Goal: Answer question/provide support: Share knowledge or assist other users

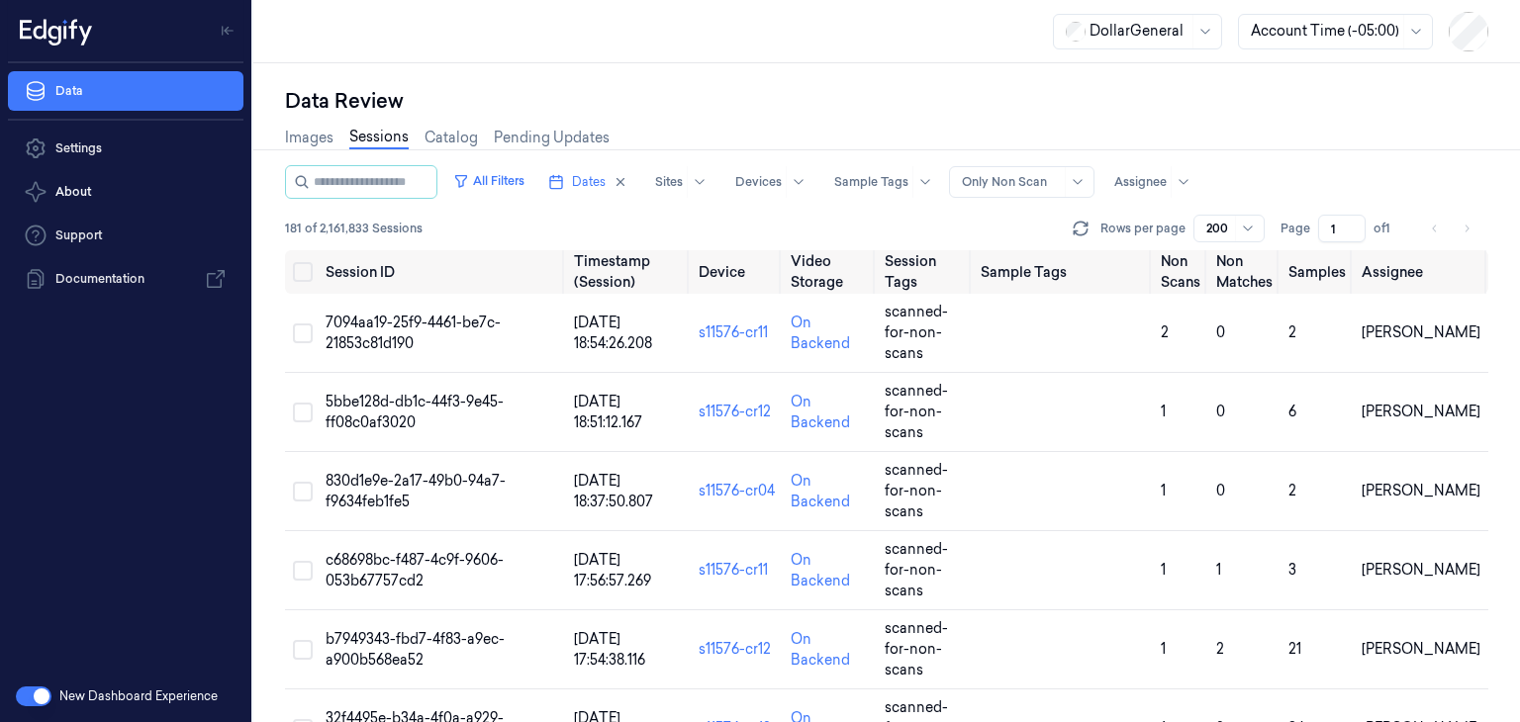
scroll to position [7664, 0]
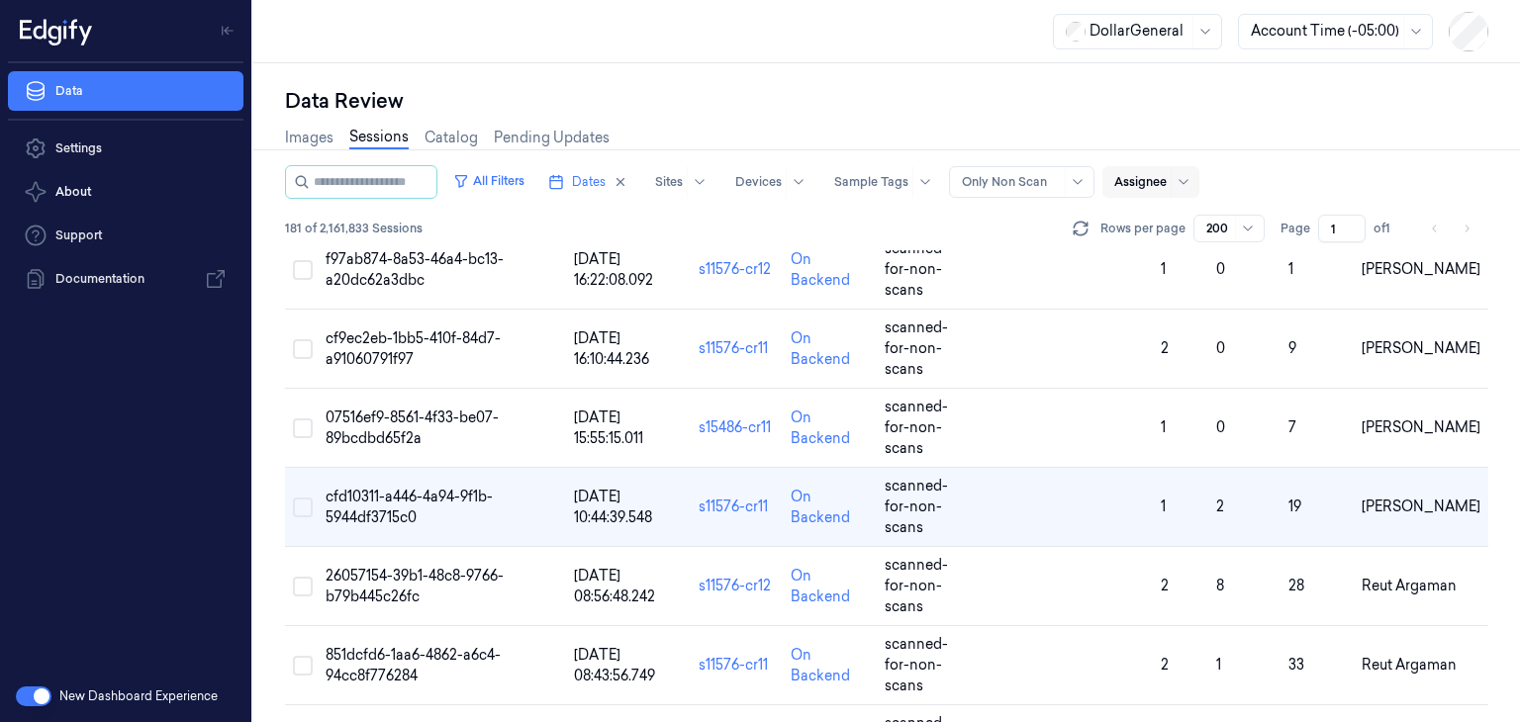
click at [1163, 181] on div at bounding box center [1140, 182] width 52 height 18
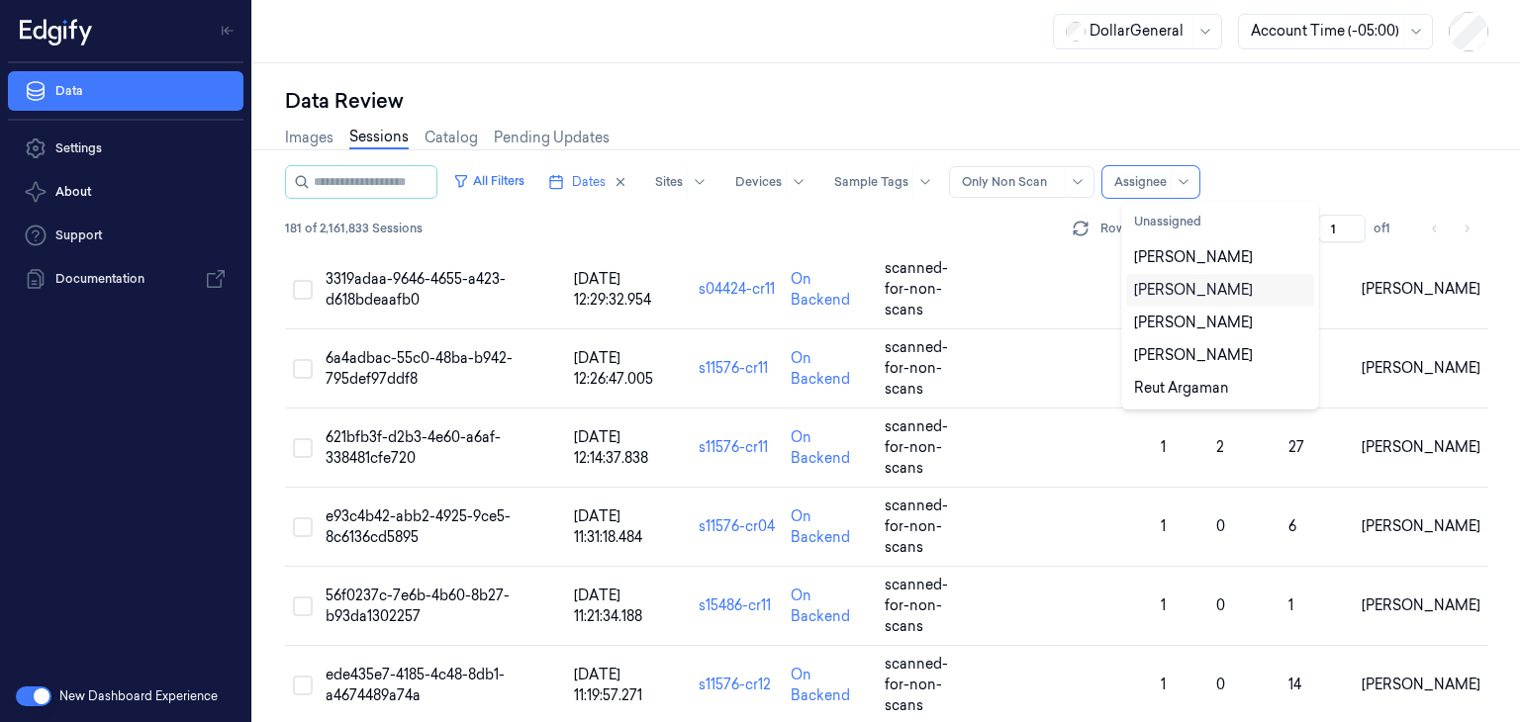
click at [975, 227] on div "181 of 2,161,833 Sessions Rows per page 200 Page 1 of 1" at bounding box center [886, 229] width 1203 height 28
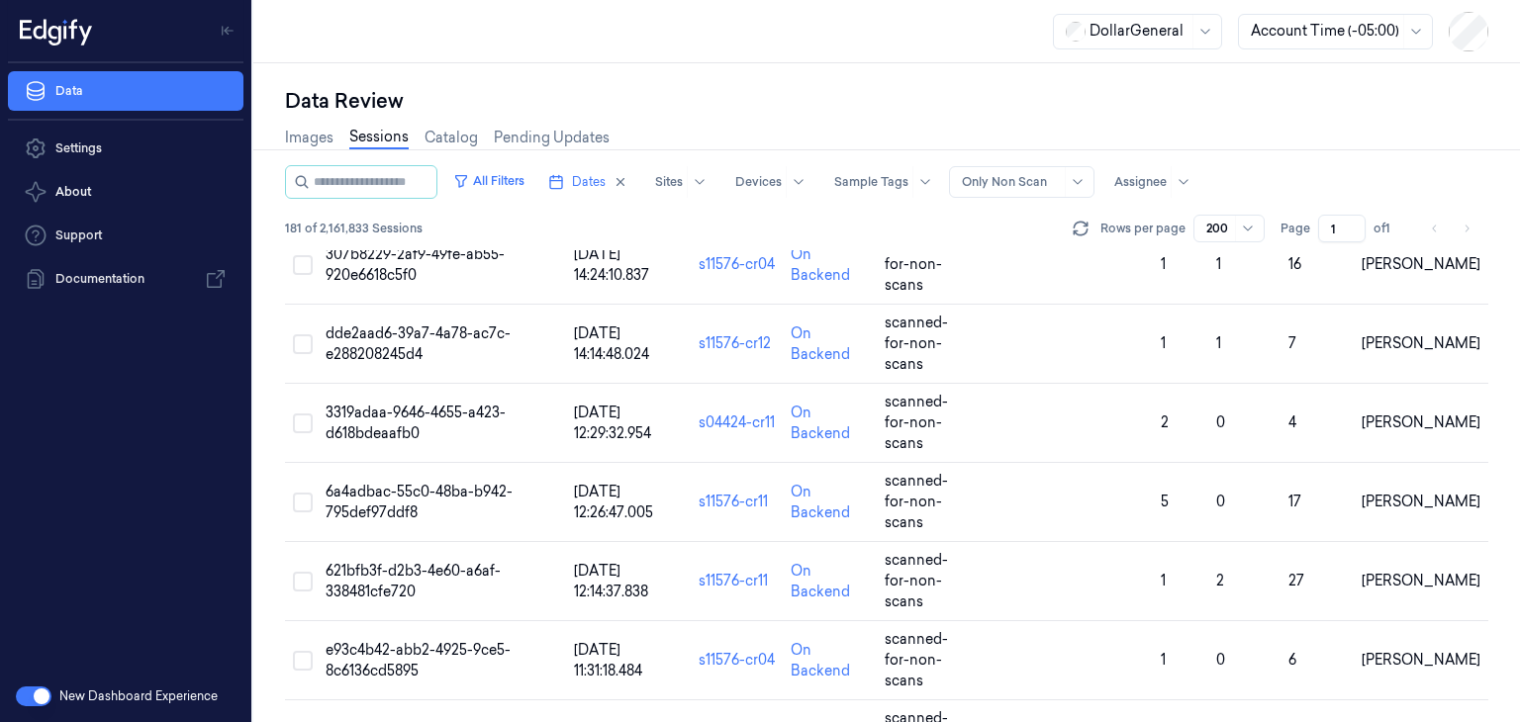
scroll to position [2518, 0]
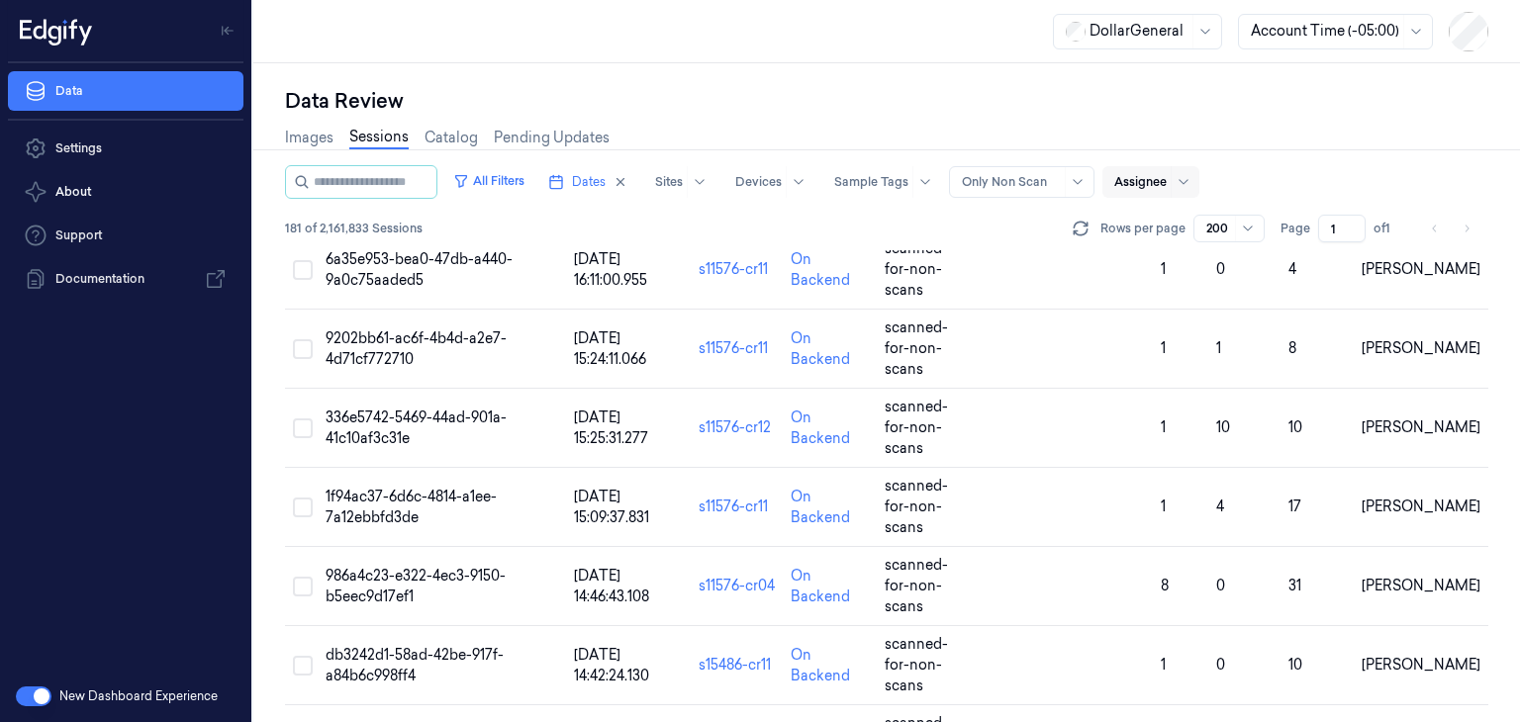
click at [1147, 175] on div at bounding box center [1140, 182] width 52 height 18
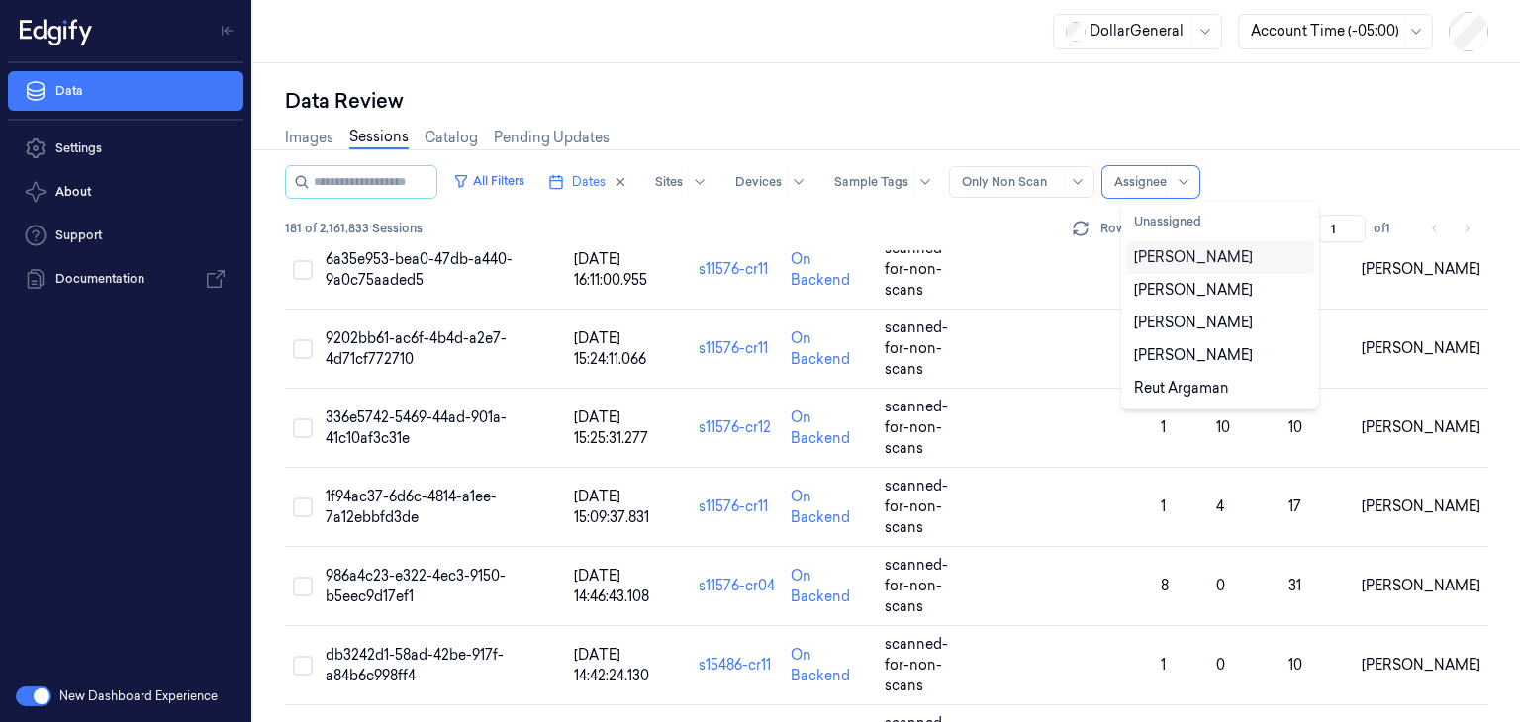
click at [1196, 260] on div "[PERSON_NAME]" at bounding box center [1193, 257] width 119 height 21
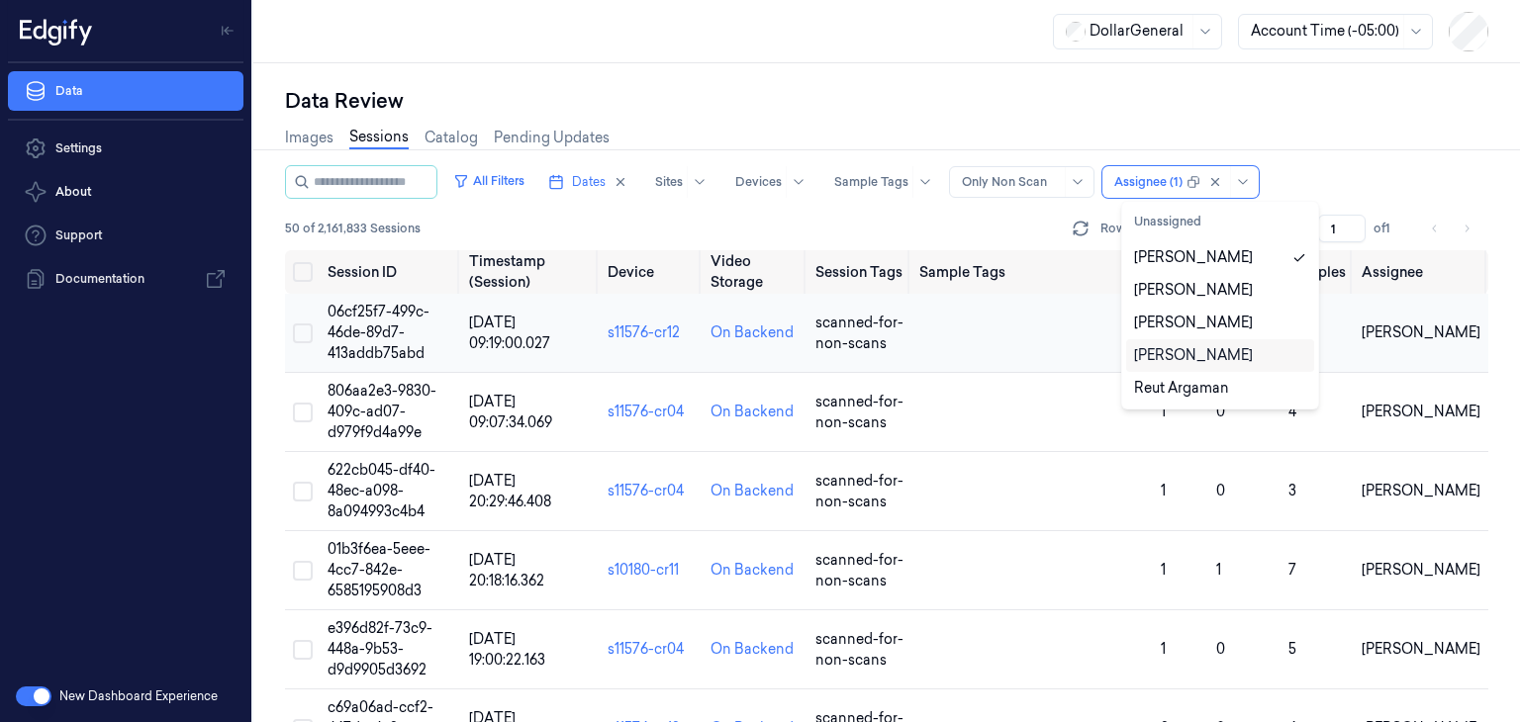
click at [373, 328] on span "06cf25f7-499c-46de-89d7-413addb75abd" at bounding box center [379, 332] width 102 height 59
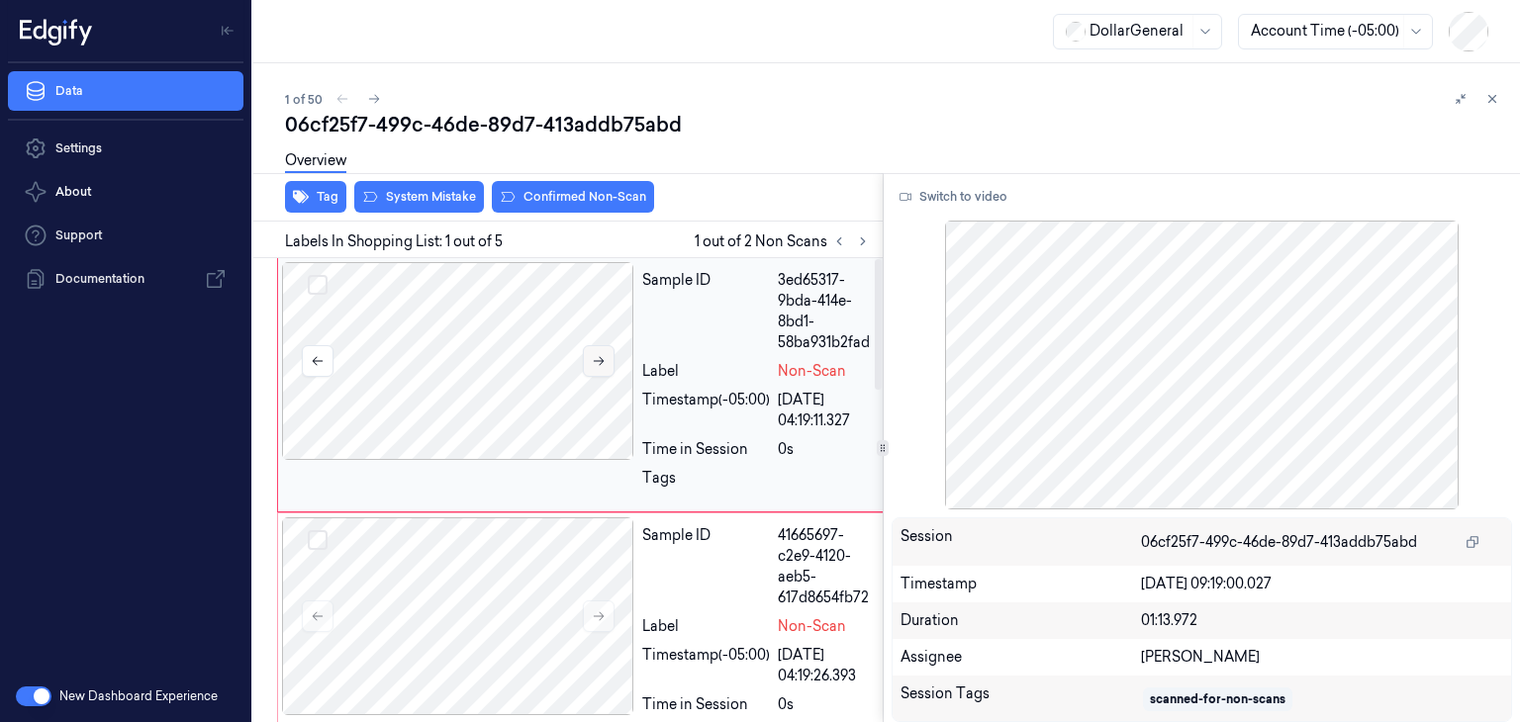
click at [588, 356] on button at bounding box center [599, 361] width 32 height 32
click at [970, 201] on button "Switch to video" at bounding box center [954, 197] width 124 height 32
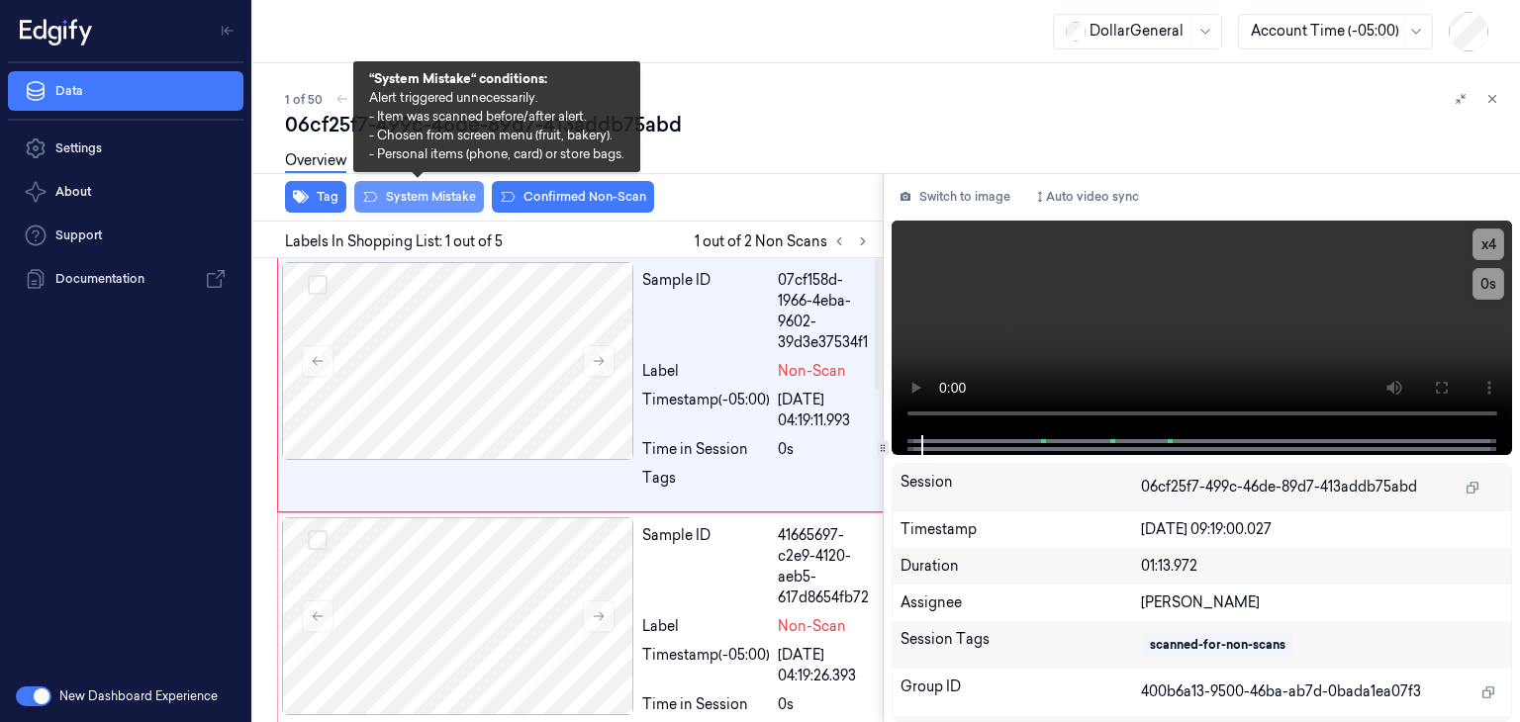
click at [396, 195] on button "System Mistake" at bounding box center [419, 197] width 130 height 32
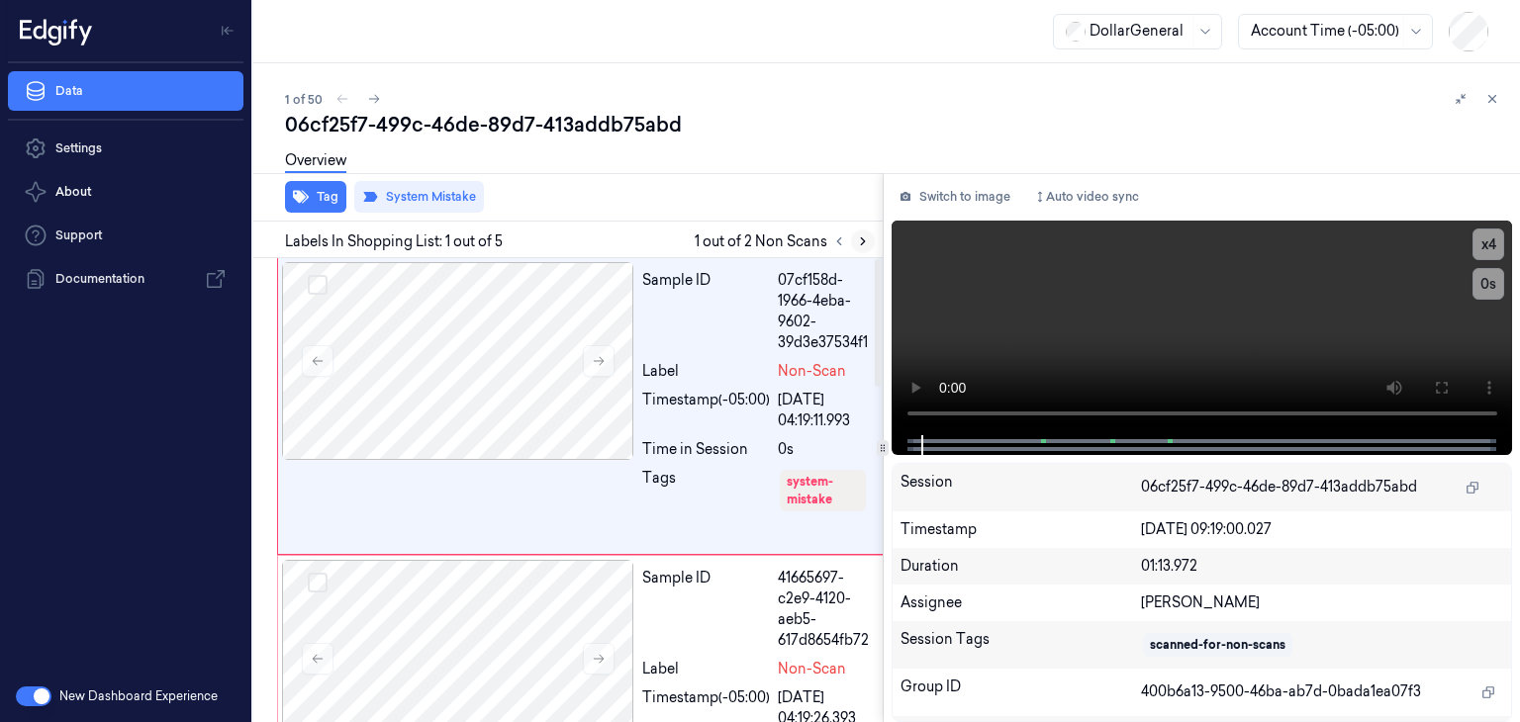
click at [857, 246] on icon at bounding box center [863, 242] width 14 height 14
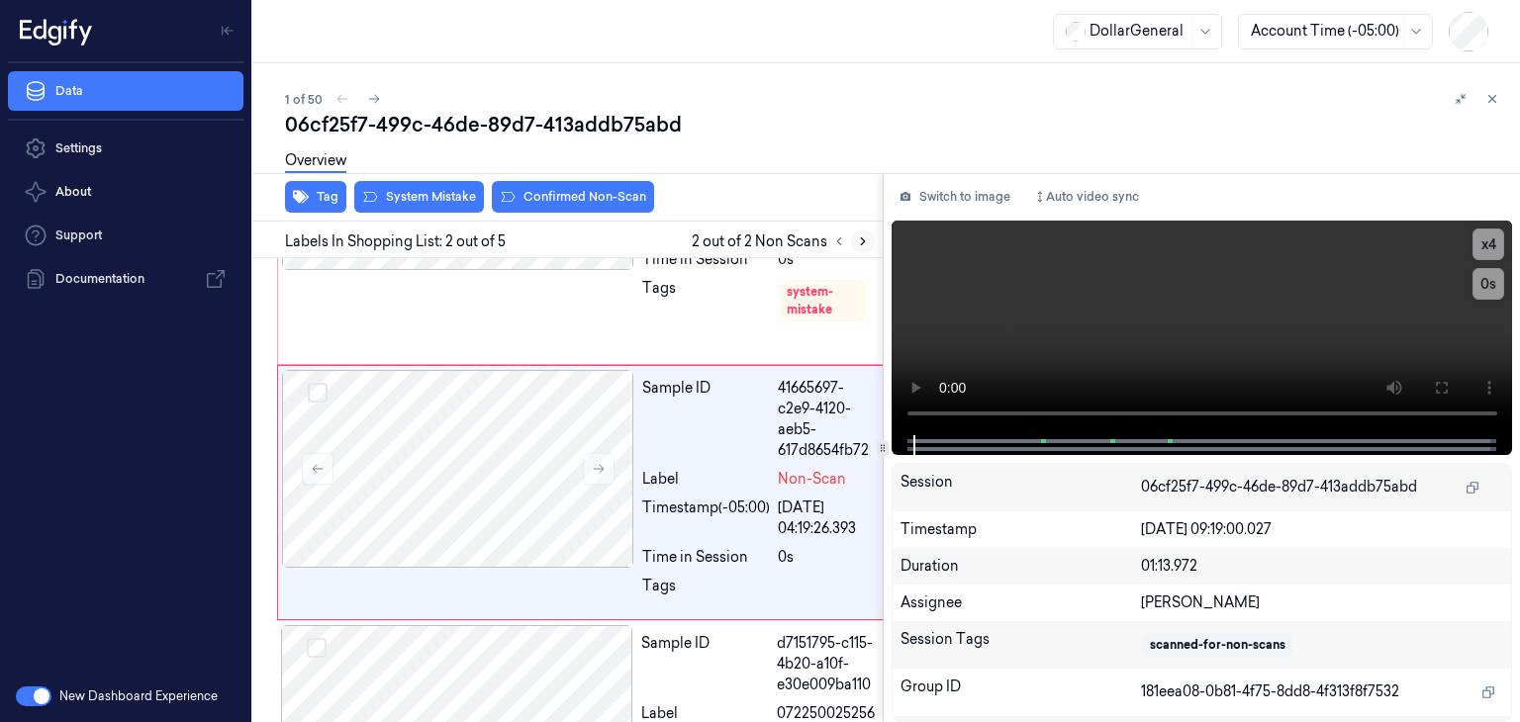
scroll to position [191, 0]
click at [602, 467] on icon at bounding box center [599, 468] width 11 height 9
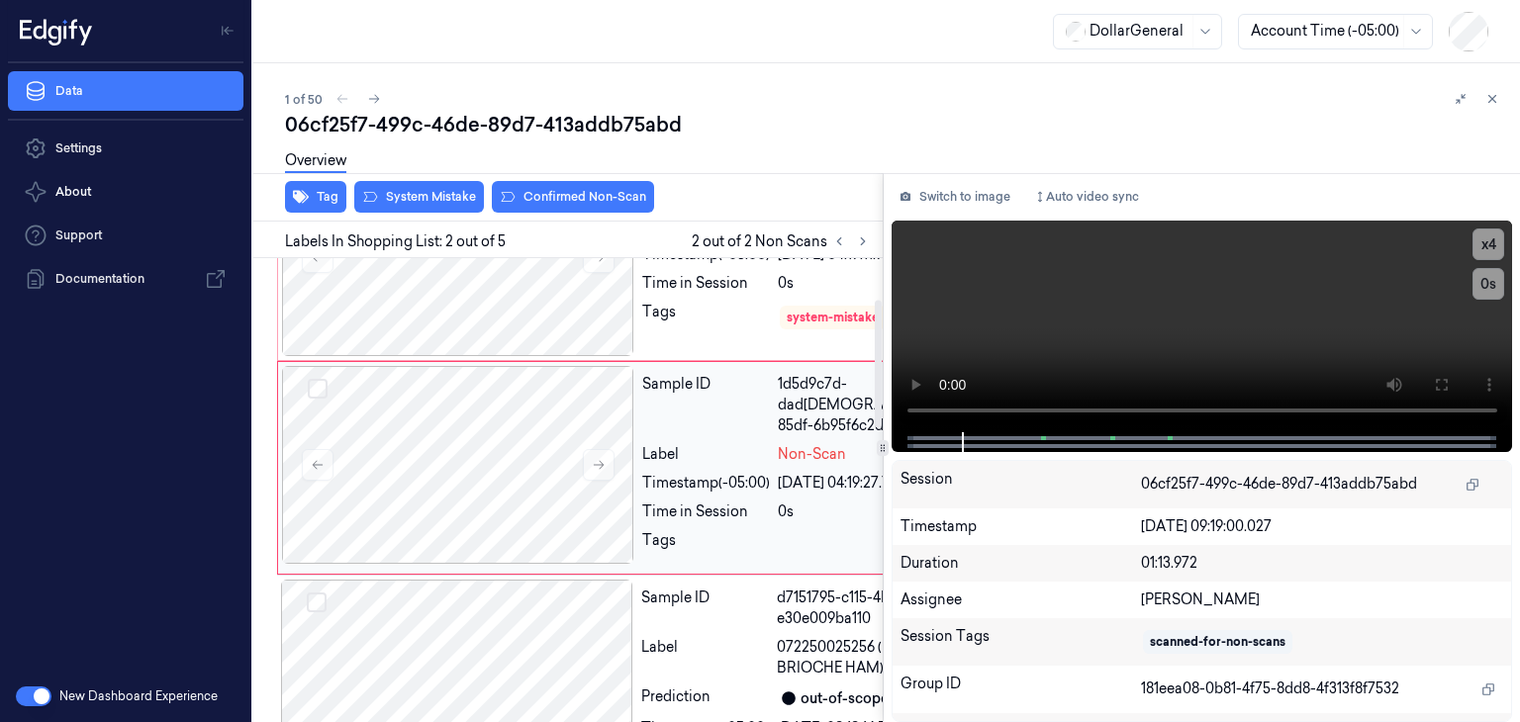
scroll to position [92, 0]
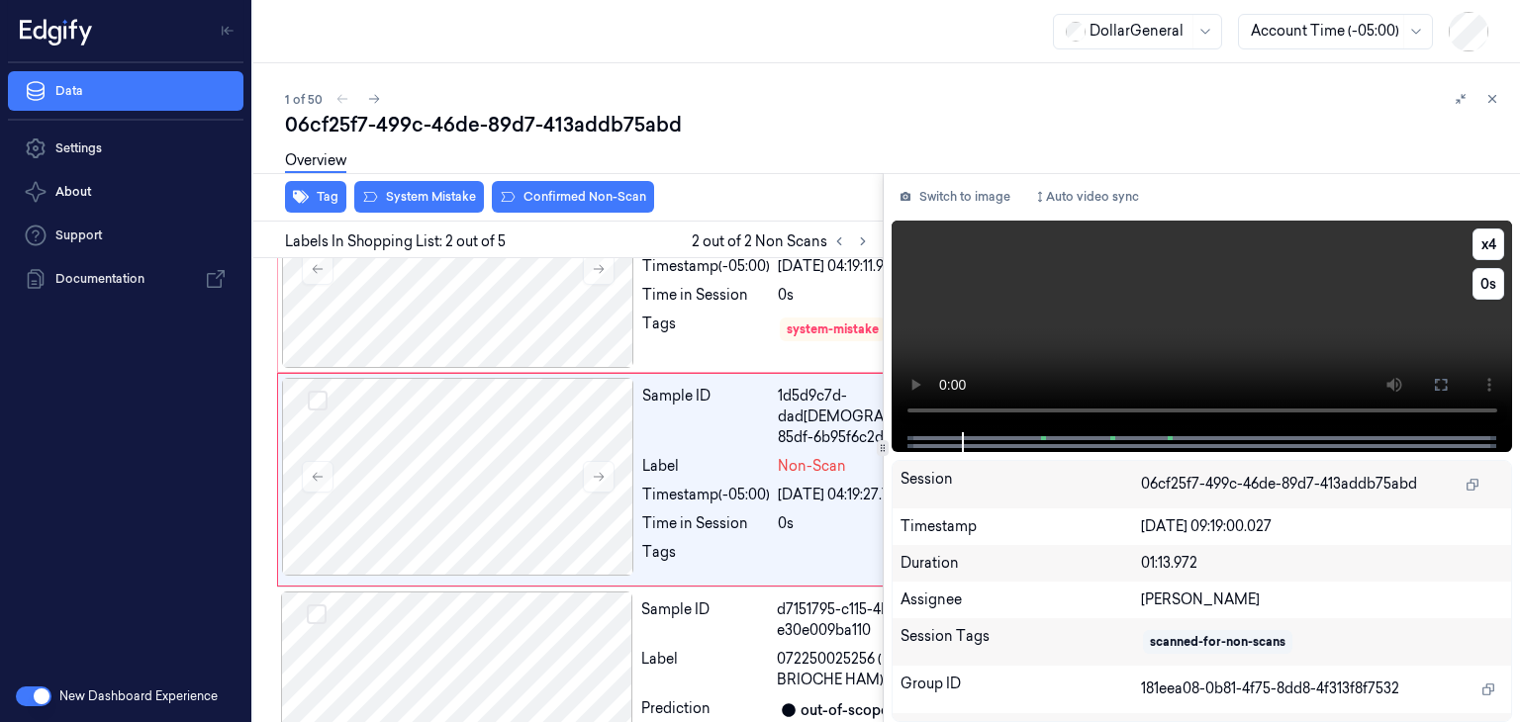
click at [1176, 324] on video at bounding box center [1203, 327] width 622 height 212
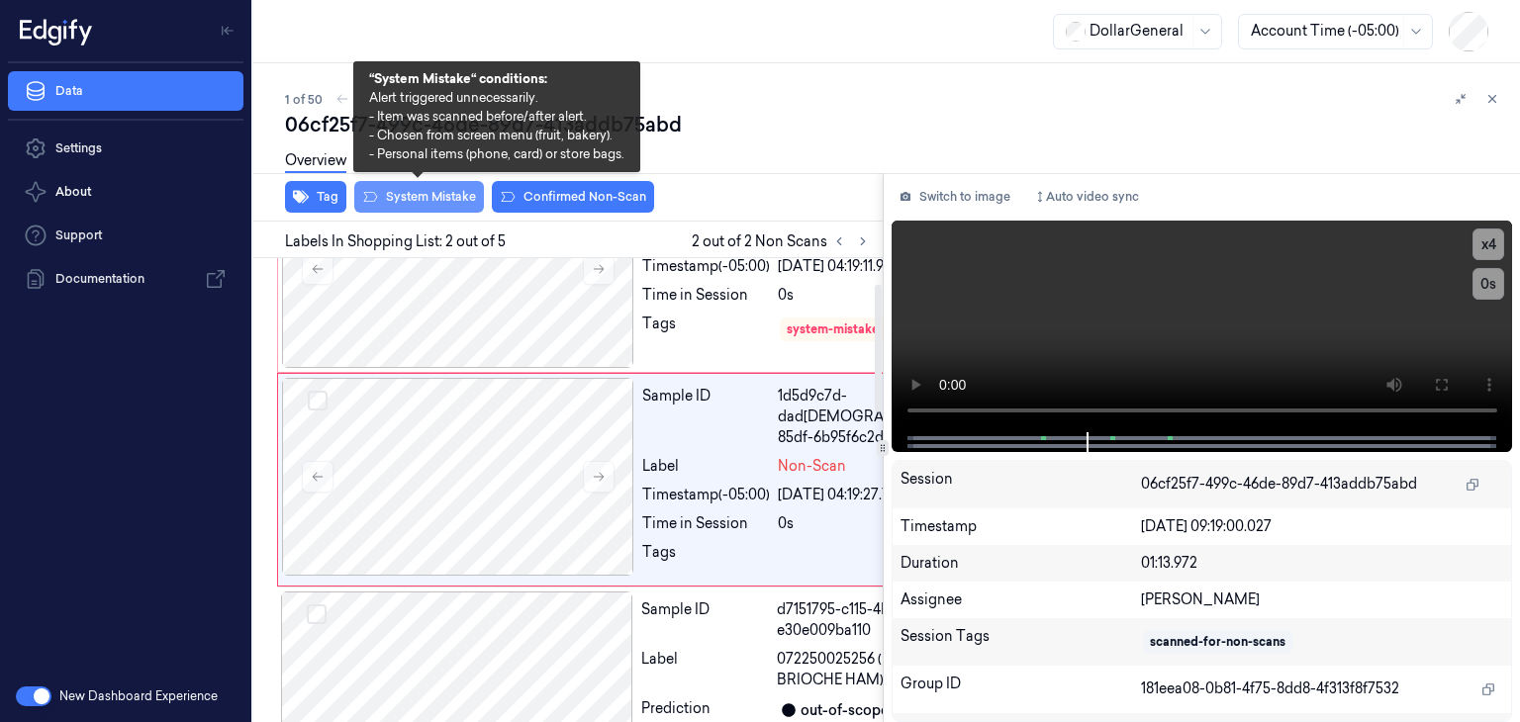
click at [436, 195] on button "System Mistake" at bounding box center [419, 197] width 130 height 32
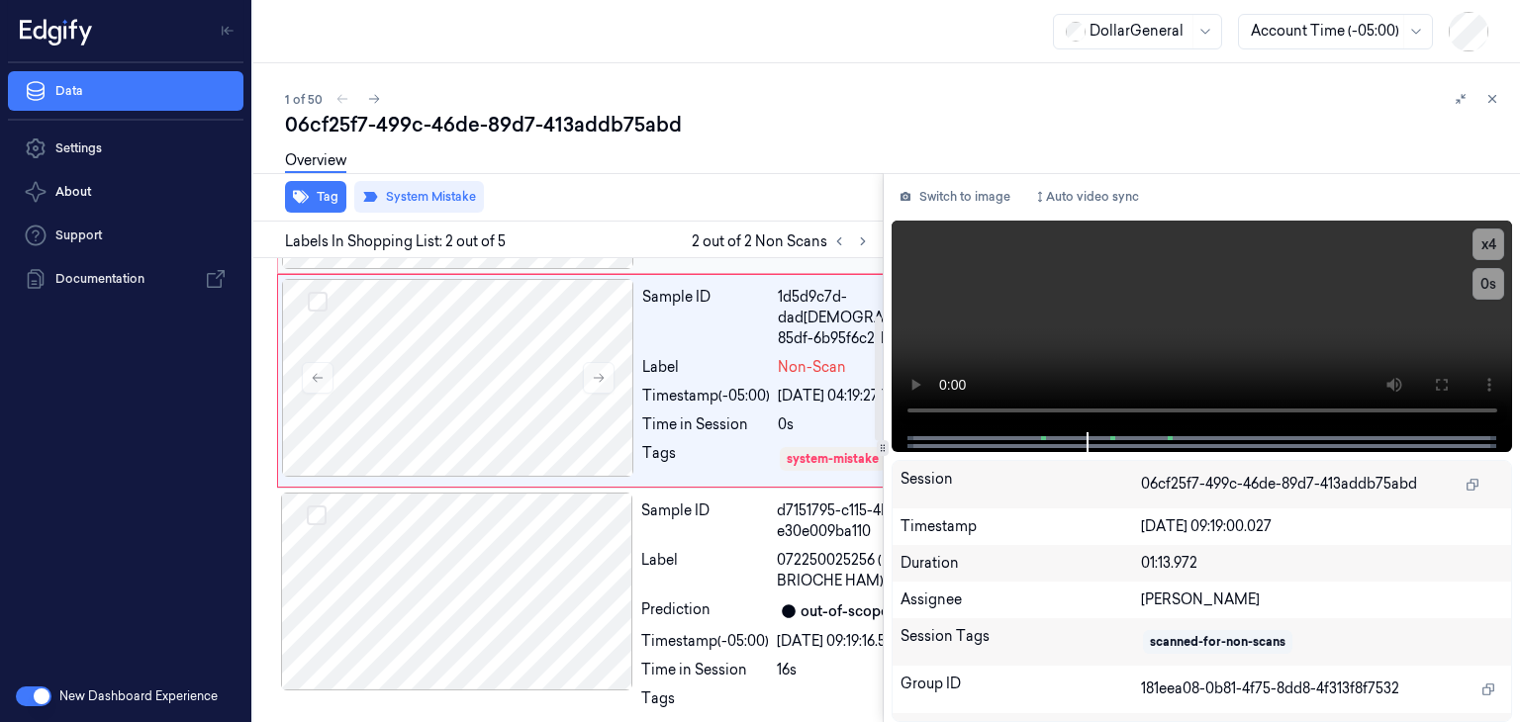
scroll to position [213, 0]
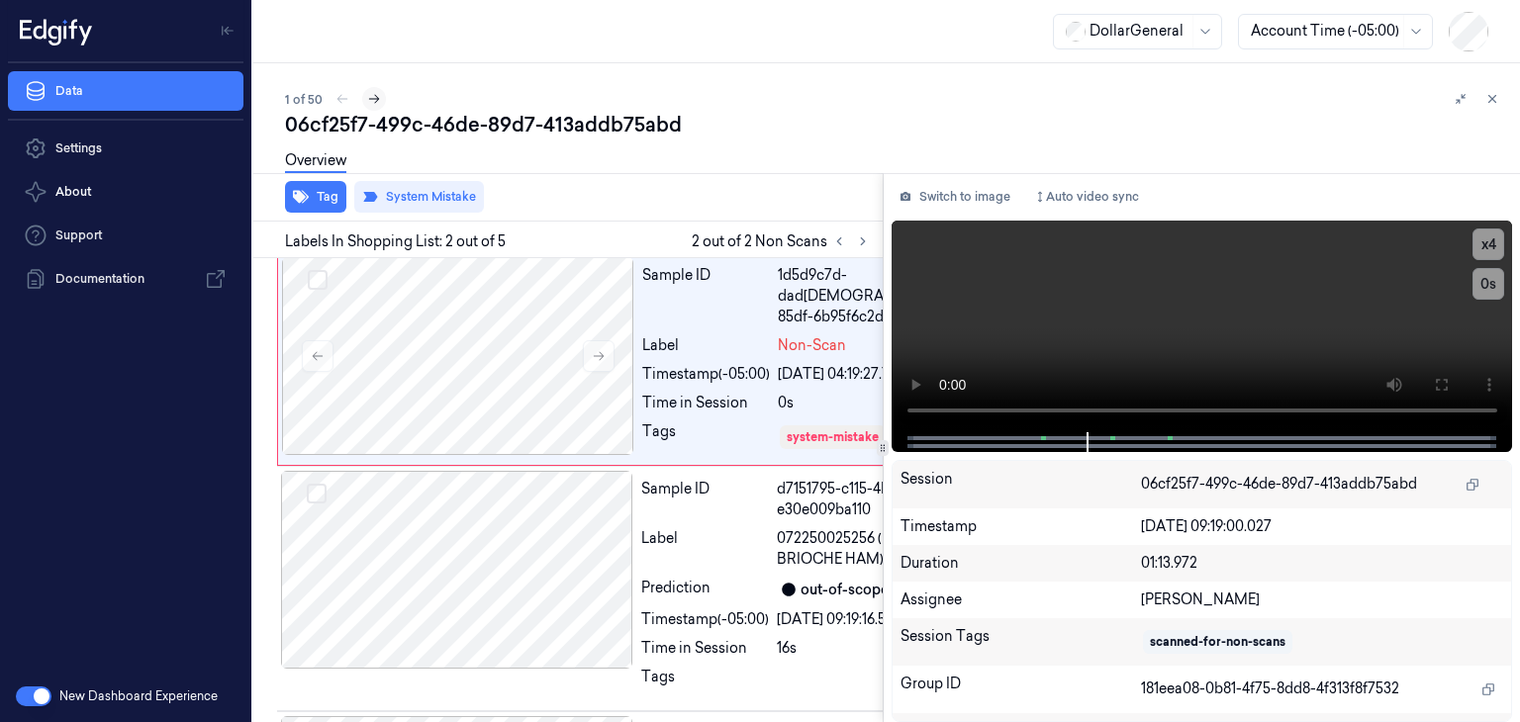
click at [377, 103] on icon at bounding box center [374, 99] width 14 height 14
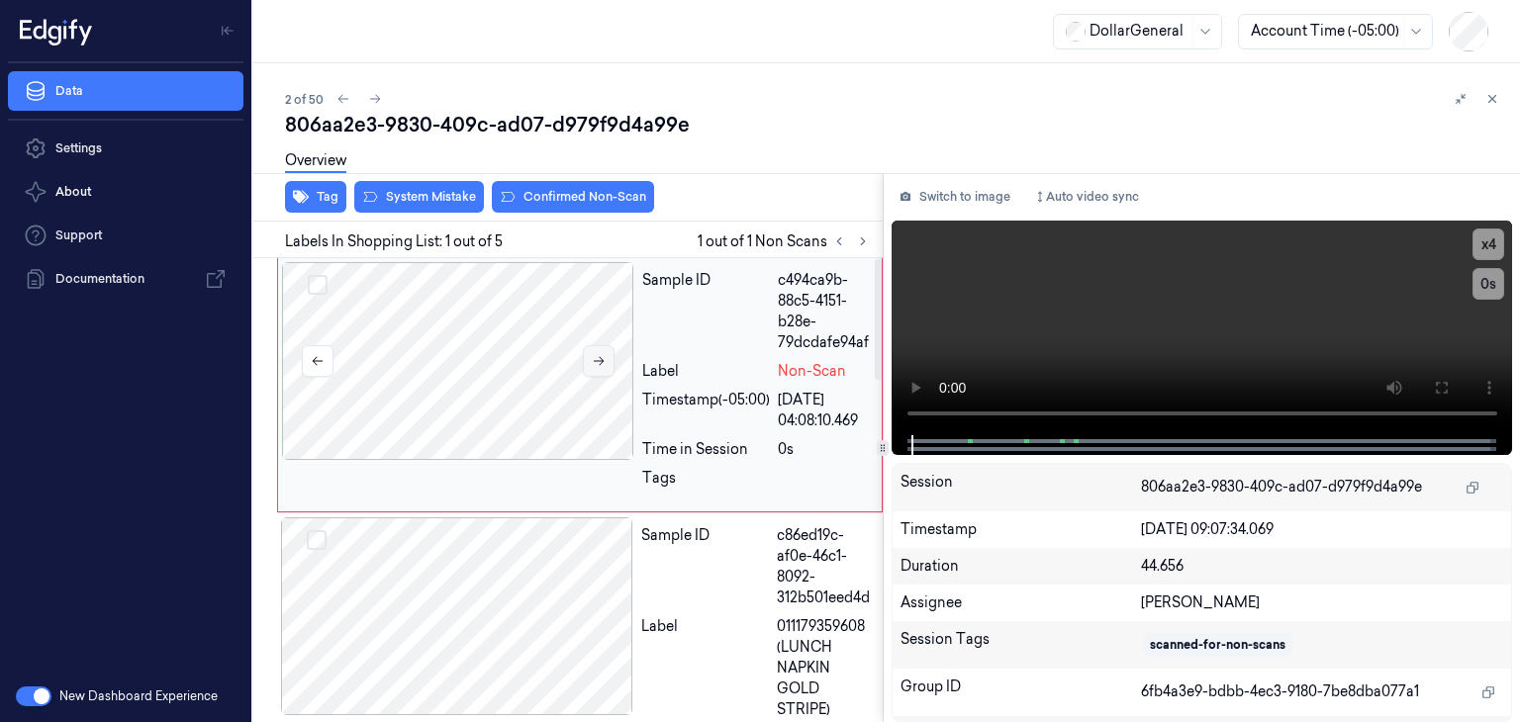
click at [602, 365] on icon at bounding box center [599, 361] width 14 height 14
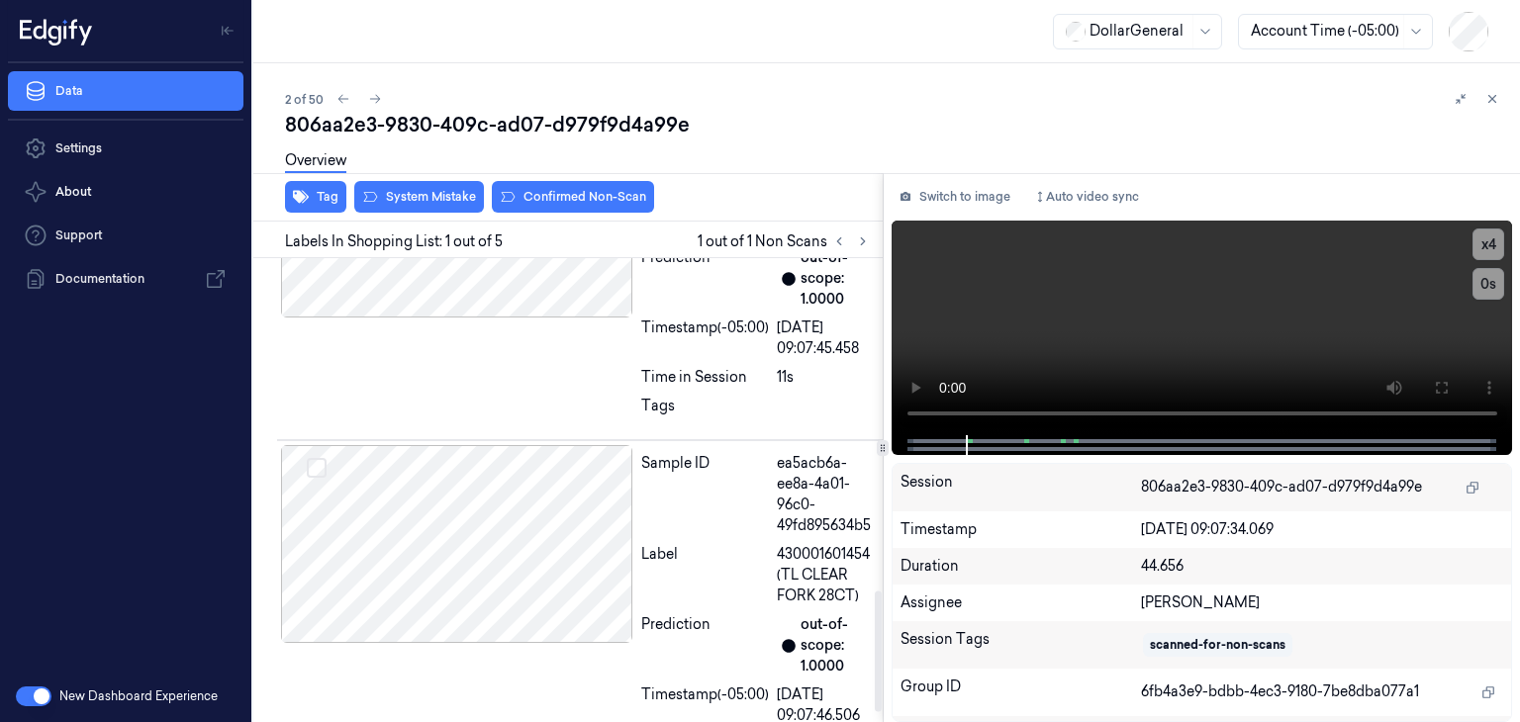
scroll to position [1305, 0]
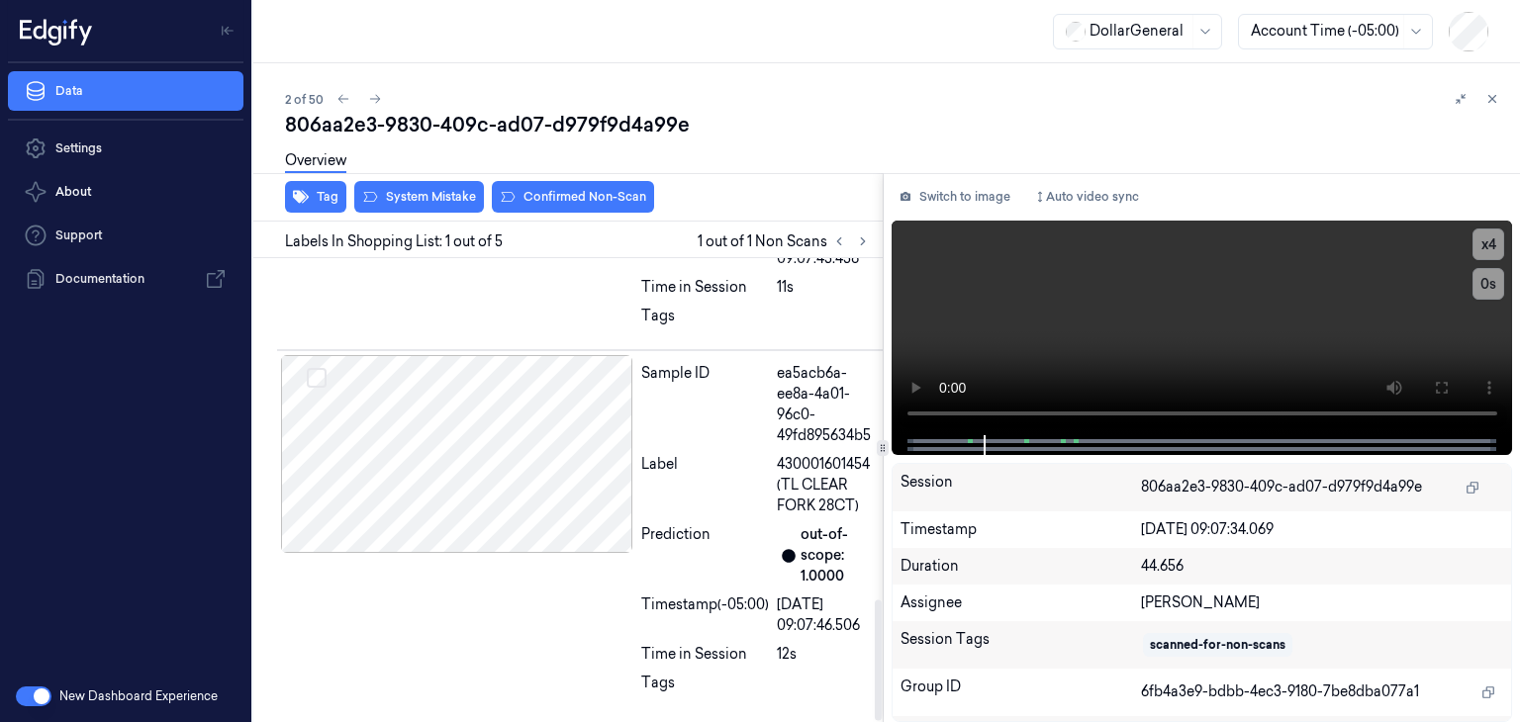
click at [423, 185] on div "Overview" at bounding box center [894, 164] width 1219 height 50
click at [444, 189] on button "System Mistake" at bounding box center [419, 197] width 130 height 32
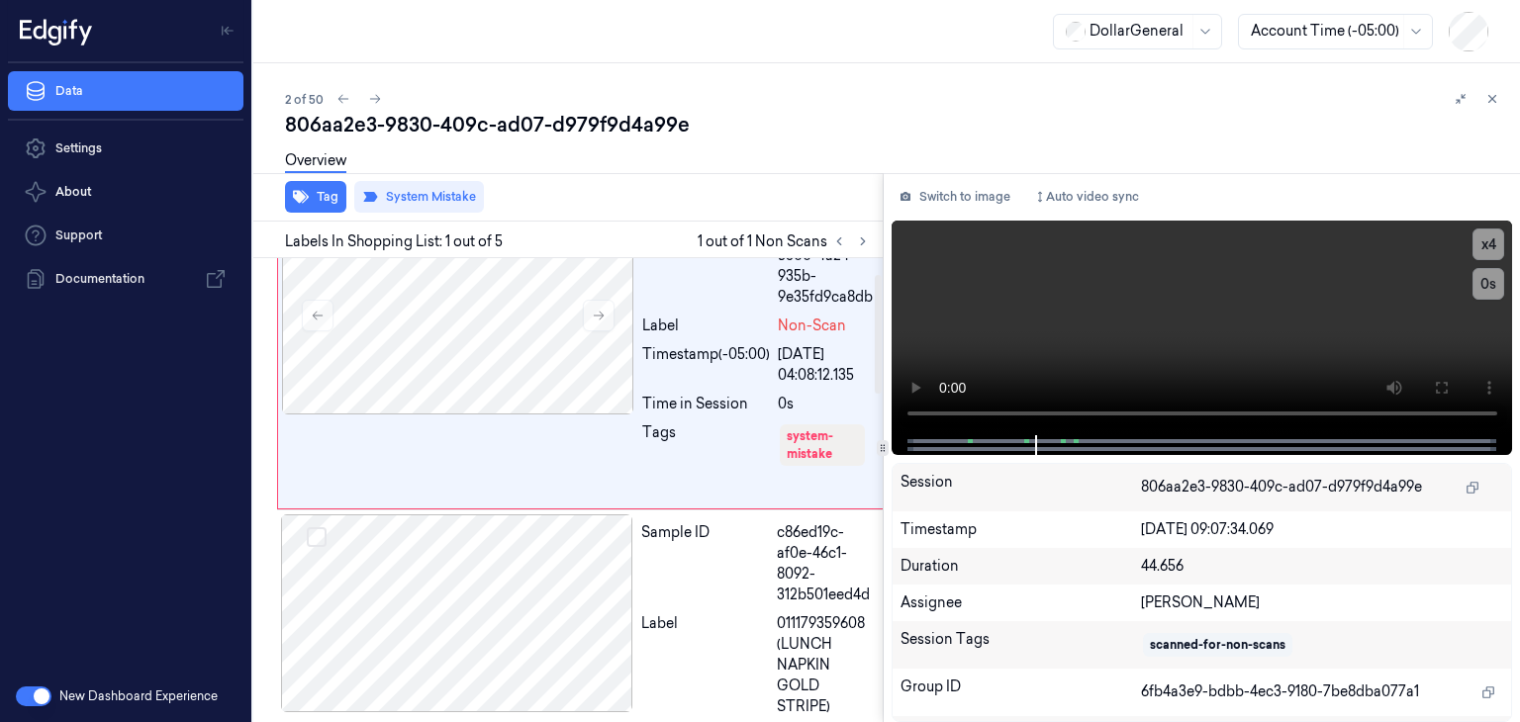
scroll to position [0, 0]
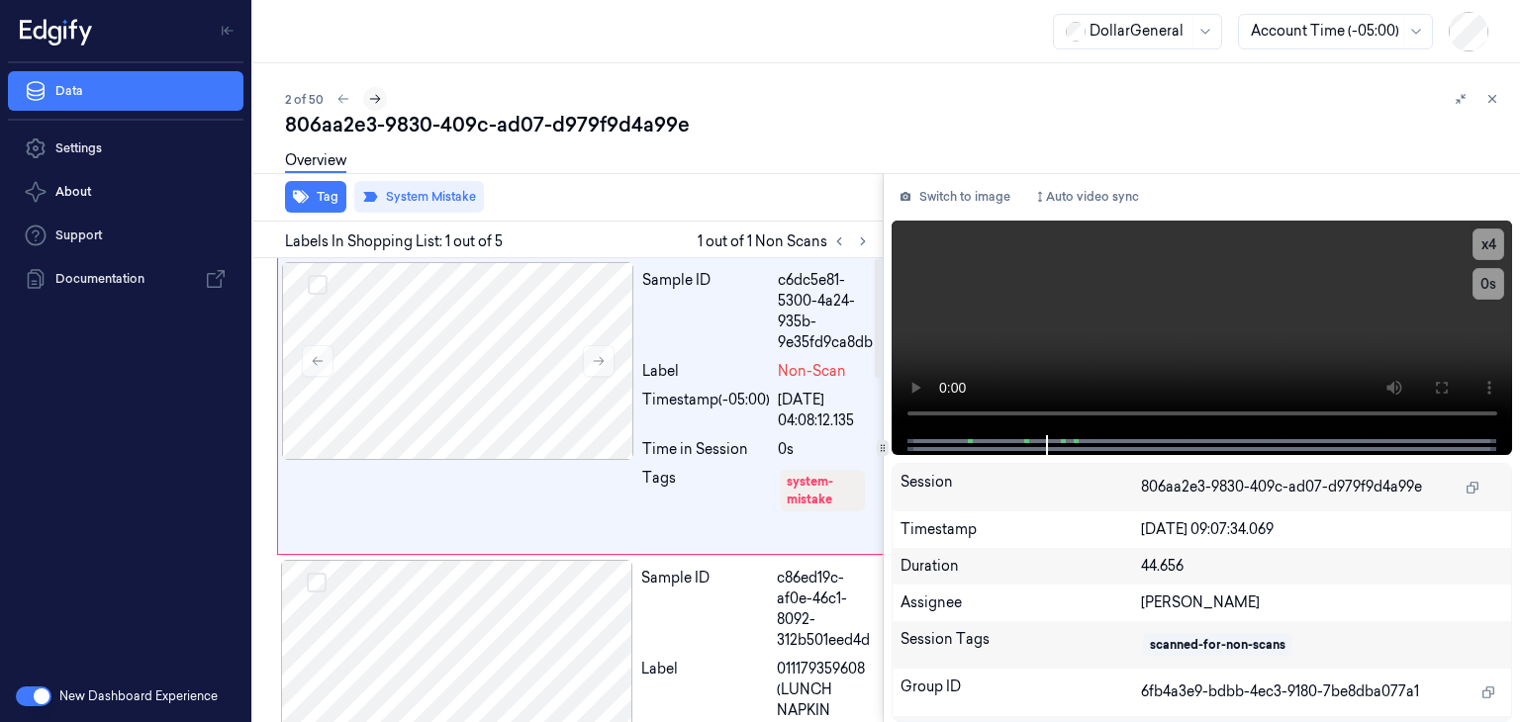
click at [380, 100] on icon at bounding box center [375, 99] width 14 height 14
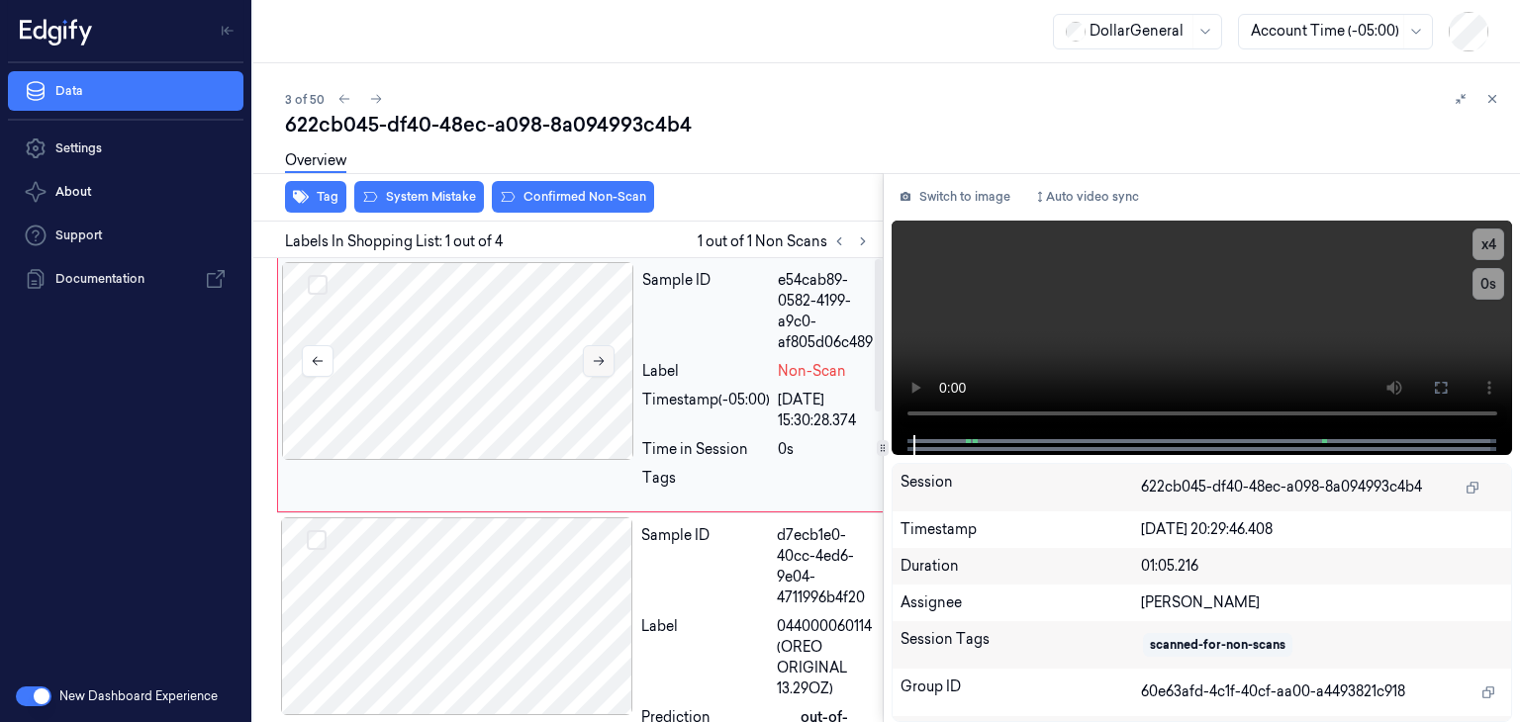
click at [594, 351] on button at bounding box center [599, 361] width 32 height 32
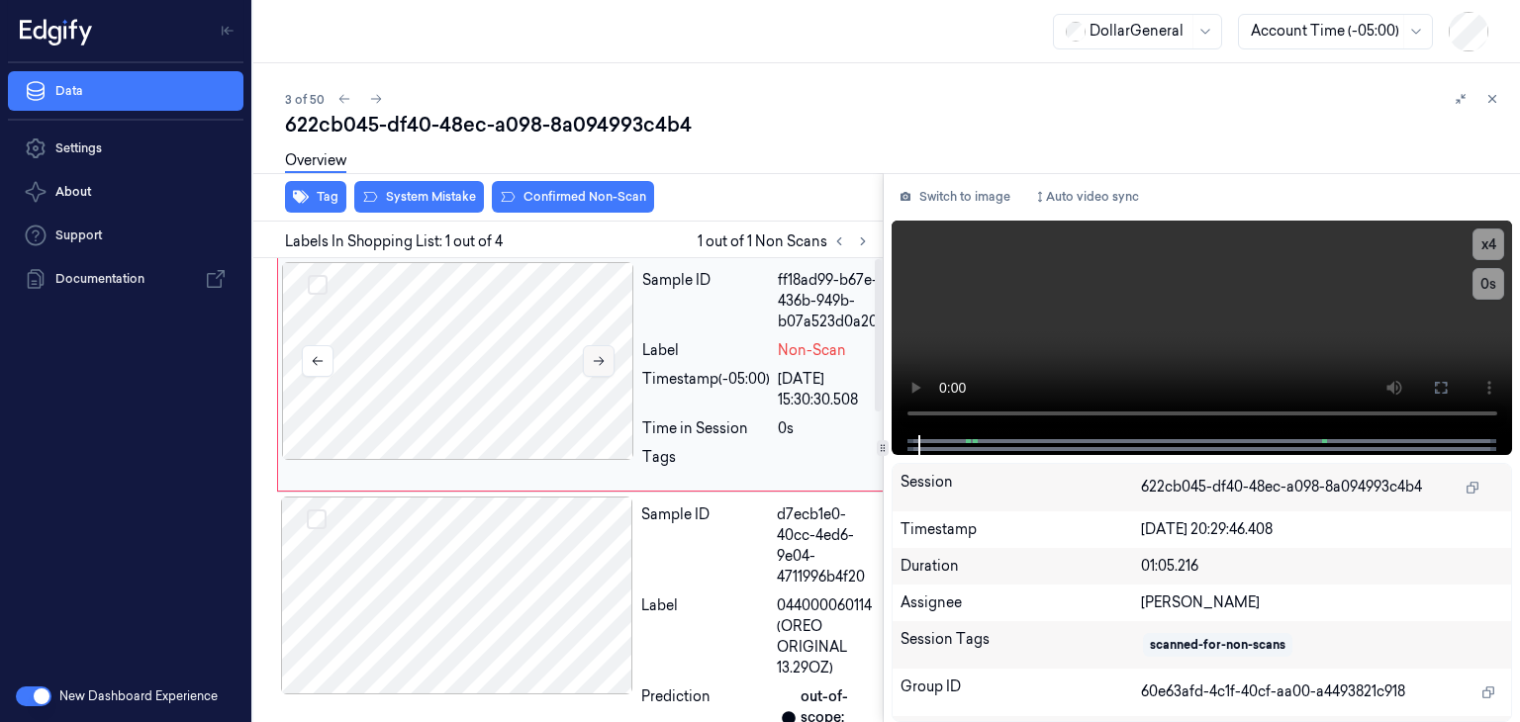
click at [594, 351] on button at bounding box center [599, 361] width 32 height 32
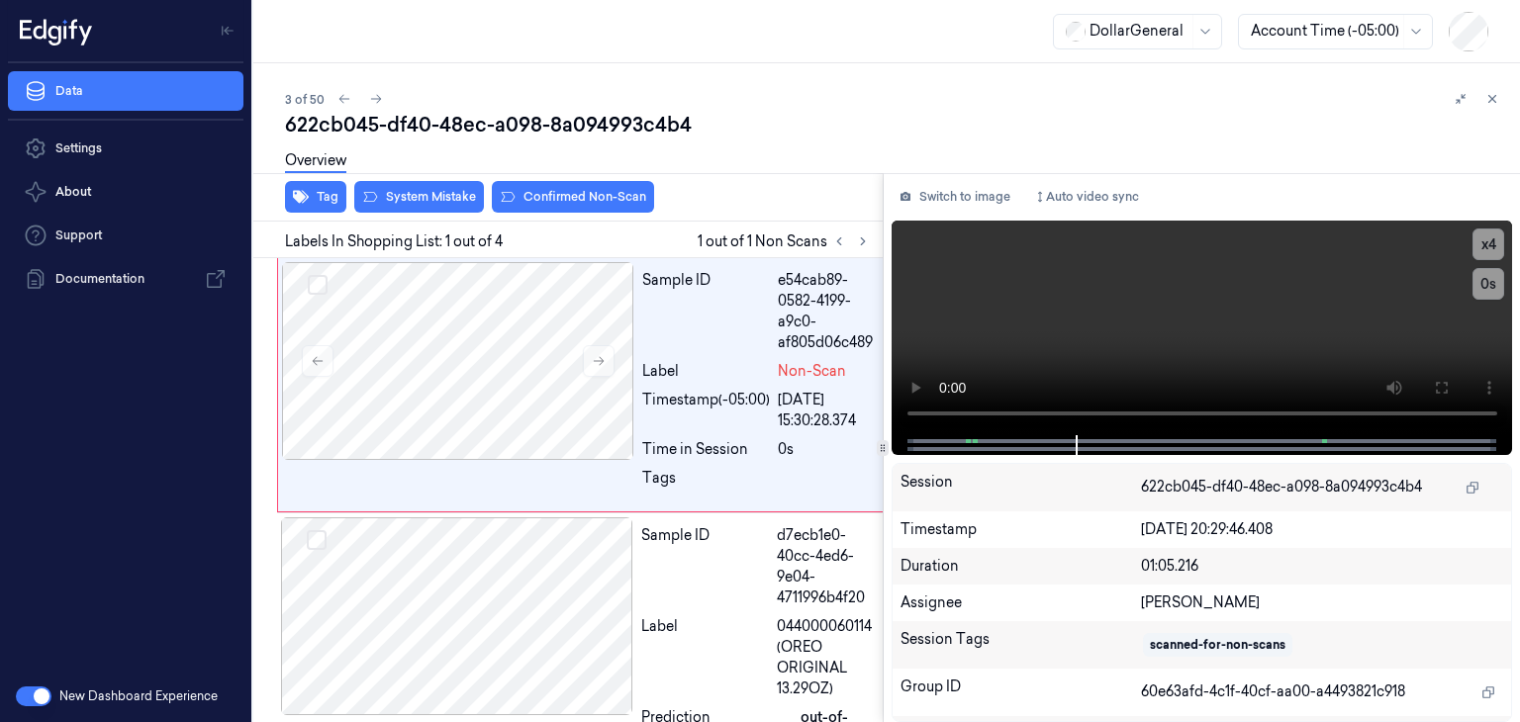
click at [435, 179] on div "Overview" at bounding box center [894, 164] width 1219 height 50
click at [437, 195] on button "System Mistake" at bounding box center [419, 197] width 130 height 32
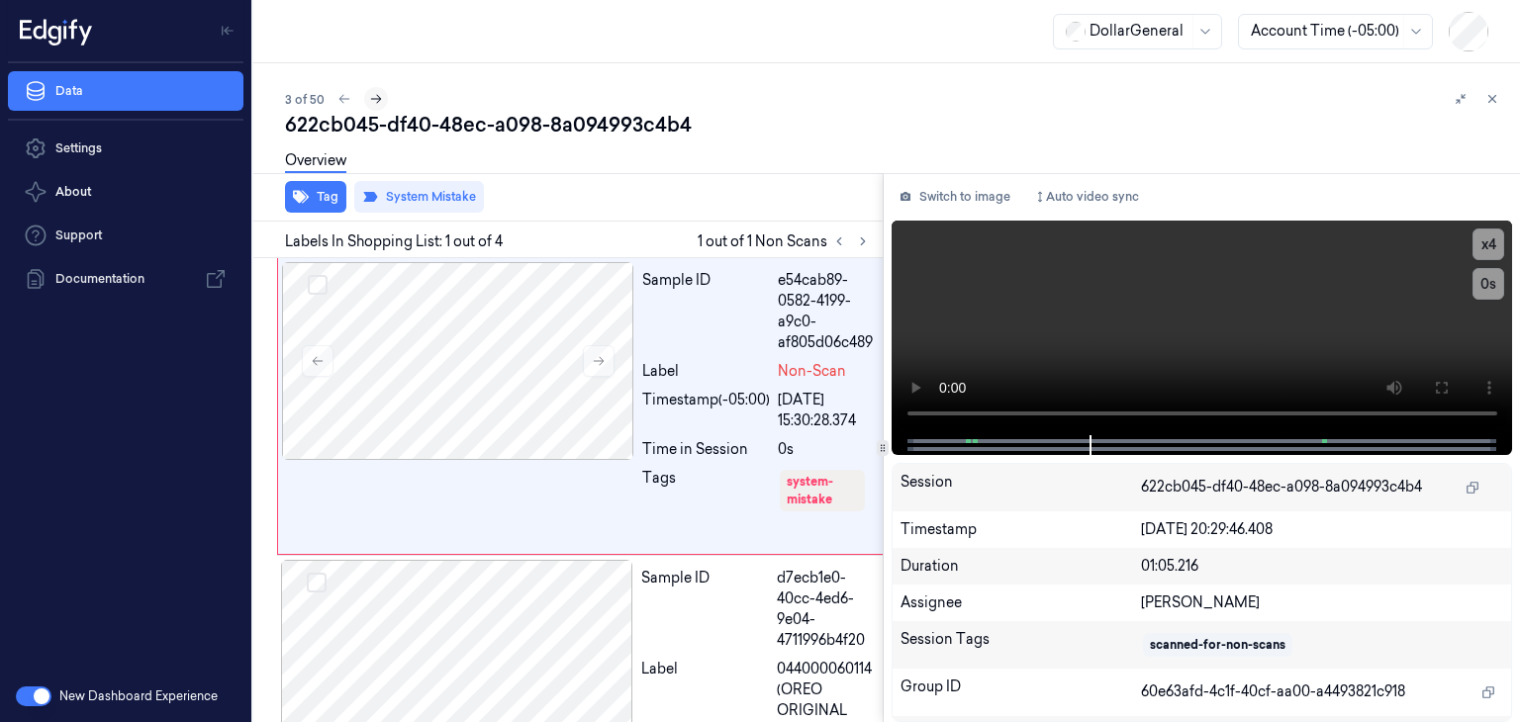
click at [374, 100] on icon at bounding box center [376, 99] width 14 height 14
click at [376, 101] on icon at bounding box center [376, 99] width 14 height 14
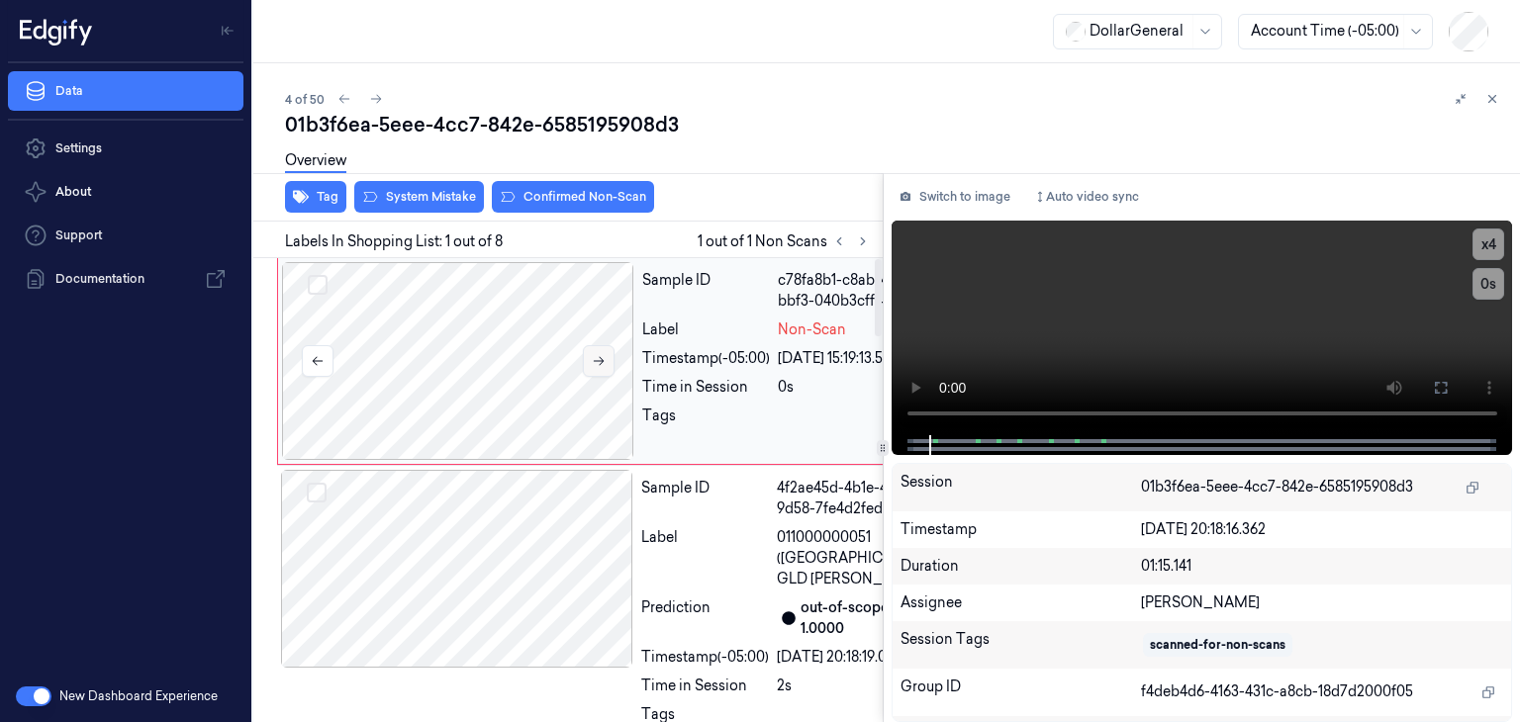
click at [599, 357] on icon at bounding box center [599, 361] width 14 height 14
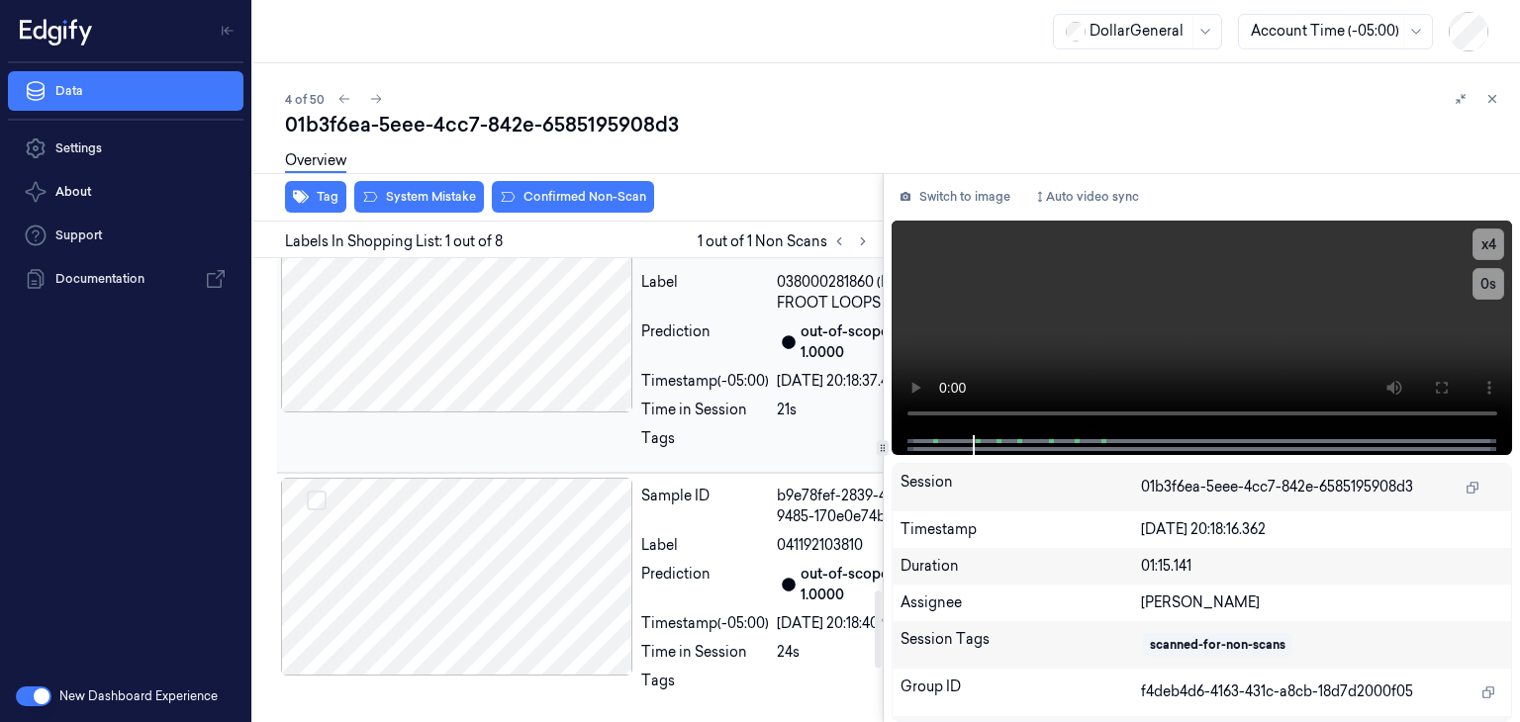
scroll to position [1926, 0]
click at [439, 192] on button "System Mistake" at bounding box center [419, 197] width 130 height 32
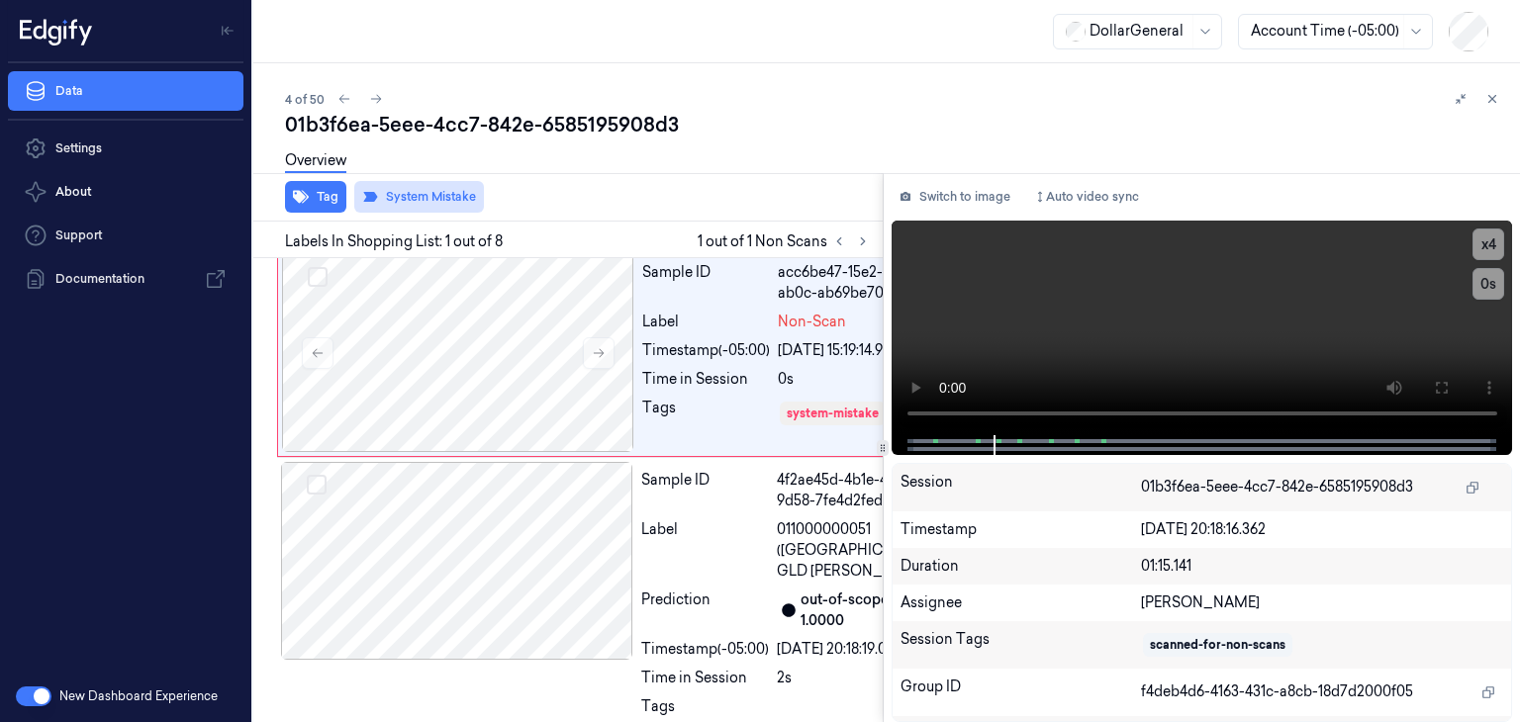
scroll to position [0, 0]
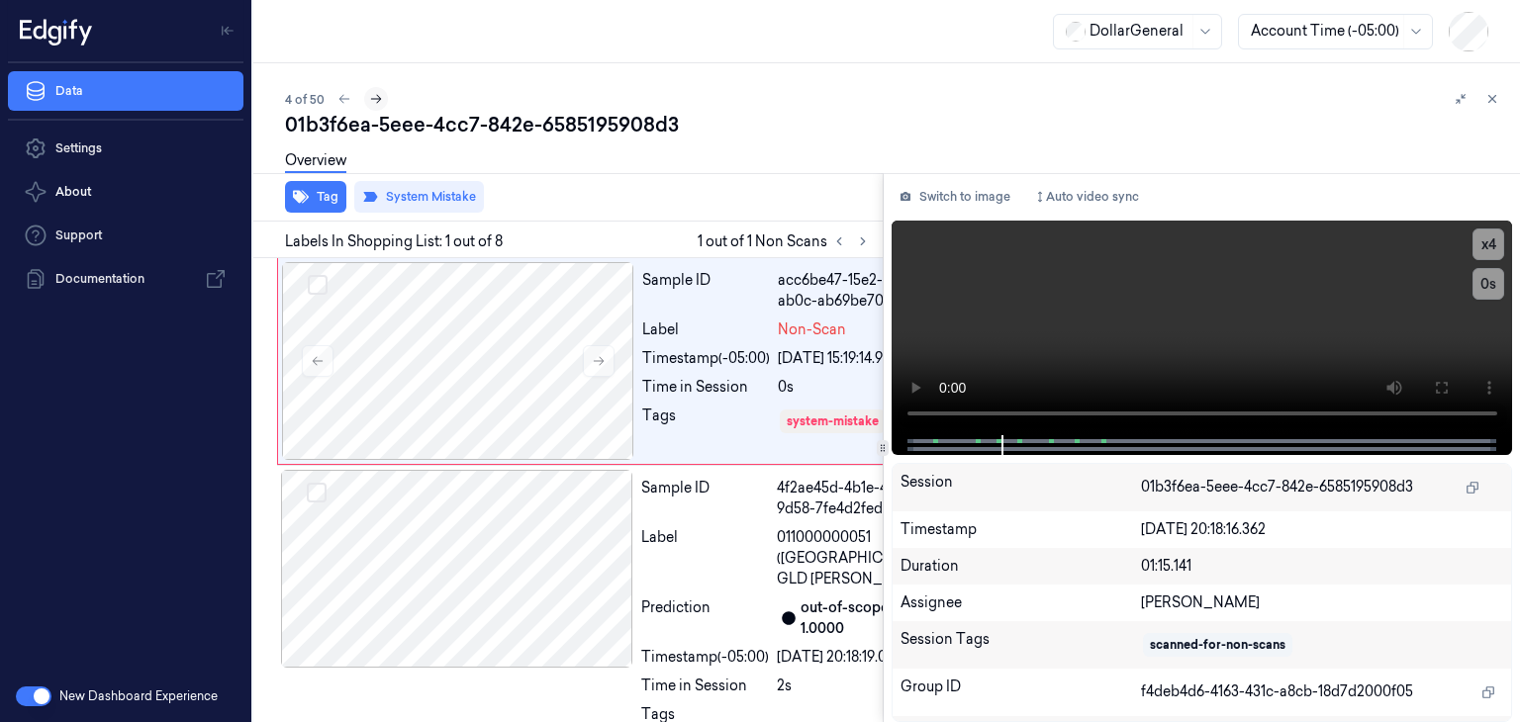
click at [380, 94] on icon at bounding box center [376, 99] width 14 height 14
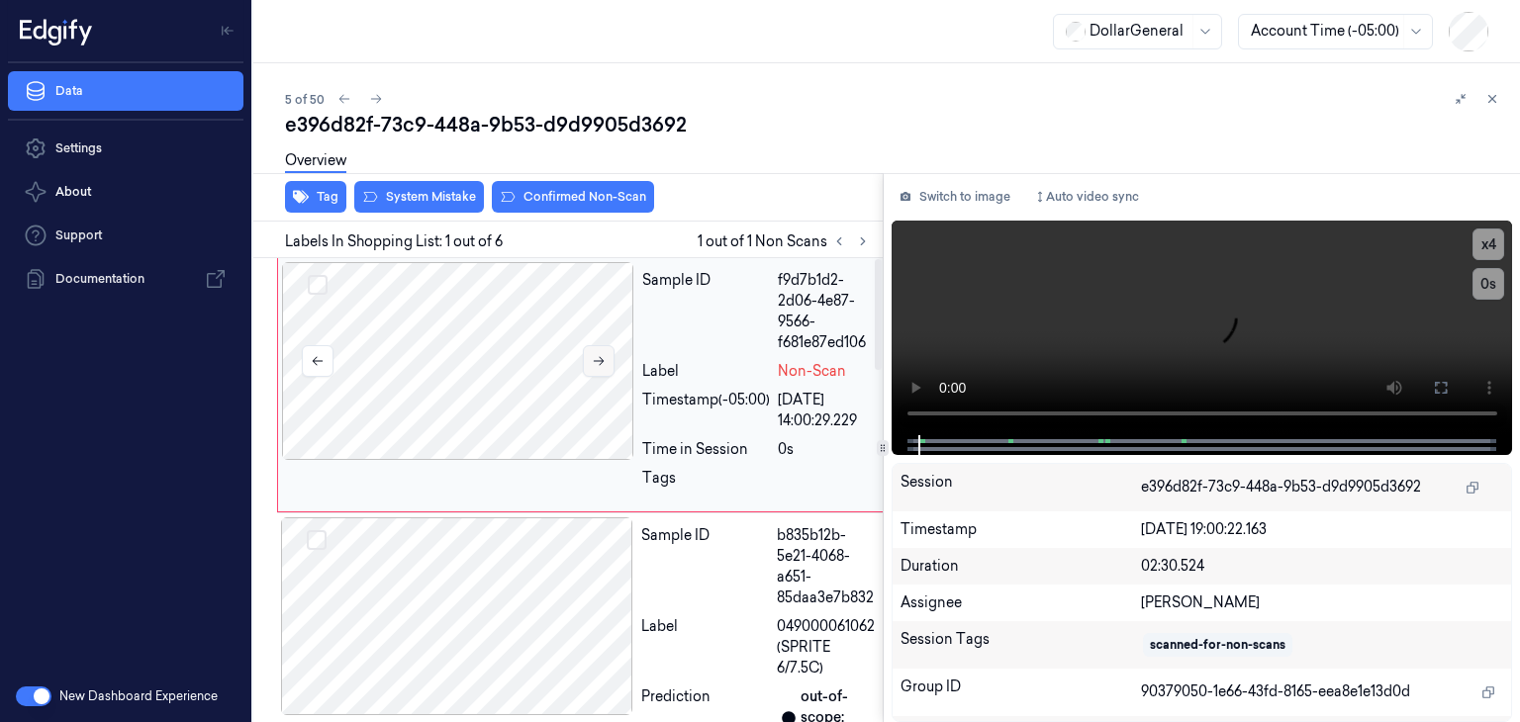
click at [611, 369] on button at bounding box center [599, 361] width 32 height 32
click at [607, 367] on button at bounding box center [599, 361] width 32 height 32
click at [534, 366] on div at bounding box center [458, 361] width 352 height 198
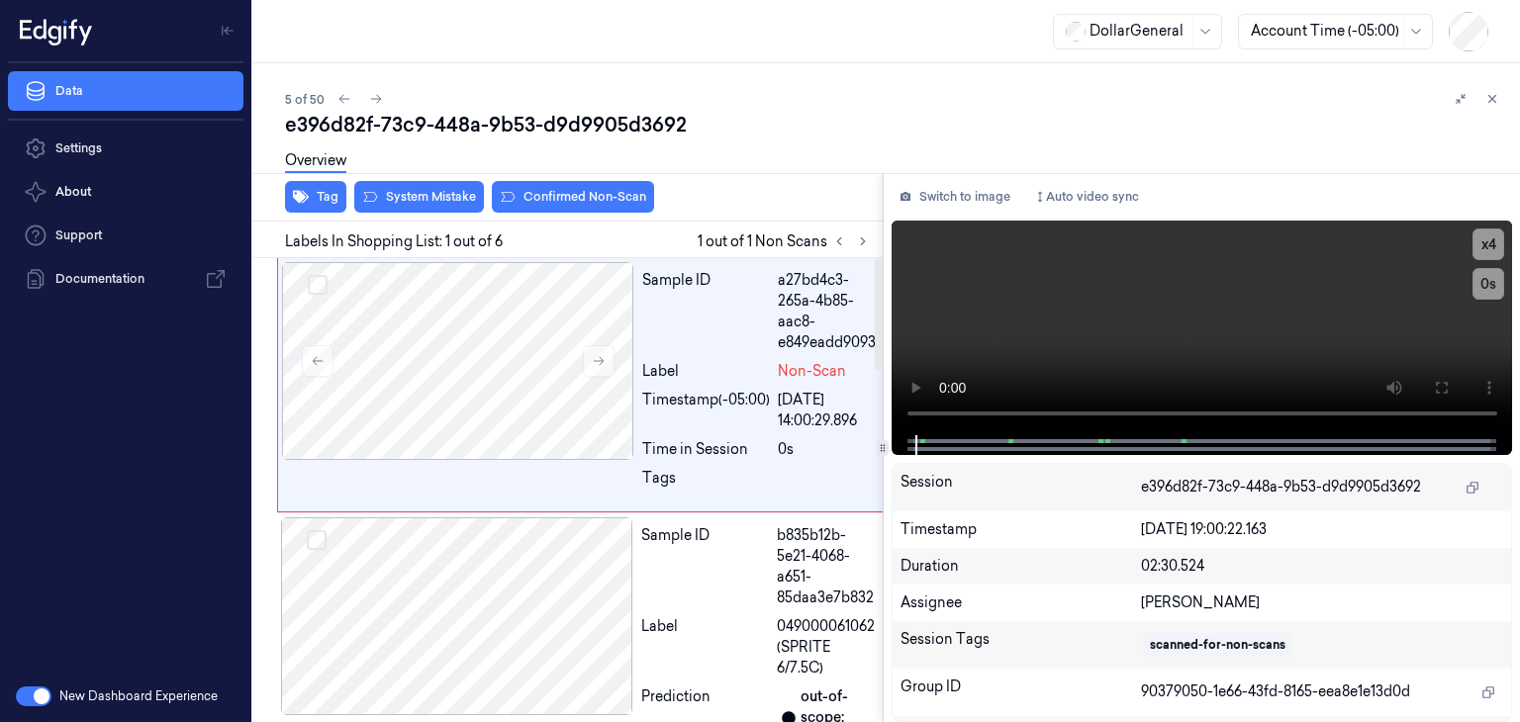
click at [410, 187] on div "Overview" at bounding box center [894, 164] width 1219 height 50
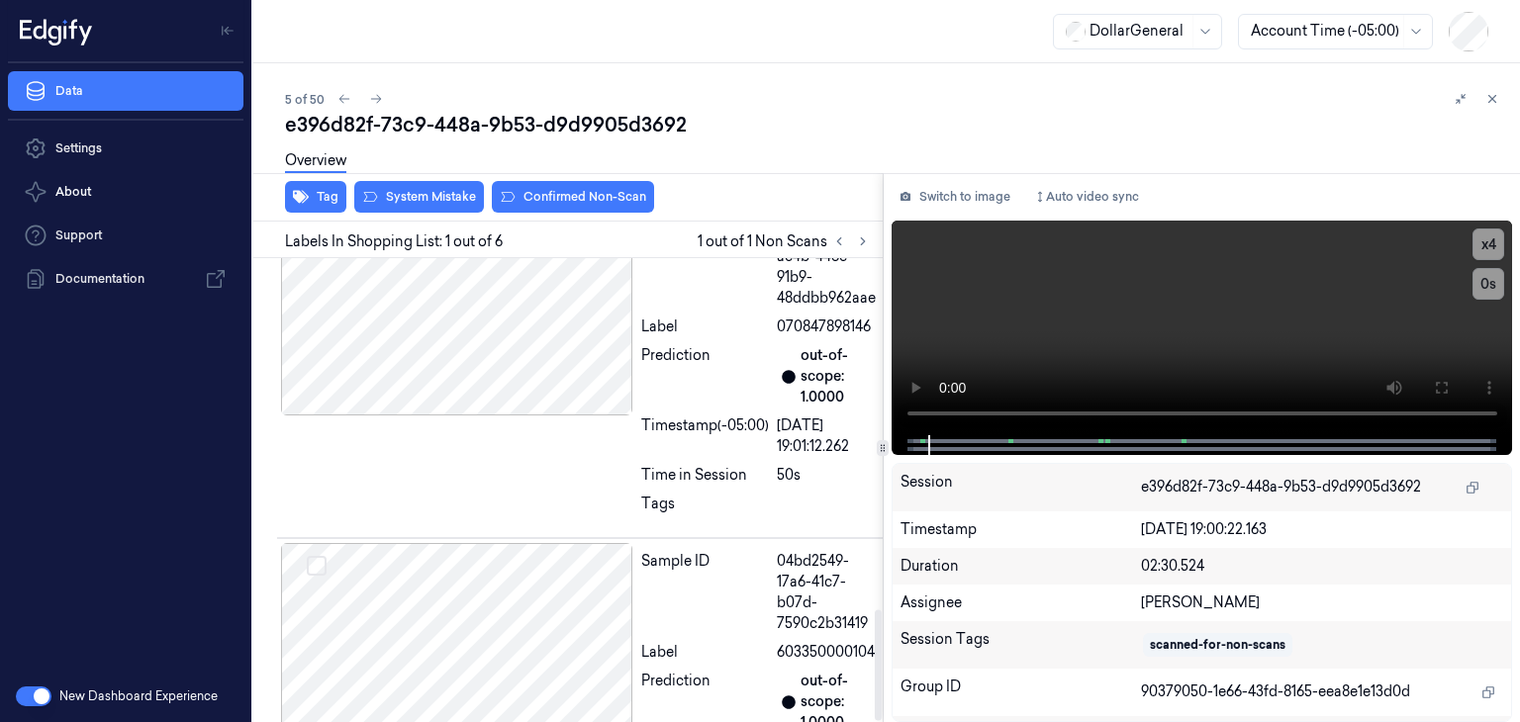
scroll to position [1464, 0]
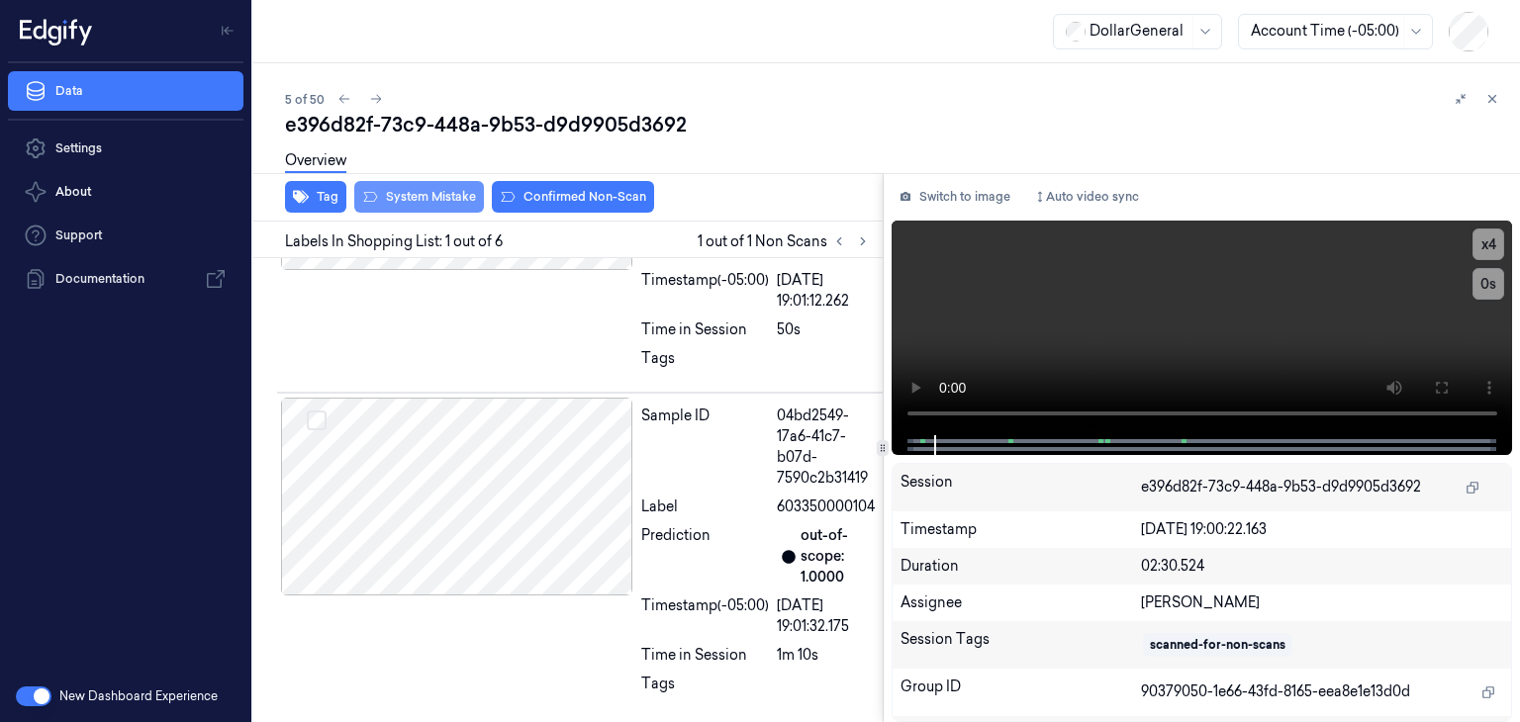
click at [456, 197] on button "System Mistake" at bounding box center [419, 197] width 130 height 32
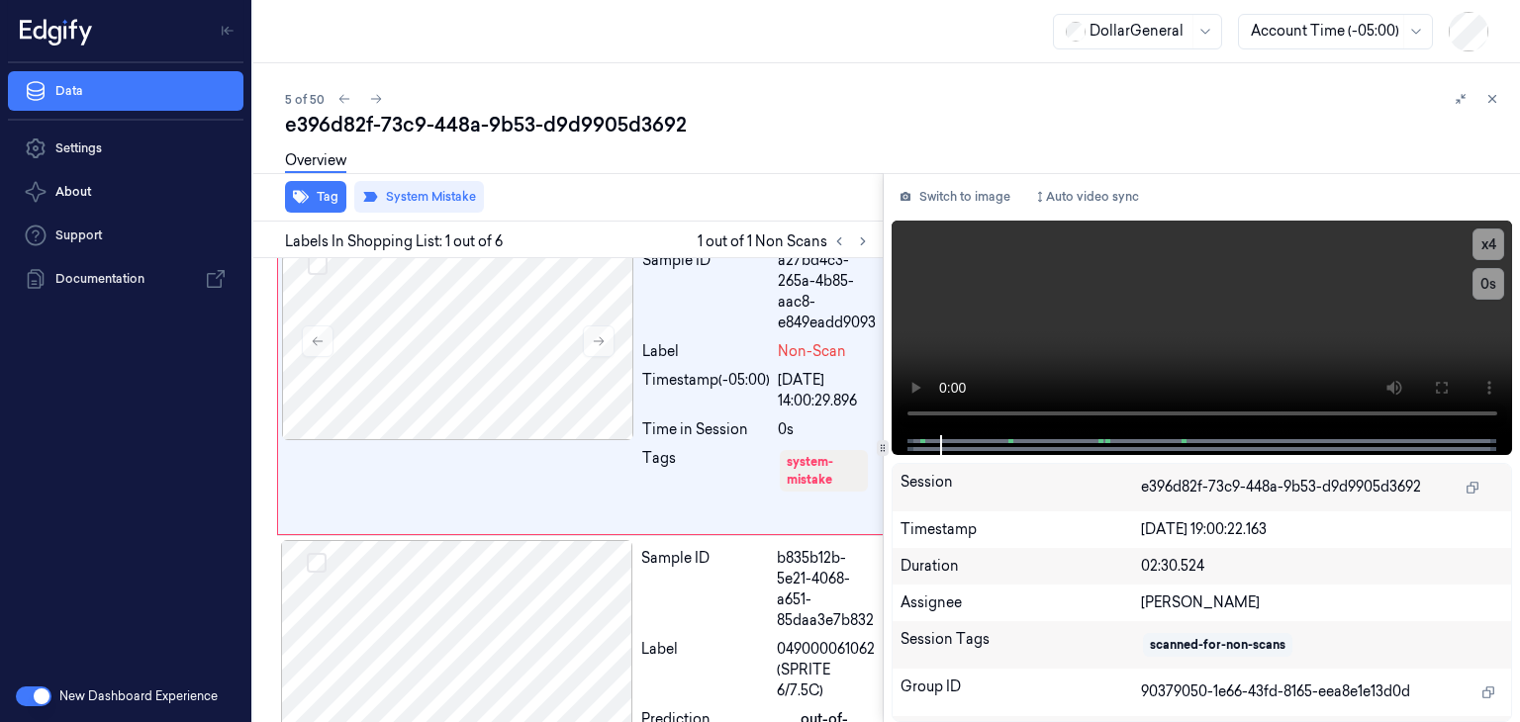
scroll to position [0, 0]
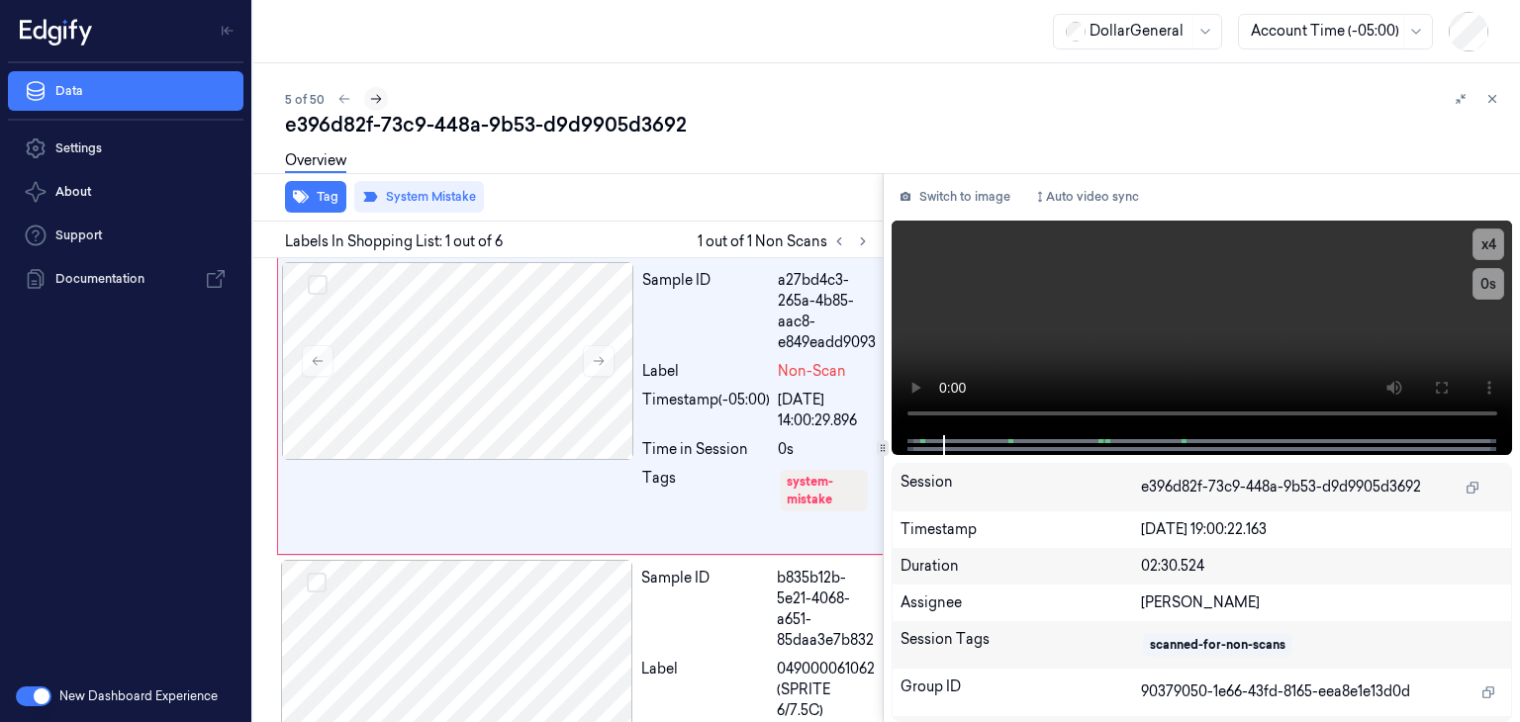
click at [372, 99] on icon at bounding box center [376, 99] width 11 height 9
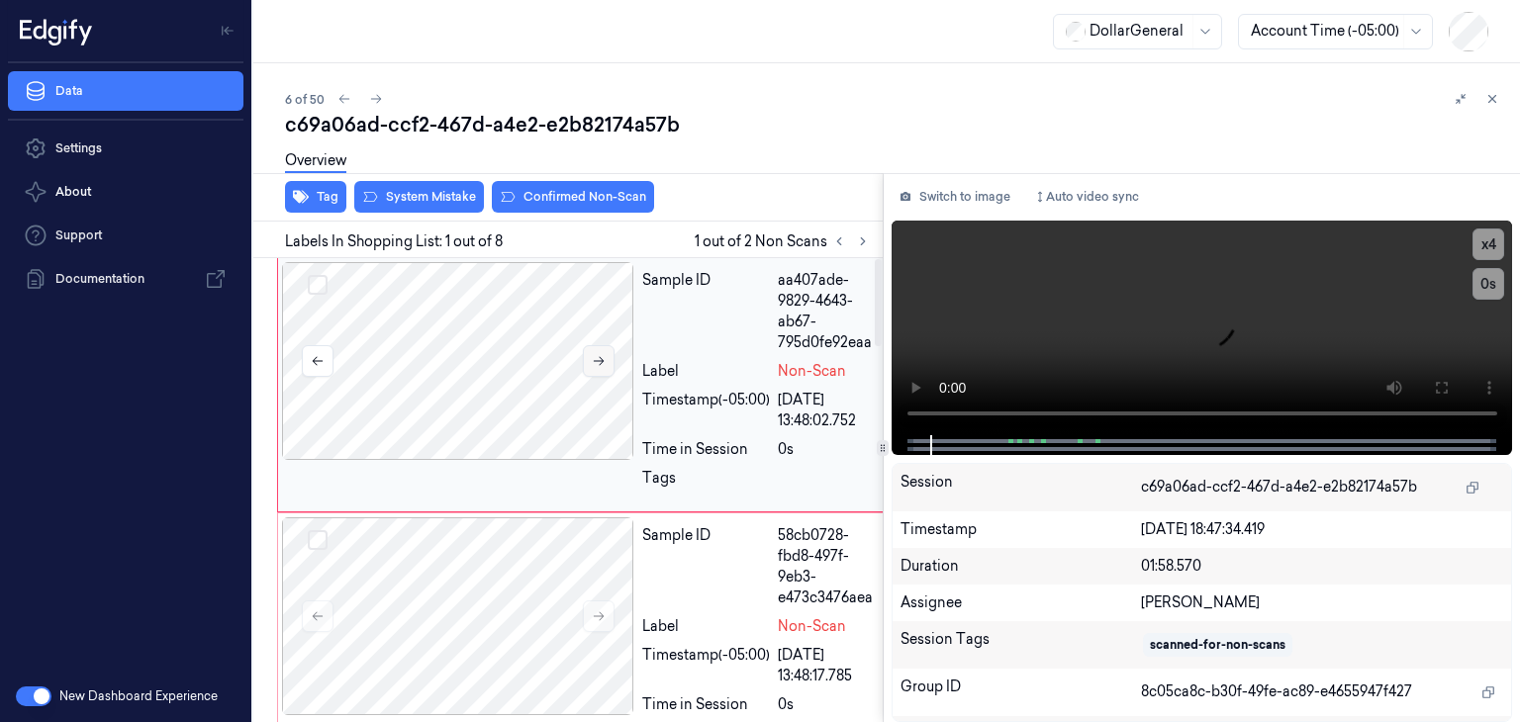
click at [589, 365] on button at bounding box center [599, 361] width 32 height 32
click at [463, 203] on button "System Mistake" at bounding box center [419, 197] width 130 height 32
click at [456, 590] on div at bounding box center [458, 617] width 352 height 198
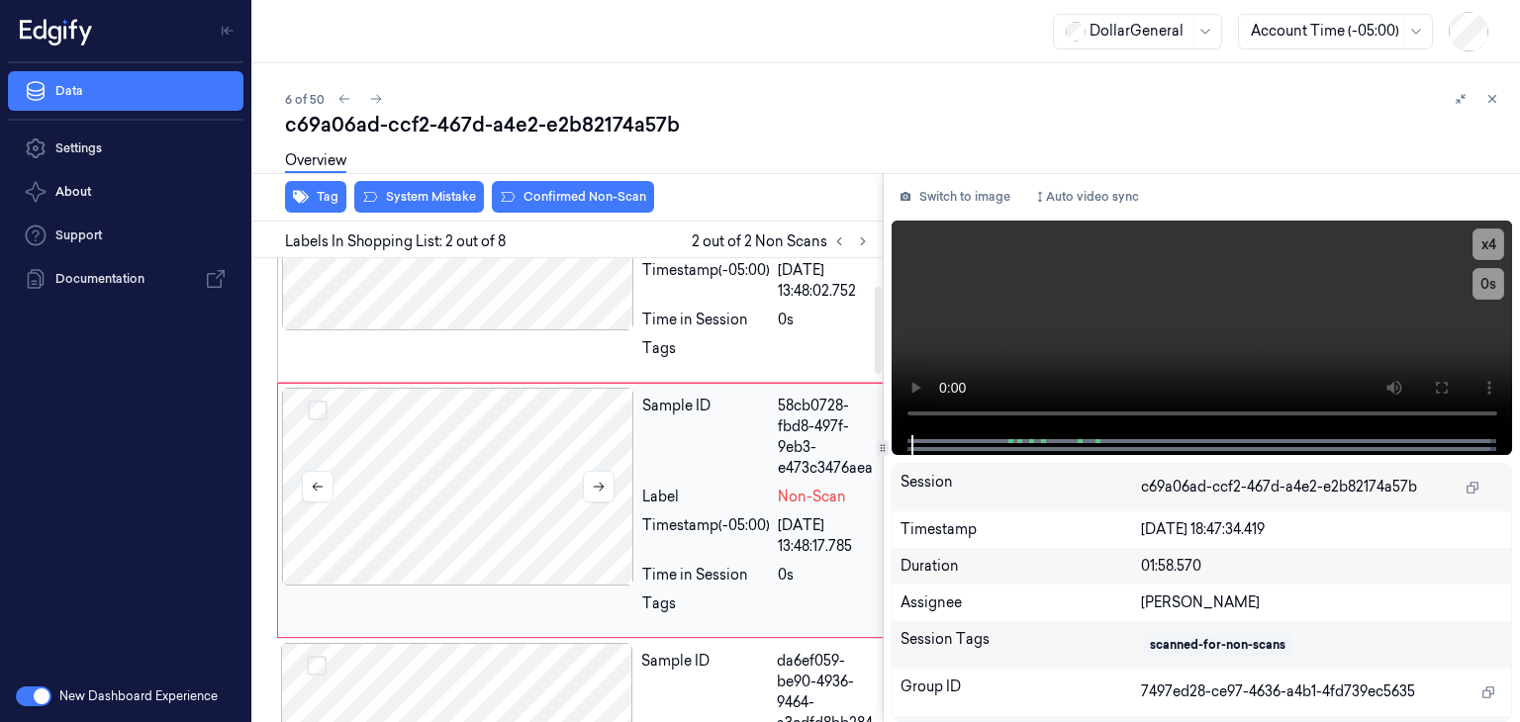
scroll to position [149, 0]
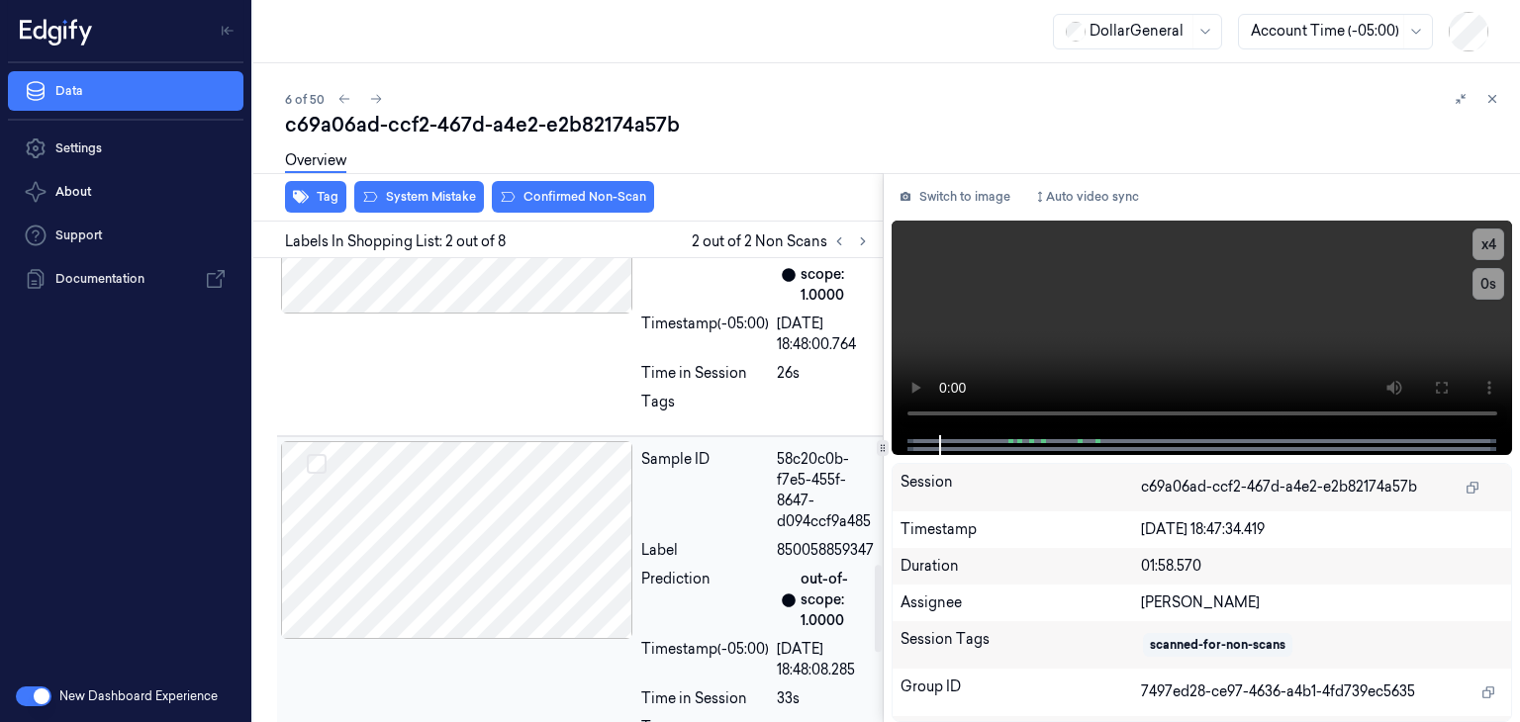
click at [452, 560] on div at bounding box center [457, 540] width 352 height 198
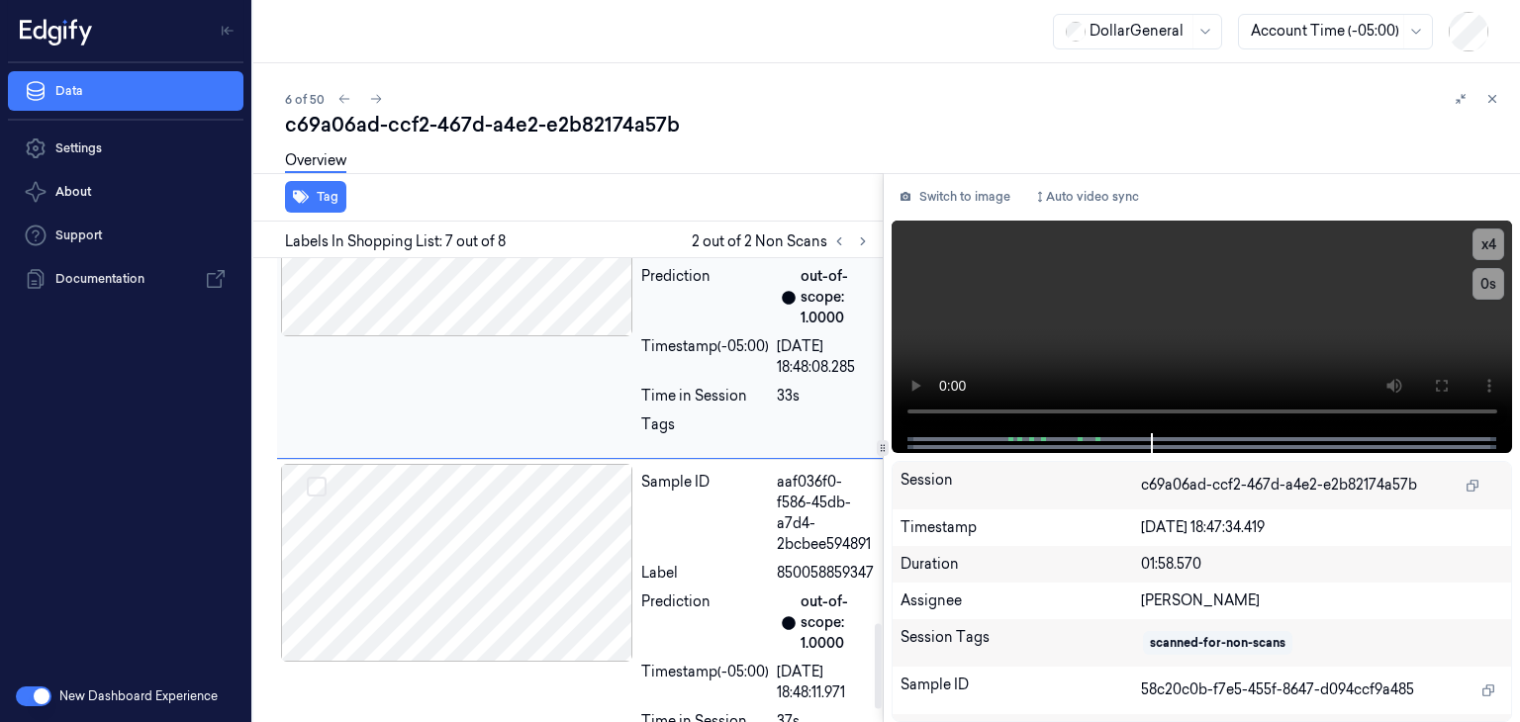
scroll to position [2045, 0]
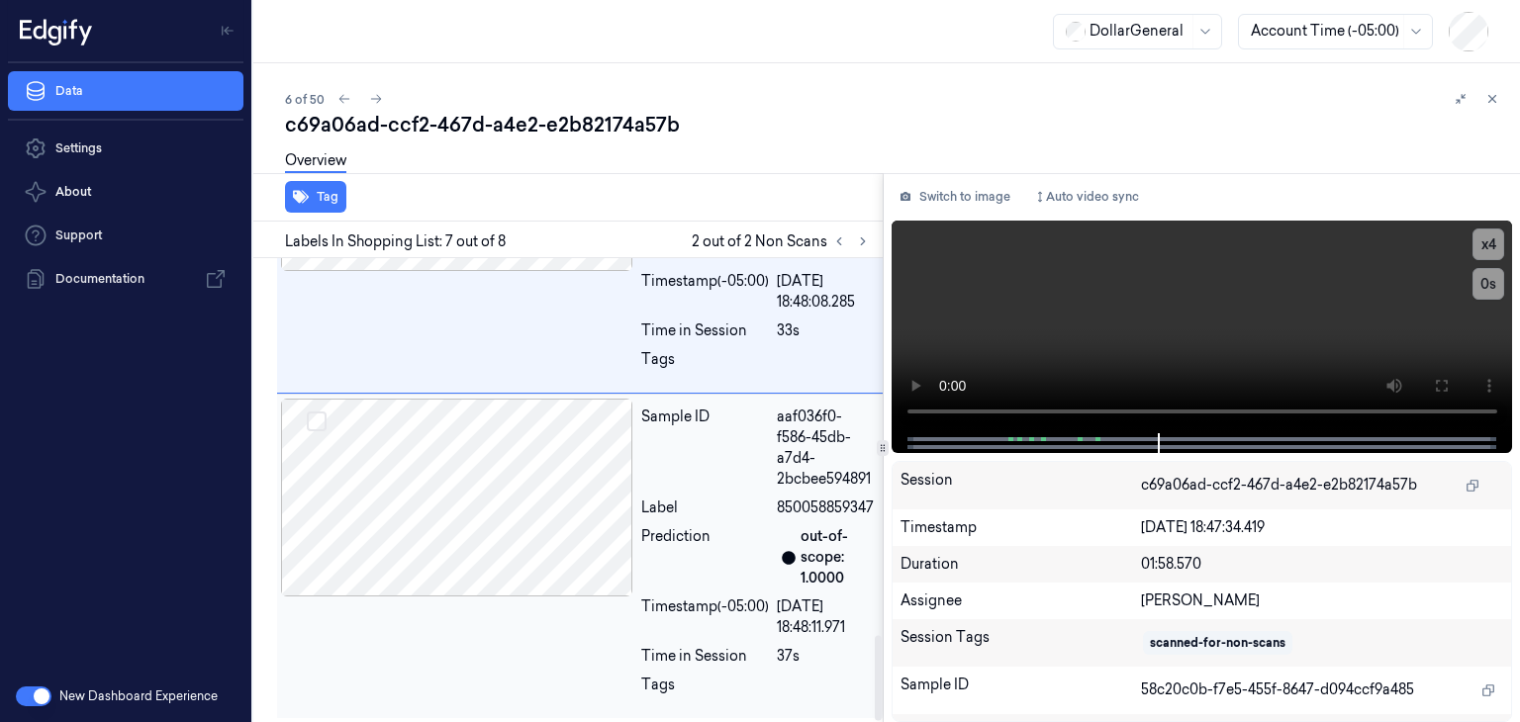
click at [464, 555] on div at bounding box center [457, 498] width 352 height 198
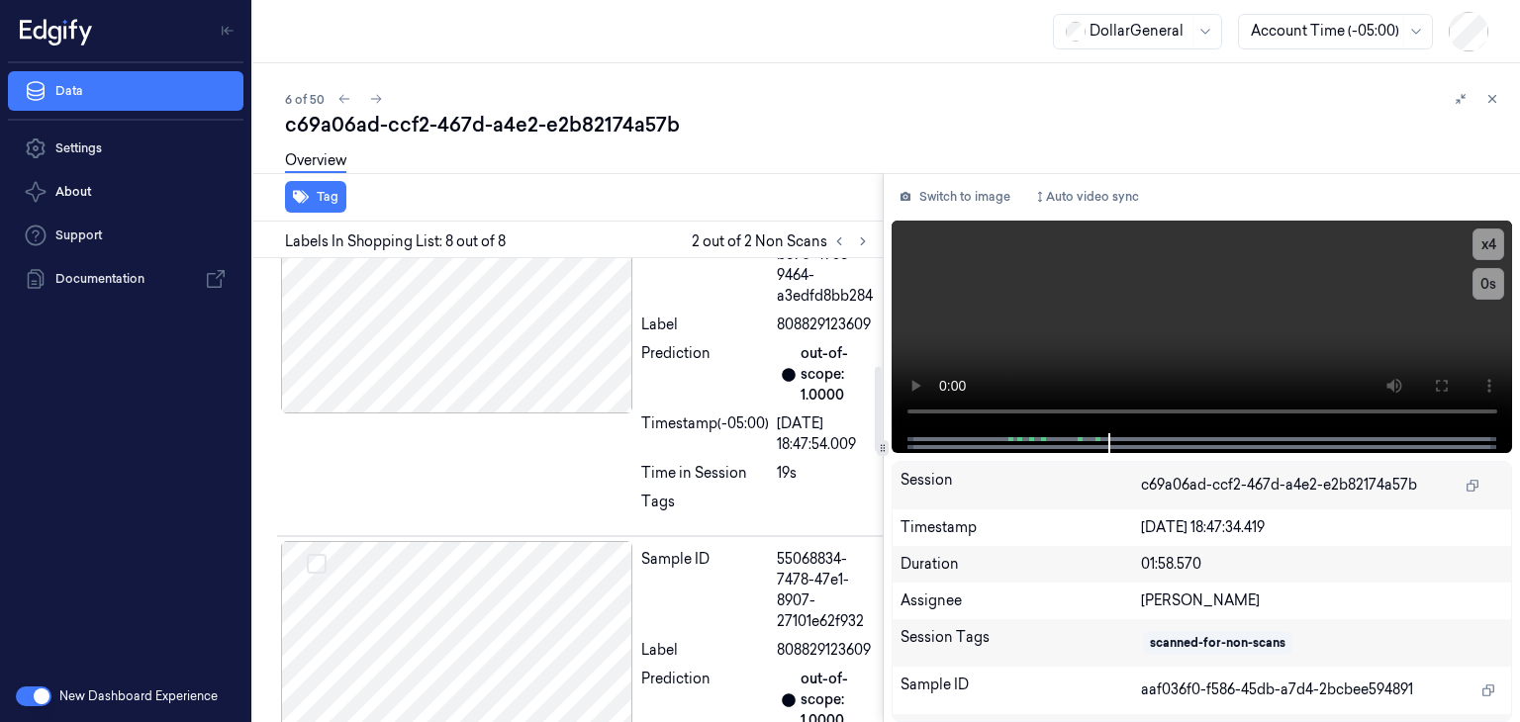
scroll to position [560, 0]
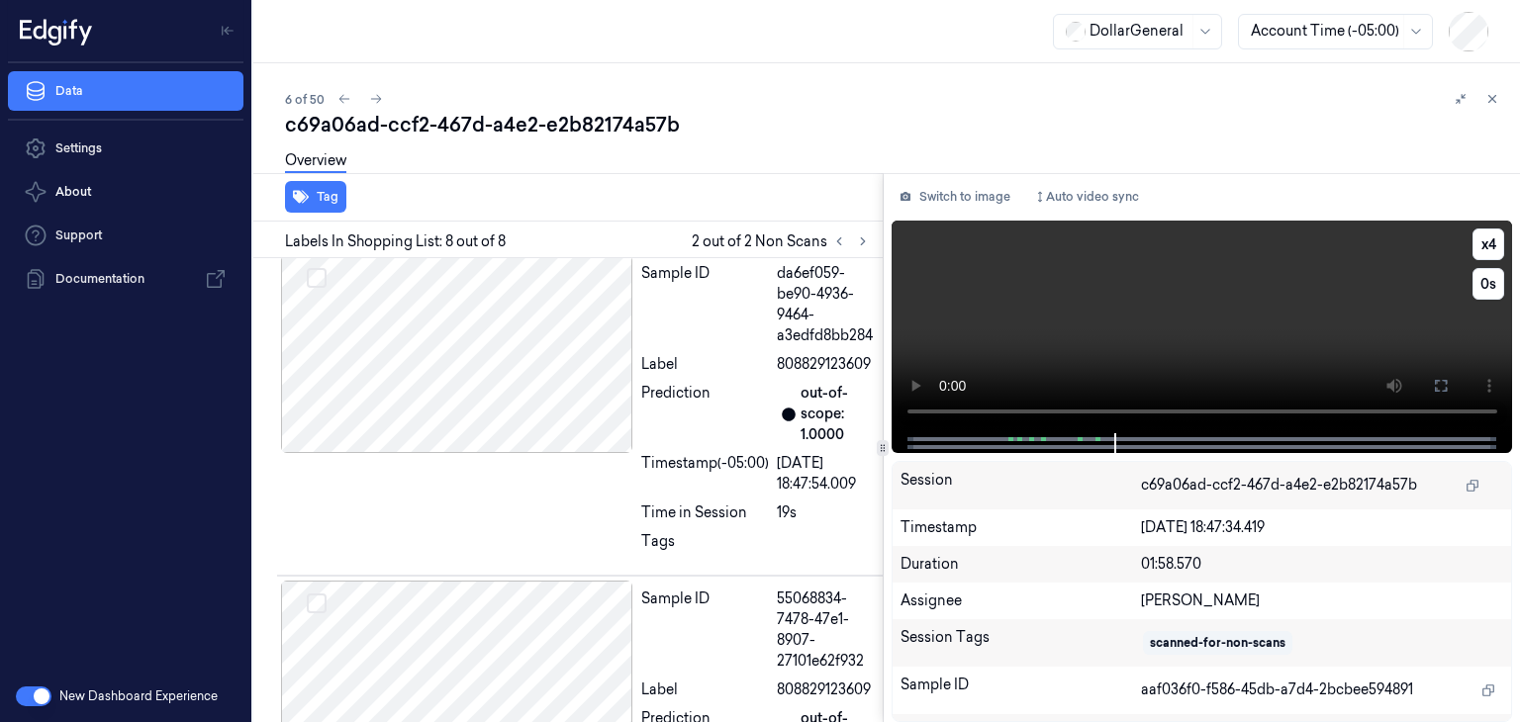
click at [1112, 347] on video at bounding box center [1203, 327] width 622 height 213
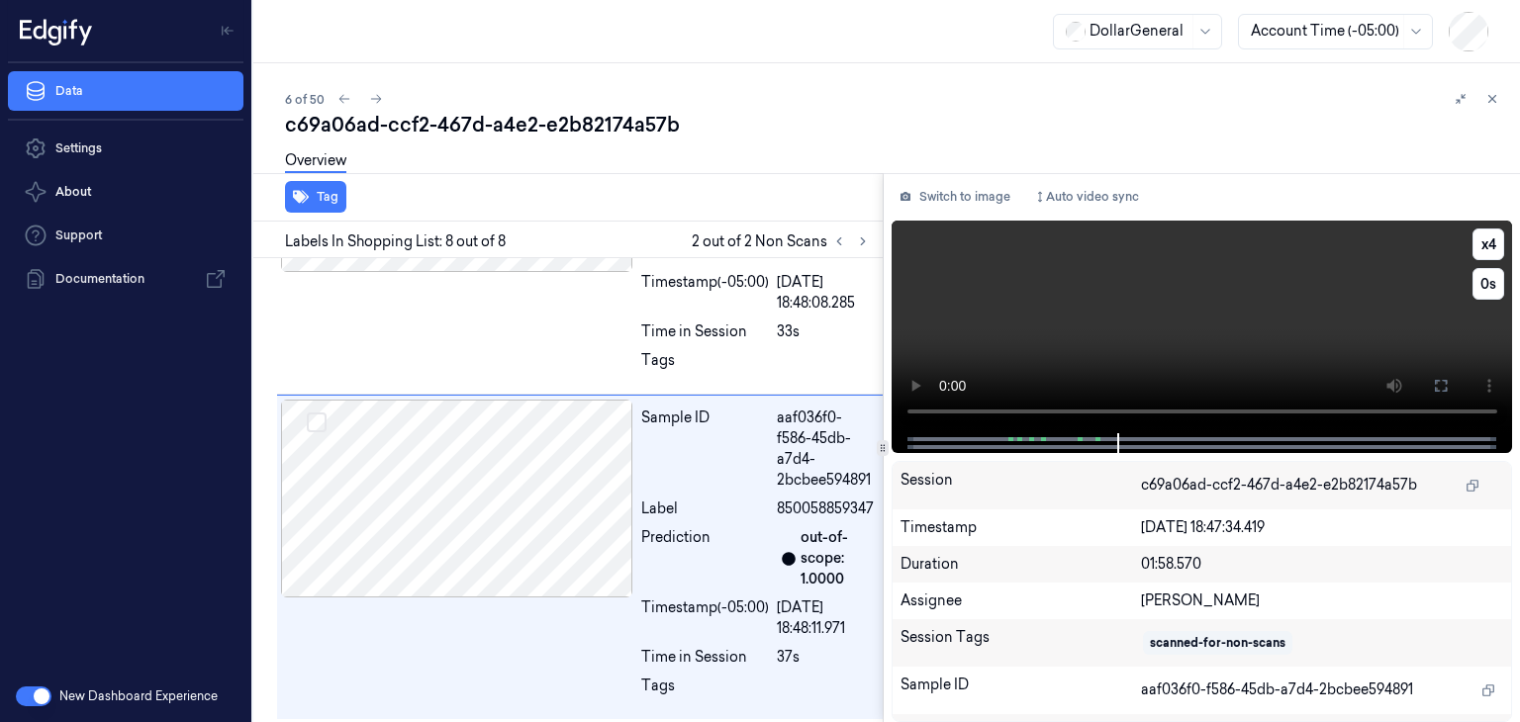
scroll to position [2045, 0]
click at [1146, 333] on video at bounding box center [1203, 327] width 622 height 213
click at [1496, 248] on button "x 4" at bounding box center [1489, 245] width 32 height 32
click at [1496, 248] on button "x 1" at bounding box center [1489, 245] width 32 height 32
click at [1496, 248] on button "x 2" at bounding box center [1489, 245] width 32 height 32
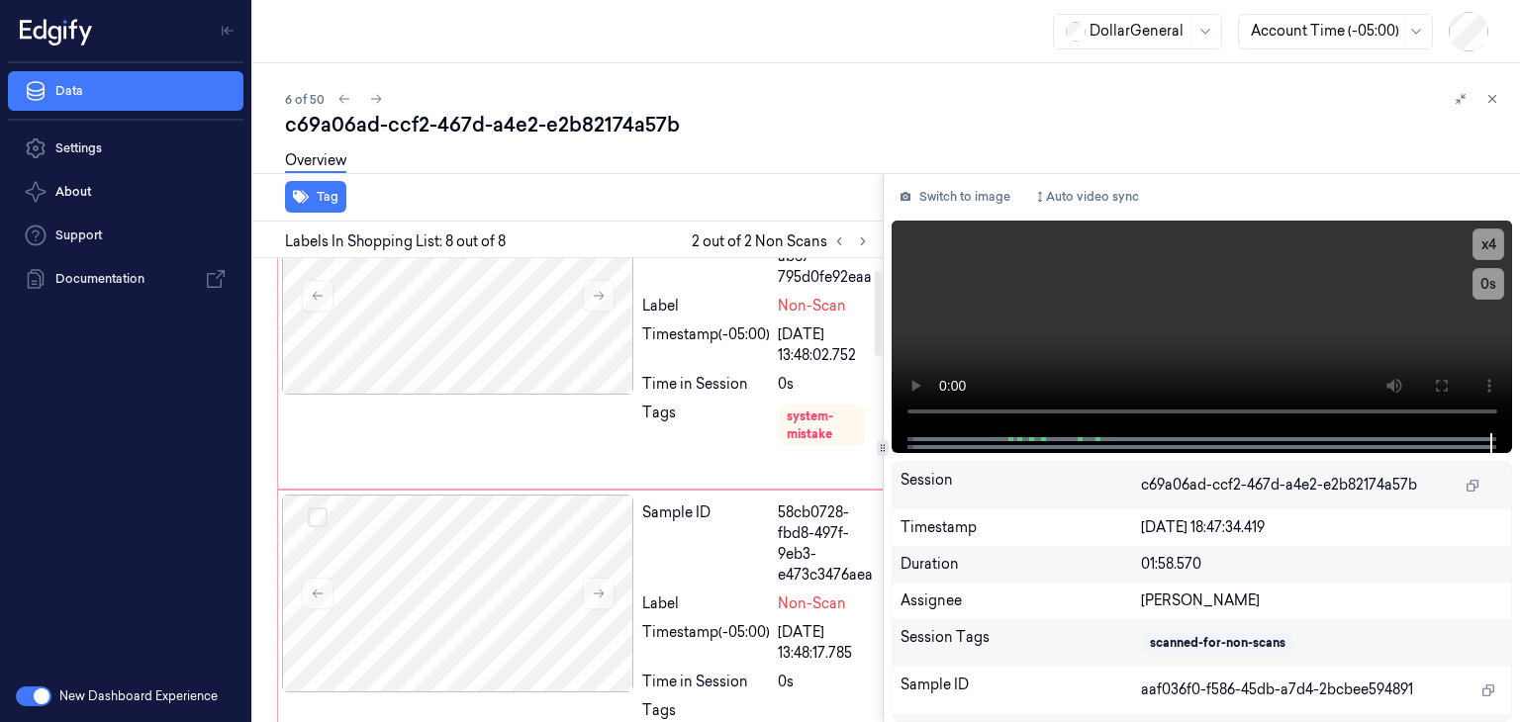
scroll to position [0, 0]
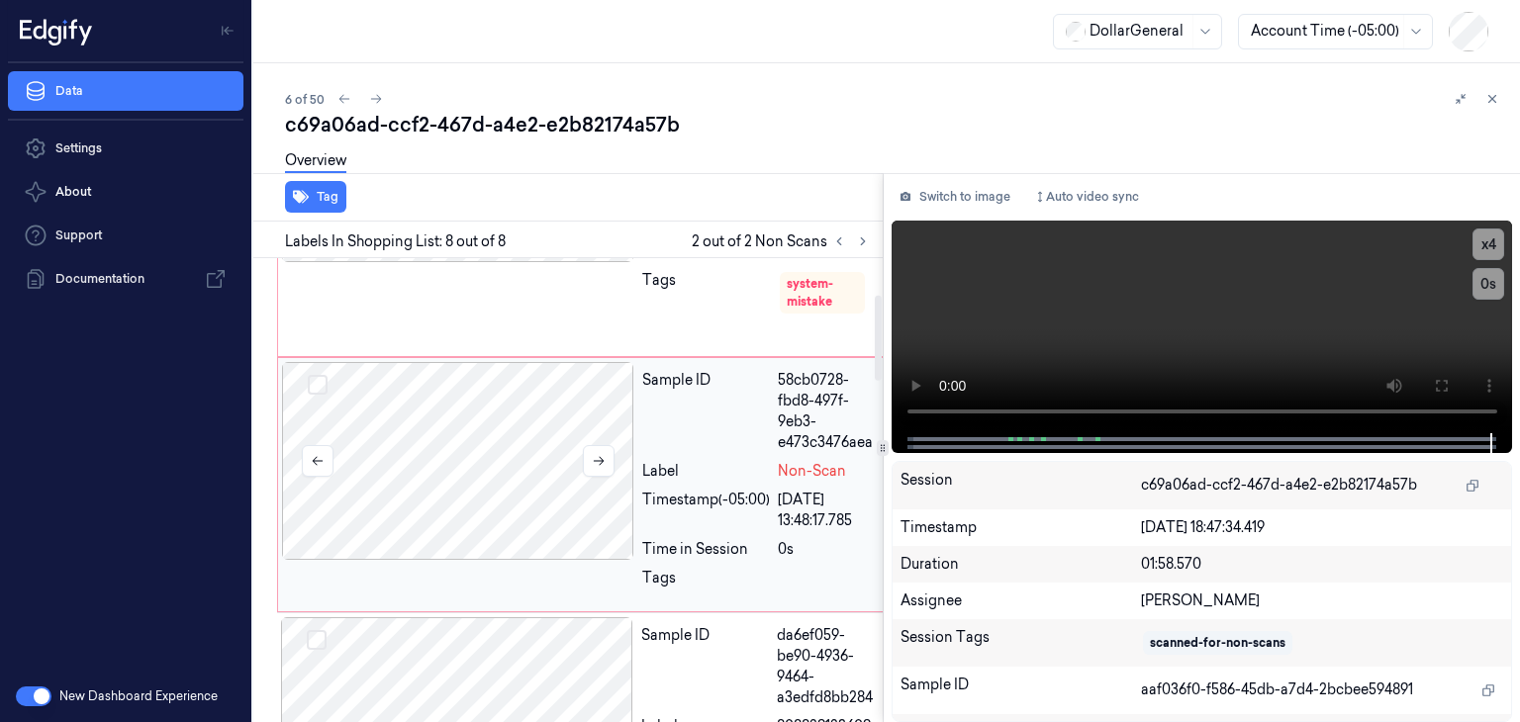
click at [509, 458] on div at bounding box center [458, 461] width 352 height 198
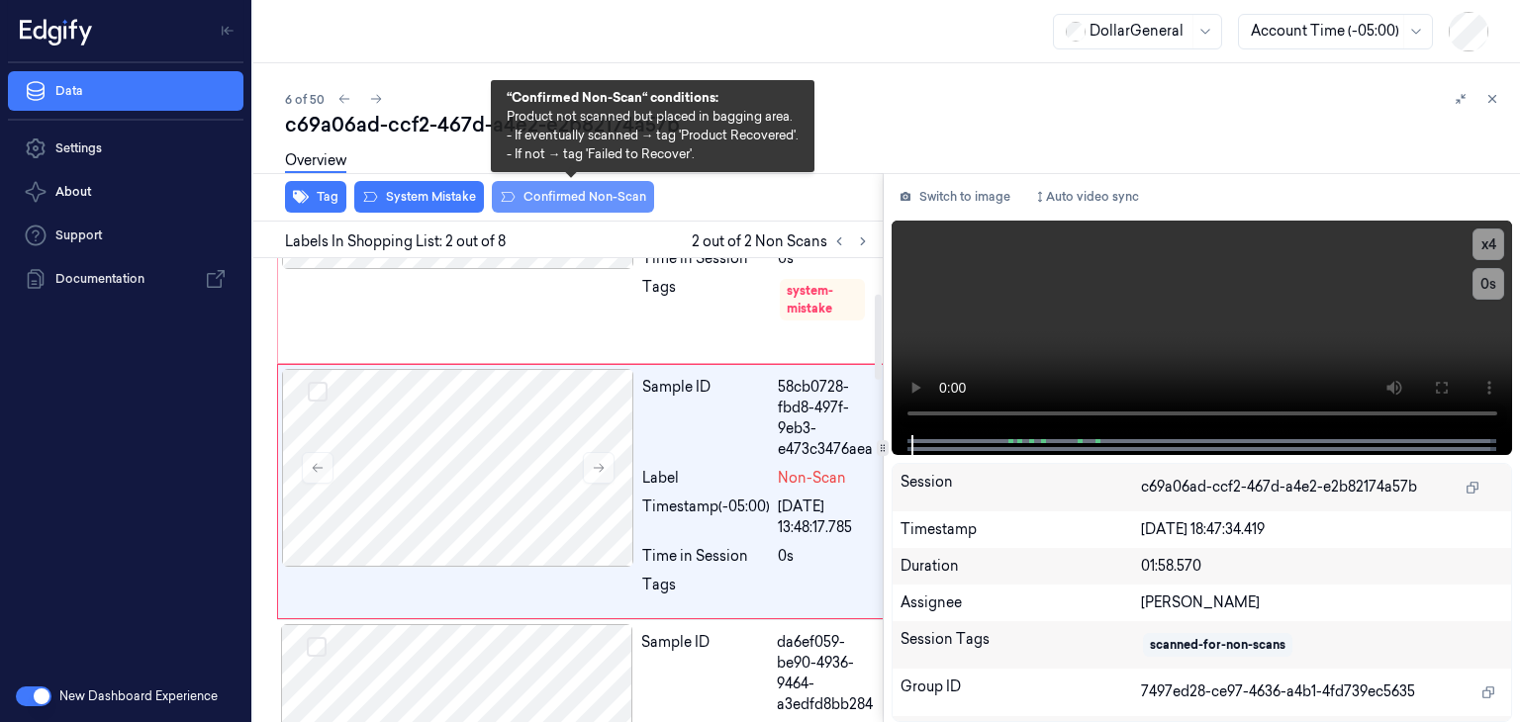
click at [597, 201] on button "Confirmed Non-Scan" at bounding box center [573, 197] width 162 height 32
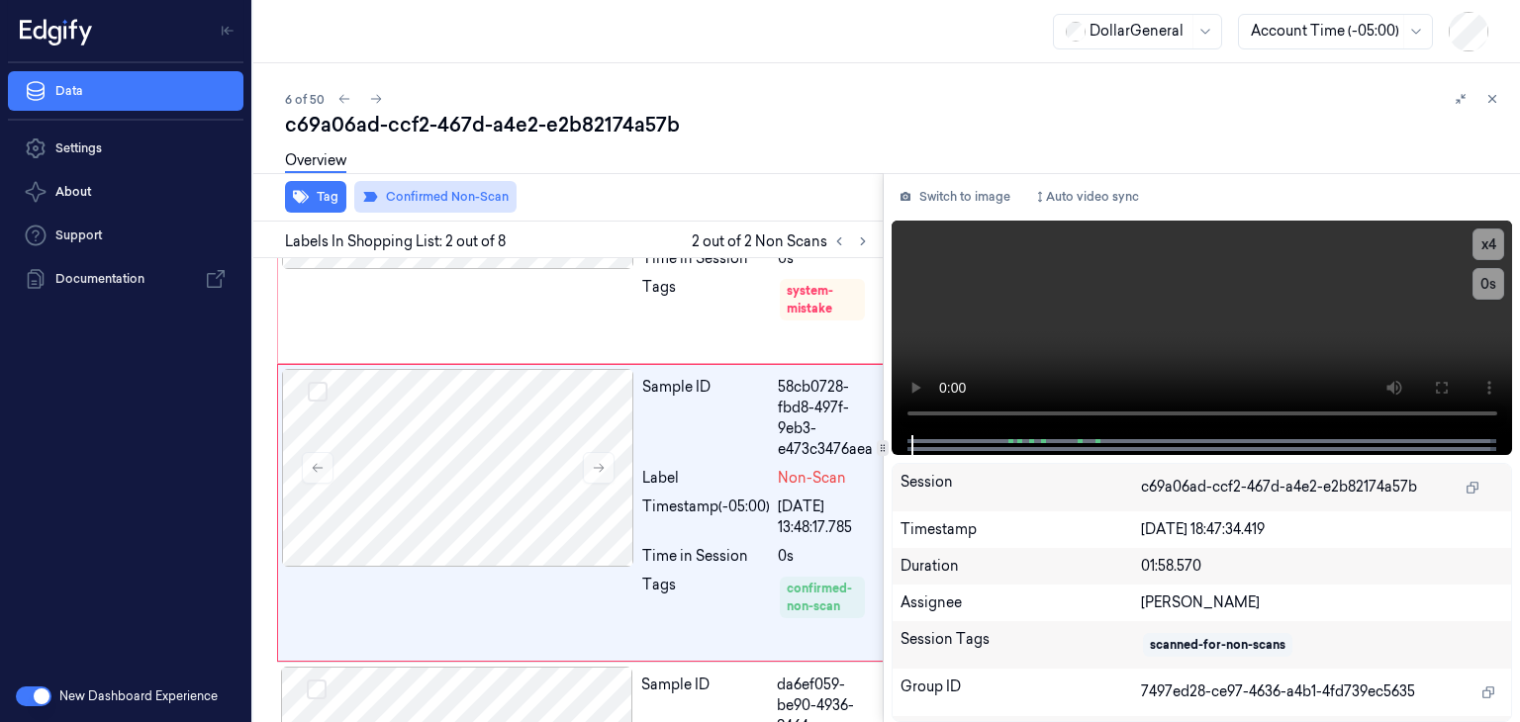
scroll to position [213, 0]
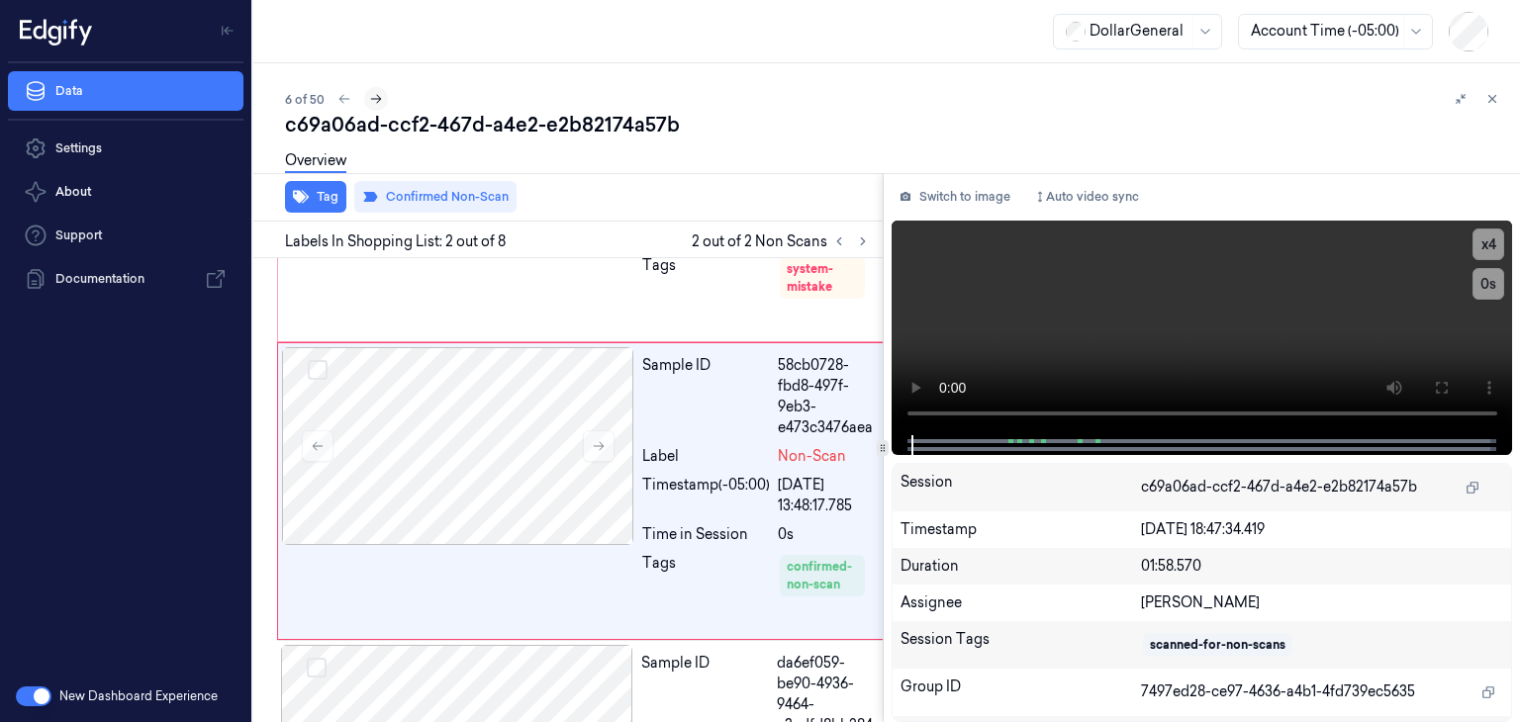
click at [383, 98] on button at bounding box center [376, 99] width 24 height 24
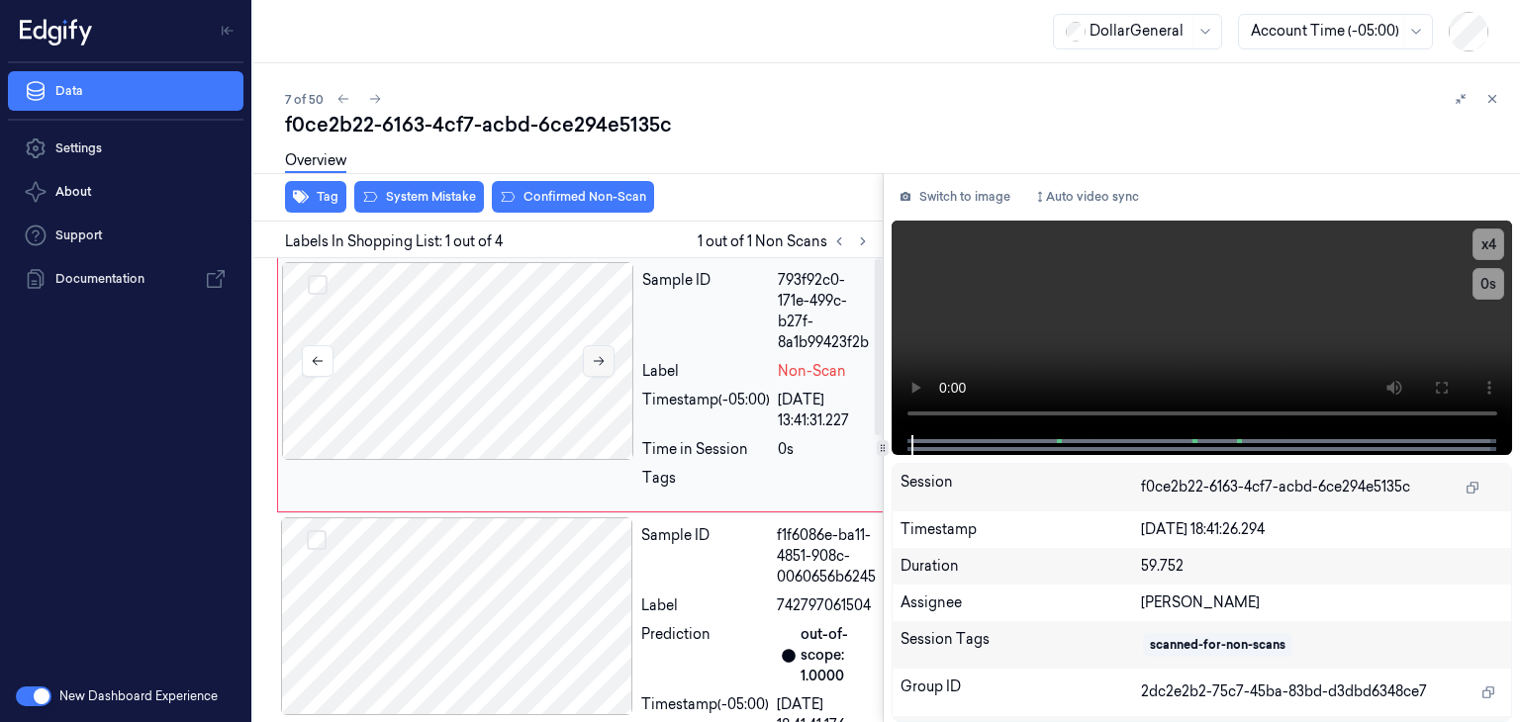
click at [602, 352] on button at bounding box center [599, 361] width 32 height 32
click at [1125, 279] on video at bounding box center [1203, 328] width 622 height 215
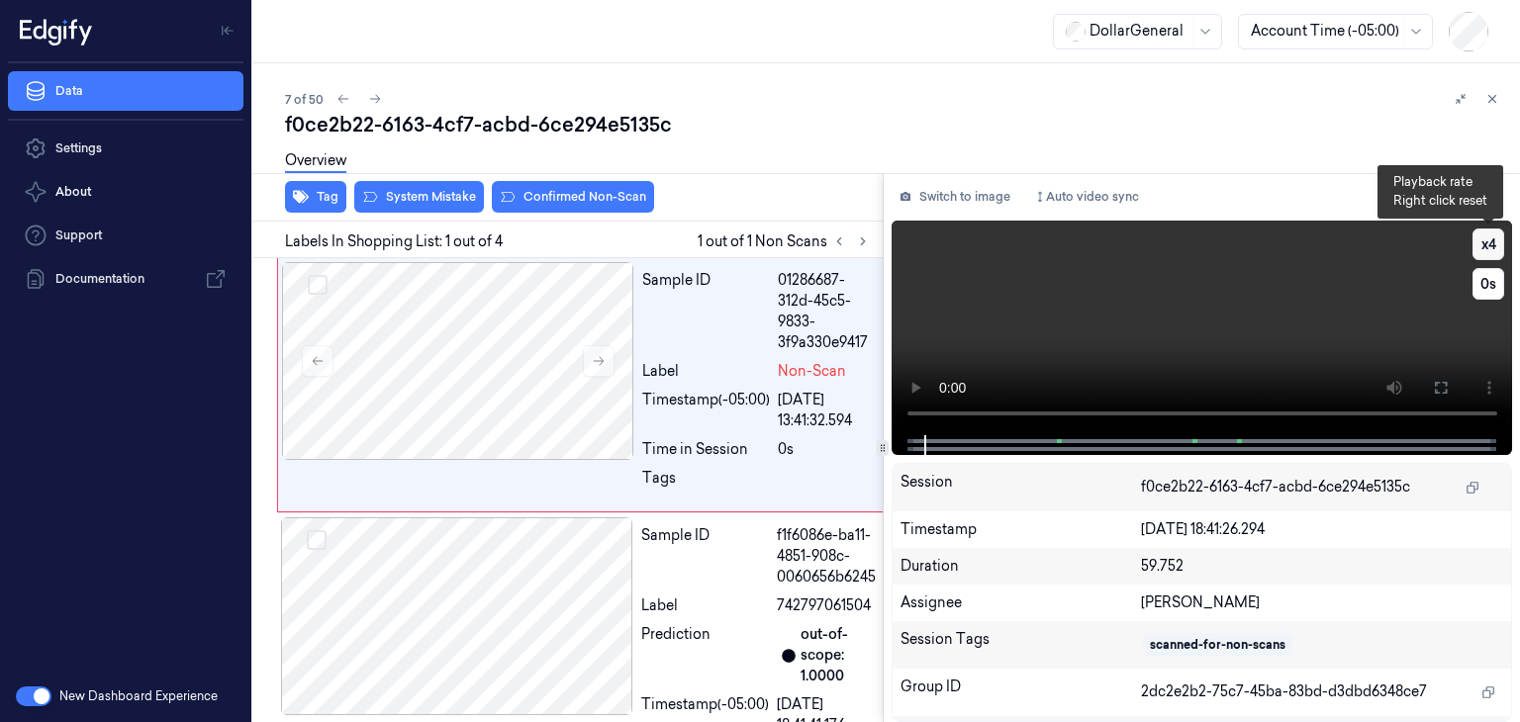
click at [1503, 250] on button "x 4" at bounding box center [1489, 245] width 32 height 32
click at [1500, 249] on button "x 1" at bounding box center [1489, 245] width 32 height 32
click at [1500, 249] on button "x 2" at bounding box center [1489, 245] width 32 height 32
click at [1160, 329] on video at bounding box center [1203, 328] width 622 height 215
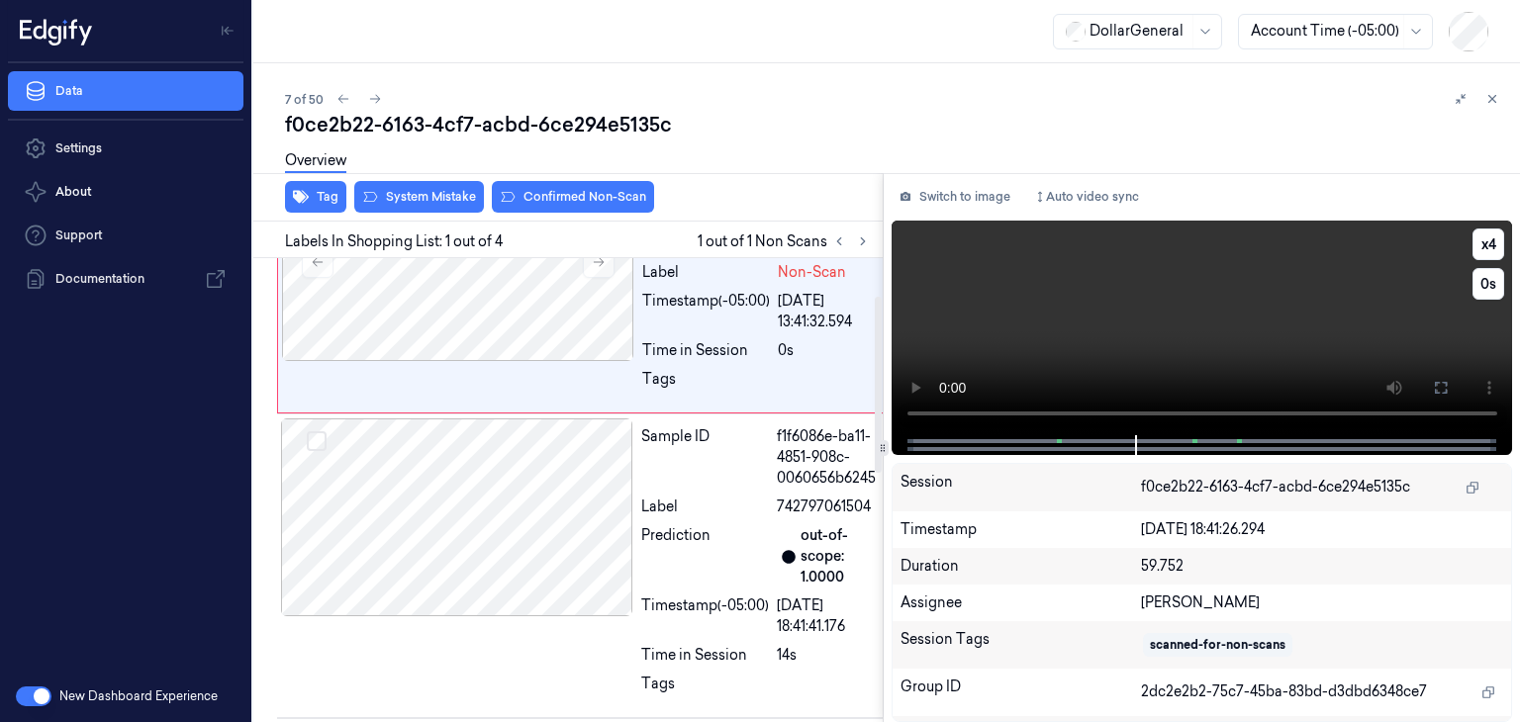
click at [1235, 341] on video at bounding box center [1203, 328] width 622 height 215
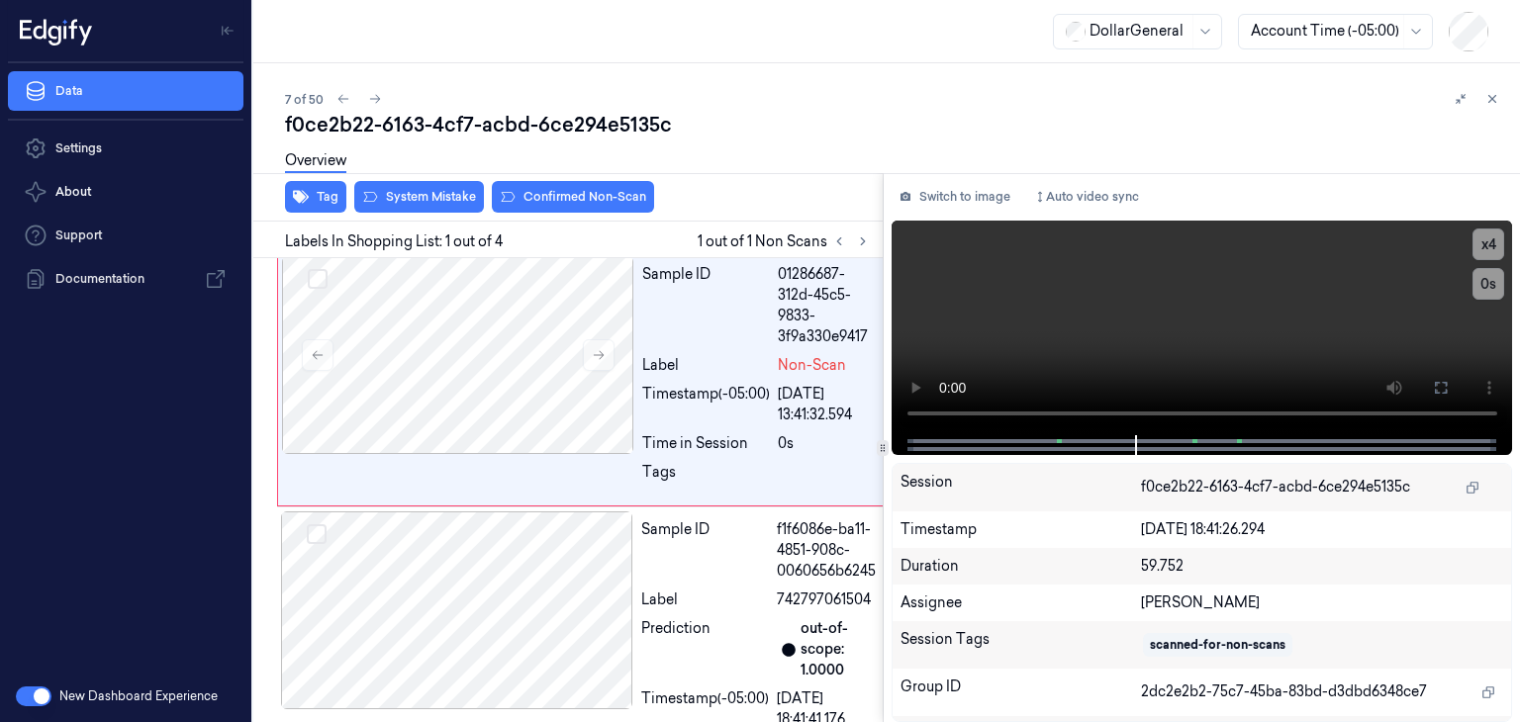
scroll to position [0, 0]
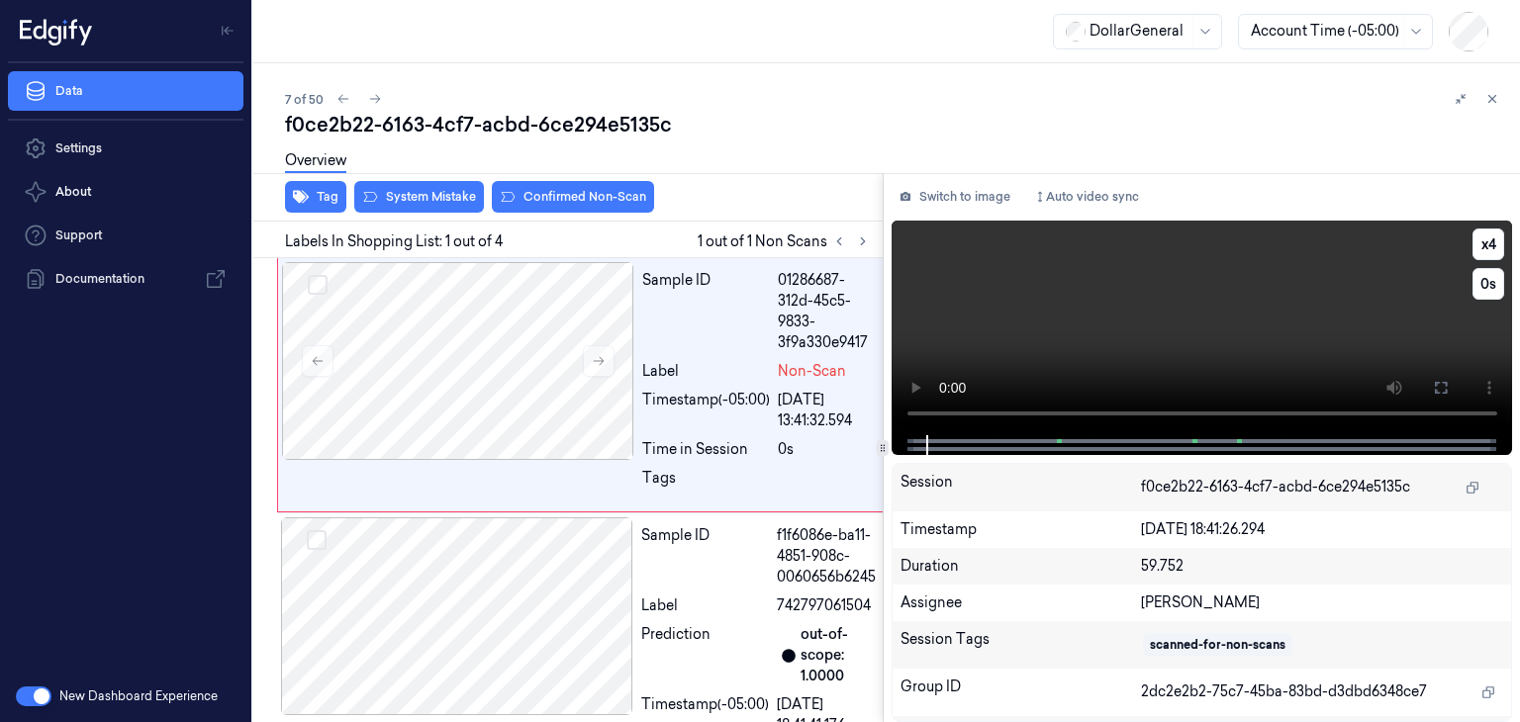
click at [990, 334] on video at bounding box center [1203, 328] width 622 height 215
click at [1154, 331] on video at bounding box center [1203, 328] width 622 height 215
click at [581, 191] on button "Confirmed Non-Scan" at bounding box center [573, 197] width 162 height 32
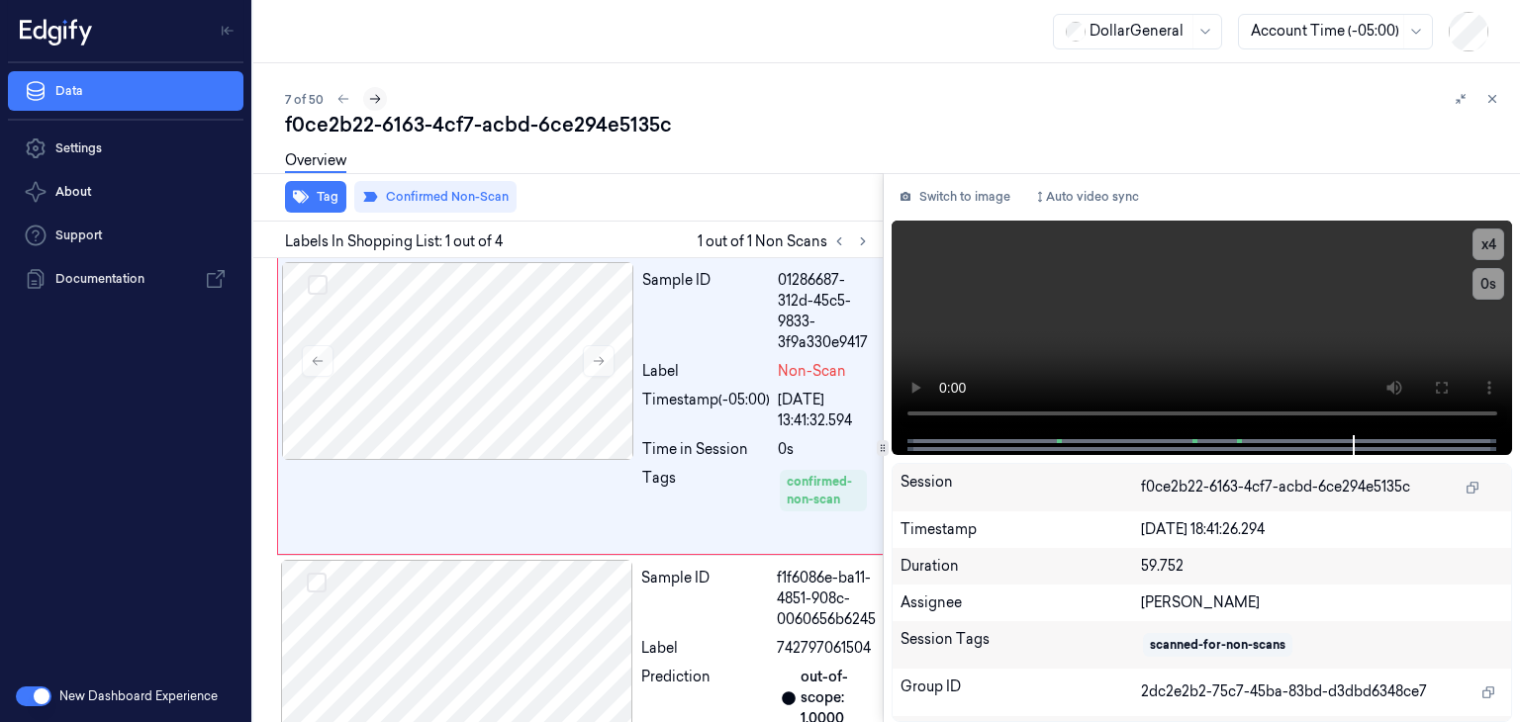
click at [374, 103] on icon at bounding box center [375, 99] width 14 height 14
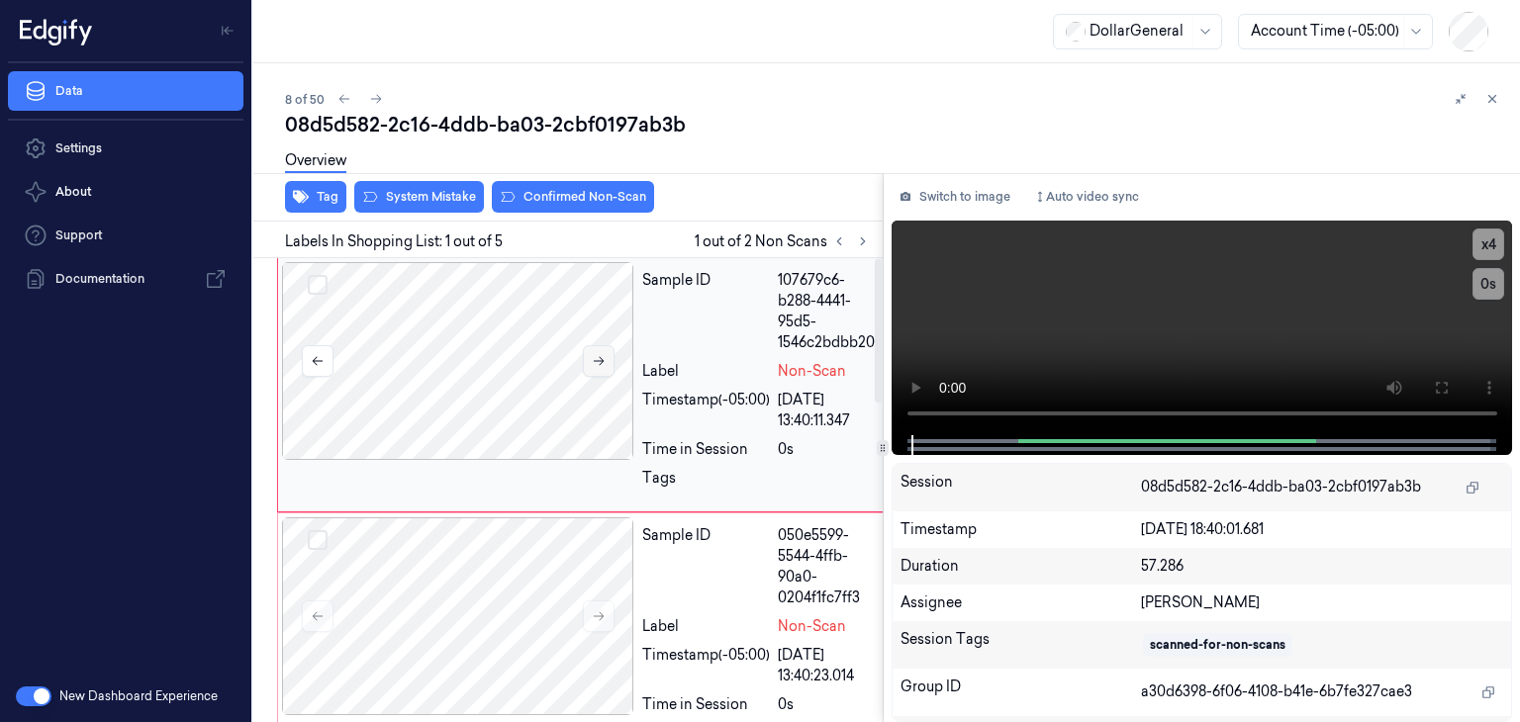
click at [600, 361] on icon at bounding box center [599, 361] width 14 height 14
click at [1099, 305] on video at bounding box center [1203, 328] width 622 height 215
click at [531, 400] on div at bounding box center [458, 361] width 352 height 198
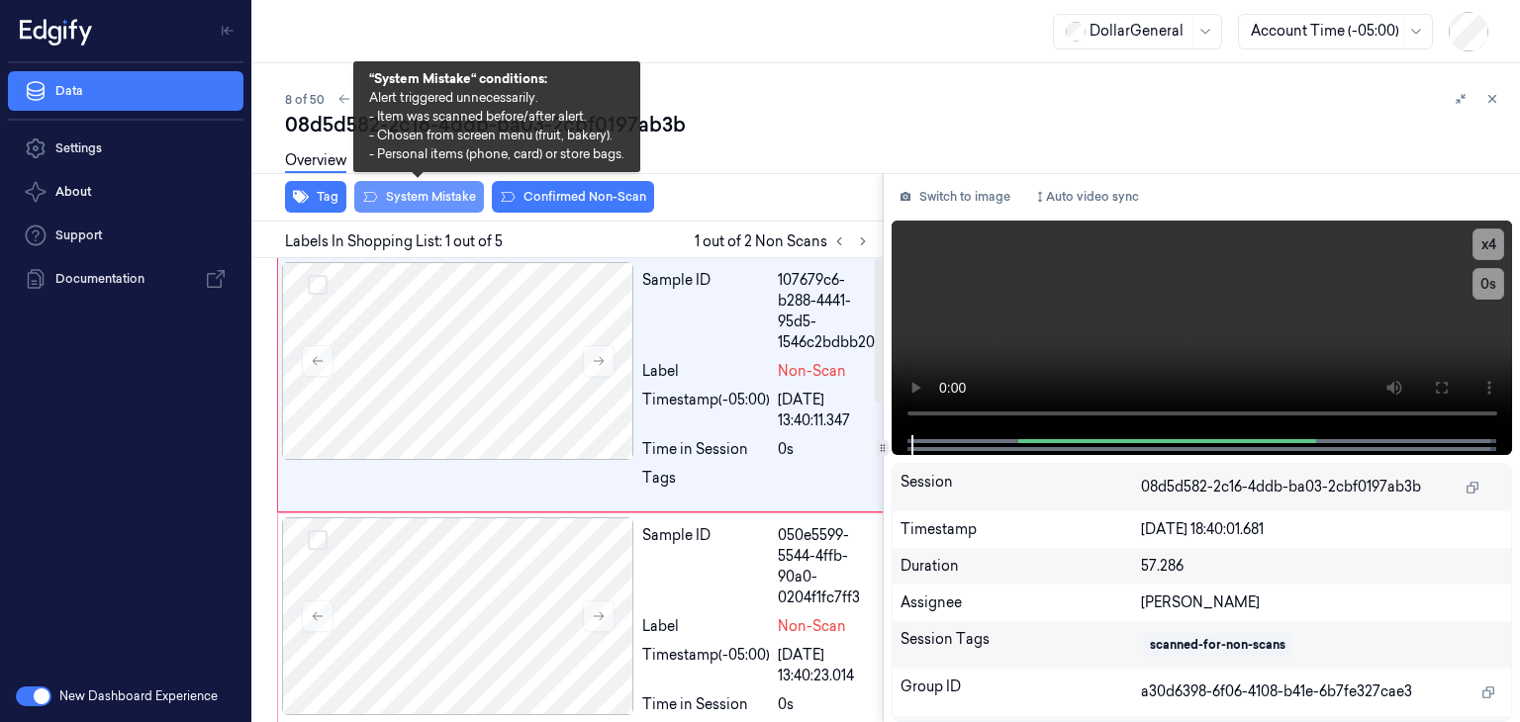
click at [438, 199] on button "System Mistake" at bounding box center [419, 197] width 130 height 32
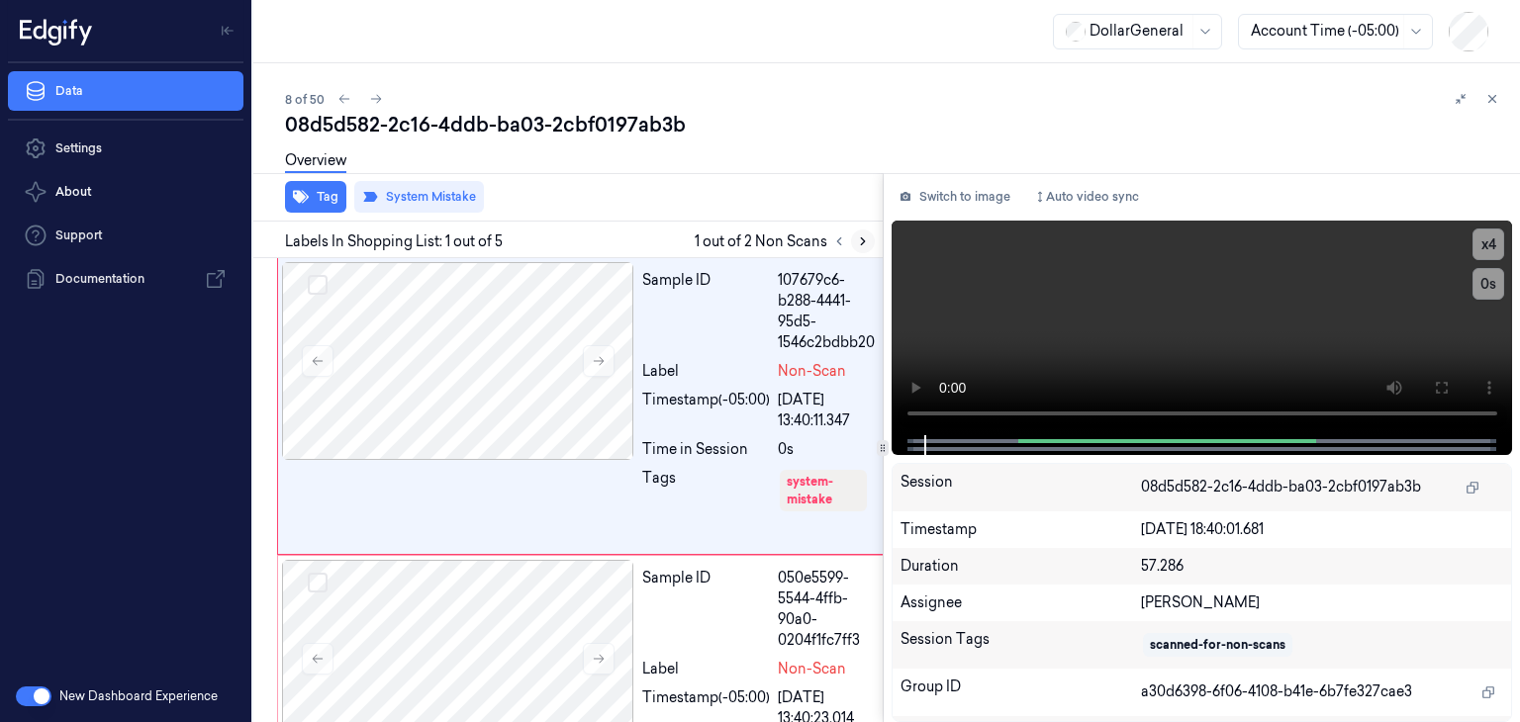
click at [865, 242] on icon at bounding box center [863, 242] width 14 height 14
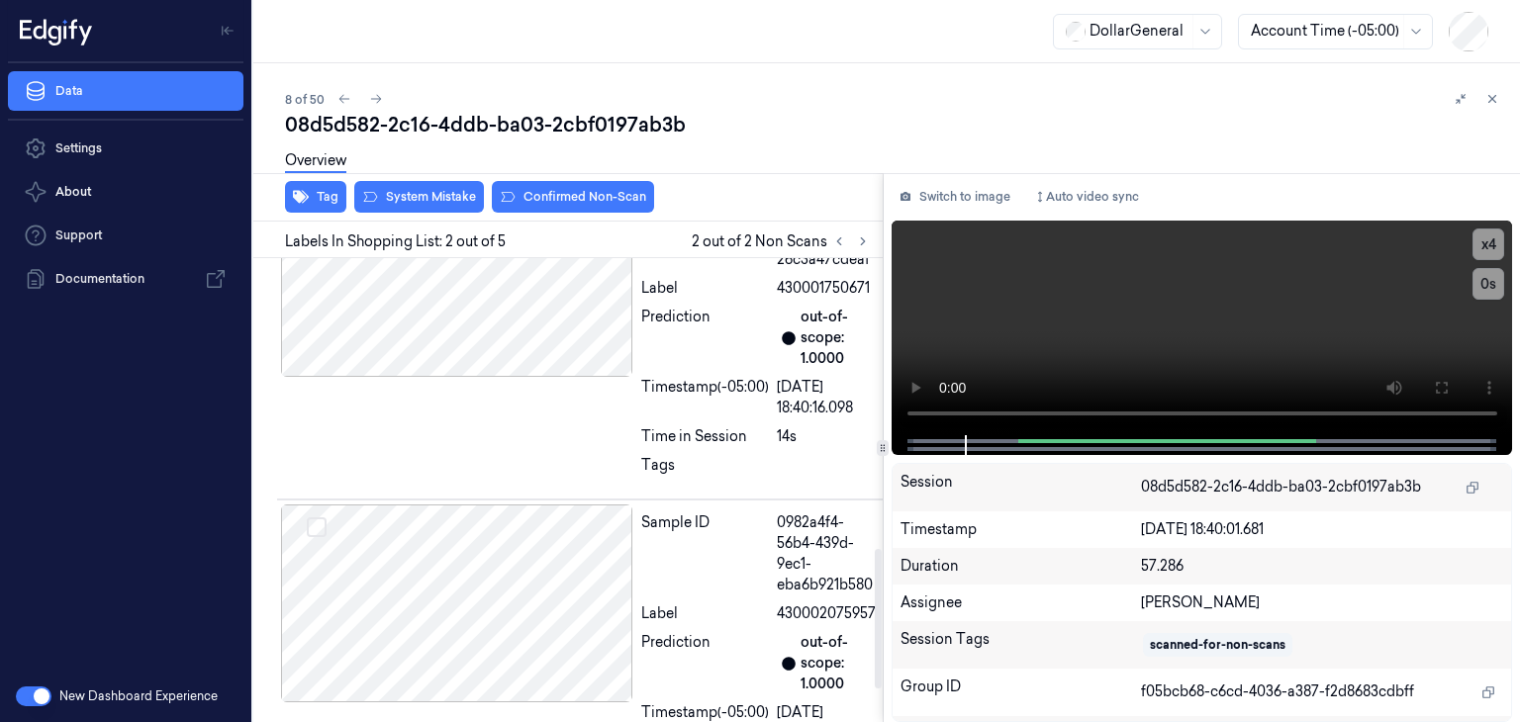
scroll to position [1069, 0]
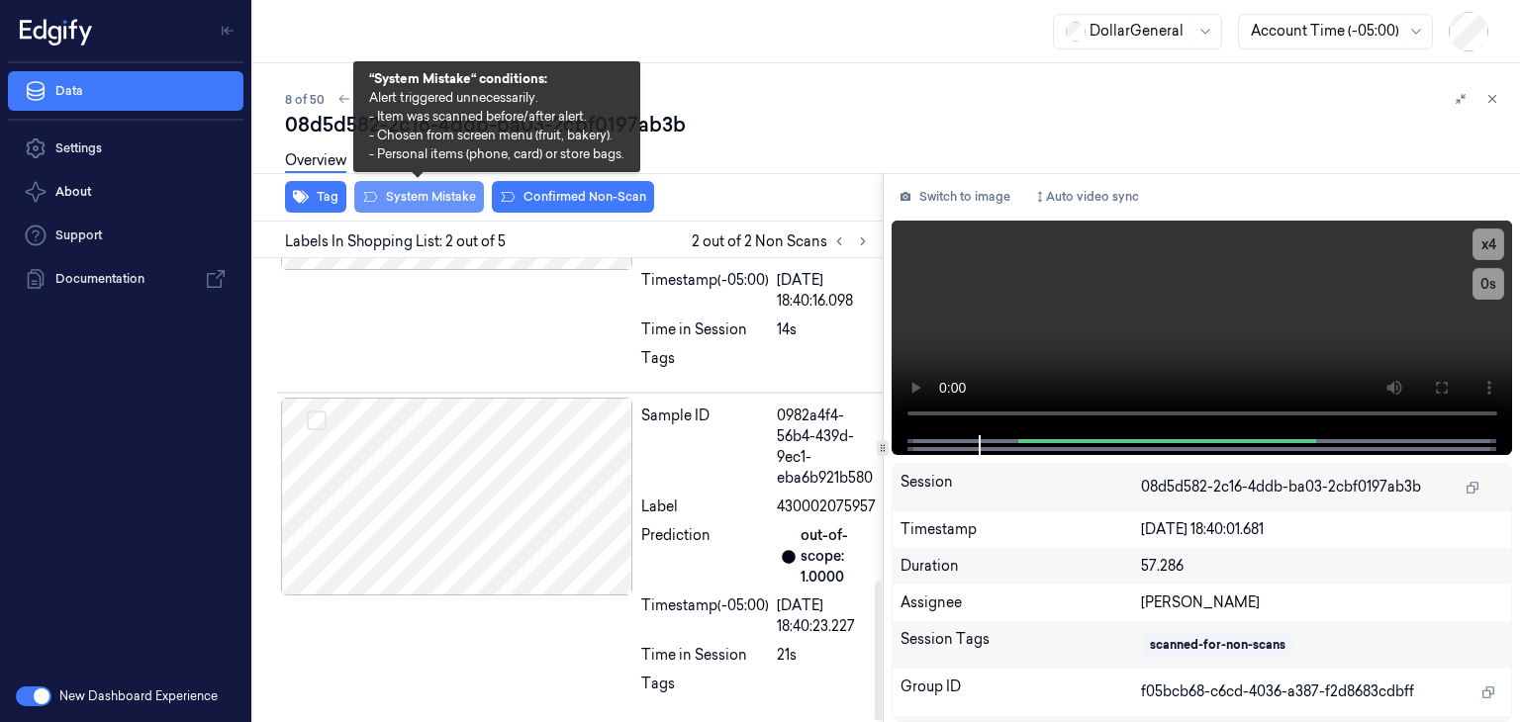
click at [447, 189] on button "System Mistake" at bounding box center [419, 197] width 130 height 32
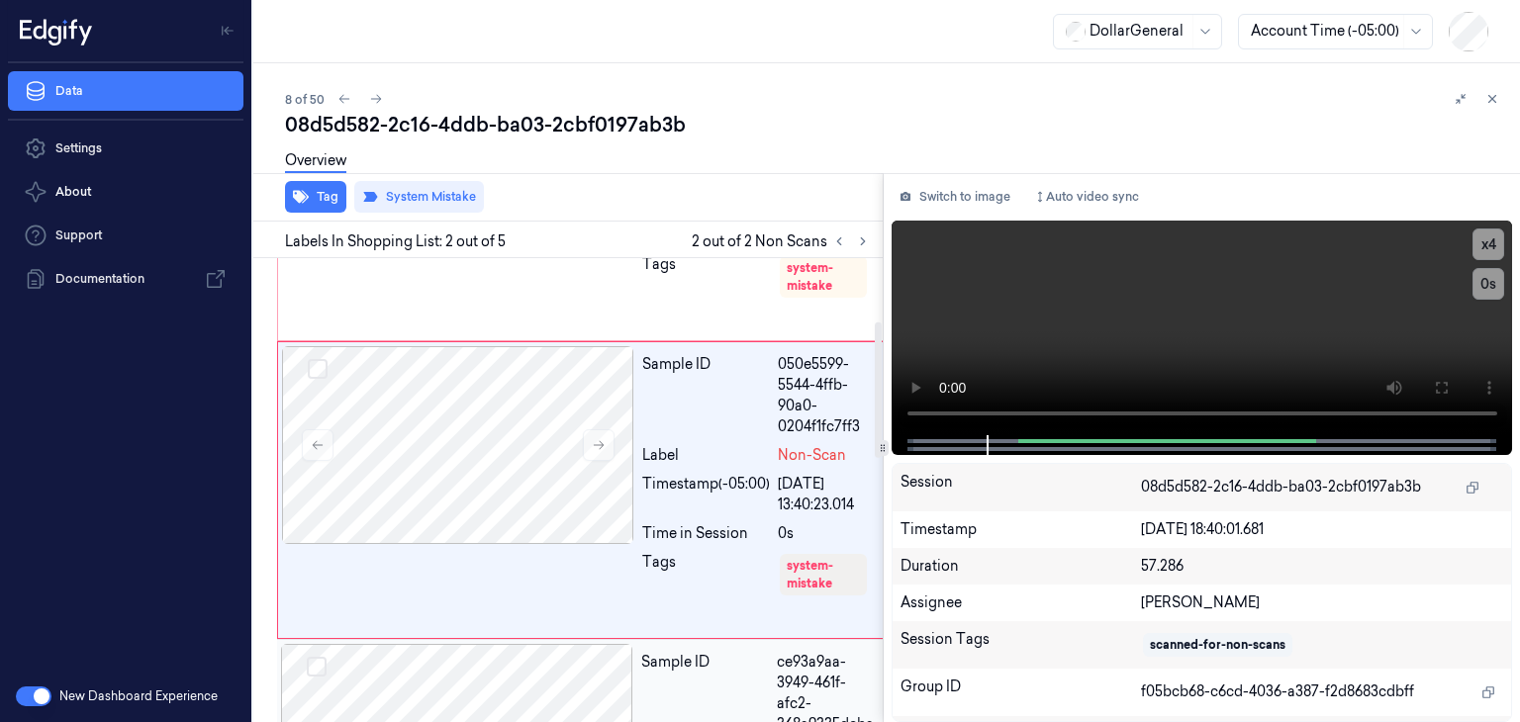
scroll to position [213, 0]
click at [372, 100] on icon at bounding box center [376, 99] width 14 height 14
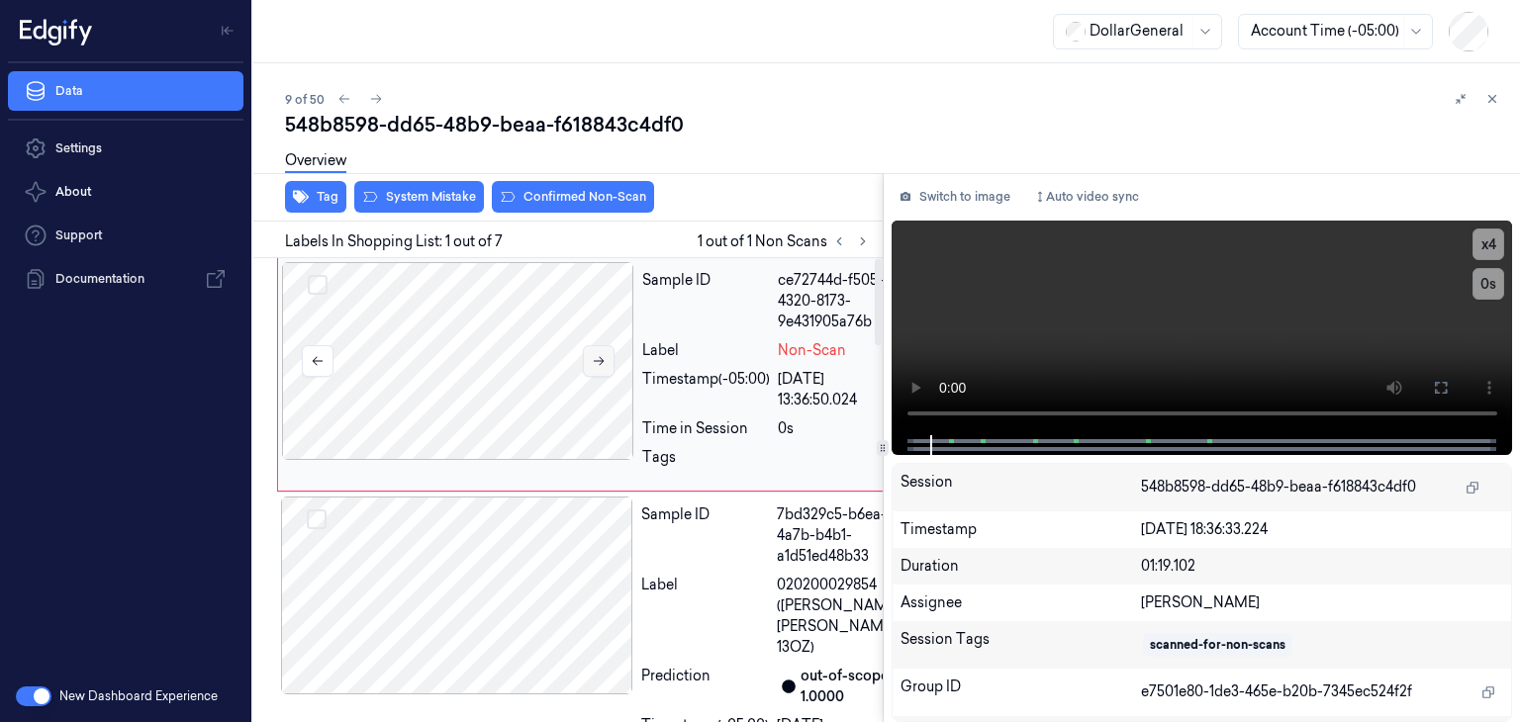
click at [604, 361] on icon at bounding box center [599, 361] width 14 height 14
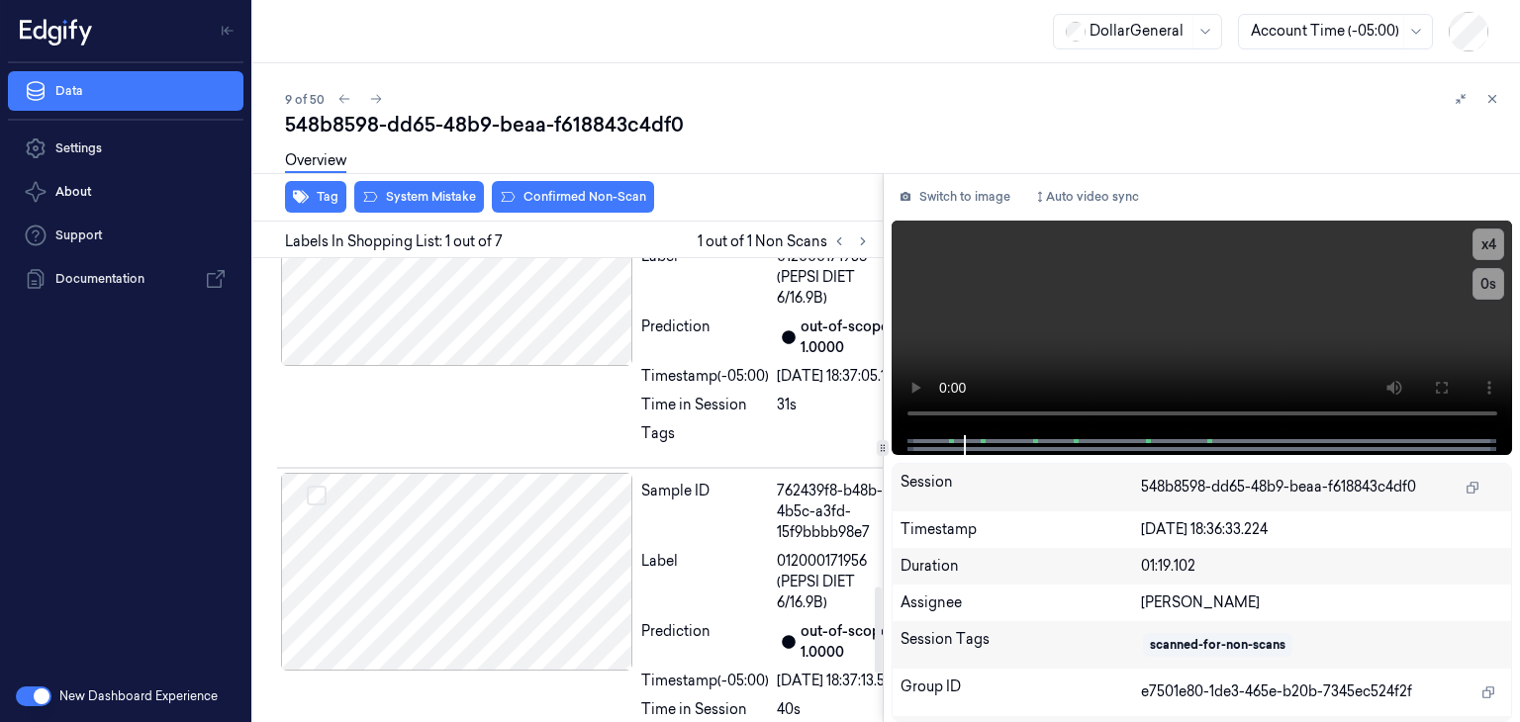
scroll to position [1781, 0]
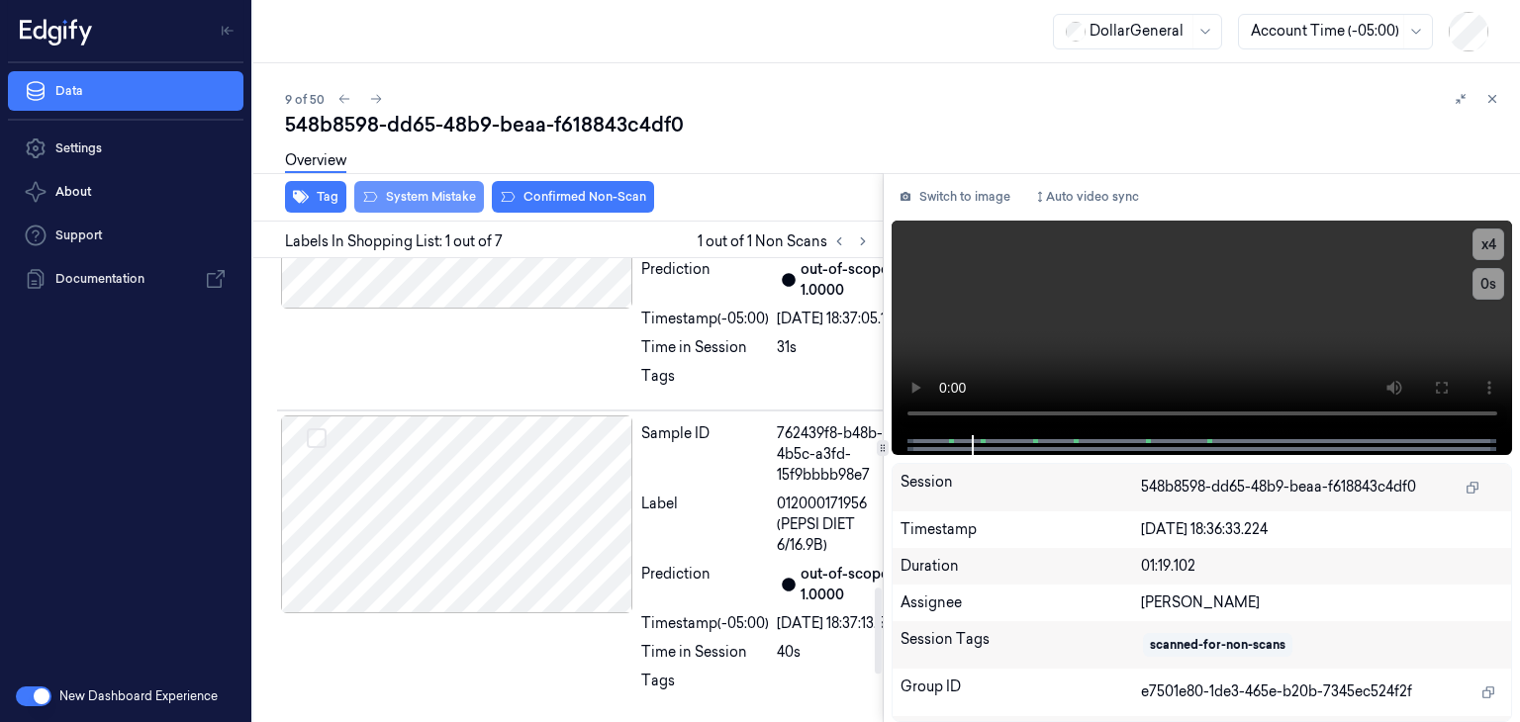
click at [417, 191] on button "System Mistake" at bounding box center [419, 197] width 130 height 32
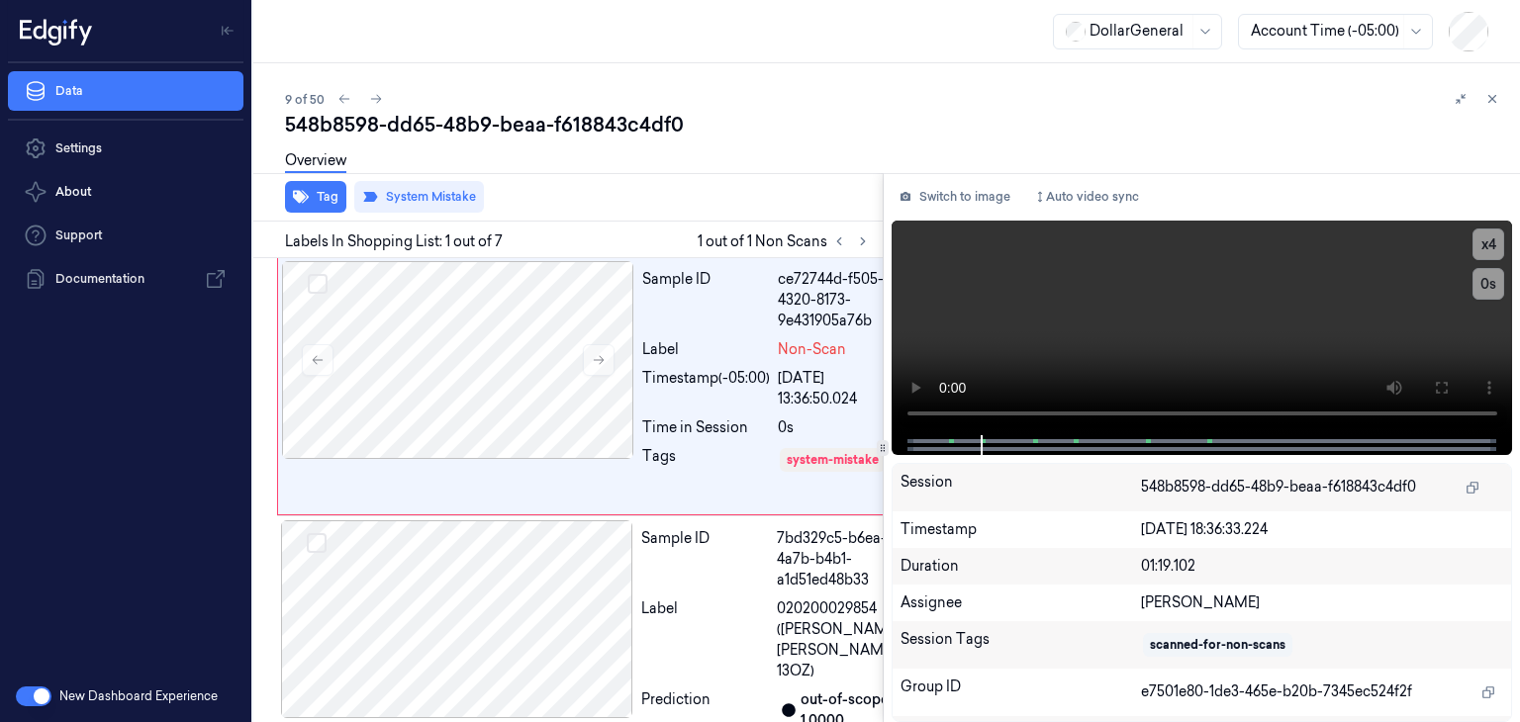
scroll to position [0, 0]
click at [380, 102] on icon at bounding box center [376, 99] width 14 height 14
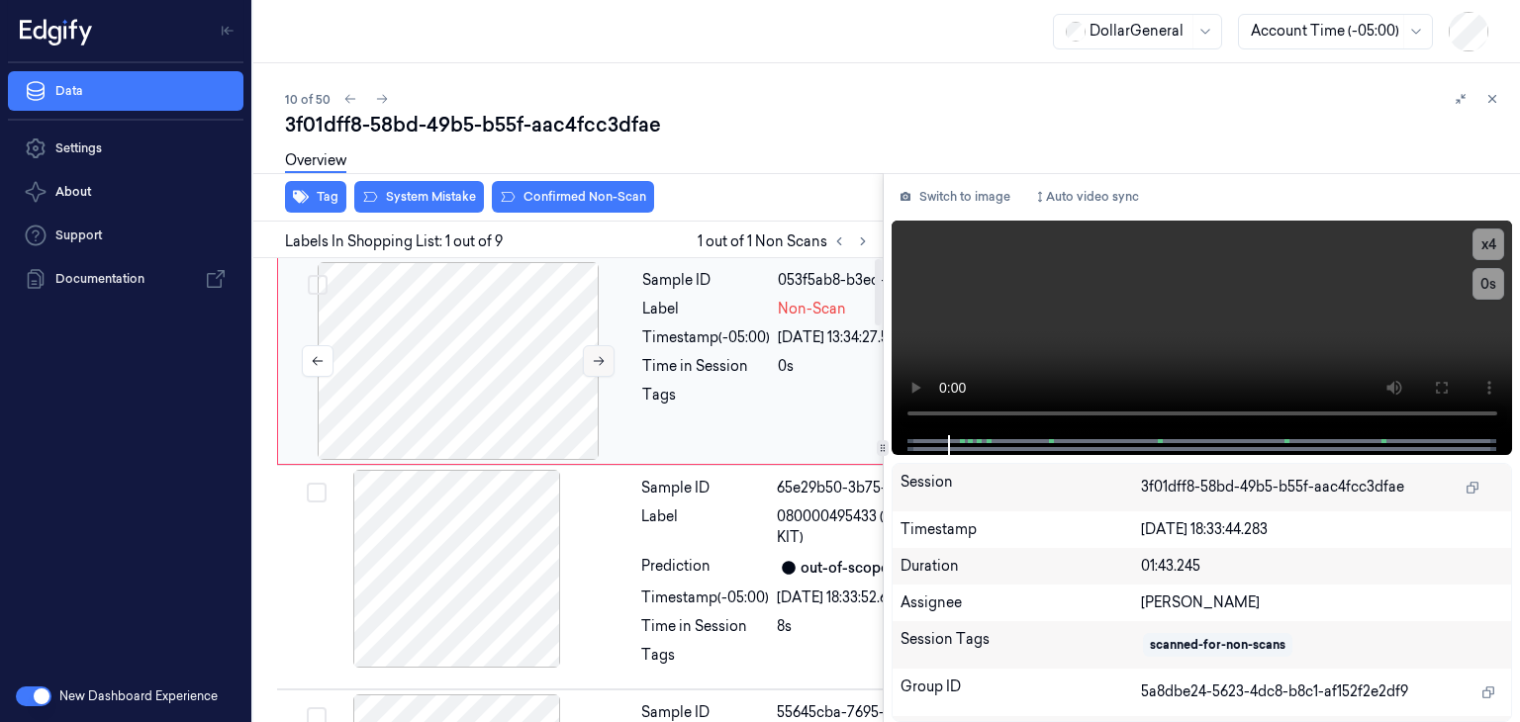
click at [593, 360] on icon at bounding box center [599, 361] width 14 height 14
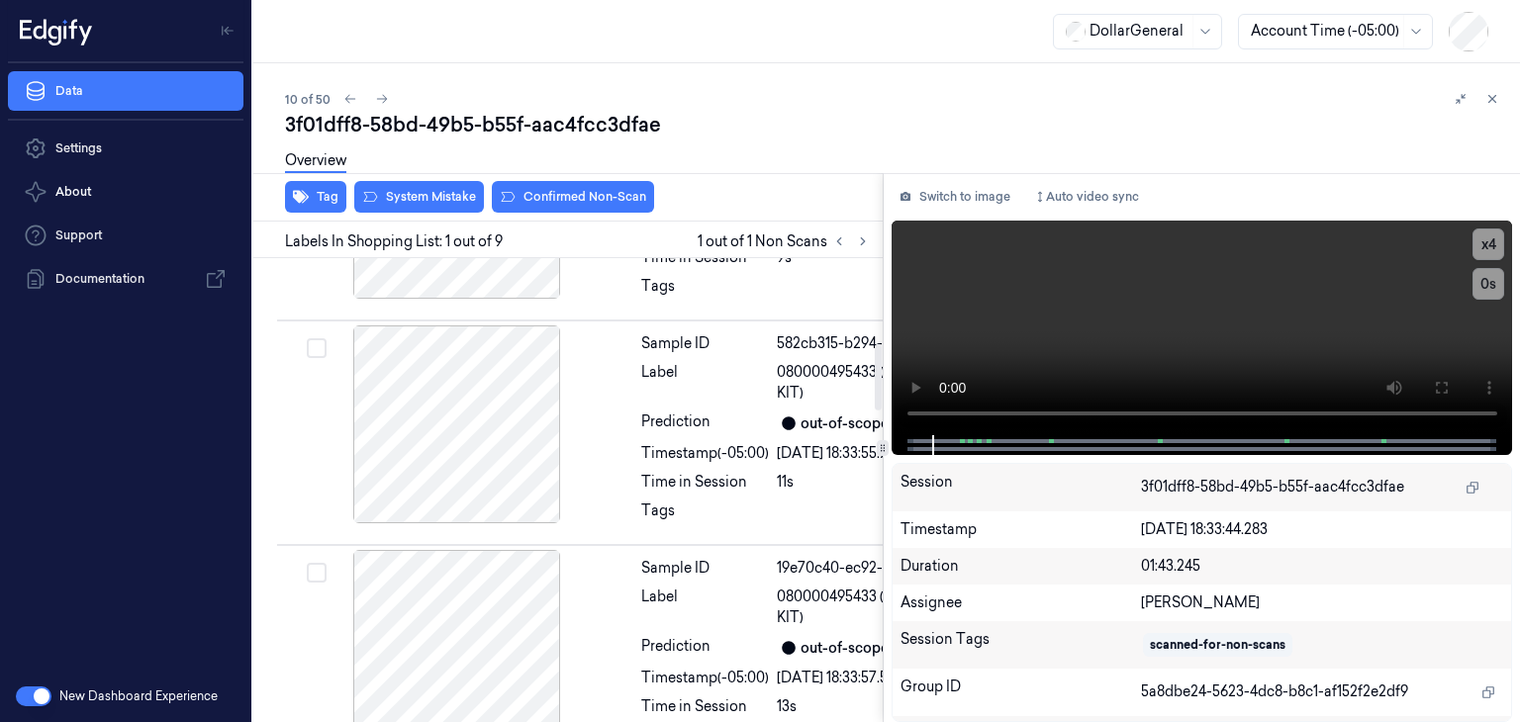
click at [530, 299] on div at bounding box center [457, 200] width 352 height 198
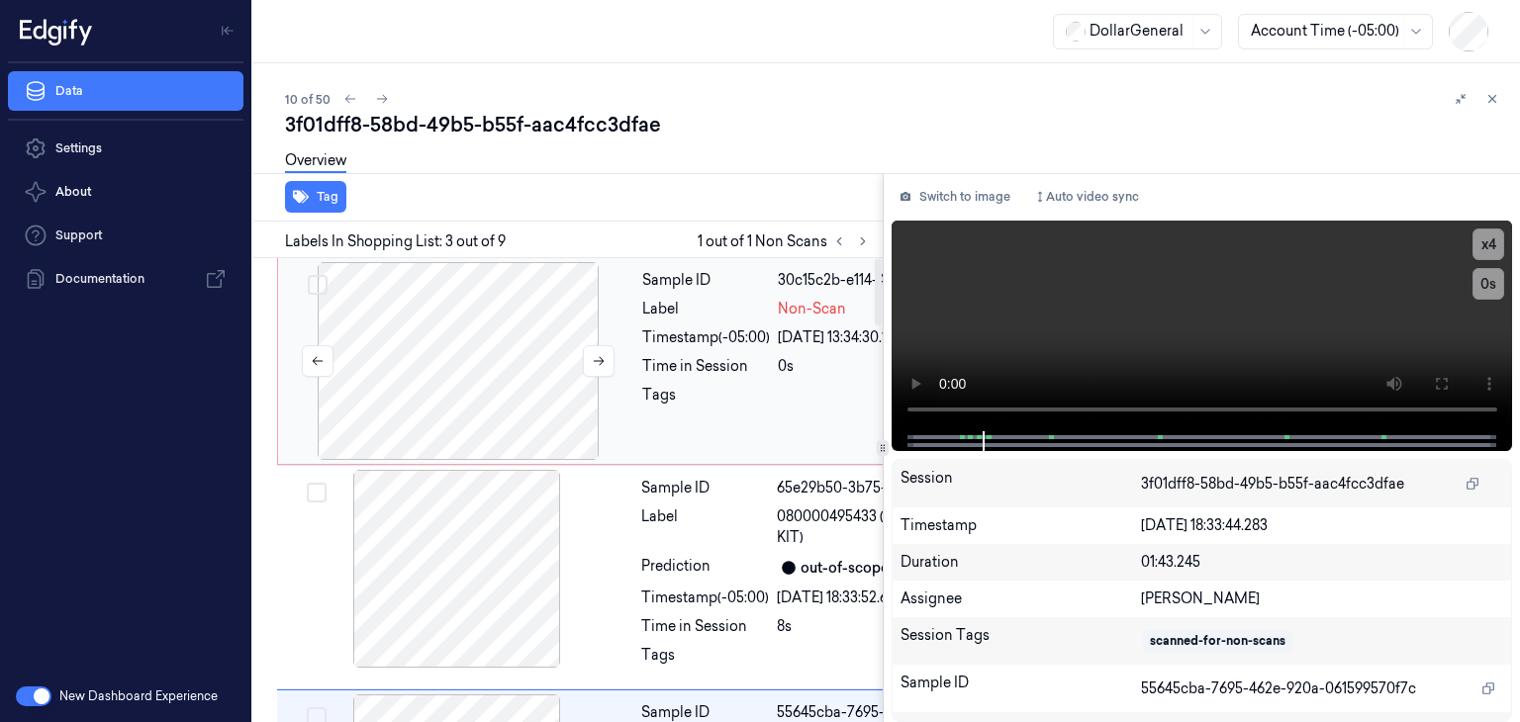
click at [527, 416] on div at bounding box center [458, 361] width 352 height 198
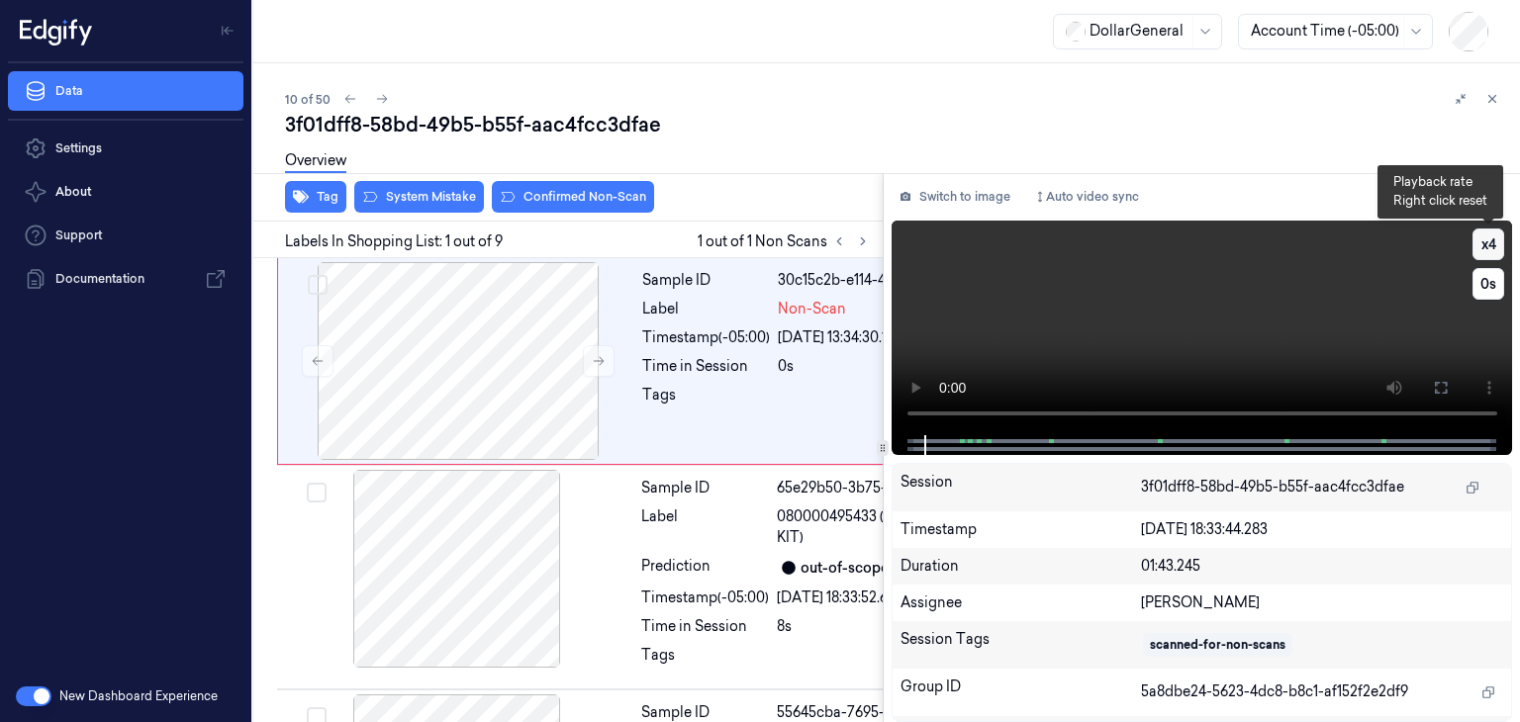
click at [1477, 248] on button "x 4" at bounding box center [1489, 245] width 32 height 32
click at [1477, 248] on button "x 1" at bounding box center [1489, 245] width 32 height 32
click at [1477, 248] on button "x 2" at bounding box center [1489, 245] width 32 height 32
click at [1148, 285] on video at bounding box center [1203, 328] width 622 height 215
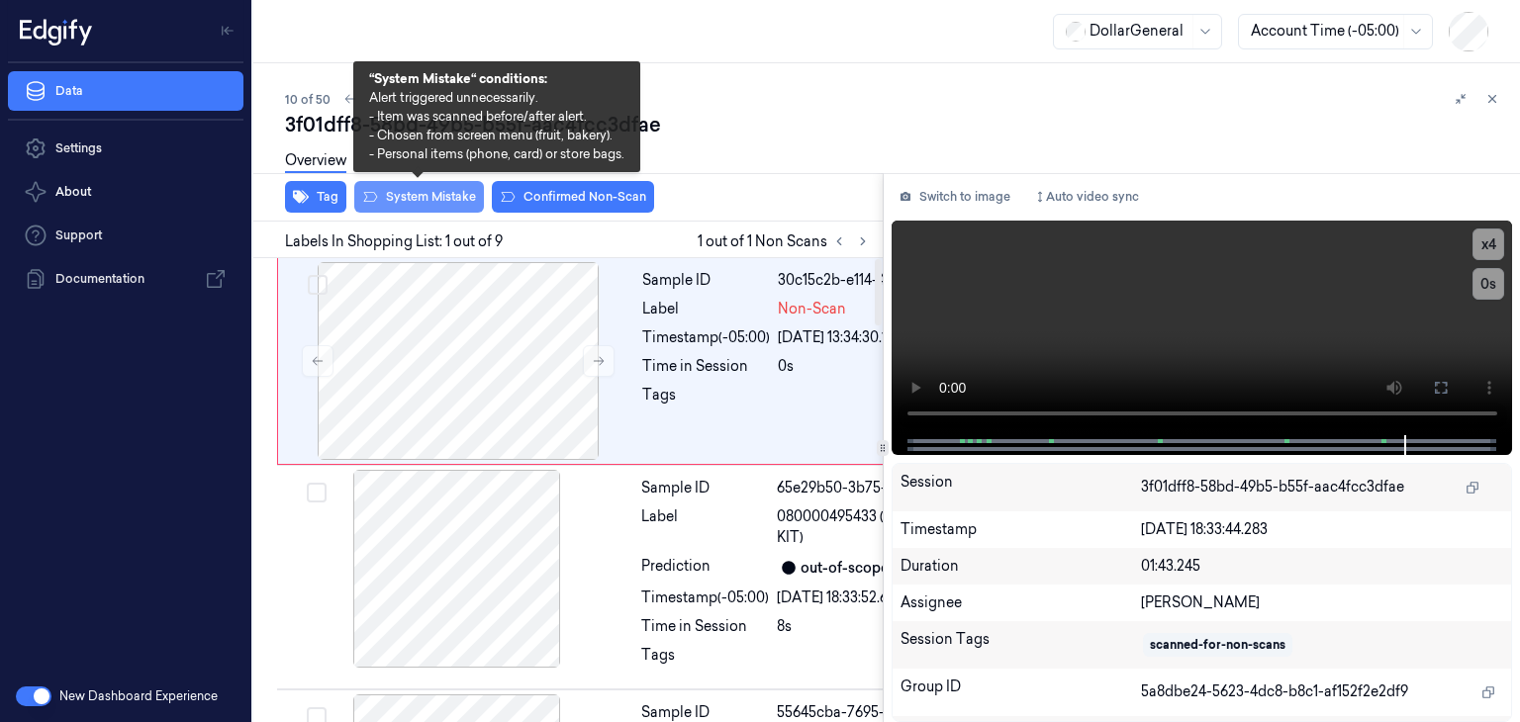
click at [466, 193] on button "System Mistake" at bounding box center [419, 197] width 130 height 32
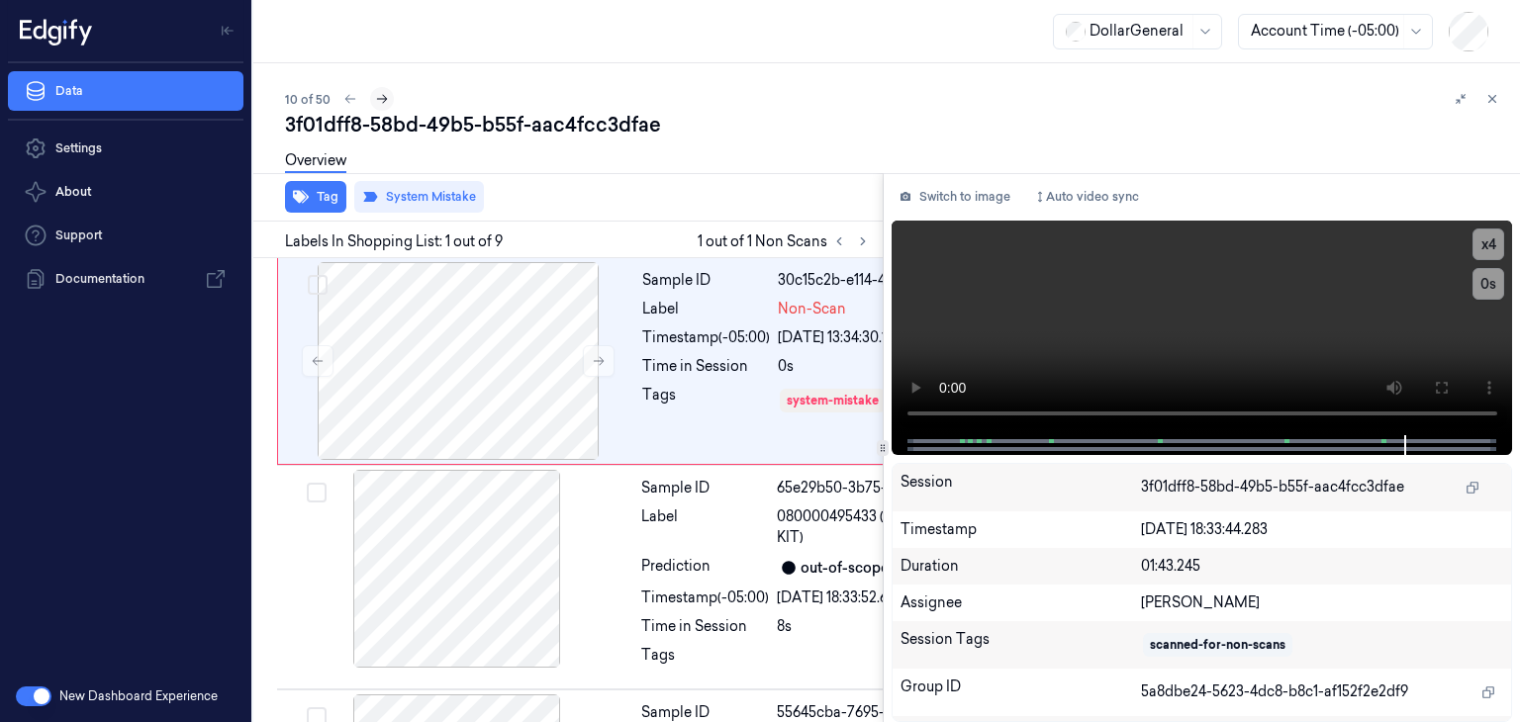
click at [377, 99] on icon at bounding box center [382, 99] width 11 height 9
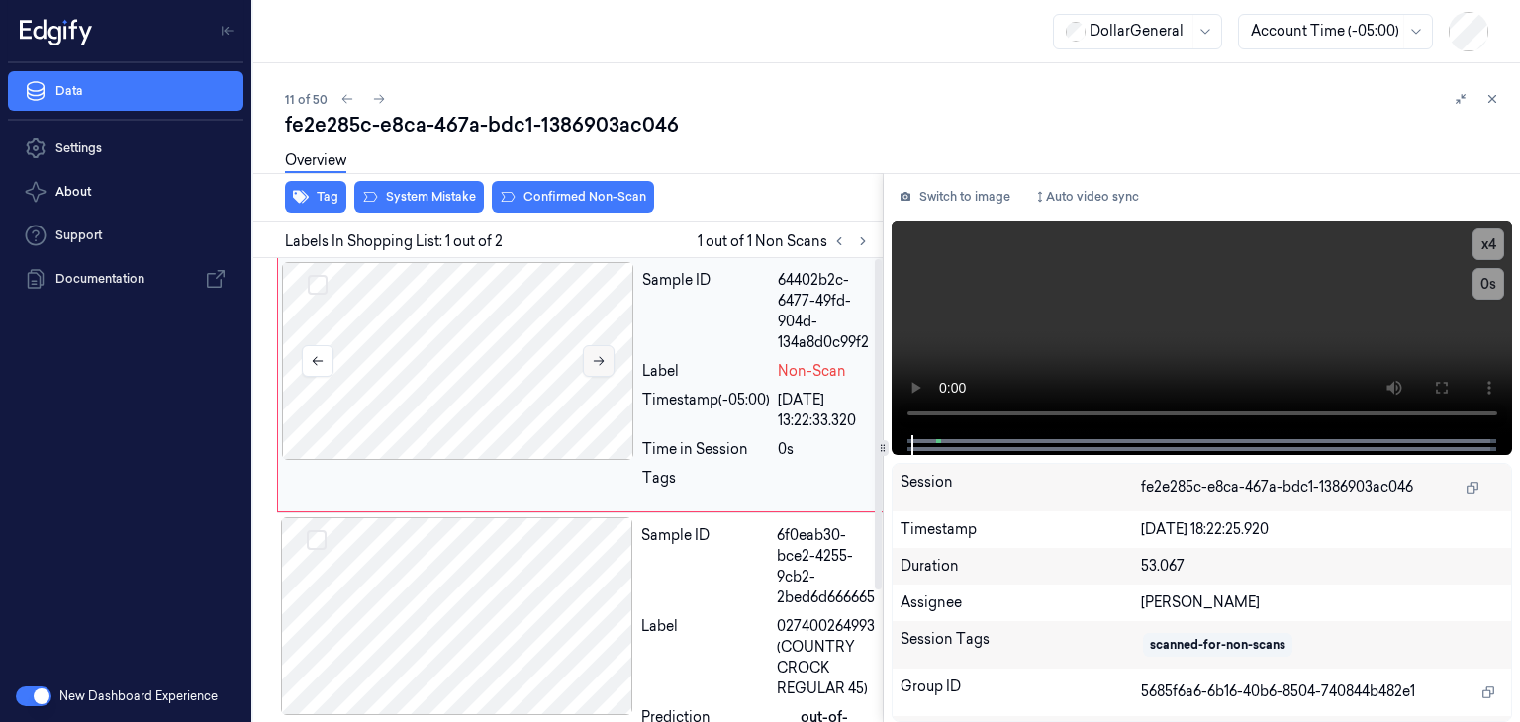
click at [611, 348] on button at bounding box center [599, 361] width 32 height 32
click at [1120, 270] on video at bounding box center [1203, 328] width 622 height 215
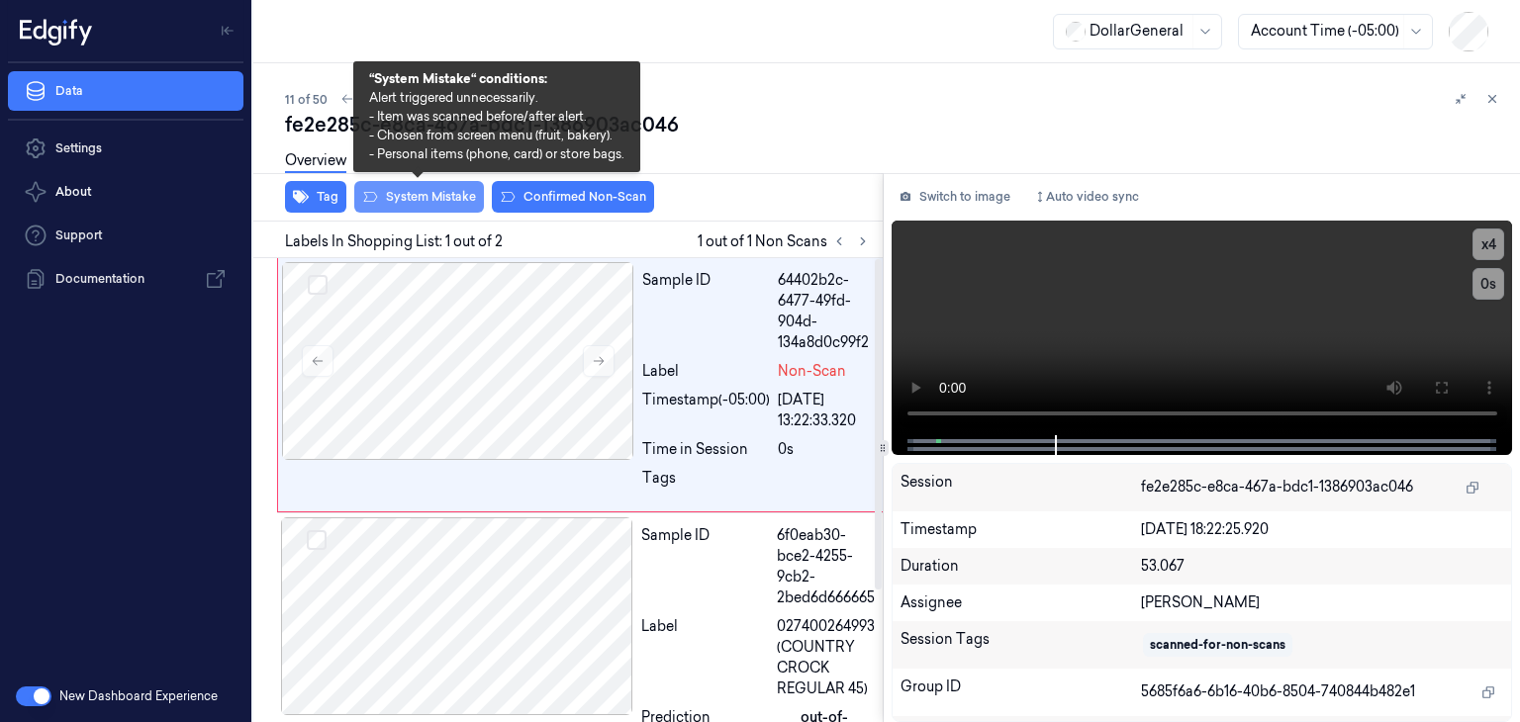
click at [411, 195] on button "System Mistake" at bounding box center [419, 197] width 130 height 32
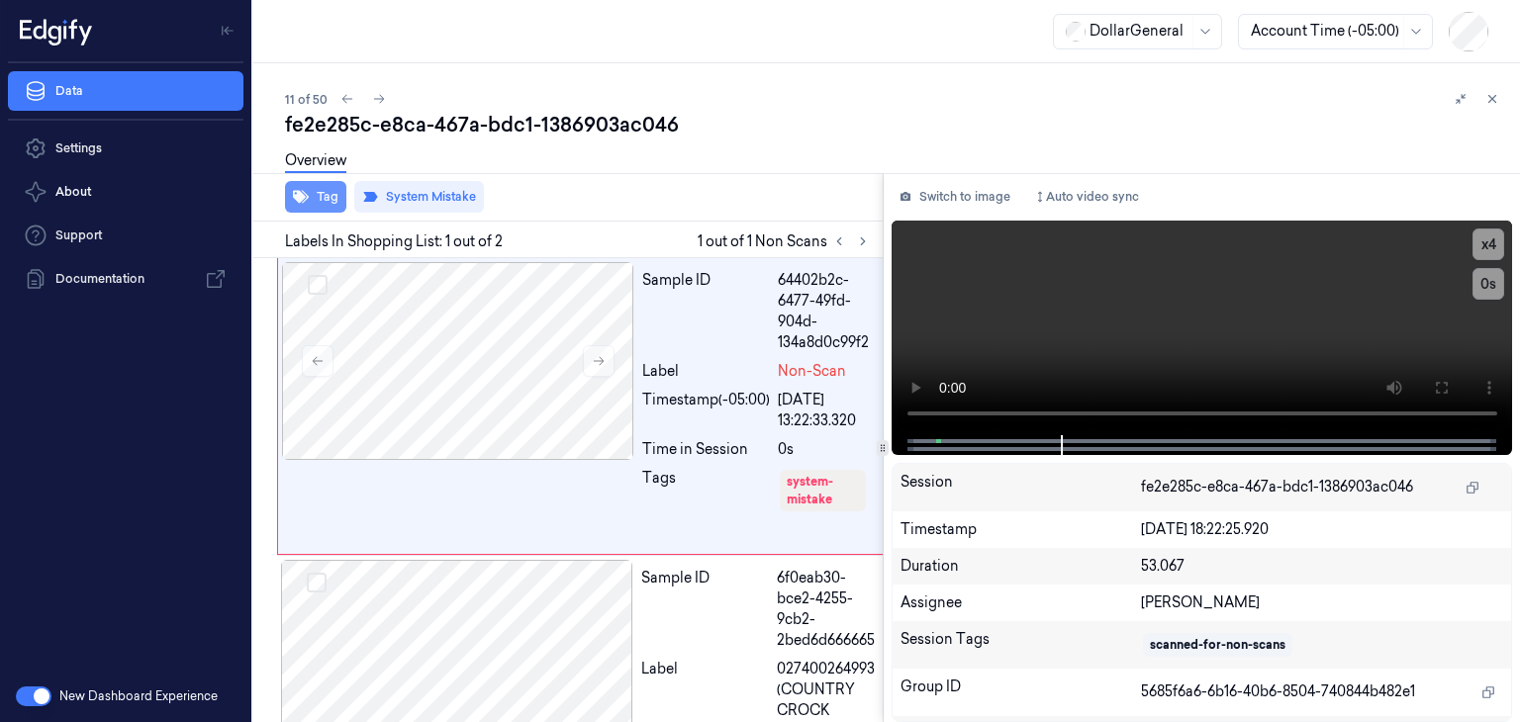
click at [330, 194] on button "Tag" at bounding box center [315, 197] width 61 height 32
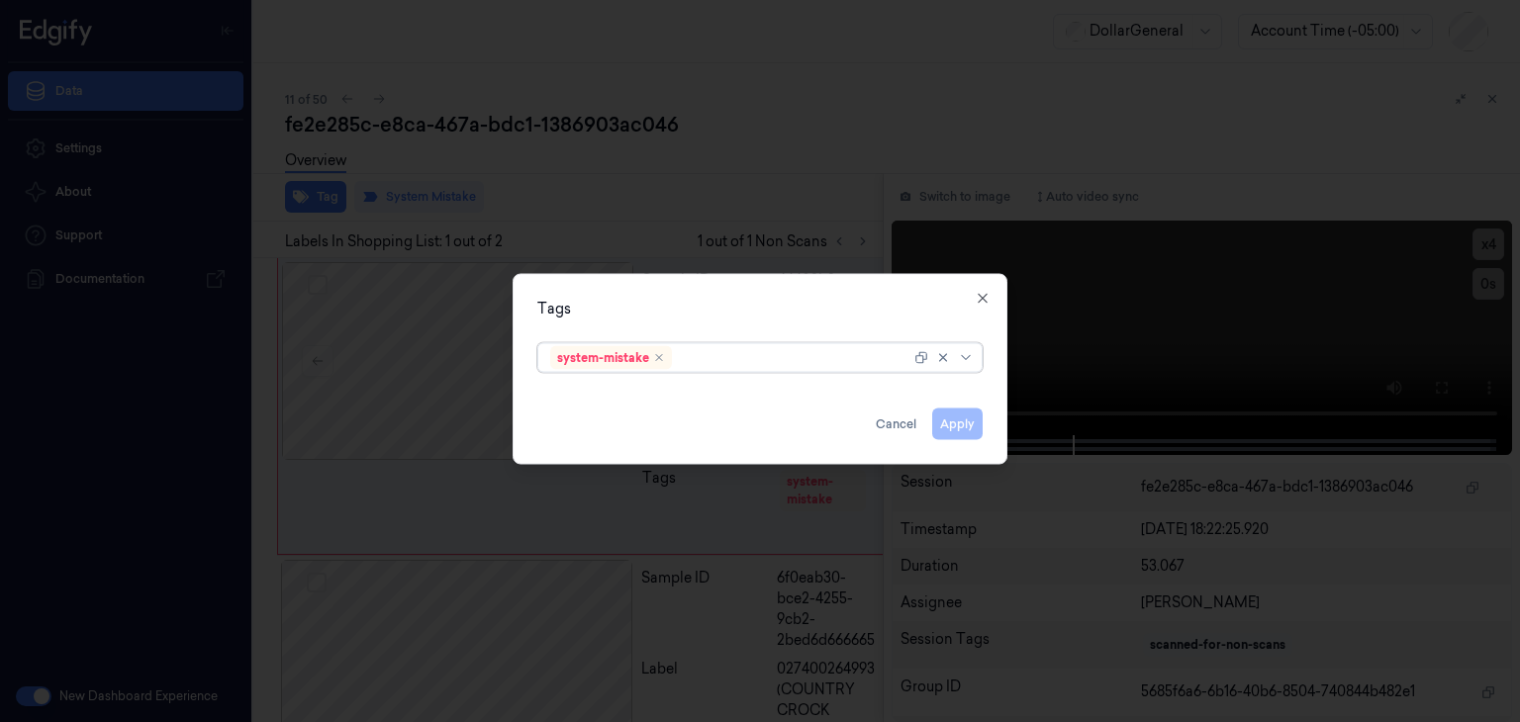
click at [972, 359] on icon at bounding box center [966, 358] width 16 height 16
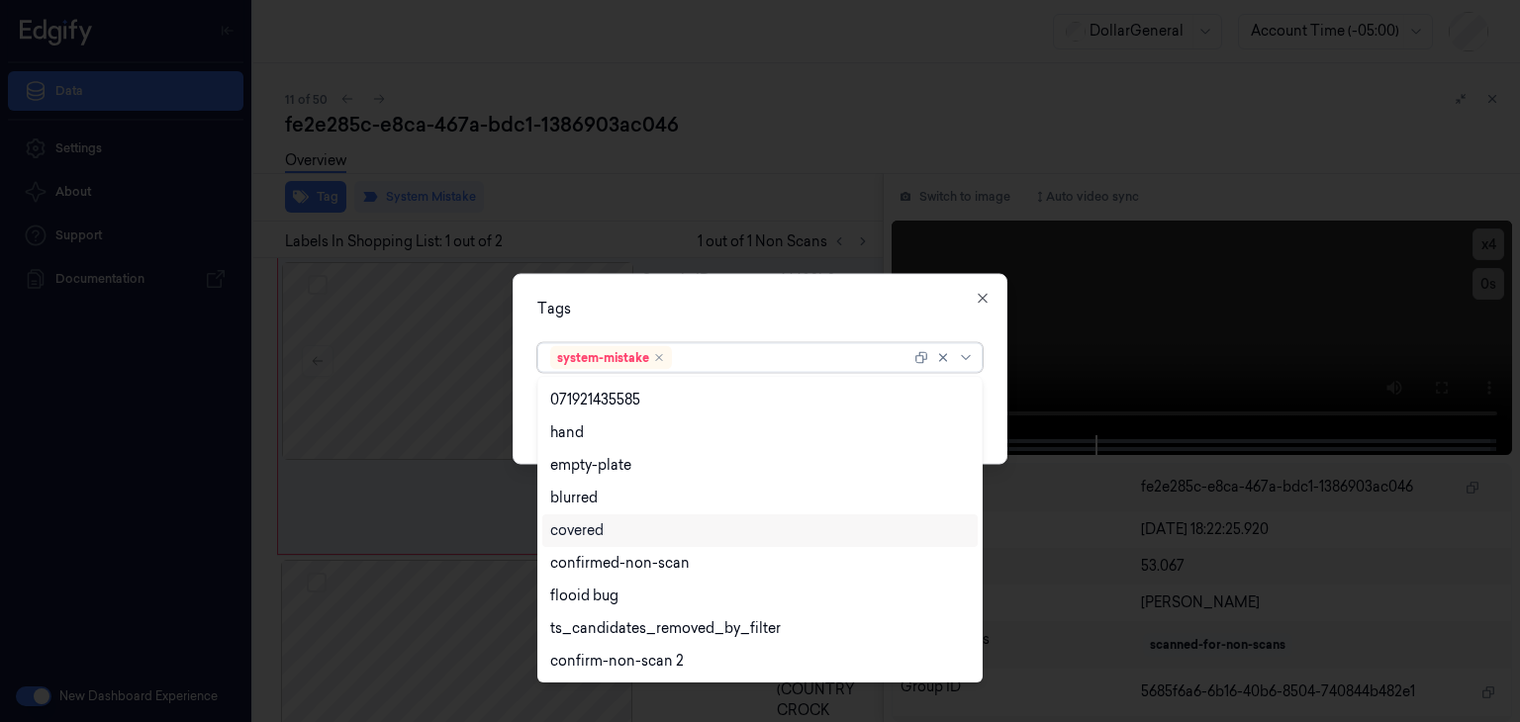
scroll to position [487, 0]
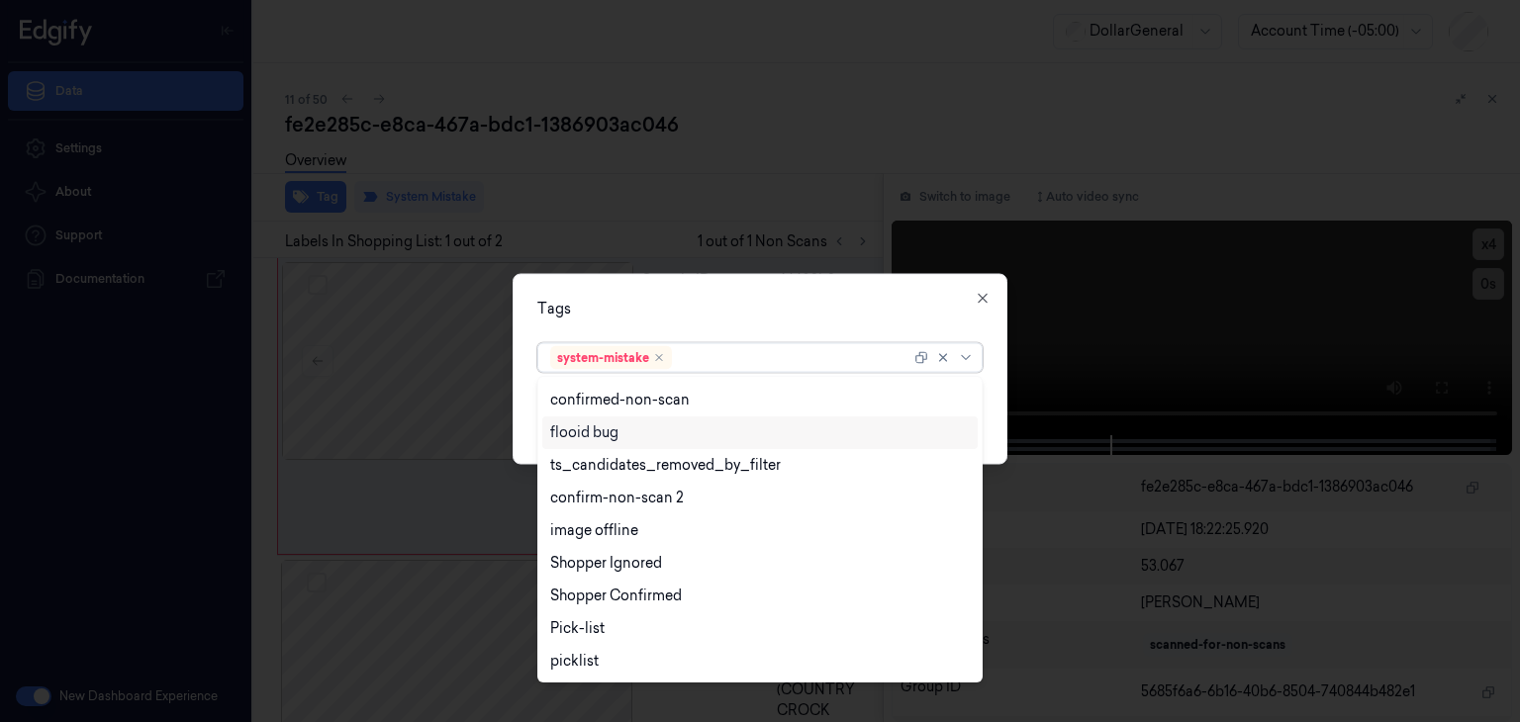
click at [644, 433] on div "flooid bug" at bounding box center [760, 433] width 420 height 21
click at [994, 429] on div "Tags option flooid bug , selected. 23 results available. Use Up and Down to cho…" at bounding box center [760, 369] width 495 height 191
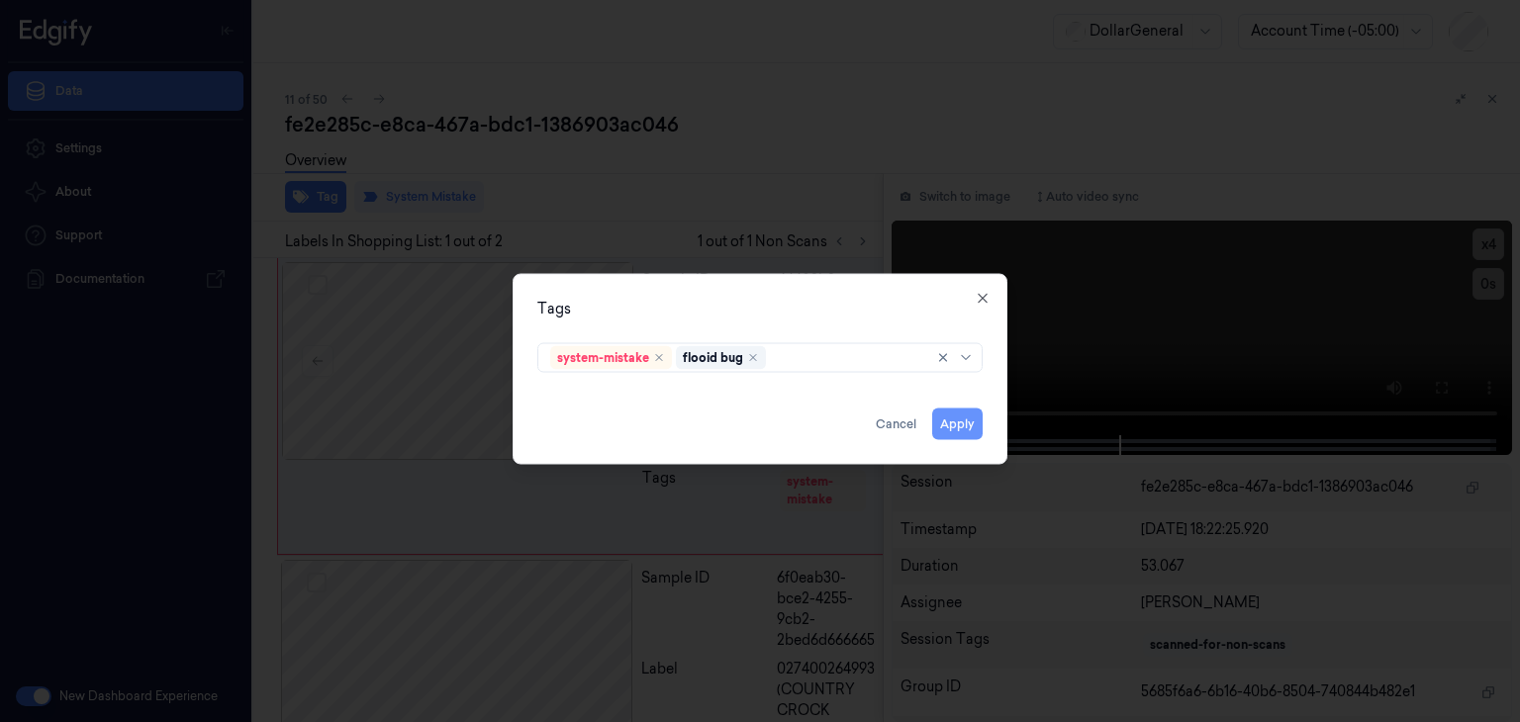
click at [956, 422] on button "Apply" at bounding box center [957, 425] width 50 height 32
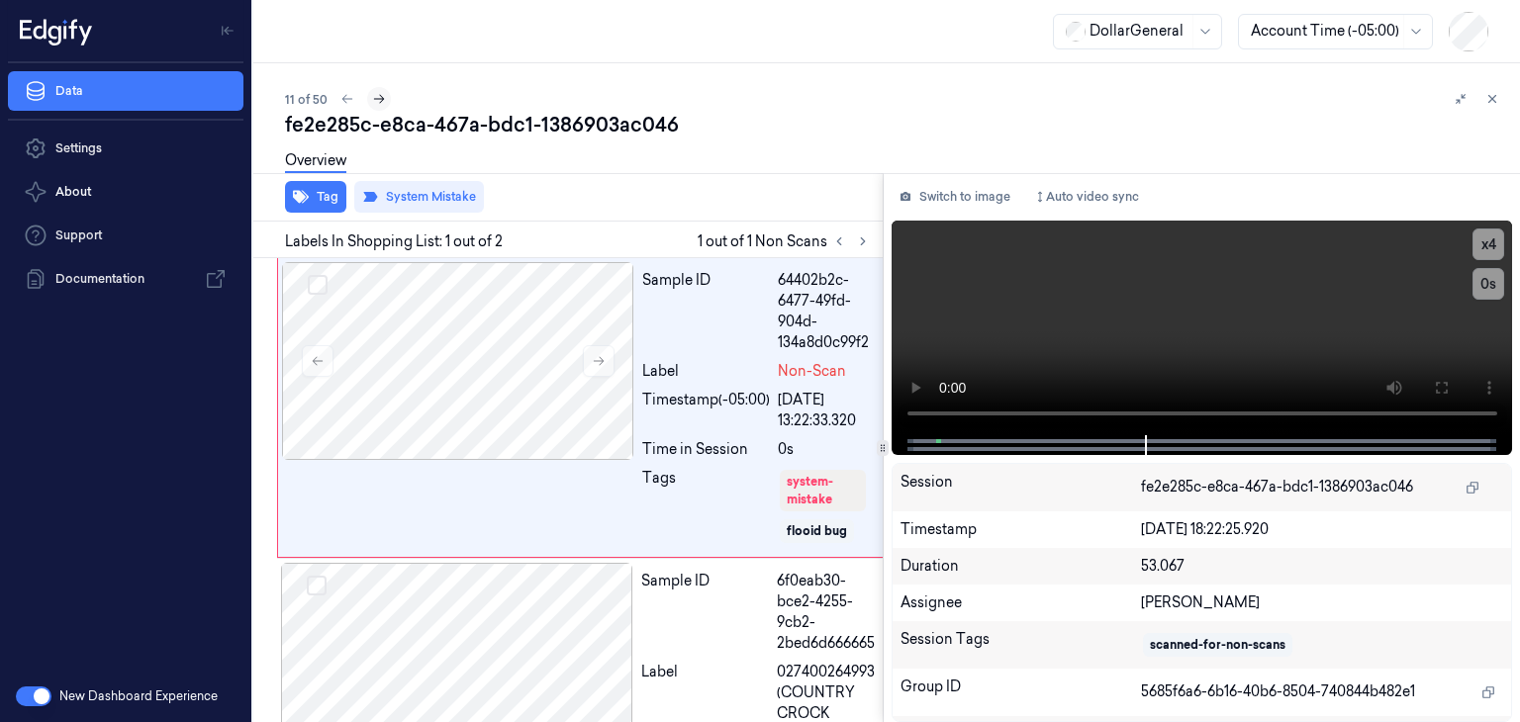
click at [380, 103] on icon at bounding box center [379, 99] width 14 height 14
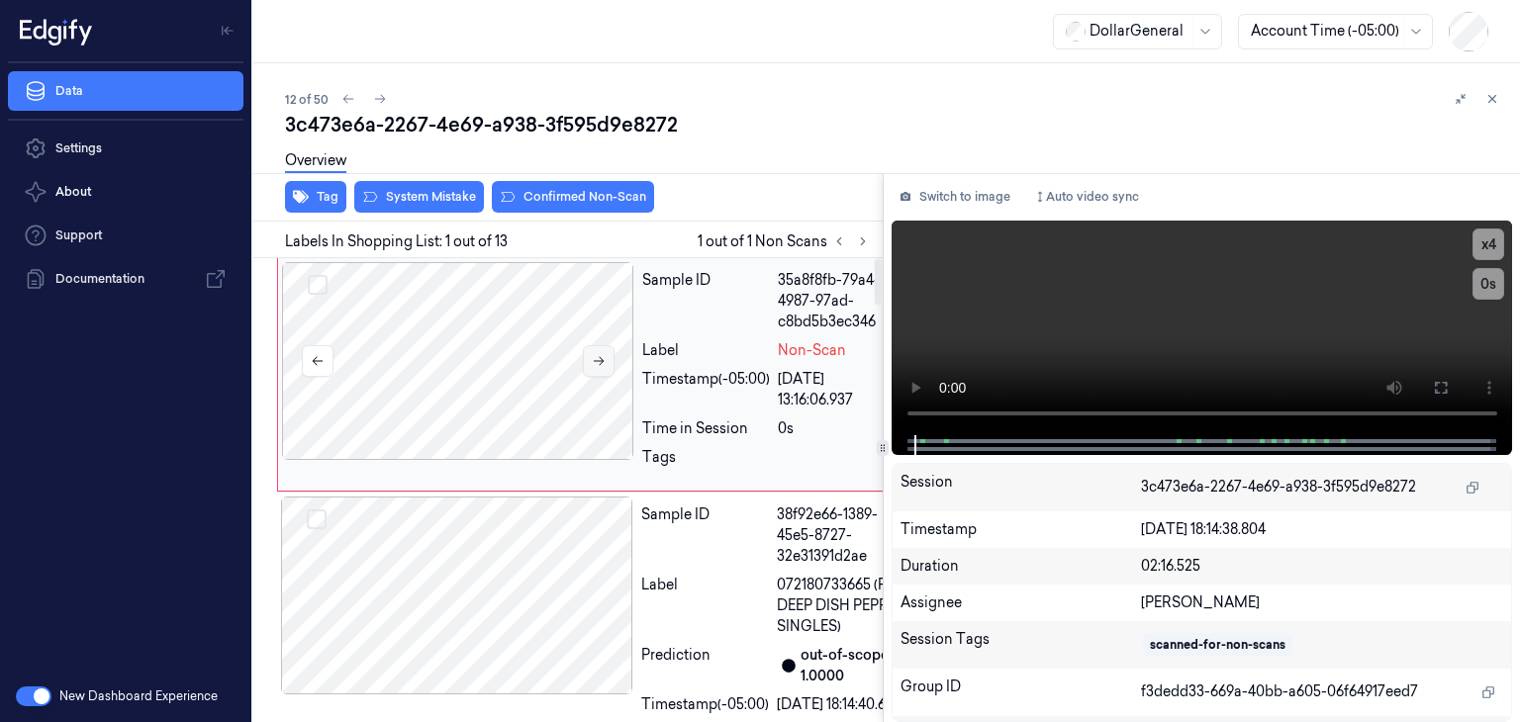
click at [589, 354] on button at bounding box center [599, 361] width 32 height 32
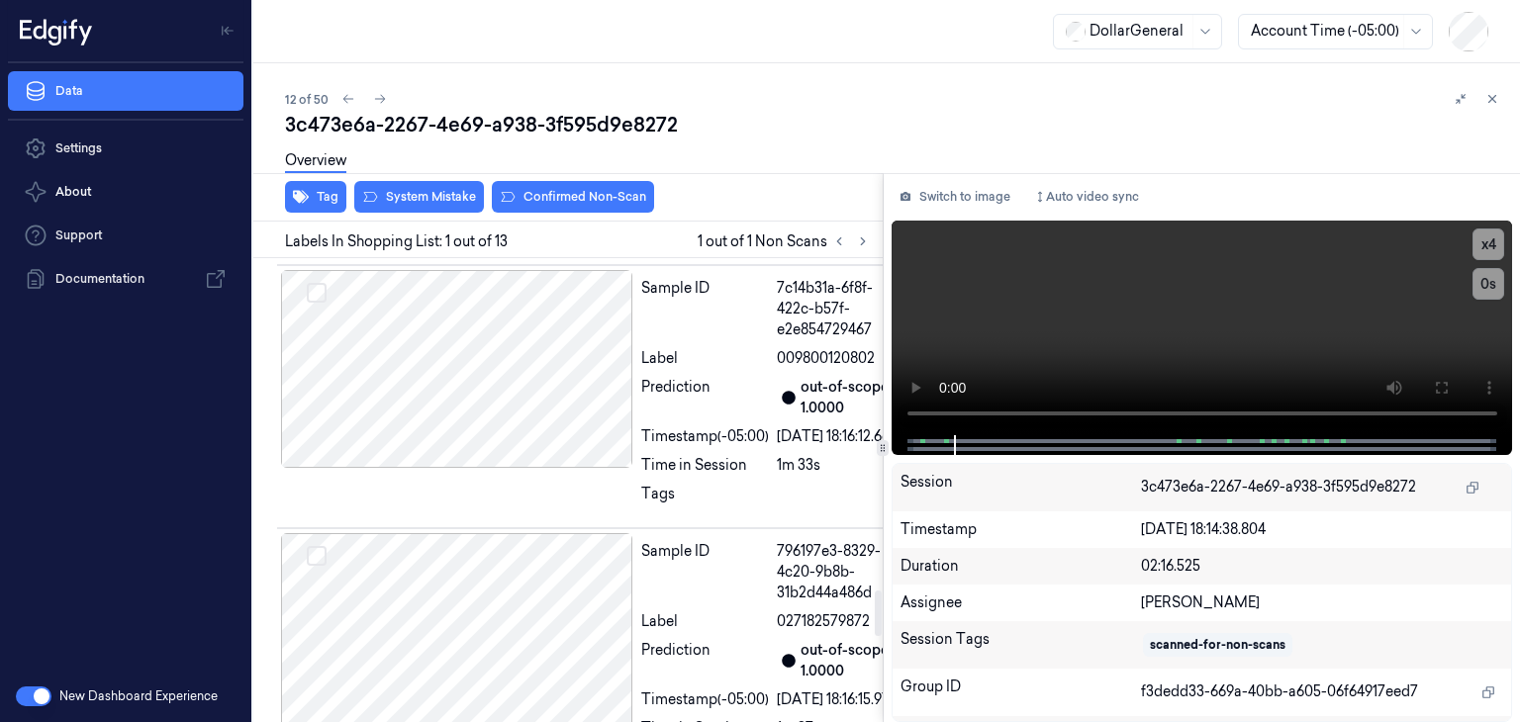
scroll to position [3365, 0]
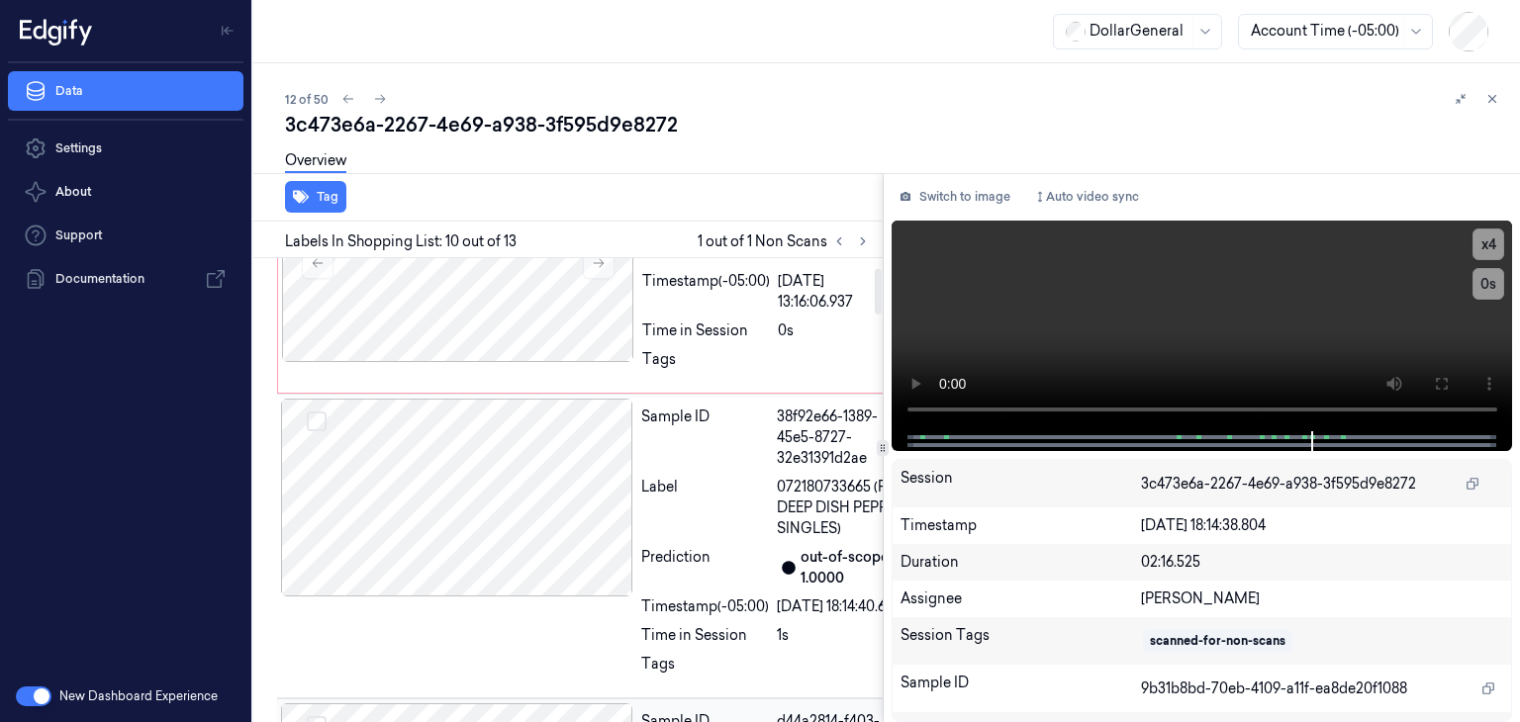
scroll to position [0, 0]
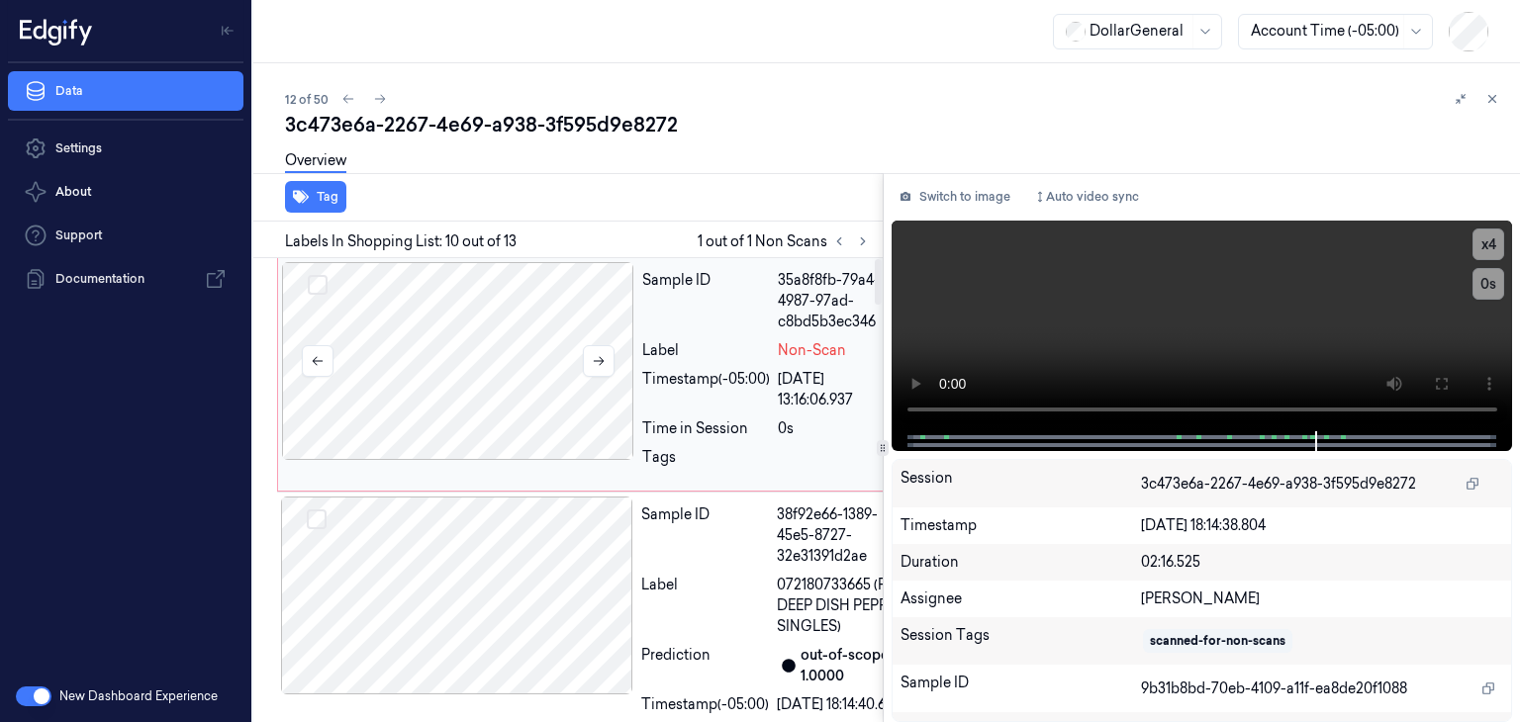
click at [521, 377] on div at bounding box center [458, 361] width 352 height 198
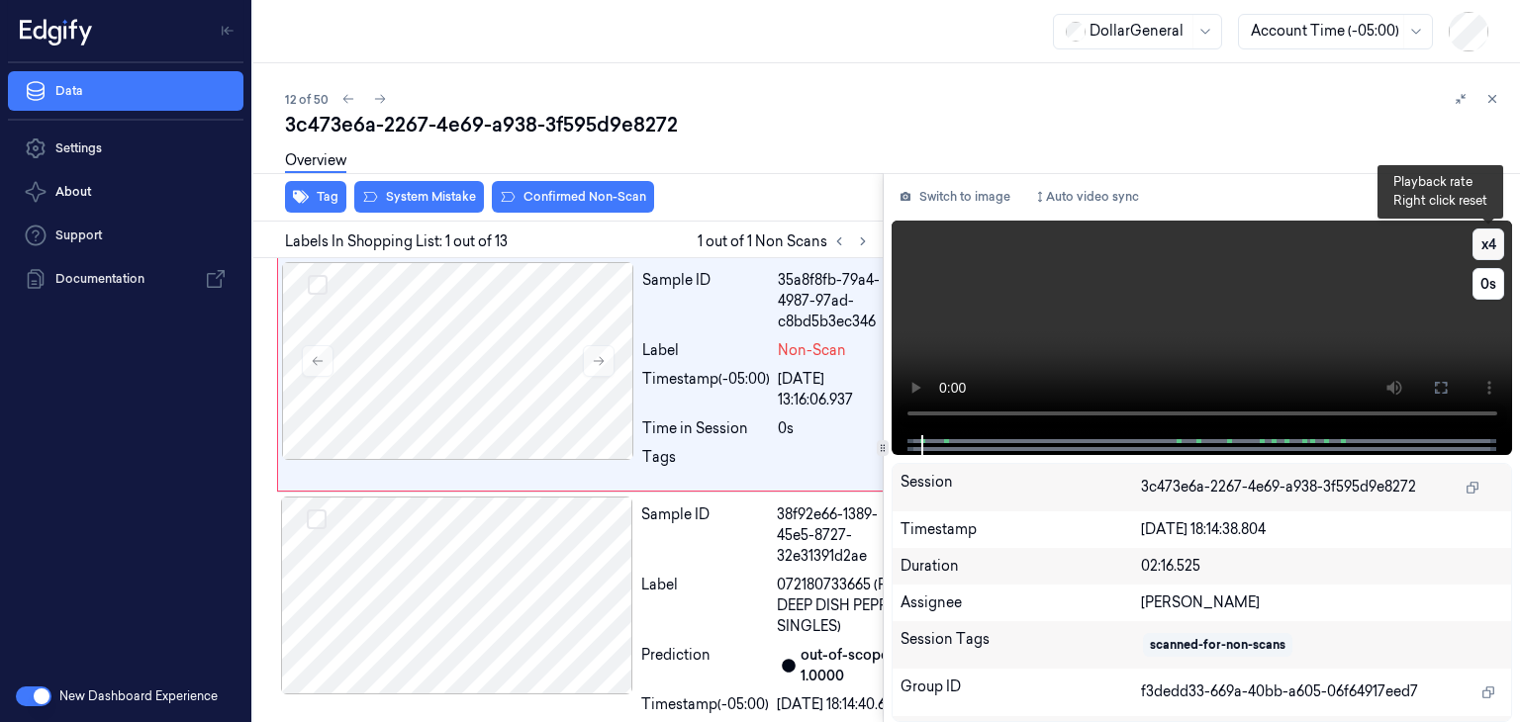
click at [1481, 245] on button "x 4" at bounding box center [1489, 245] width 32 height 32
click at [1481, 245] on button "x 1" at bounding box center [1489, 245] width 32 height 32
click at [1494, 244] on button "x 2" at bounding box center [1489, 245] width 32 height 32
click at [1492, 245] on button "x 1" at bounding box center [1489, 245] width 32 height 32
click at [1492, 245] on button "x 2" at bounding box center [1489, 245] width 32 height 32
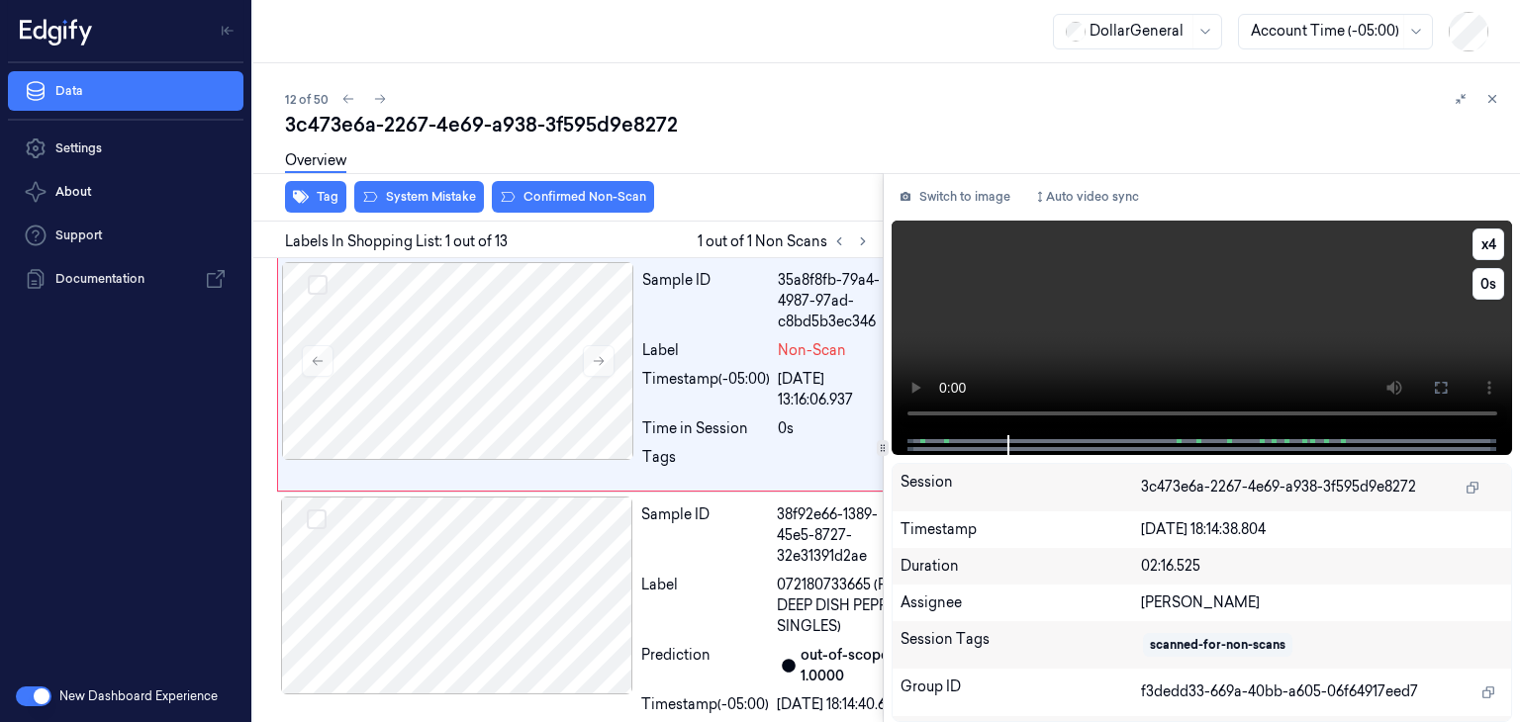
click at [1338, 339] on video at bounding box center [1203, 328] width 622 height 215
click at [1145, 295] on video at bounding box center [1203, 328] width 622 height 215
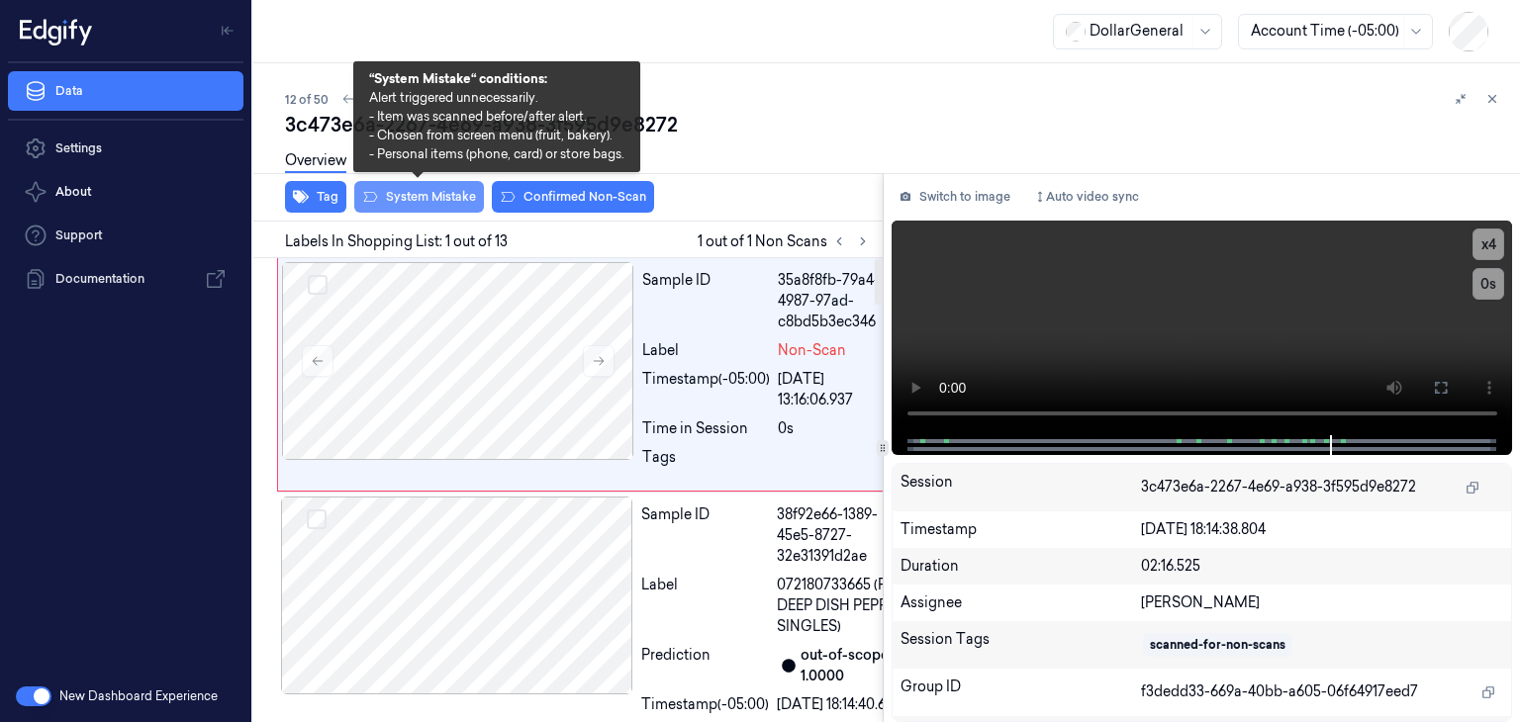
click at [414, 195] on button "System Mistake" at bounding box center [419, 197] width 130 height 32
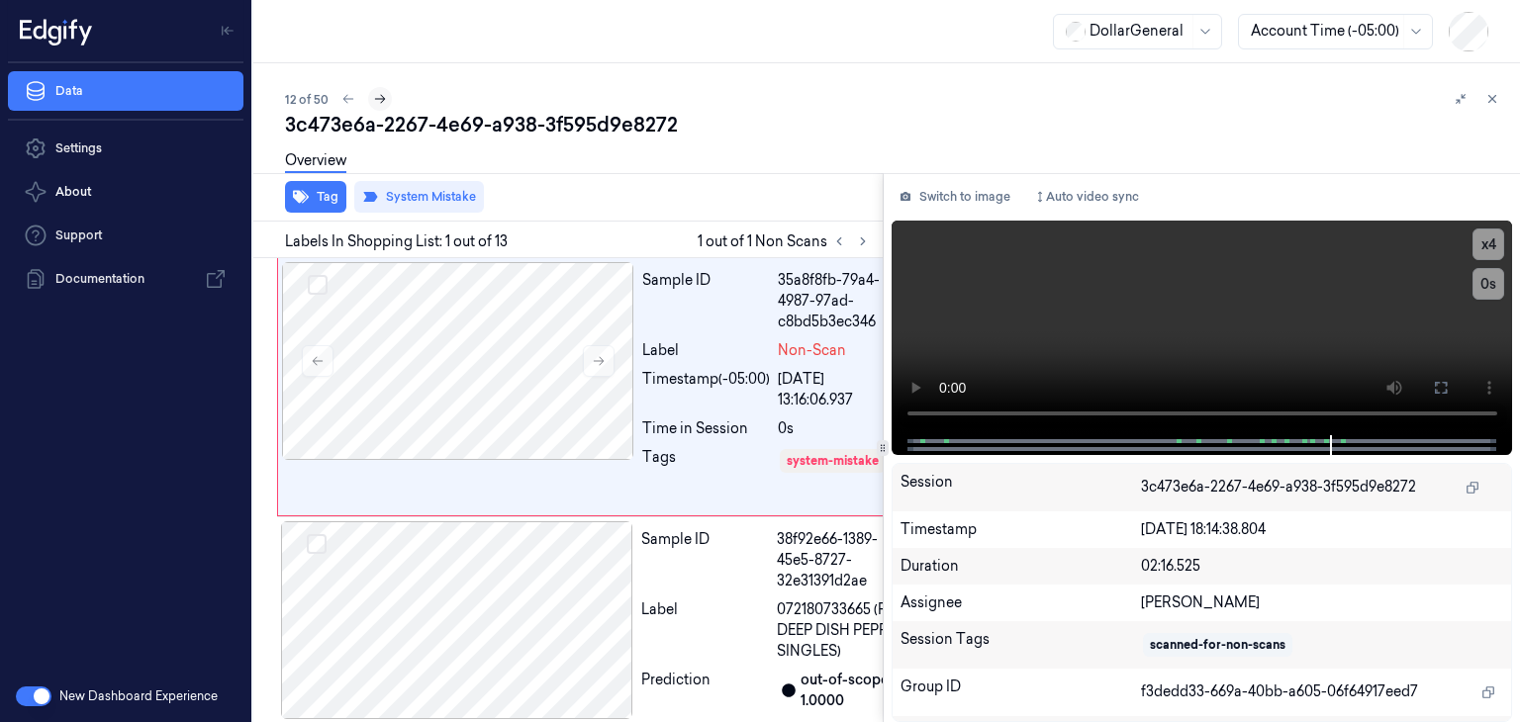
click at [378, 100] on icon at bounding box center [380, 99] width 14 height 14
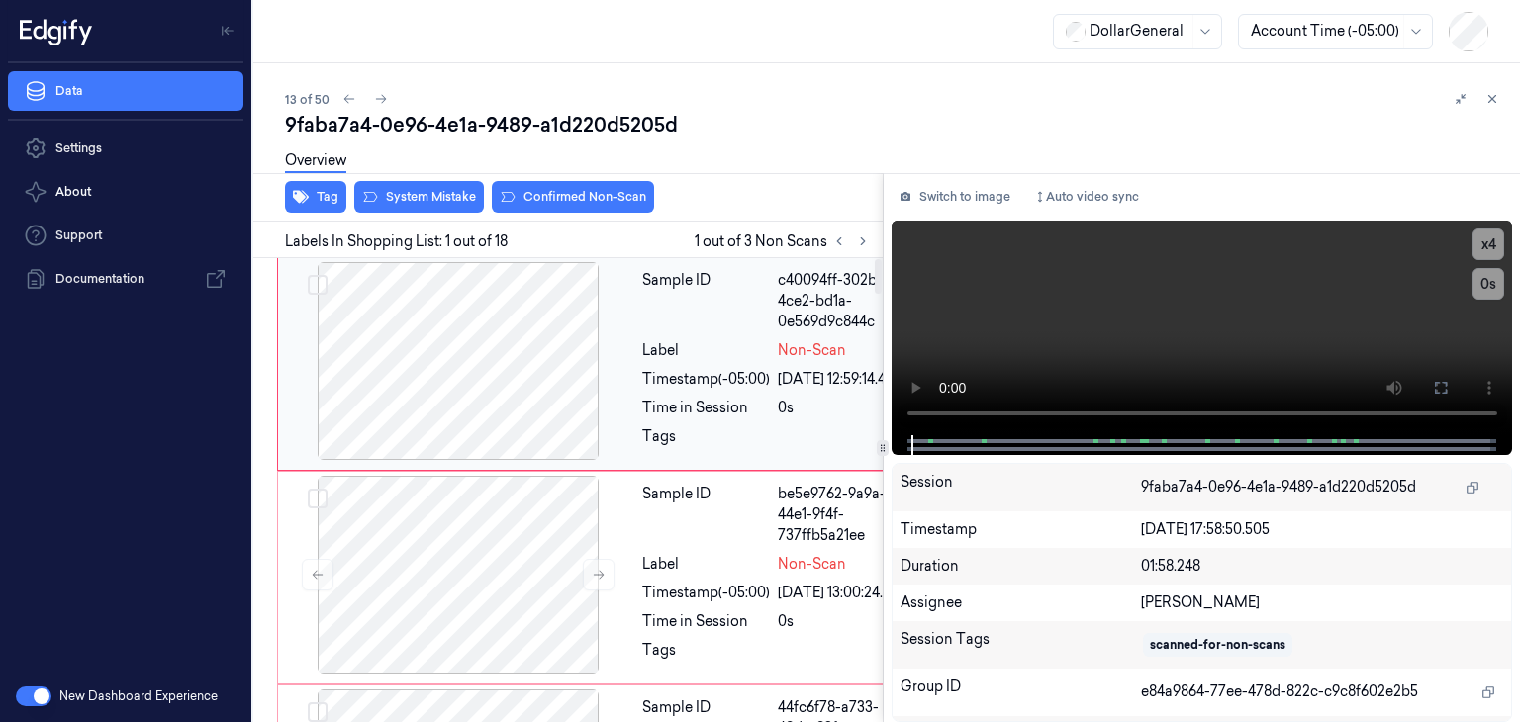
click at [568, 378] on div at bounding box center [458, 361] width 352 height 198
click at [1148, 322] on video at bounding box center [1203, 328] width 622 height 215
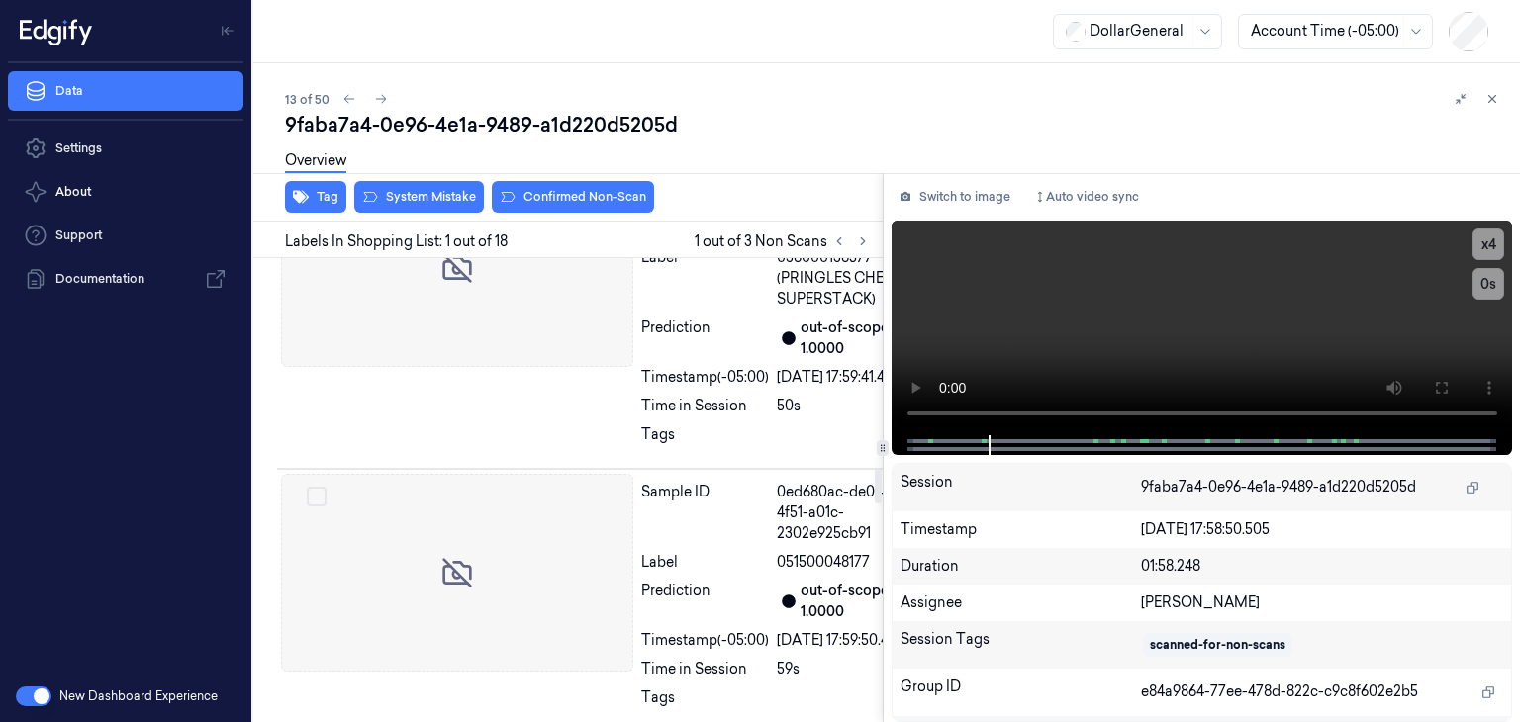
scroll to position [2771, 0]
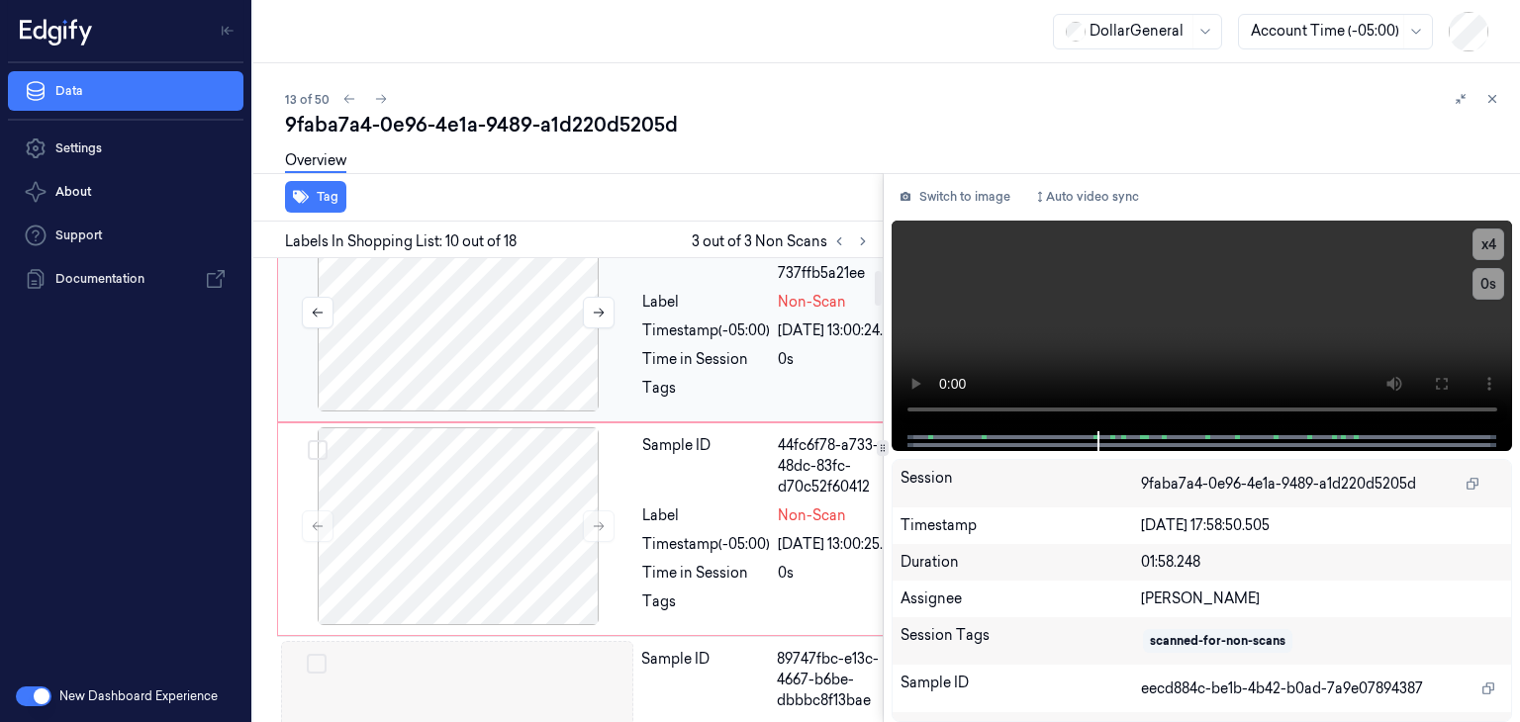
scroll to position [0, 0]
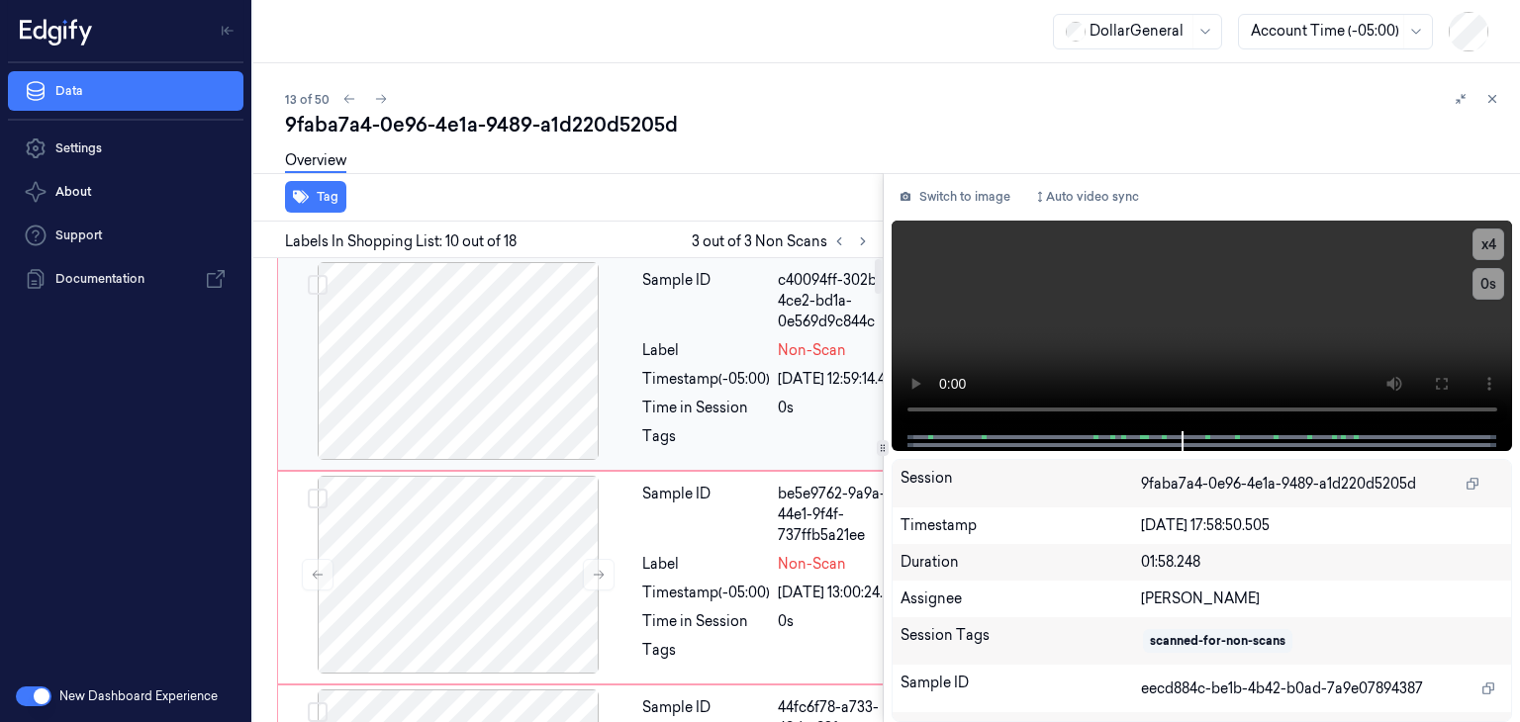
click at [412, 333] on div at bounding box center [458, 361] width 352 height 198
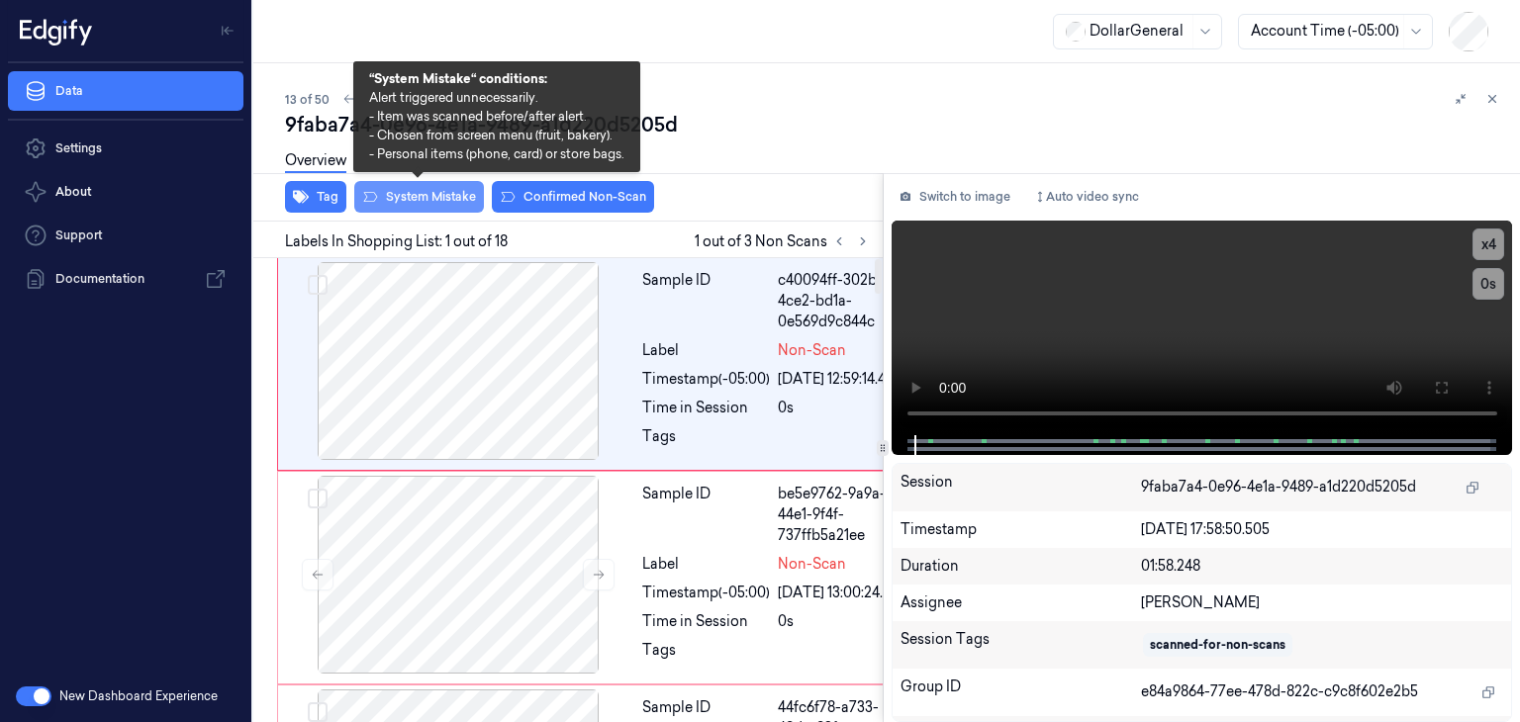
click at [404, 203] on button "System Mistake" at bounding box center [419, 197] width 130 height 32
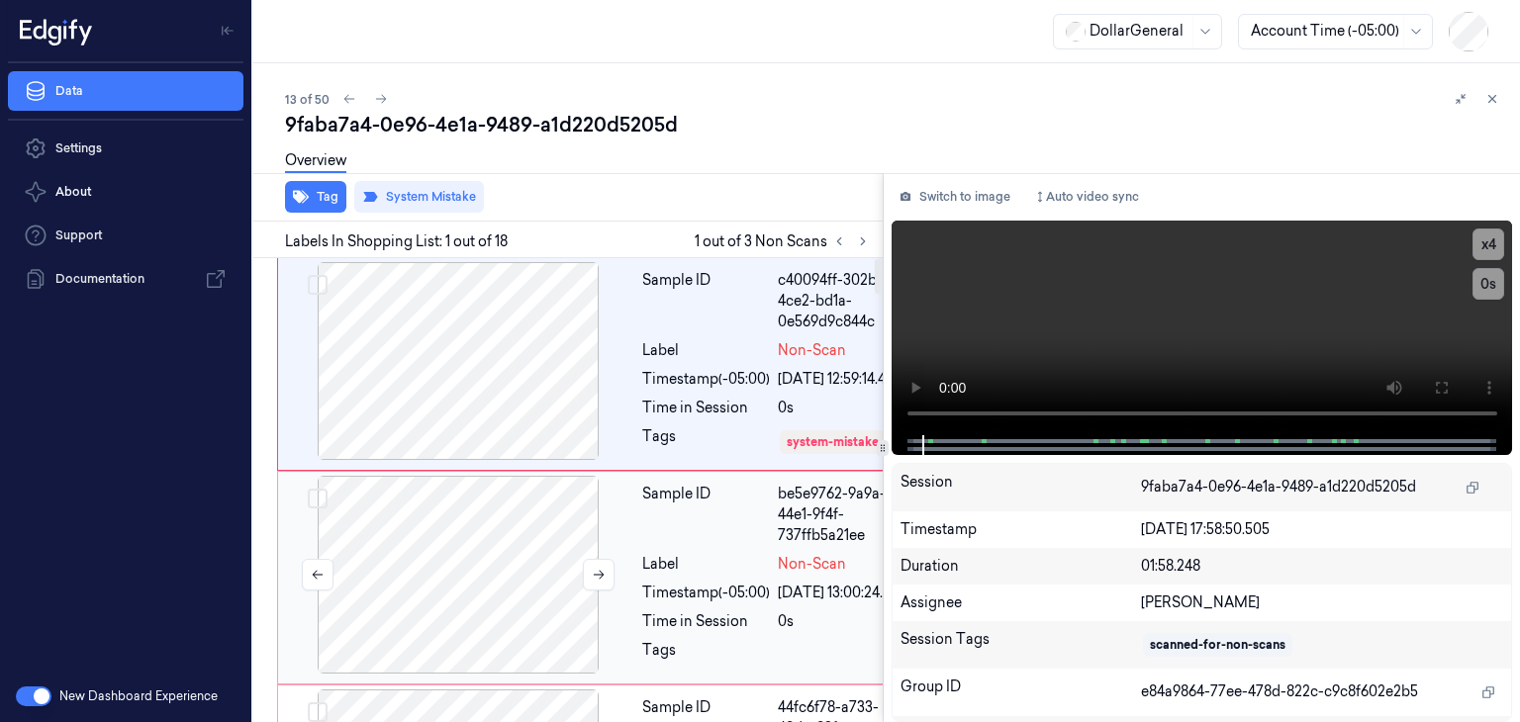
click at [461, 599] on div at bounding box center [458, 575] width 352 height 198
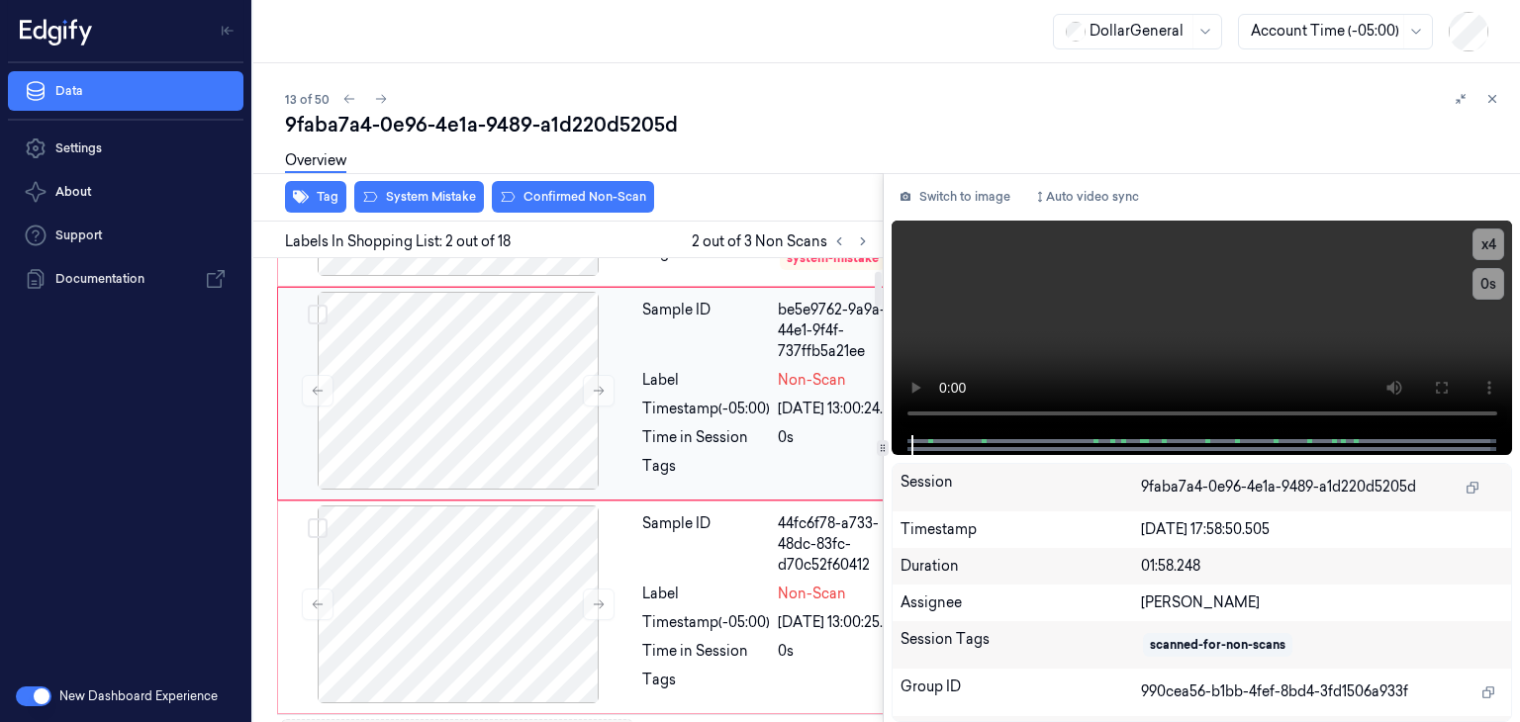
scroll to position [191, 0]
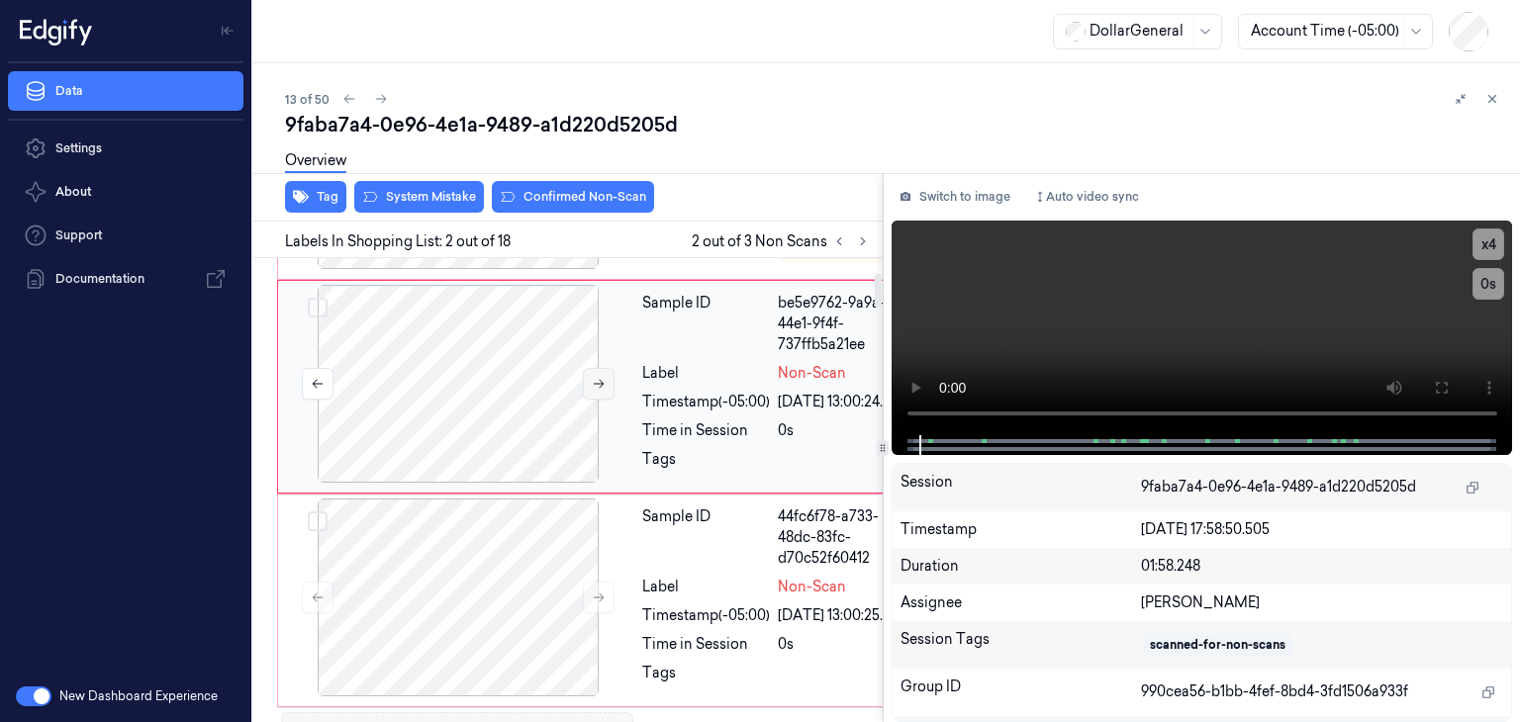
click at [586, 400] on button at bounding box center [599, 384] width 32 height 32
click at [550, 472] on div at bounding box center [458, 384] width 352 height 198
click at [1492, 241] on button "x 4" at bounding box center [1489, 245] width 32 height 32
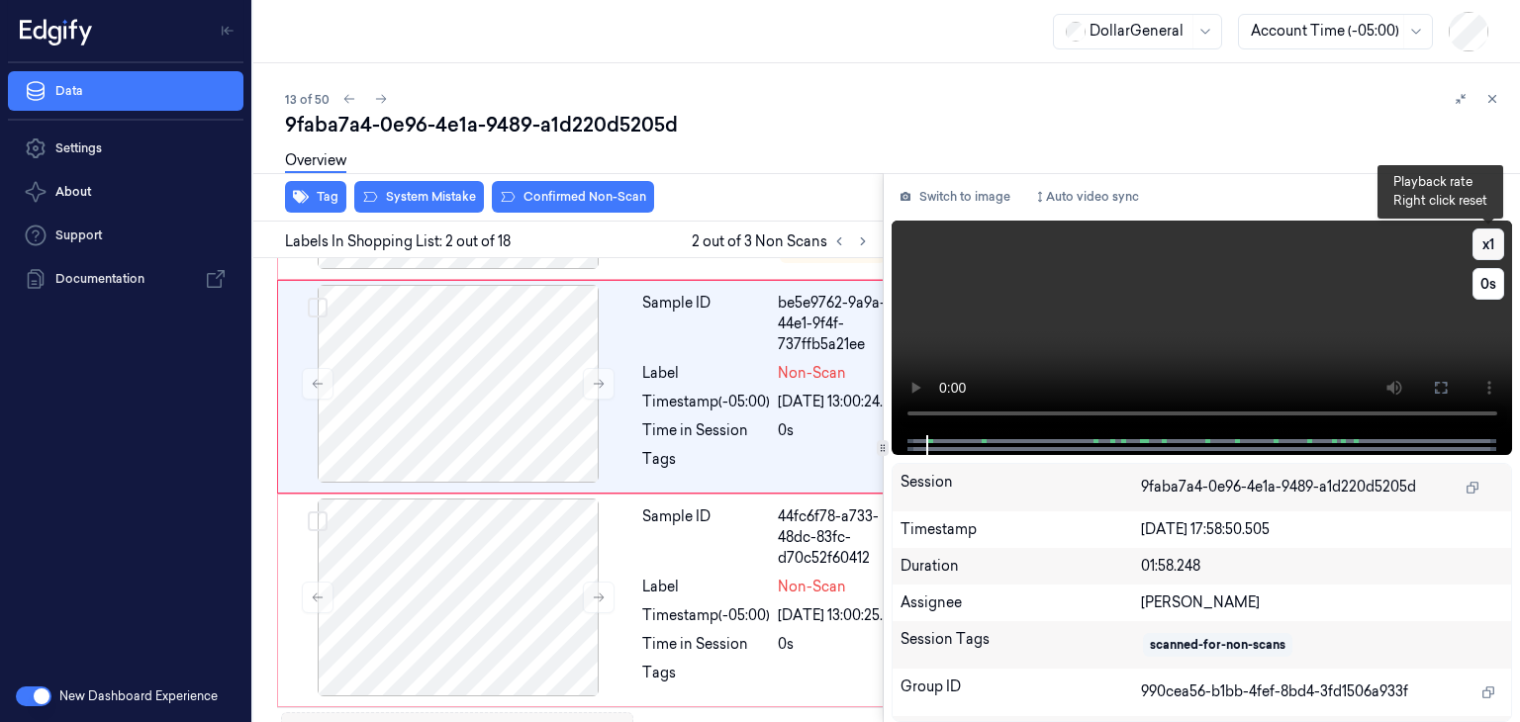
click at [1492, 241] on button "x 1" at bounding box center [1489, 245] width 32 height 32
click at [1492, 241] on button "x 2" at bounding box center [1489, 245] width 32 height 32
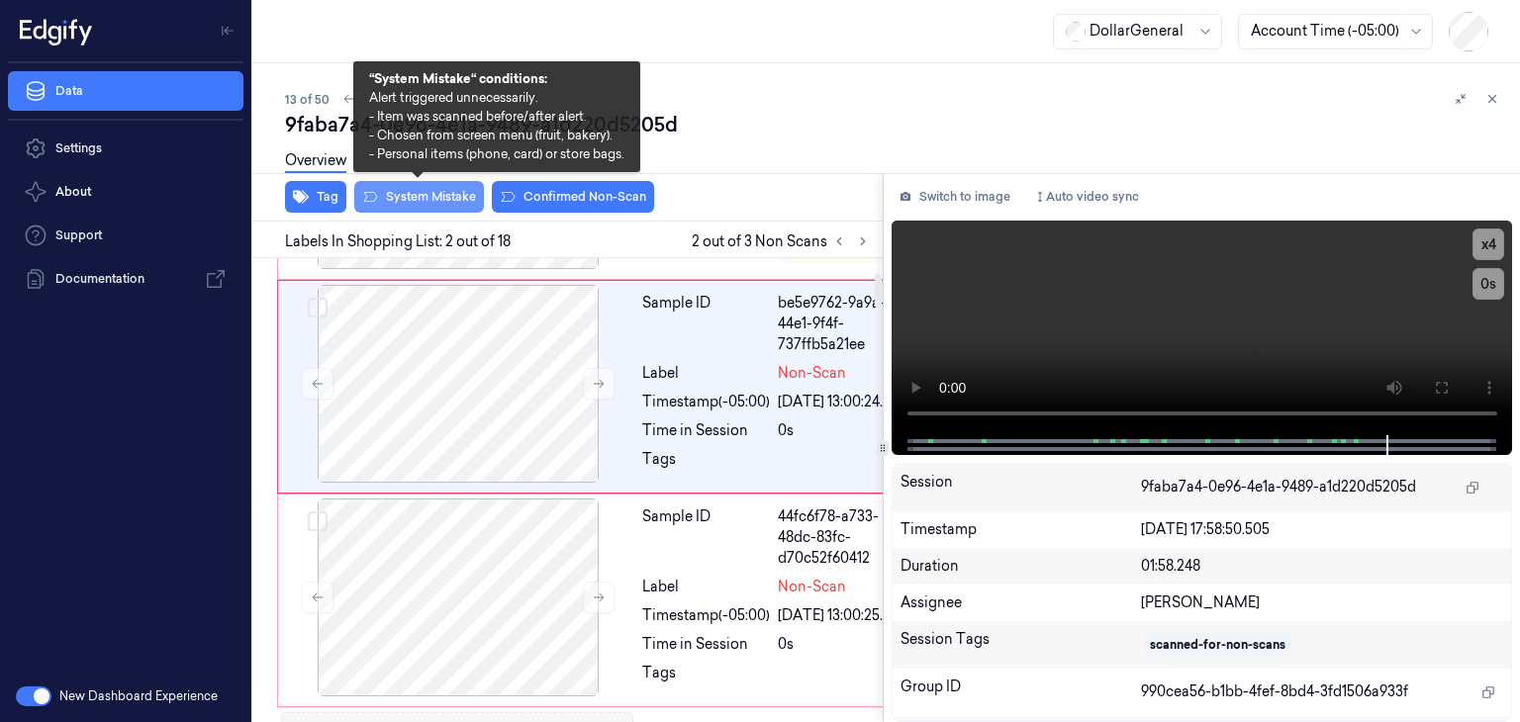
click at [399, 193] on button "System Mistake" at bounding box center [419, 197] width 130 height 32
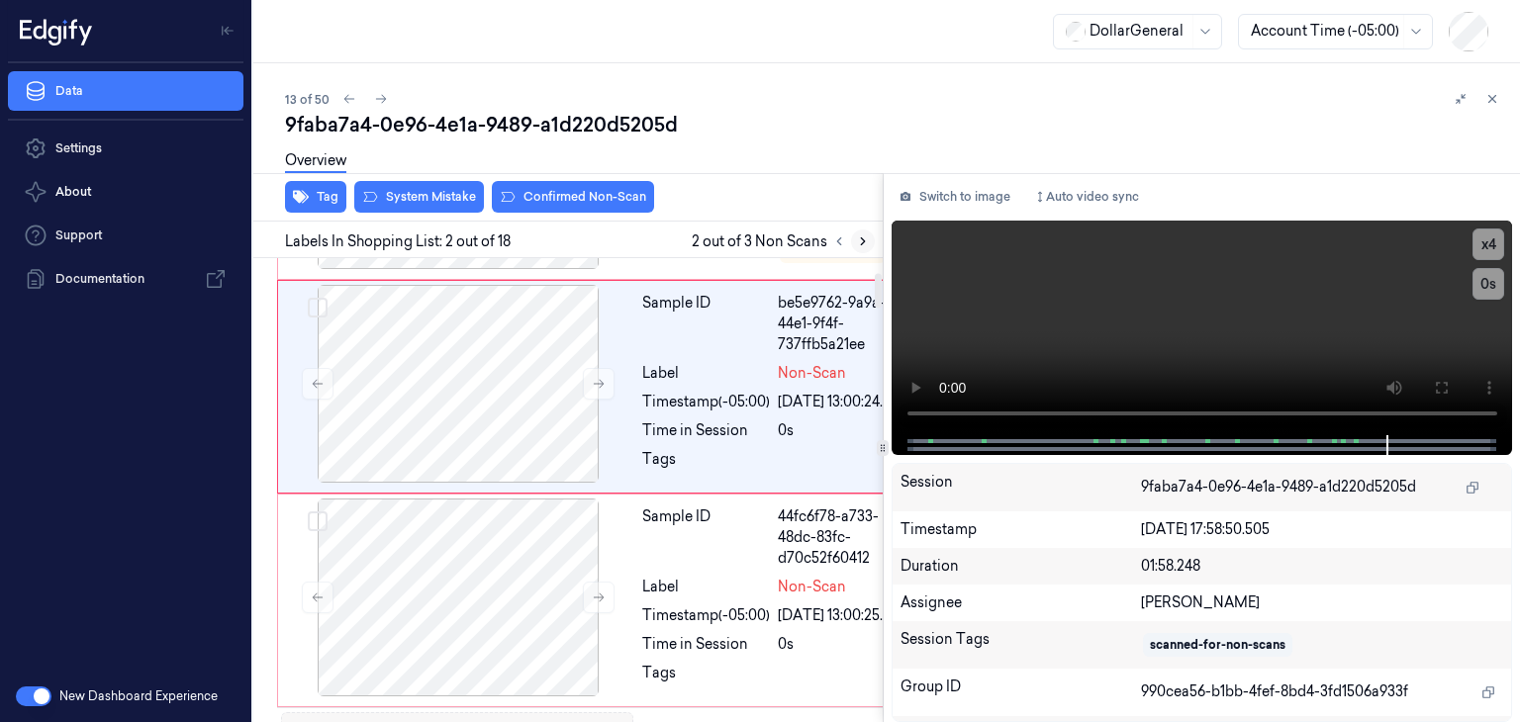
click at [858, 242] on icon at bounding box center [863, 242] width 14 height 14
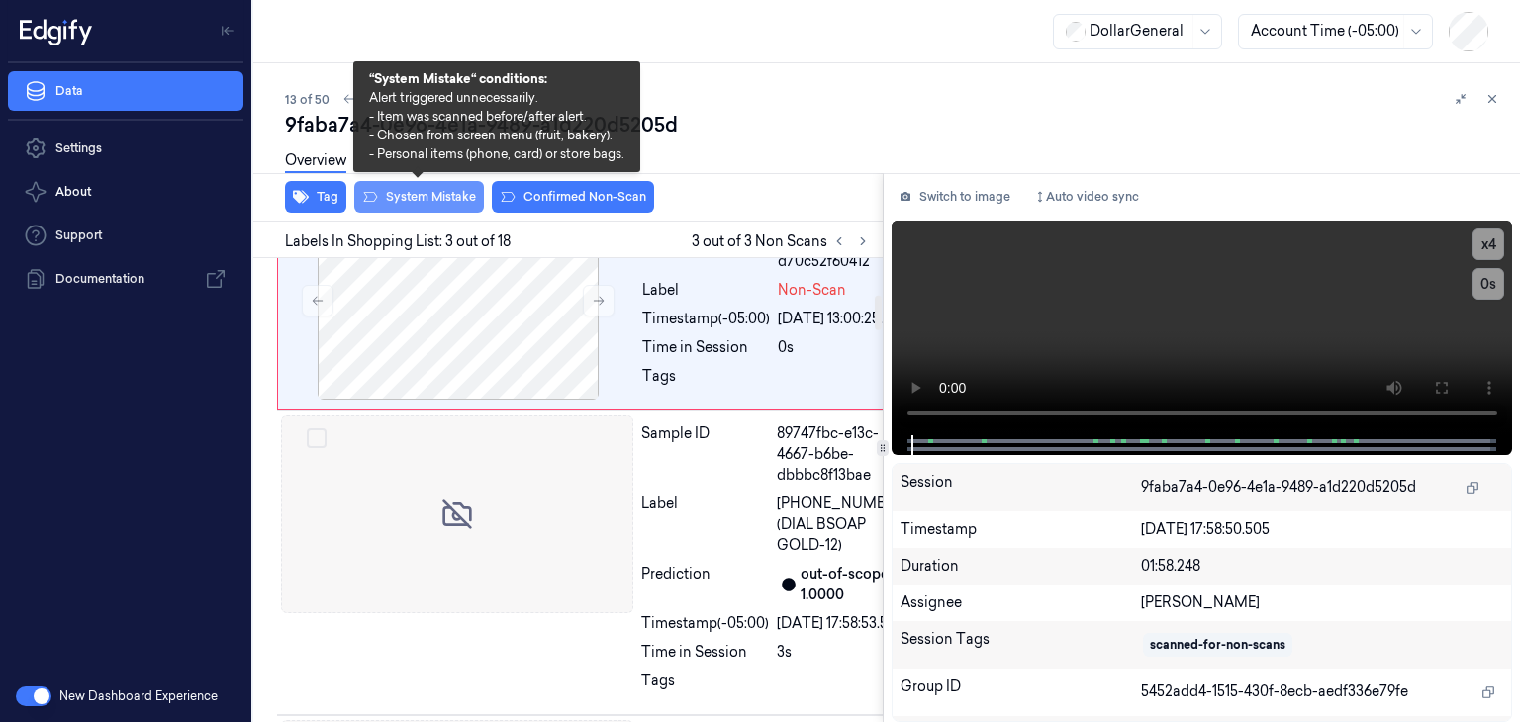
click at [469, 195] on button "System Mistake" at bounding box center [419, 197] width 130 height 32
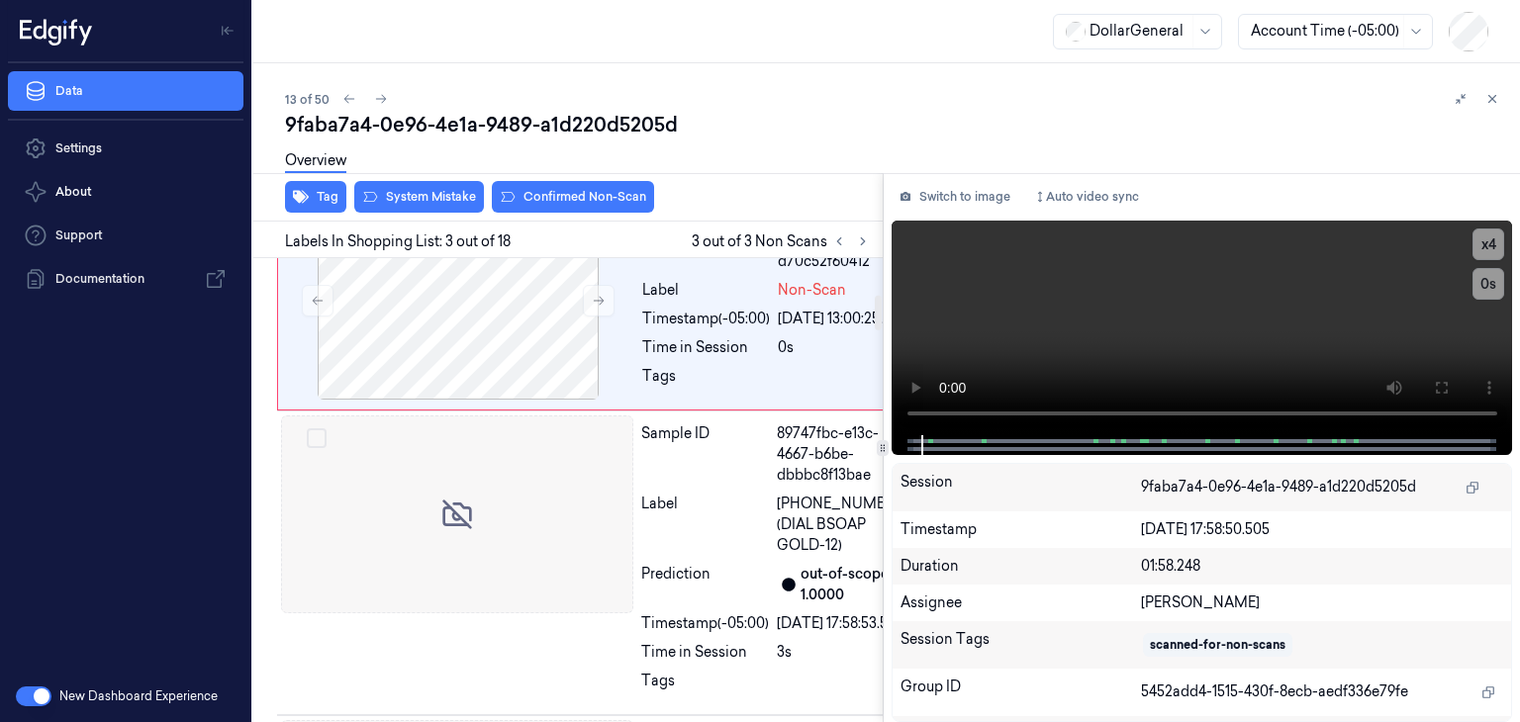
scroll to position [510, 0]
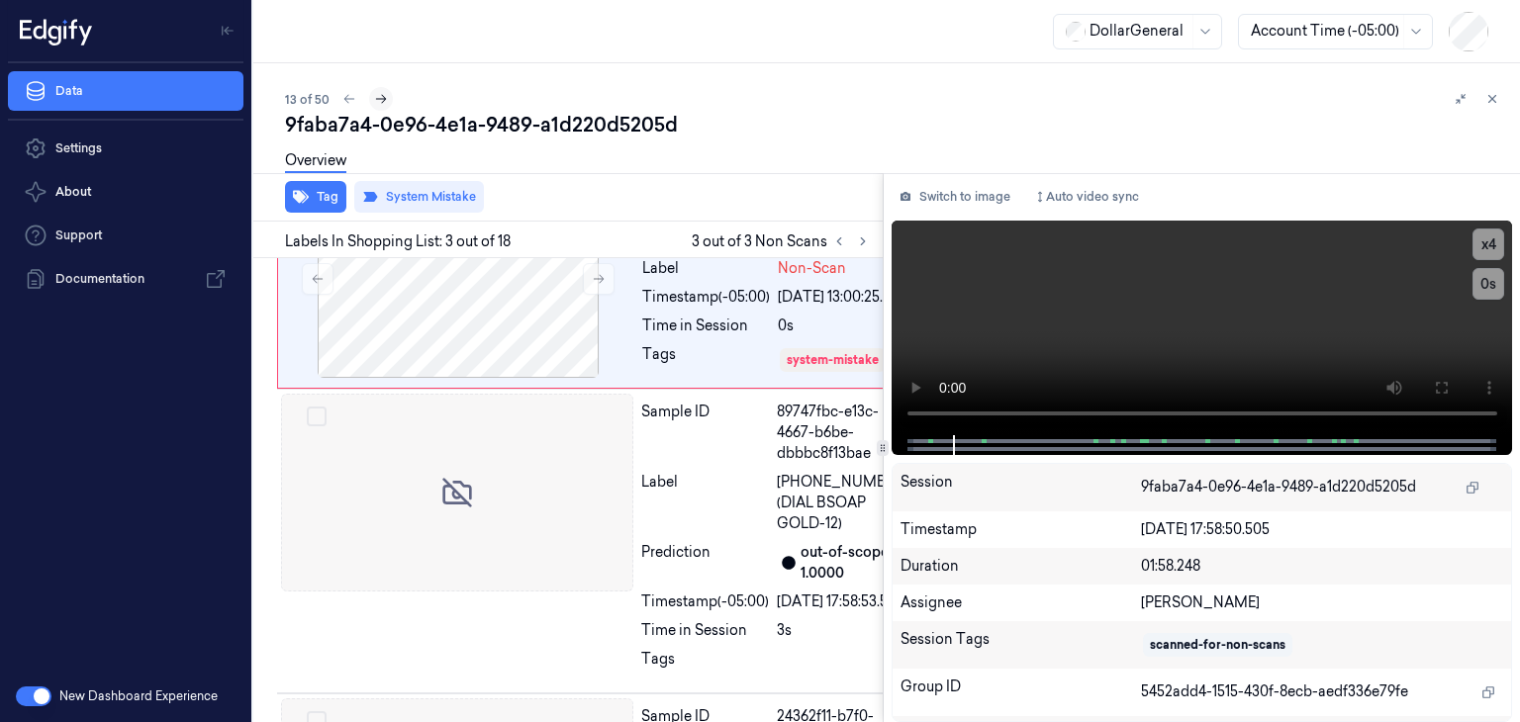
click at [383, 94] on icon at bounding box center [381, 99] width 14 height 14
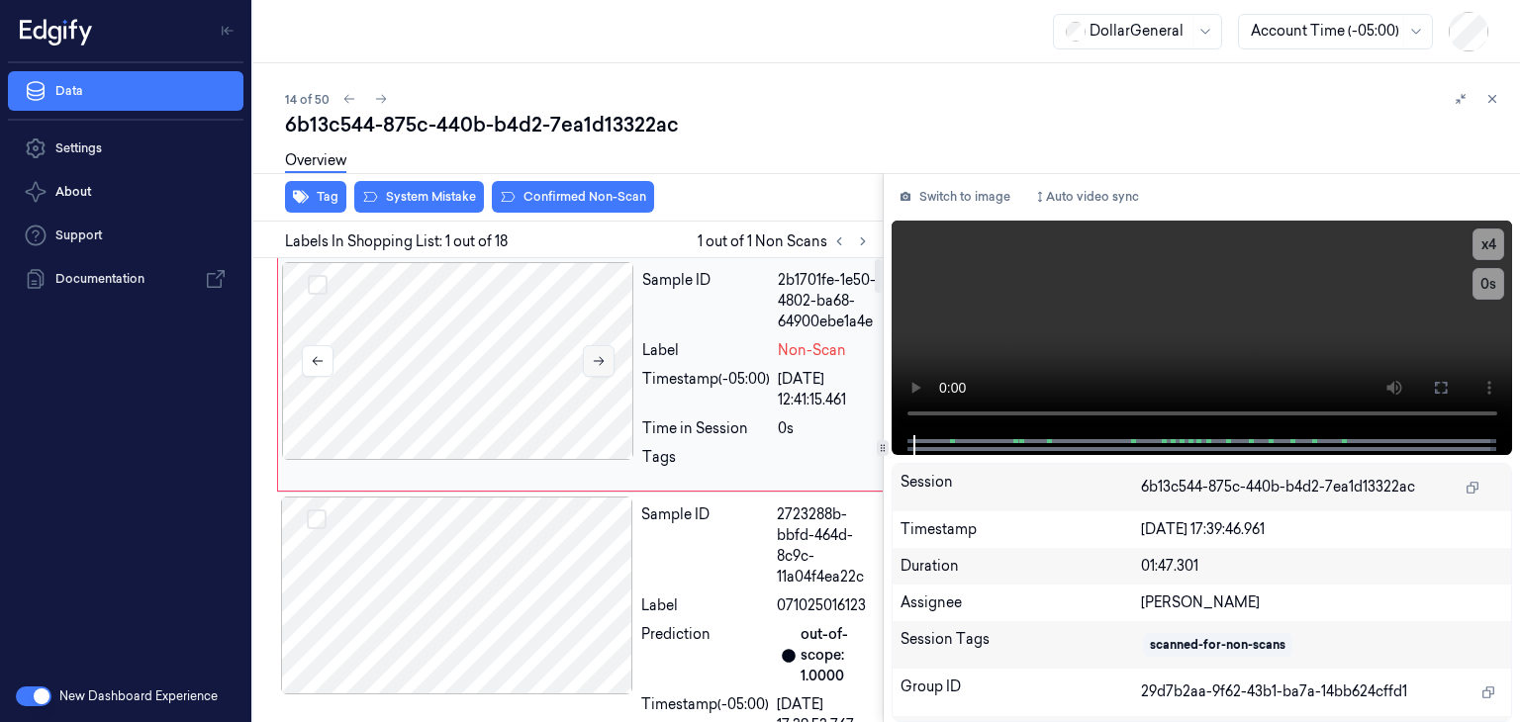
click at [594, 354] on icon at bounding box center [599, 361] width 14 height 14
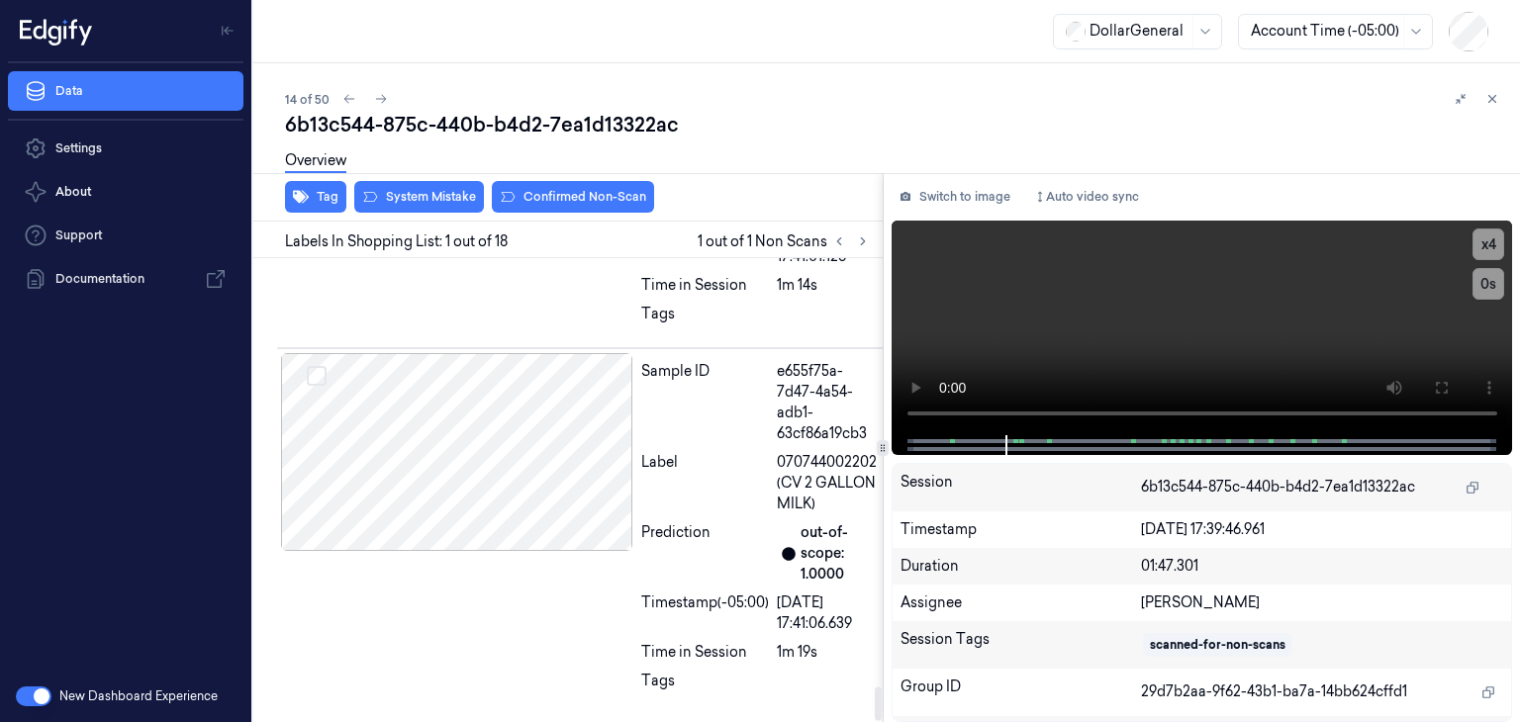
scroll to position [5823, 0]
click at [556, 421] on div at bounding box center [457, 452] width 352 height 198
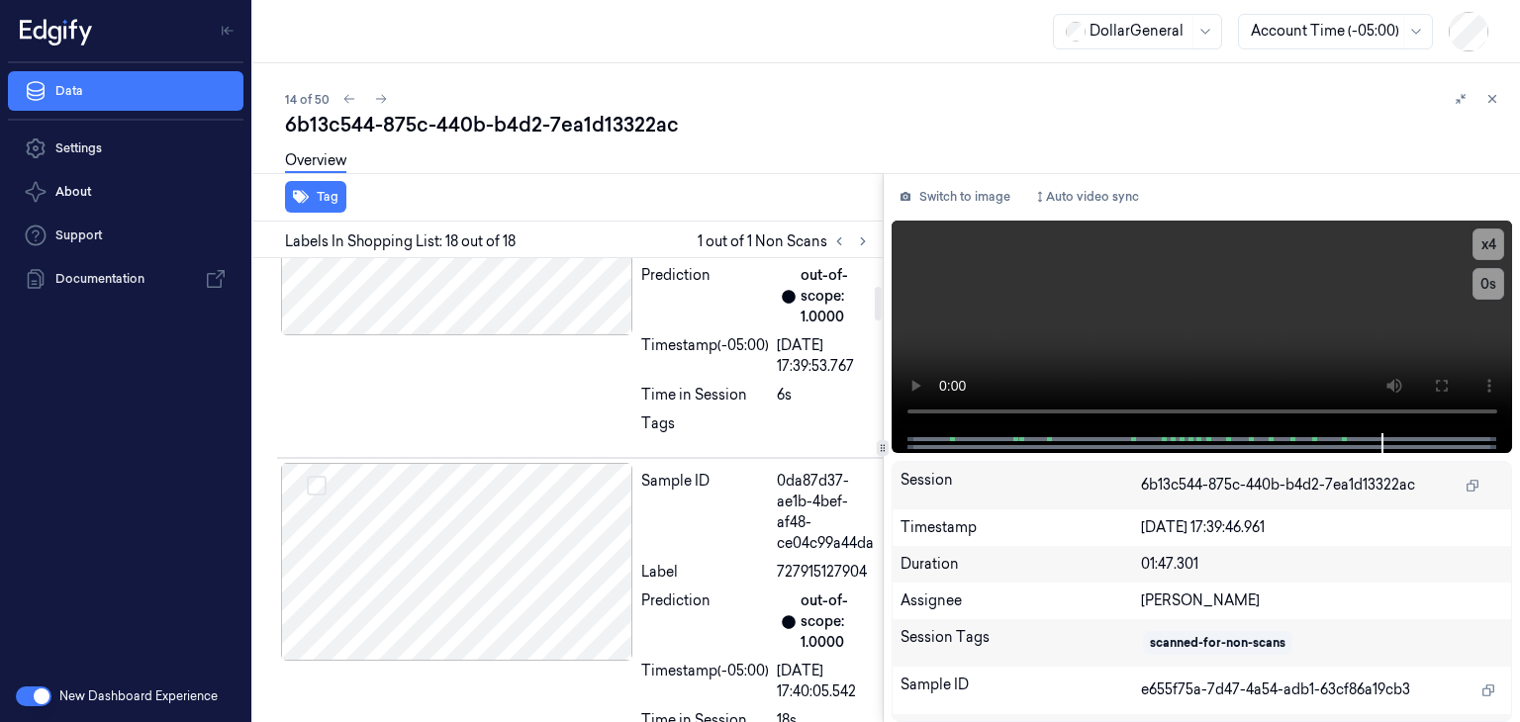
scroll to position [0, 0]
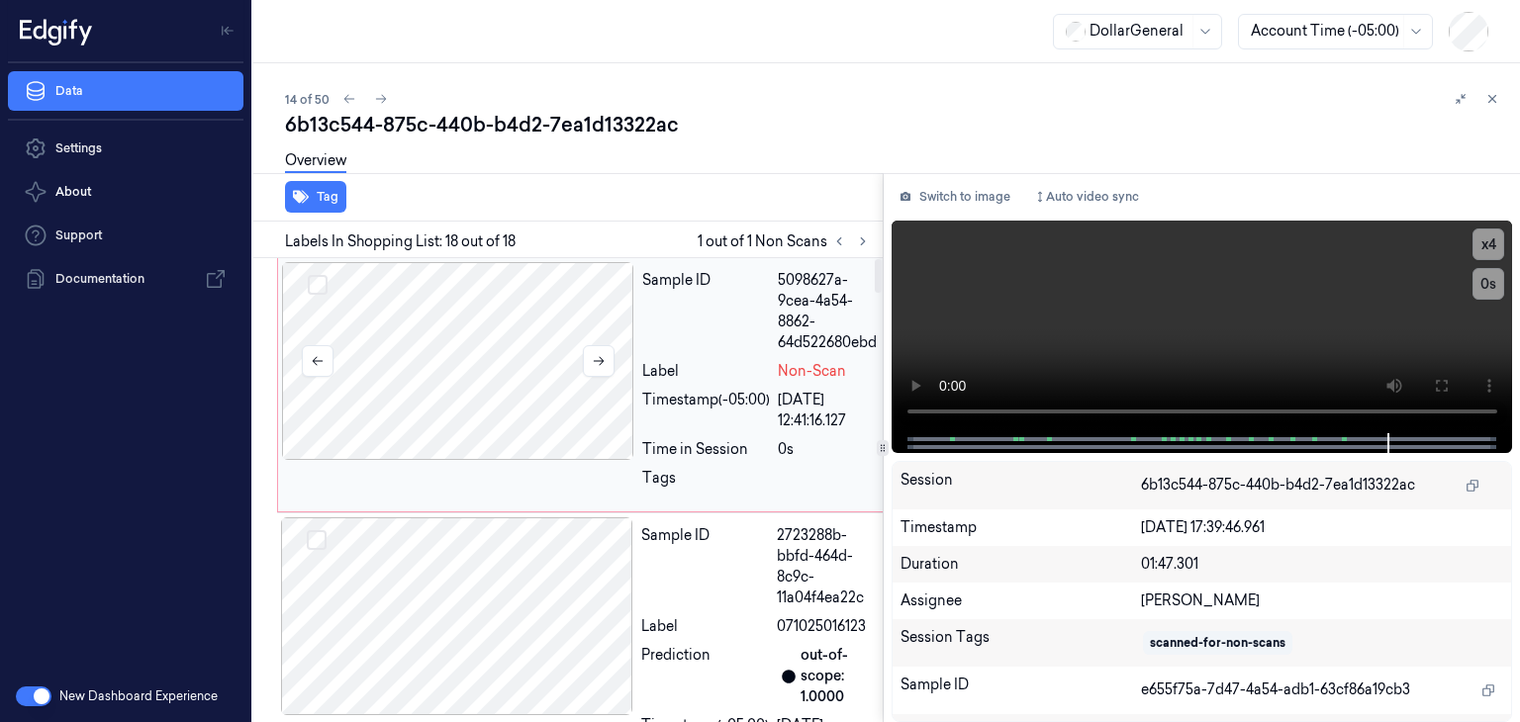
click at [457, 319] on div at bounding box center [458, 361] width 352 height 198
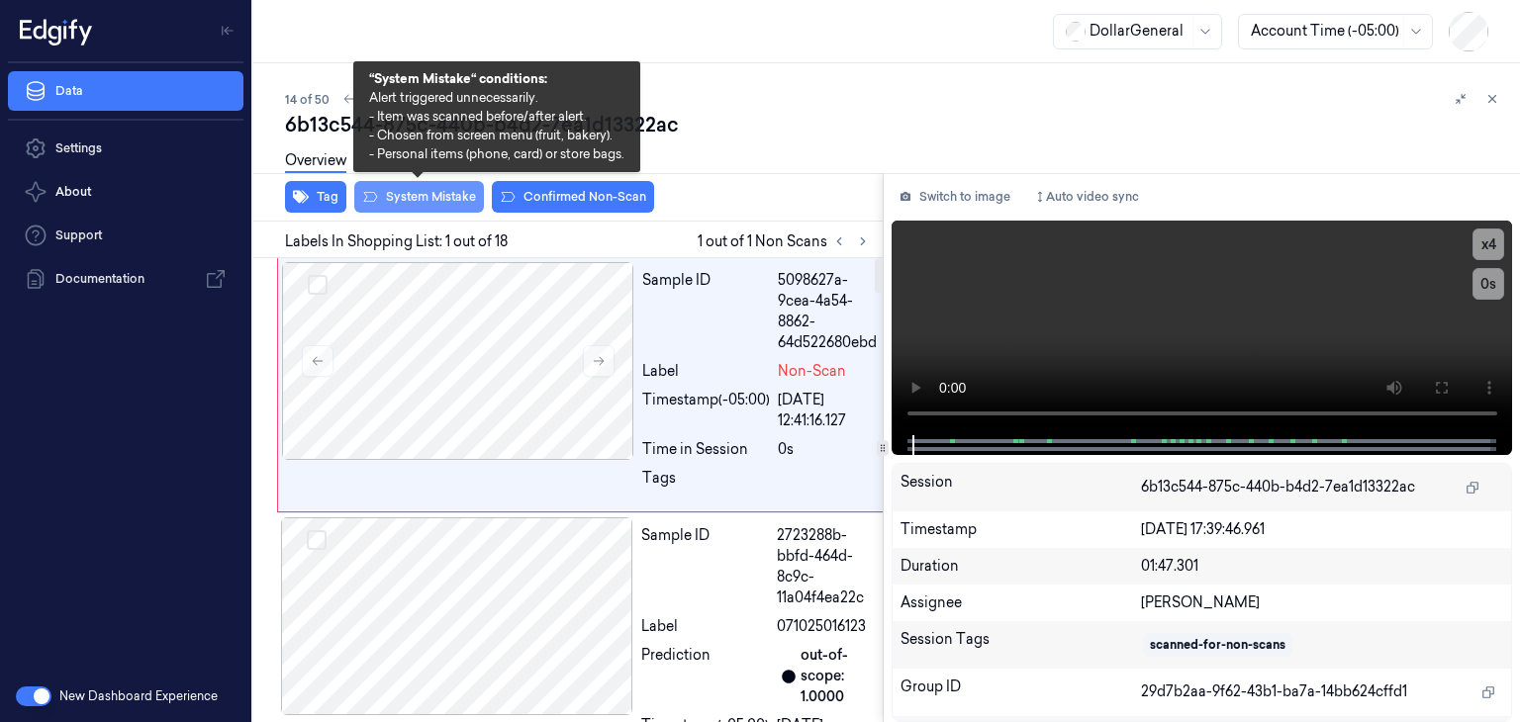
click at [436, 206] on button "System Mistake" at bounding box center [419, 197] width 130 height 32
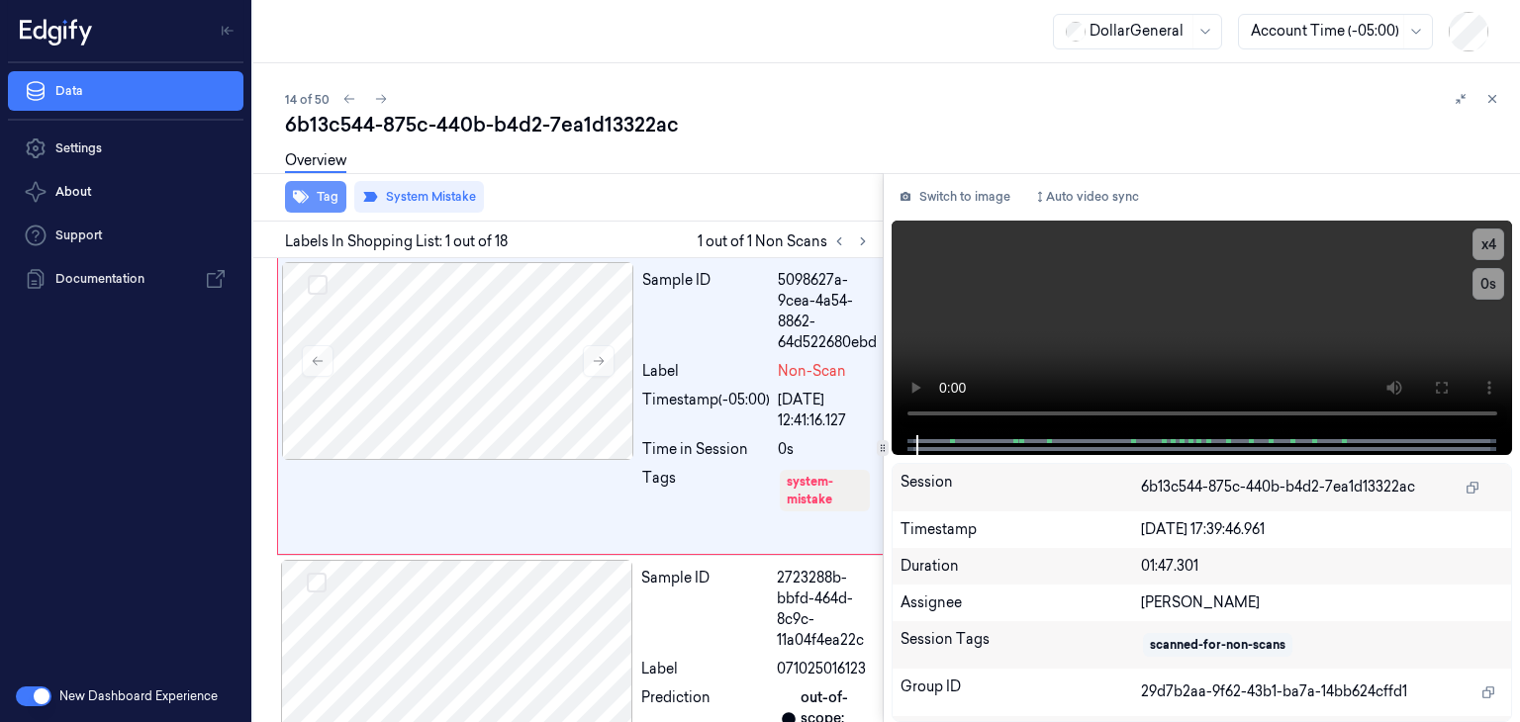
click at [334, 194] on button "Tag" at bounding box center [315, 197] width 61 height 32
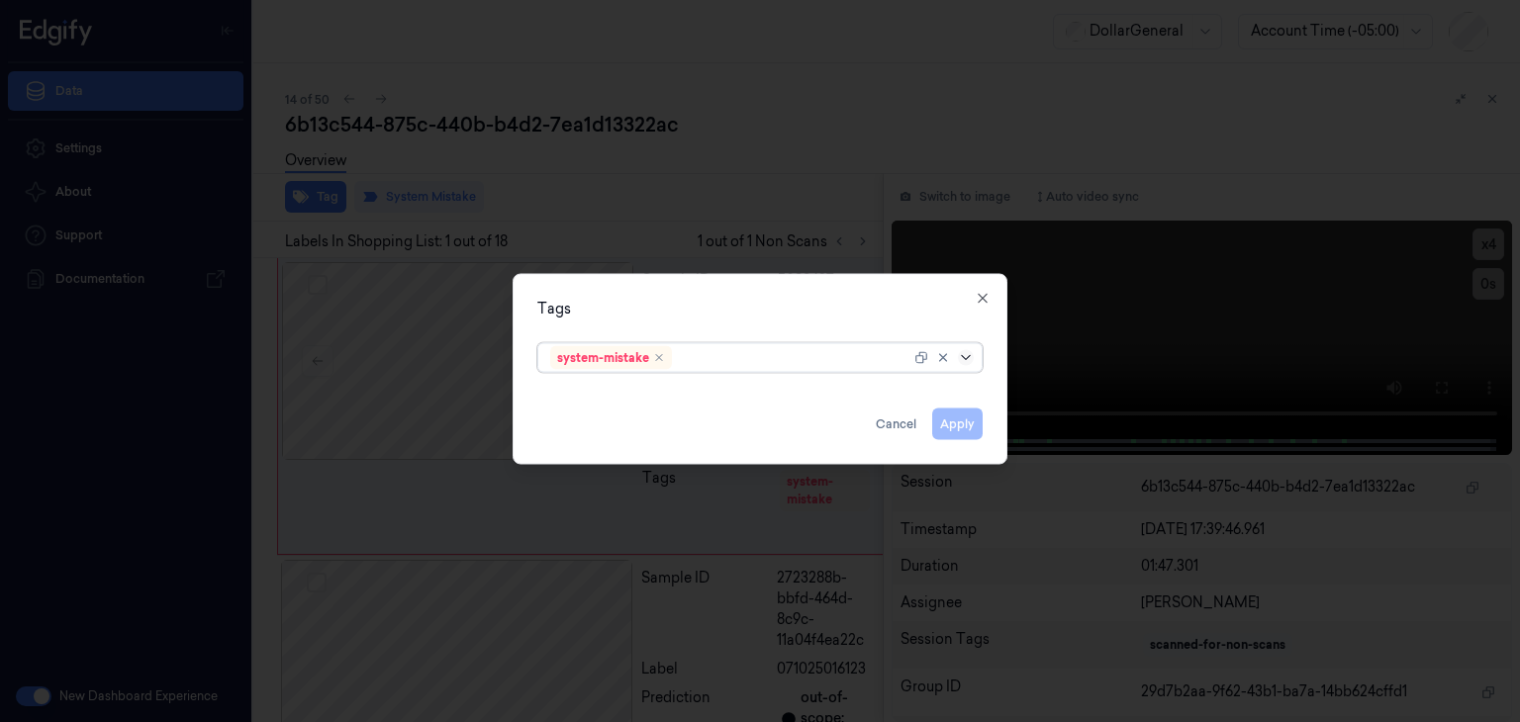
click at [973, 357] on icon at bounding box center [966, 358] width 16 height 16
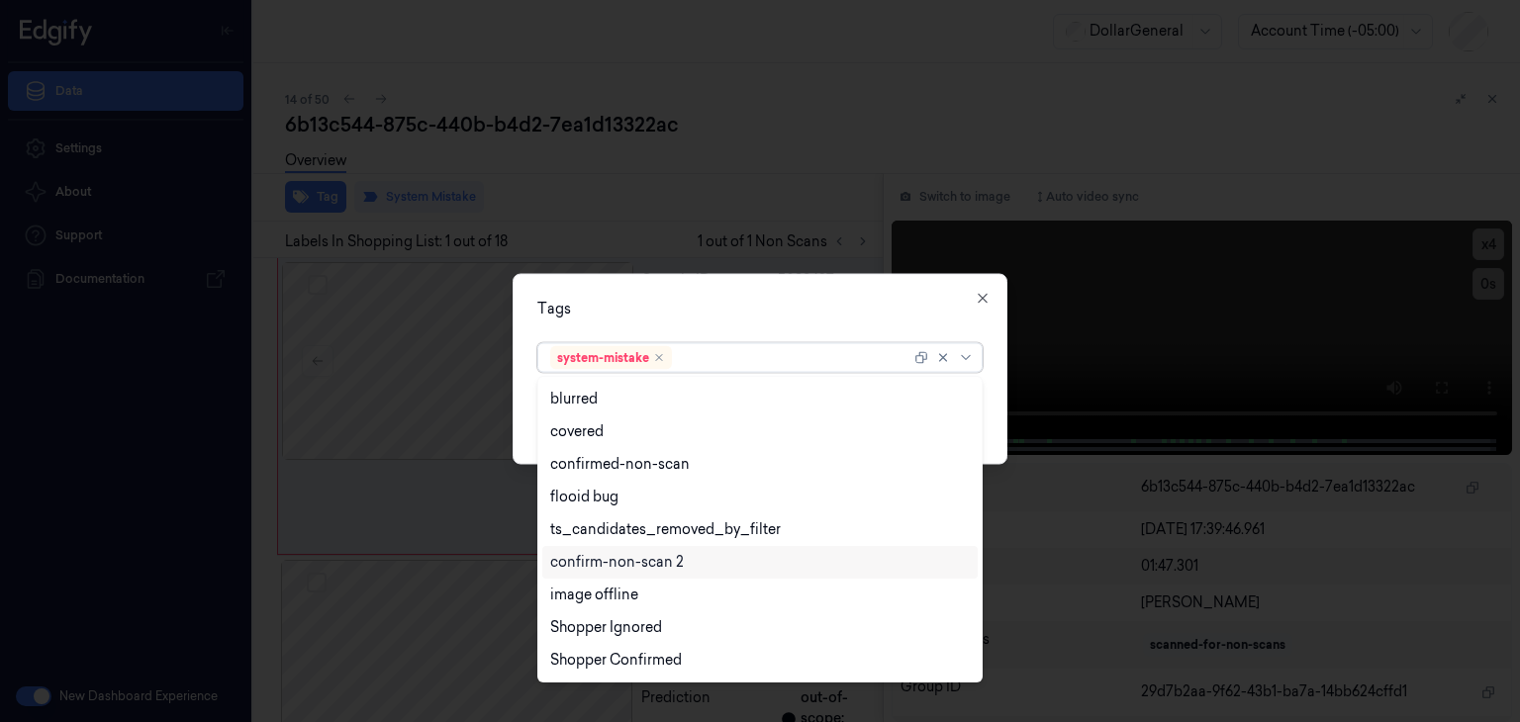
scroll to position [487, 0]
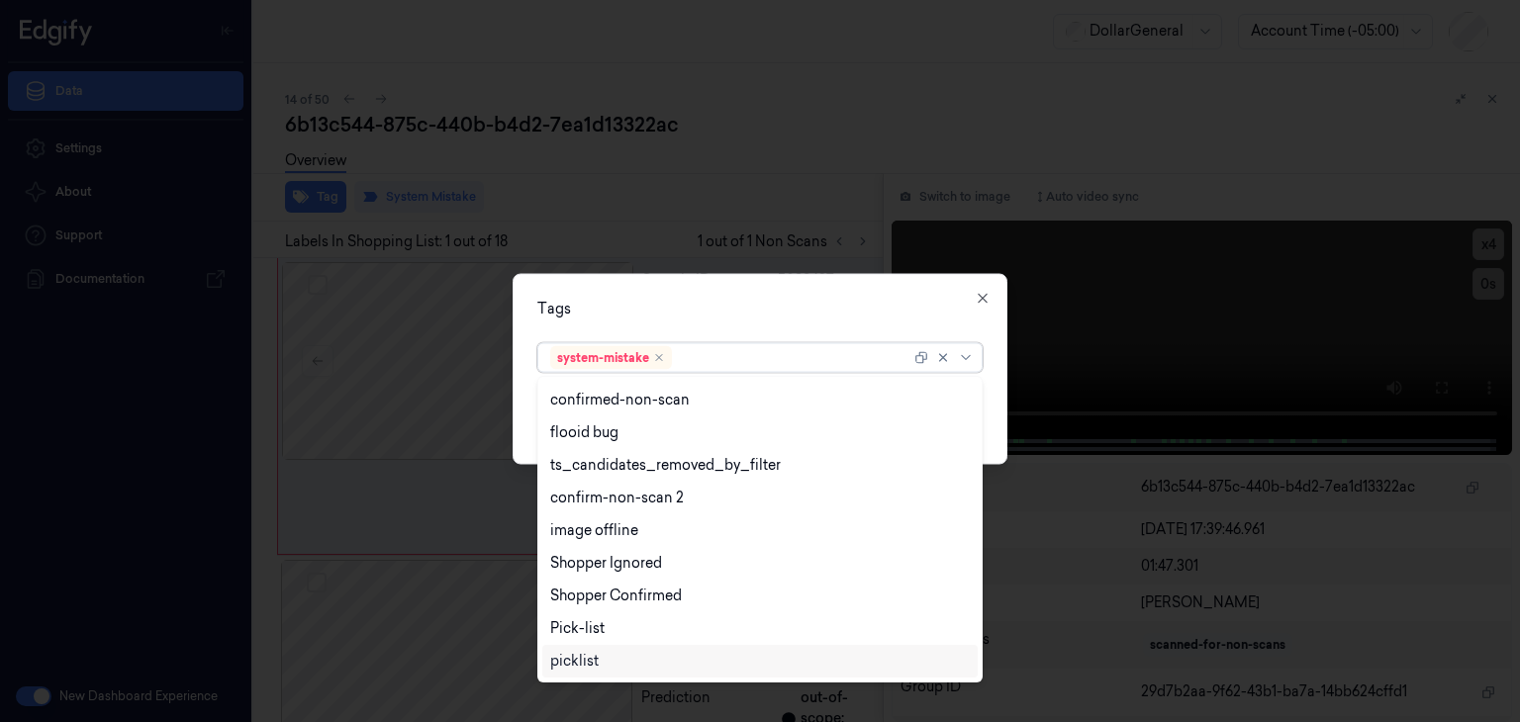
click at [639, 657] on div "picklist" at bounding box center [760, 661] width 420 height 21
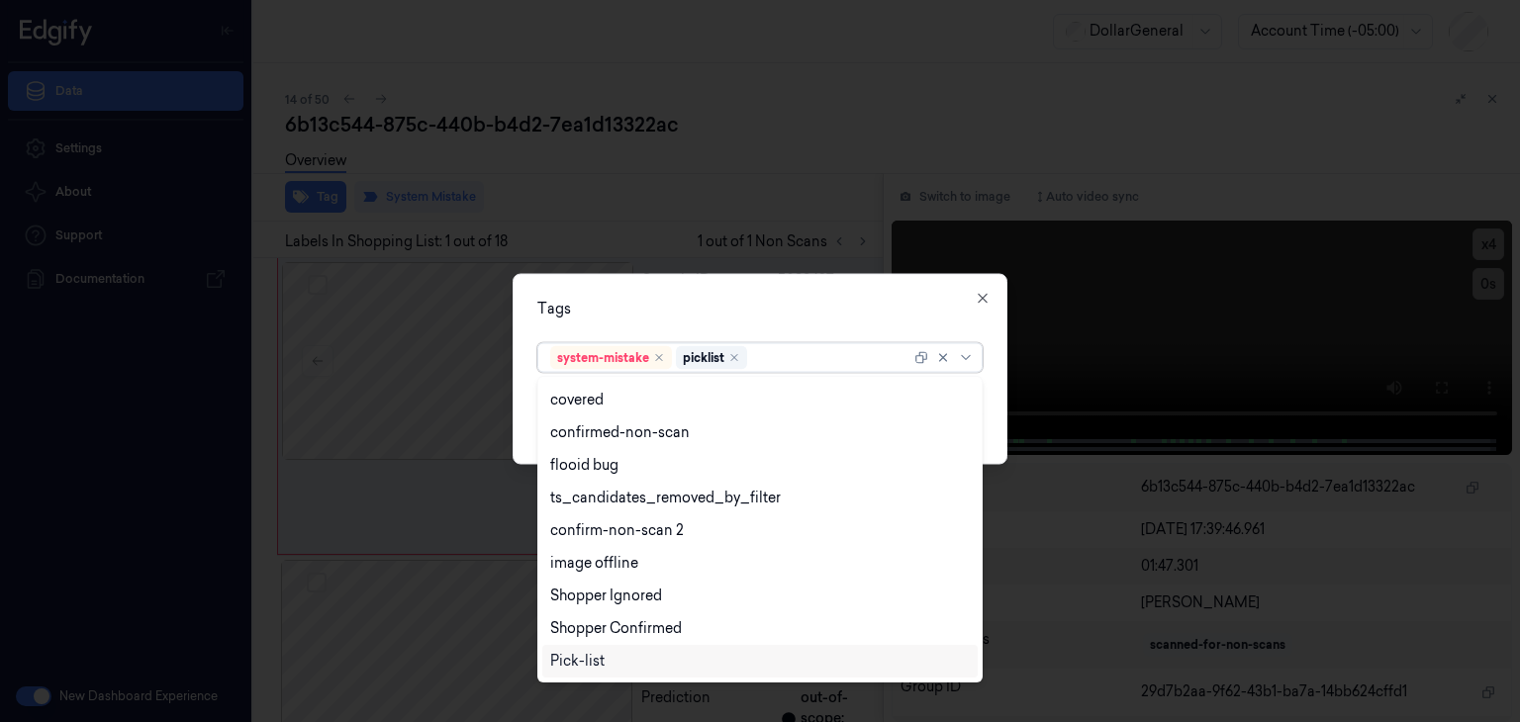
scroll to position [454, 0]
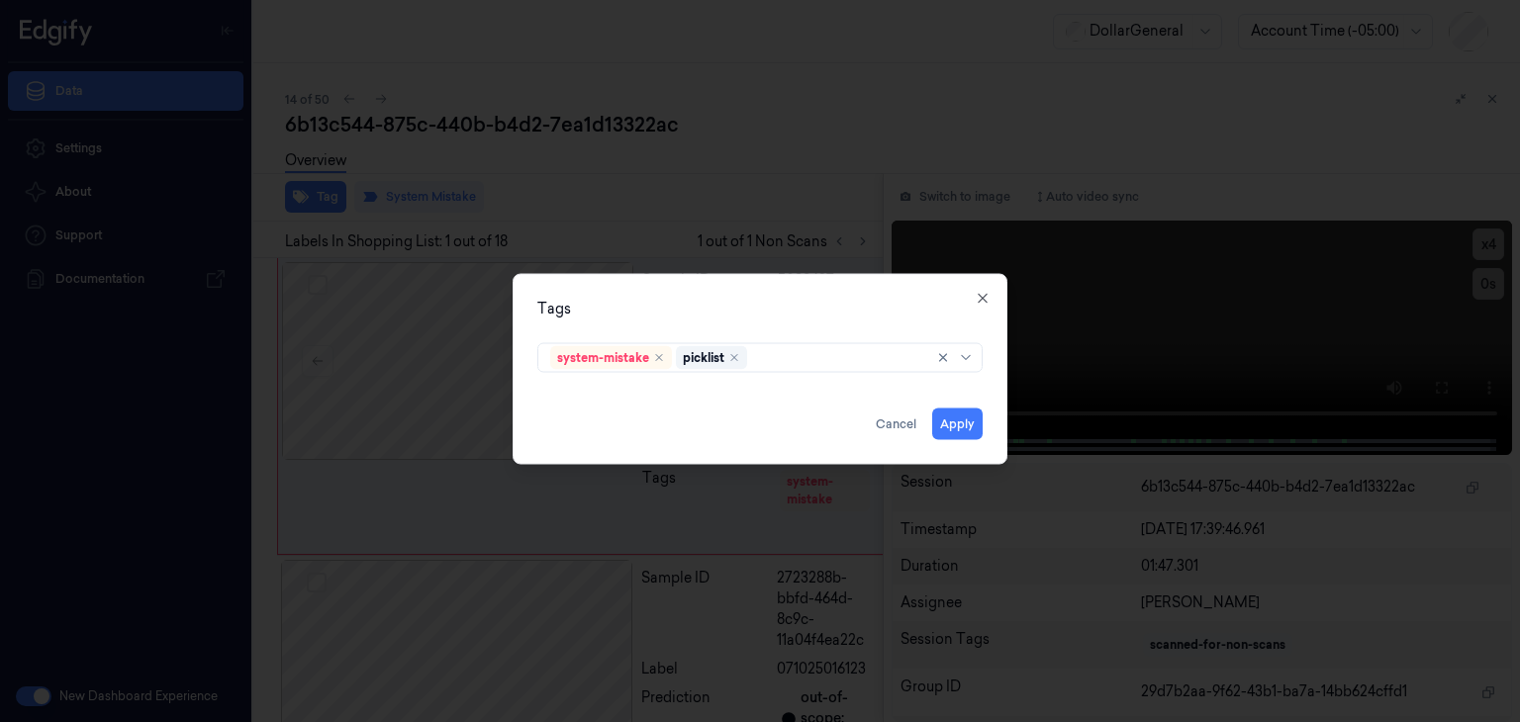
click at [988, 428] on div "Tags system-mistake picklist Apply Cancel Close" at bounding box center [760, 369] width 495 height 191
click at [974, 428] on button "Apply" at bounding box center [957, 425] width 50 height 32
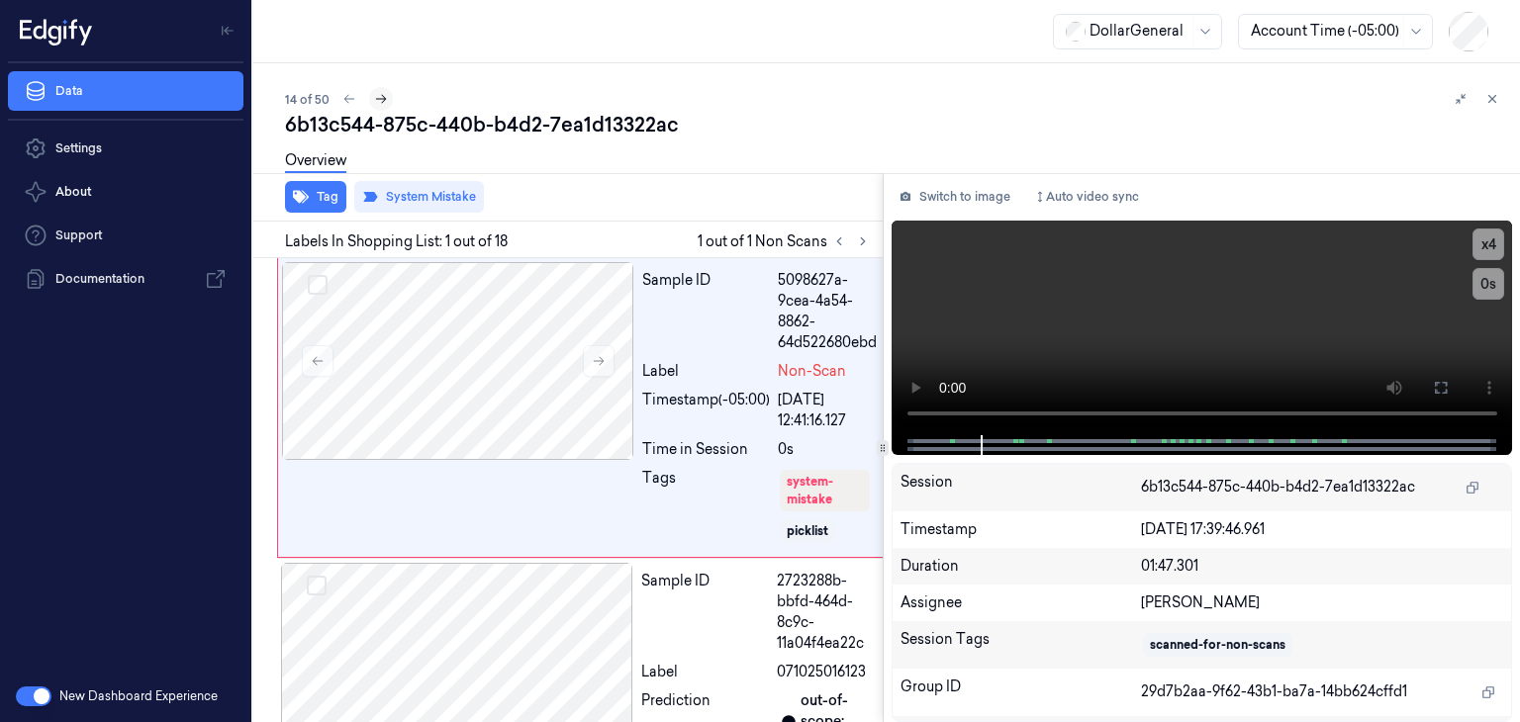
click at [375, 98] on icon at bounding box center [381, 99] width 14 height 14
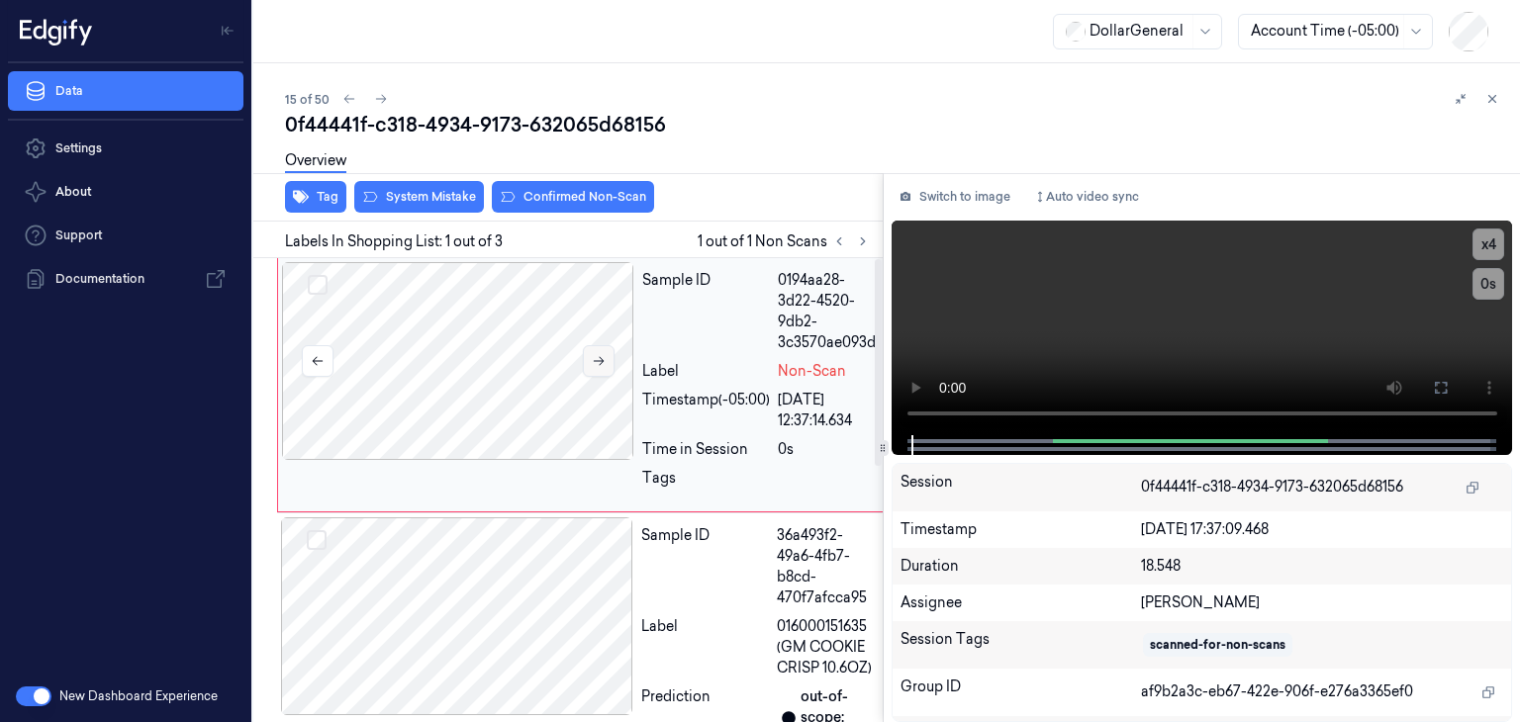
click at [594, 356] on icon at bounding box center [599, 361] width 14 height 14
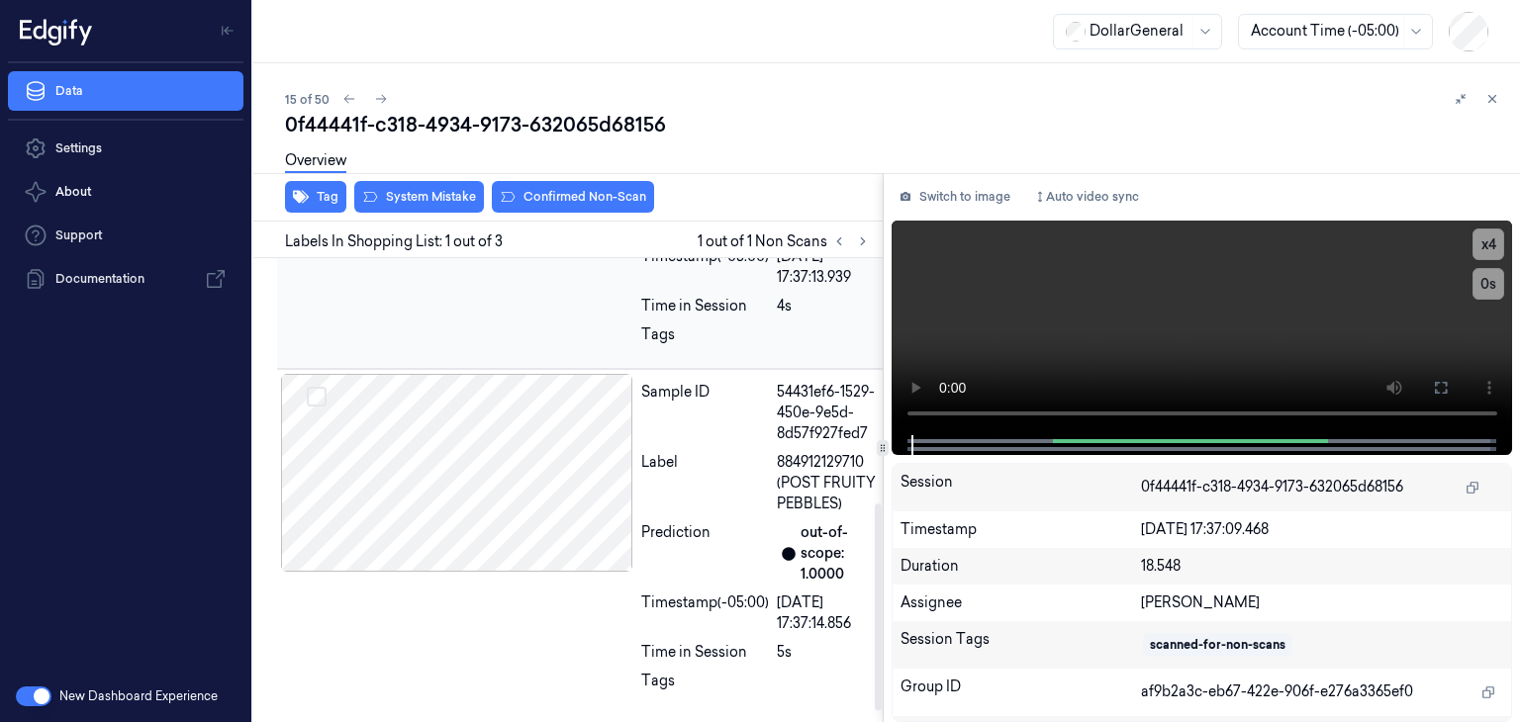
scroll to position [571, 0]
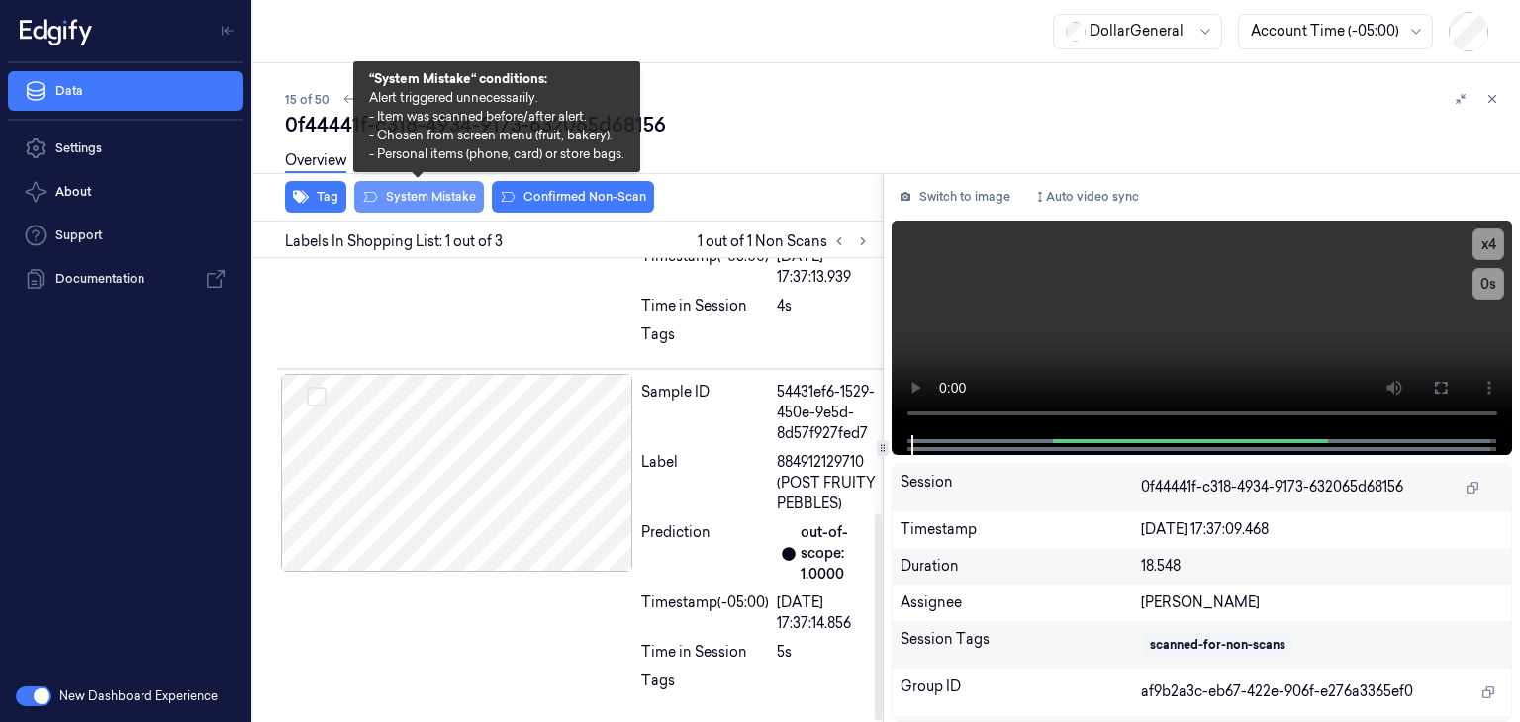
click at [412, 198] on button "System Mistake" at bounding box center [419, 197] width 130 height 32
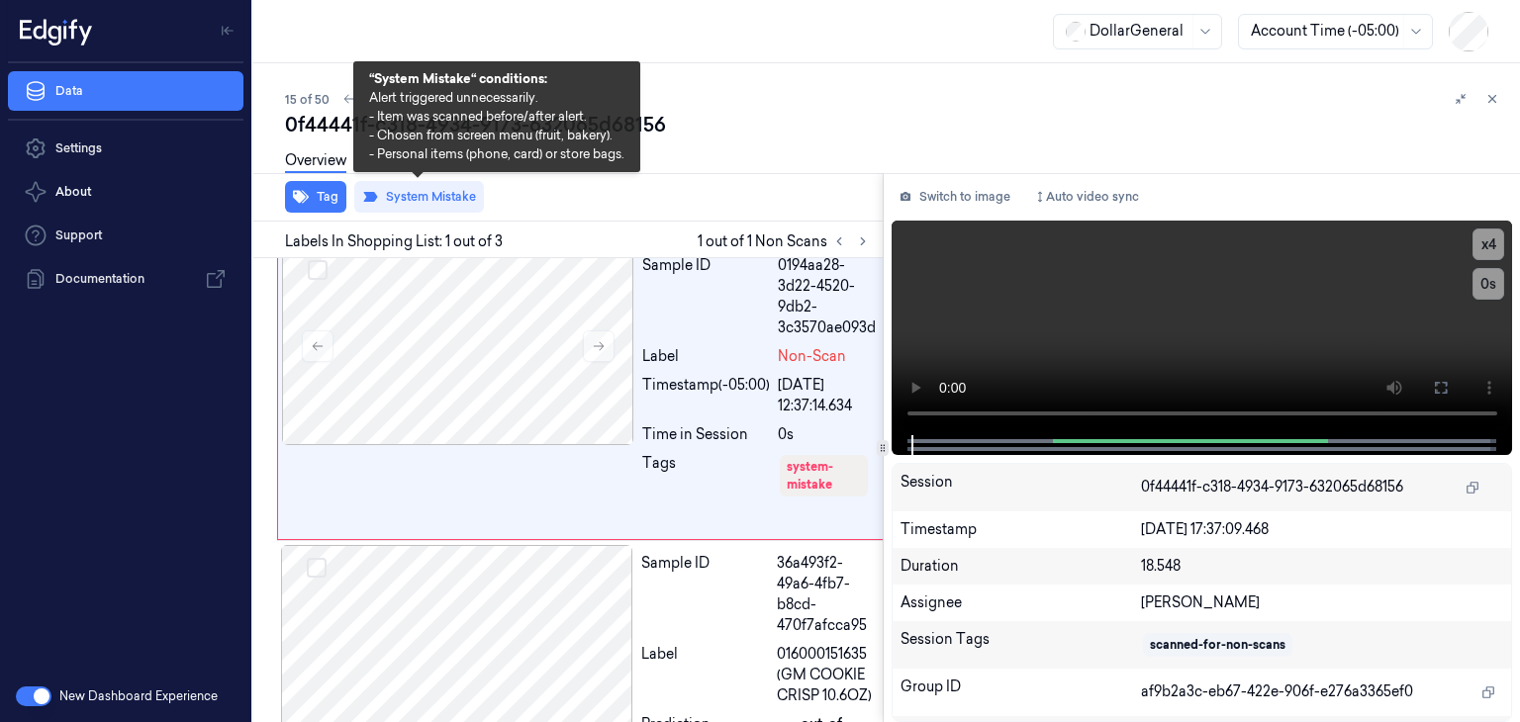
scroll to position [0, 0]
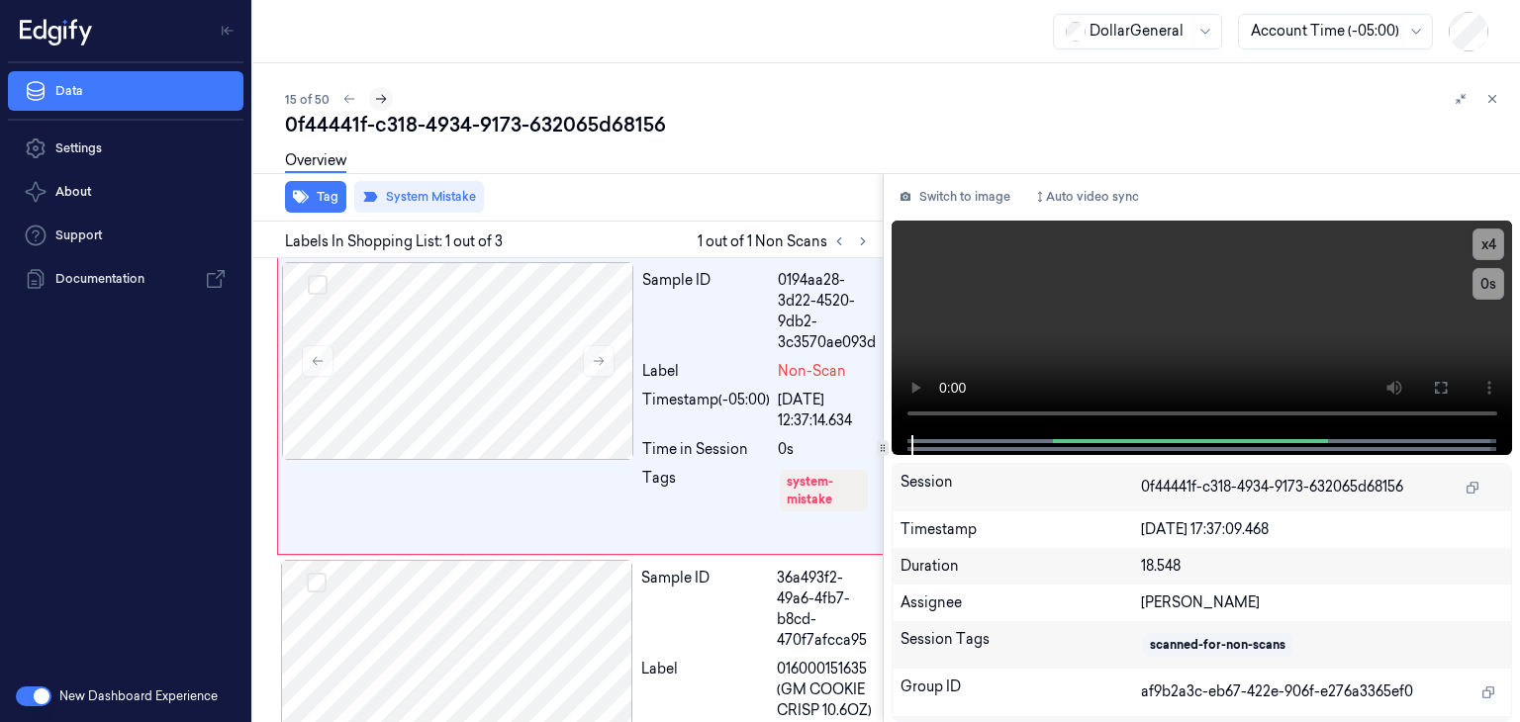
click at [380, 93] on icon at bounding box center [381, 99] width 14 height 14
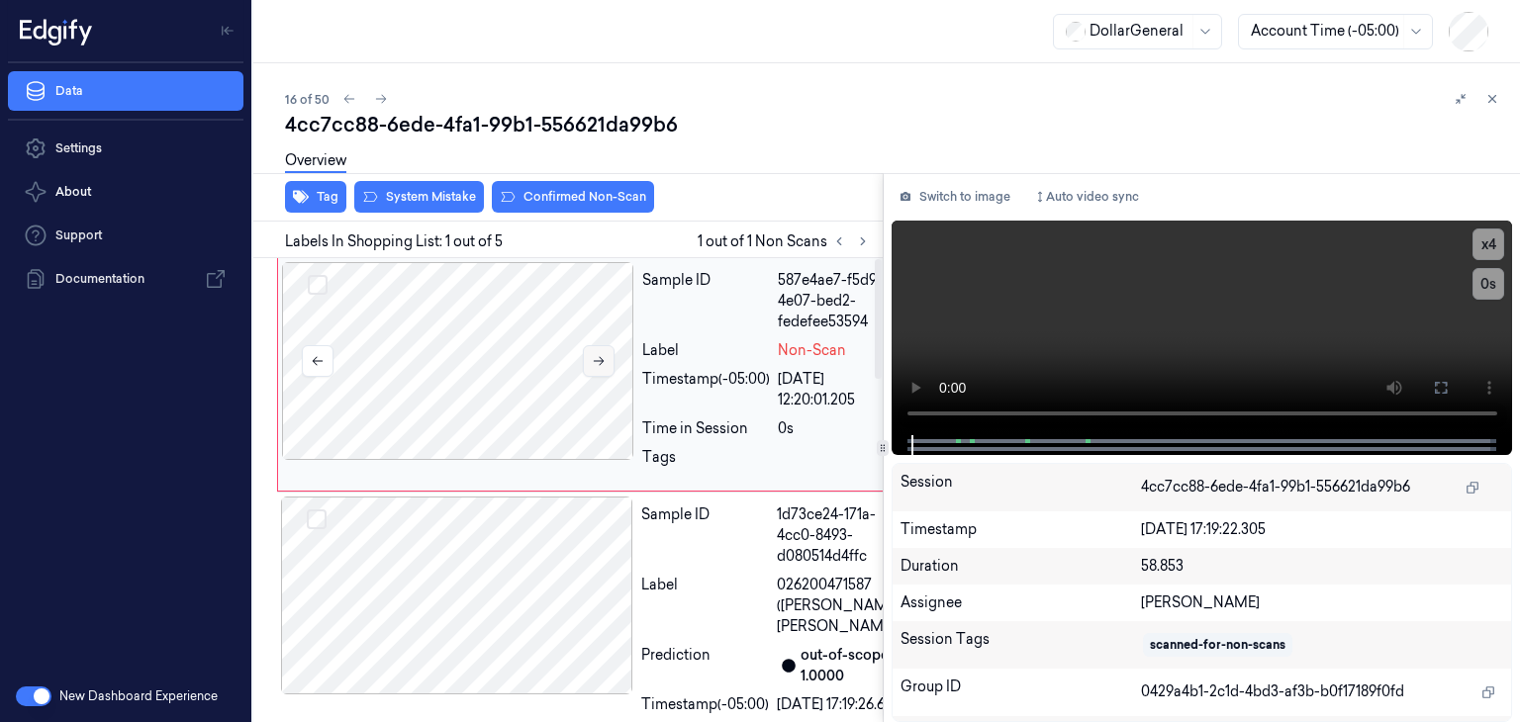
click at [598, 363] on icon at bounding box center [599, 361] width 14 height 14
click at [1256, 303] on video at bounding box center [1203, 328] width 622 height 215
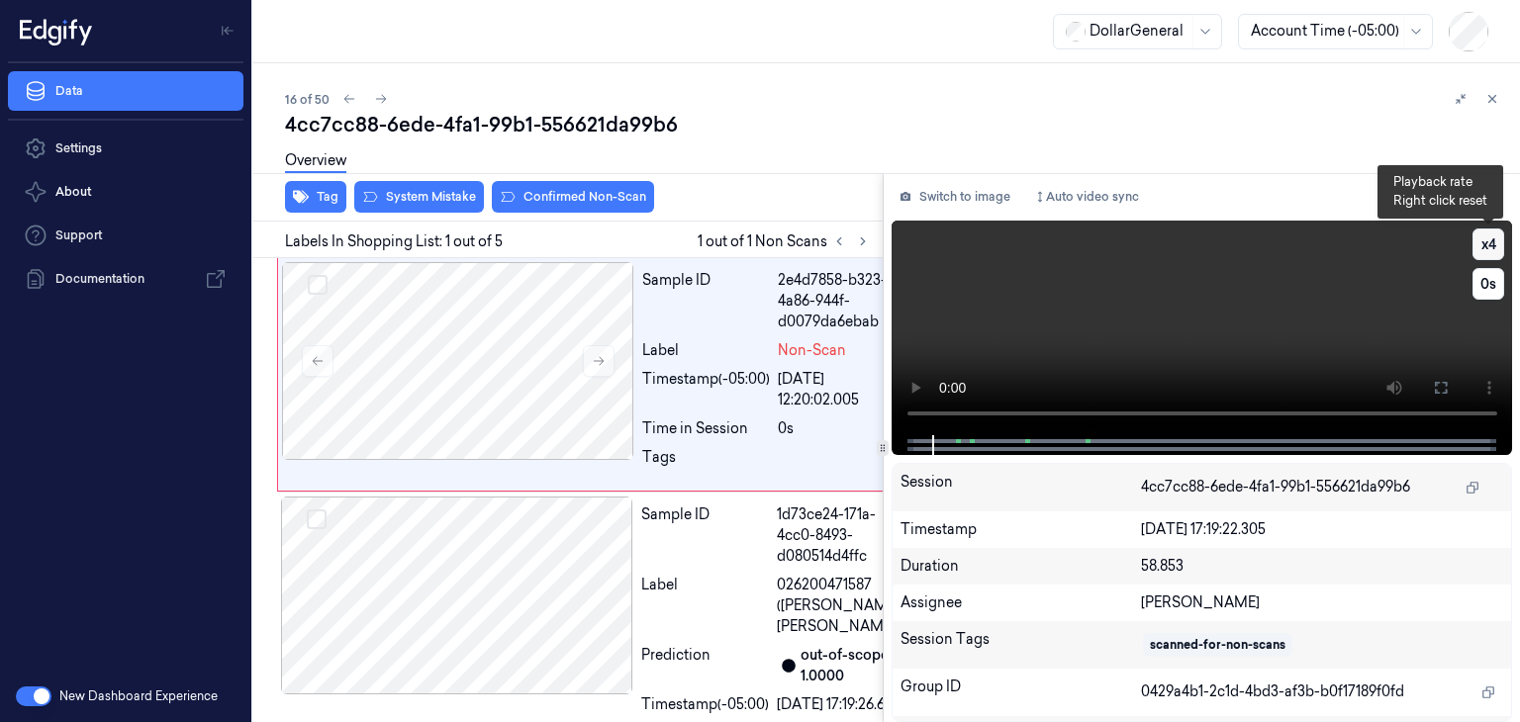
click at [1483, 241] on button "x 4" at bounding box center [1489, 245] width 32 height 32
click at [1483, 241] on button "x 1" at bounding box center [1489, 245] width 32 height 32
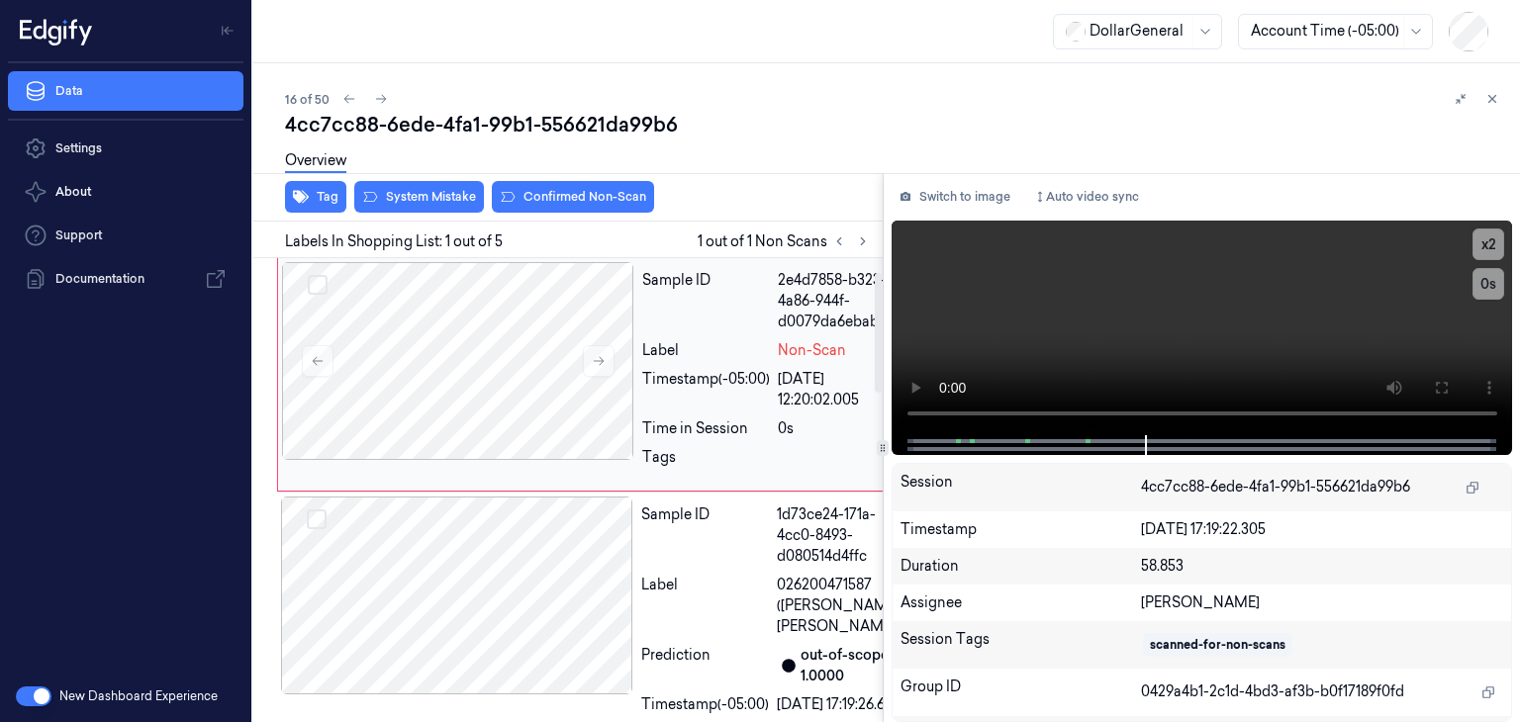
scroll to position [99, 0]
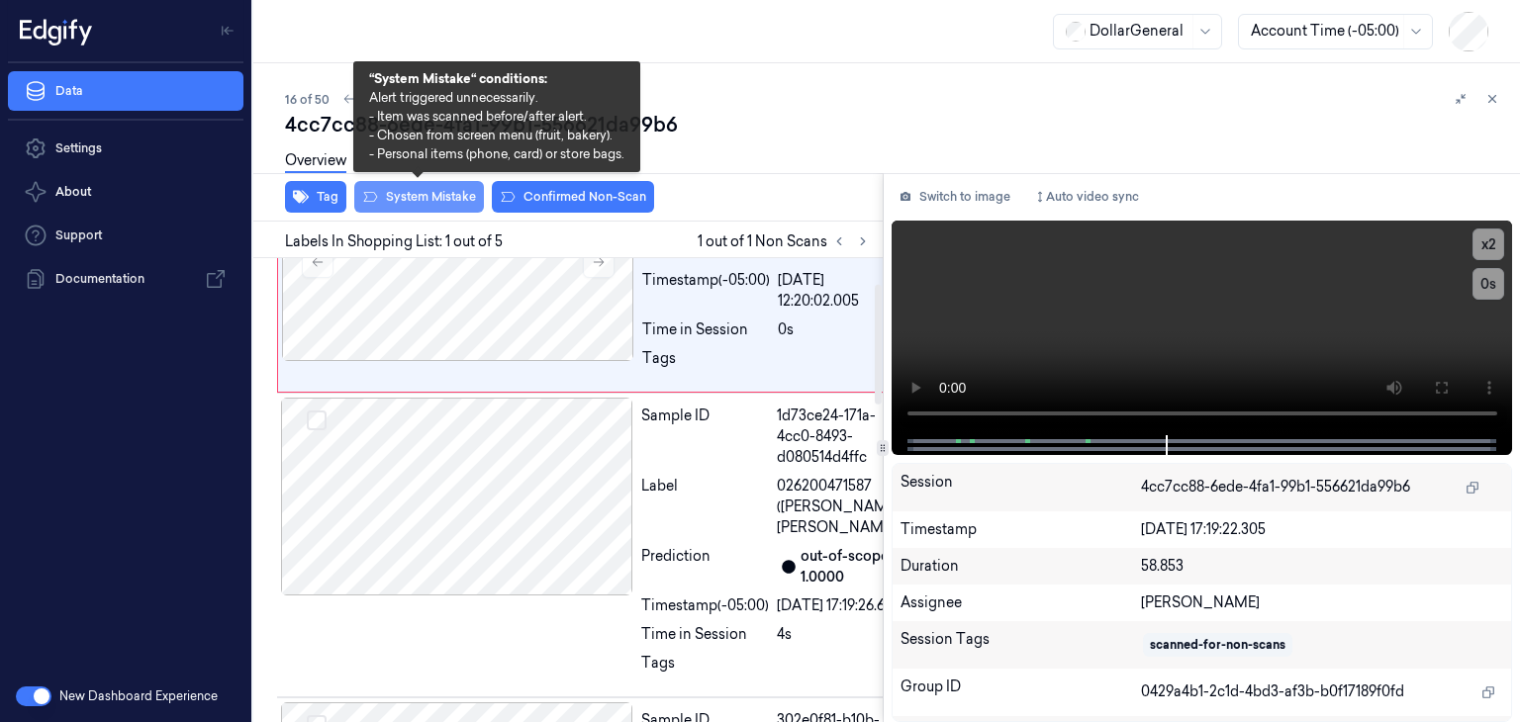
click at [444, 192] on button "System Mistake" at bounding box center [419, 197] width 130 height 32
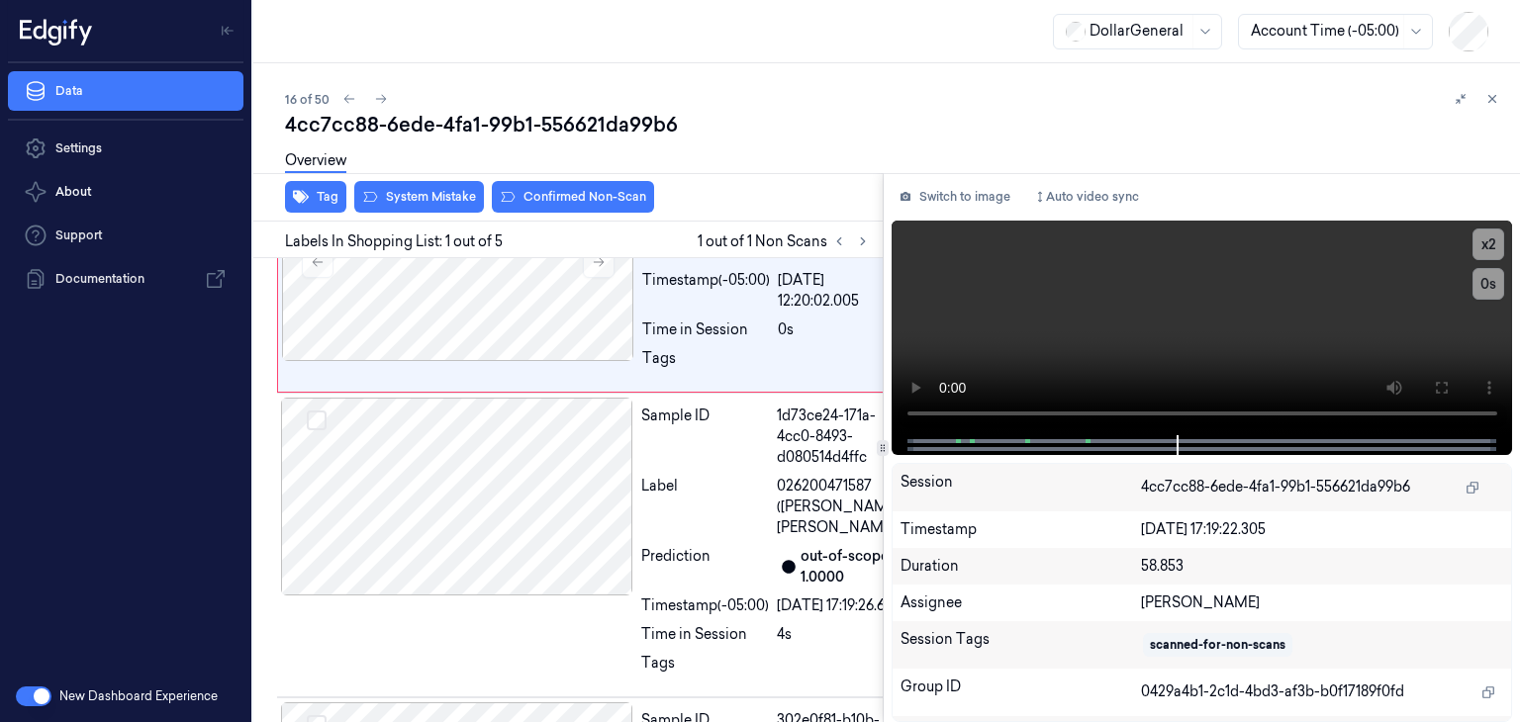
scroll to position [0, 0]
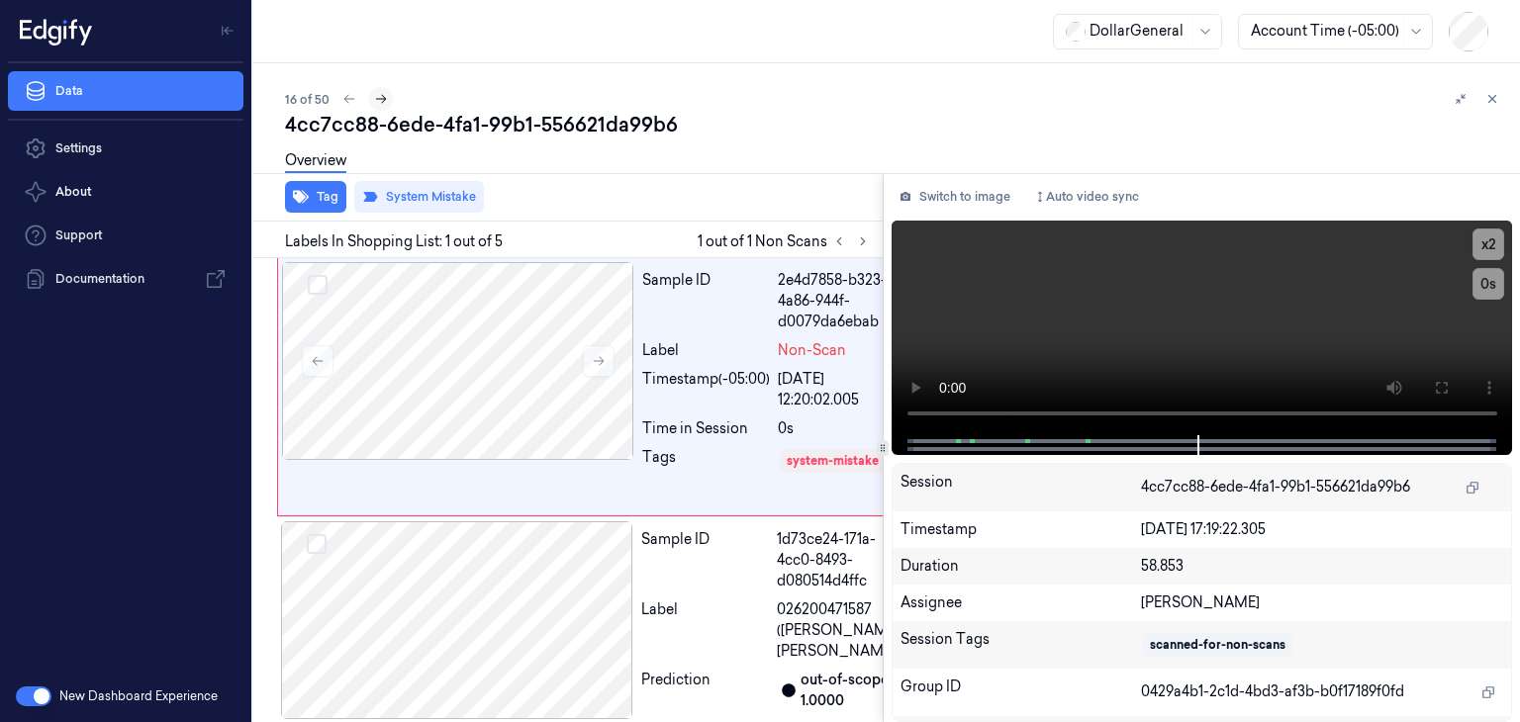
click at [378, 102] on icon at bounding box center [381, 99] width 14 height 14
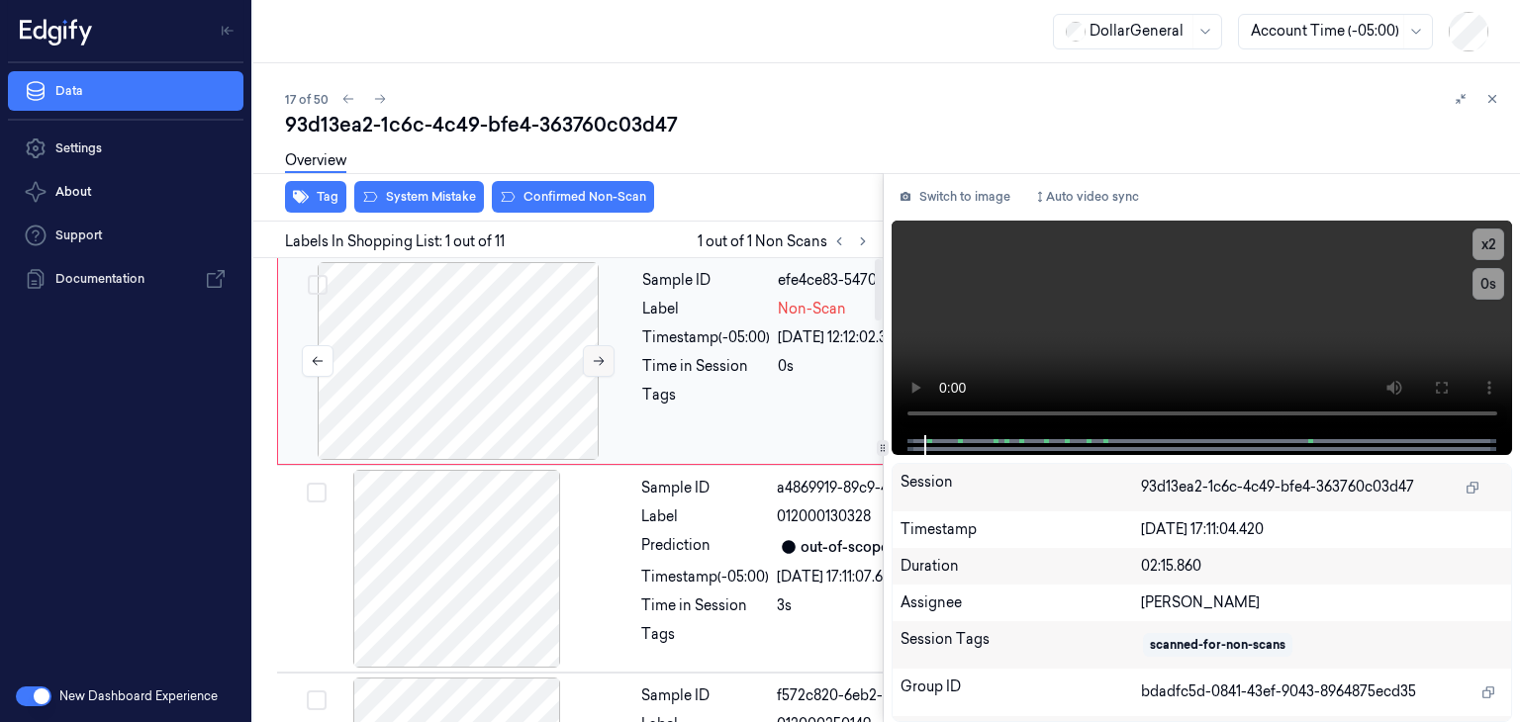
click at [595, 361] on icon at bounding box center [599, 361] width 14 height 14
click at [1477, 244] on button "x 2" at bounding box center [1489, 245] width 32 height 32
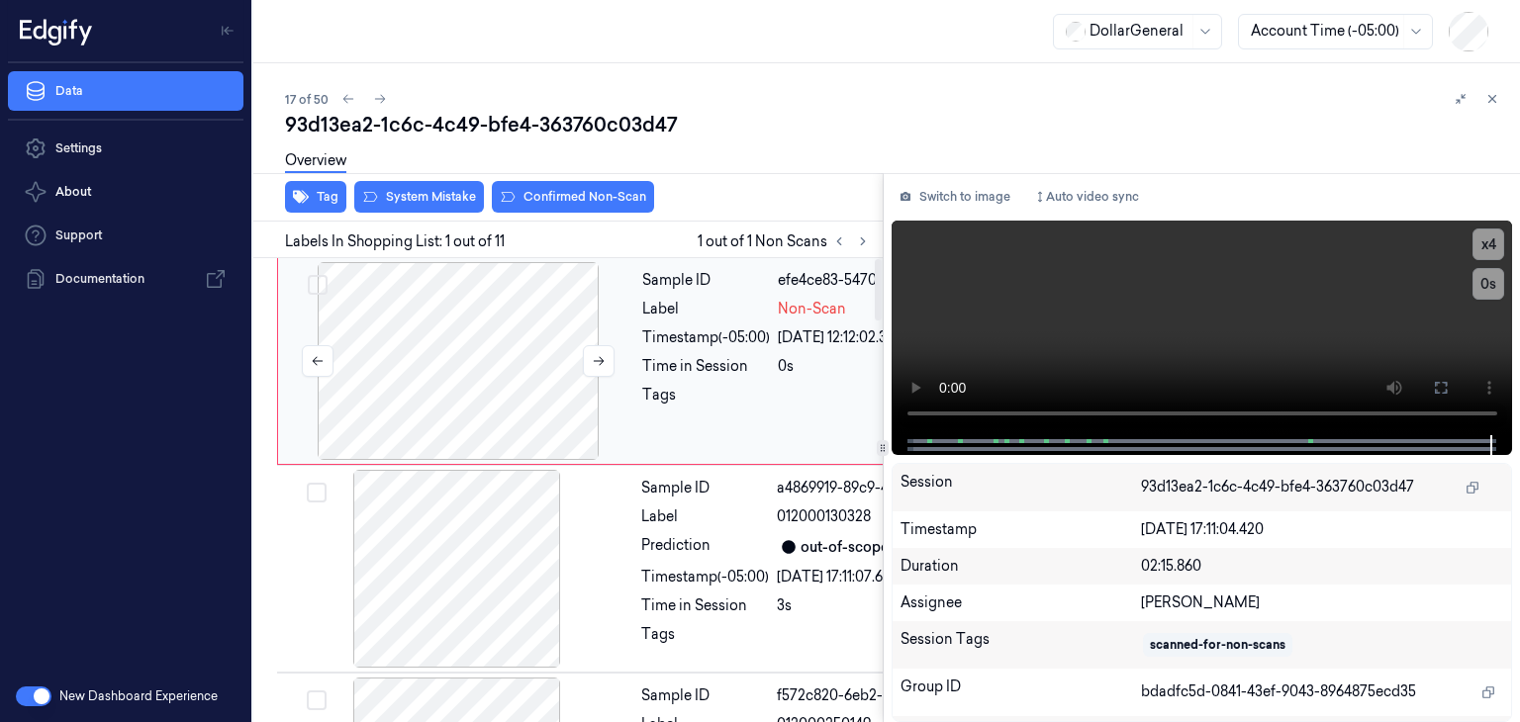
click at [432, 369] on div at bounding box center [458, 361] width 352 height 198
click at [1057, 302] on video at bounding box center [1203, 328] width 622 height 215
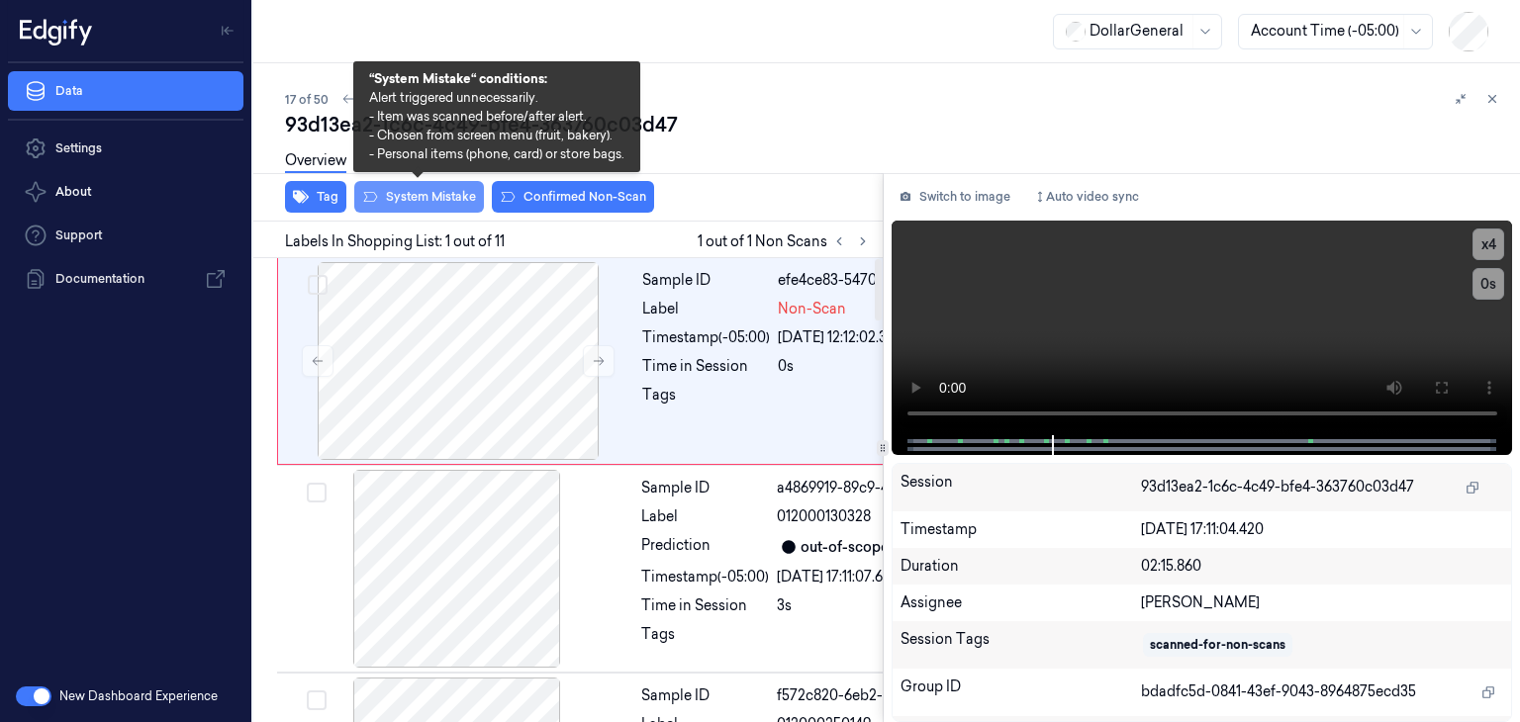
click at [428, 201] on button "System Mistake" at bounding box center [419, 197] width 130 height 32
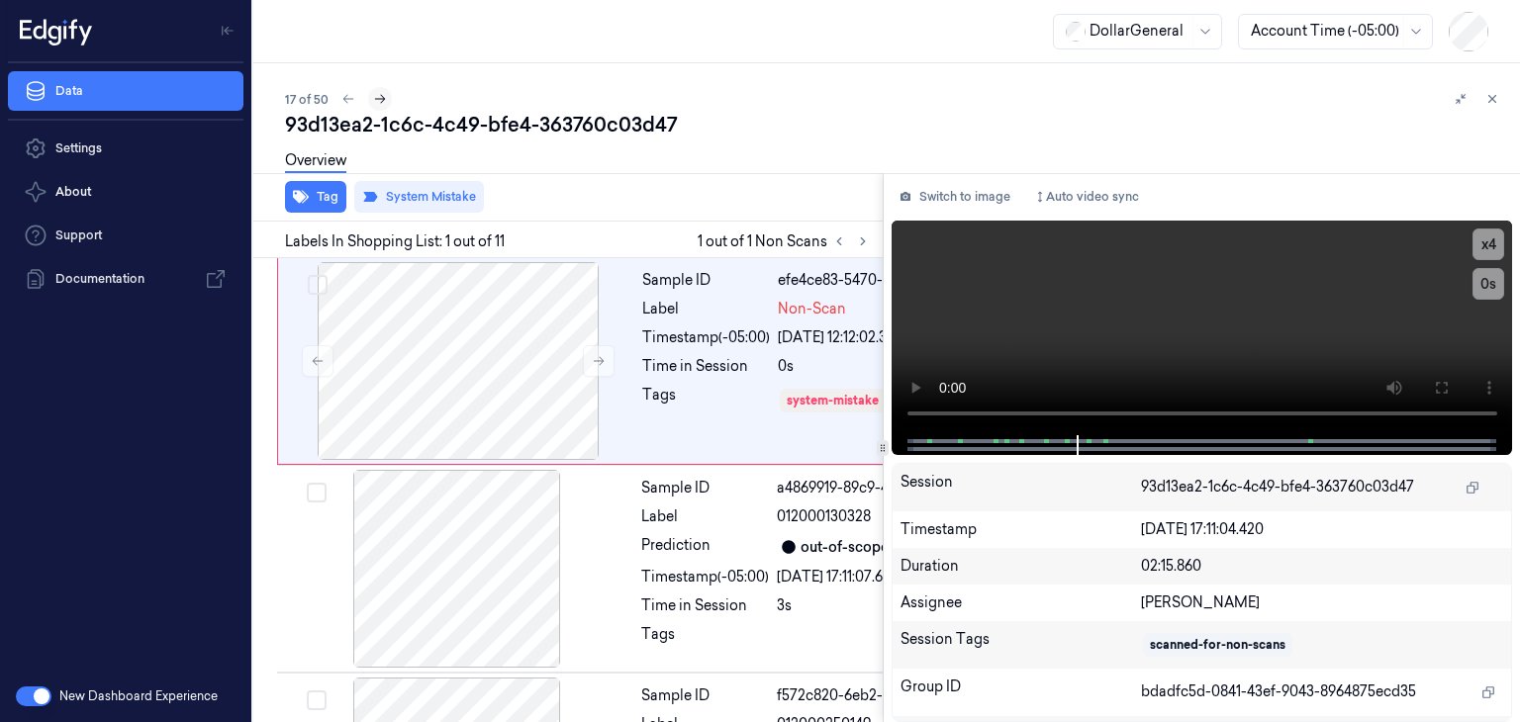
click at [382, 101] on icon at bounding box center [380, 99] width 14 height 14
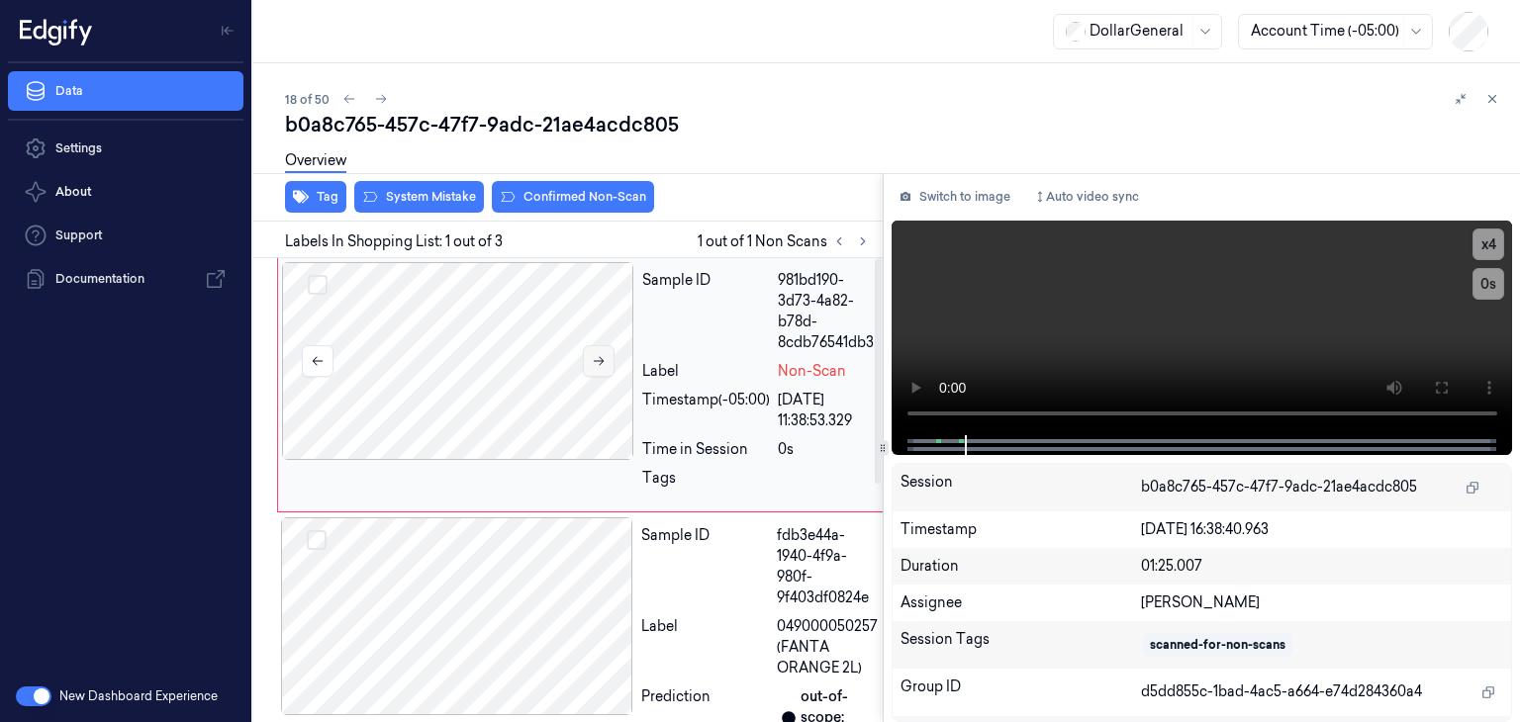
click at [608, 357] on button at bounding box center [599, 361] width 32 height 32
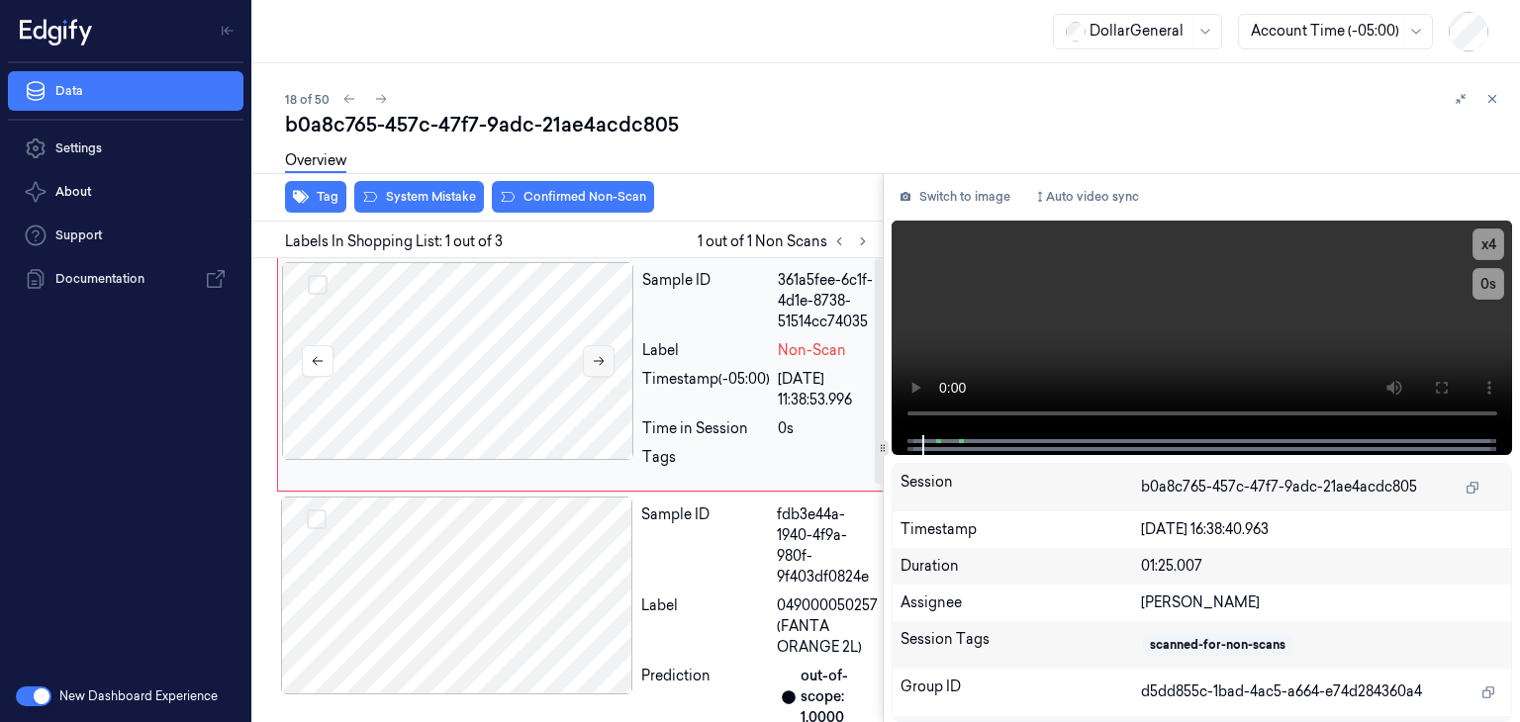
click at [608, 357] on button at bounding box center [599, 361] width 32 height 32
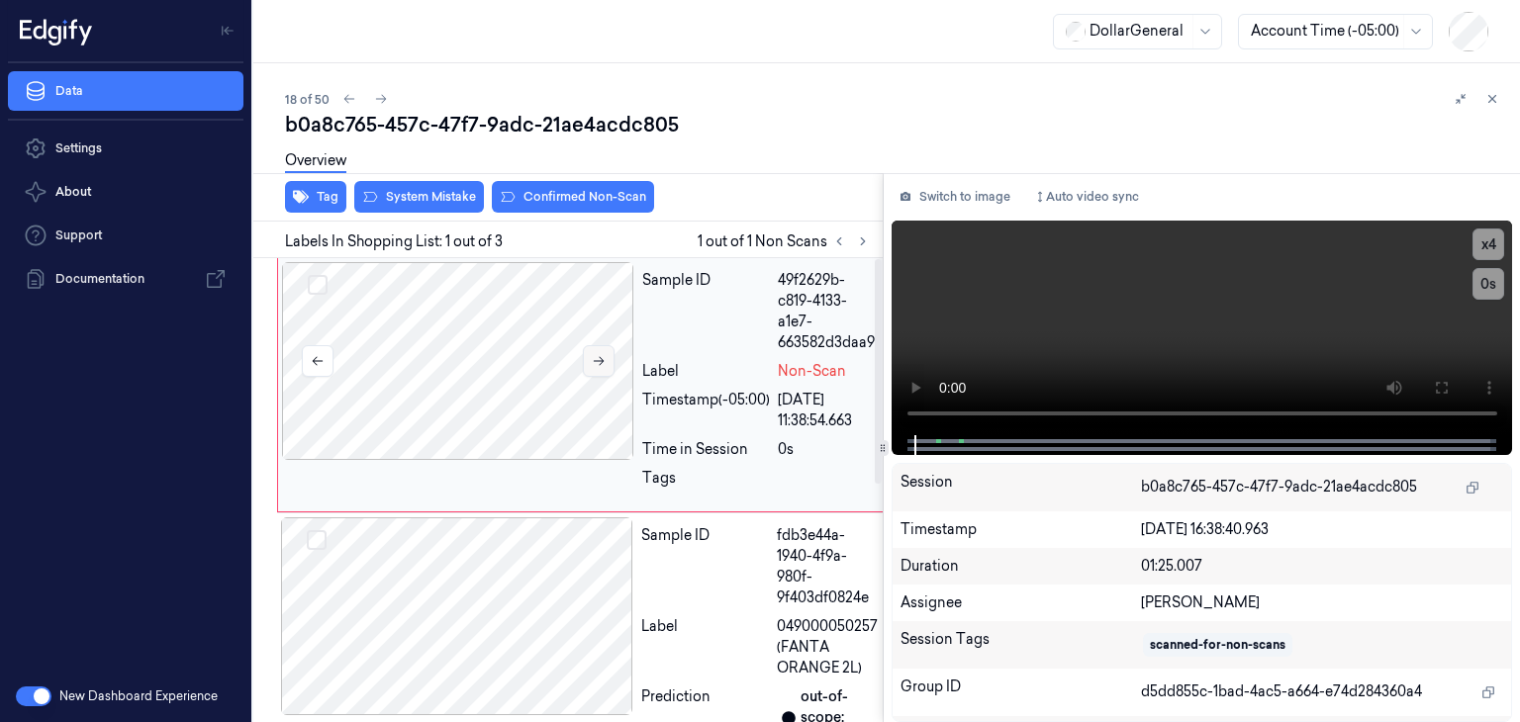
click at [608, 357] on button at bounding box center [599, 361] width 32 height 32
click at [1204, 347] on video at bounding box center [1203, 328] width 622 height 215
click at [1184, 299] on video at bounding box center [1203, 328] width 622 height 215
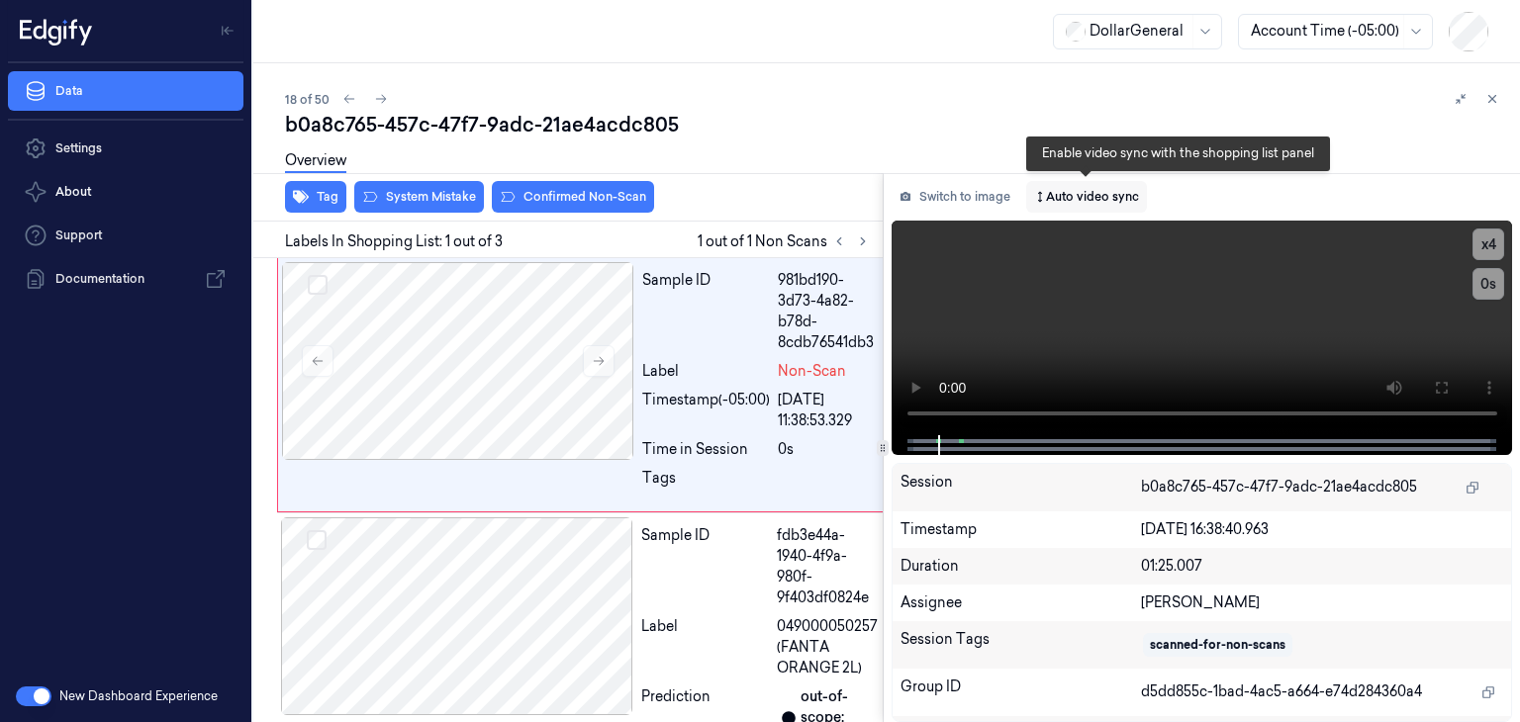
click at [1073, 187] on button "Auto video sync" at bounding box center [1086, 197] width 121 height 32
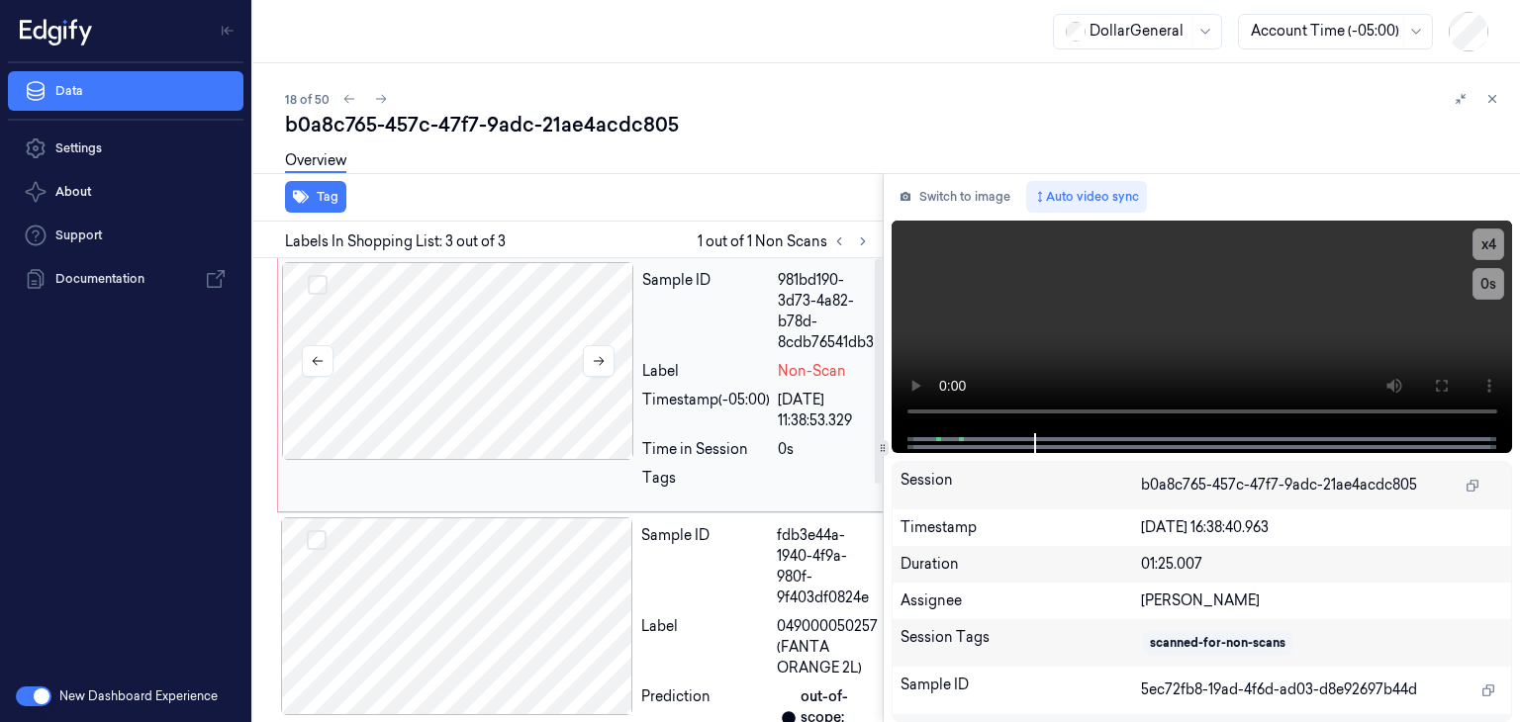
click at [565, 322] on div at bounding box center [458, 361] width 352 height 198
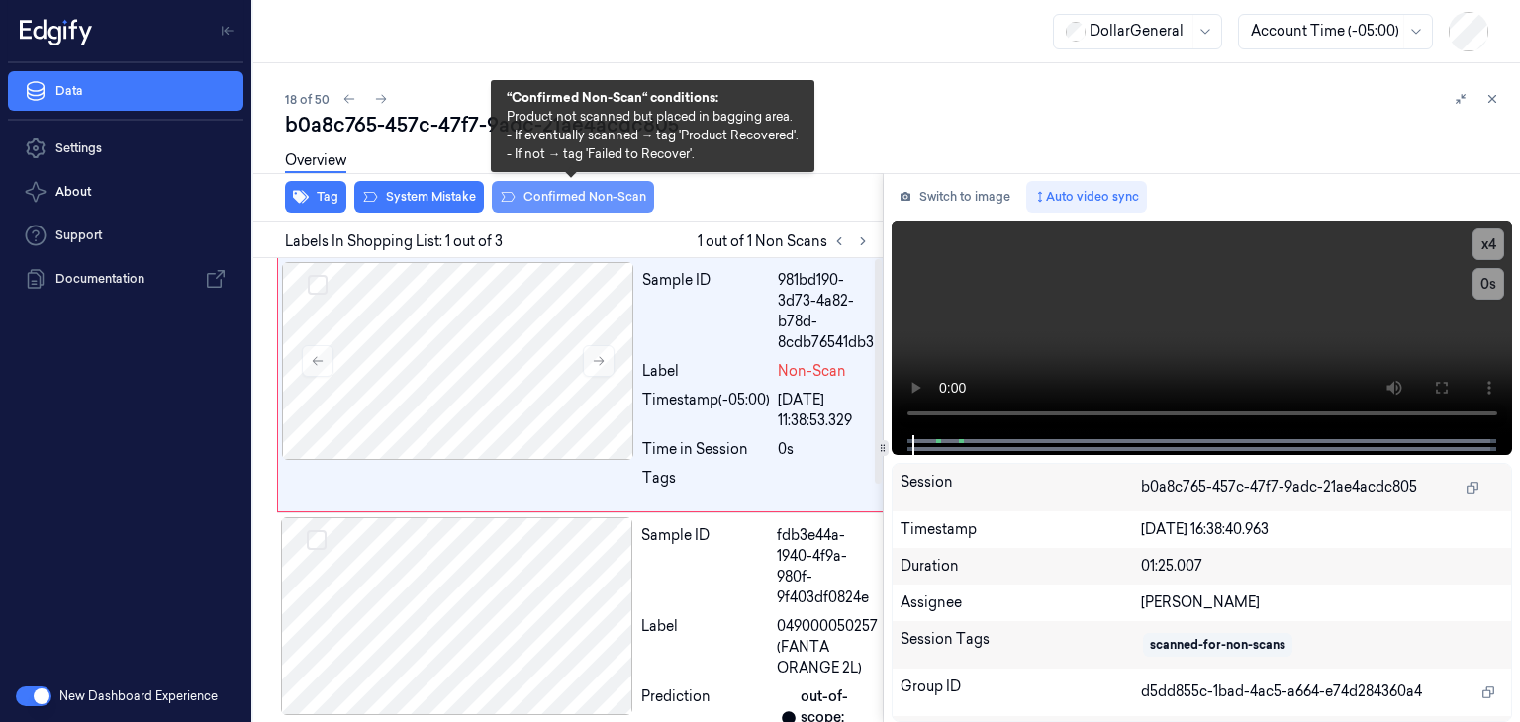
click at [527, 197] on button "Confirmed Non-Scan" at bounding box center [573, 197] width 162 height 32
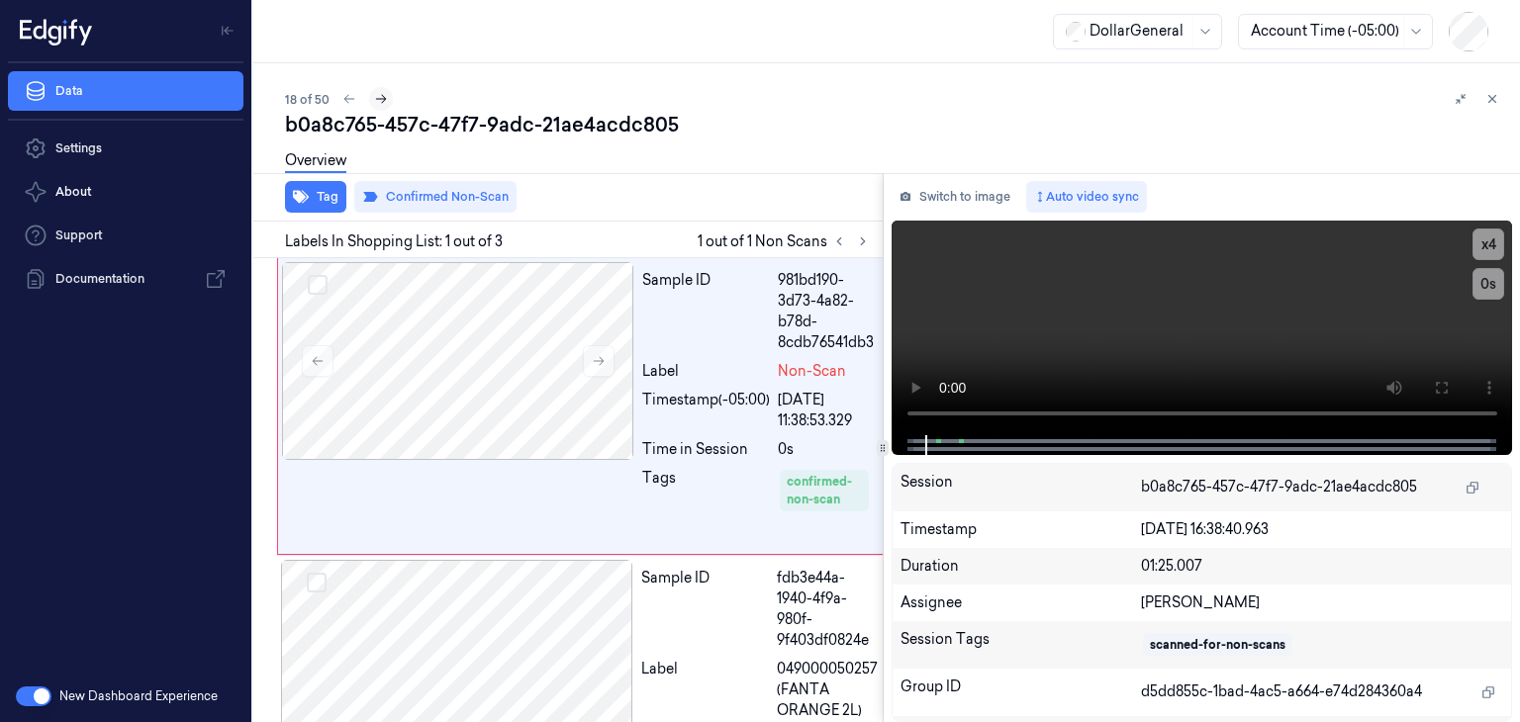
click at [379, 107] on button at bounding box center [381, 99] width 24 height 24
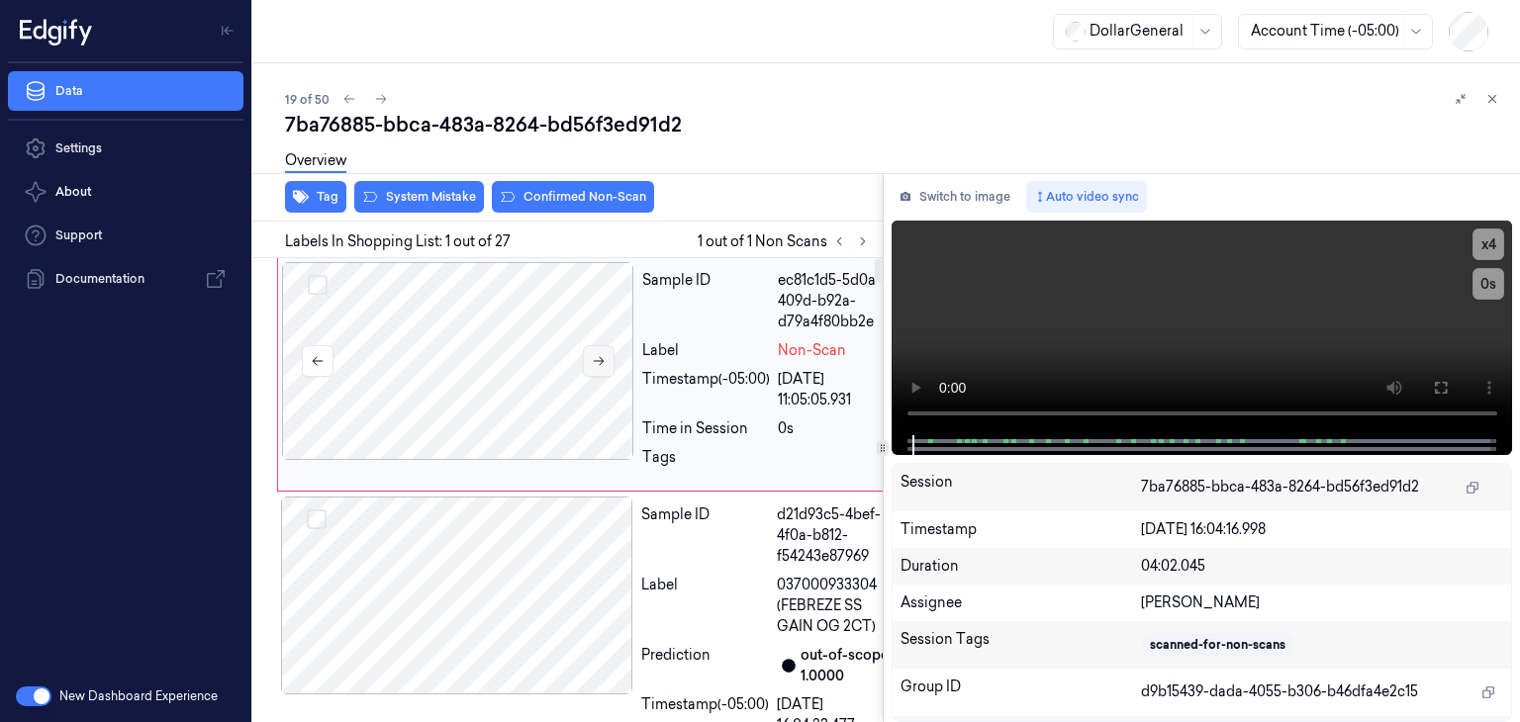
click at [598, 371] on button at bounding box center [599, 361] width 32 height 32
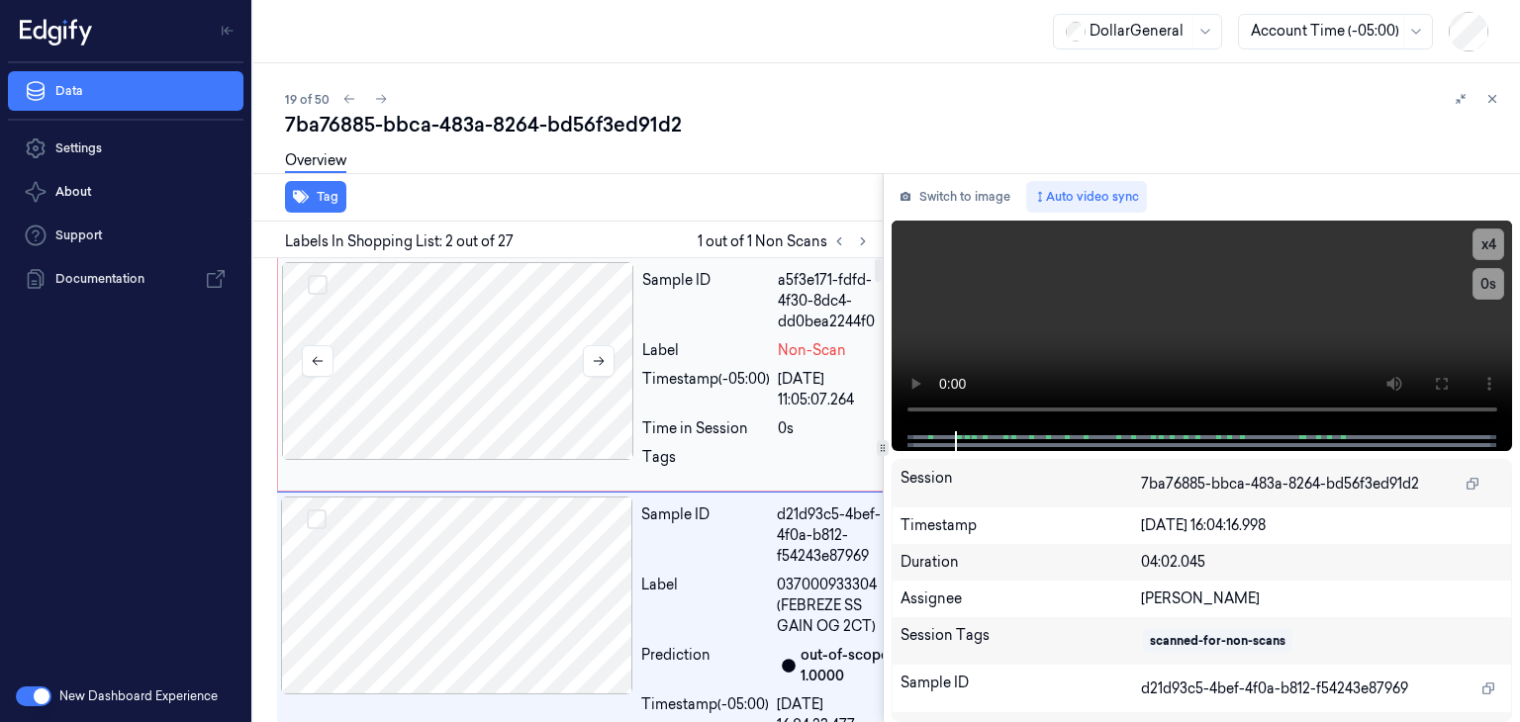
click at [496, 345] on div at bounding box center [458, 361] width 352 height 198
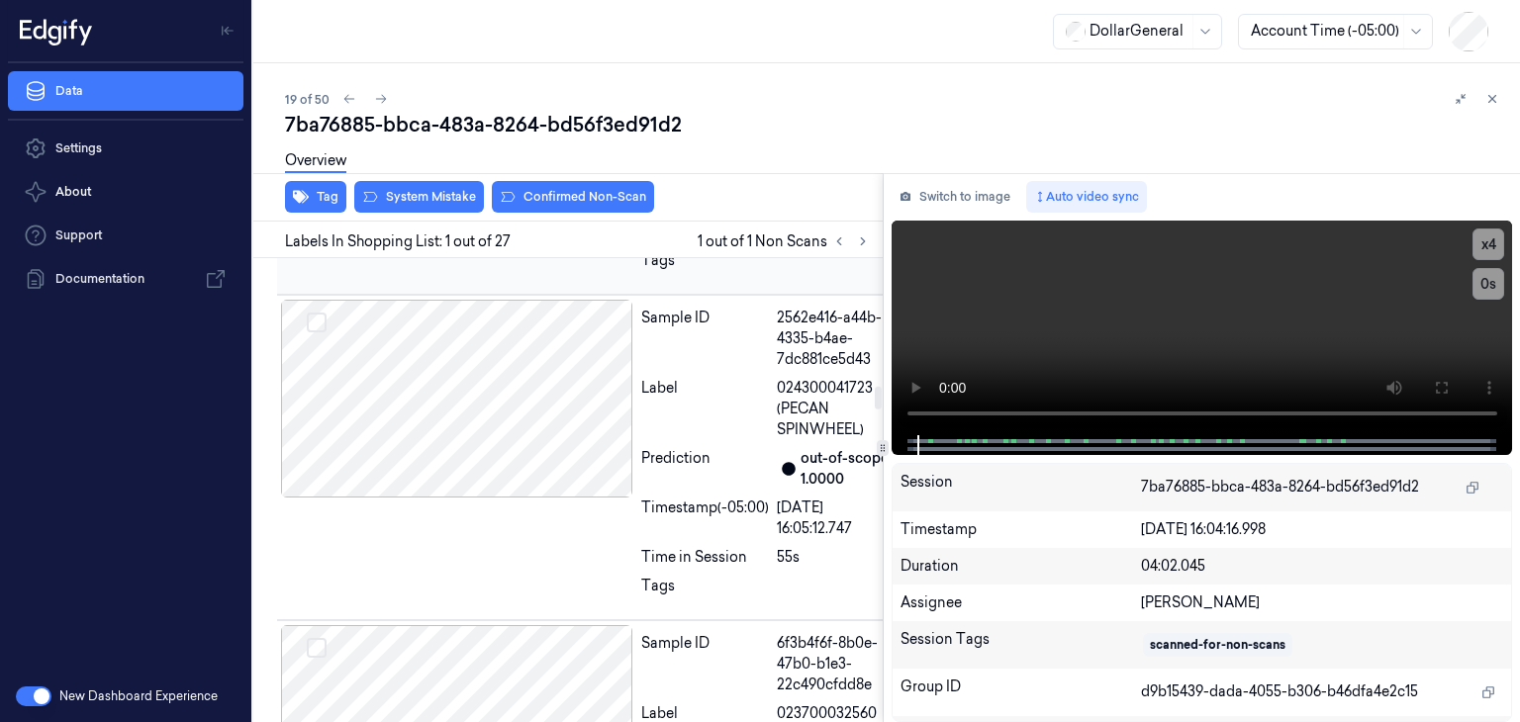
click at [498, 151] on div at bounding box center [457, 52] width 352 height 198
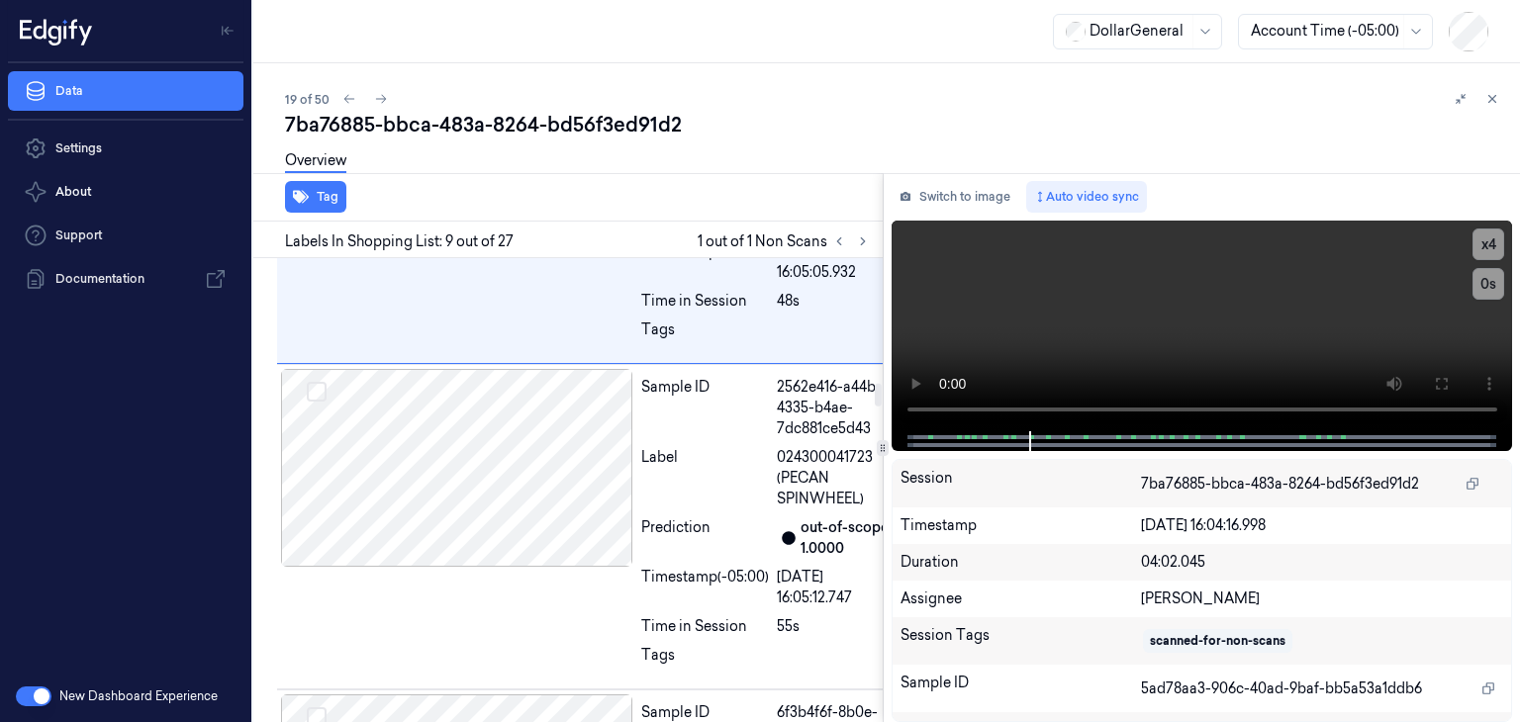
scroll to position [2513, 0]
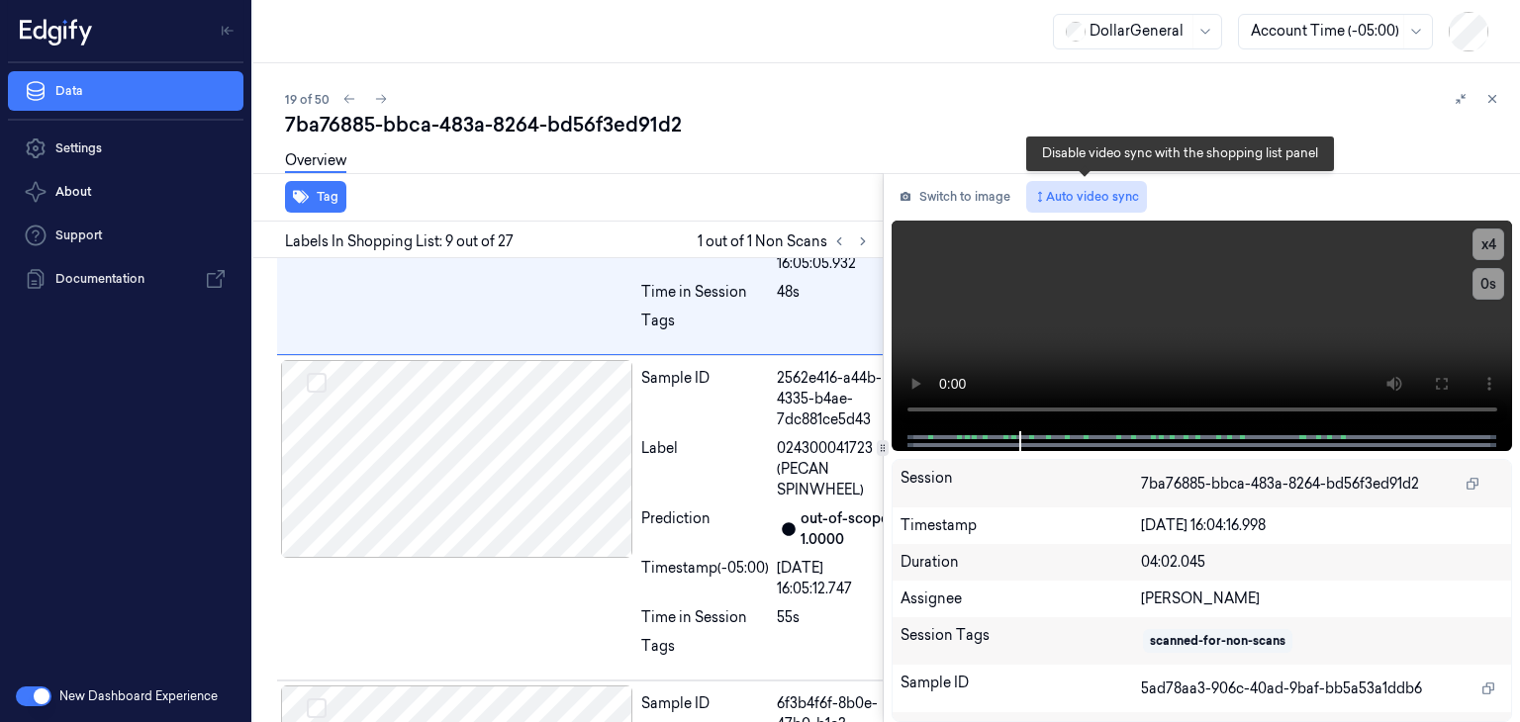
click at [1124, 197] on button "Auto video sync" at bounding box center [1086, 197] width 121 height 32
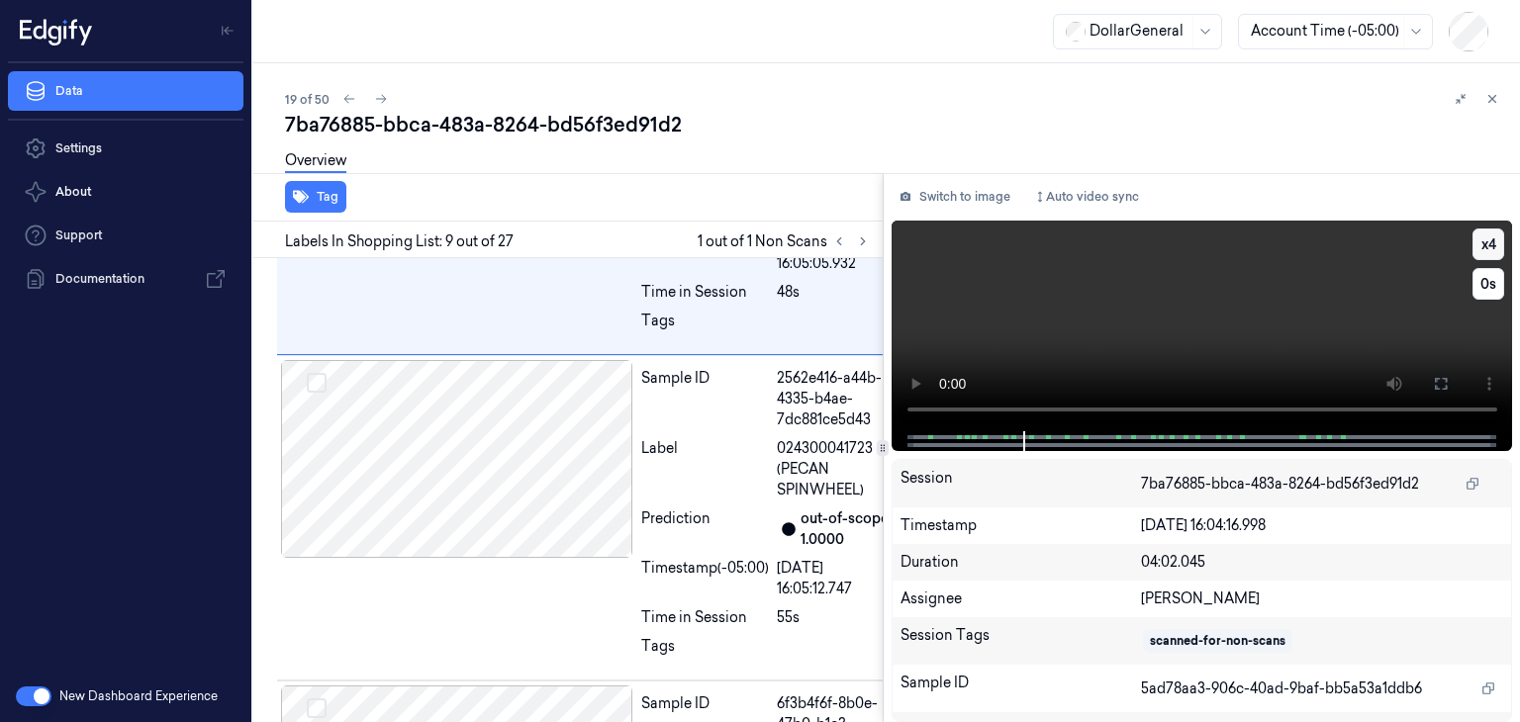
click at [1479, 241] on button "x 4" at bounding box center [1489, 245] width 32 height 32
click at [1479, 241] on button "x 1" at bounding box center [1489, 245] width 32 height 32
click at [1106, 302] on video at bounding box center [1203, 326] width 622 height 211
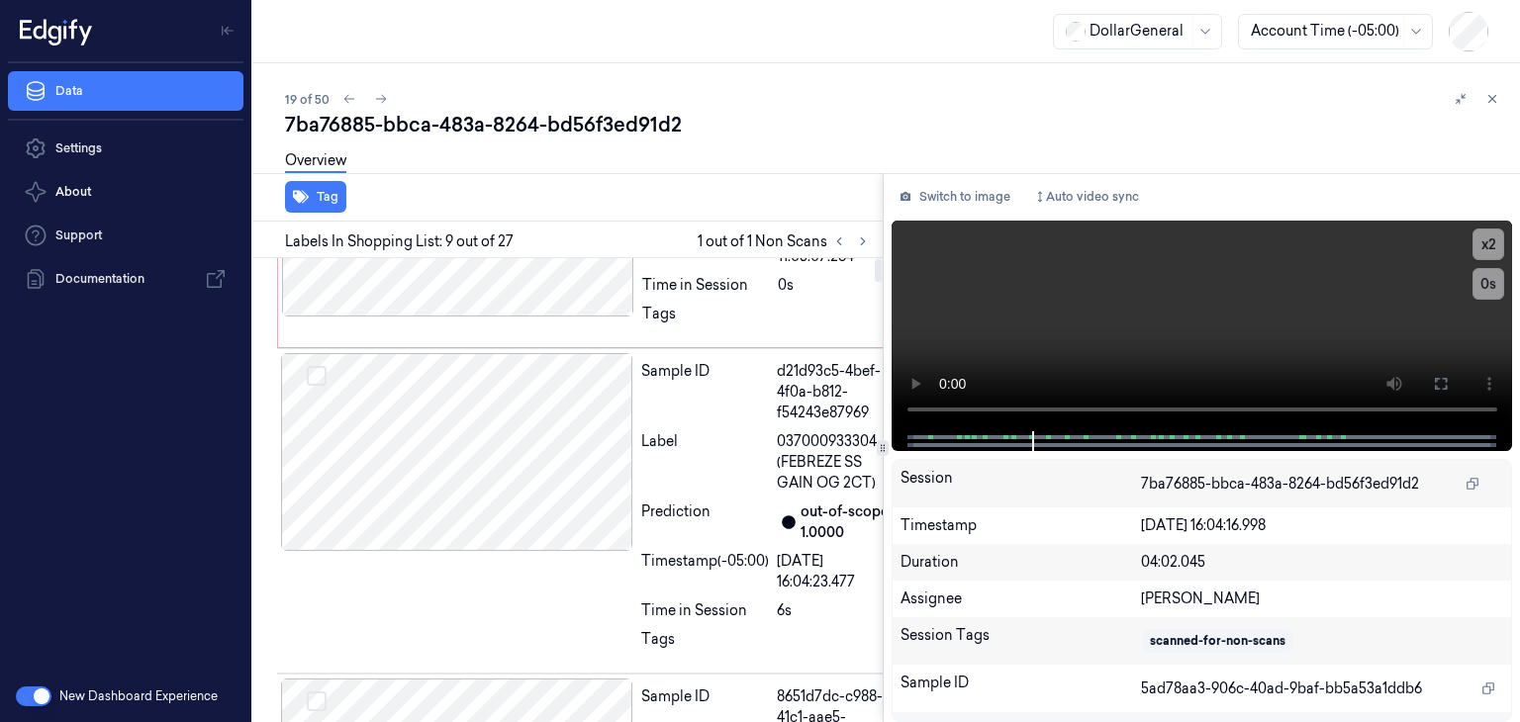
scroll to position [0, 0]
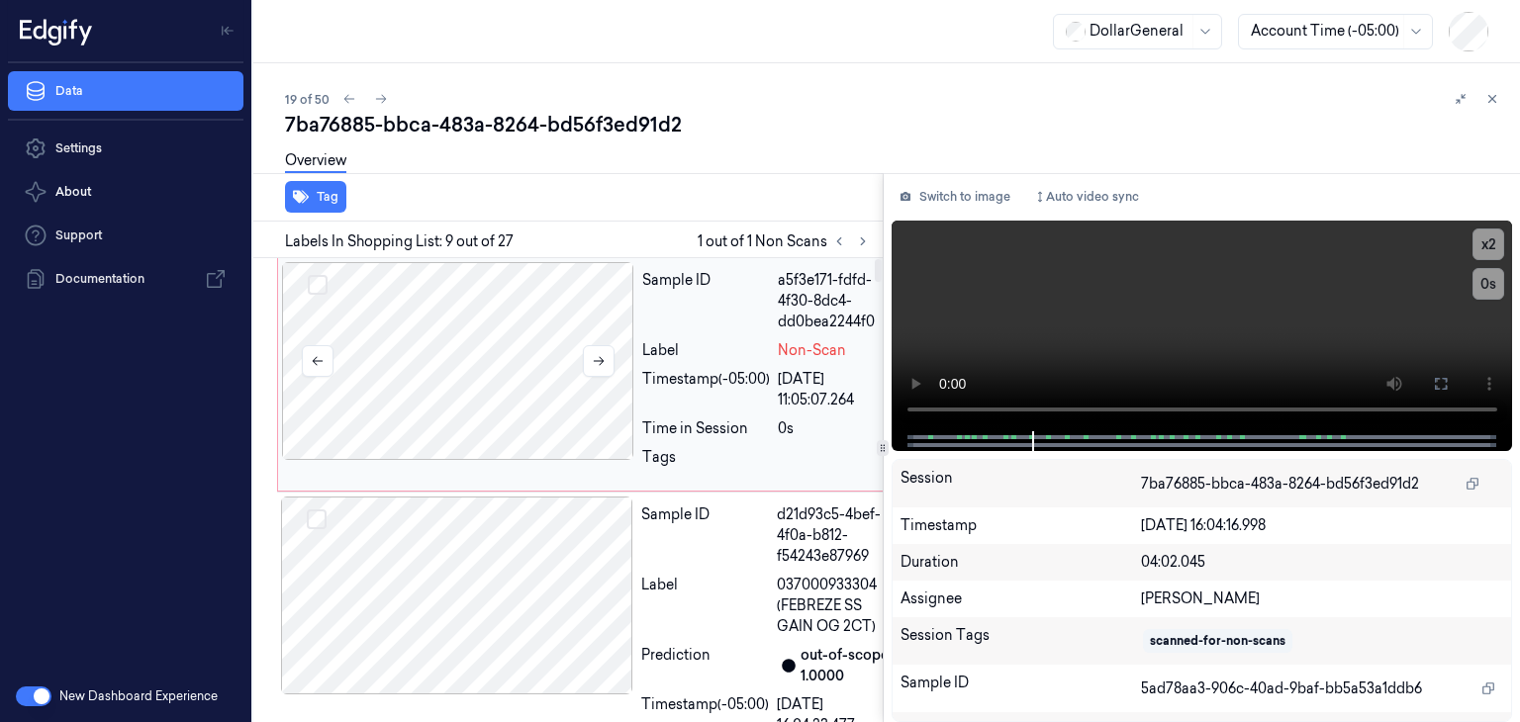
click at [524, 359] on div at bounding box center [458, 361] width 352 height 198
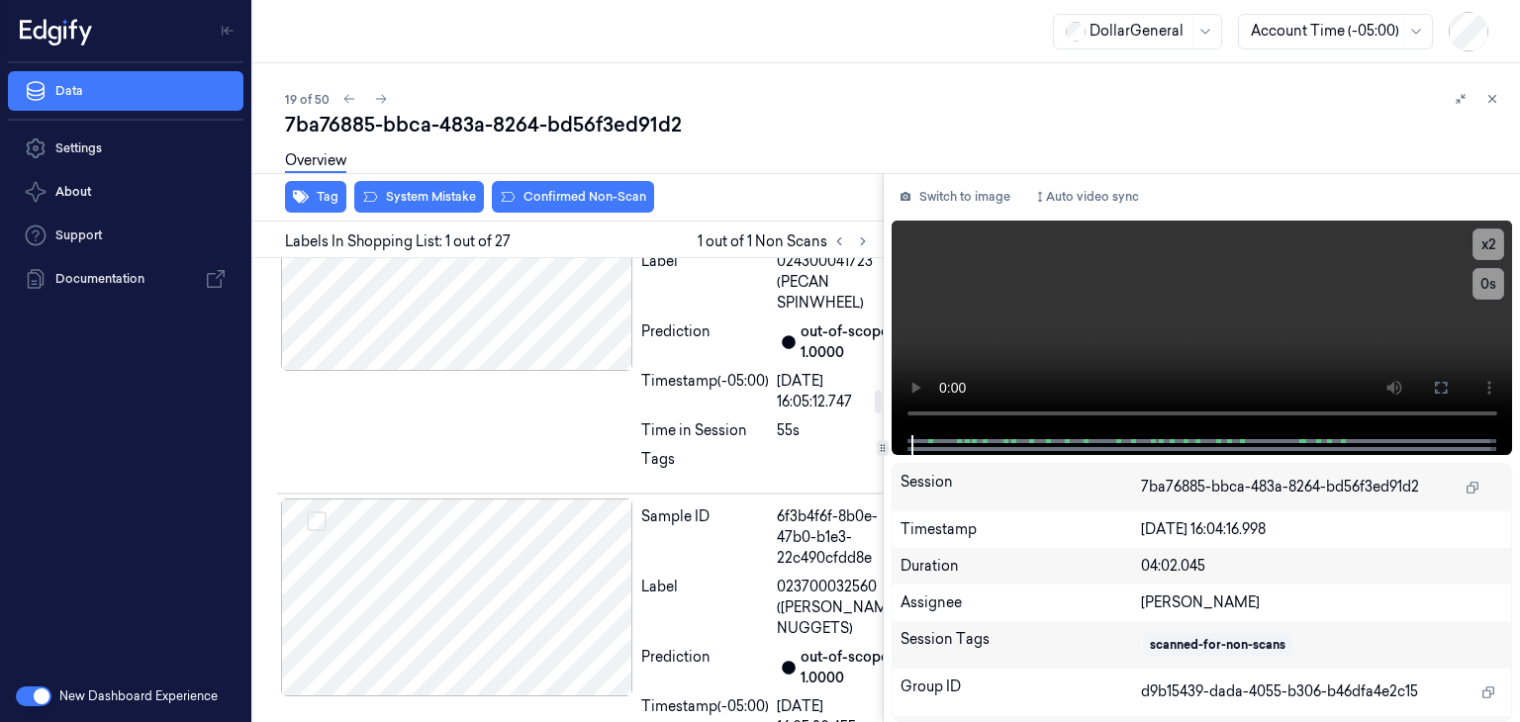
scroll to position [2573, 0]
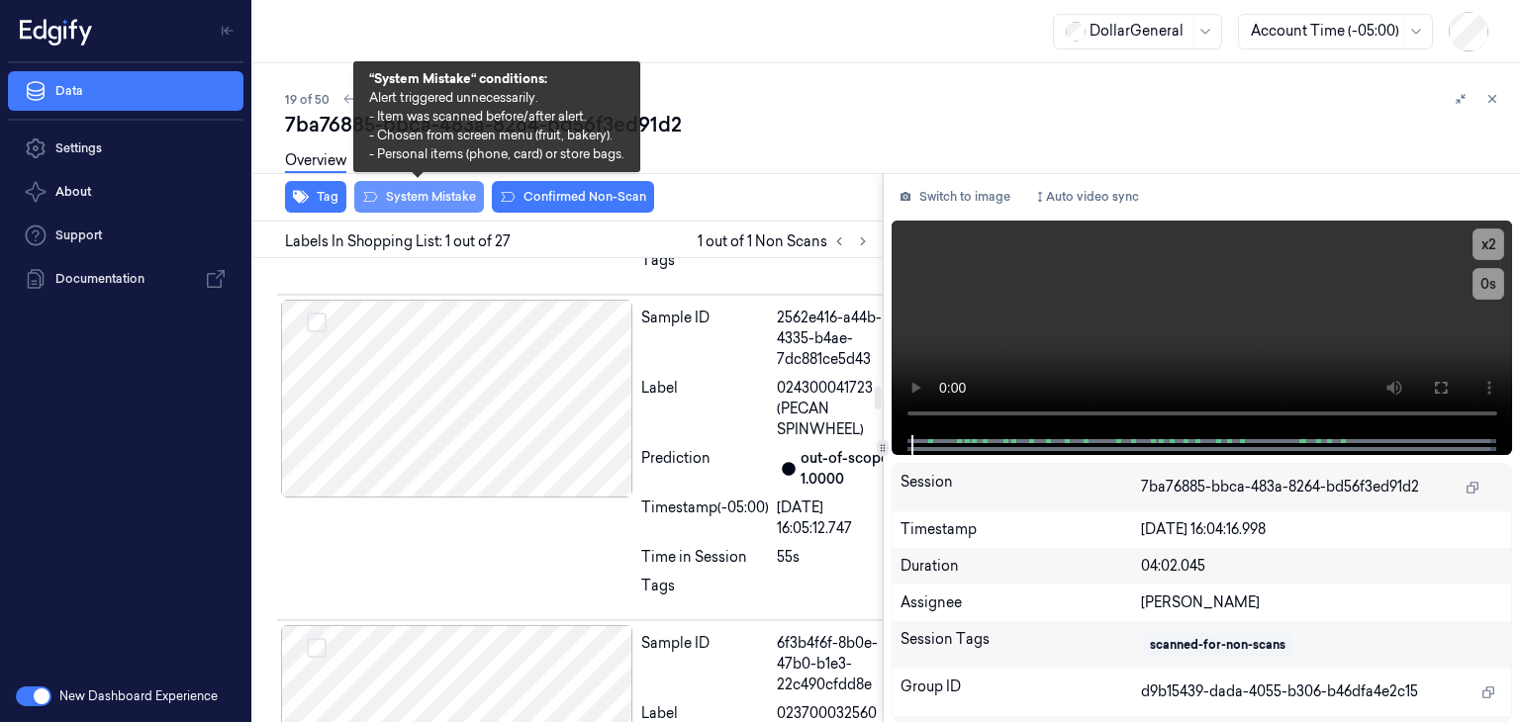
click at [401, 191] on button "System Mistake" at bounding box center [419, 197] width 130 height 32
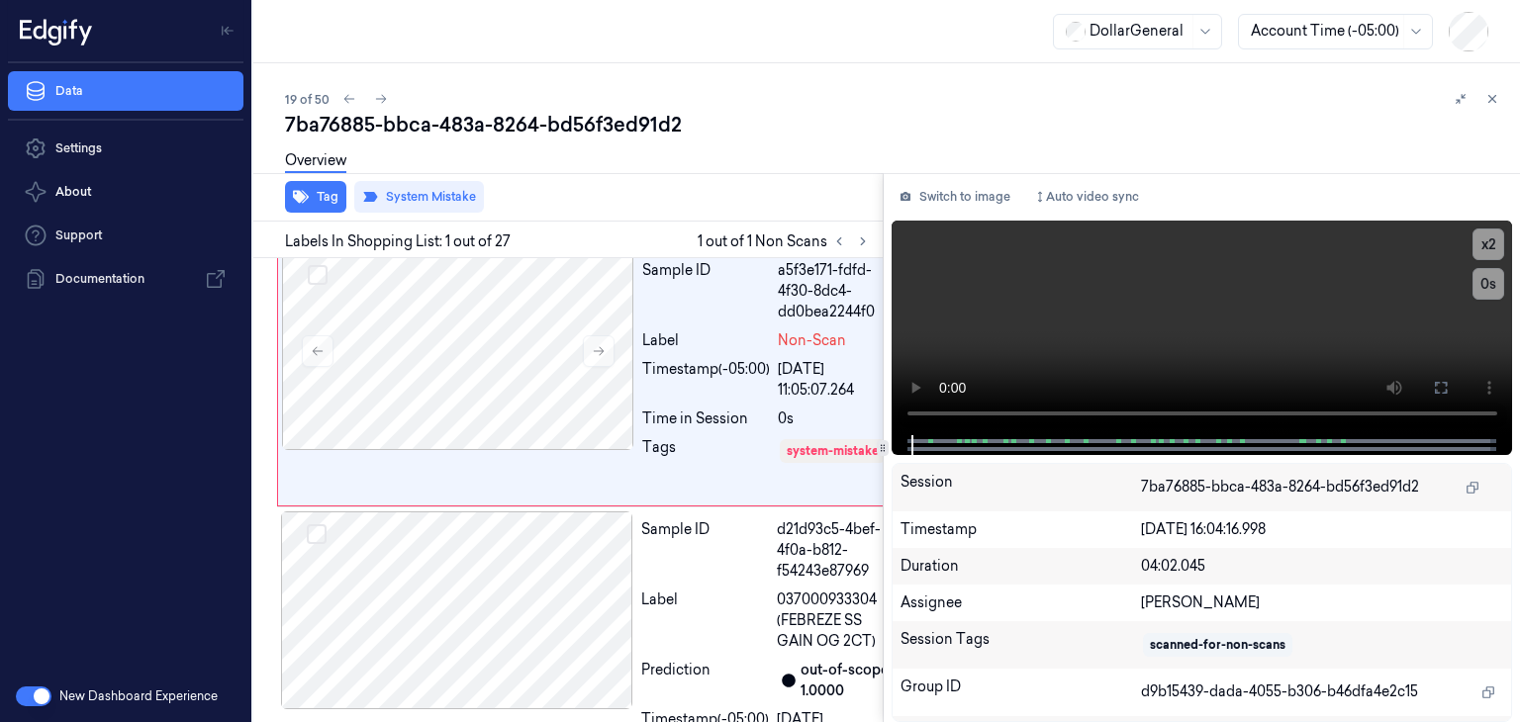
scroll to position [0, 0]
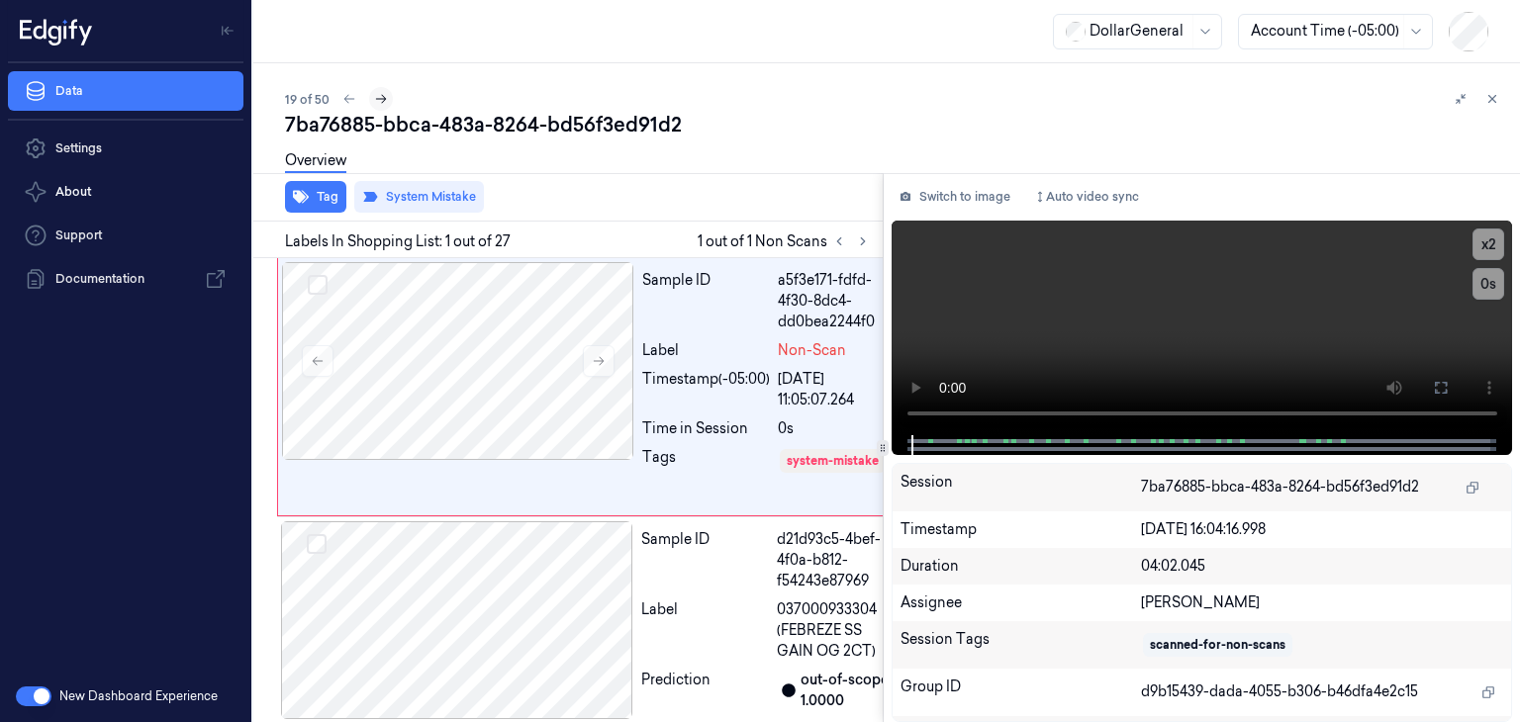
click at [378, 98] on icon at bounding box center [381, 99] width 14 height 14
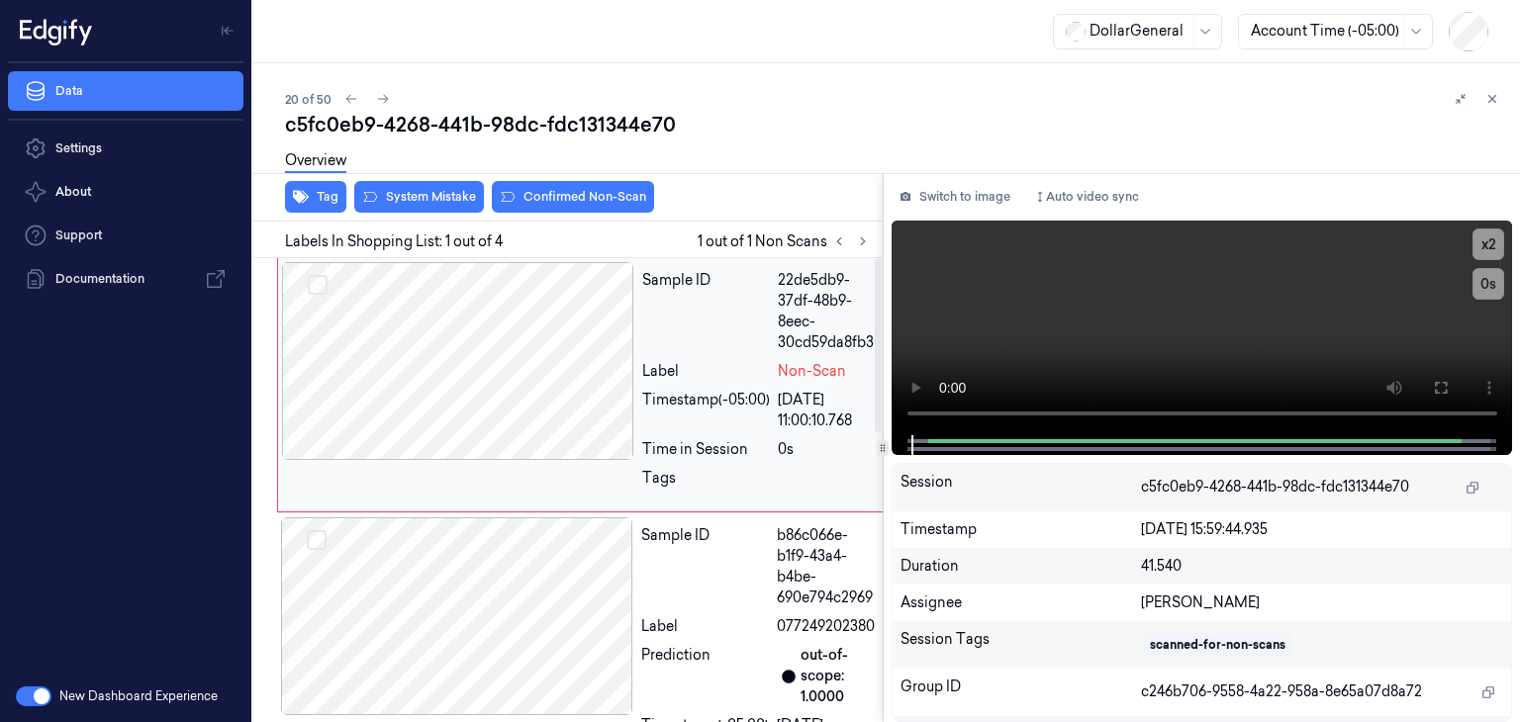
click at [561, 371] on div at bounding box center [458, 361] width 352 height 198
click at [1124, 318] on video at bounding box center [1203, 328] width 622 height 215
click at [502, 353] on div at bounding box center [458, 361] width 352 height 198
click at [443, 209] on button "System Mistake" at bounding box center [419, 197] width 130 height 32
click at [329, 203] on button "Tag" at bounding box center [315, 197] width 61 height 32
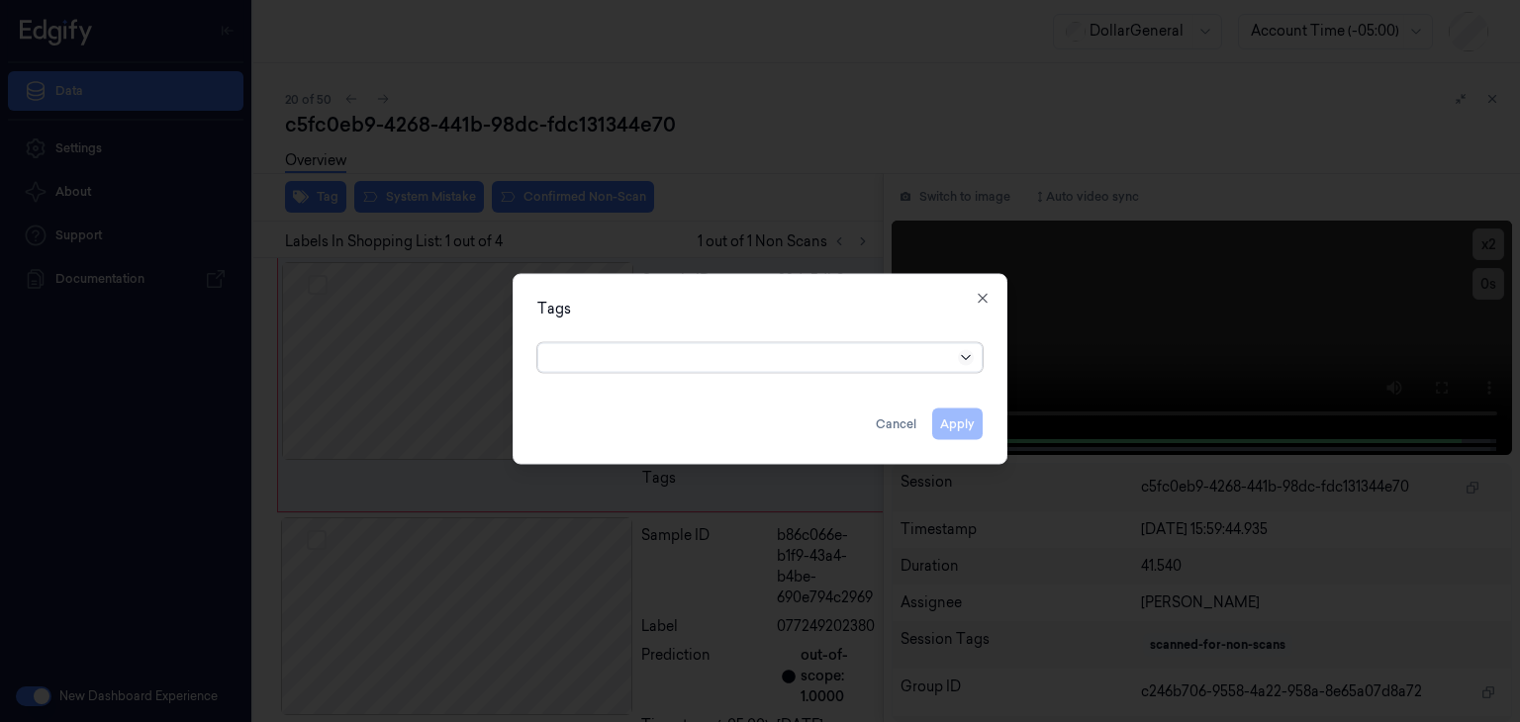
click at [963, 361] on icon at bounding box center [966, 358] width 16 height 16
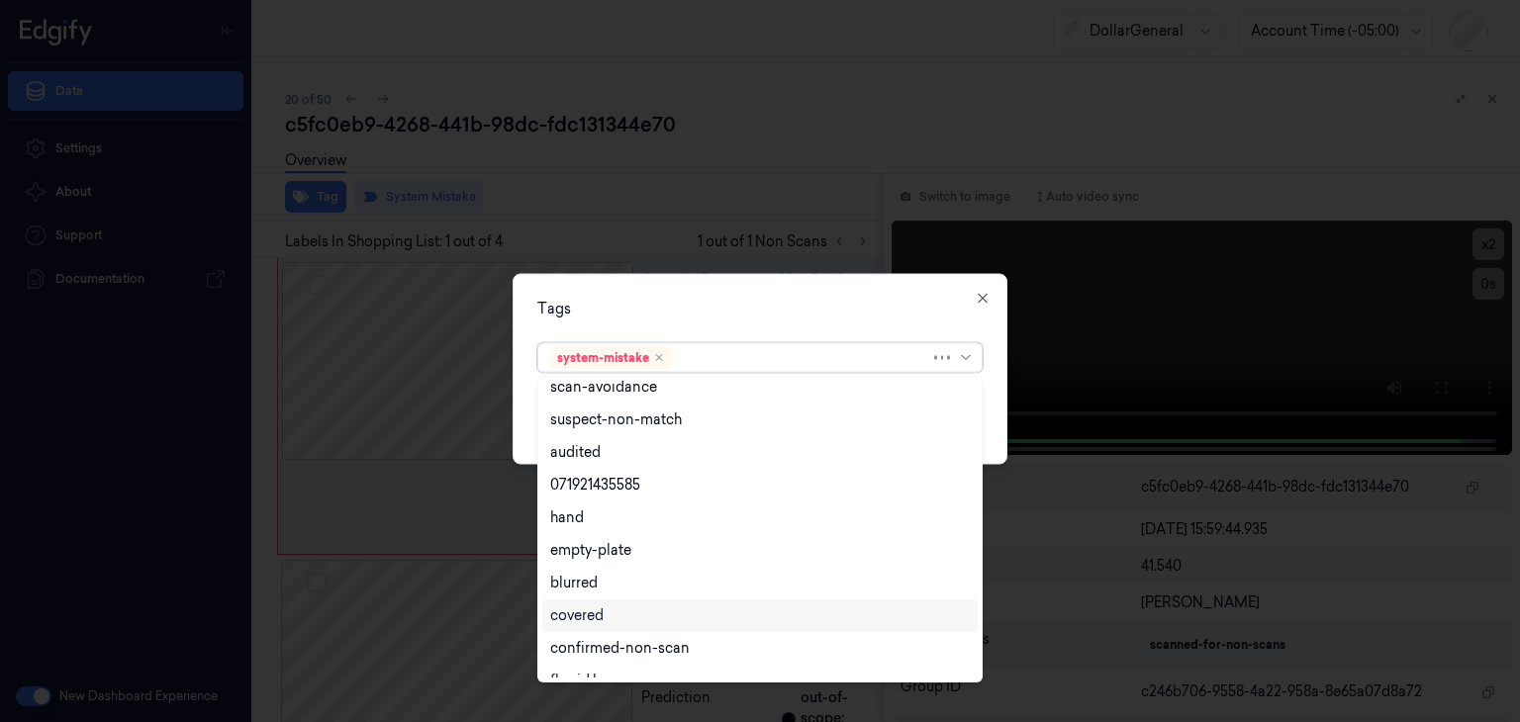
scroll to position [324, 0]
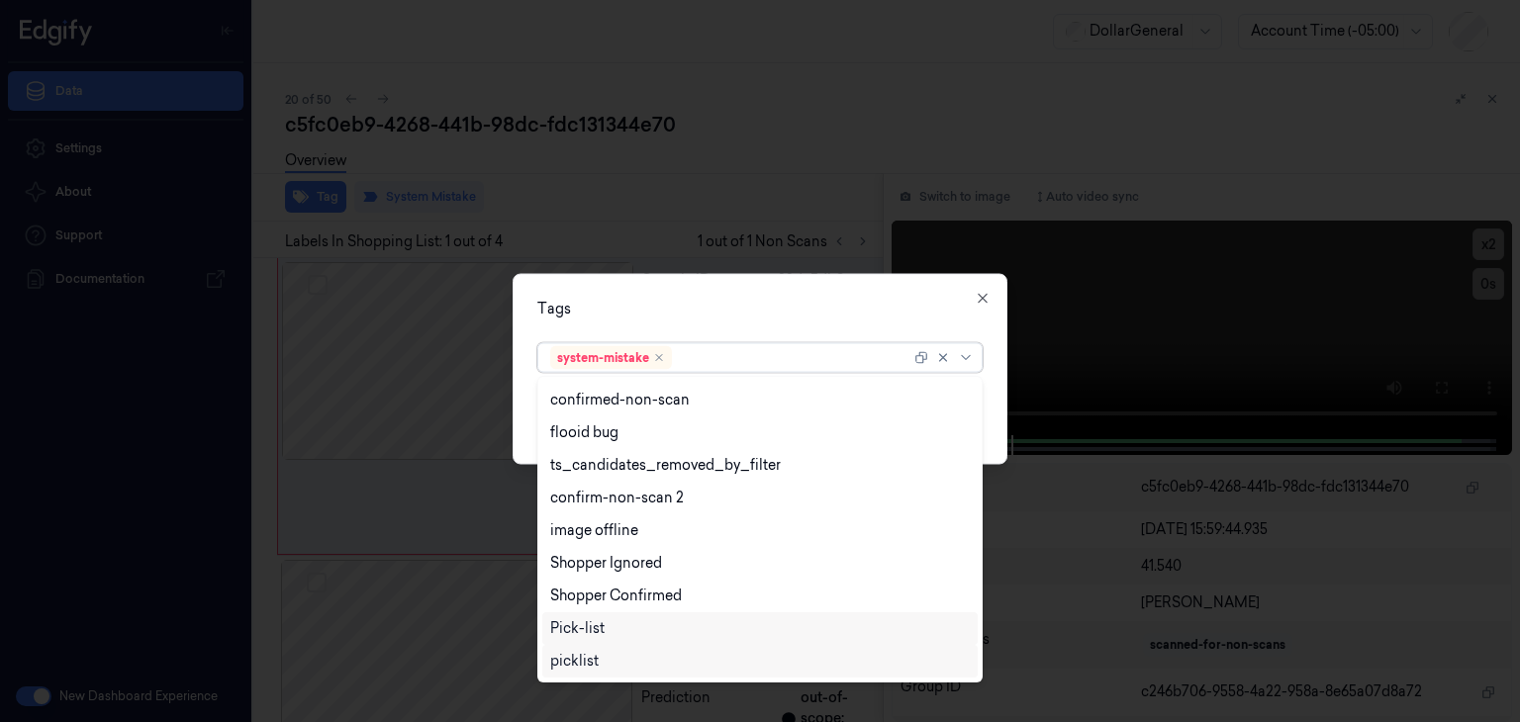
click at [620, 666] on div "picklist" at bounding box center [760, 661] width 420 height 21
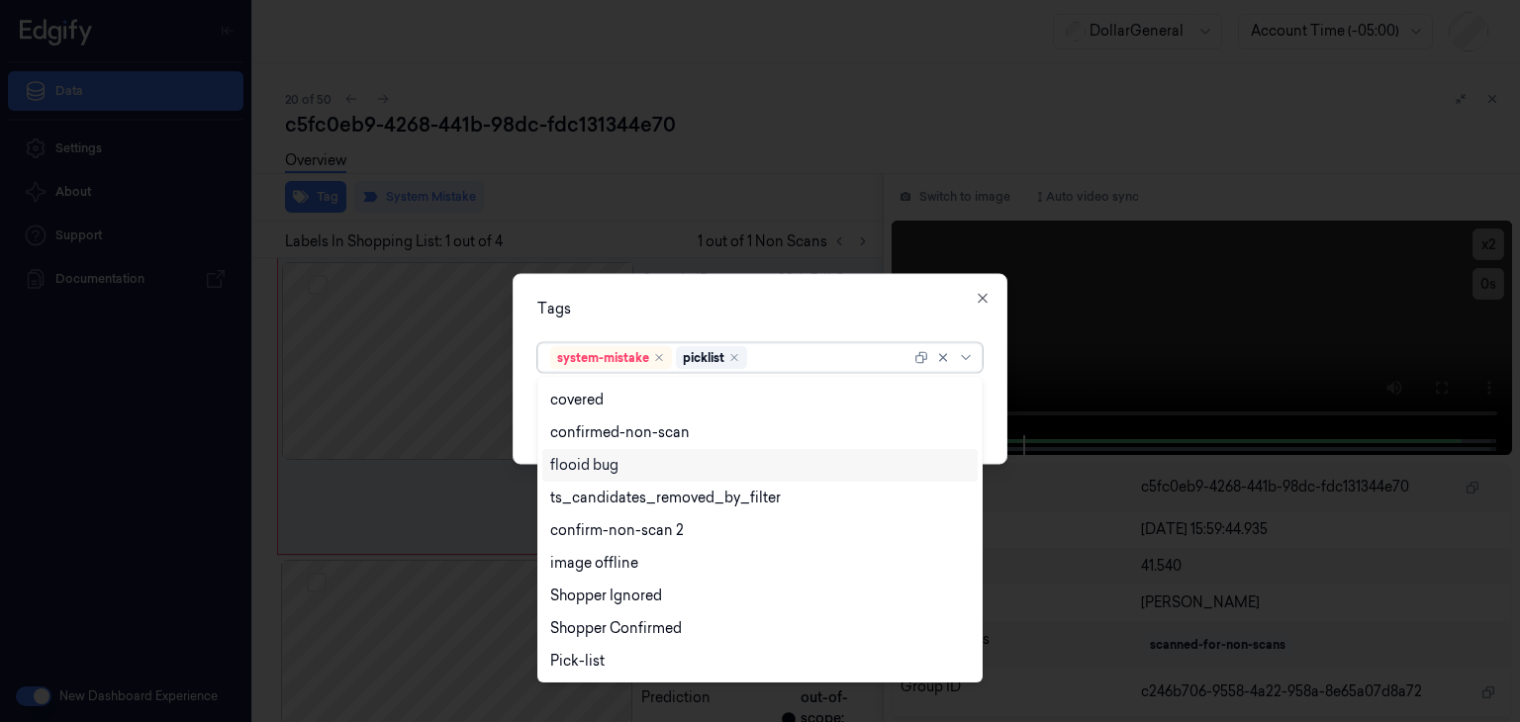
click at [1005, 428] on div "Tags option picklist, selected. 23 results available. Use Up and Down to choose…" at bounding box center [760, 369] width 495 height 191
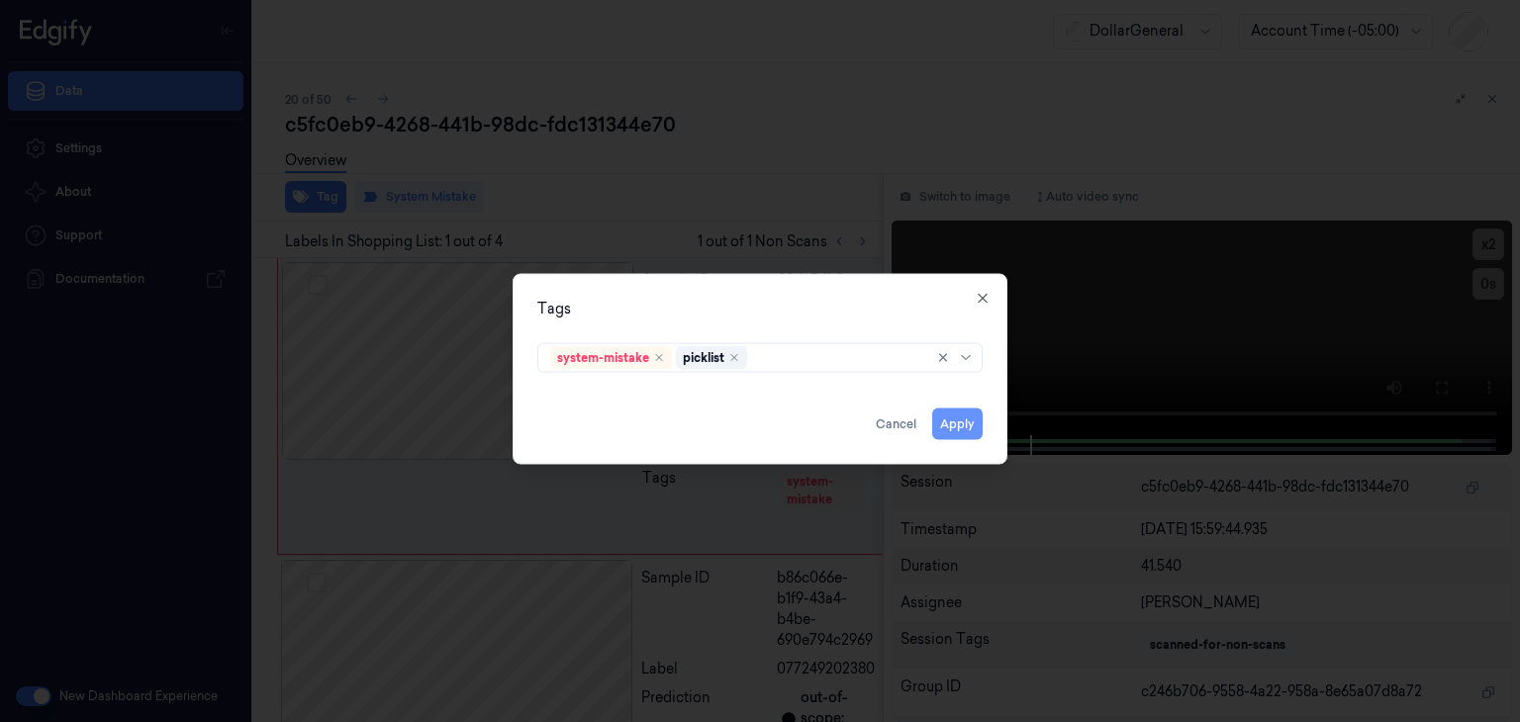
click at [964, 429] on button "Apply" at bounding box center [957, 425] width 50 height 32
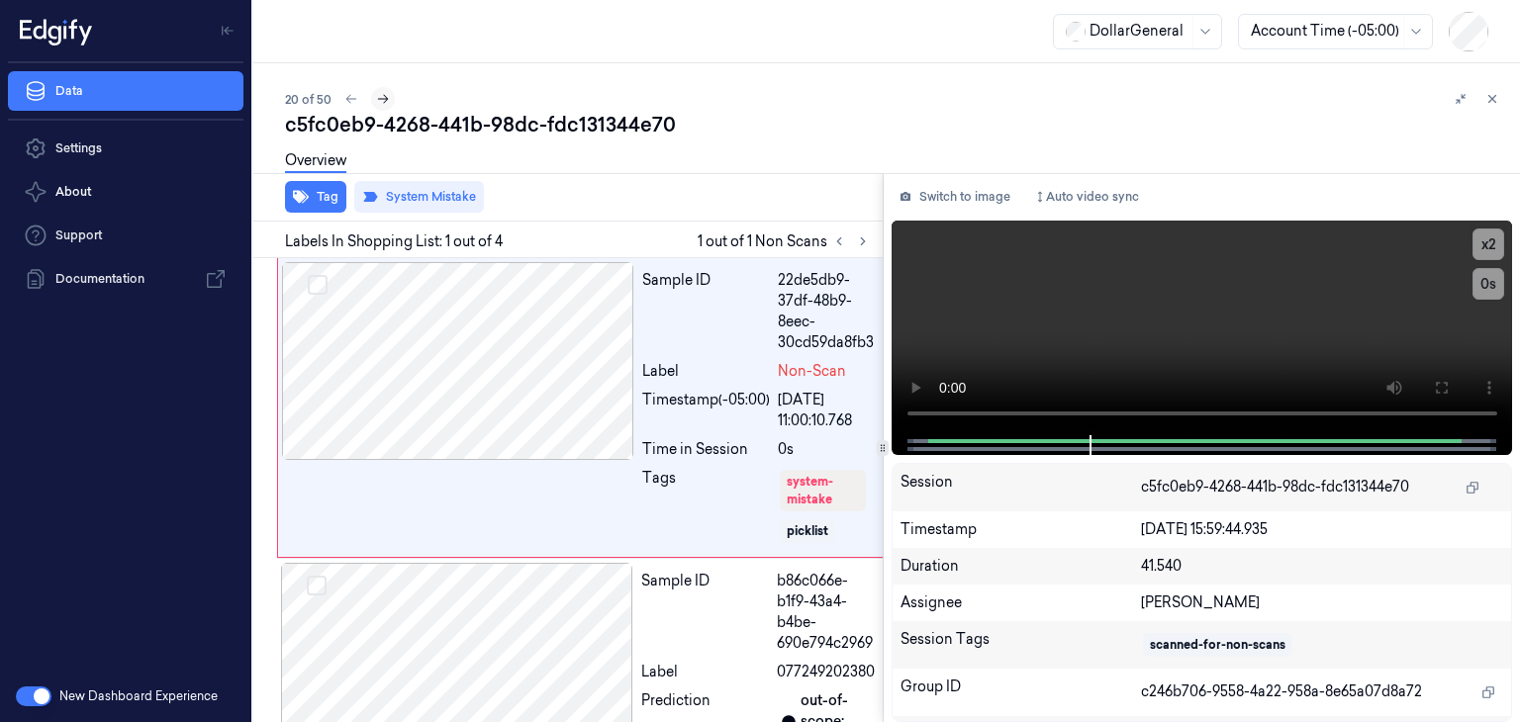
click at [384, 106] on button at bounding box center [383, 99] width 24 height 24
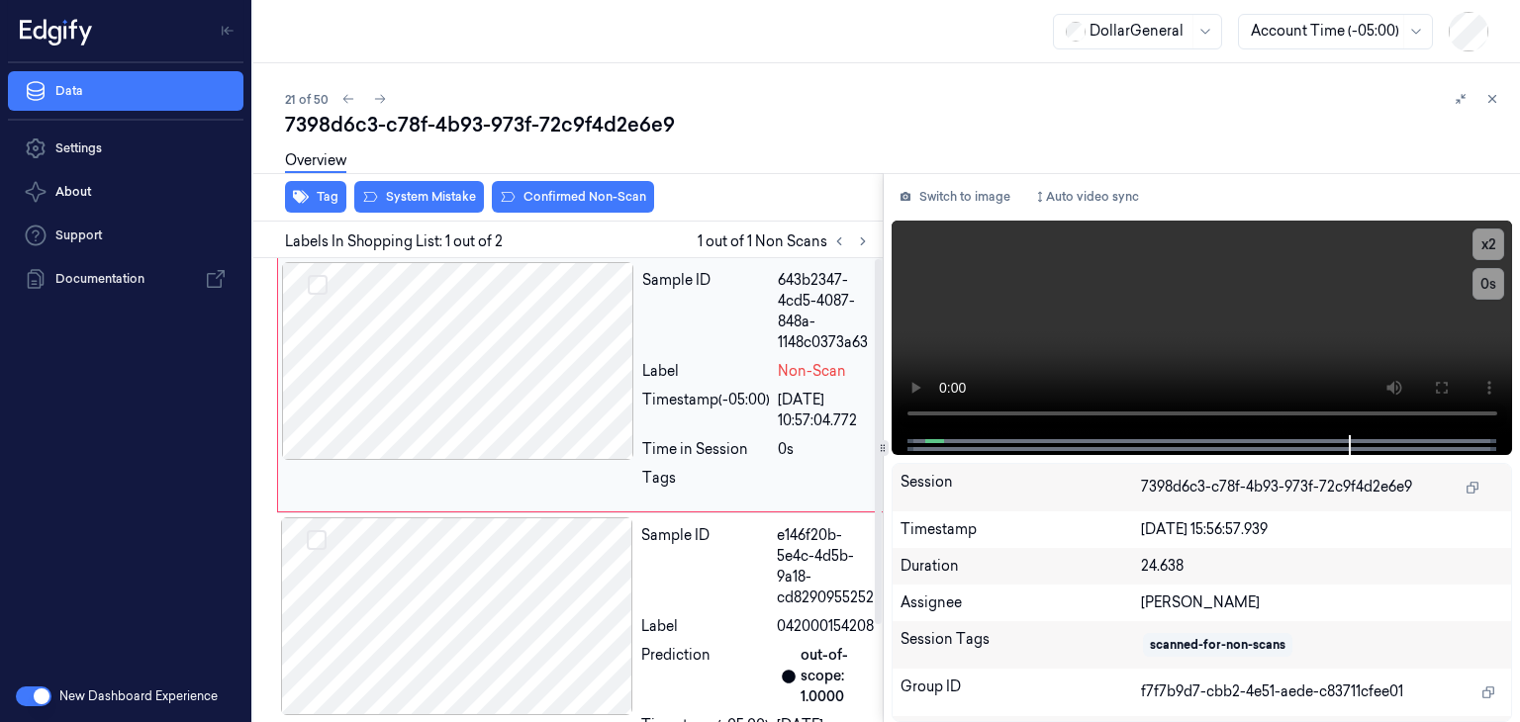
click at [610, 346] on div at bounding box center [458, 361] width 352 height 198
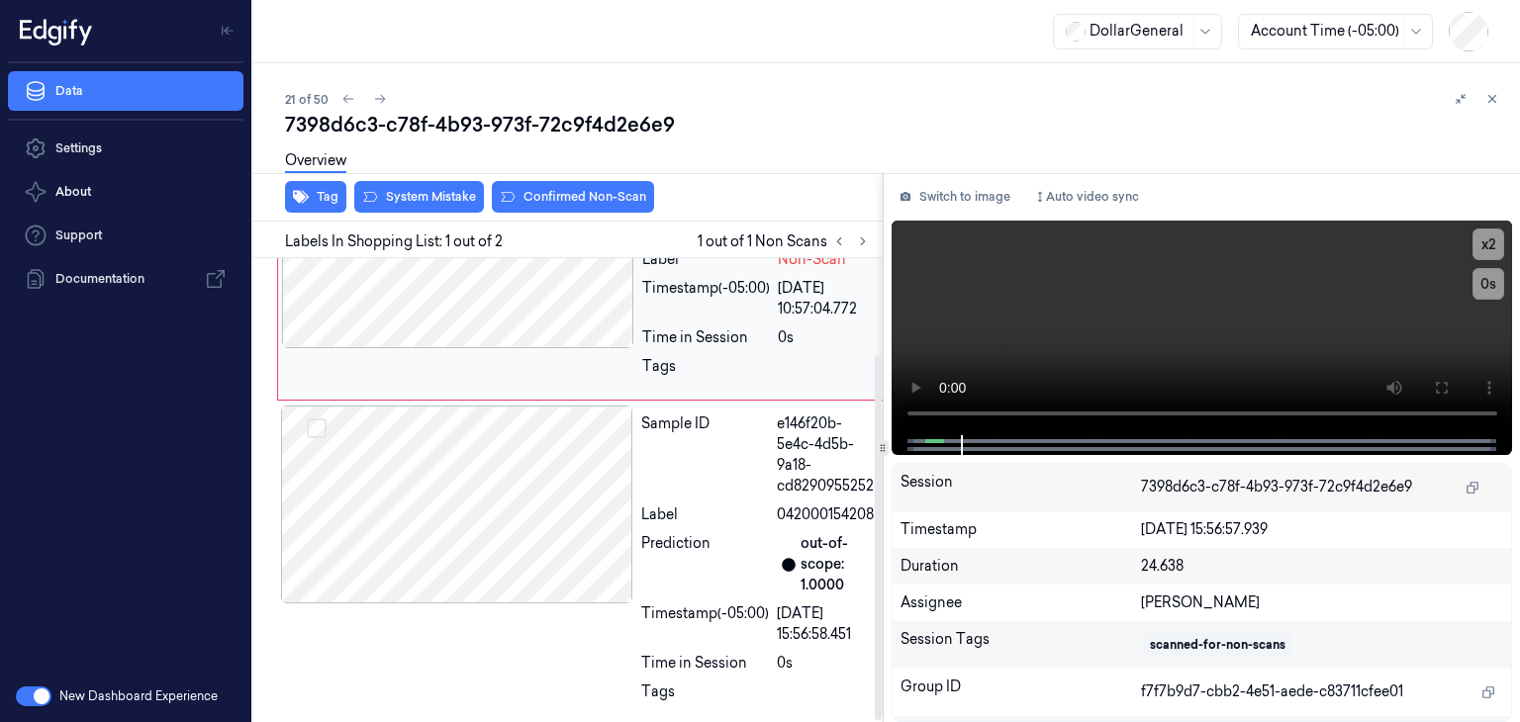
scroll to position [122, 0]
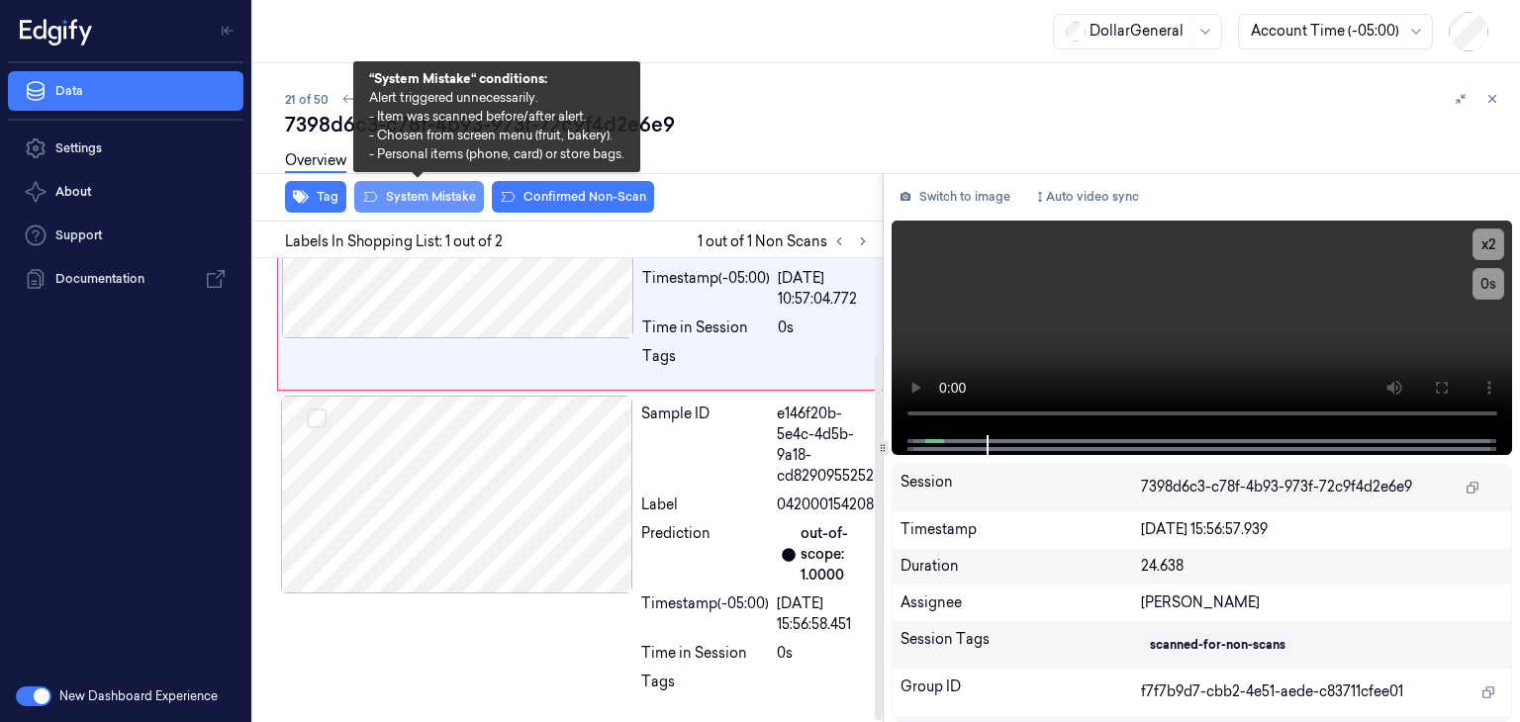
click at [421, 191] on button "System Mistake" at bounding box center [419, 197] width 130 height 32
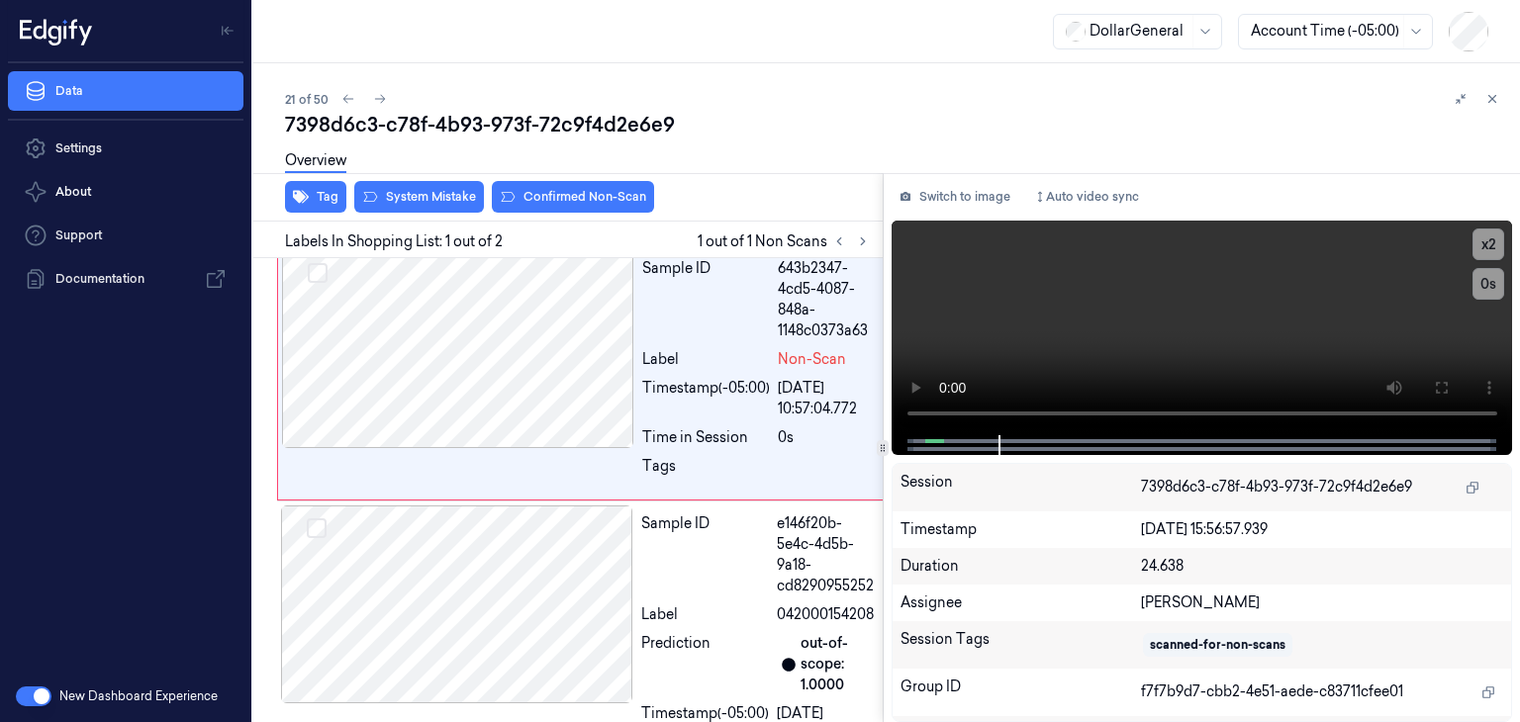
scroll to position [0, 0]
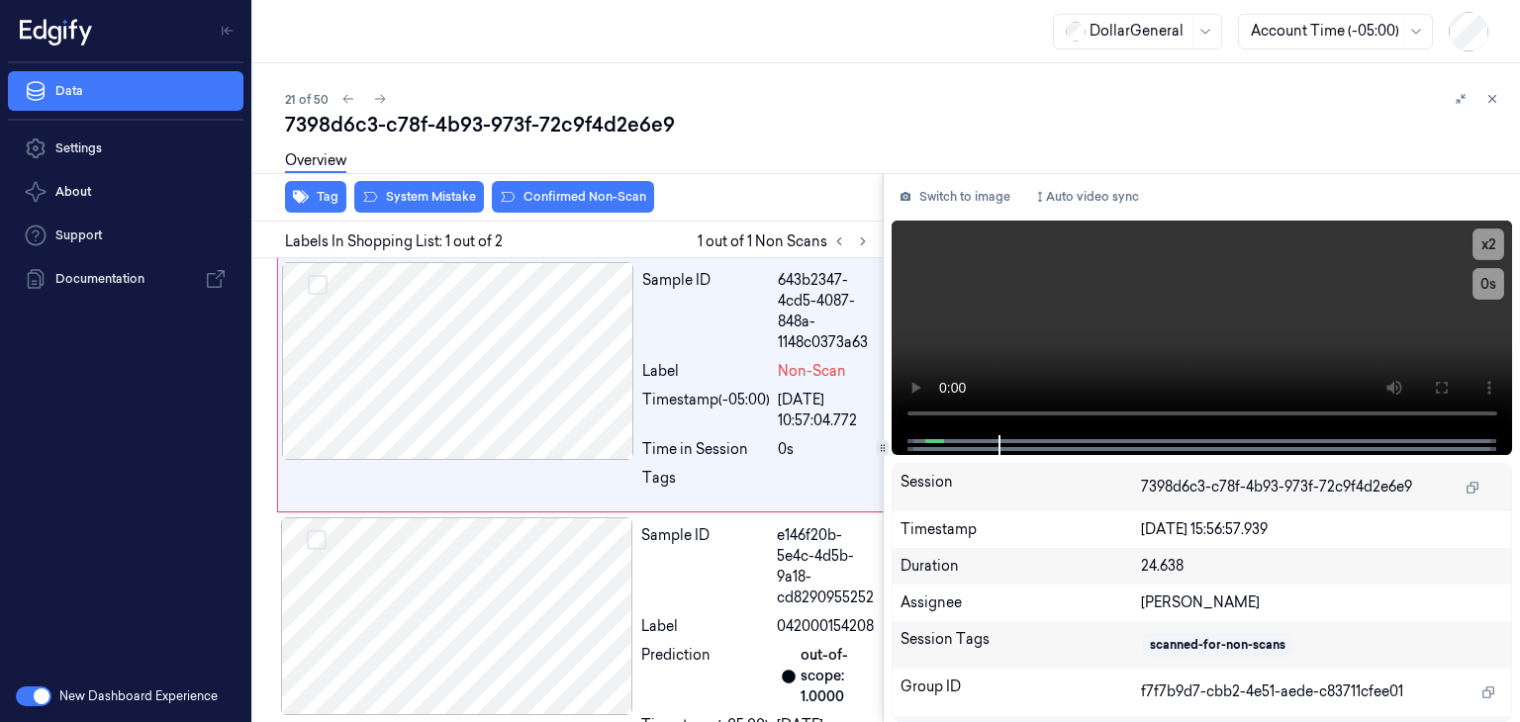
click at [333, 186] on div "Overview" at bounding box center [315, 164] width 61 height 50
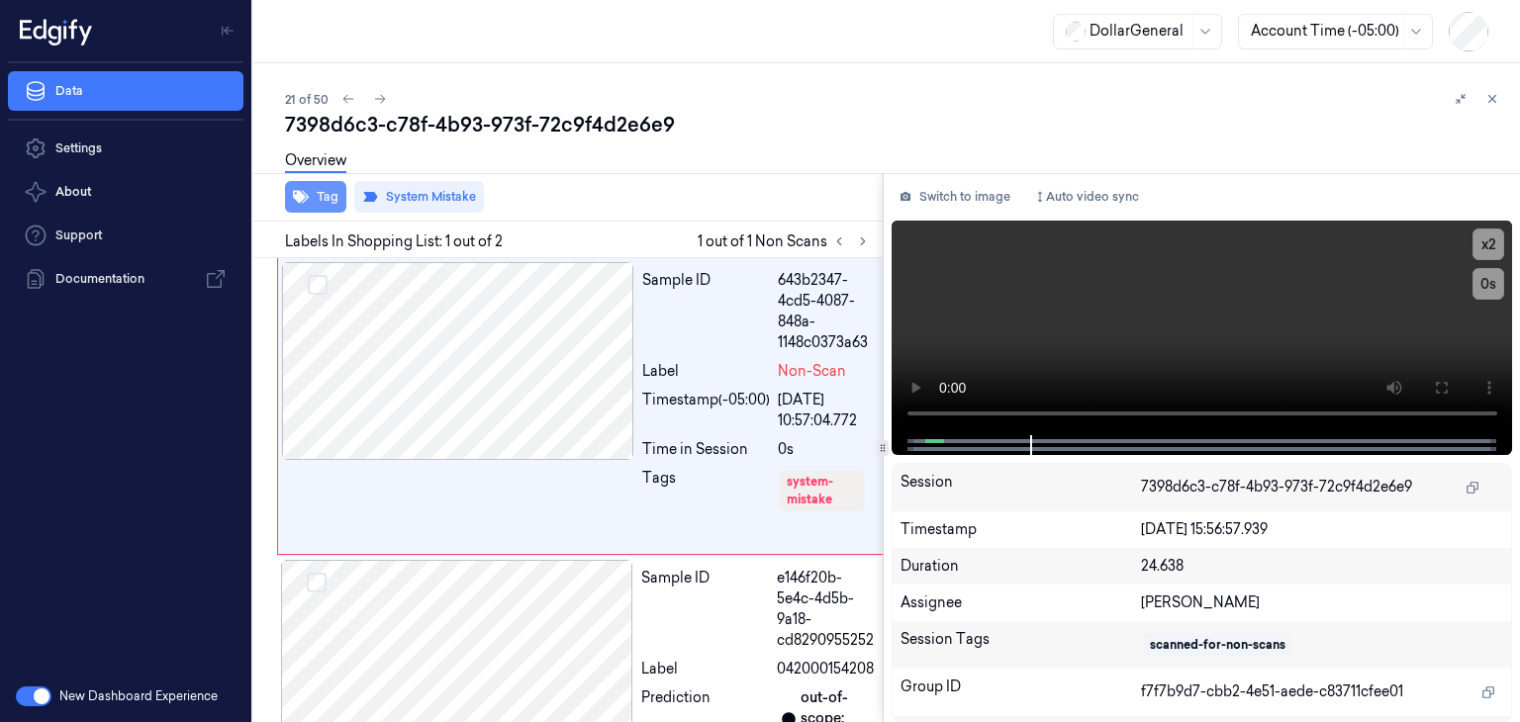
click at [315, 196] on button "Tag" at bounding box center [315, 197] width 61 height 32
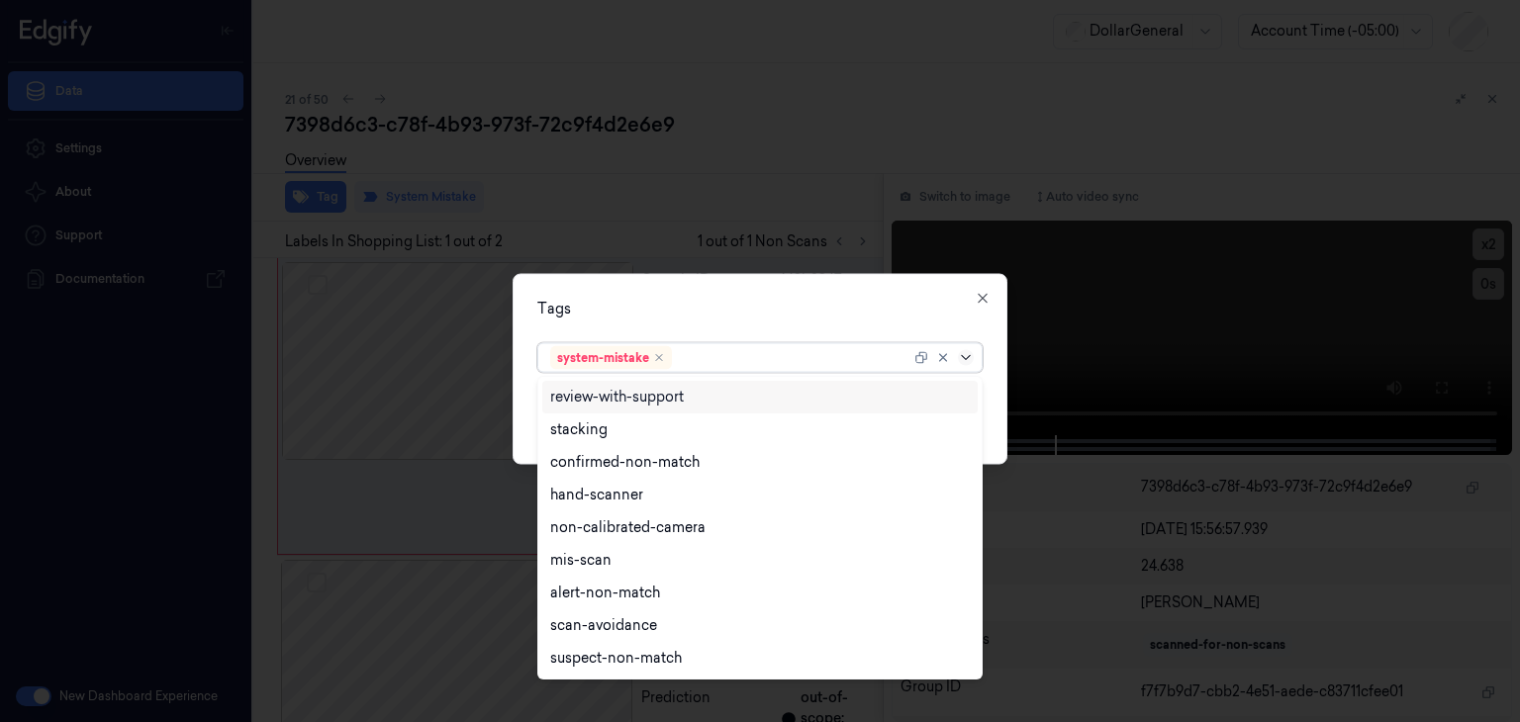
click at [966, 353] on icon at bounding box center [966, 358] width 16 height 16
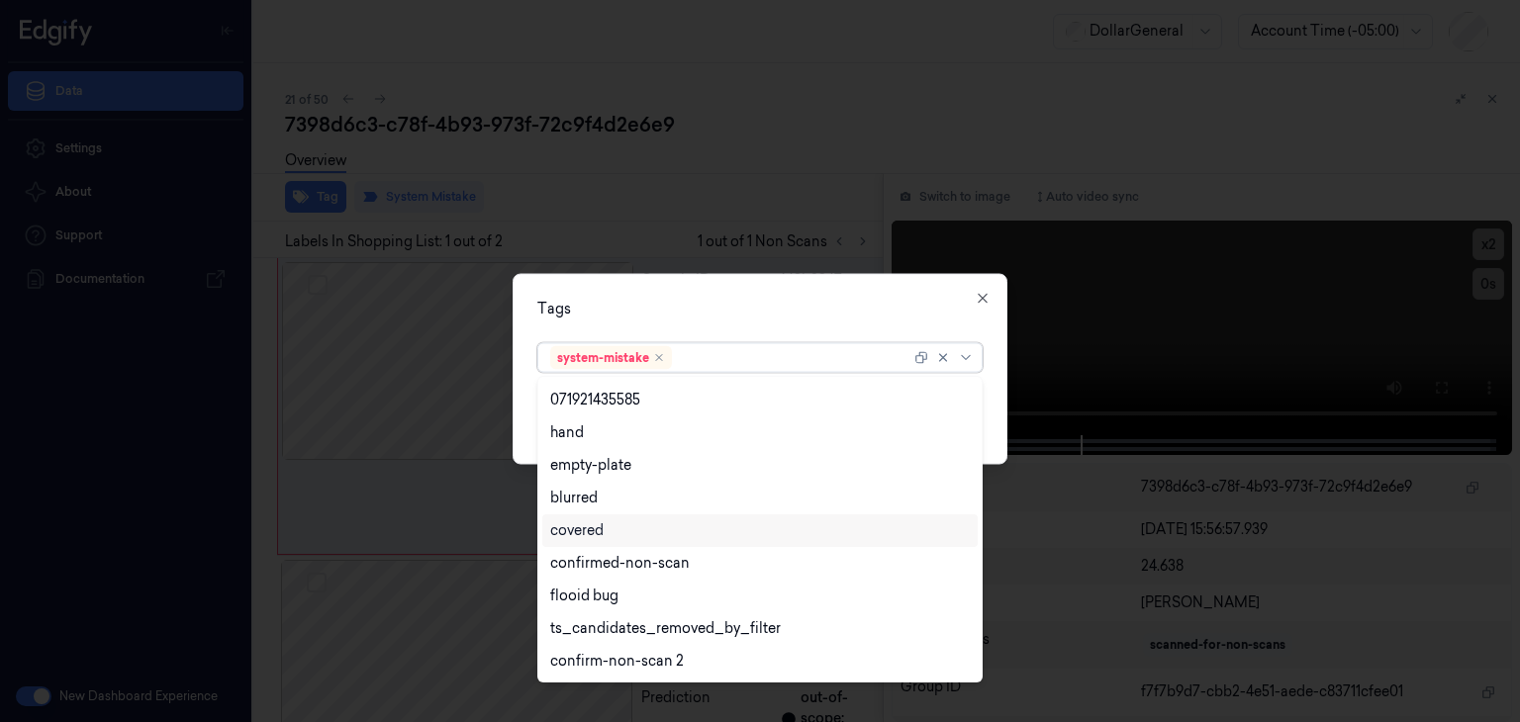
scroll to position [487, 0]
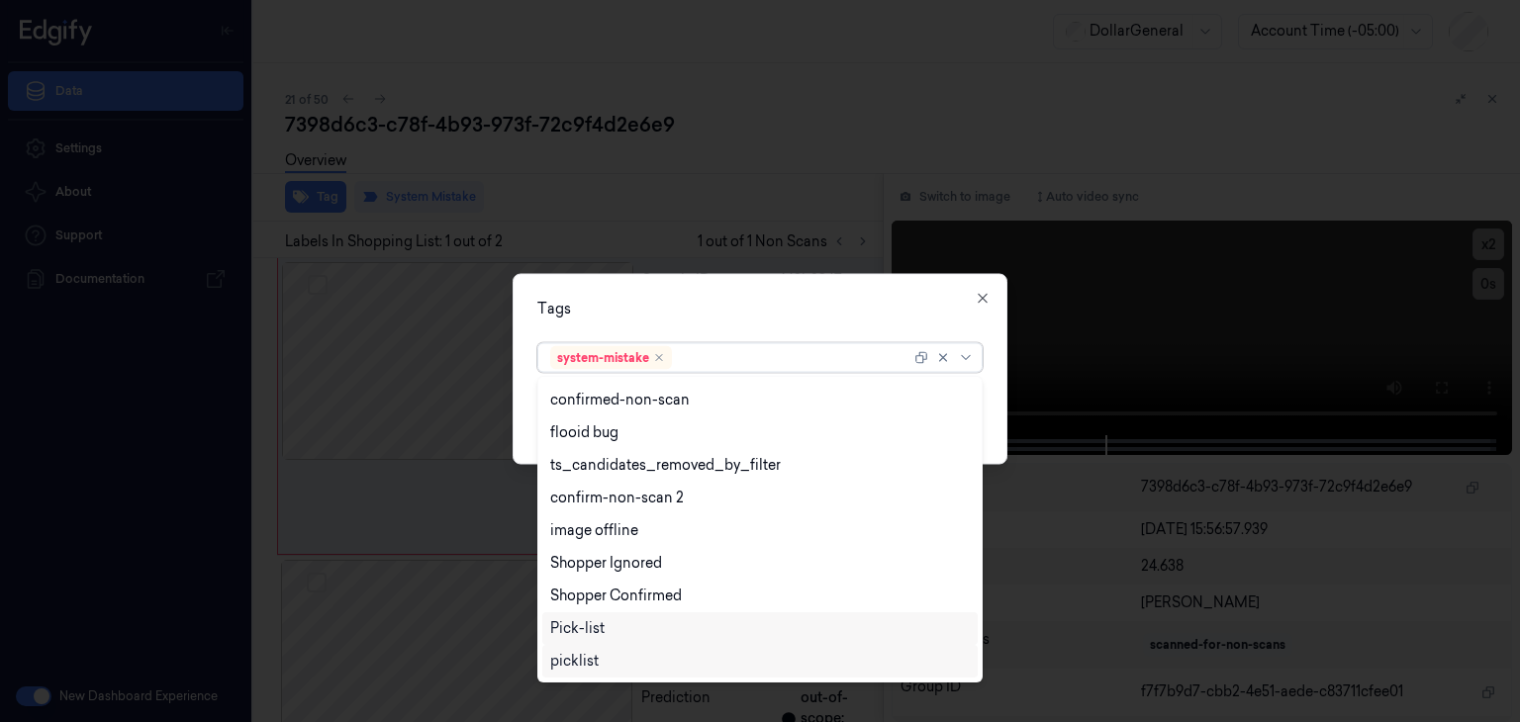
click at [636, 656] on div "picklist" at bounding box center [760, 661] width 420 height 21
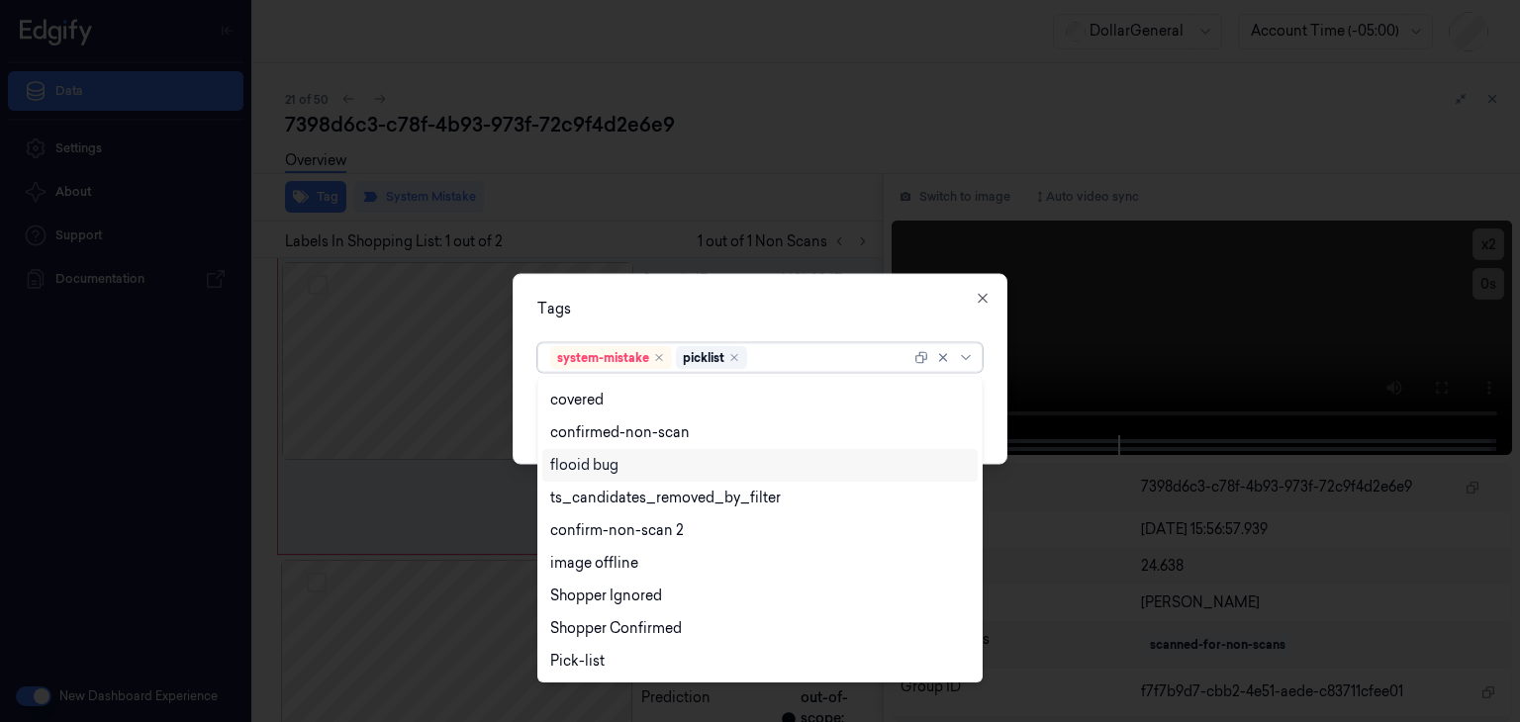
click at [990, 434] on div "Tags option picklist, selected. 23 results available. Use Up and Down to choose…" at bounding box center [760, 369] width 495 height 191
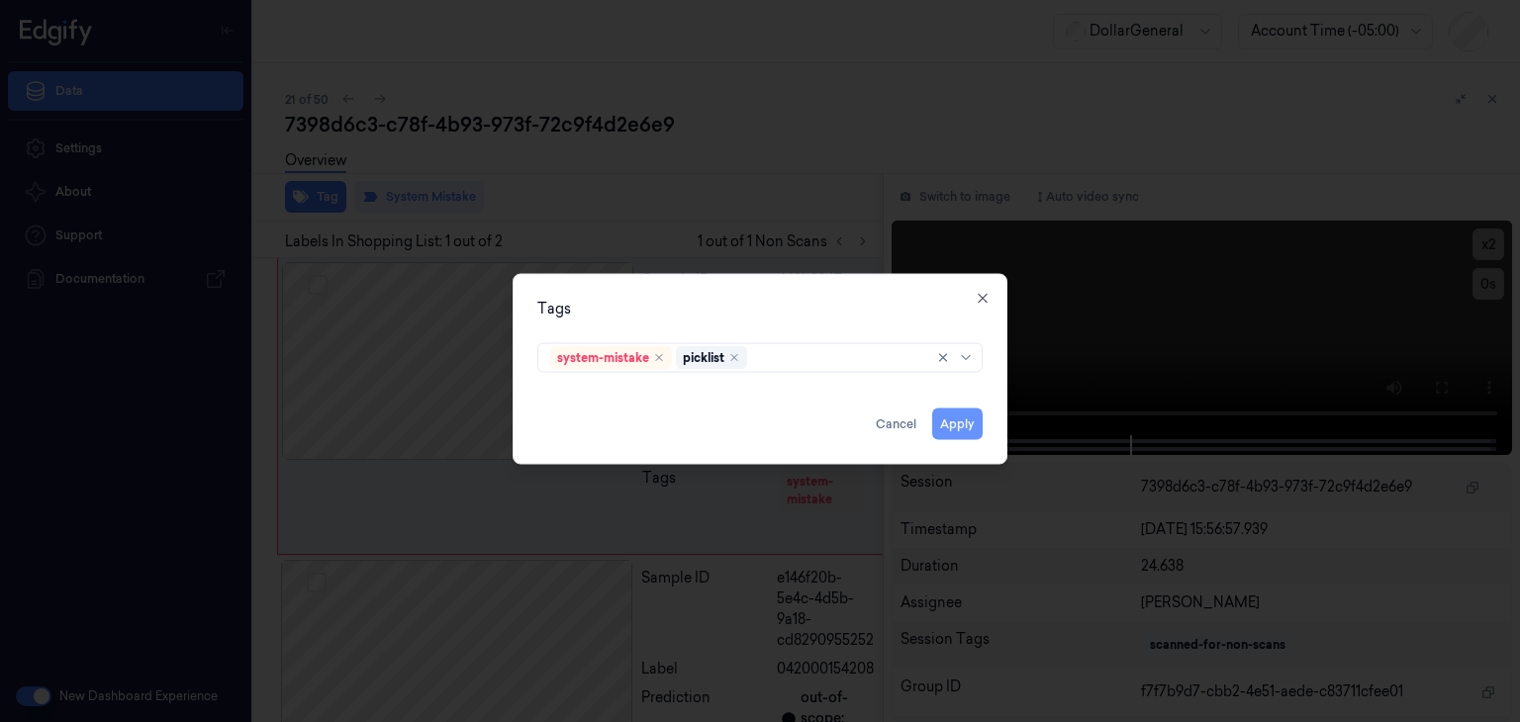
click at [963, 420] on button "Apply" at bounding box center [957, 425] width 50 height 32
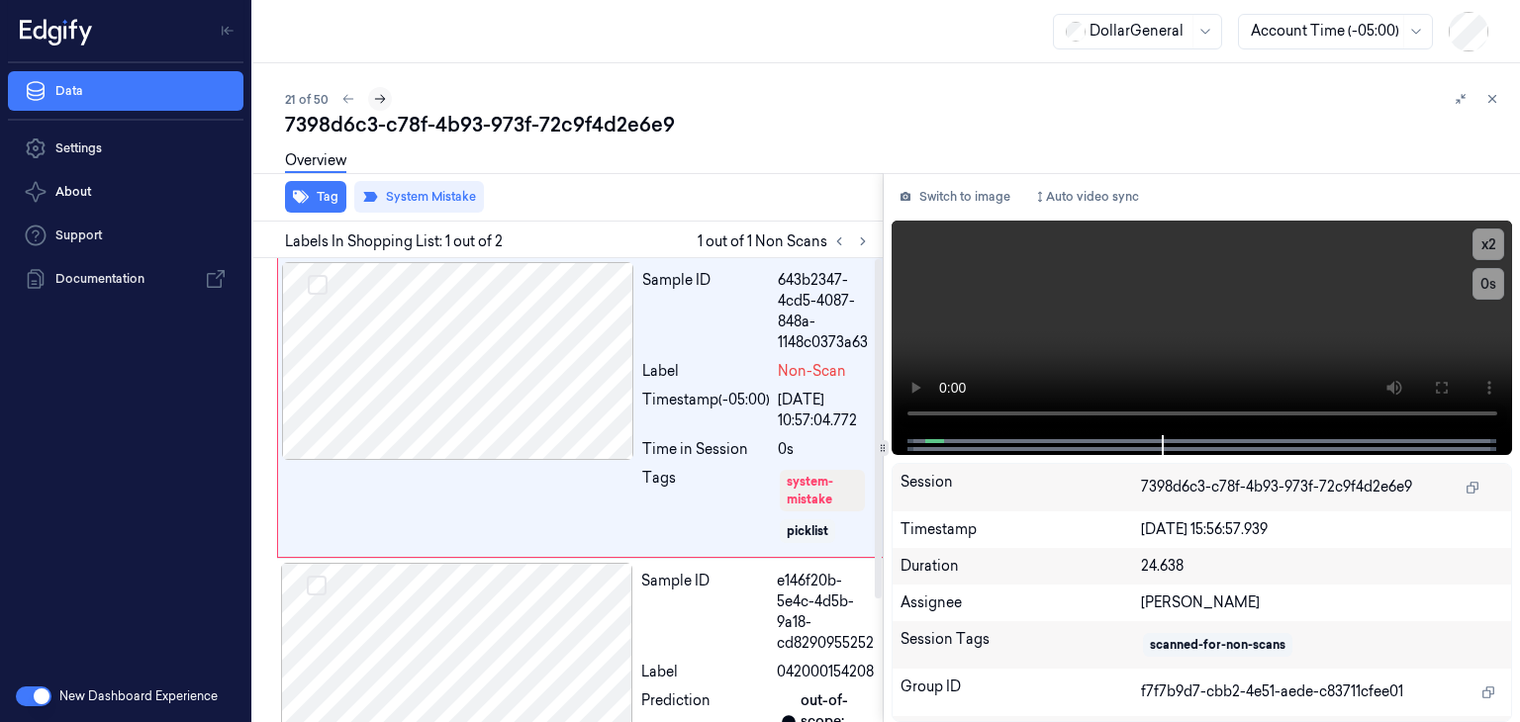
click at [375, 103] on icon at bounding box center [380, 99] width 14 height 14
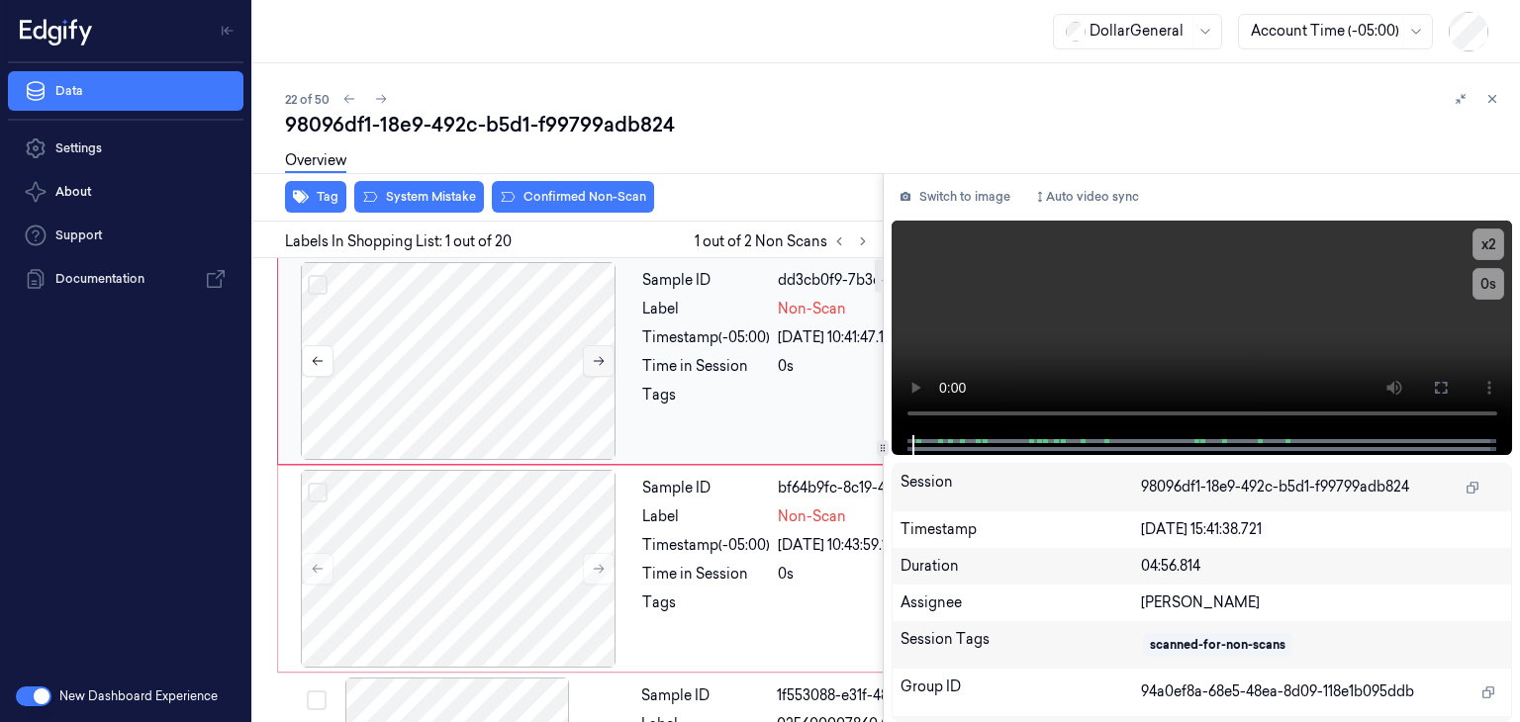
click at [594, 365] on icon at bounding box center [599, 361] width 14 height 14
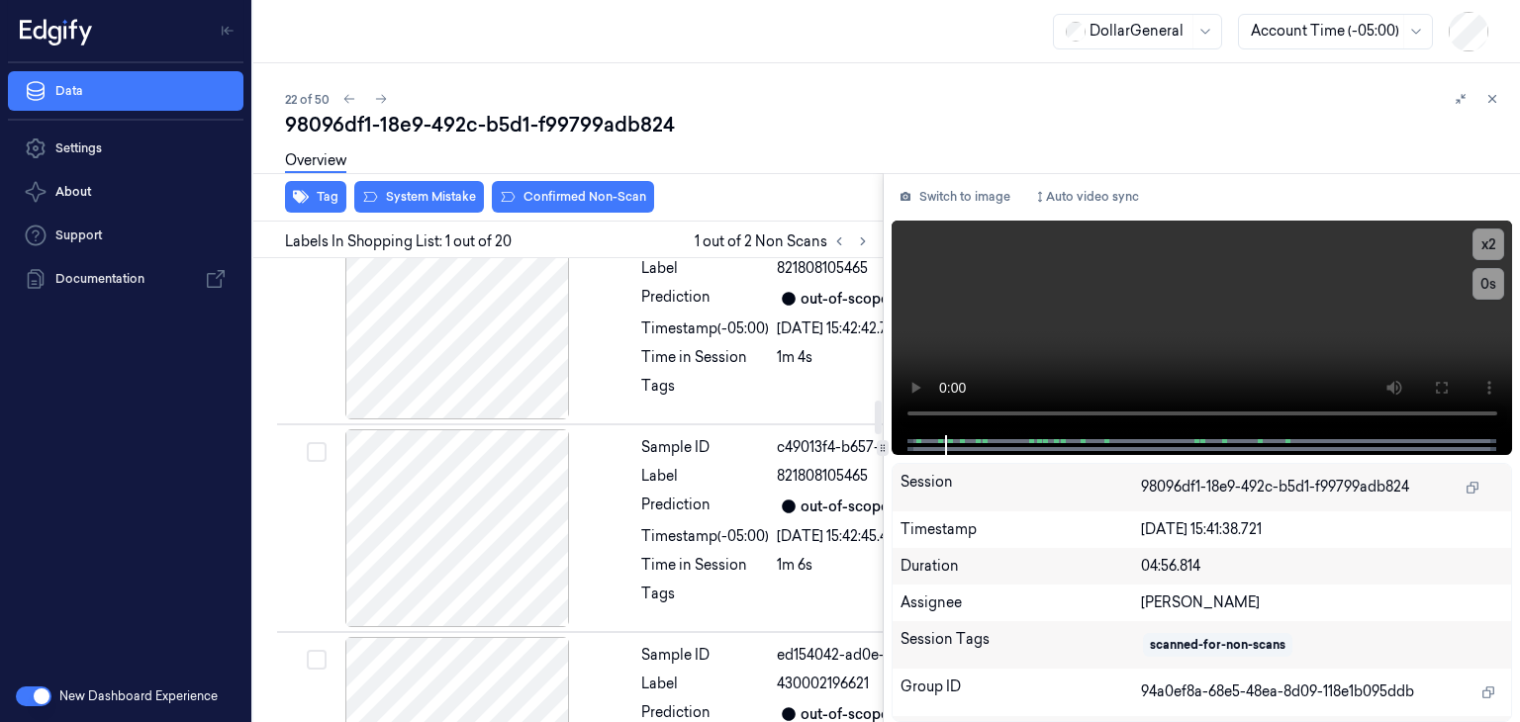
scroll to position [1979, 0]
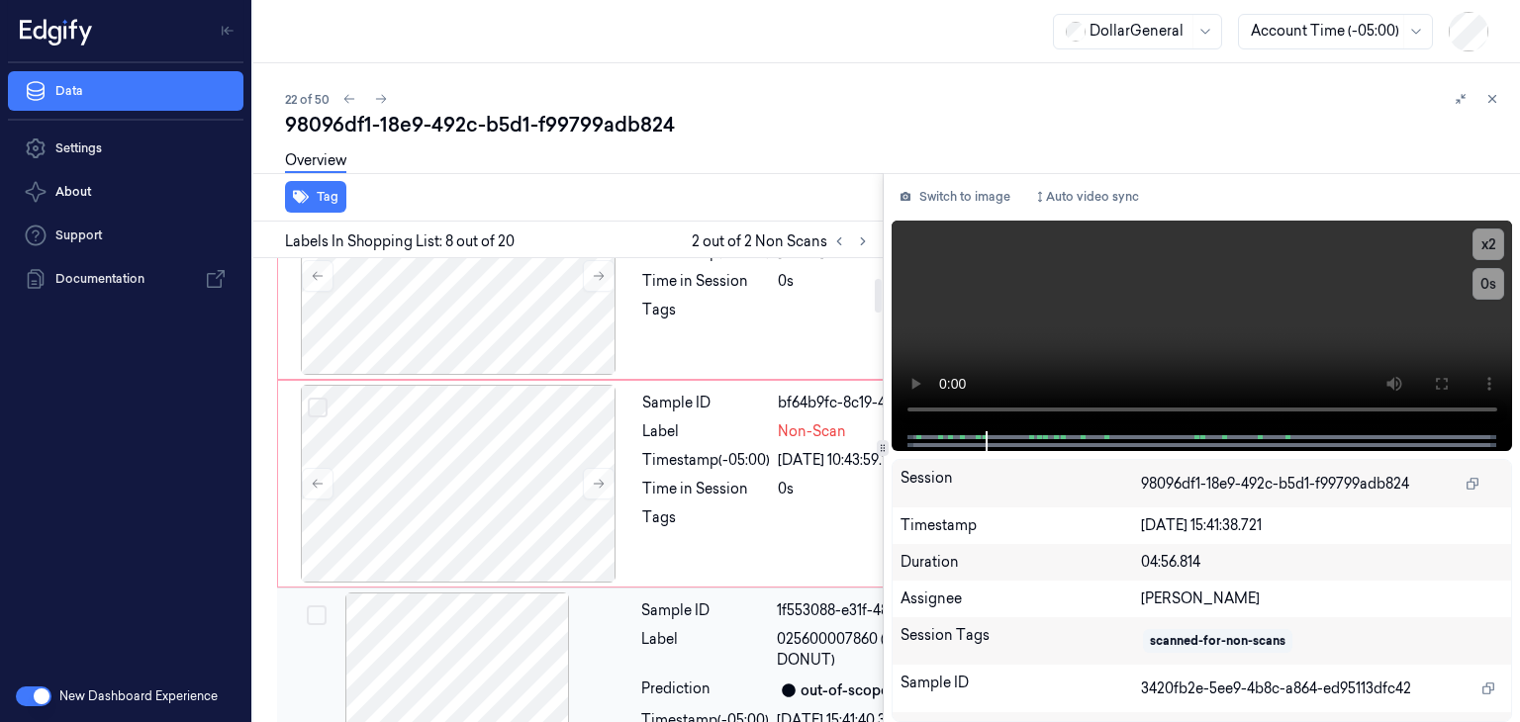
scroll to position [0, 0]
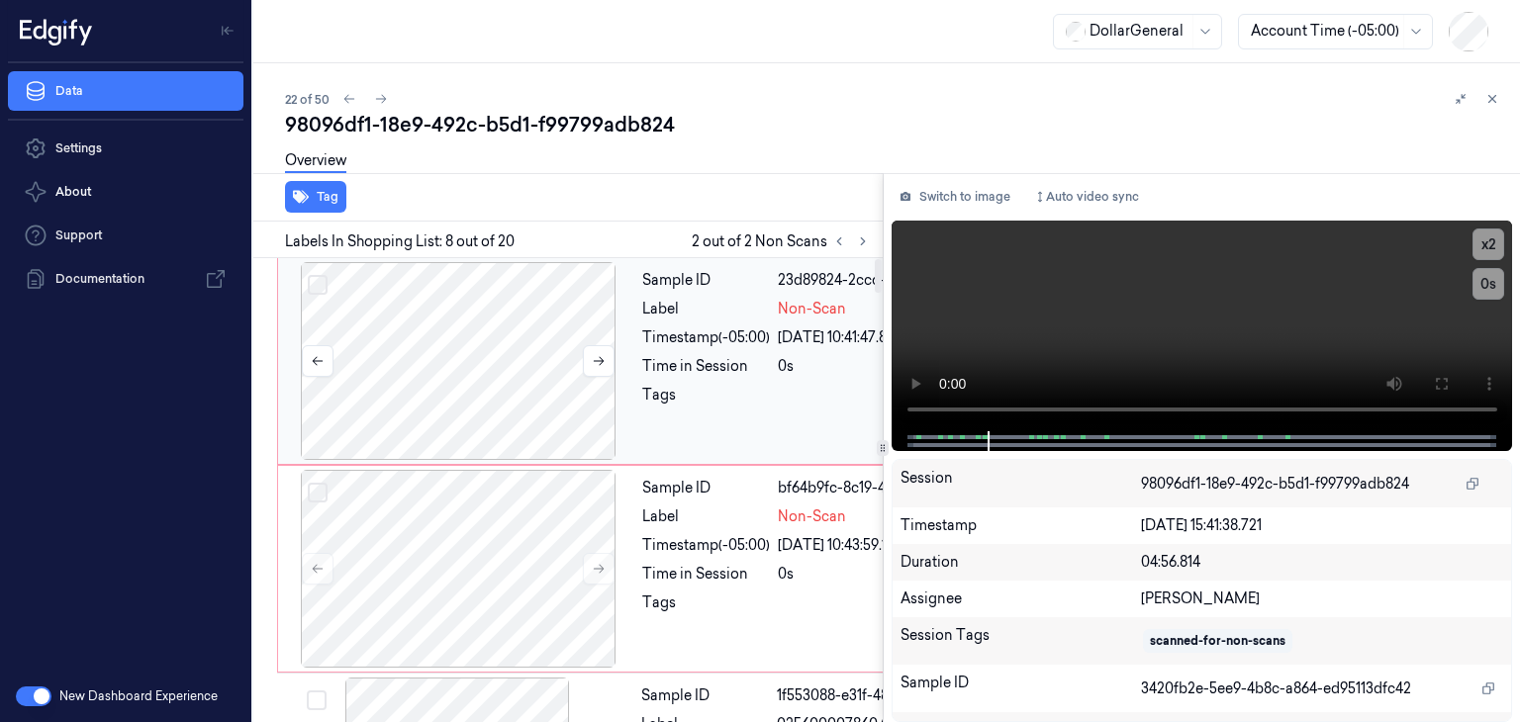
click at [444, 343] on div at bounding box center [458, 361] width 352 height 198
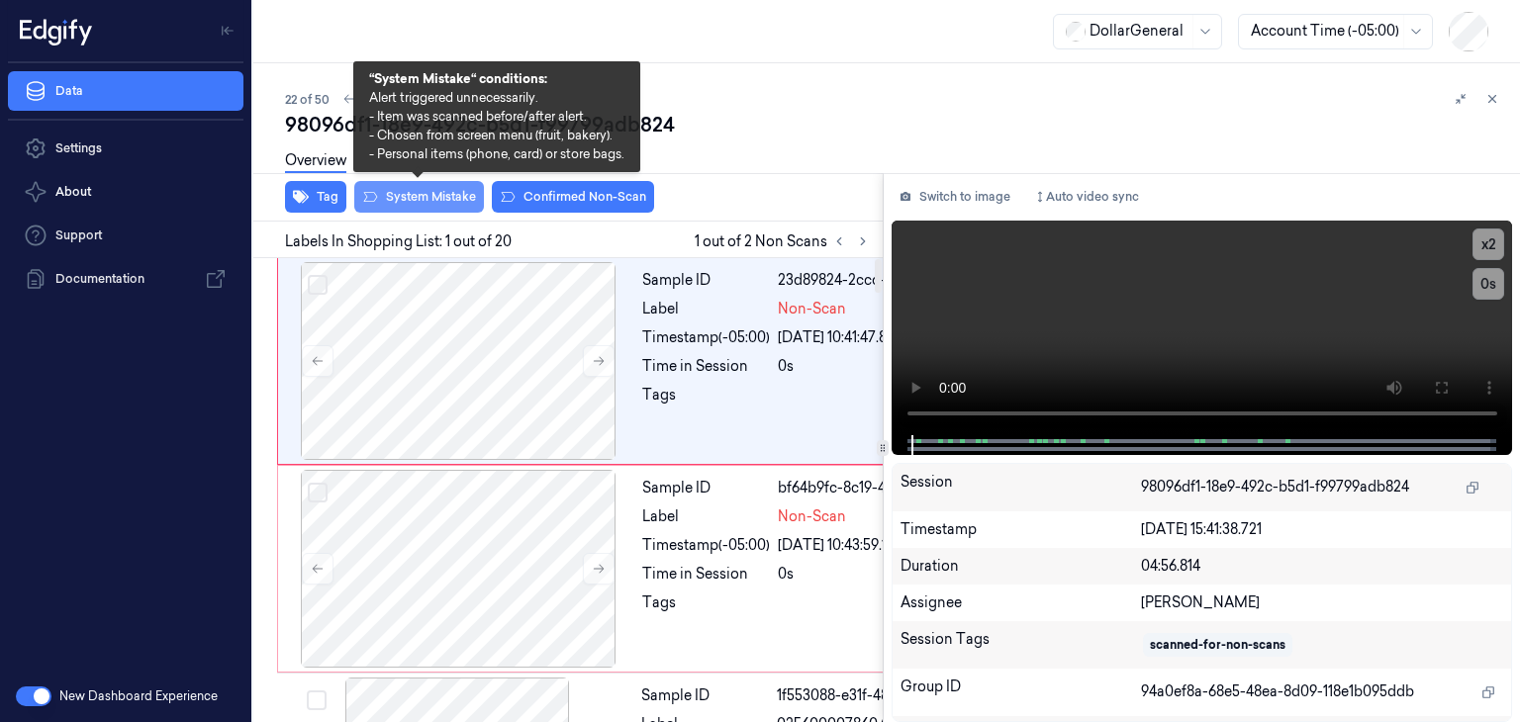
click at [408, 199] on button "System Mistake" at bounding box center [419, 197] width 130 height 32
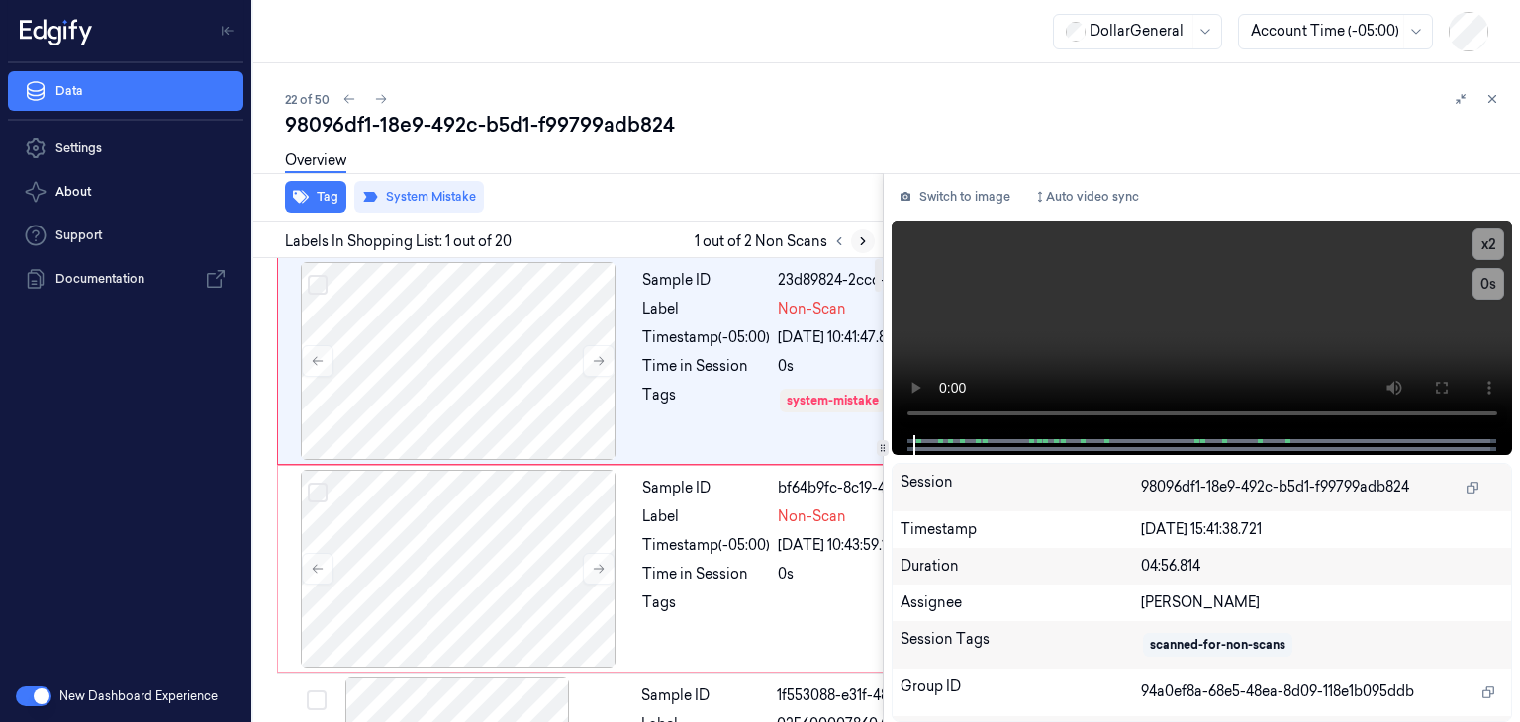
click at [856, 245] on icon at bounding box center [863, 242] width 14 height 14
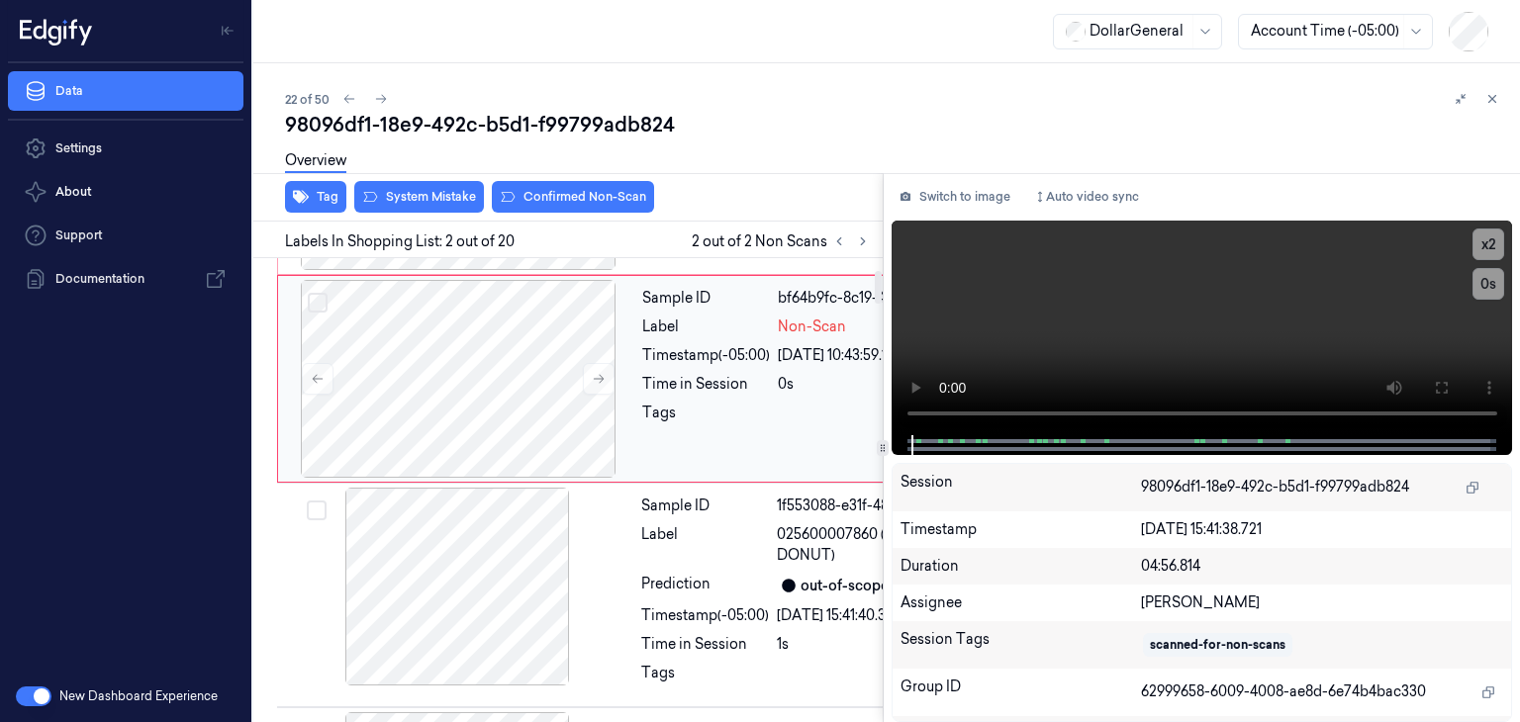
scroll to position [191, 0]
click at [528, 461] on div at bounding box center [458, 378] width 352 height 198
click at [607, 394] on button at bounding box center [599, 378] width 32 height 32
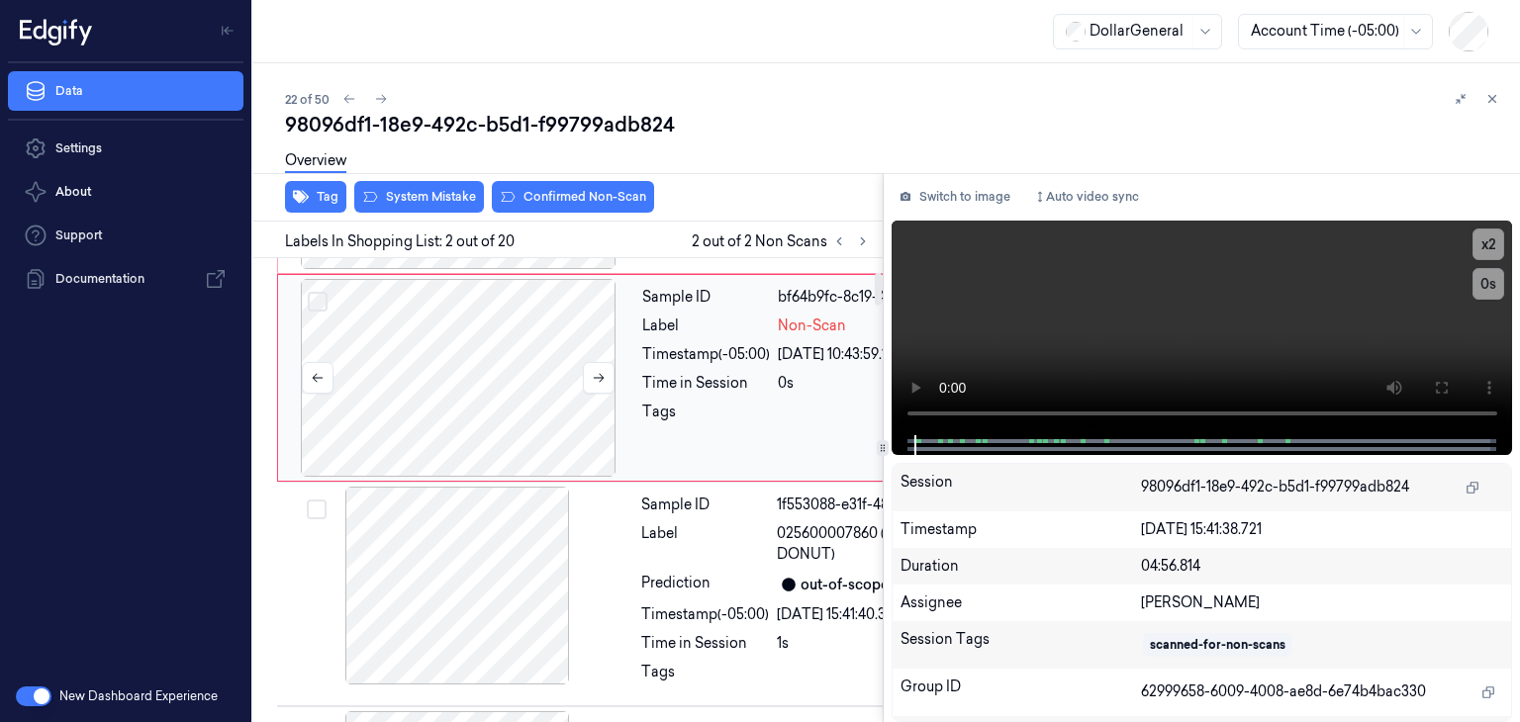
click at [546, 477] on div at bounding box center [458, 378] width 352 height 198
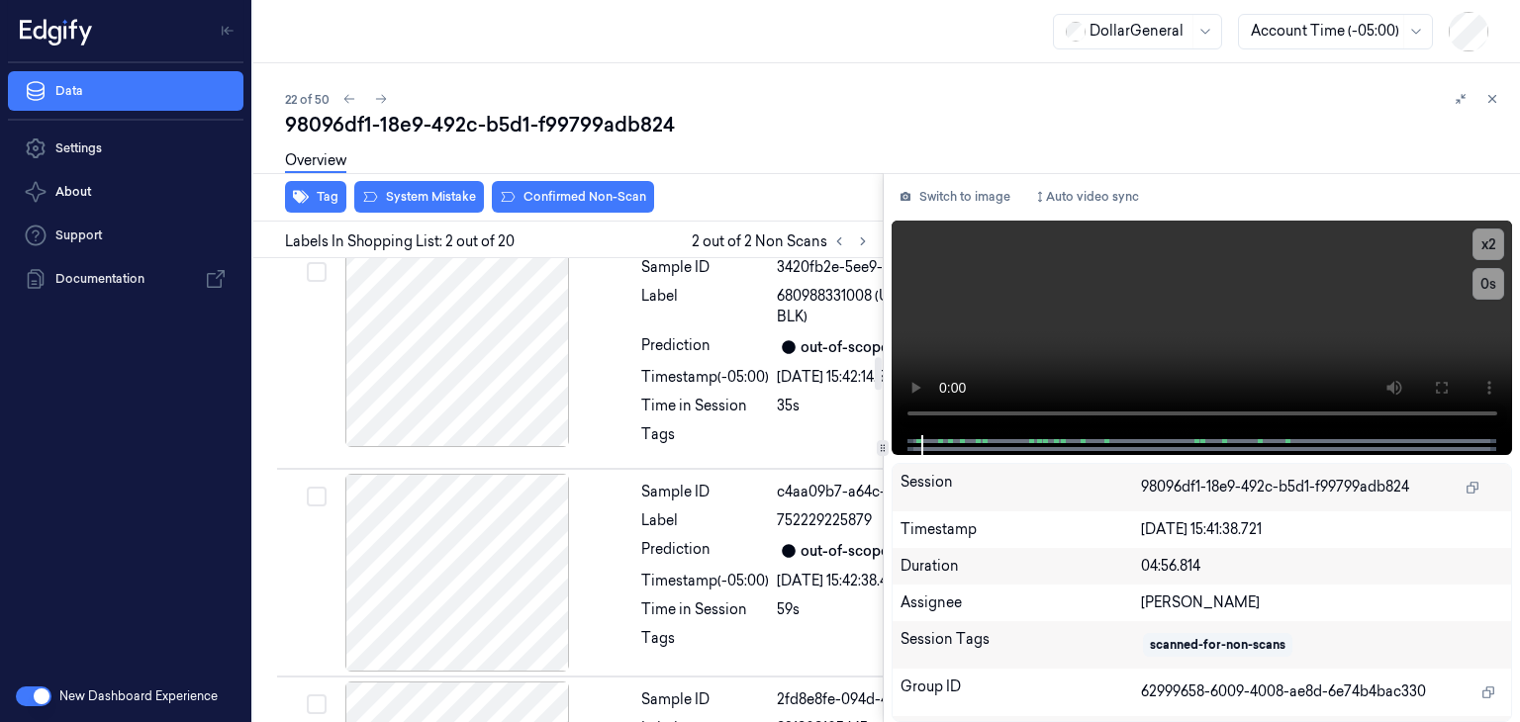
scroll to position [1379, 0]
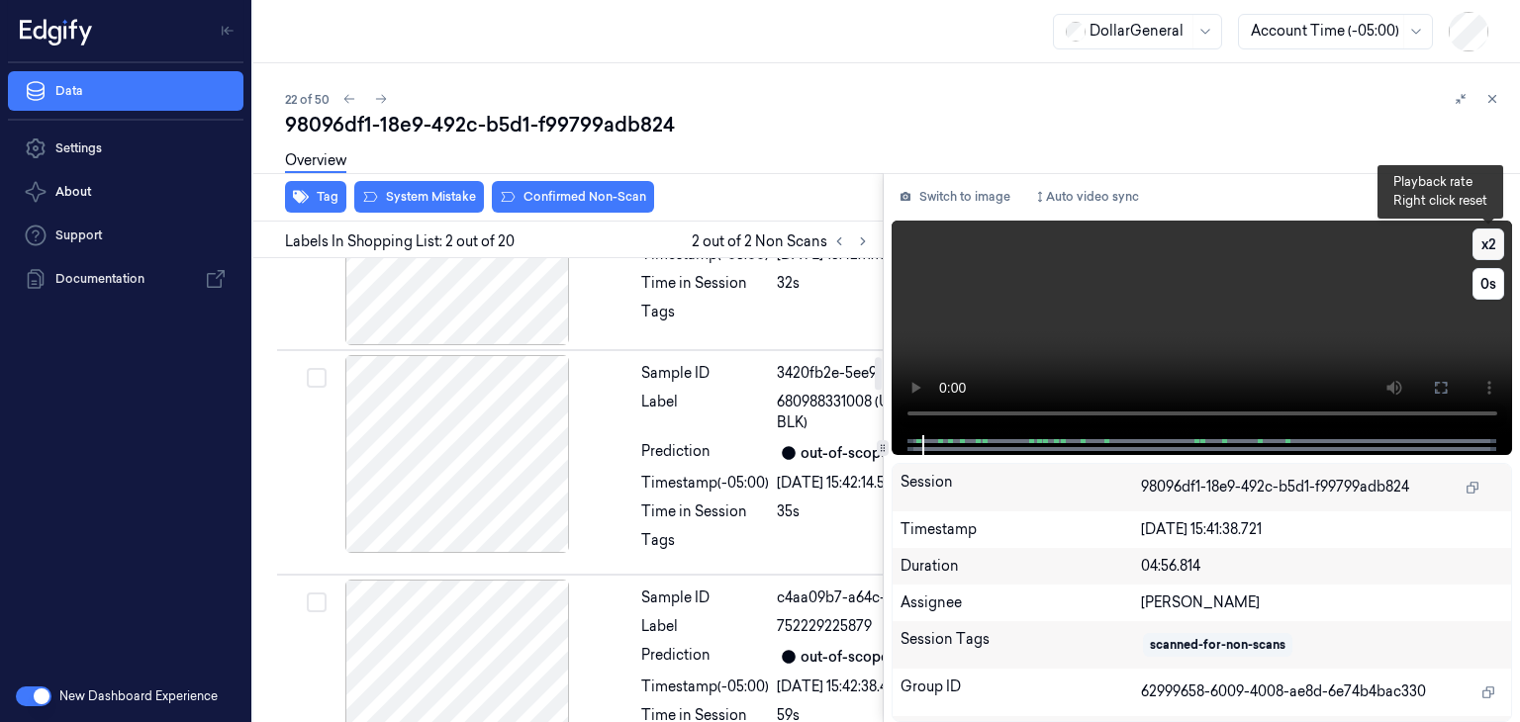
click at [1492, 245] on button "x 2" at bounding box center [1489, 245] width 32 height 32
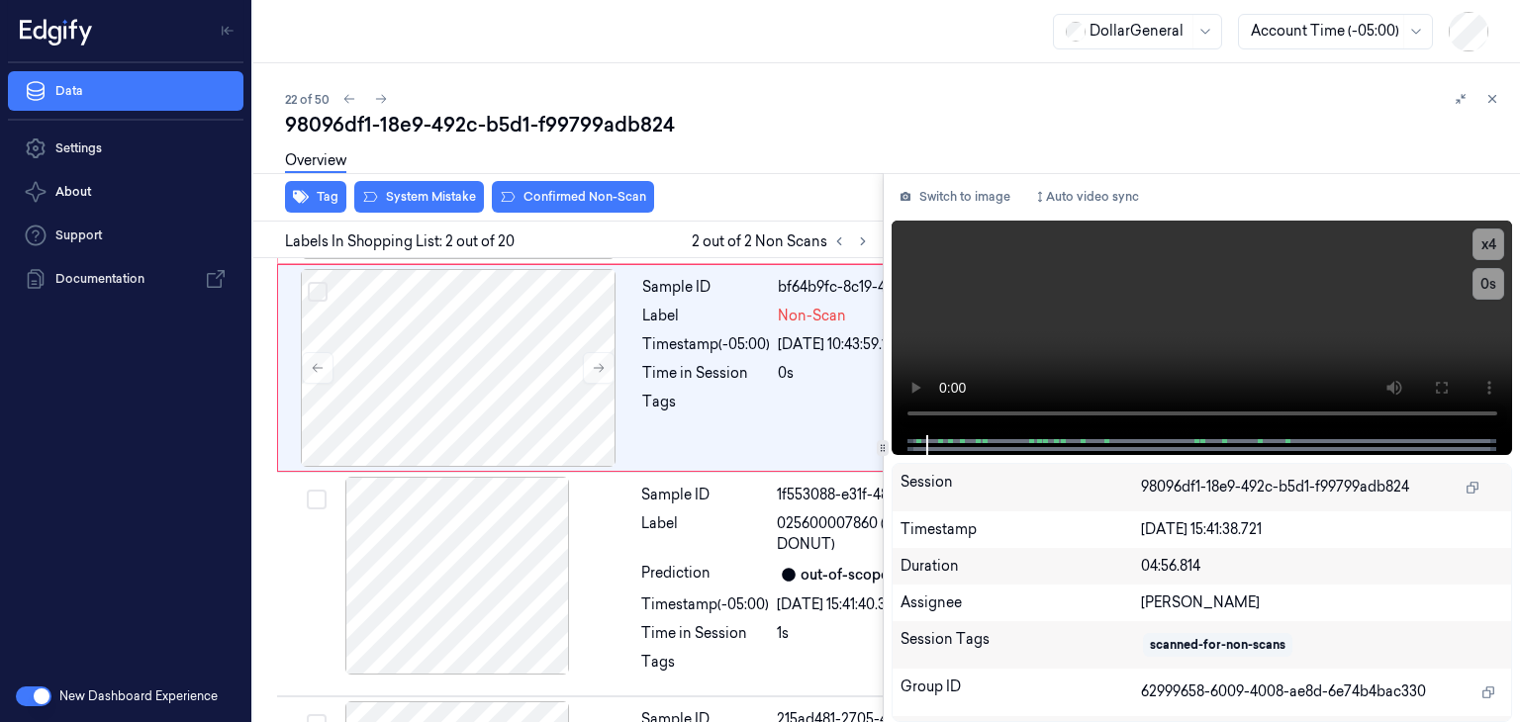
scroll to position [191, 0]
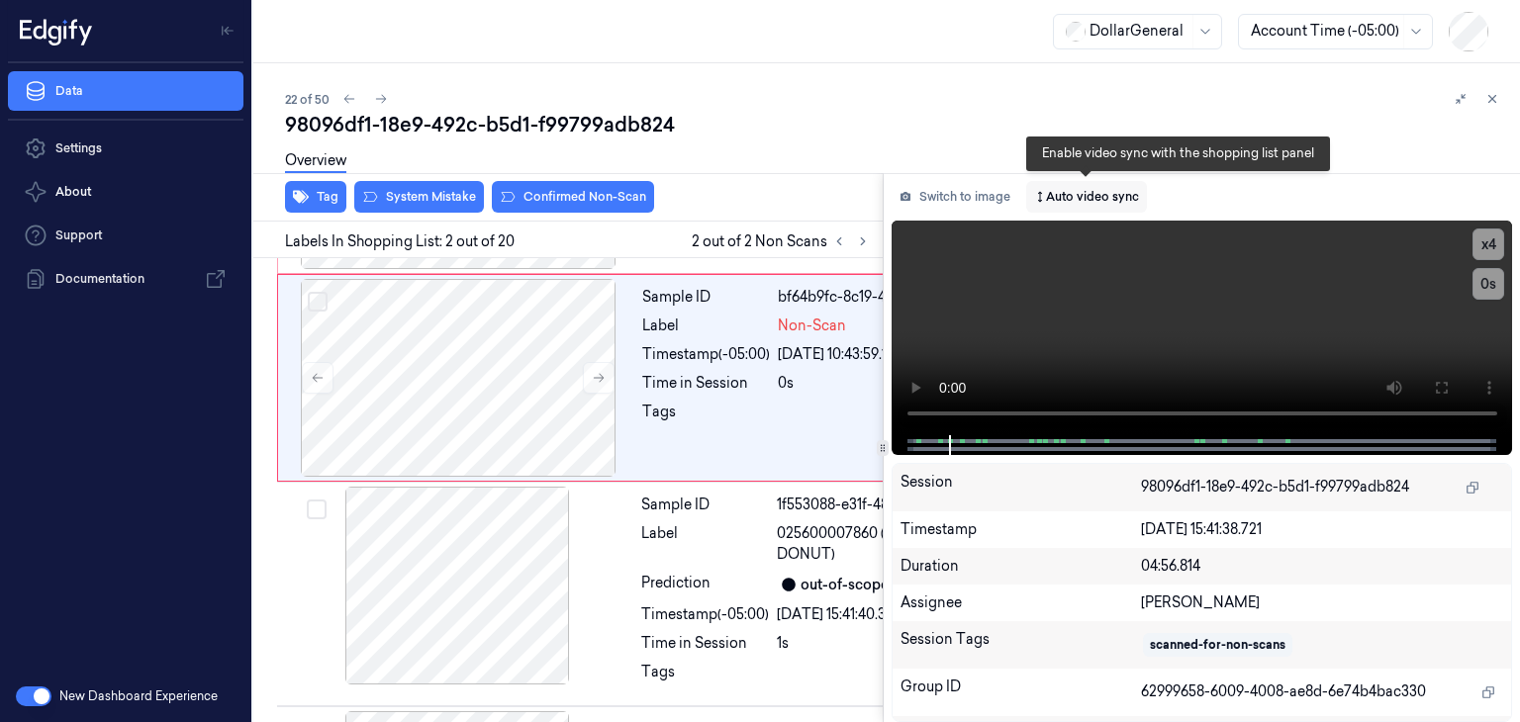
click at [1061, 181] on button "Auto video sync" at bounding box center [1086, 197] width 121 height 32
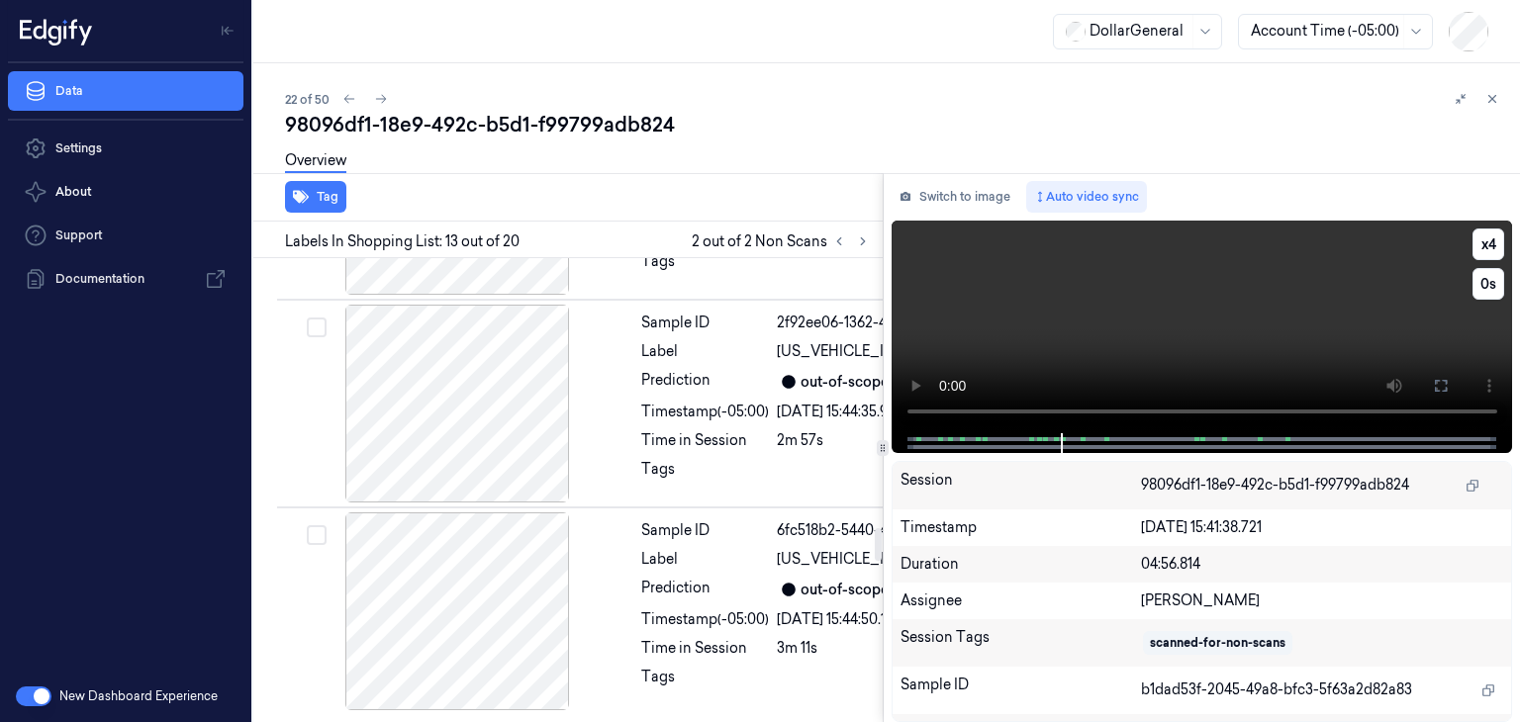
scroll to position [3837, 0]
click at [1203, 327] on video at bounding box center [1203, 327] width 622 height 213
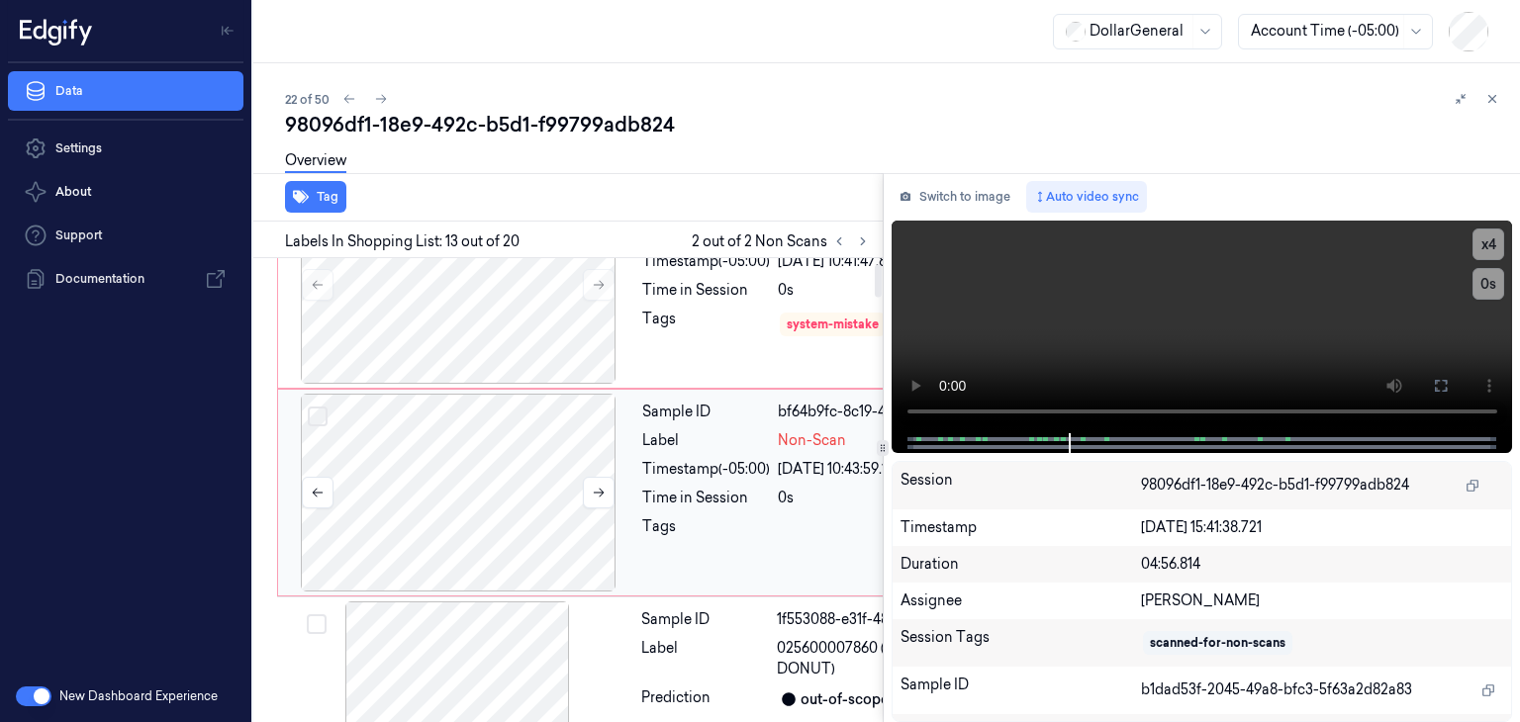
click at [534, 571] on div at bounding box center [458, 493] width 352 height 198
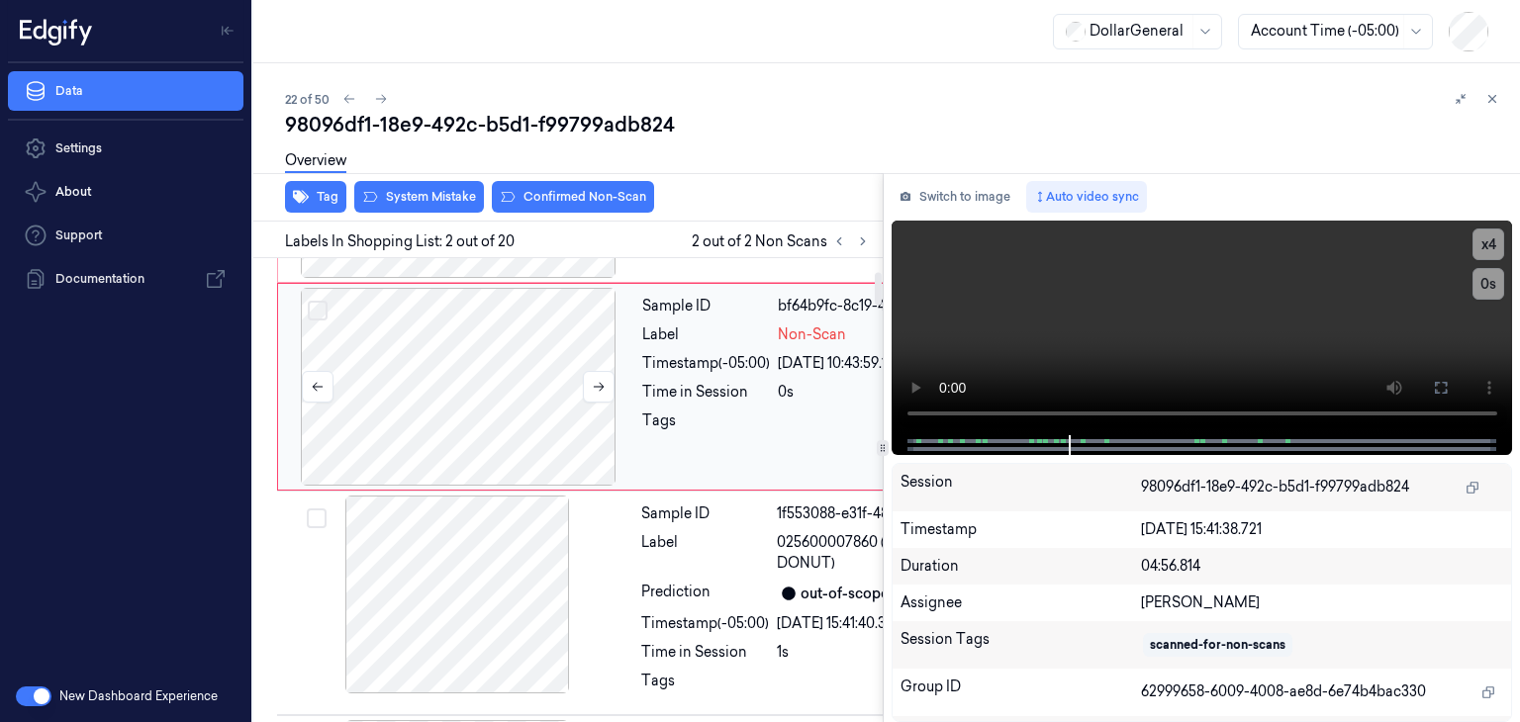
scroll to position [191, 0]
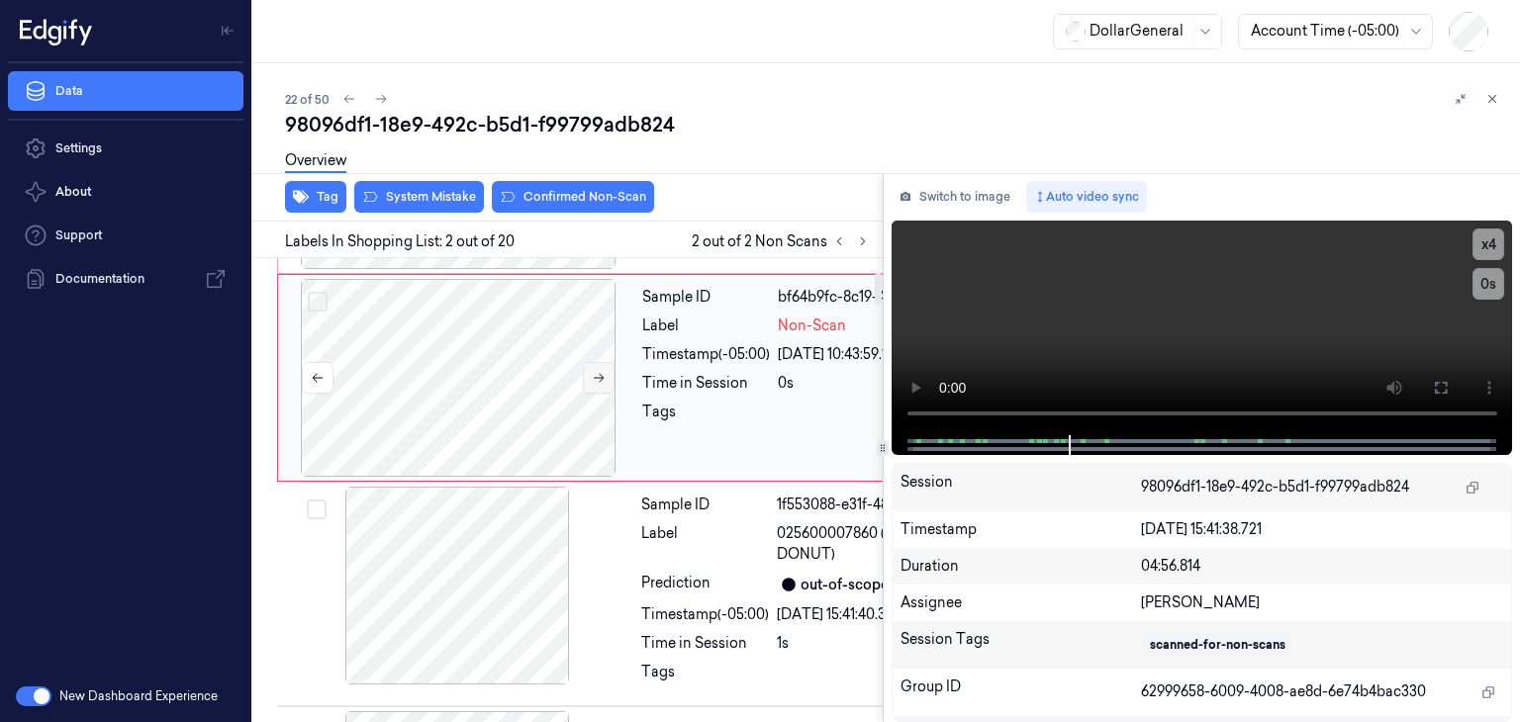
click at [607, 394] on button at bounding box center [599, 378] width 32 height 32
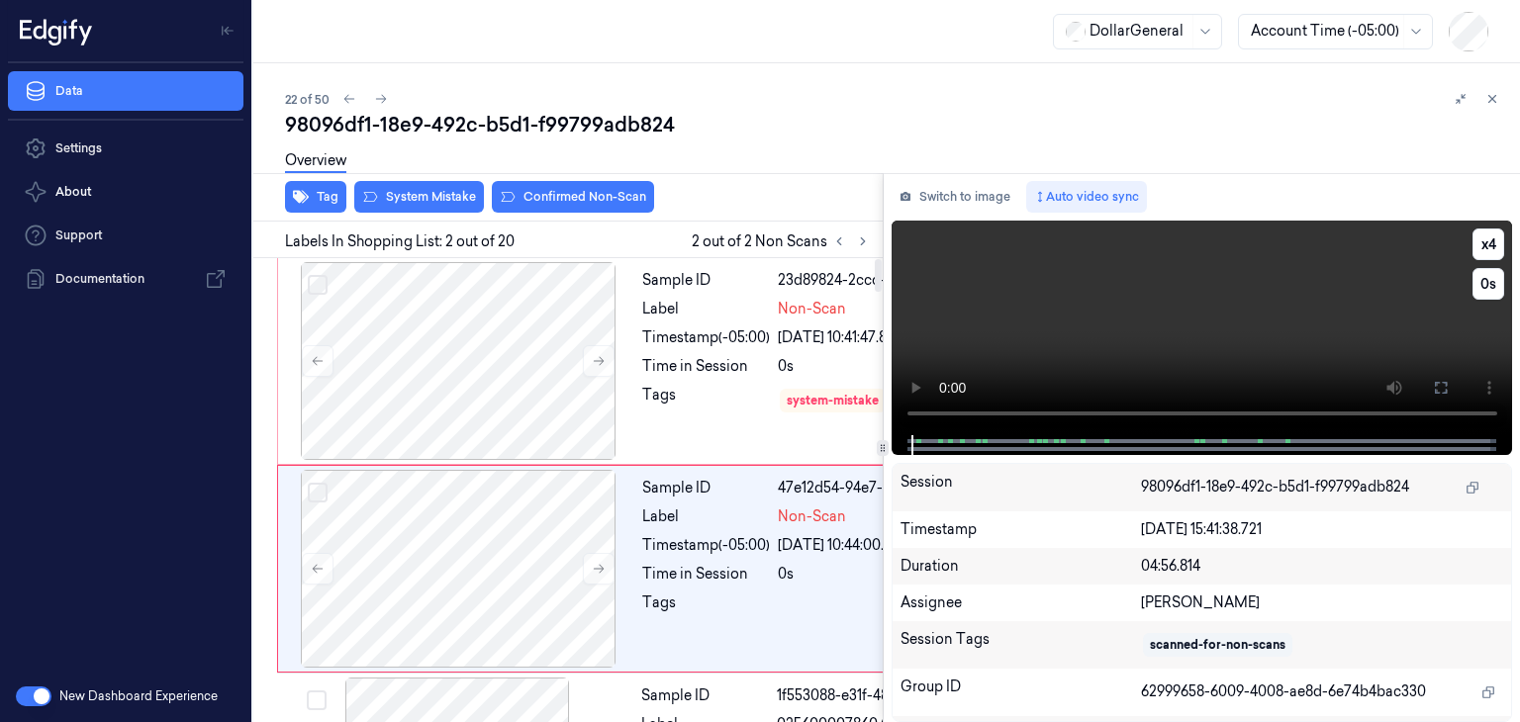
click at [1055, 312] on video at bounding box center [1203, 328] width 622 height 215
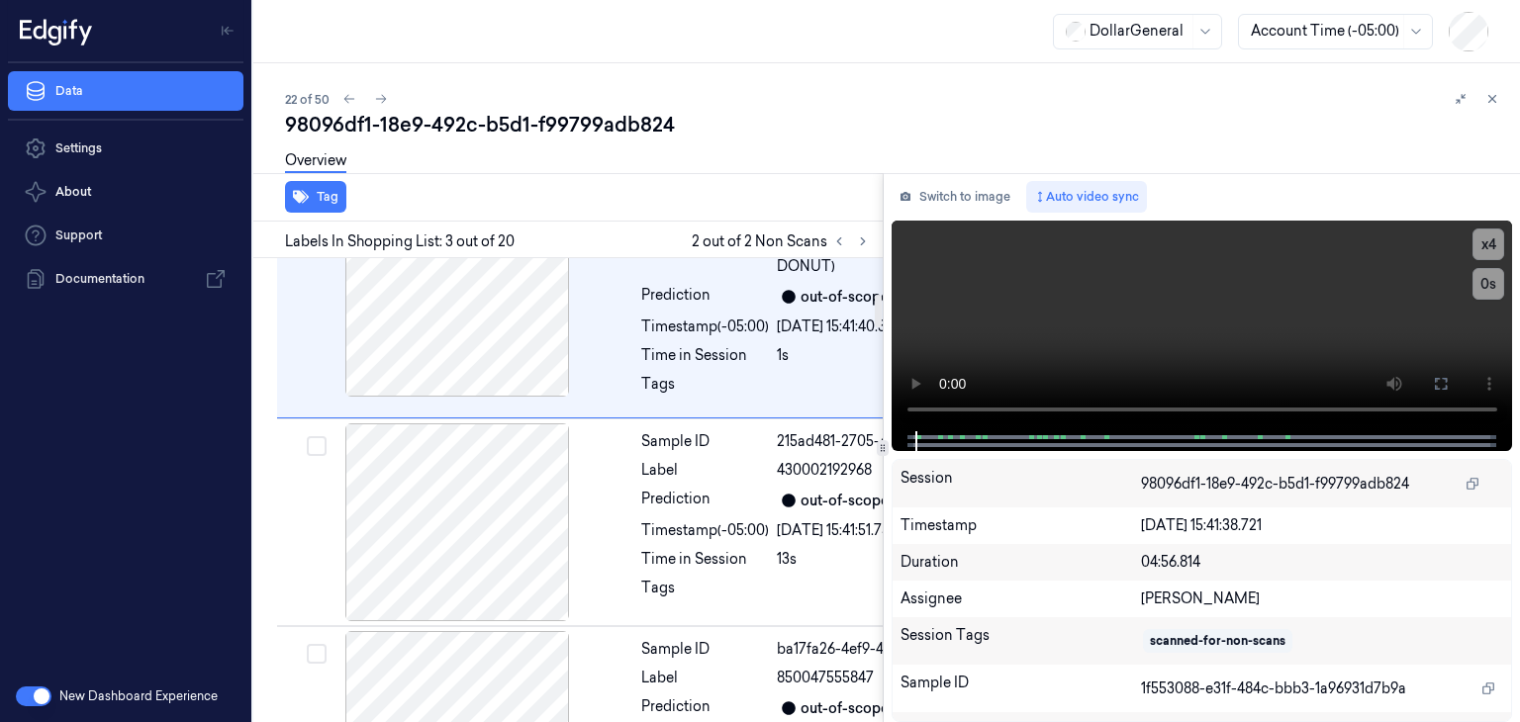
scroll to position [503, 0]
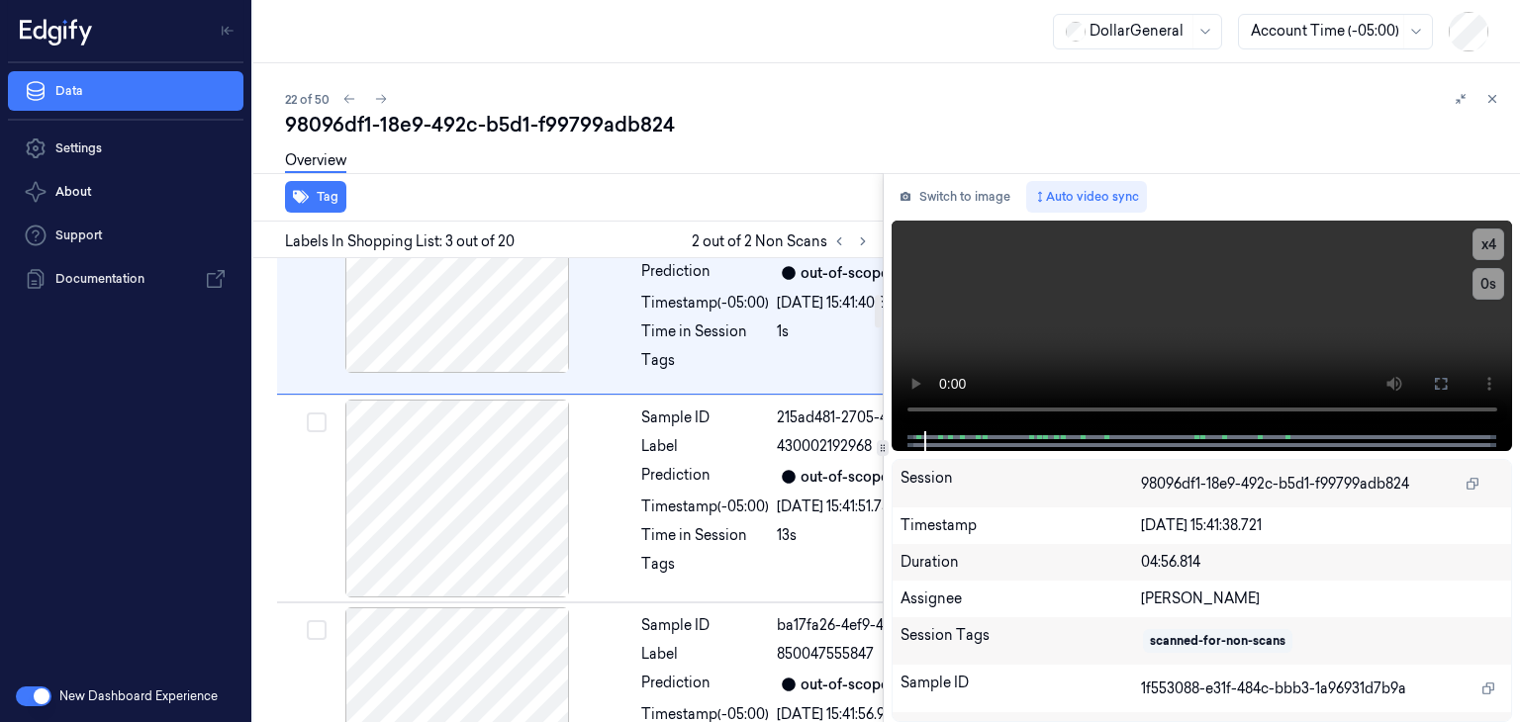
click at [888, 121] on div "98096df1-18e9-492c-b5d1-f99799adb824" at bounding box center [894, 125] width 1219 height 28
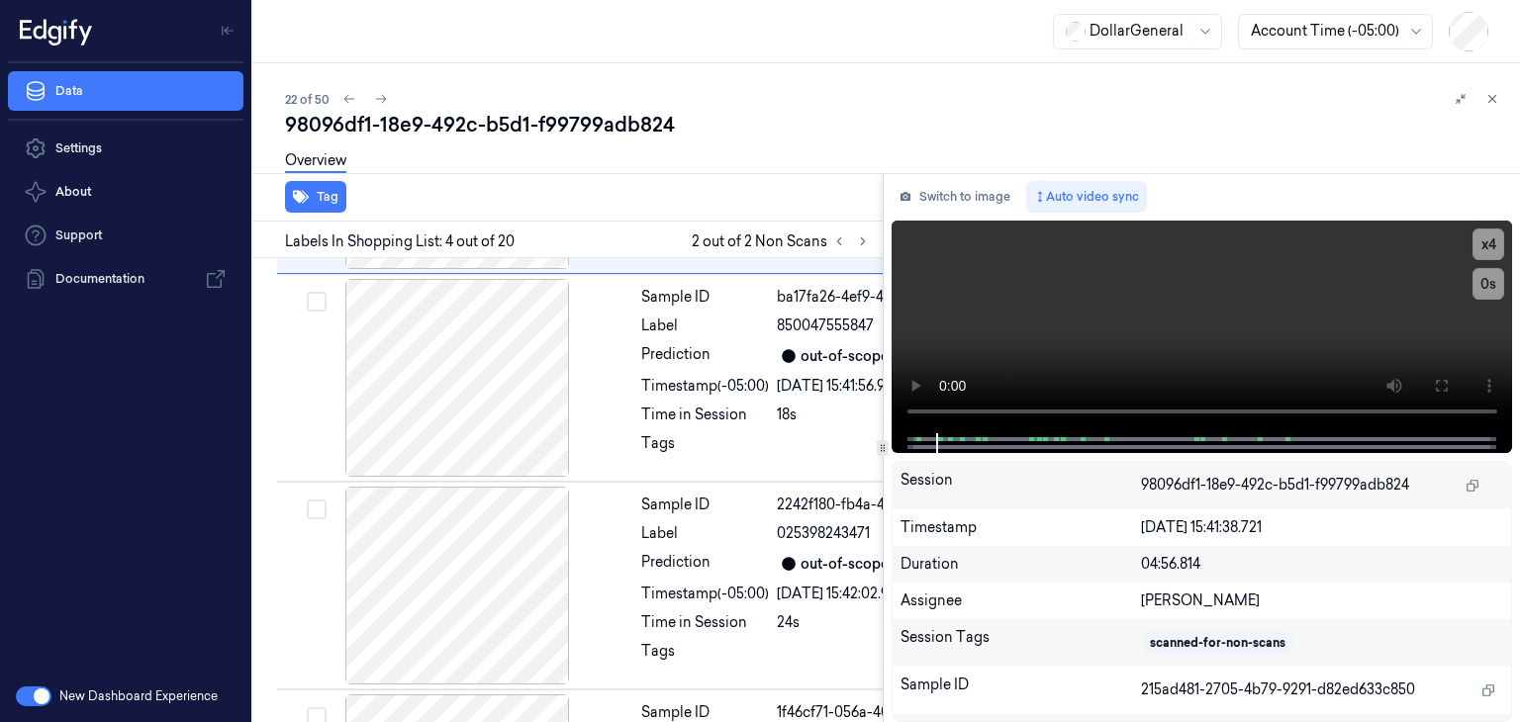
scroll to position [848, 0]
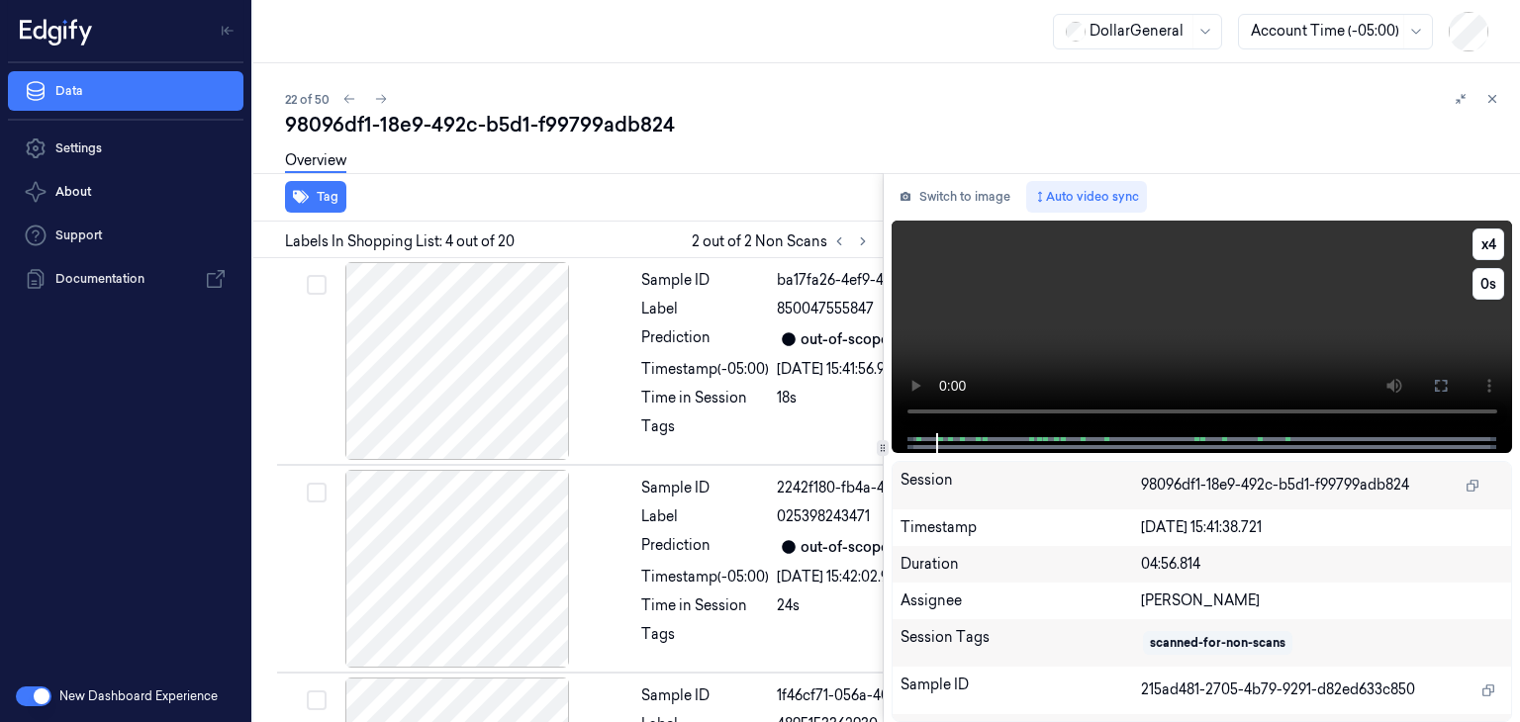
click at [1161, 325] on video at bounding box center [1203, 327] width 622 height 213
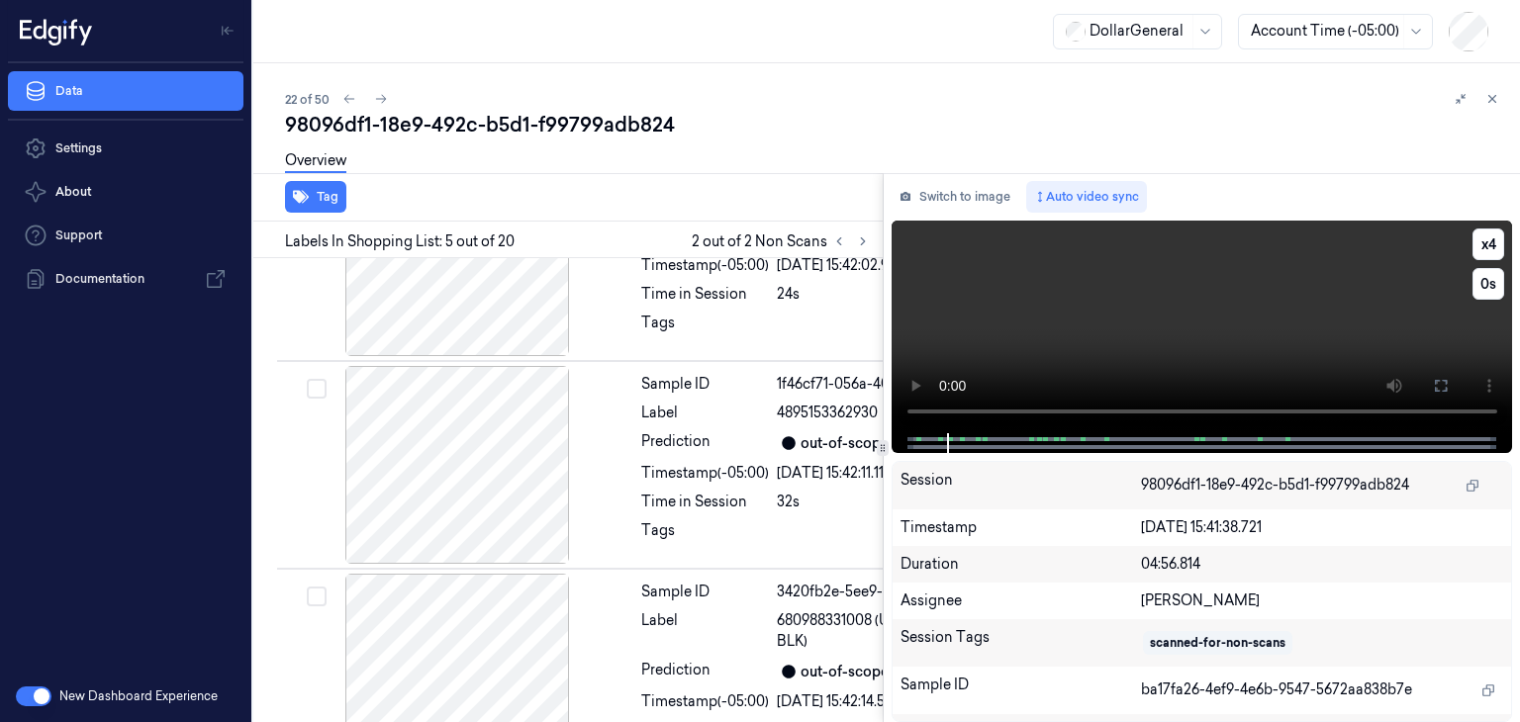
scroll to position [1173, 0]
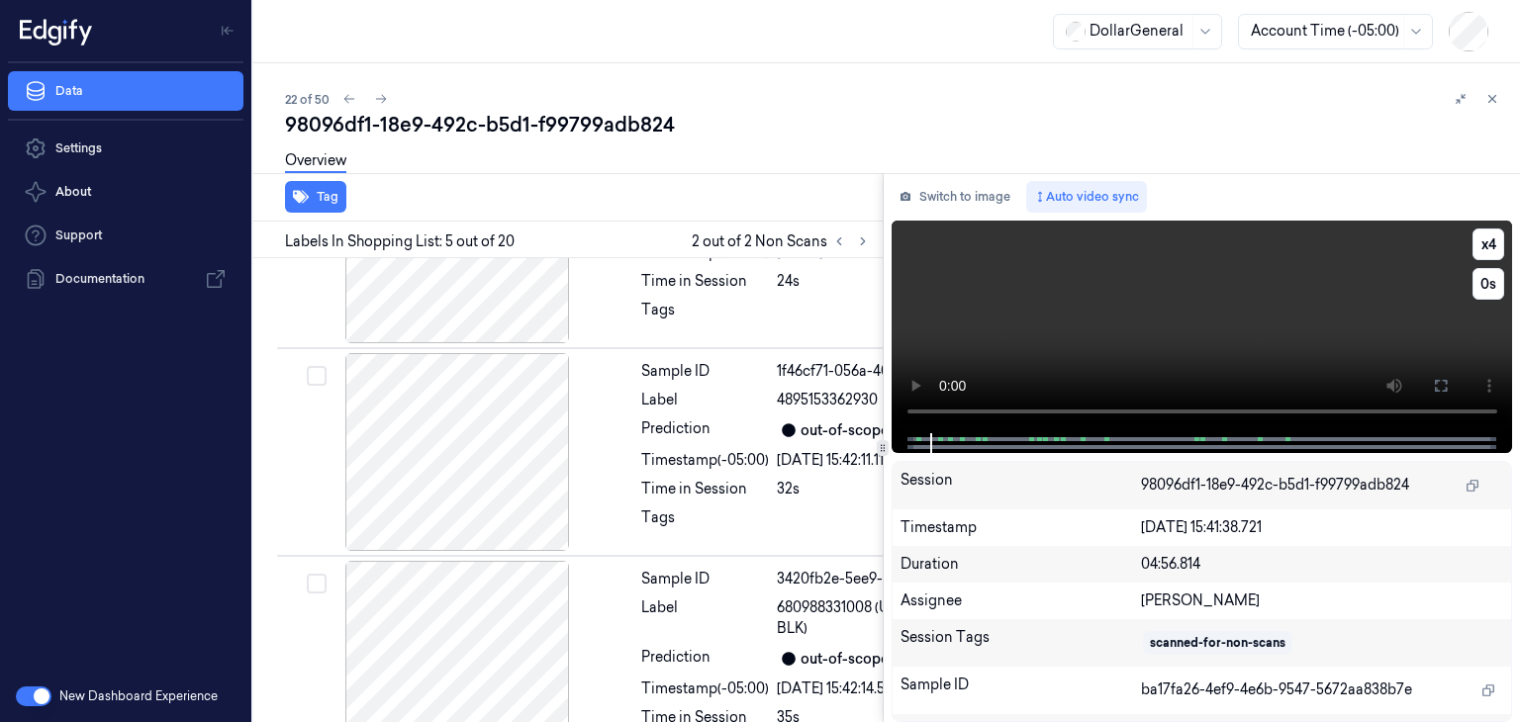
click at [1042, 270] on video at bounding box center [1203, 327] width 622 height 213
click at [856, 118] on div "98096df1-18e9-492c-b5d1-f99799adb824" at bounding box center [894, 125] width 1219 height 28
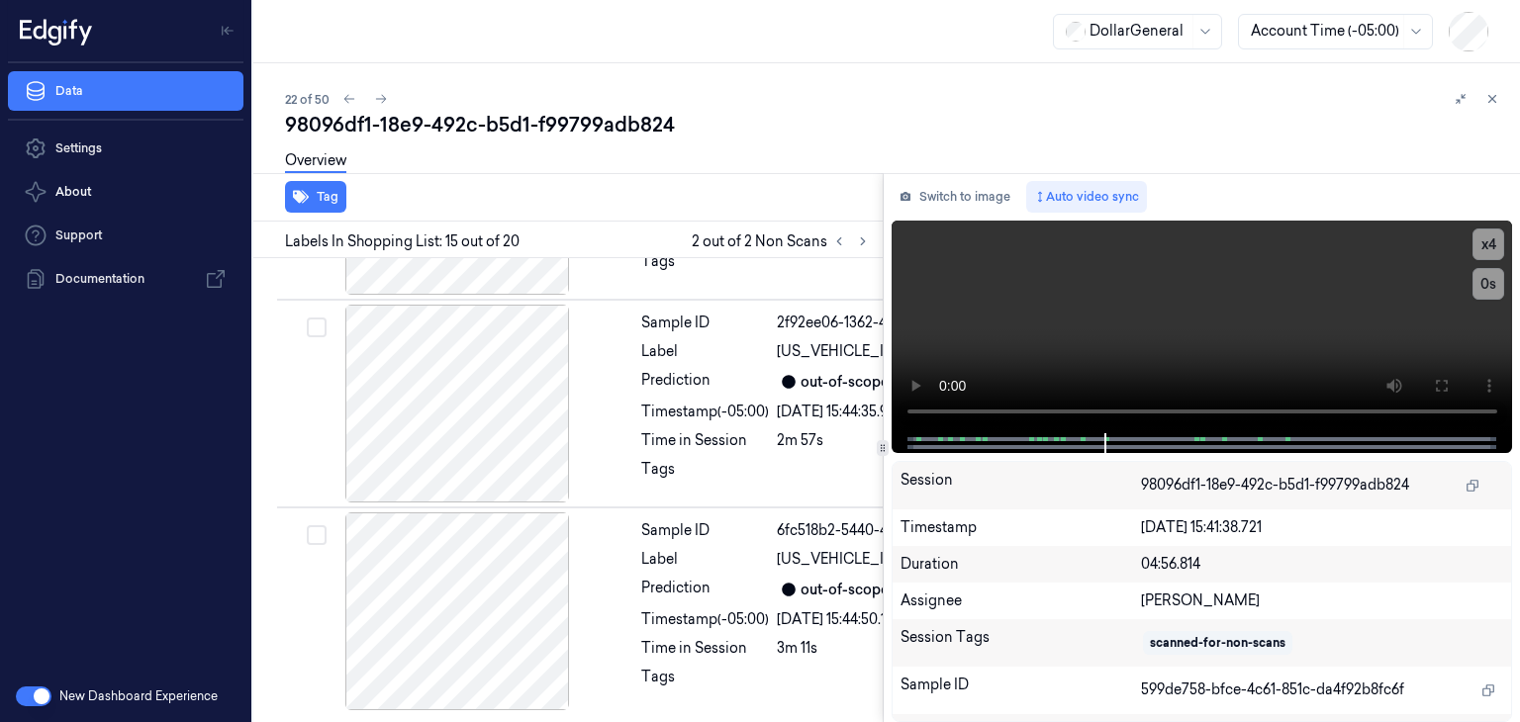
scroll to position [4561, 0]
click at [1164, 182] on div "Switch to image Auto video sync" at bounding box center [1203, 197] width 622 height 32
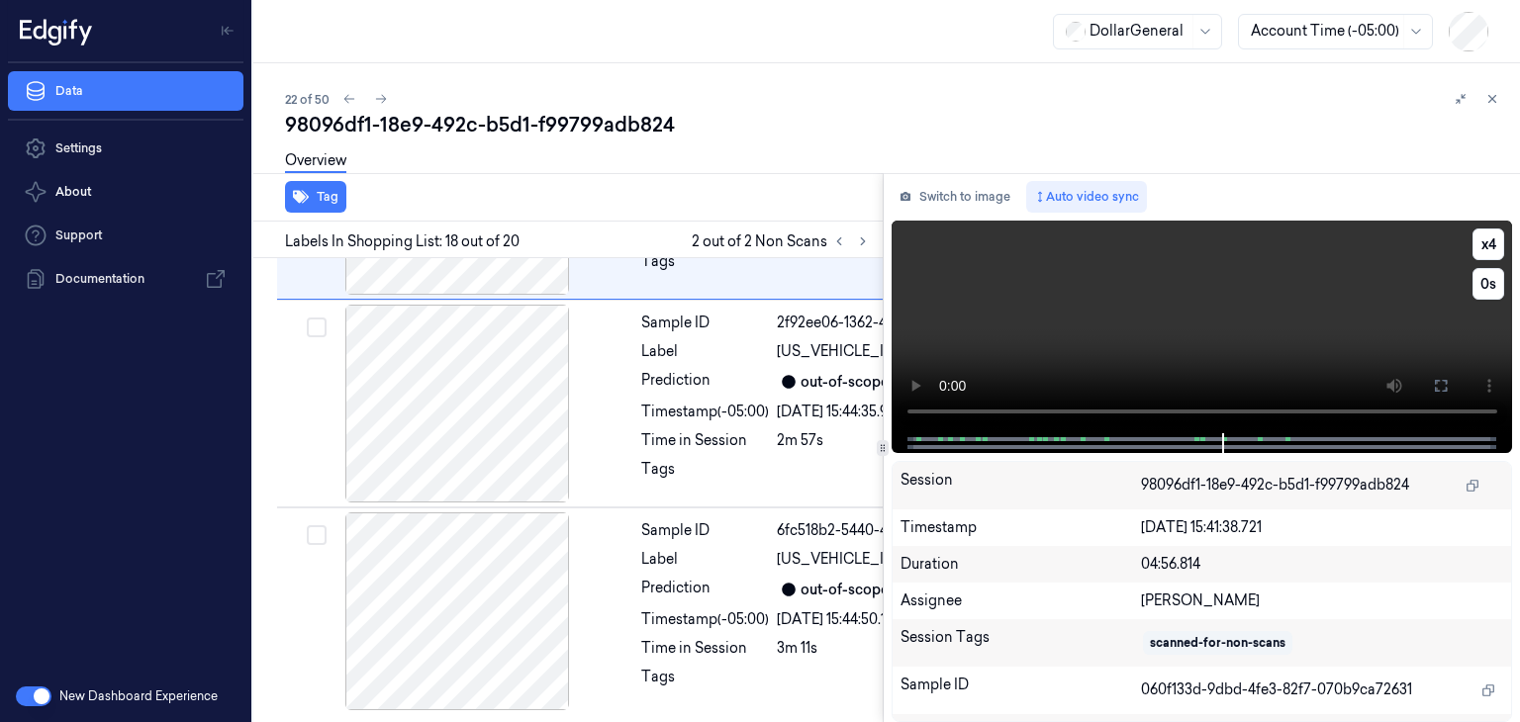
scroll to position [5495, 0]
drag, startPoint x: 1147, startPoint y: 259, endPoint x: 1229, endPoint y: 375, distance: 142.0
click at [1219, 342] on video at bounding box center [1203, 327] width 622 height 213
click at [1210, 310] on video at bounding box center [1203, 327] width 622 height 213
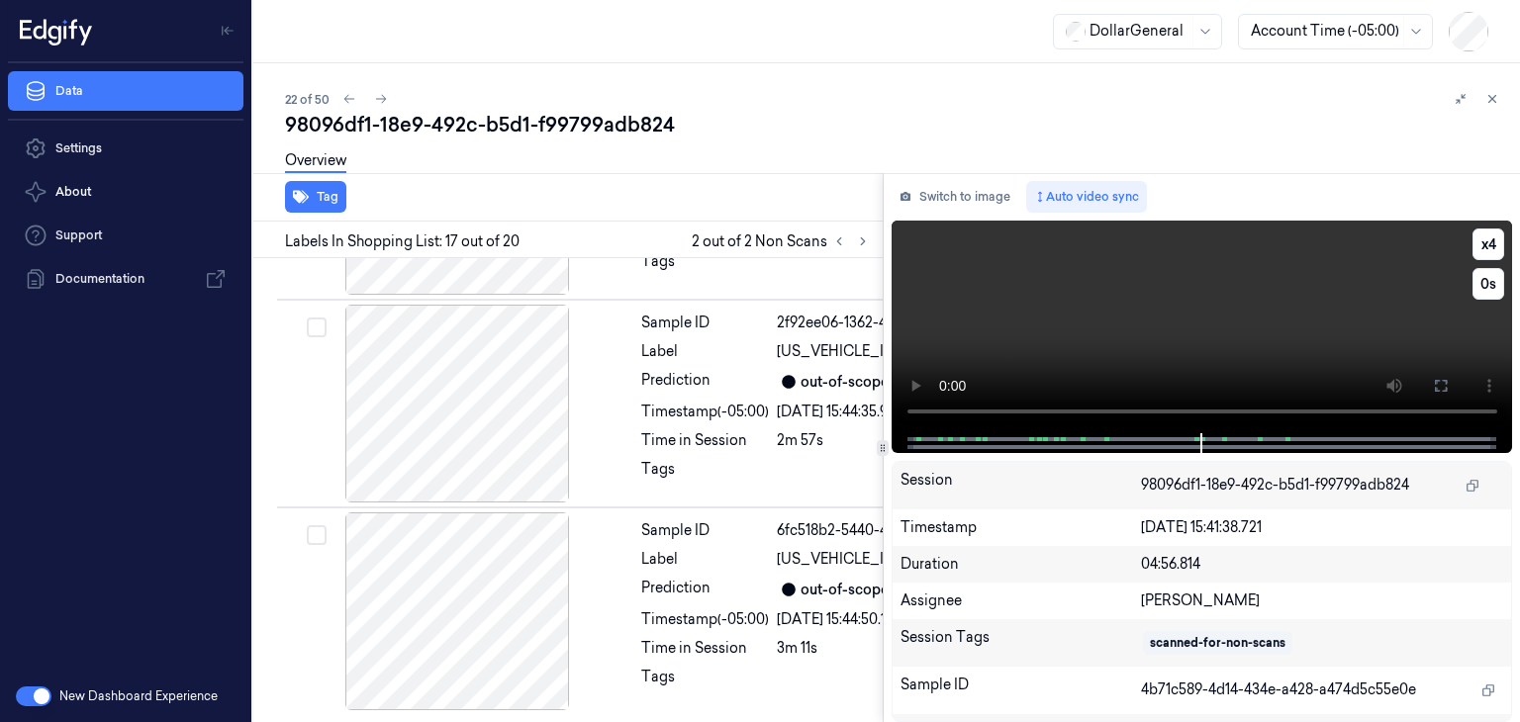
scroll to position [5190, 0]
click at [1063, 412] on video at bounding box center [1203, 327] width 622 height 213
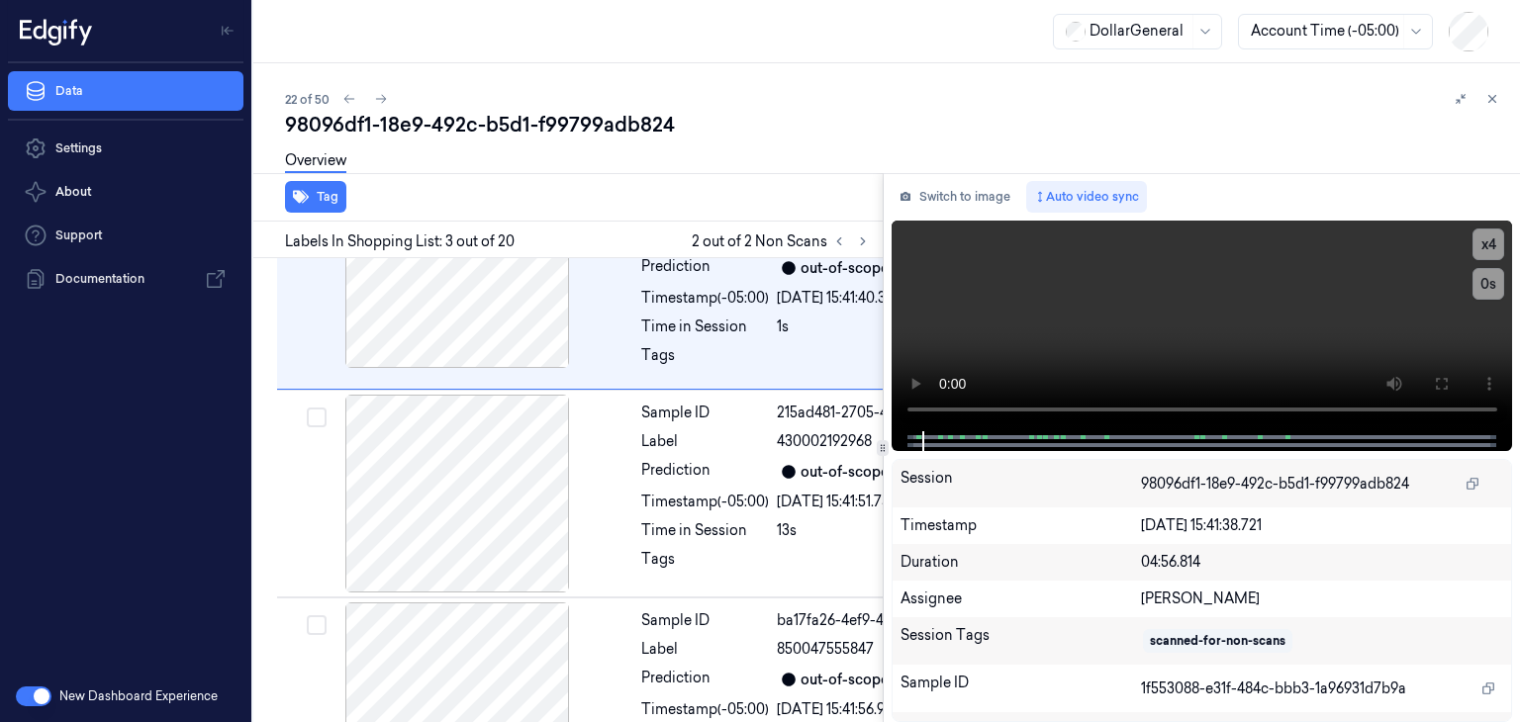
scroll to position [503, 0]
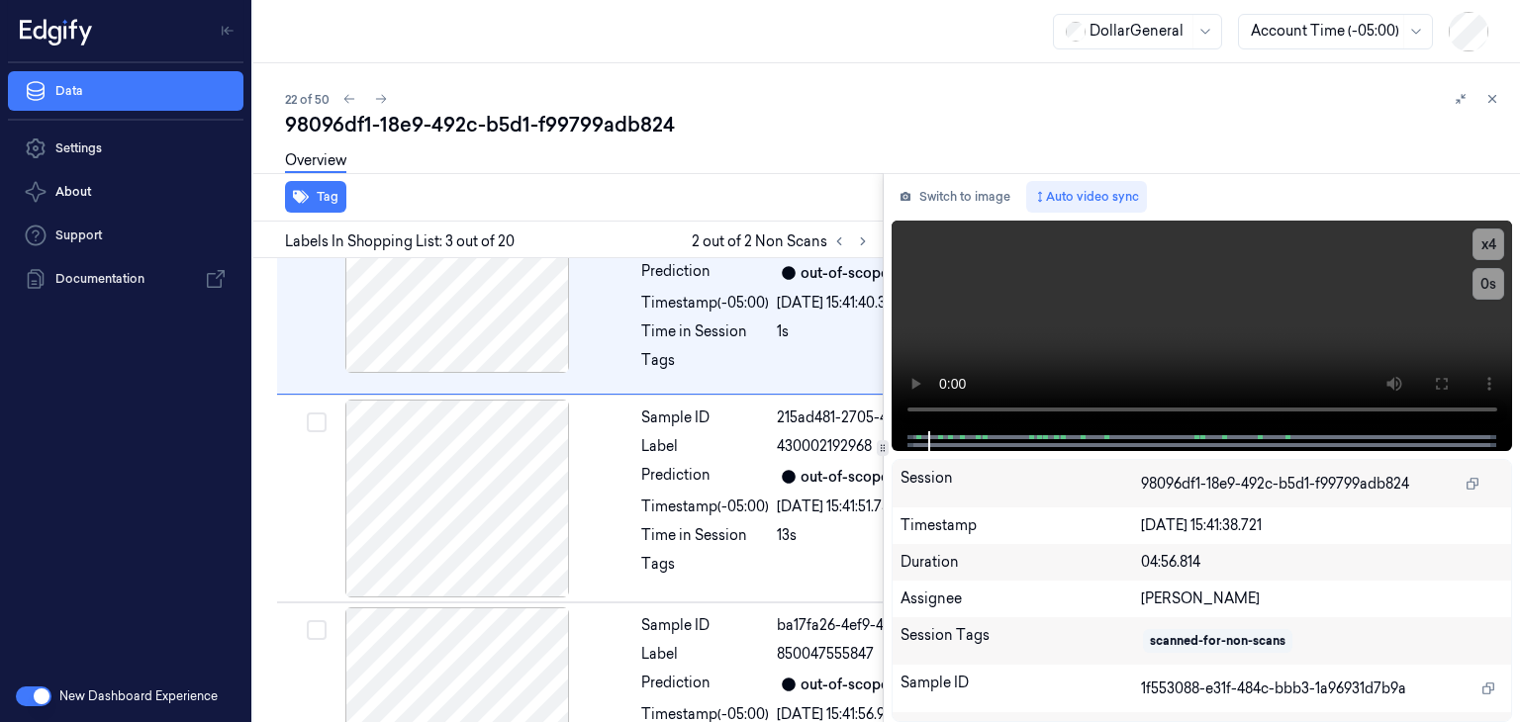
click at [887, 87] on div "22 of 50" at bounding box center [894, 99] width 1219 height 24
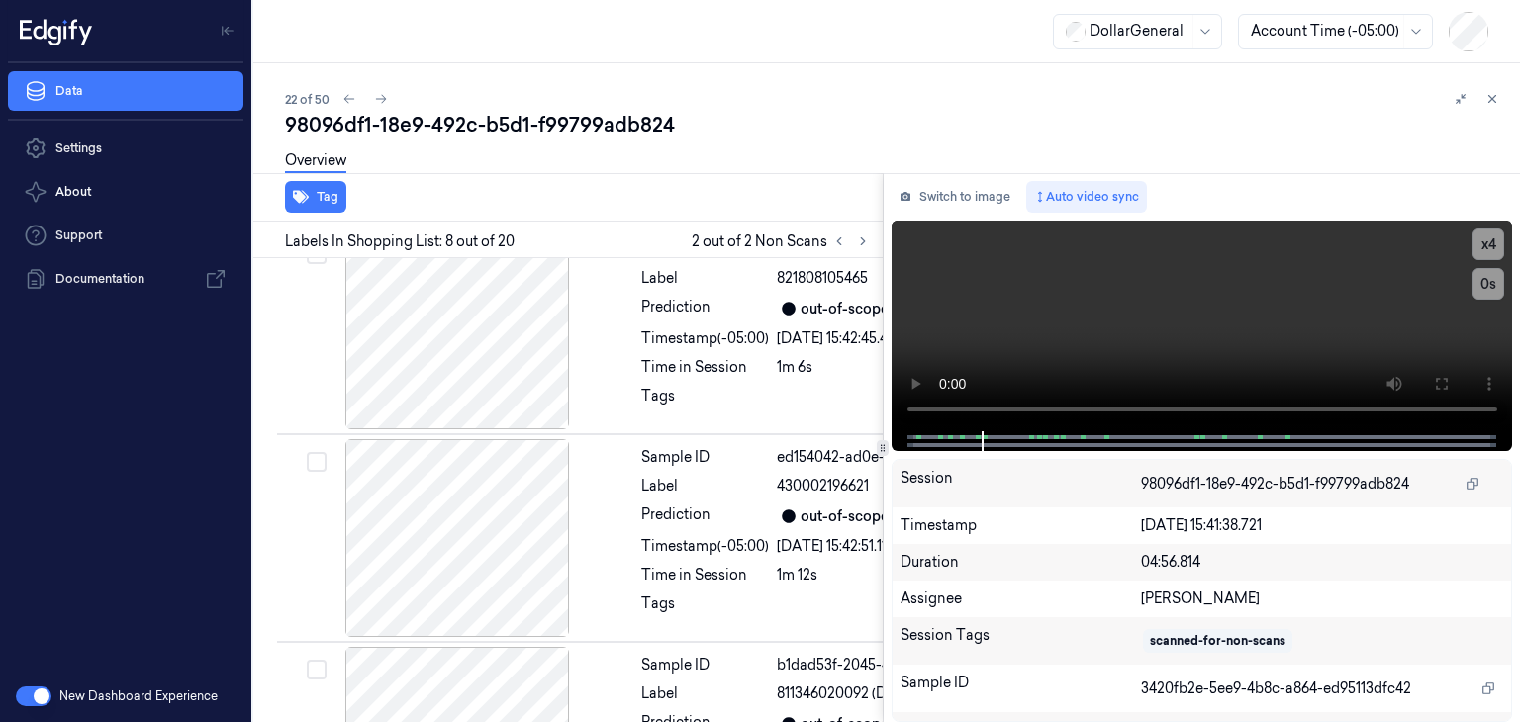
scroll to position [2160, 0]
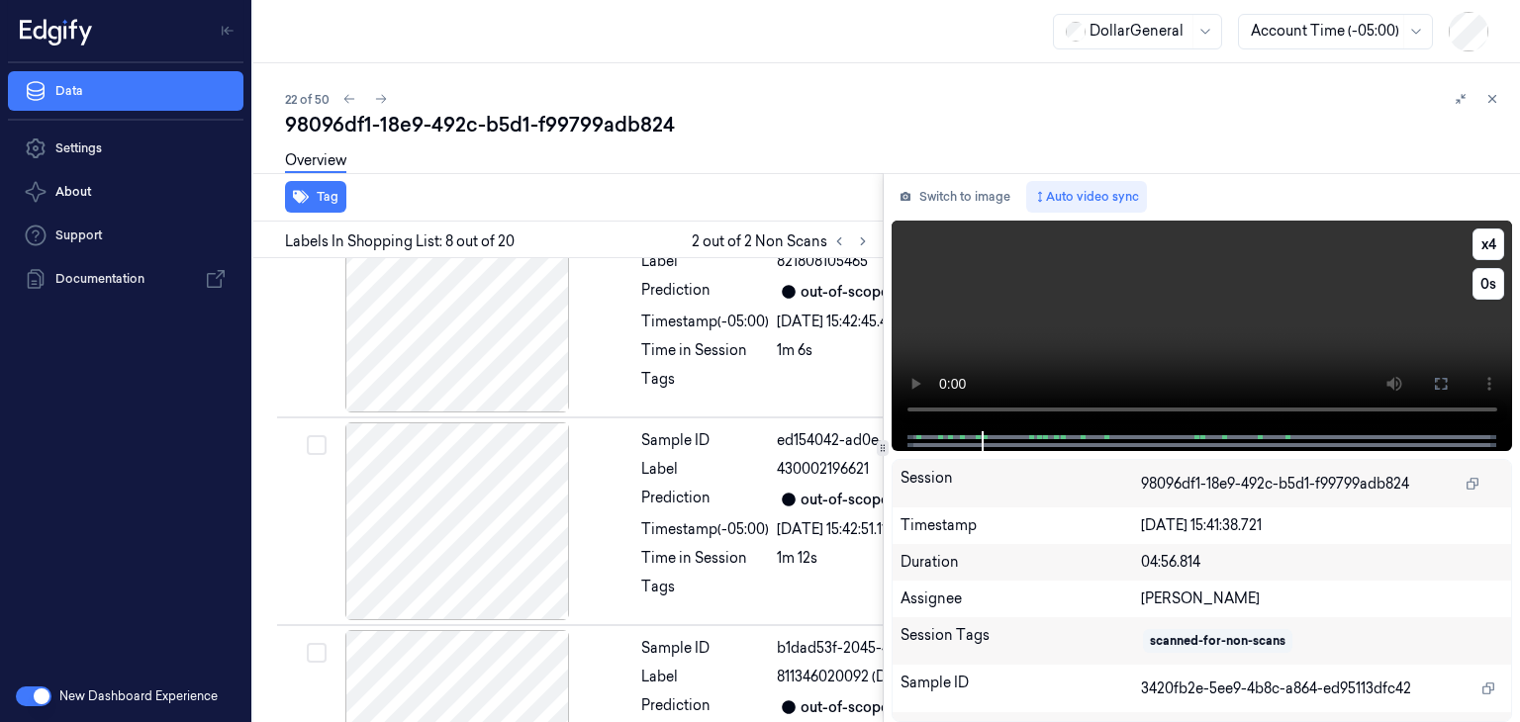
click at [1172, 347] on video at bounding box center [1203, 326] width 622 height 211
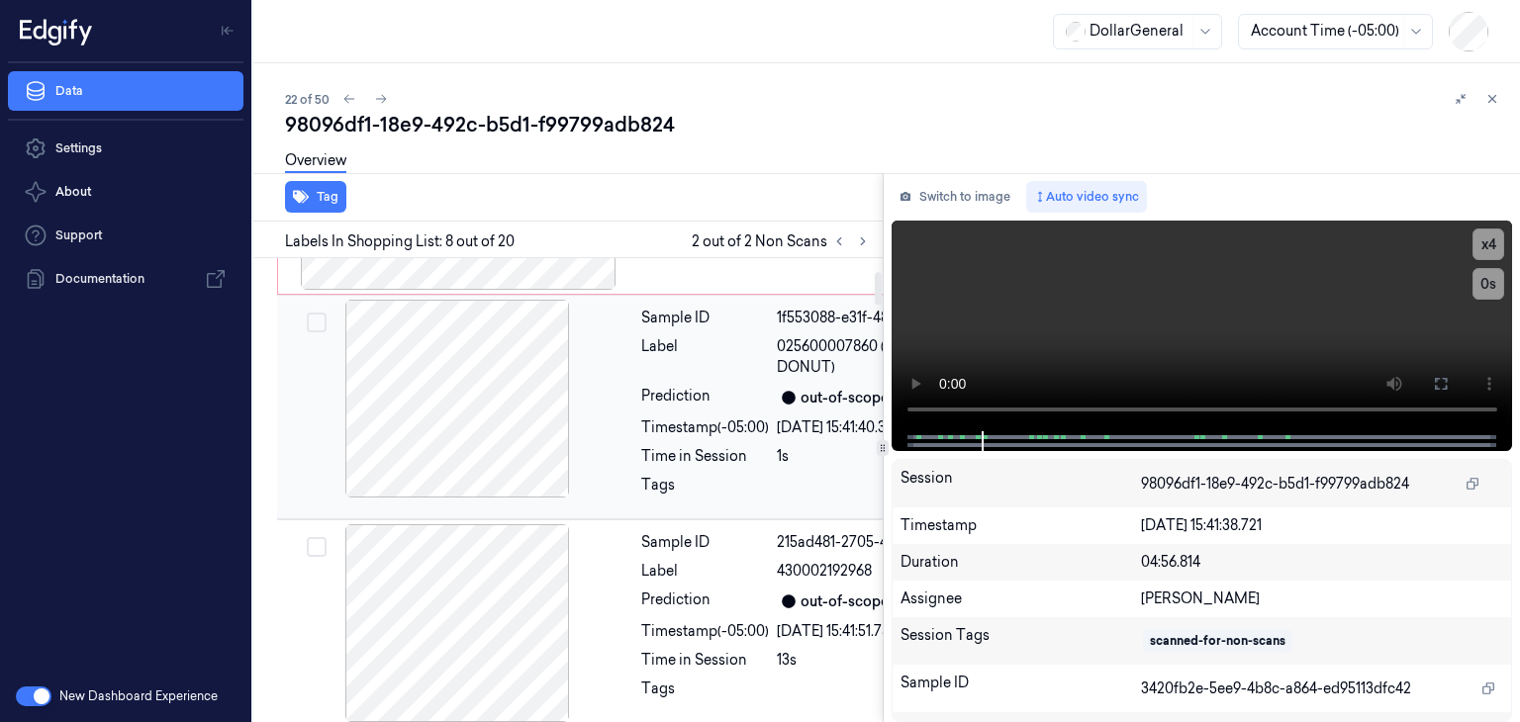
scroll to position [0, 0]
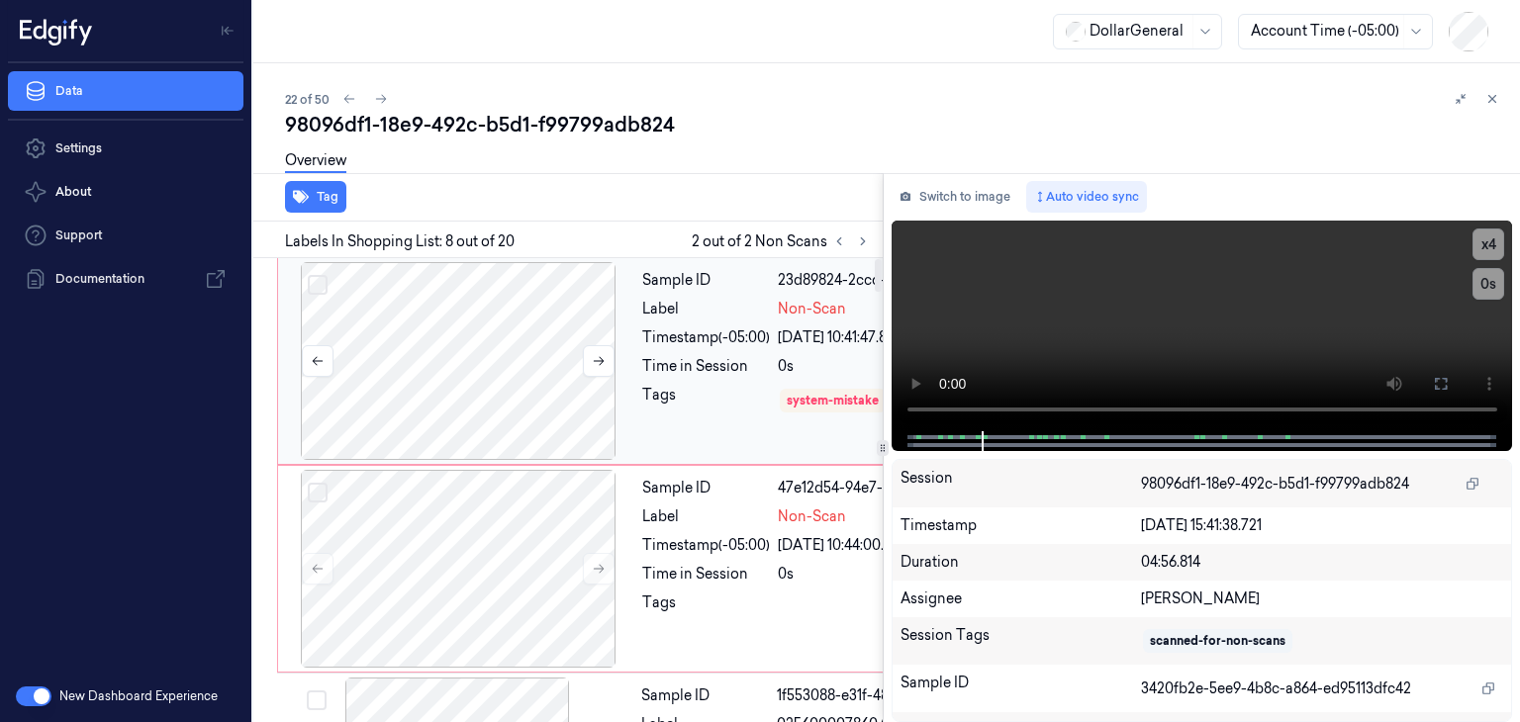
click at [524, 326] on div at bounding box center [458, 361] width 352 height 198
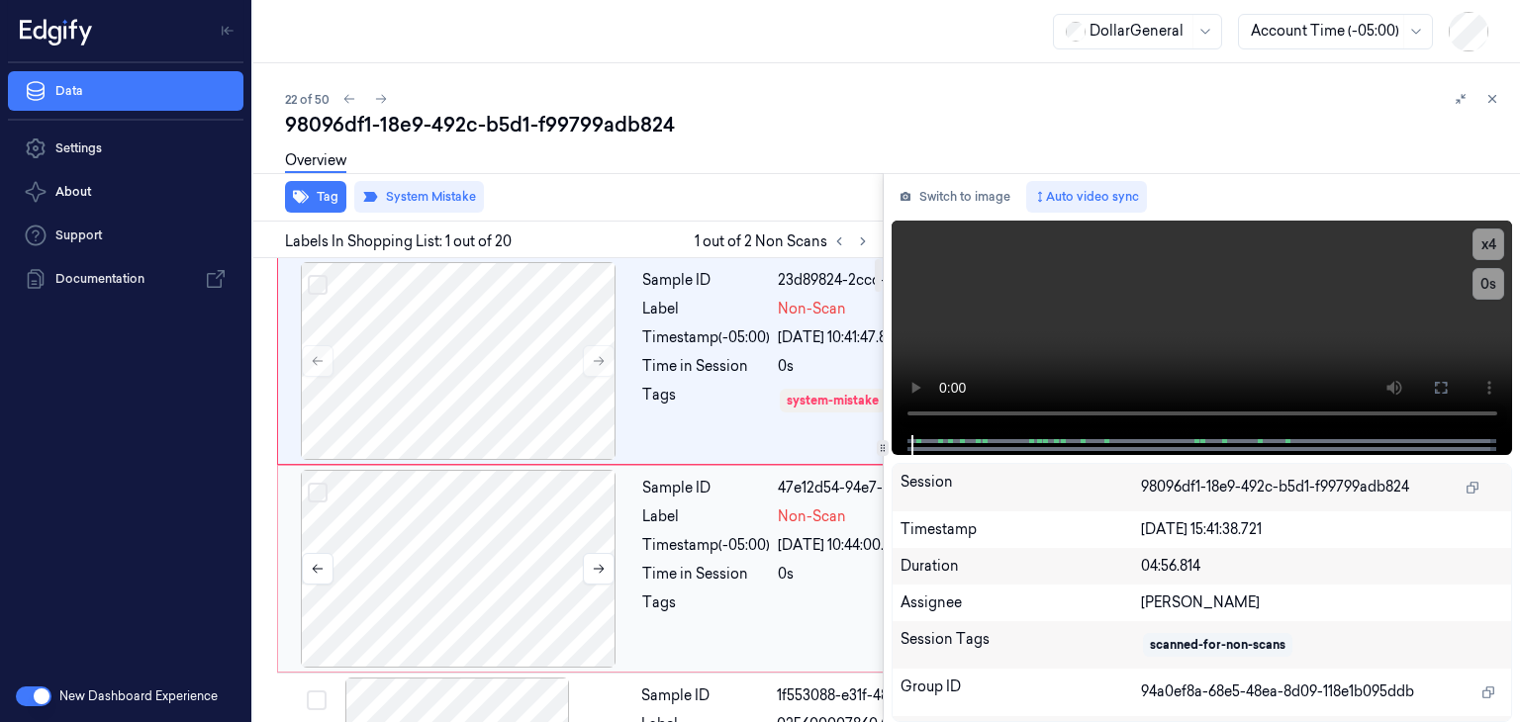
click at [506, 611] on div at bounding box center [458, 569] width 352 height 198
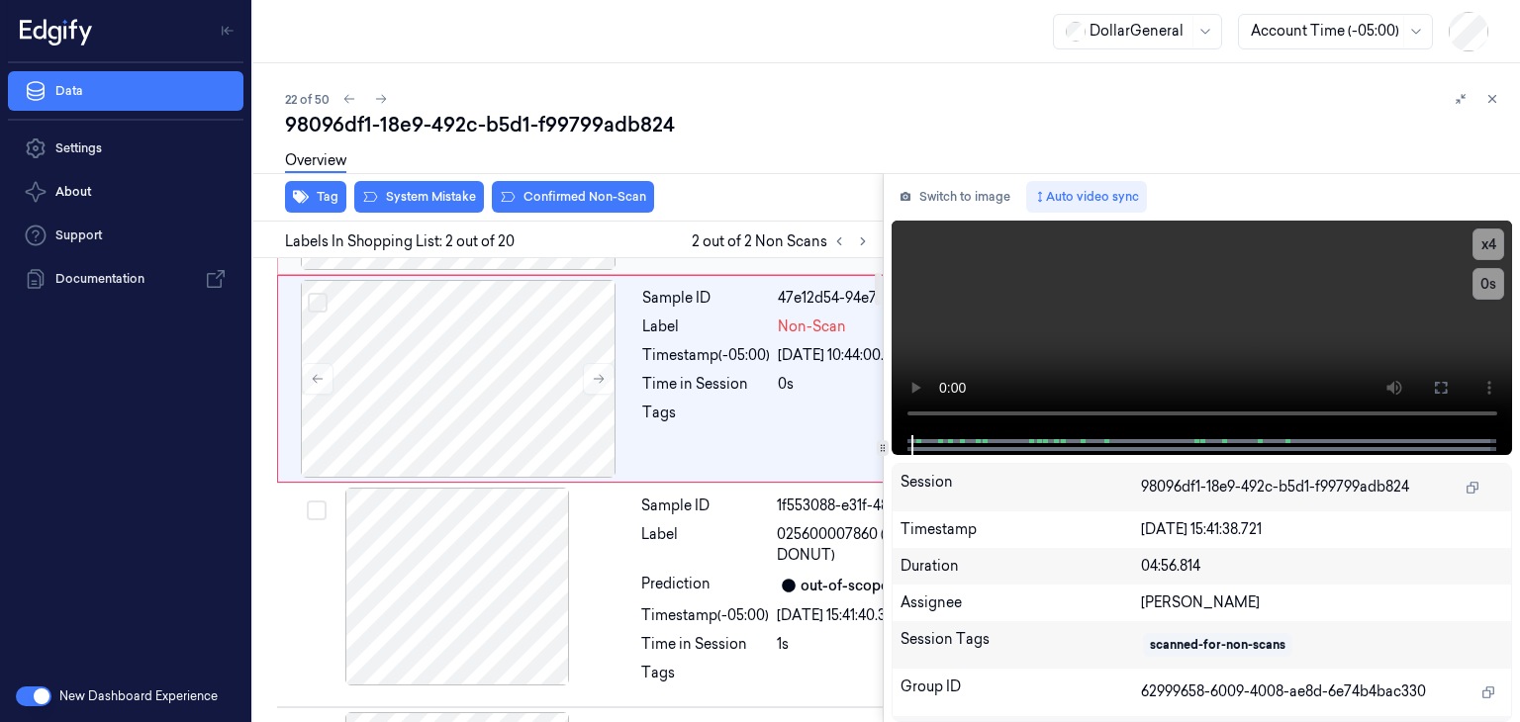
scroll to position [191, 0]
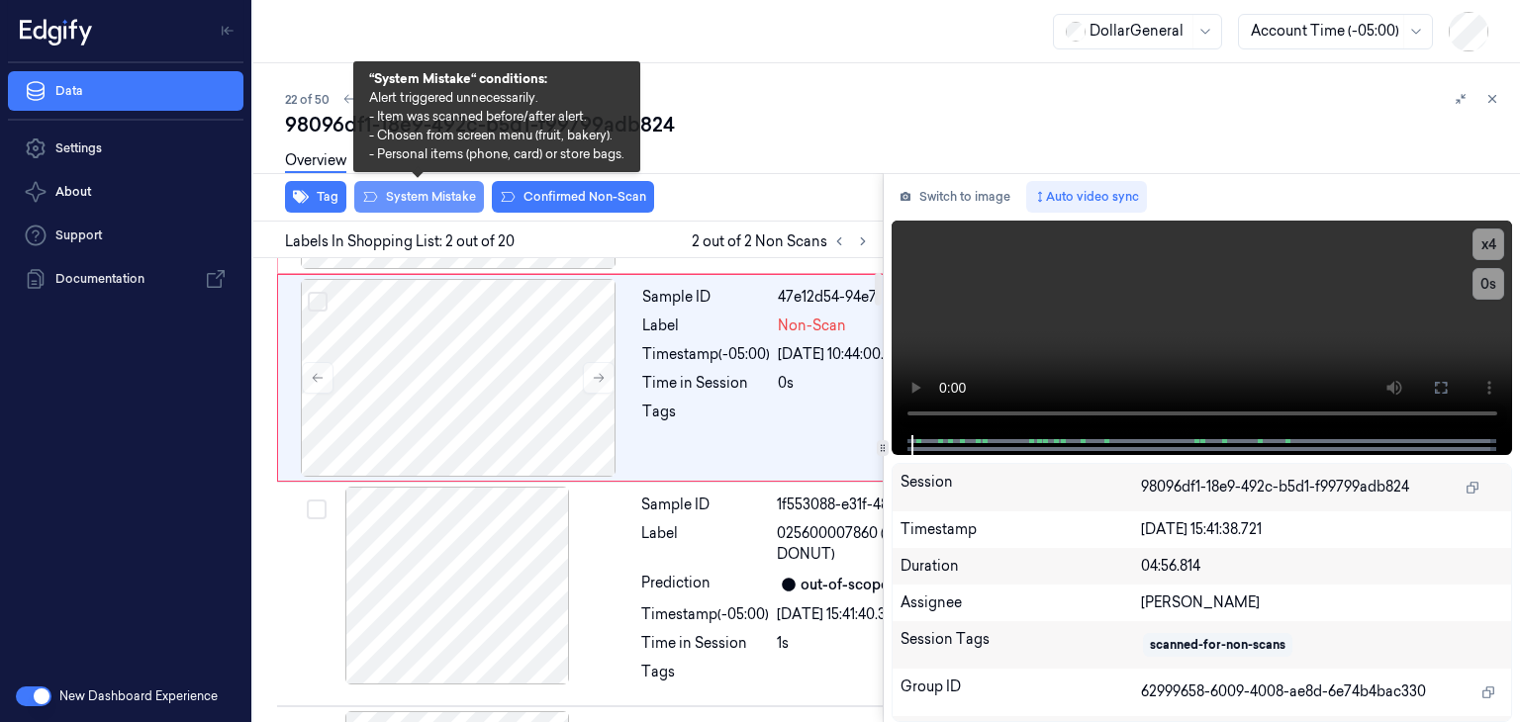
click at [412, 199] on button "System Mistake" at bounding box center [419, 197] width 130 height 32
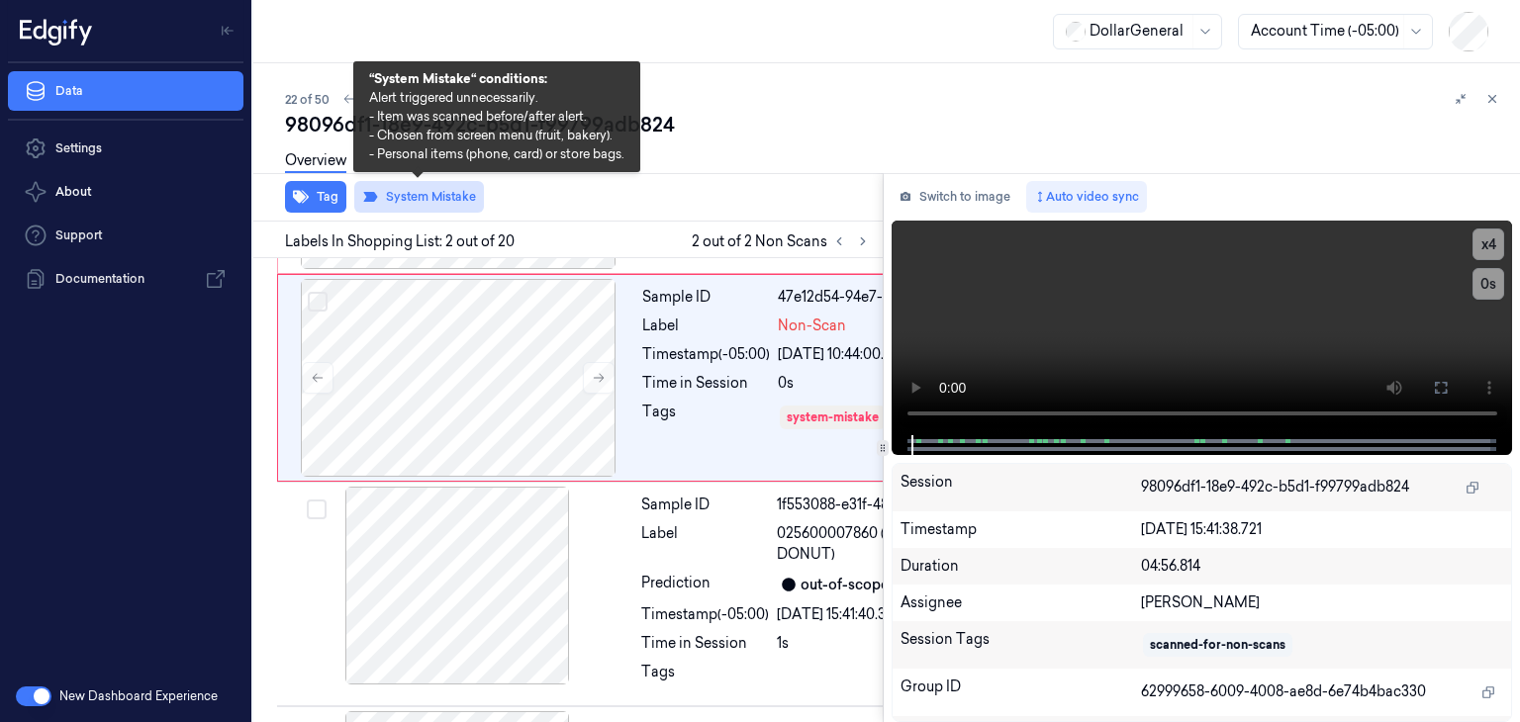
scroll to position [213, 0]
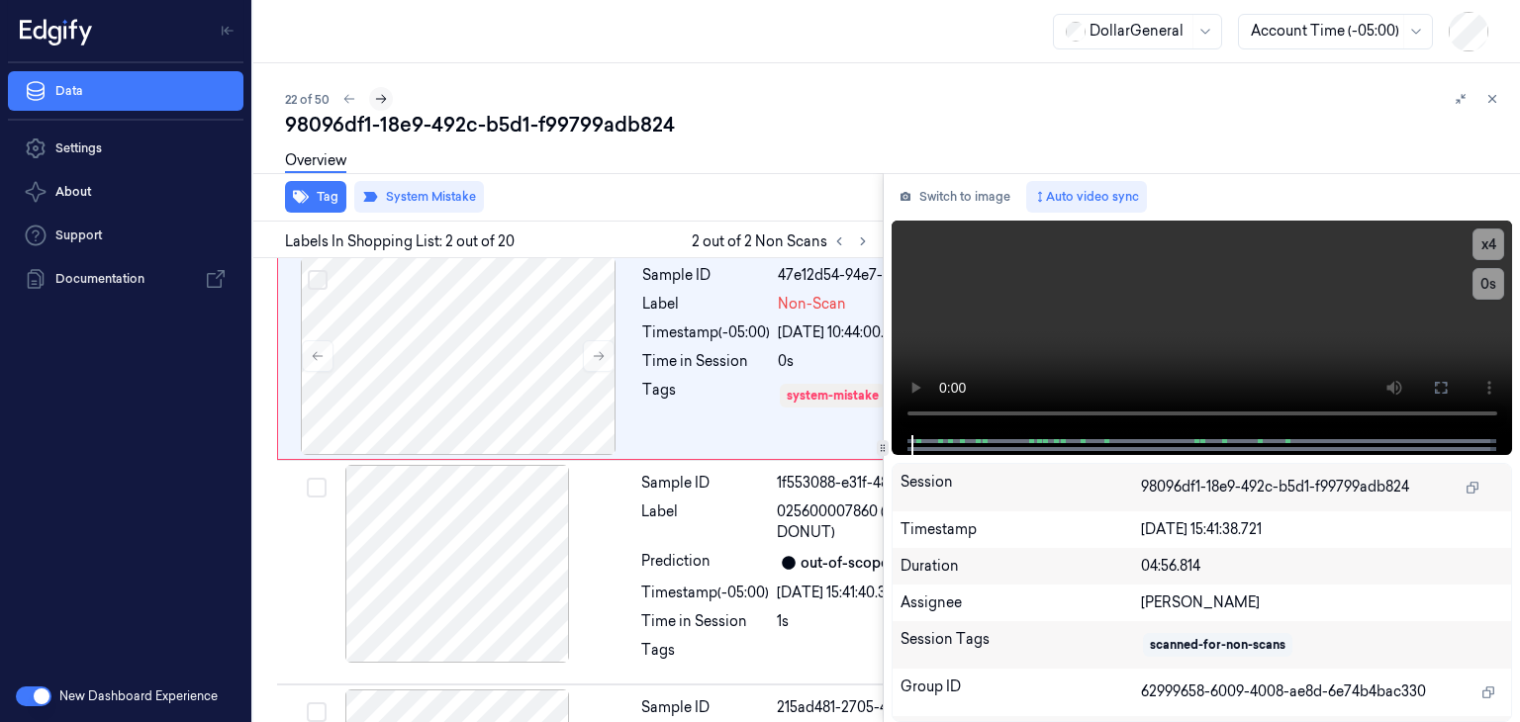
click at [388, 96] on button at bounding box center [381, 99] width 24 height 24
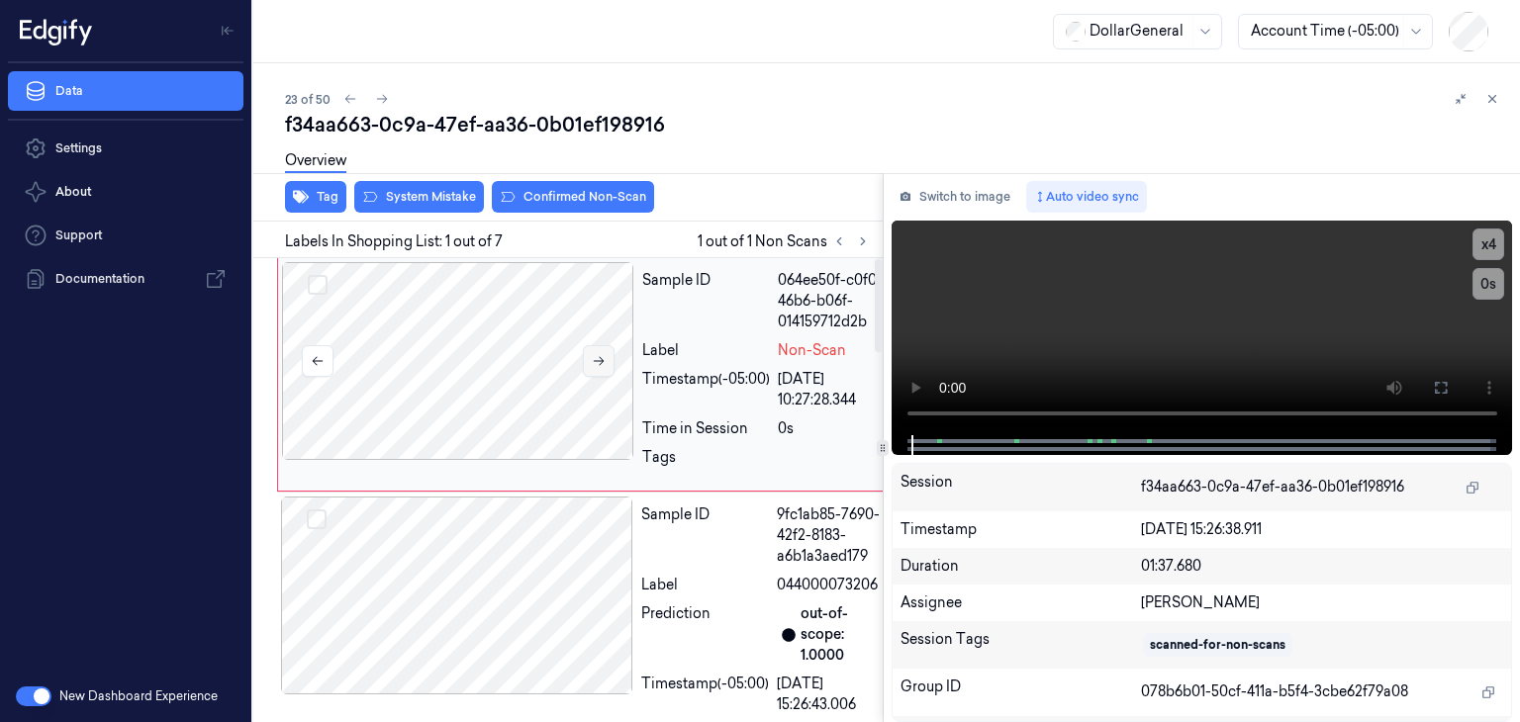
click at [605, 366] on icon at bounding box center [599, 361] width 14 height 14
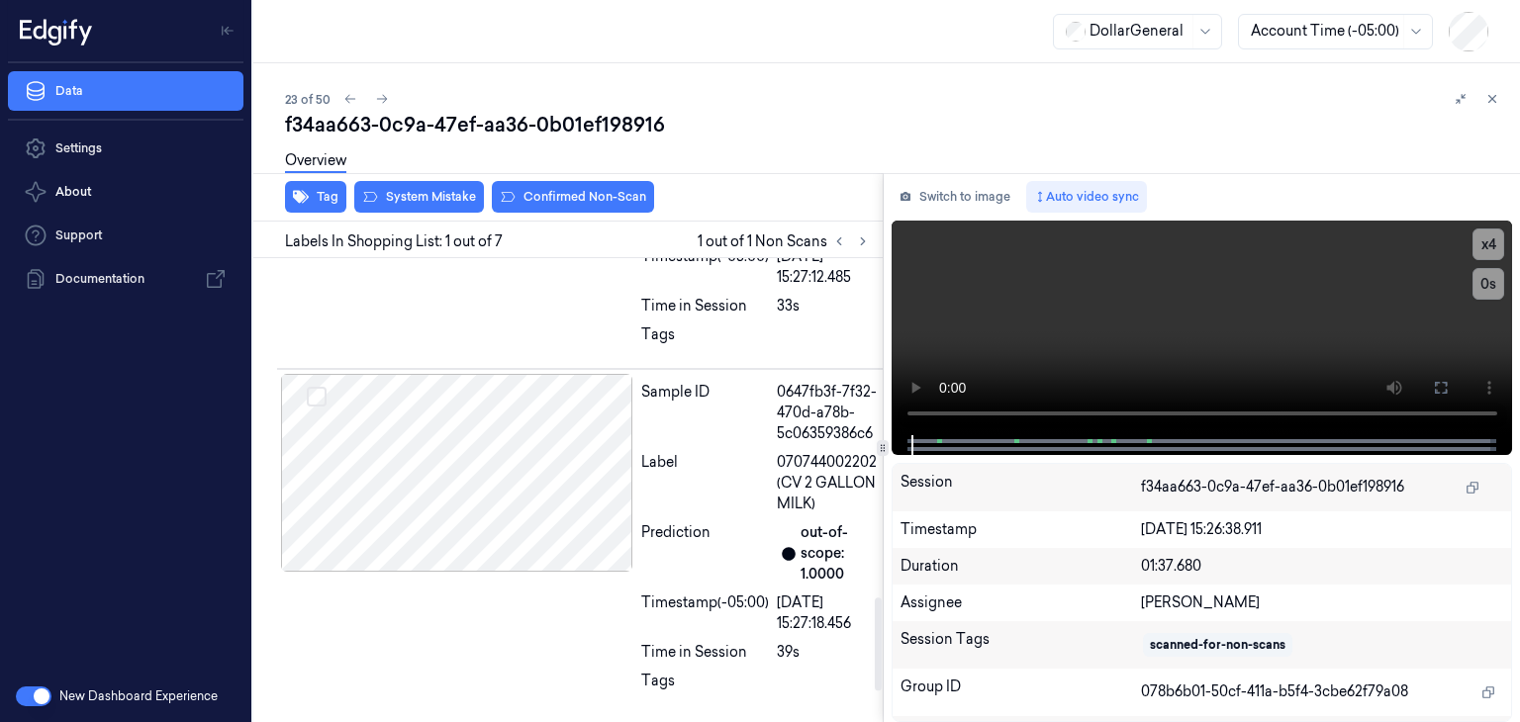
scroll to position [1831, 0]
click at [433, 194] on button "System Mistake" at bounding box center [419, 197] width 130 height 32
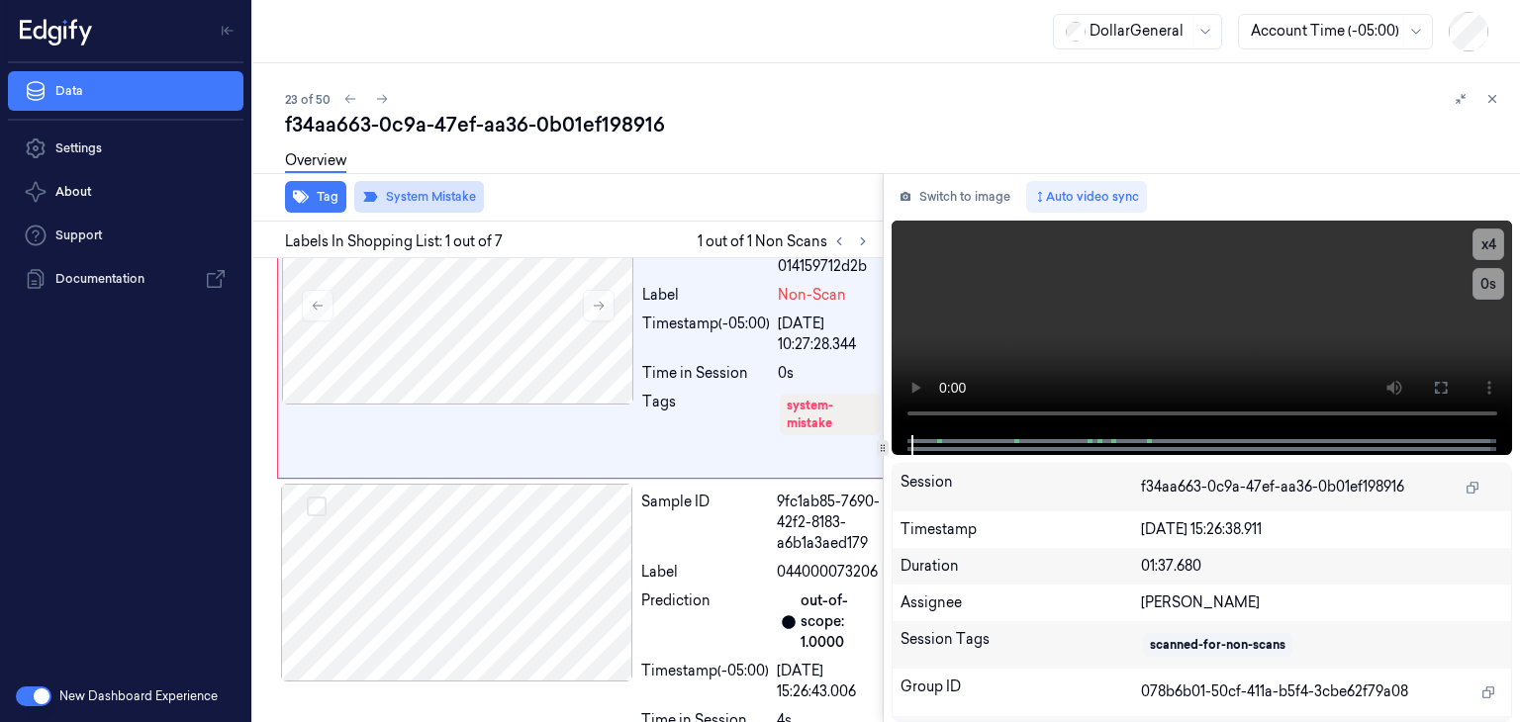
scroll to position [0, 0]
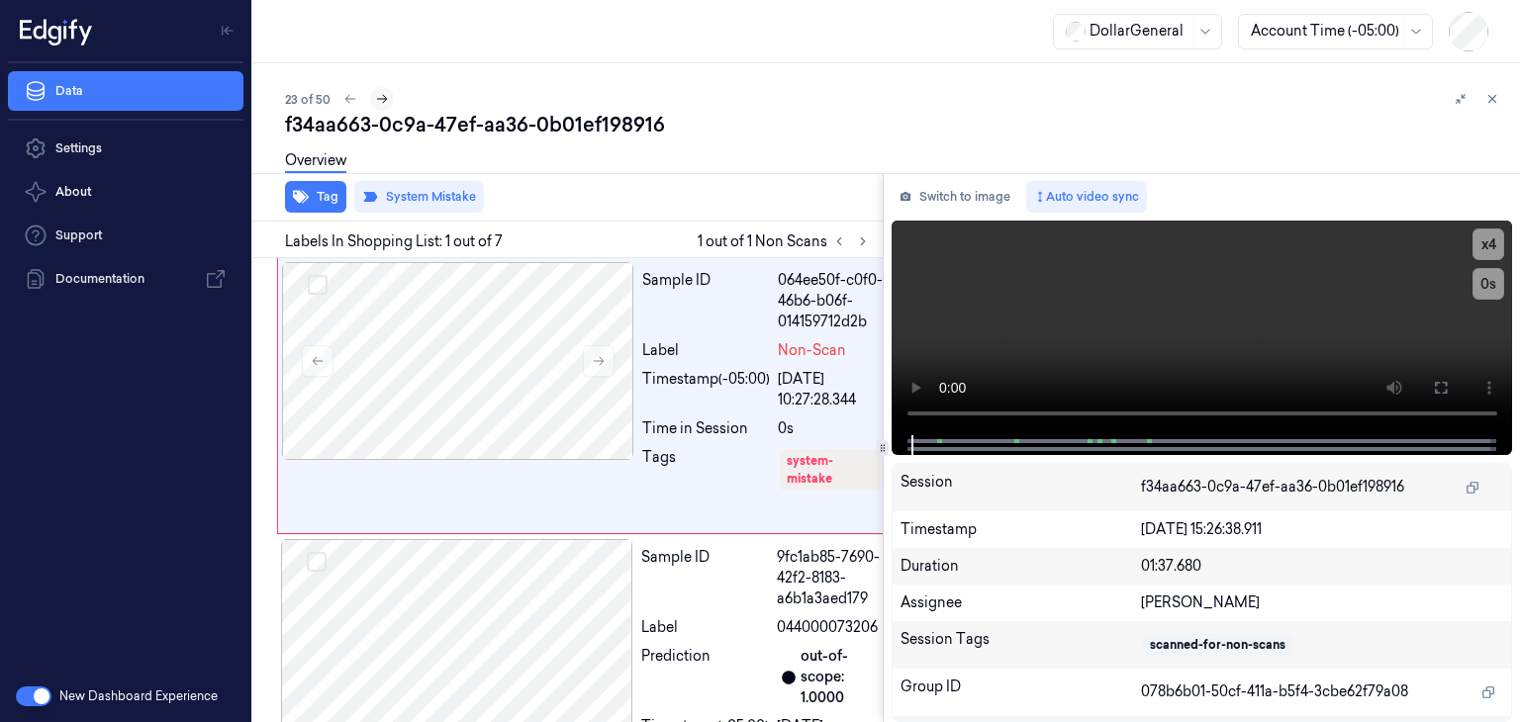
click at [372, 90] on button at bounding box center [382, 99] width 24 height 24
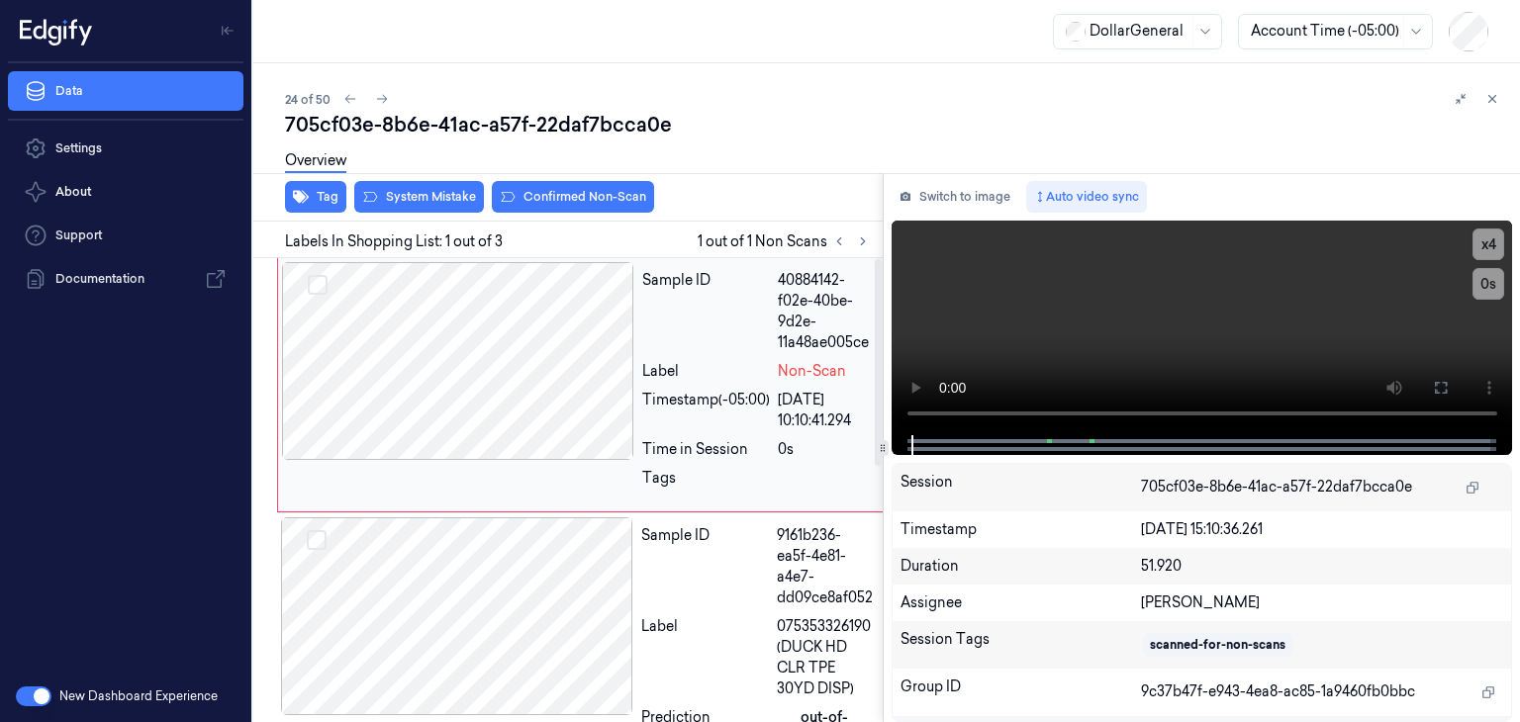
click at [578, 352] on div at bounding box center [458, 361] width 352 height 198
click at [1140, 312] on video at bounding box center [1203, 328] width 622 height 215
click at [1478, 244] on button "x 4" at bounding box center [1489, 245] width 32 height 32
click at [1478, 244] on button "x 1" at bounding box center [1489, 245] width 32 height 32
click at [1129, 343] on video at bounding box center [1203, 328] width 622 height 215
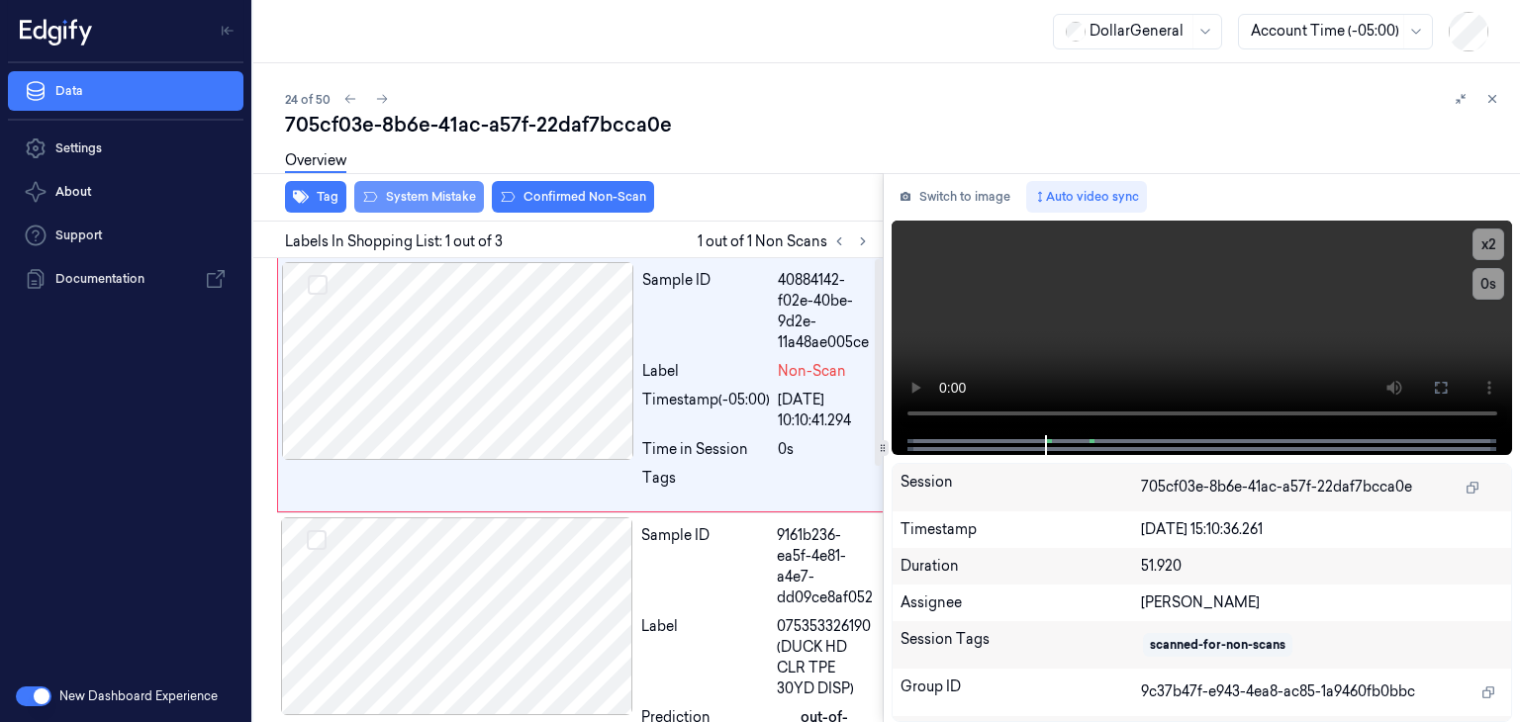
drag, startPoint x: 405, startPoint y: 199, endPoint x: 390, endPoint y: 198, distance: 14.9
click at [405, 199] on button "System Mistake" at bounding box center [419, 197] width 130 height 32
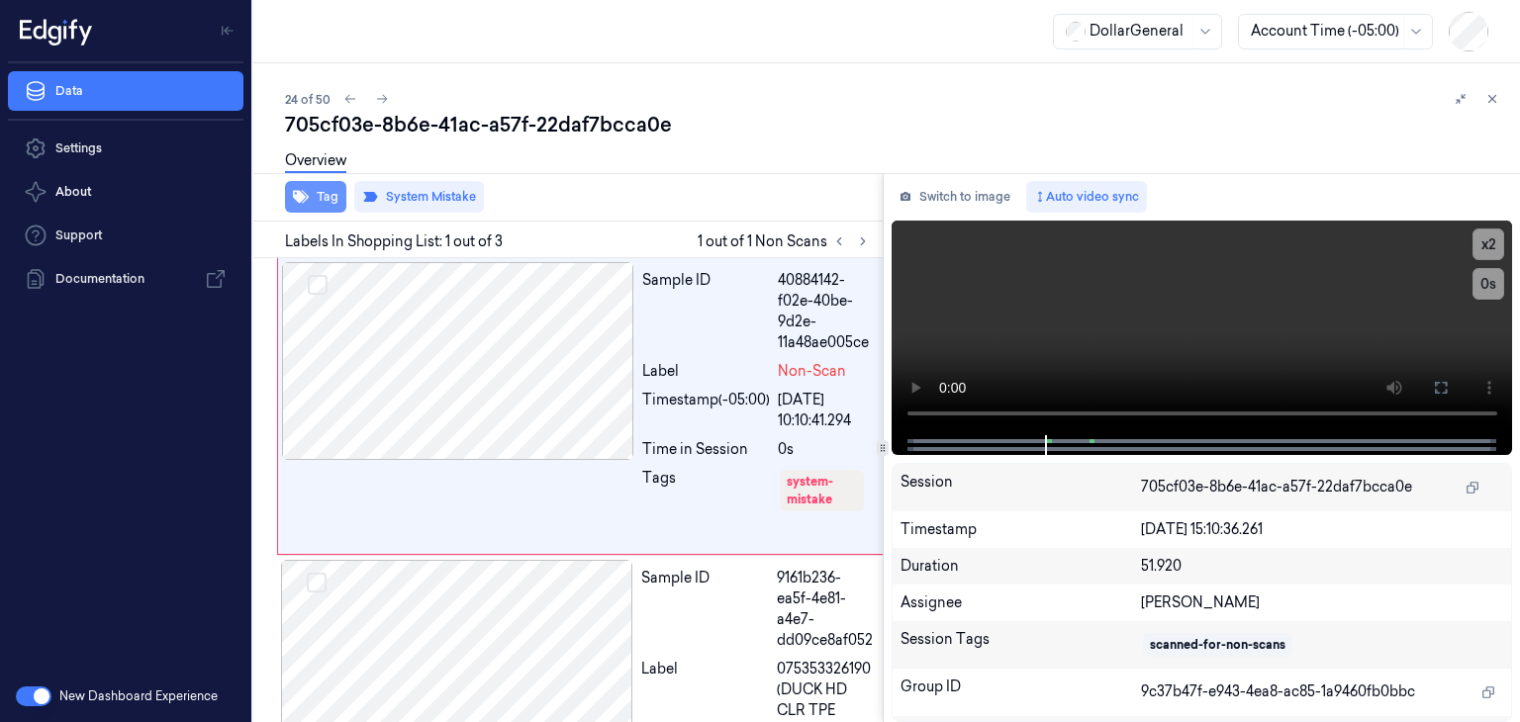
click at [325, 199] on button "Tag" at bounding box center [315, 197] width 61 height 32
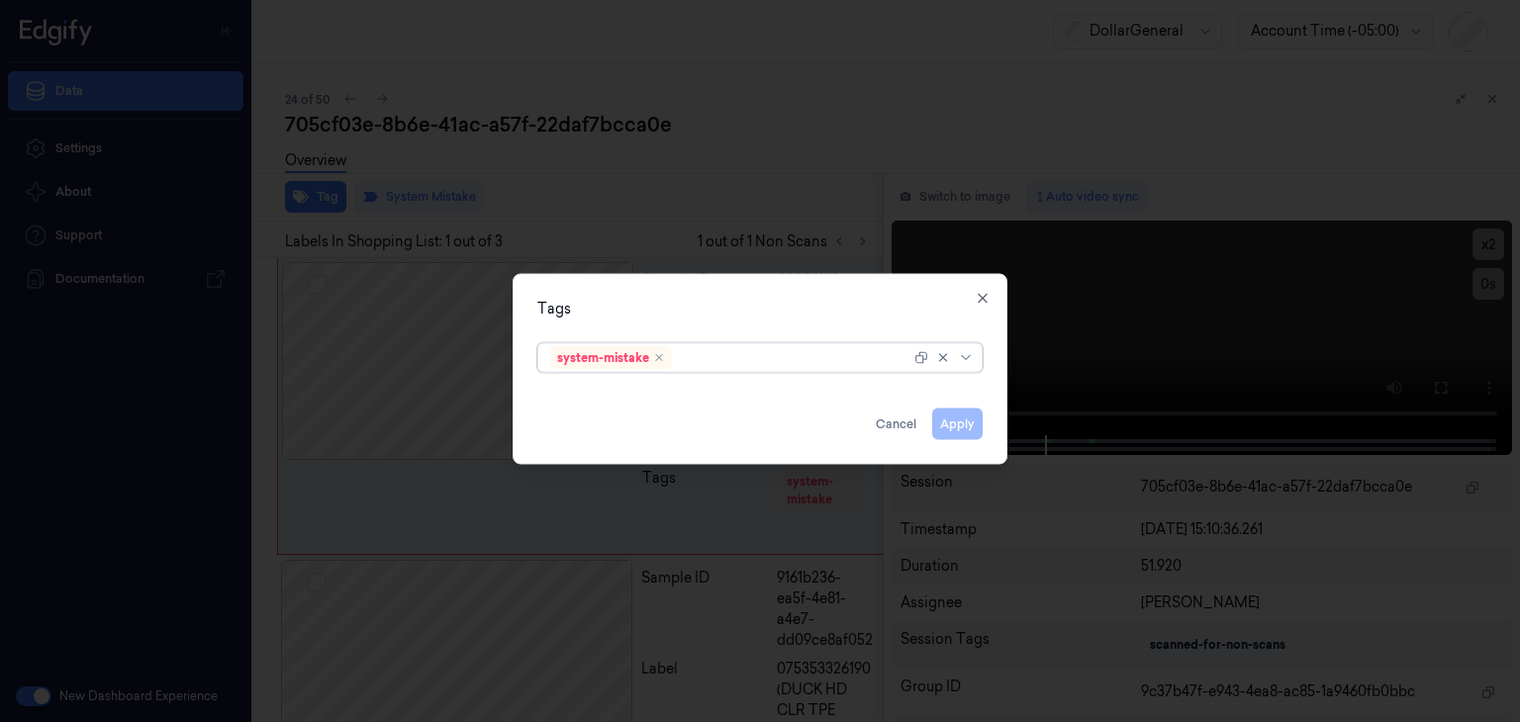
click at [974, 359] on icon at bounding box center [966, 358] width 16 height 16
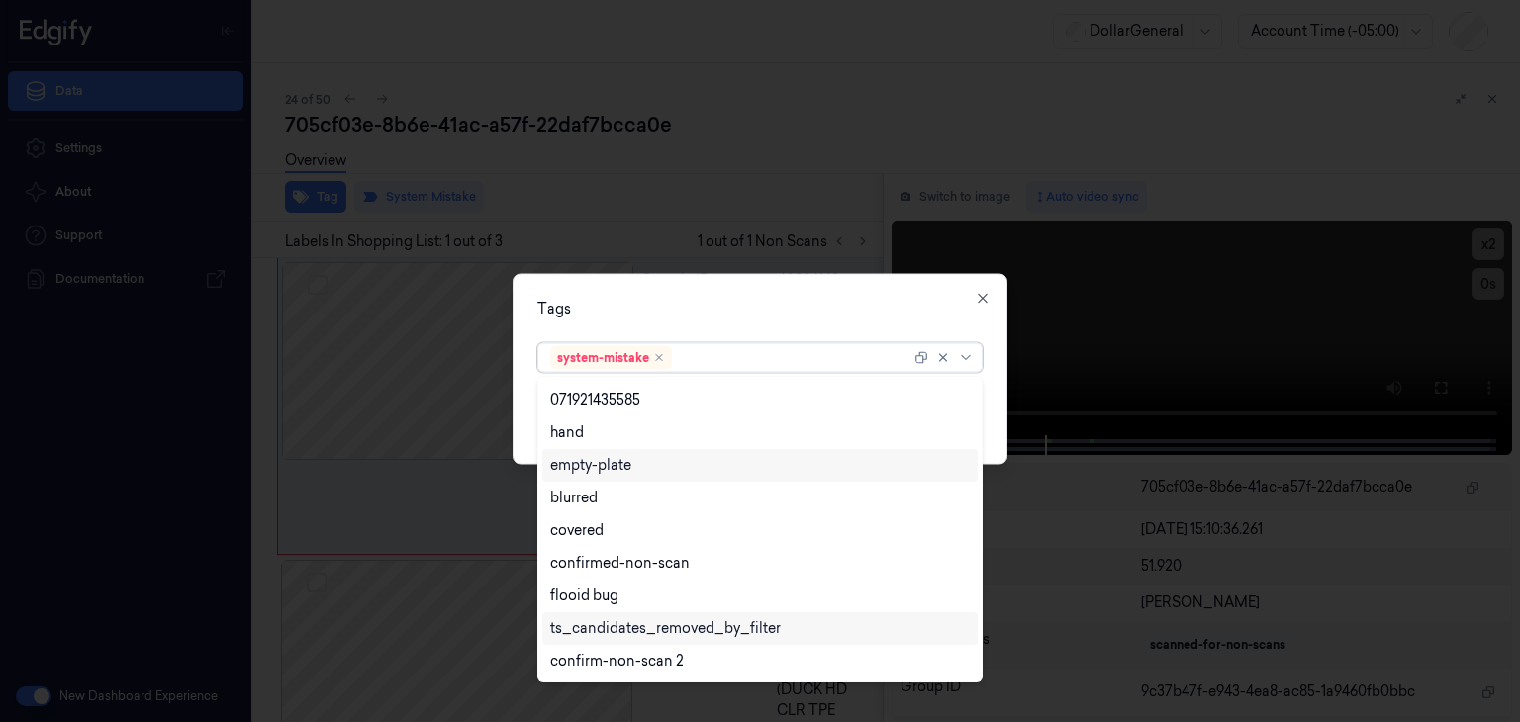
scroll to position [487, 0]
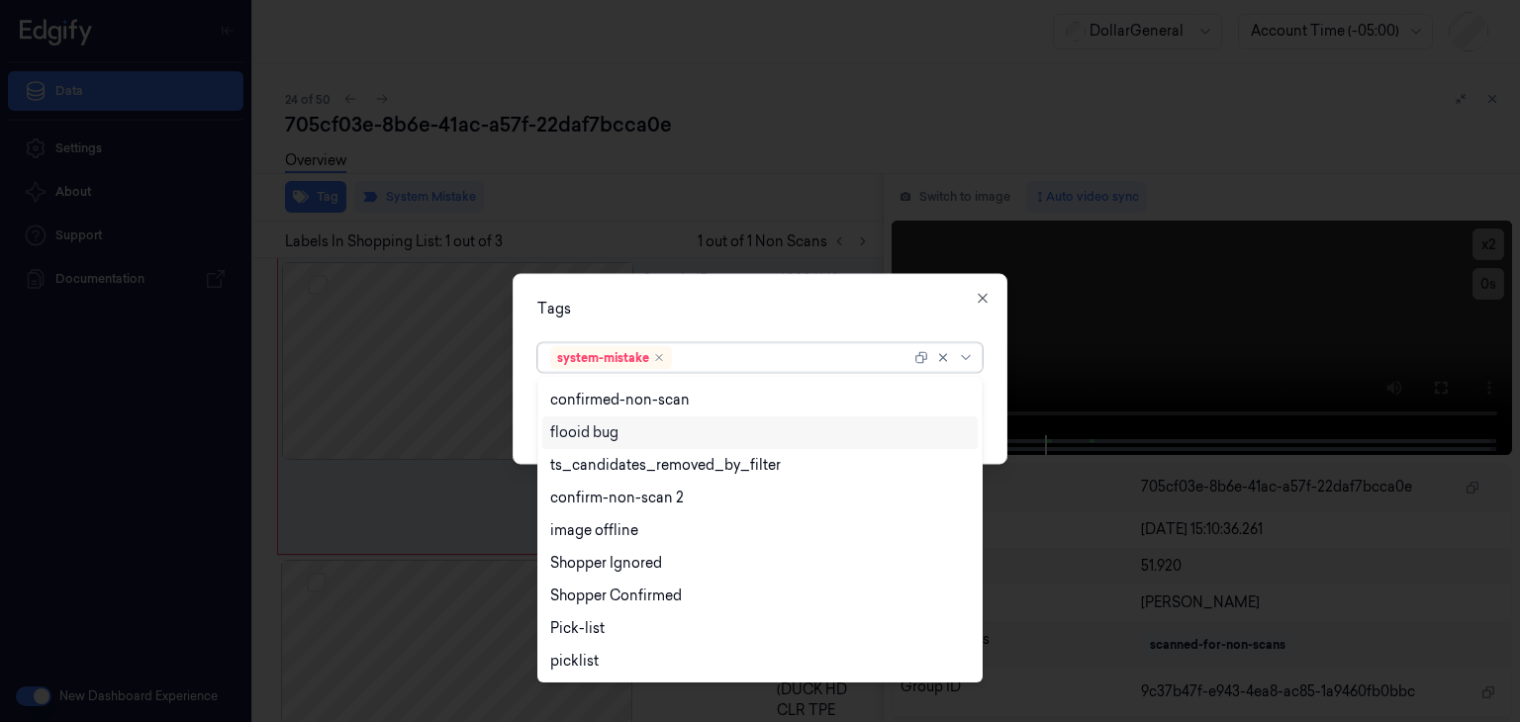
click at [618, 425] on div "flooid bug" at bounding box center [584, 433] width 68 height 21
click at [996, 416] on div "Tags option flooid bug , selected. 23 results available. Use Up and Down to cho…" at bounding box center [760, 369] width 495 height 191
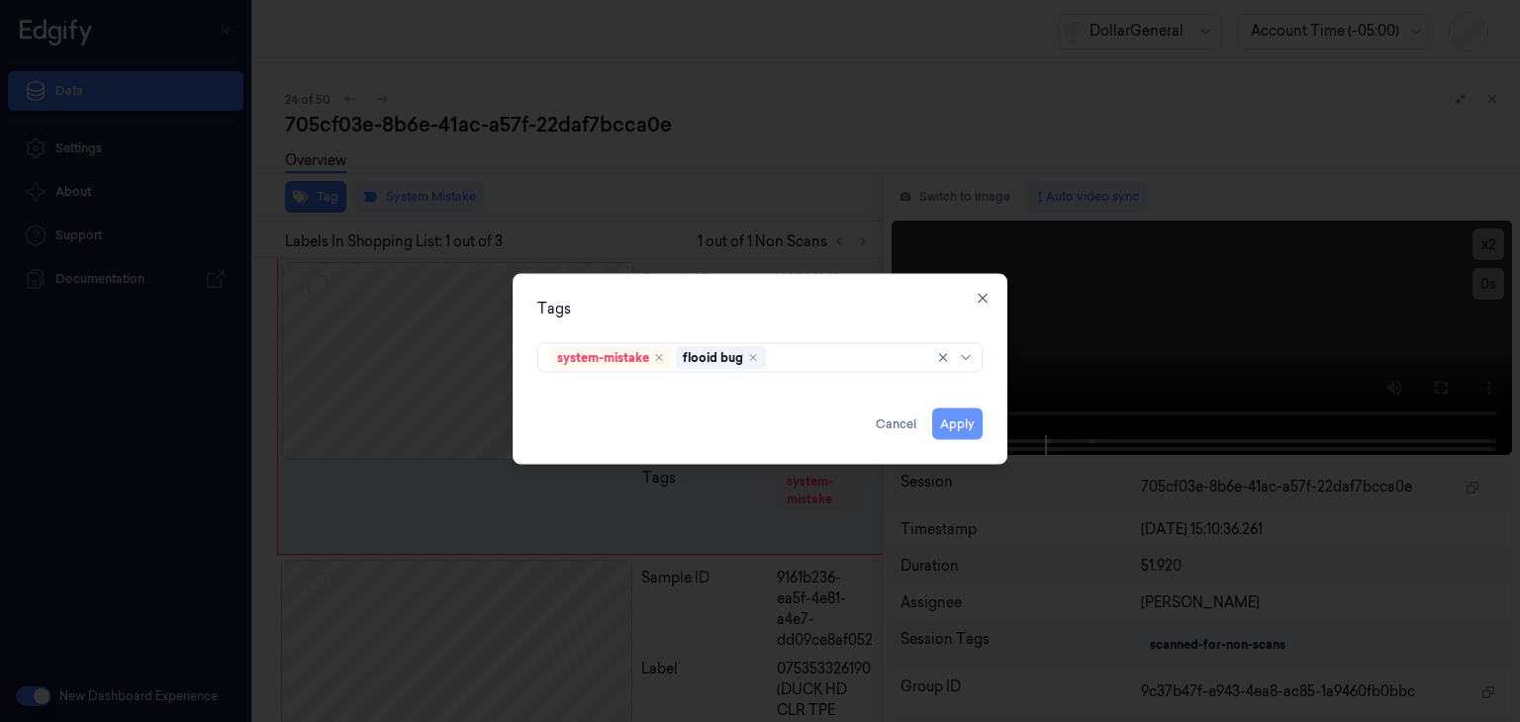
click at [964, 433] on button "Apply" at bounding box center [957, 425] width 50 height 32
click at [968, 426] on button "Apply" at bounding box center [957, 425] width 50 height 32
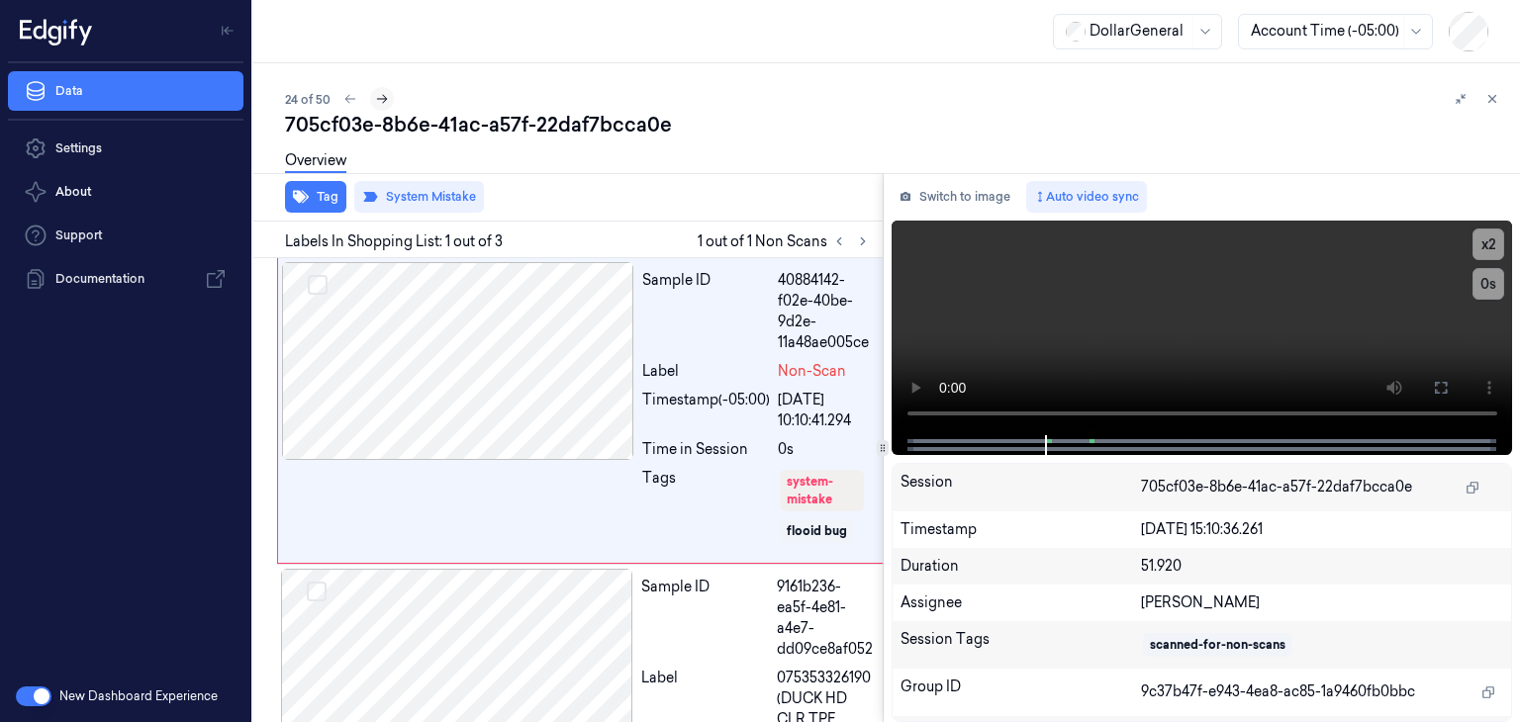
click at [379, 103] on icon at bounding box center [382, 99] width 14 height 14
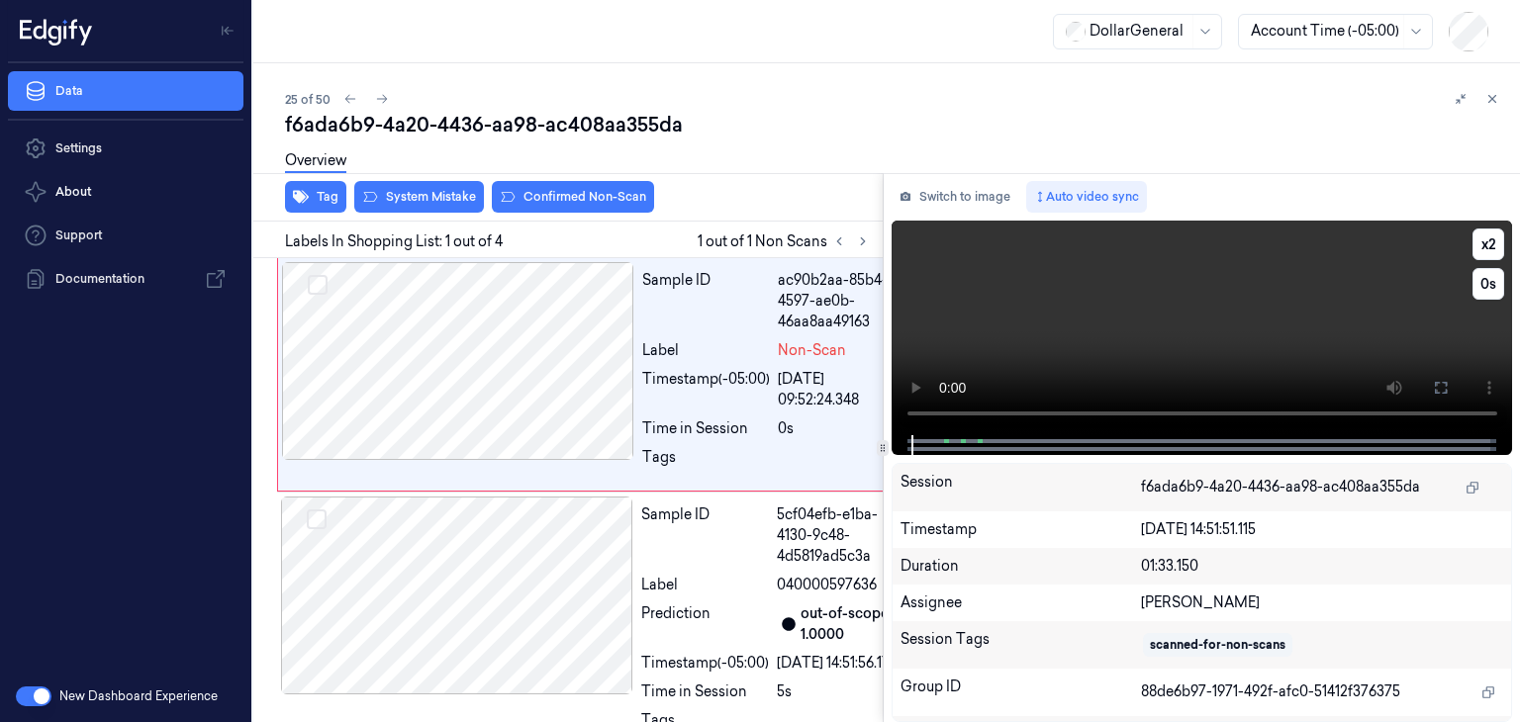
click at [1073, 303] on video at bounding box center [1203, 328] width 622 height 215
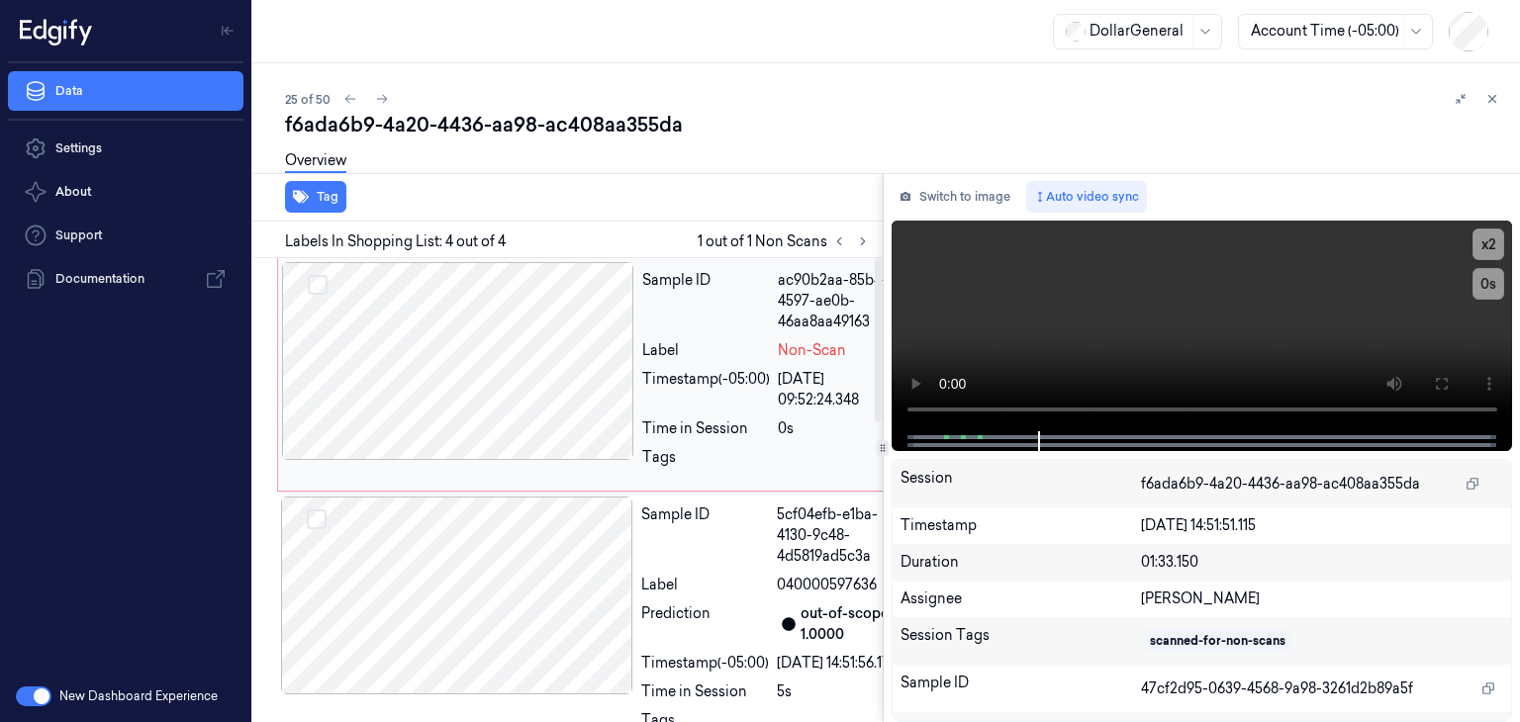
click at [497, 361] on div at bounding box center [458, 361] width 352 height 198
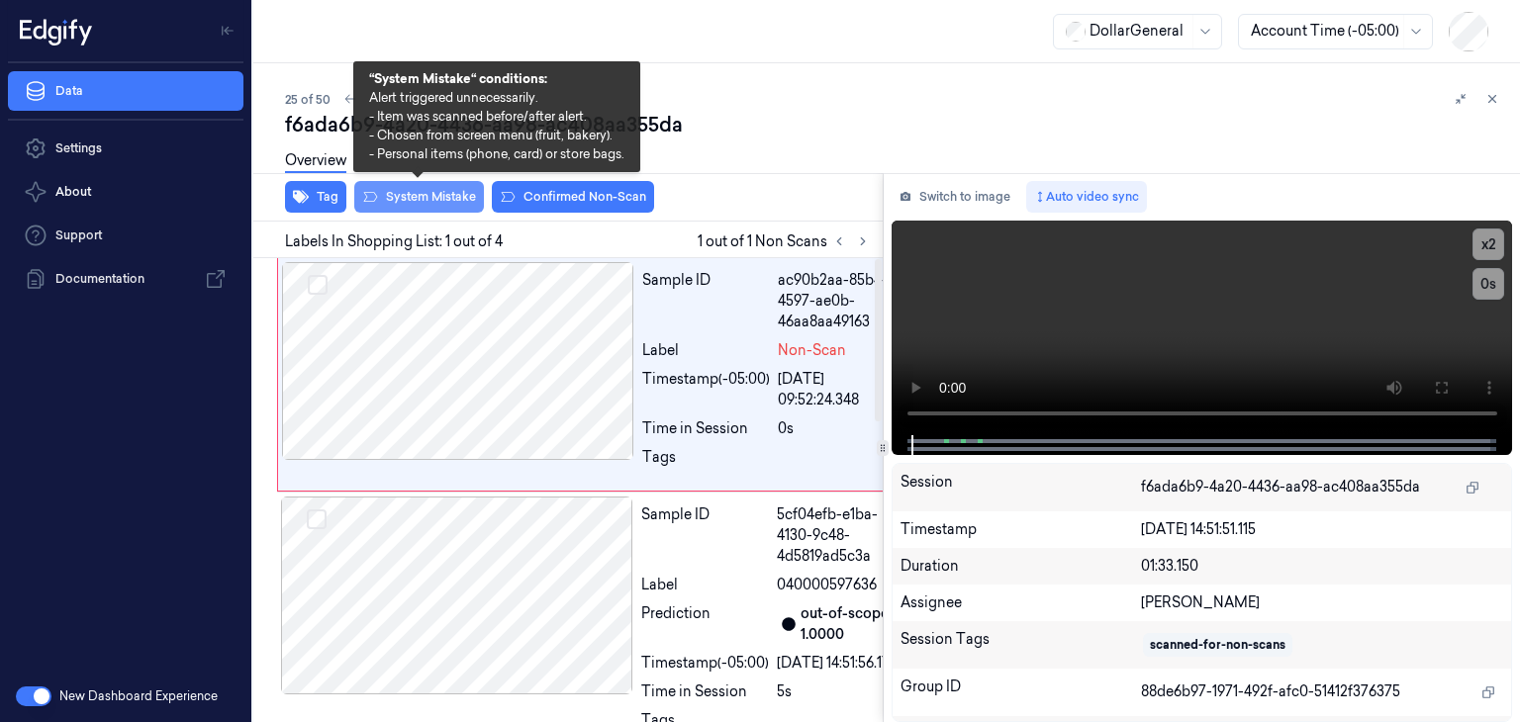
click at [432, 203] on button "System Mistake" at bounding box center [419, 197] width 130 height 32
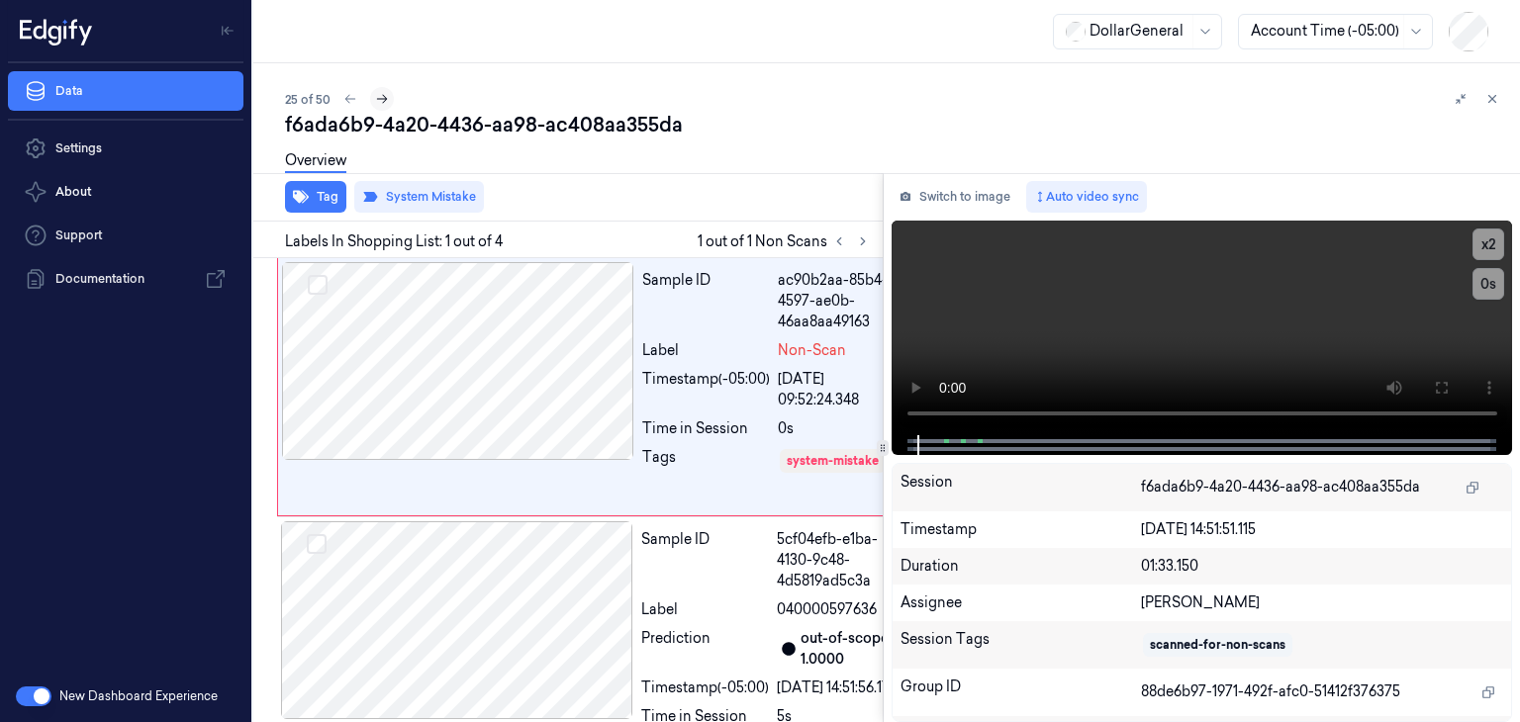
click at [385, 100] on icon at bounding box center [382, 99] width 14 height 14
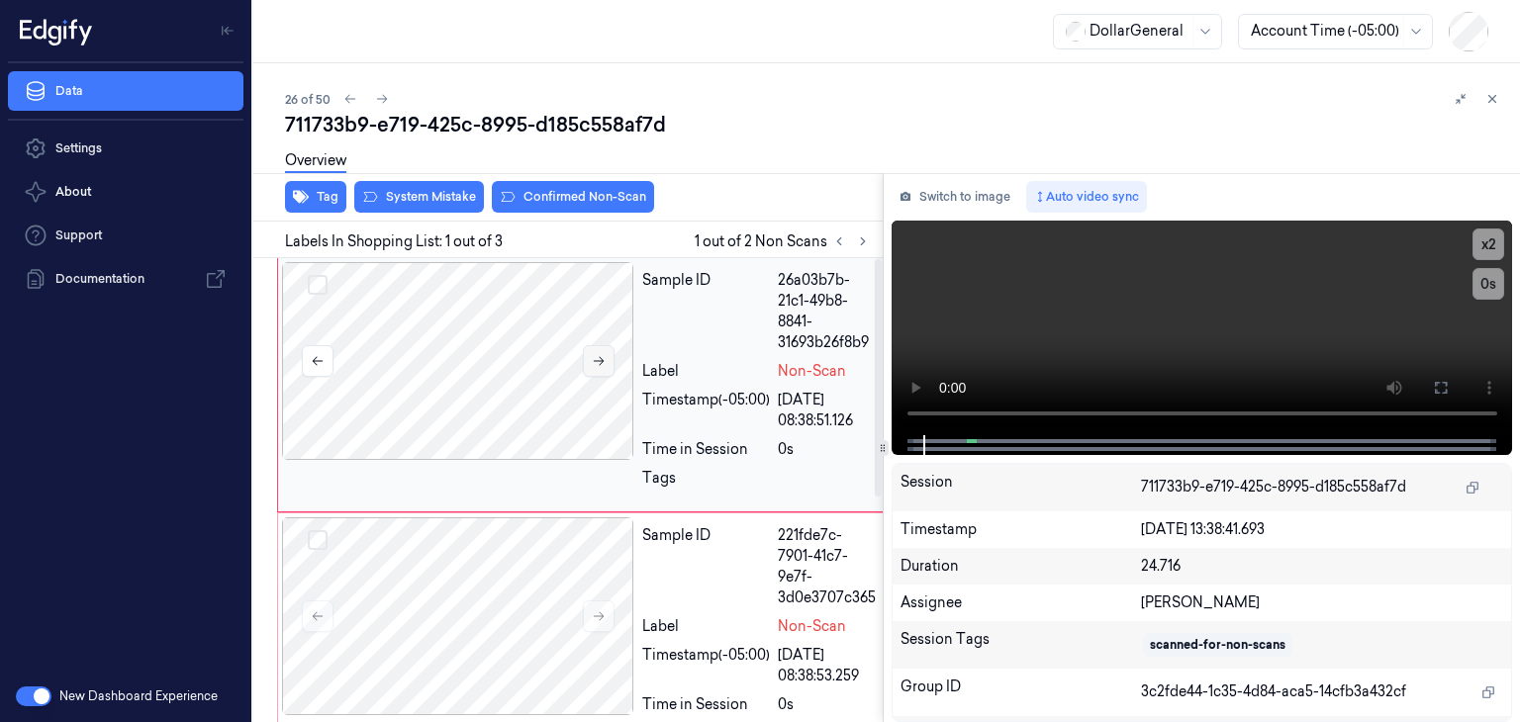
click at [606, 362] on button at bounding box center [599, 361] width 32 height 32
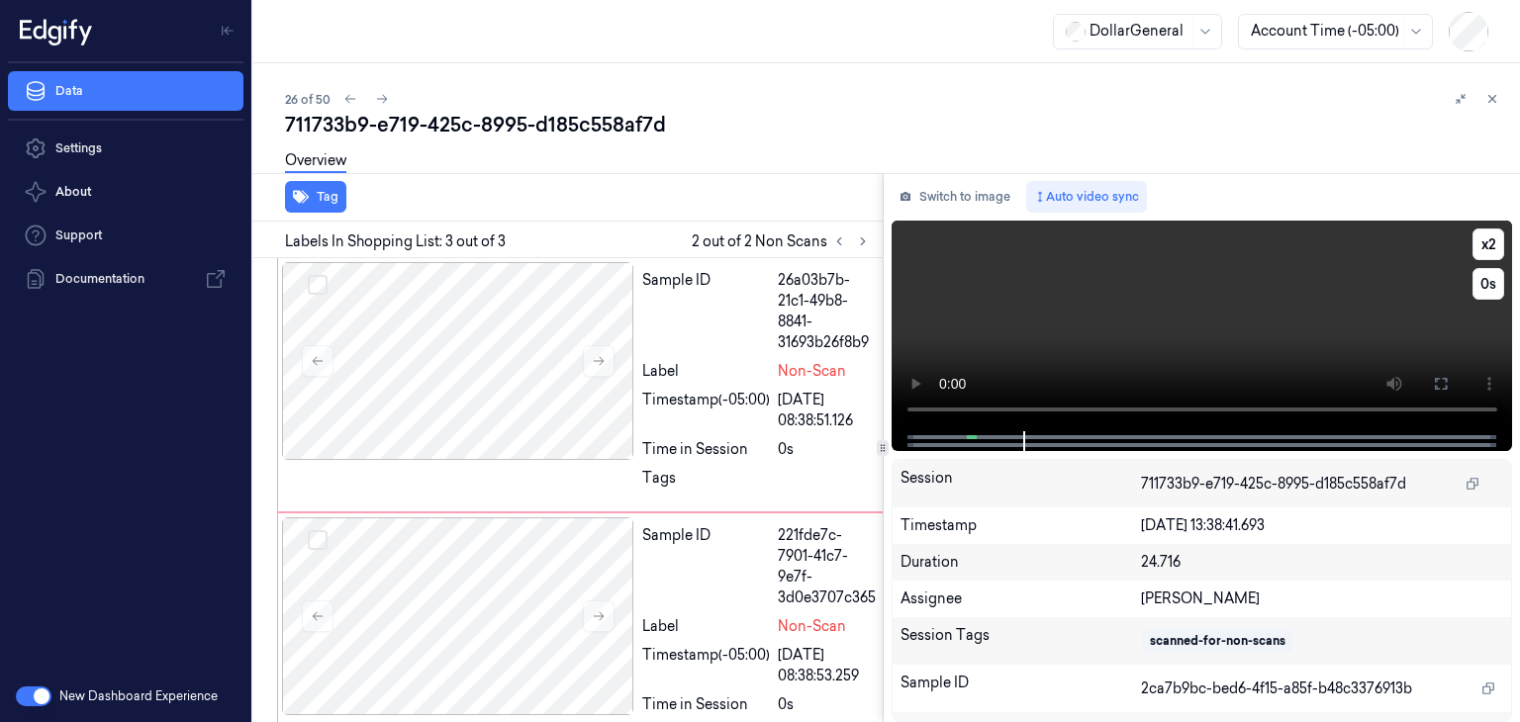
click at [1029, 322] on video at bounding box center [1203, 326] width 622 height 211
click at [481, 343] on div at bounding box center [458, 361] width 352 height 198
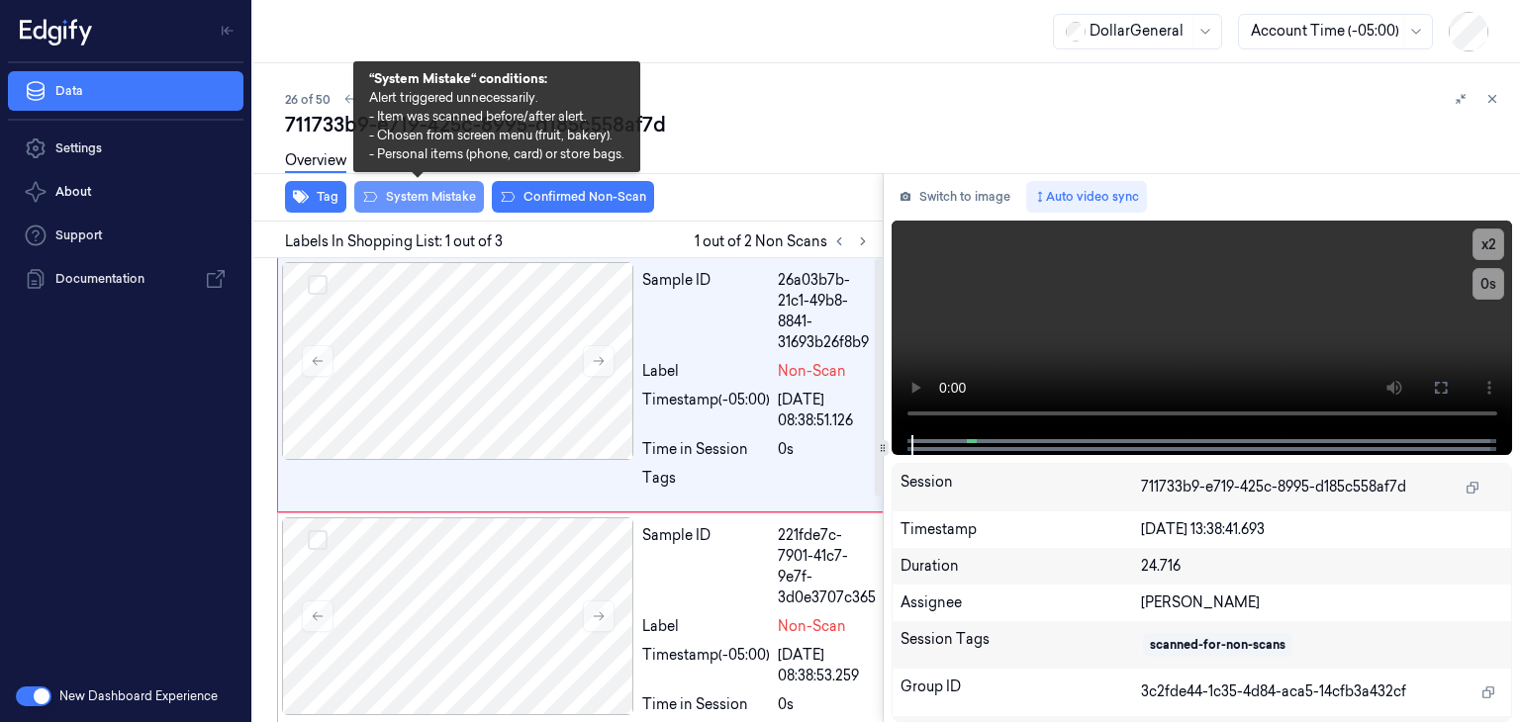
click at [410, 199] on button "System Mistake" at bounding box center [419, 197] width 130 height 32
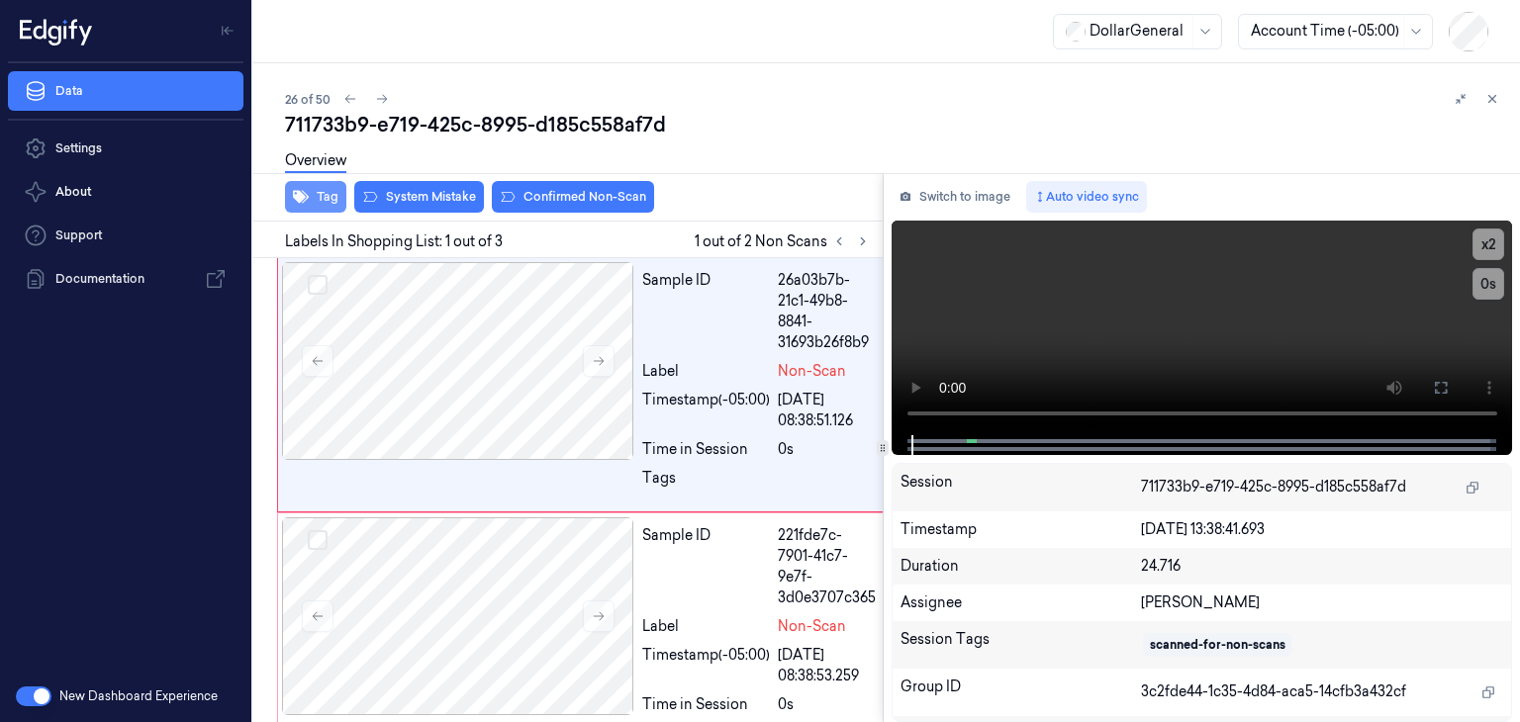
click at [321, 197] on button "Tag" at bounding box center [315, 197] width 61 height 32
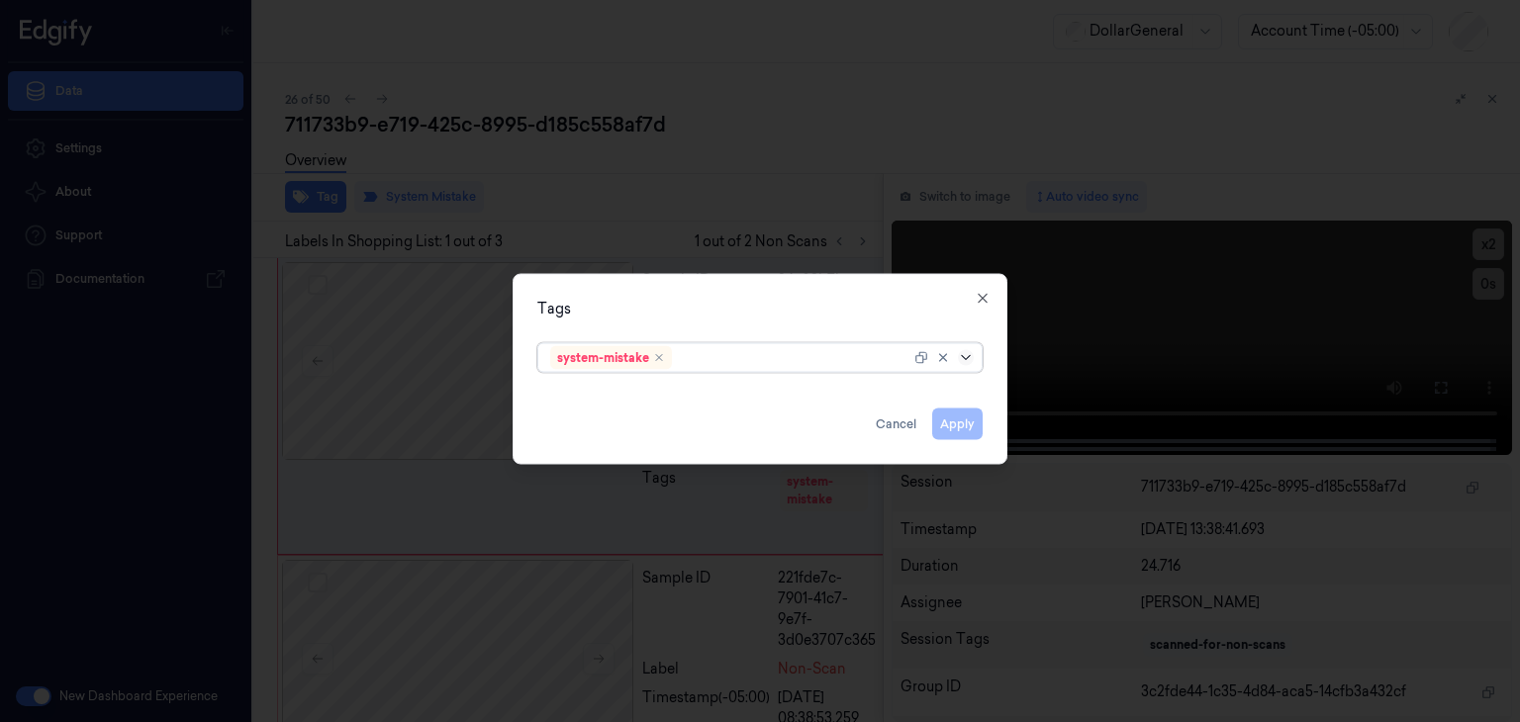
click at [965, 358] on icon at bounding box center [965, 357] width 9 height 5
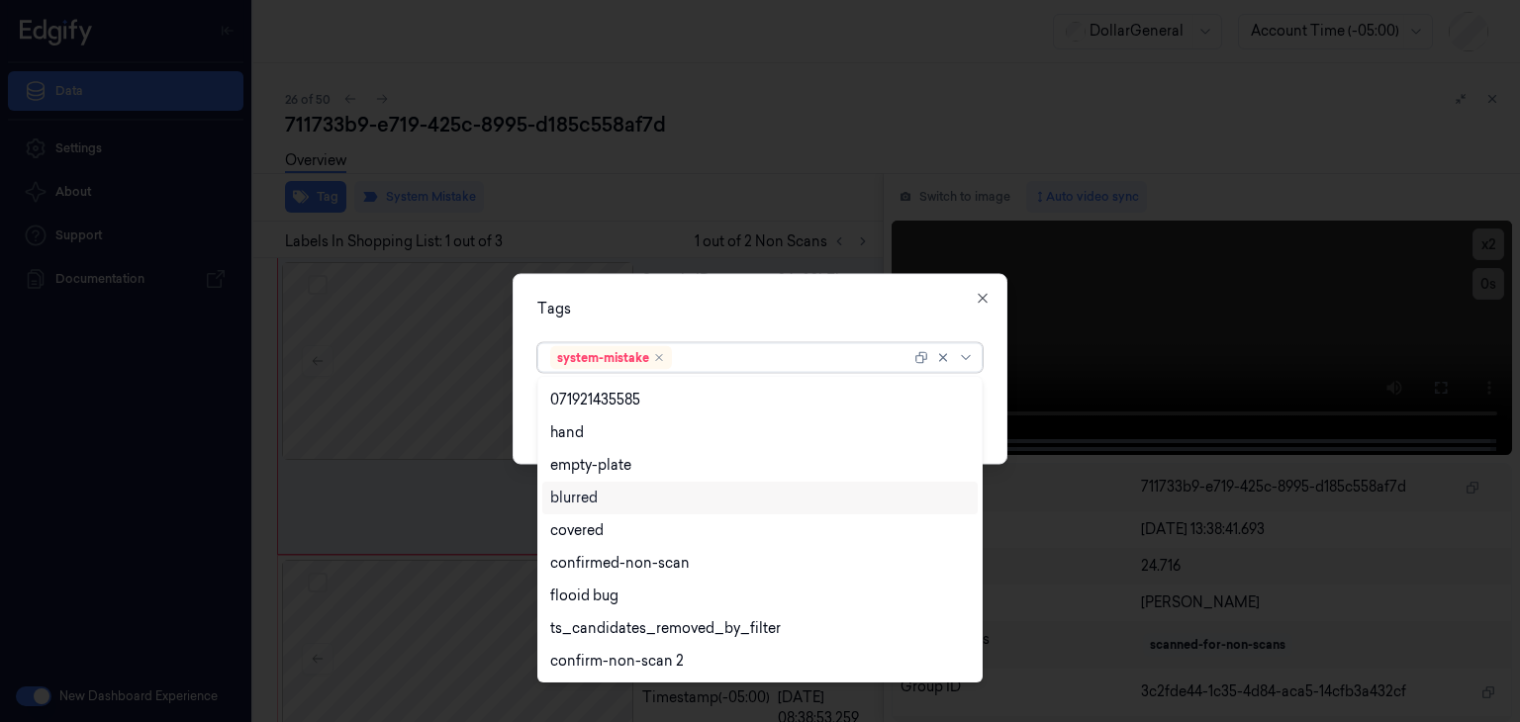
scroll to position [487, 0]
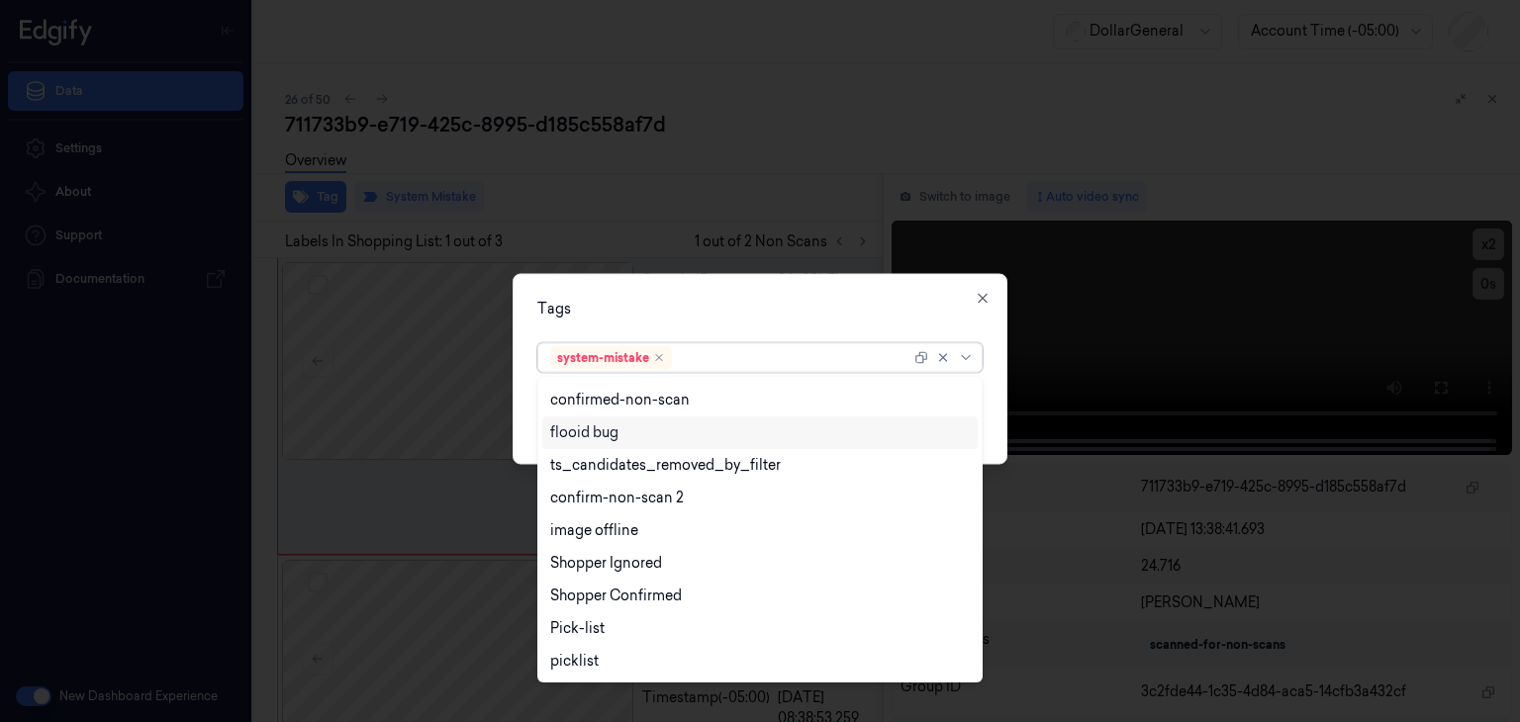
click at [615, 439] on div "flooid bug" at bounding box center [584, 433] width 68 height 21
click at [991, 405] on div "Tags option flooid bug , selected. 23 results available. Use Up and Down to cho…" at bounding box center [760, 369] width 495 height 191
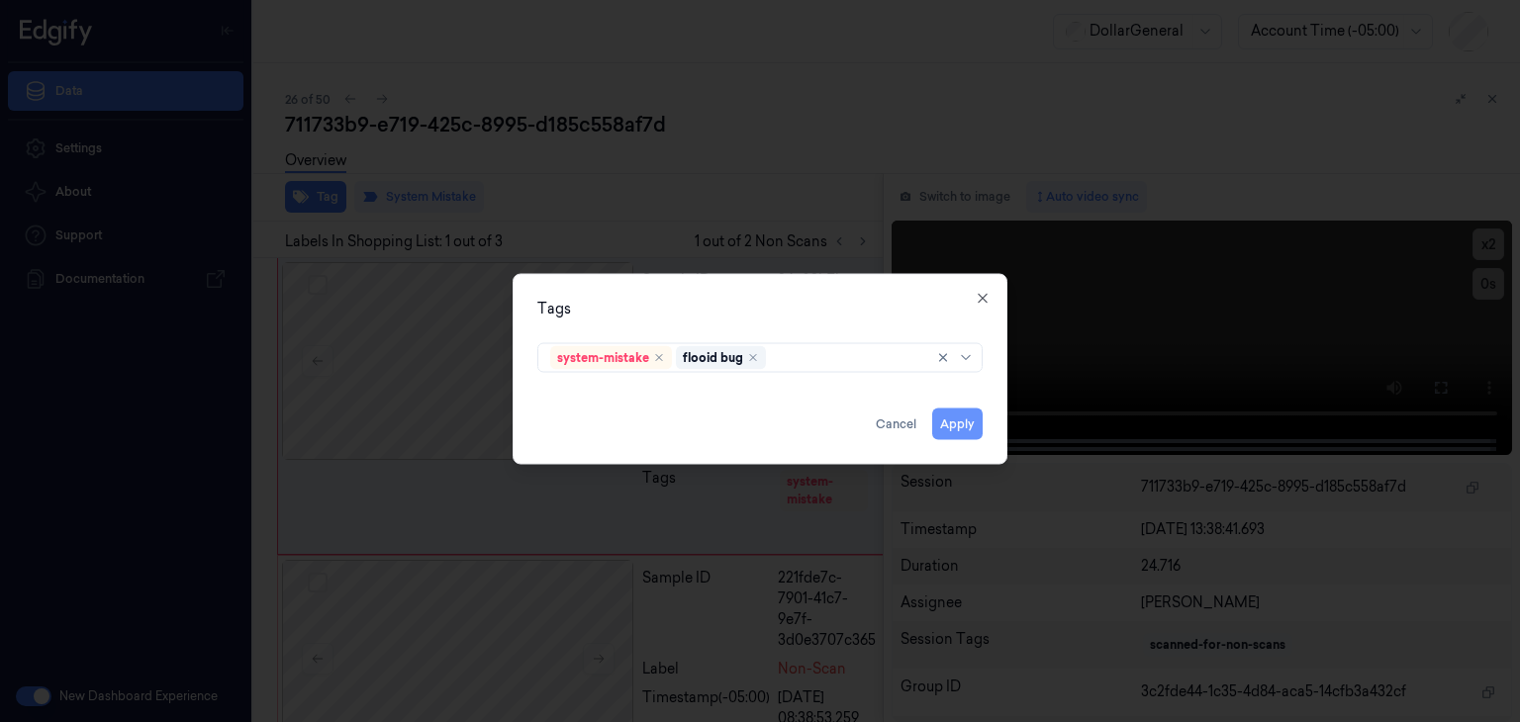
click at [967, 433] on button "Apply" at bounding box center [957, 425] width 50 height 32
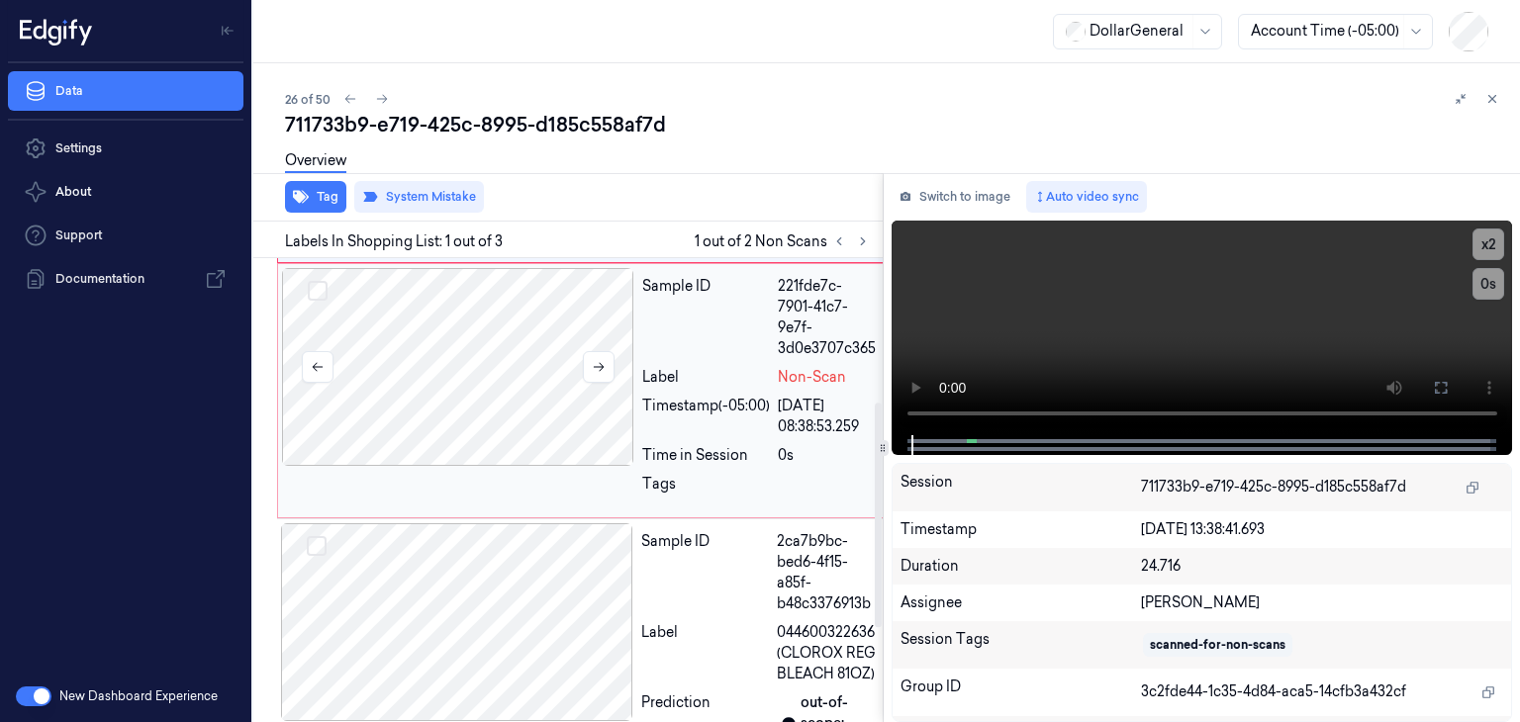
scroll to position [297, 0]
click at [578, 366] on div at bounding box center [458, 365] width 352 height 198
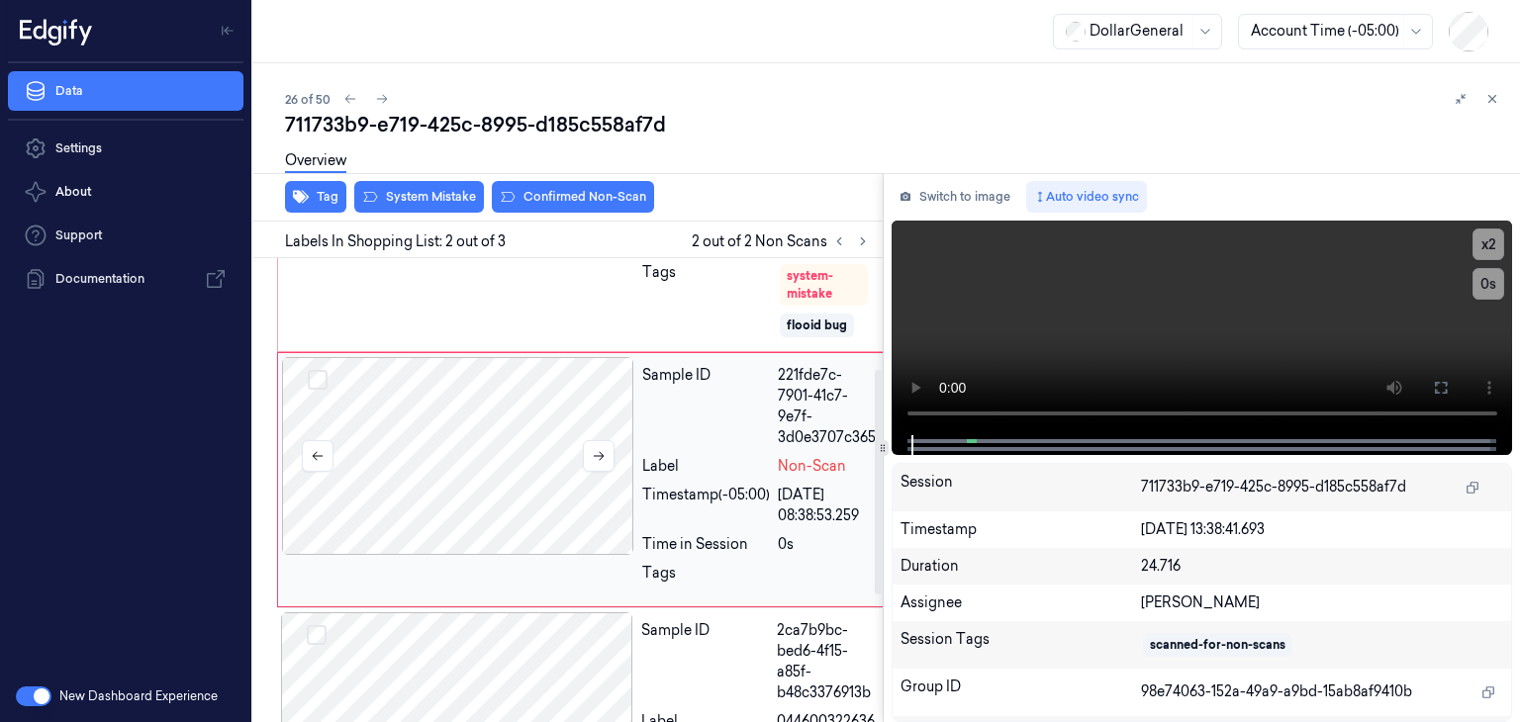
scroll to position [201, 0]
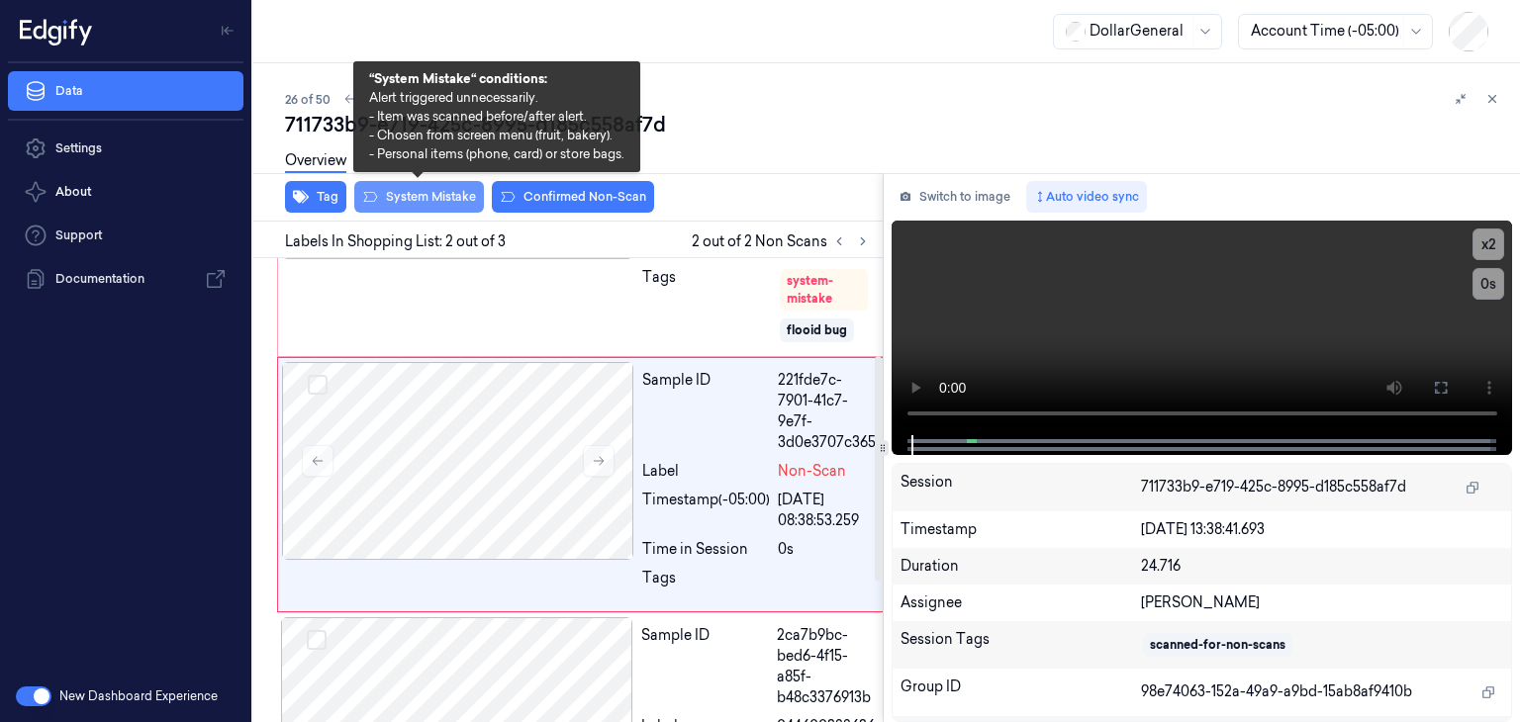
click at [441, 207] on button "System Mistake" at bounding box center [419, 197] width 130 height 32
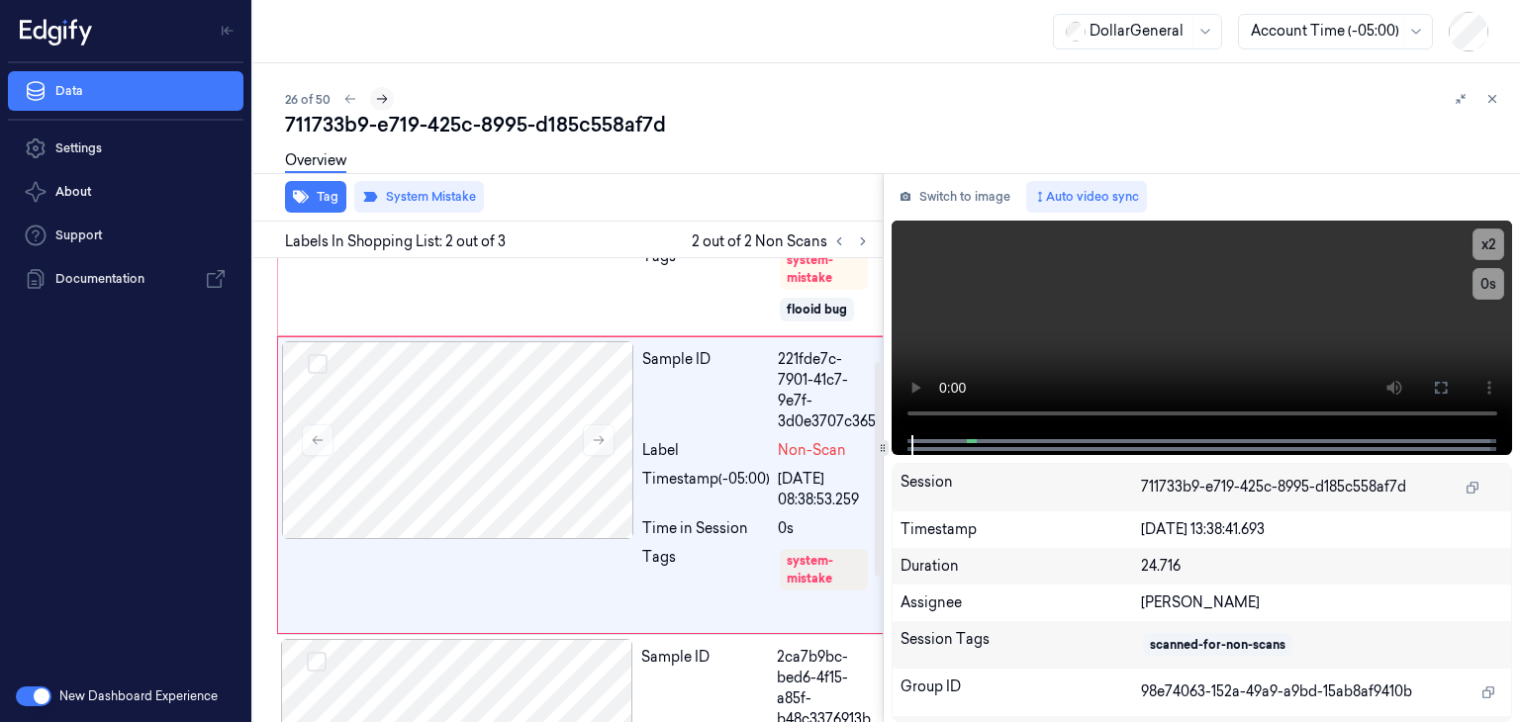
click at [380, 103] on icon at bounding box center [382, 99] width 14 height 14
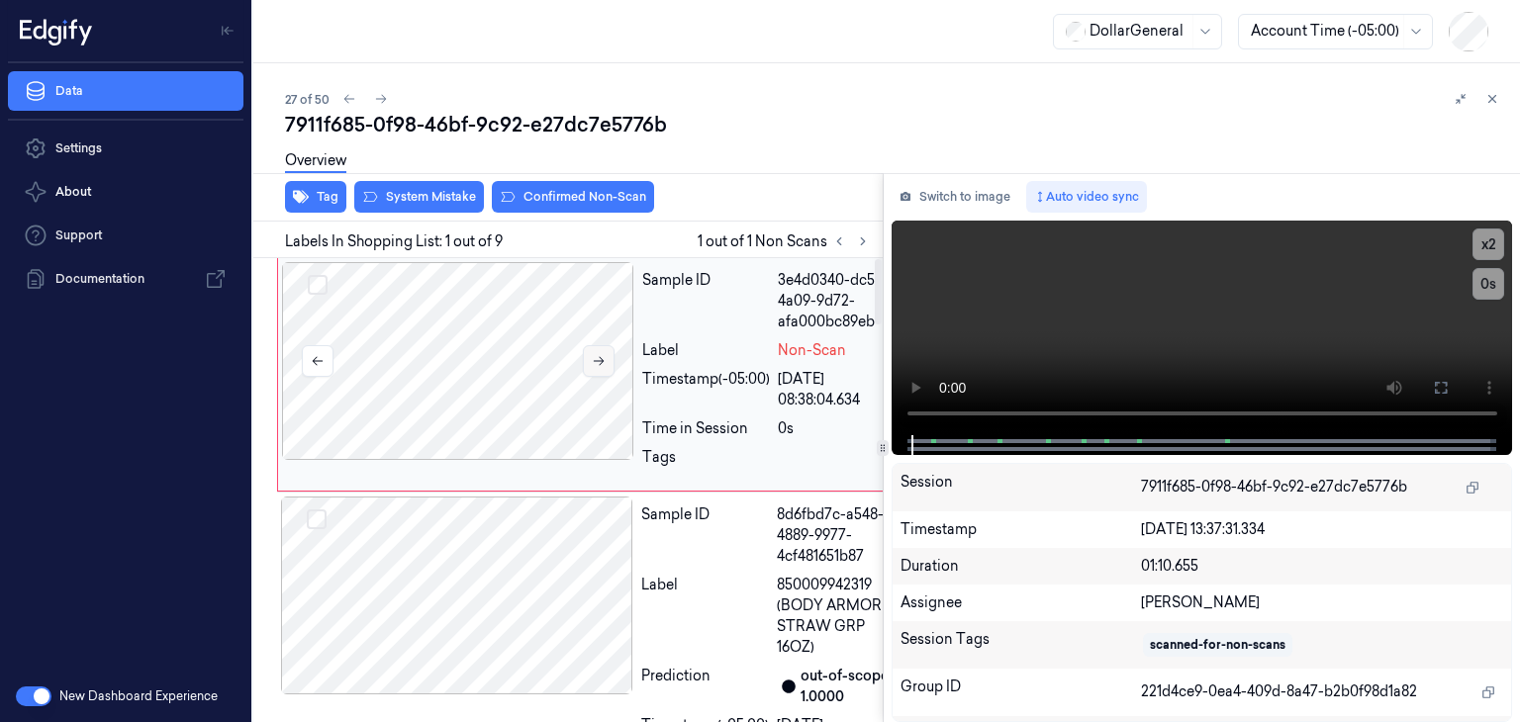
click at [590, 353] on button at bounding box center [599, 361] width 32 height 32
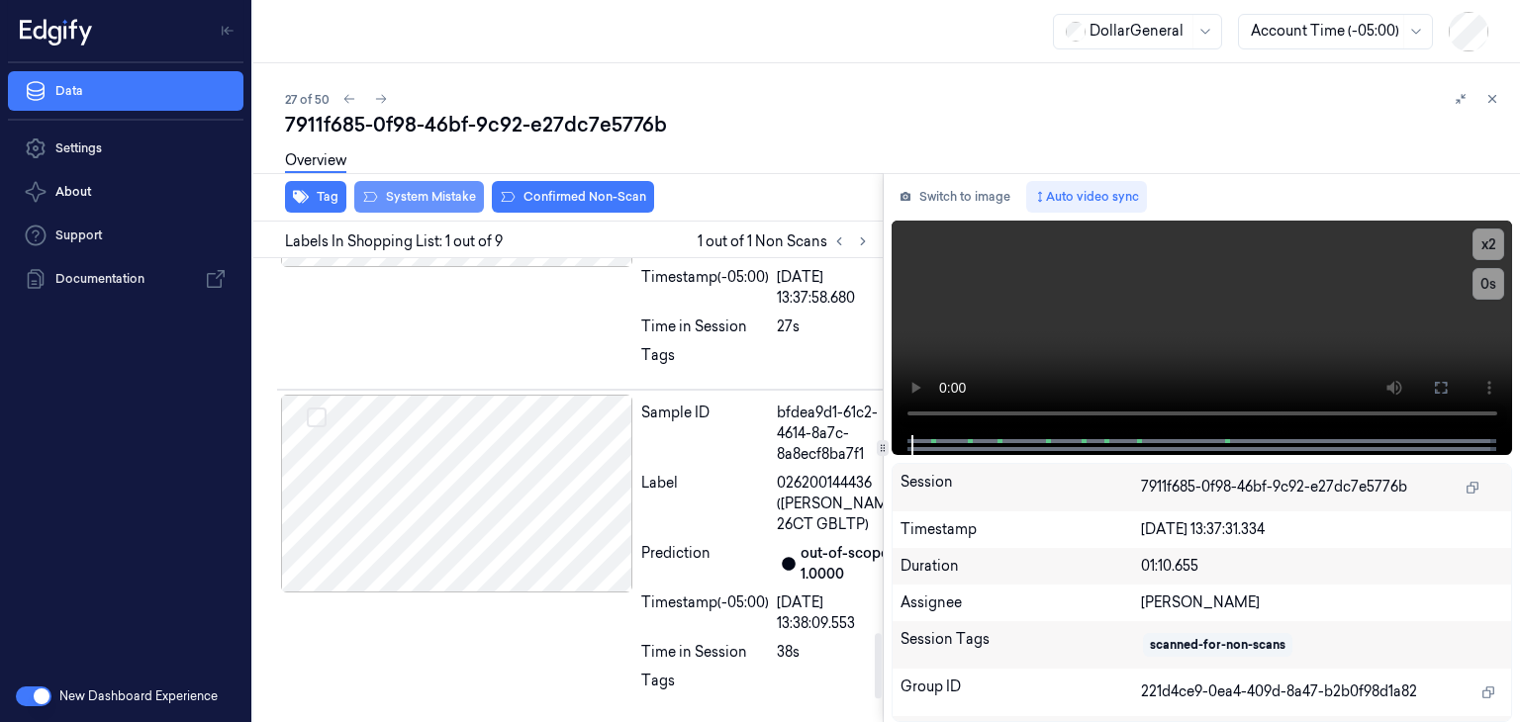
click at [428, 191] on button "System Mistake" at bounding box center [419, 197] width 130 height 32
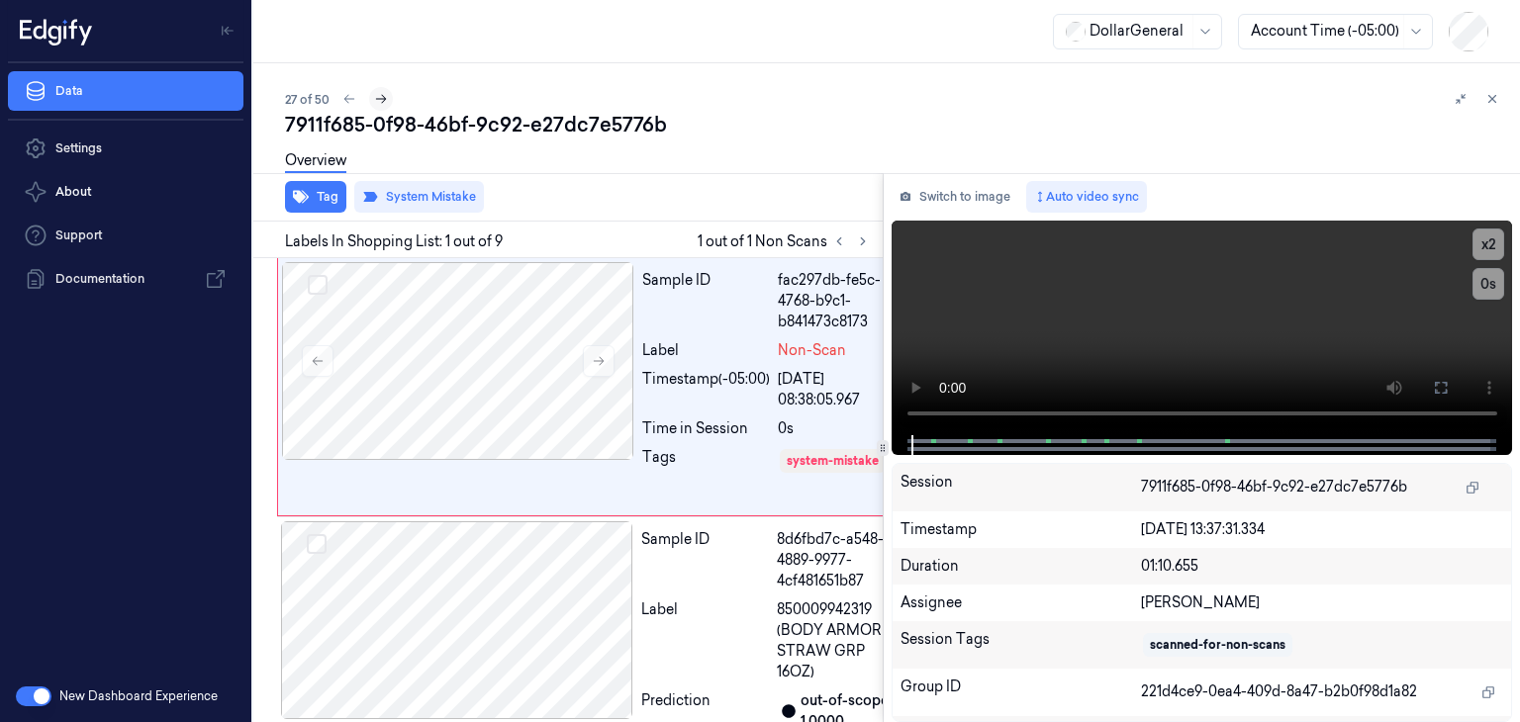
click at [381, 97] on icon at bounding box center [381, 99] width 14 height 14
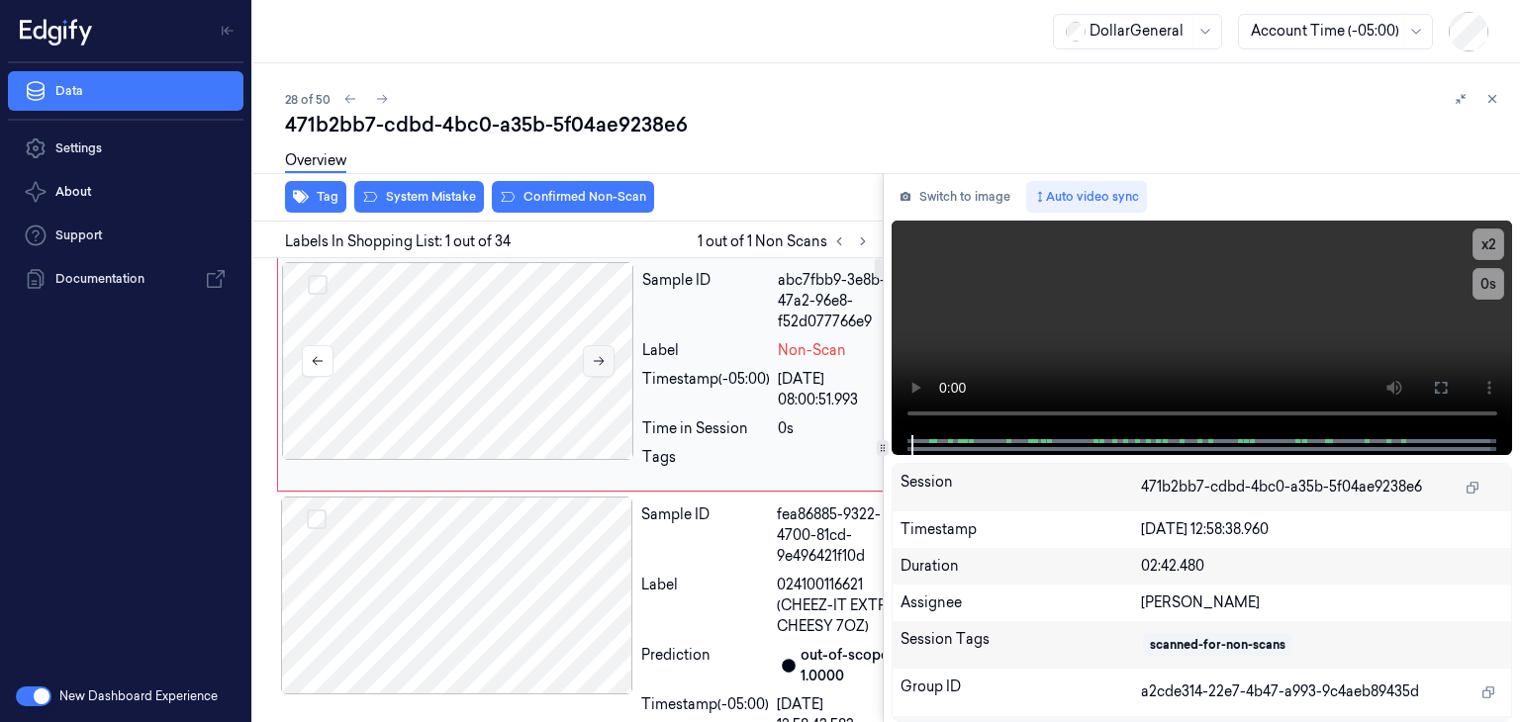
click at [598, 357] on icon at bounding box center [599, 361] width 14 height 14
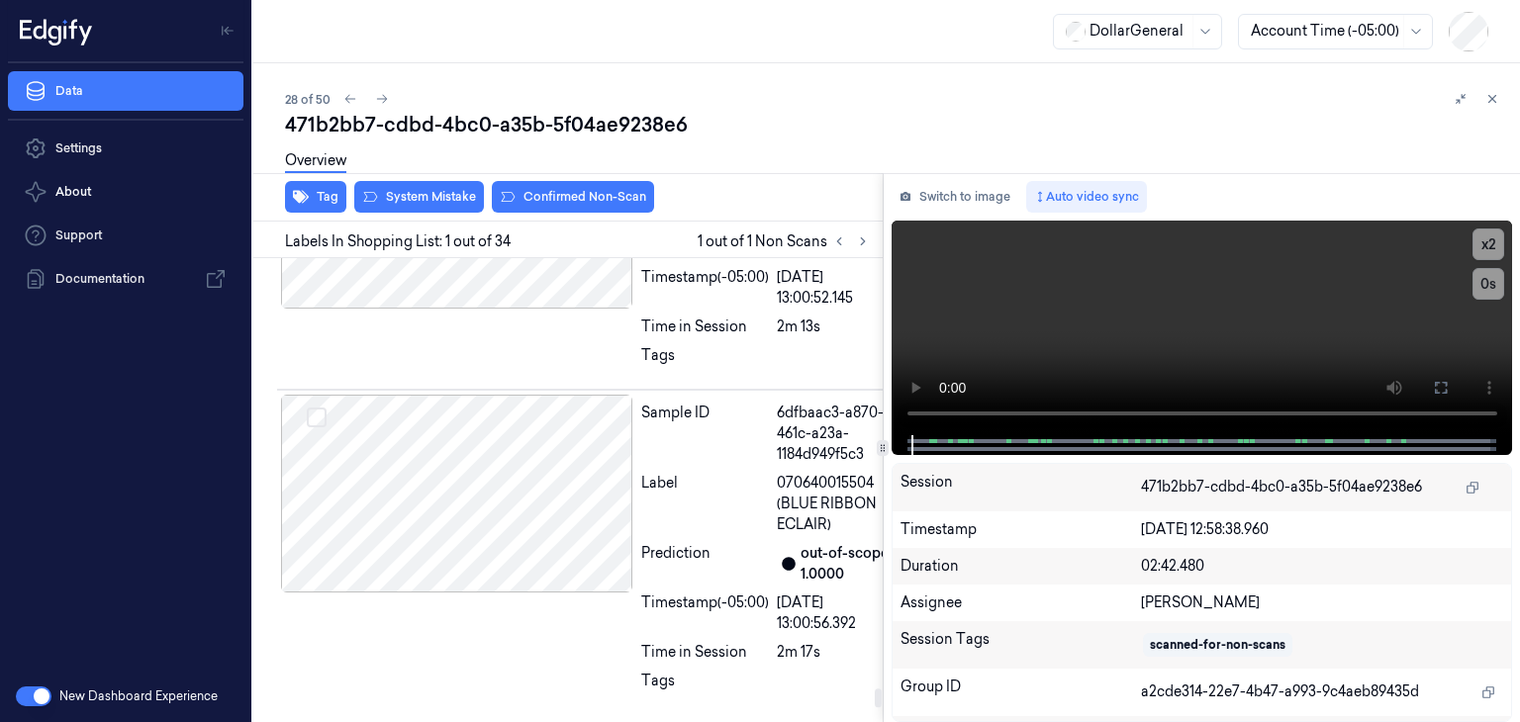
scroll to position [10887, 0]
click at [566, 309] on div at bounding box center [457, 210] width 352 height 198
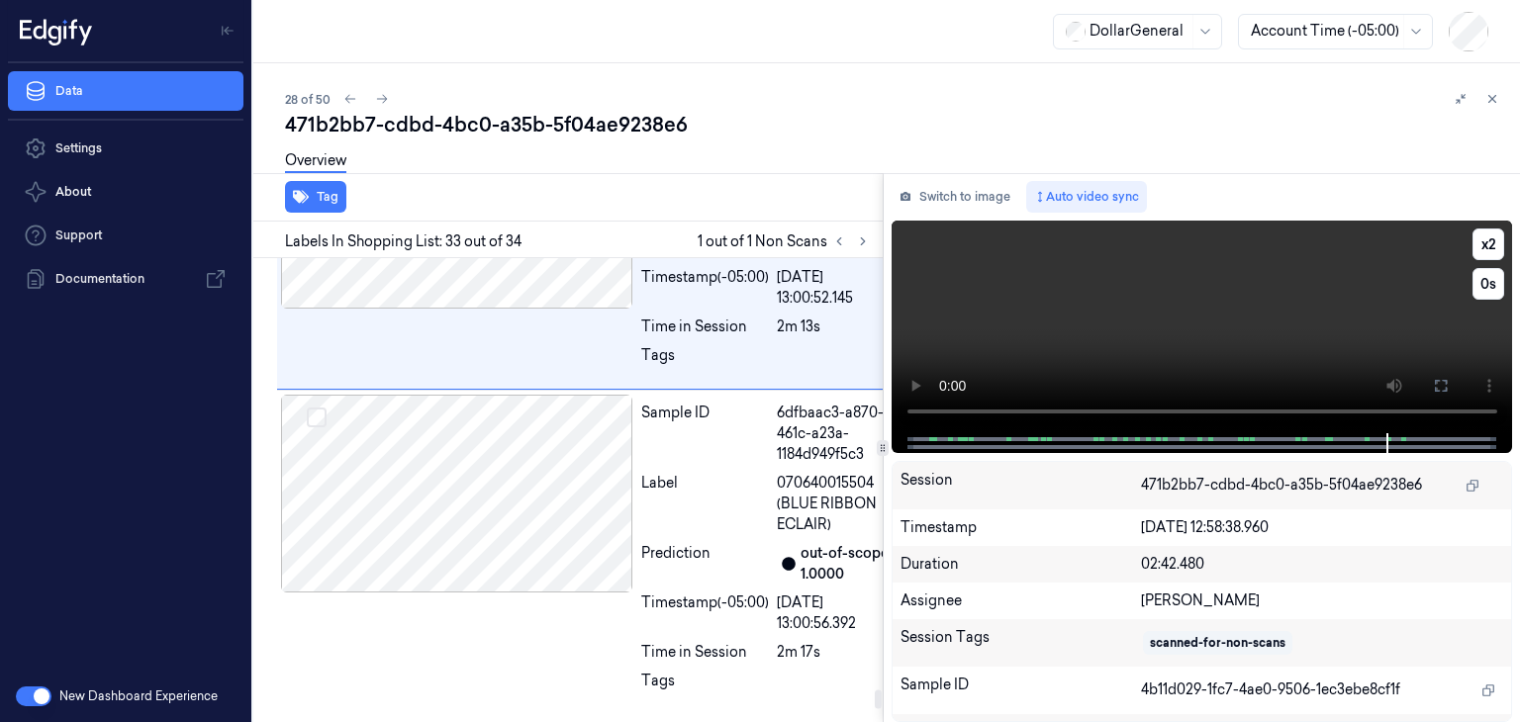
click at [1116, 291] on video at bounding box center [1203, 327] width 622 height 213
click at [1013, 330] on video at bounding box center [1203, 327] width 622 height 213
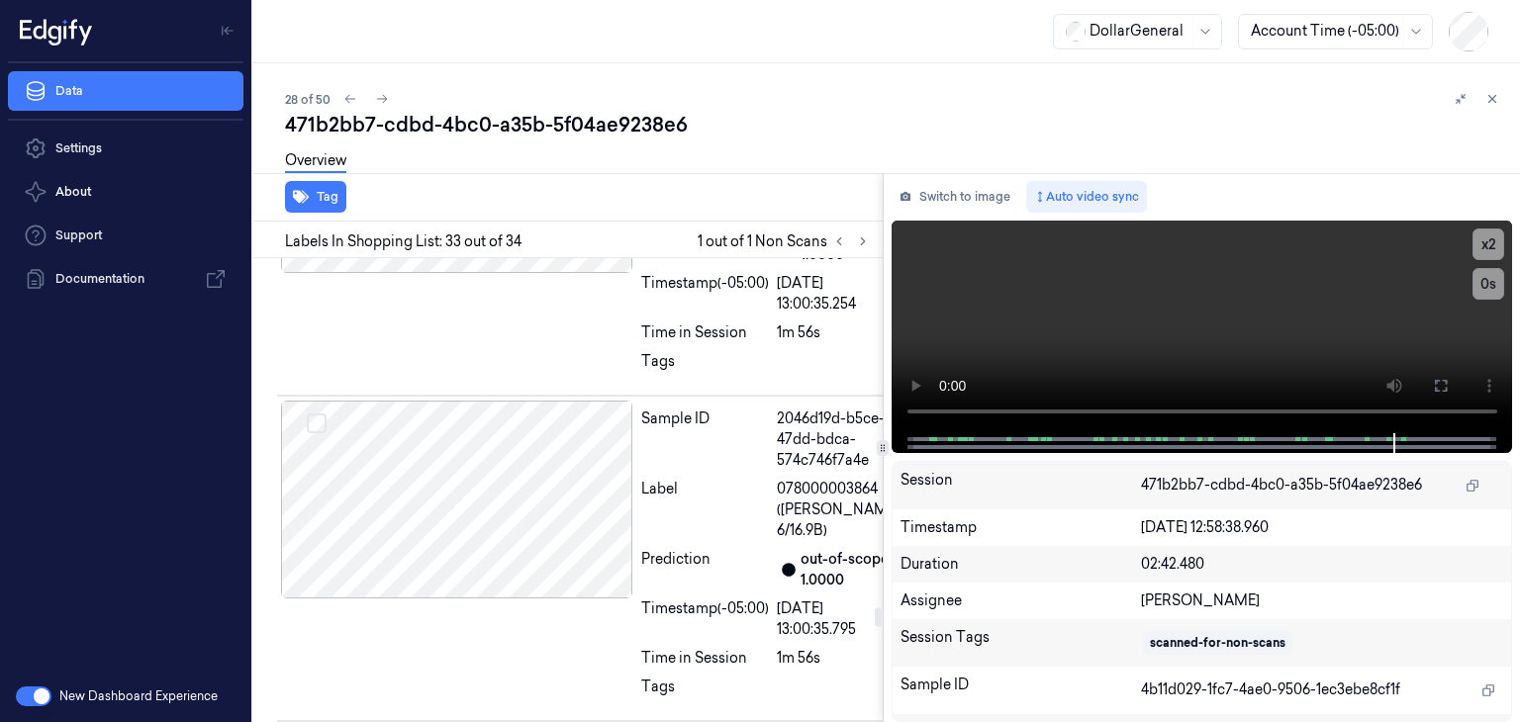
scroll to position [8515, 0]
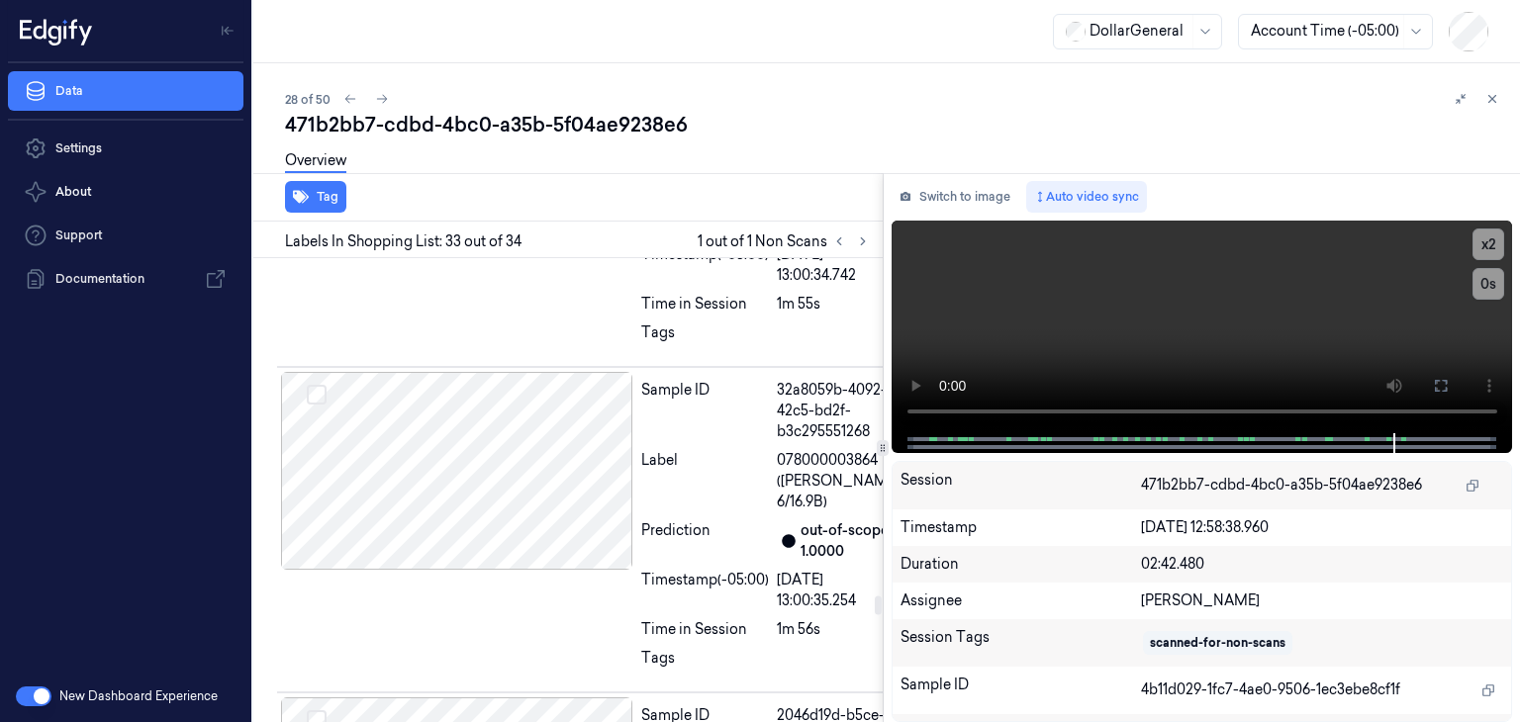
click at [878, 607] on div "Tag Labels In Shopping List: 33 out of 34 1 out of 1 Non Scans Sample ID abc7fb…" at bounding box center [882, 447] width 1275 height 549
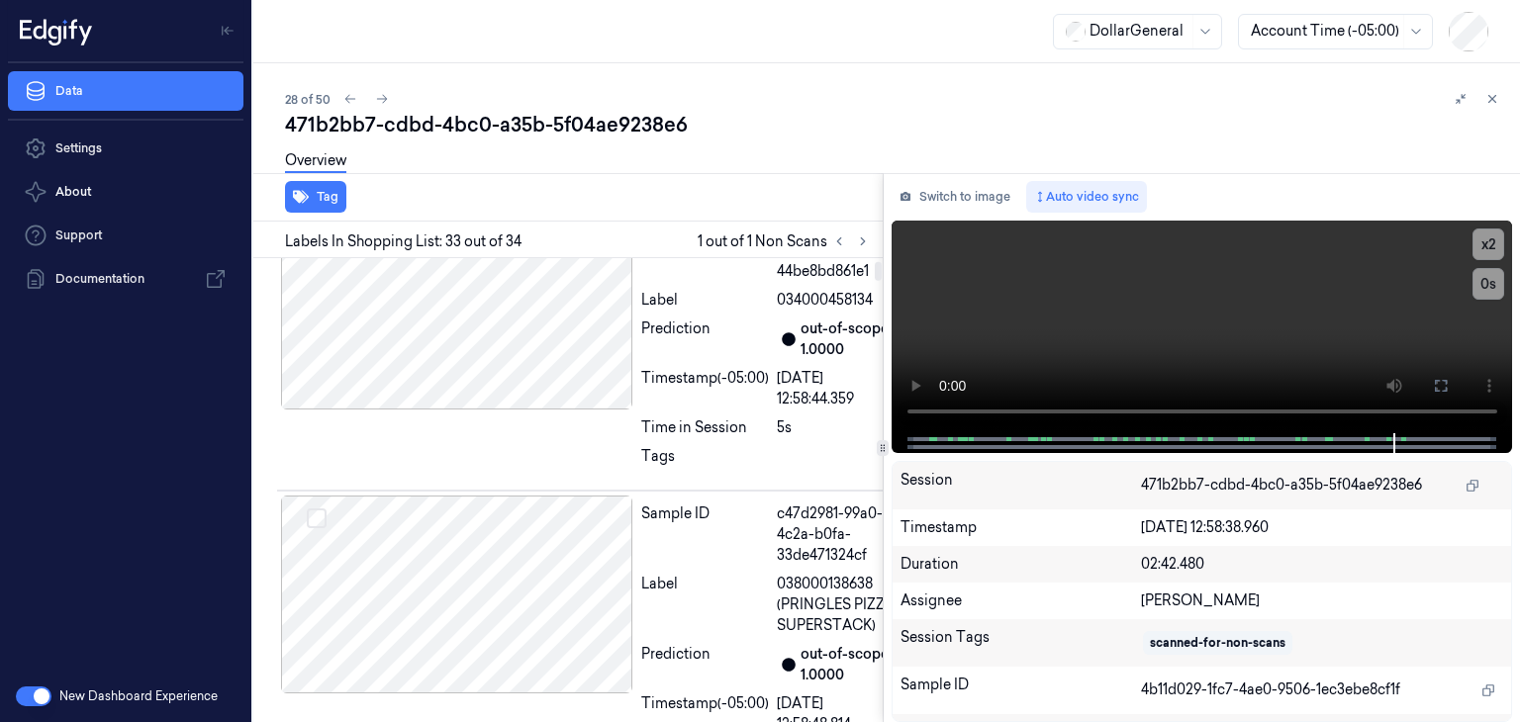
scroll to position [0, 0]
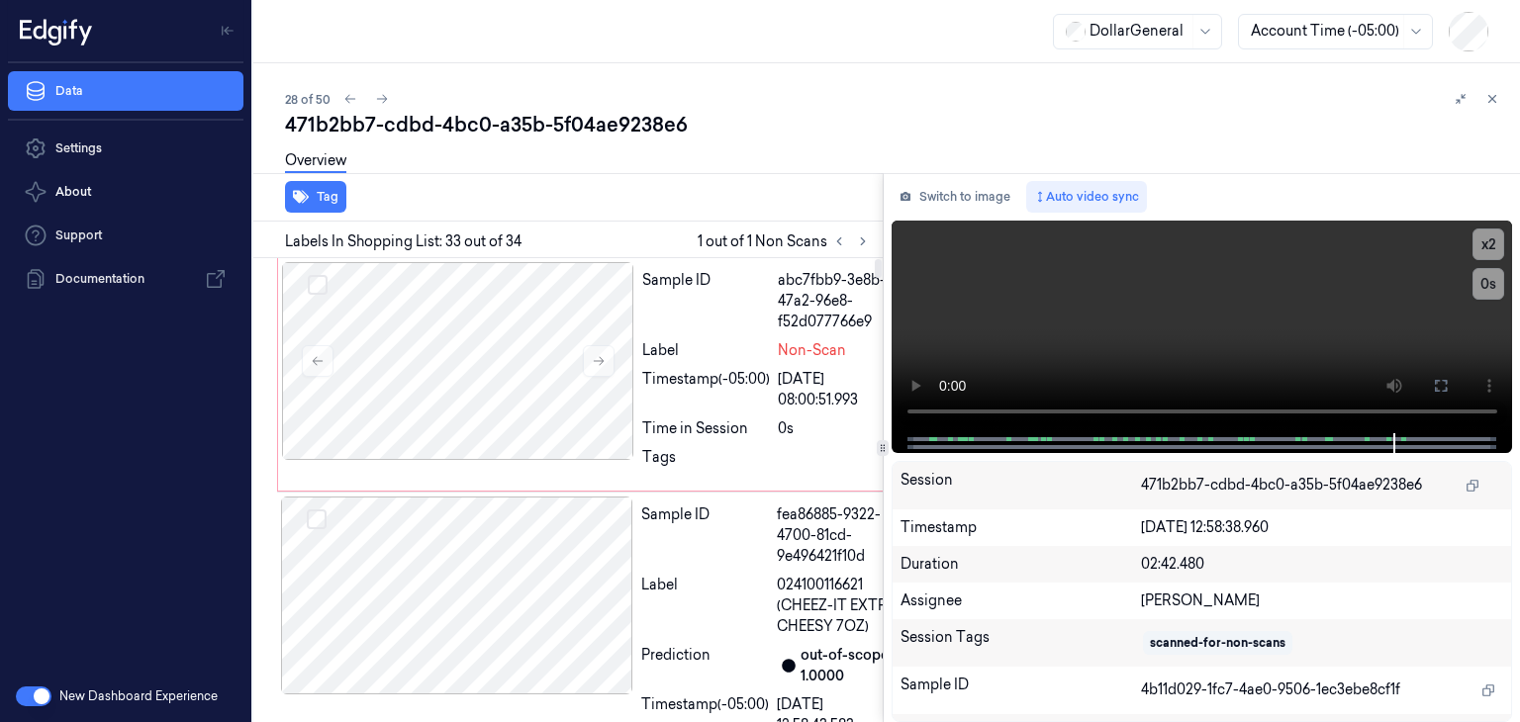
drag, startPoint x: 874, startPoint y: 605, endPoint x: 840, endPoint y: 255, distance: 351.0
click at [875, 259] on div at bounding box center [878, 268] width 7 height 19
click at [533, 351] on div at bounding box center [458, 361] width 352 height 198
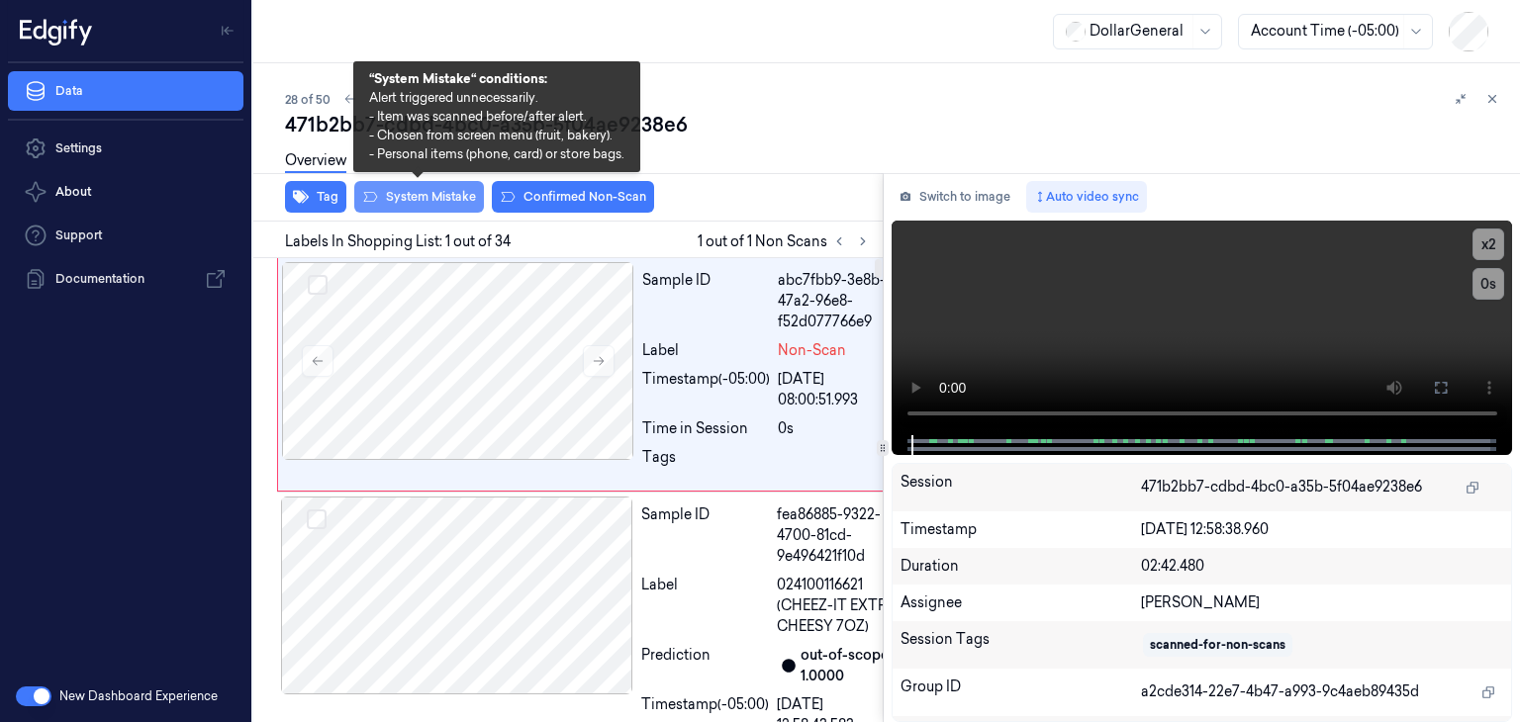
click at [458, 188] on button "System Mistake" at bounding box center [419, 197] width 130 height 32
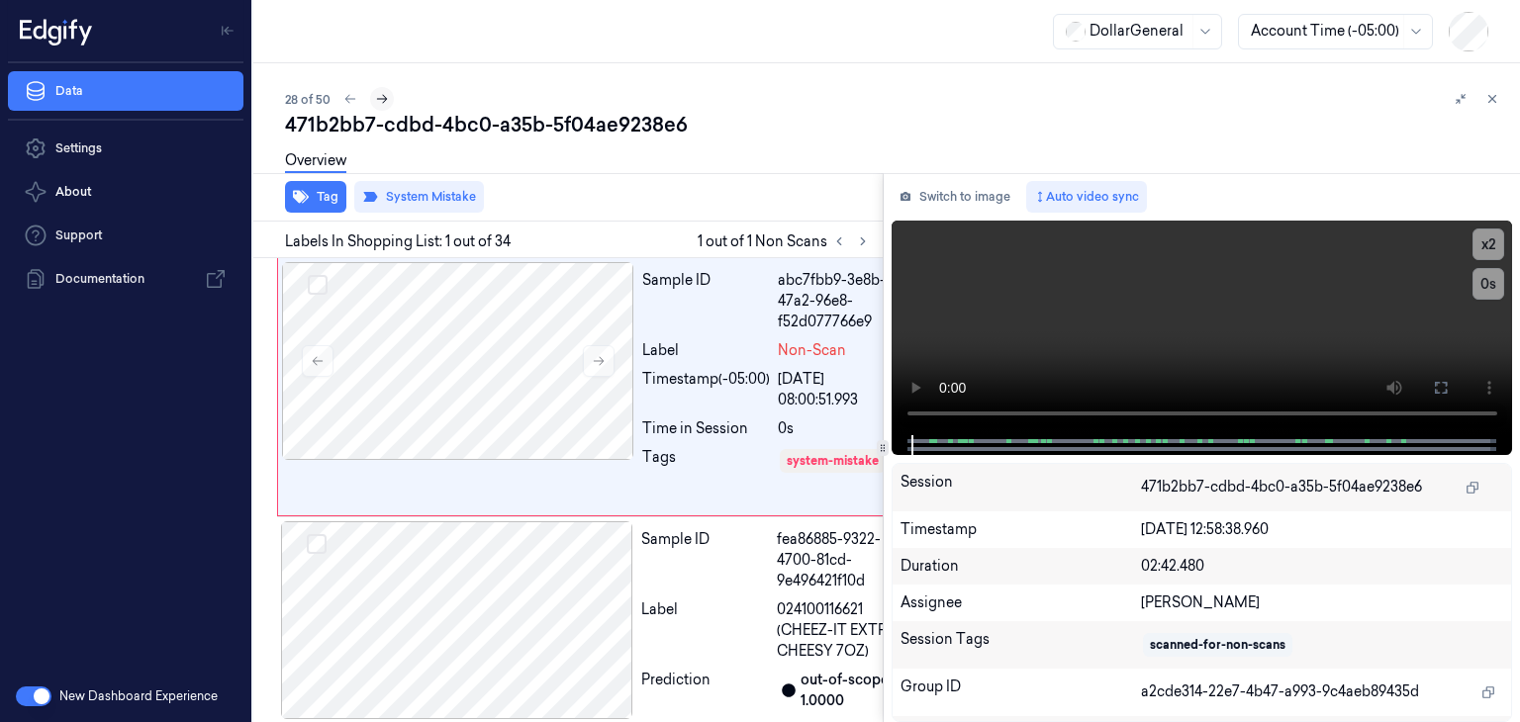
click at [376, 104] on icon at bounding box center [382, 99] width 14 height 14
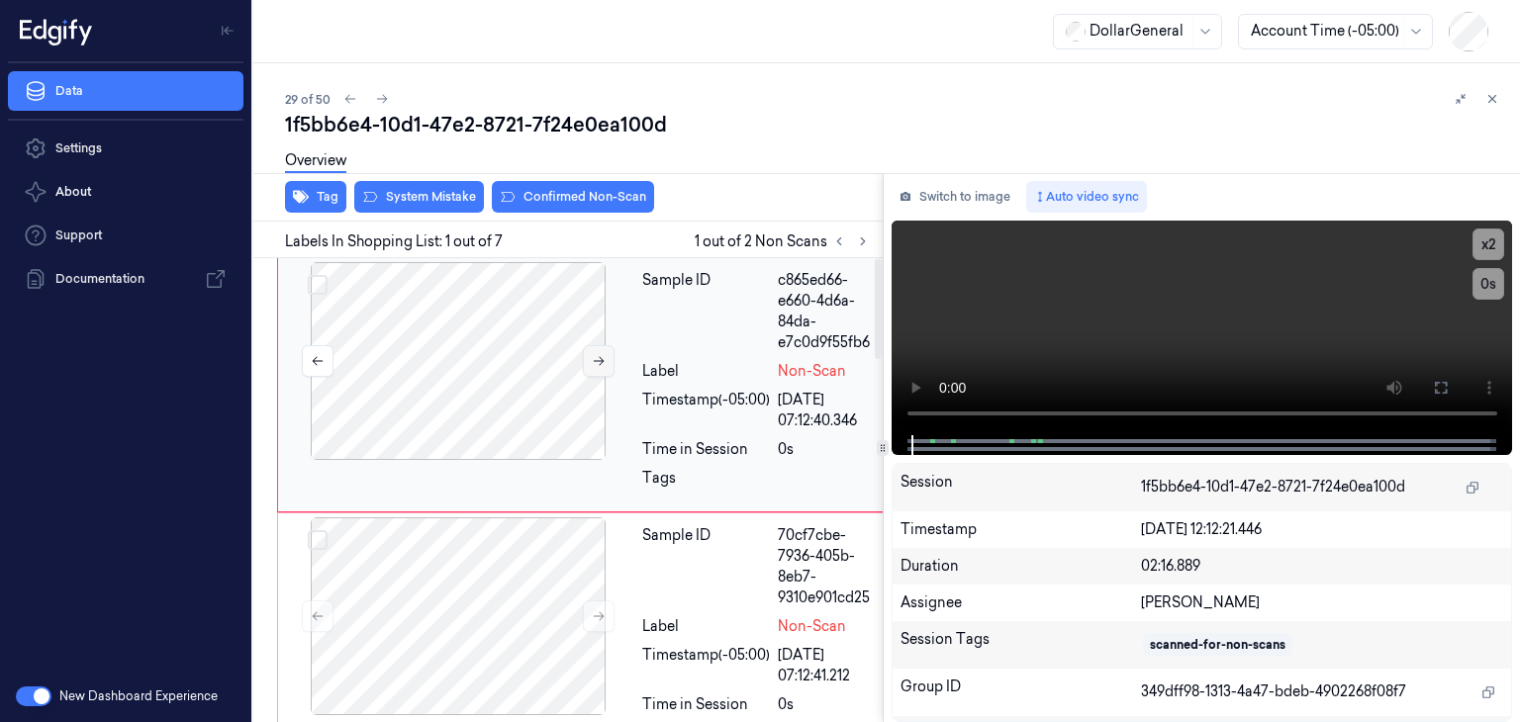
click at [594, 363] on icon at bounding box center [599, 361] width 14 height 14
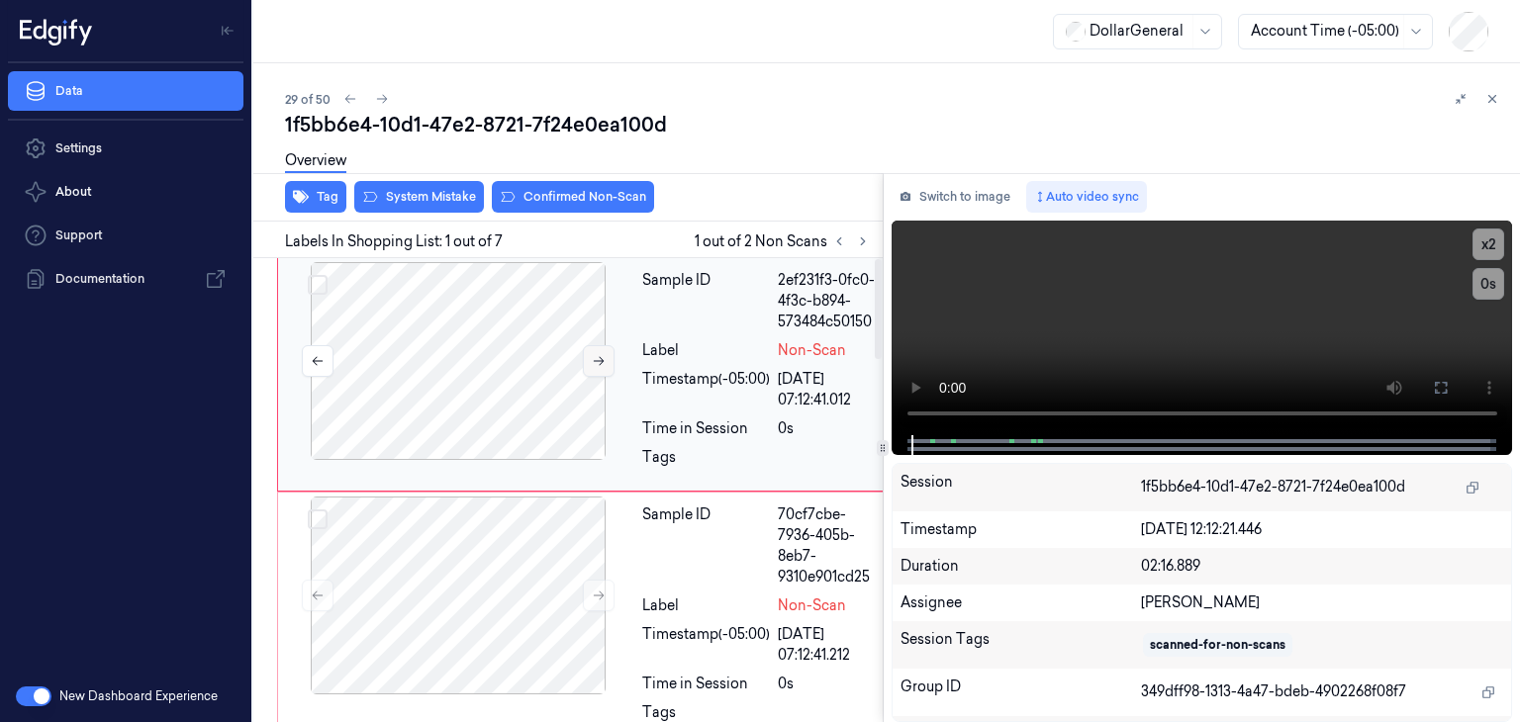
click at [594, 363] on icon at bounding box center [599, 361] width 14 height 14
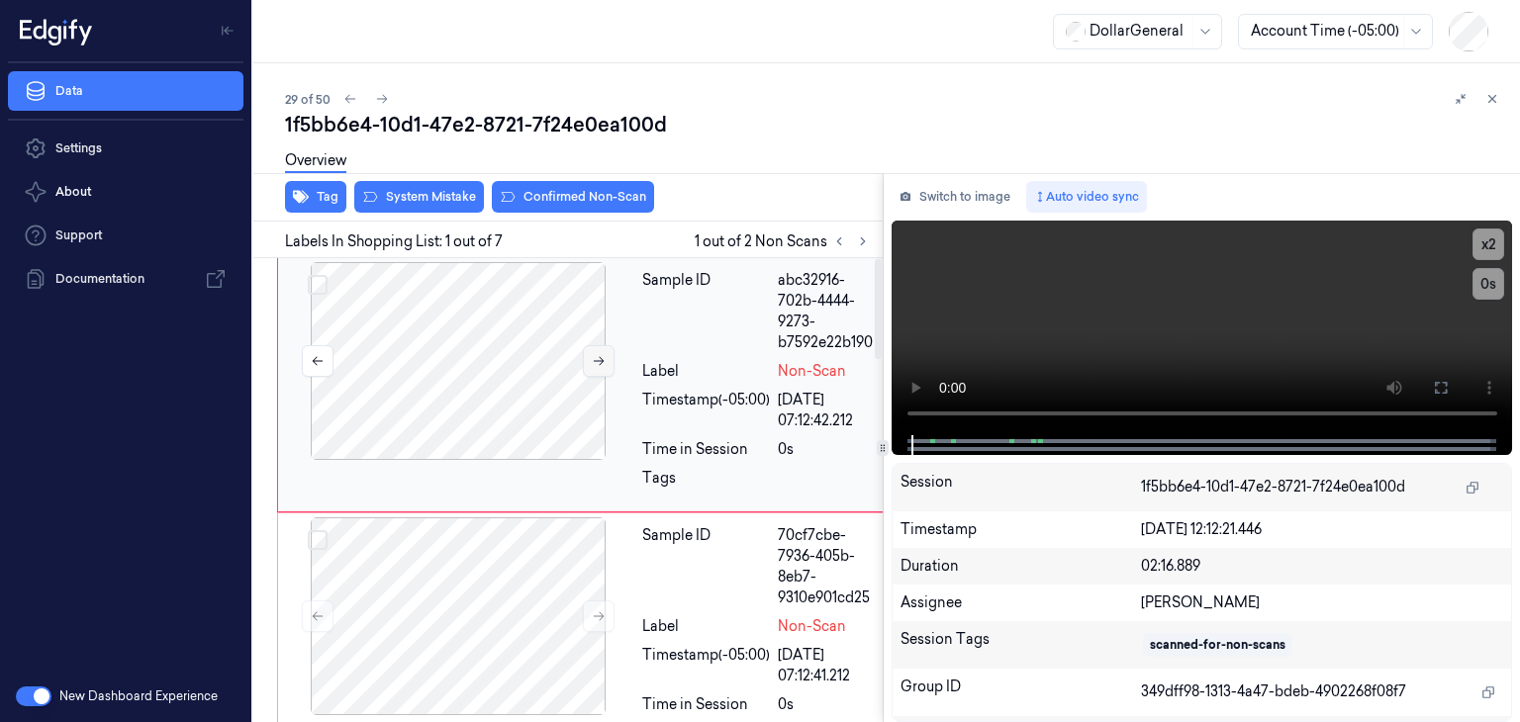
click at [594, 363] on icon at bounding box center [599, 361] width 14 height 14
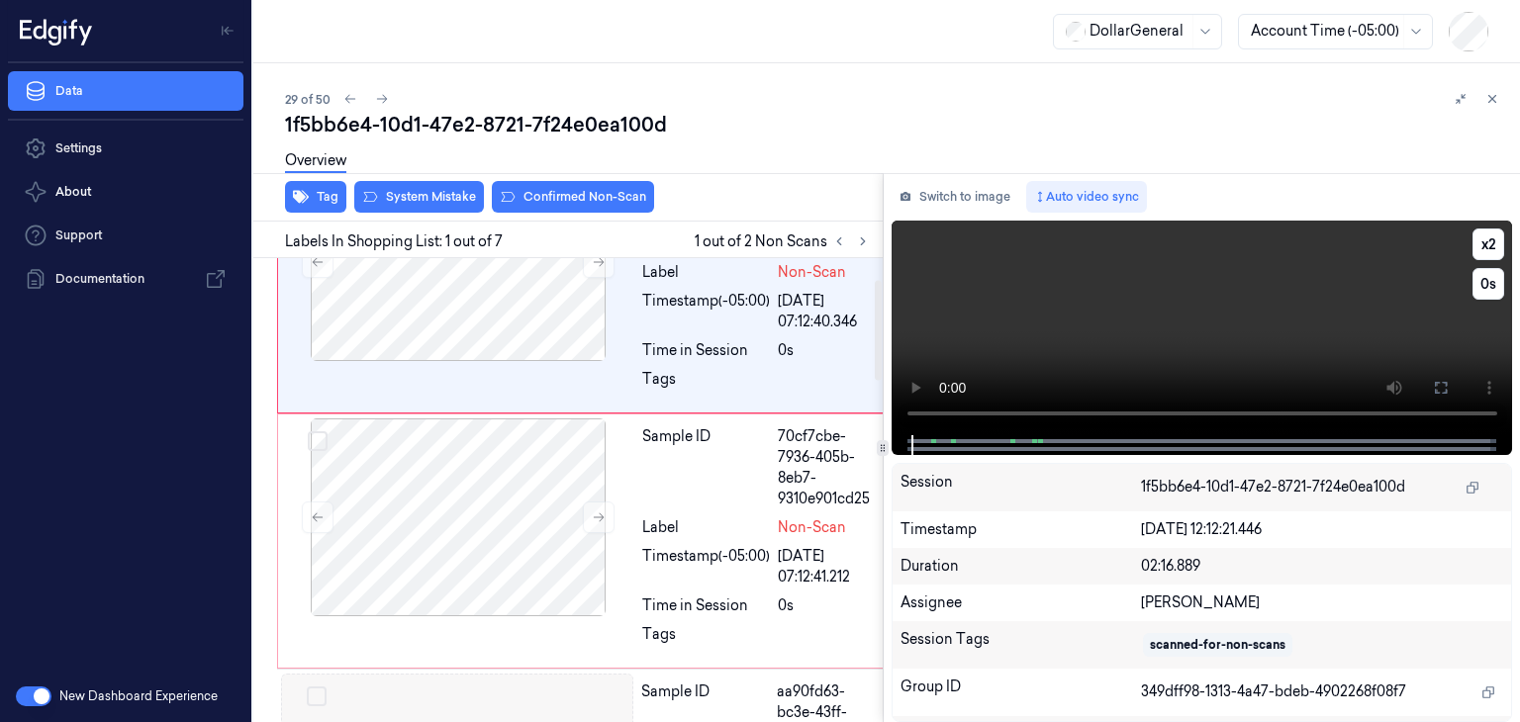
click at [1034, 314] on video at bounding box center [1203, 328] width 622 height 215
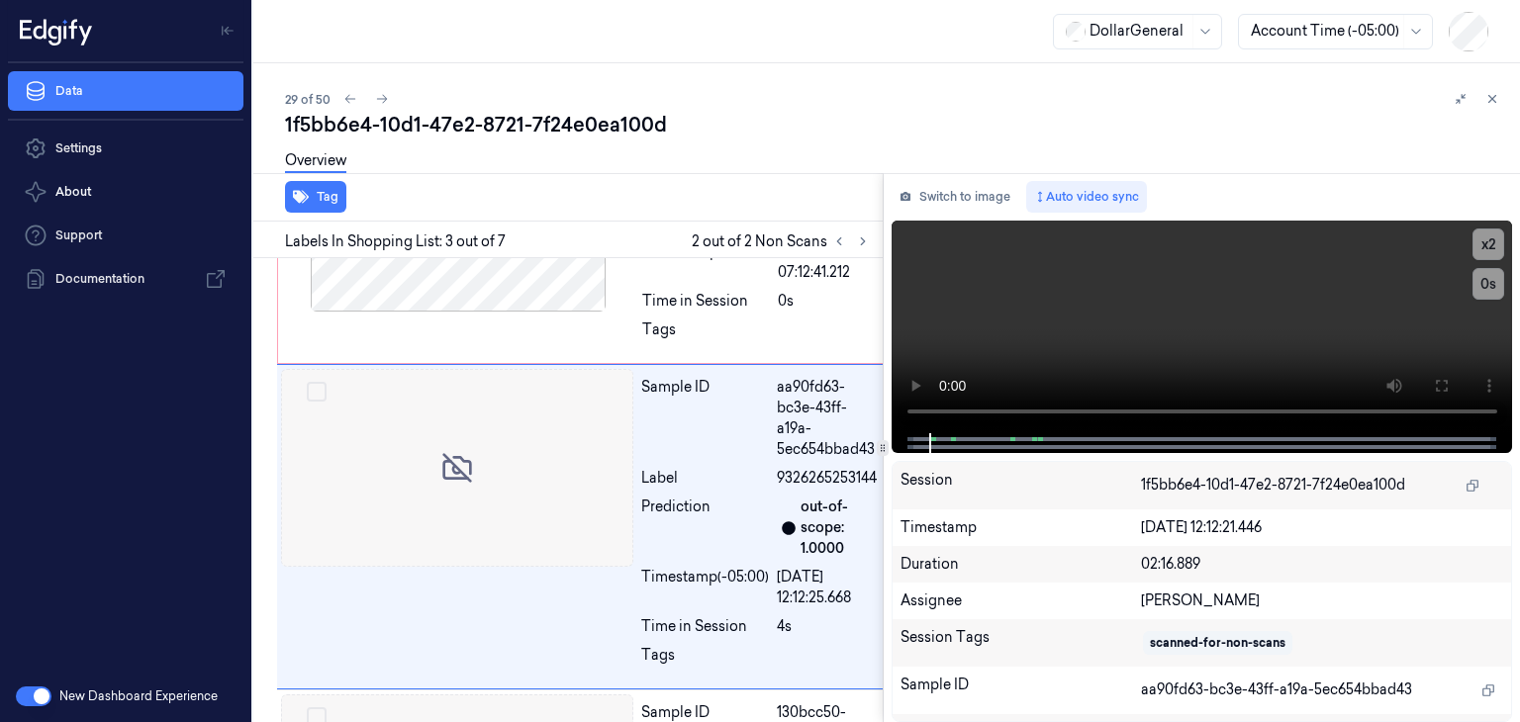
scroll to position [439, 0]
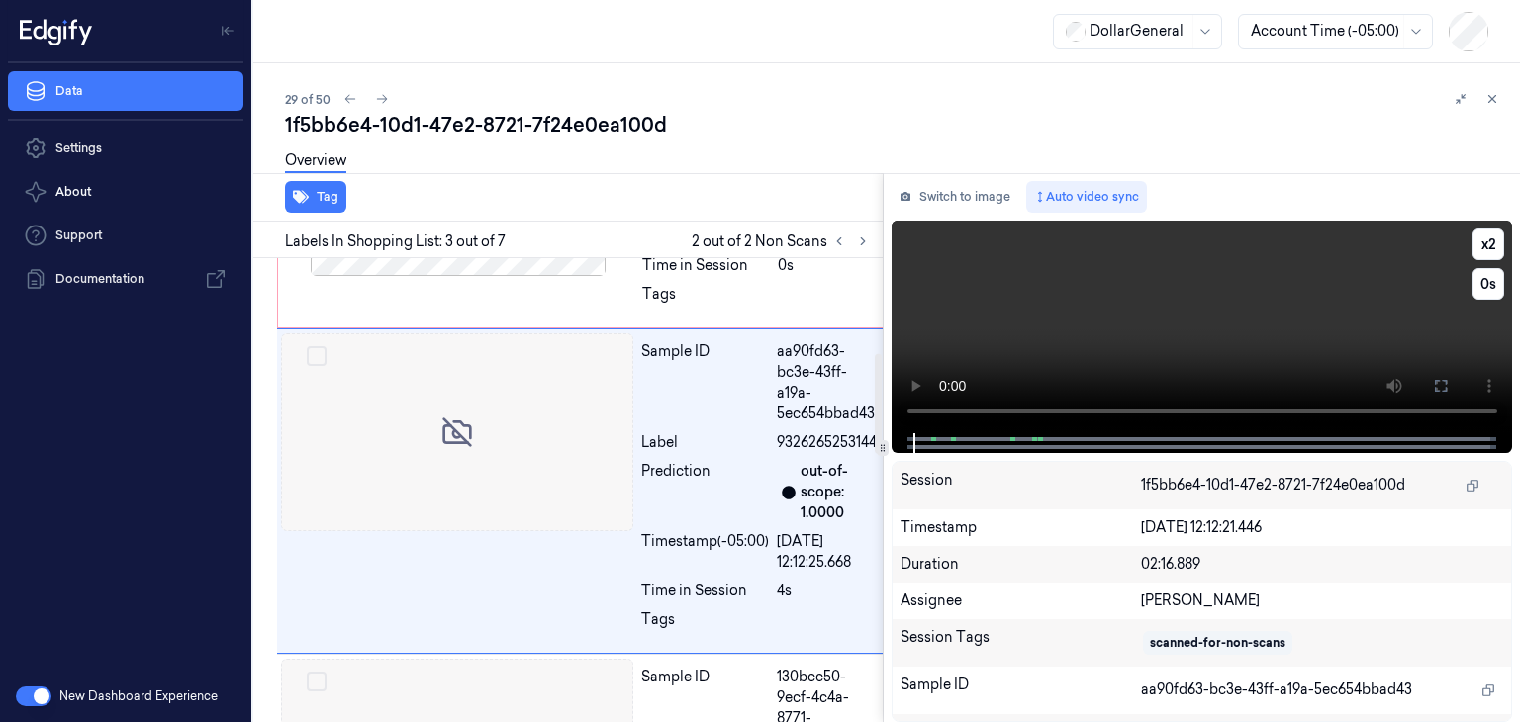
click at [985, 317] on video at bounding box center [1203, 327] width 622 height 213
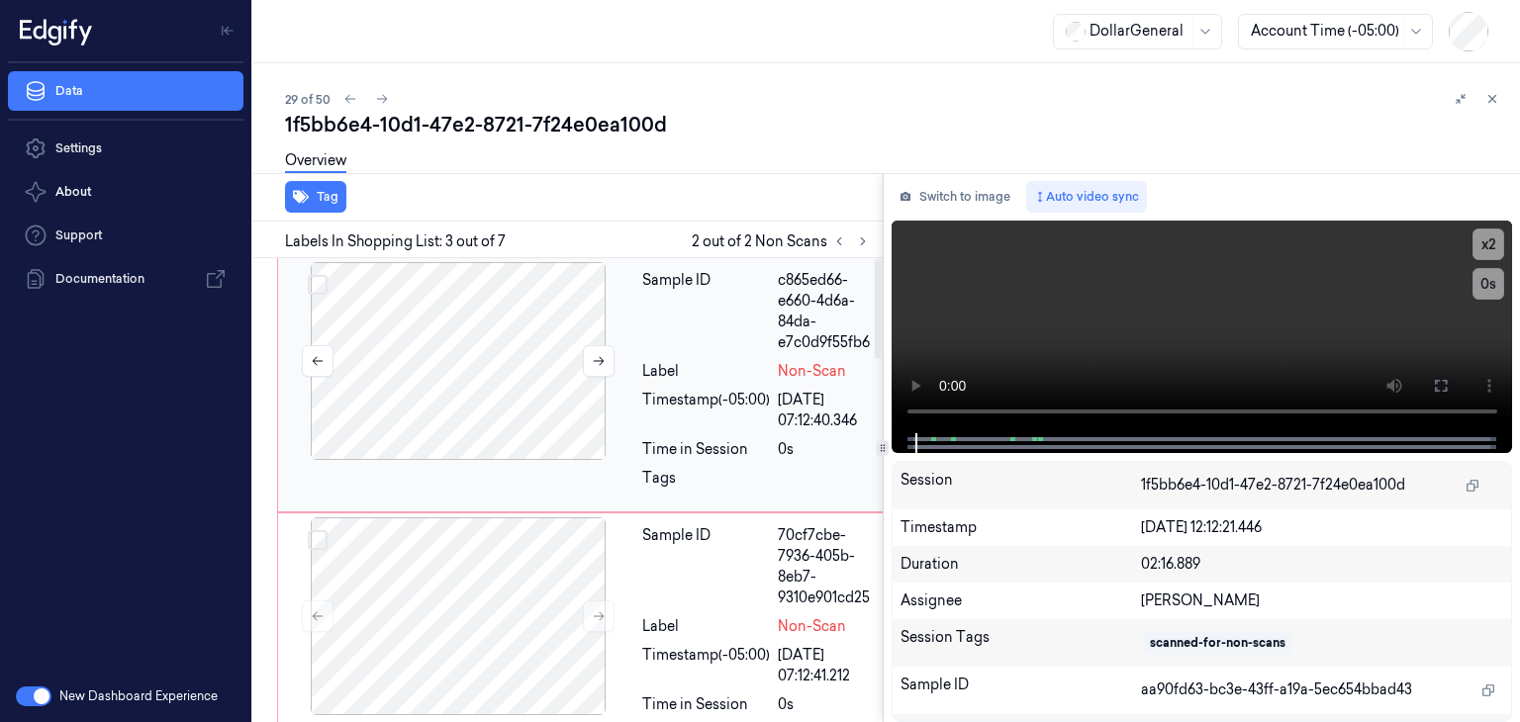
click at [429, 363] on div at bounding box center [458, 361] width 352 height 198
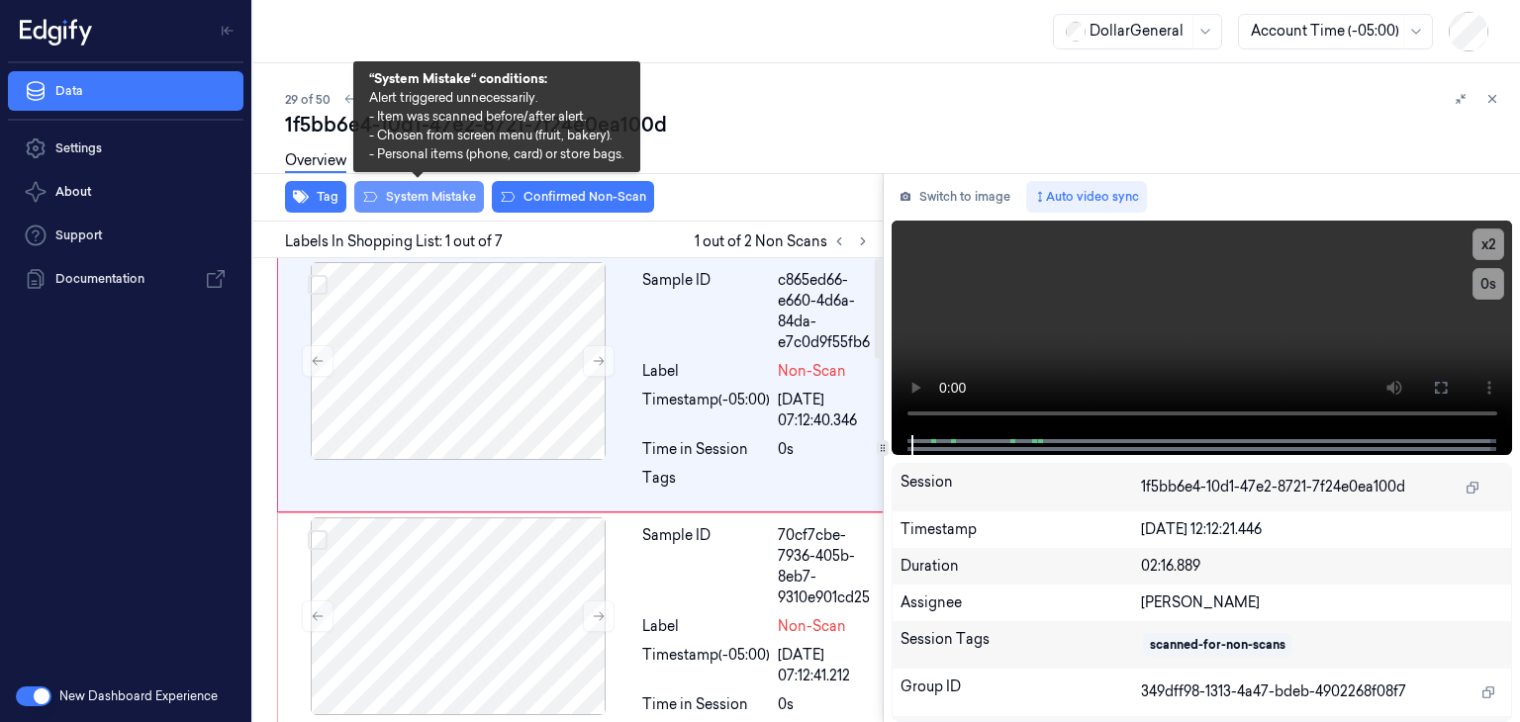
click at [408, 203] on button "System Mistake" at bounding box center [419, 197] width 130 height 32
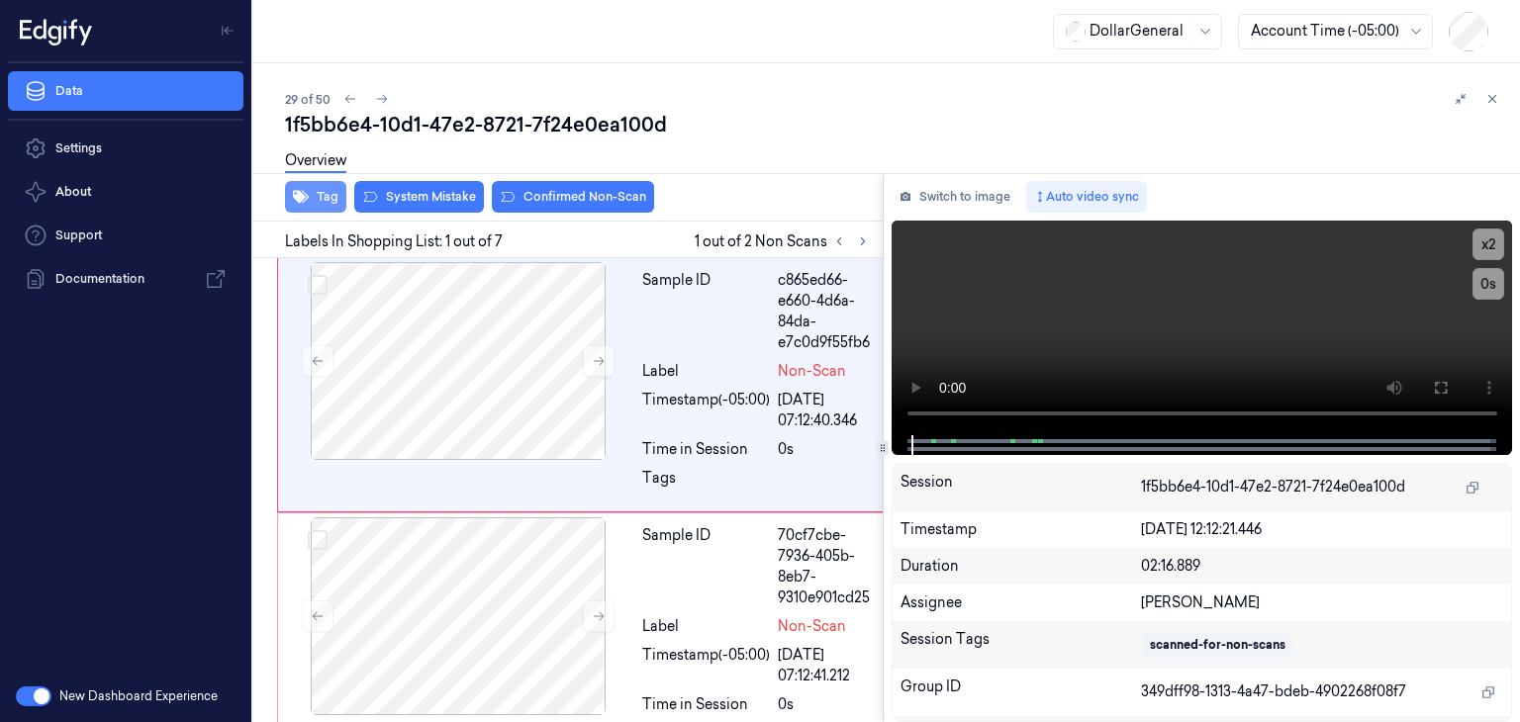
click at [317, 198] on button "Tag" at bounding box center [315, 197] width 61 height 32
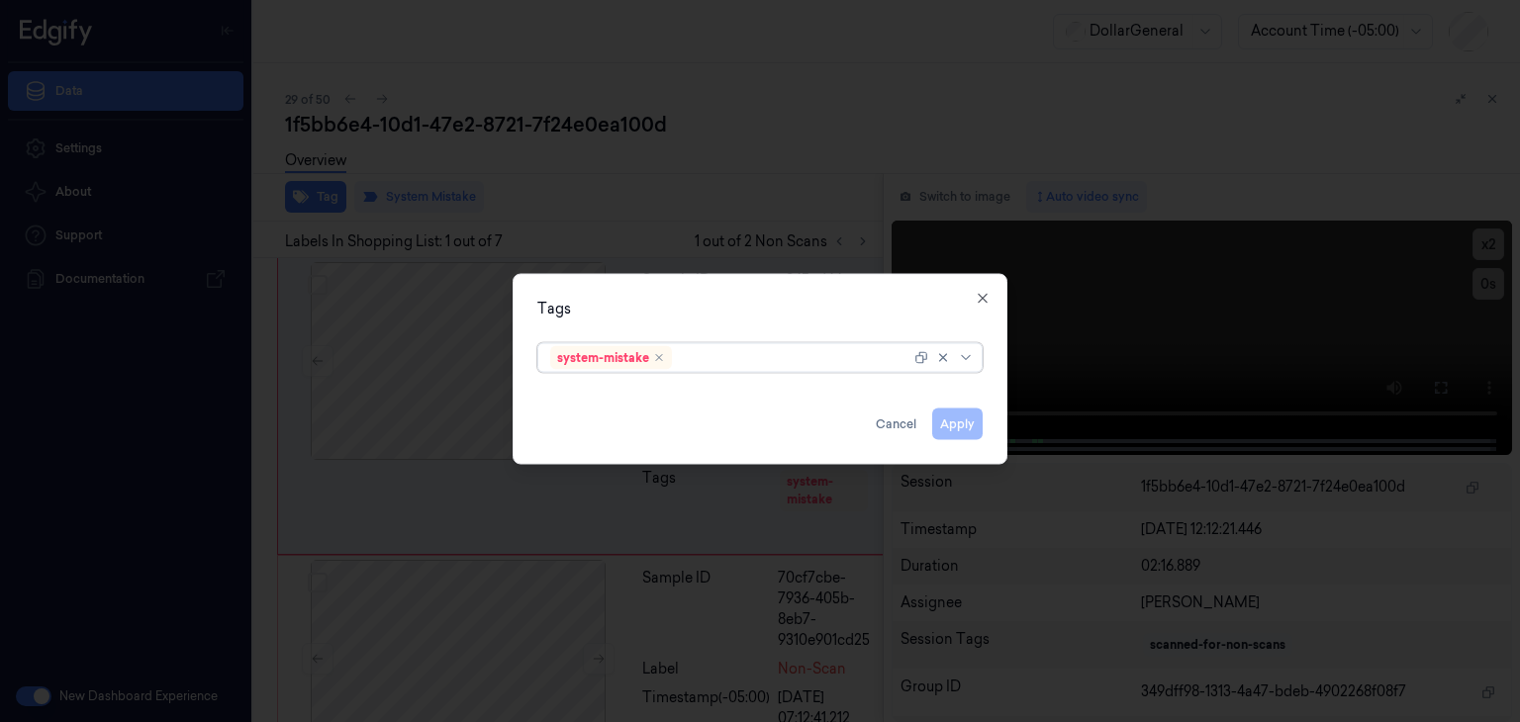
click at [966, 347] on div at bounding box center [945, 358] width 63 height 28
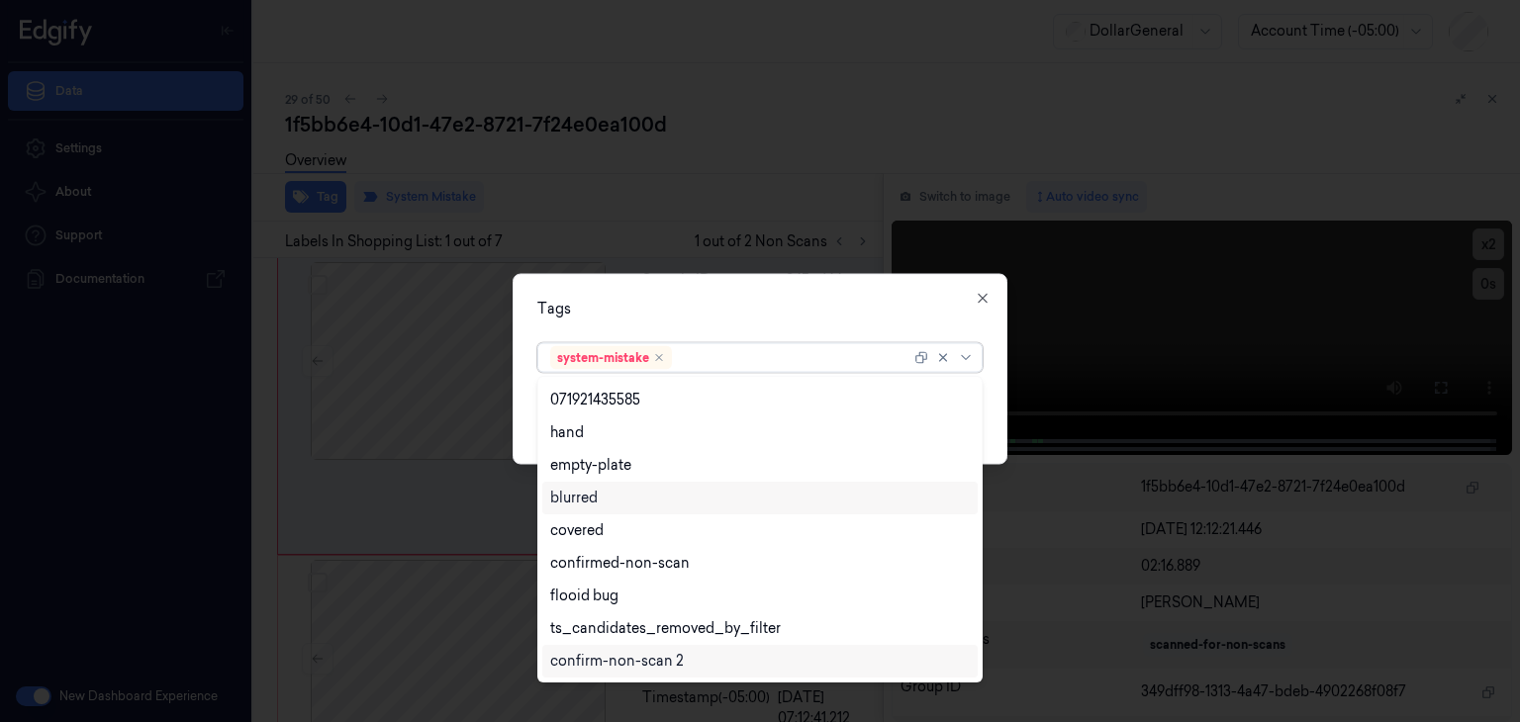
scroll to position [487, 0]
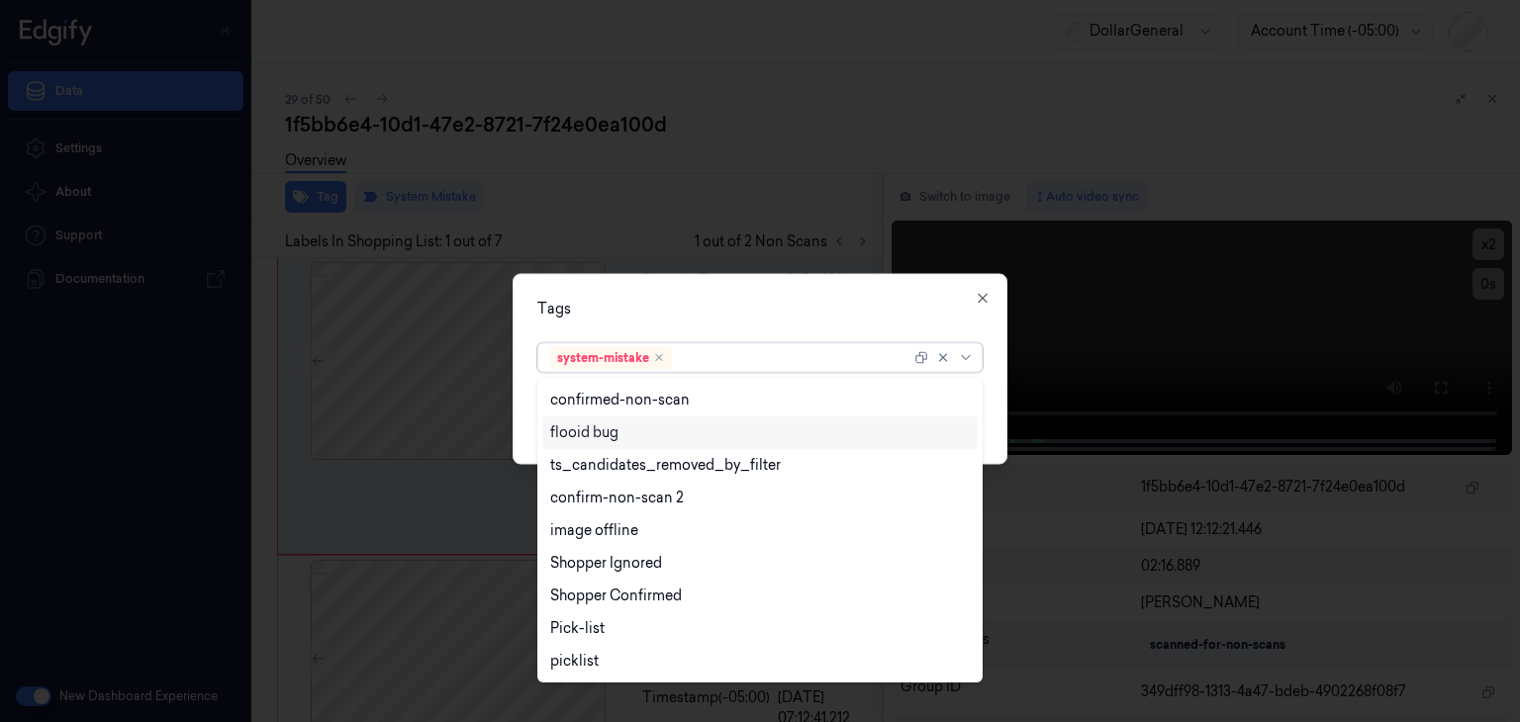
click at [694, 446] on div "flooid bug" at bounding box center [759, 433] width 435 height 33
click at [992, 388] on div "Tags option flooid bug , selected. 23 results available. Use Up and Down to cho…" at bounding box center [760, 369] width 495 height 191
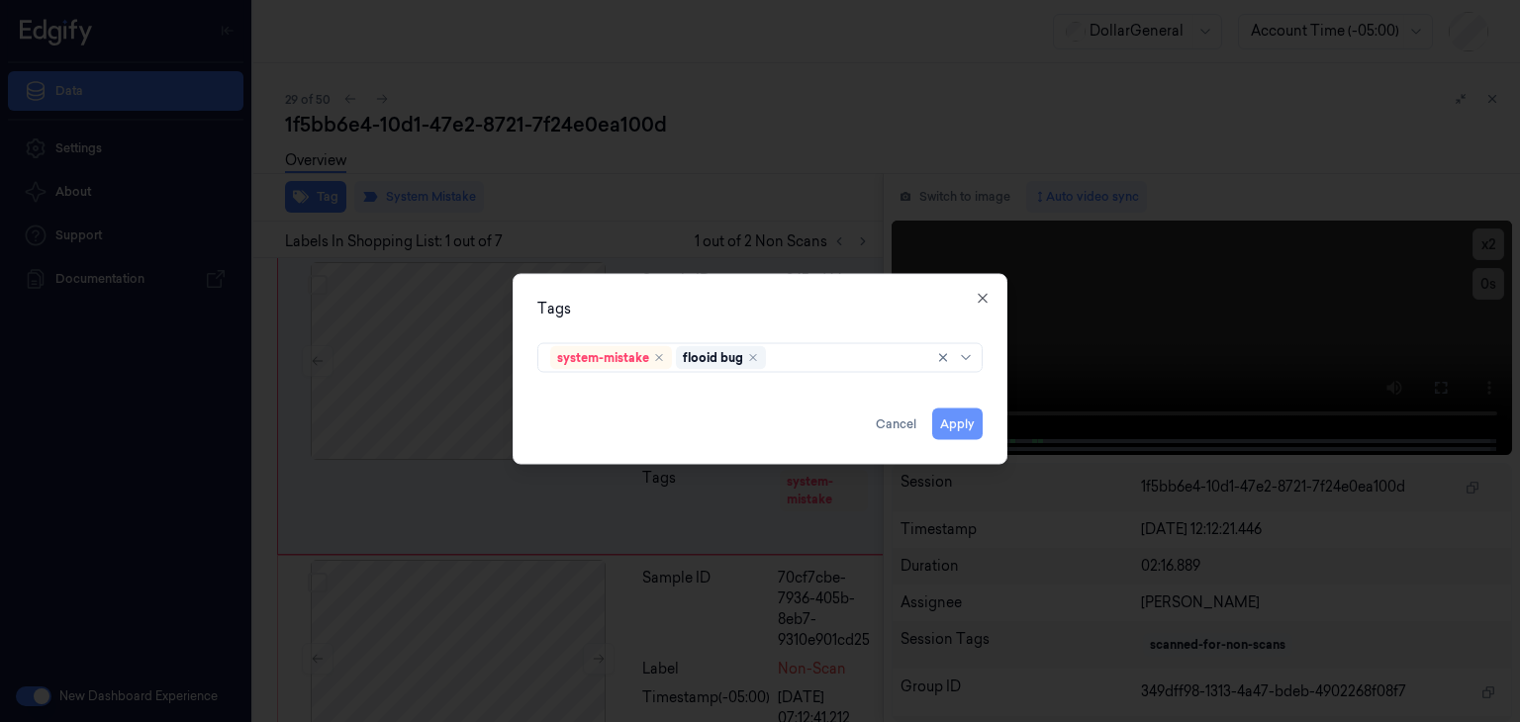
click at [960, 426] on button "Apply" at bounding box center [957, 425] width 50 height 32
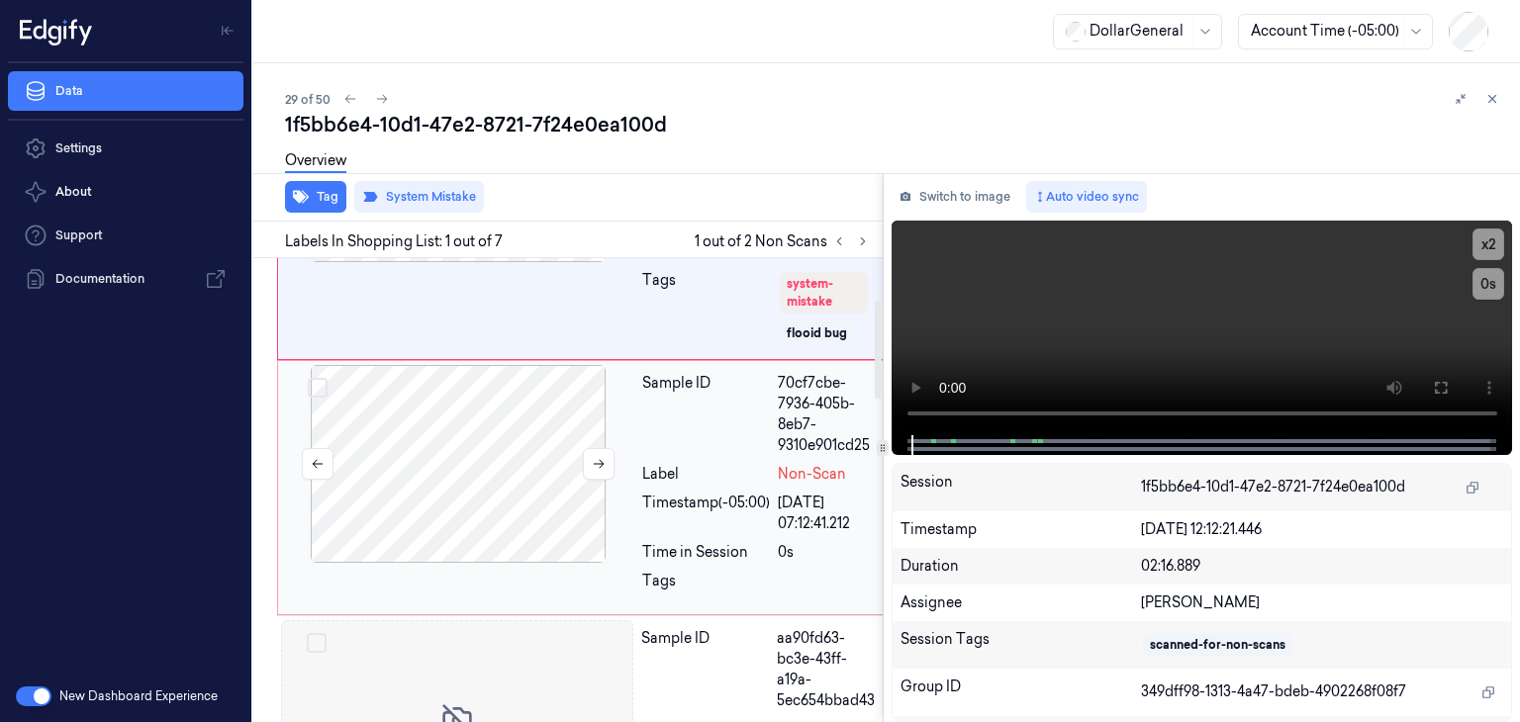
drag, startPoint x: 488, startPoint y: 488, endPoint x: 551, endPoint y: 471, distance: 65.5
click at [499, 484] on div at bounding box center [458, 464] width 352 height 198
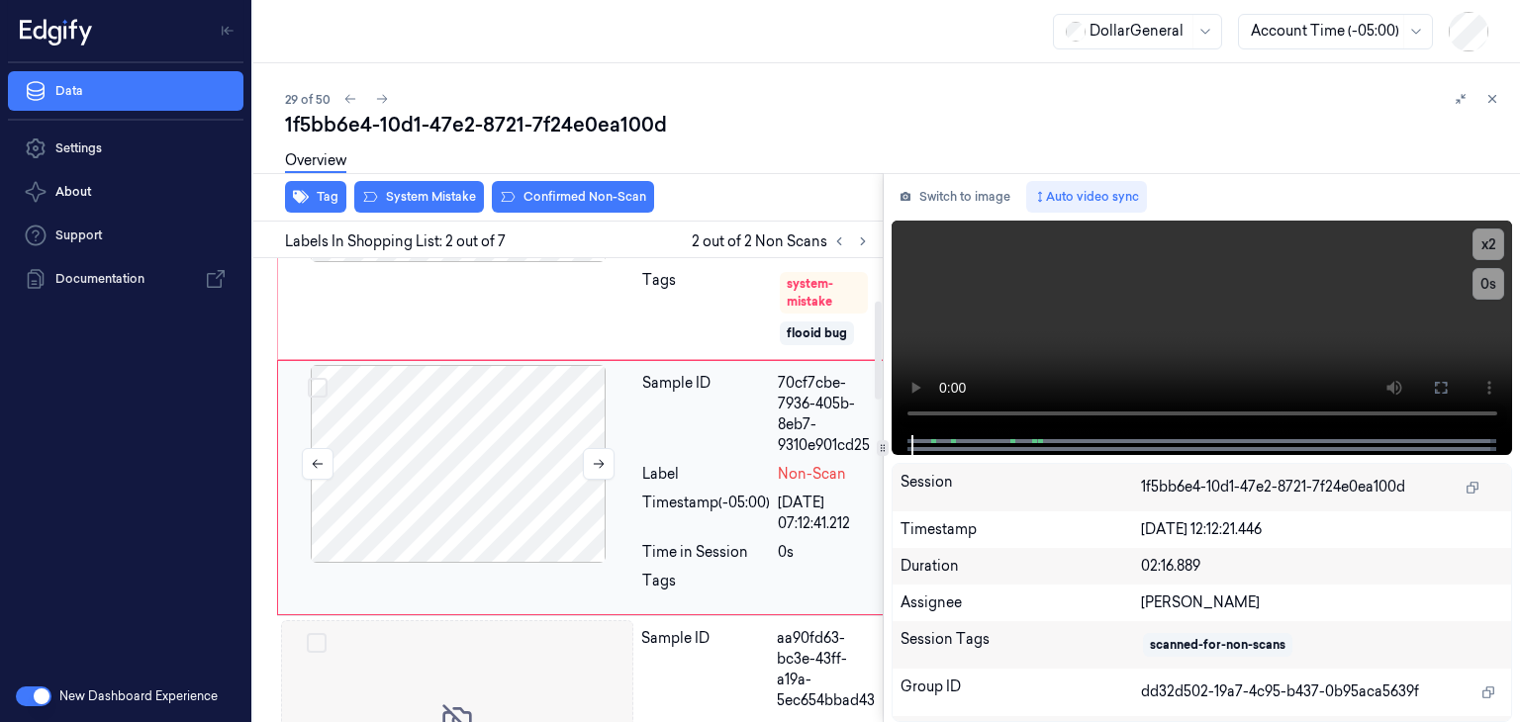
scroll to position [201, 0]
click at [595, 468] on icon at bounding box center [599, 461] width 14 height 14
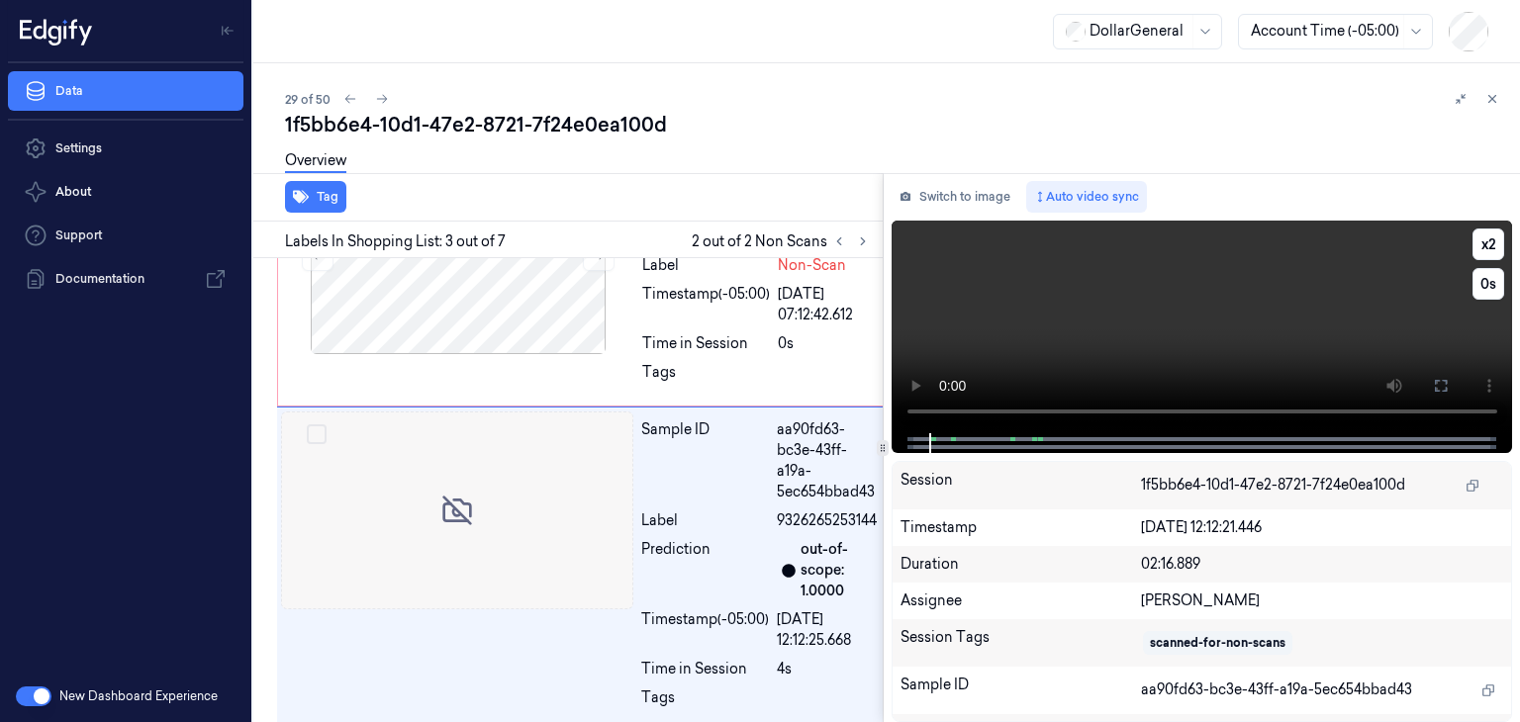
scroll to position [491, 0]
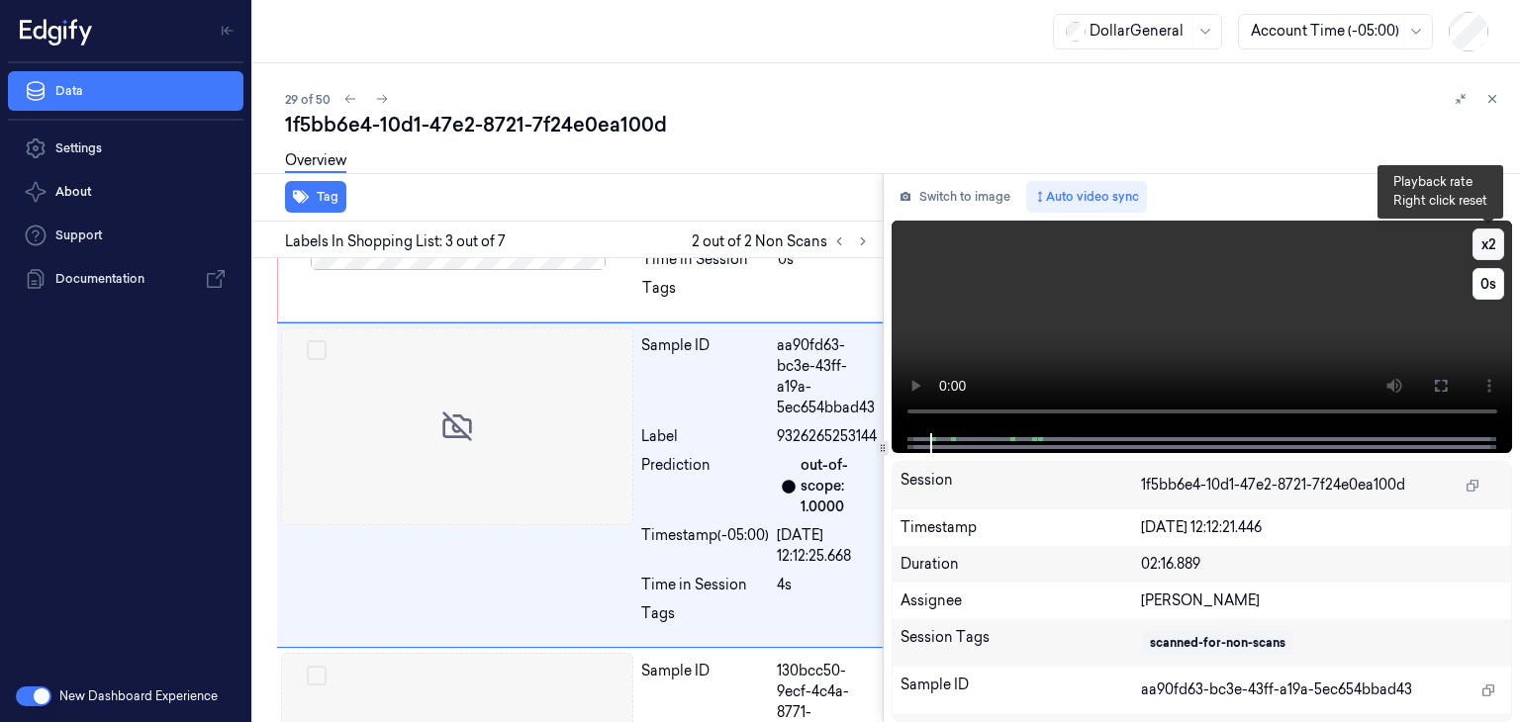
click at [1497, 250] on button "x 2" at bounding box center [1489, 245] width 32 height 32
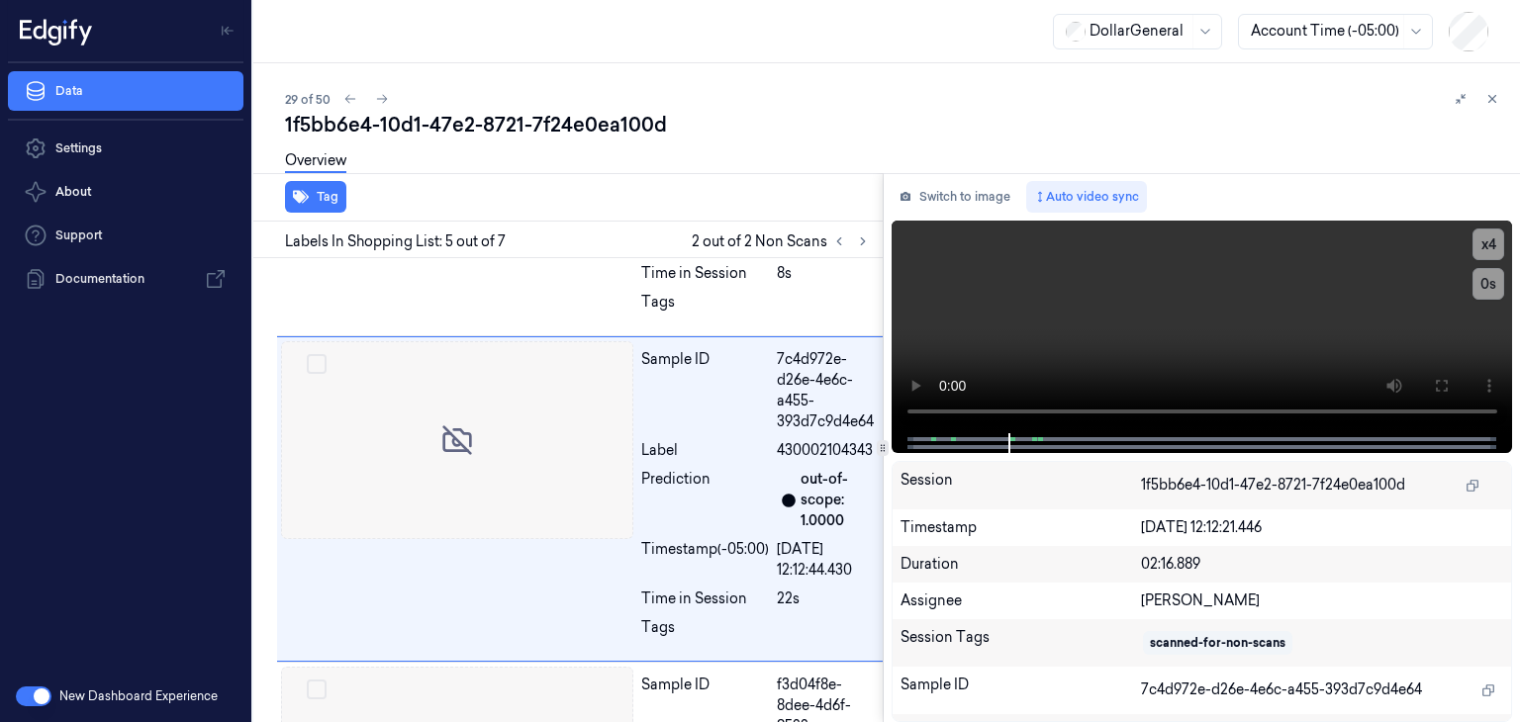
scroll to position [1141, 0]
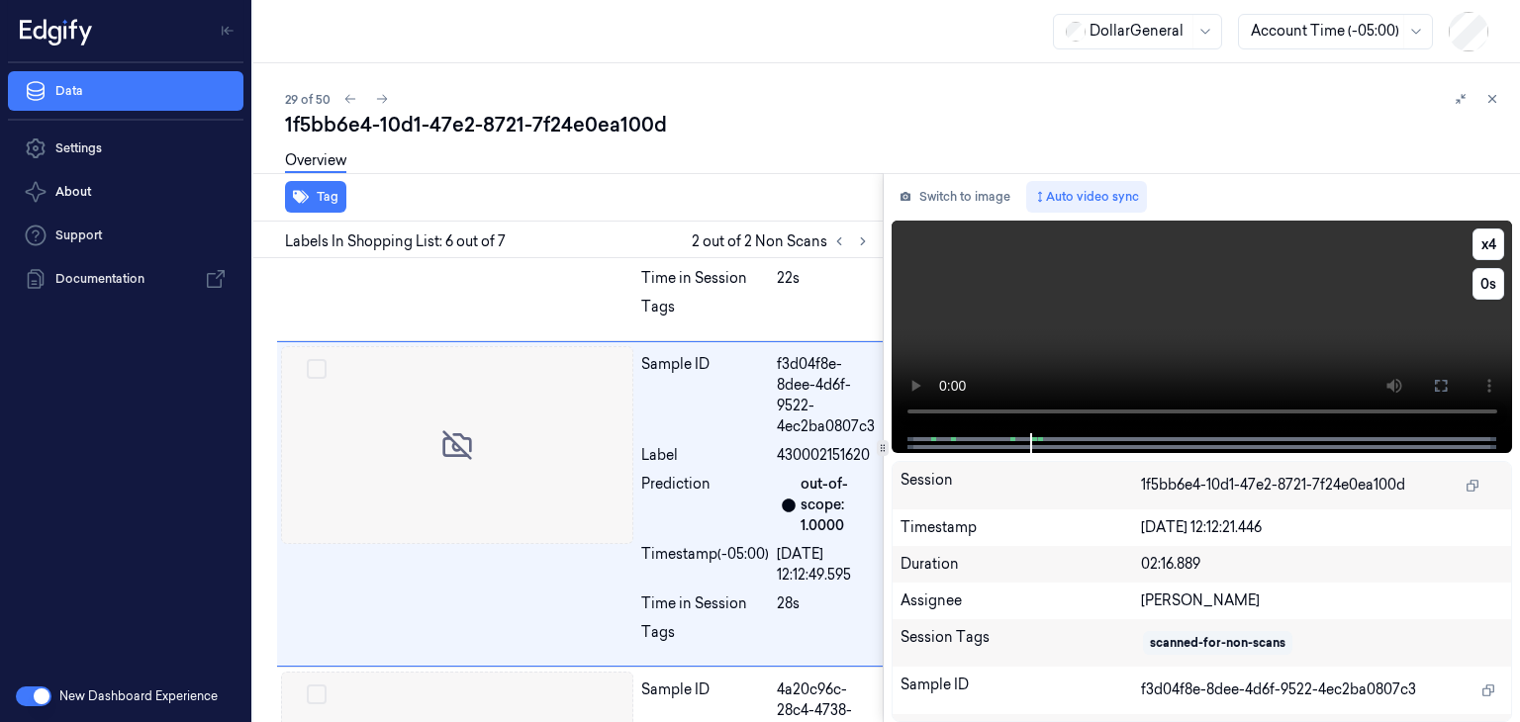
click at [981, 320] on video at bounding box center [1203, 327] width 622 height 213
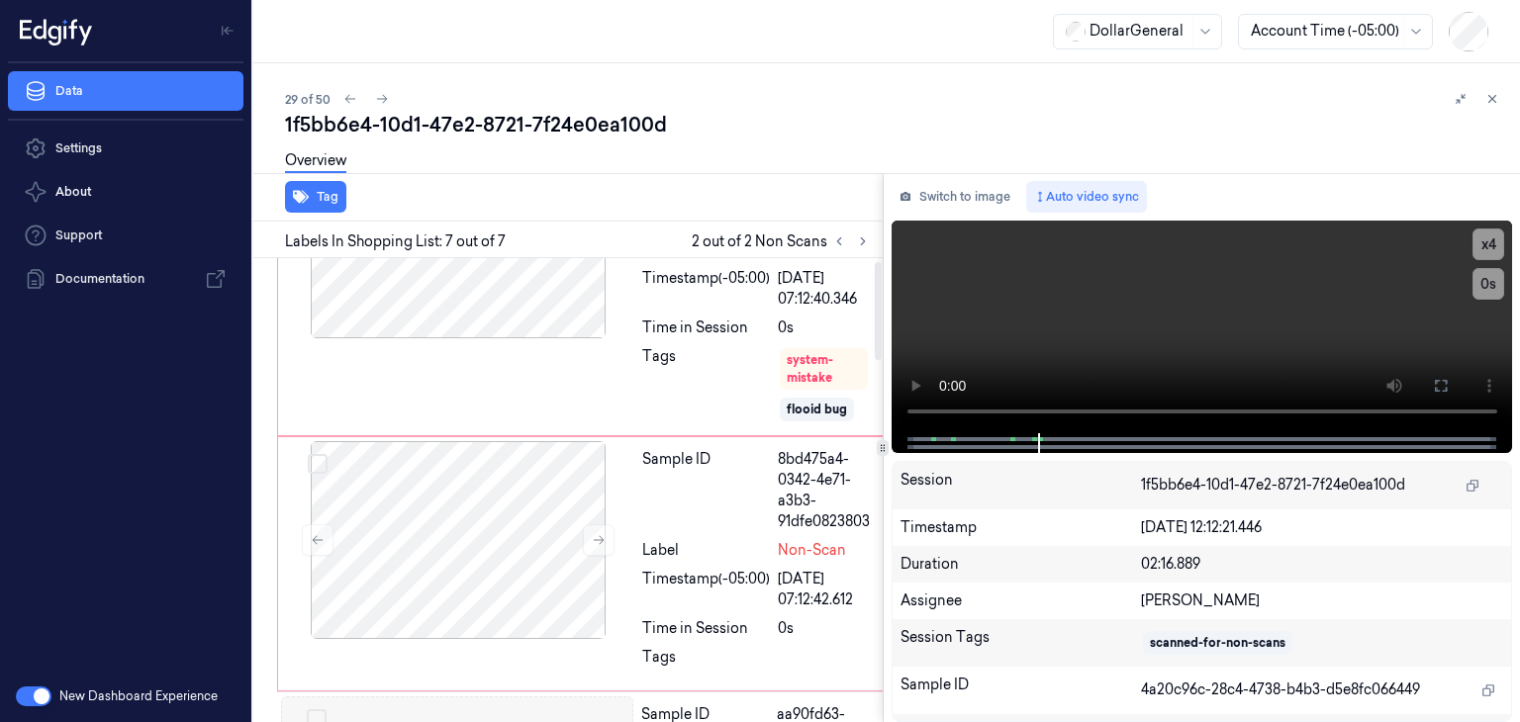
scroll to position [0, 0]
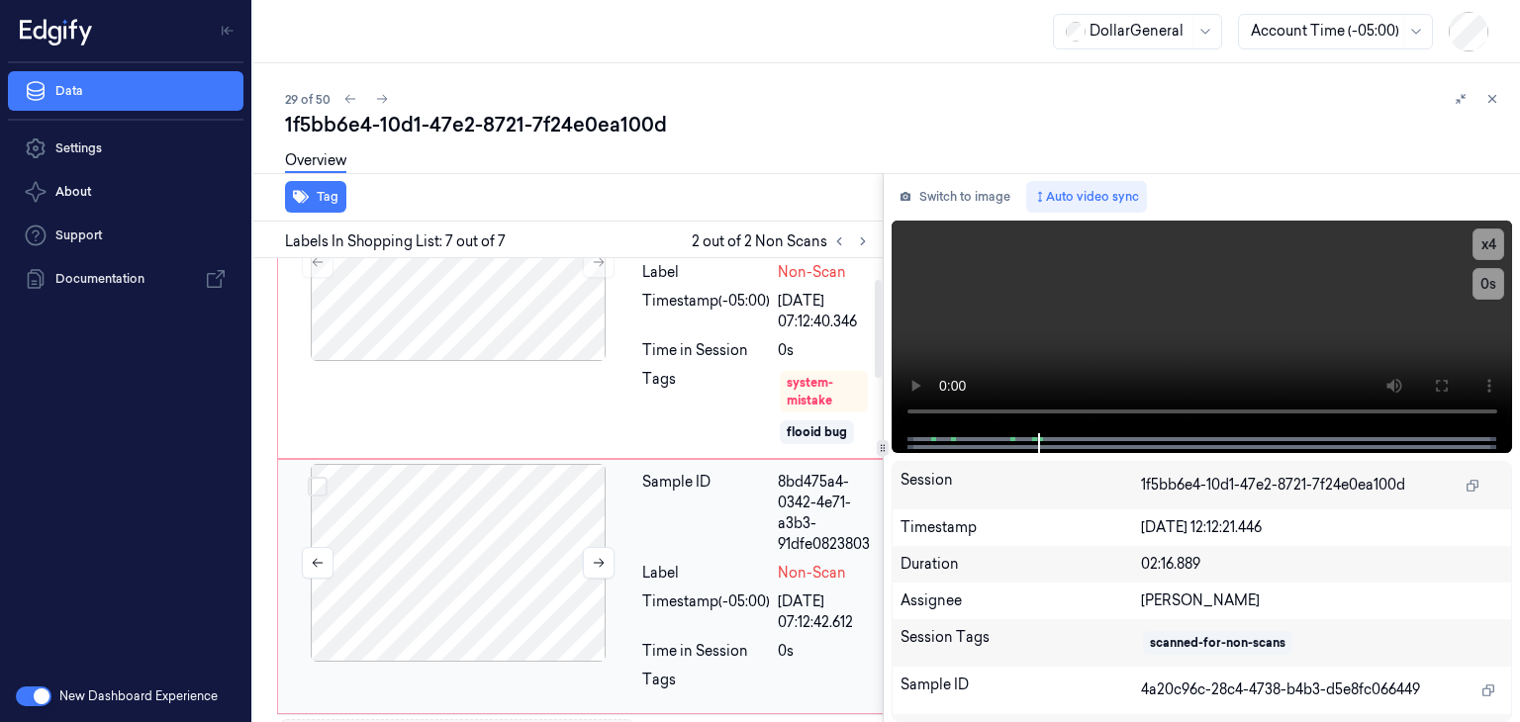
click at [471, 555] on div at bounding box center [458, 563] width 352 height 198
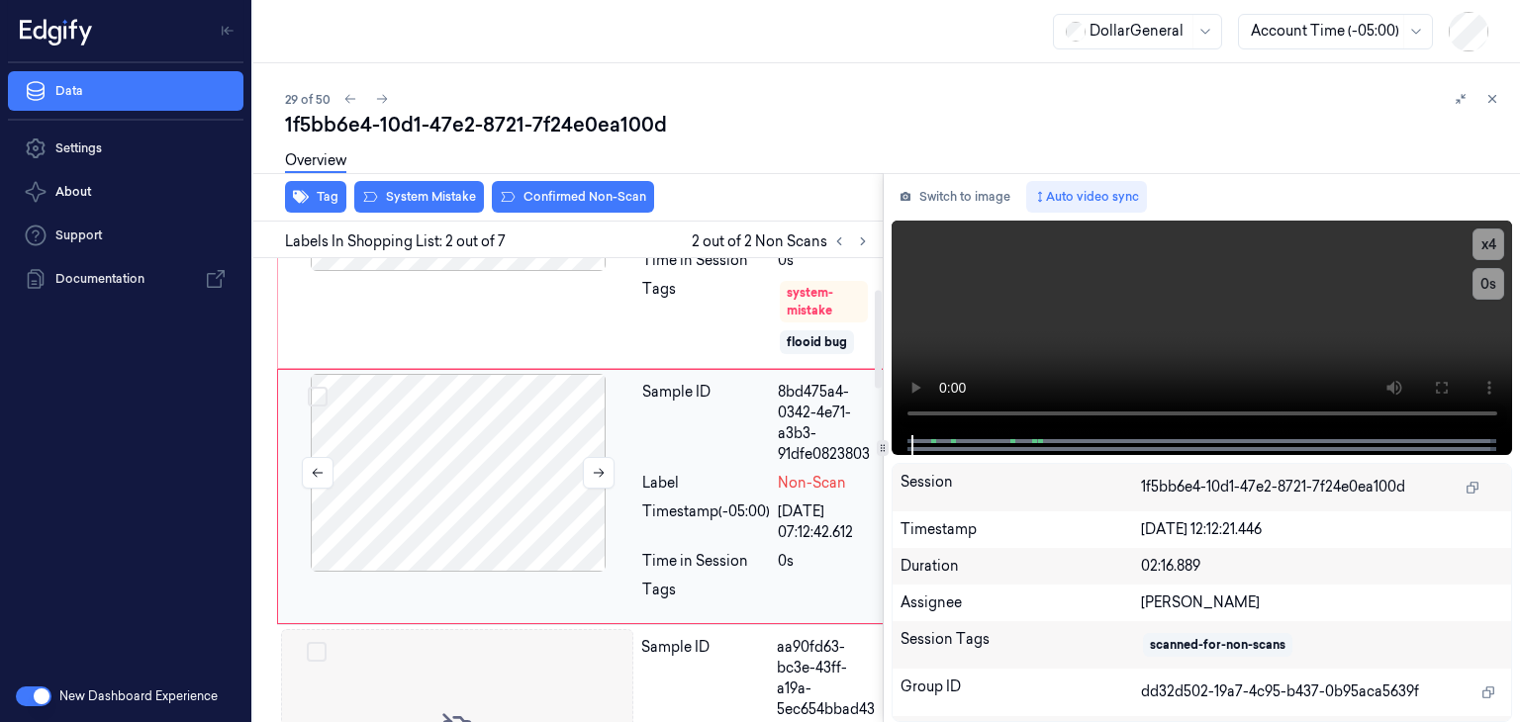
scroll to position [201, 0]
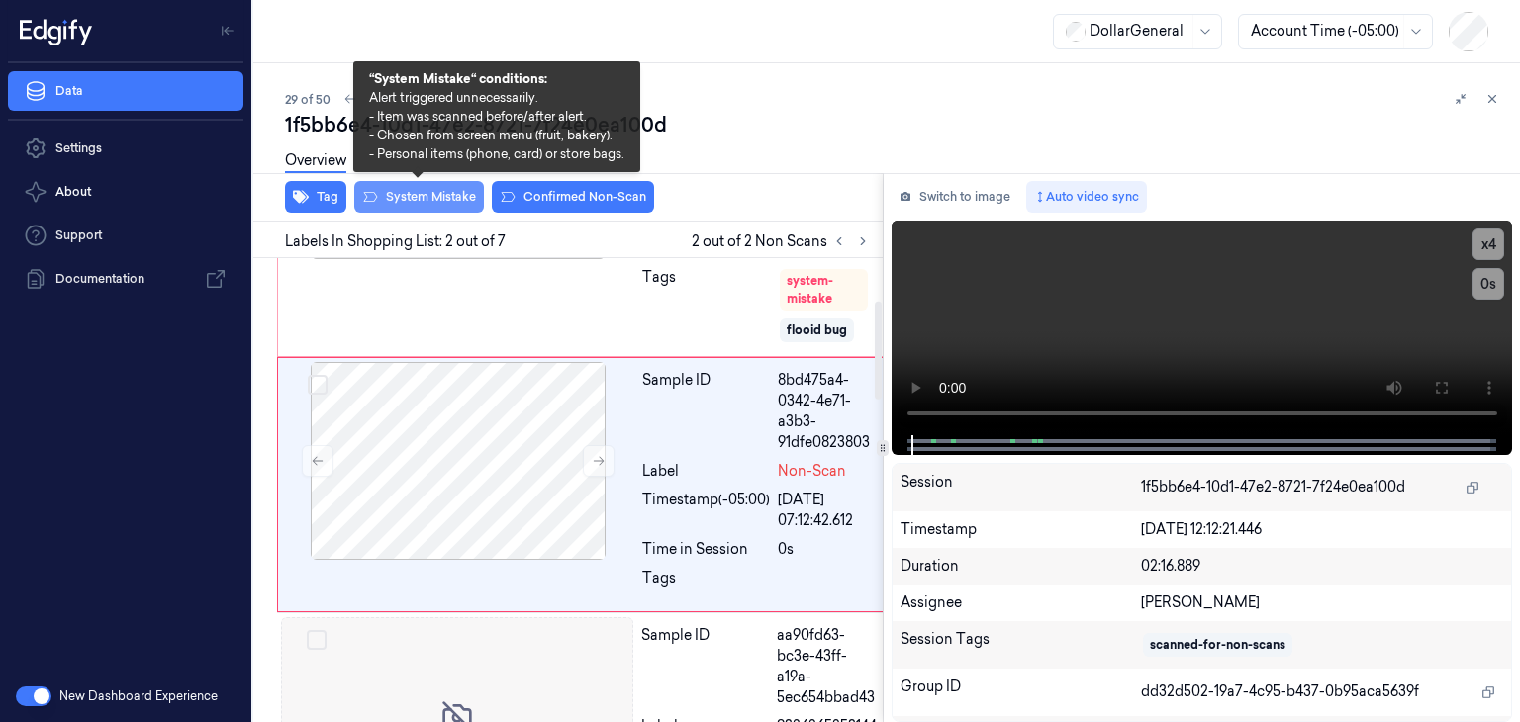
click at [423, 200] on button "System Mistake" at bounding box center [419, 197] width 130 height 32
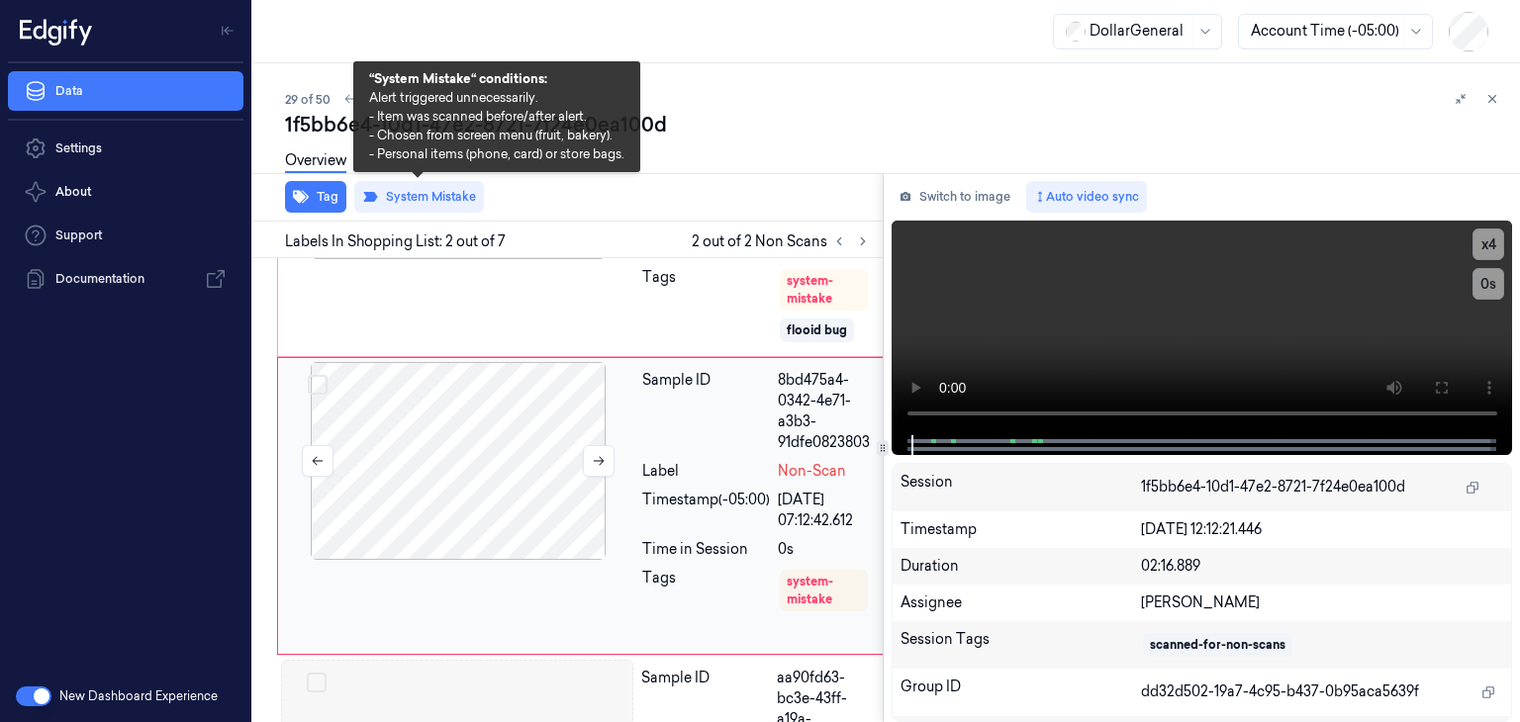
scroll to position [222, 0]
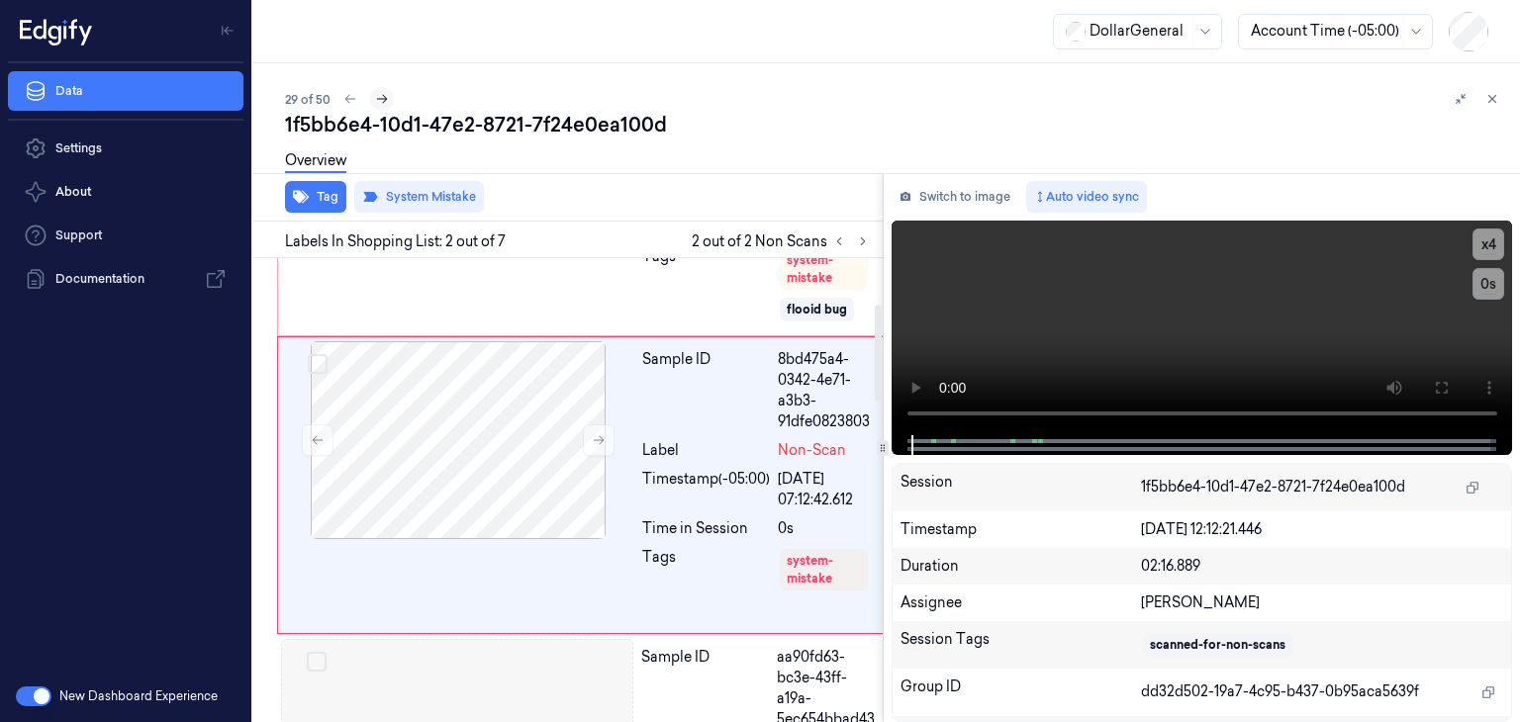
click at [386, 103] on icon at bounding box center [382, 99] width 14 height 14
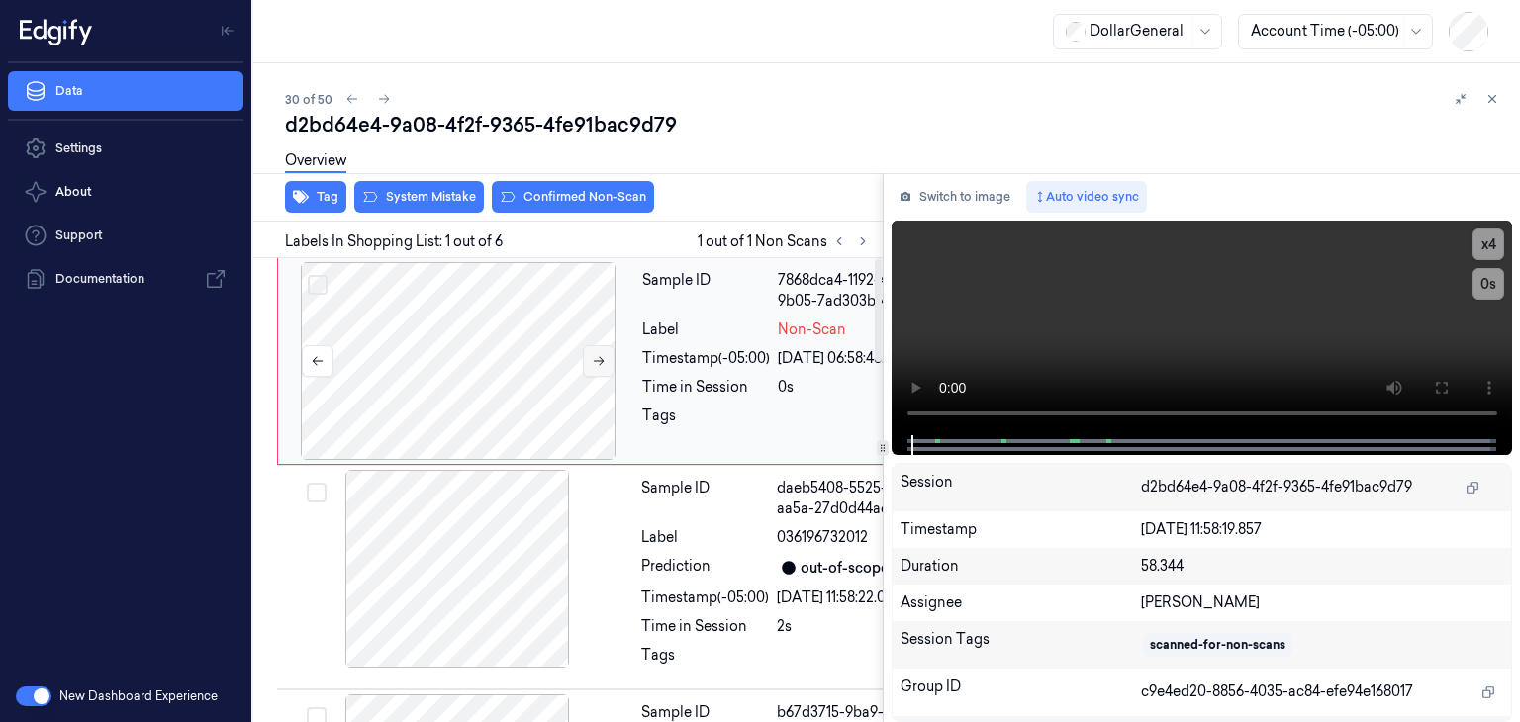
click at [602, 357] on icon at bounding box center [599, 361] width 14 height 14
click at [1044, 299] on video at bounding box center [1203, 328] width 622 height 215
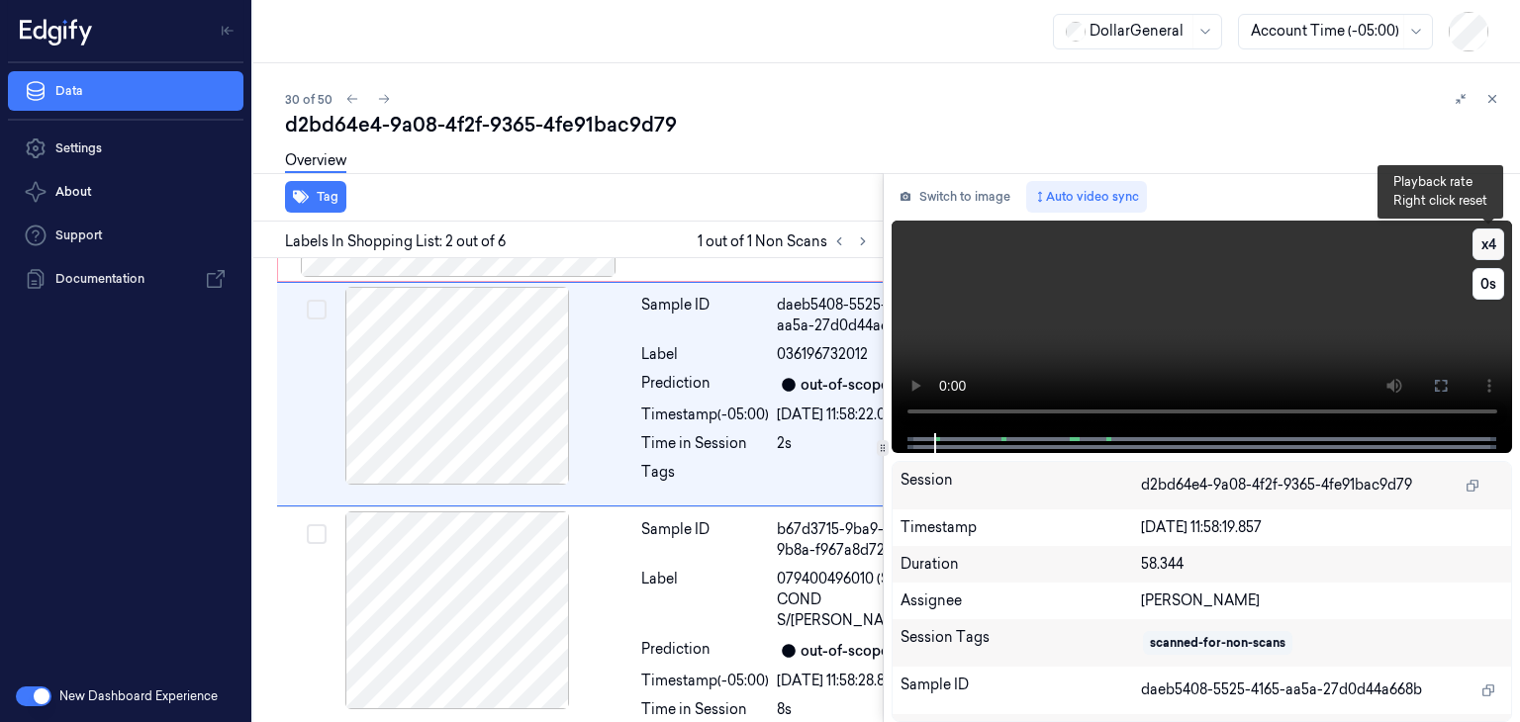
click at [1484, 239] on button "x 4" at bounding box center [1489, 245] width 32 height 32
click at [1484, 239] on button "x 1" at bounding box center [1489, 245] width 32 height 32
click at [1484, 239] on button "x 2" at bounding box center [1489, 245] width 32 height 32
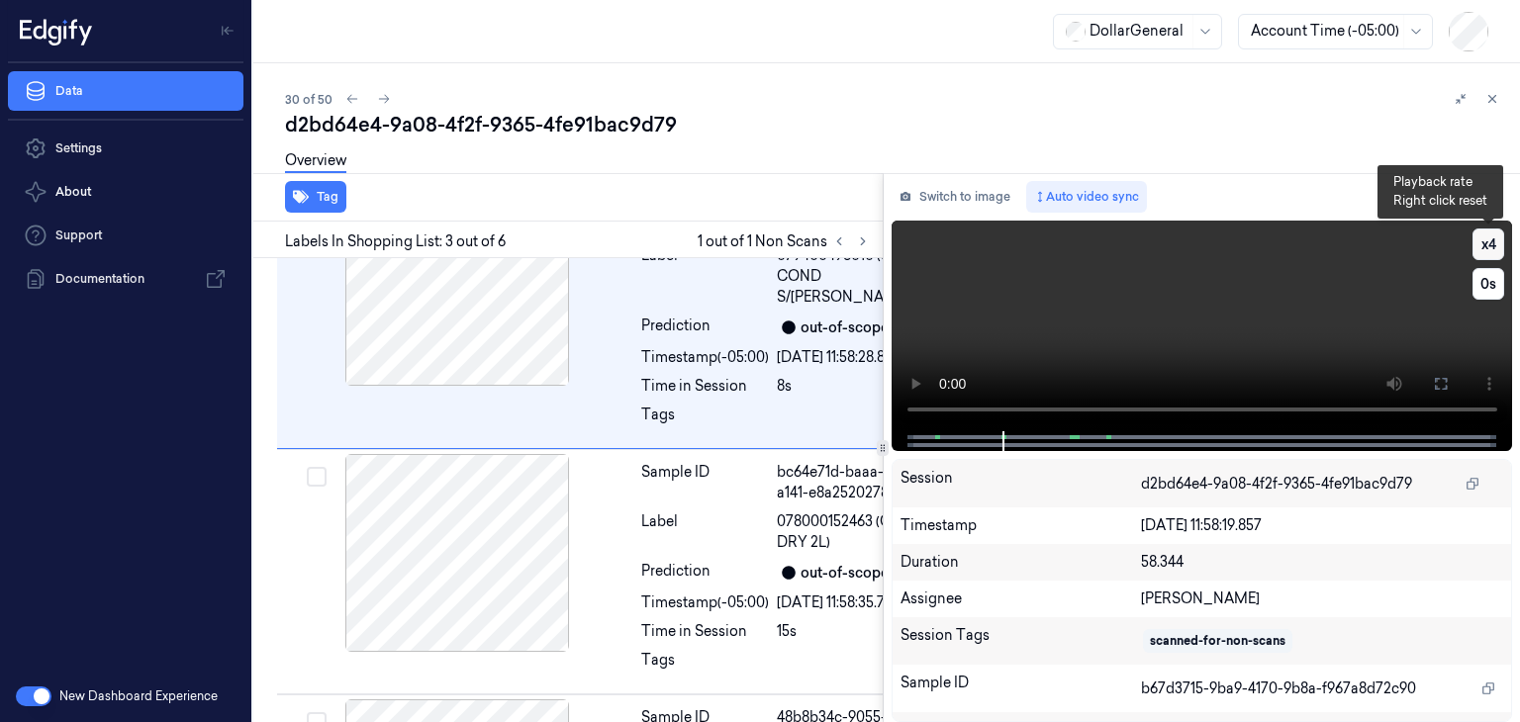
scroll to position [540, 0]
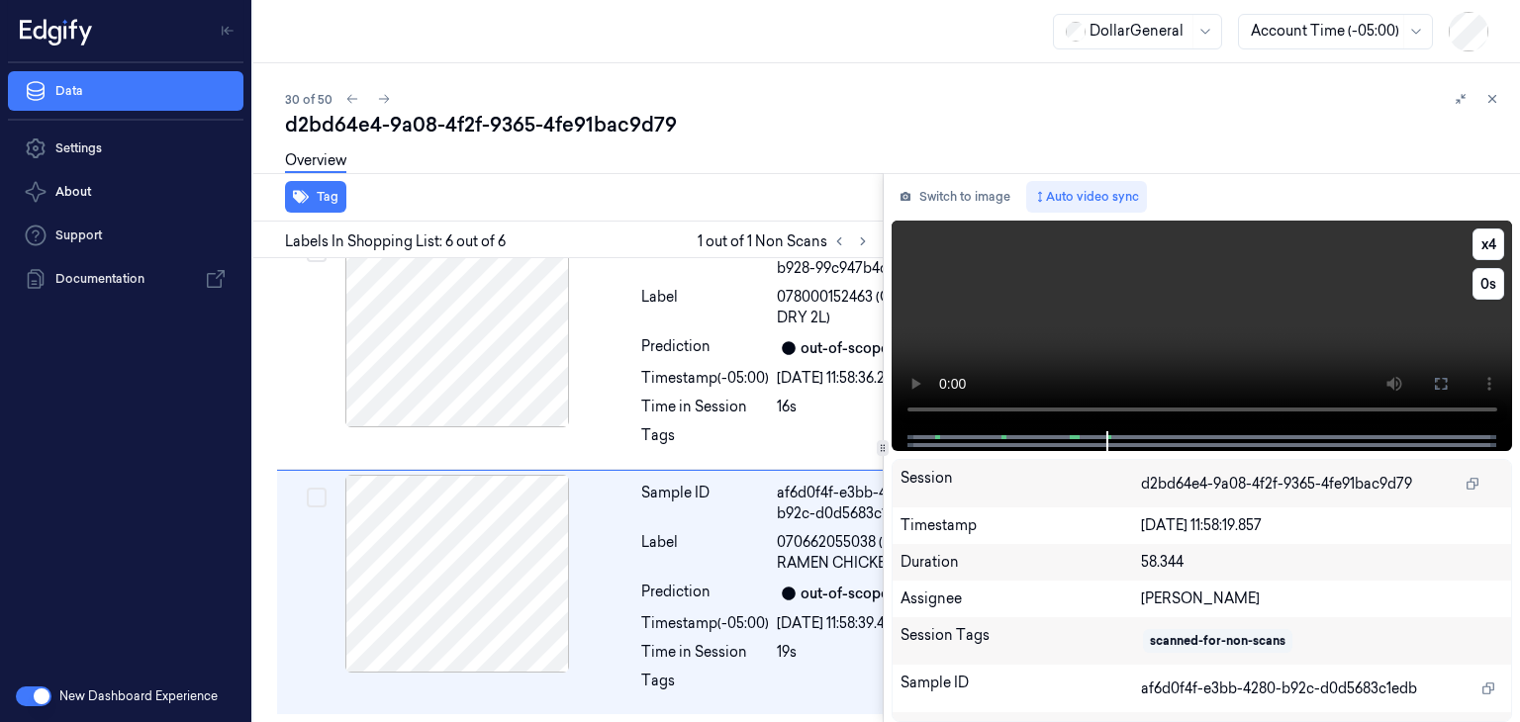
click at [1232, 341] on video at bounding box center [1203, 326] width 622 height 211
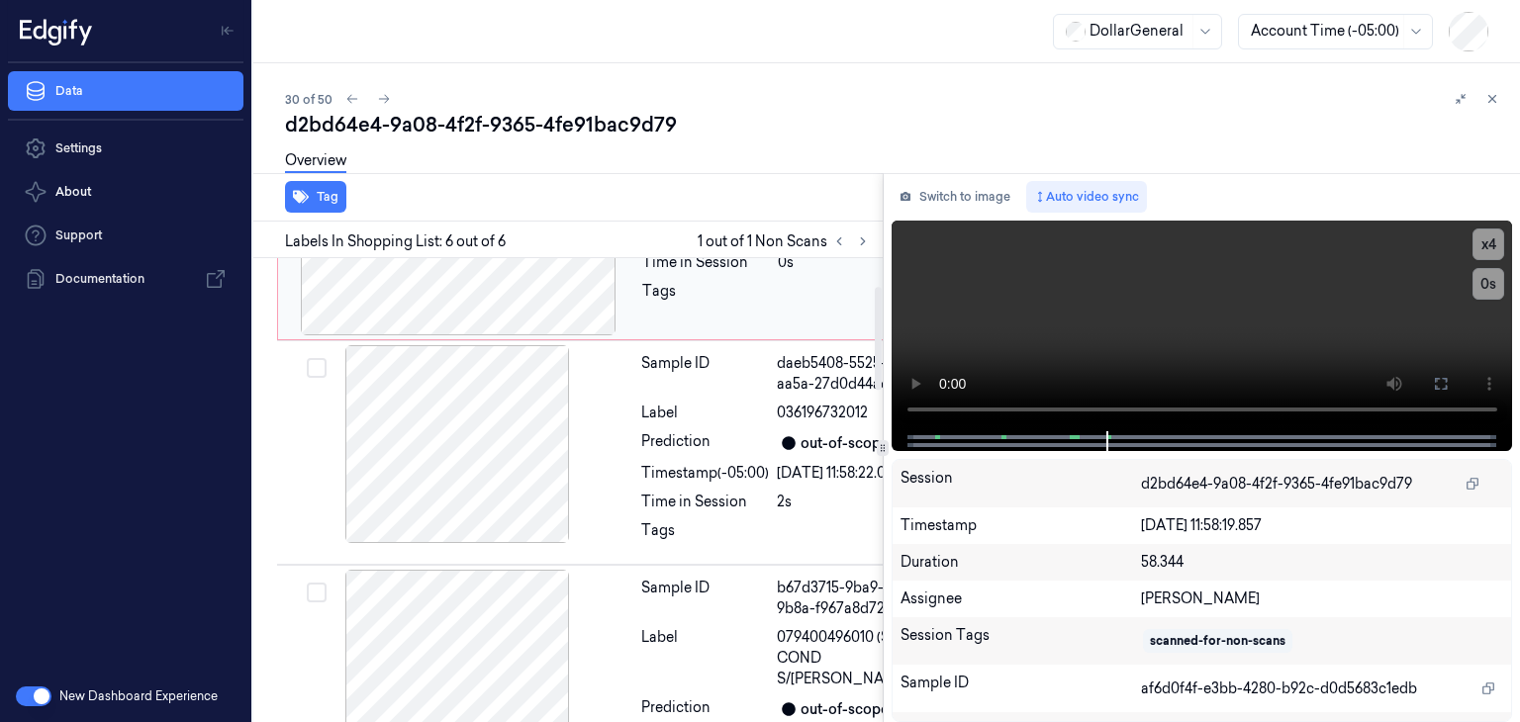
scroll to position [0, 0]
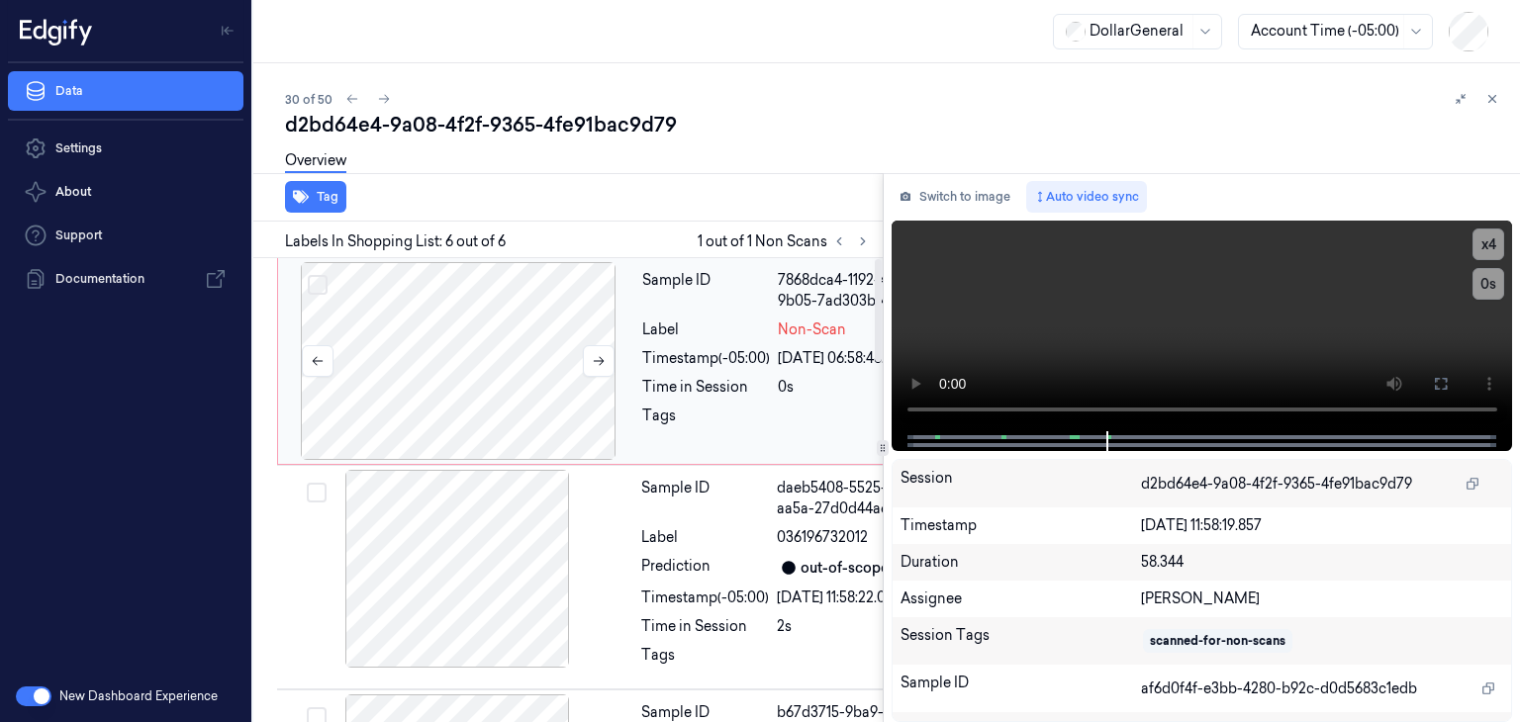
click at [434, 352] on div at bounding box center [458, 361] width 352 height 198
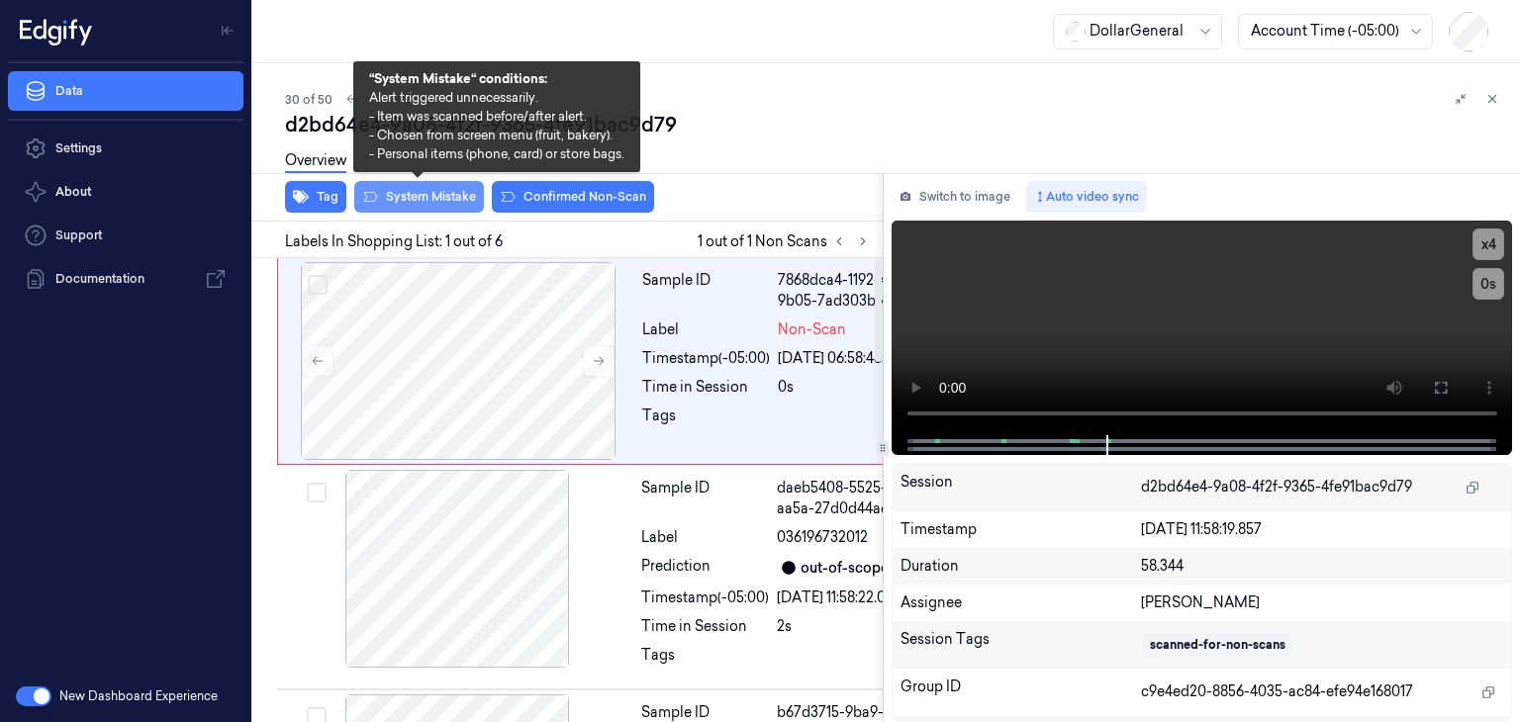
click at [388, 195] on button "System Mistake" at bounding box center [419, 197] width 130 height 32
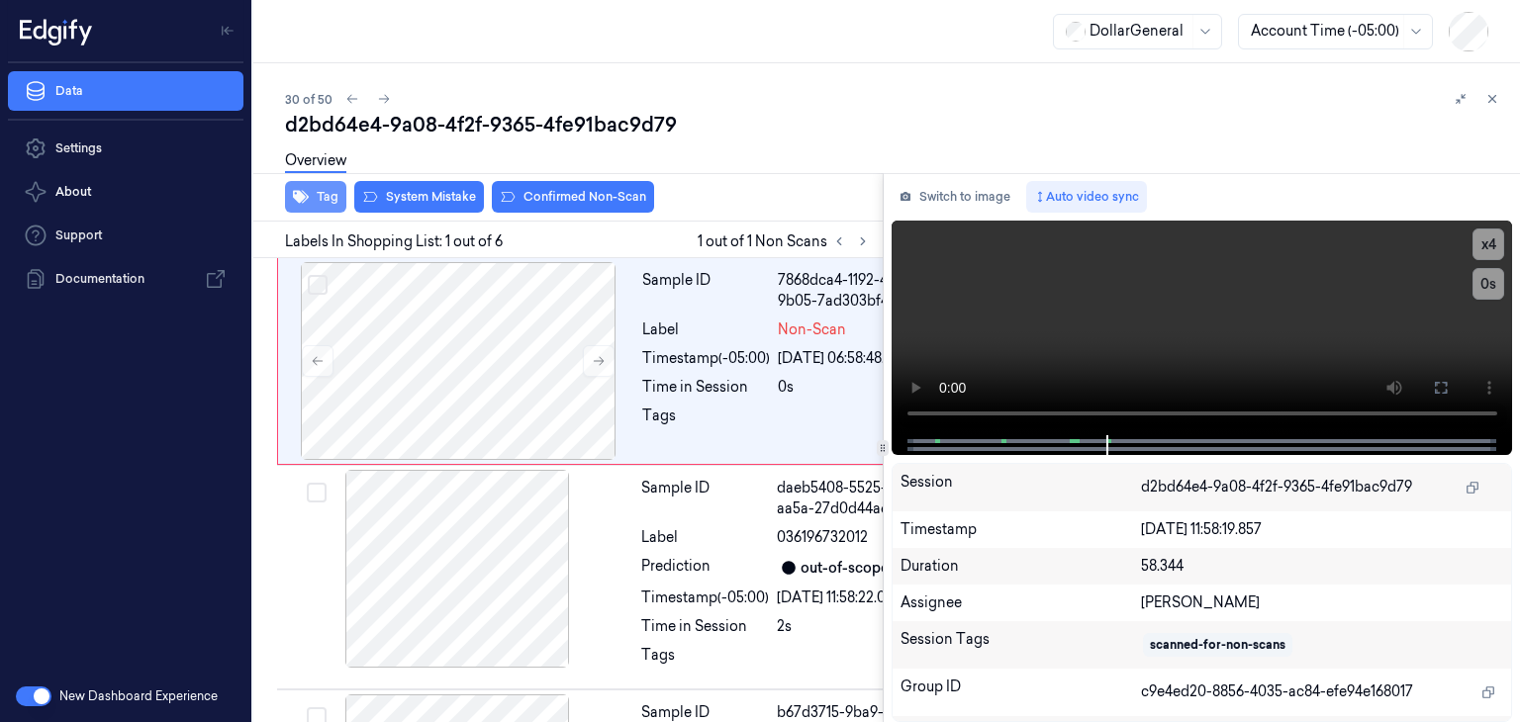
click at [338, 199] on button "Tag" at bounding box center [315, 197] width 61 height 32
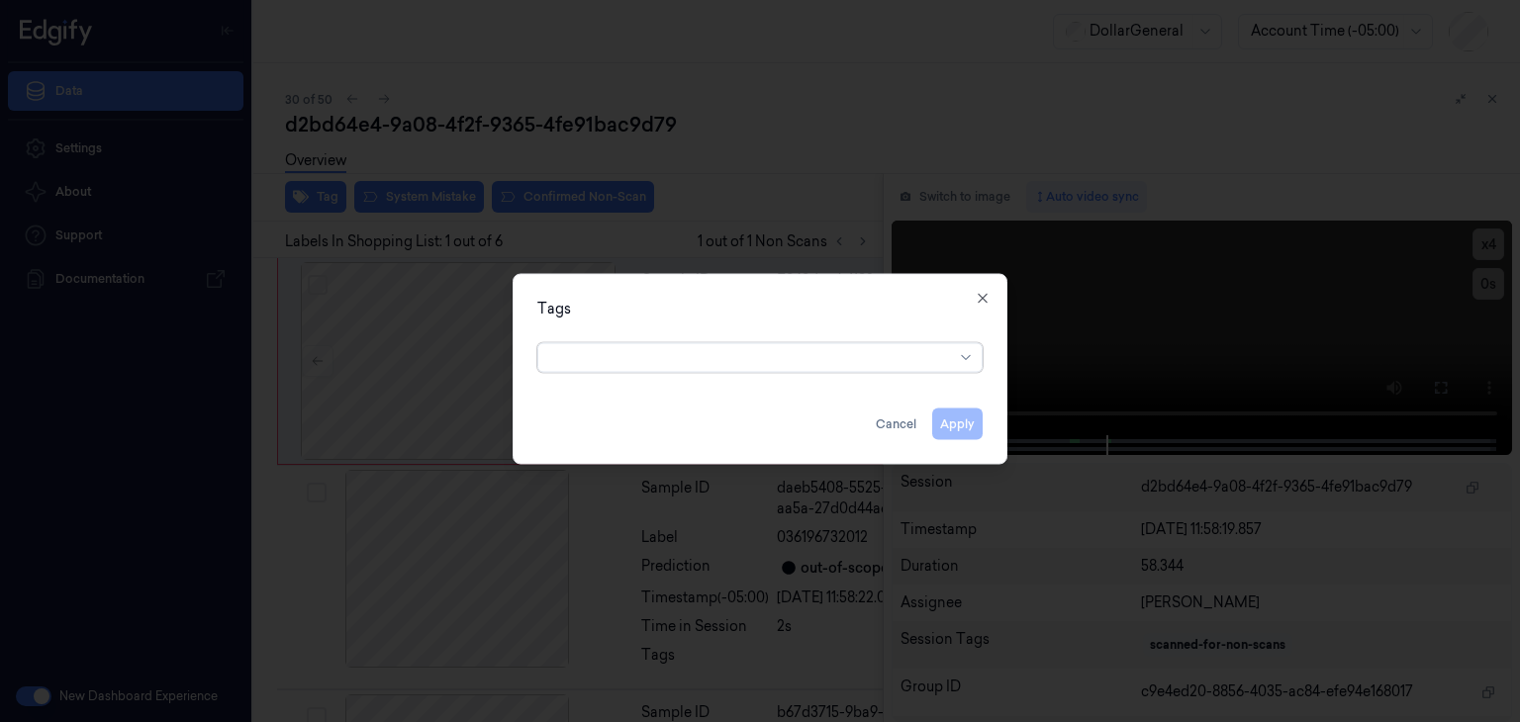
drag, startPoint x: 966, startPoint y: 357, endPoint x: 956, endPoint y: 374, distance: 19.5
click at [968, 357] on icon at bounding box center [966, 358] width 16 height 16
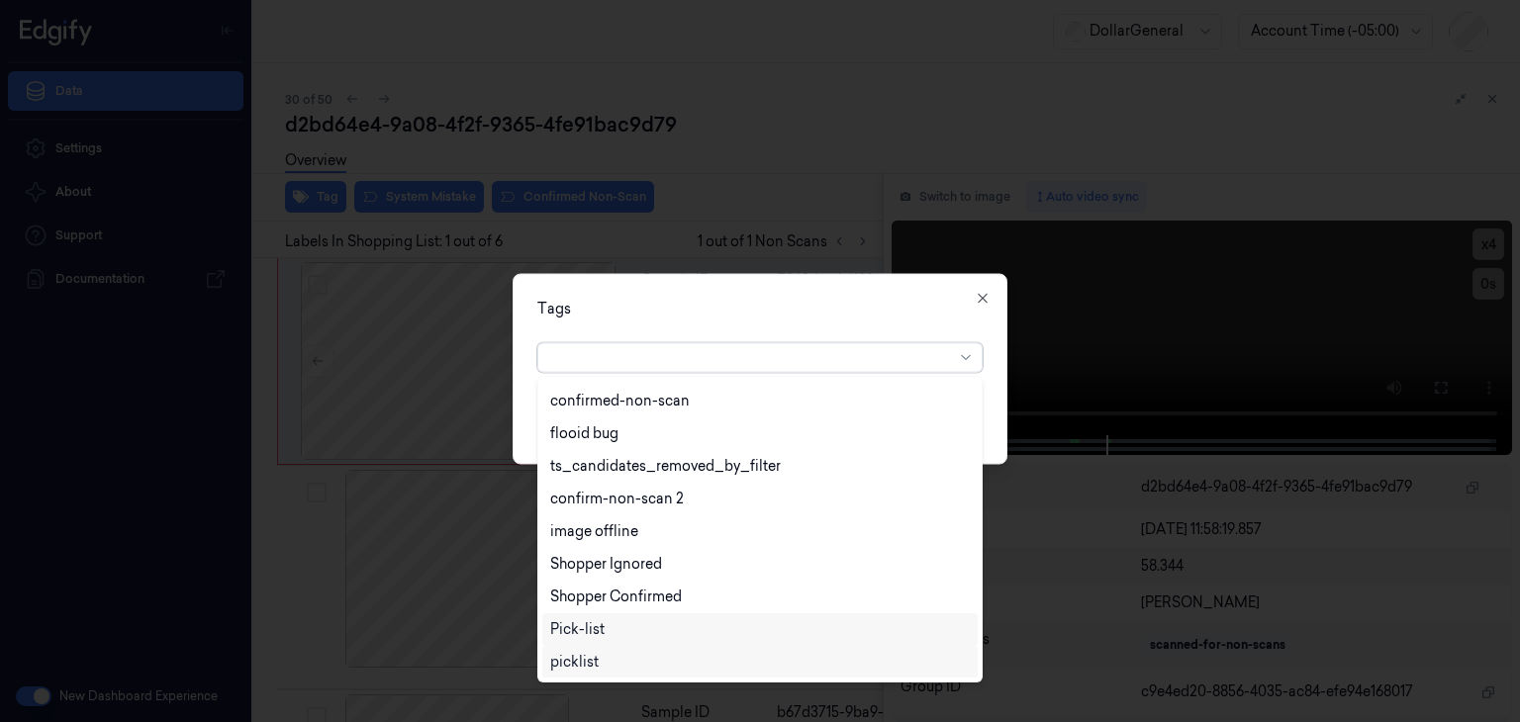
click at [614, 666] on div "picklist" at bounding box center [760, 662] width 420 height 21
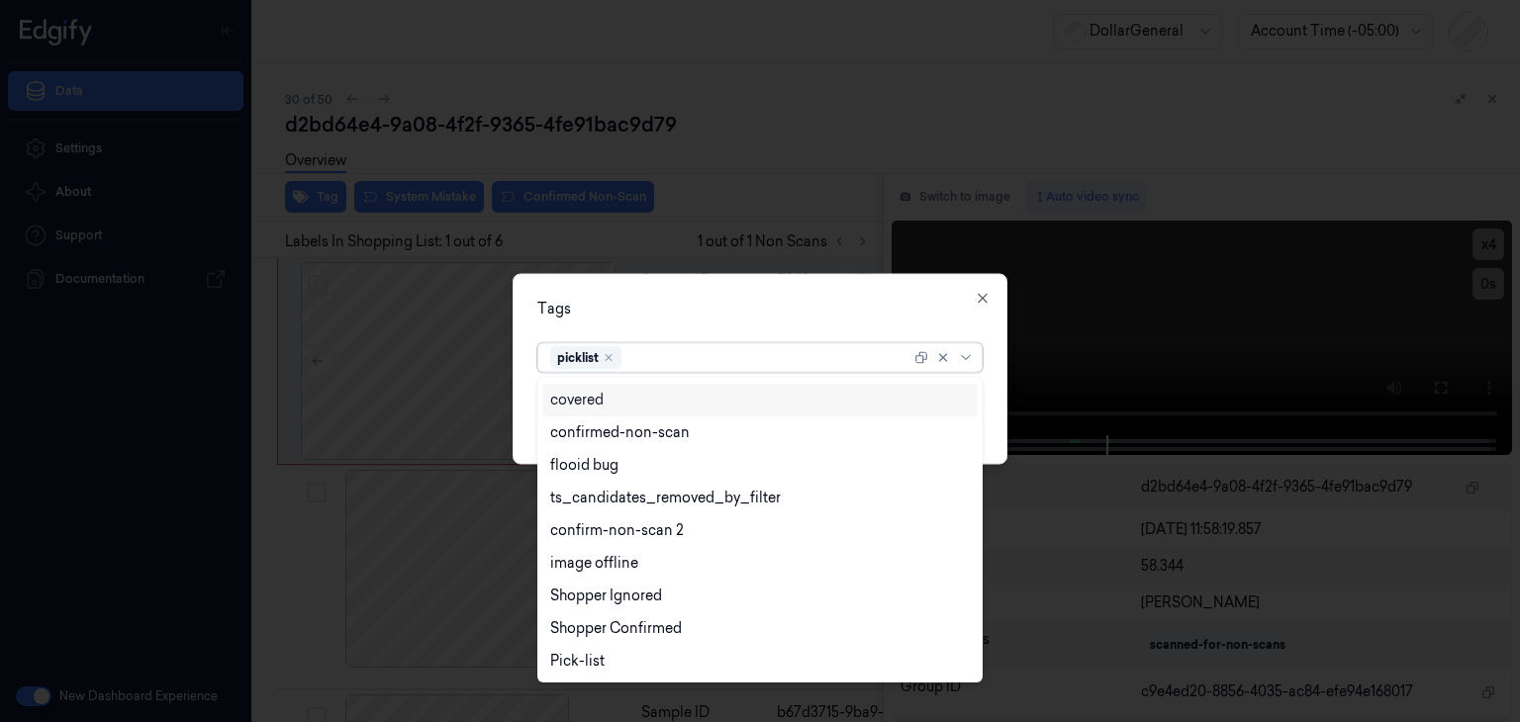
click at [994, 393] on div "Tags option picklist, selected. 24 results available. Use Up and Down to choose…" at bounding box center [760, 369] width 495 height 191
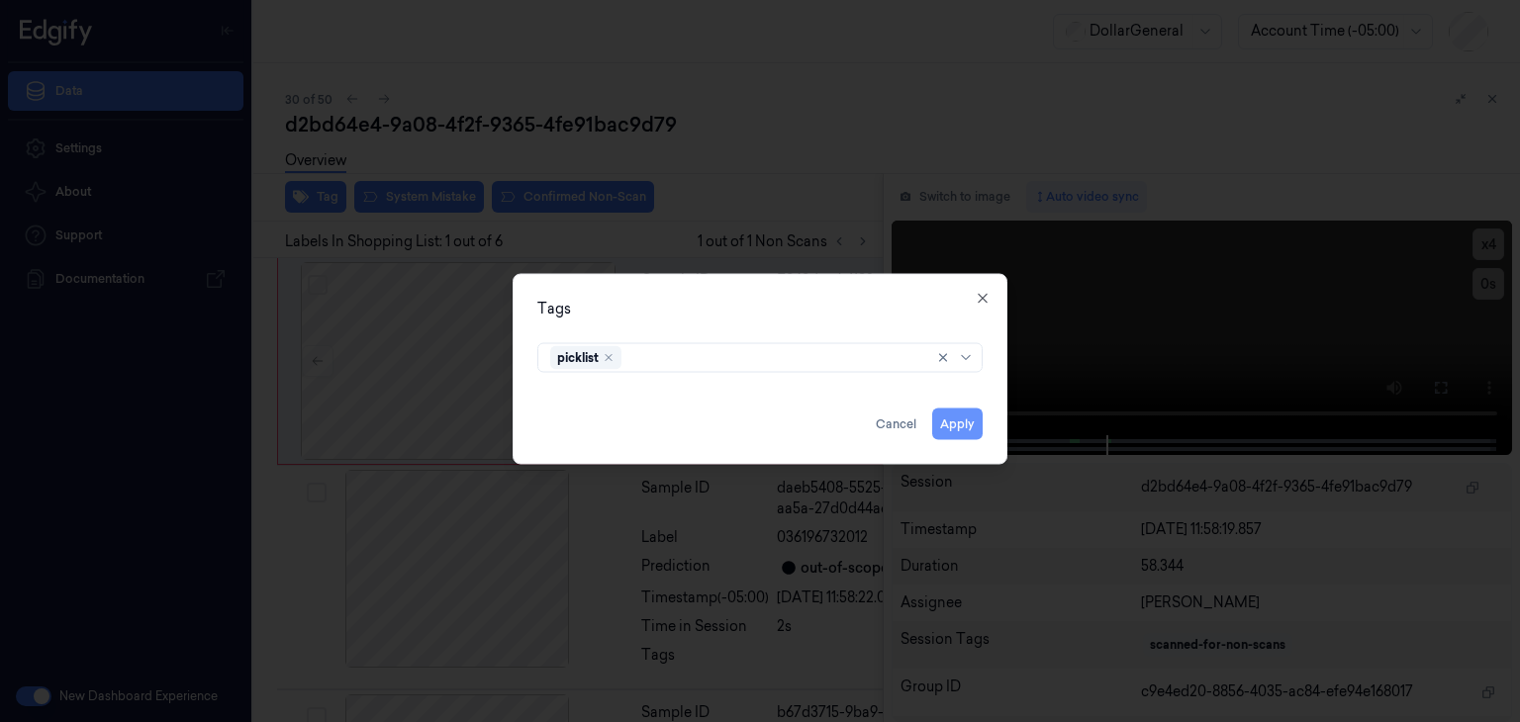
click at [972, 428] on button "Apply" at bounding box center [957, 425] width 50 height 32
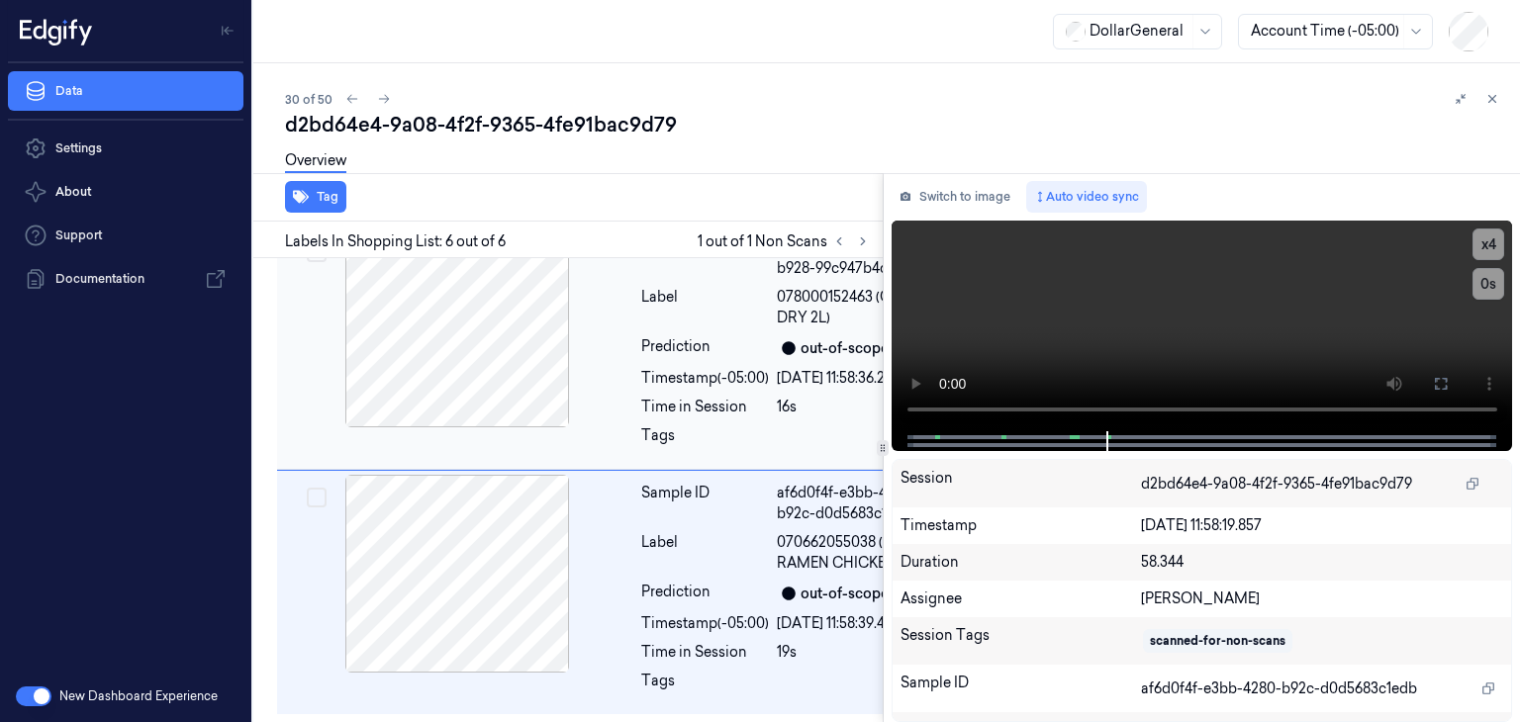
scroll to position [1655, 0]
click at [385, 101] on icon at bounding box center [384, 99] width 14 height 14
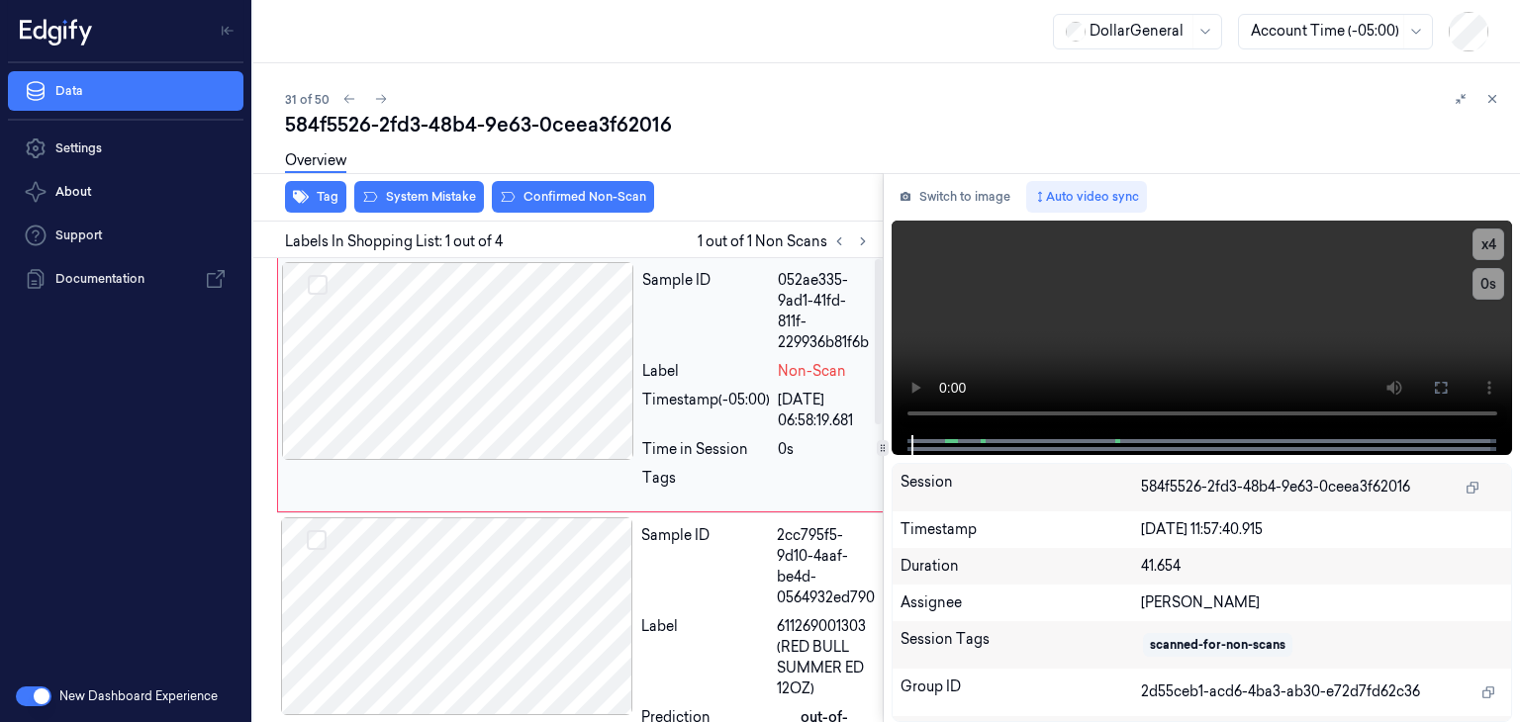
click at [615, 360] on div at bounding box center [458, 361] width 352 height 198
click at [1120, 319] on video at bounding box center [1203, 328] width 622 height 215
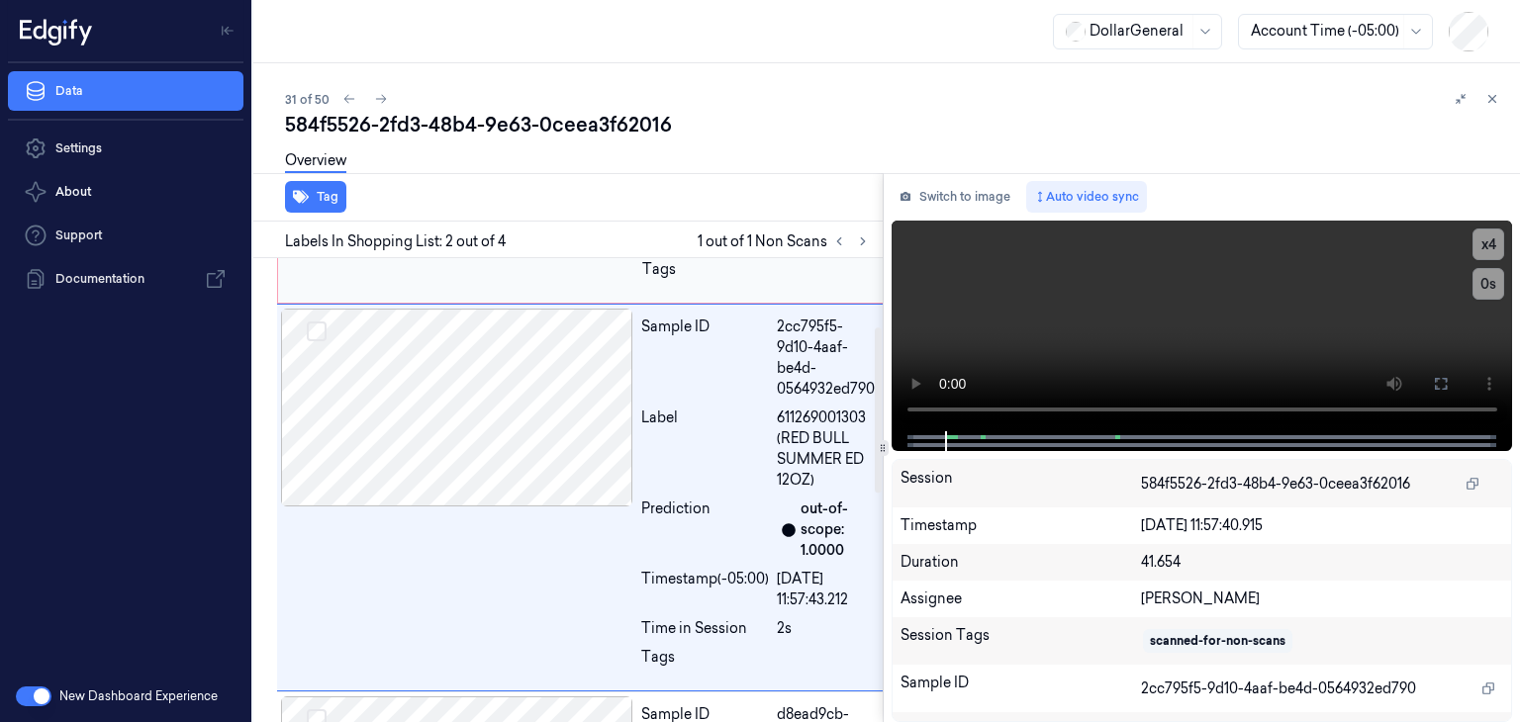
scroll to position [215, 0]
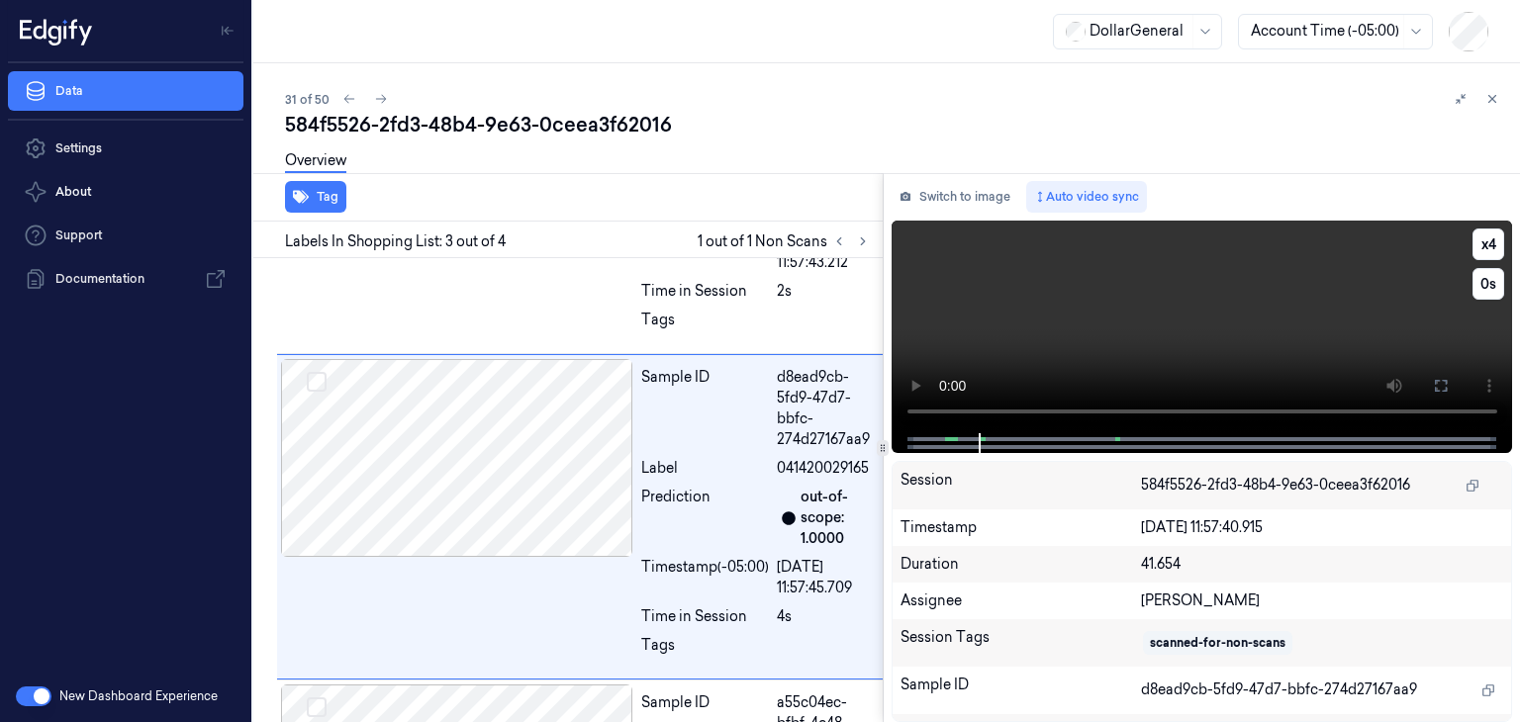
click at [980, 302] on video at bounding box center [1203, 327] width 622 height 213
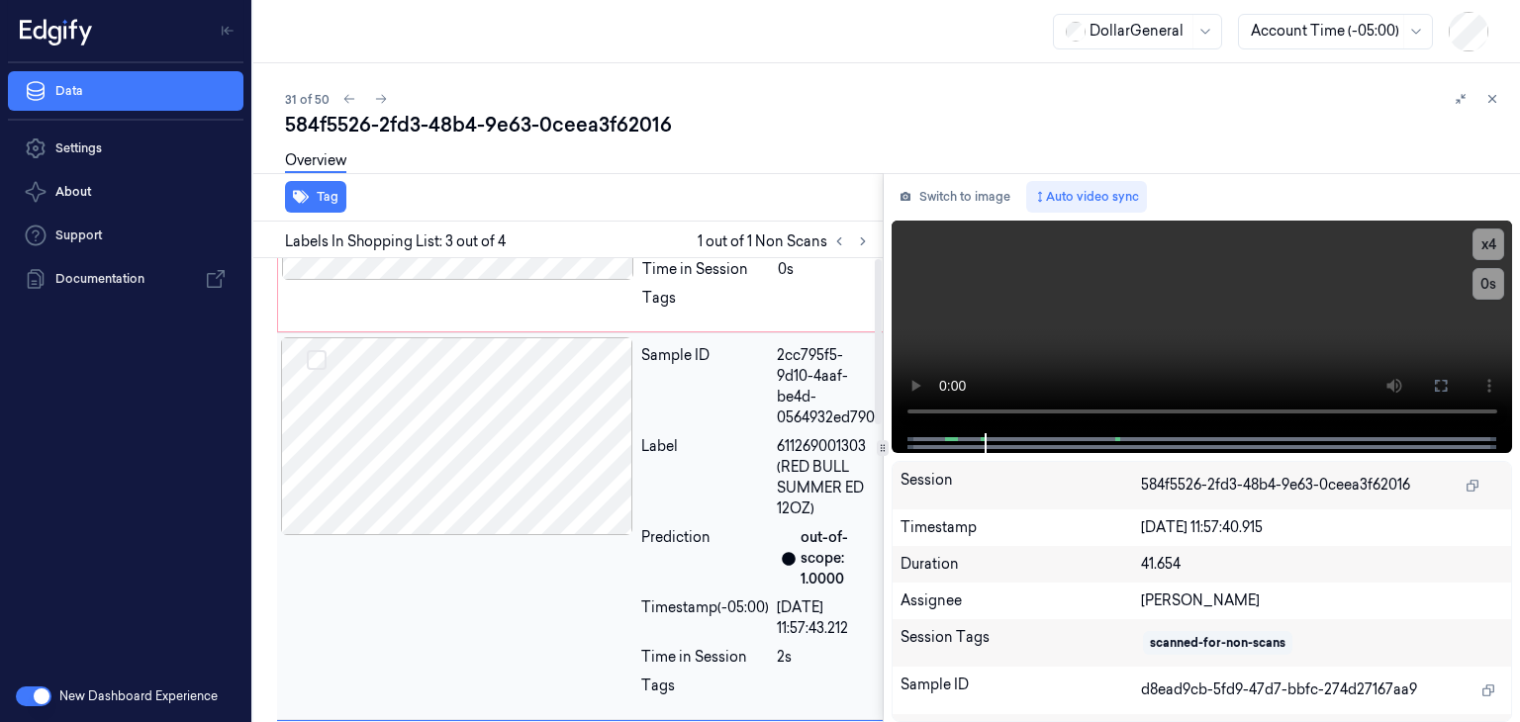
scroll to position [0, 0]
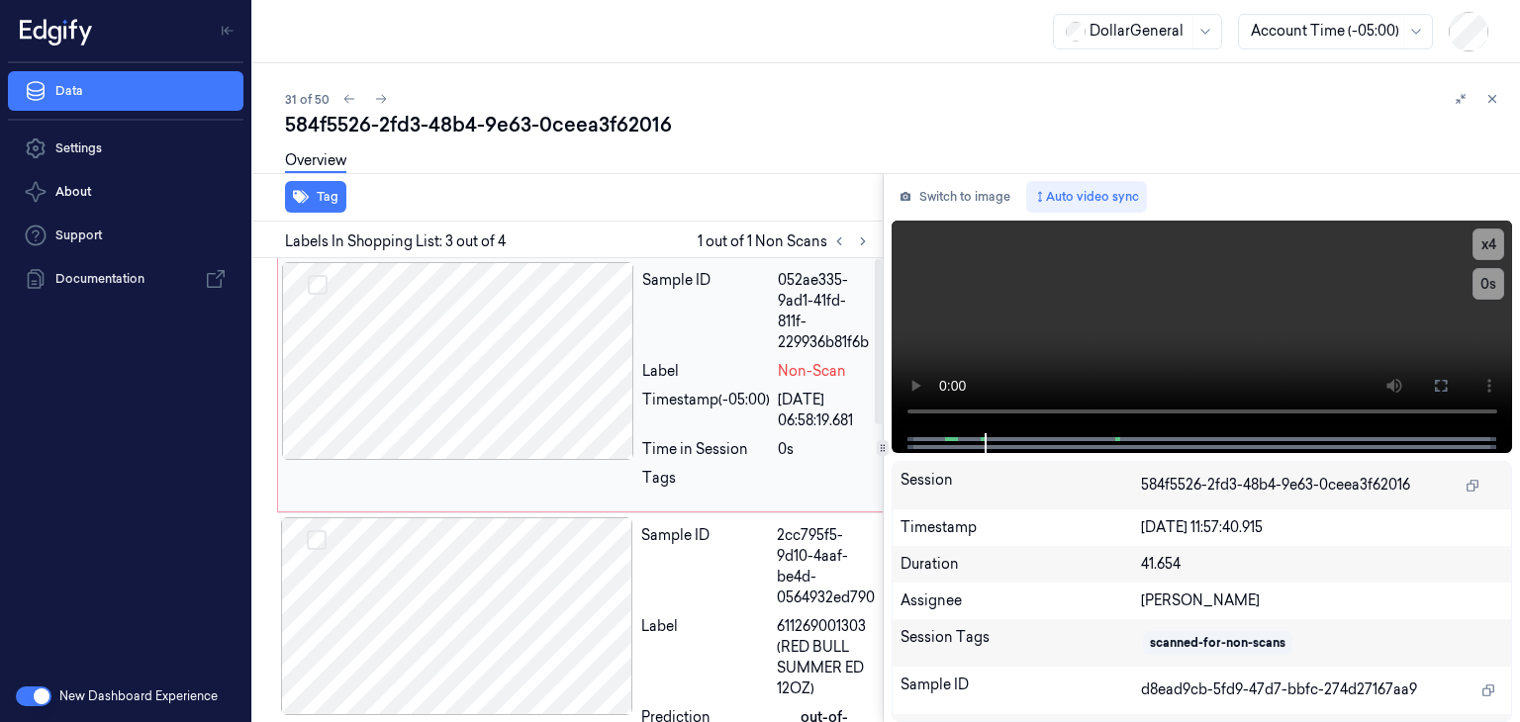
click at [503, 384] on div at bounding box center [458, 361] width 352 height 198
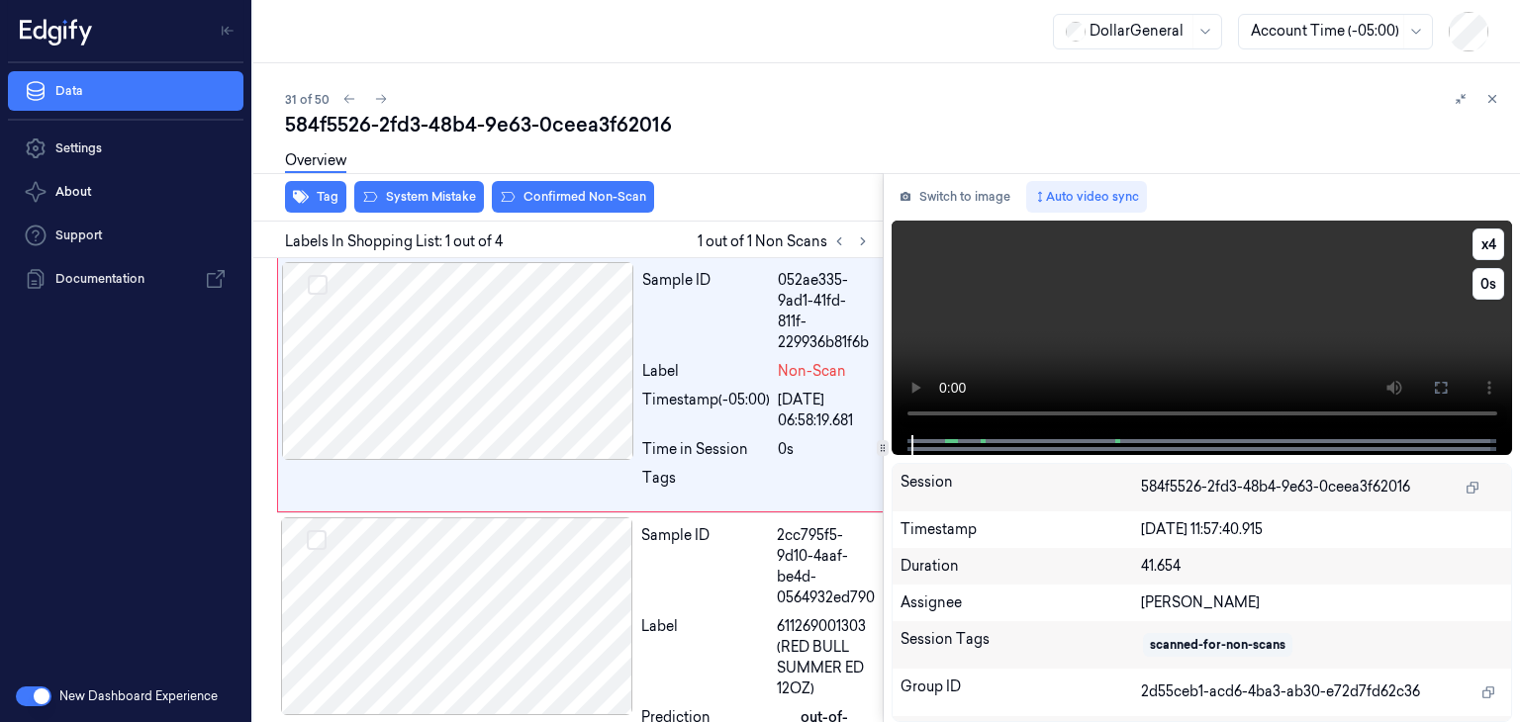
click at [955, 353] on video at bounding box center [1203, 328] width 622 height 215
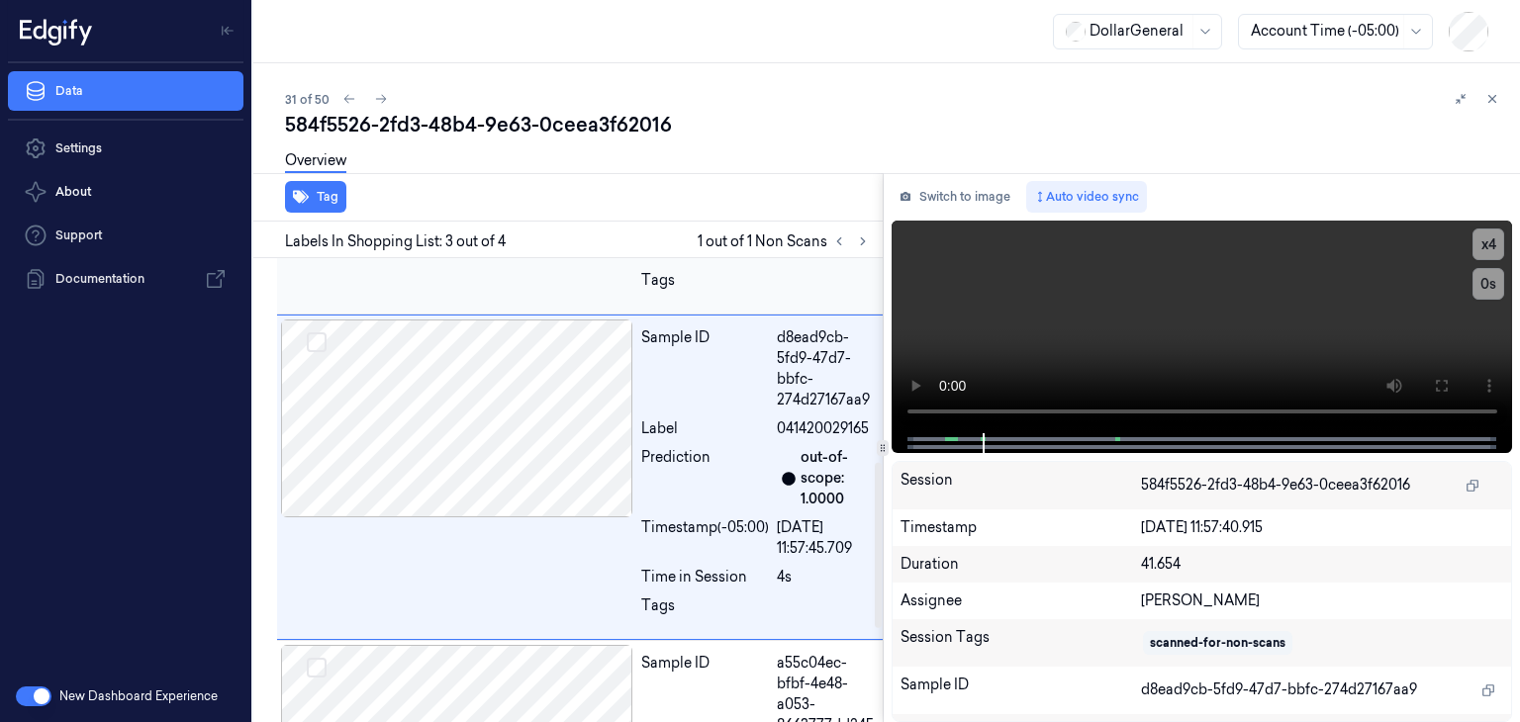
scroll to position [572, 0]
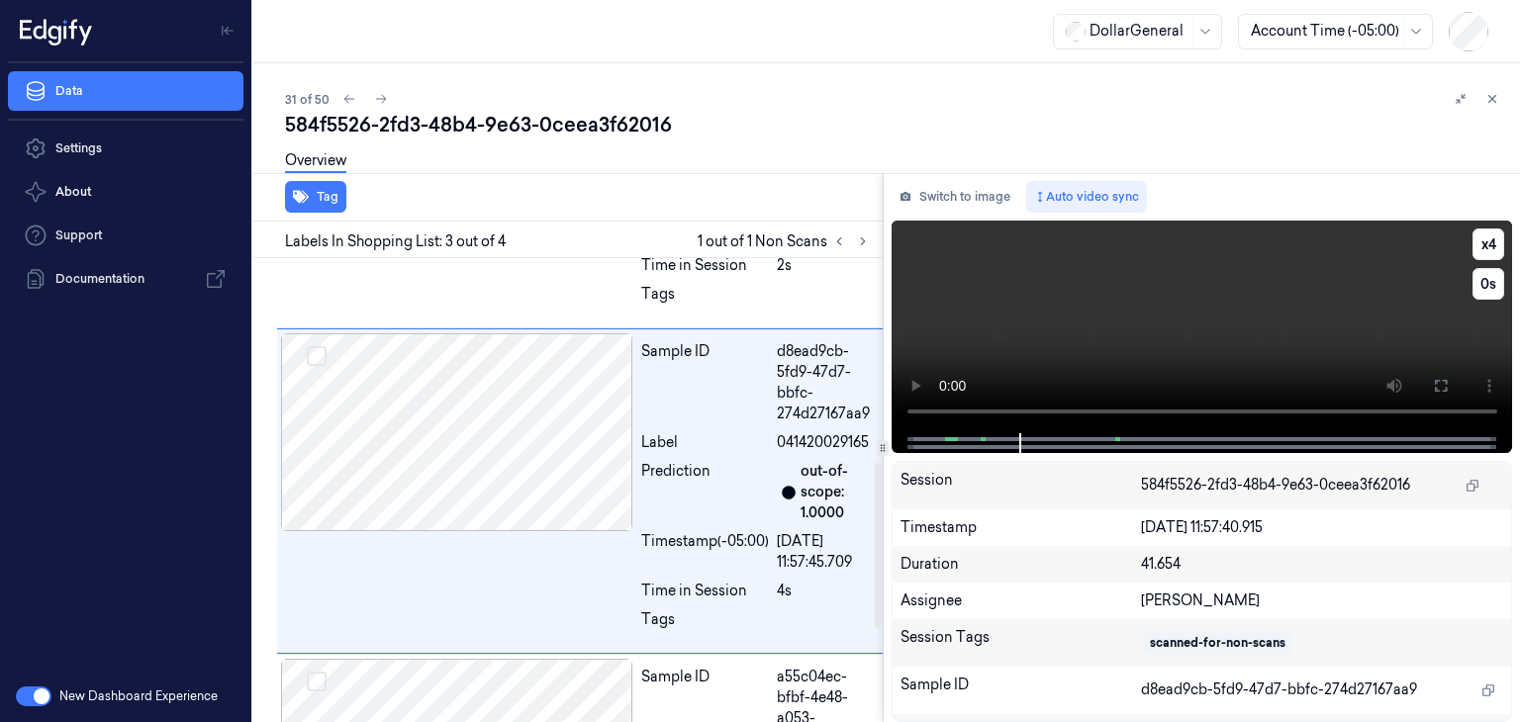
click at [1113, 274] on video at bounding box center [1203, 327] width 622 height 213
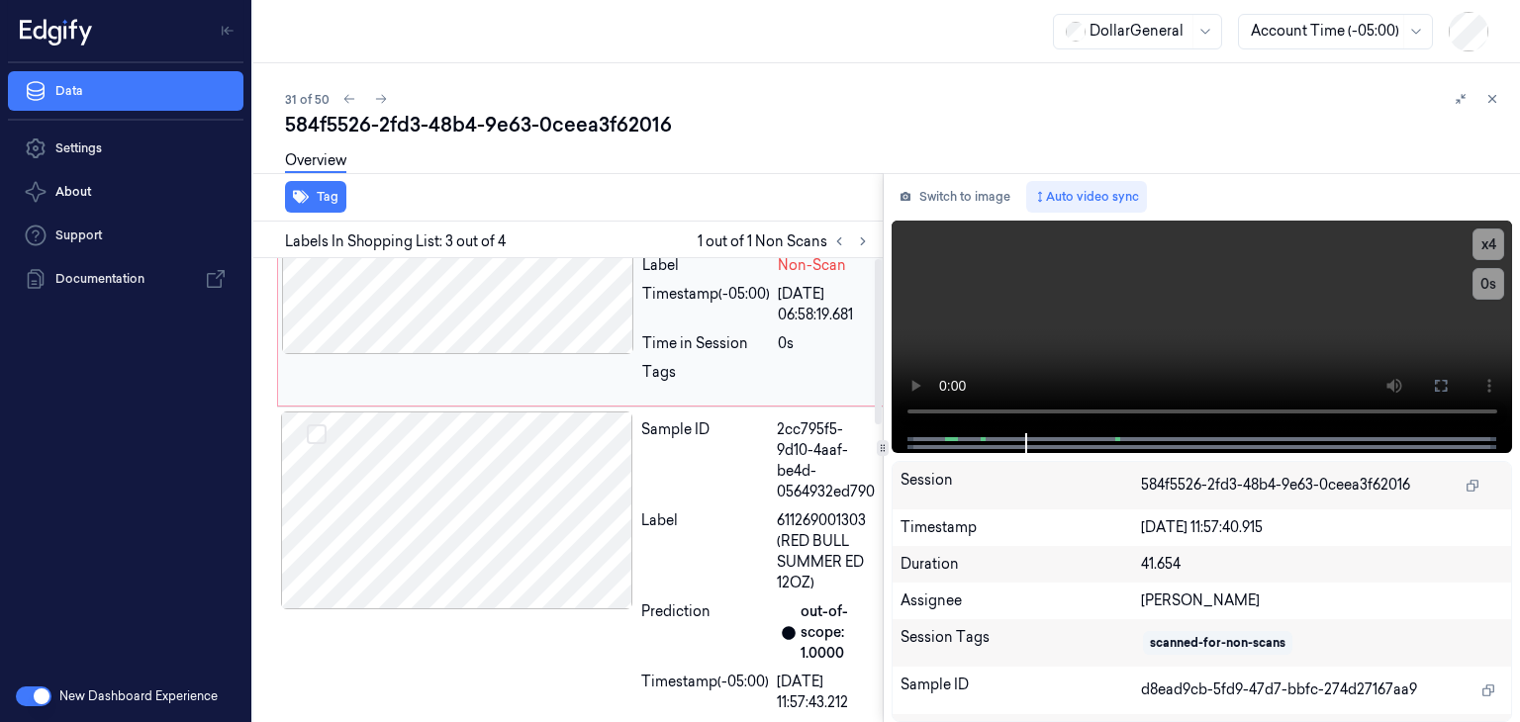
scroll to position [0, 0]
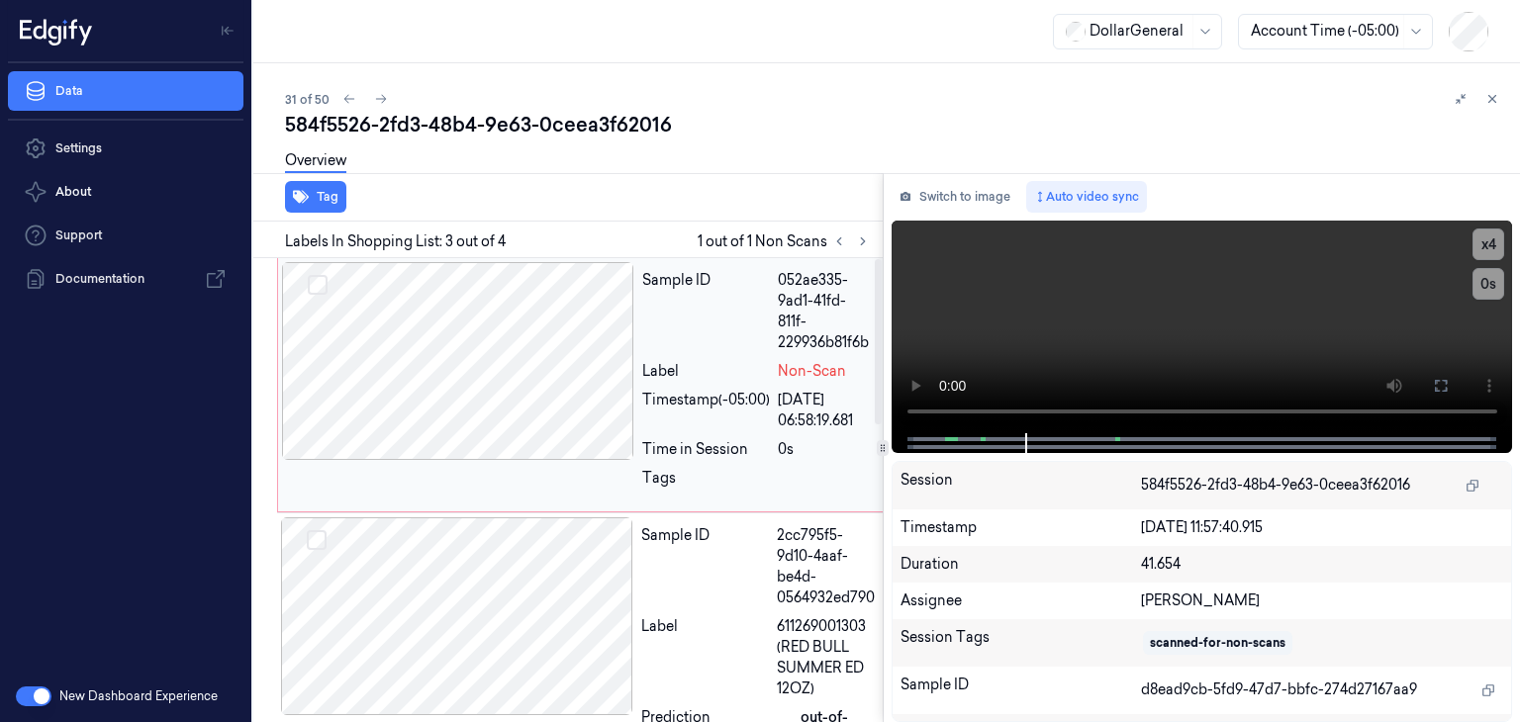
click at [460, 382] on div at bounding box center [458, 361] width 352 height 198
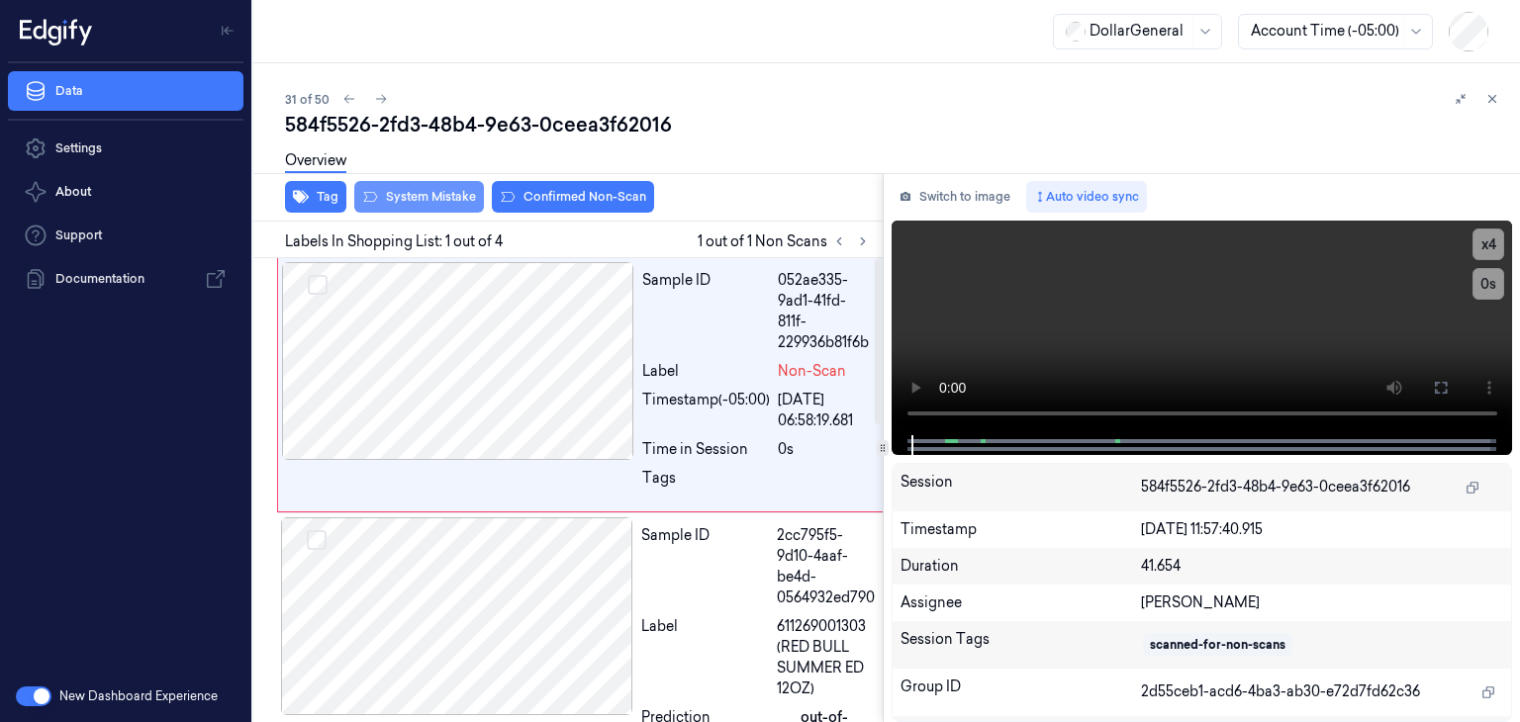
click at [425, 205] on button "System Mistake" at bounding box center [419, 197] width 130 height 32
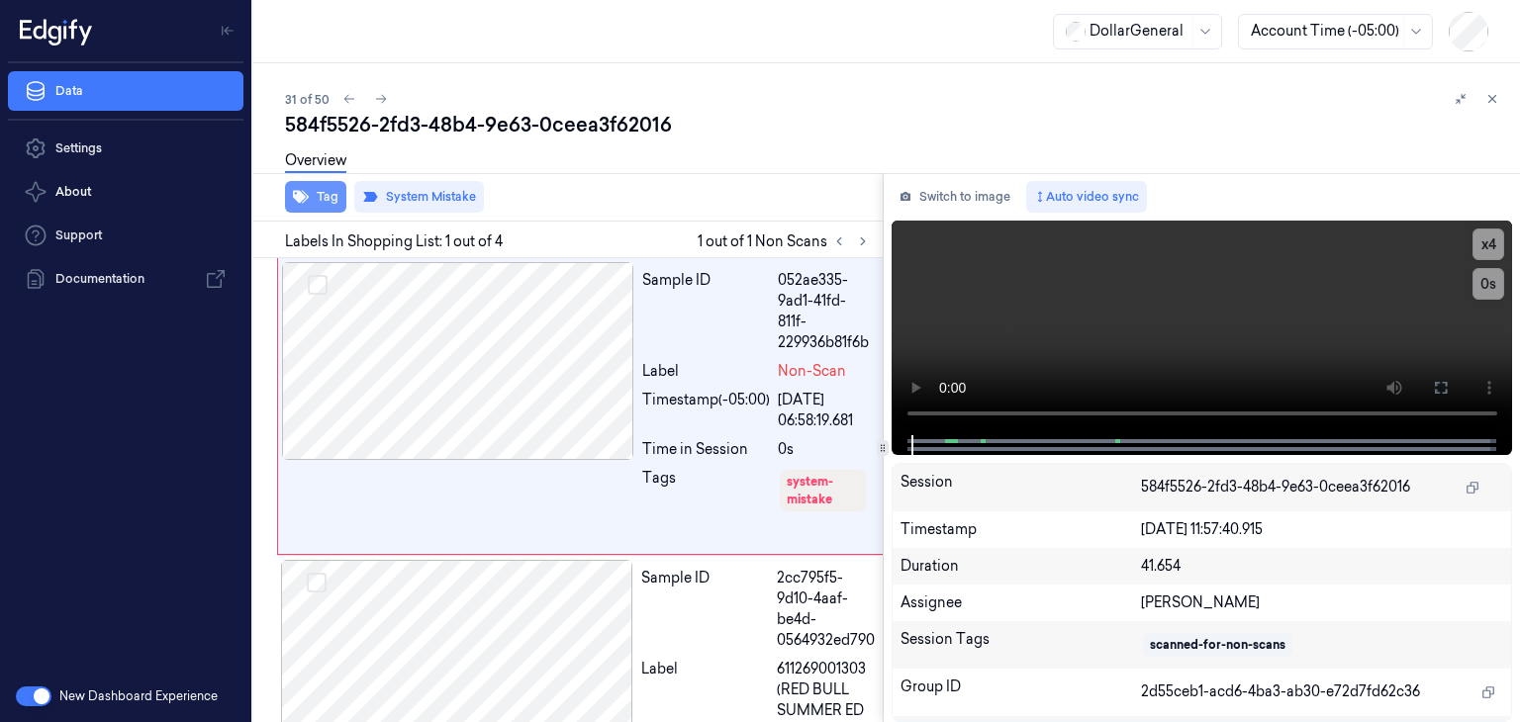
click at [332, 194] on button "Tag" at bounding box center [315, 197] width 61 height 32
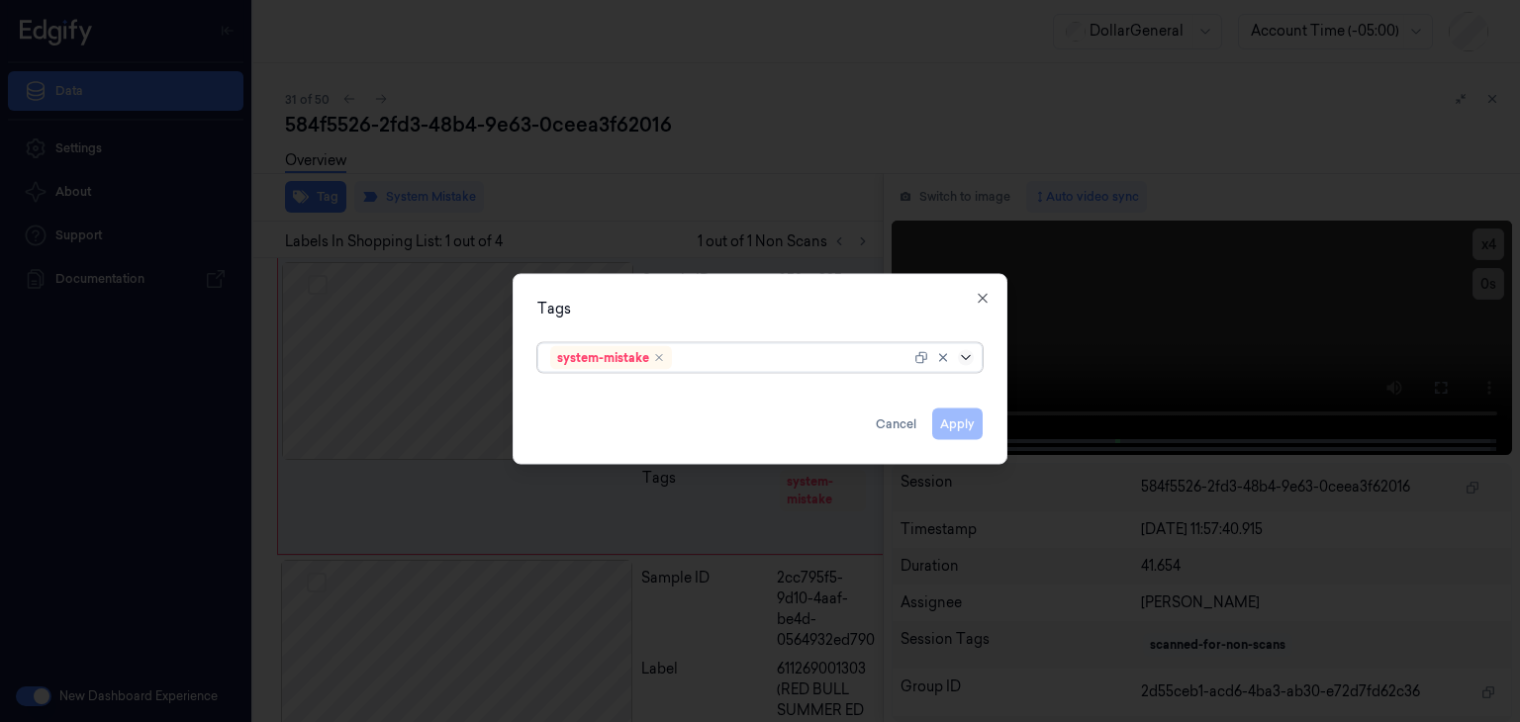
click at [971, 360] on icon at bounding box center [966, 358] width 16 height 16
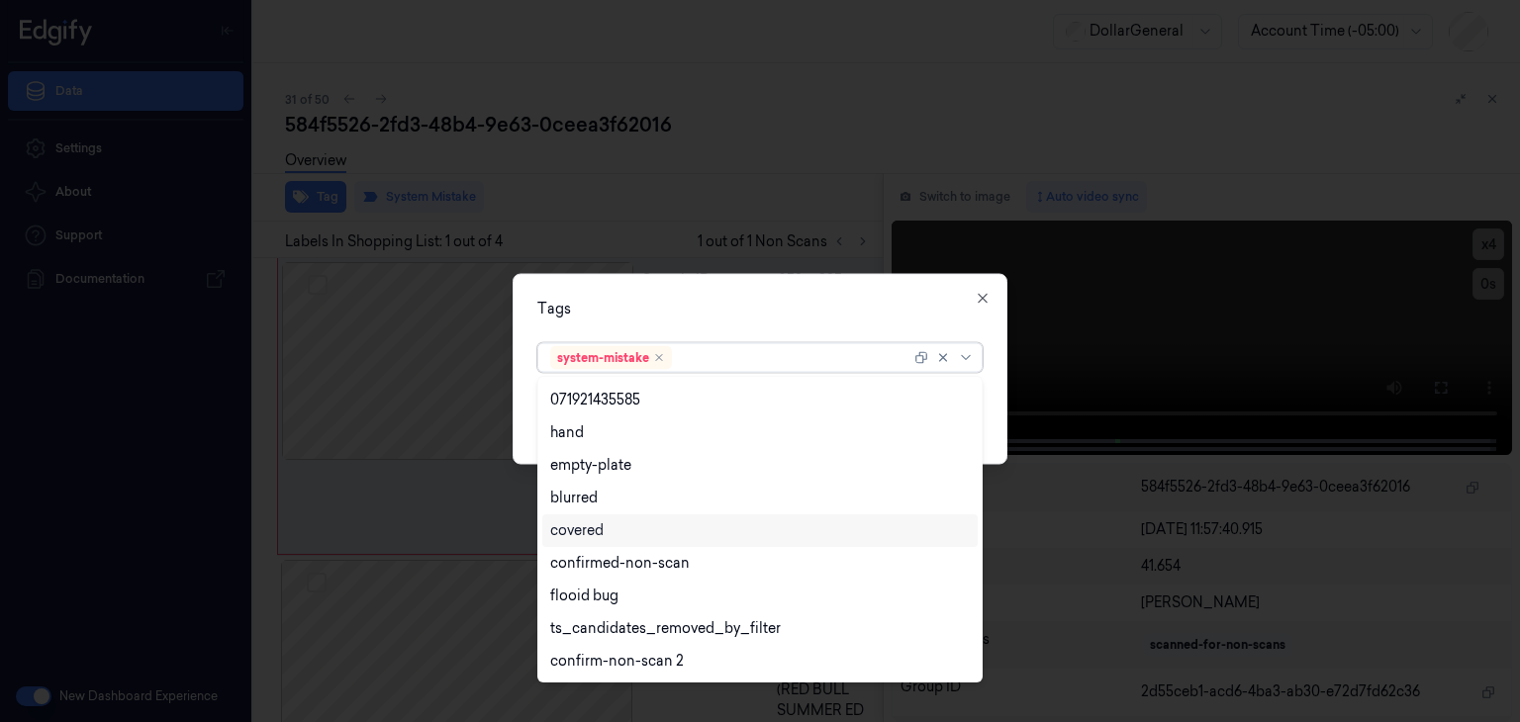
scroll to position [487, 0]
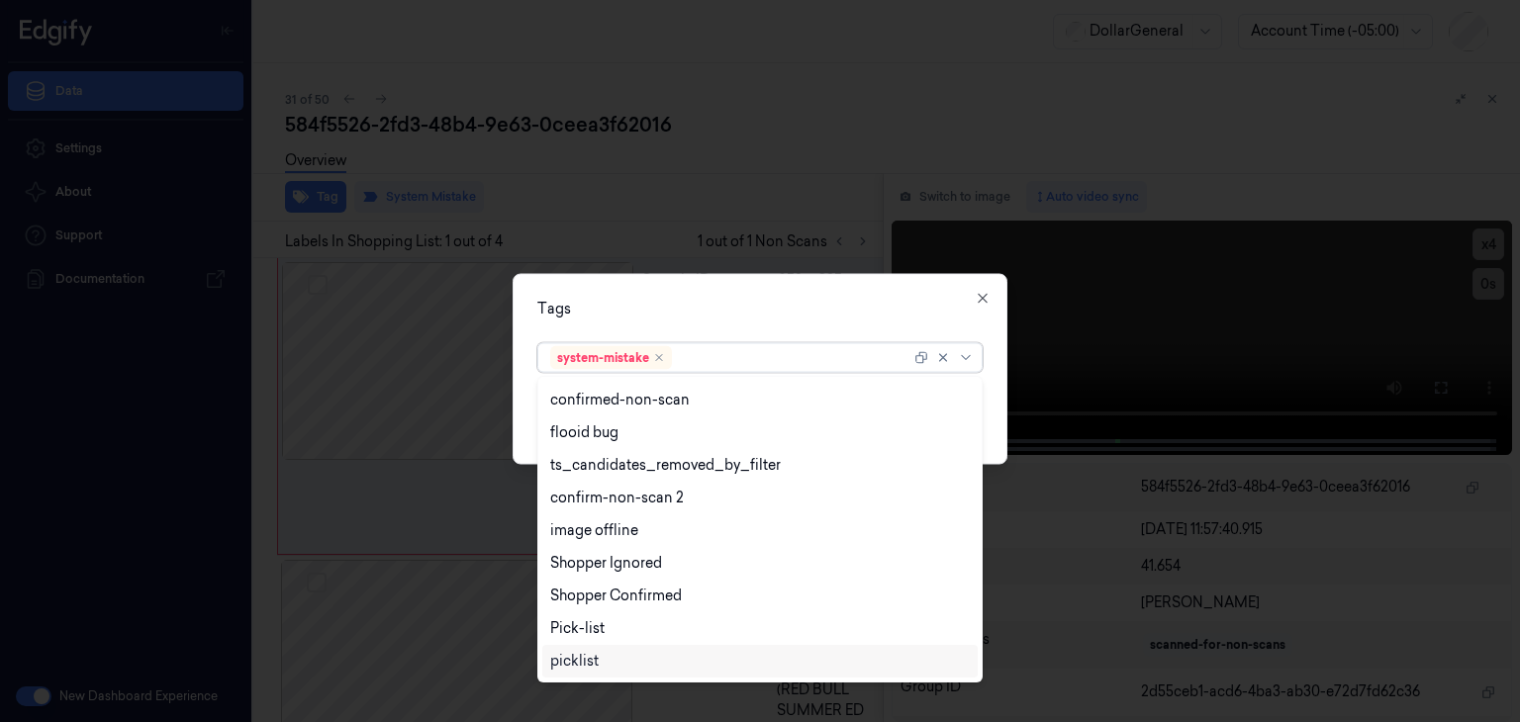
click at [649, 665] on div "picklist" at bounding box center [760, 661] width 420 height 21
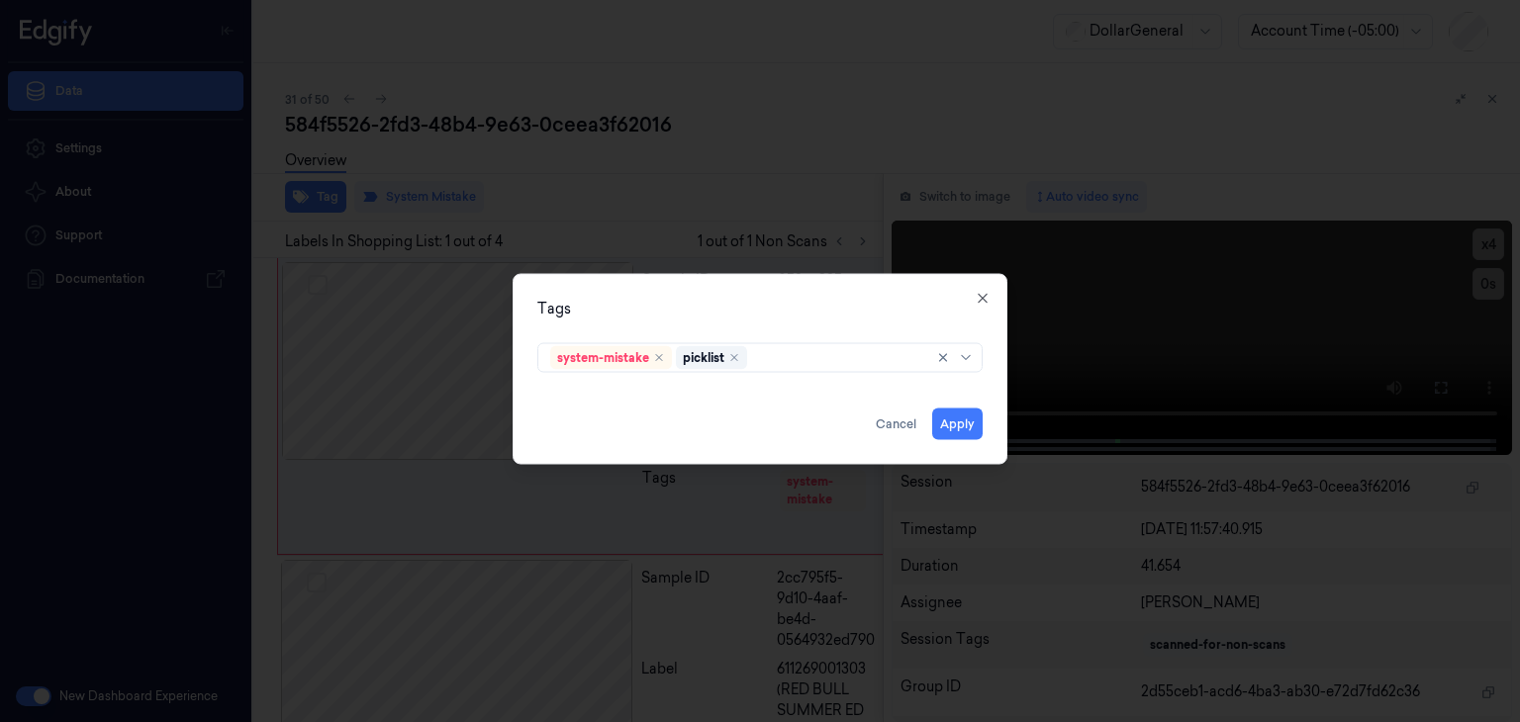
click at [998, 407] on div "Tags system-mistake picklist Apply Cancel Close" at bounding box center [760, 369] width 495 height 191
click at [964, 432] on button "Apply" at bounding box center [957, 425] width 50 height 32
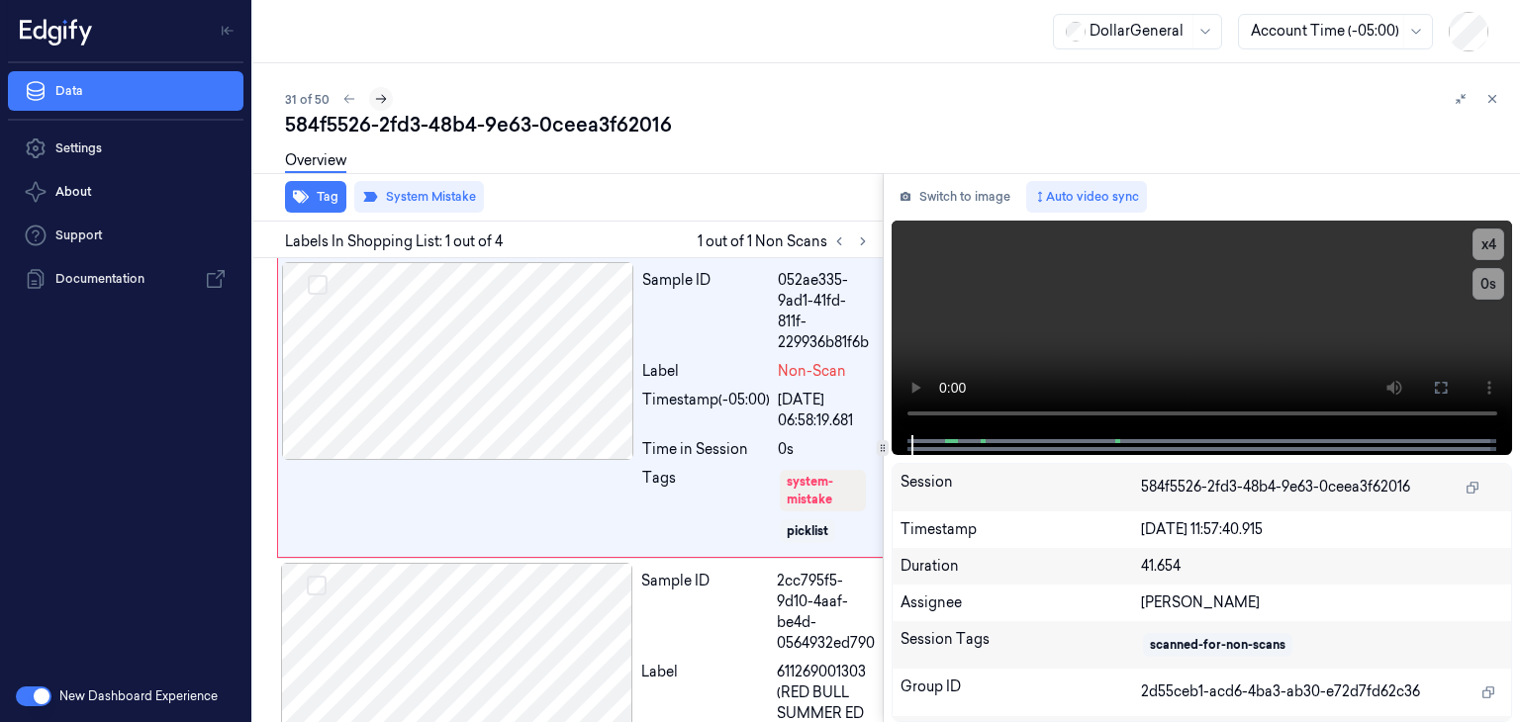
click at [383, 96] on icon at bounding box center [381, 99] width 14 height 14
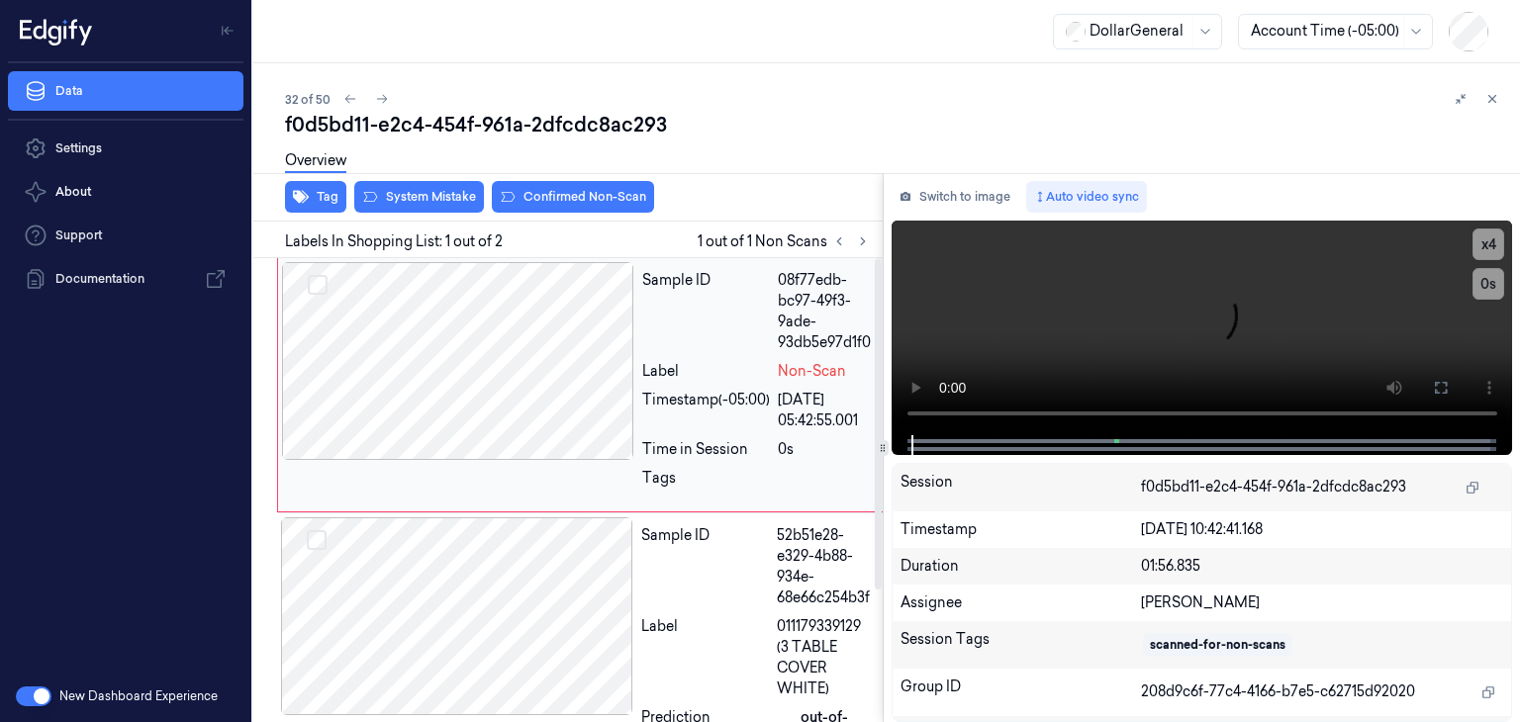
click at [606, 383] on div at bounding box center [458, 361] width 352 height 198
click at [1156, 302] on video at bounding box center [1203, 328] width 622 height 215
click at [1482, 237] on button "x 4" at bounding box center [1489, 245] width 32 height 32
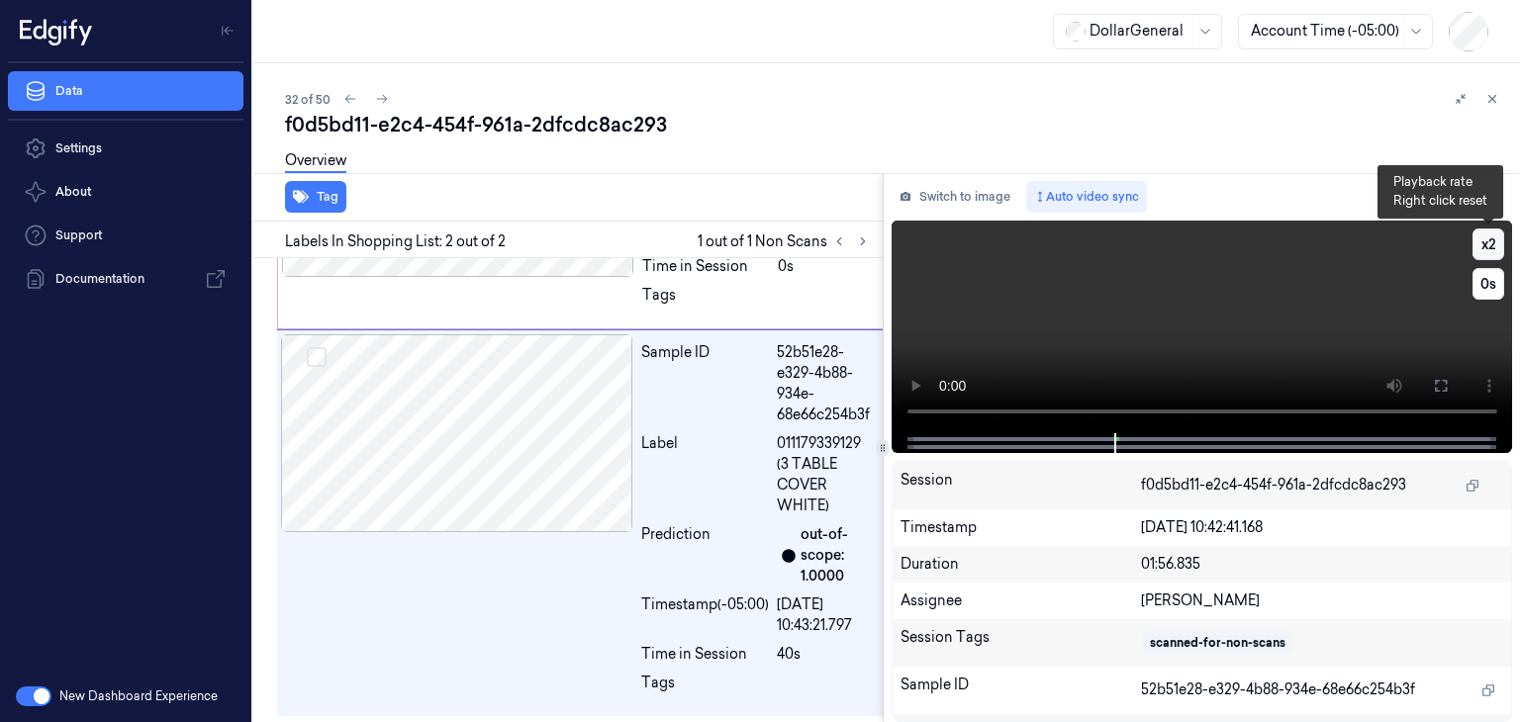
scroll to position [184, 0]
click at [1108, 298] on video at bounding box center [1203, 327] width 622 height 213
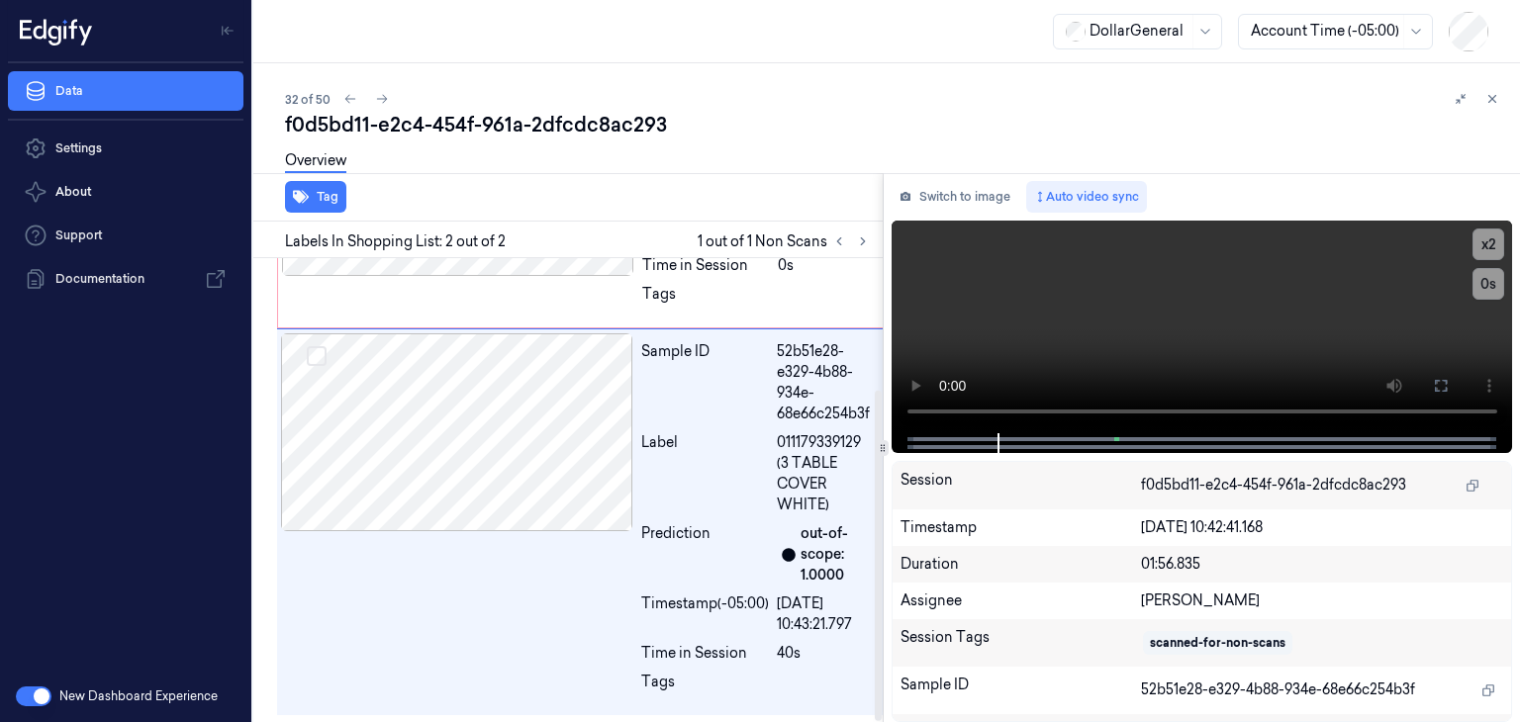
click at [583, 195] on div "Tag" at bounding box center [563, 197] width 637 height 48
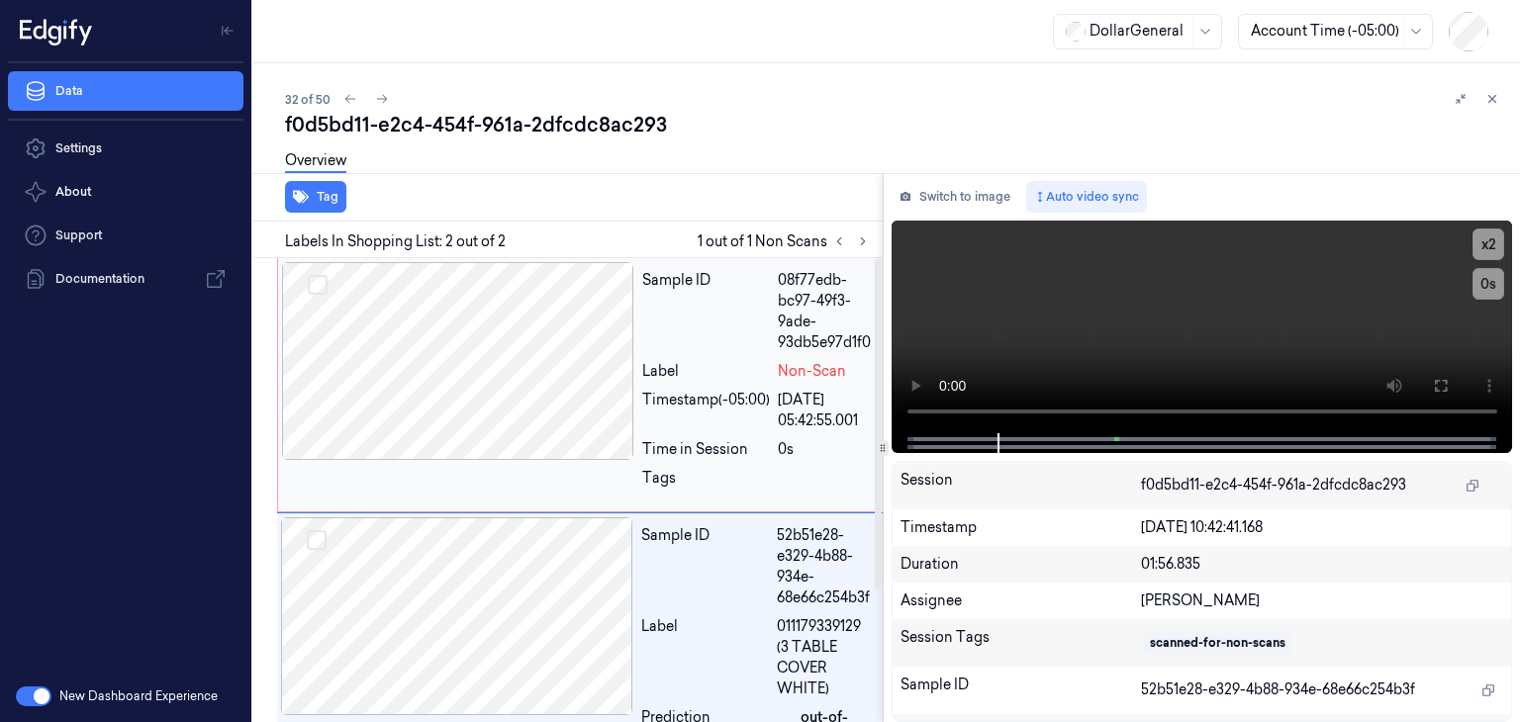
click at [520, 384] on div at bounding box center [458, 361] width 352 height 198
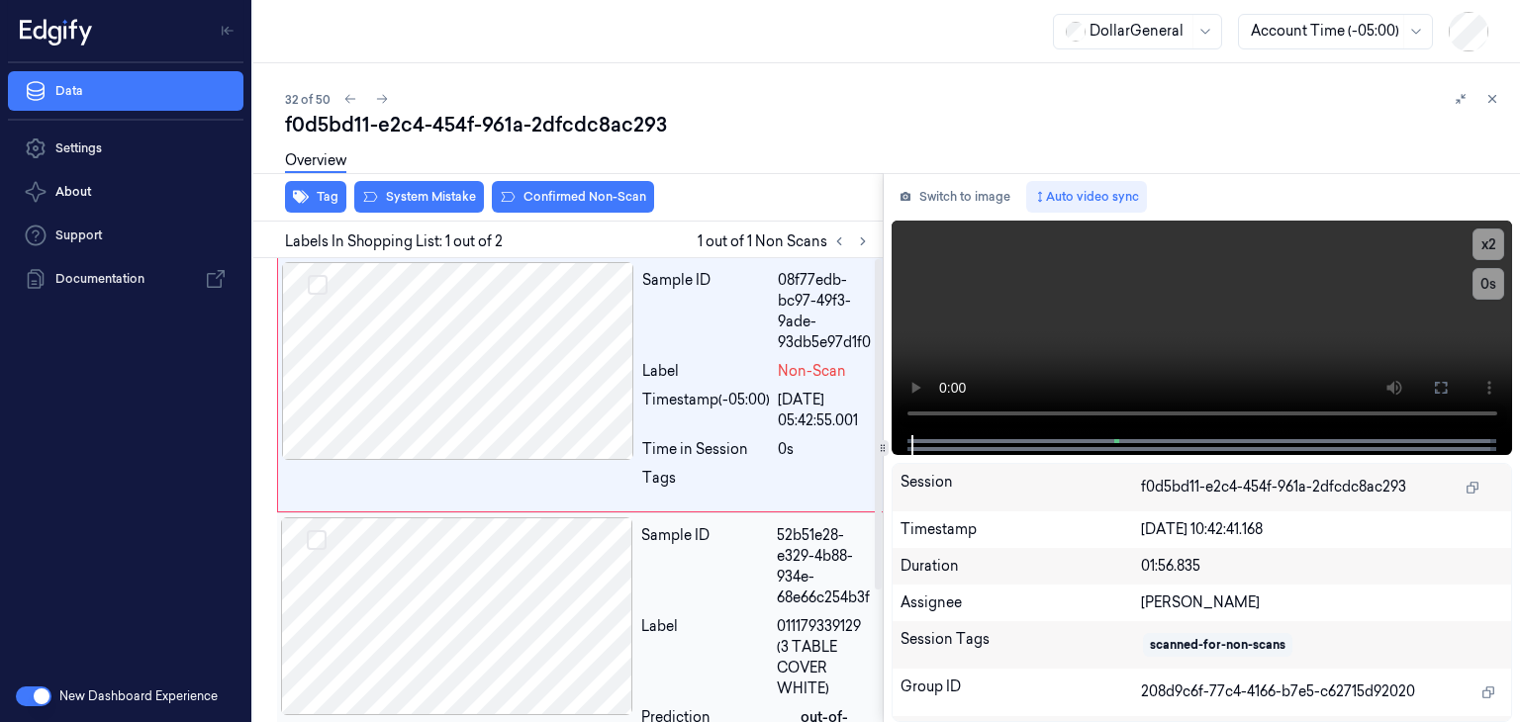
click at [511, 554] on div at bounding box center [457, 617] width 352 height 198
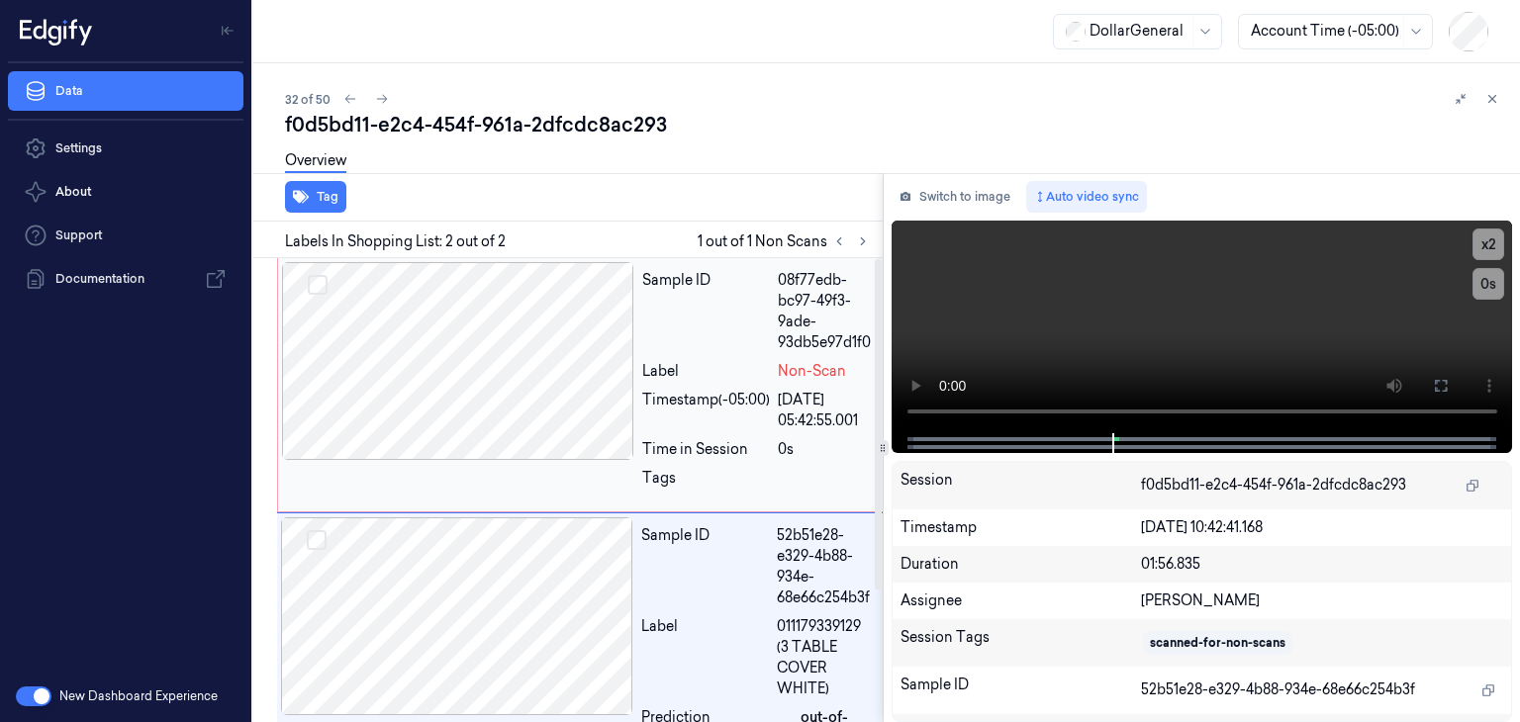
click at [531, 373] on div at bounding box center [458, 361] width 352 height 198
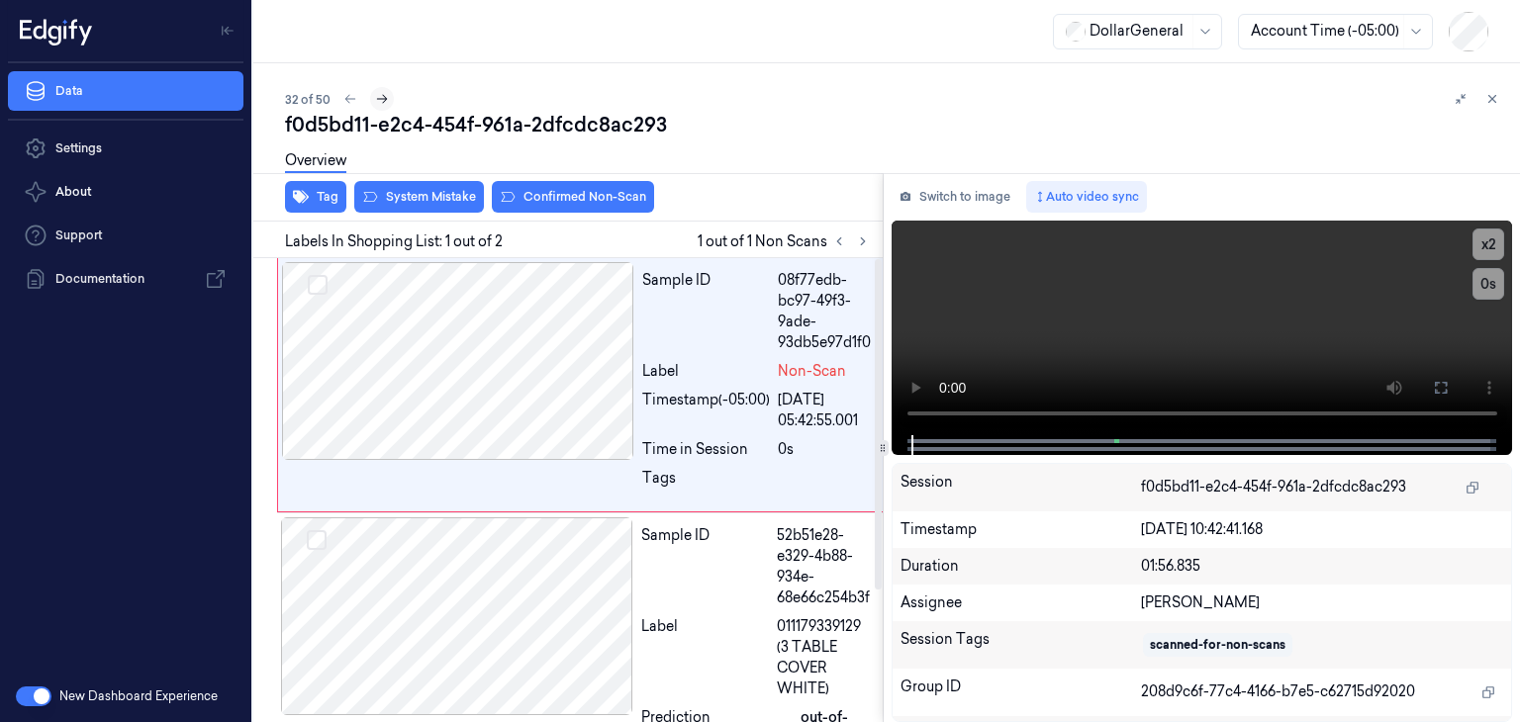
click at [383, 101] on icon at bounding box center [382, 99] width 11 height 9
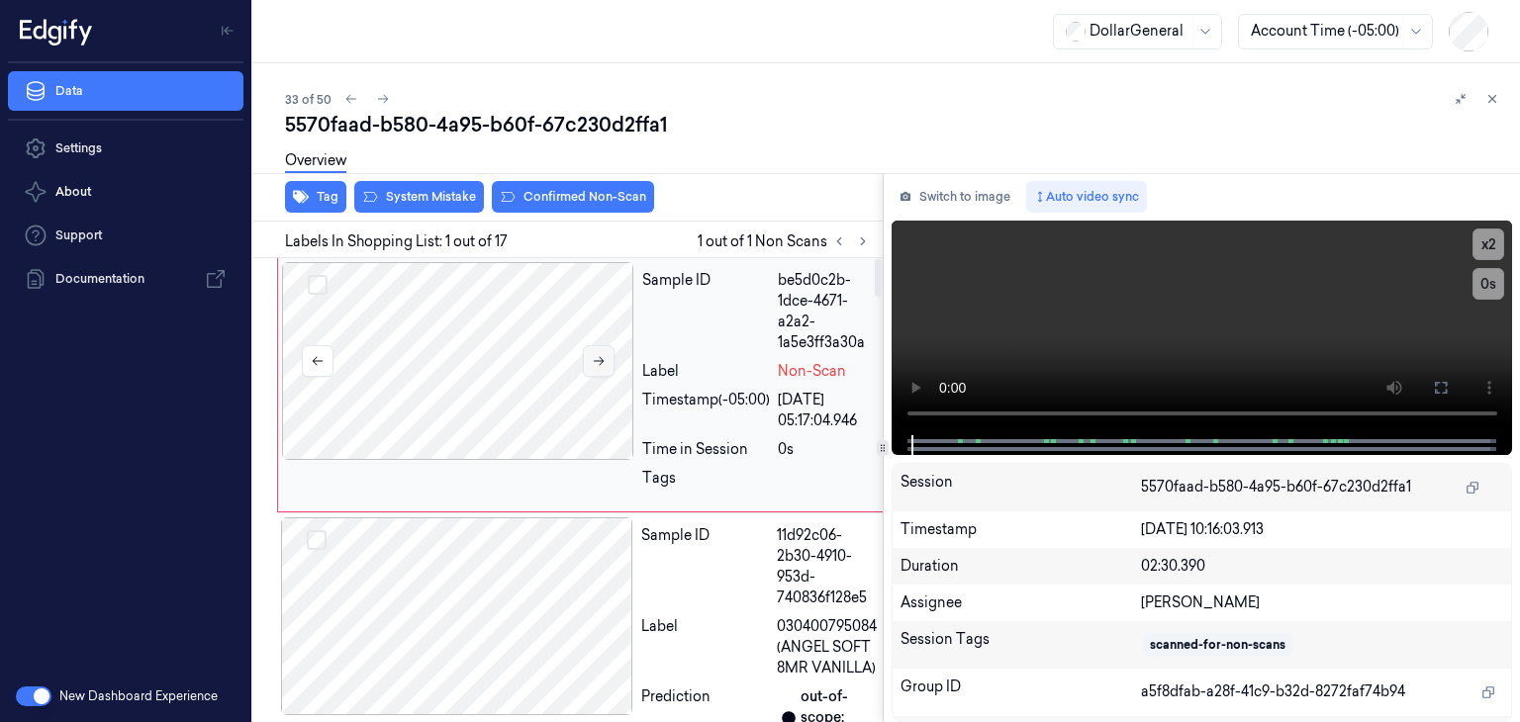
click at [610, 359] on button at bounding box center [599, 361] width 32 height 32
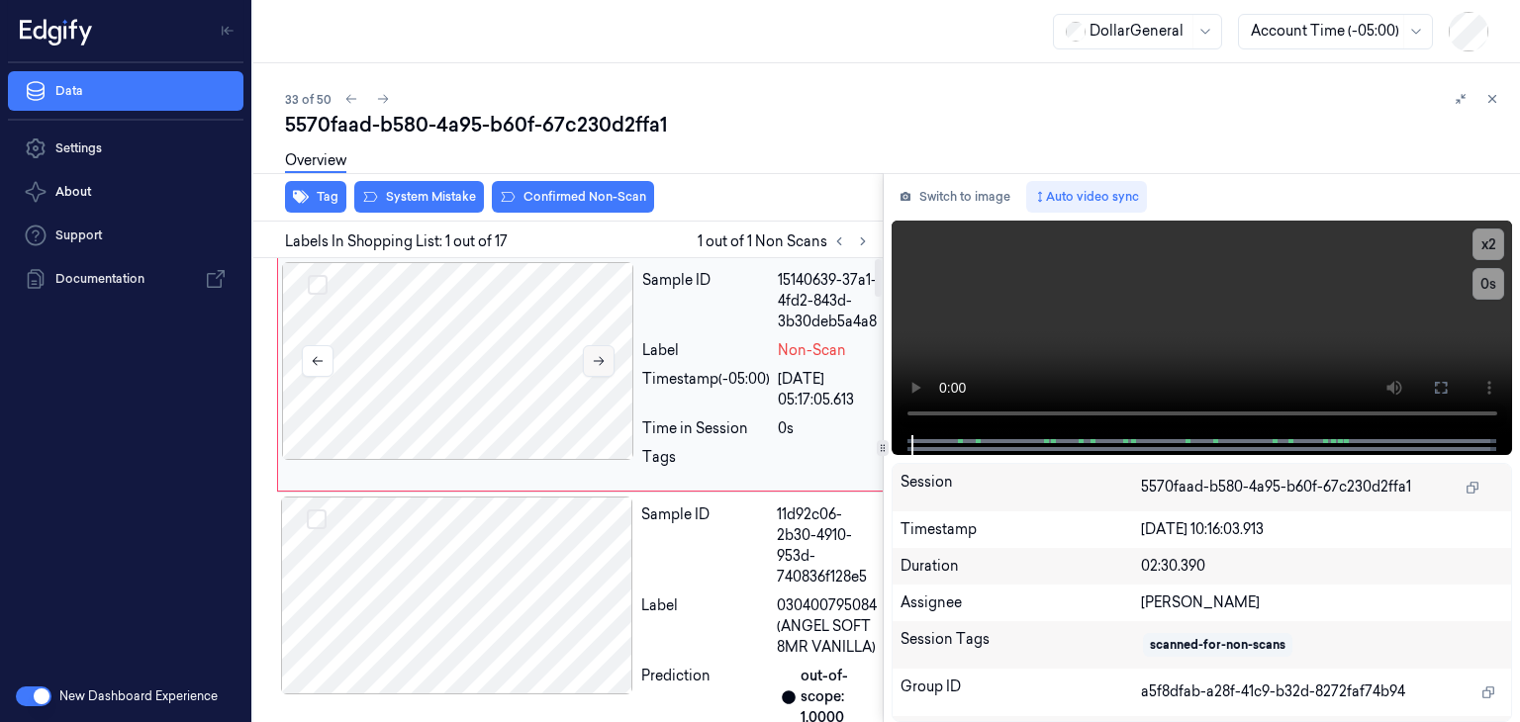
click at [610, 359] on button at bounding box center [599, 361] width 32 height 32
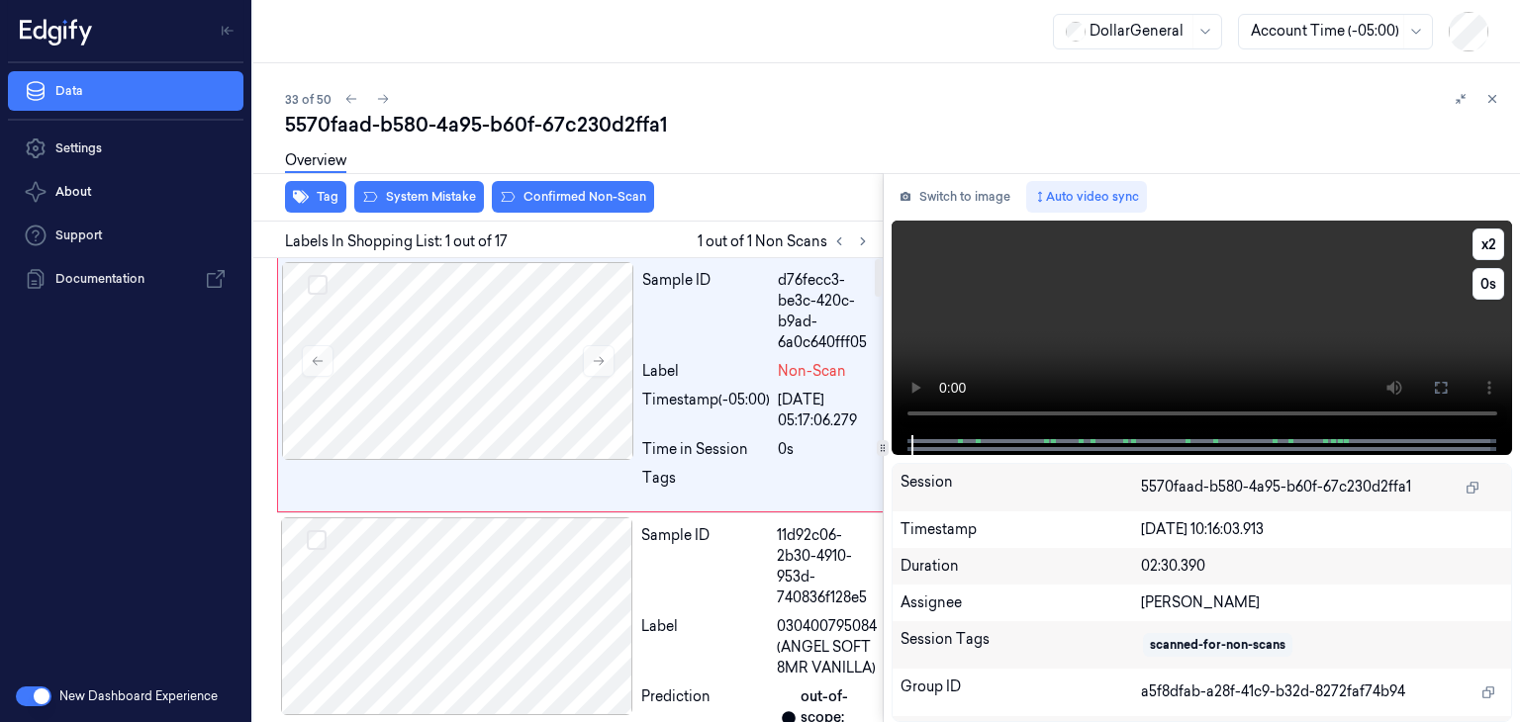
click at [1188, 308] on video at bounding box center [1203, 328] width 622 height 215
click at [592, 360] on icon at bounding box center [599, 361] width 14 height 14
click at [1489, 239] on button "x 2" at bounding box center [1489, 245] width 32 height 32
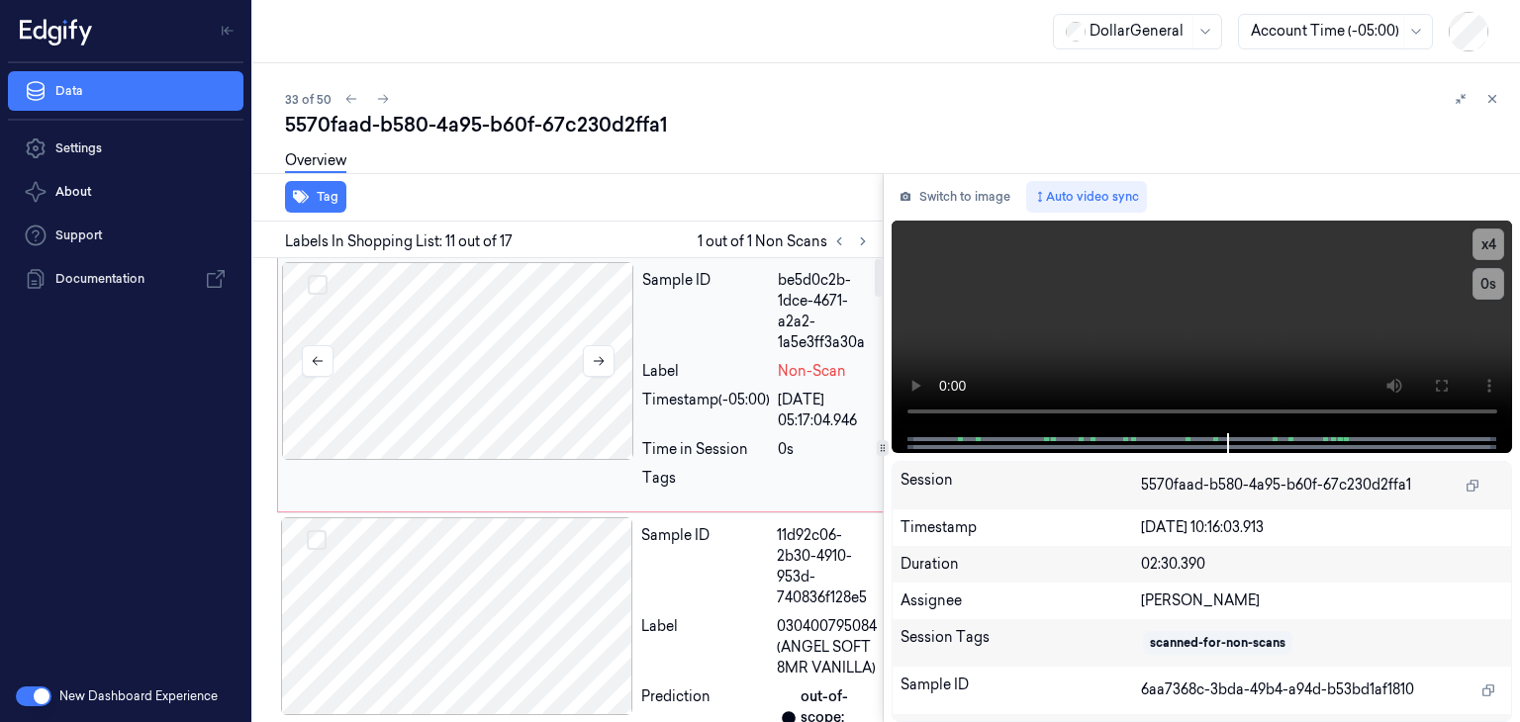
click at [529, 344] on div at bounding box center [458, 361] width 352 height 198
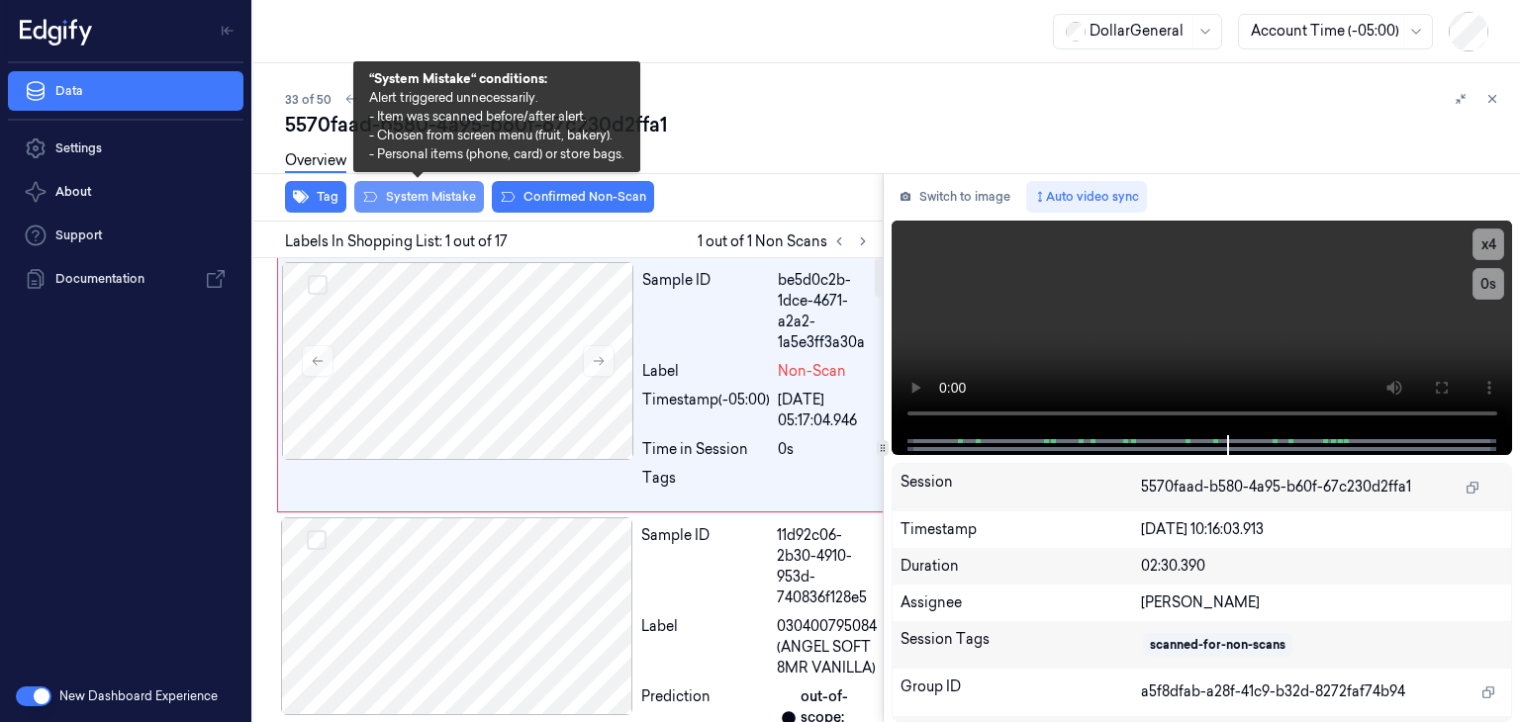
click at [445, 199] on button "System Mistake" at bounding box center [419, 197] width 130 height 32
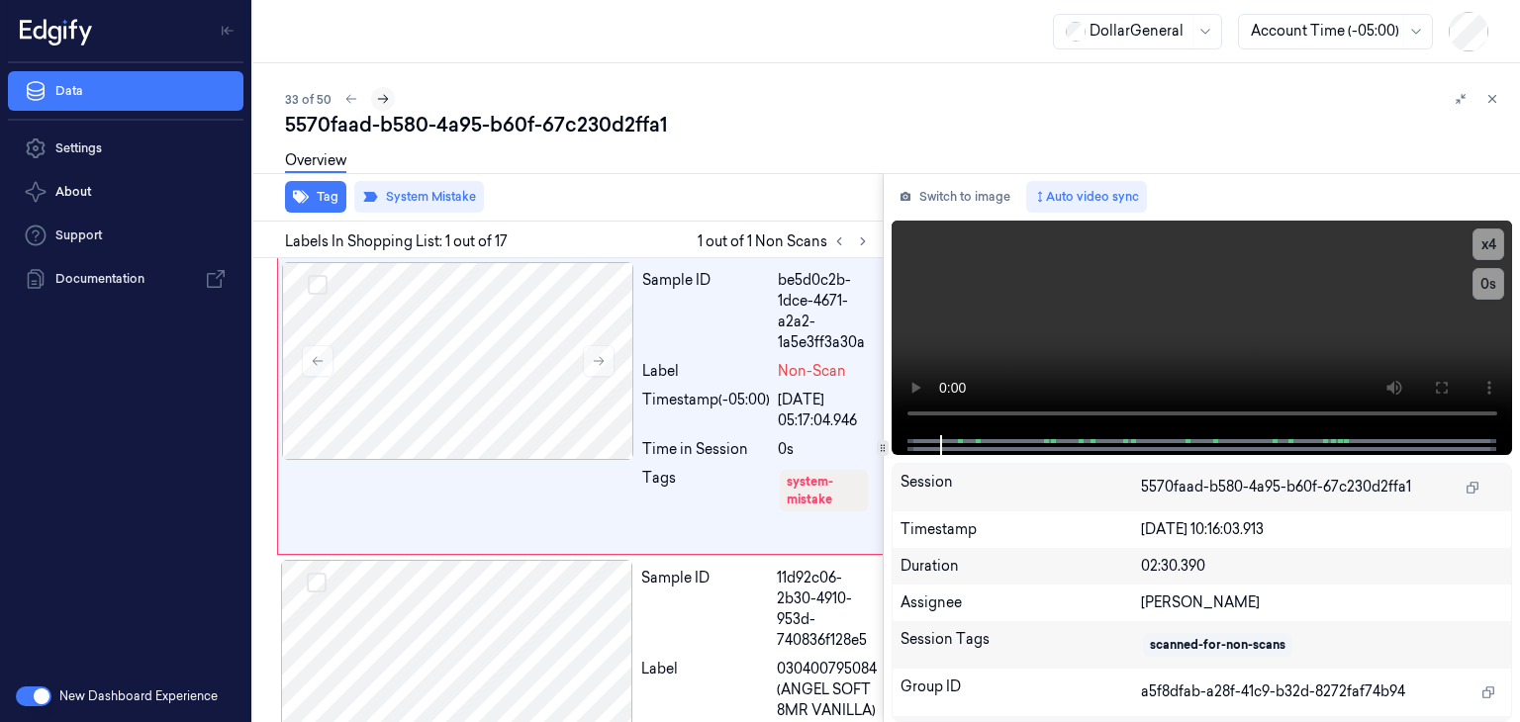
click at [385, 100] on icon at bounding box center [383, 99] width 14 height 14
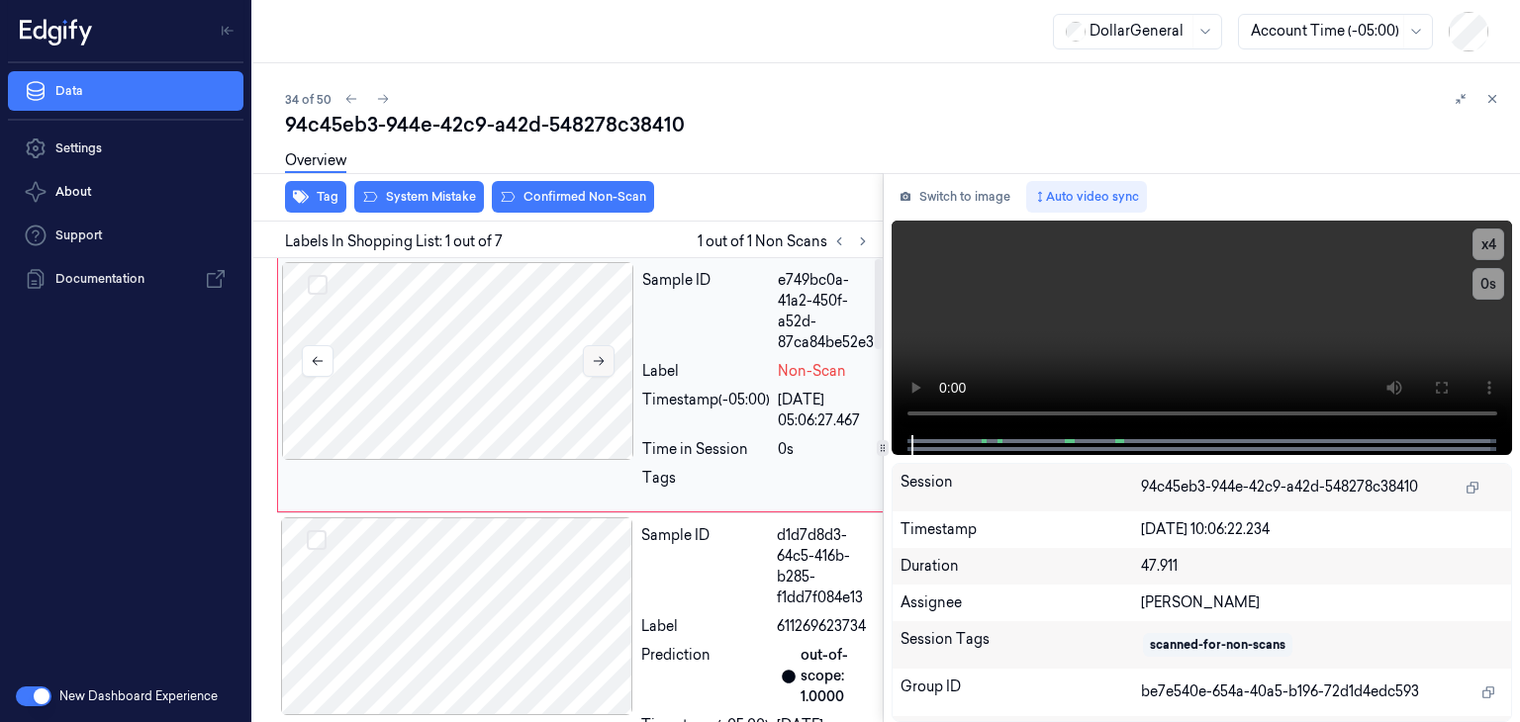
click at [597, 365] on icon at bounding box center [599, 361] width 14 height 14
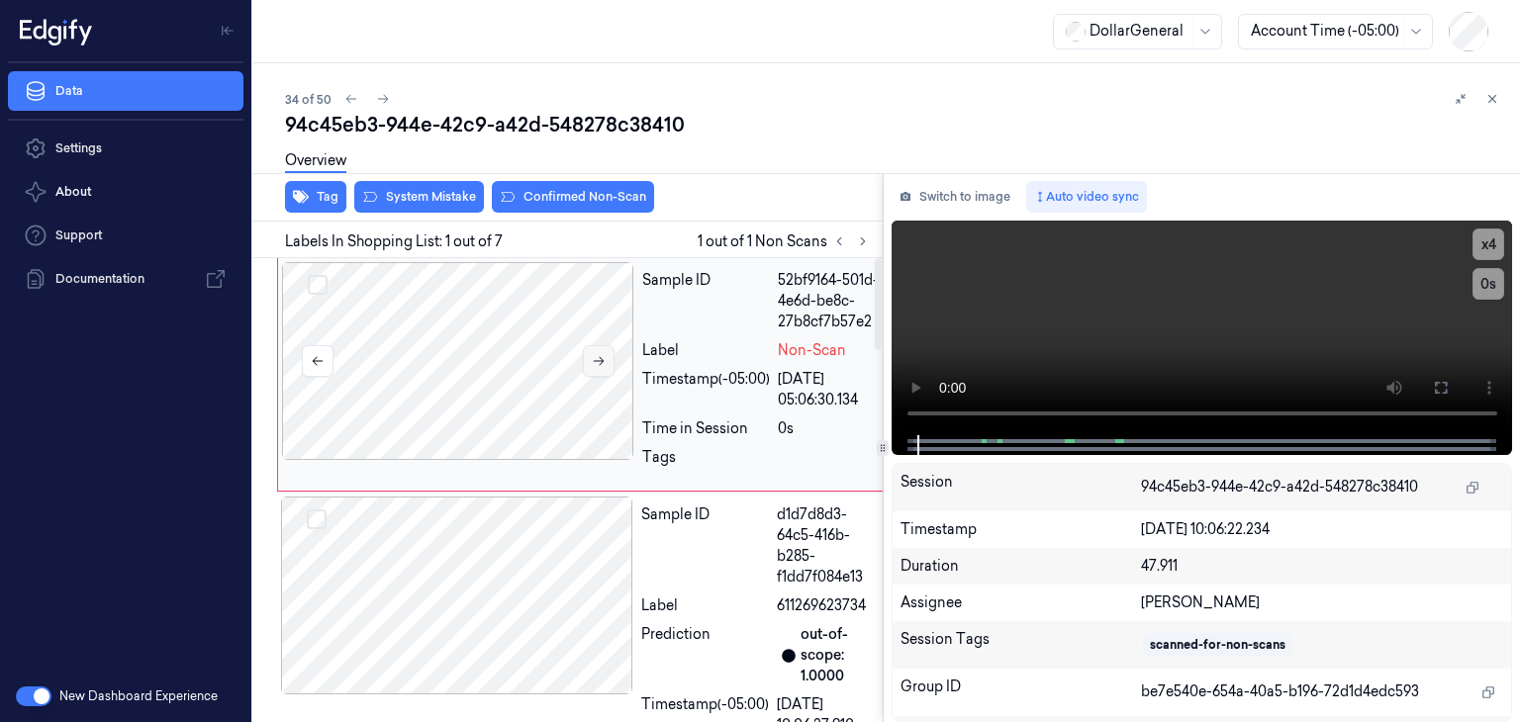
click at [597, 365] on icon at bounding box center [599, 361] width 14 height 14
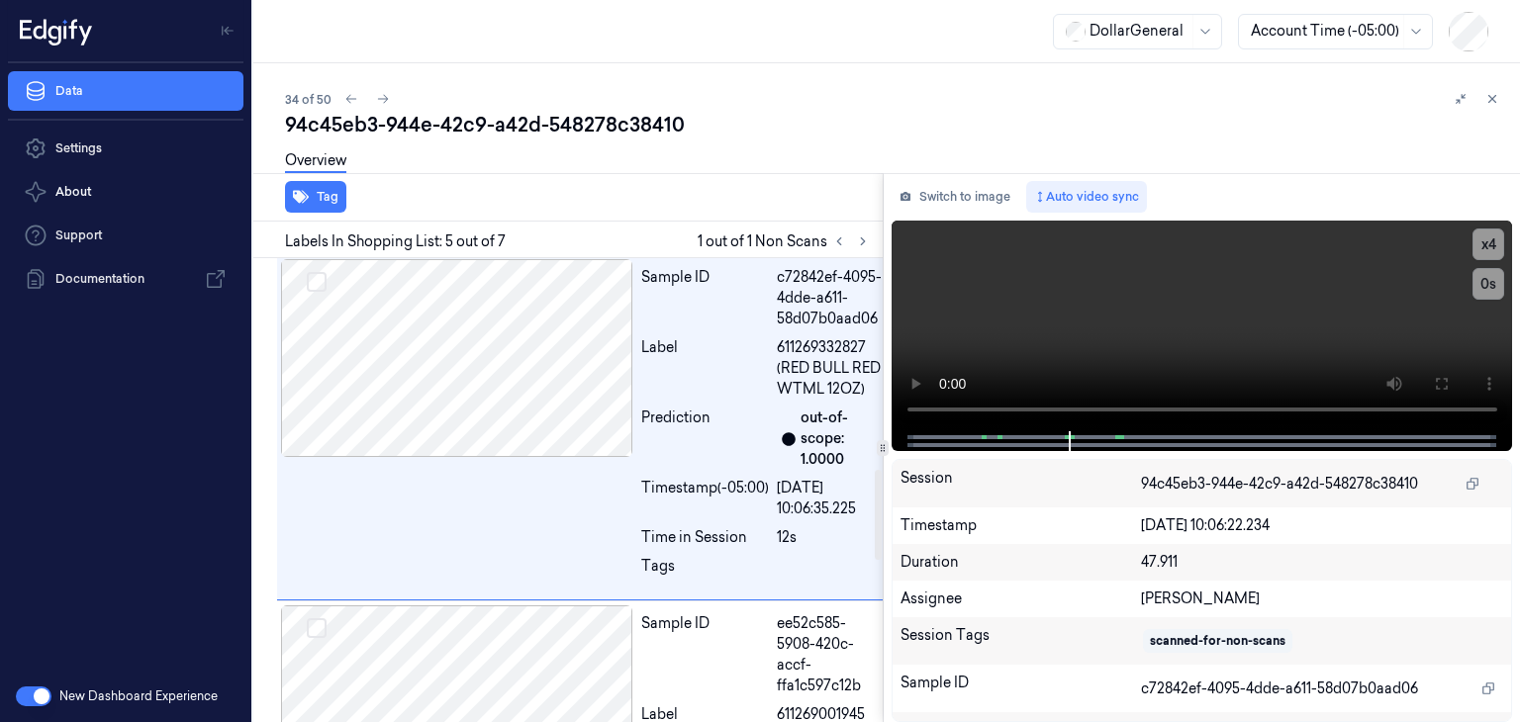
scroll to position [1253, 0]
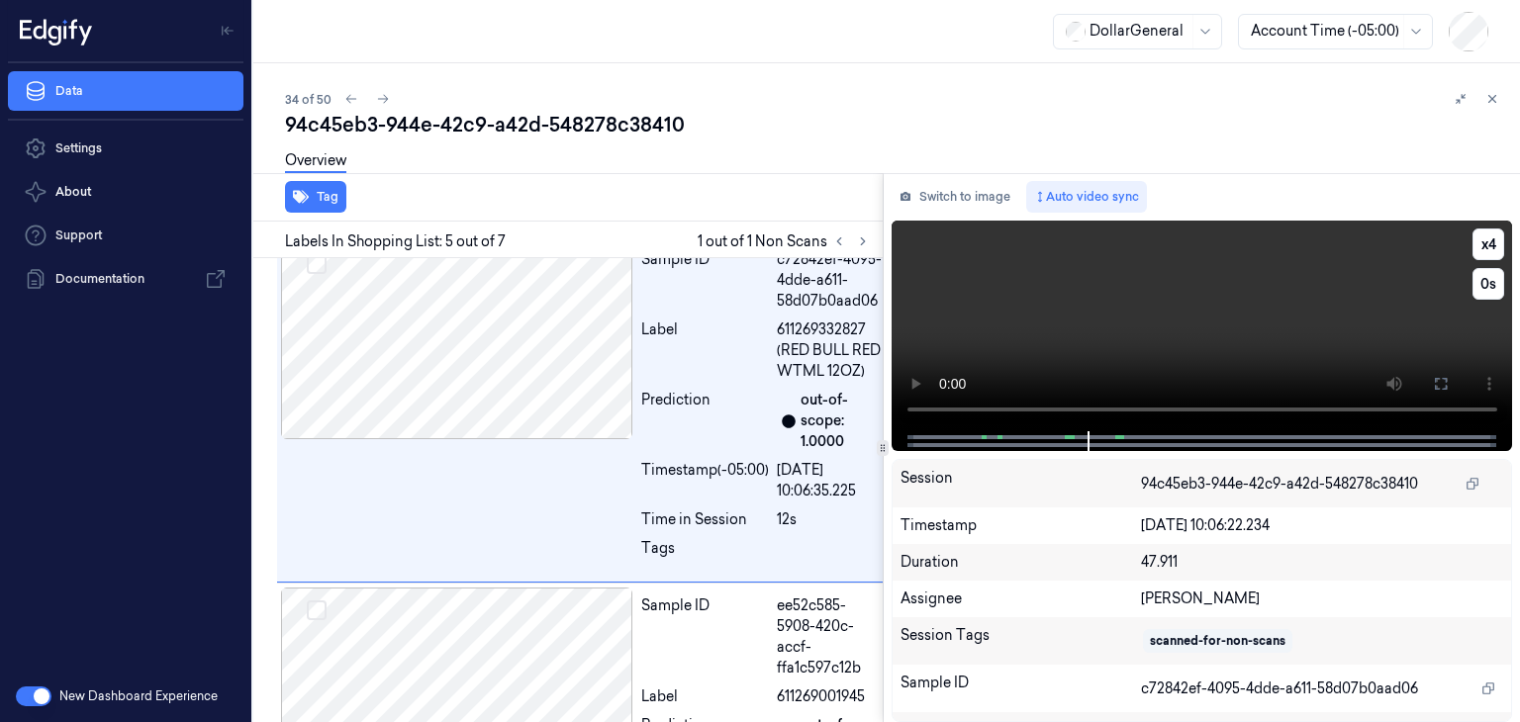
click at [1119, 273] on video at bounding box center [1203, 326] width 622 height 211
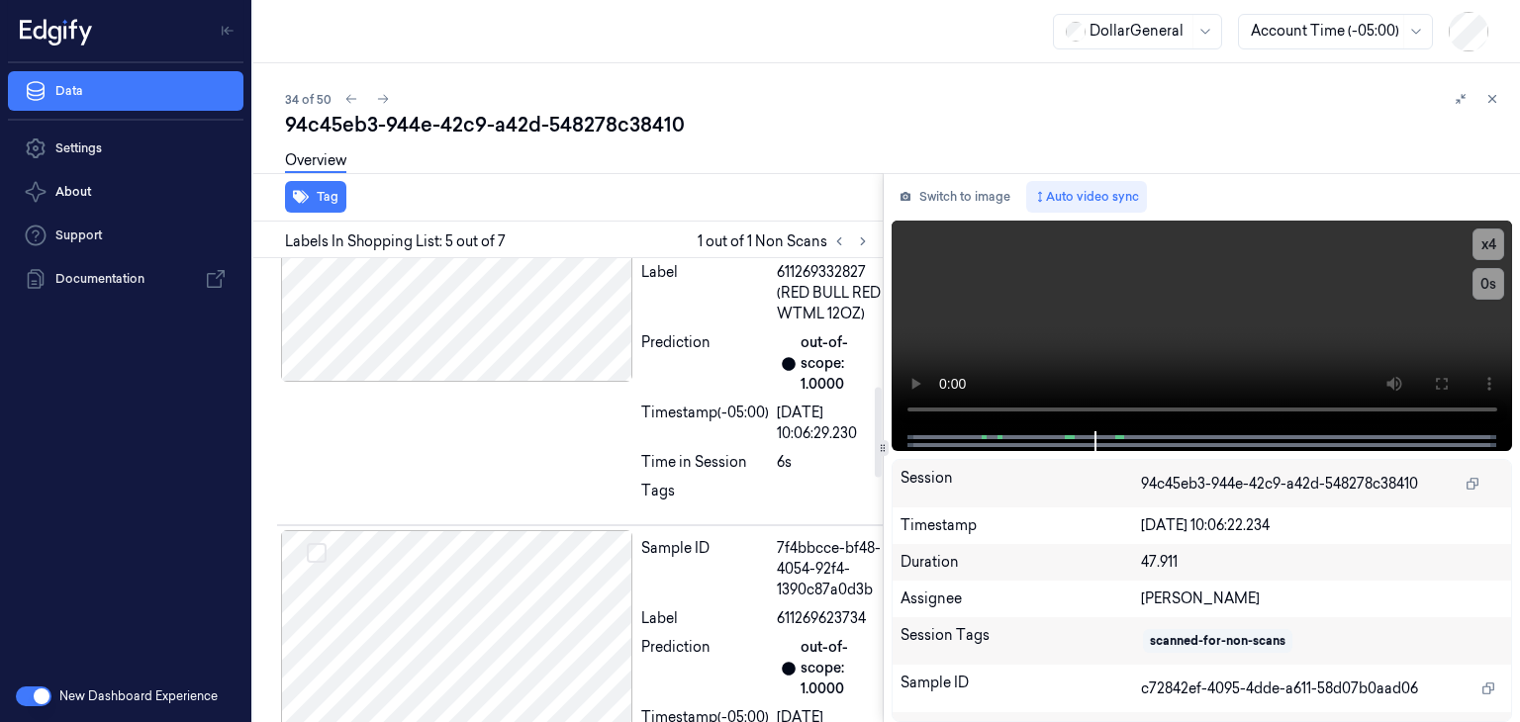
scroll to position [0, 0]
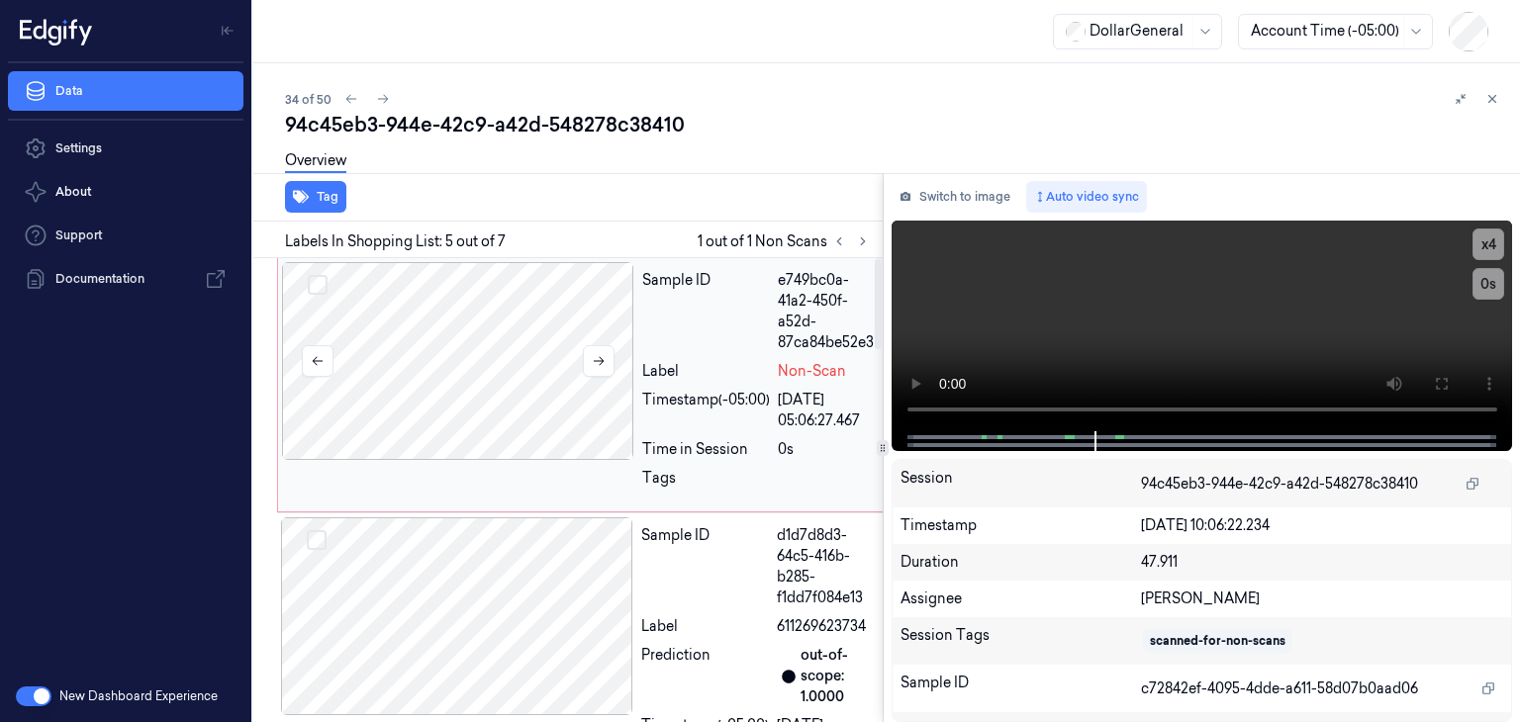
click at [478, 373] on div at bounding box center [458, 361] width 352 height 198
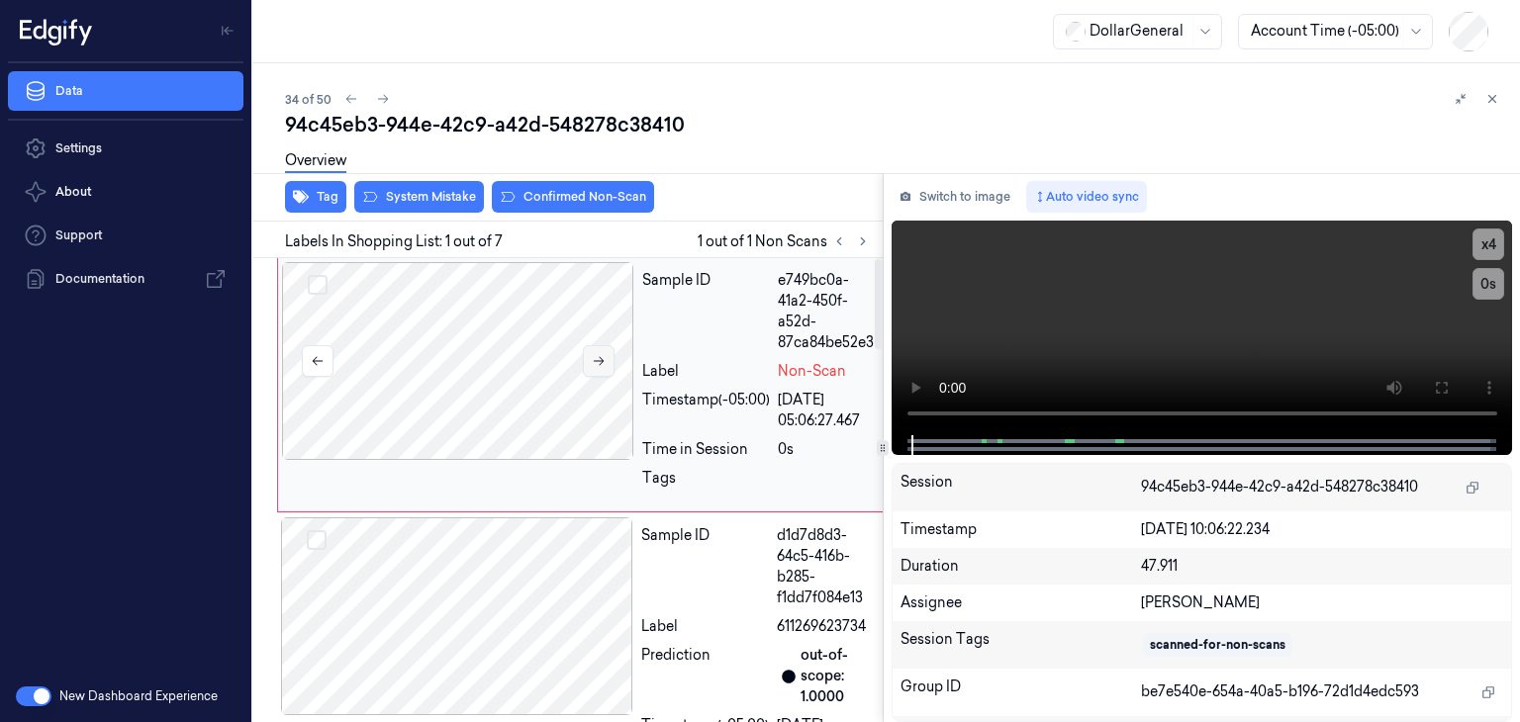
click at [602, 355] on icon at bounding box center [599, 361] width 14 height 14
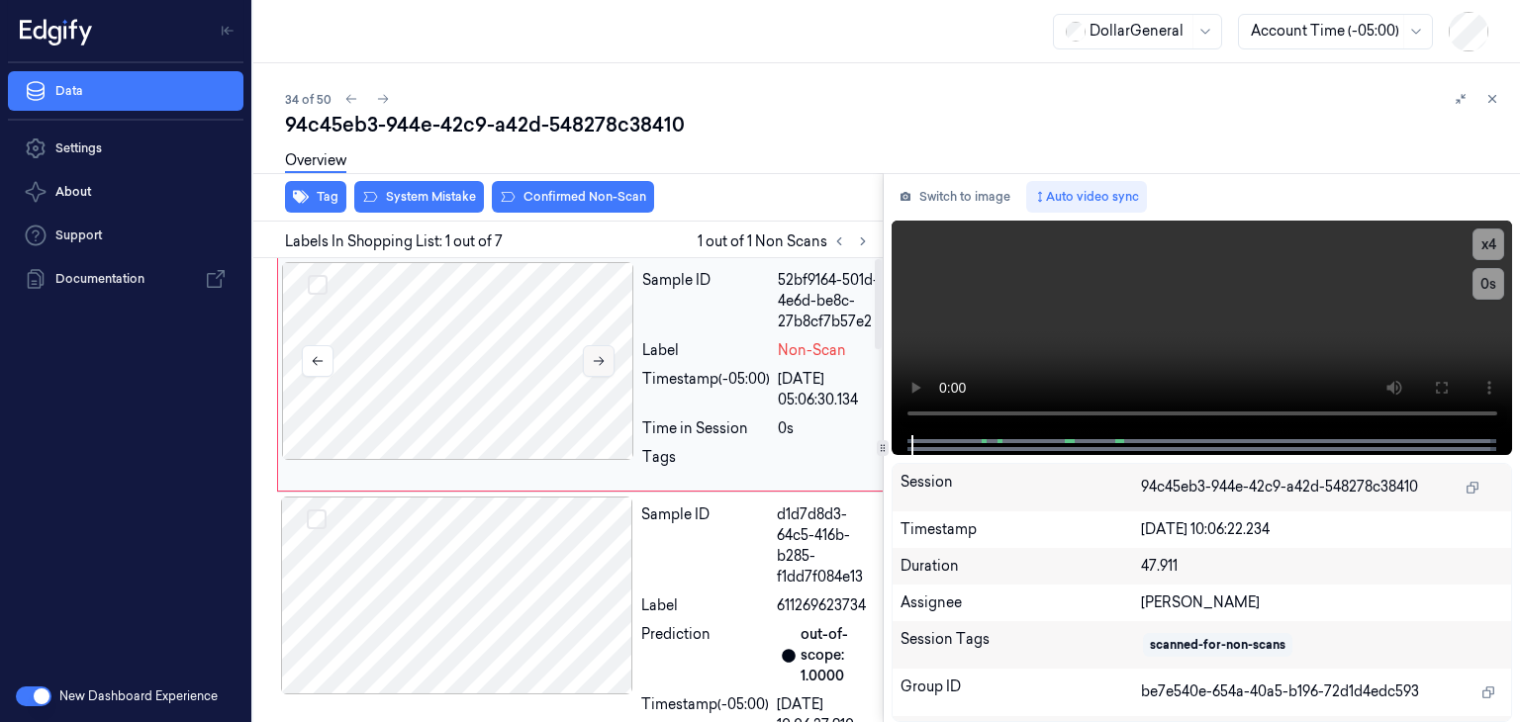
click at [602, 355] on icon at bounding box center [599, 361] width 14 height 14
click at [608, 357] on button at bounding box center [599, 361] width 32 height 32
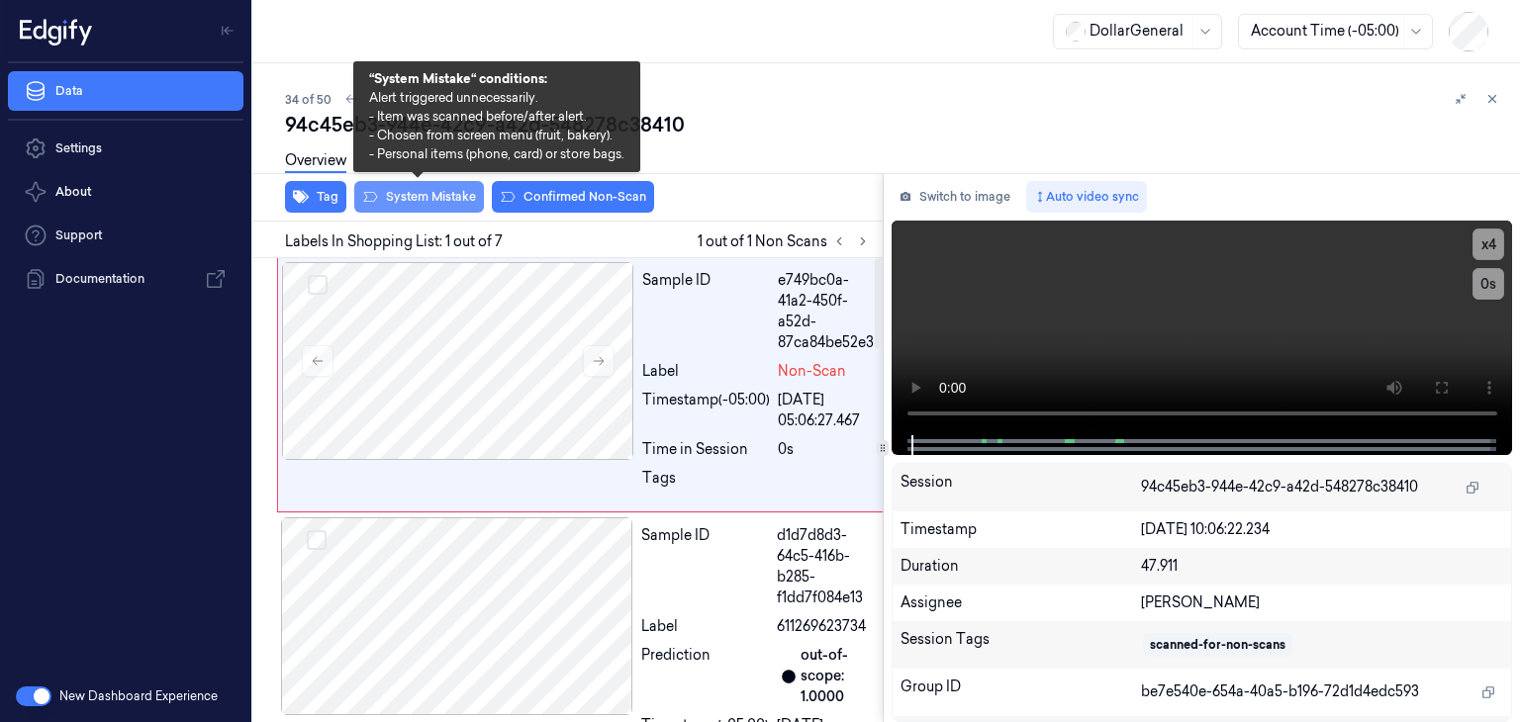
click at [447, 198] on button "System Mistake" at bounding box center [419, 197] width 130 height 32
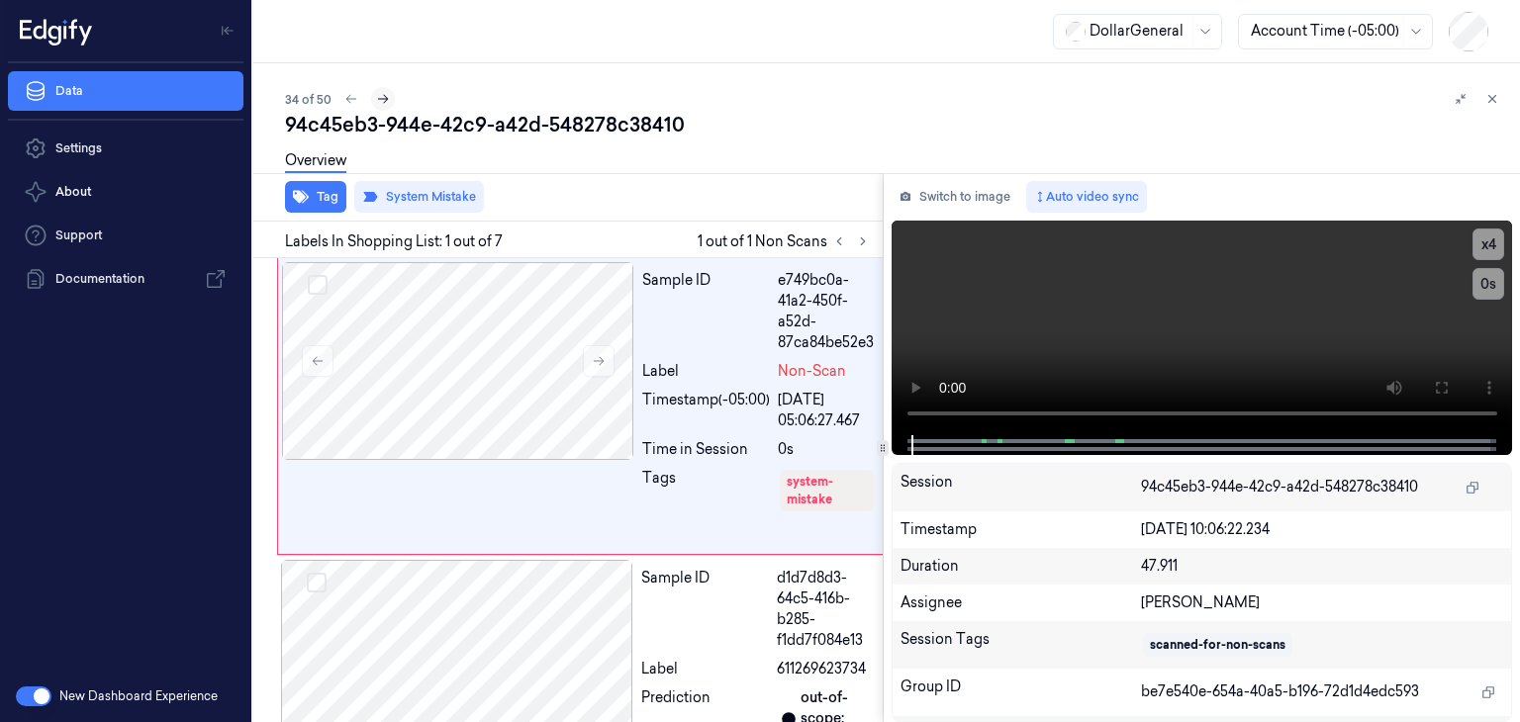
click at [387, 96] on icon at bounding box center [383, 99] width 14 height 14
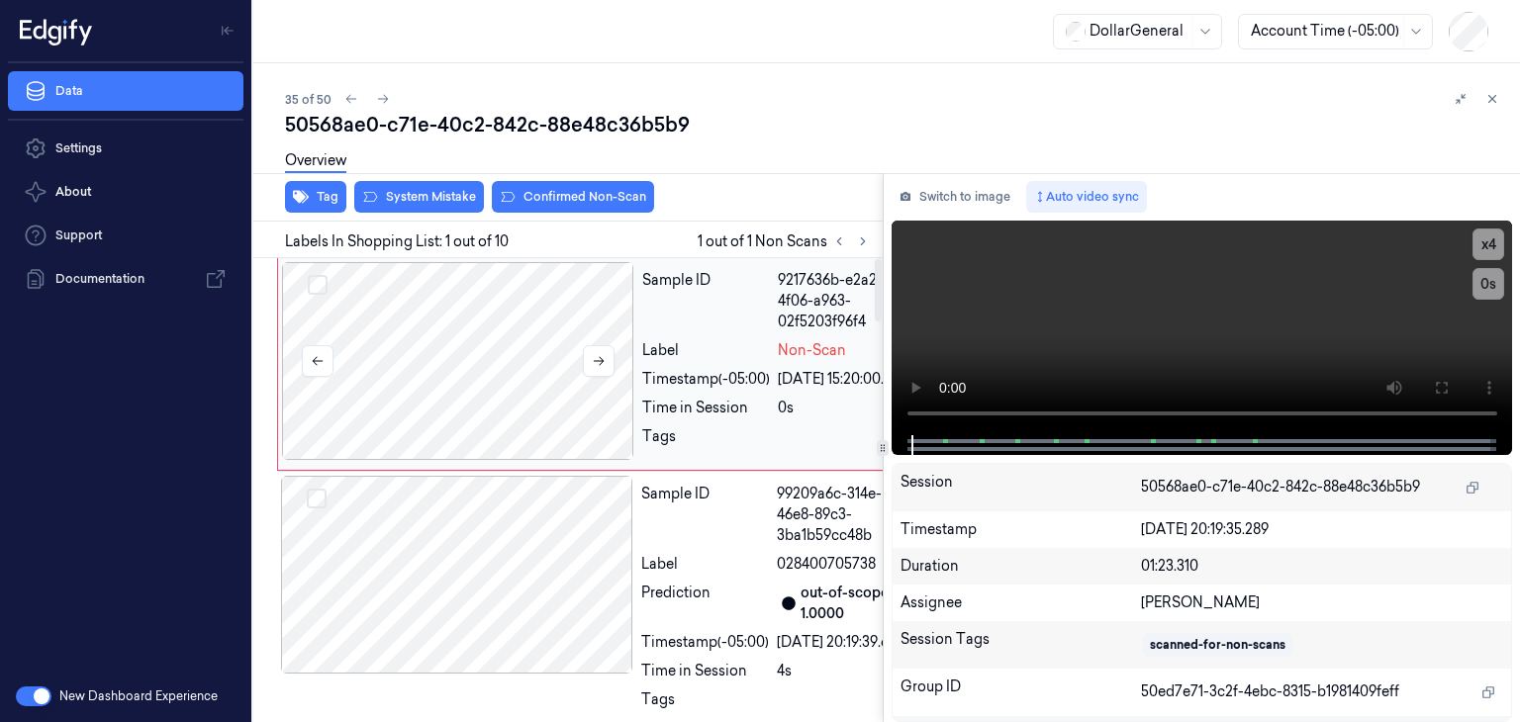
click at [581, 364] on div at bounding box center [458, 361] width 352 height 198
click at [598, 362] on icon at bounding box center [599, 361] width 14 height 14
click at [946, 293] on video at bounding box center [1203, 328] width 622 height 215
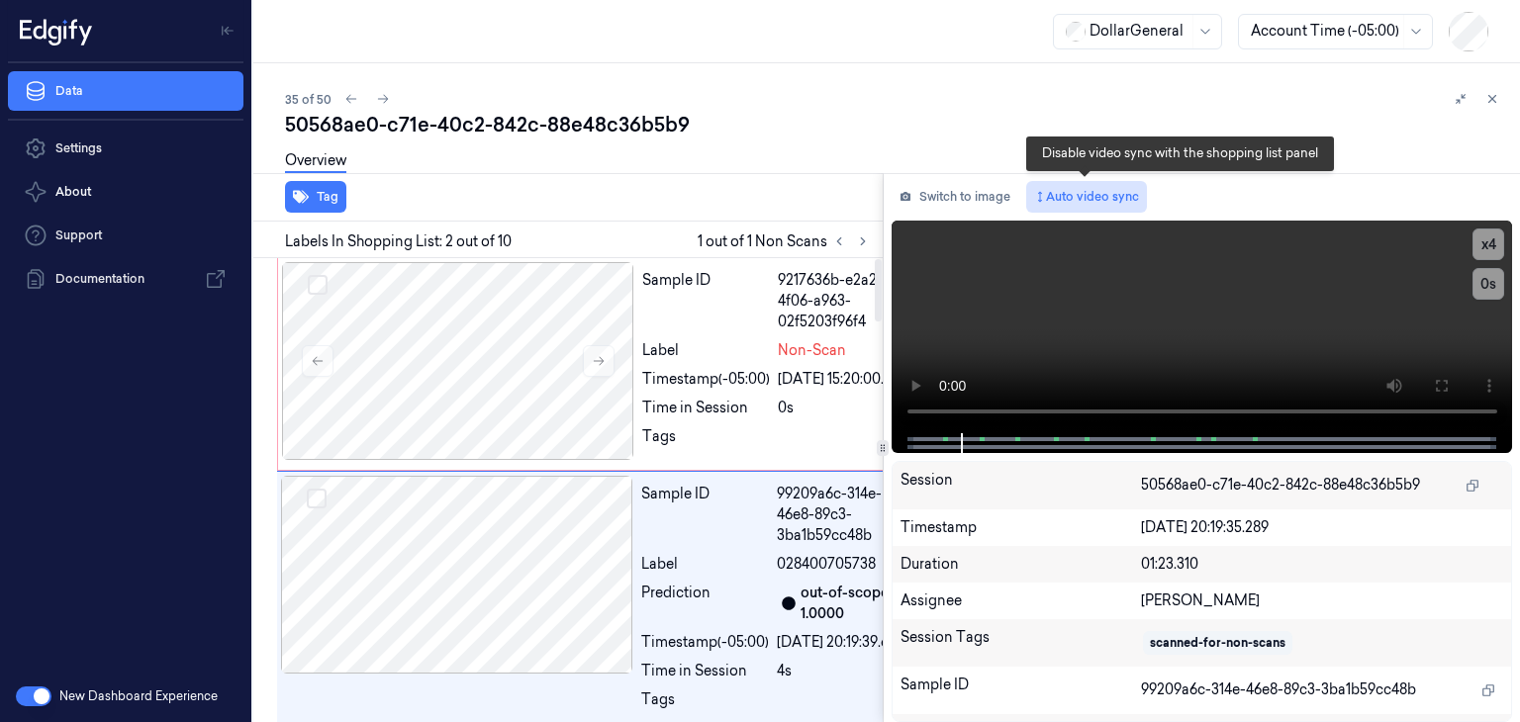
click at [1081, 186] on button "Auto video sync" at bounding box center [1086, 197] width 121 height 32
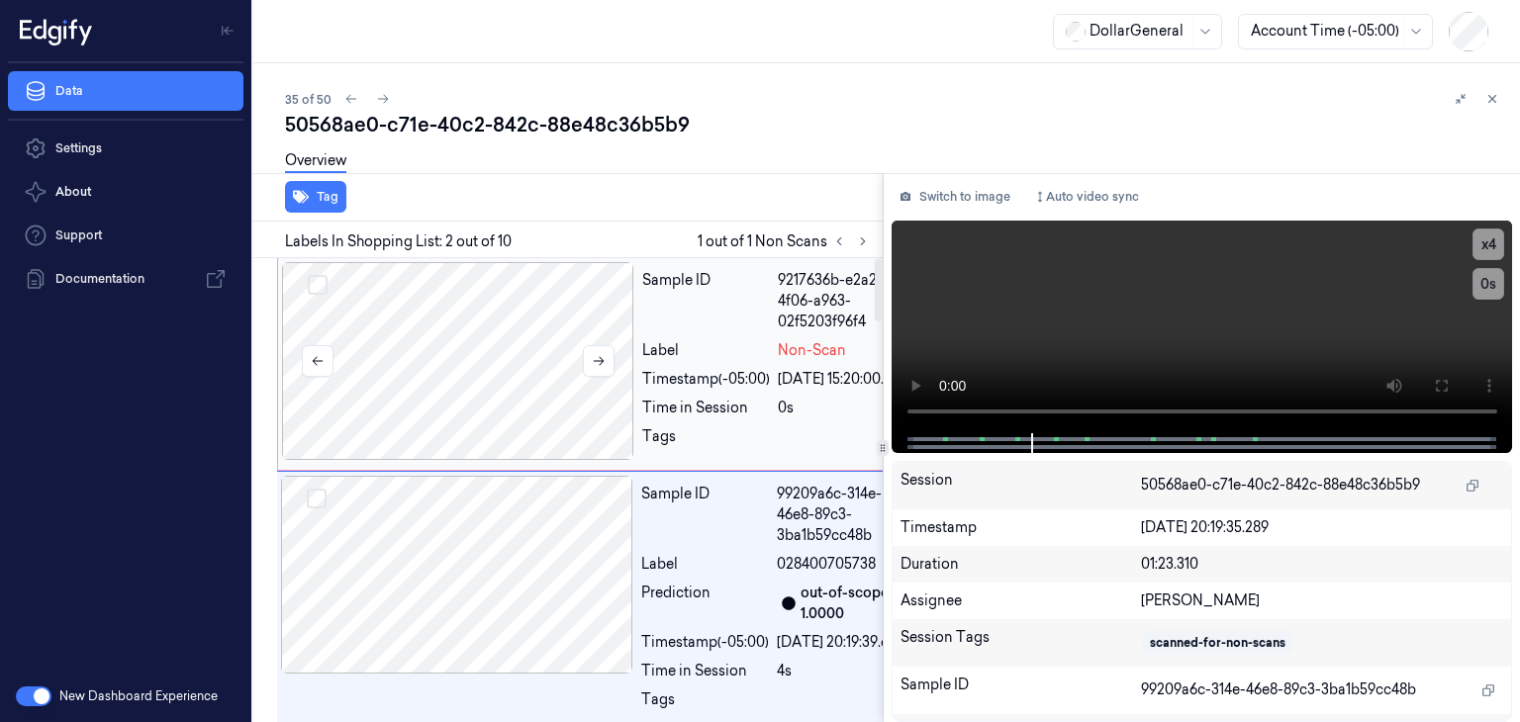
click at [491, 373] on div at bounding box center [458, 361] width 352 height 198
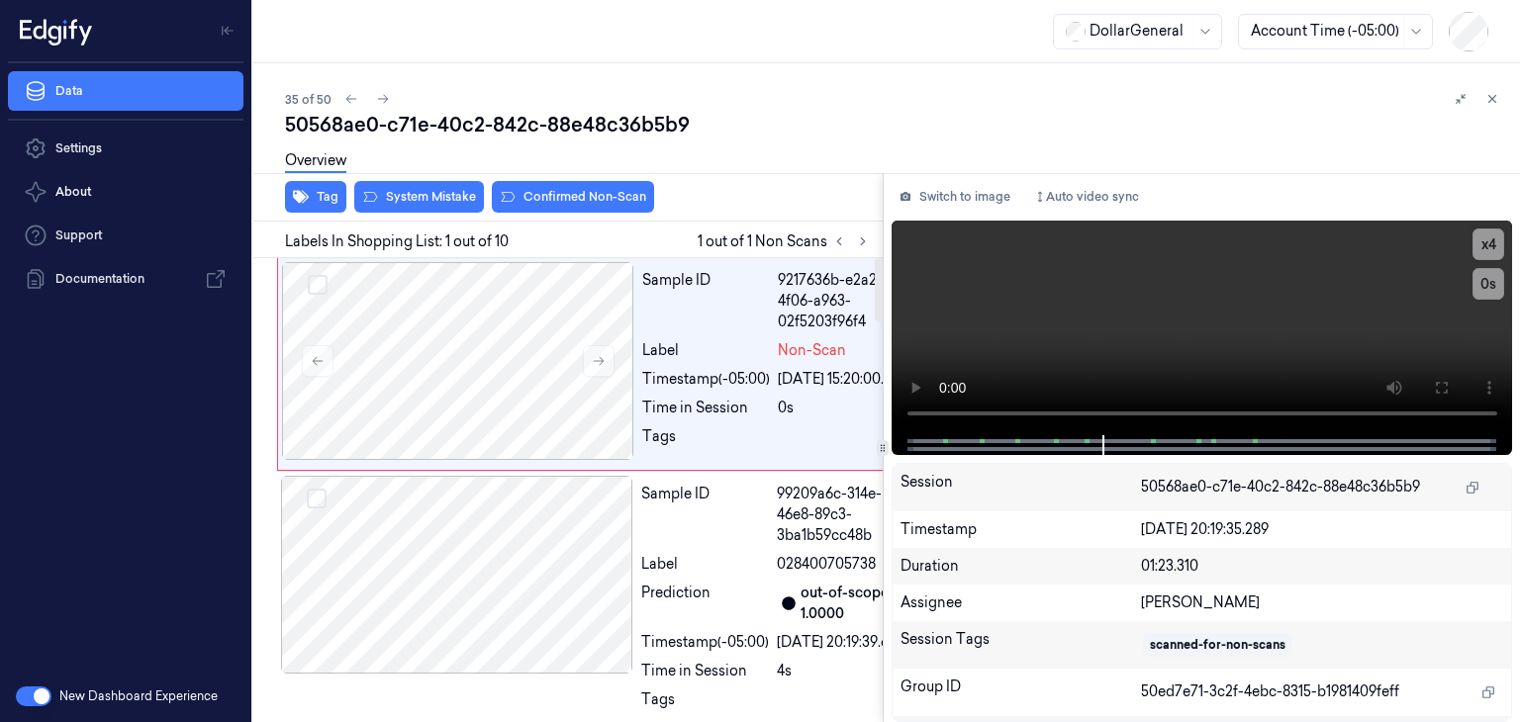
click at [428, 187] on div "Overview" at bounding box center [894, 164] width 1219 height 50
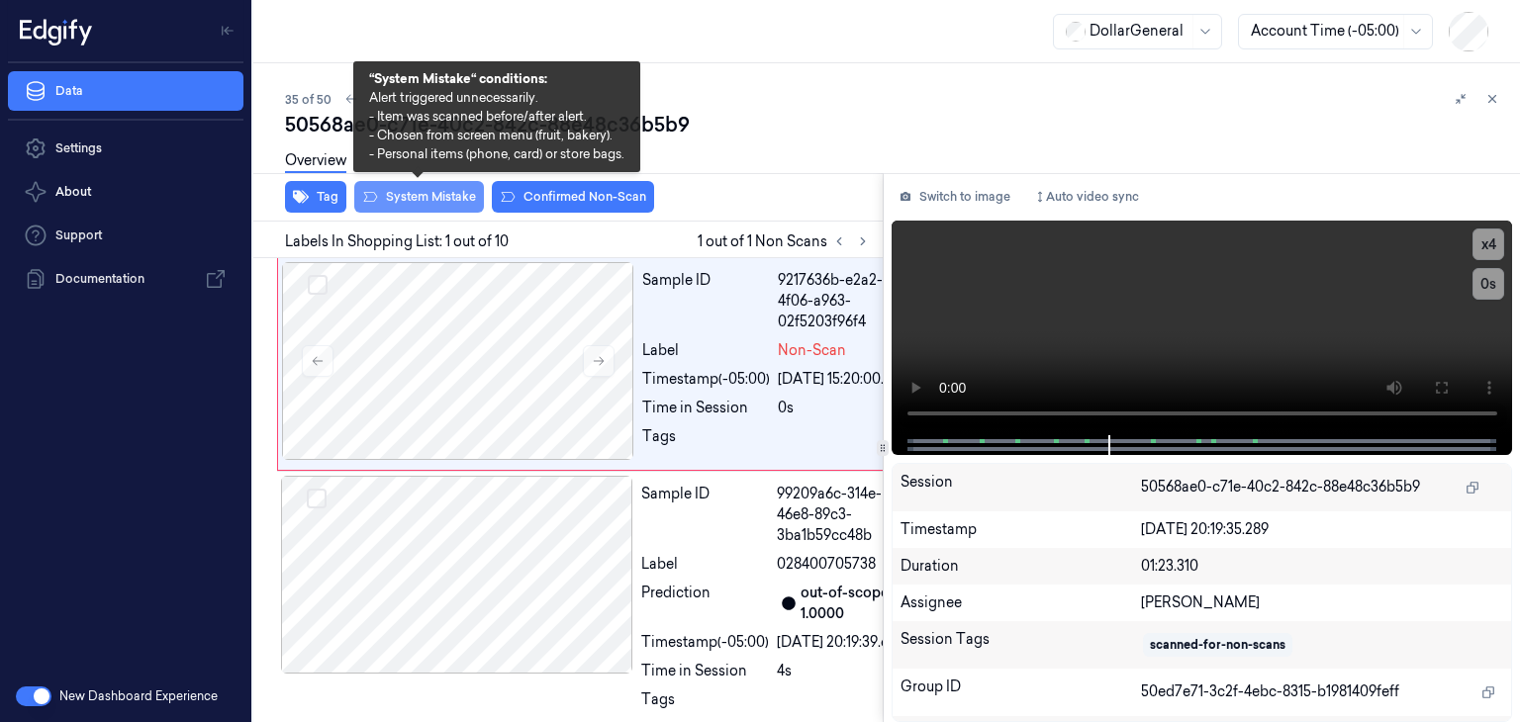
click at [423, 203] on button "System Mistake" at bounding box center [419, 197] width 130 height 32
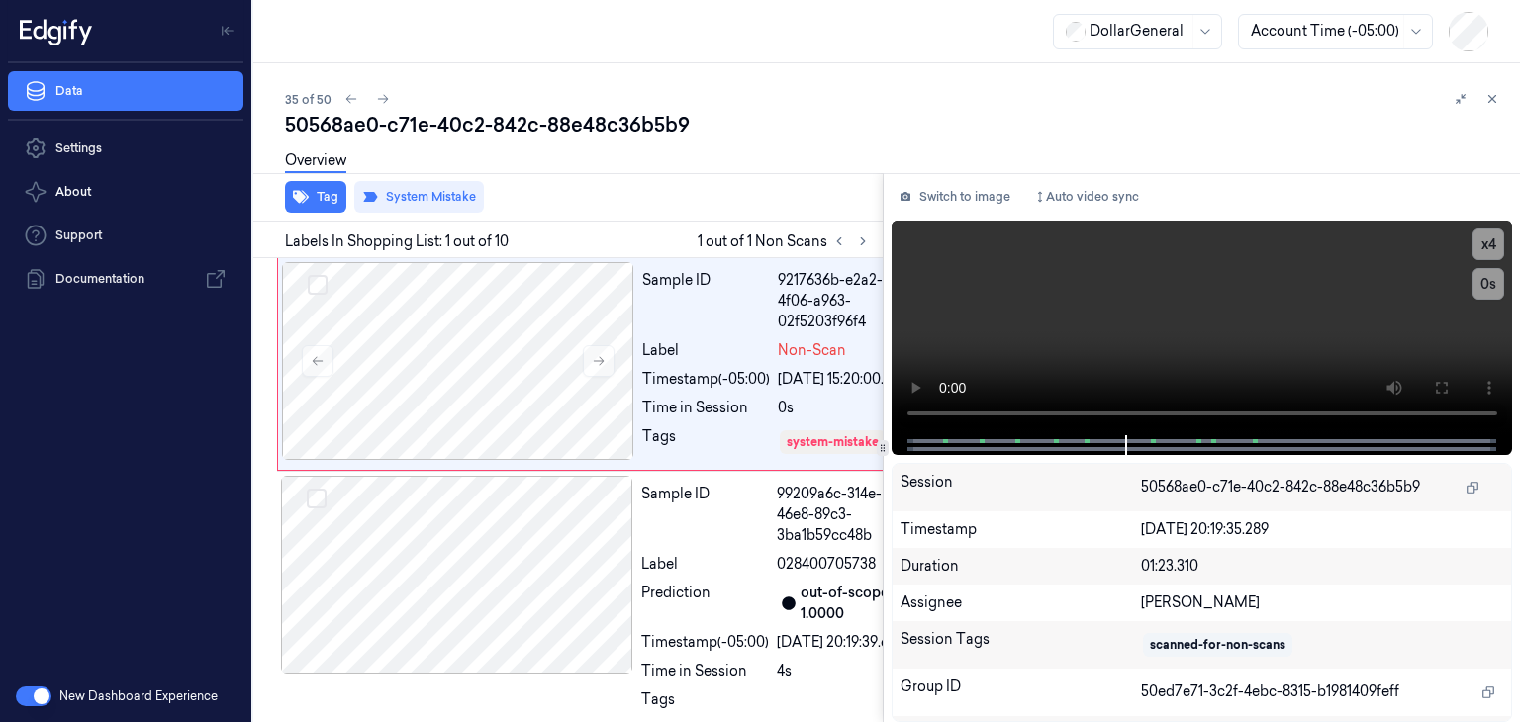
click at [388, 108] on div "35 of 50" at bounding box center [894, 99] width 1219 height 24
click at [384, 99] on icon at bounding box center [383, 99] width 11 height 9
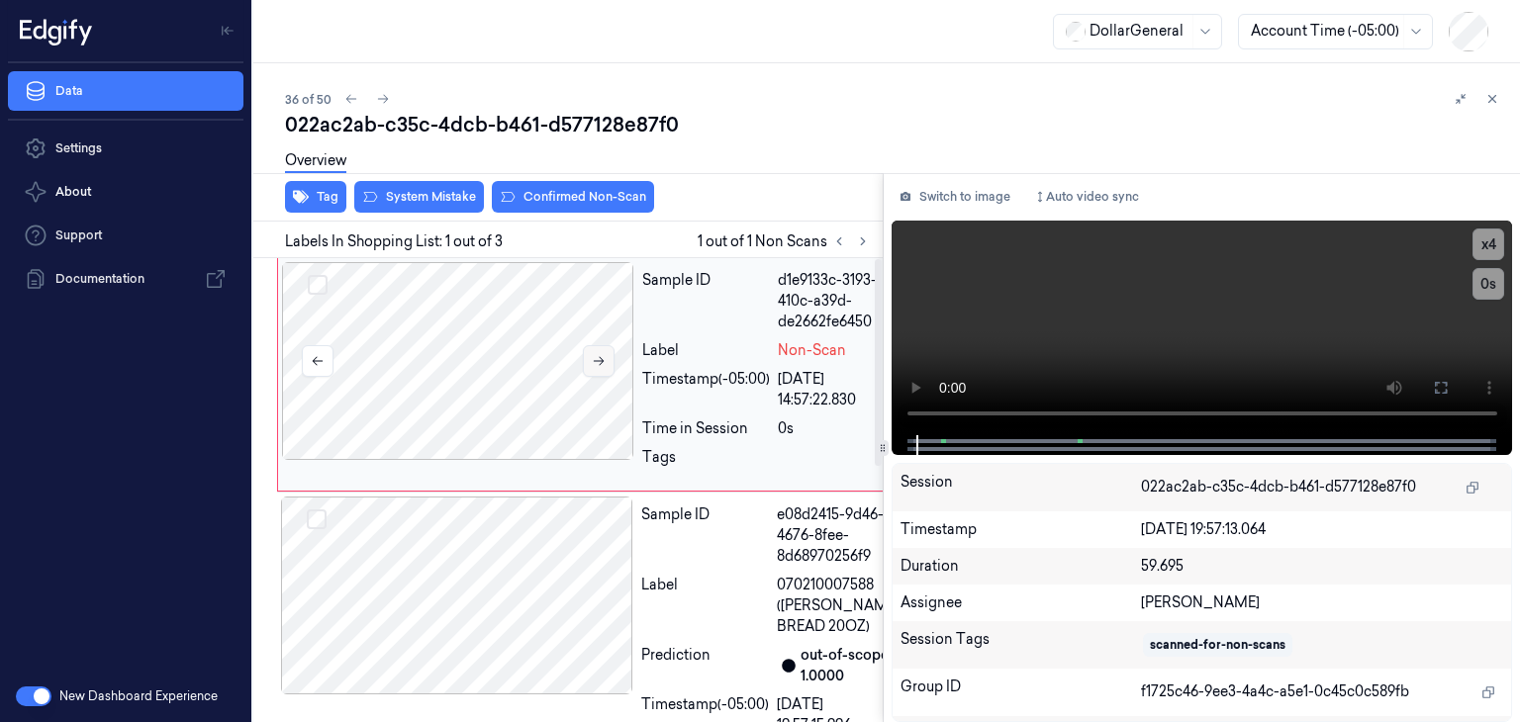
click at [594, 361] on icon at bounding box center [599, 361] width 14 height 14
click at [1491, 250] on button "x 4" at bounding box center [1489, 245] width 32 height 32
click at [1491, 250] on button "x 1" at bounding box center [1489, 245] width 32 height 32
click at [938, 124] on div "022ac2ab-c35c-4dcb-b461-d577128e87f0" at bounding box center [894, 125] width 1219 height 28
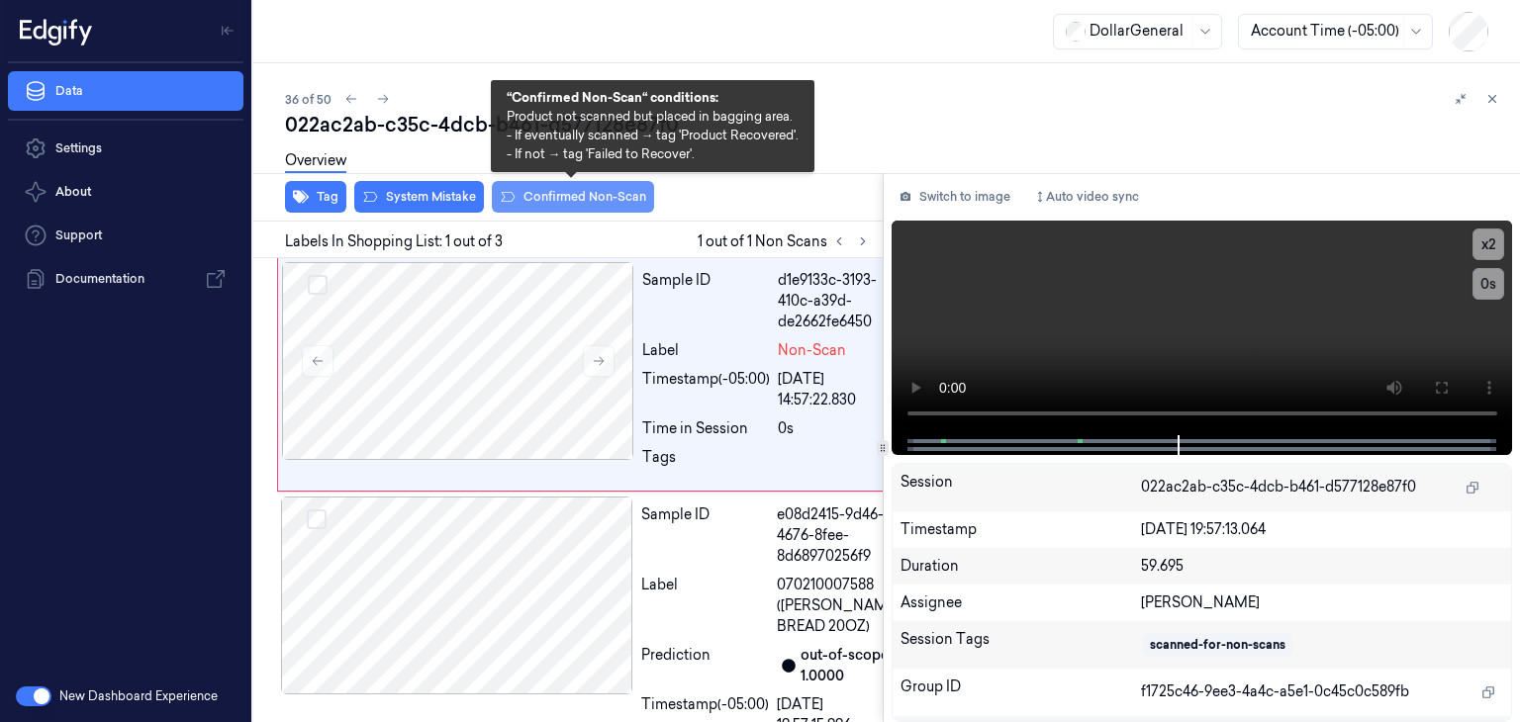
click at [574, 193] on button "Confirmed Non-Scan" at bounding box center [573, 197] width 162 height 32
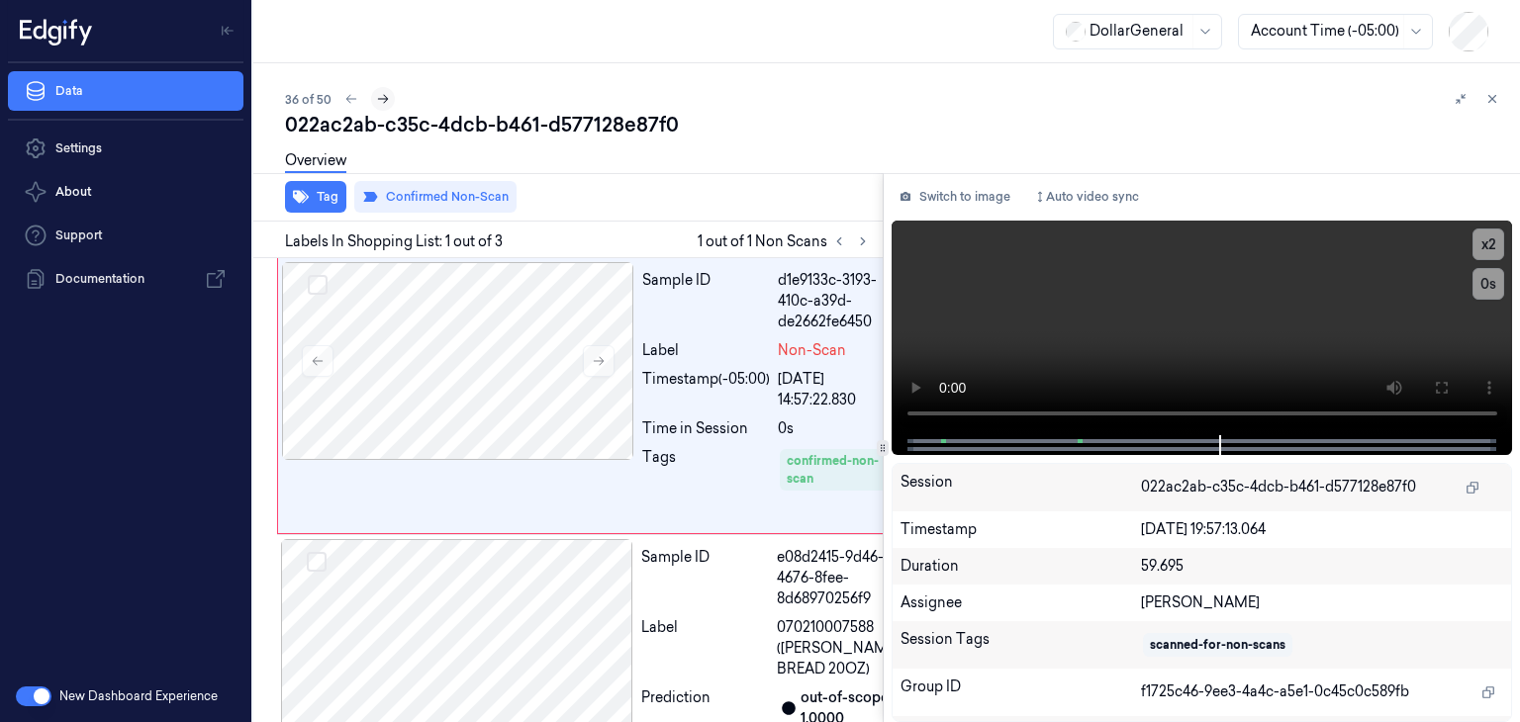
click at [387, 96] on icon at bounding box center [383, 99] width 14 height 14
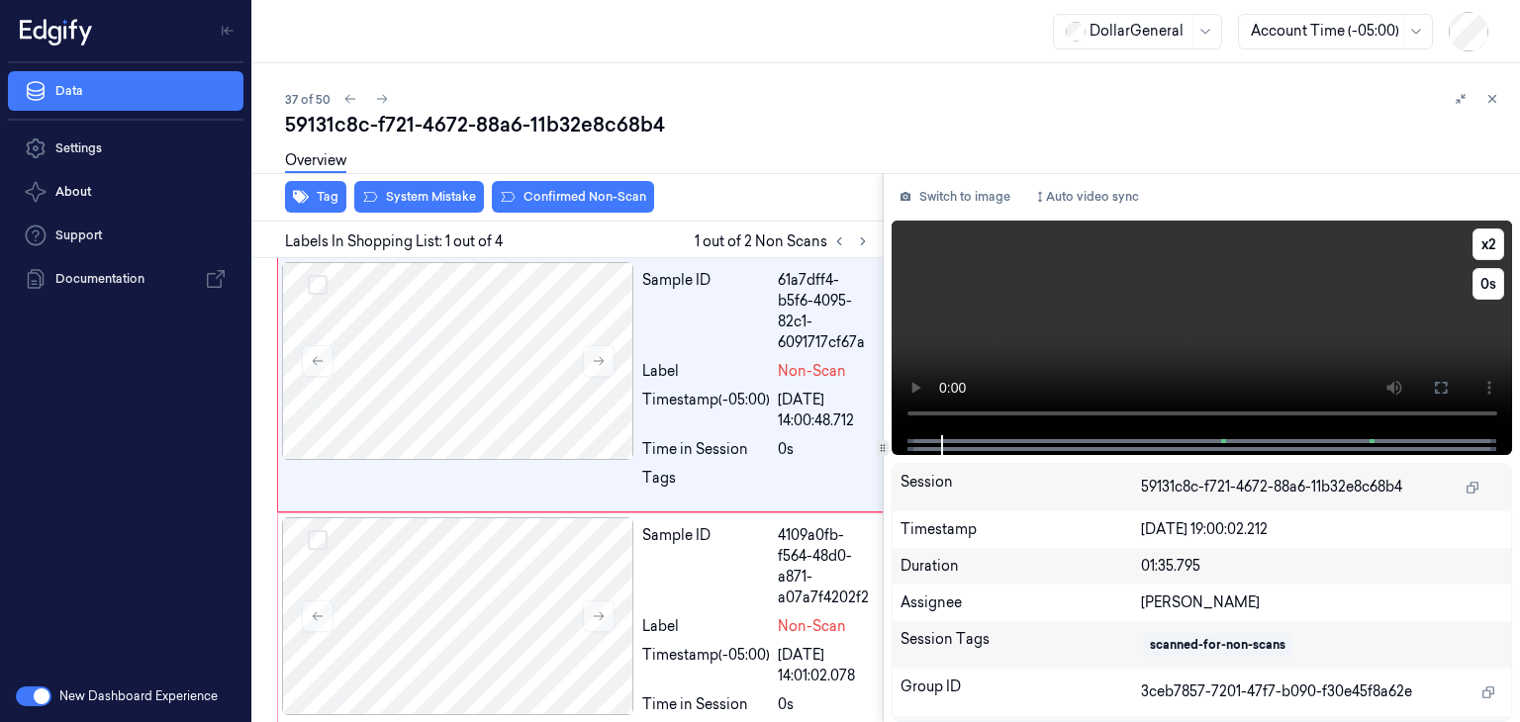
click at [1158, 306] on video at bounding box center [1203, 328] width 622 height 215
click at [1239, 326] on video at bounding box center [1203, 328] width 622 height 215
click at [1085, 321] on video at bounding box center [1203, 328] width 622 height 215
click at [1498, 255] on button "x 2" at bounding box center [1489, 245] width 32 height 32
click at [1149, 352] on video at bounding box center [1203, 328] width 622 height 215
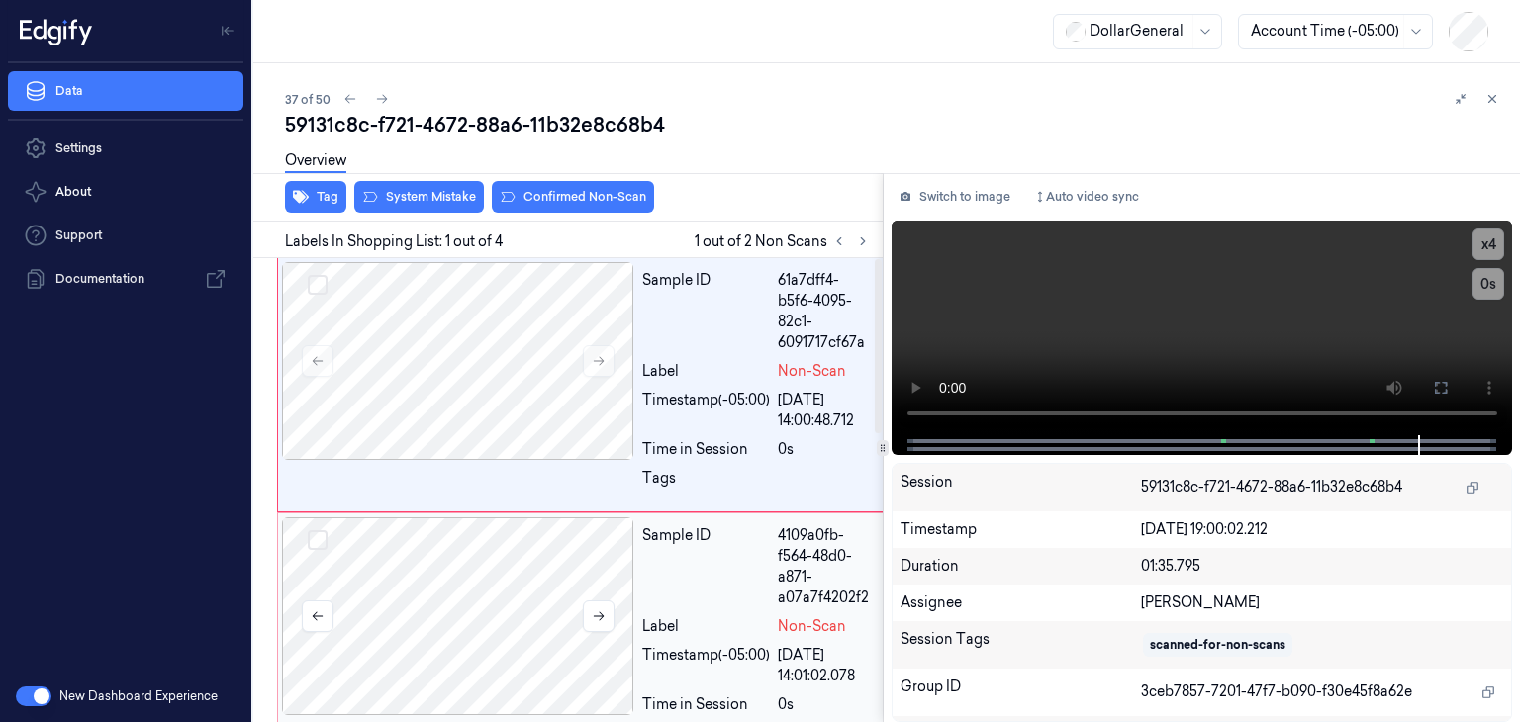
click at [530, 592] on div at bounding box center [458, 617] width 352 height 198
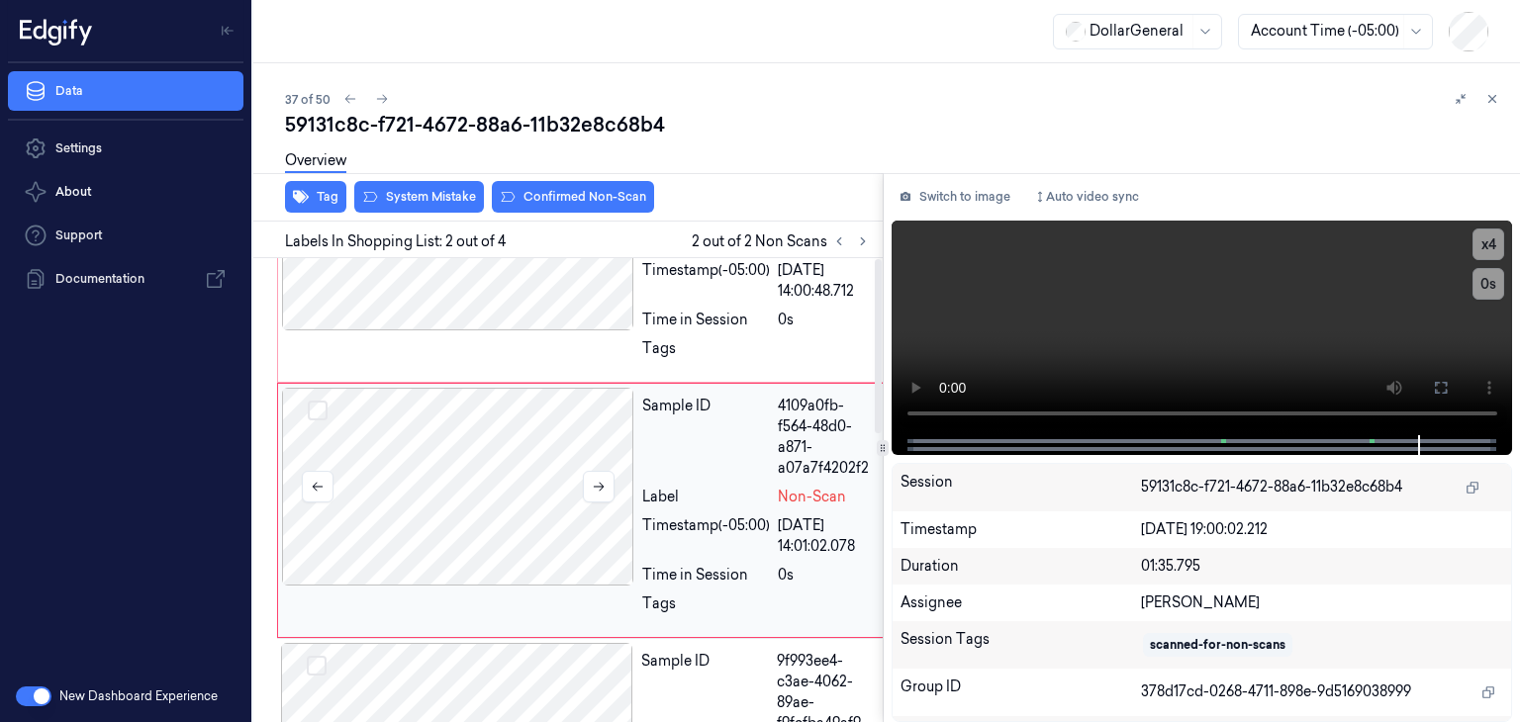
scroll to position [149, 0]
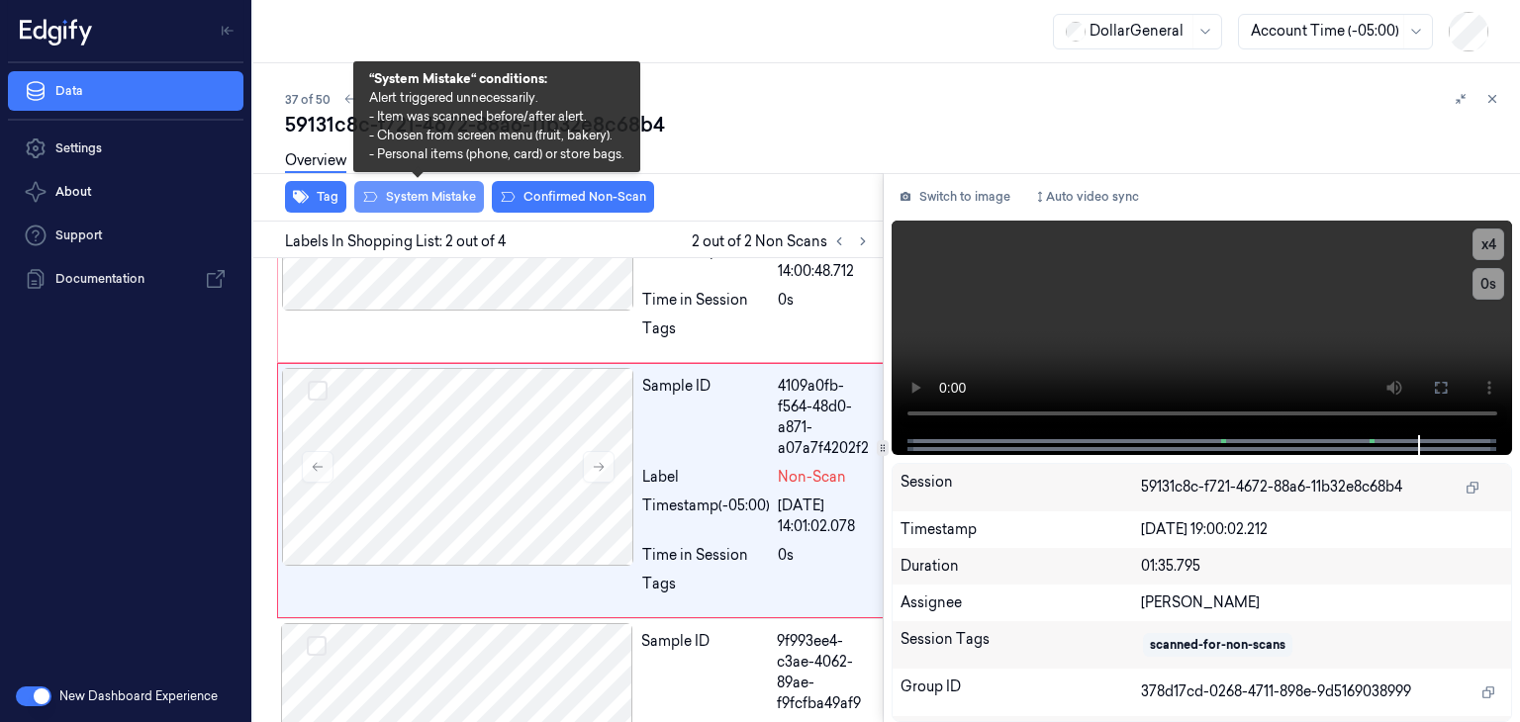
click at [420, 195] on button "System Mistake" at bounding box center [419, 197] width 130 height 32
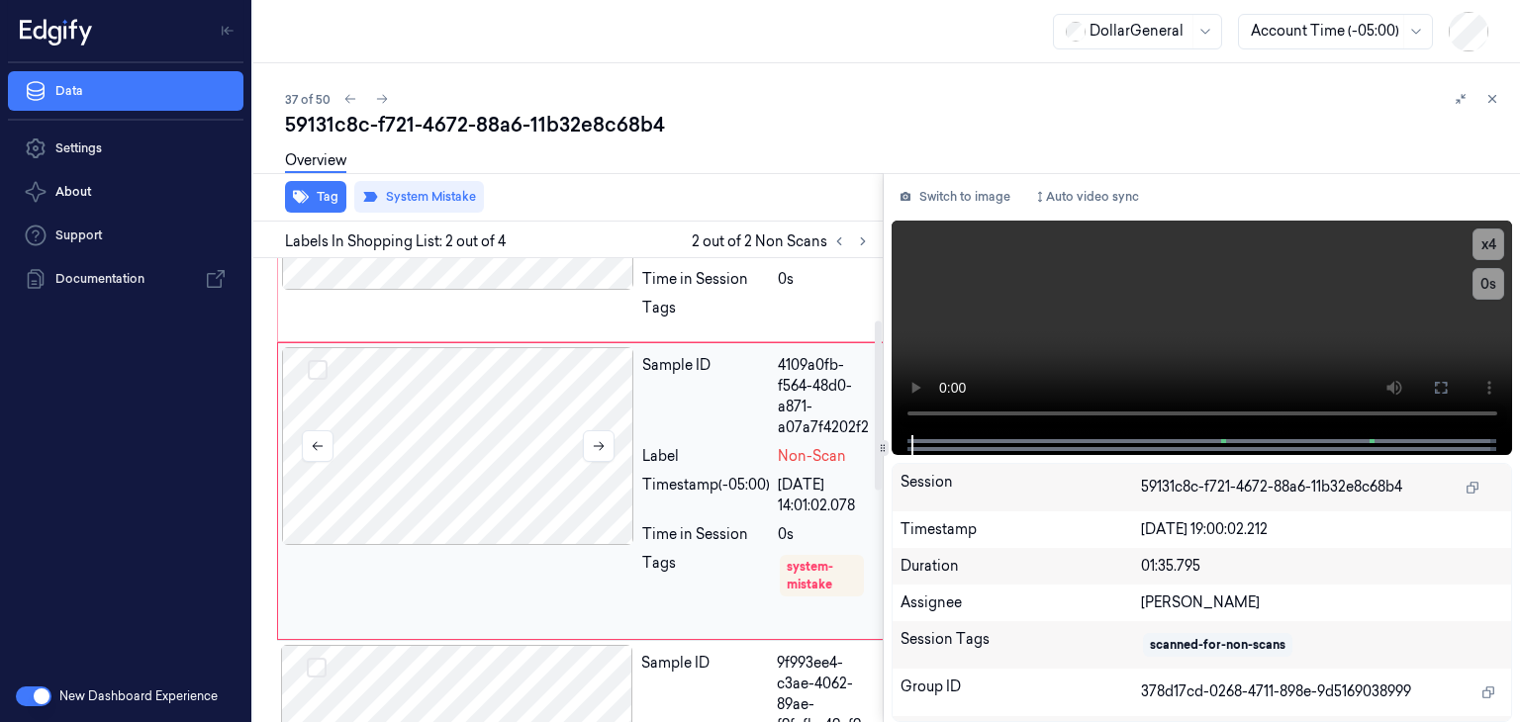
scroll to position [0, 0]
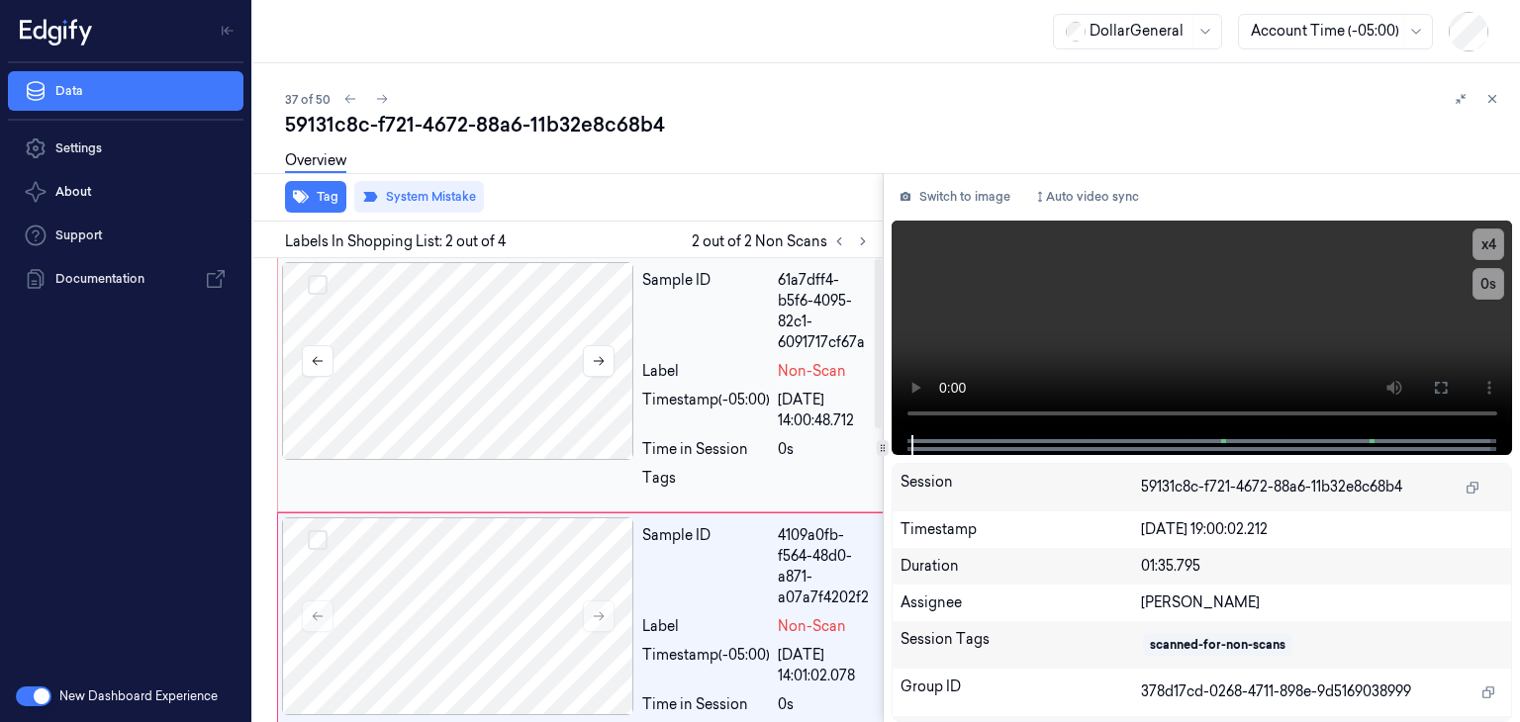
click at [473, 389] on div at bounding box center [458, 361] width 352 height 198
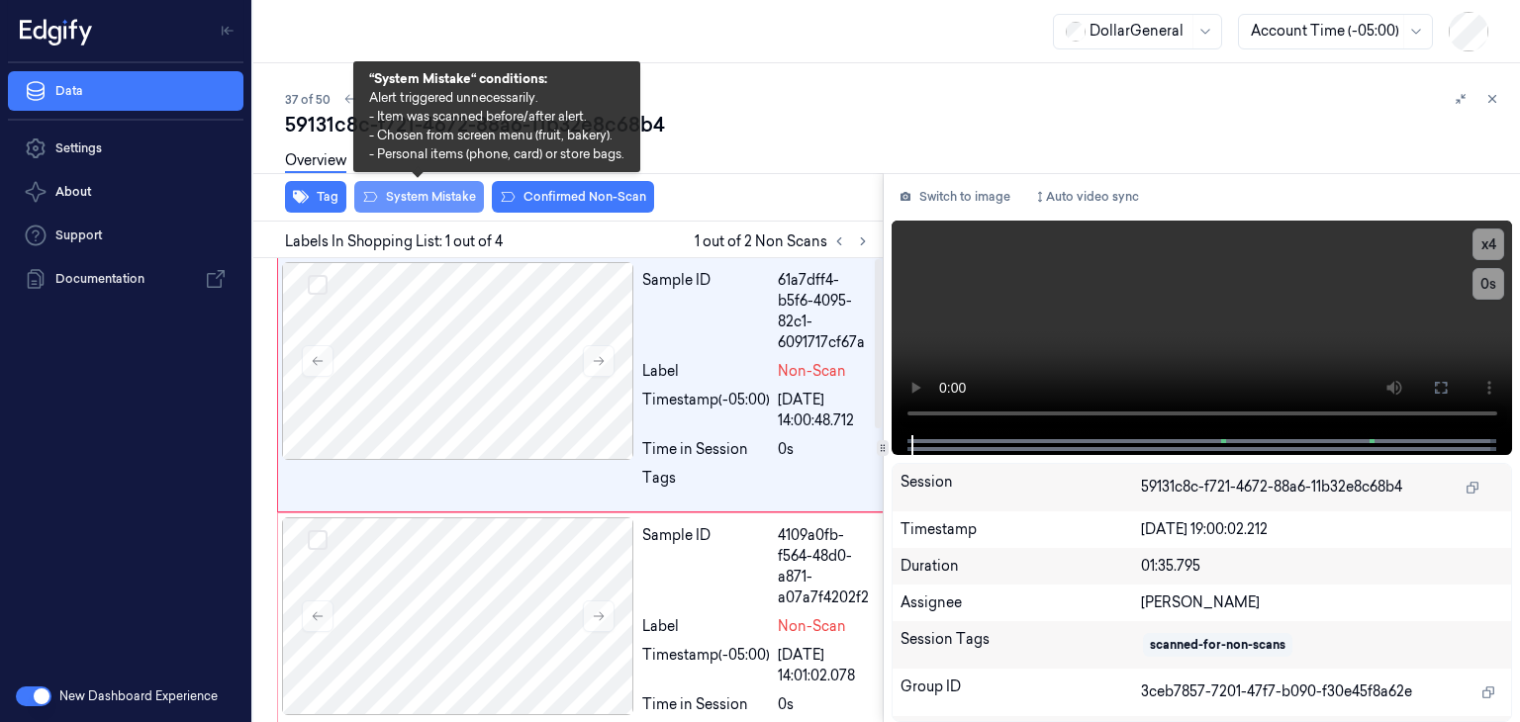
click at [372, 189] on icon at bounding box center [370, 197] width 16 height 16
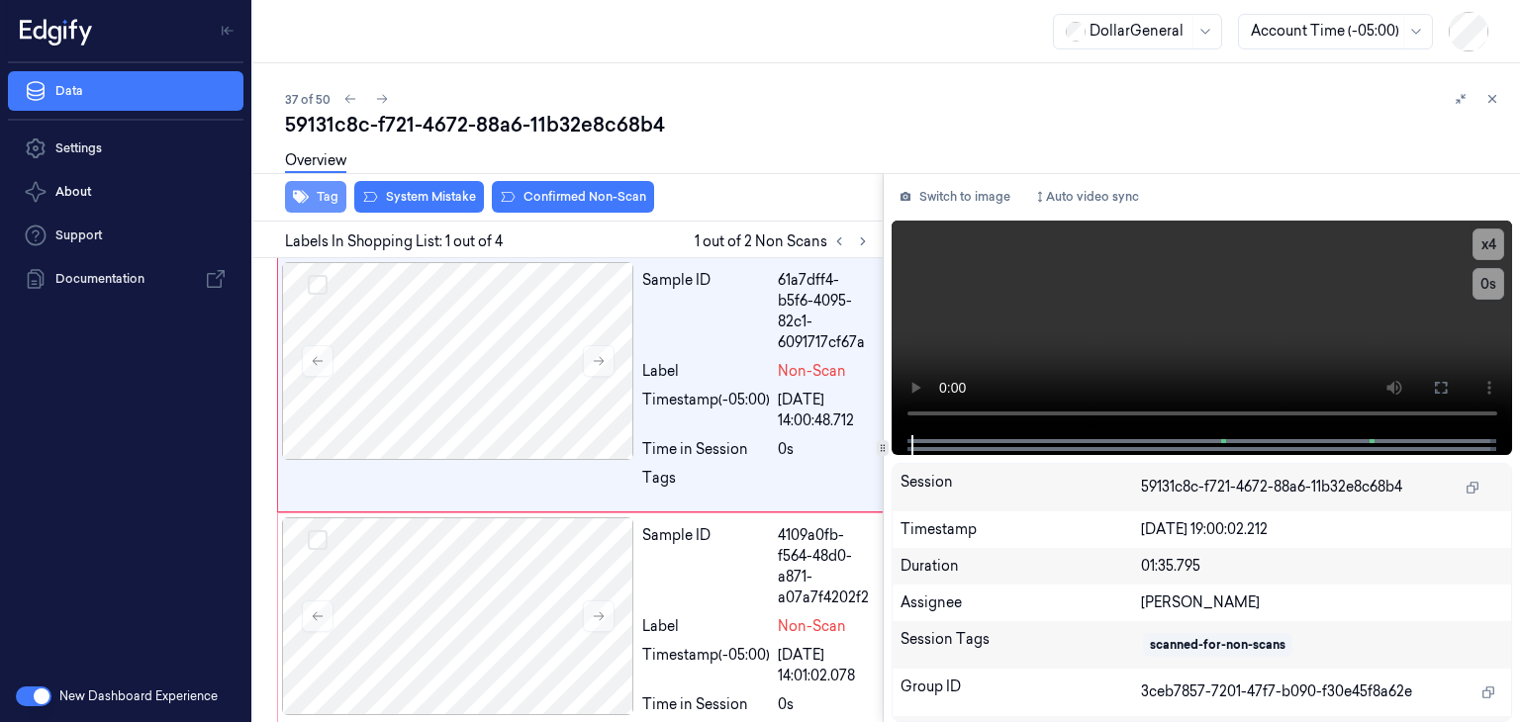
click at [316, 194] on button "Tag" at bounding box center [315, 197] width 61 height 32
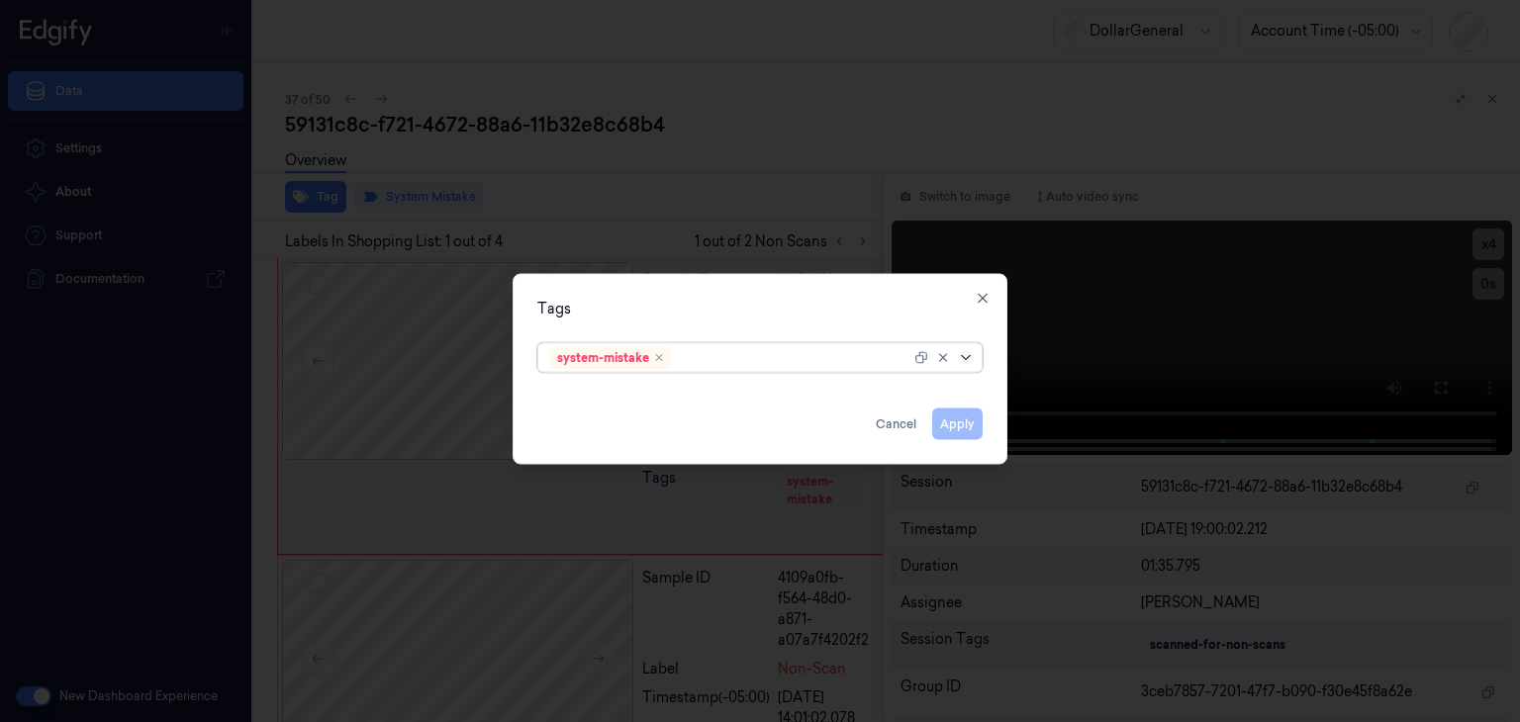
click at [965, 354] on icon at bounding box center [966, 358] width 16 height 16
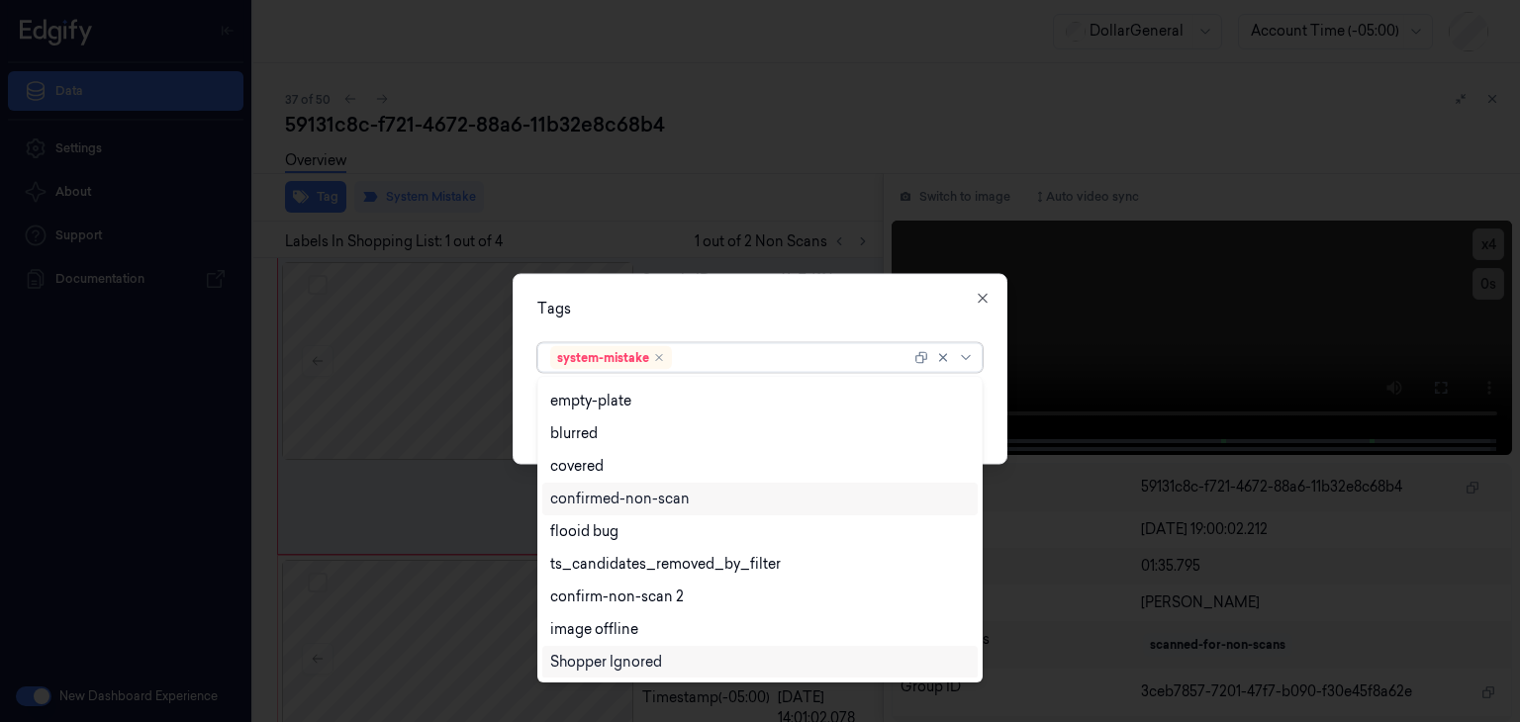
scroll to position [388, 0]
click at [665, 537] on div "flooid bug" at bounding box center [760, 532] width 420 height 21
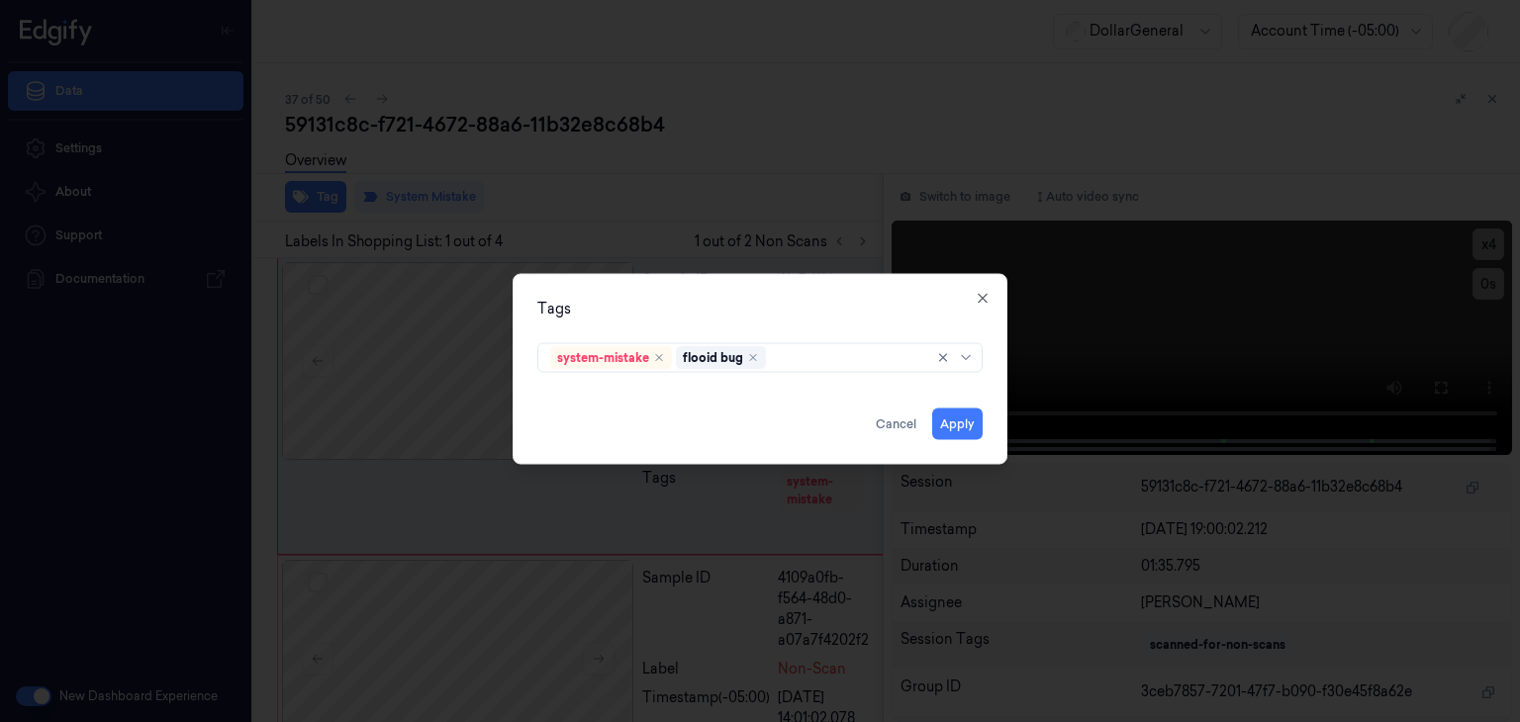
click at [989, 401] on div "Tags system-mistake flooid bug Apply Cancel Close" at bounding box center [760, 369] width 495 height 191
click at [974, 422] on button "Apply" at bounding box center [957, 425] width 50 height 32
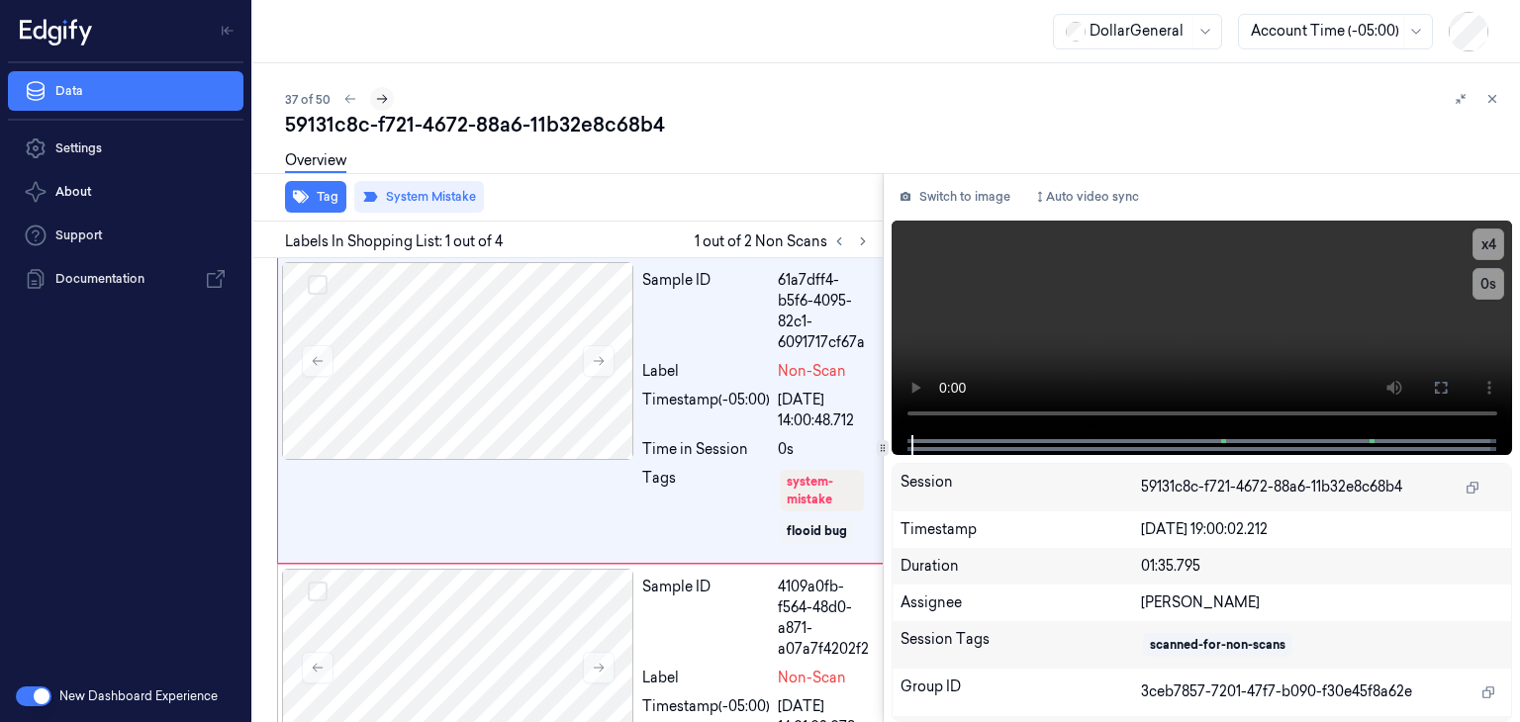
click at [388, 100] on button at bounding box center [382, 99] width 24 height 24
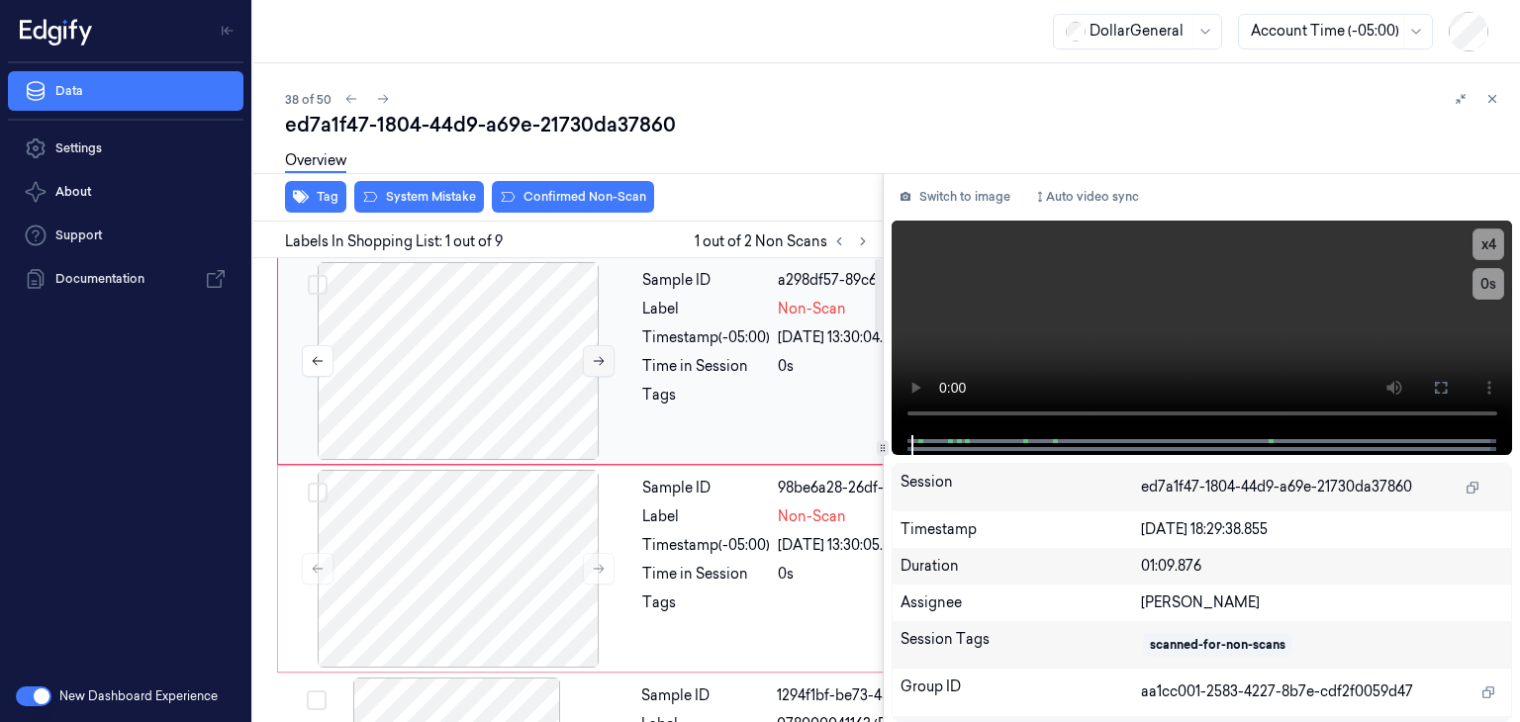
click at [590, 361] on button at bounding box center [599, 361] width 32 height 32
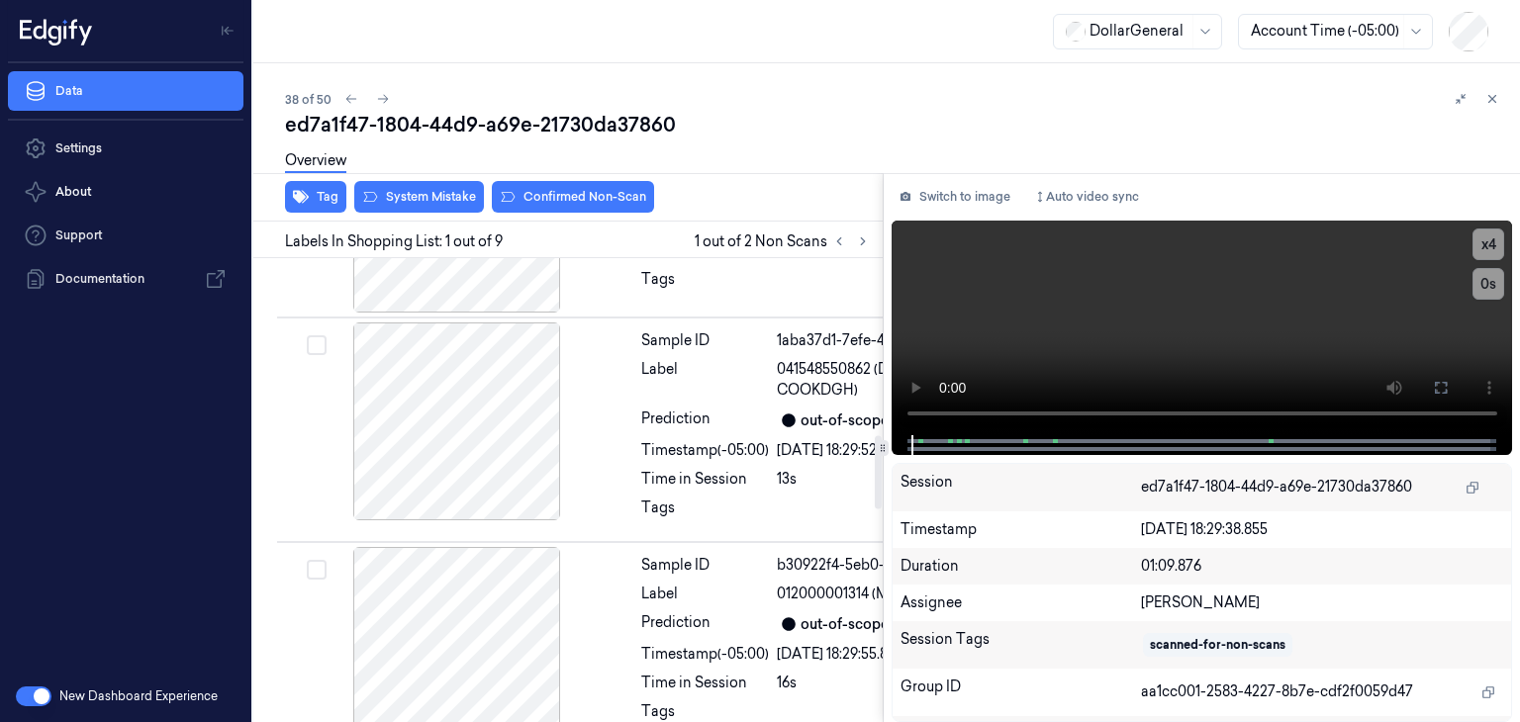
scroll to position [494, 0]
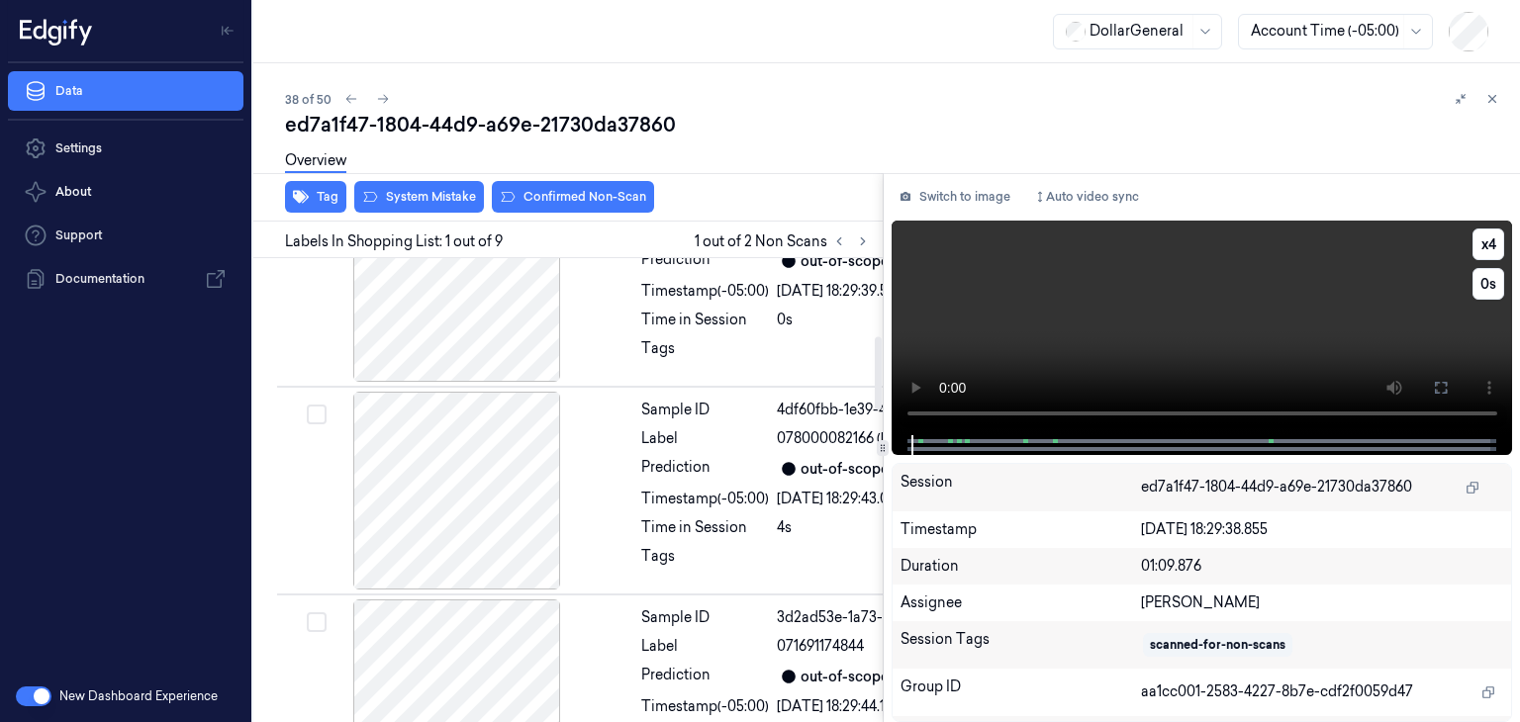
click at [1114, 295] on video at bounding box center [1203, 328] width 622 height 215
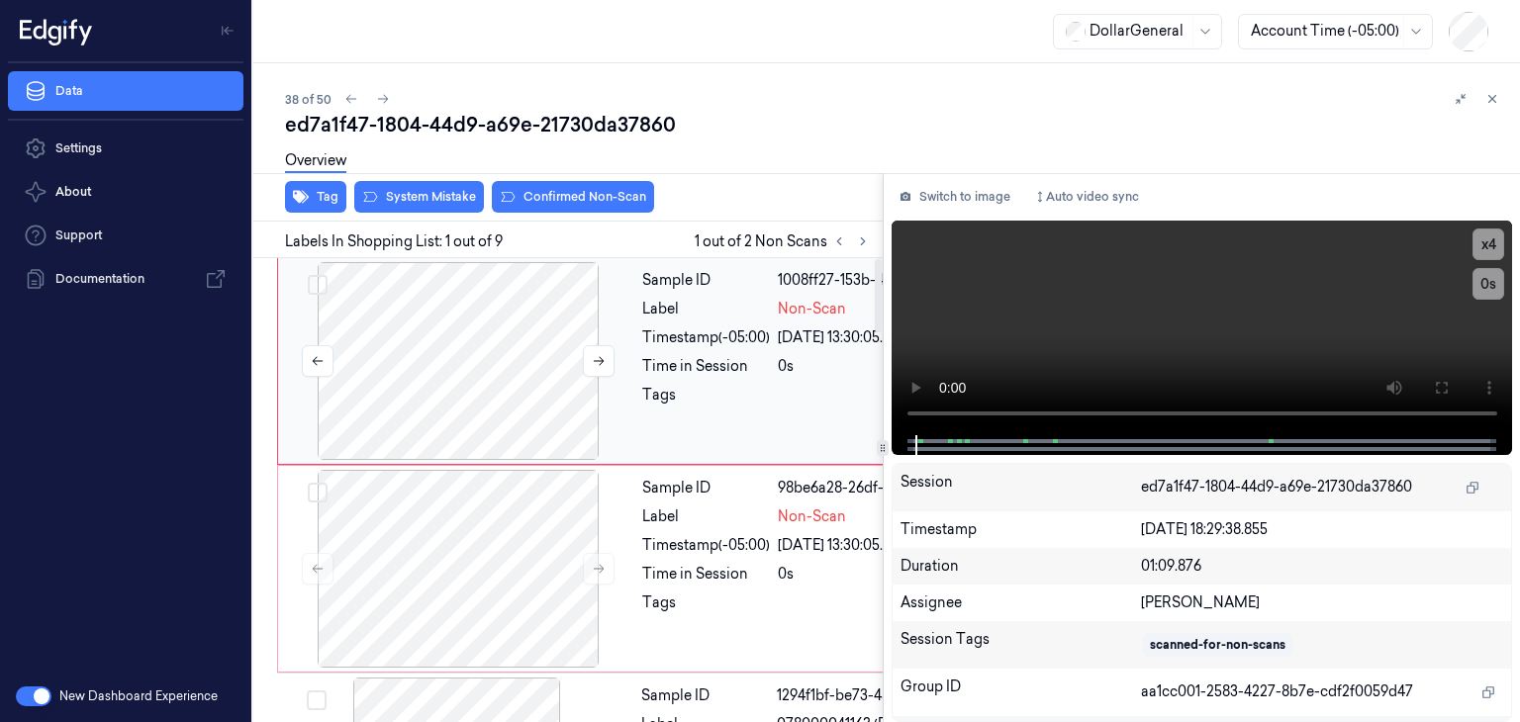
scroll to position [0, 0]
click at [1164, 281] on video at bounding box center [1203, 328] width 622 height 215
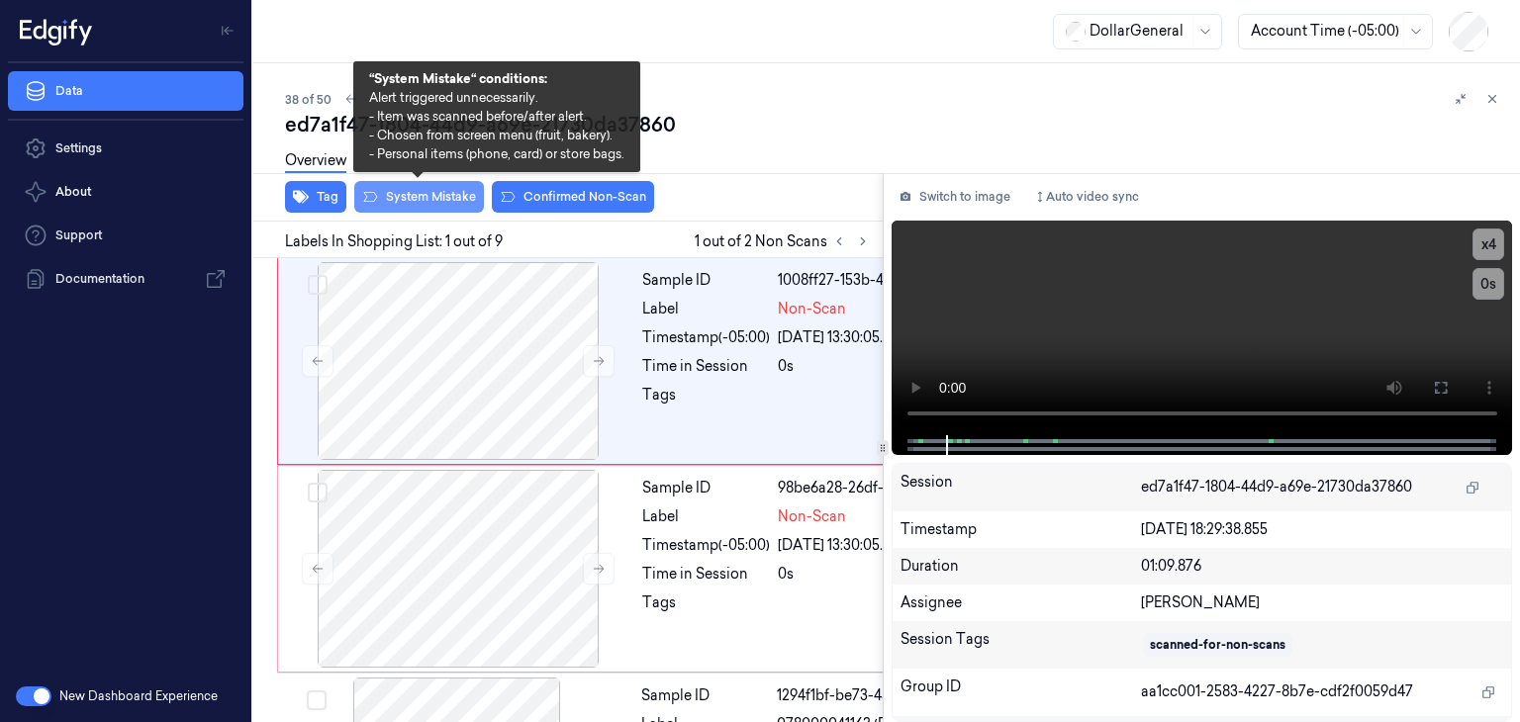
click at [416, 197] on button "System Mistake" at bounding box center [419, 197] width 130 height 32
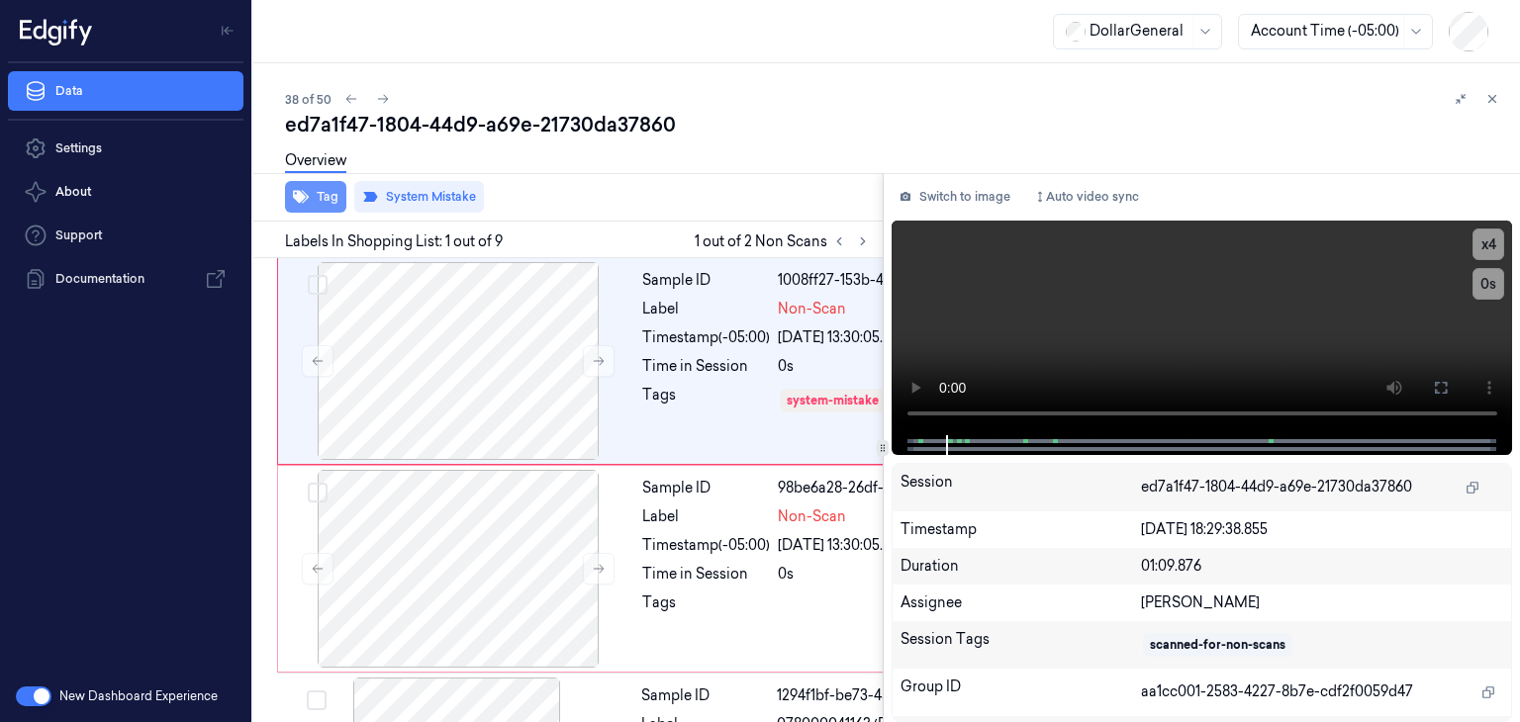
click at [323, 193] on button "Tag" at bounding box center [315, 197] width 61 height 32
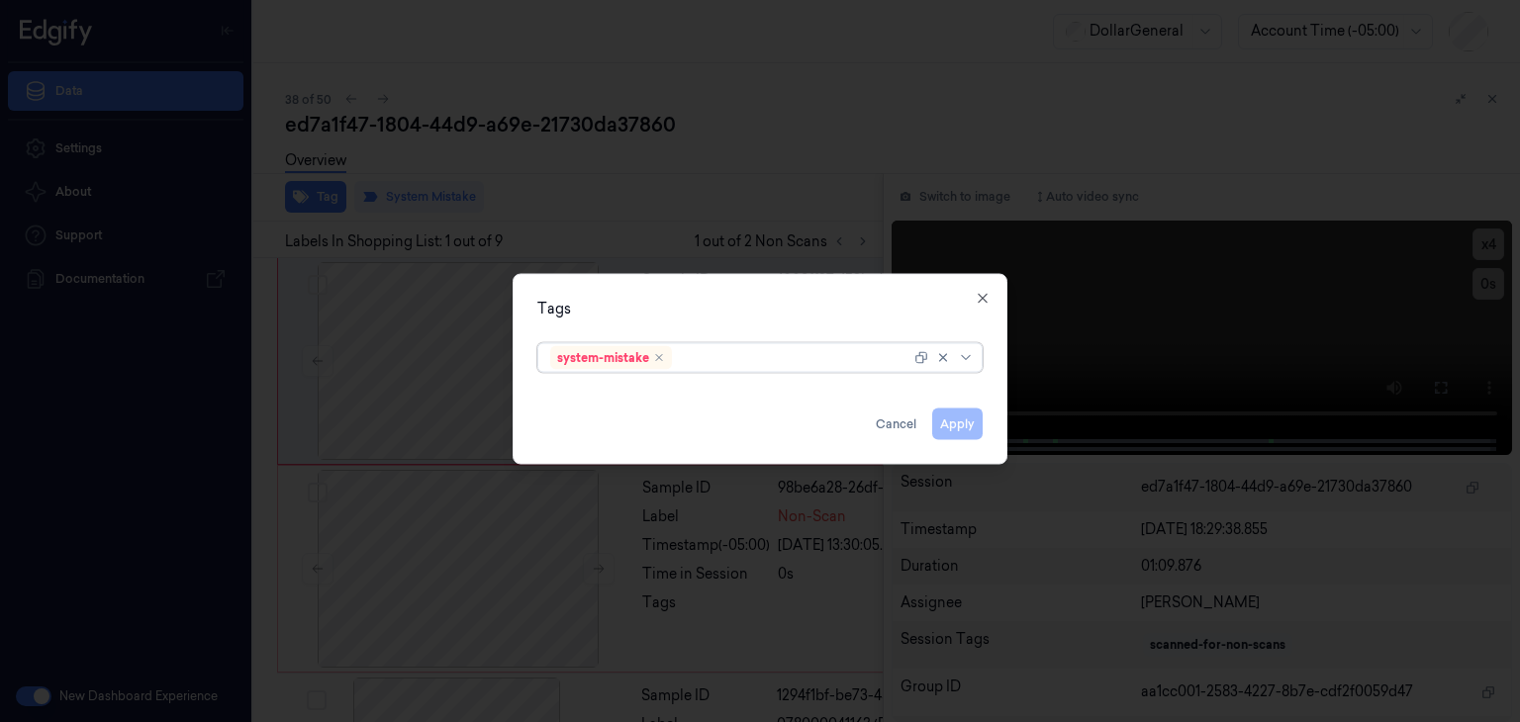
click at [978, 361] on div "system-mistake" at bounding box center [759, 358] width 445 height 30
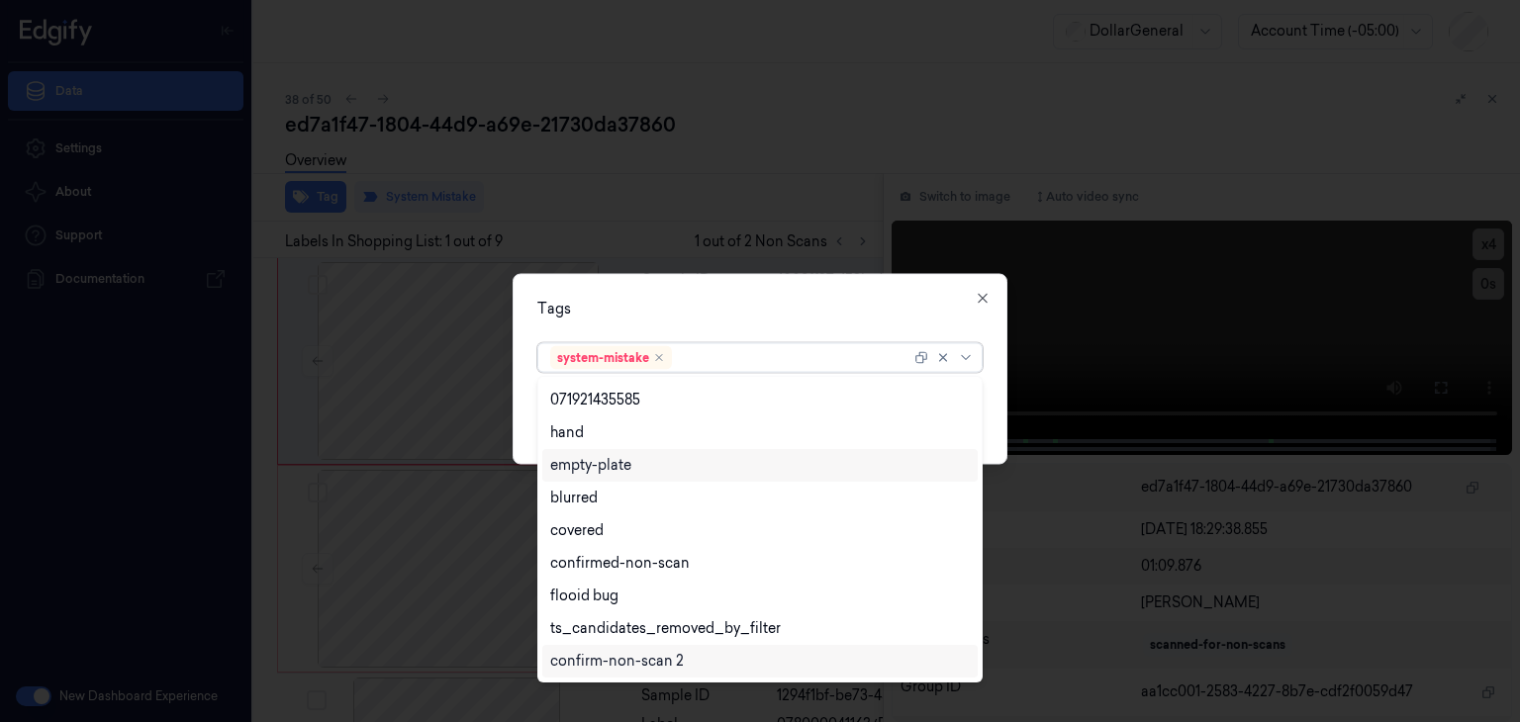
scroll to position [487, 0]
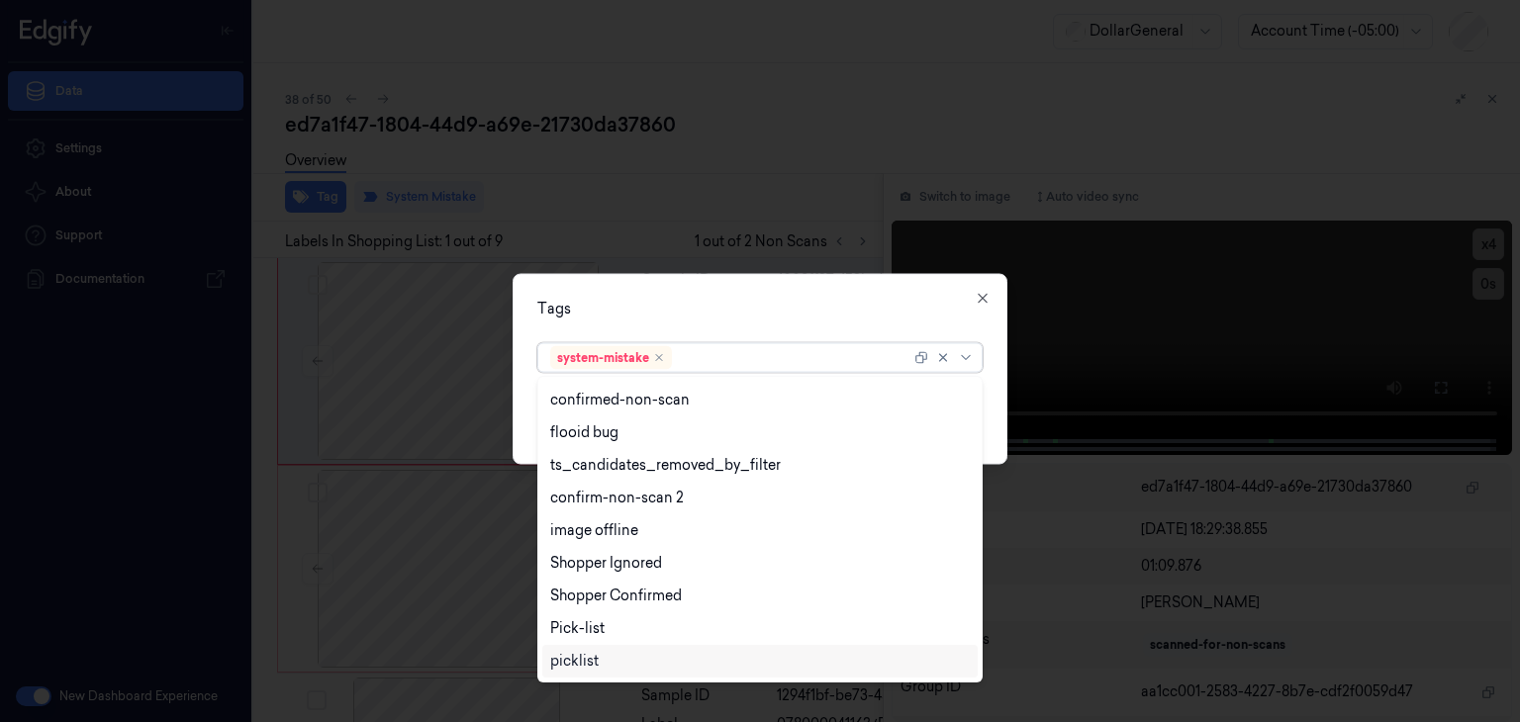
click at [593, 678] on div "review-with-support stacking confirmed-non-match hand-scanner non-calibrated-ca…" at bounding box center [759, 529] width 445 height 307
click at [597, 668] on div "picklist" at bounding box center [574, 661] width 48 height 21
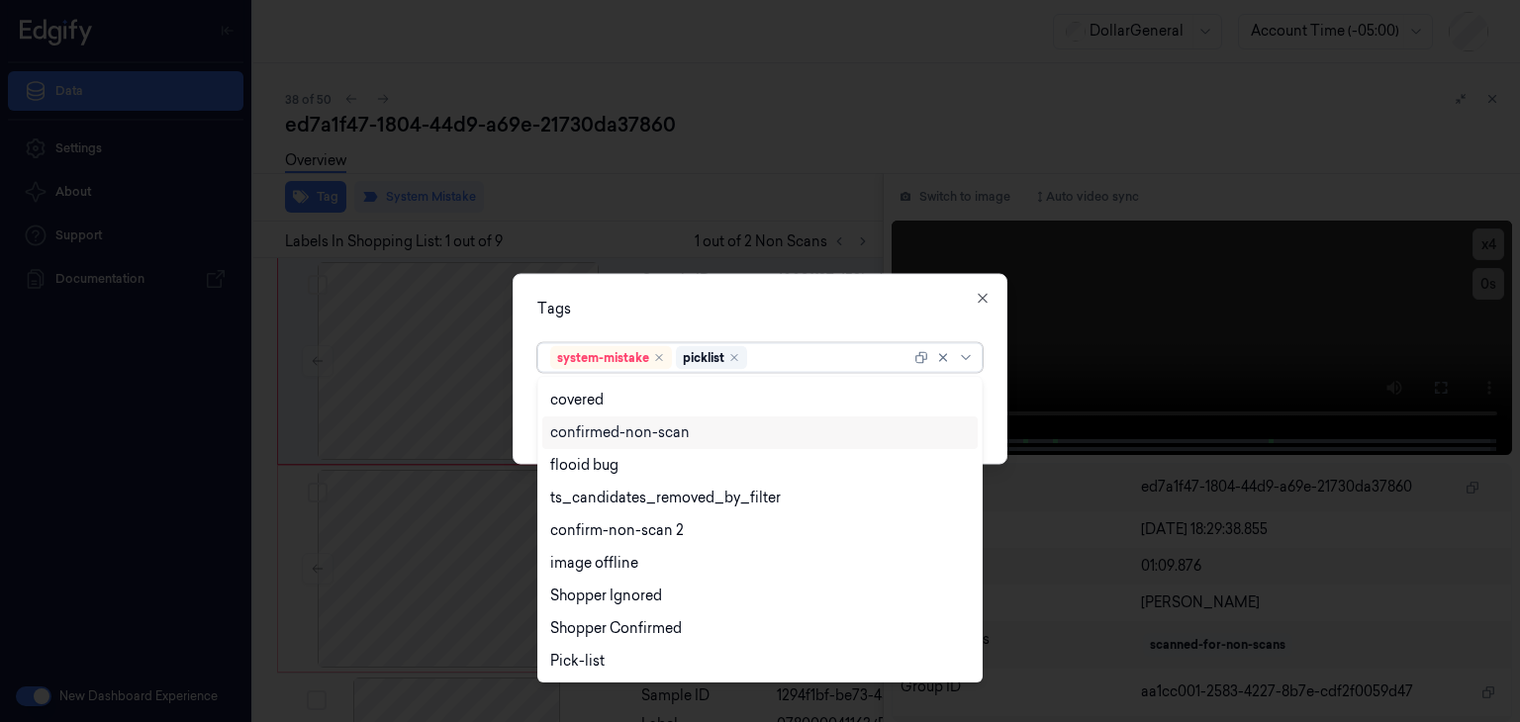
click at [995, 428] on div "Tags option picklist, selected. 23 results available. Use Up and Down to choose…" at bounding box center [760, 369] width 495 height 191
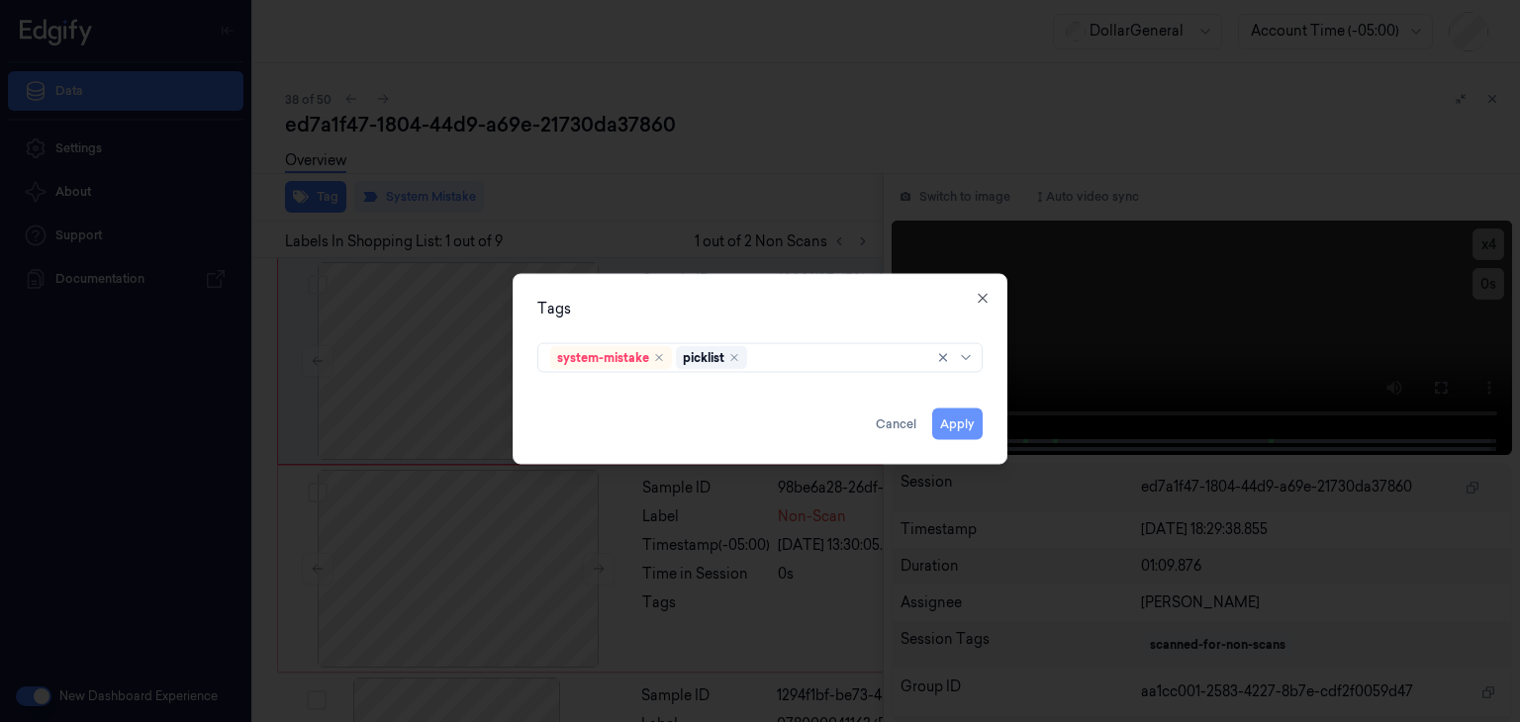
click at [973, 429] on button "Apply" at bounding box center [957, 425] width 50 height 32
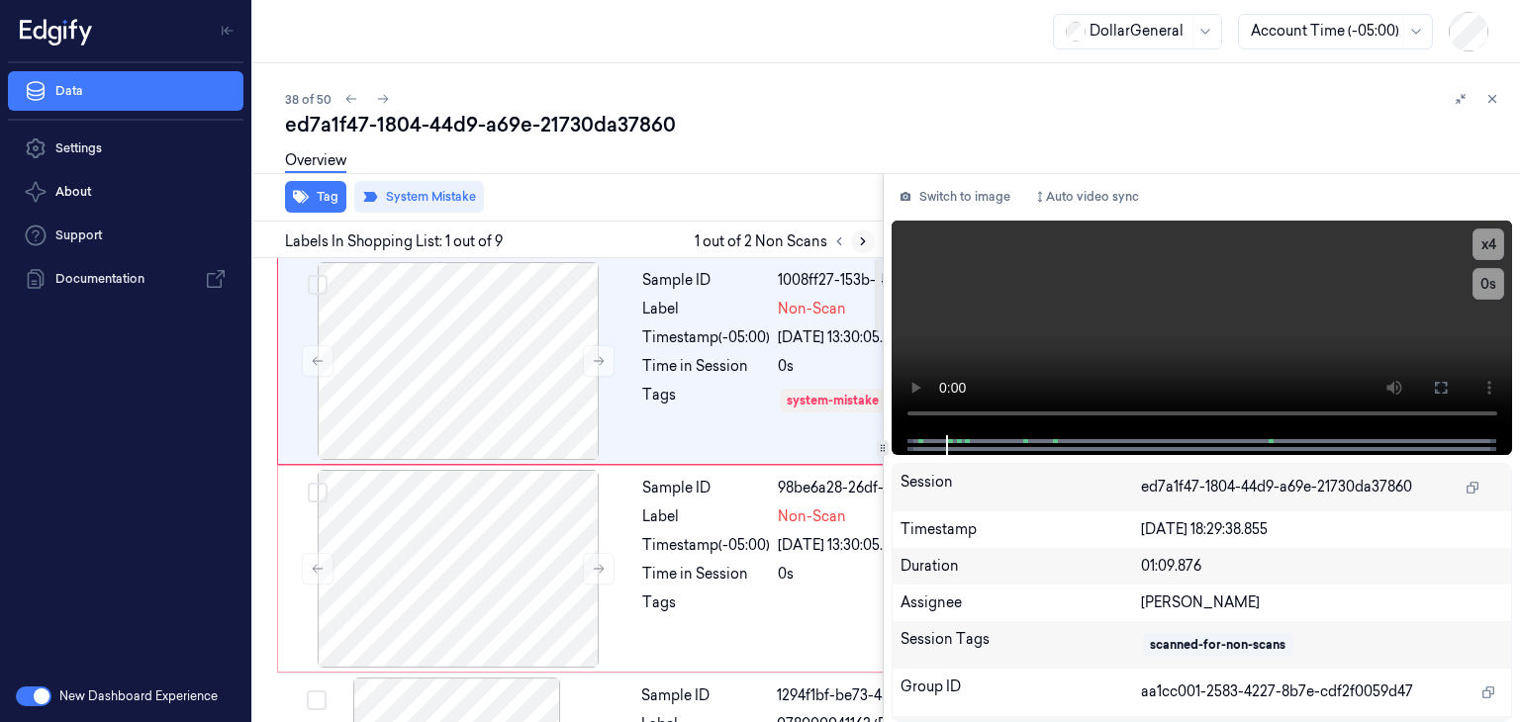
click at [863, 249] on button at bounding box center [863, 242] width 24 height 24
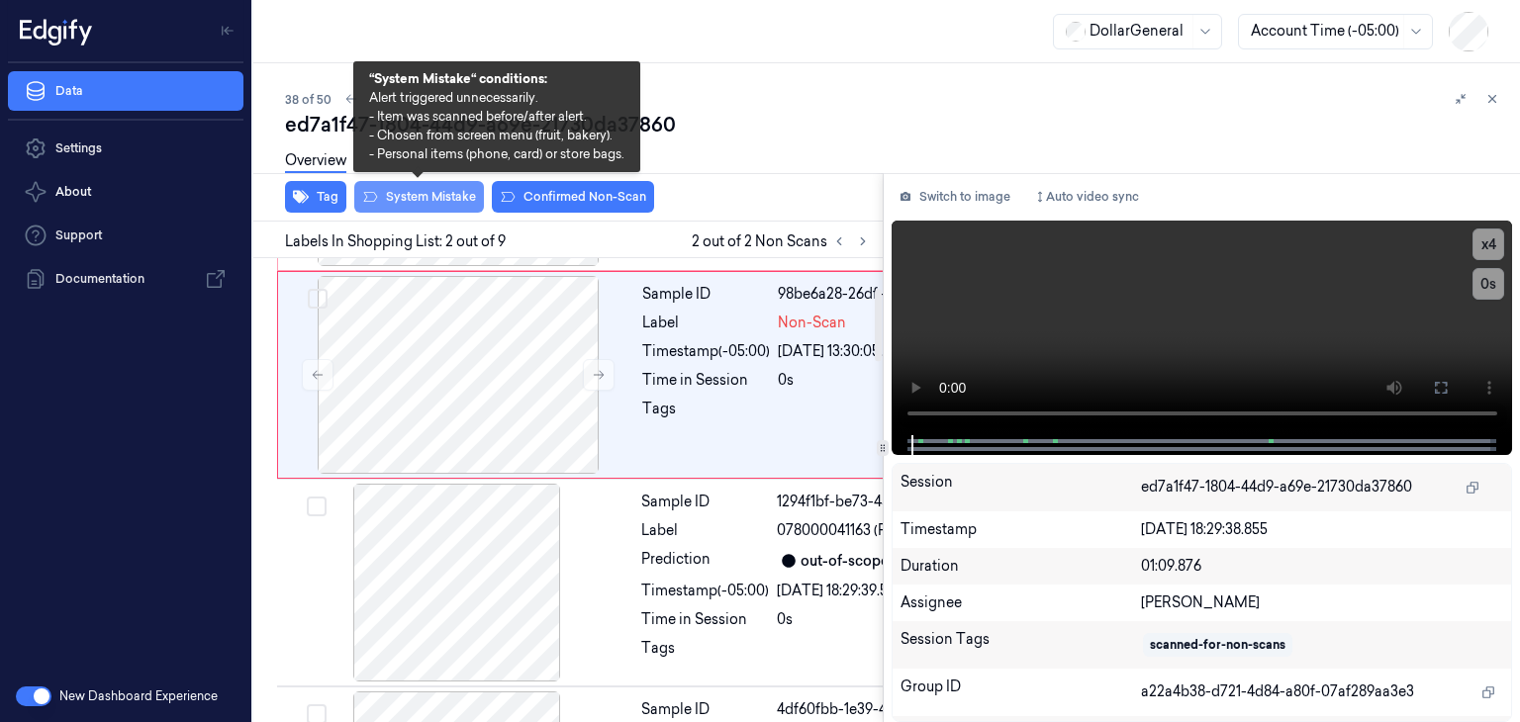
click at [455, 197] on button "System Mistake" at bounding box center [419, 197] width 130 height 32
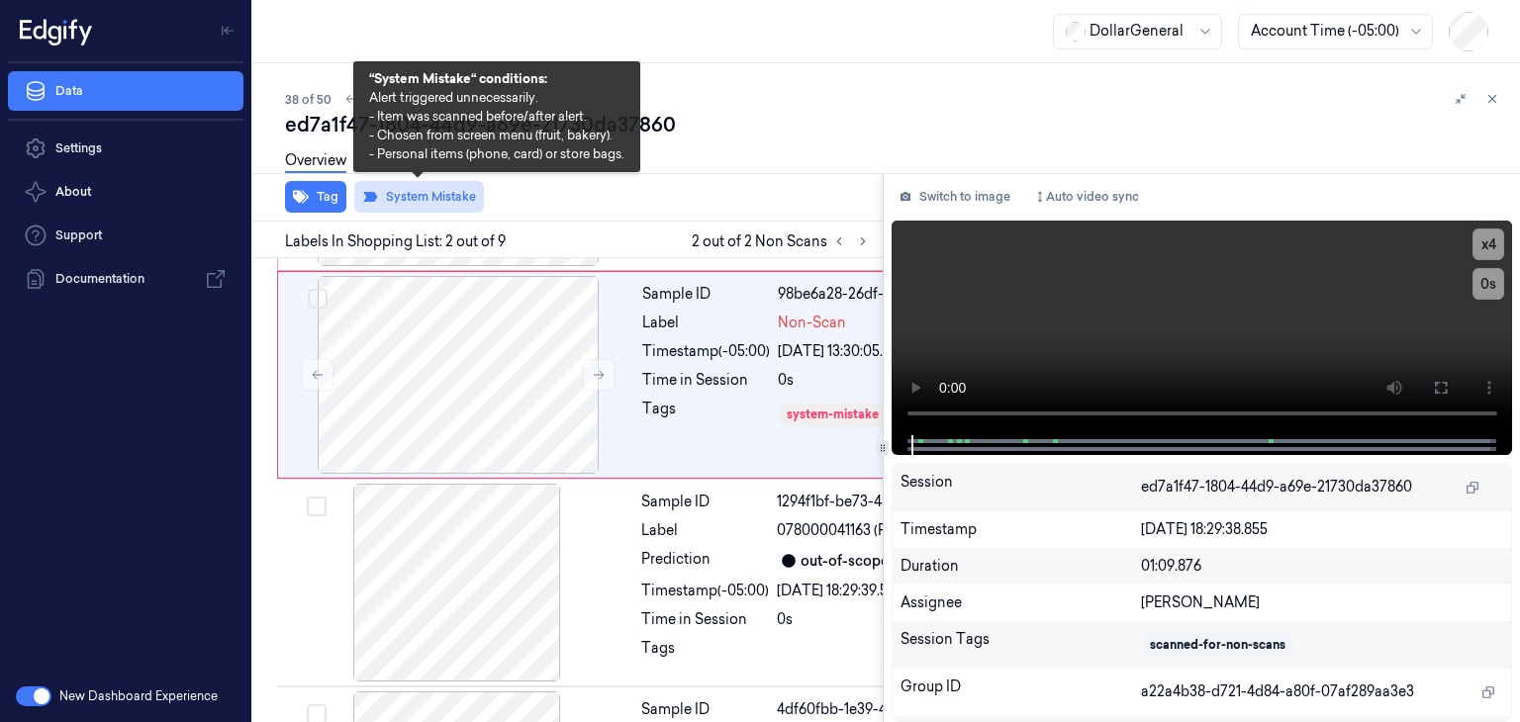
scroll to position [215, 0]
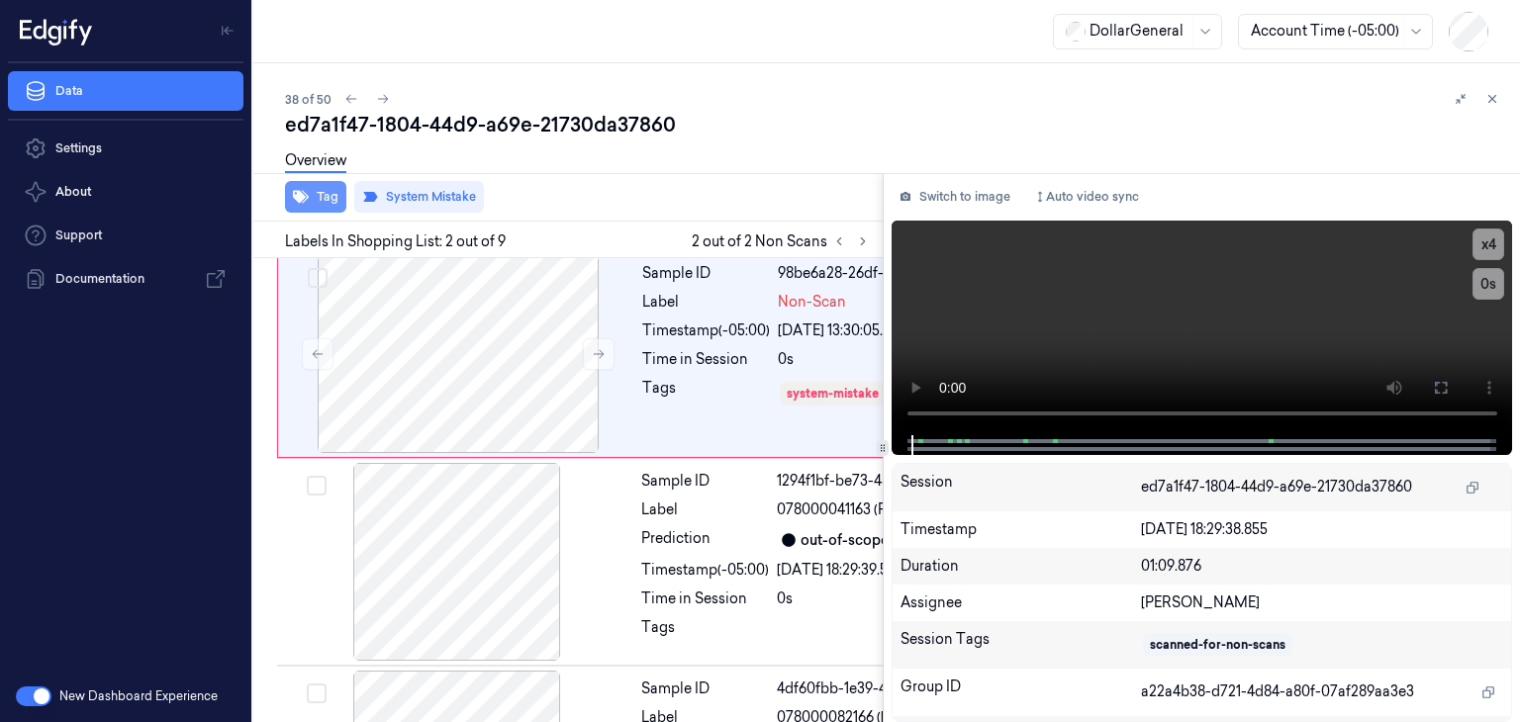
click at [312, 195] on button "Tag" at bounding box center [315, 197] width 61 height 32
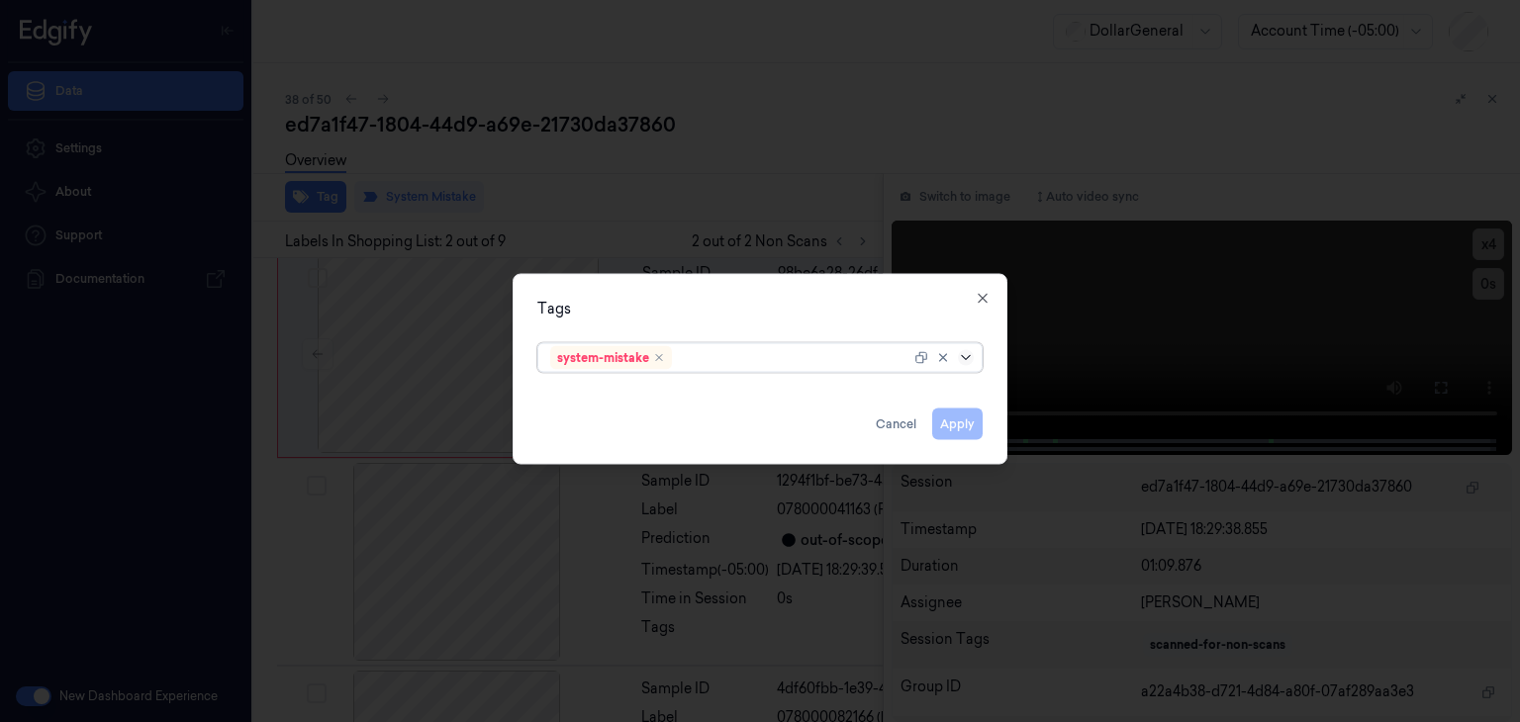
click at [970, 359] on icon at bounding box center [966, 358] width 16 height 16
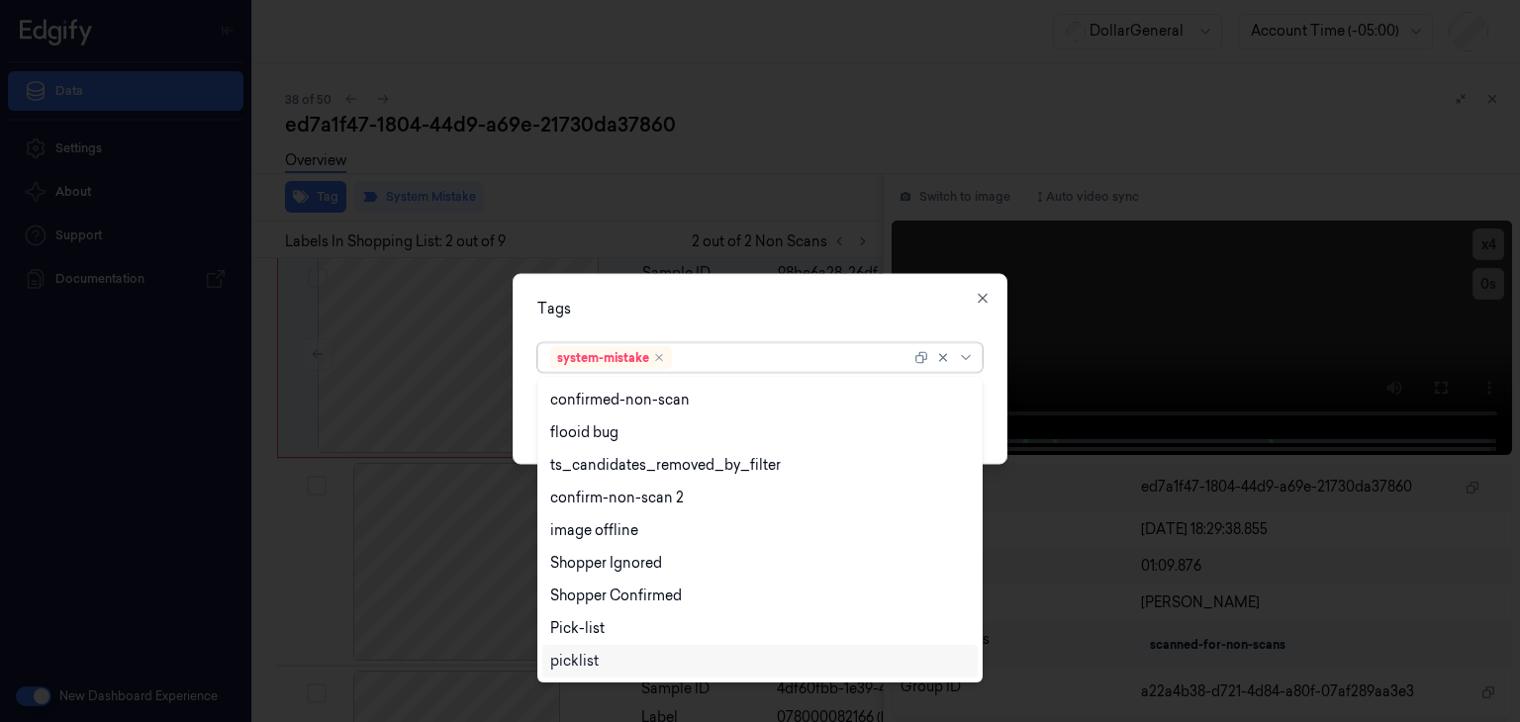
click at [638, 658] on div "picklist" at bounding box center [760, 661] width 420 height 21
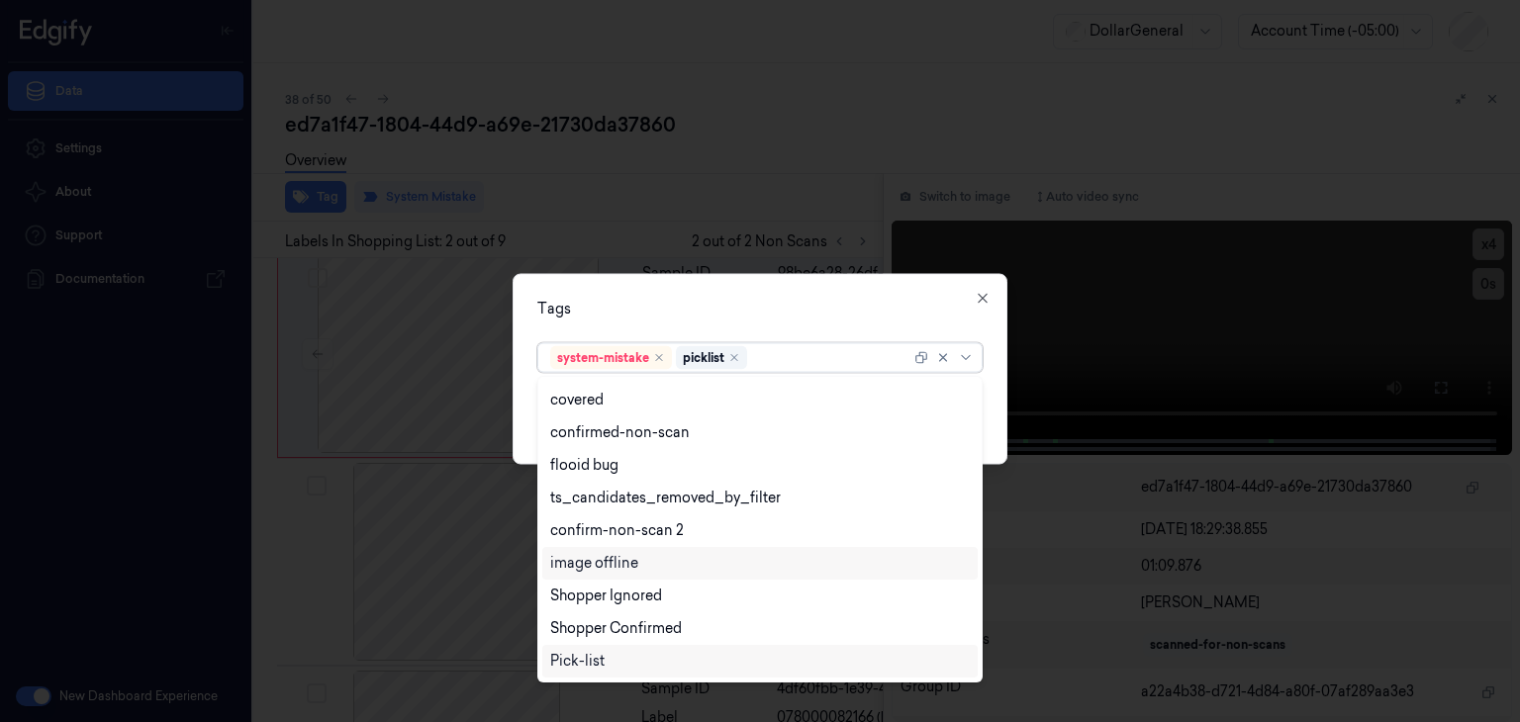
scroll to position [454, 0]
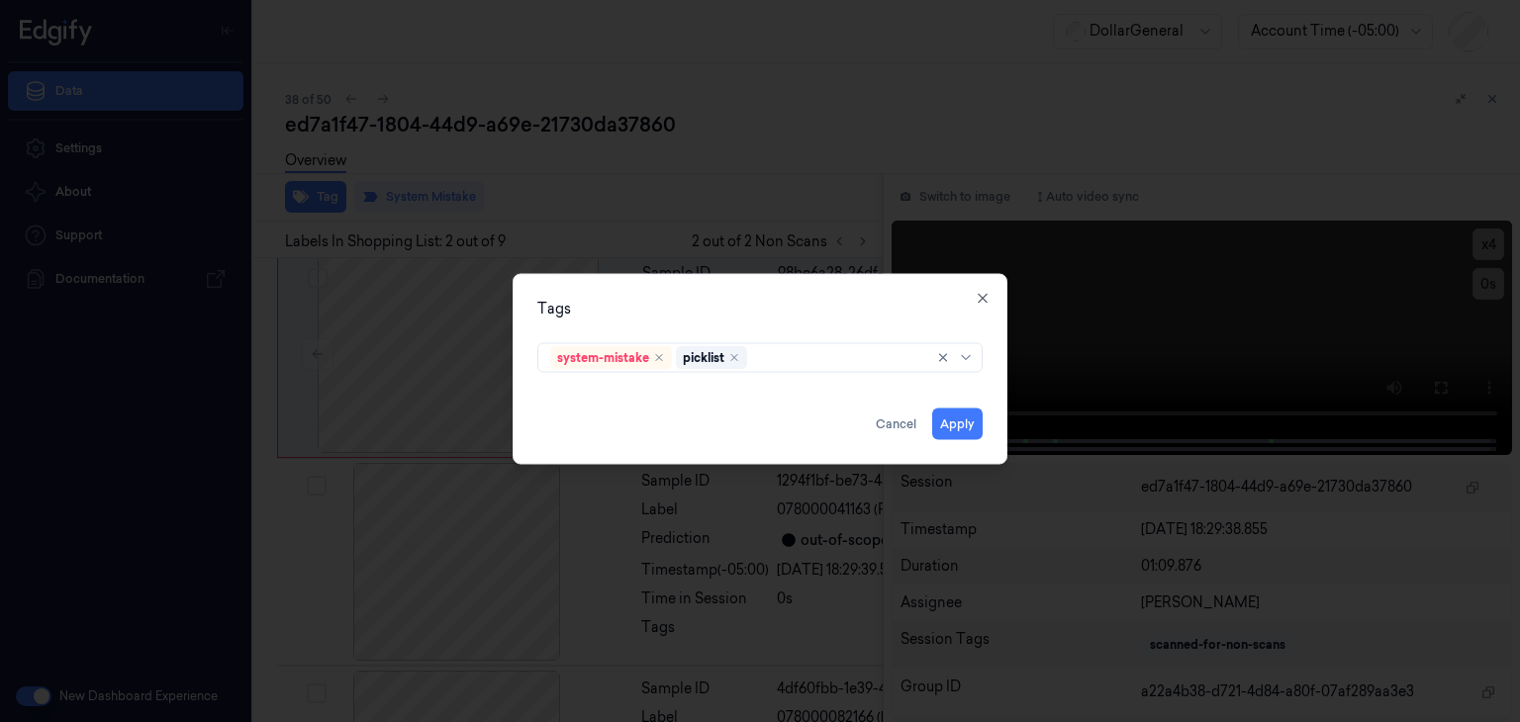
click at [984, 390] on div "Tags system-mistake picklist Apply Cancel Close" at bounding box center [760, 369] width 495 height 191
click at [969, 430] on button "Apply" at bounding box center [957, 425] width 50 height 32
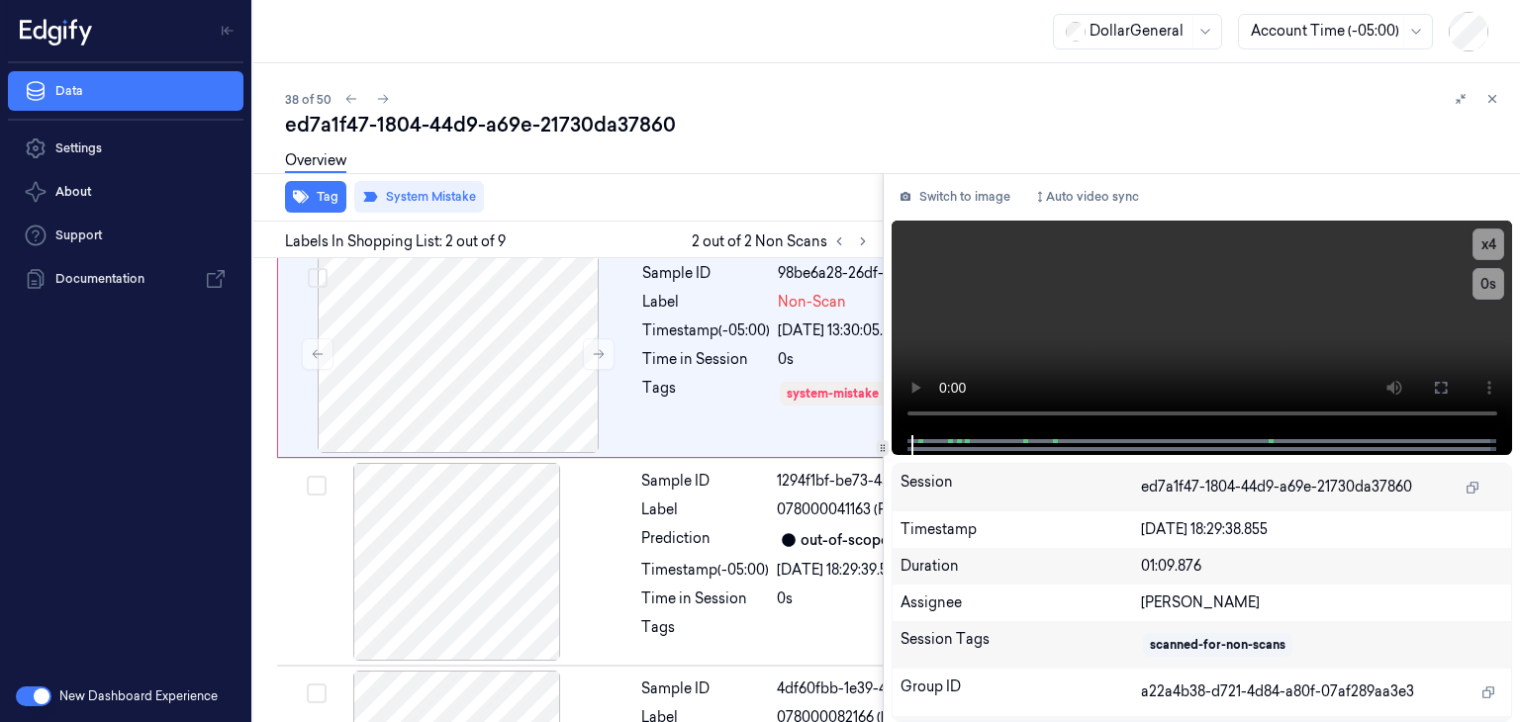
scroll to position [216, 0]
click at [378, 99] on icon at bounding box center [383, 99] width 11 height 9
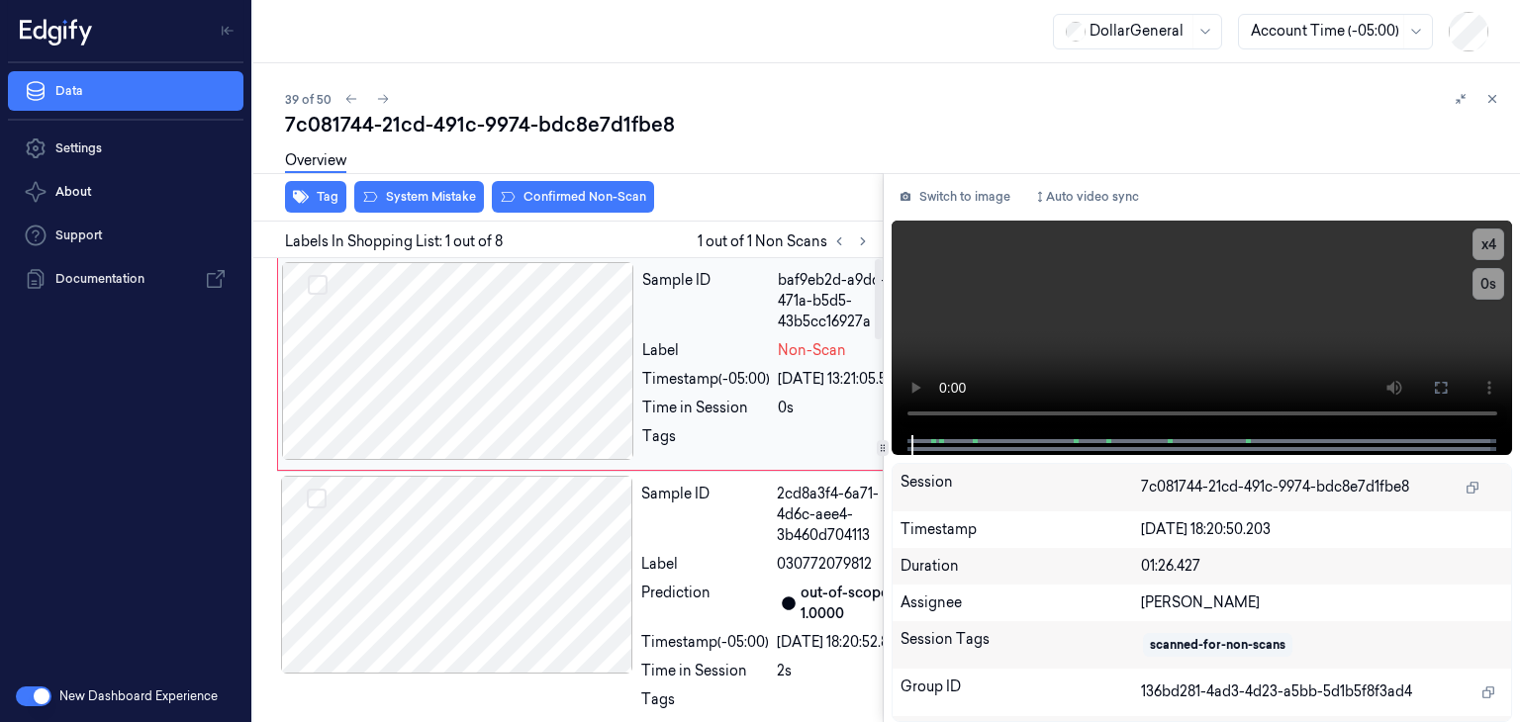
click at [599, 361] on div at bounding box center [458, 361] width 352 height 198
click at [1175, 296] on video at bounding box center [1203, 328] width 622 height 215
click at [377, 360] on div at bounding box center [458, 361] width 352 height 198
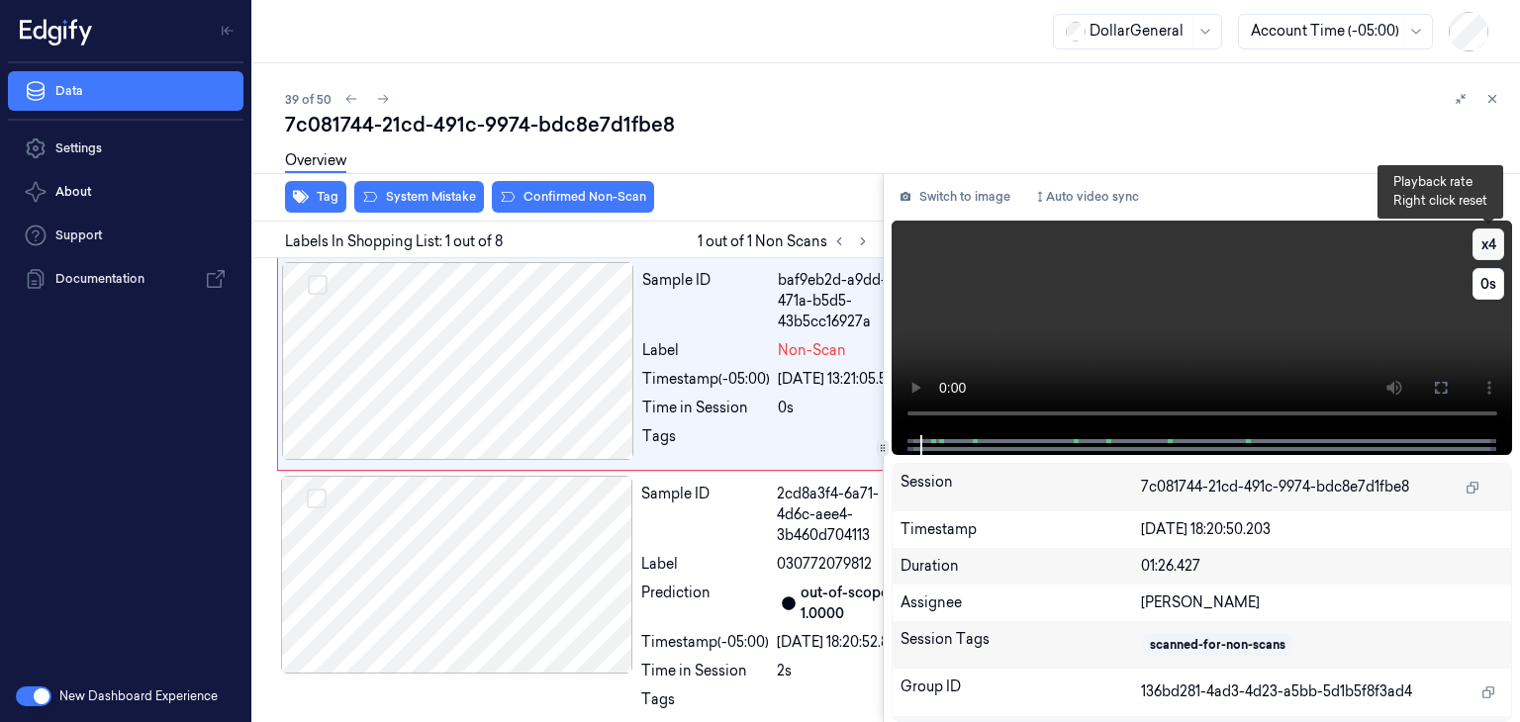
click at [1479, 244] on button "x 4" at bounding box center [1489, 245] width 32 height 32
click at [1479, 244] on button "x 1" at bounding box center [1489, 245] width 32 height 32
drag, startPoint x: 1377, startPoint y: 78, endPoint x: 903, endPoint y: 96, distance: 474.4
click at [903, 96] on div "39 of 50" at bounding box center [894, 99] width 1219 height 24
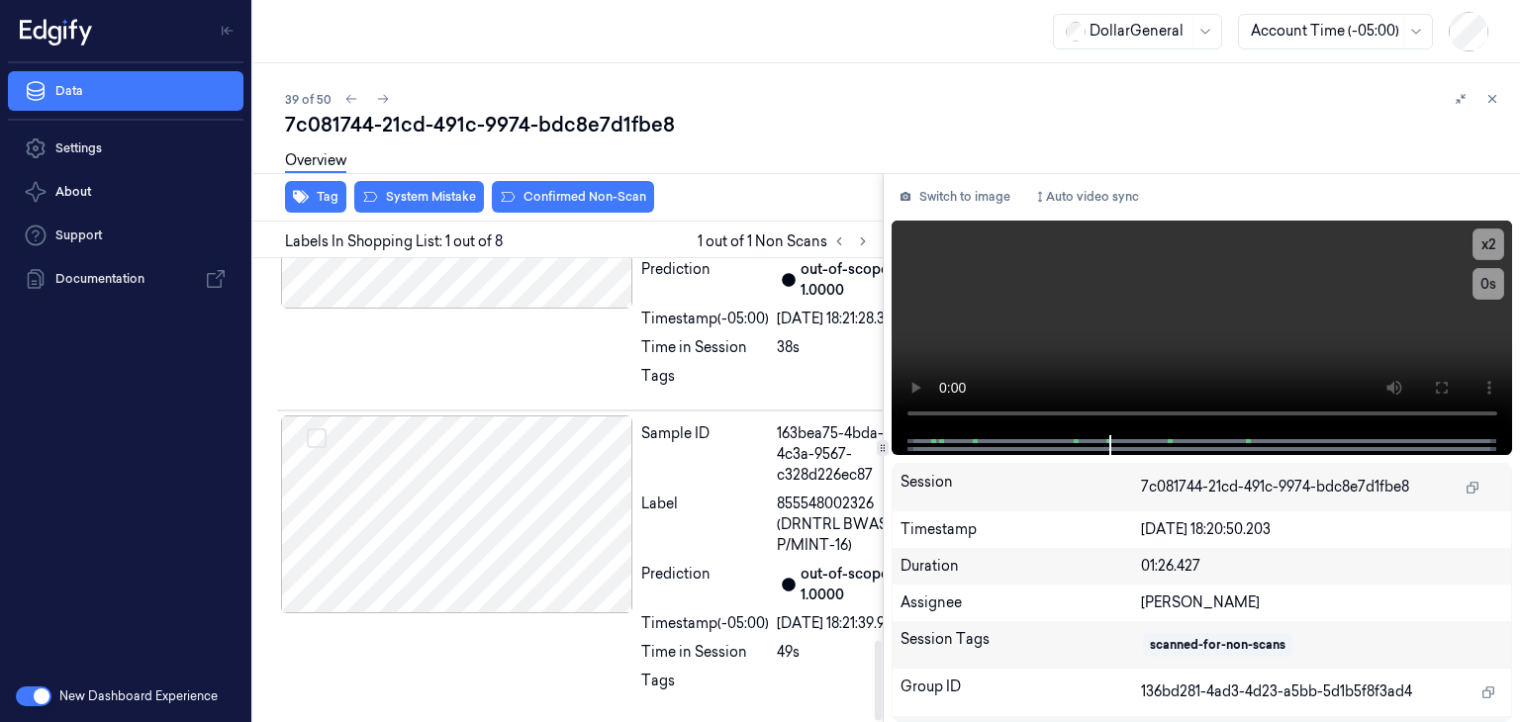
scroll to position [2197, 0]
click at [530, 455] on div at bounding box center [457, 515] width 352 height 198
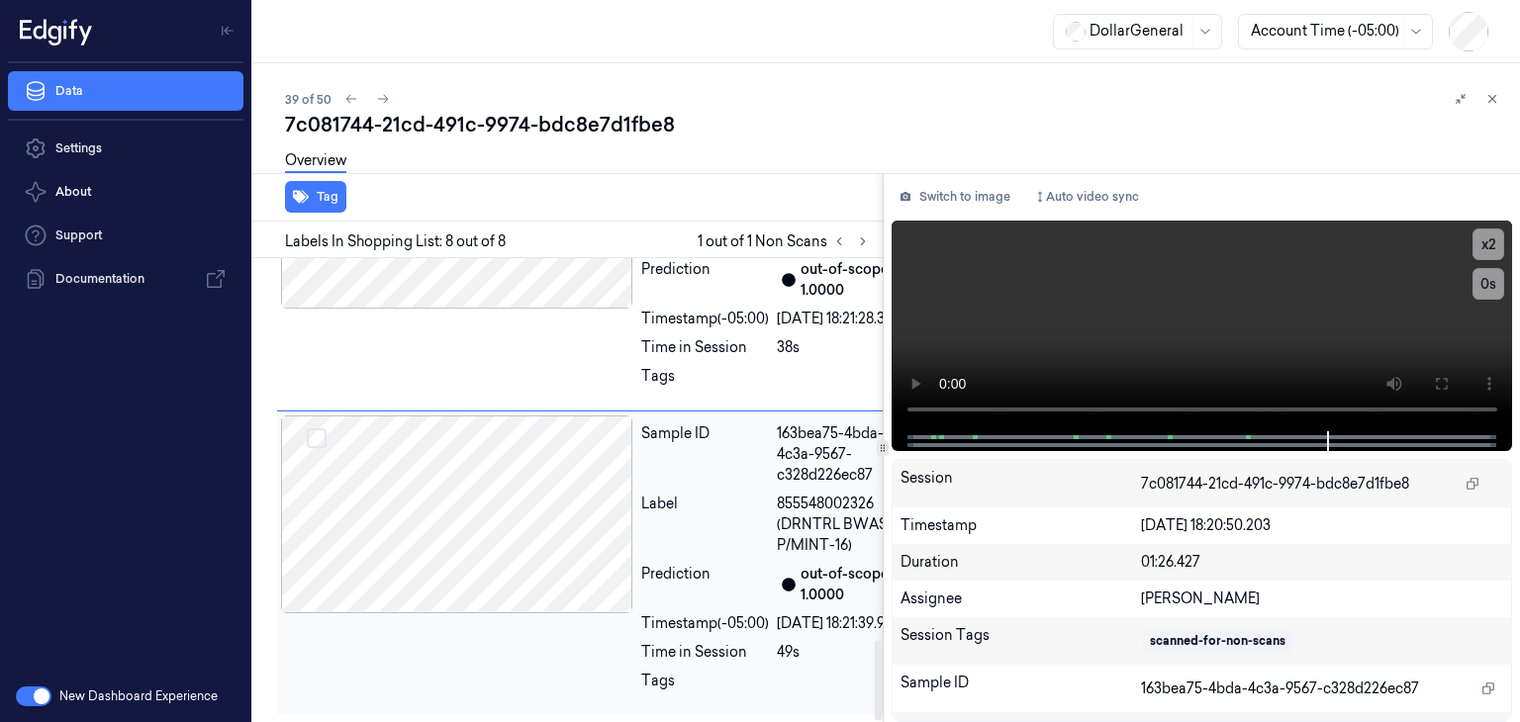
click at [447, 455] on div at bounding box center [457, 515] width 352 height 198
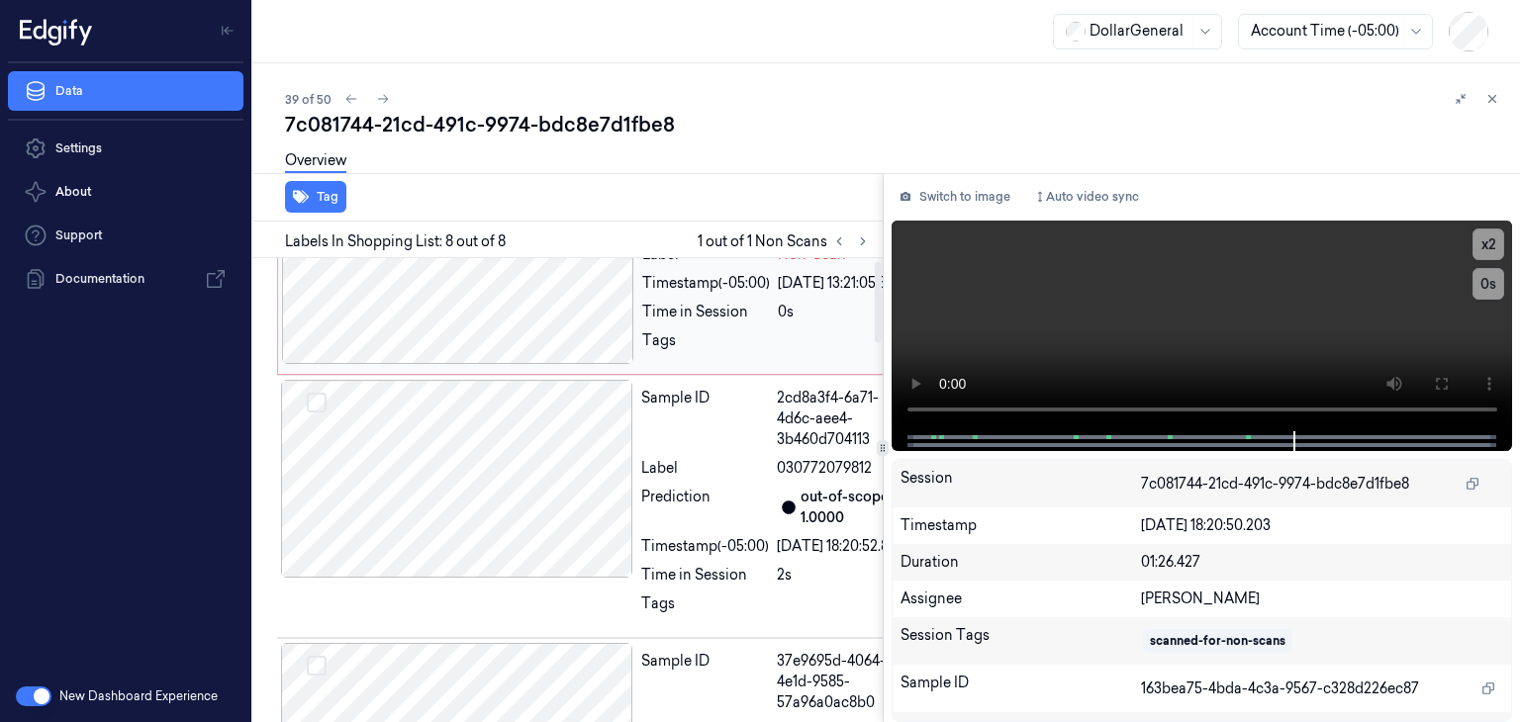
scroll to position [0, 0]
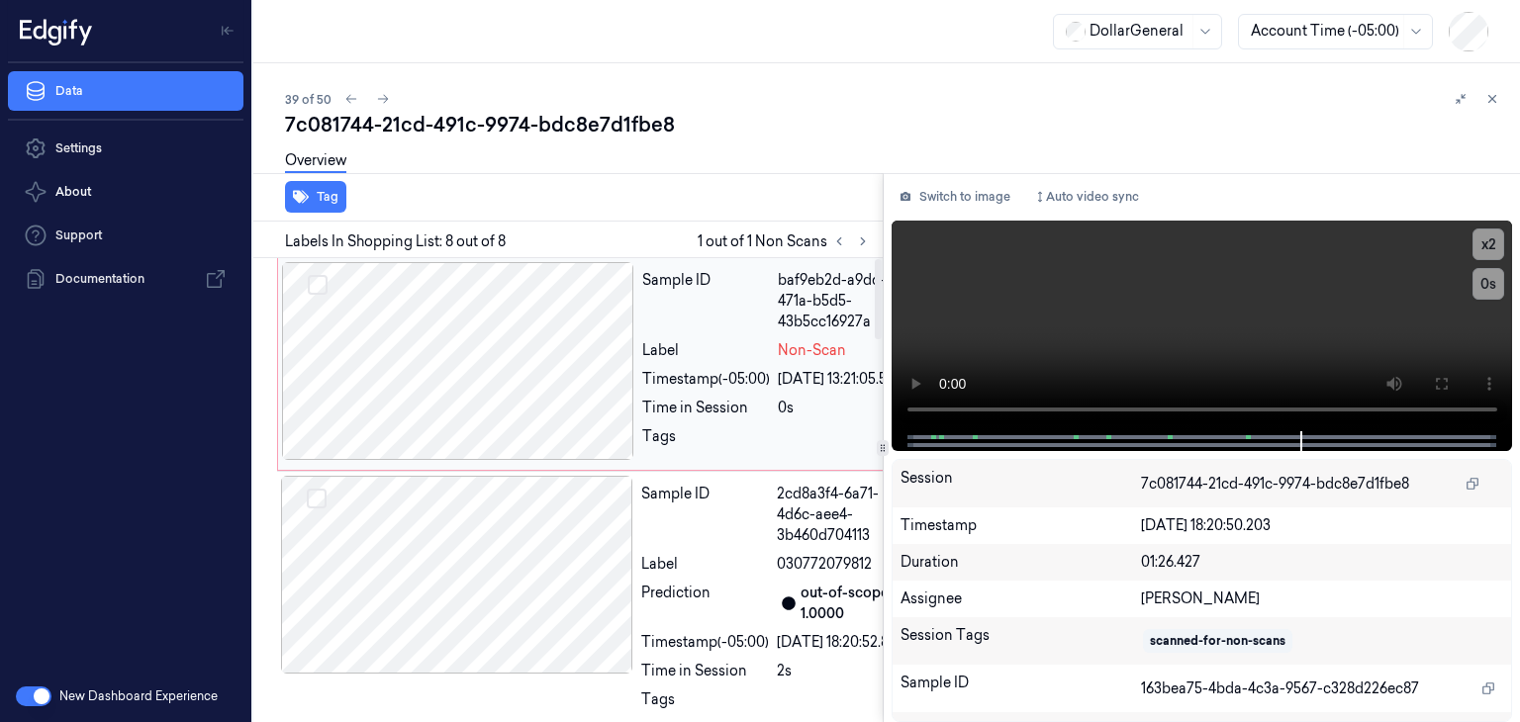
click at [484, 366] on div at bounding box center [458, 361] width 352 height 198
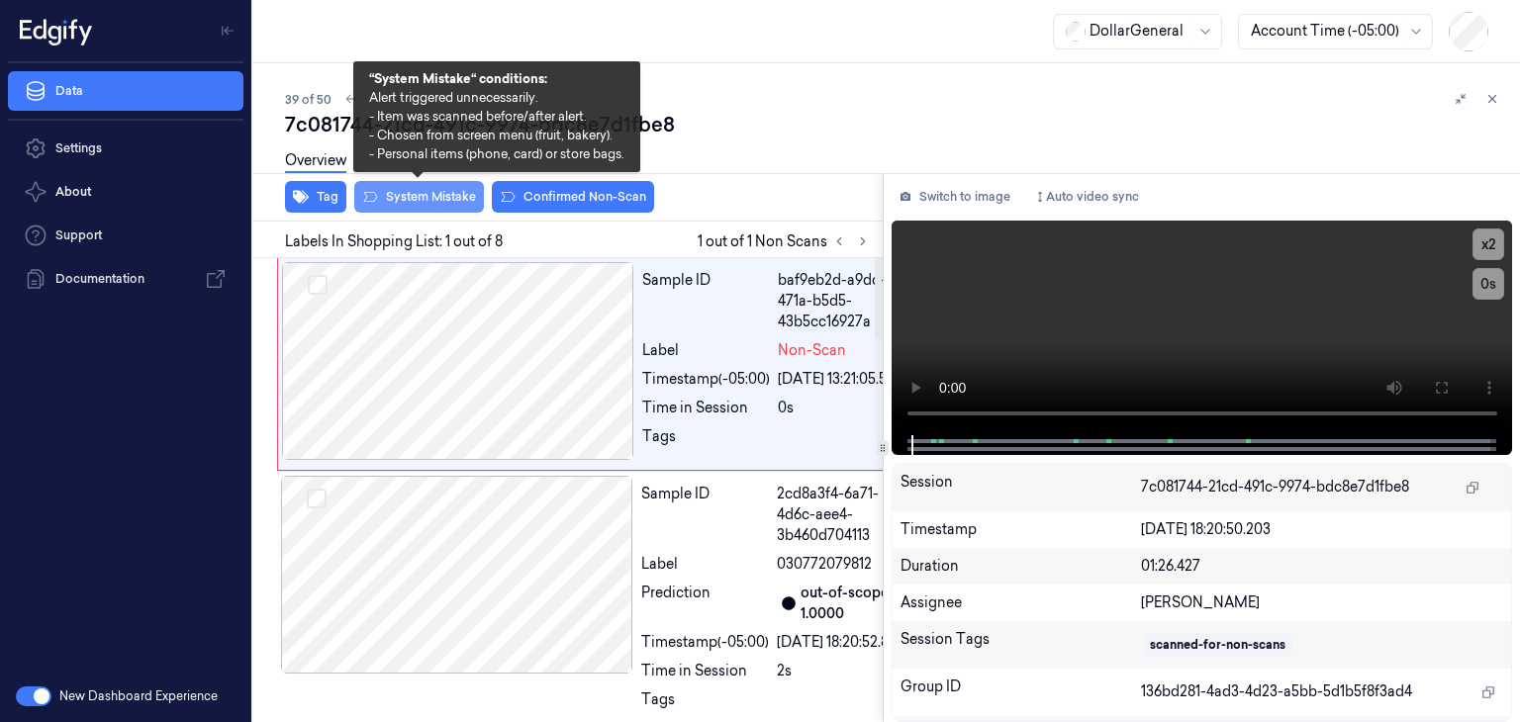
click at [414, 198] on button "System Mistake" at bounding box center [419, 197] width 130 height 32
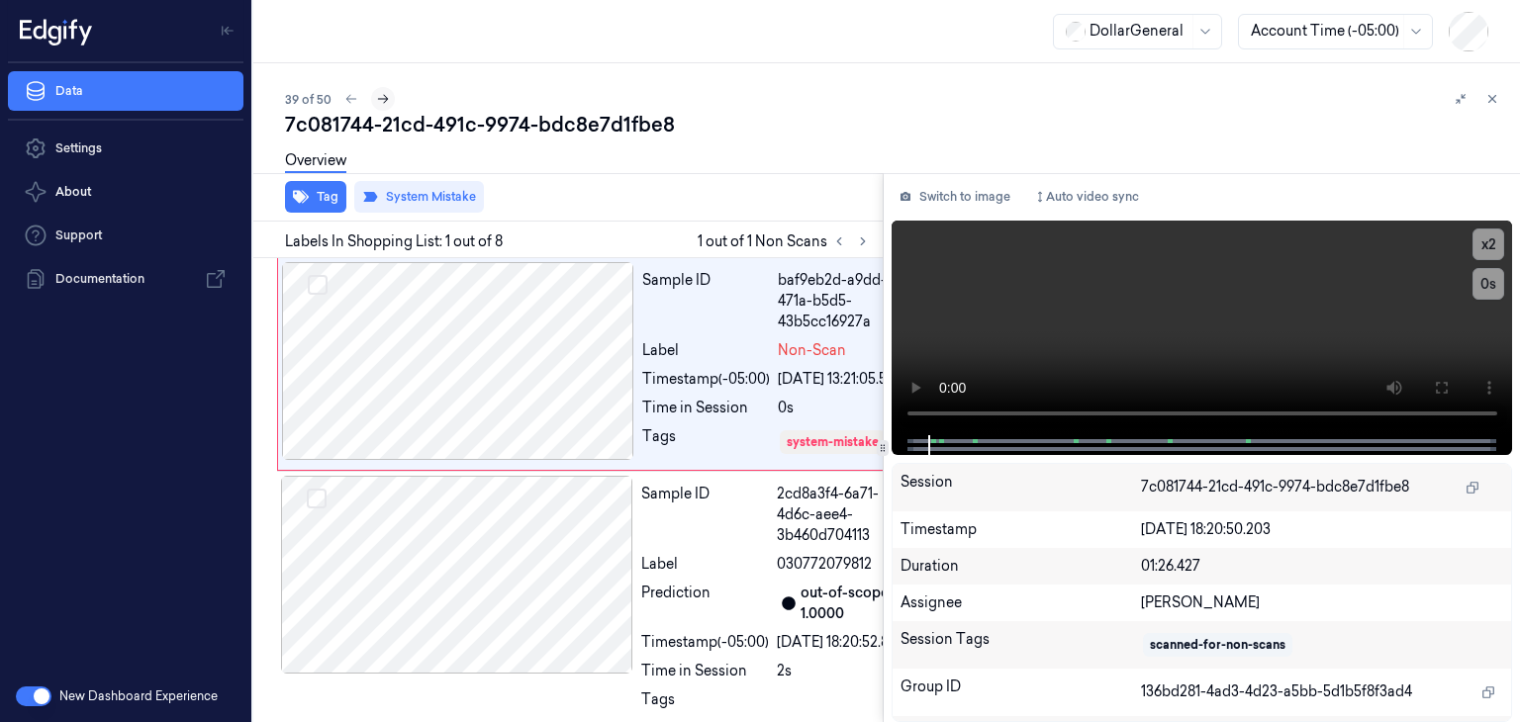
click at [376, 96] on icon at bounding box center [383, 99] width 14 height 14
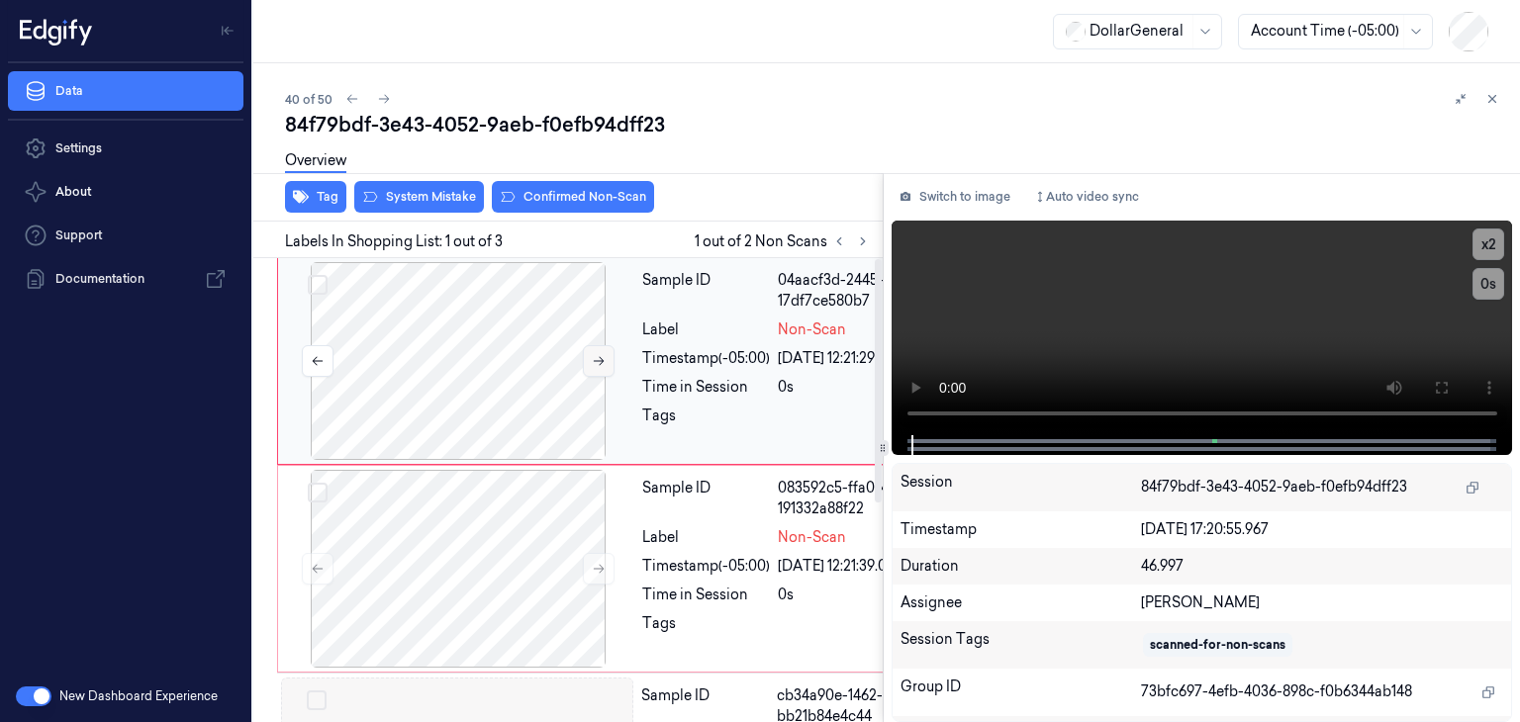
click at [586, 357] on button at bounding box center [599, 361] width 32 height 32
click at [1479, 242] on button "x 2" at bounding box center [1489, 245] width 32 height 32
click at [1189, 326] on video at bounding box center [1203, 328] width 622 height 215
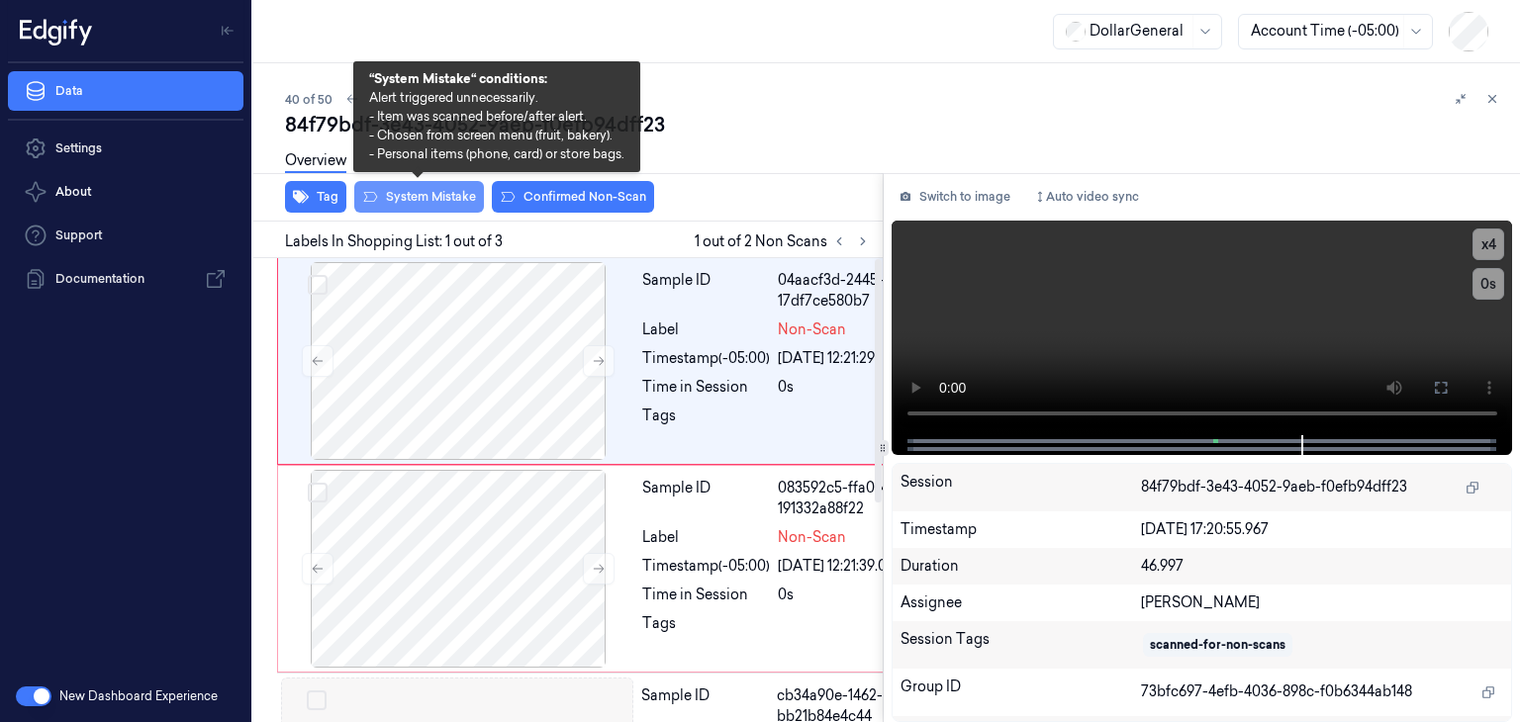
click at [401, 200] on button "System Mistake" at bounding box center [419, 197] width 130 height 32
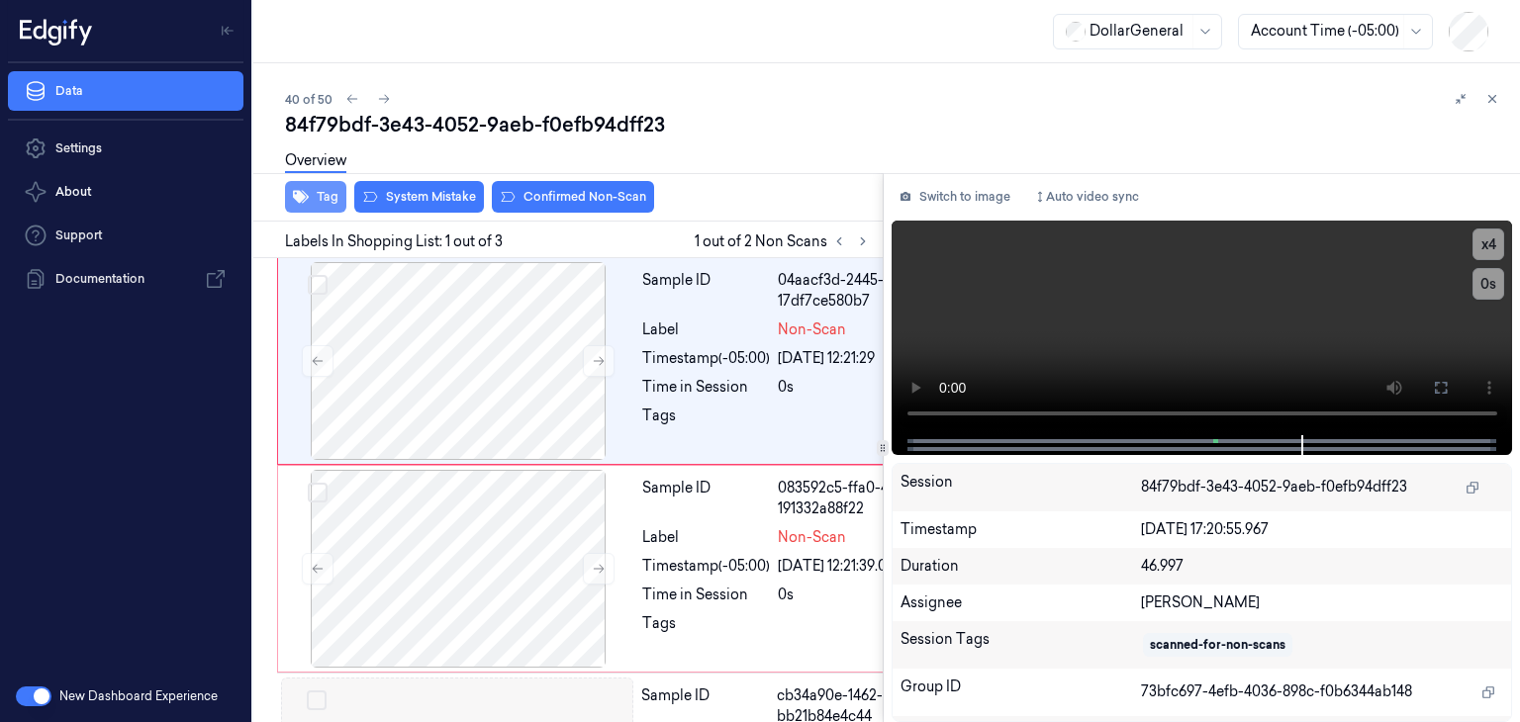
click at [321, 189] on button "Tag" at bounding box center [315, 197] width 61 height 32
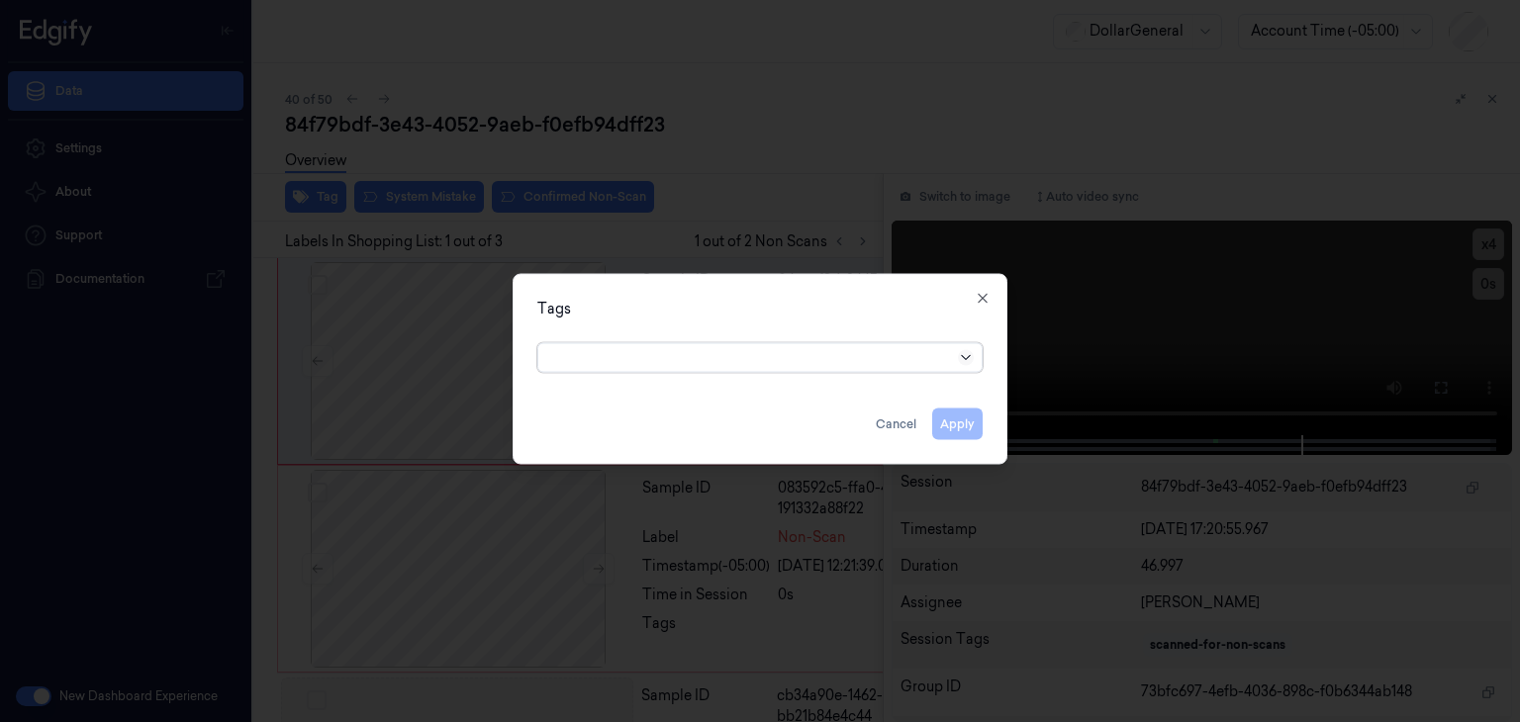
click at [962, 360] on icon at bounding box center [966, 358] width 16 height 16
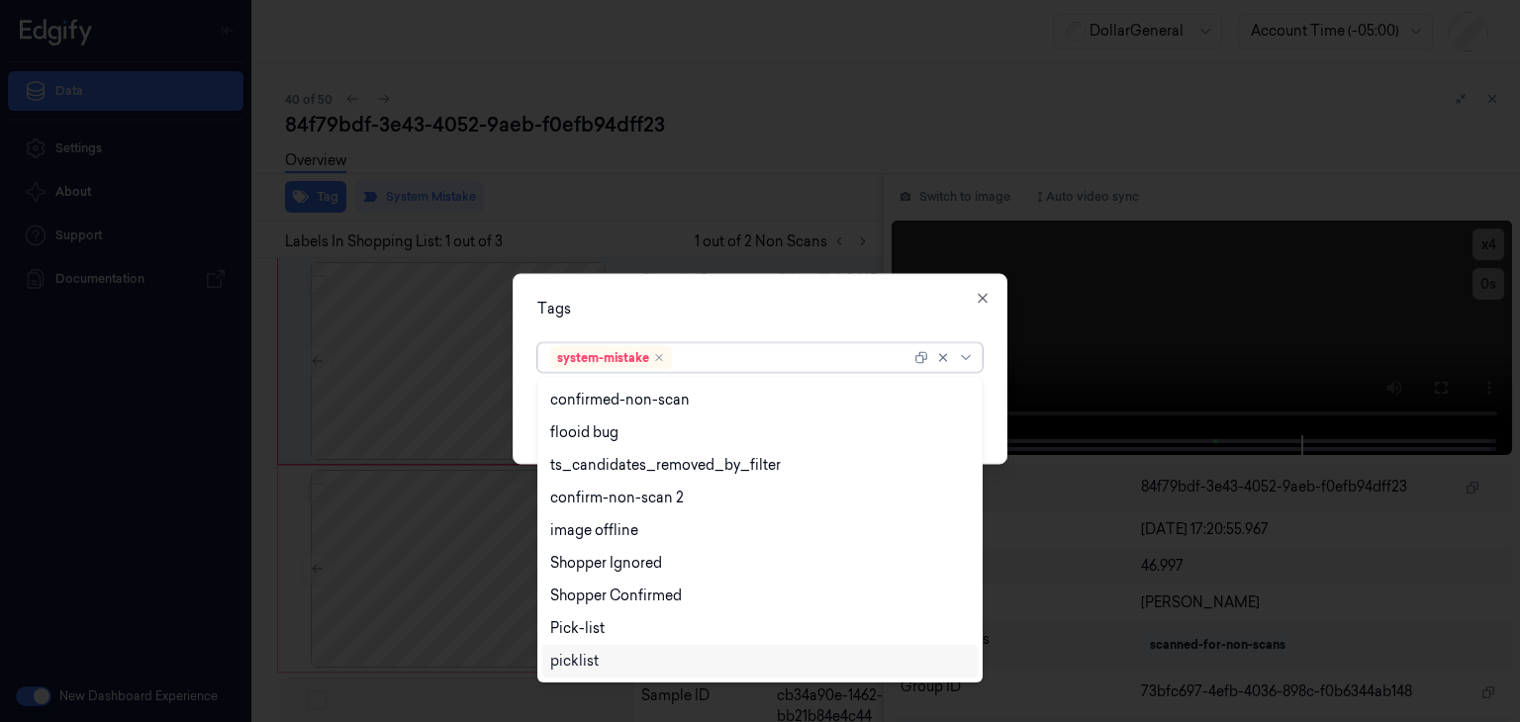
click at [618, 658] on div "picklist" at bounding box center [760, 661] width 420 height 21
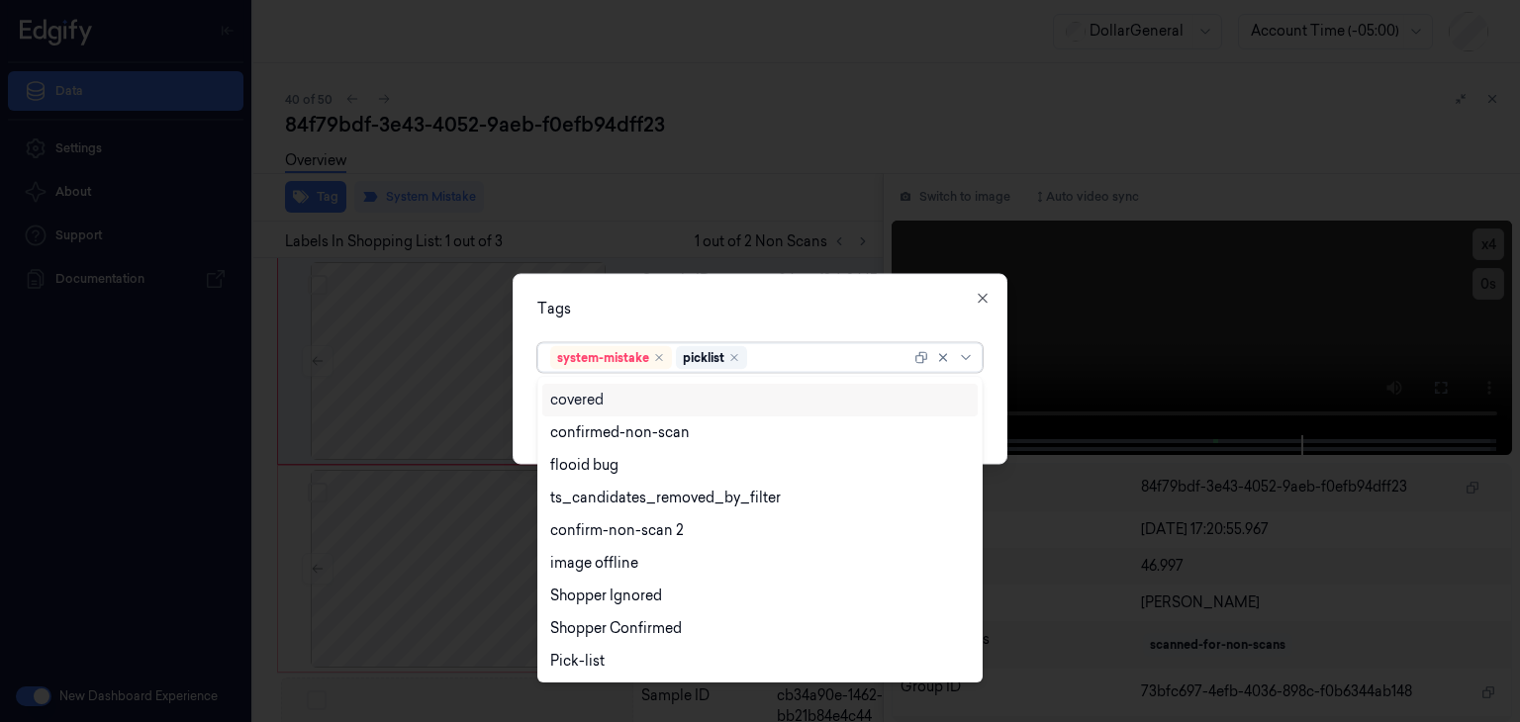
click at [995, 401] on div "Tags option picklist, selected. 23 results available. Use Up and Down to choose…" at bounding box center [760, 369] width 495 height 191
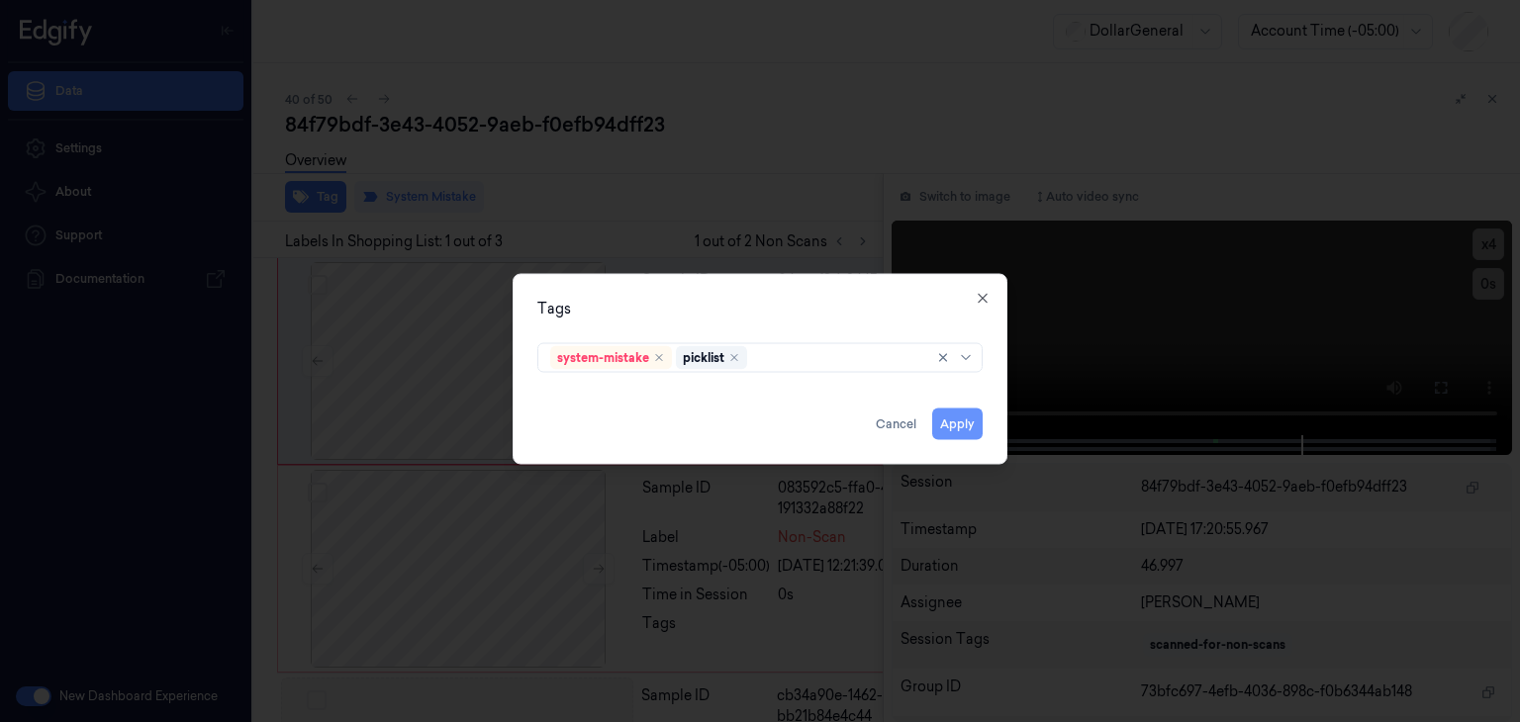
click at [970, 424] on button "Apply" at bounding box center [957, 425] width 50 height 32
click at [971, 433] on button "Apply" at bounding box center [957, 425] width 50 height 32
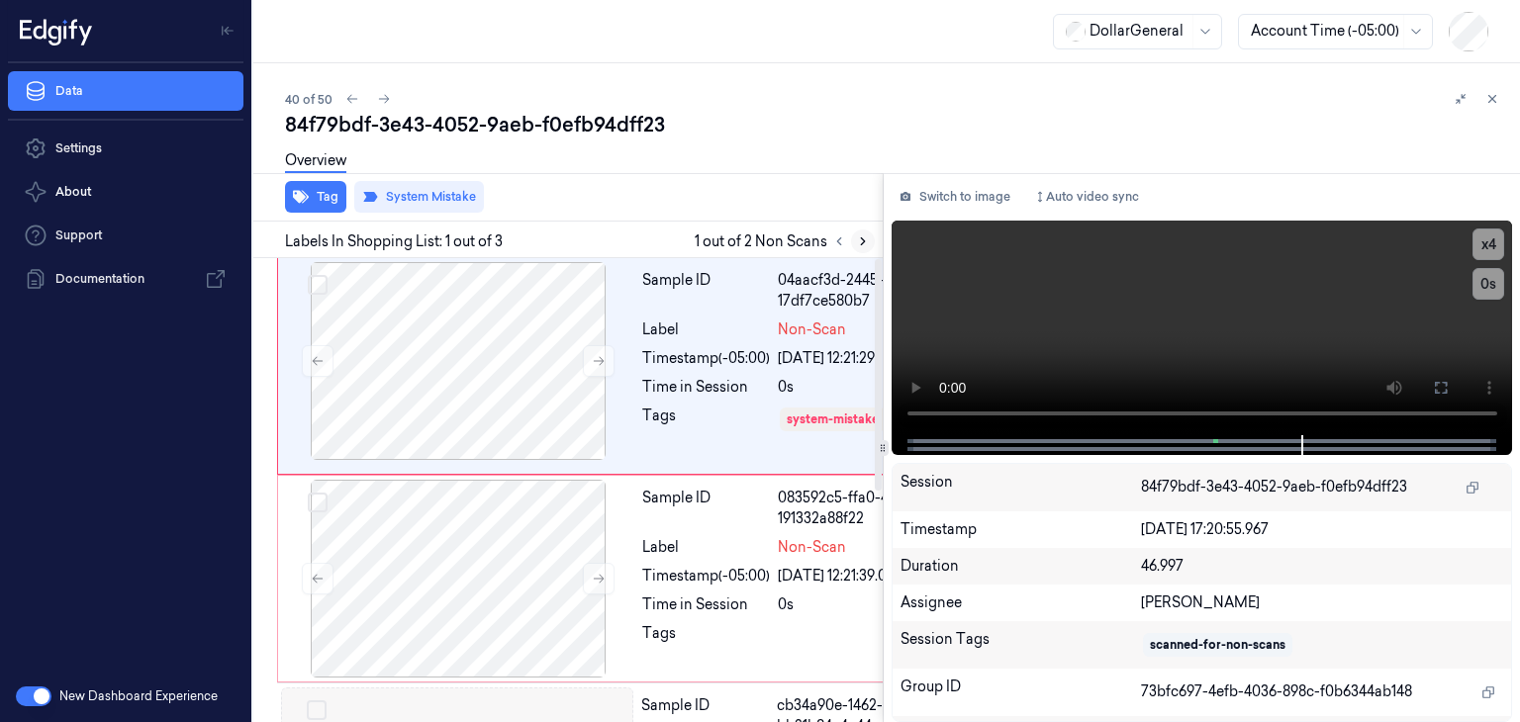
click at [858, 241] on icon at bounding box center [863, 242] width 14 height 14
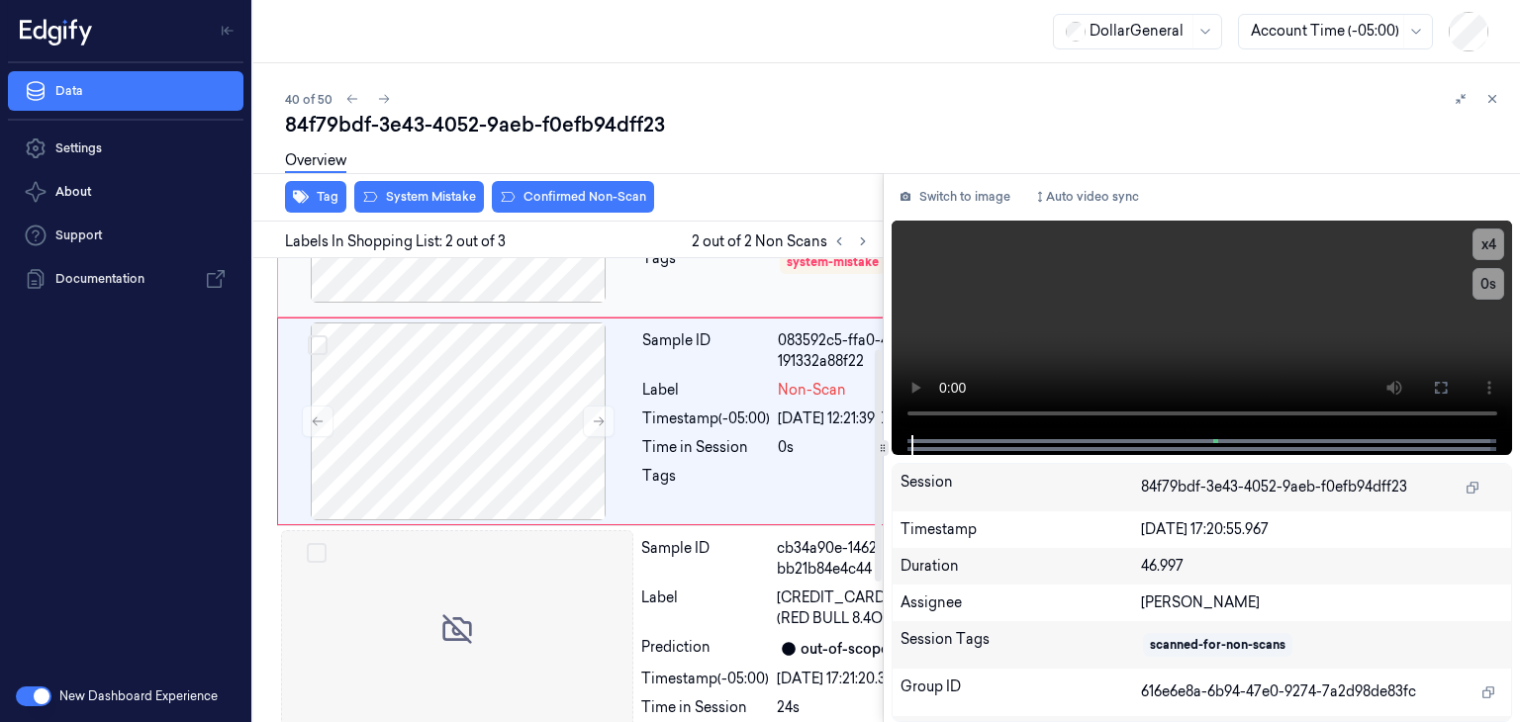
scroll to position [194, 0]
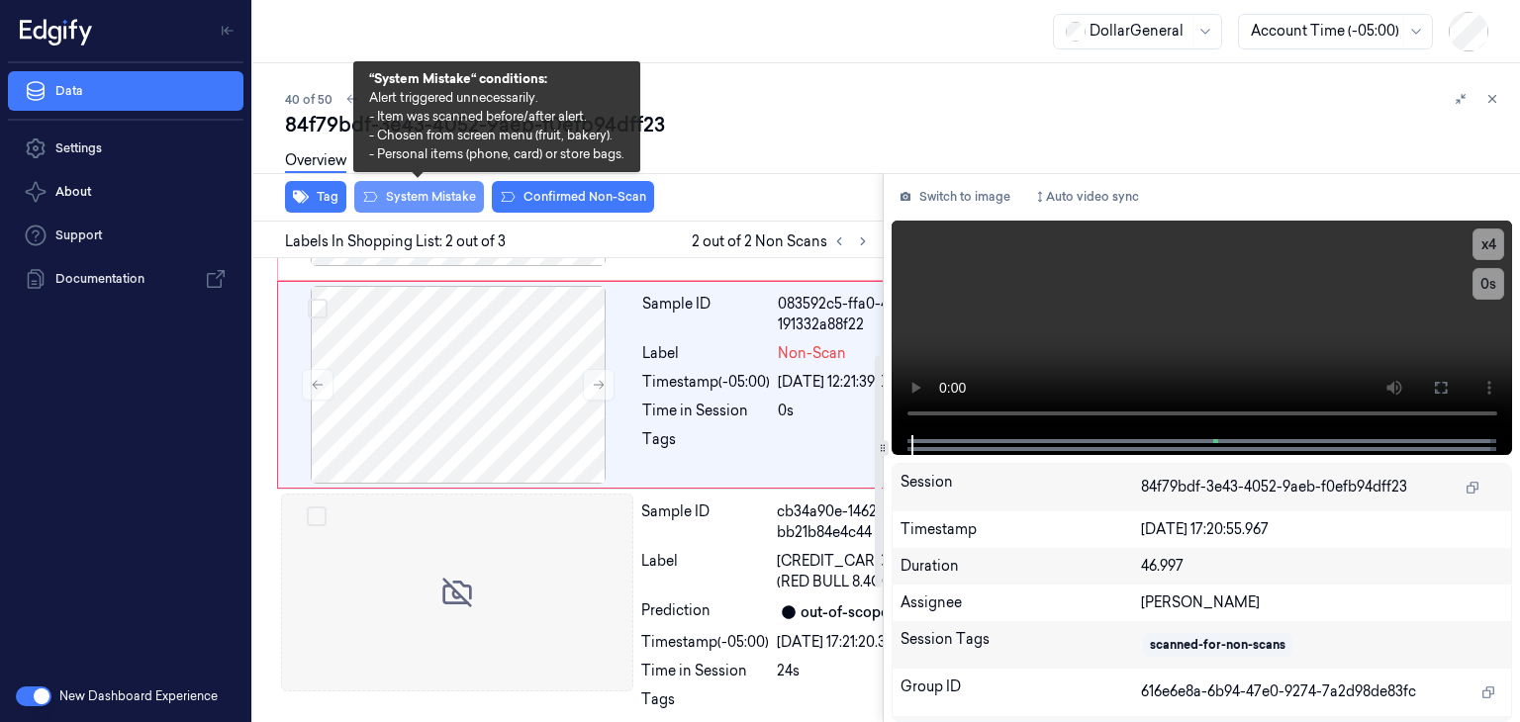
click at [458, 202] on button "System Mistake" at bounding box center [419, 197] width 130 height 32
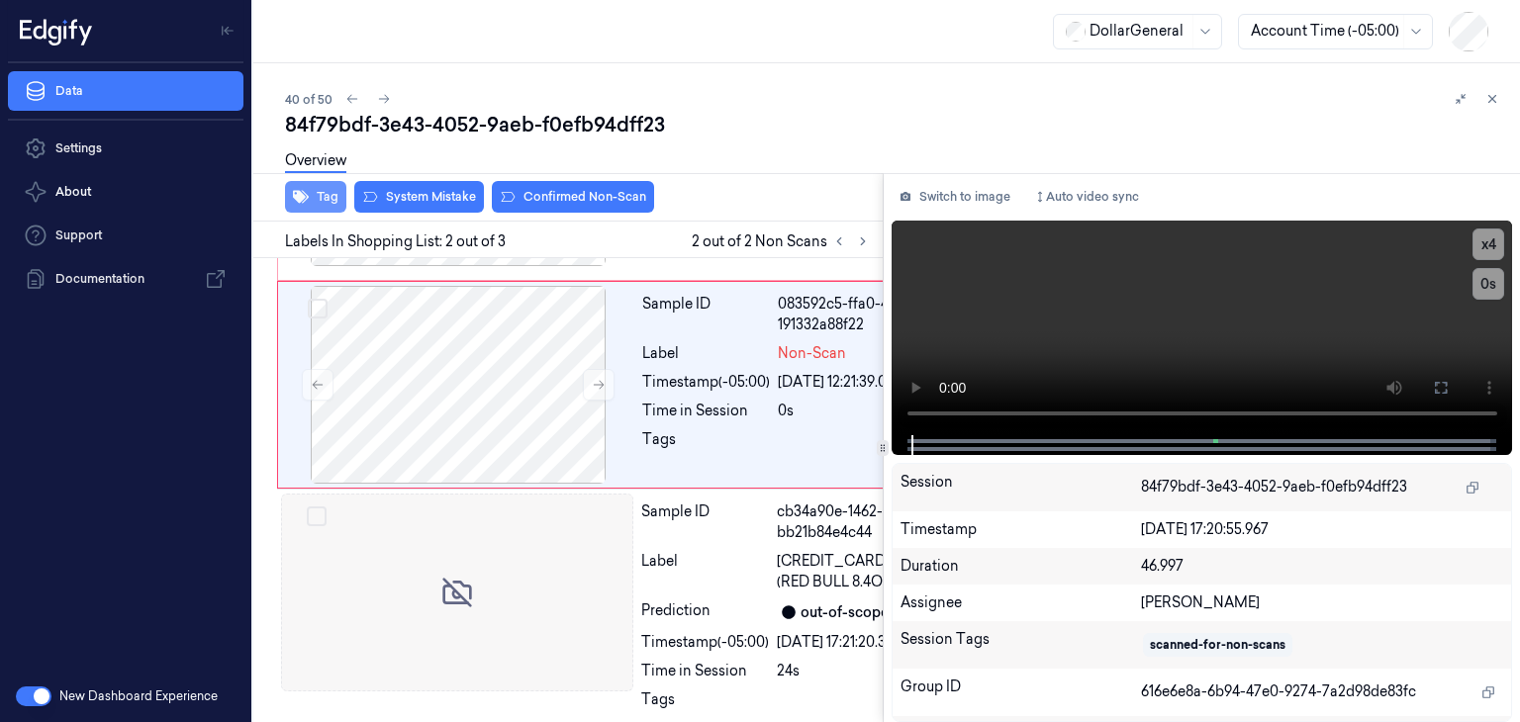
click at [329, 199] on button "Tag" at bounding box center [315, 197] width 61 height 32
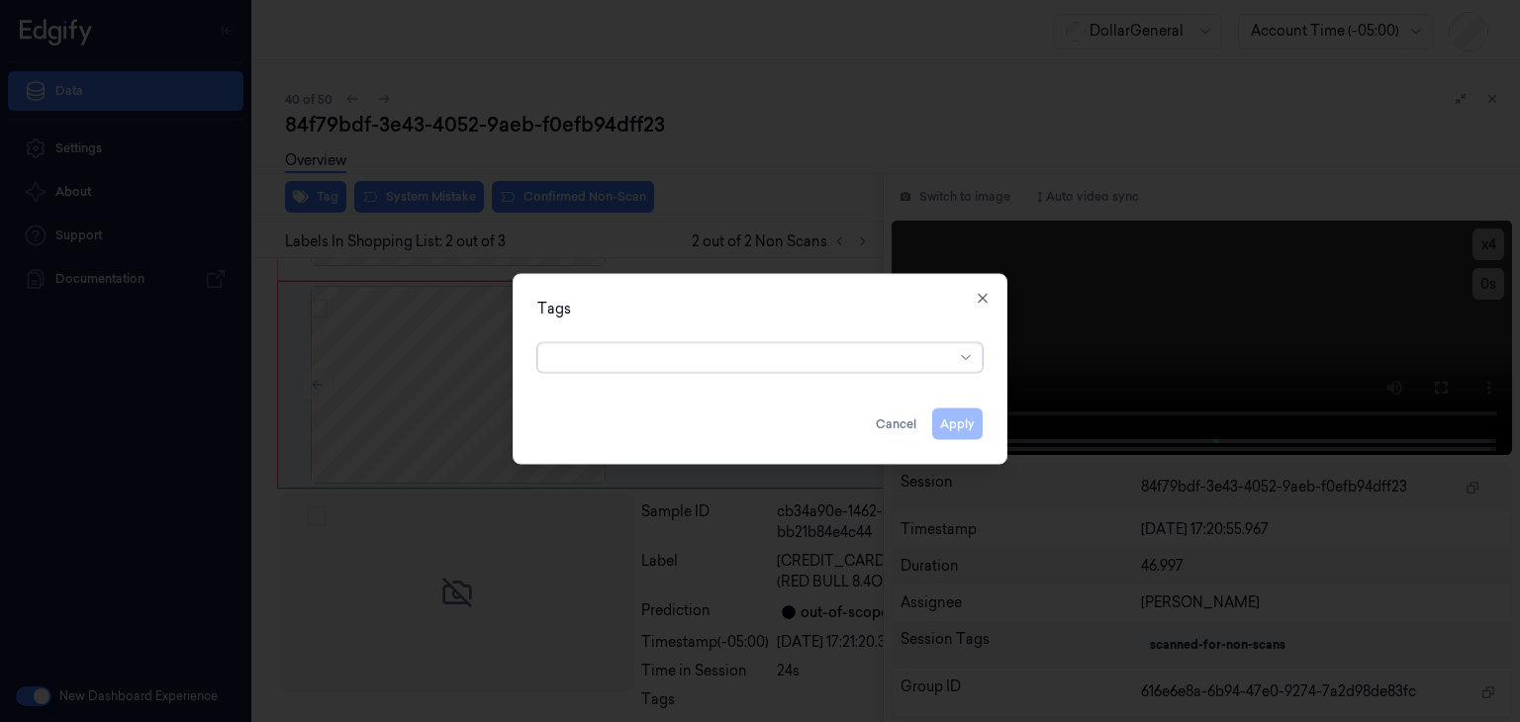
scroll to position [215, 0]
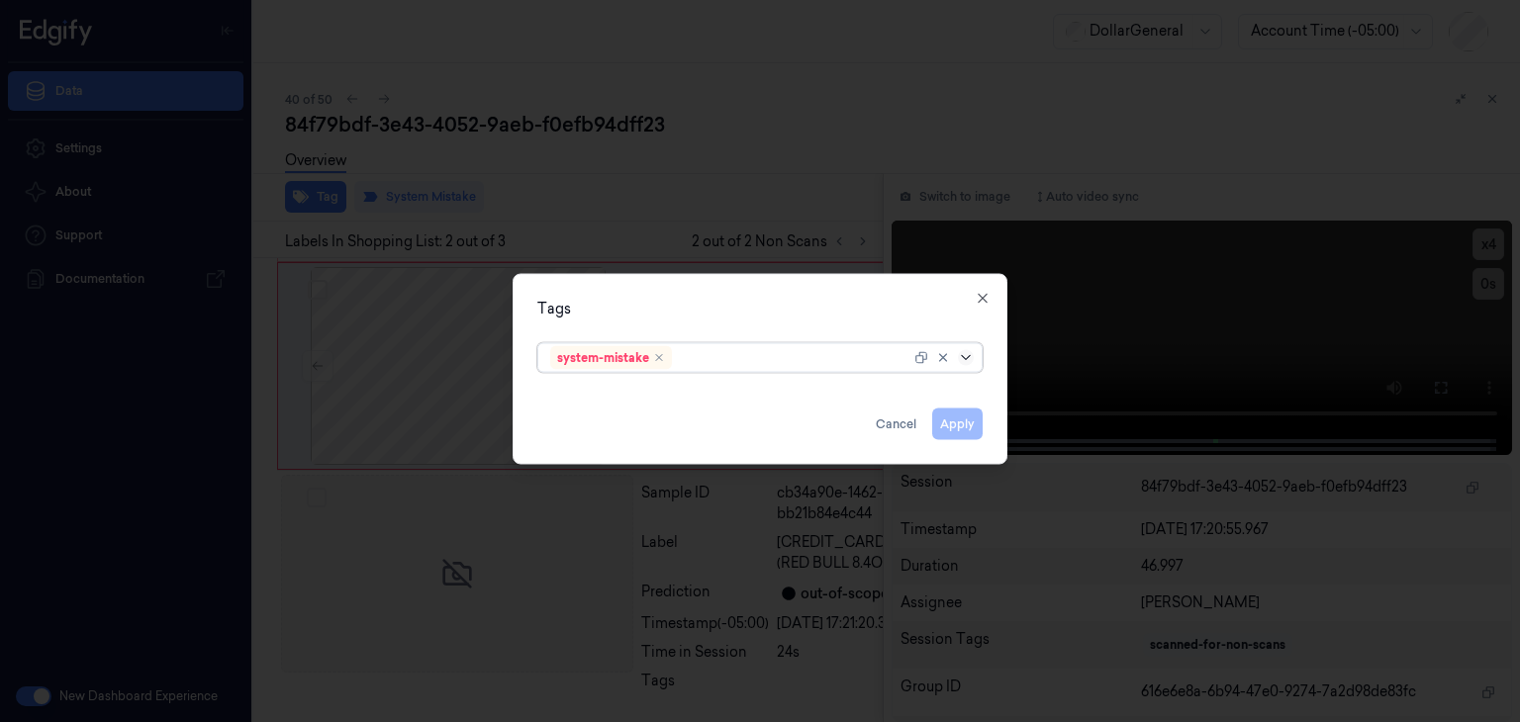
click at [966, 355] on icon at bounding box center [966, 358] width 16 height 16
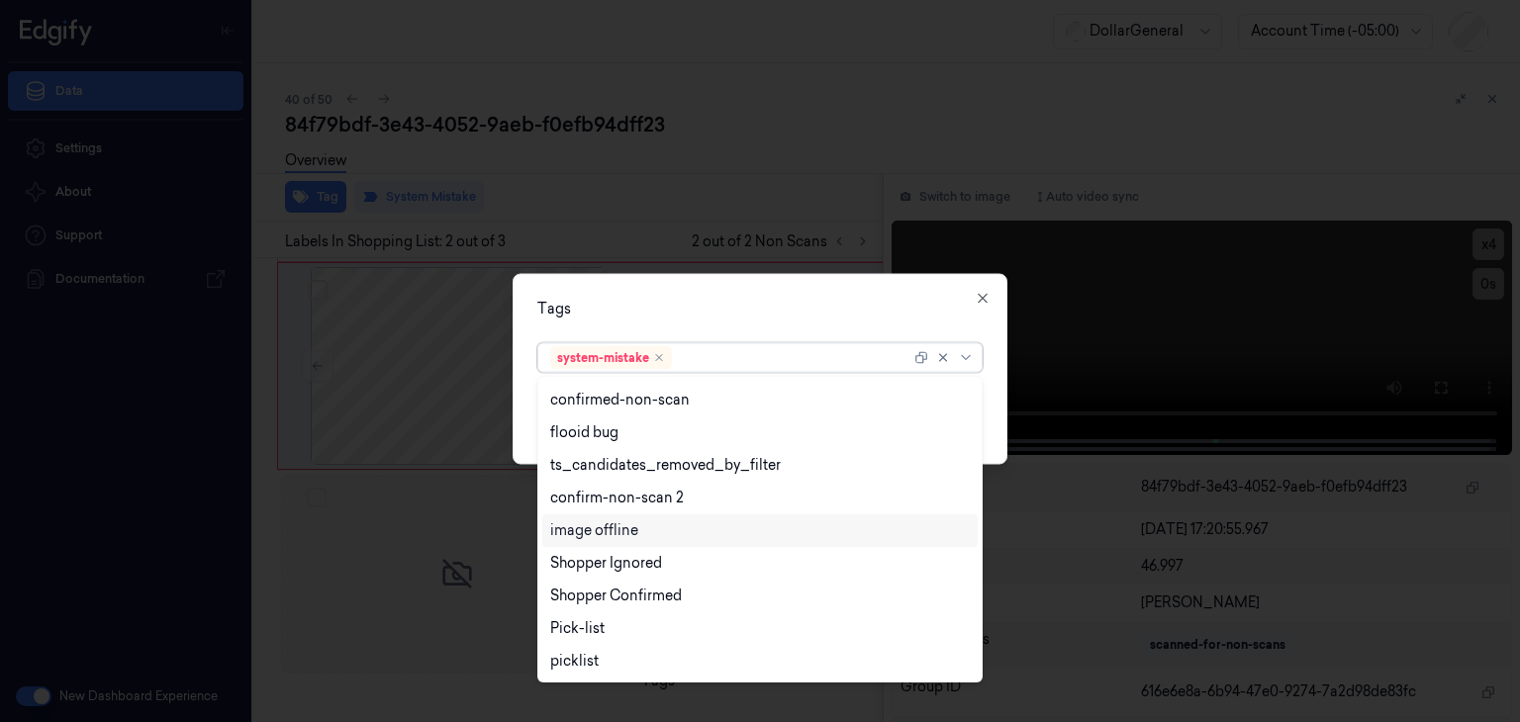
scroll to position [487, 0]
click at [571, 664] on div "picklist" at bounding box center [574, 661] width 48 height 21
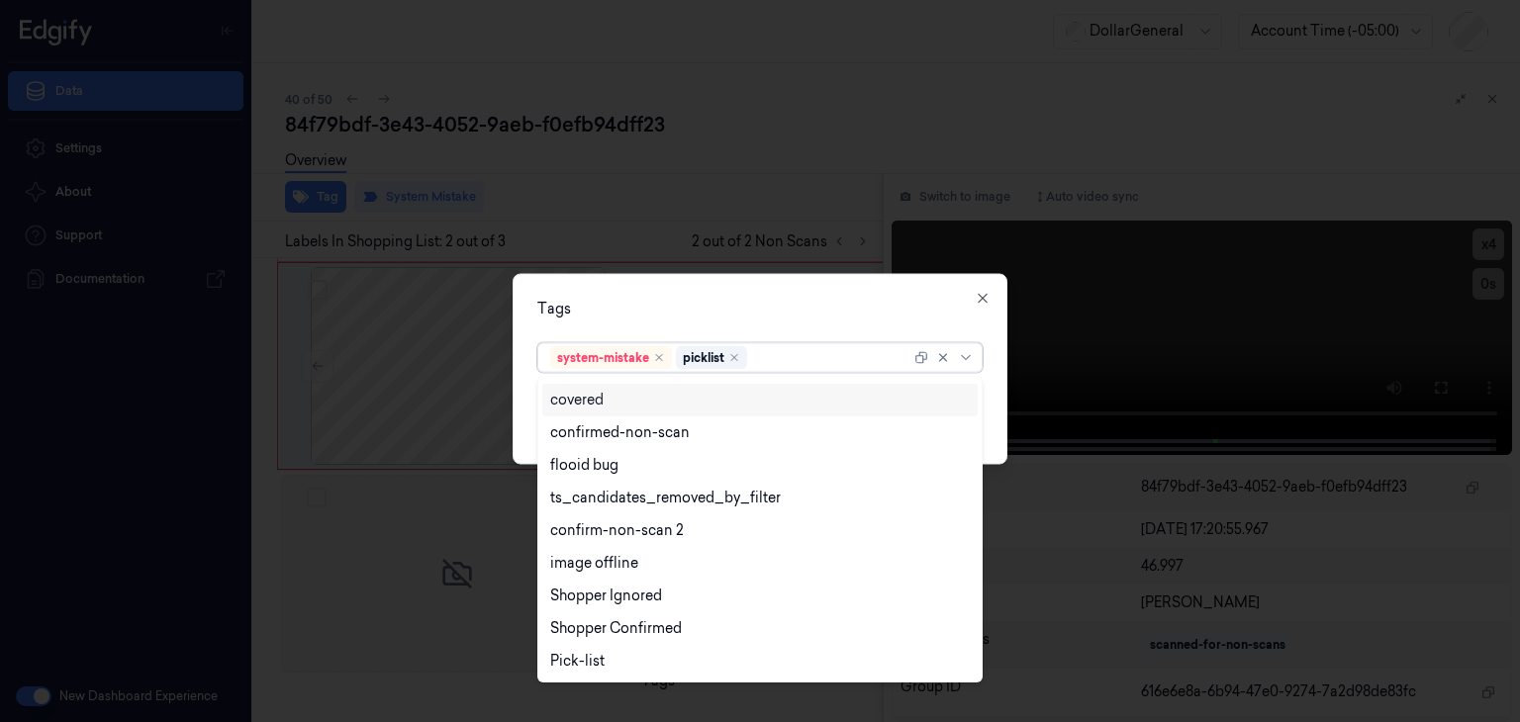
click at [1000, 385] on div "Tags option picklist, selected. 23 results available. Use Up and Down to choose…" at bounding box center [760, 369] width 495 height 191
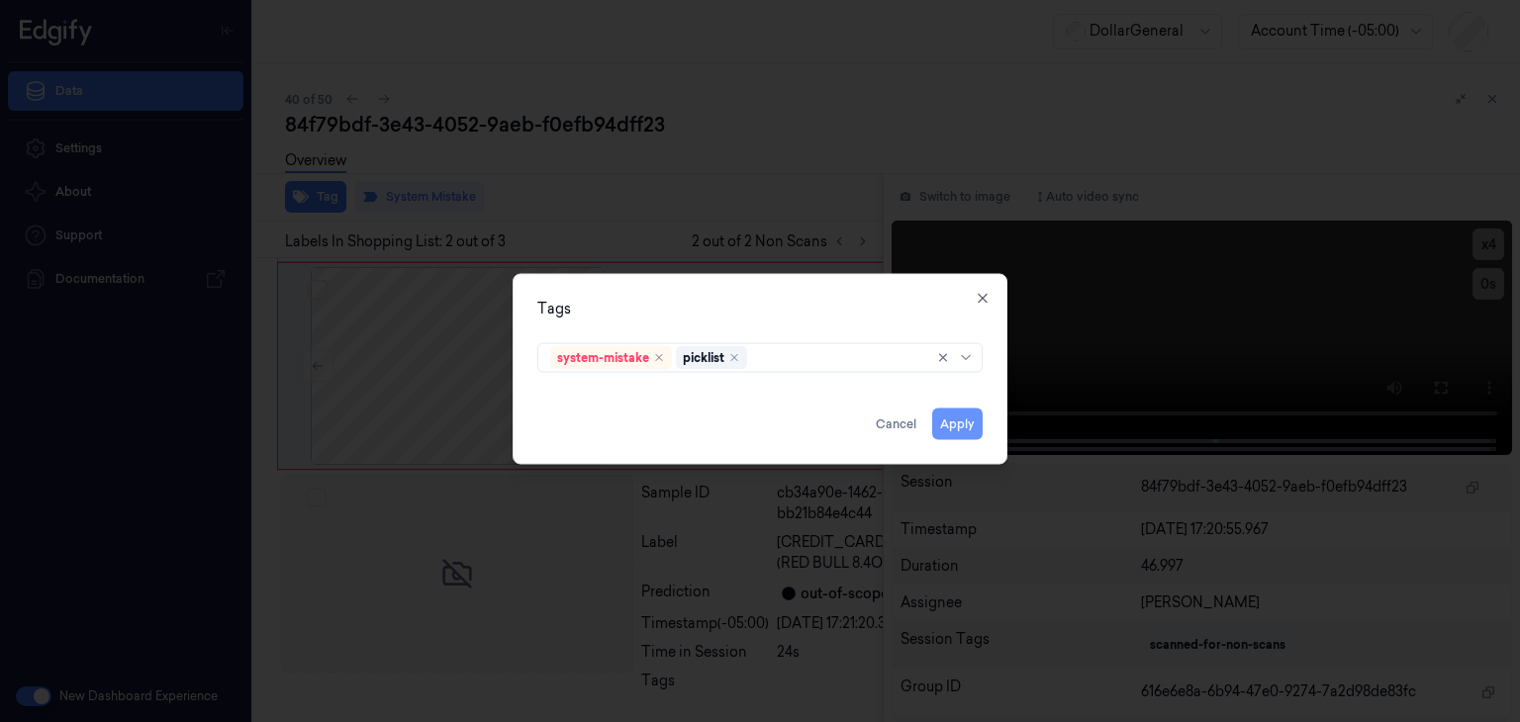
click at [965, 429] on button "Apply" at bounding box center [957, 425] width 50 height 32
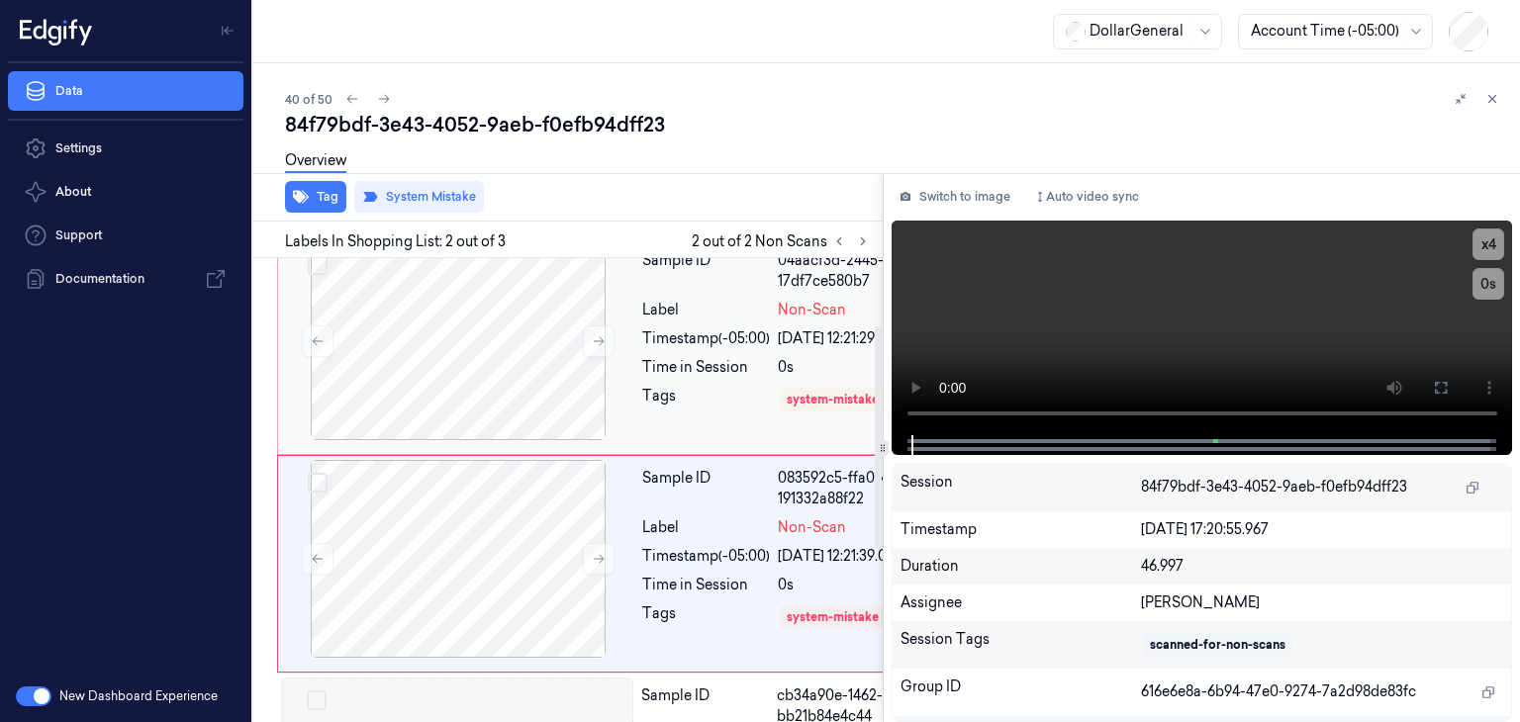
scroll to position [0, 0]
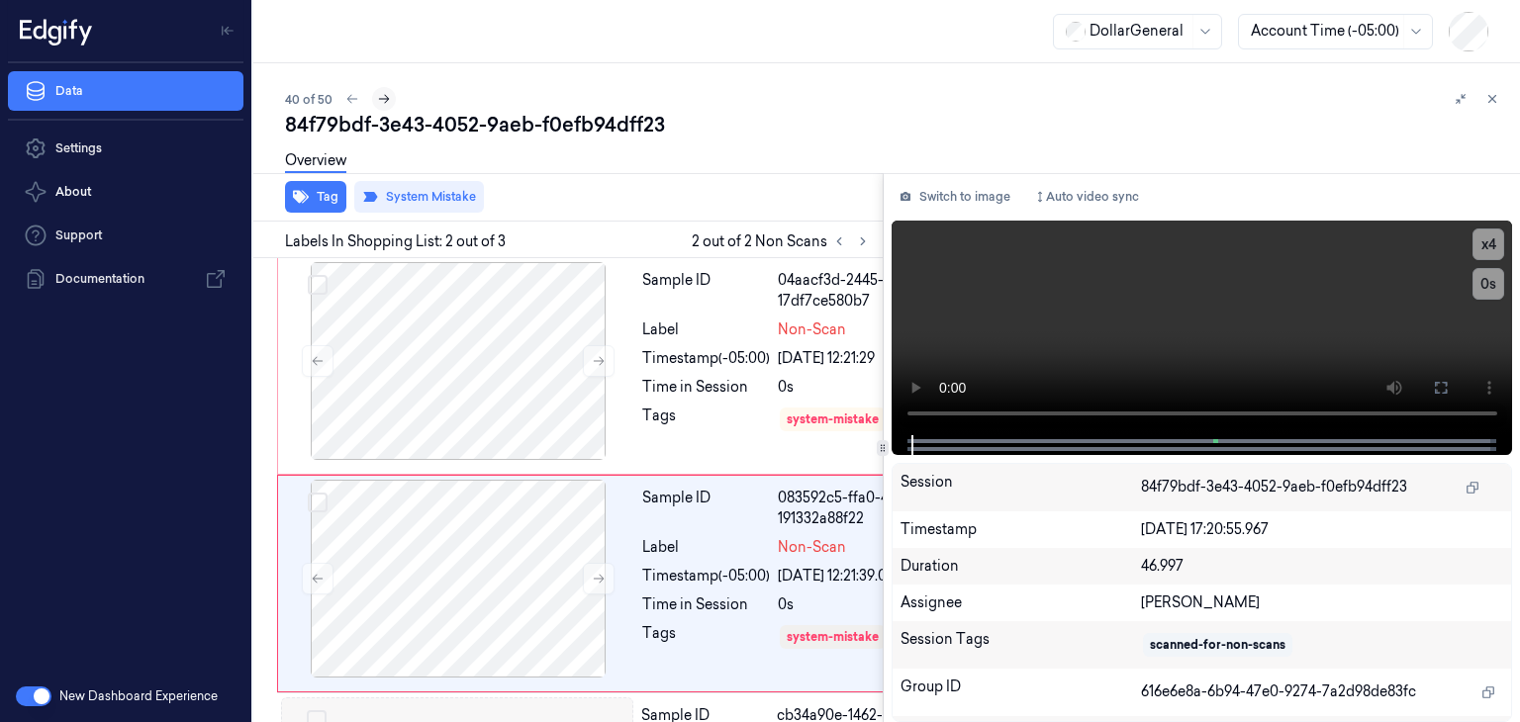
click at [388, 102] on icon at bounding box center [384, 99] width 14 height 14
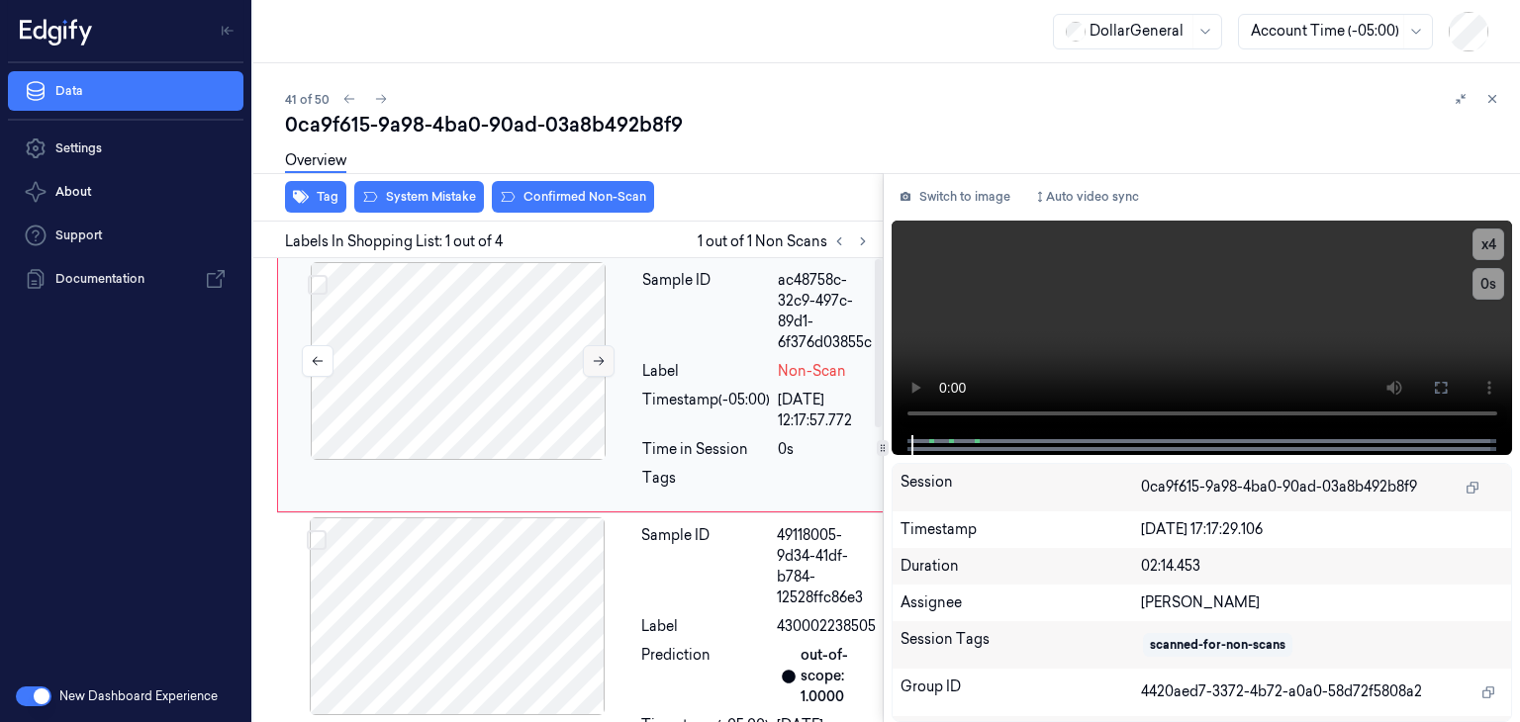
click at [596, 357] on icon at bounding box center [599, 361] width 14 height 14
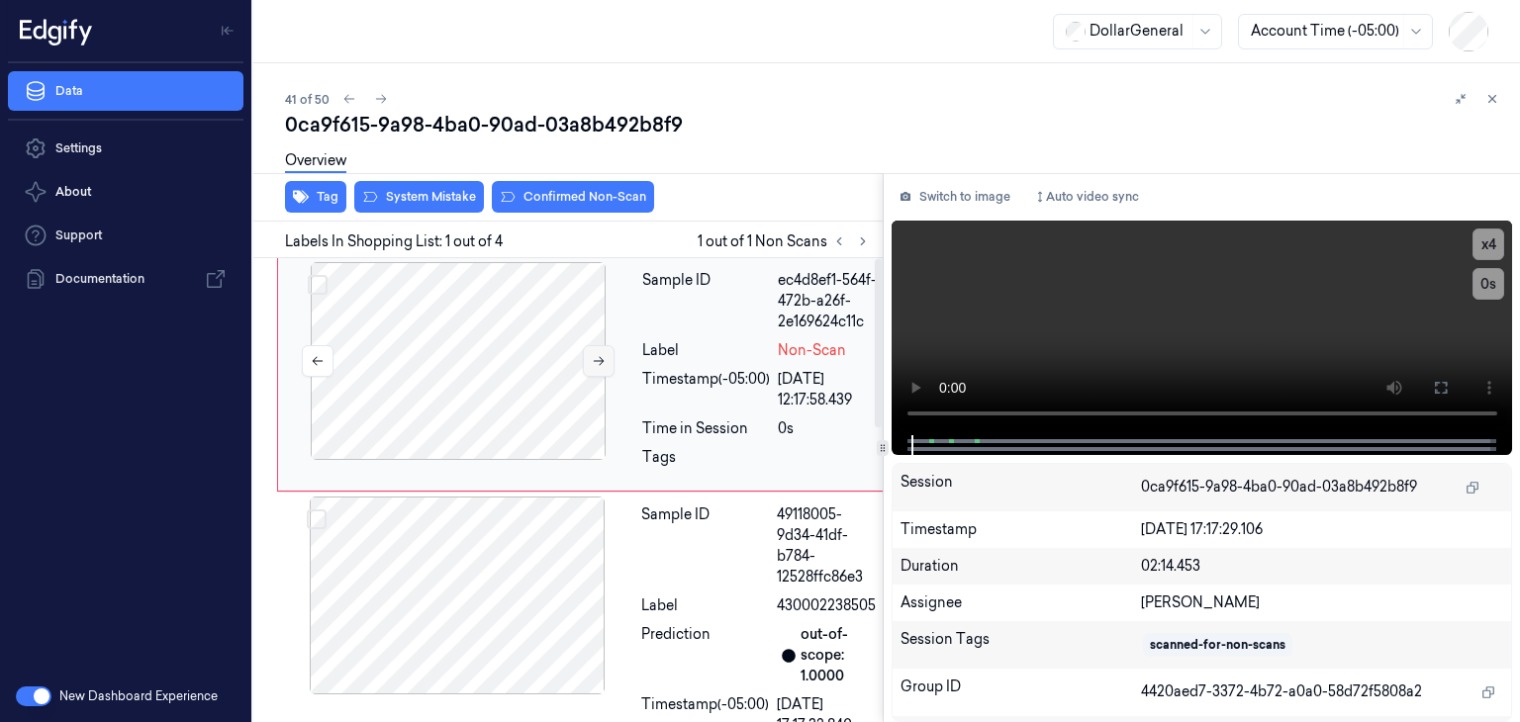
click at [596, 357] on icon at bounding box center [599, 361] width 14 height 14
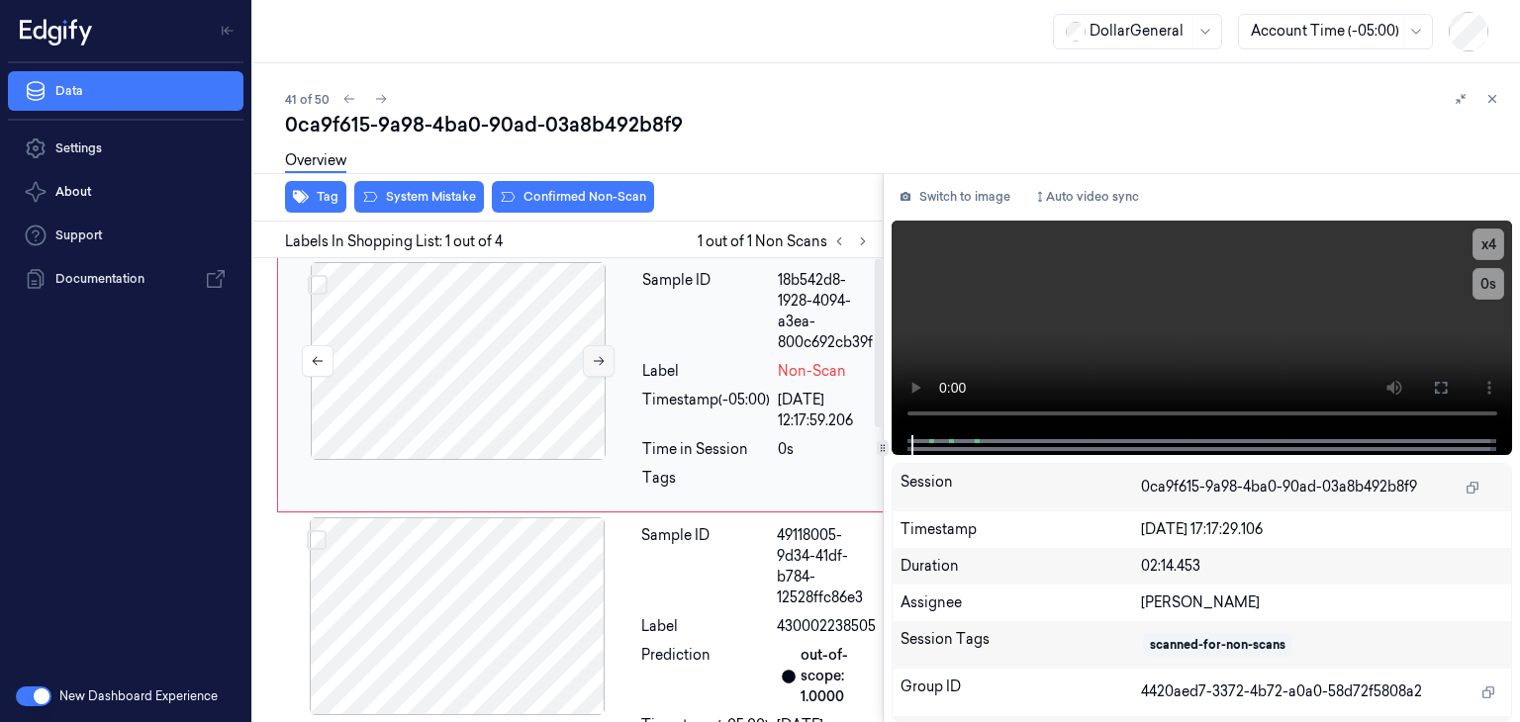
click at [596, 357] on icon at bounding box center [599, 361] width 14 height 14
click at [1082, 315] on video at bounding box center [1203, 328] width 622 height 215
click at [493, 369] on div at bounding box center [458, 361] width 352 height 198
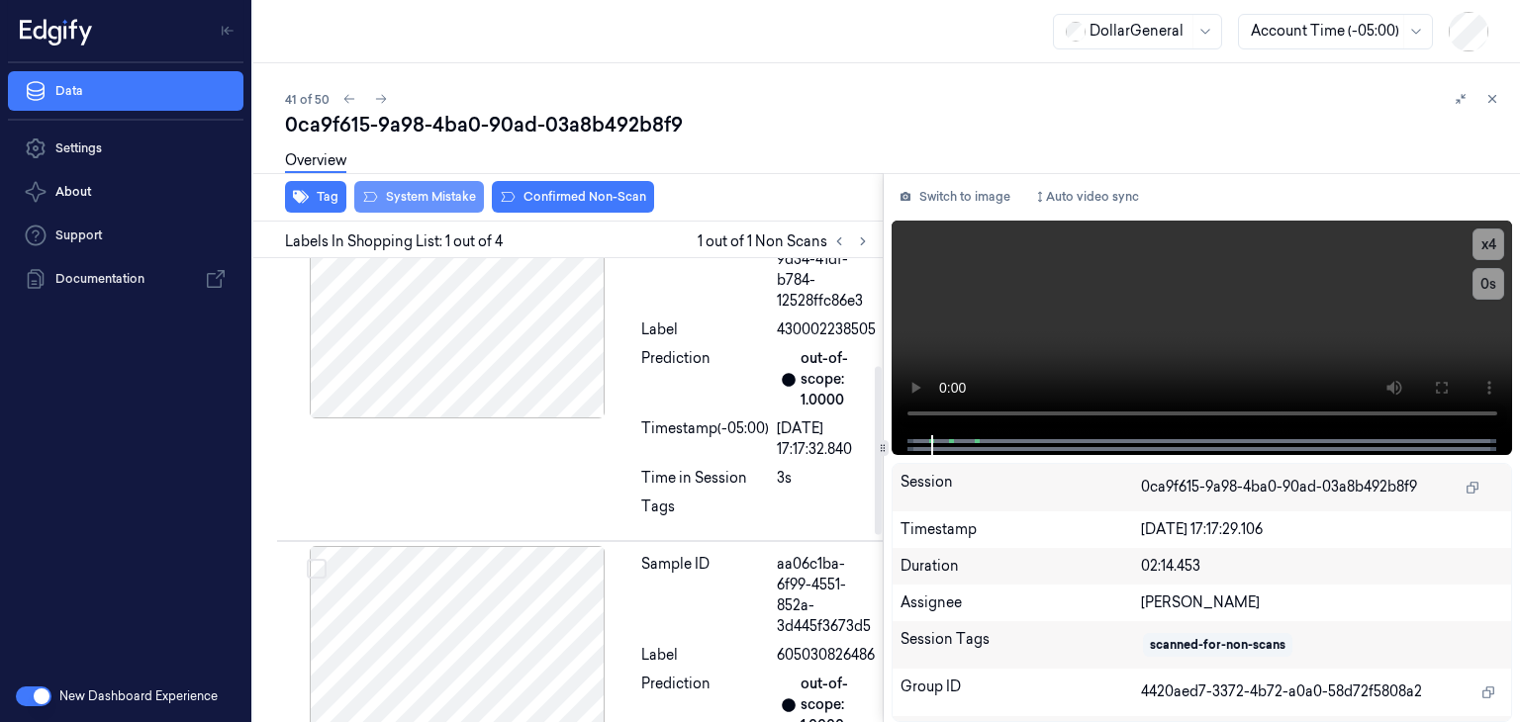
click at [416, 192] on button "System Mistake" at bounding box center [419, 197] width 130 height 32
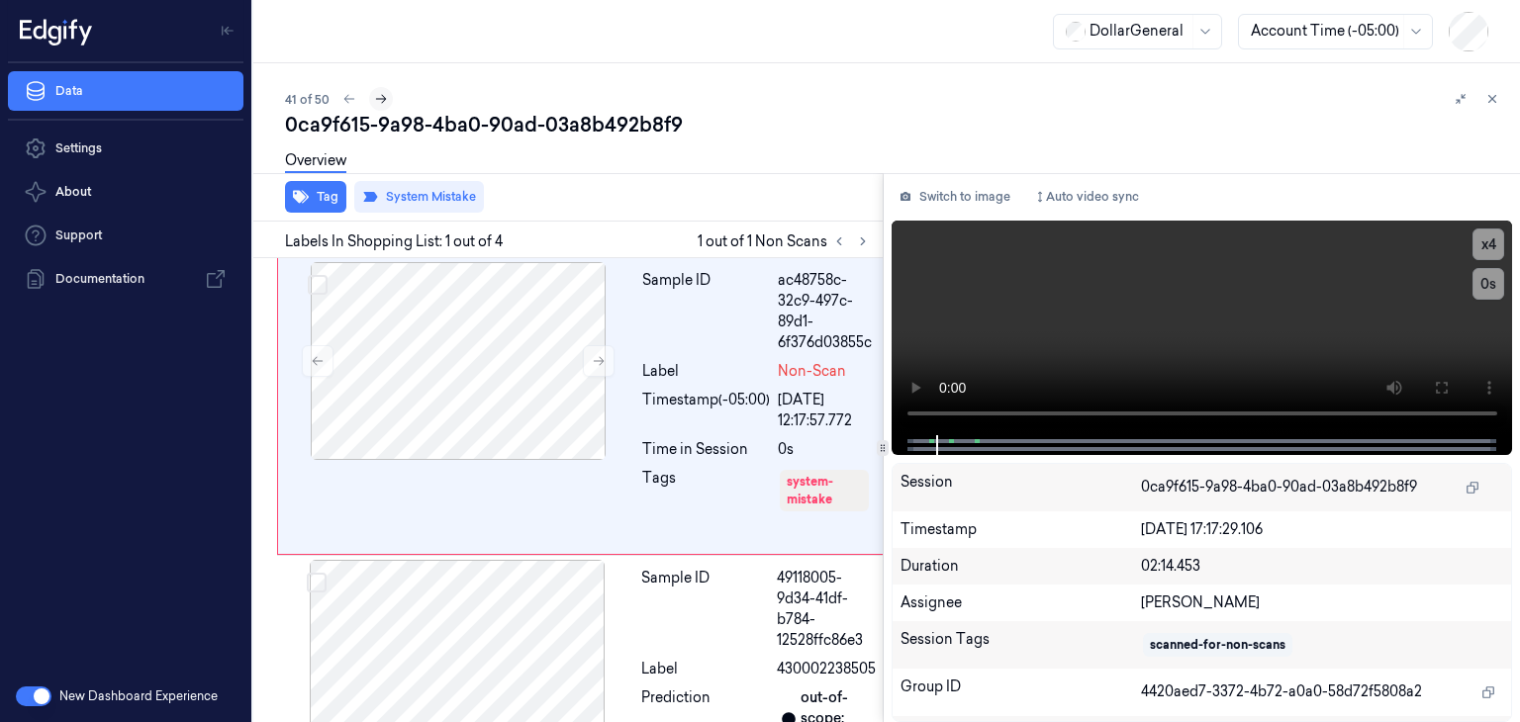
click at [377, 88] on button at bounding box center [381, 99] width 24 height 24
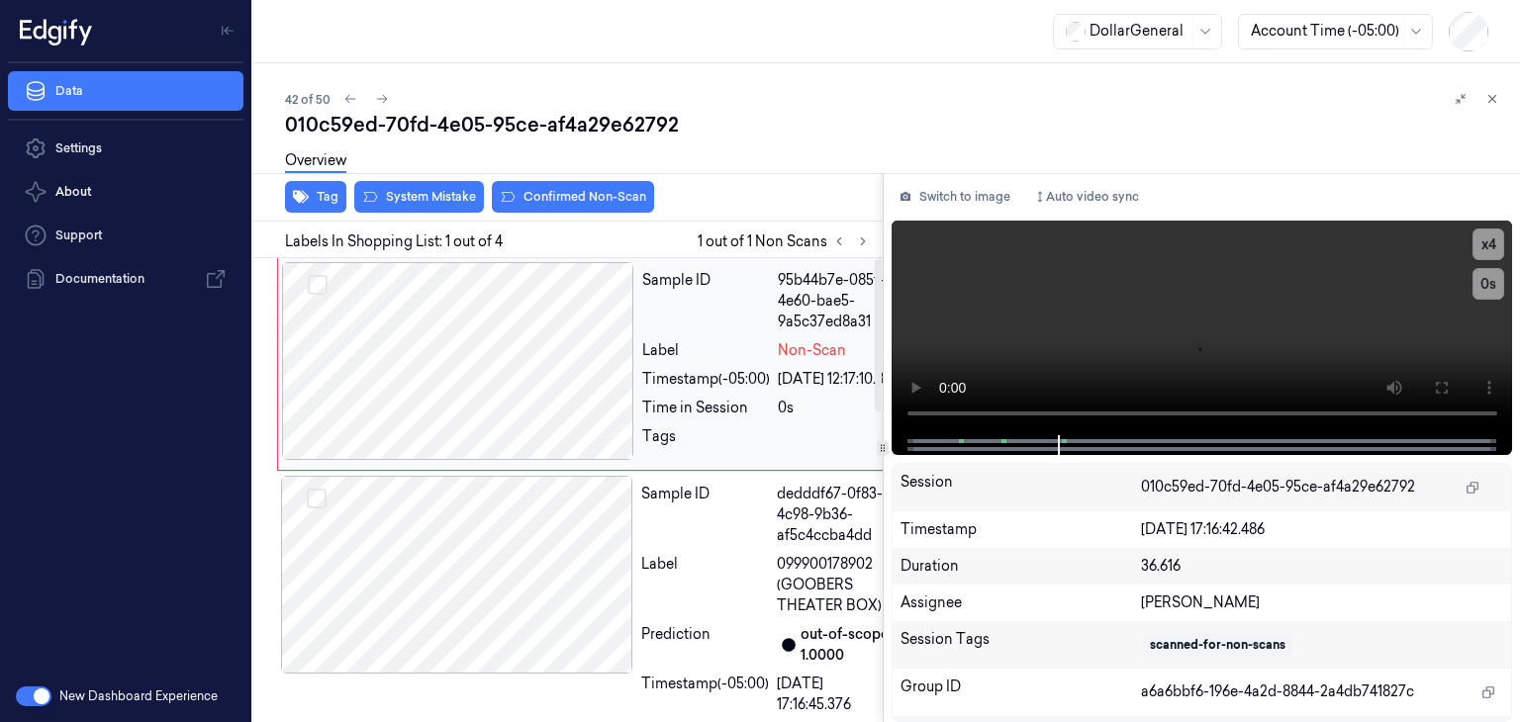
click at [590, 377] on div at bounding box center [458, 361] width 352 height 198
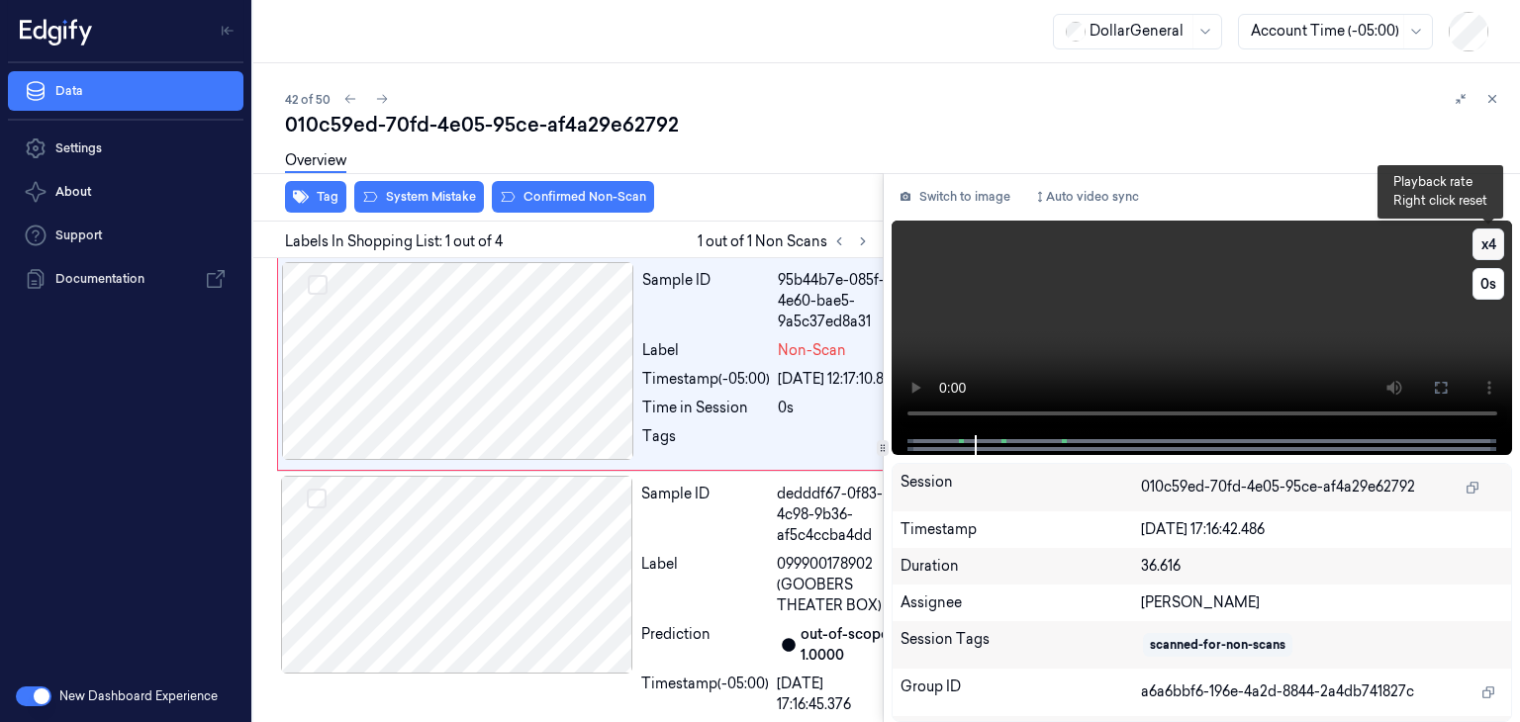
click at [1485, 246] on button "x 4" at bounding box center [1489, 245] width 32 height 32
click at [1485, 246] on button "x 1" at bounding box center [1489, 245] width 32 height 32
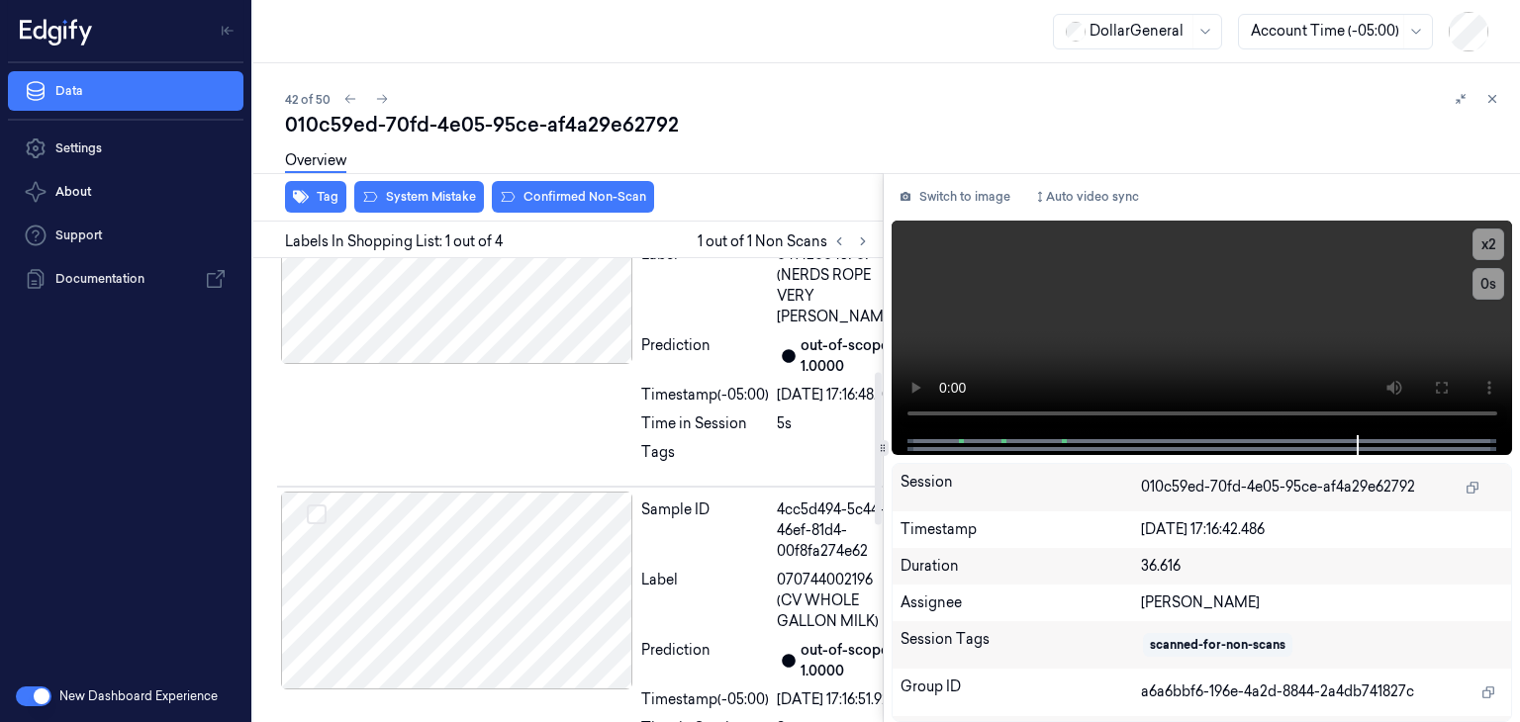
scroll to position [344, 0]
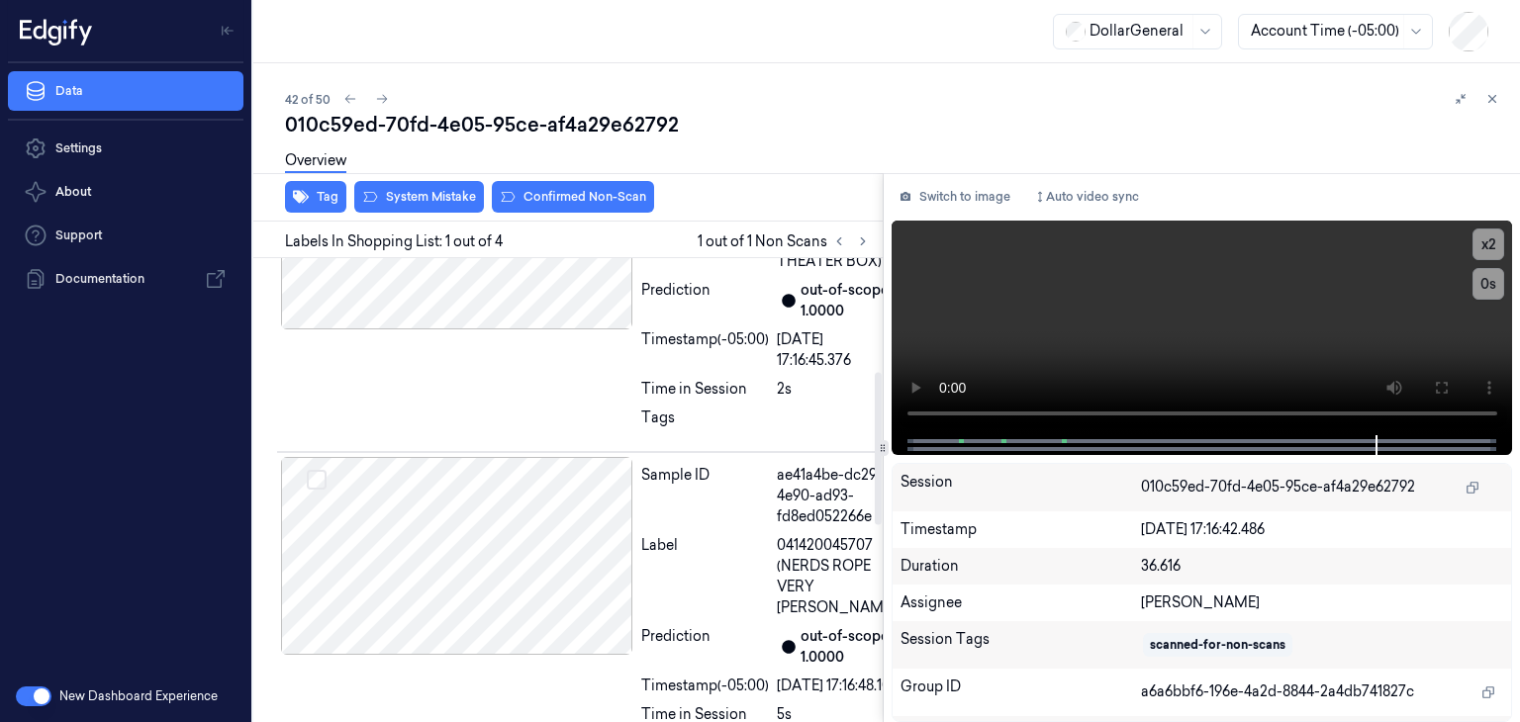
drag, startPoint x: 735, startPoint y: 405, endPoint x: 776, endPoint y: 148, distance: 259.5
click at [776, 148] on div "Overview" at bounding box center [894, 164] width 1219 height 50
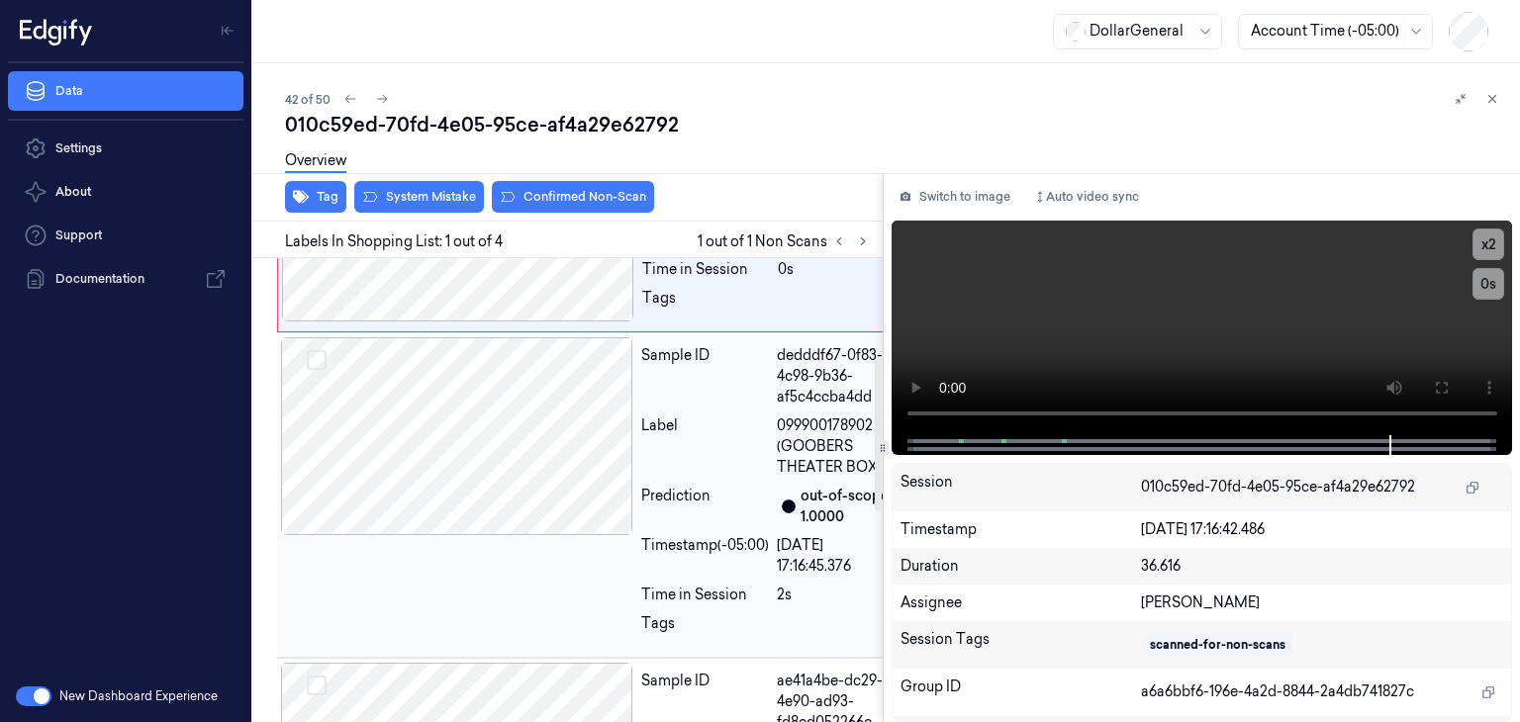
scroll to position [0, 0]
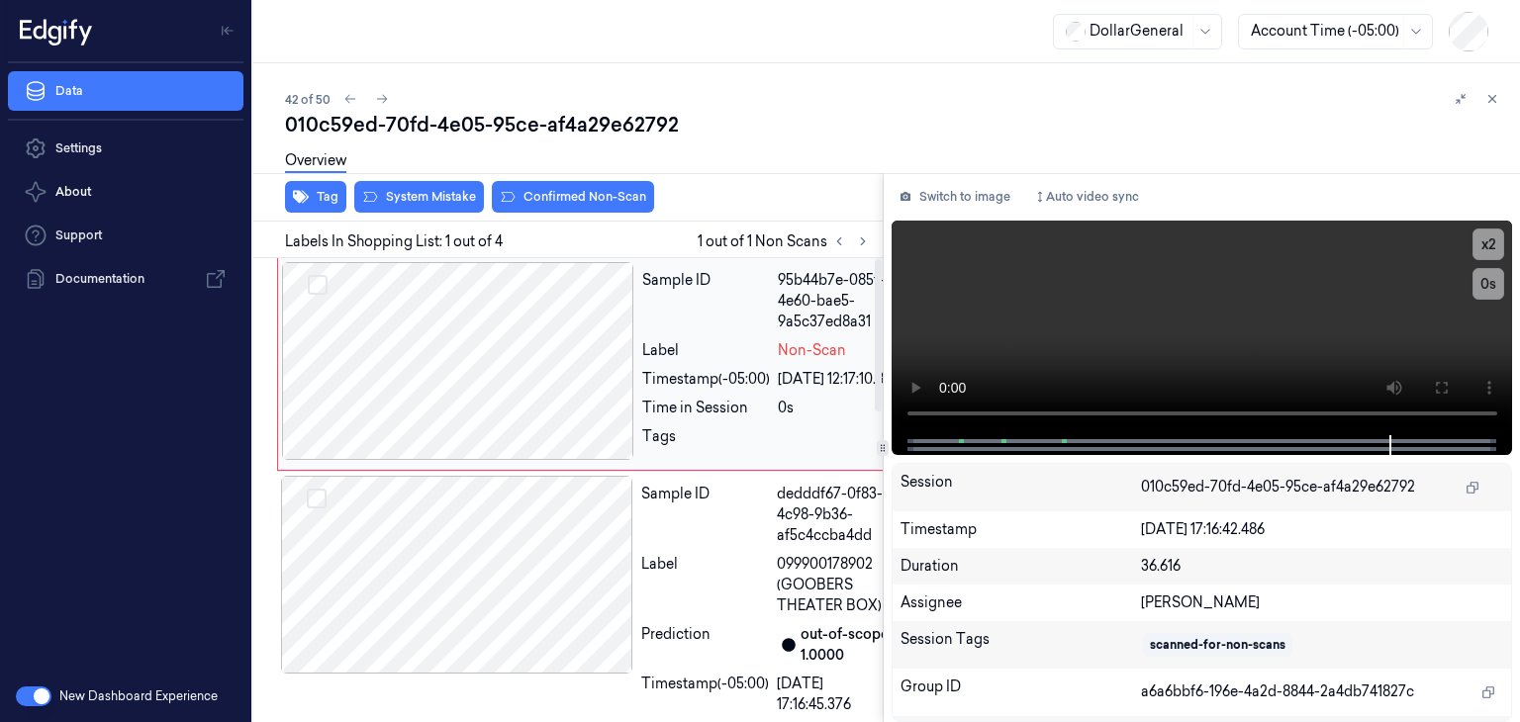
click at [505, 373] on div at bounding box center [458, 361] width 352 height 198
click at [417, 196] on button "System Mistake" at bounding box center [419, 197] width 130 height 32
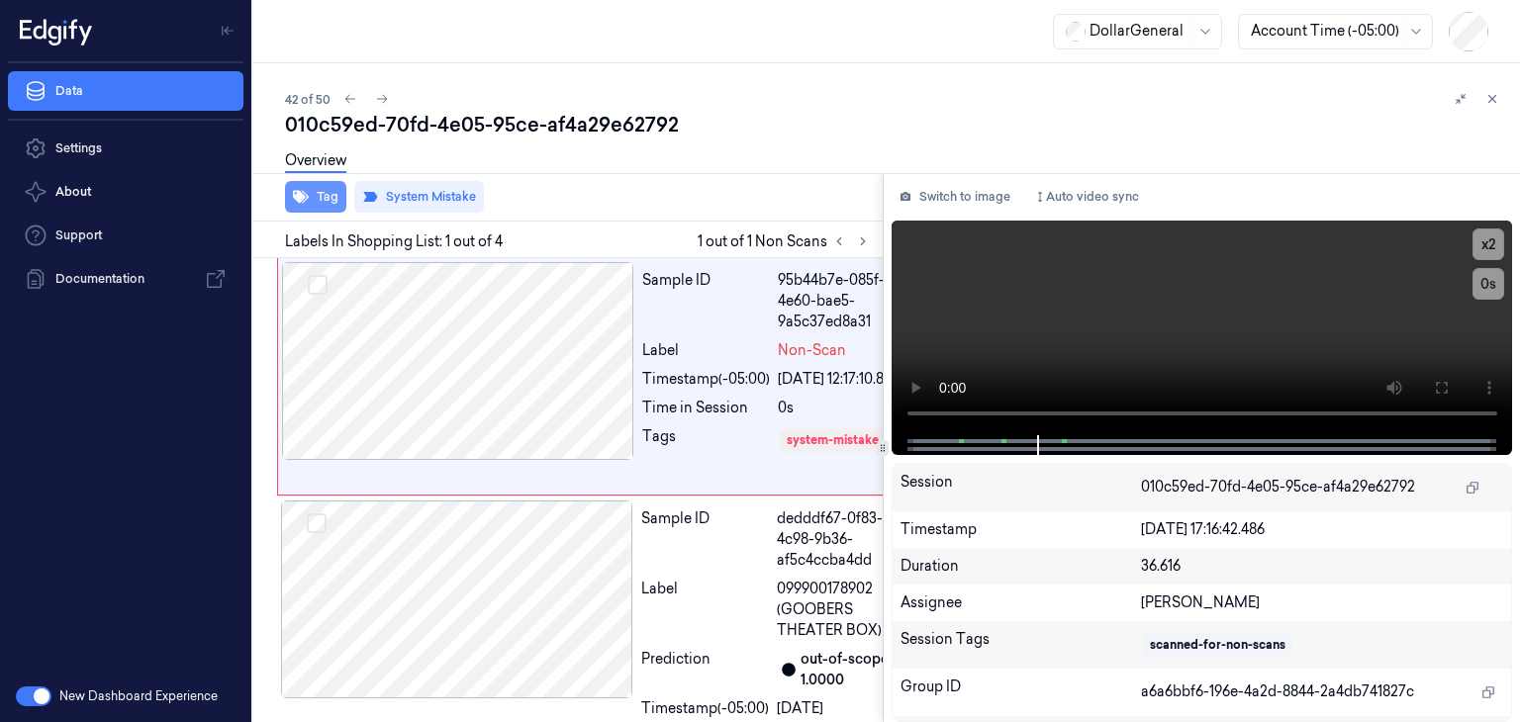
click at [325, 195] on button "Tag" at bounding box center [315, 197] width 61 height 32
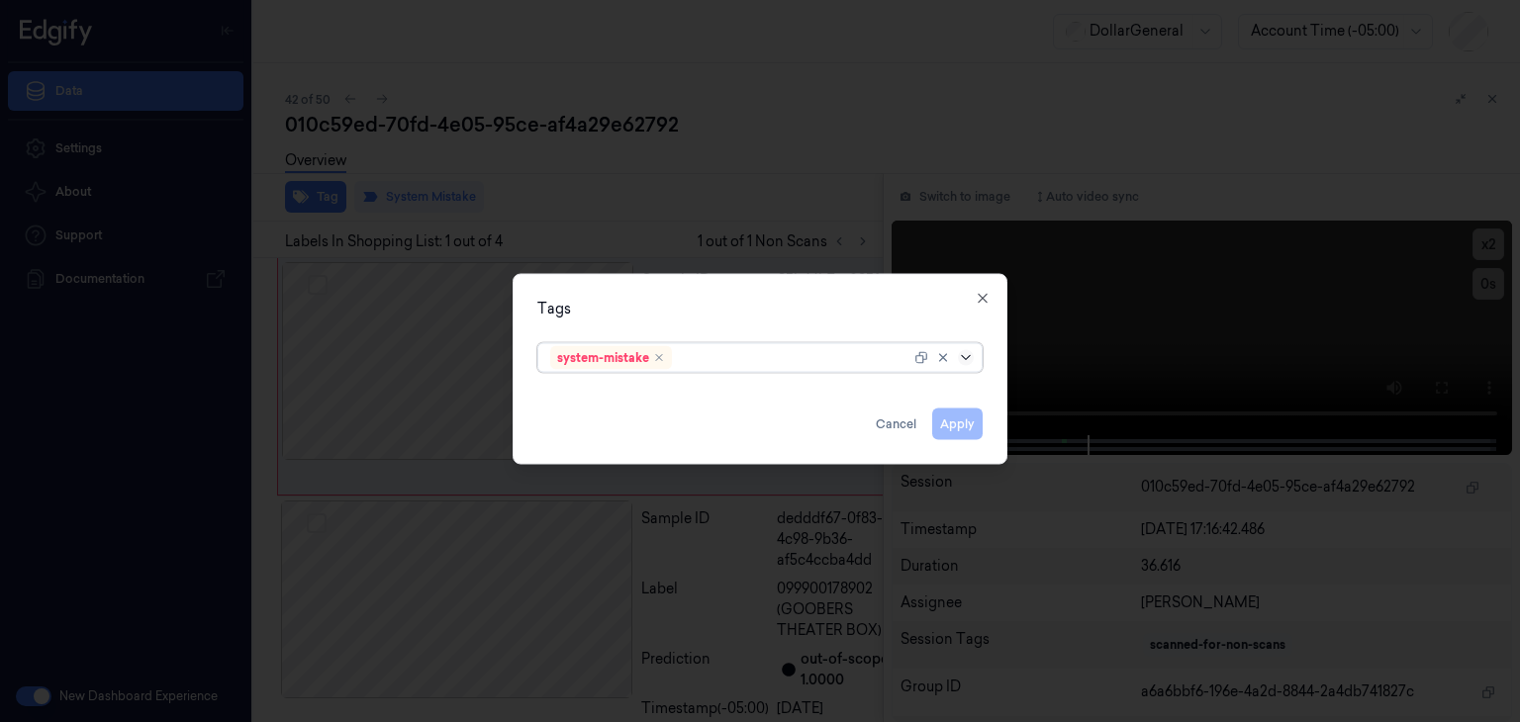
click at [967, 350] on icon at bounding box center [966, 358] width 16 height 16
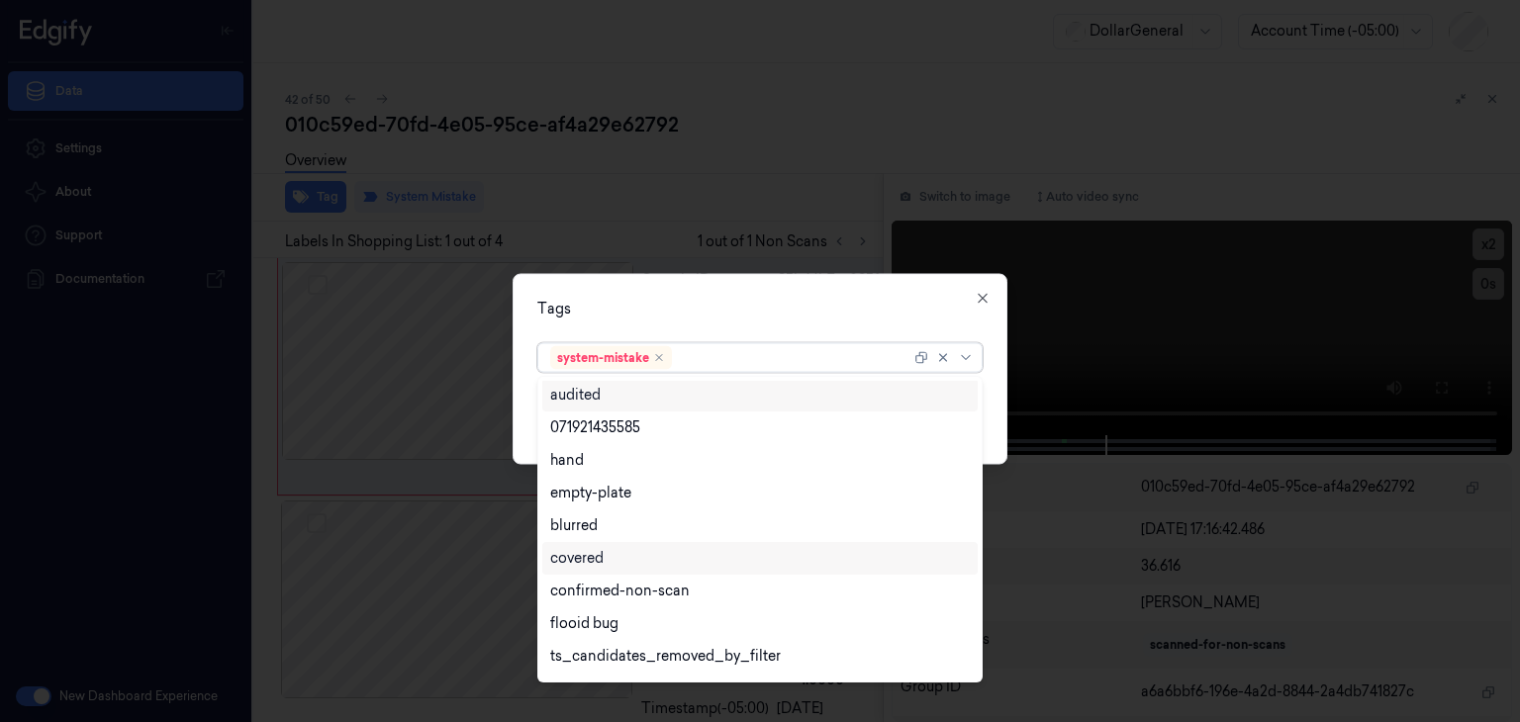
scroll to position [324, 0]
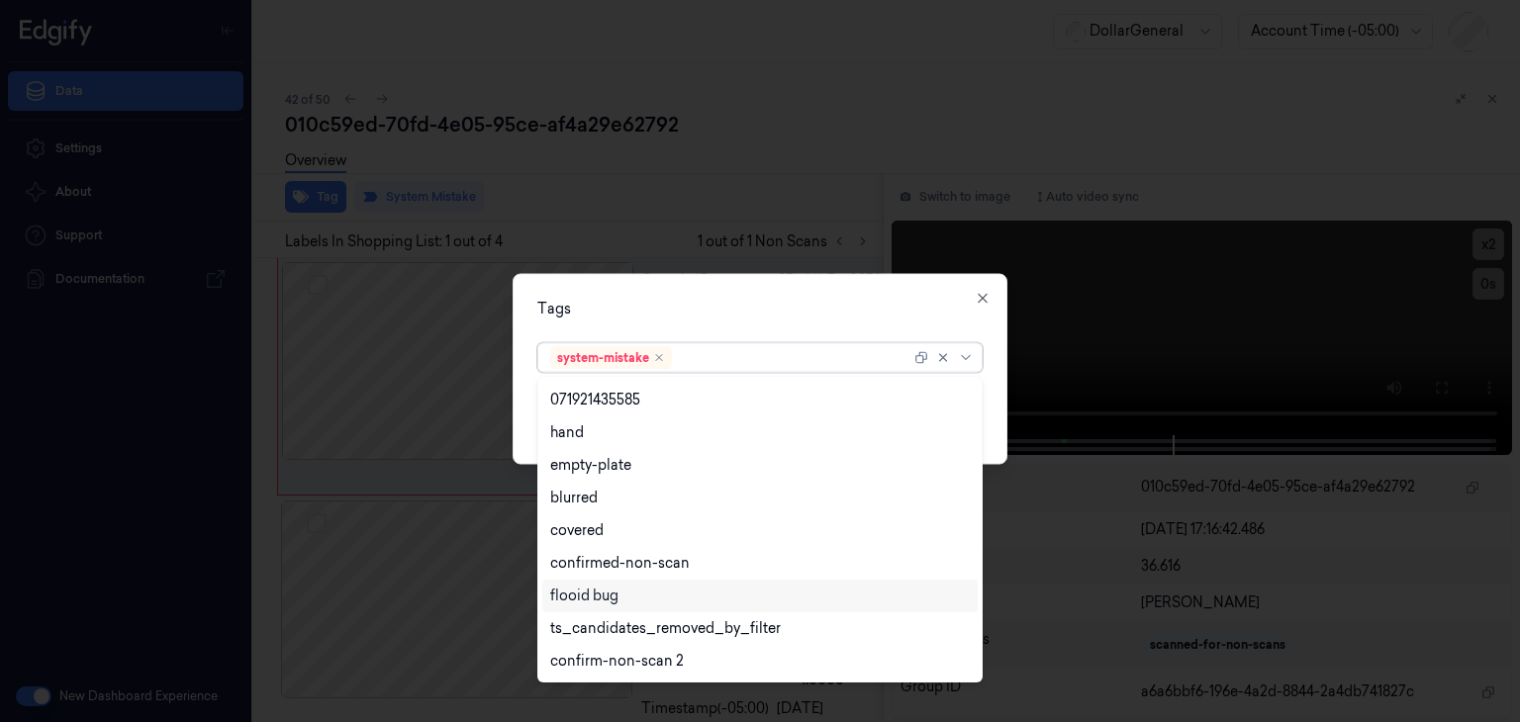
click at [617, 595] on div "flooid bug" at bounding box center [584, 596] width 68 height 21
click at [995, 413] on div "Tags option flooid bug , selected. 23 results available. Use Up and Down to cho…" at bounding box center [760, 369] width 495 height 191
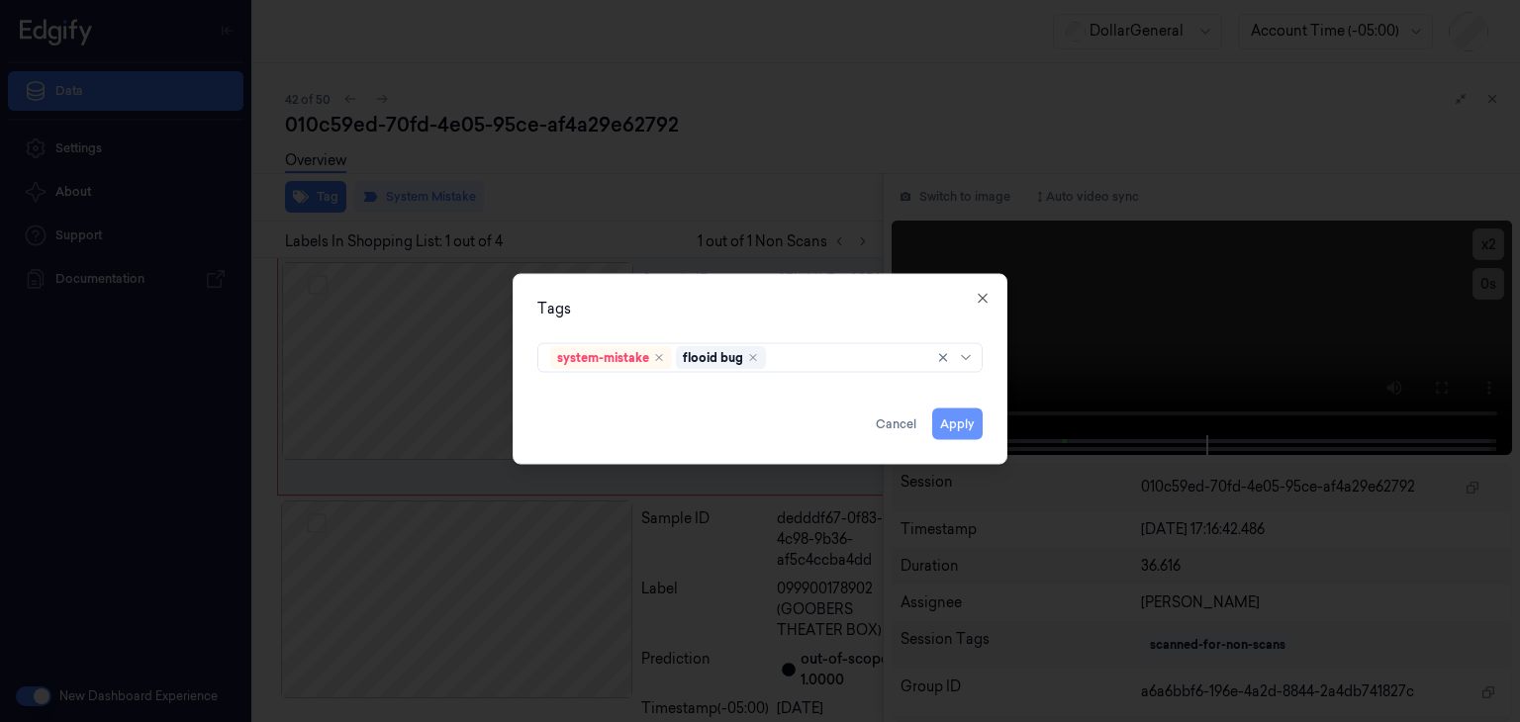
click at [970, 426] on button "Apply" at bounding box center [957, 425] width 50 height 32
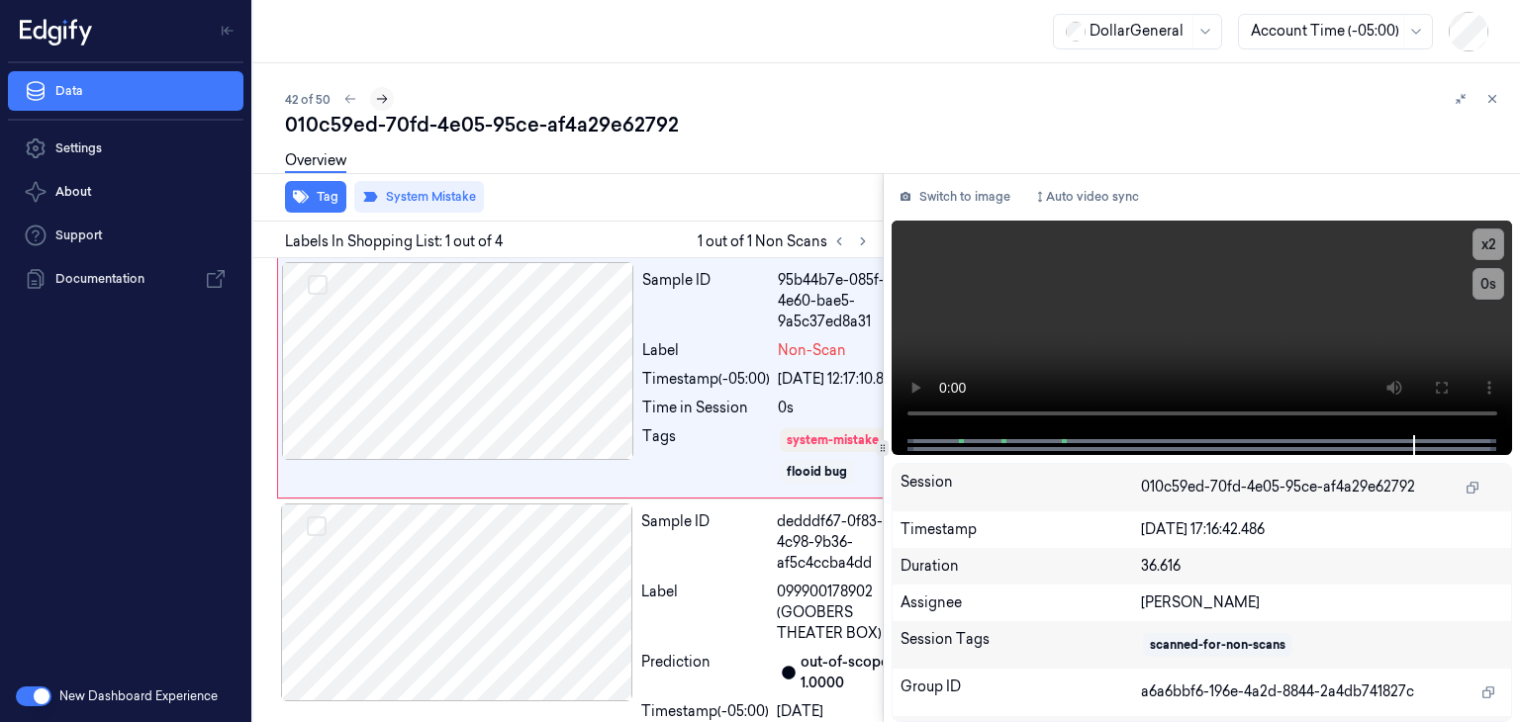
click at [388, 96] on icon at bounding box center [382, 99] width 14 height 14
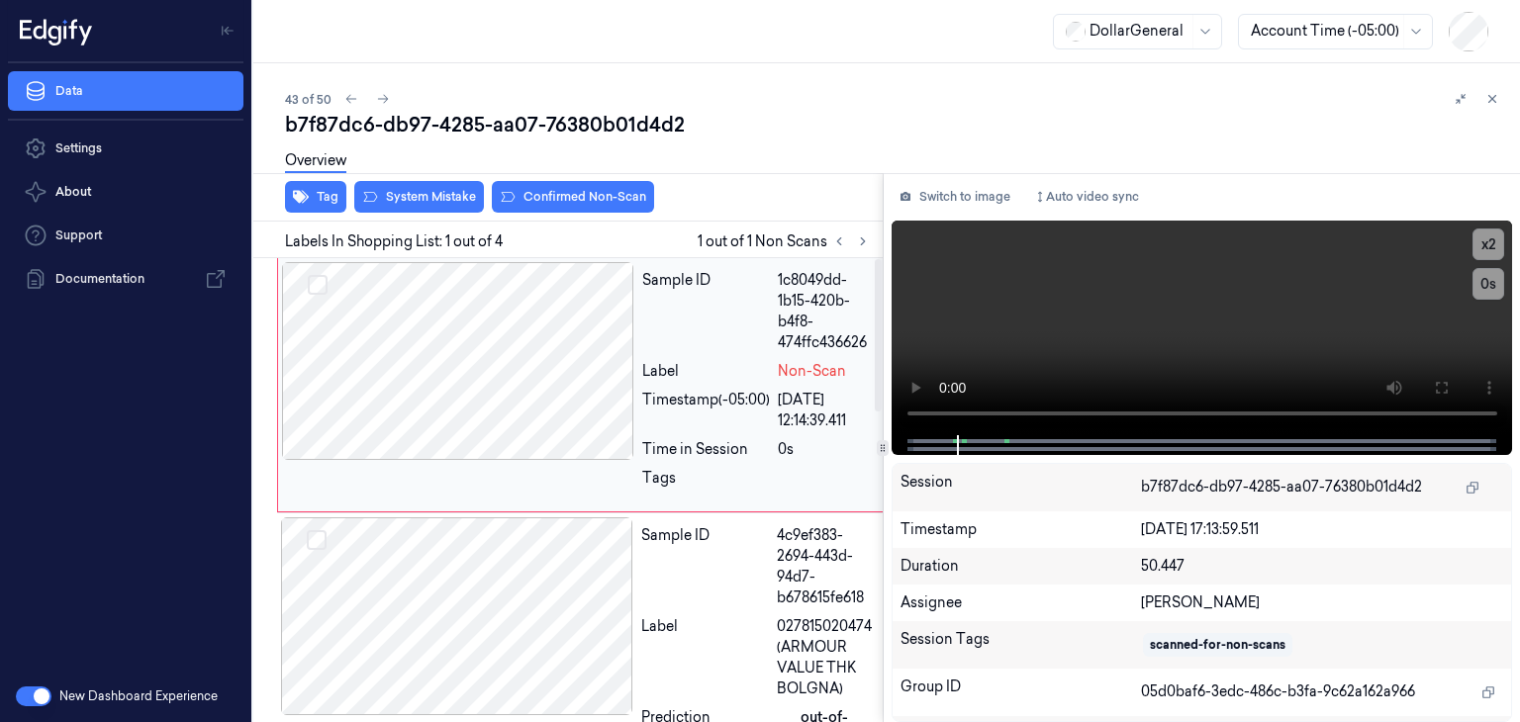
click at [610, 359] on div at bounding box center [458, 361] width 352 height 198
click at [1491, 242] on button "x 2" at bounding box center [1489, 245] width 32 height 32
click at [409, 196] on button "System Mistake" at bounding box center [419, 197] width 130 height 32
click at [388, 103] on button at bounding box center [383, 99] width 24 height 24
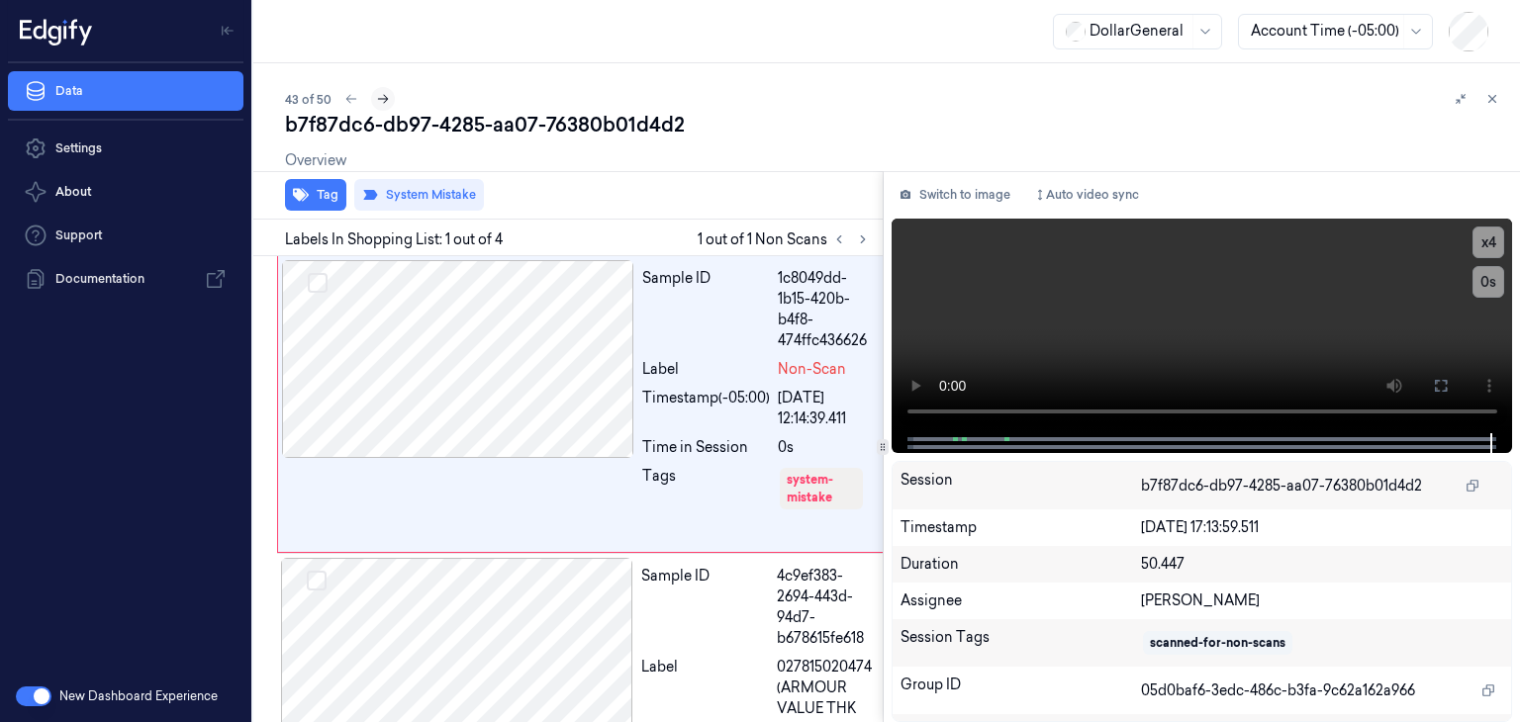
scroll to position [0, 32]
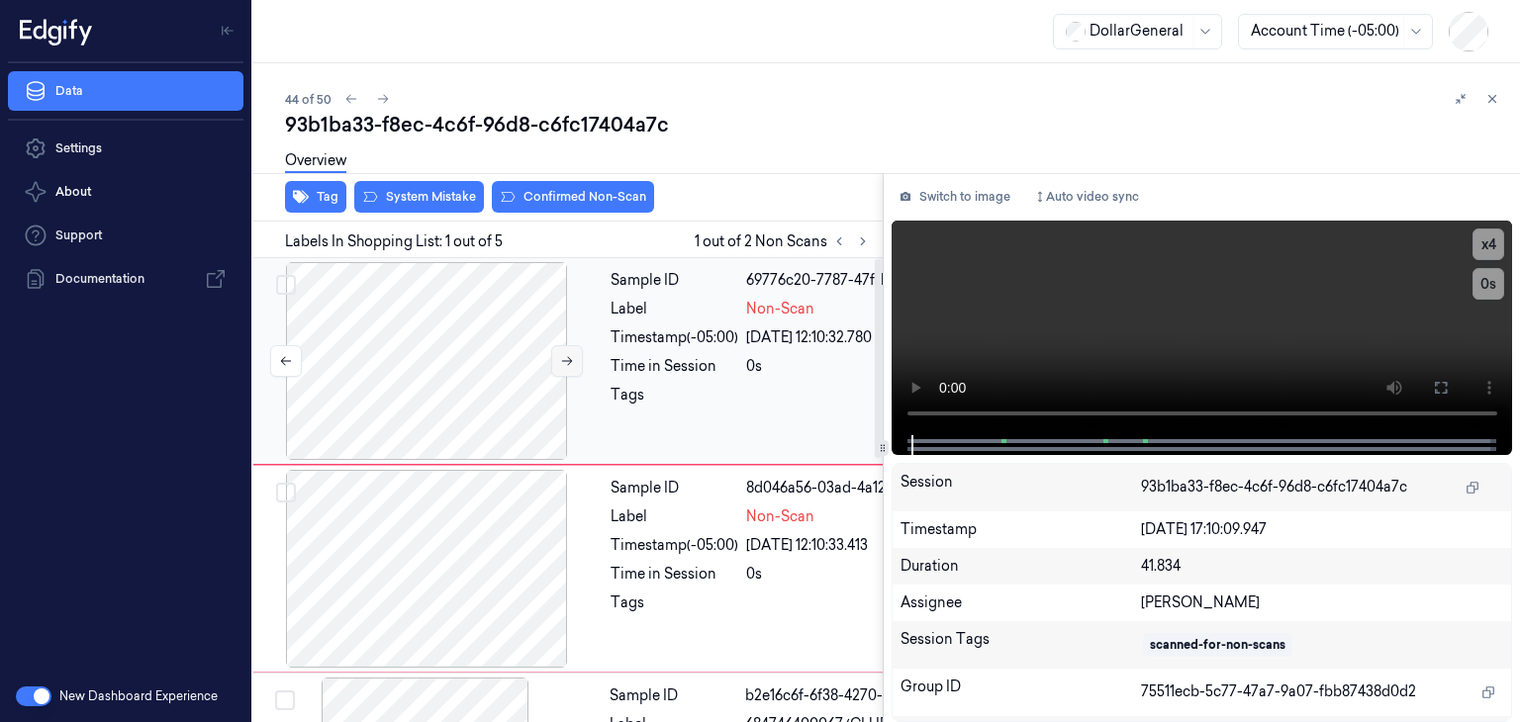
click at [568, 358] on icon at bounding box center [567, 361] width 14 height 14
click at [1088, 330] on video at bounding box center [1203, 328] width 622 height 215
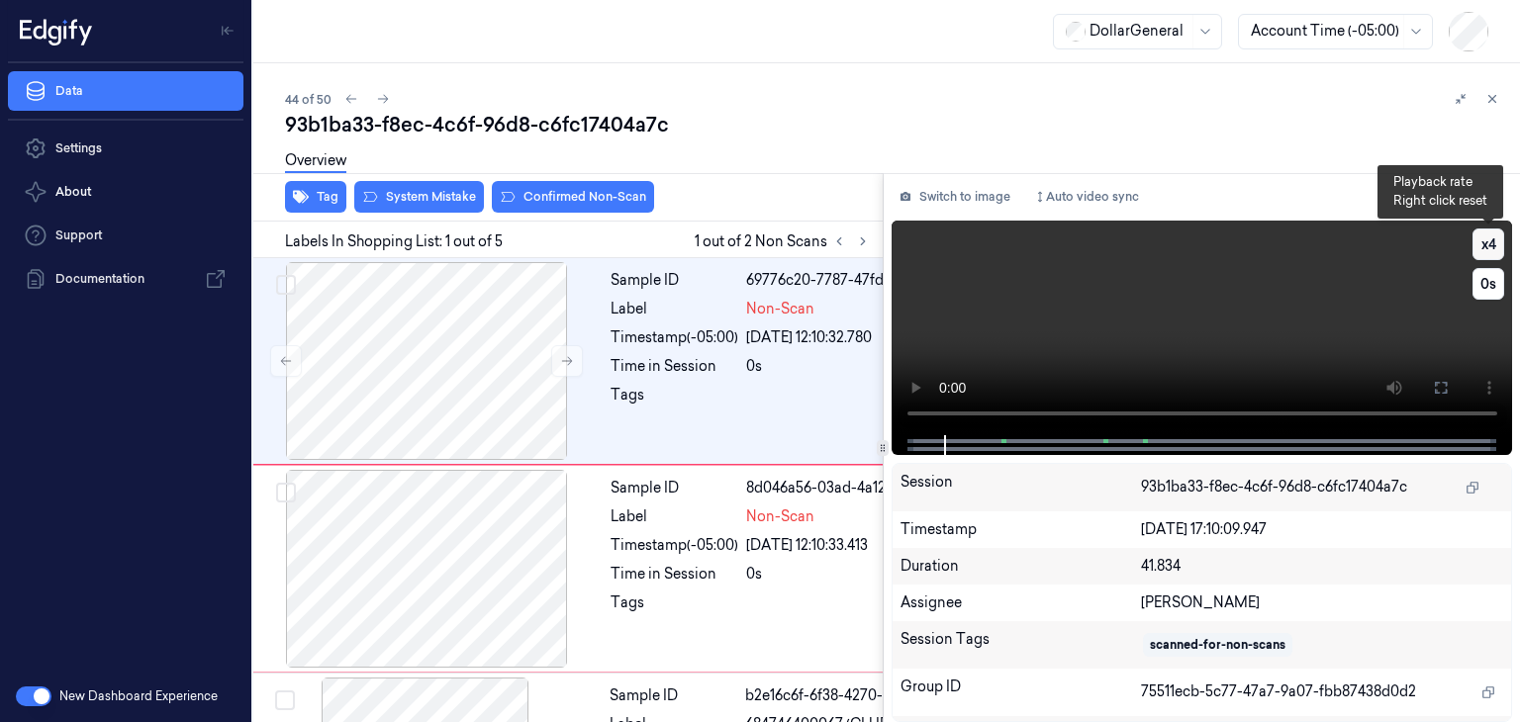
click at [1491, 249] on button "x 4" at bounding box center [1489, 245] width 32 height 32
click at [1491, 249] on button "x 1" at bounding box center [1489, 245] width 32 height 32
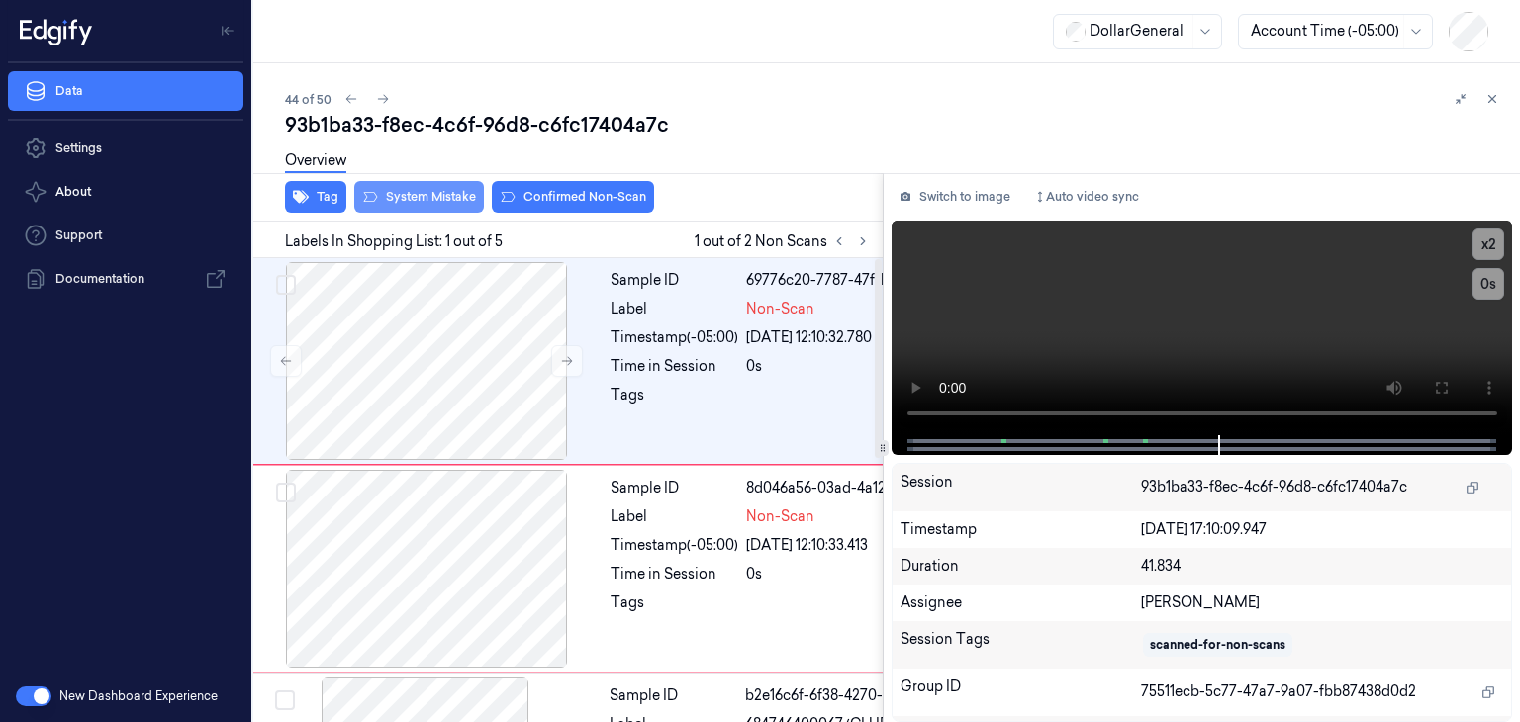
click at [416, 191] on button "System Mistake" at bounding box center [419, 197] width 130 height 32
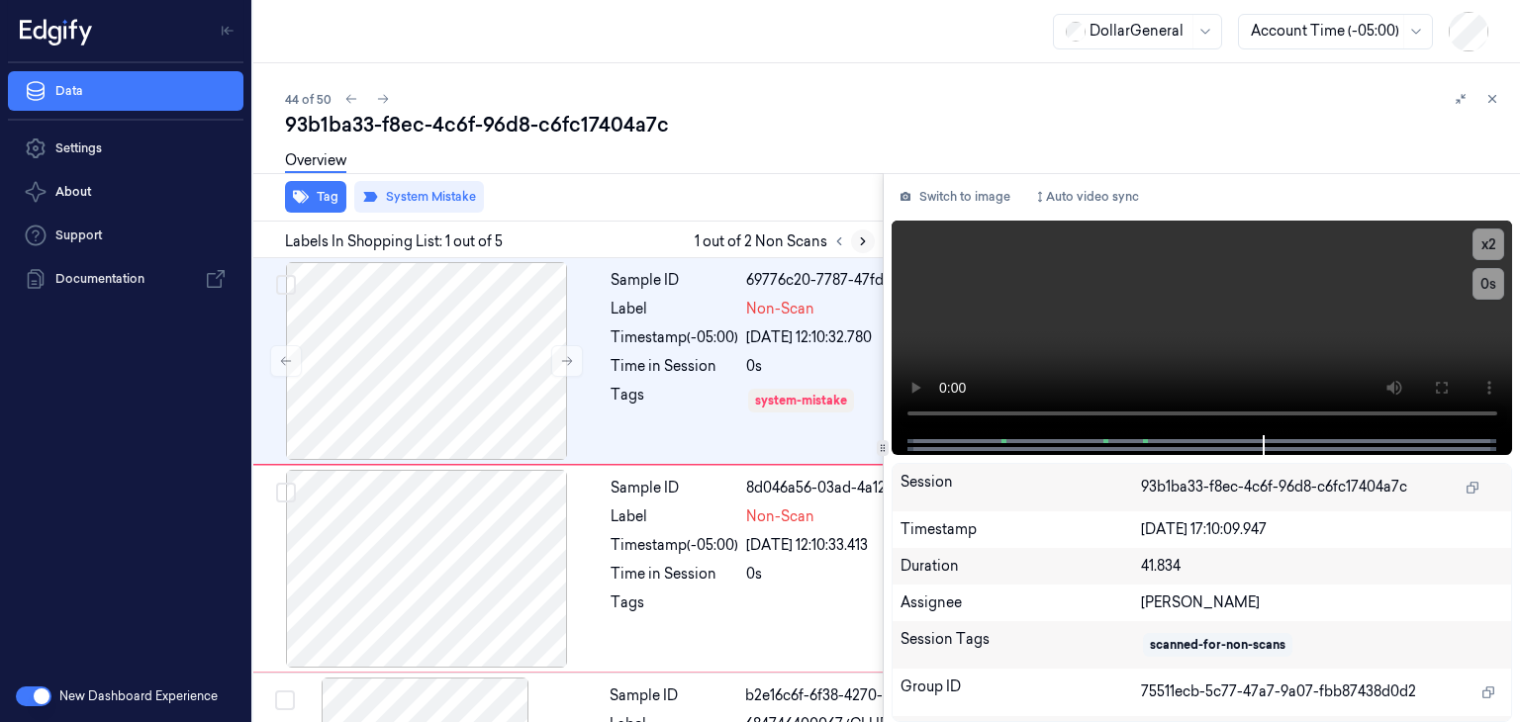
click at [860, 250] on button at bounding box center [863, 242] width 24 height 24
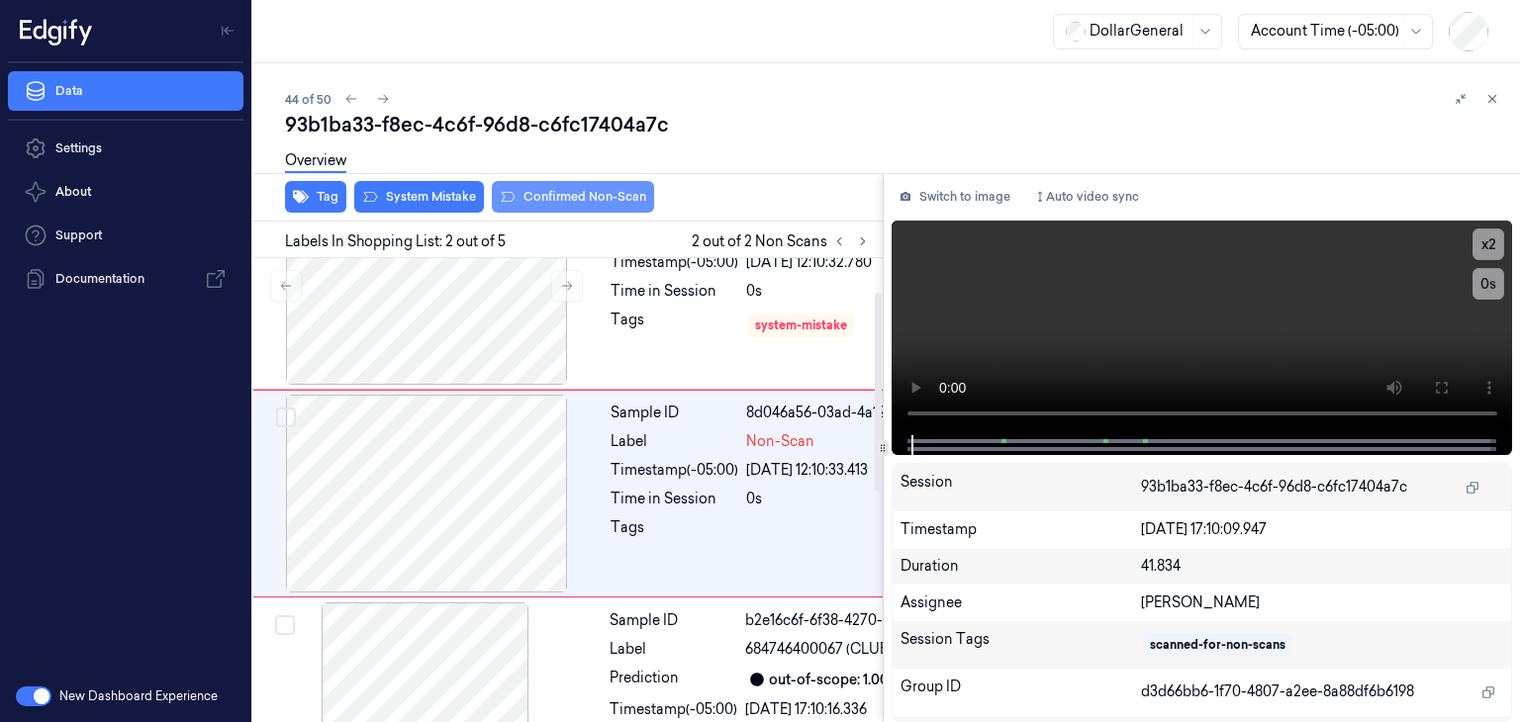
scroll to position [78, 32]
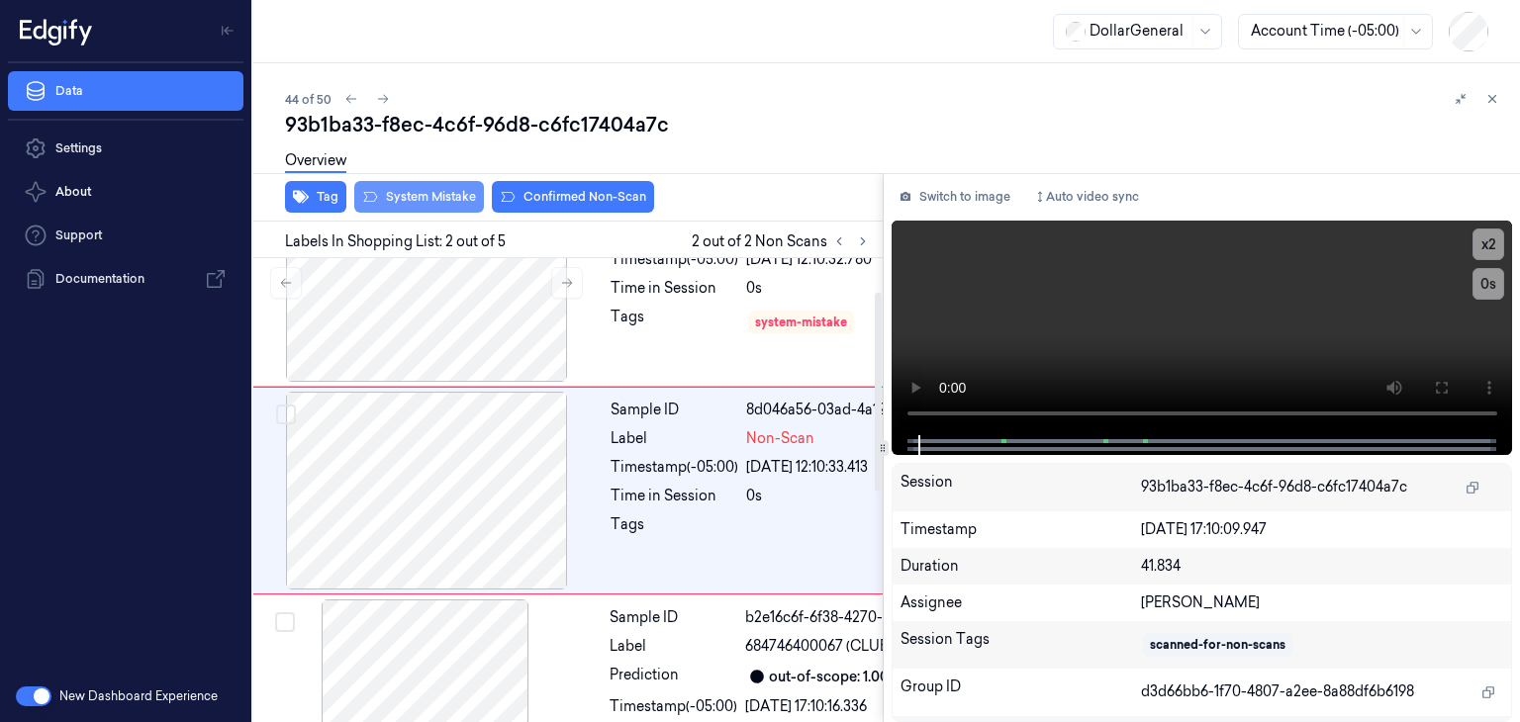
click at [434, 199] on button "System Mistake" at bounding box center [419, 197] width 130 height 32
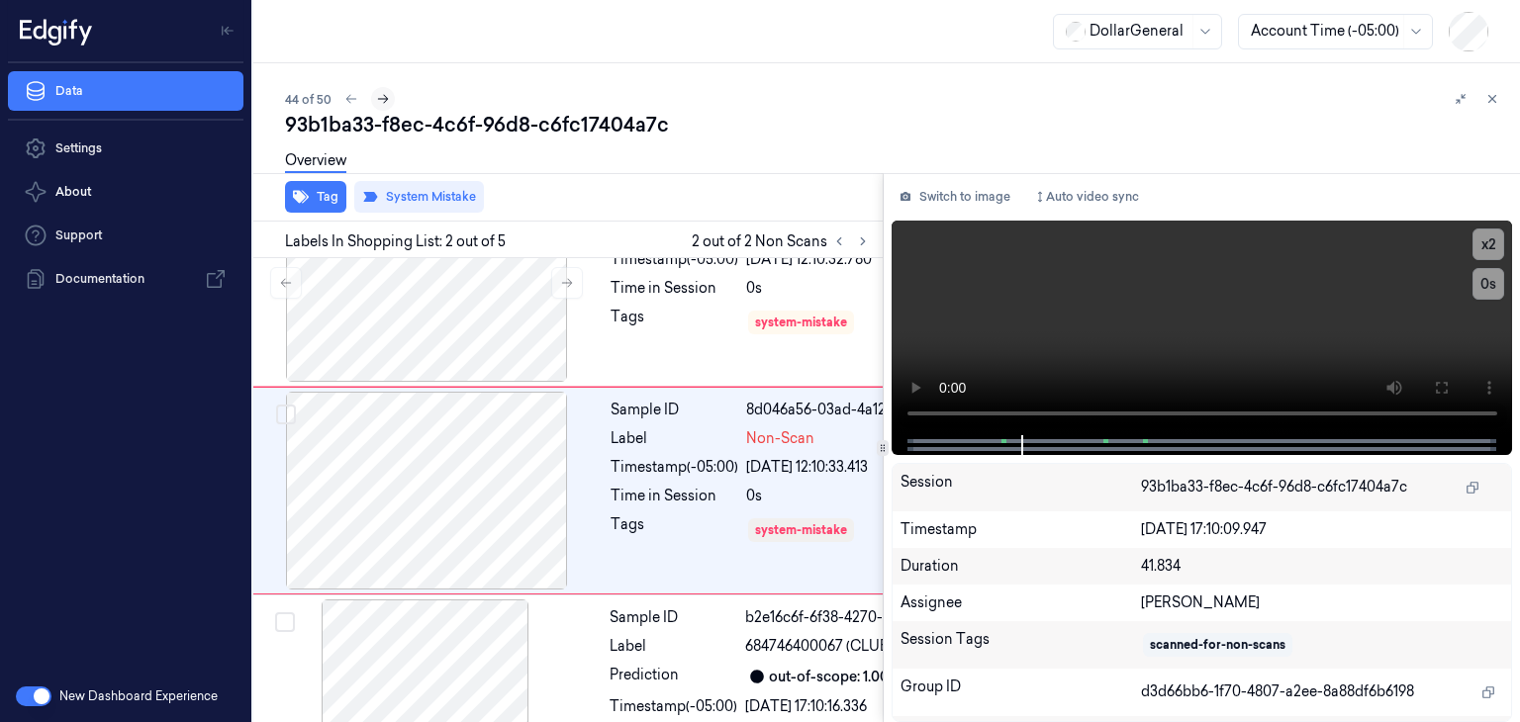
click at [385, 104] on icon at bounding box center [383, 99] width 14 height 14
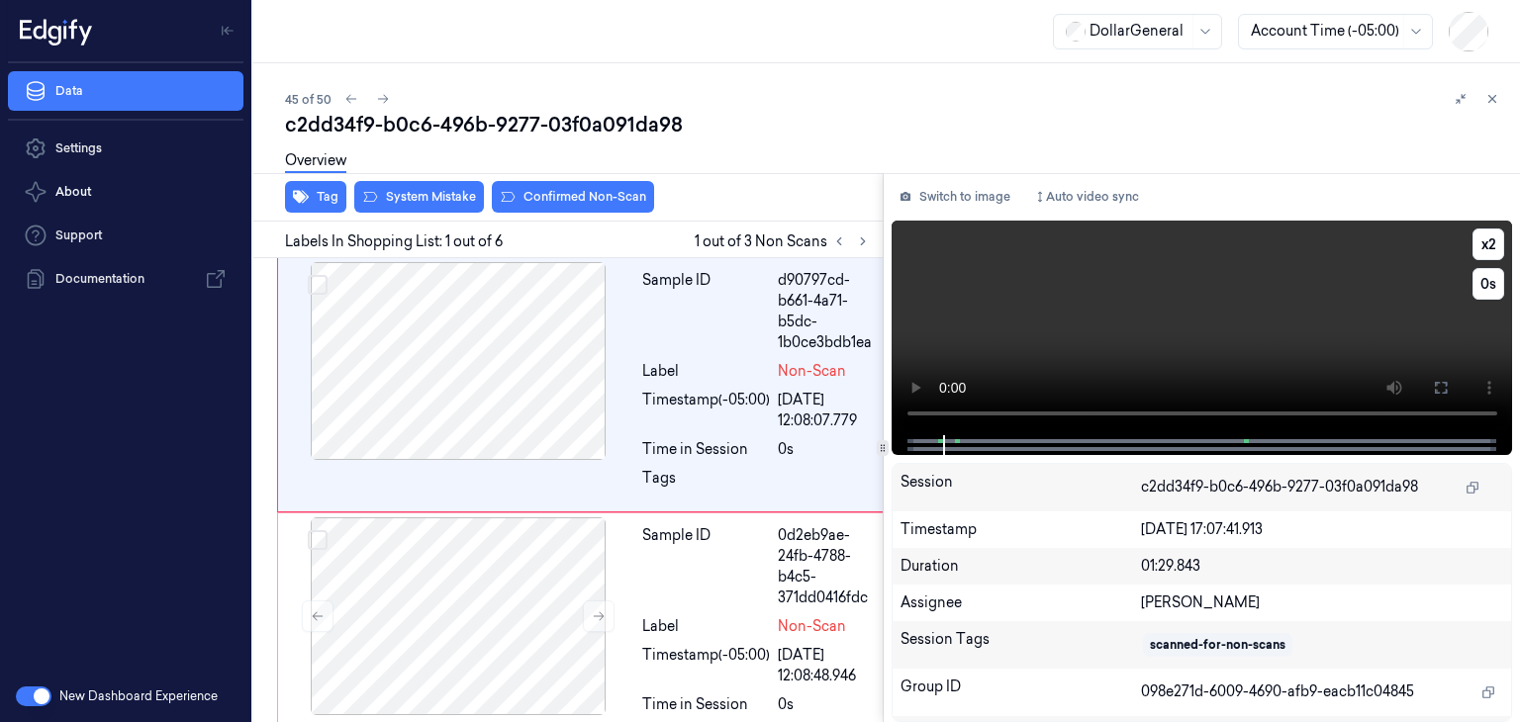
click at [1037, 318] on video at bounding box center [1203, 328] width 622 height 215
click at [936, 199] on button "Switch to image" at bounding box center [955, 197] width 127 height 32
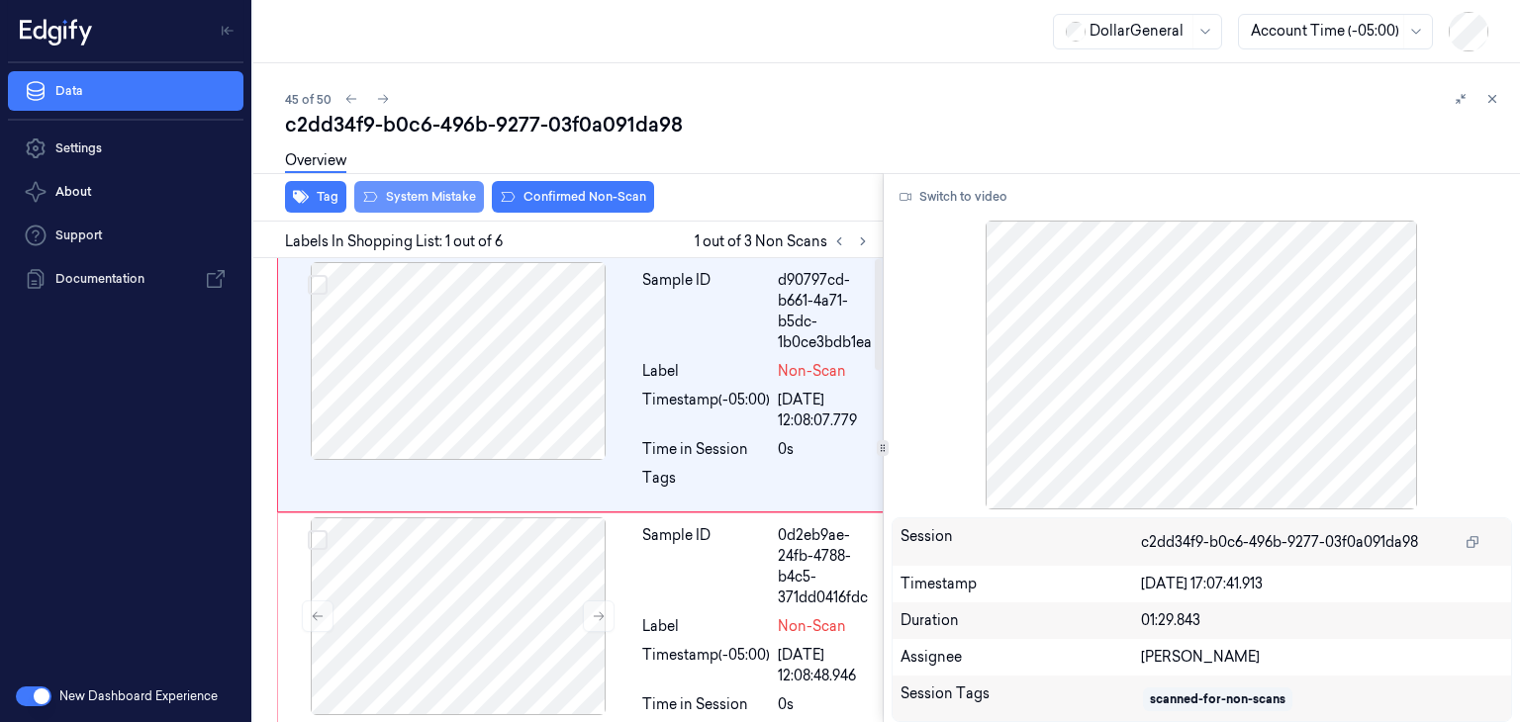
click at [435, 190] on button "System Mistake" at bounding box center [419, 197] width 130 height 32
click at [871, 238] on button at bounding box center [863, 242] width 24 height 24
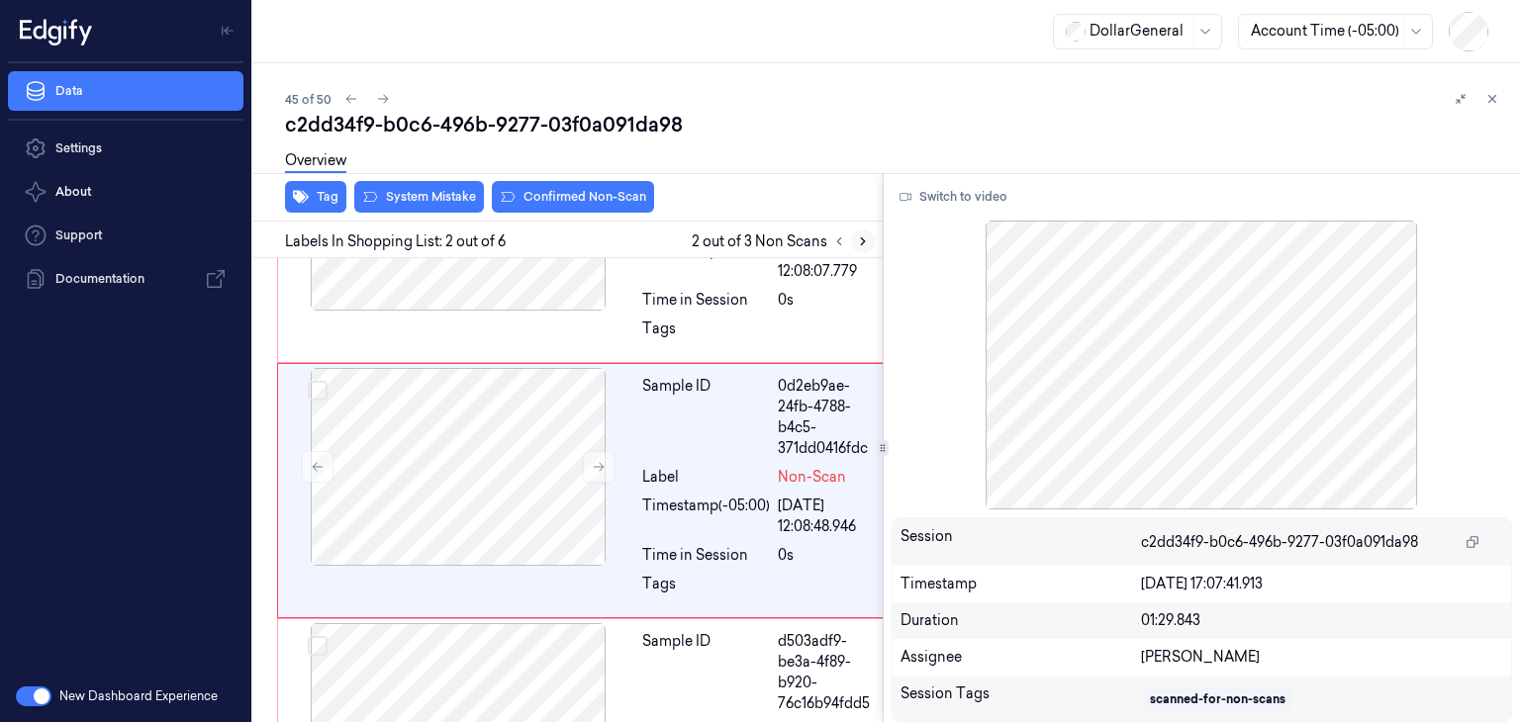
scroll to position [191, 0]
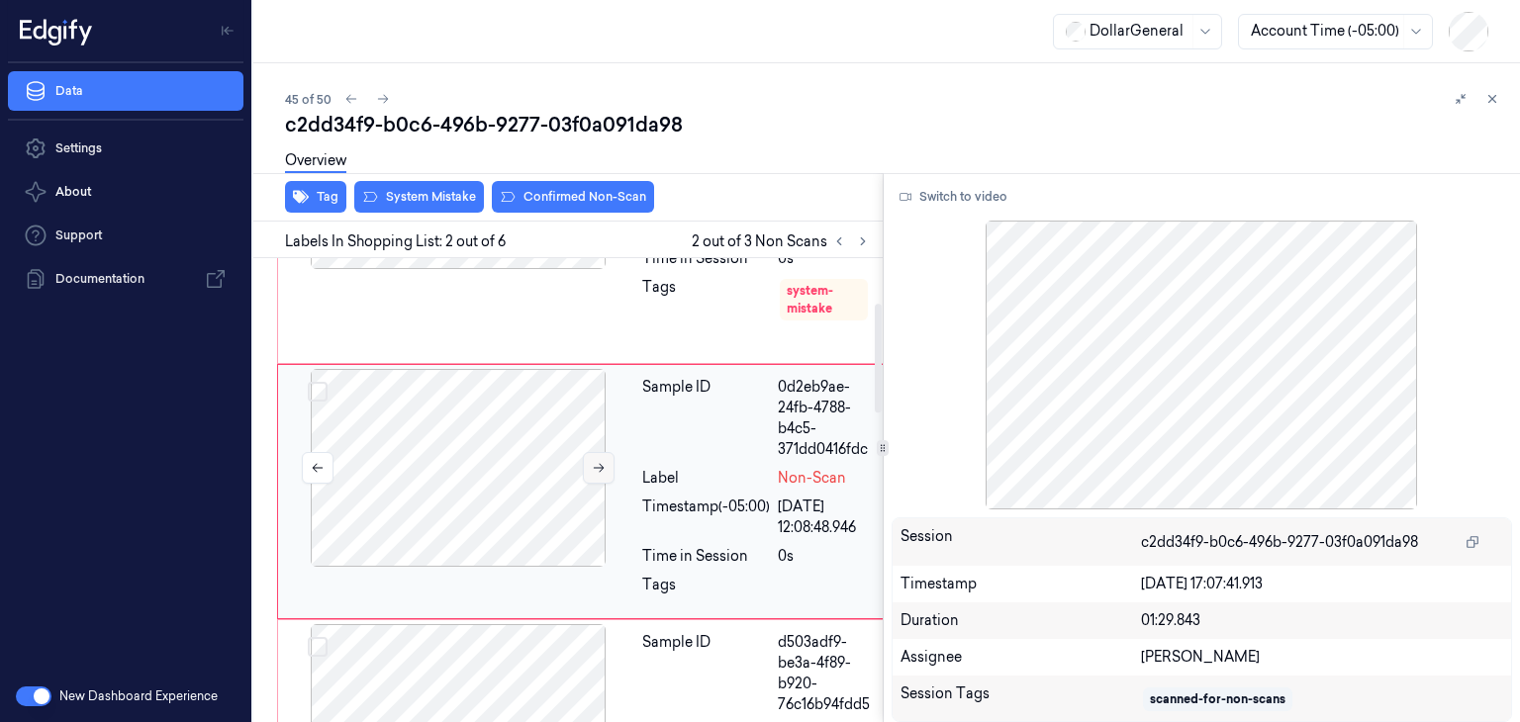
click at [593, 466] on icon at bounding box center [599, 468] width 14 height 14
click at [590, 475] on button at bounding box center [599, 468] width 32 height 32
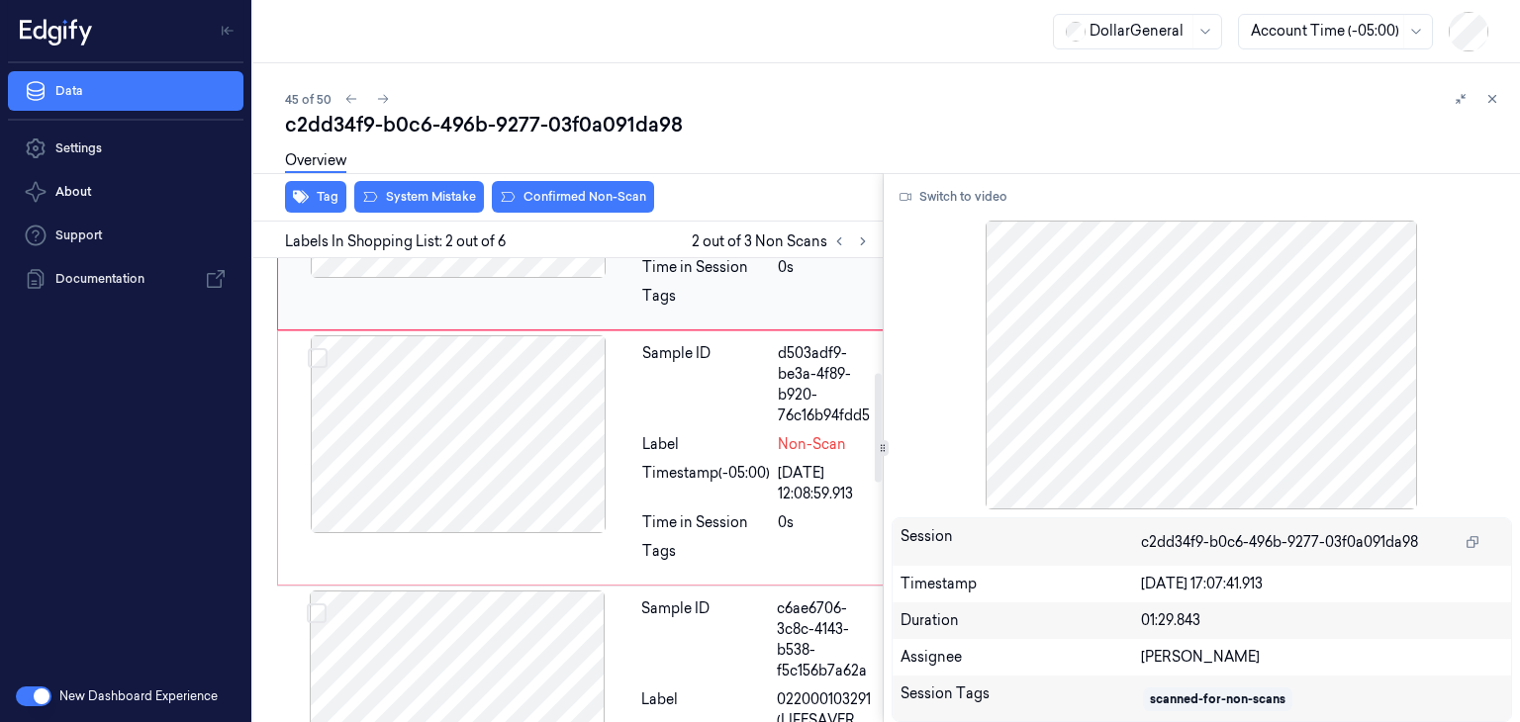
scroll to position [488, 0]
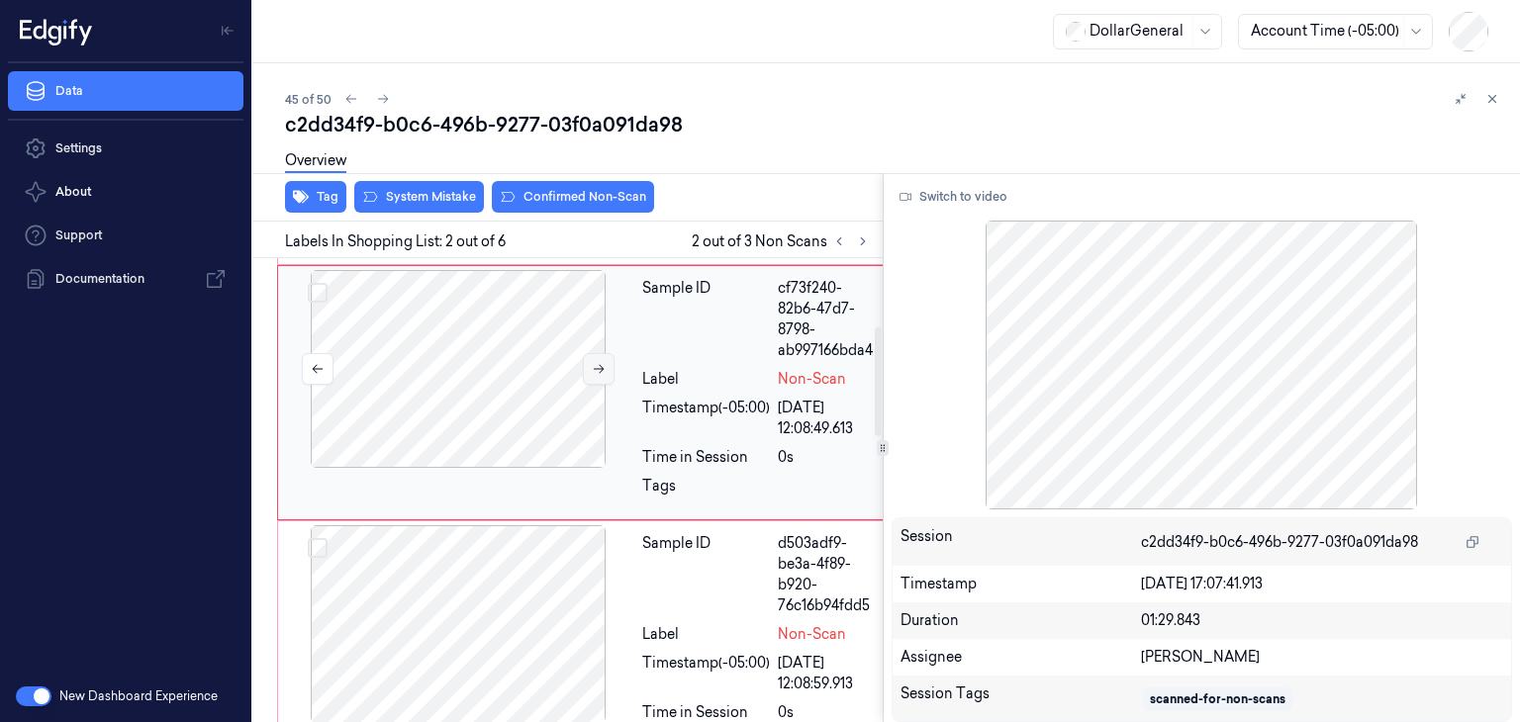
click at [589, 368] on button at bounding box center [599, 369] width 32 height 32
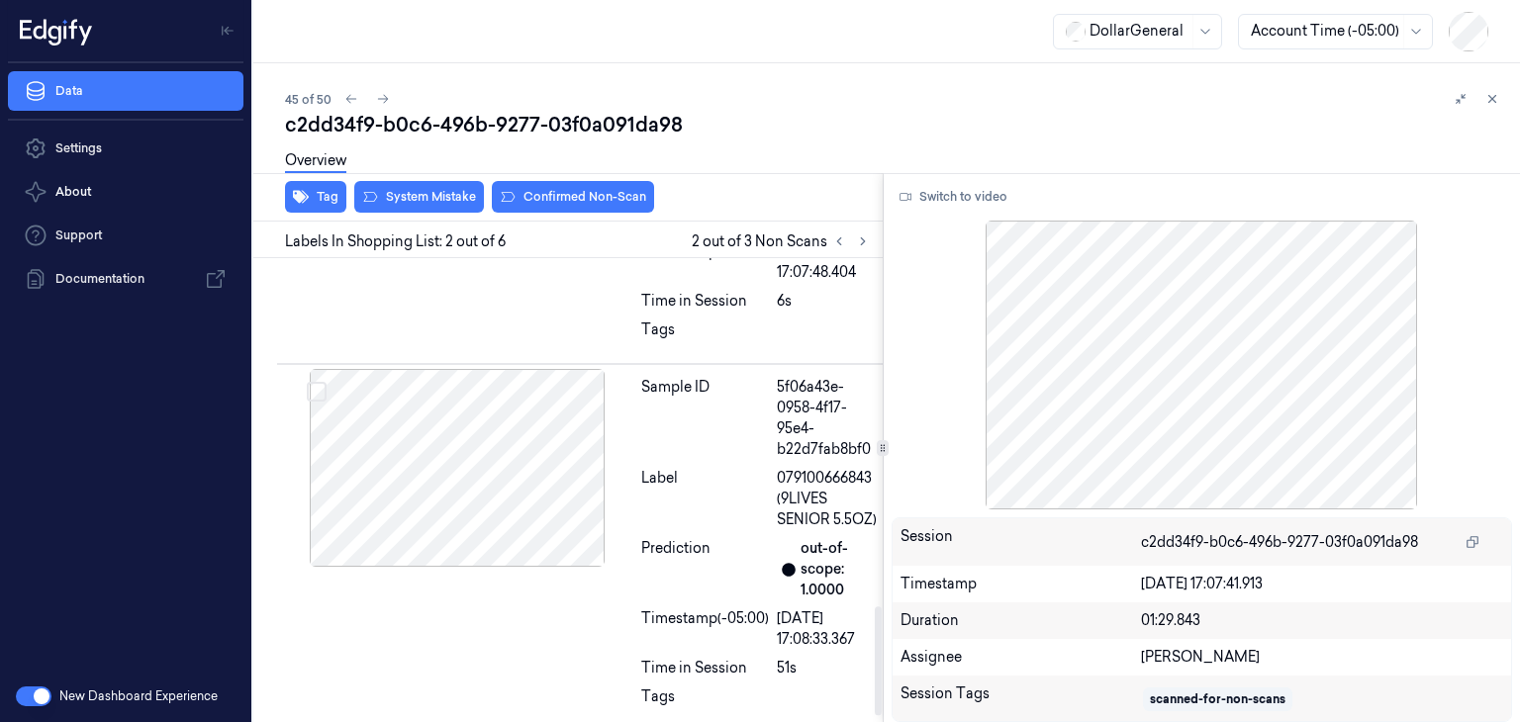
scroll to position [1511, 0]
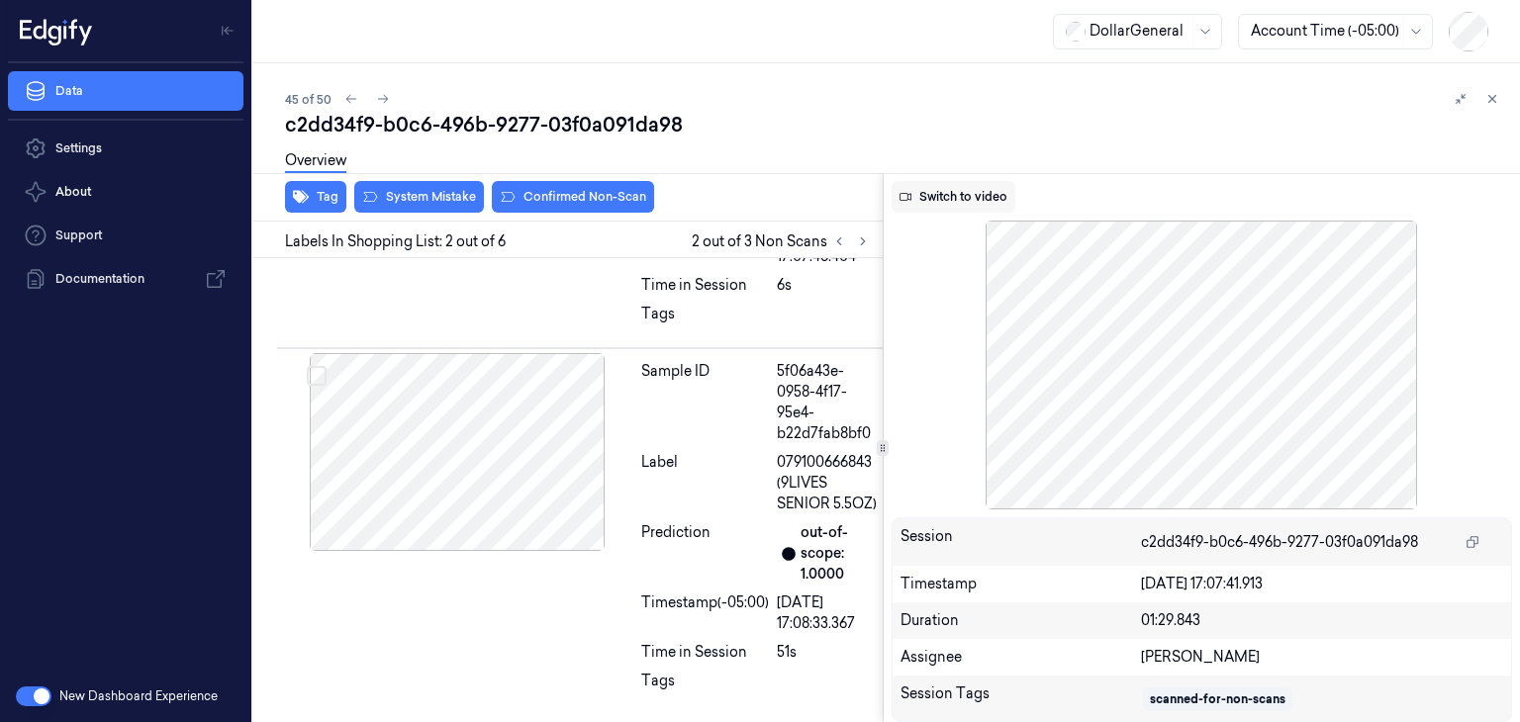
click at [927, 211] on button "Switch to video" at bounding box center [954, 197] width 124 height 32
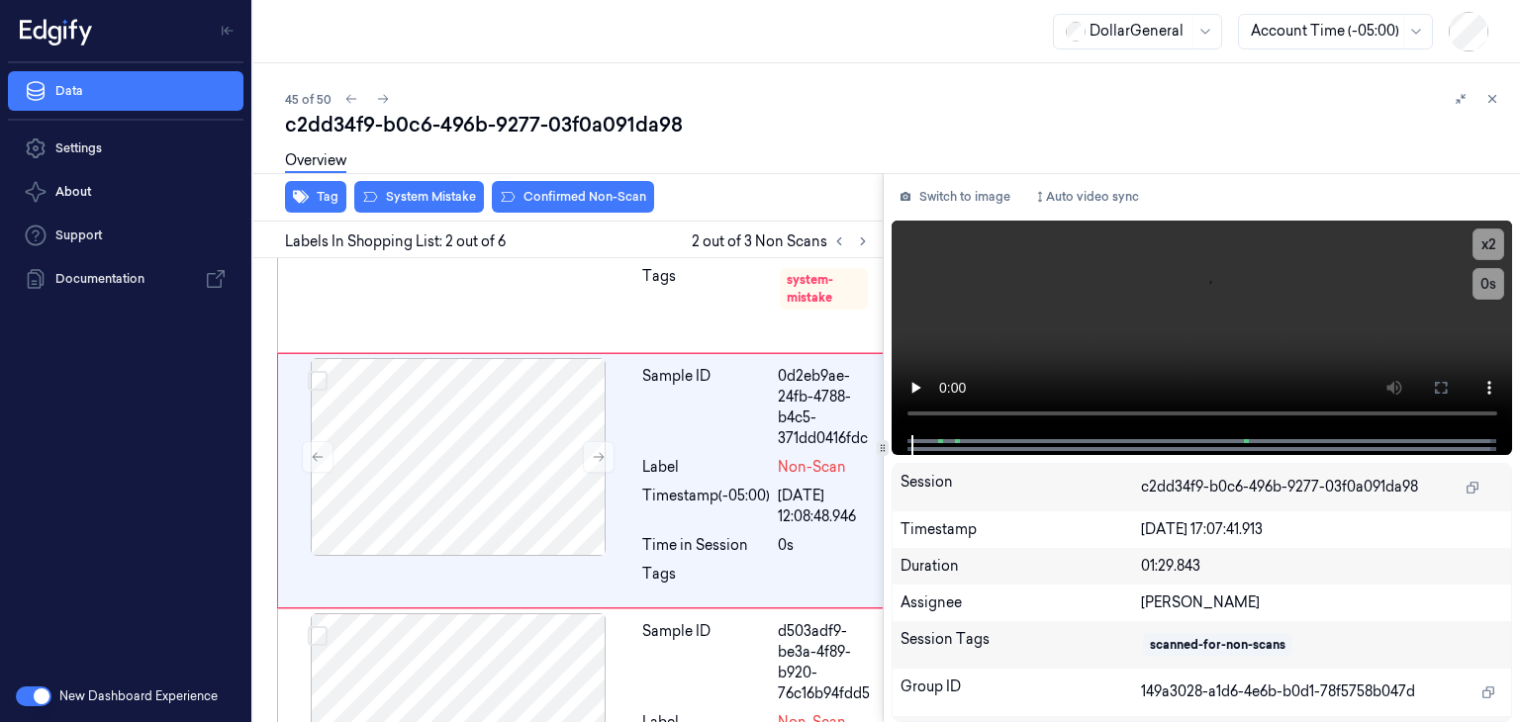
scroll to position [191, 0]
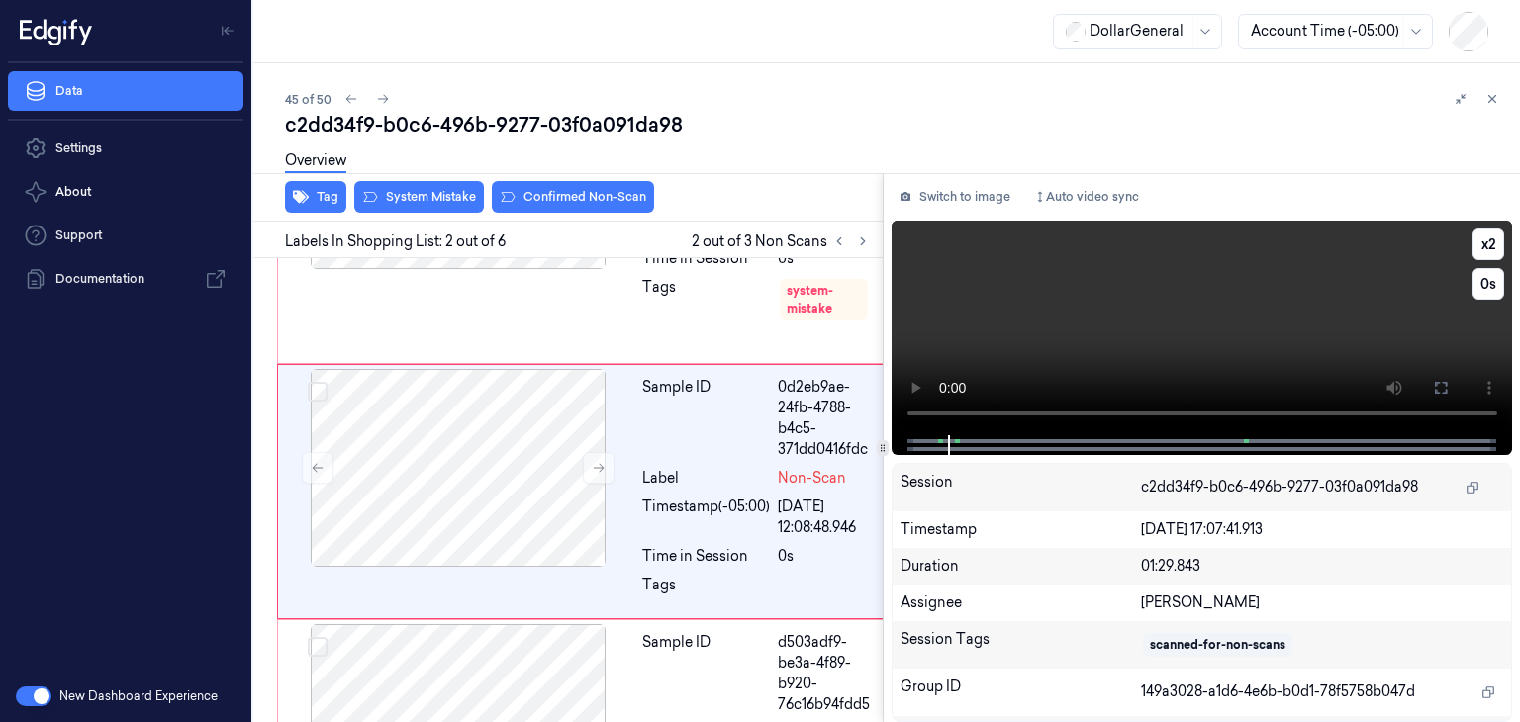
click at [1168, 307] on video at bounding box center [1203, 328] width 622 height 215
drag, startPoint x: 1168, startPoint y: 308, endPoint x: 960, endPoint y: 138, distance: 268.7
click at [960, 138] on div "c2dd34f9-b0c6-496b-9277-03f0a091da98 Overview" at bounding box center [894, 150] width 1219 height 78
click at [1217, 280] on video at bounding box center [1203, 328] width 622 height 215
click at [1137, 306] on video at bounding box center [1203, 328] width 622 height 215
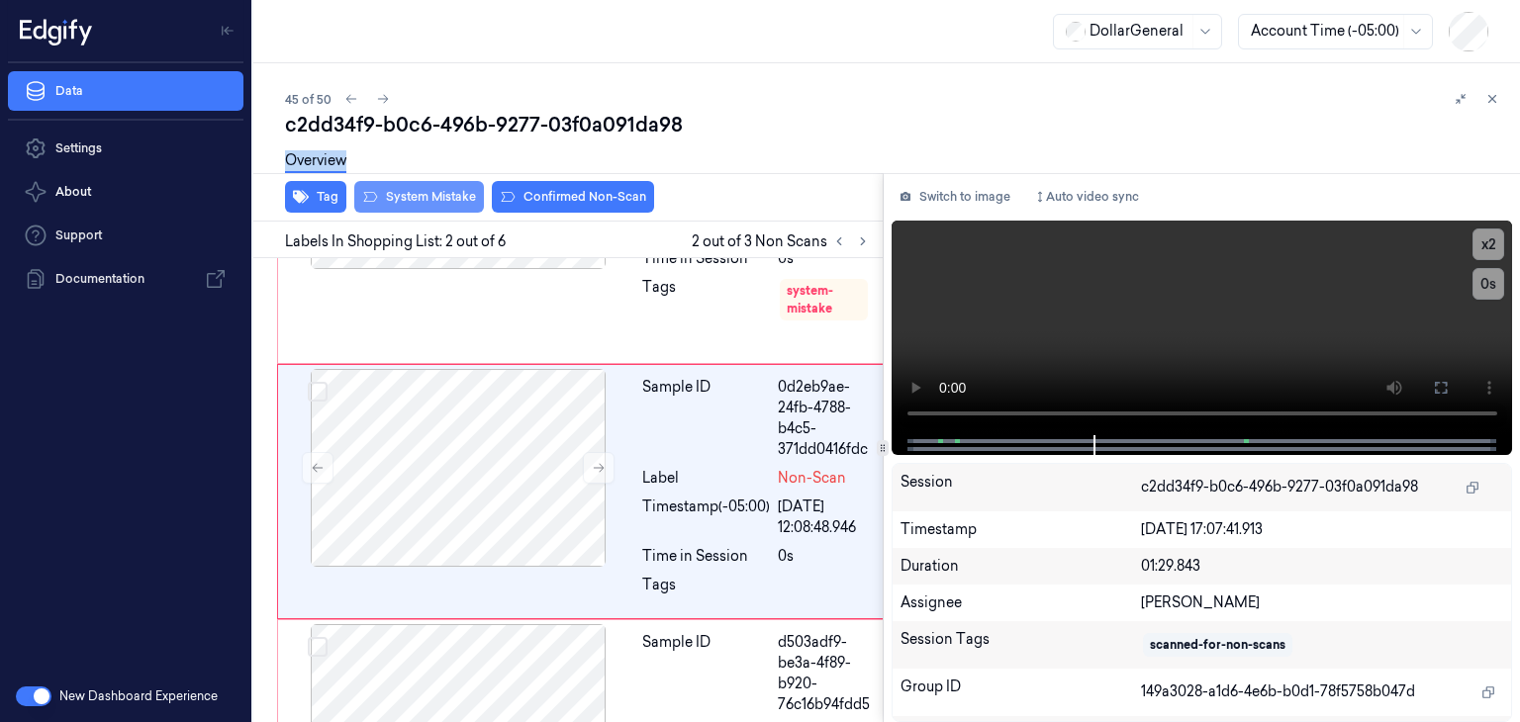
click at [397, 199] on button "System Mistake" at bounding box center [419, 197] width 130 height 32
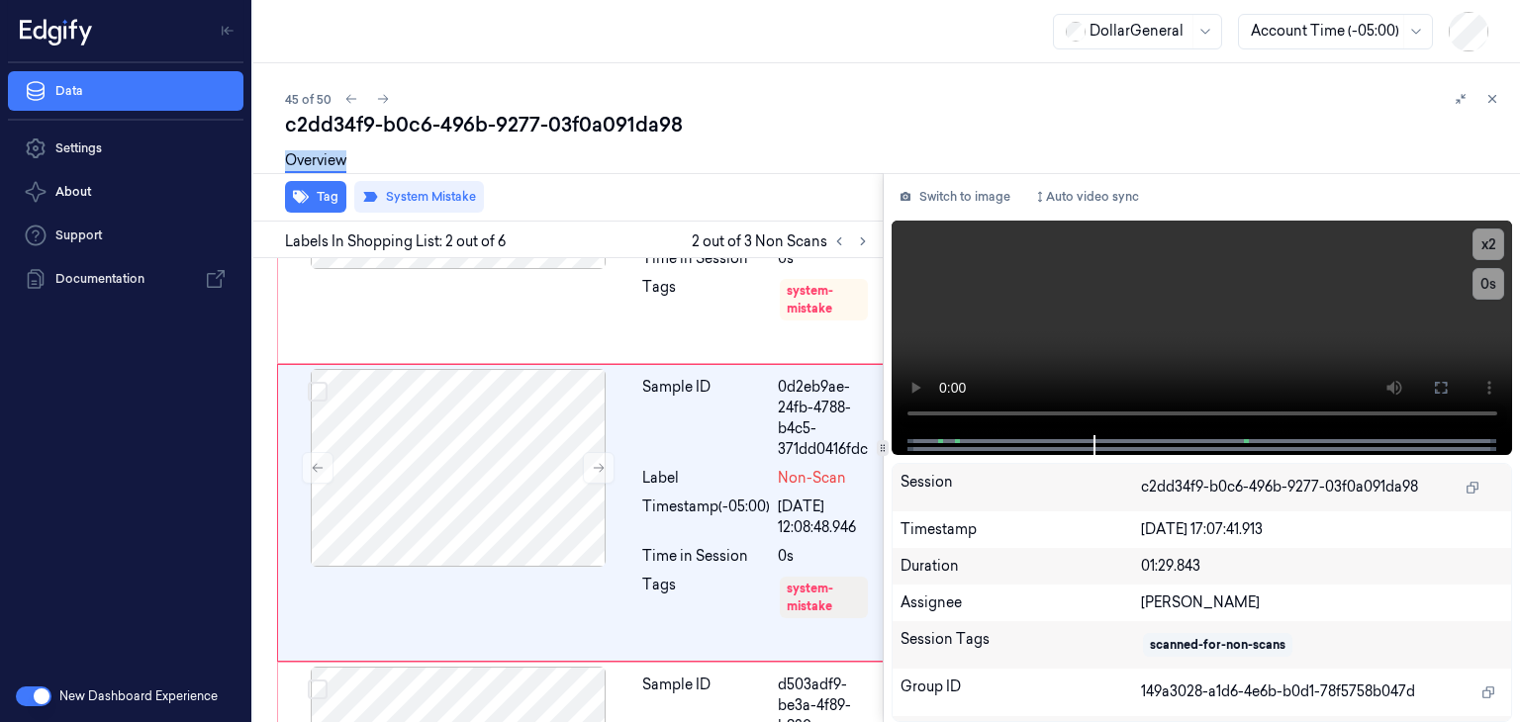
scroll to position [213, 0]
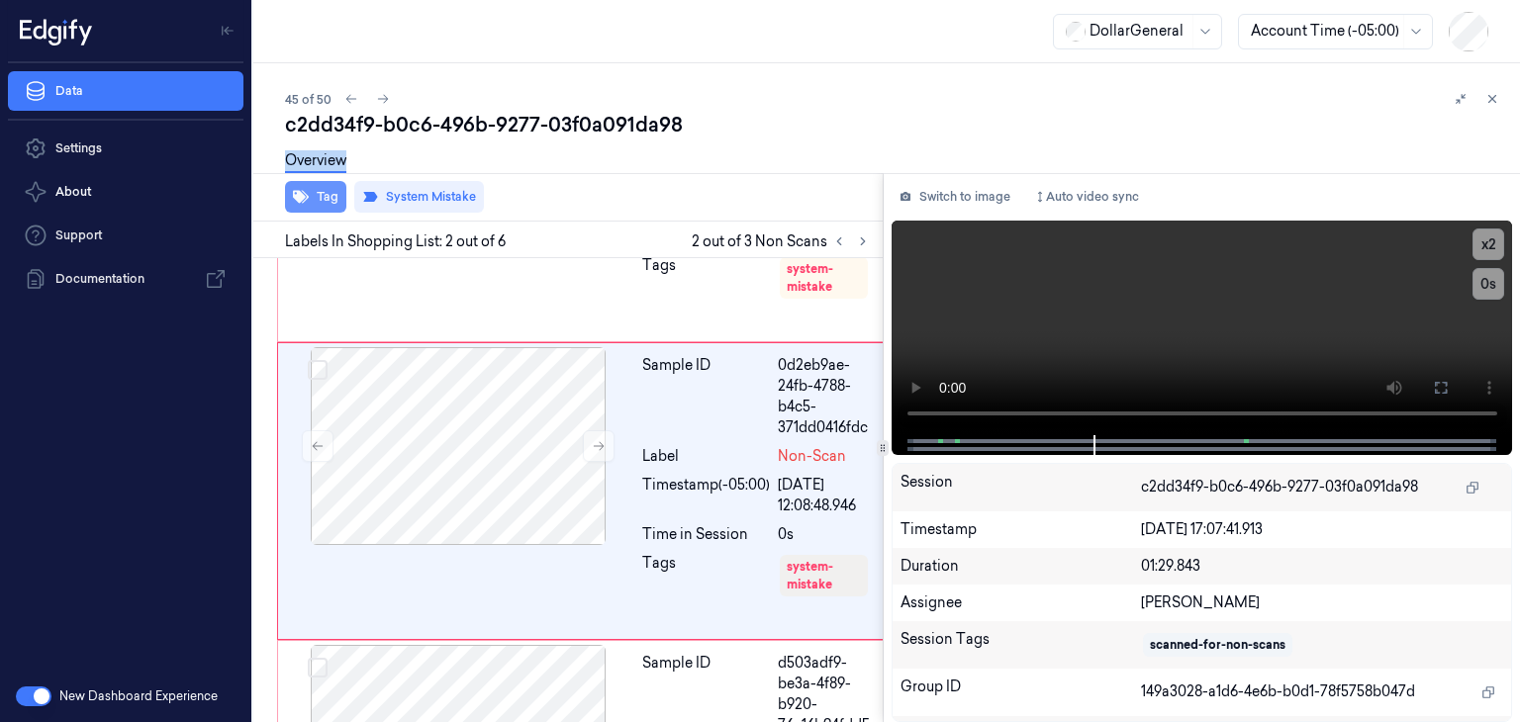
click at [337, 208] on button "Tag" at bounding box center [315, 197] width 61 height 32
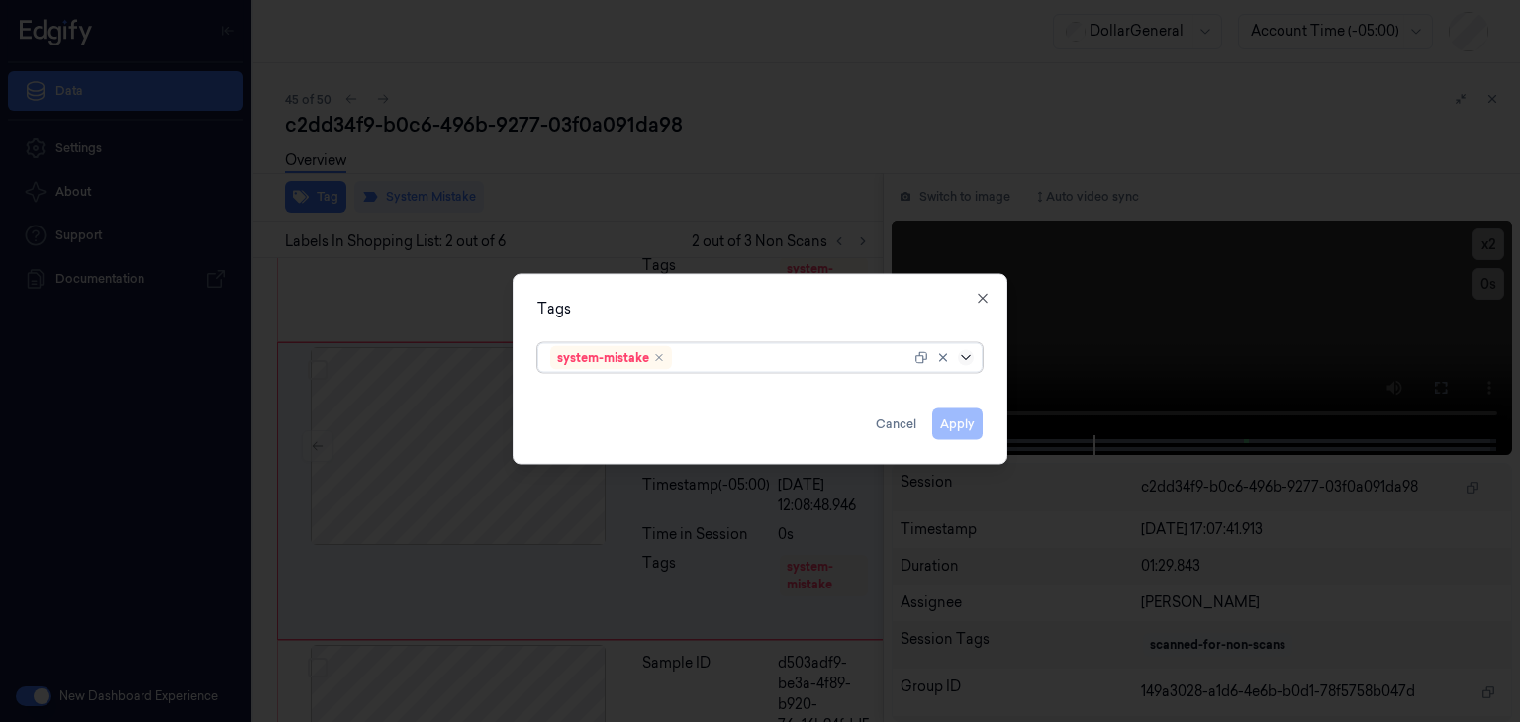
click at [961, 353] on icon at bounding box center [966, 358] width 16 height 16
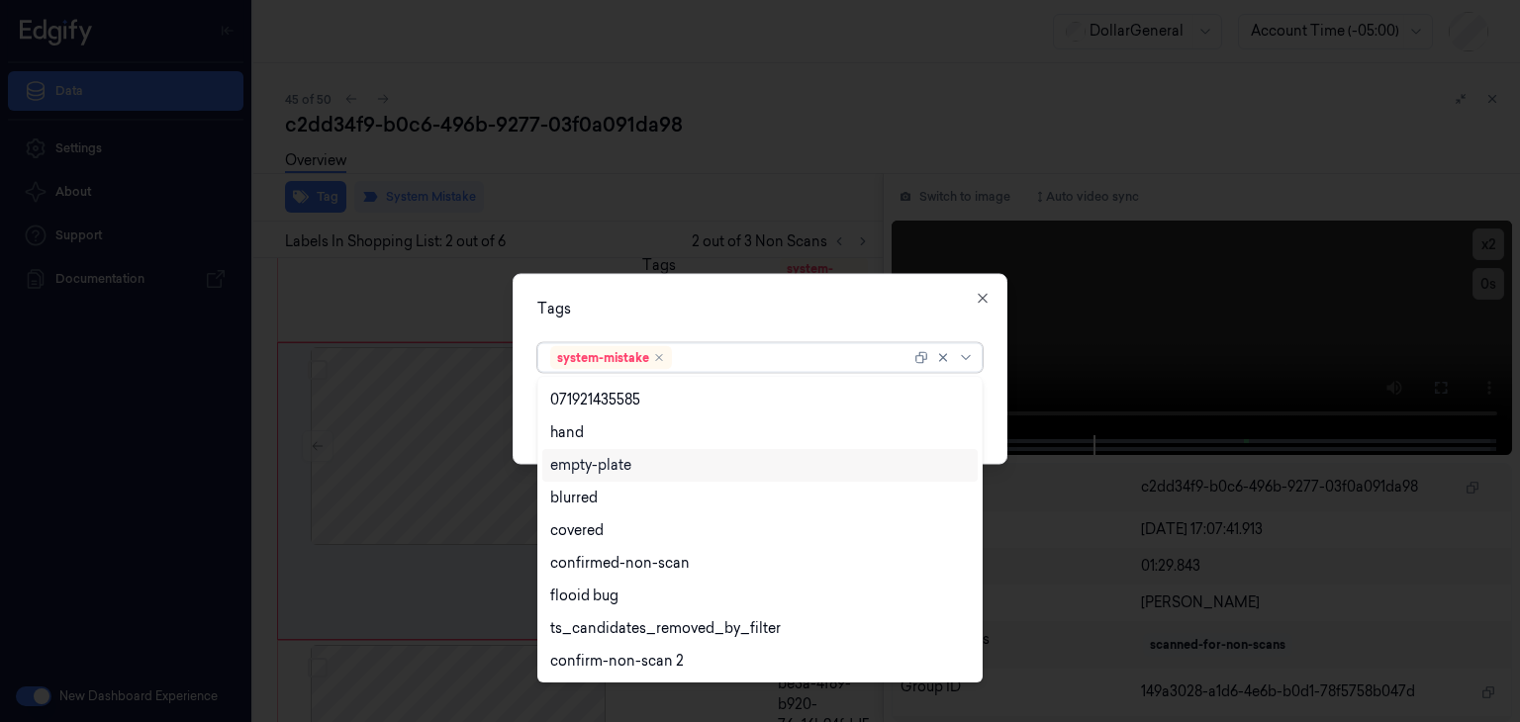
scroll to position [487, 0]
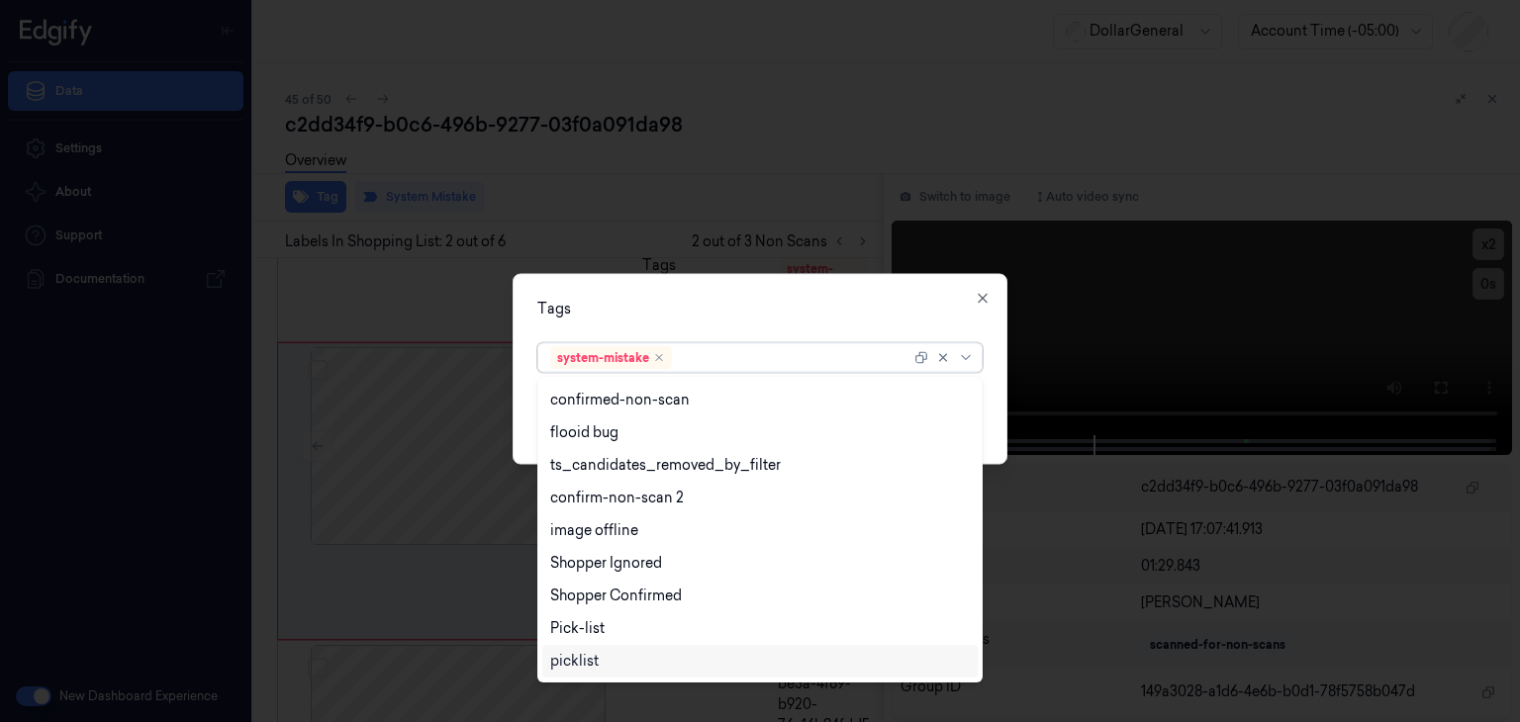
click at [676, 658] on div "picklist" at bounding box center [760, 661] width 420 height 21
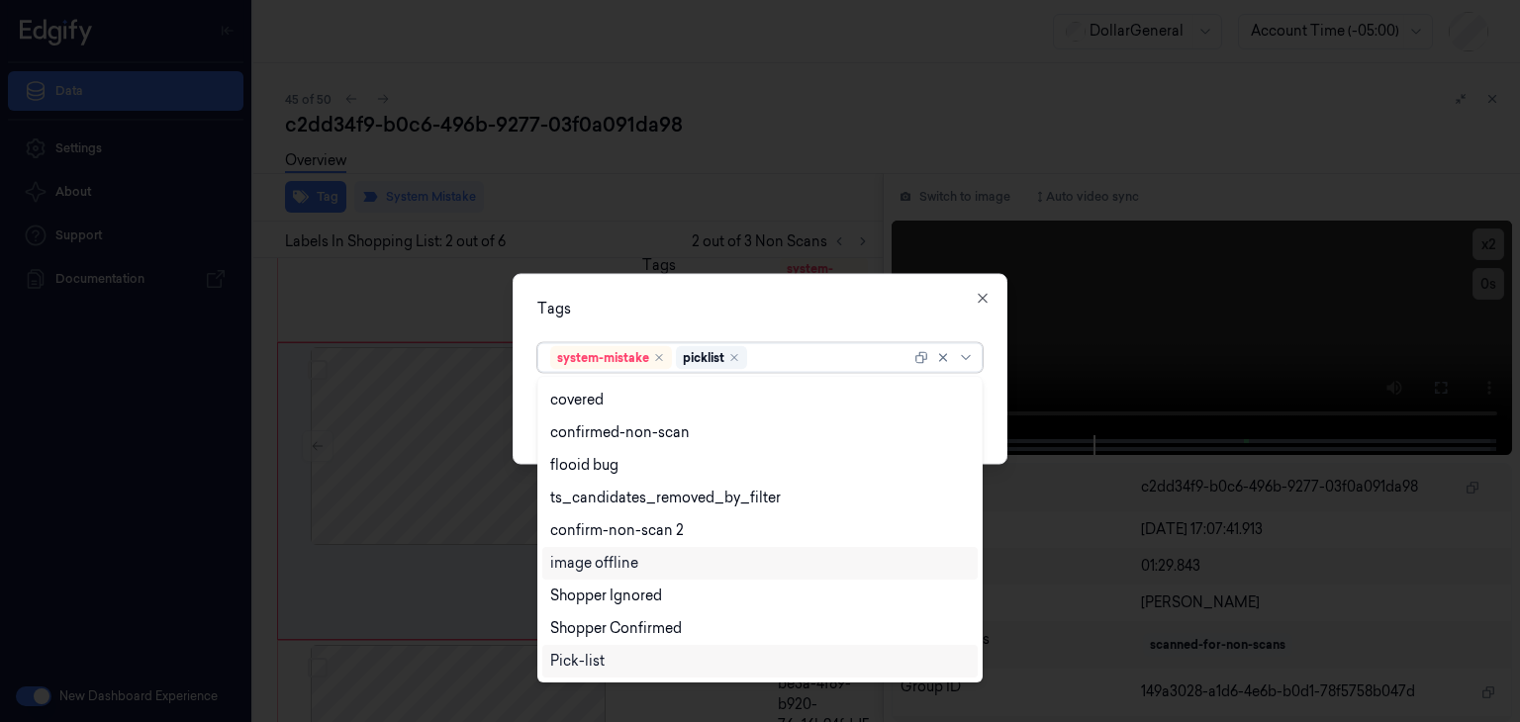
scroll to position [454, 0]
click at [993, 419] on div "Tags option picklist, selected. 23 results available. Use Up and Down to choose…" at bounding box center [760, 369] width 495 height 191
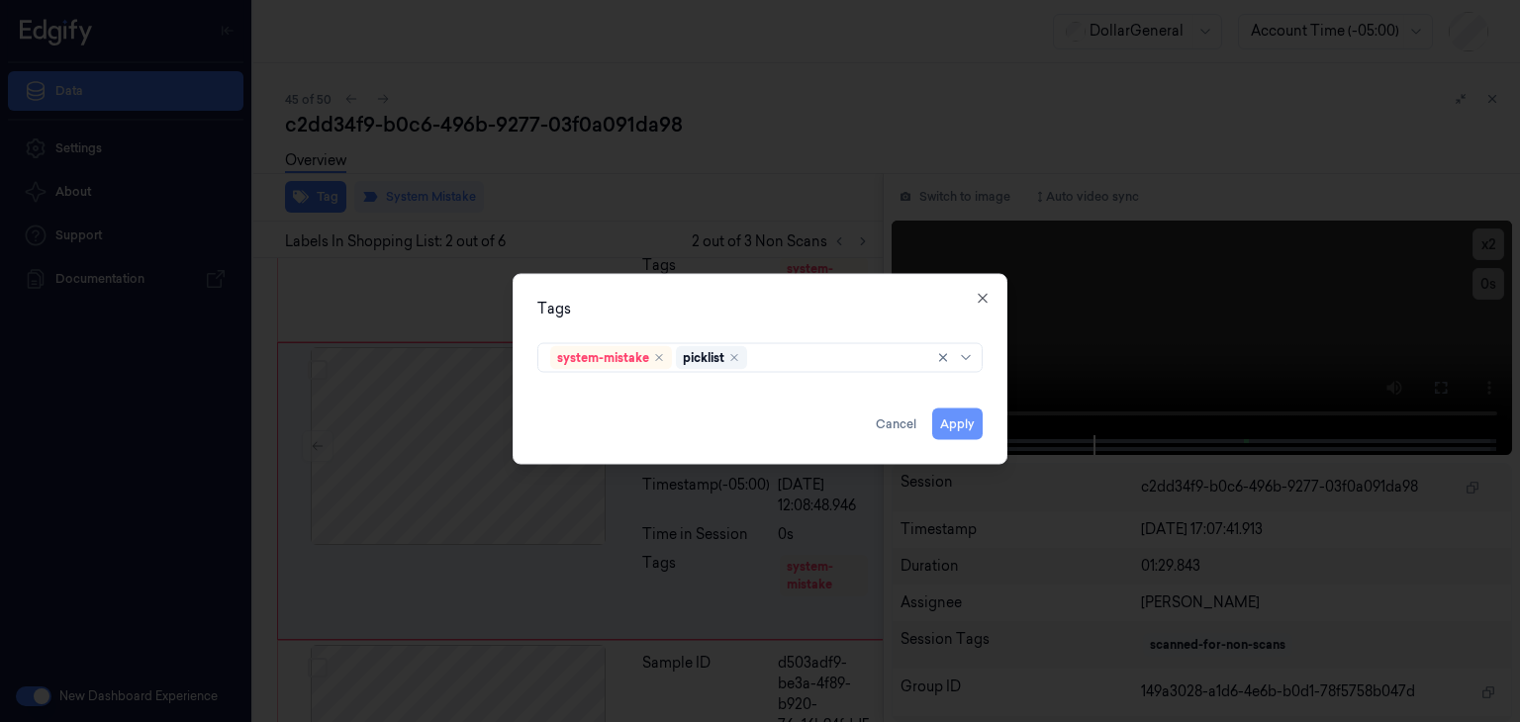
click at [978, 432] on button "Apply" at bounding box center [957, 425] width 50 height 32
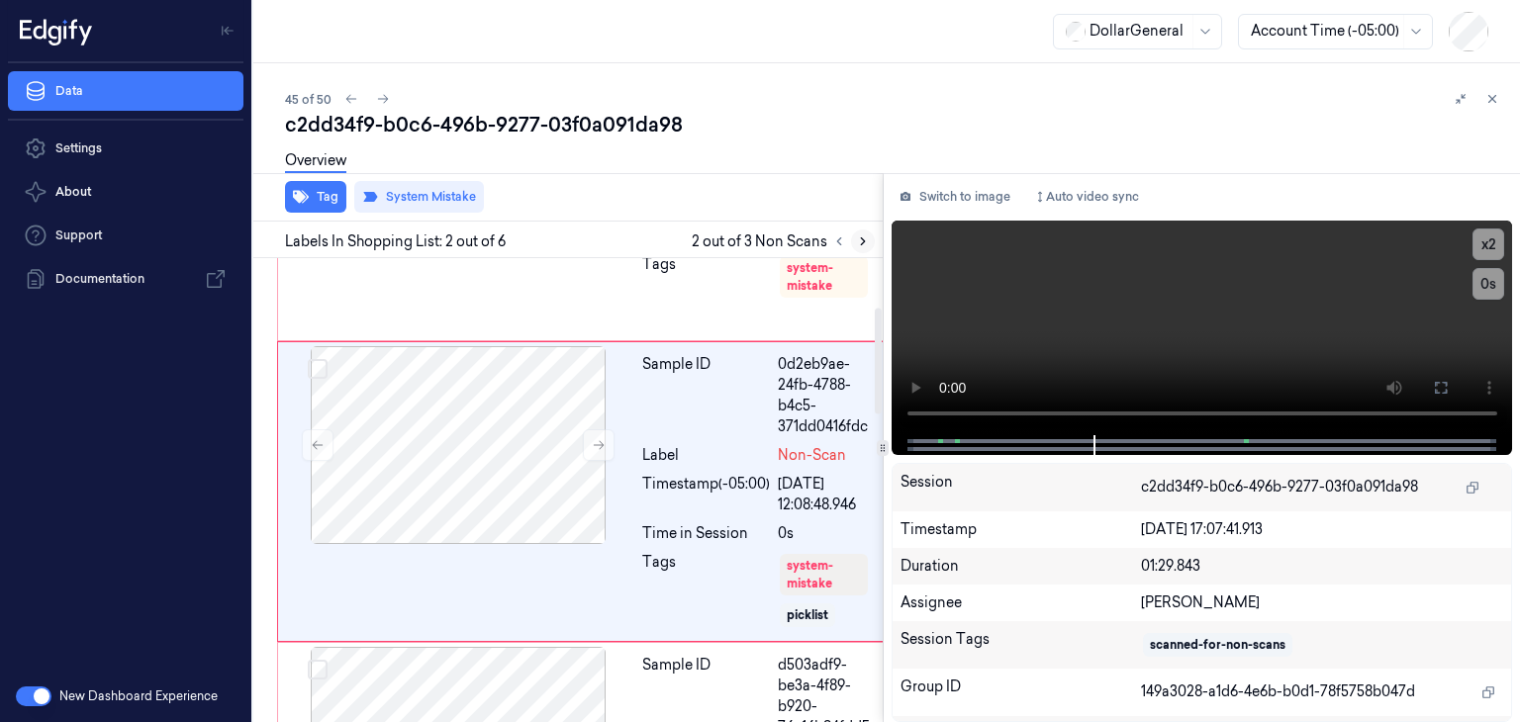
click at [865, 245] on icon at bounding box center [863, 242] width 14 height 14
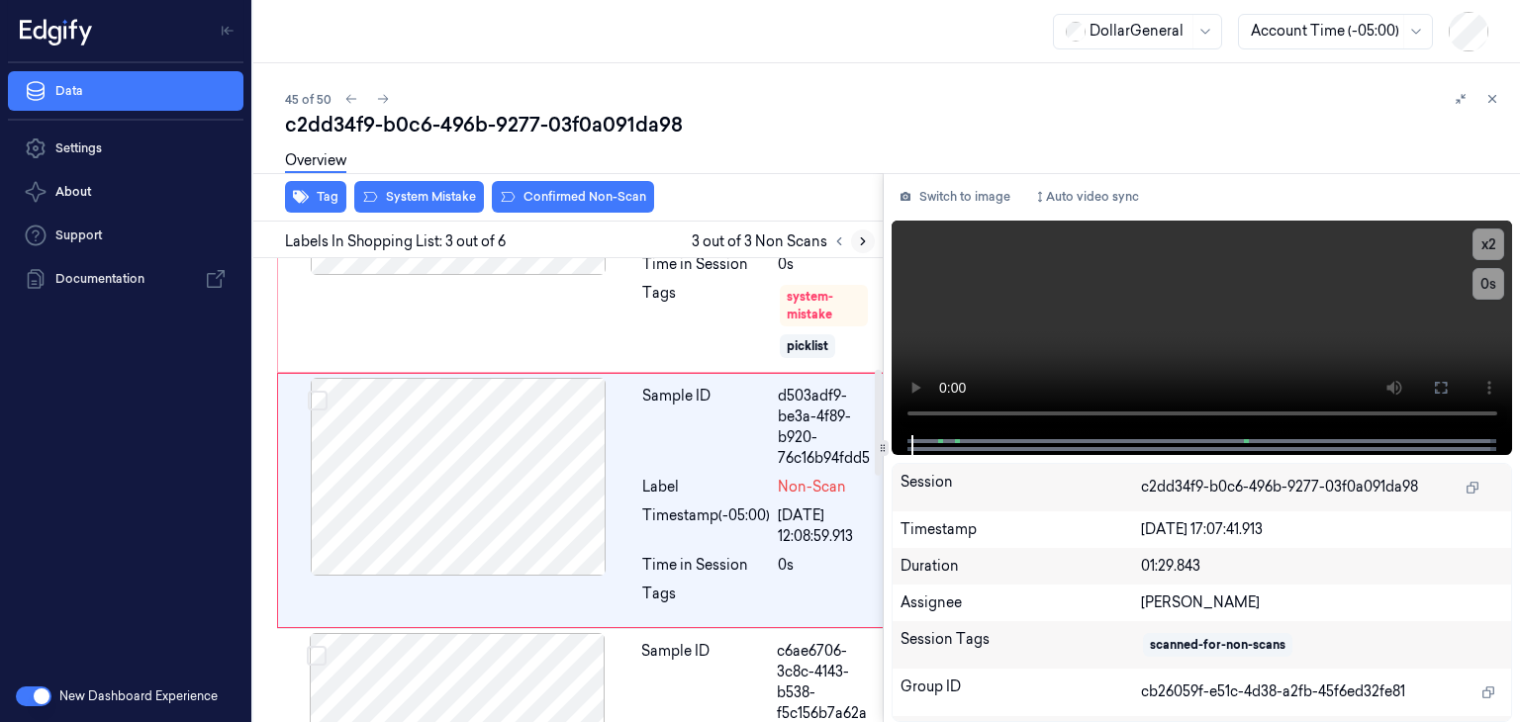
scroll to position [491, 0]
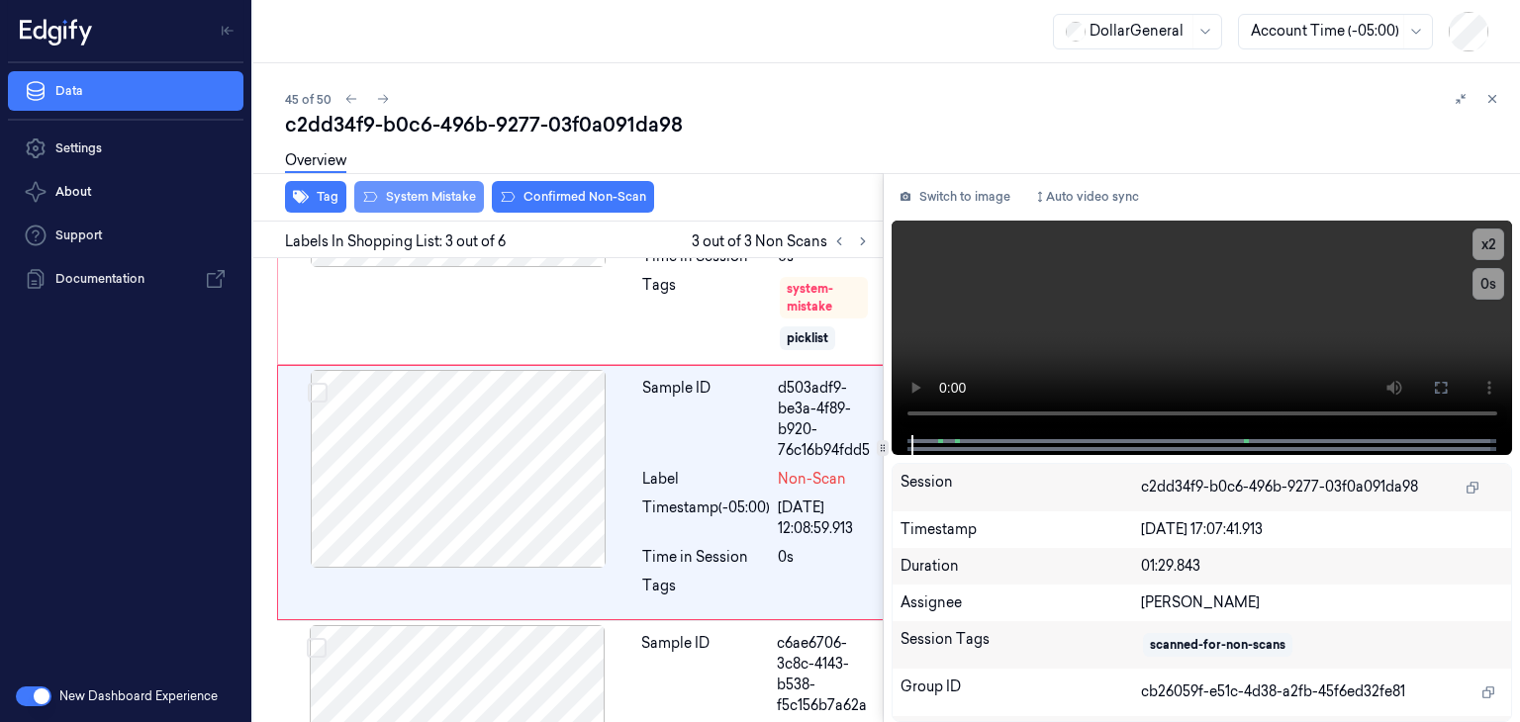
click at [451, 202] on button "System Mistake" at bounding box center [419, 197] width 130 height 32
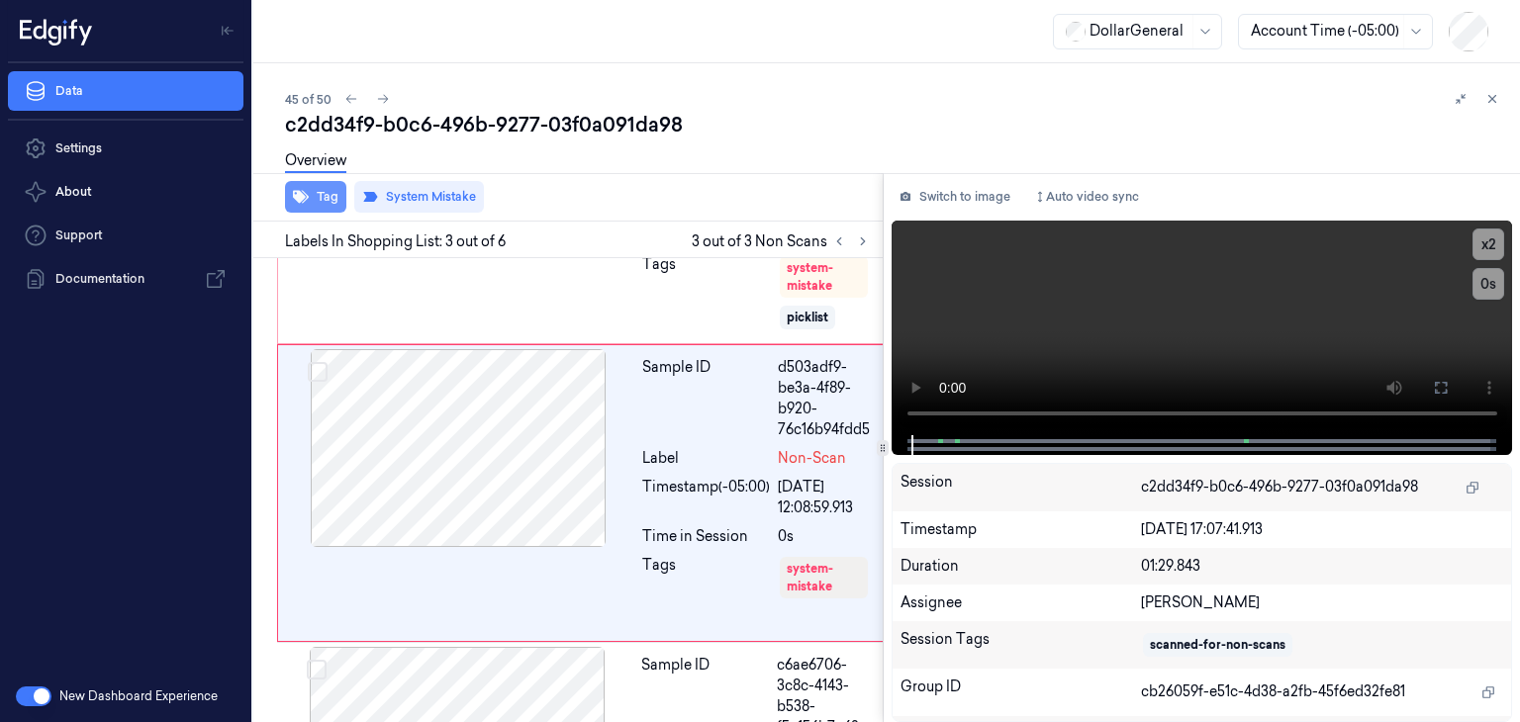
click at [315, 205] on button "Tag" at bounding box center [315, 197] width 61 height 32
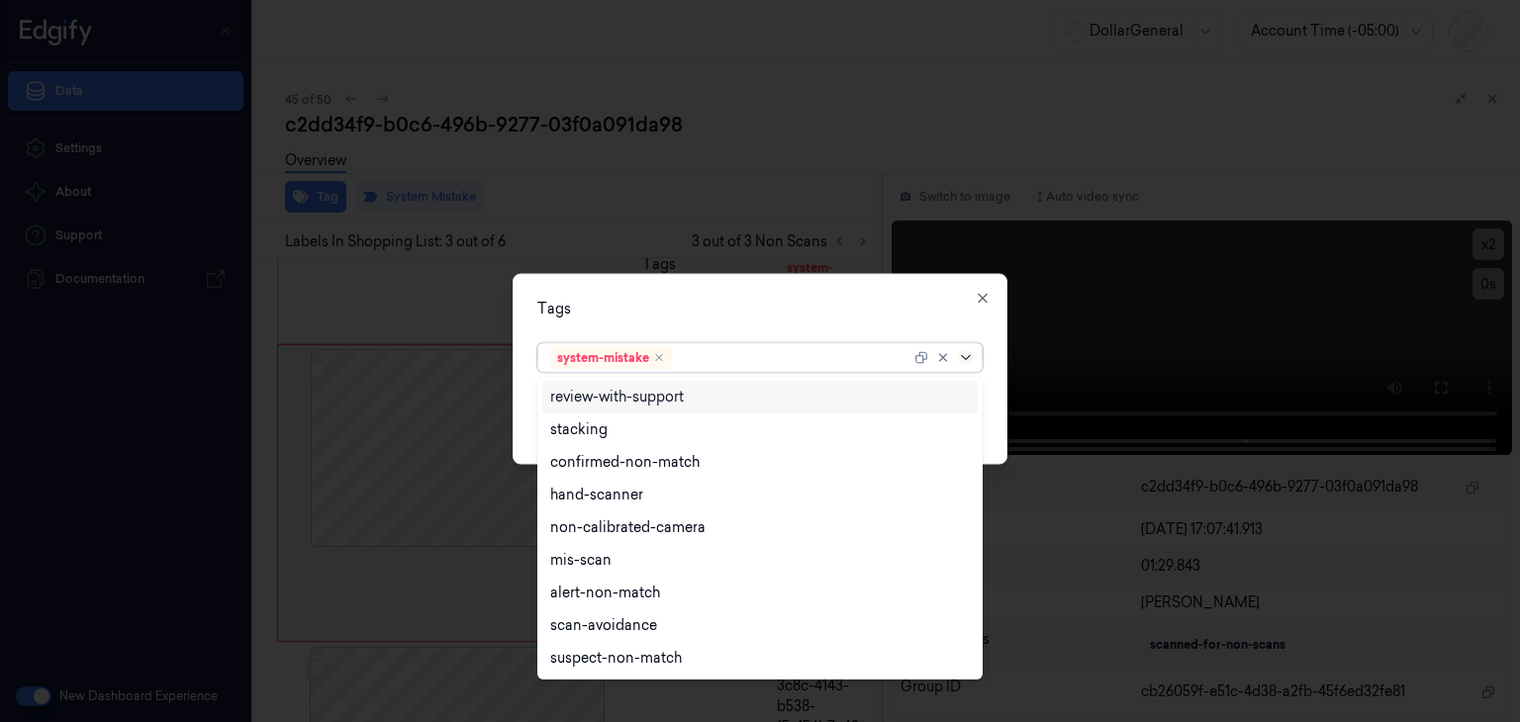
click at [964, 359] on icon at bounding box center [966, 358] width 16 height 16
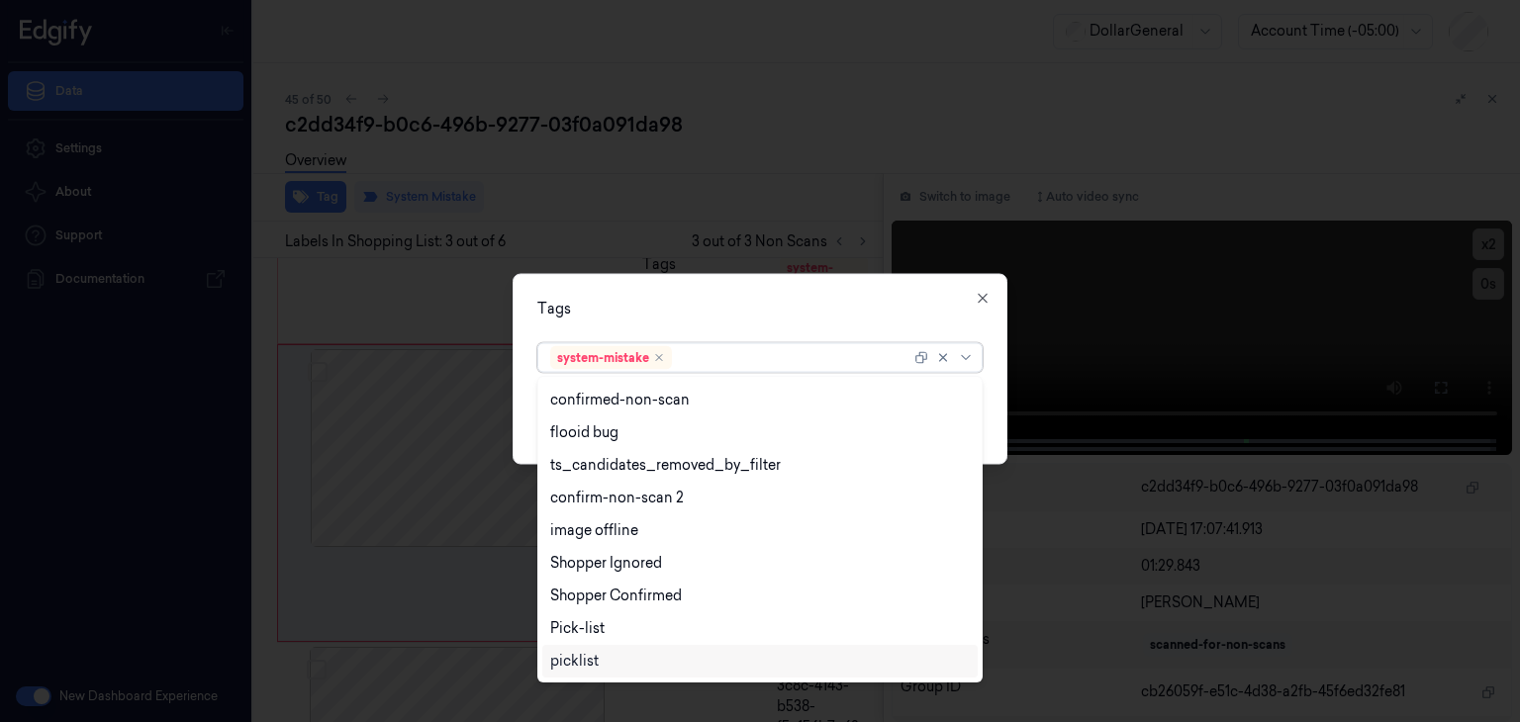
click at [606, 674] on div "picklist" at bounding box center [759, 661] width 435 height 33
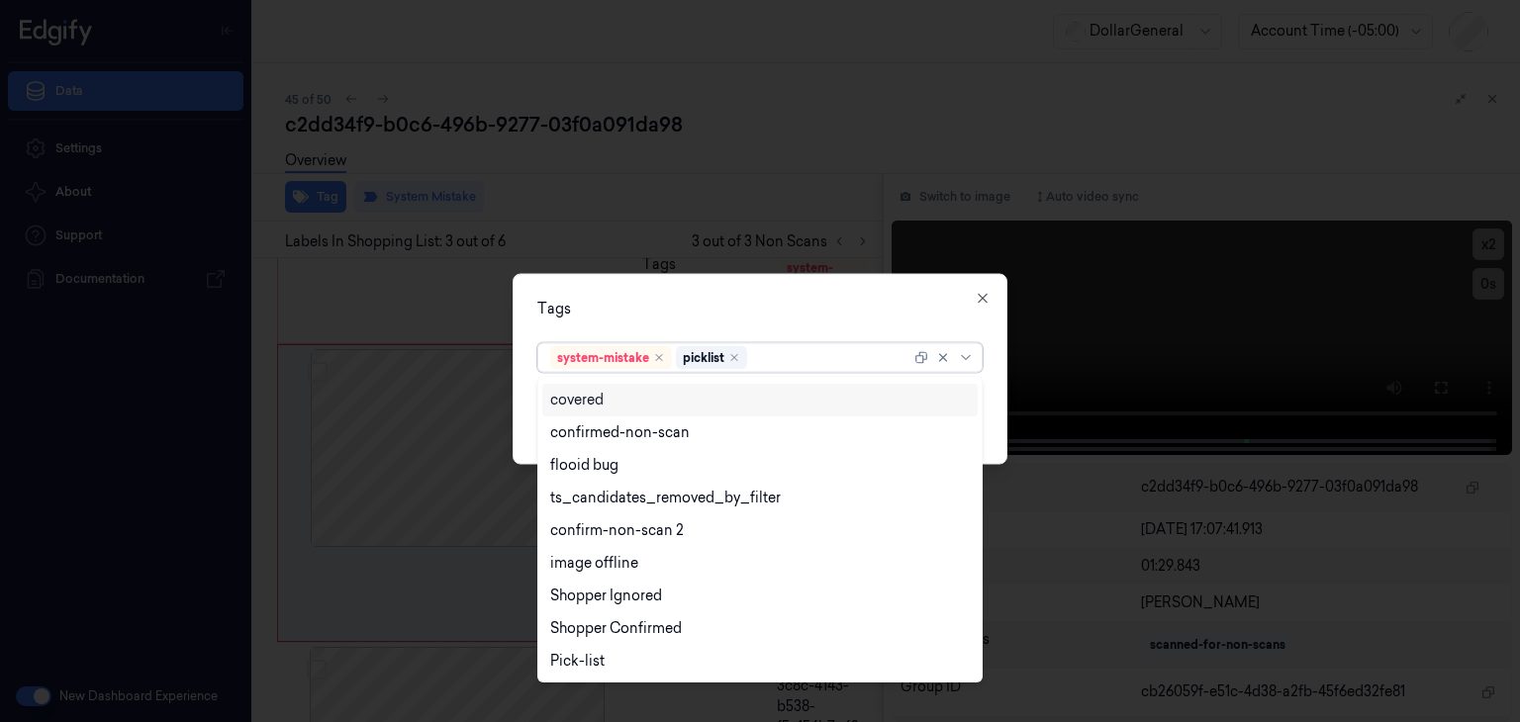
click at [1001, 383] on div "Tags option picklist, selected. 23 results available. Use Up and Down to choose…" at bounding box center [760, 369] width 495 height 191
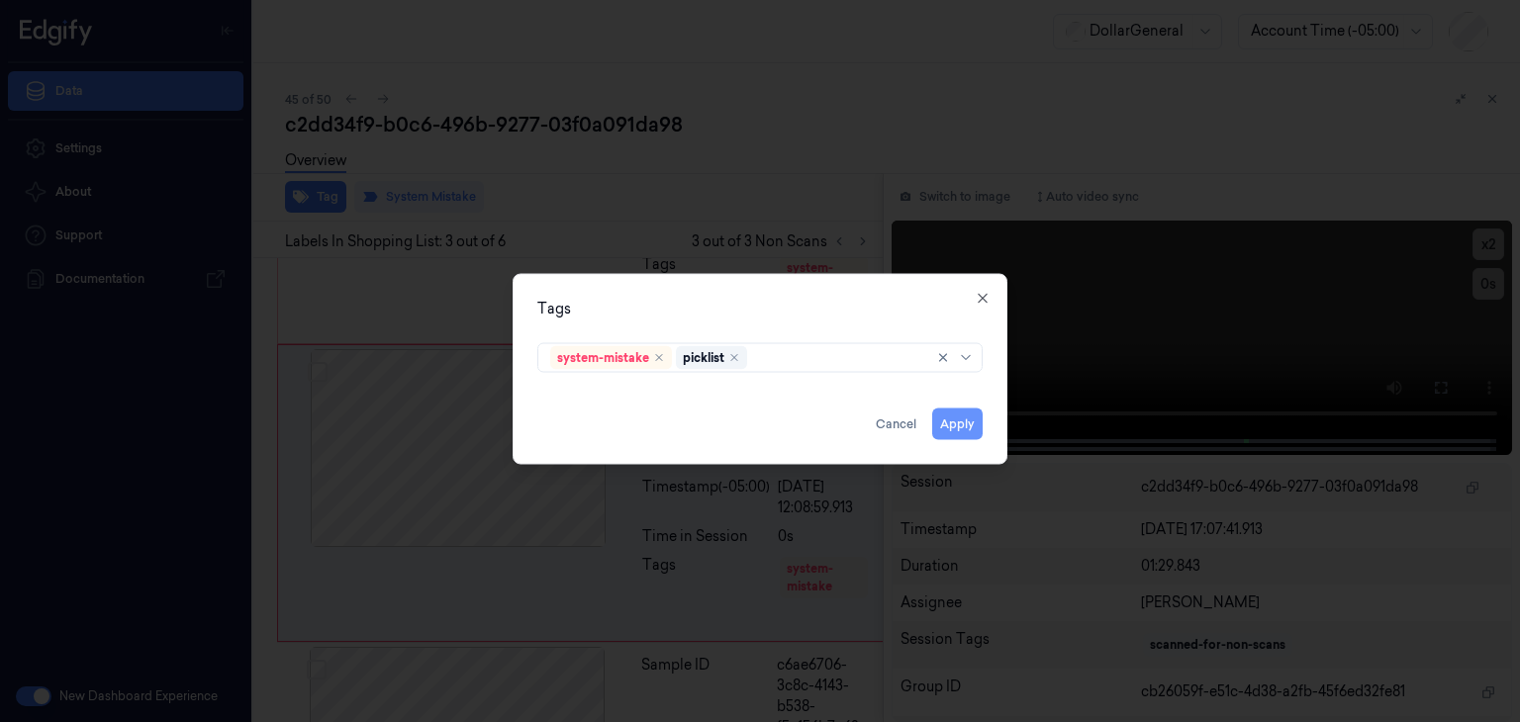
click at [975, 422] on button "Apply" at bounding box center [957, 425] width 50 height 32
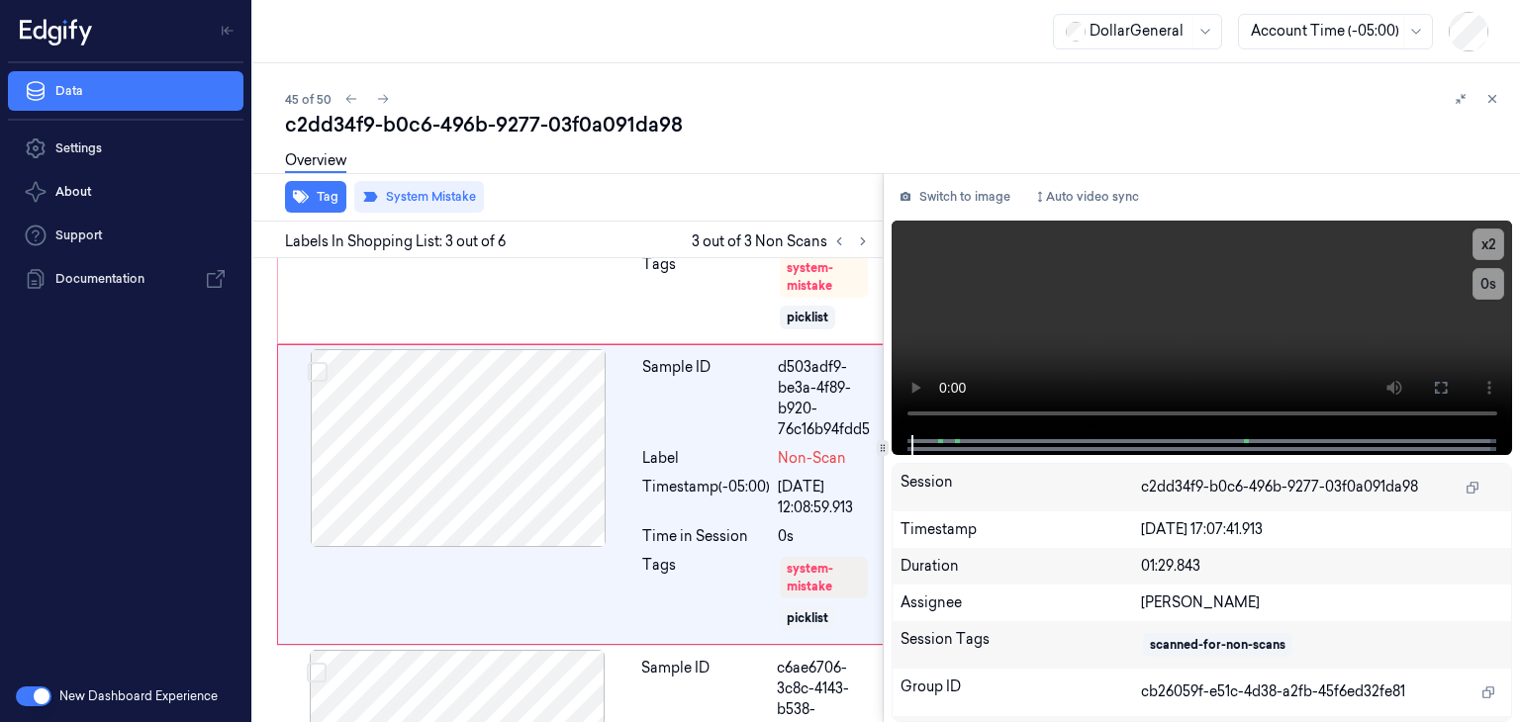
scroll to position [514, 0]
click at [384, 98] on icon at bounding box center [383, 99] width 14 height 14
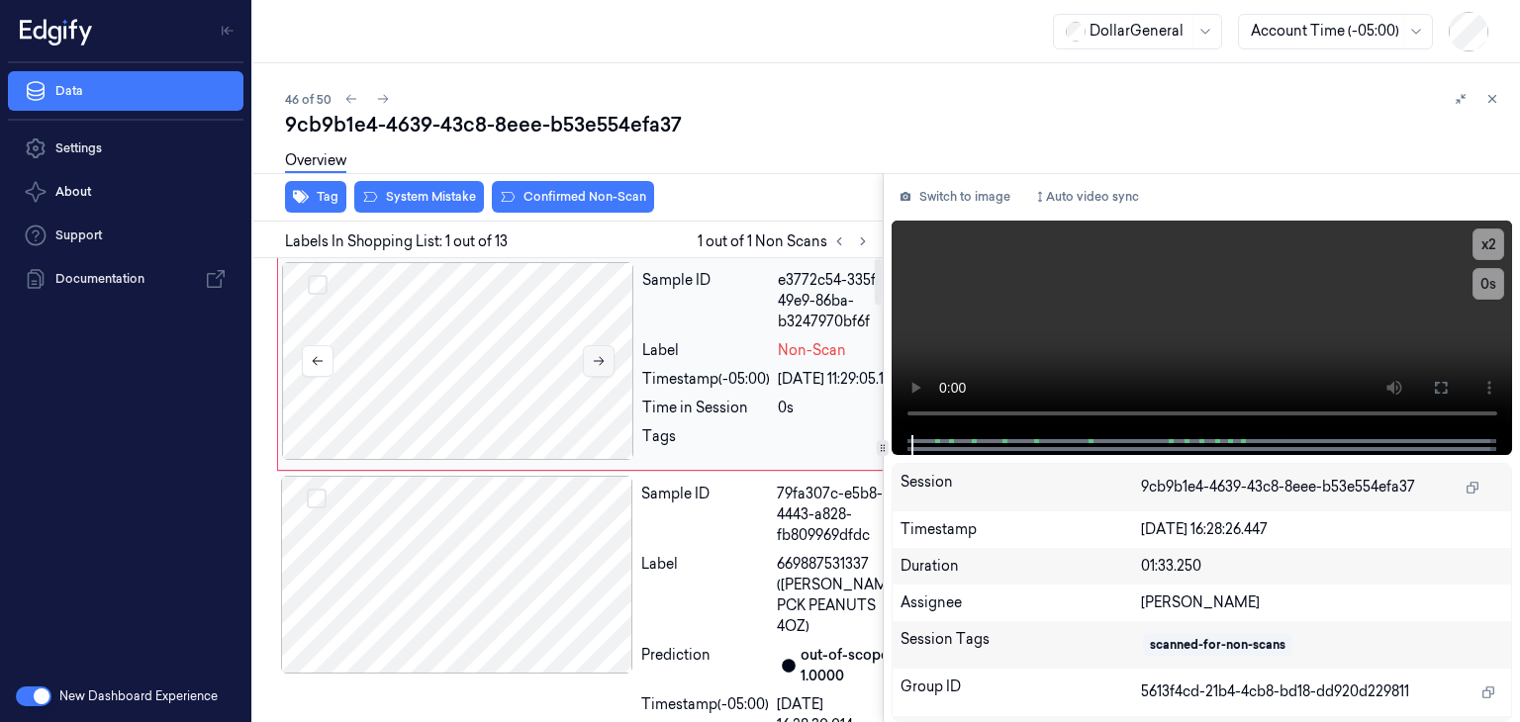
click at [609, 368] on button at bounding box center [599, 361] width 32 height 32
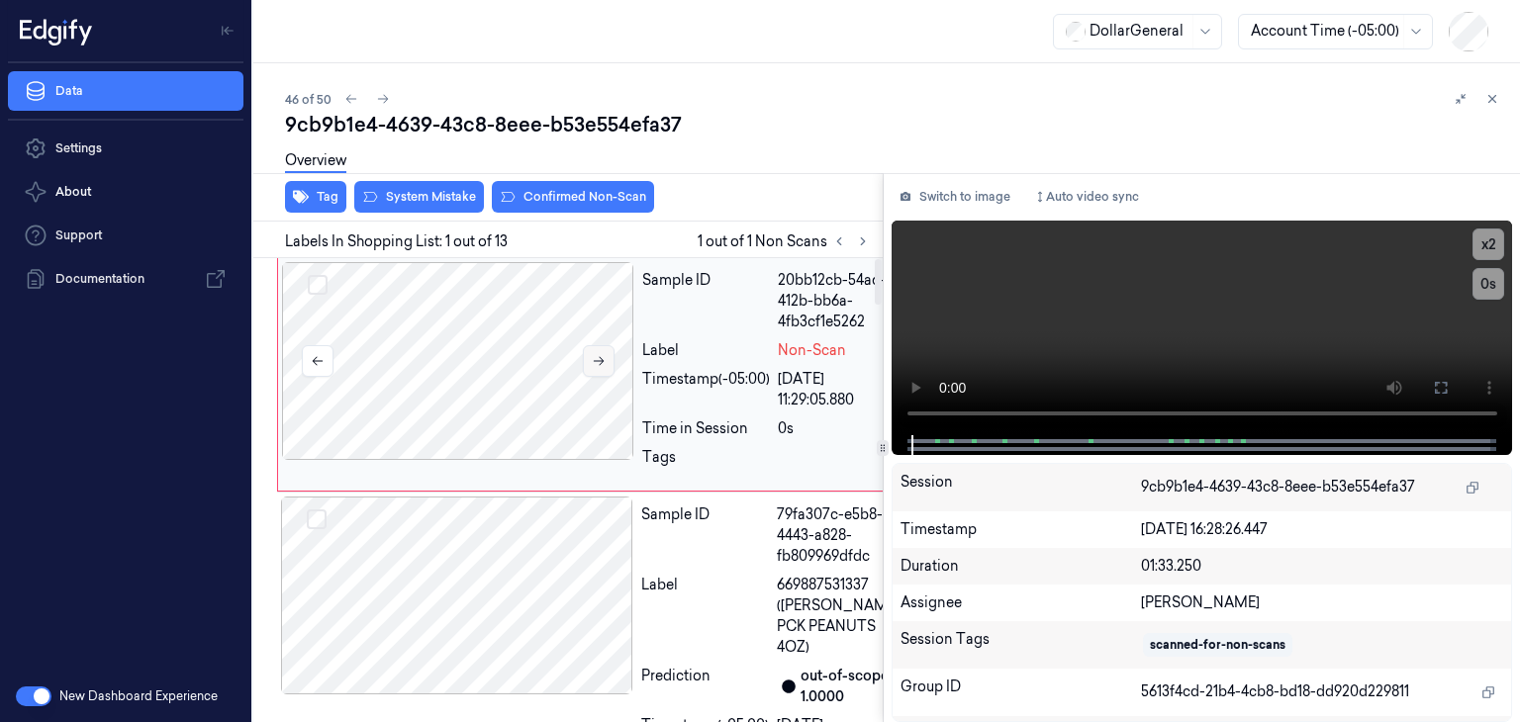
click at [609, 368] on button at bounding box center [599, 361] width 32 height 32
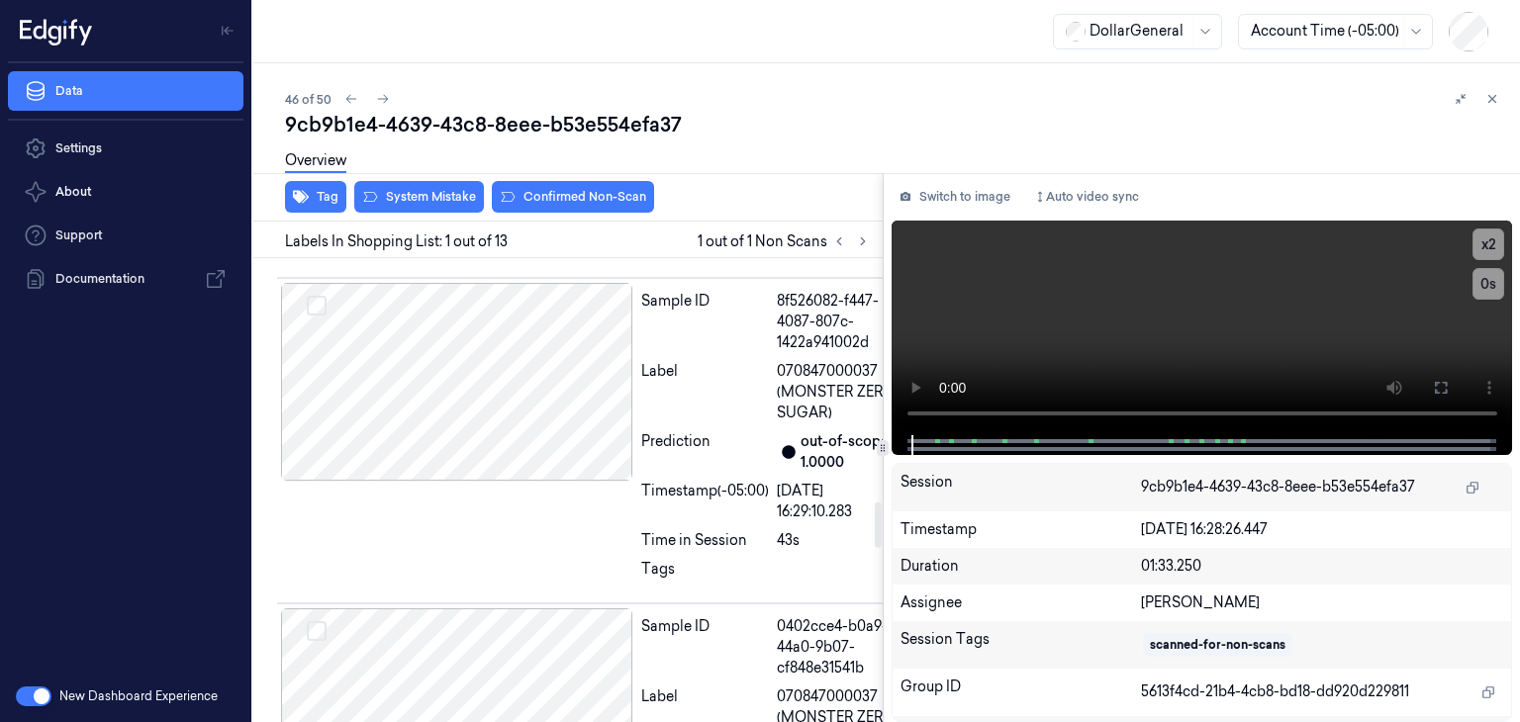
scroll to position [2474, 0]
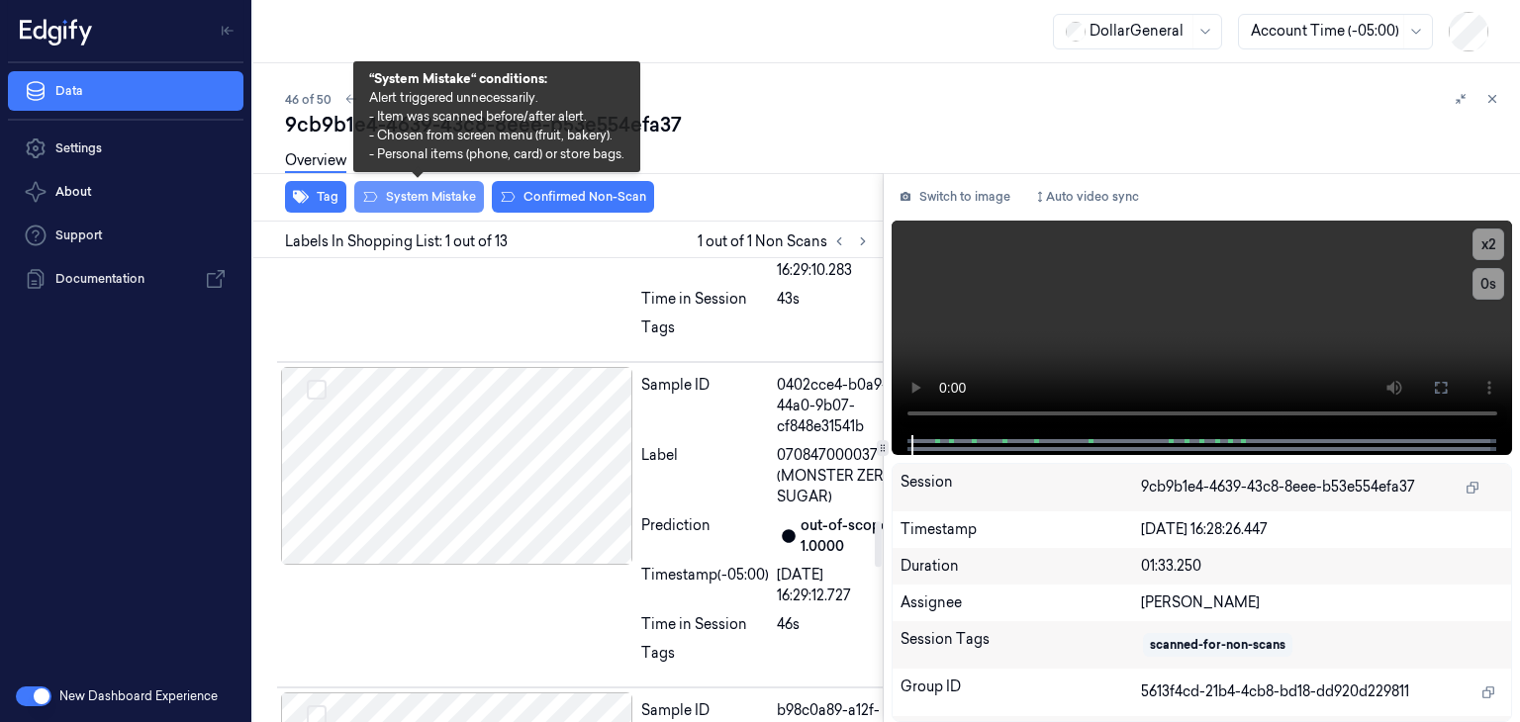
click at [473, 204] on button "System Mistake" at bounding box center [419, 197] width 130 height 32
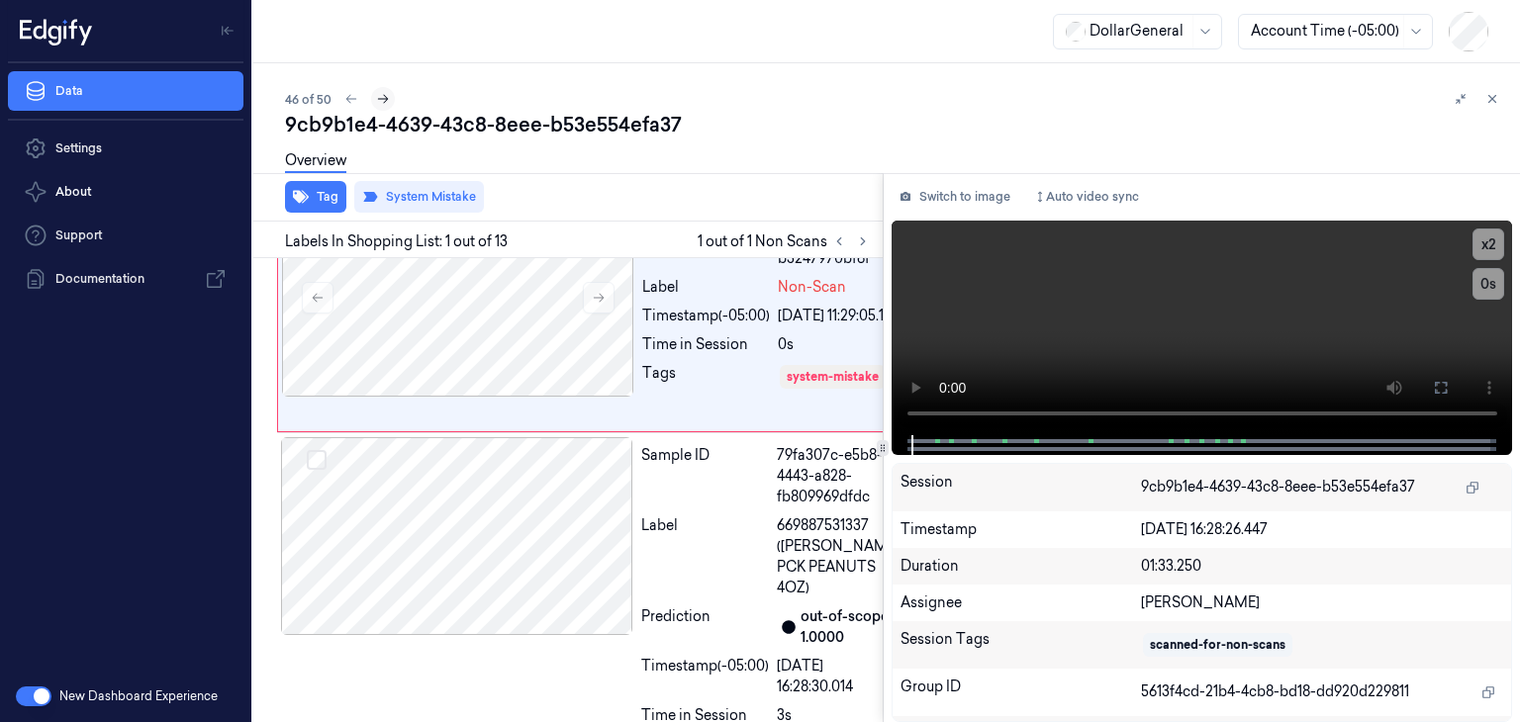
scroll to position [0, 0]
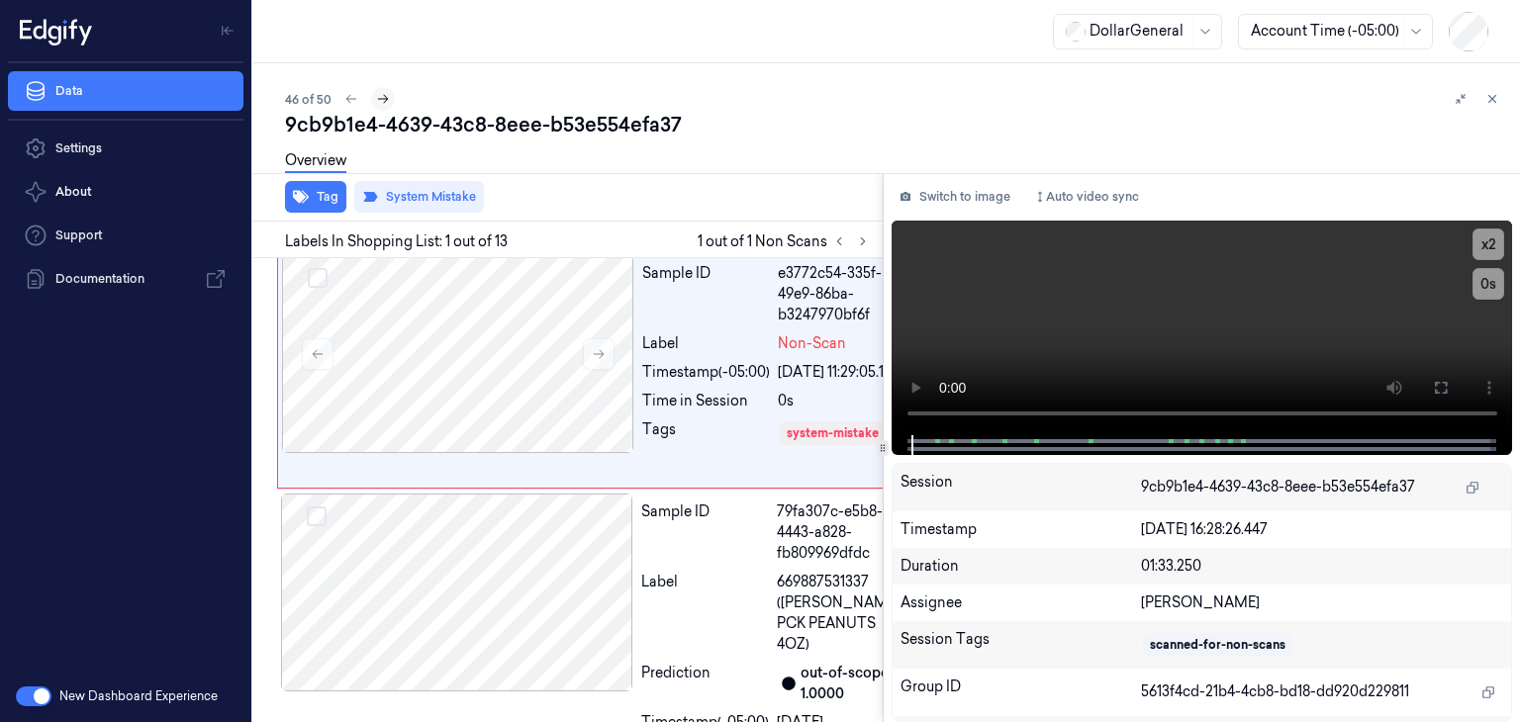
click at [381, 101] on icon at bounding box center [383, 99] width 14 height 14
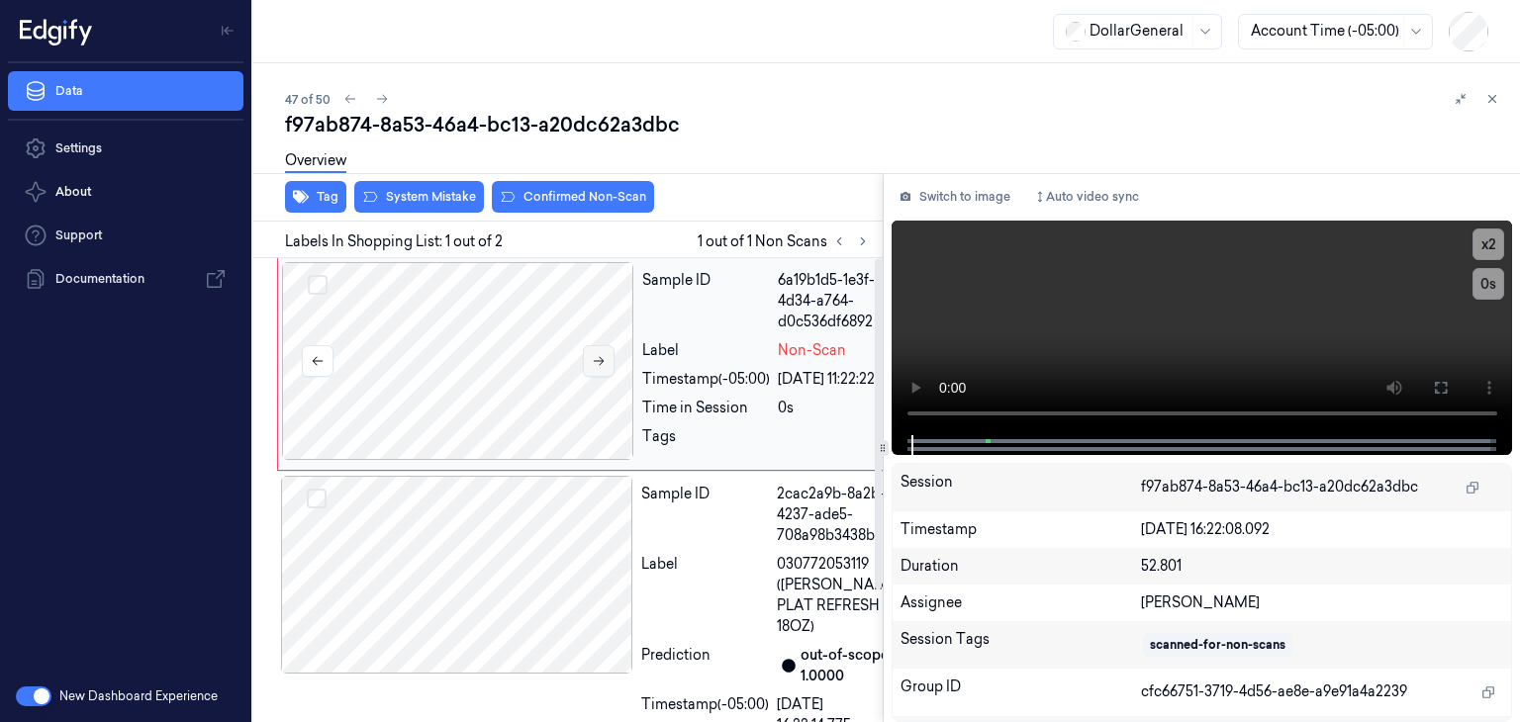
click at [594, 359] on icon at bounding box center [599, 361] width 14 height 14
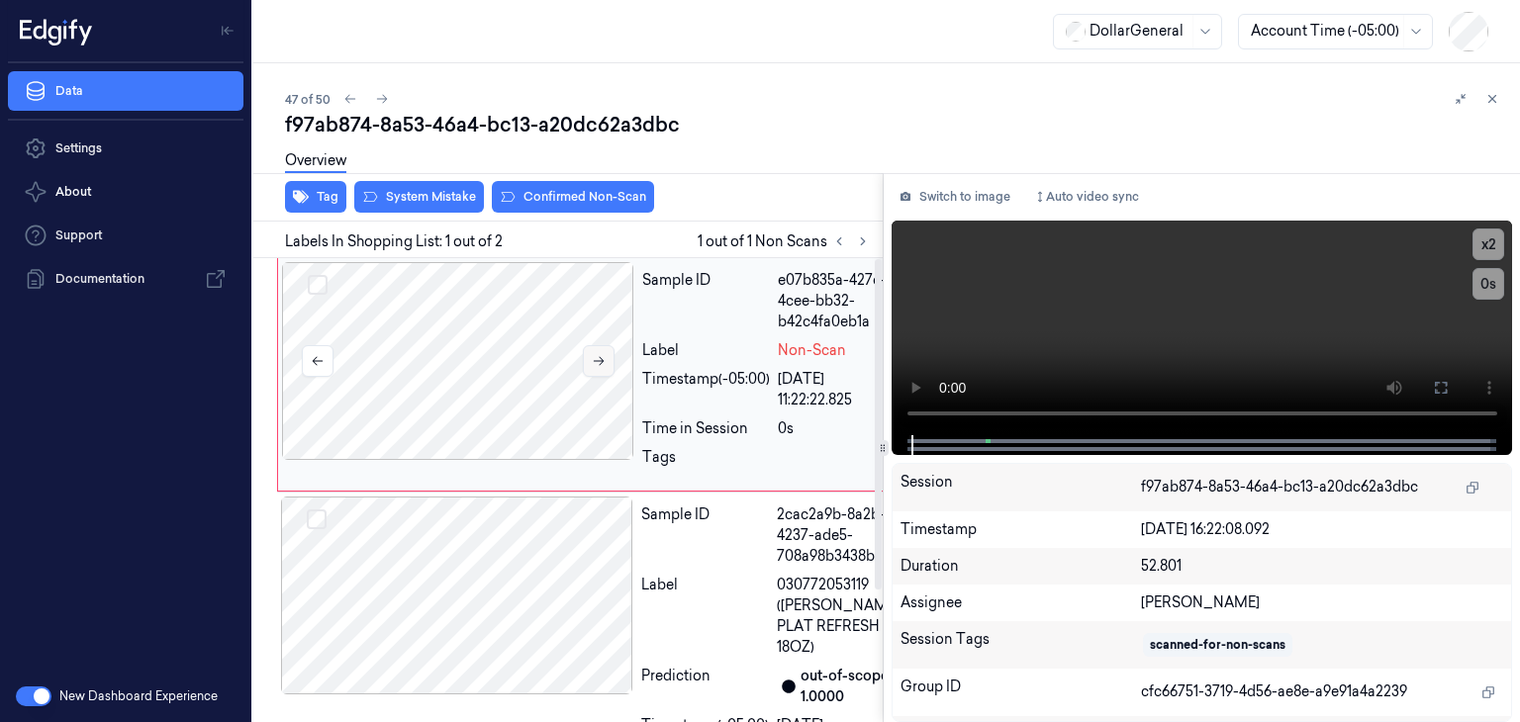
click at [594, 359] on icon at bounding box center [599, 361] width 14 height 14
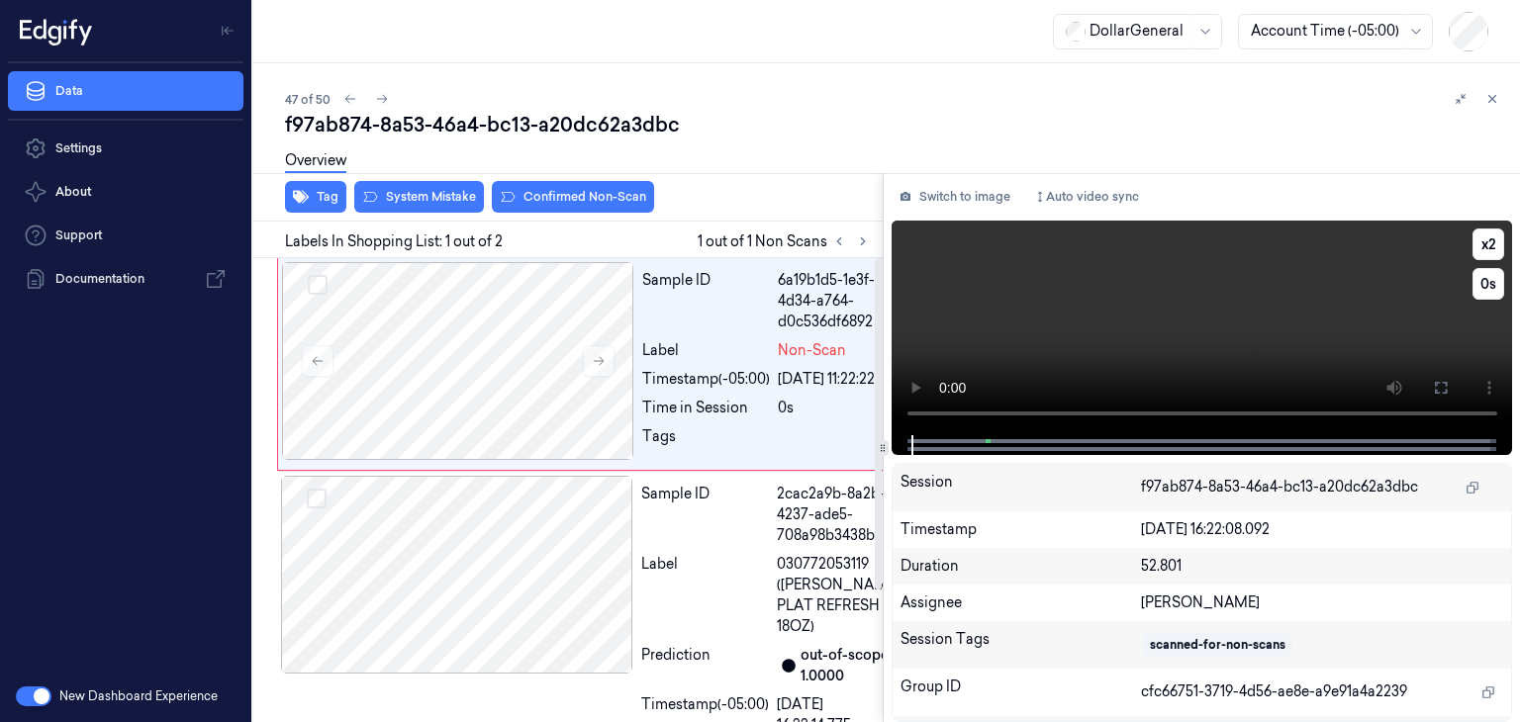
click at [1040, 314] on video at bounding box center [1203, 328] width 622 height 215
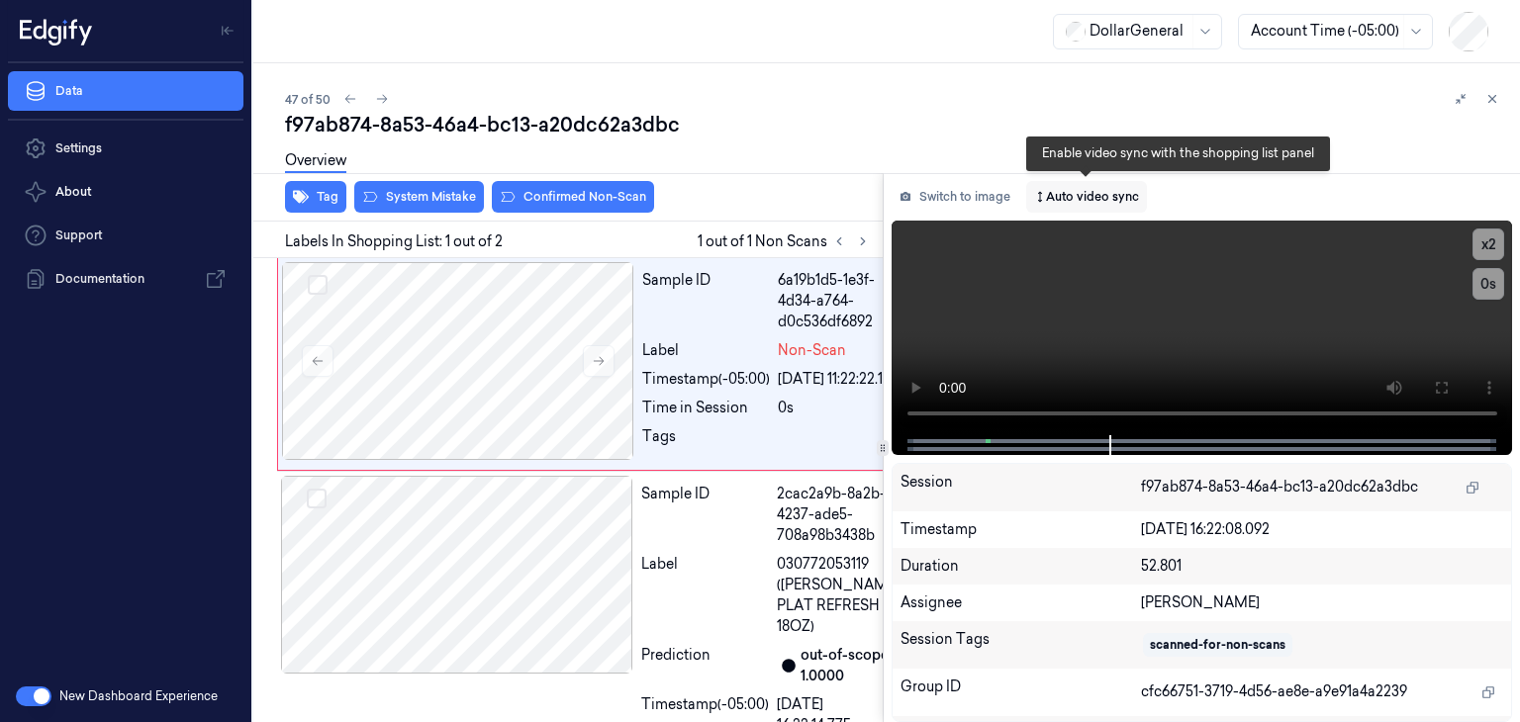
click at [1093, 197] on button "Auto video sync" at bounding box center [1086, 197] width 121 height 32
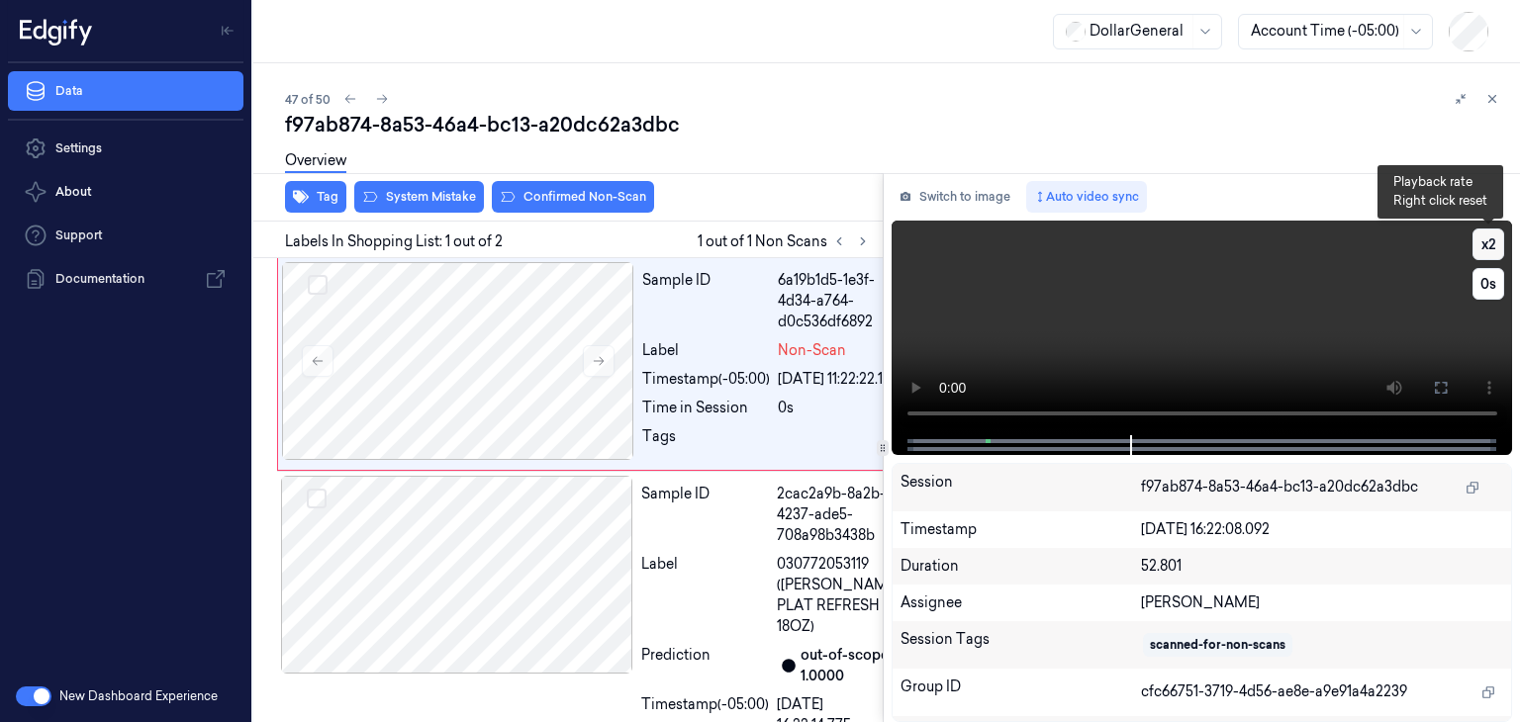
click at [1487, 243] on button "x 2" at bounding box center [1489, 245] width 32 height 32
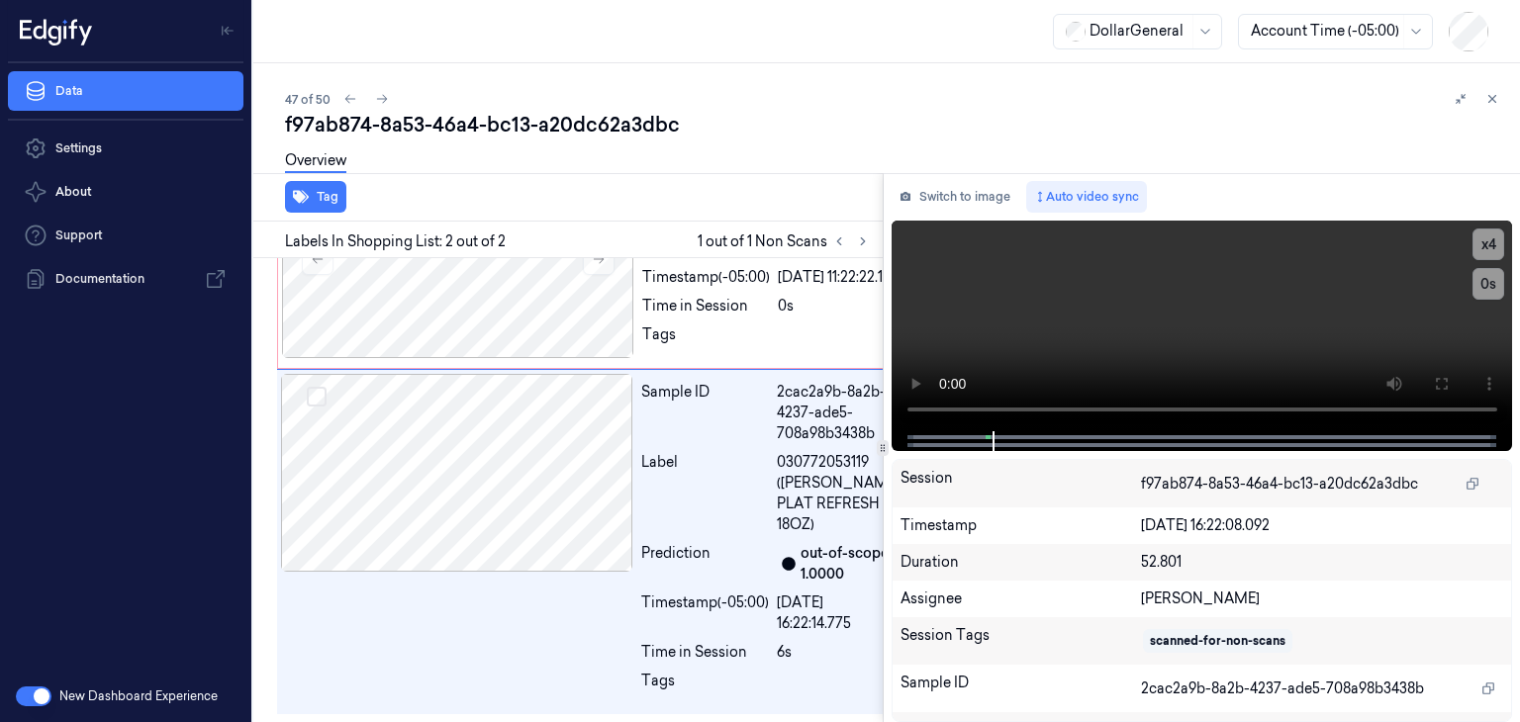
scroll to position [184, 0]
click at [1073, 337] on video at bounding box center [1203, 326] width 622 height 211
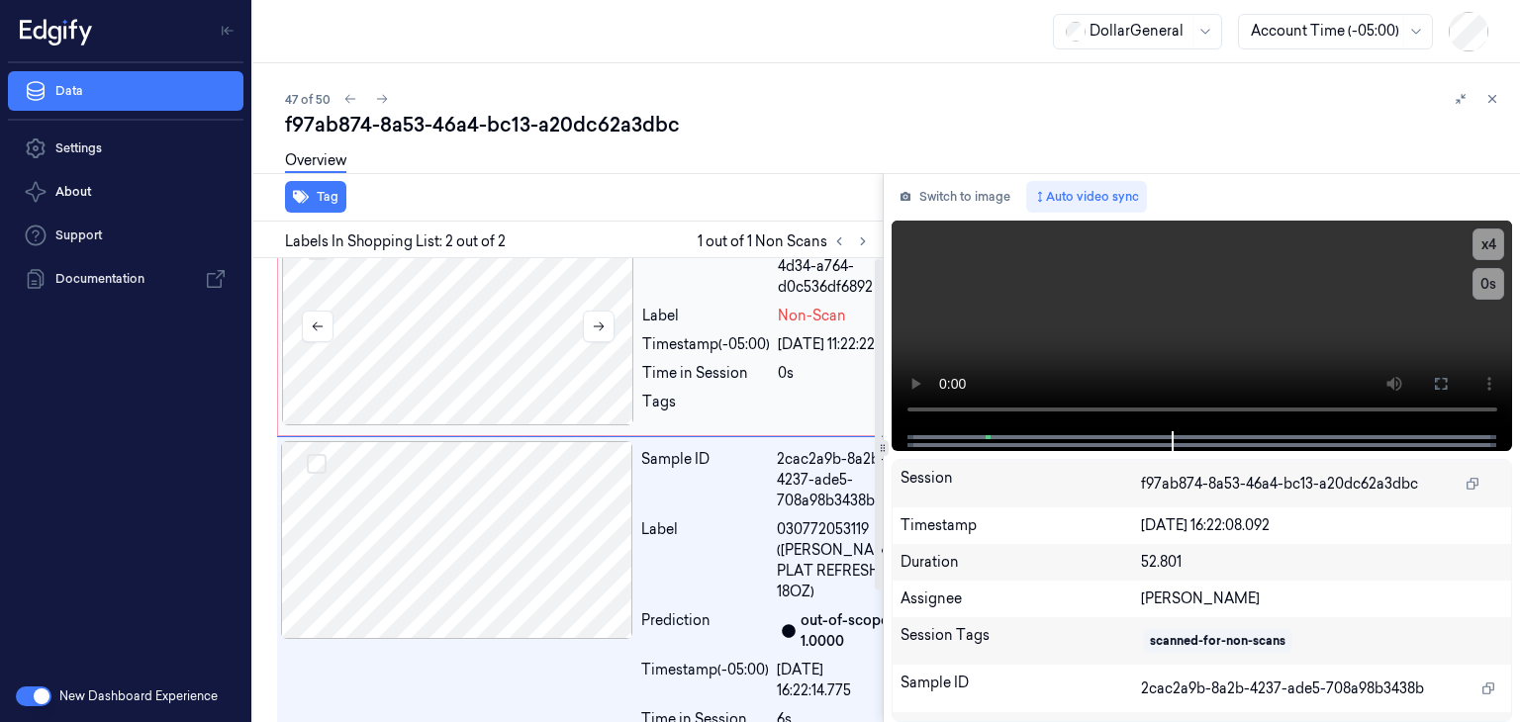
scroll to position [0, 0]
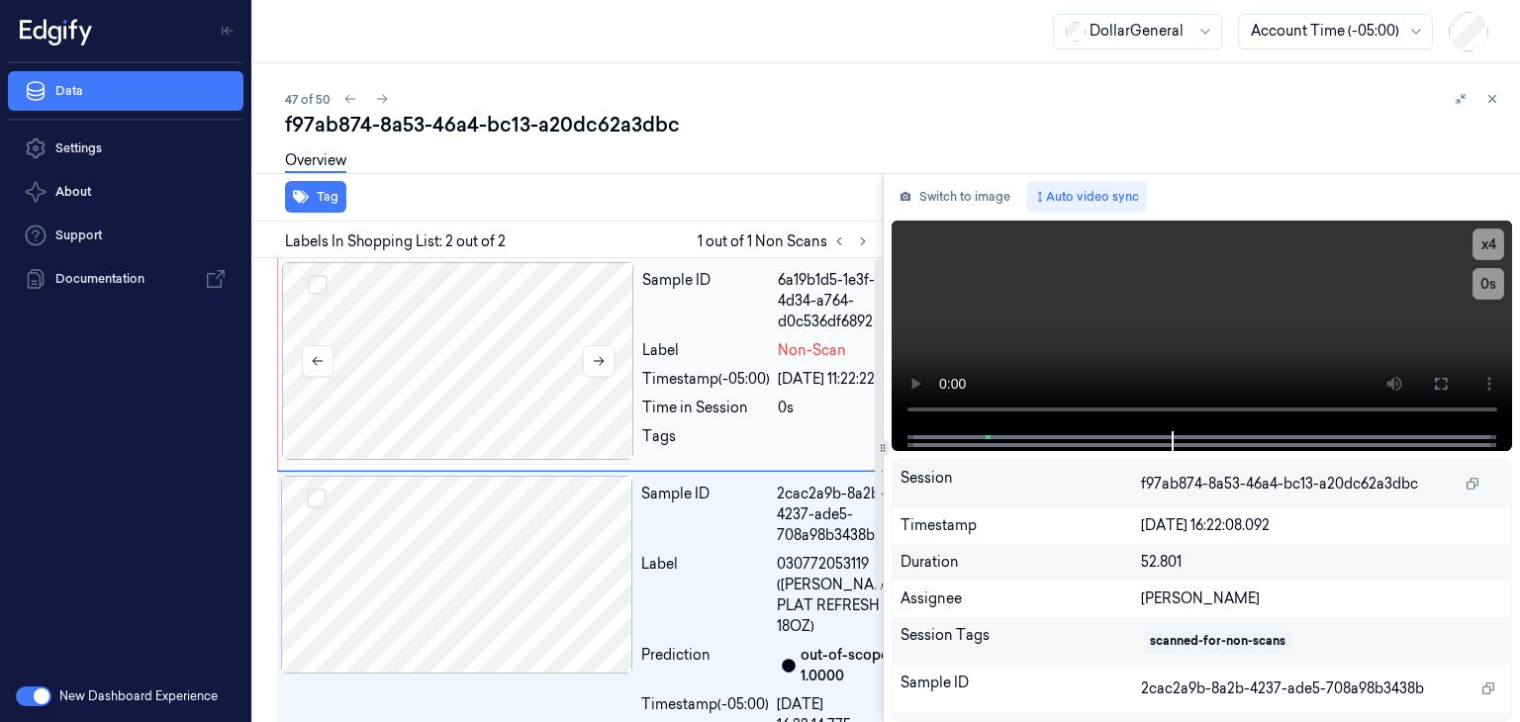
drag, startPoint x: 491, startPoint y: 399, endPoint x: 488, endPoint y: 382, distance: 17.1
click at [490, 397] on div at bounding box center [458, 361] width 352 height 198
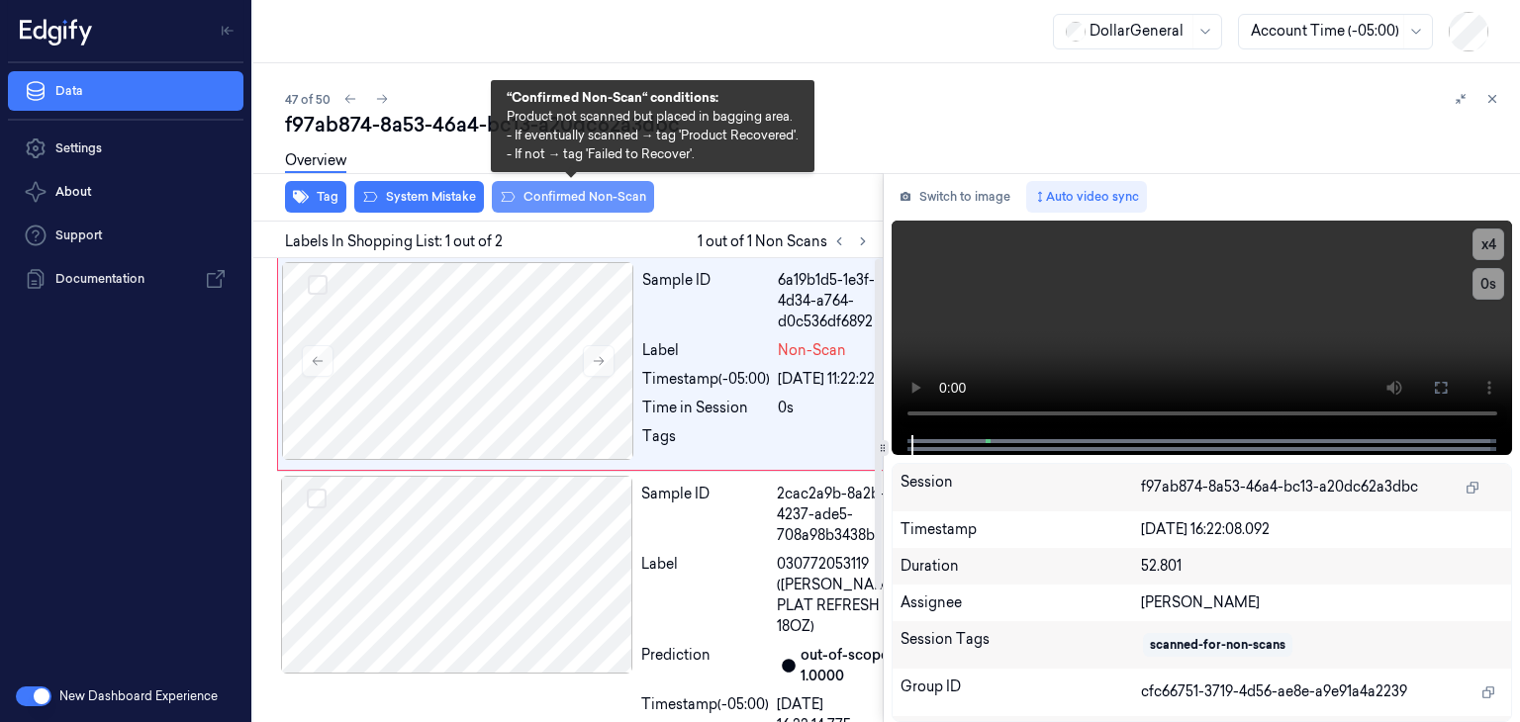
click at [544, 189] on button "Confirmed Non-Scan" at bounding box center [573, 197] width 162 height 32
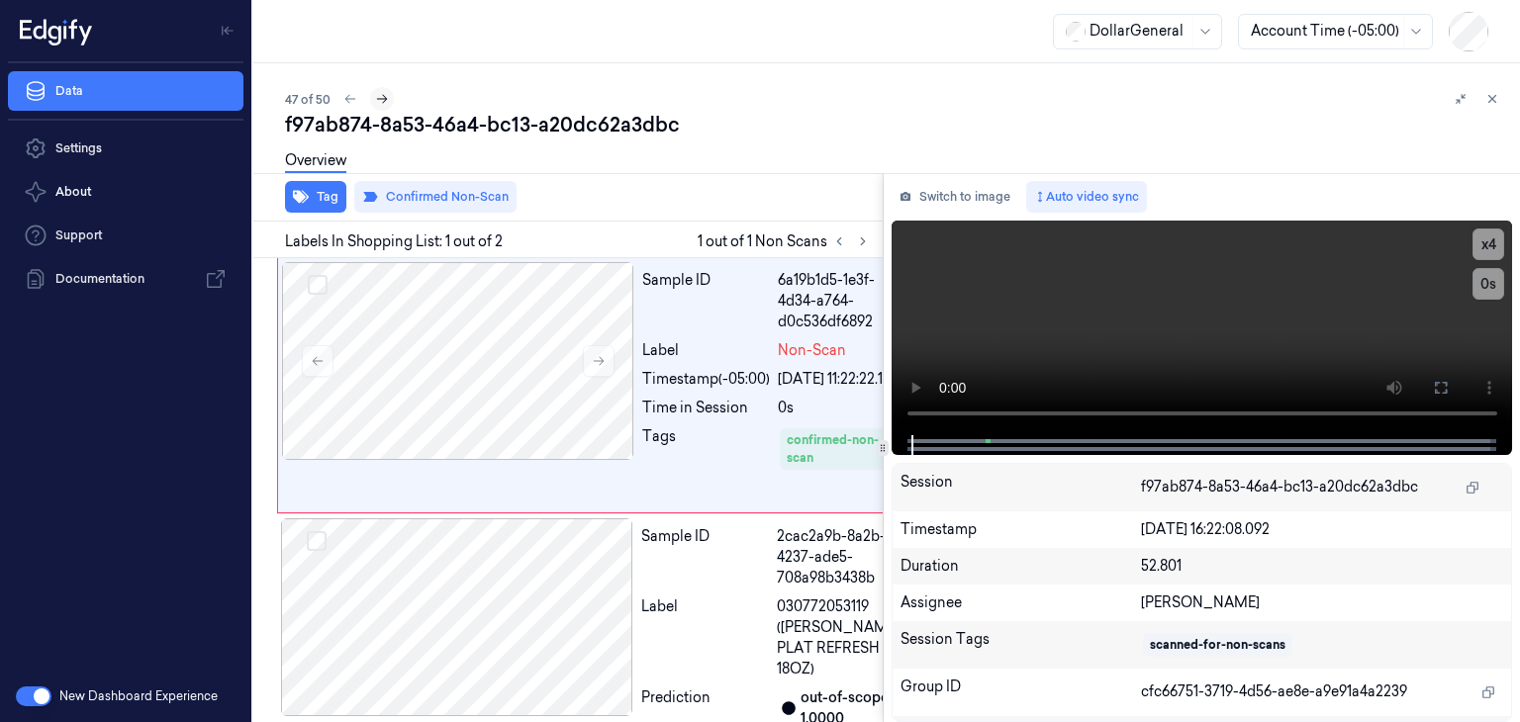
click at [386, 100] on icon at bounding box center [382, 99] width 14 height 14
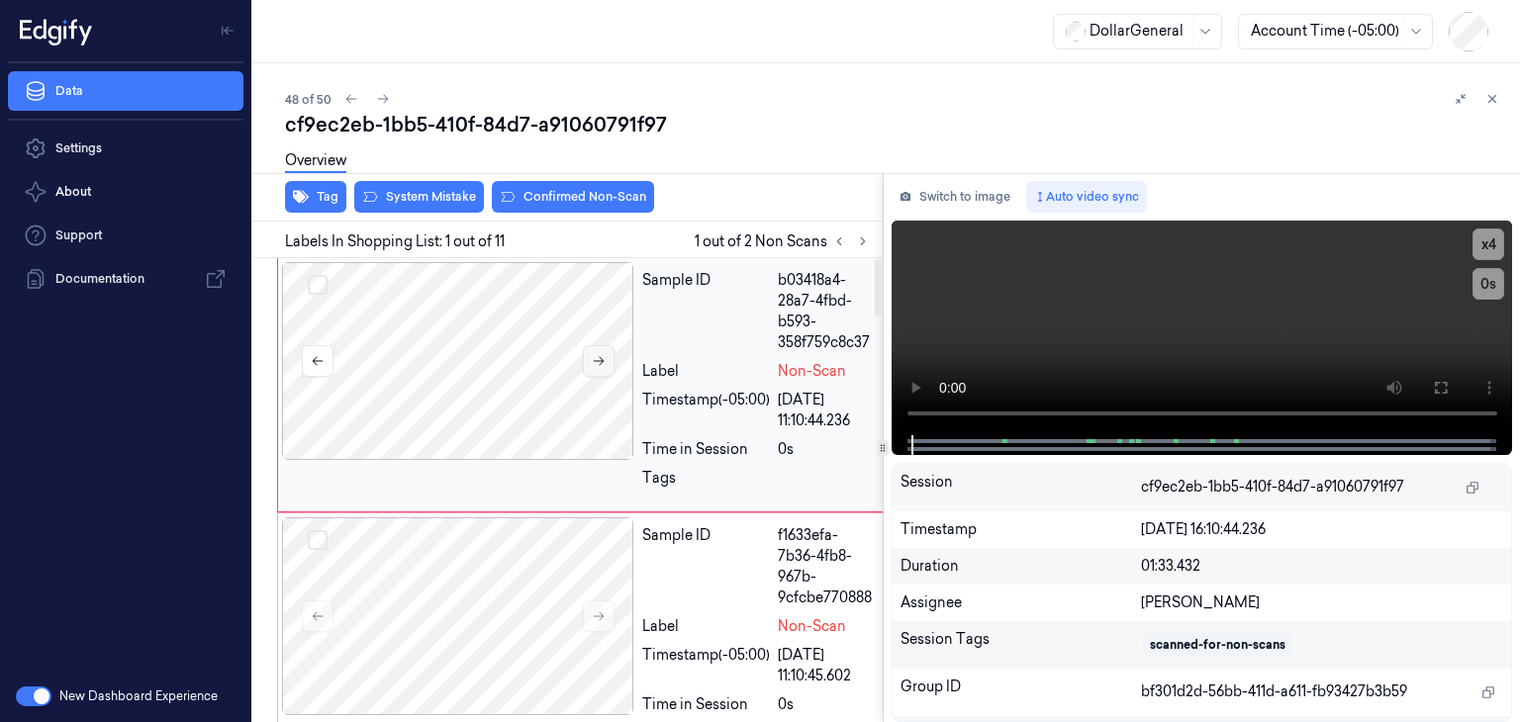
click at [599, 357] on icon at bounding box center [599, 361] width 11 height 9
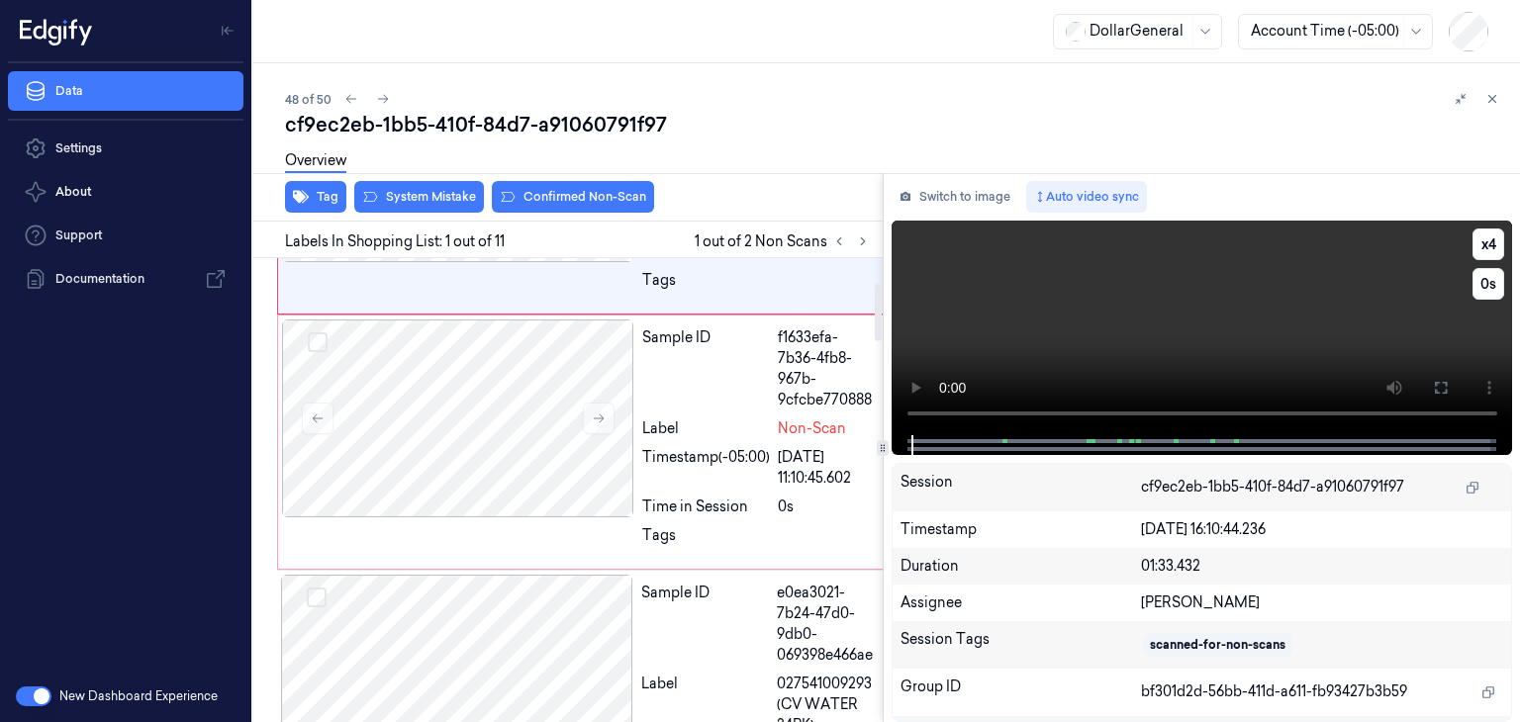
click at [1242, 298] on video at bounding box center [1203, 328] width 622 height 215
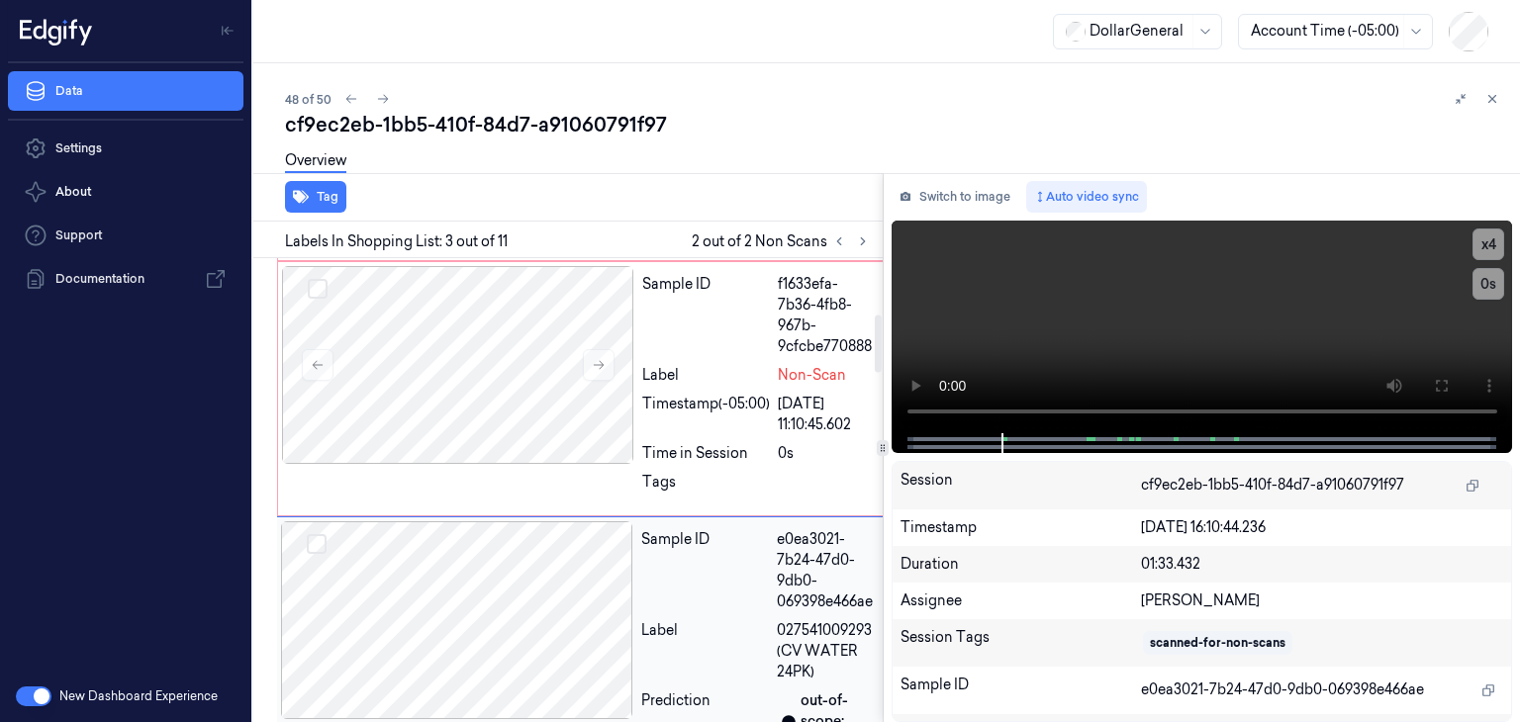
scroll to position [459, 0]
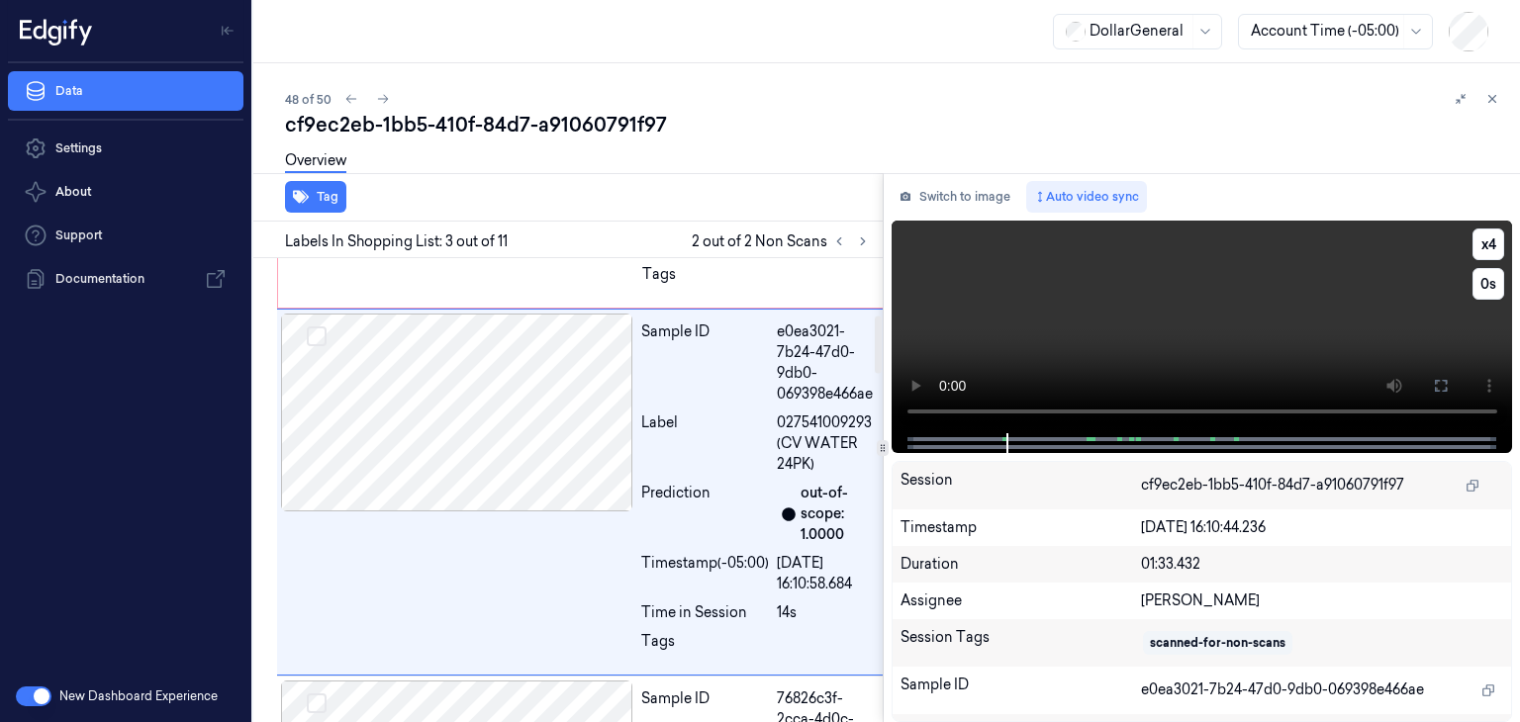
click at [1278, 296] on video at bounding box center [1203, 327] width 622 height 213
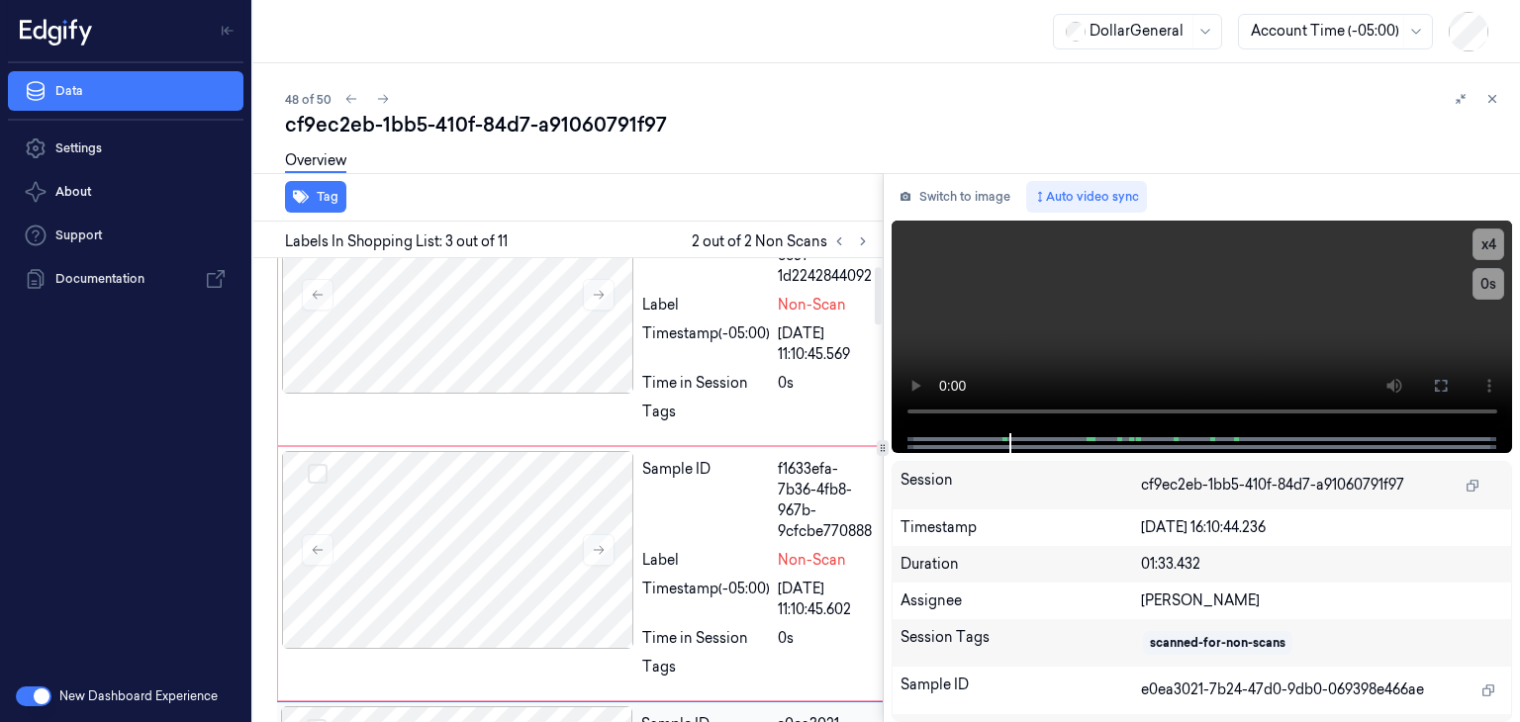
scroll to position [0, 0]
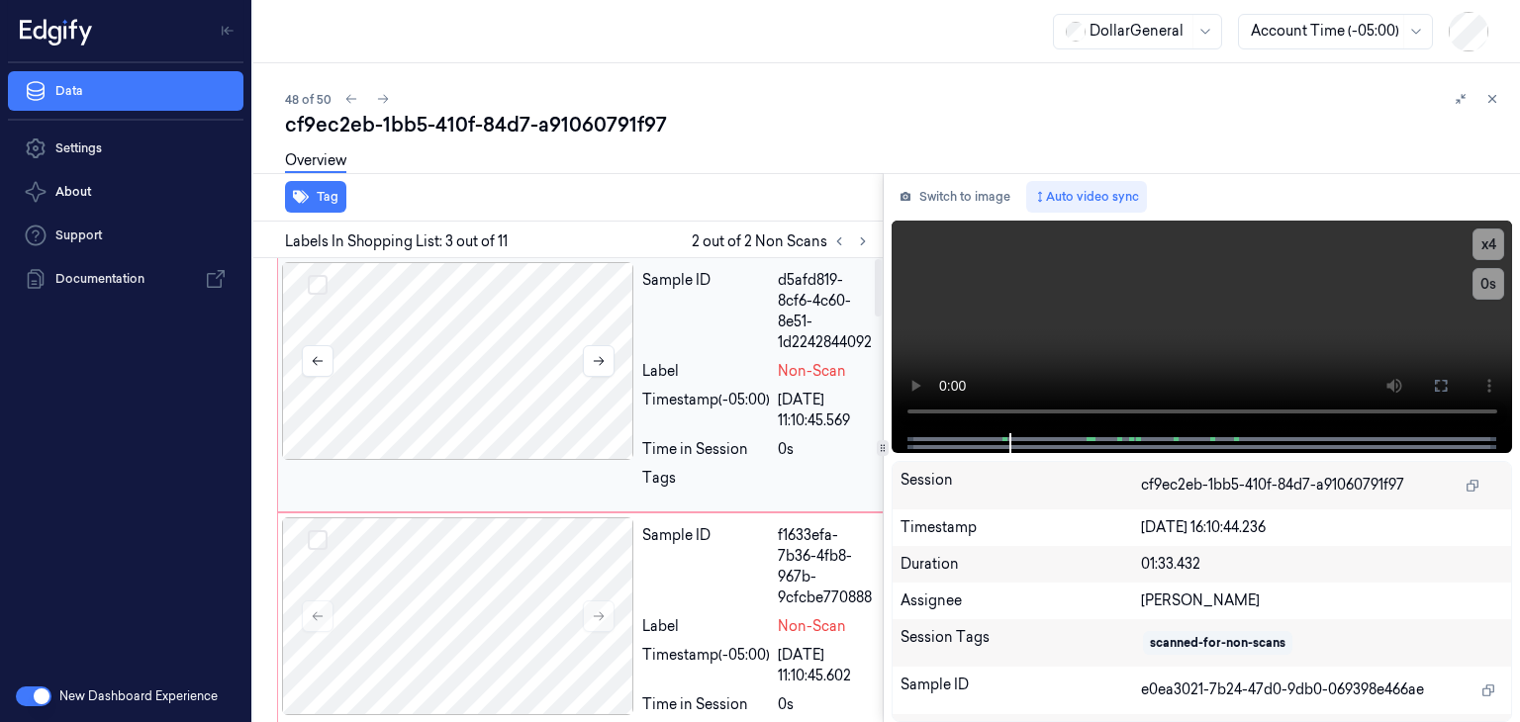
click at [461, 372] on div at bounding box center [458, 361] width 352 height 198
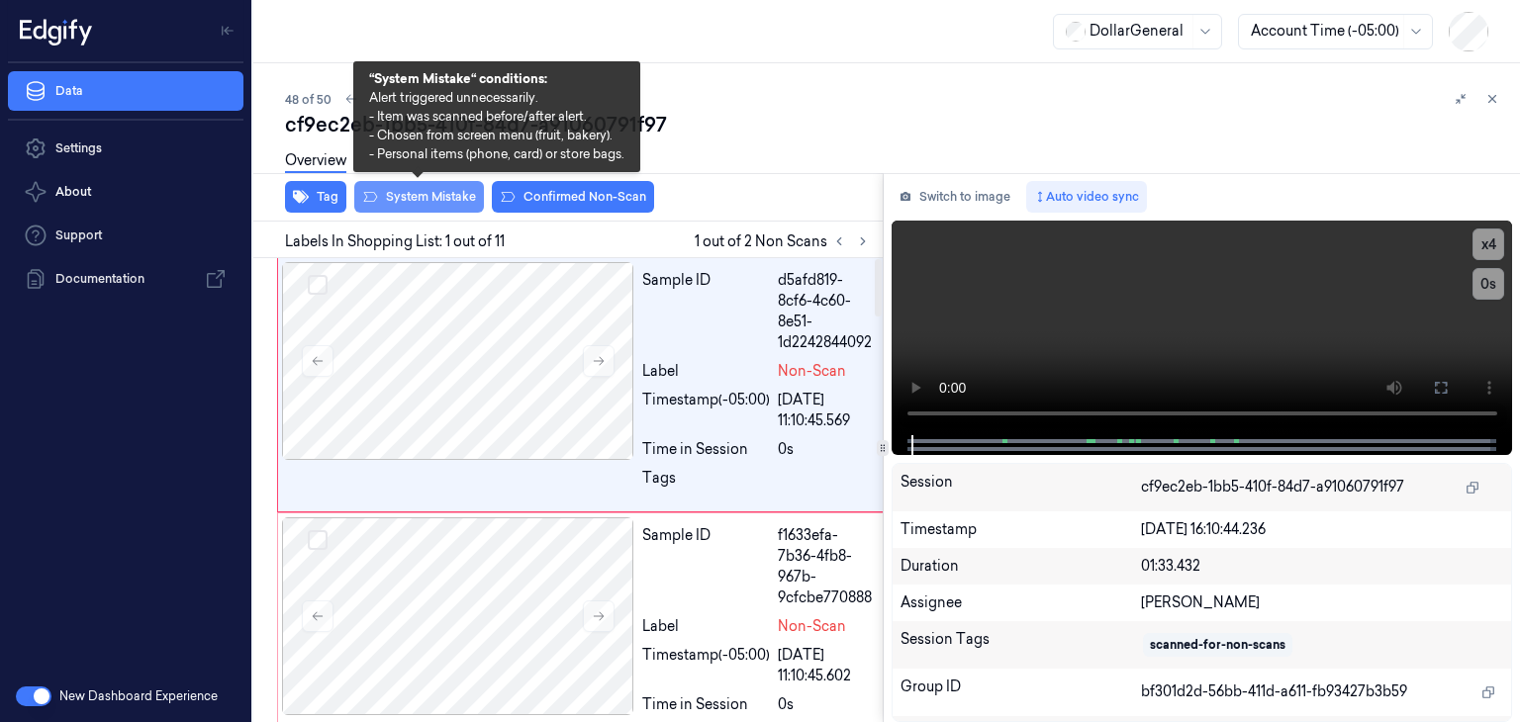
click at [427, 192] on button "System Mistake" at bounding box center [419, 197] width 130 height 32
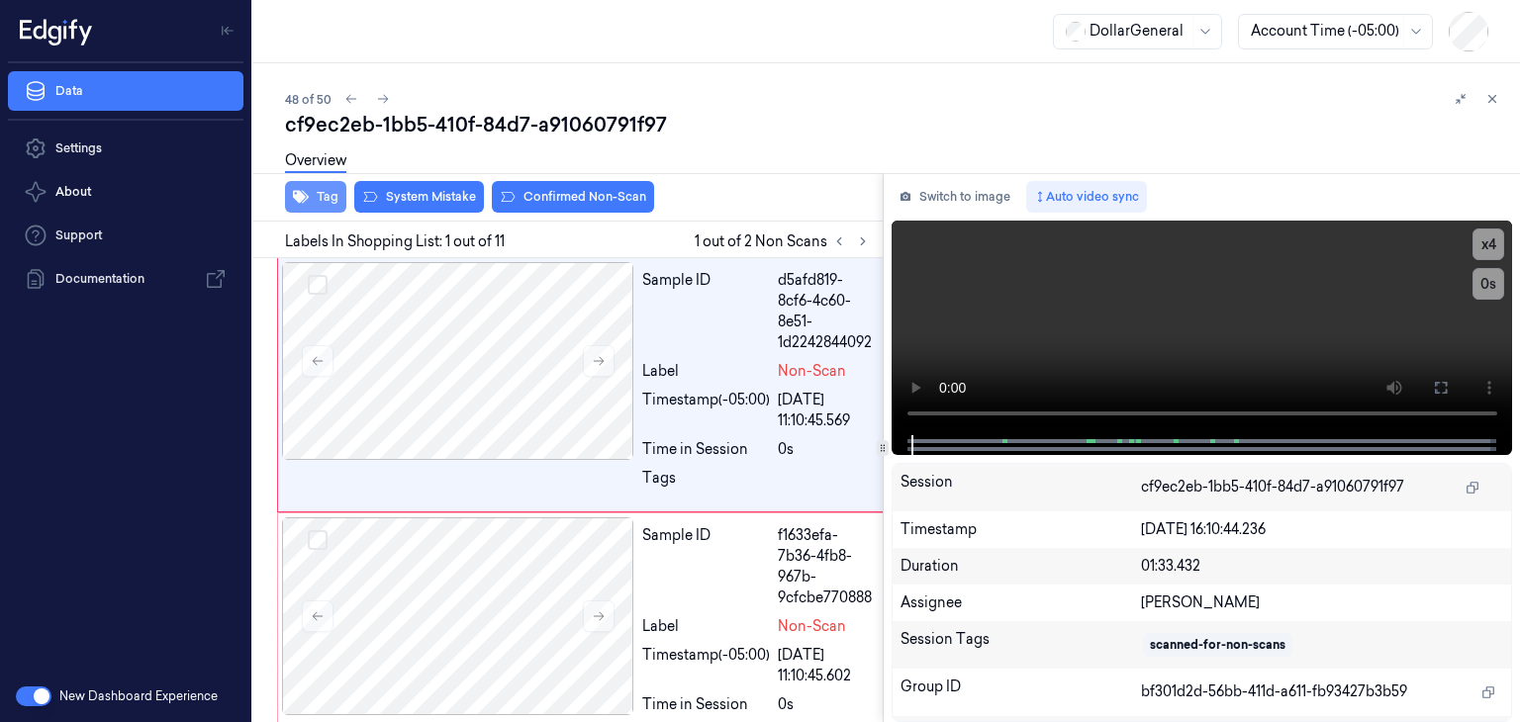
click at [320, 203] on button "Tag" at bounding box center [315, 197] width 61 height 32
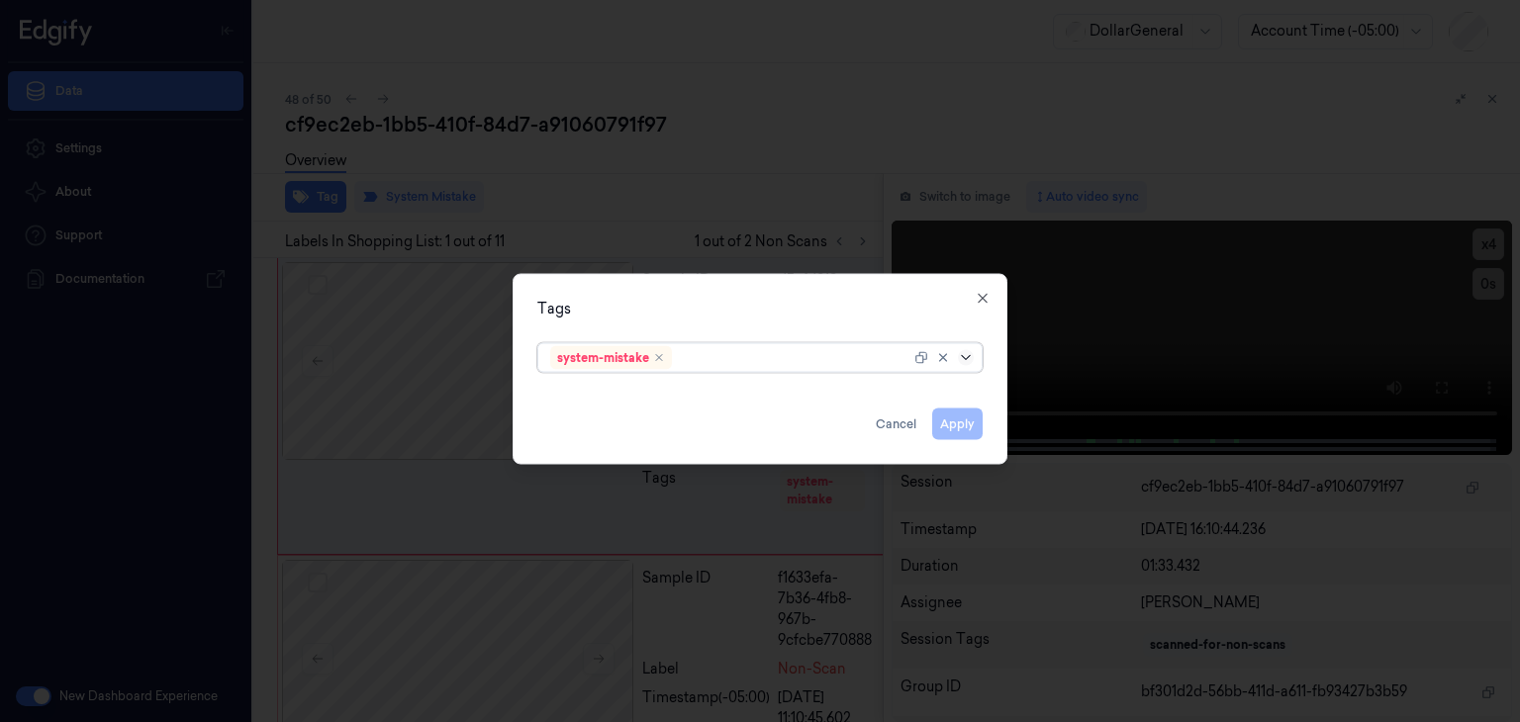
click at [965, 361] on icon at bounding box center [966, 358] width 16 height 16
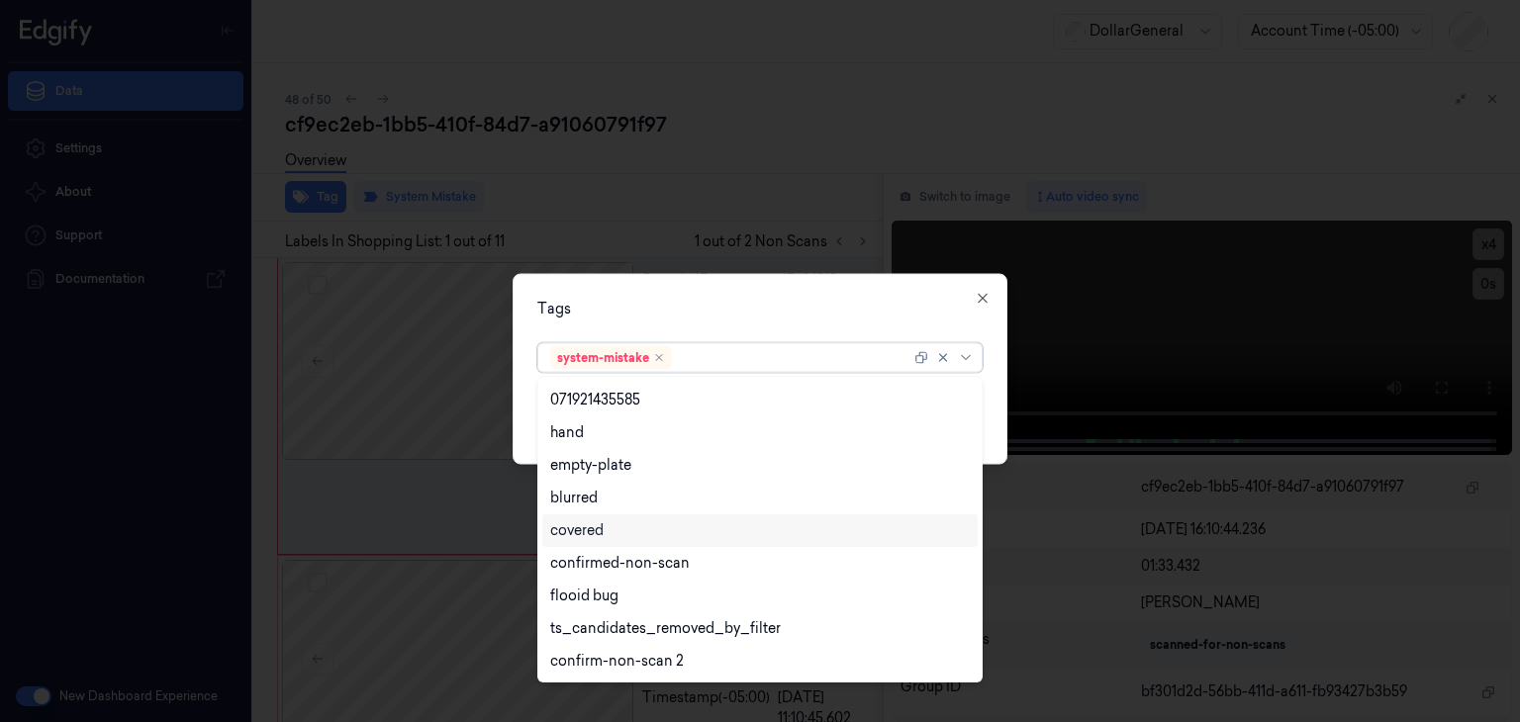
scroll to position [487, 0]
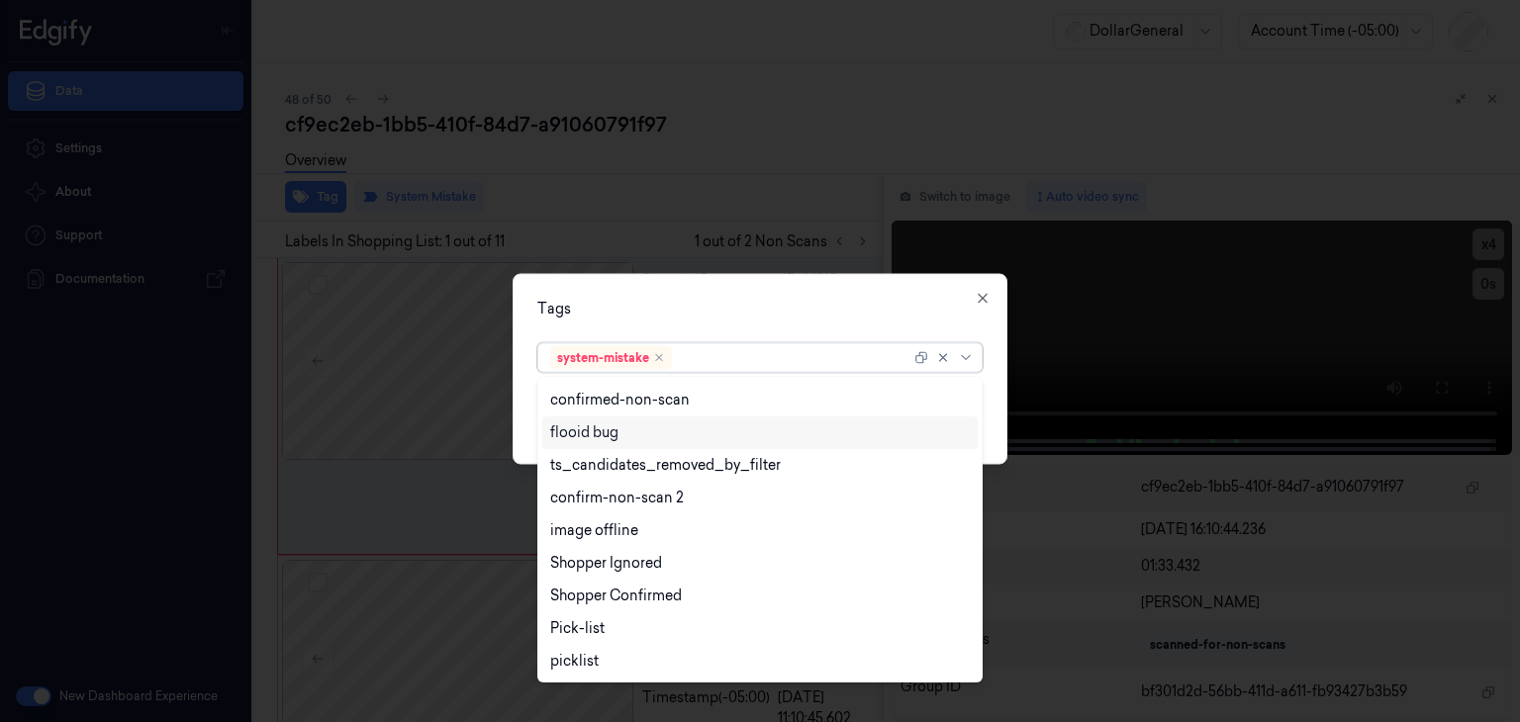
click at [640, 432] on div "flooid bug" at bounding box center [760, 433] width 420 height 21
click at [994, 393] on div "Tags option flooid bug , selected. 23 results available. Use Up and Down to cho…" at bounding box center [760, 369] width 495 height 191
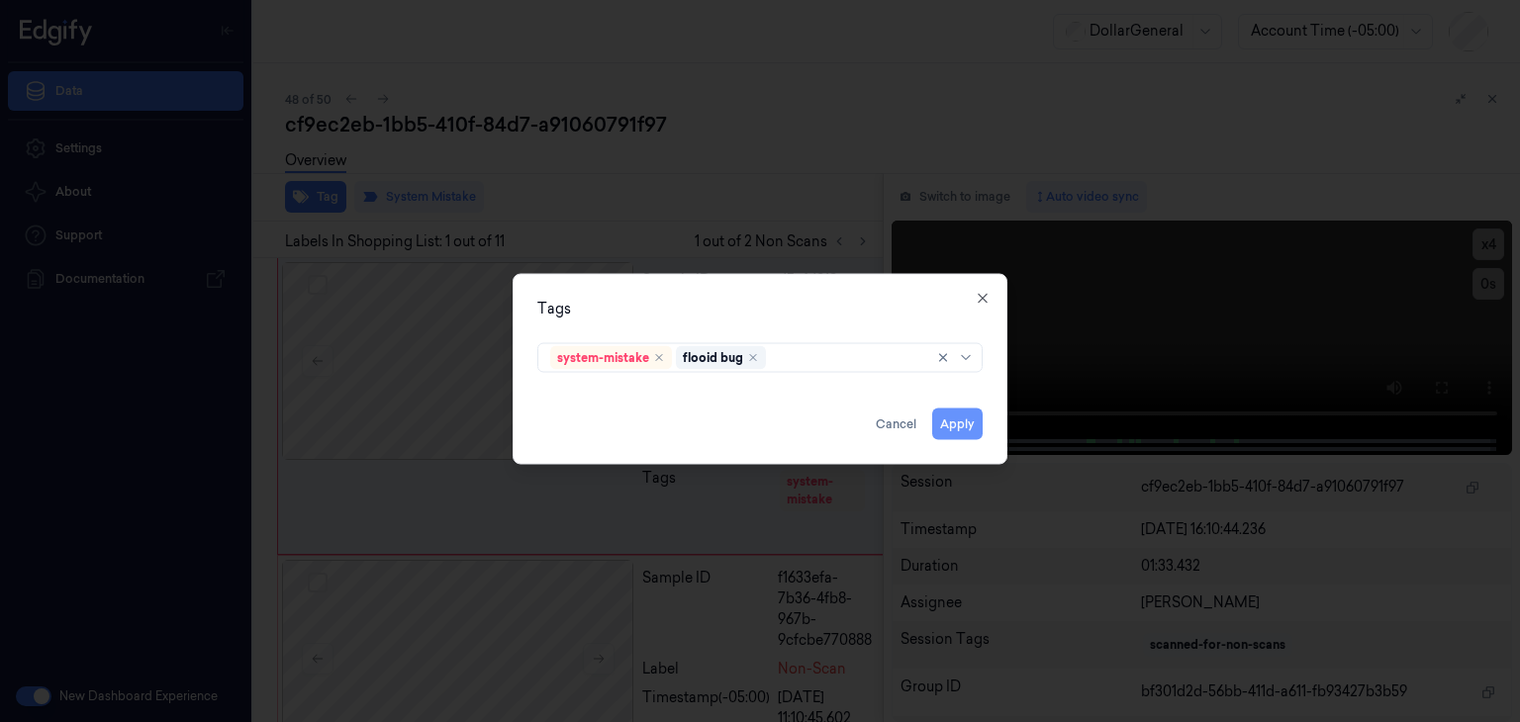
click at [949, 428] on button "Apply" at bounding box center [957, 425] width 50 height 32
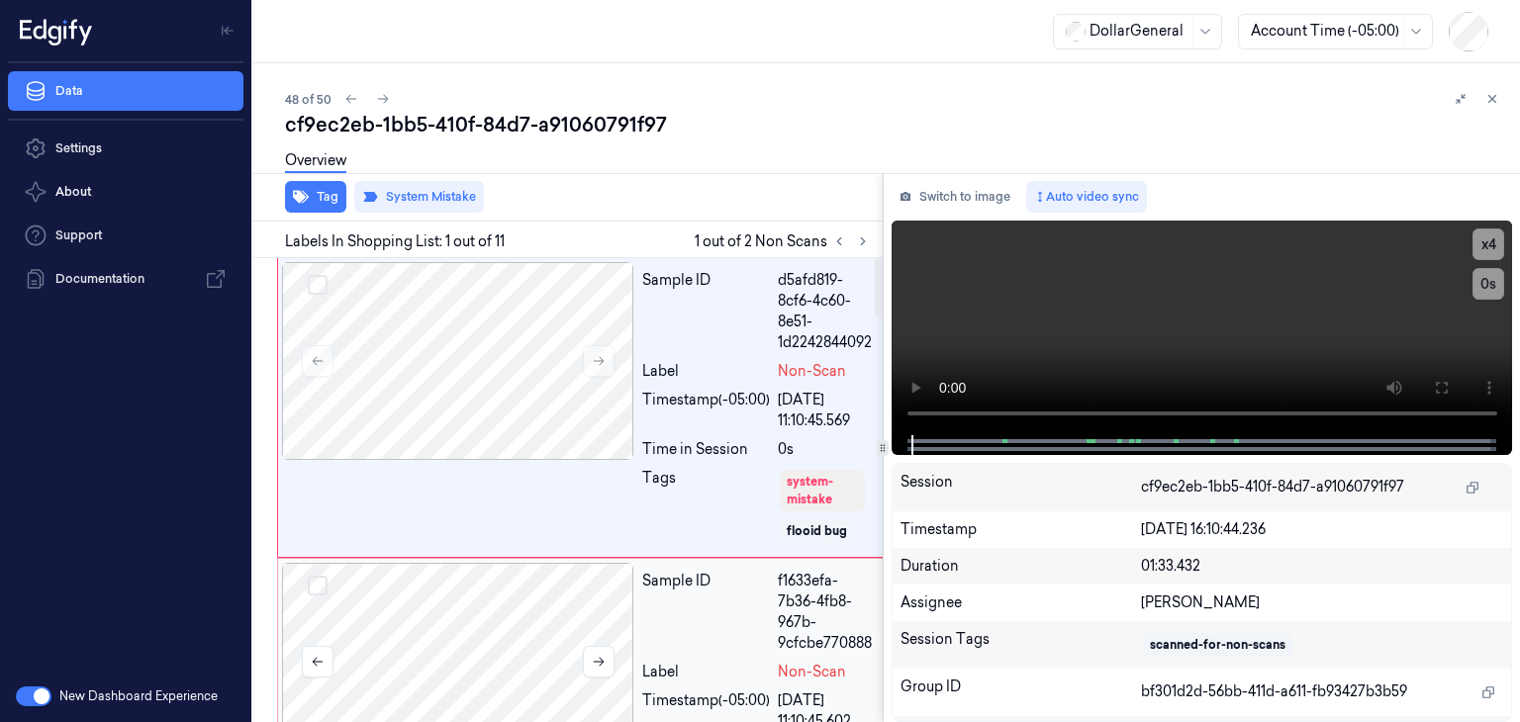
click at [520, 647] on div at bounding box center [458, 662] width 352 height 198
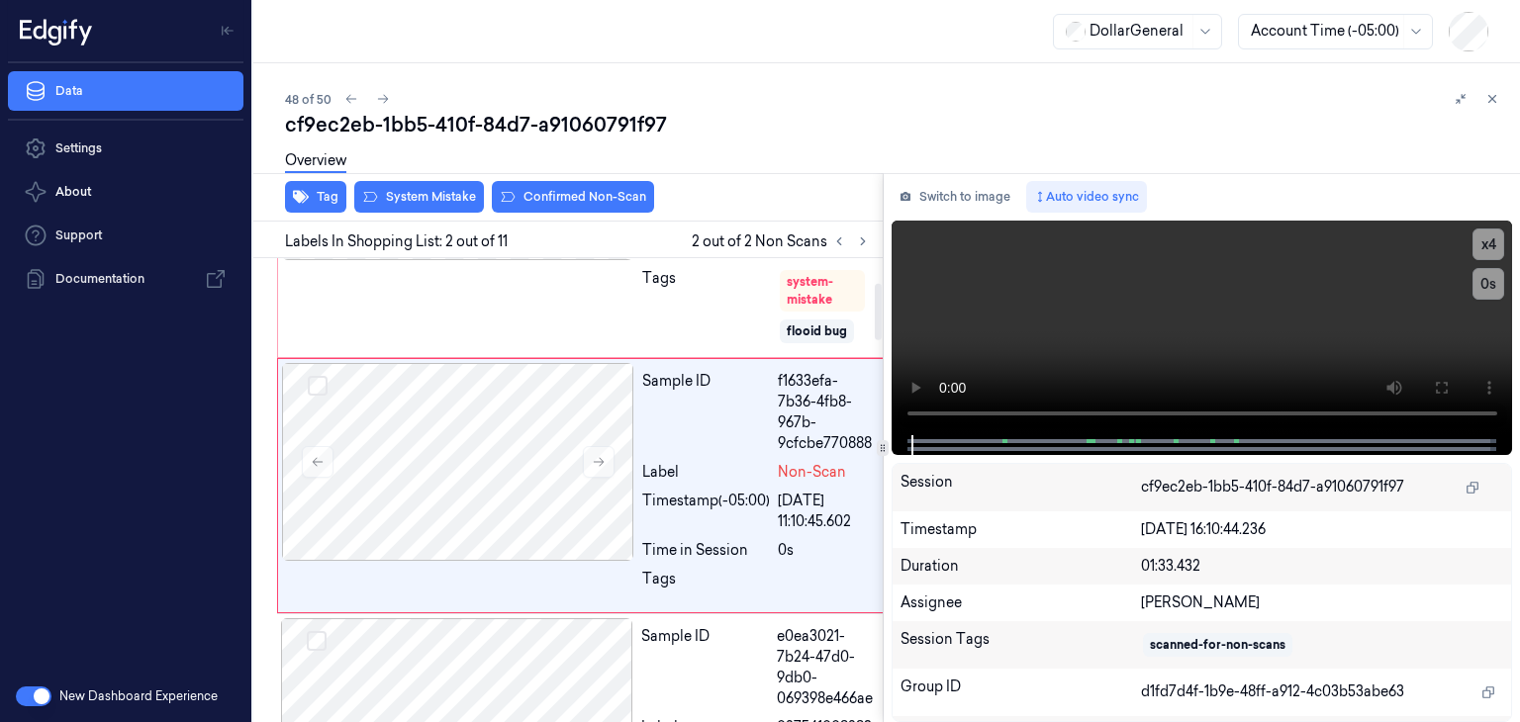
scroll to position [201, 0]
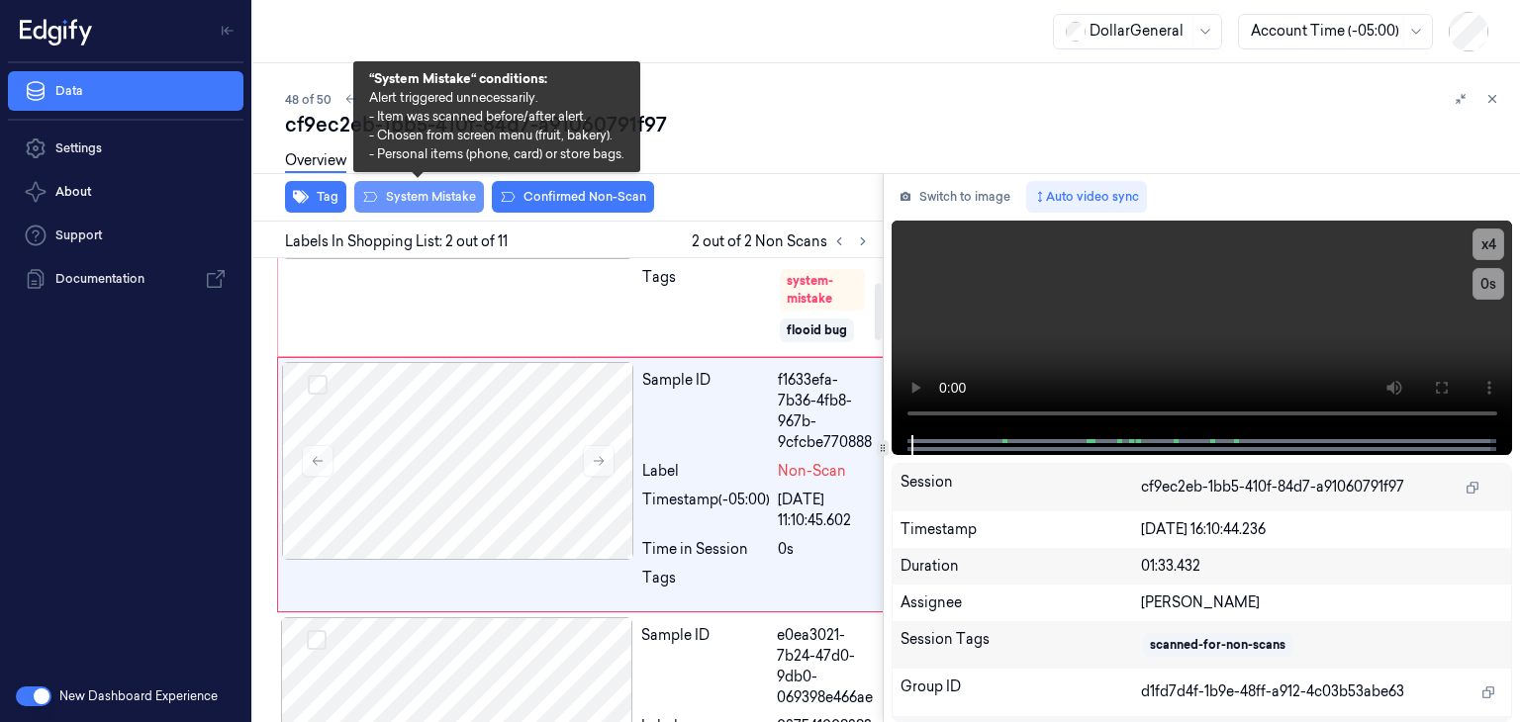
click at [400, 205] on button "System Mistake" at bounding box center [419, 197] width 130 height 32
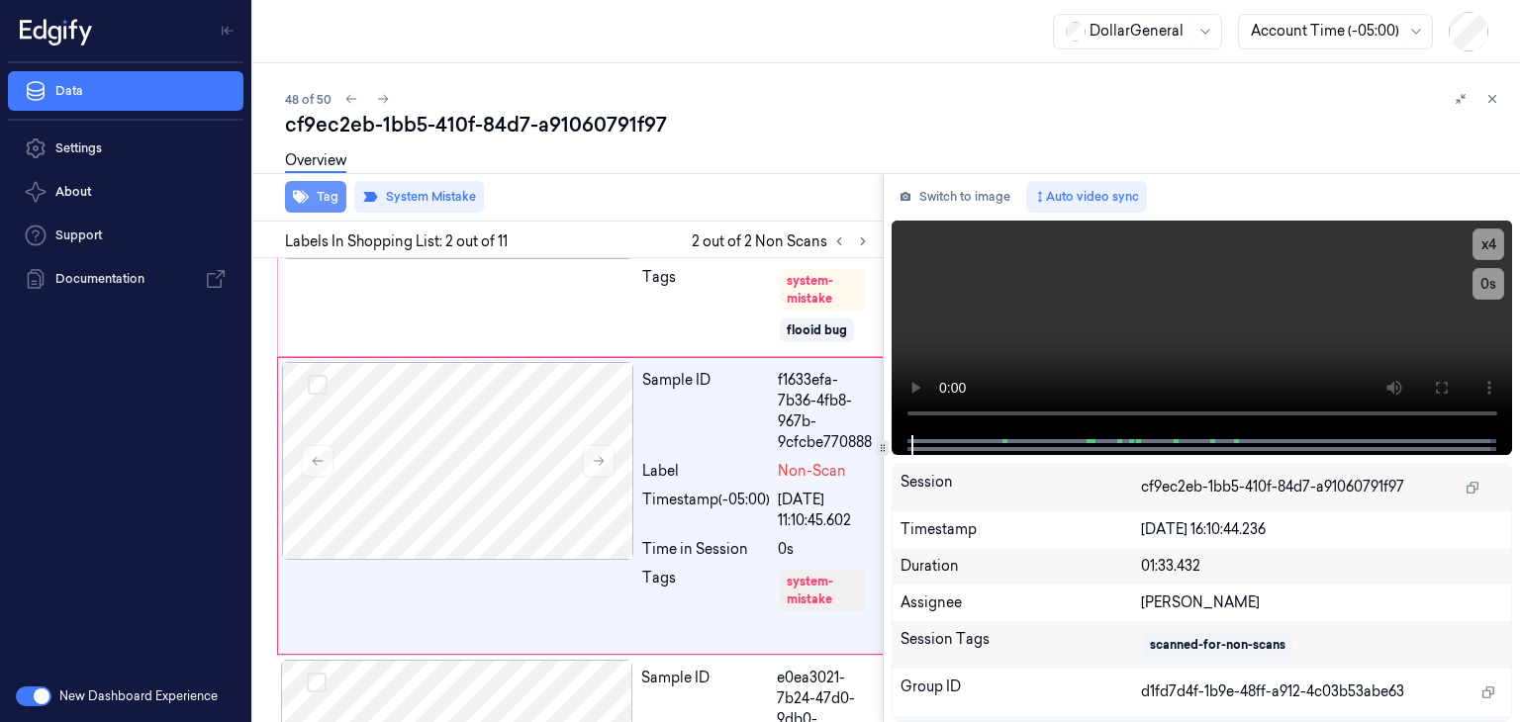
click at [334, 199] on button "Tag" at bounding box center [315, 197] width 61 height 32
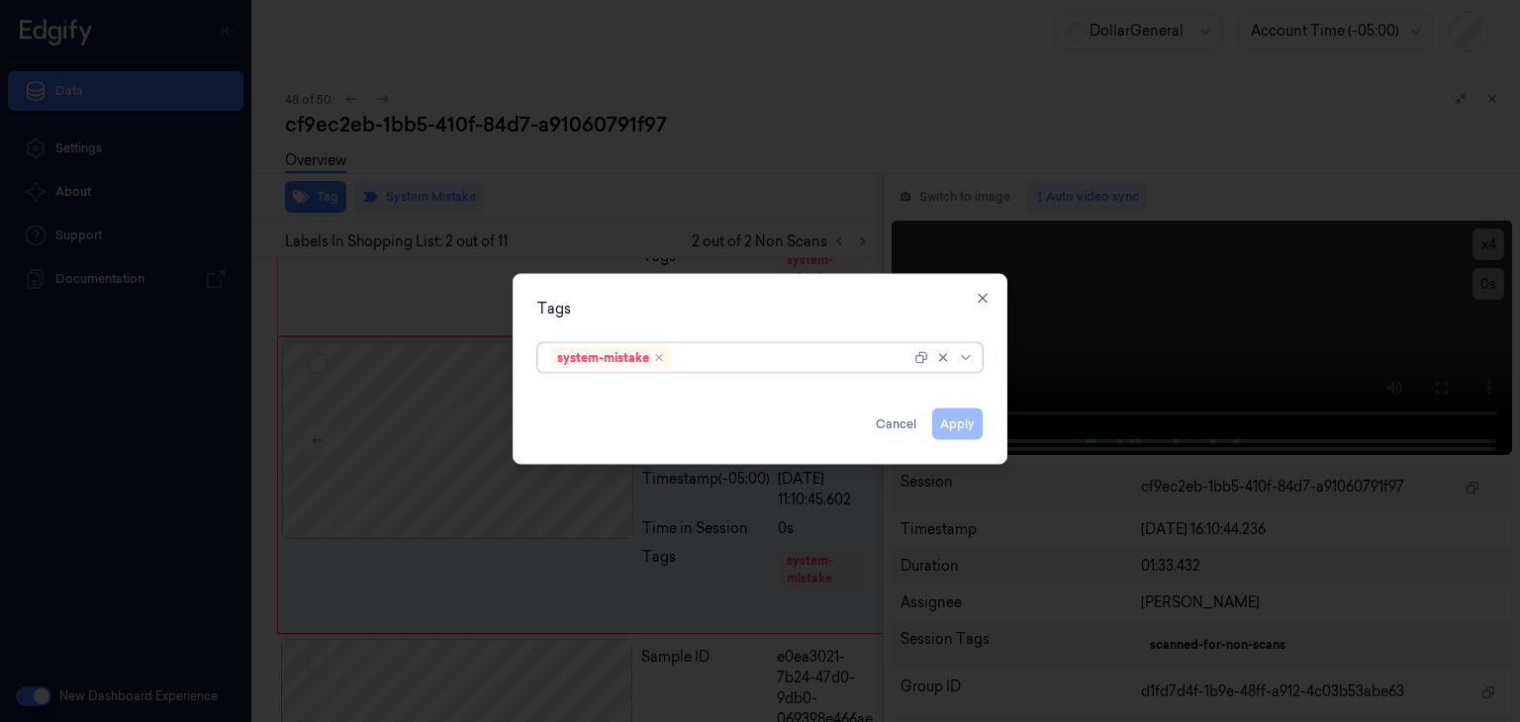
click at [968, 359] on icon at bounding box center [966, 358] width 16 height 16
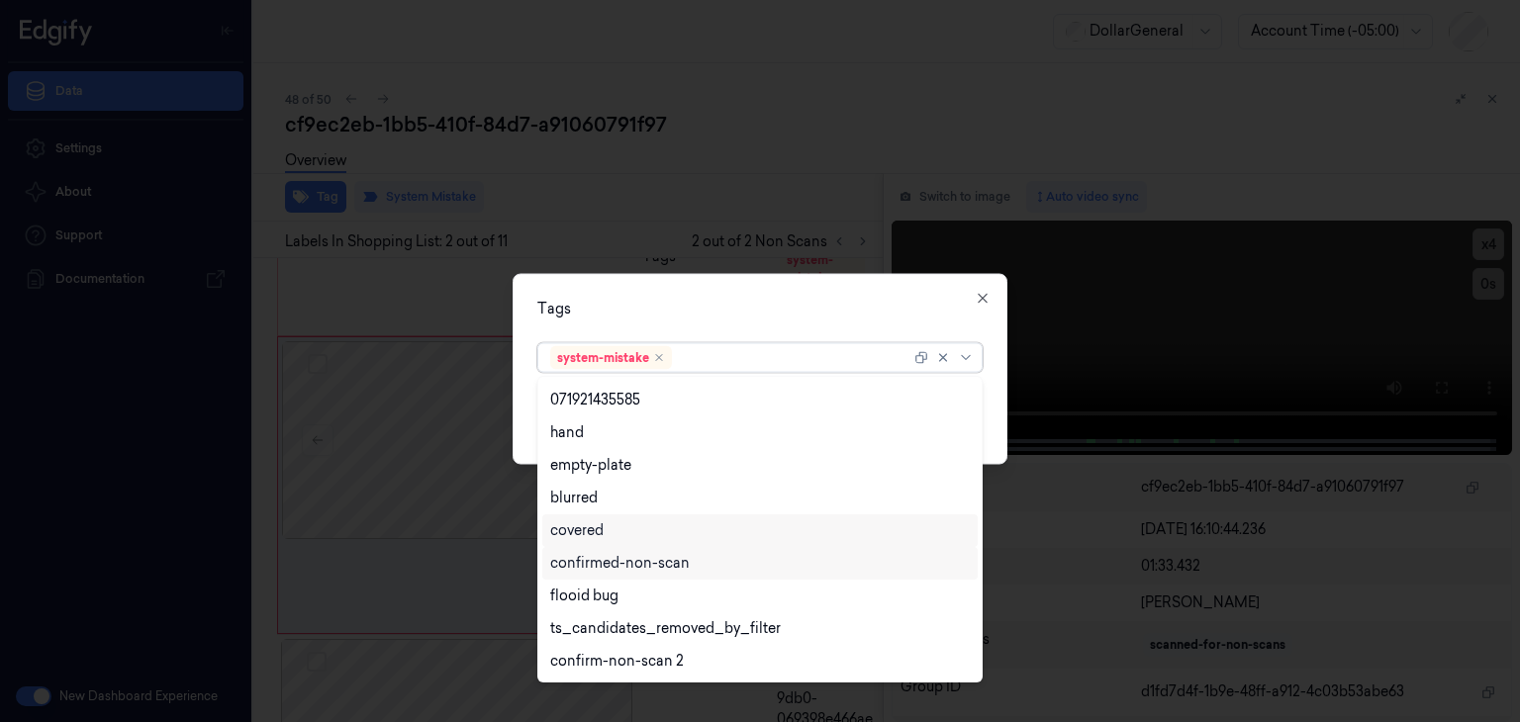
scroll to position [487, 0]
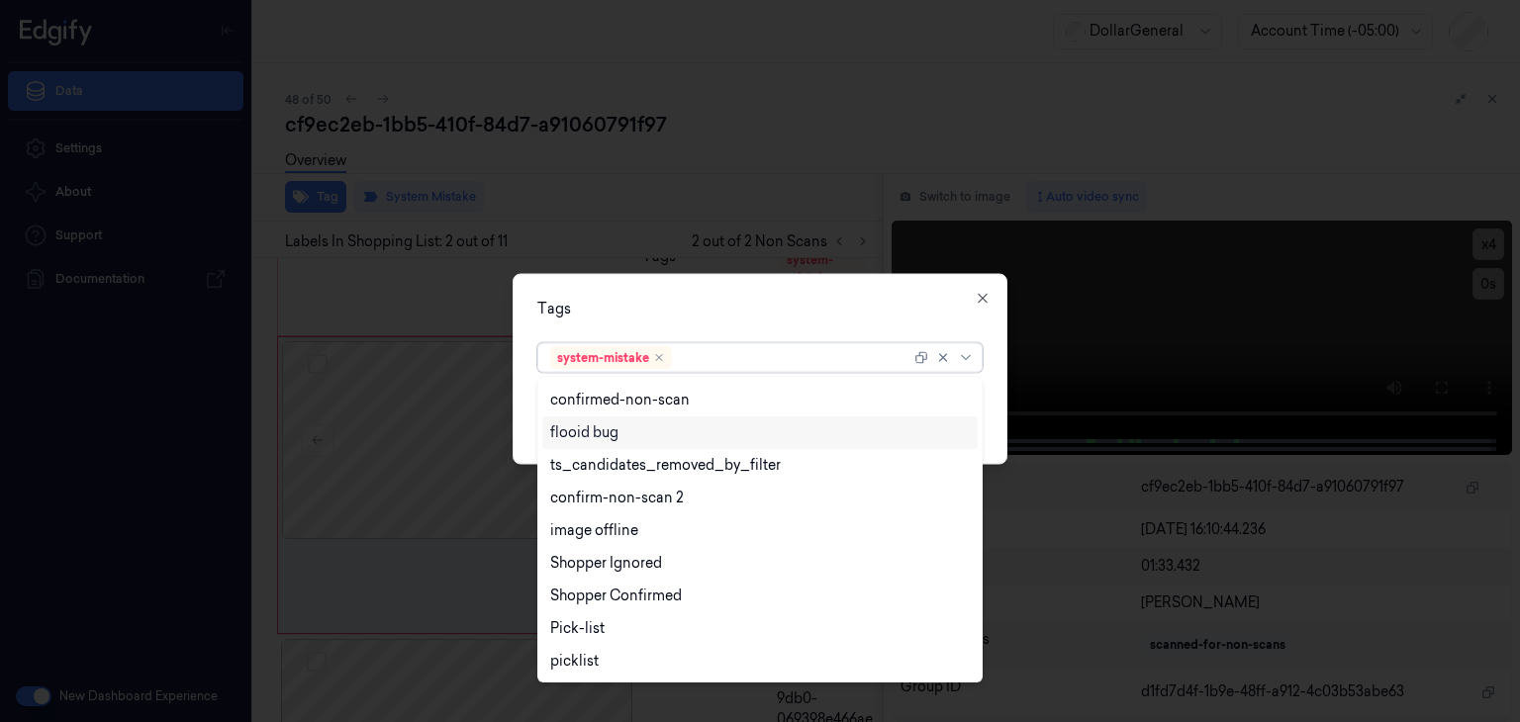
click at [637, 437] on div "flooid bug" at bounding box center [760, 433] width 420 height 21
click at [992, 416] on div "Tags option flooid bug , selected. 23 results available. Use Up and Down to cho…" at bounding box center [760, 369] width 495 height 191
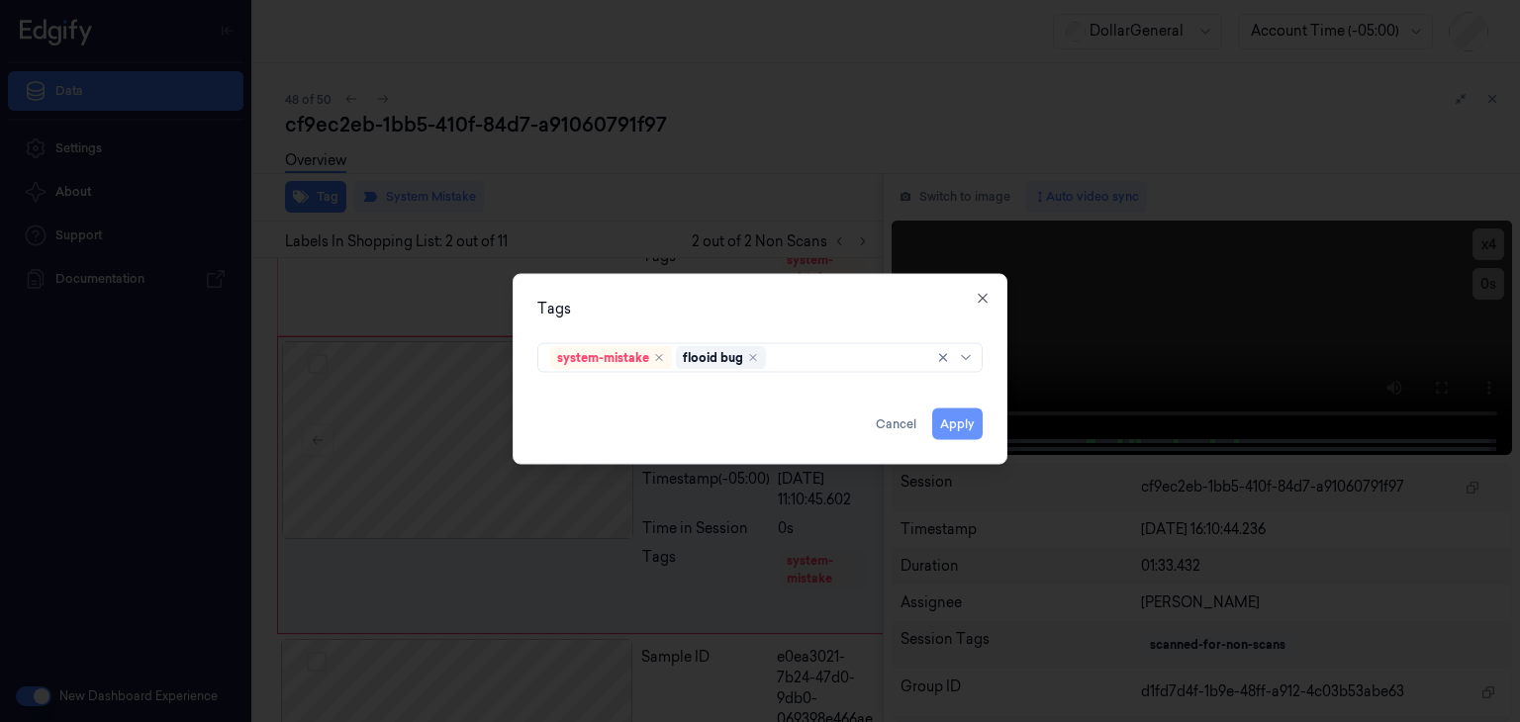
click at [970, 433] on button "Apply" at bounding box center [957, 425] width 50 height 32
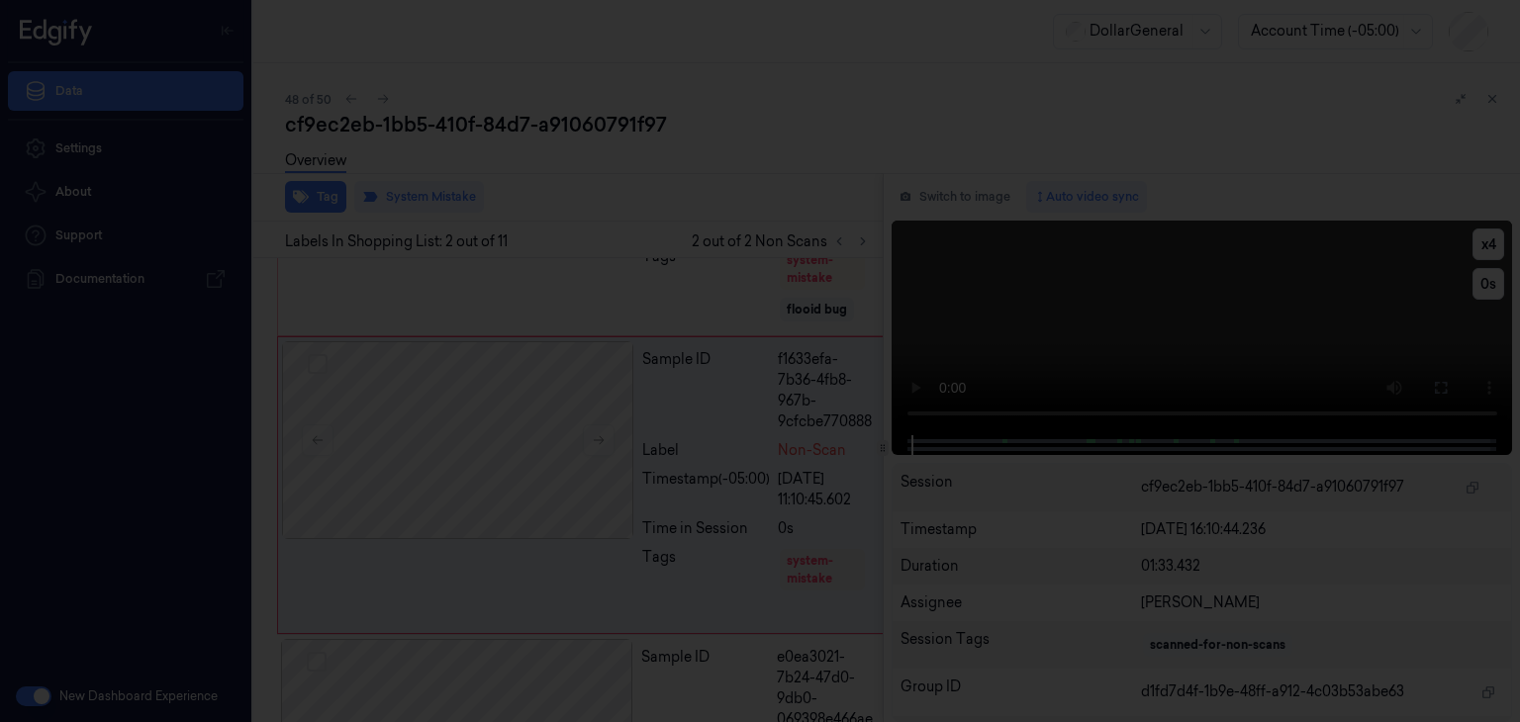
scroll to position [223, 0]
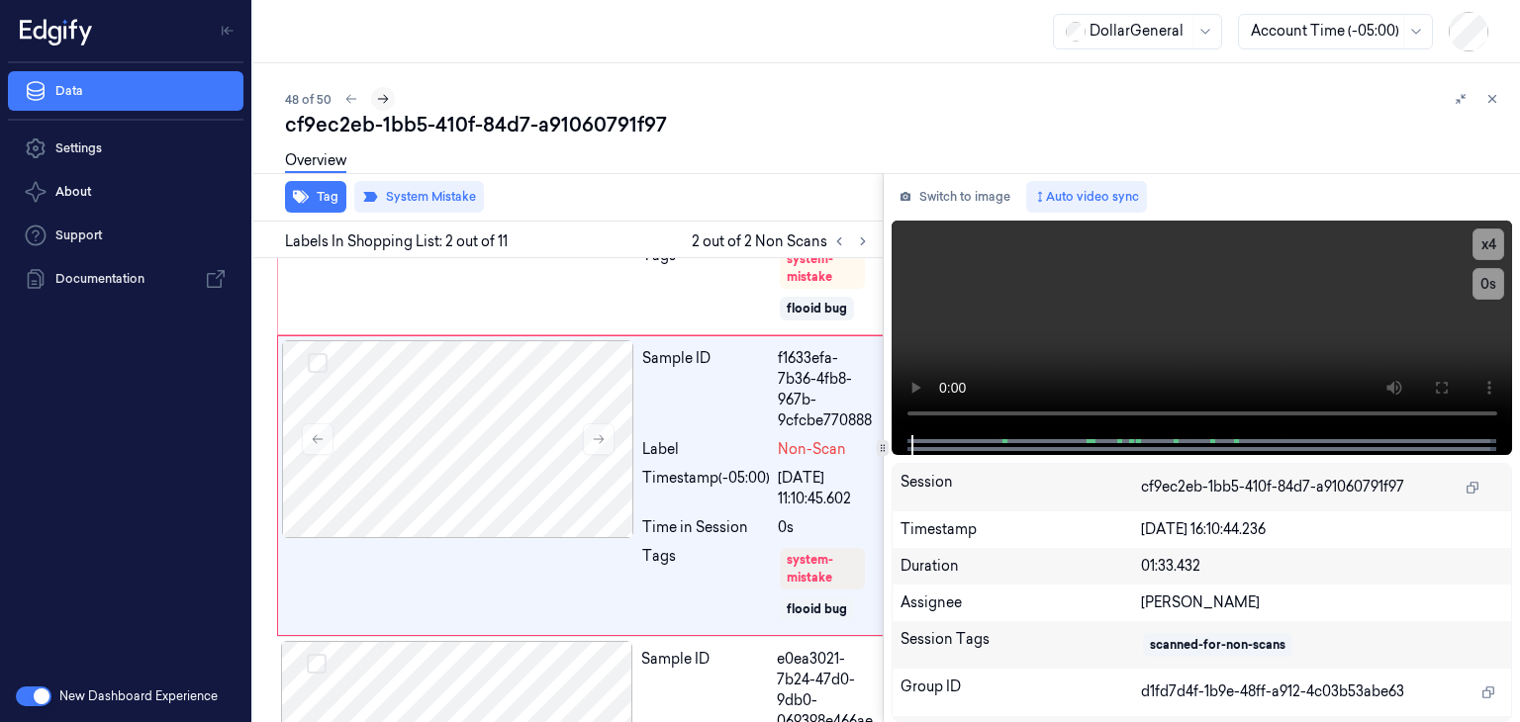
click at [380, 98] on icon at bounding box center [383, 99] width 14 height 14
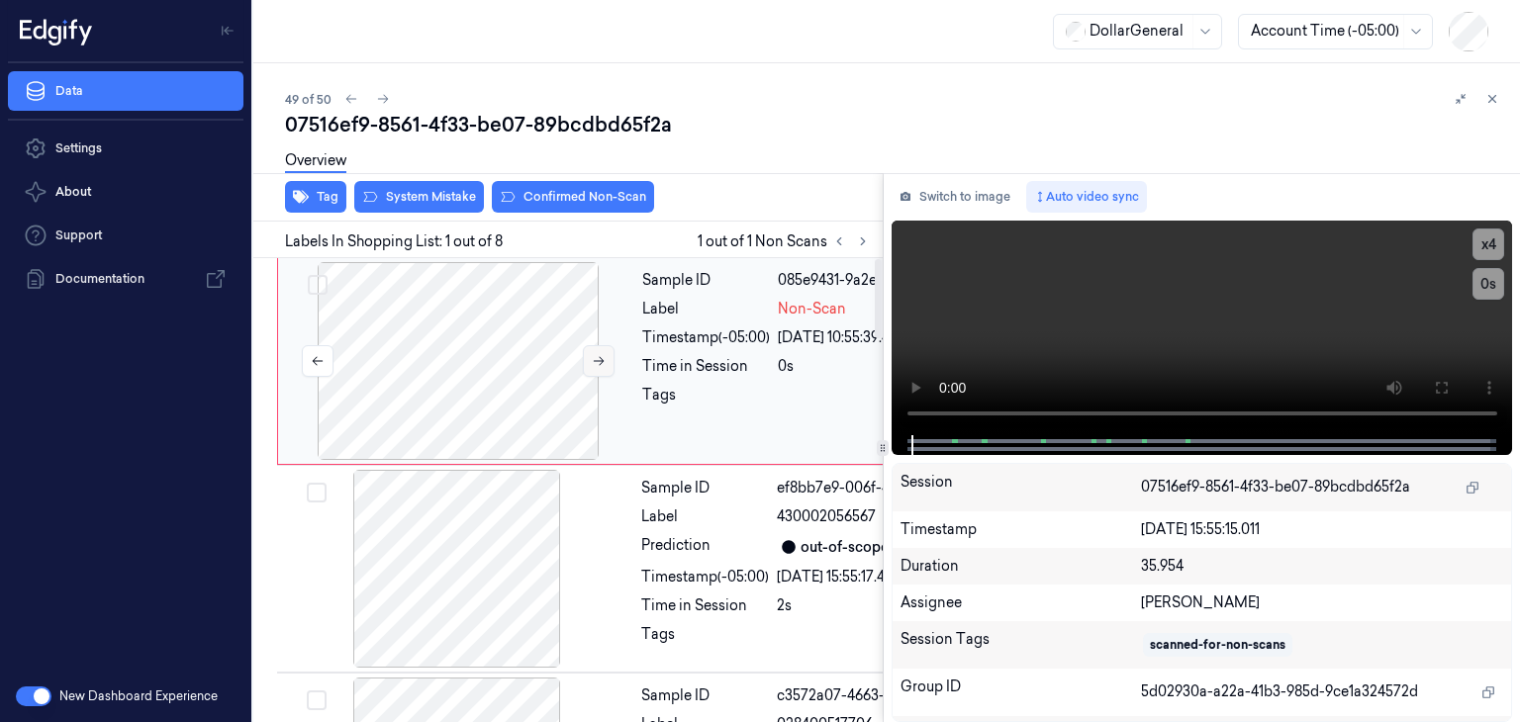
click at [599, 358] on icon at bounding box center [599, 361] width 14 height 14
click at [417, 197] on button "System Mistake" at bounding box center [419, 197] width 130 height 32
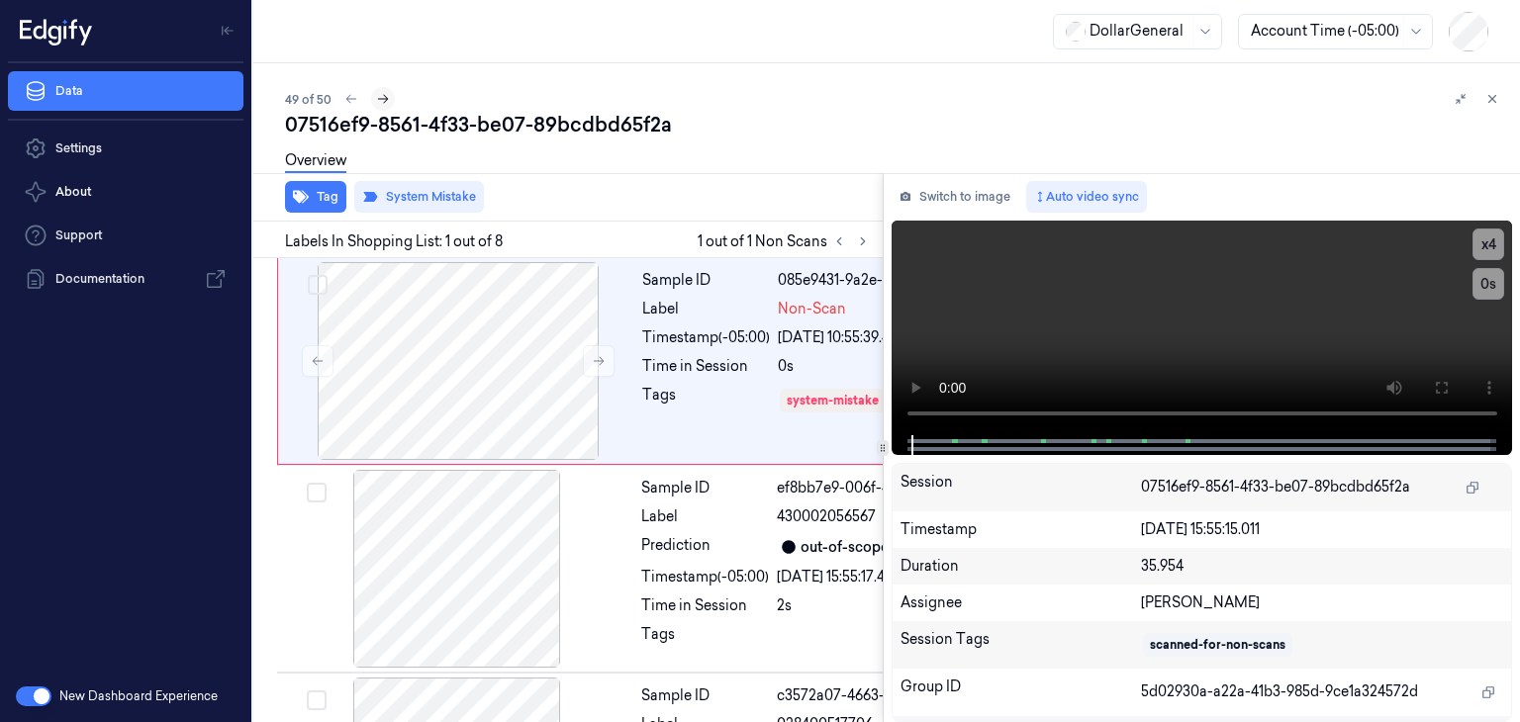
click at [380, 108] on button at bounding box center [383, 99] width 24 height 24
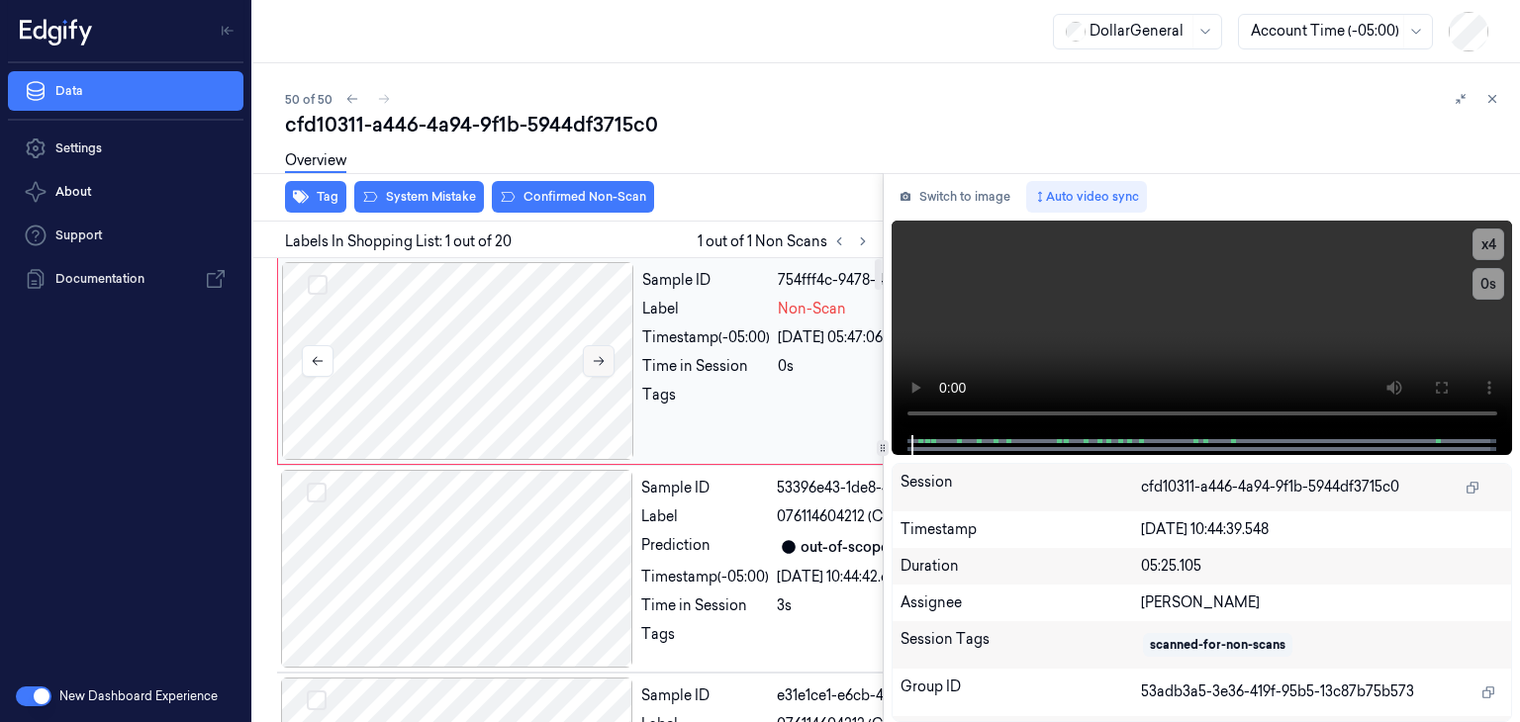
click at [607, 363] on button at bounding box center [599, 361] width 32 height 32
click at [588, 347] on button at bounding box center [599, 361] width 32 height 32
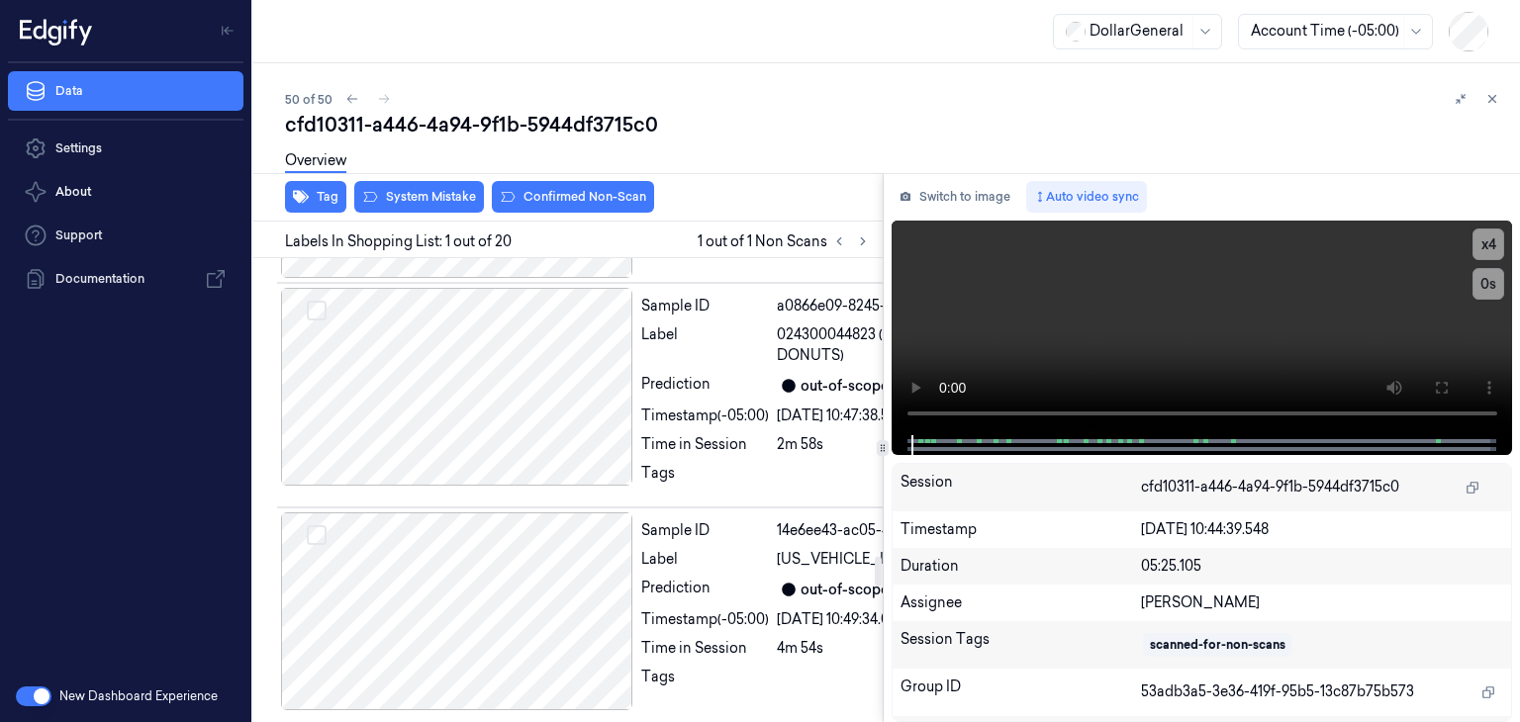
scroll to position [4652, 0]
click at [449, 195] on button "System Mistake" at bounding box center [419, 197] width 130 height 32
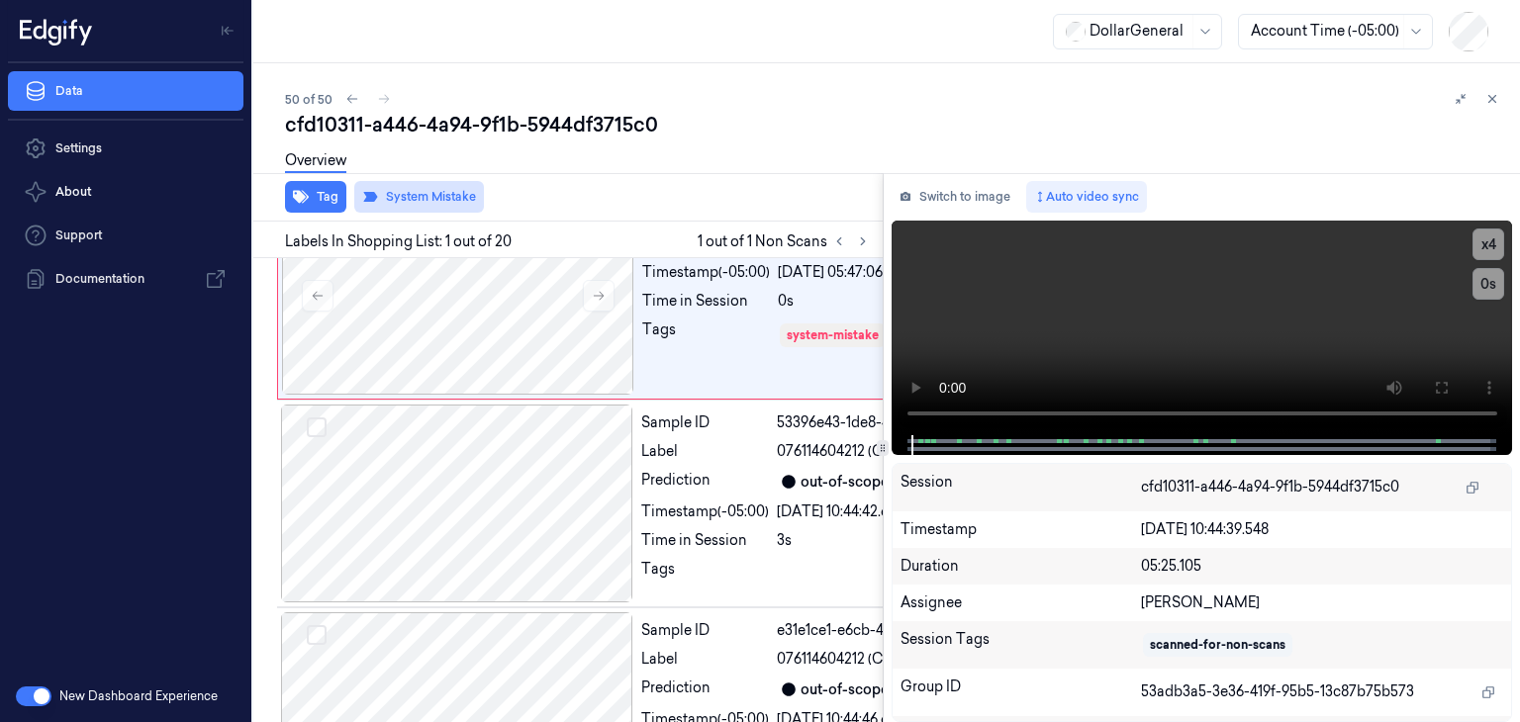
scroll to position [0, 0]
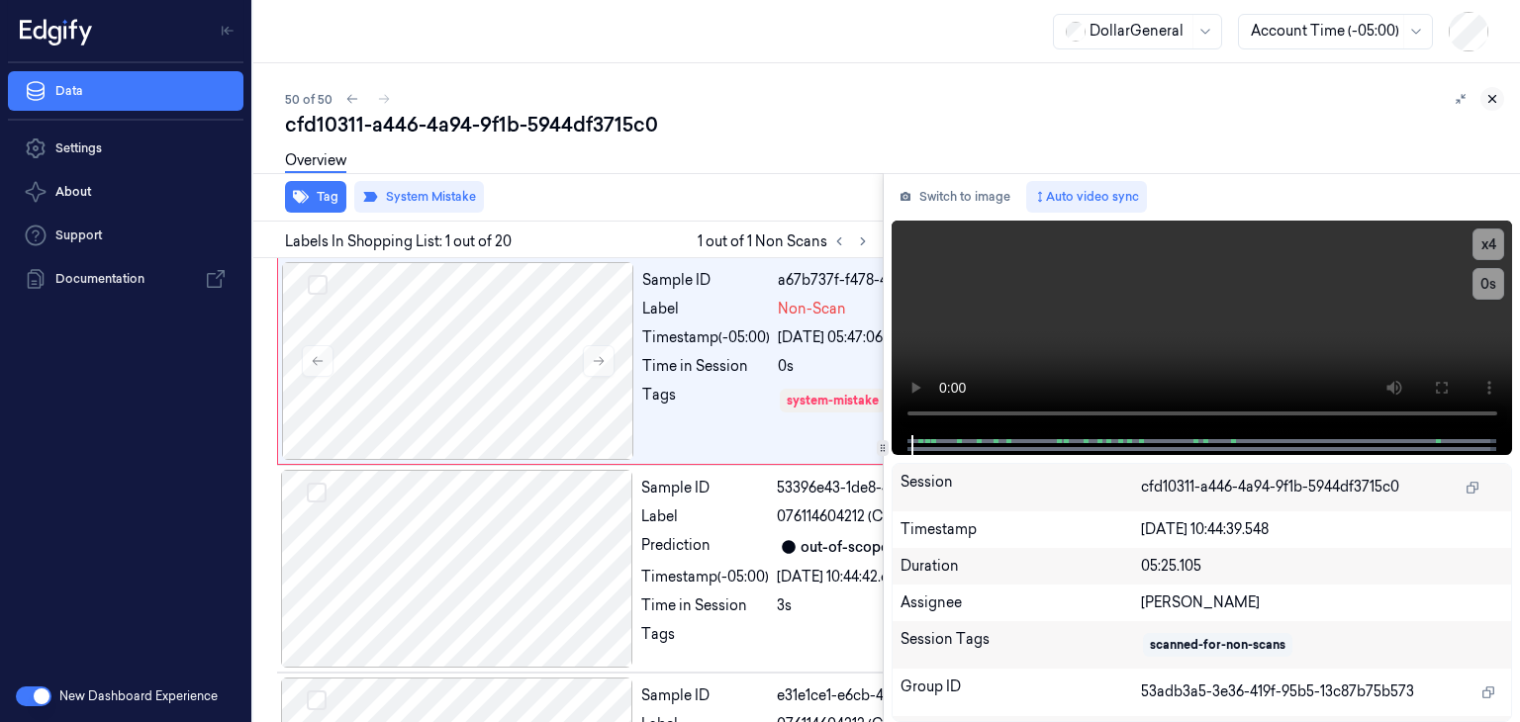
click at [1490, 100] on icon at bounding box center [1493, 99] width 7 height 7
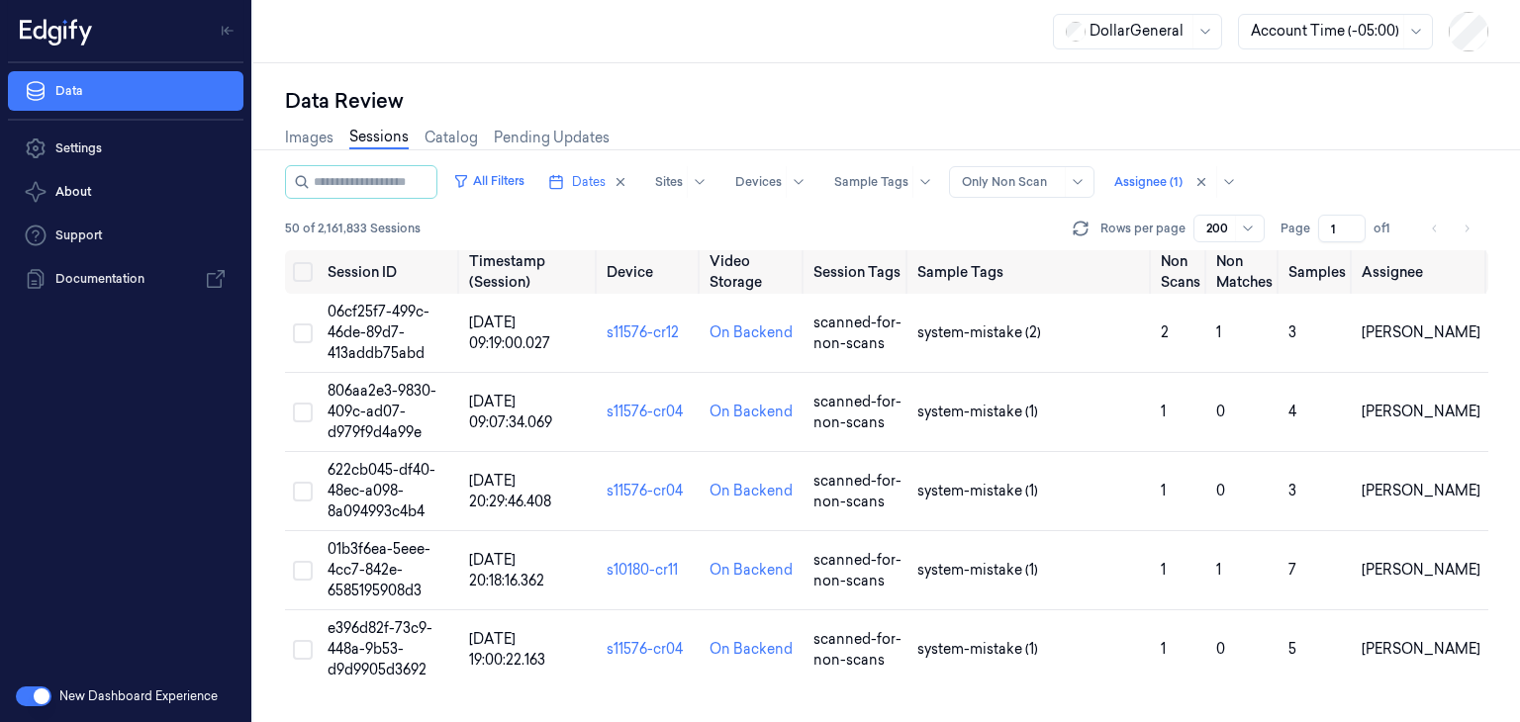
scroll to position [3534, 0]
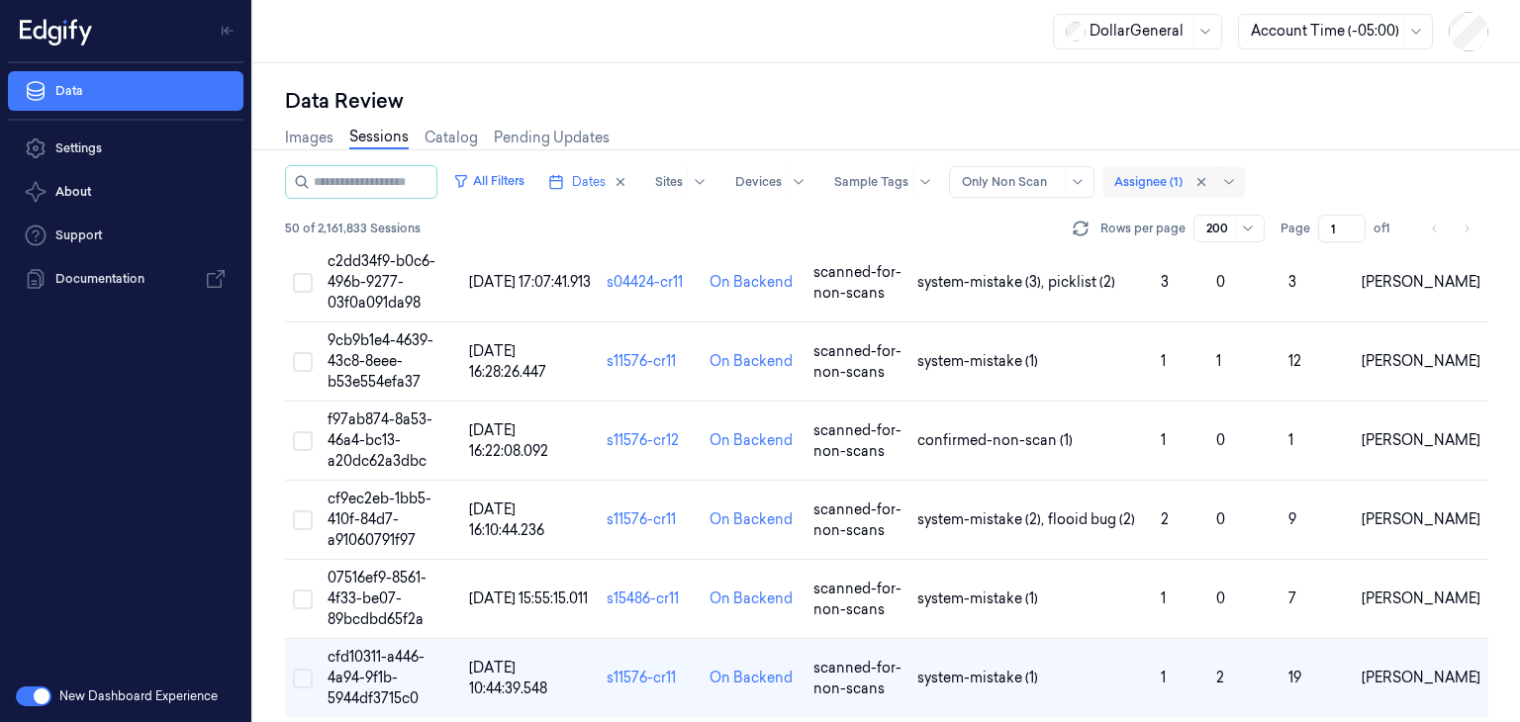
click at [1183, 183] on div at bounding box center [1148, 182] width 68 height 18
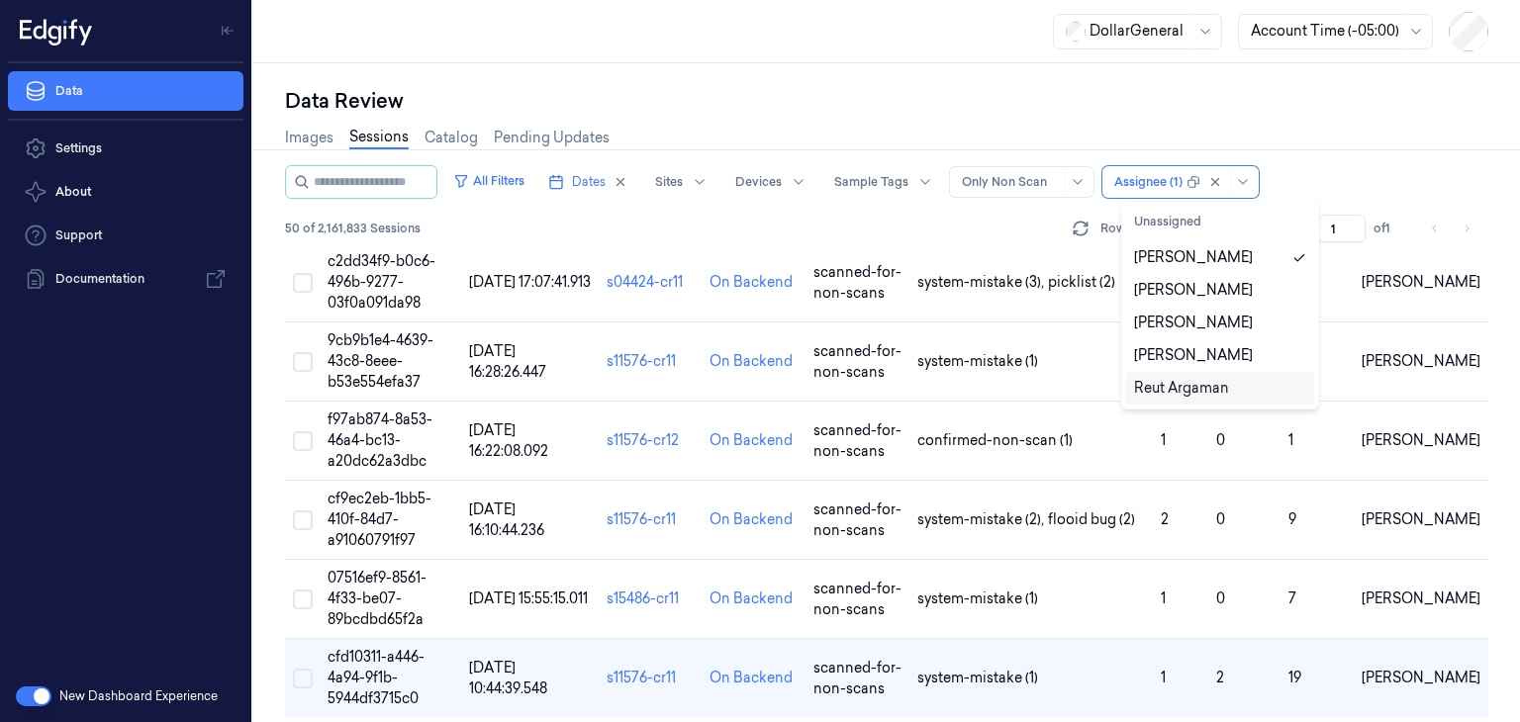
click at [1273, 396] on div "Reut Argaman" at bounding box center [1220, 388] width 172 height 21
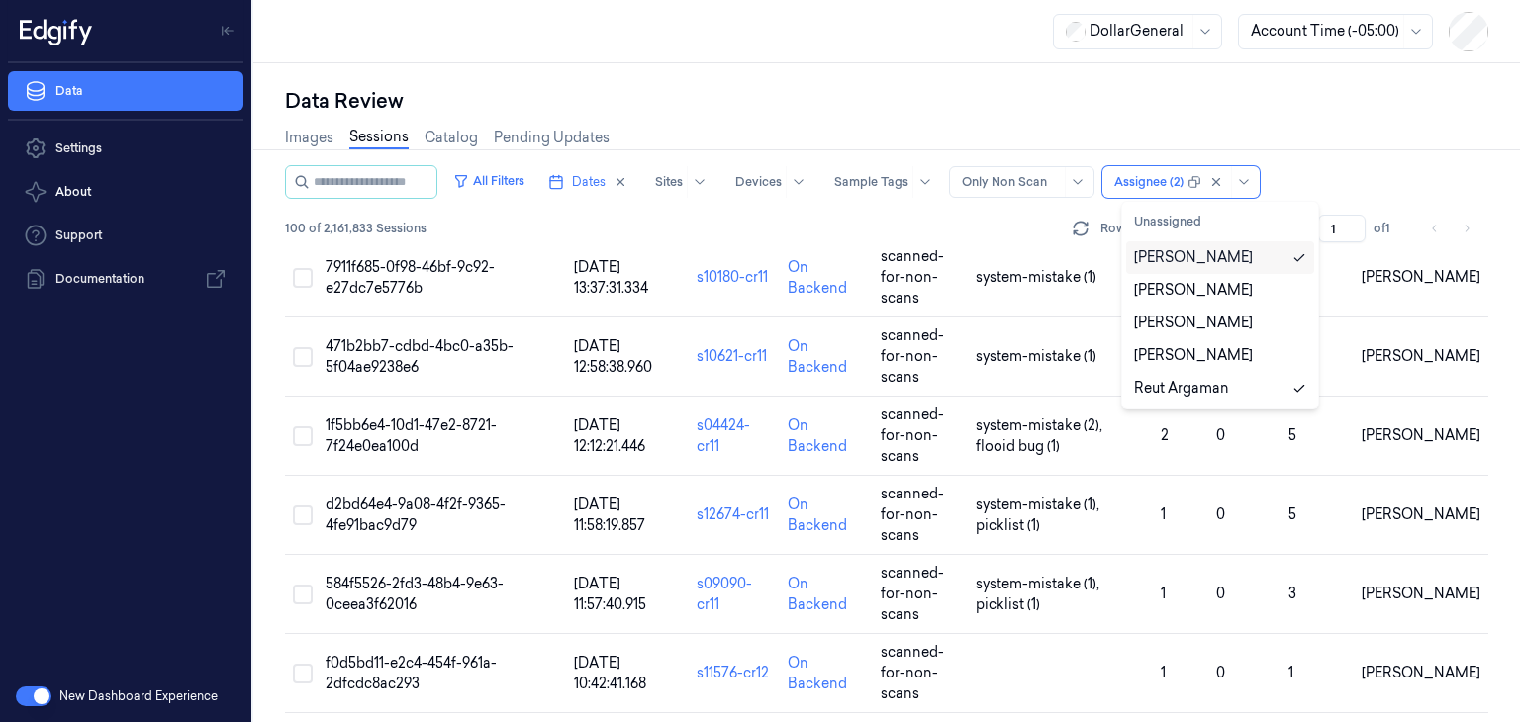
click at [1298, 257] on icon at bounding box center [1300, 258] width 14 height 14
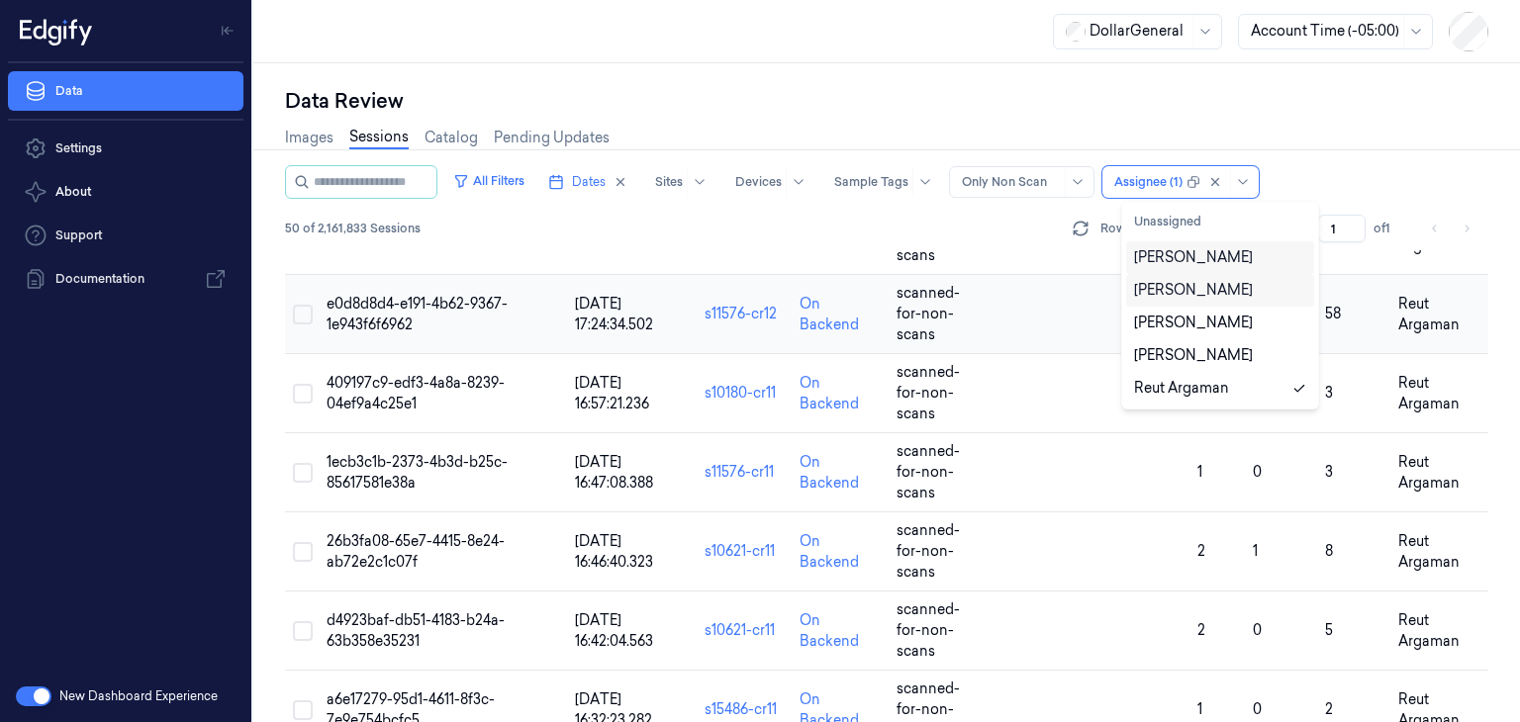
scroll to position [2941, 0]
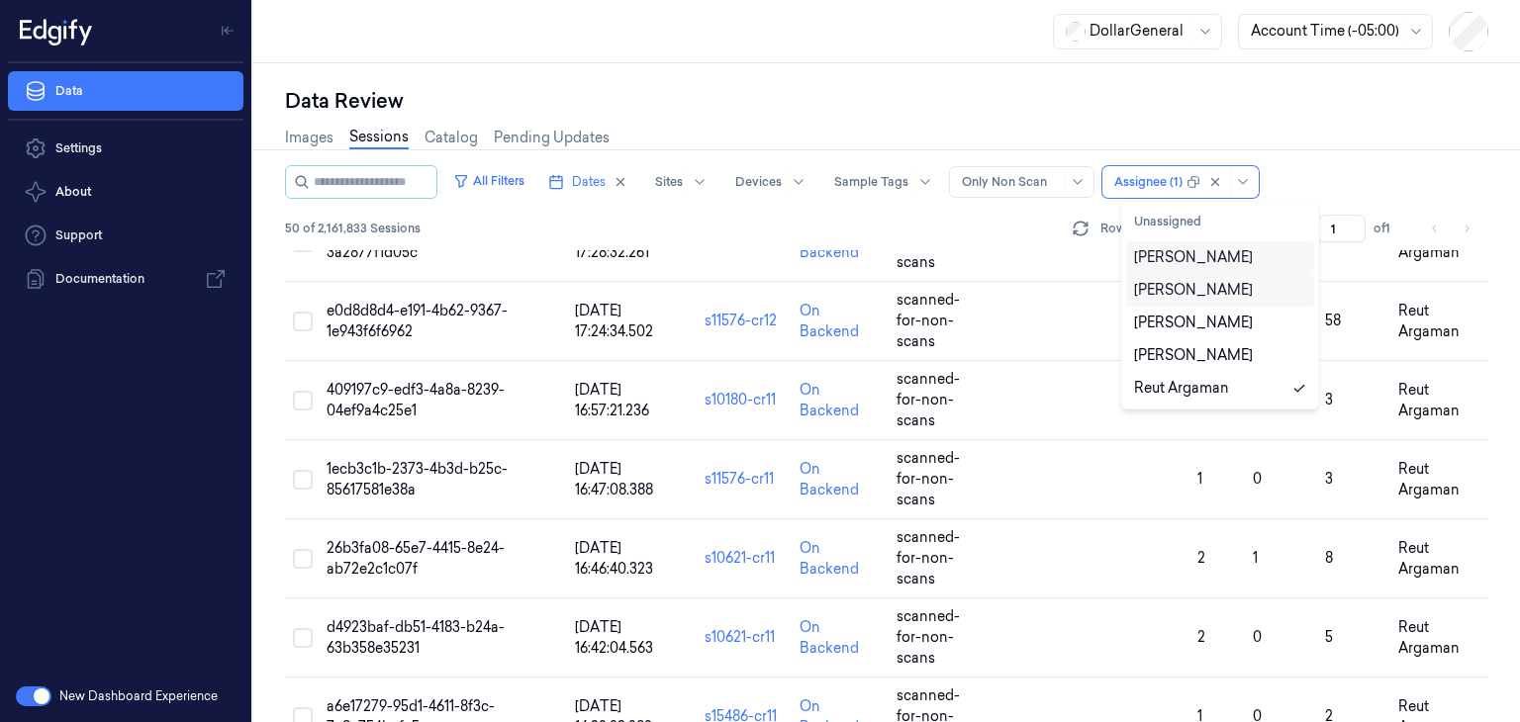
click at [1316, 183] on div "All Filters Dates Sites Devices Sample Tags Alert Type Only Non Scan option [PE…" at bounding box center [886, 182] width 1203 height 34
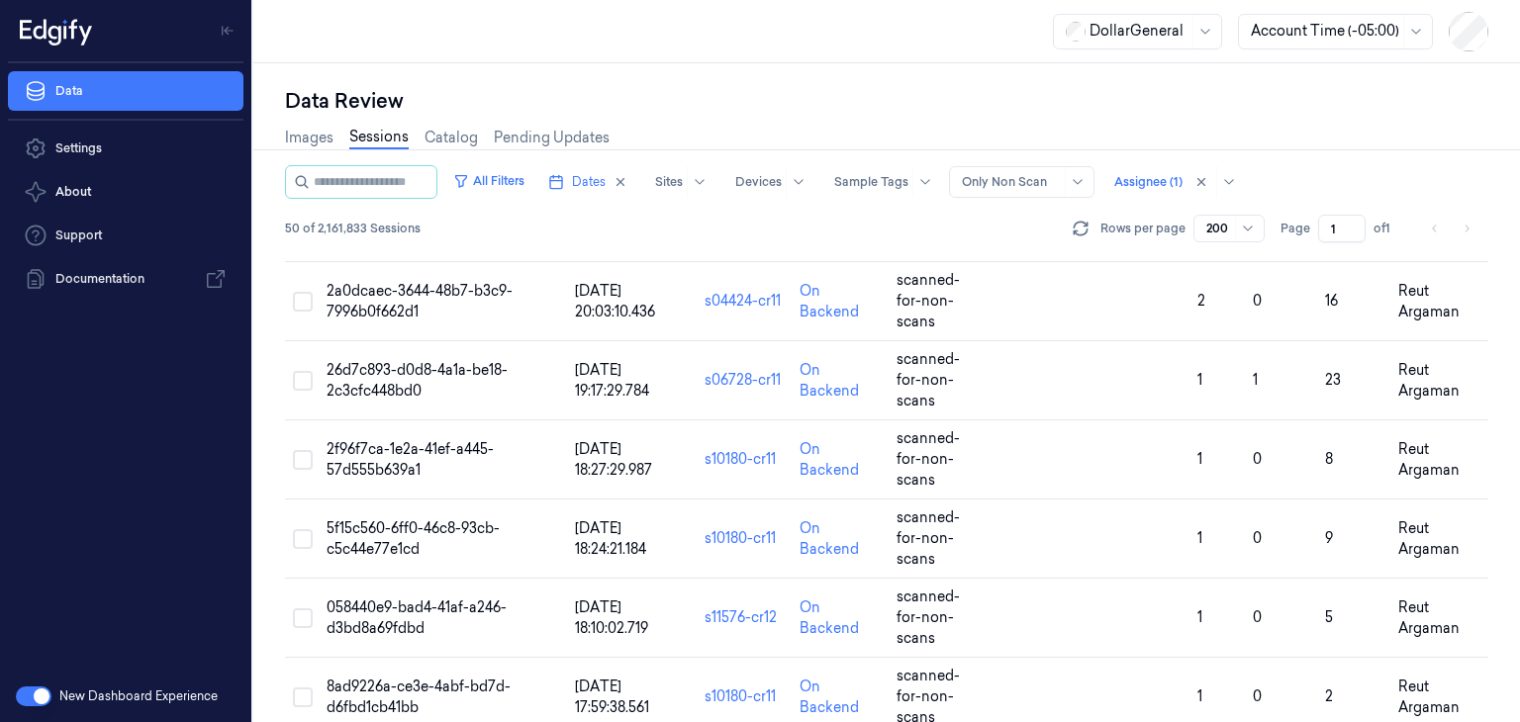
scroll to position [0, 0]
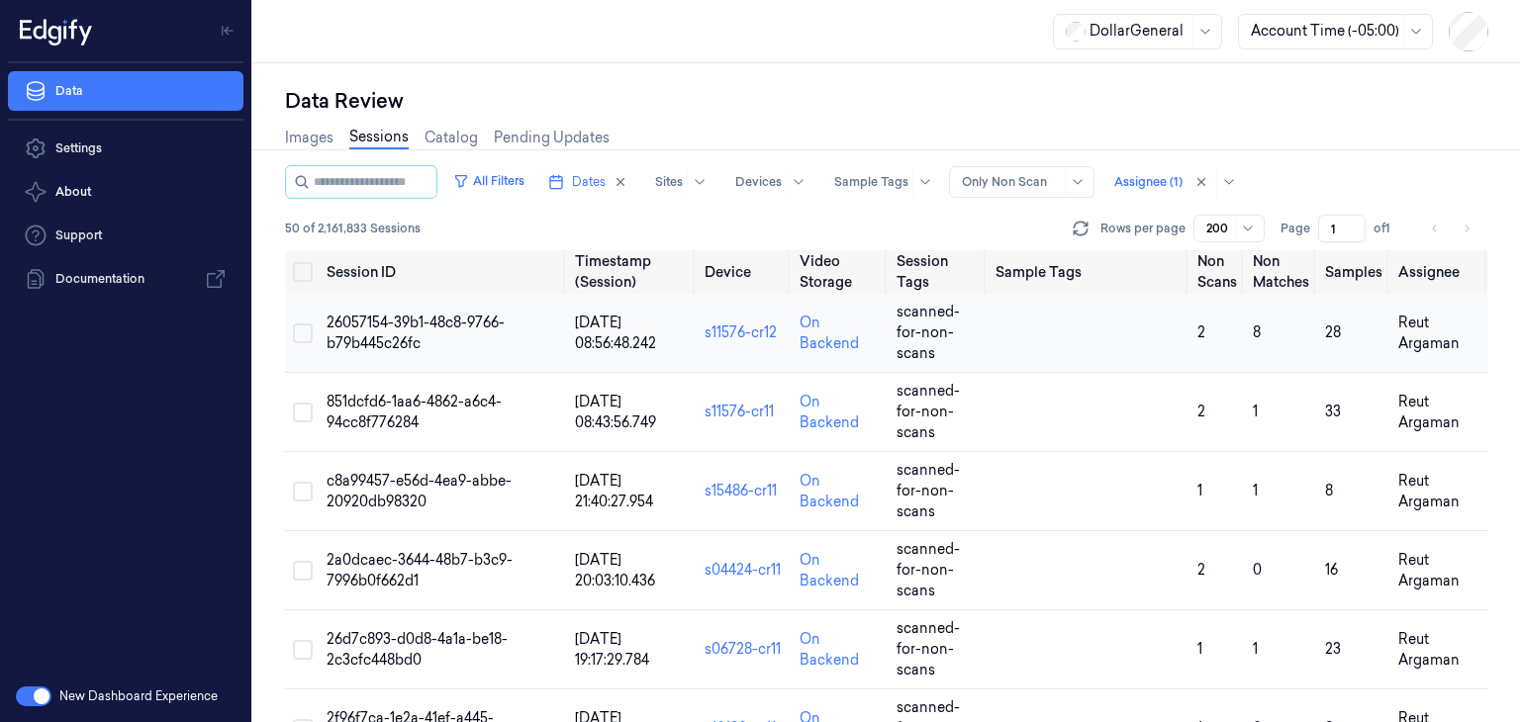
click at [384, 320] on td "26057154-39b1-48c8-9766-b79b445c26fc" at bounding box center [443, 333] width 248 height 79
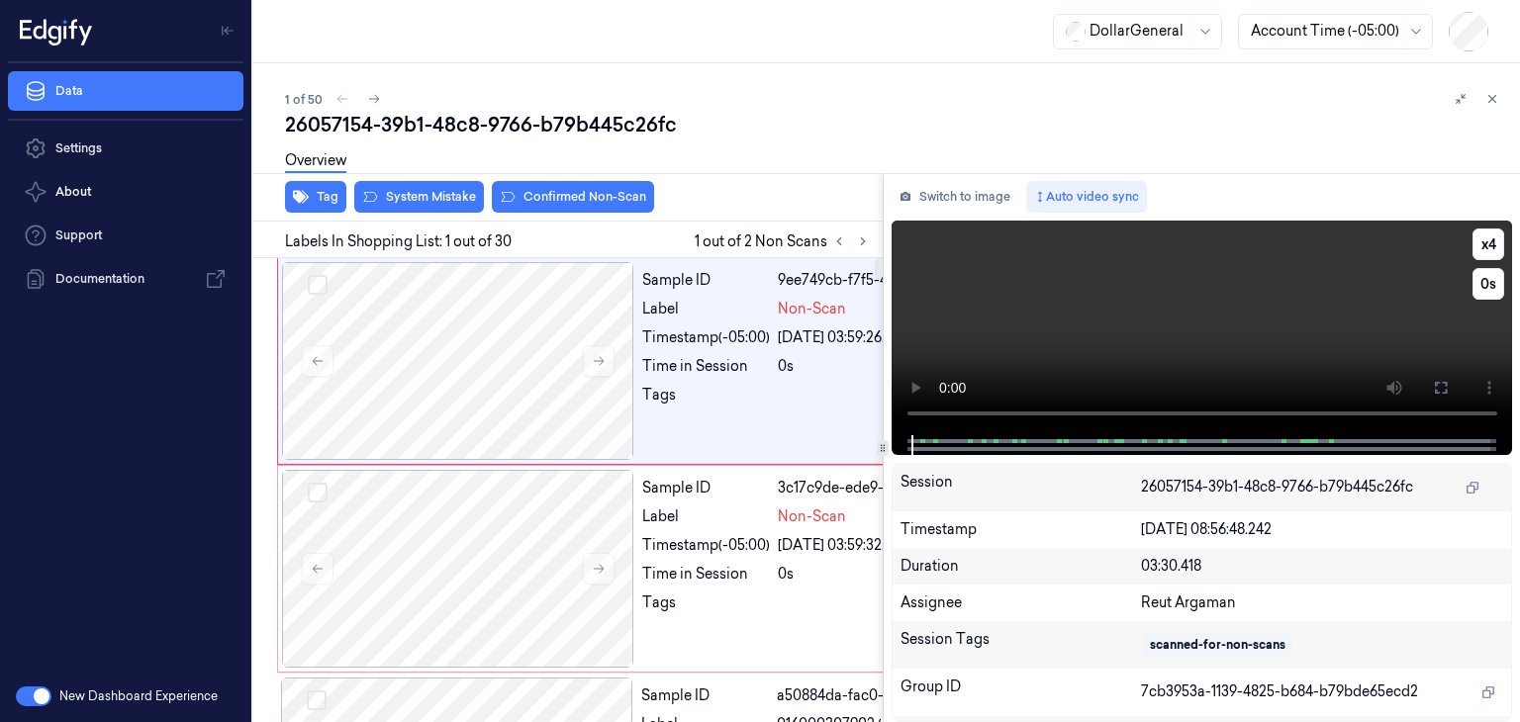
click at [985, 289] on video at bounding box center [1203, 328] width 622 height 215
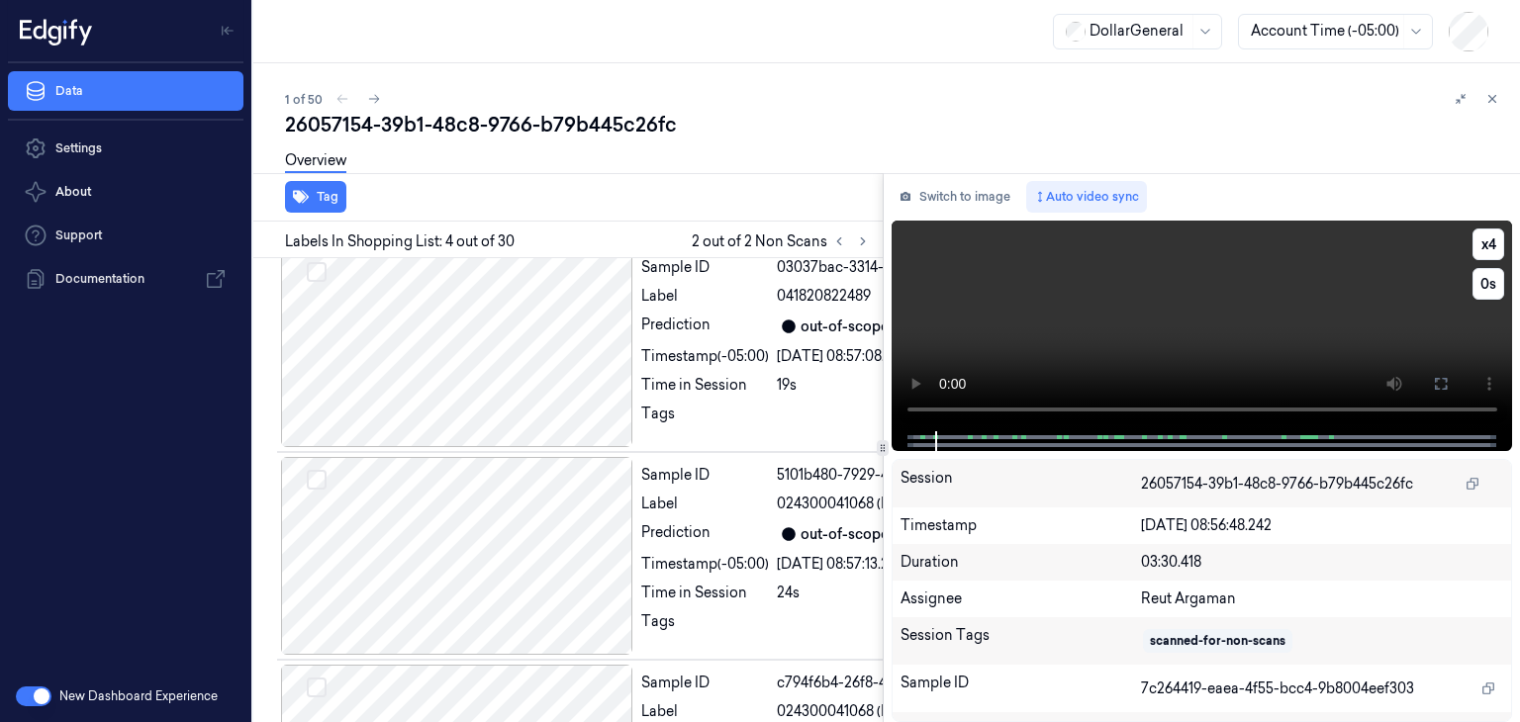
scroll to position [879, 0]
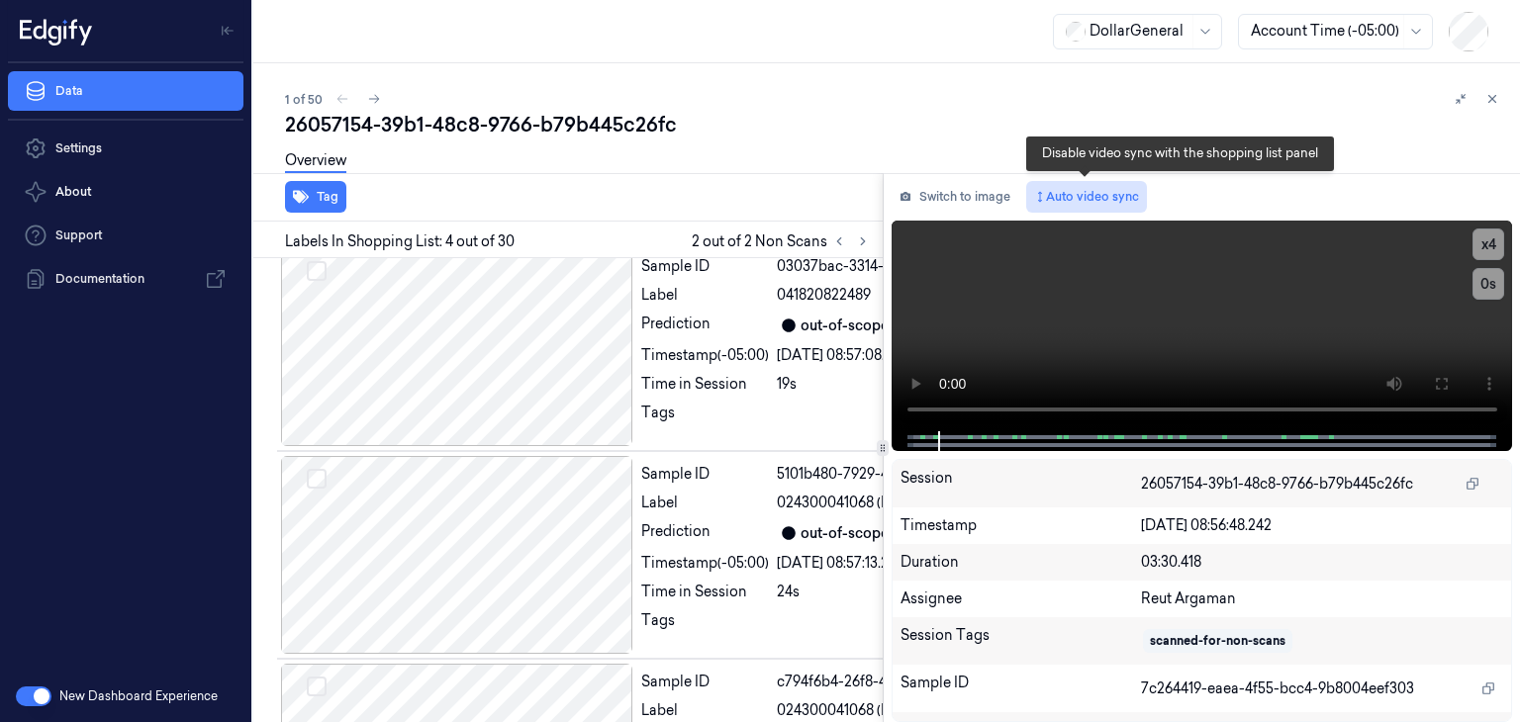
click at [1074, 184] on button "Auto video sync" at bounding box center [1086, 197] width 121 height 32
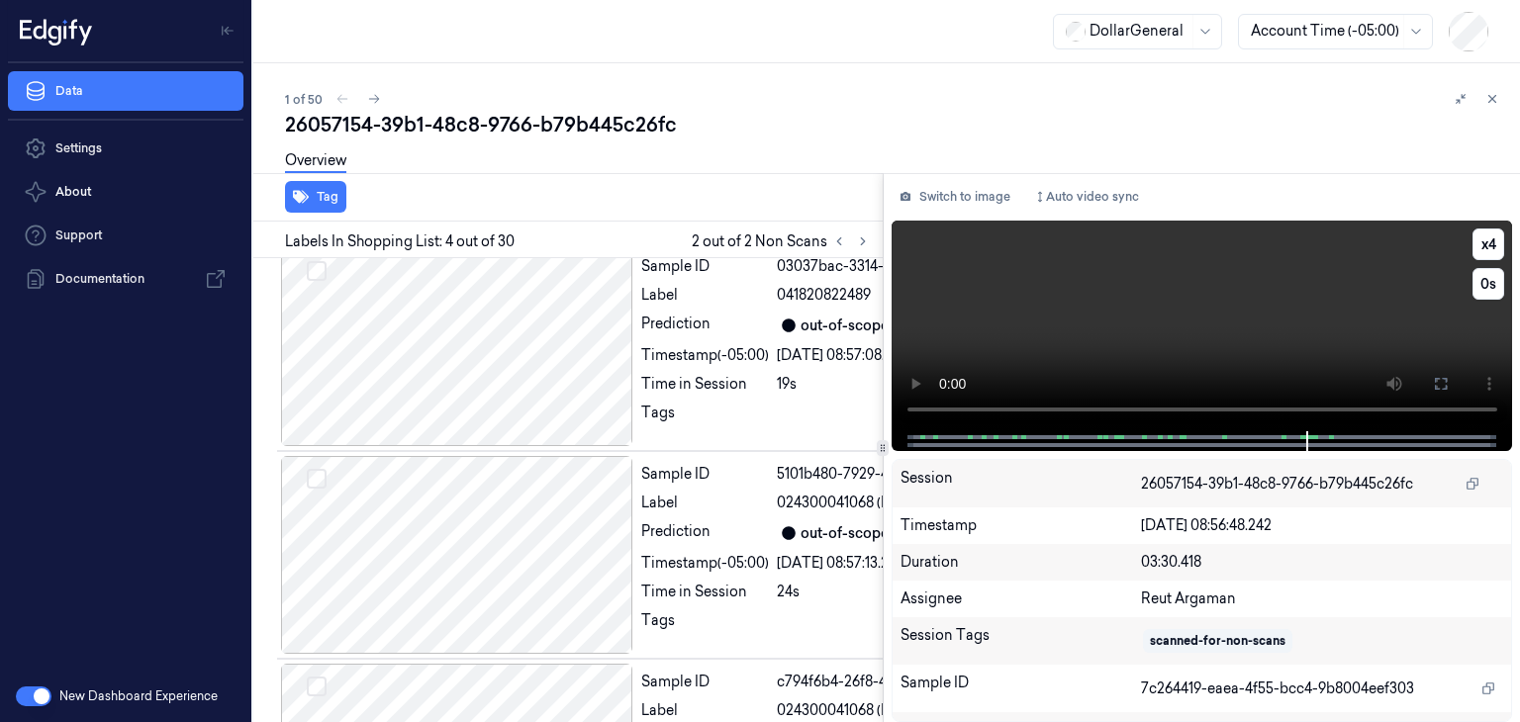
click at [1097, 345] on video at bounding box center [1203, 326] width 622 height 211
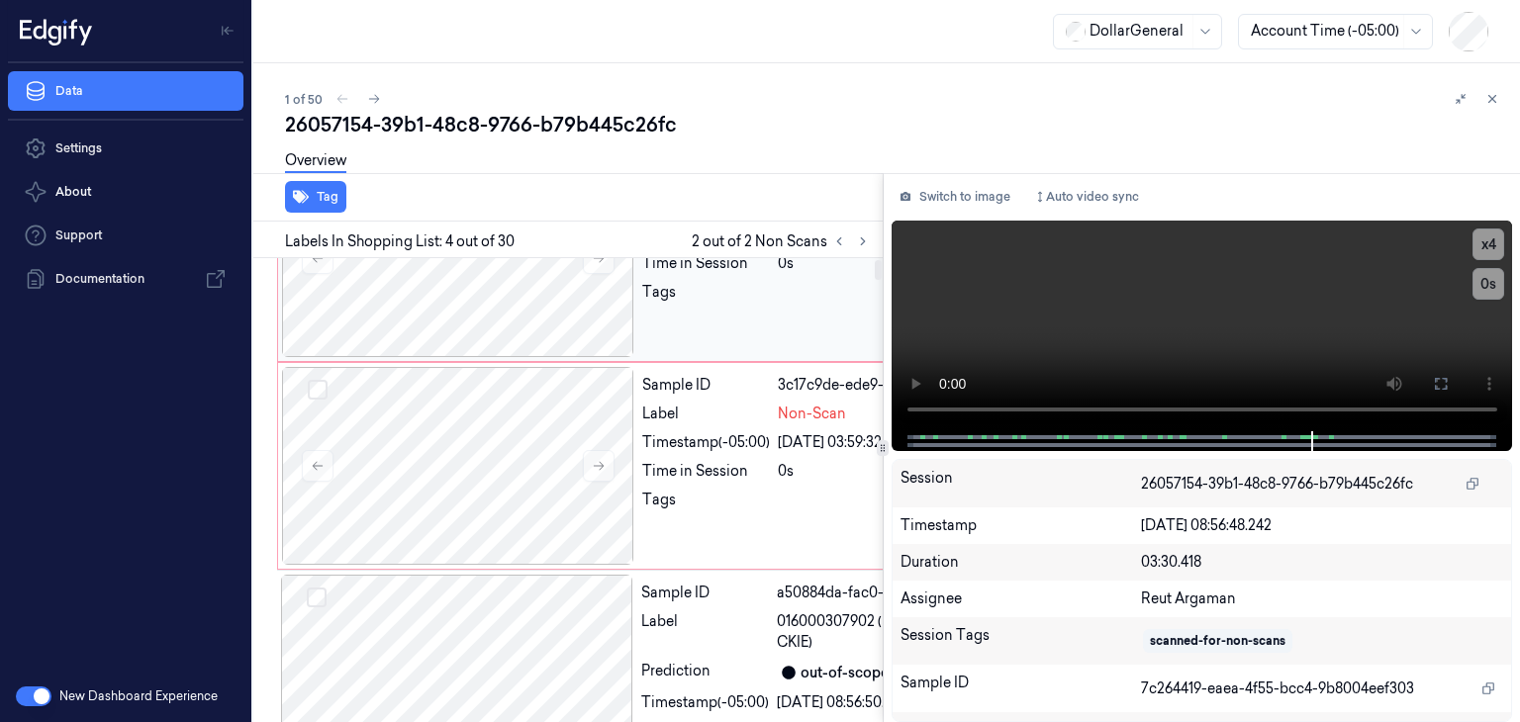
scroll to position [0, 0]
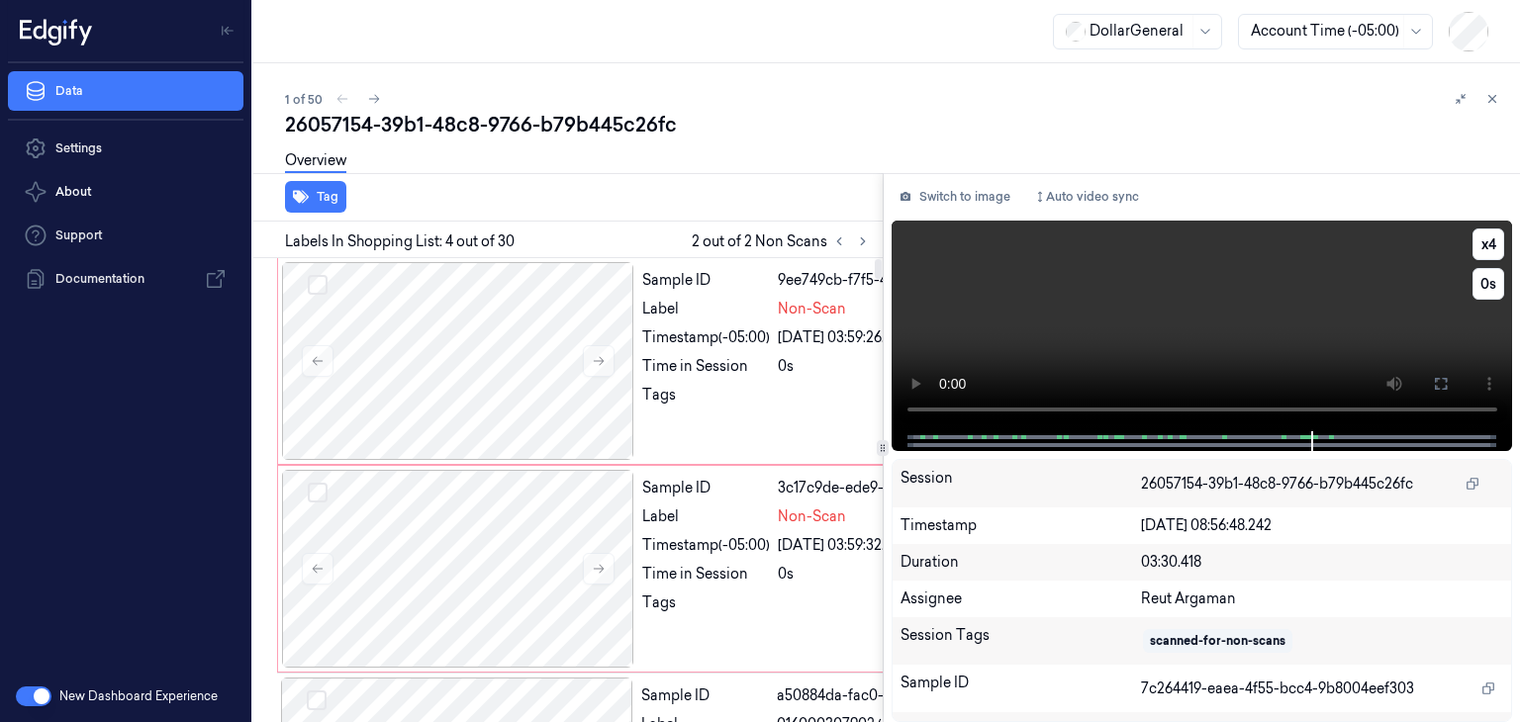
click at [1067, 329] on video at bounding box center [1203, 326] width 622 height 211
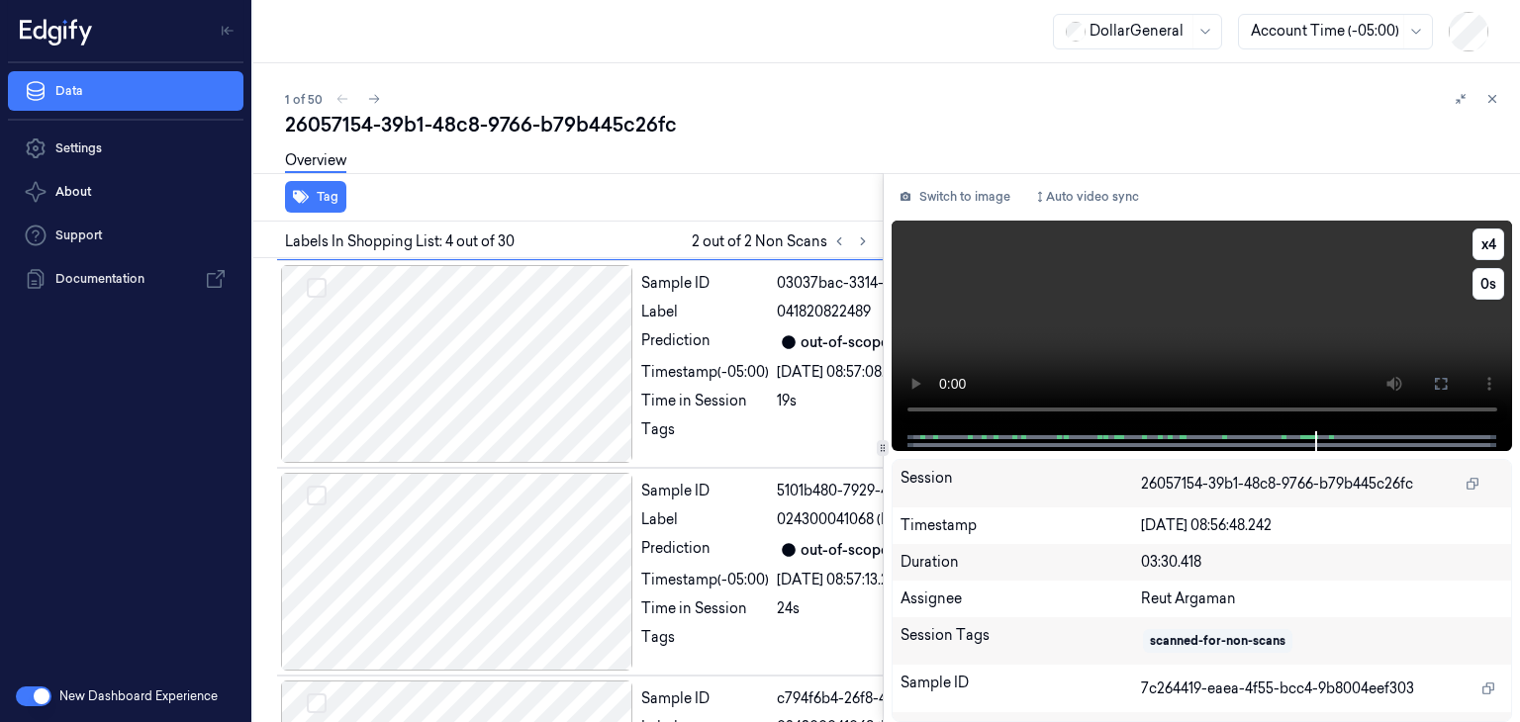
scroll to position [879, 0]
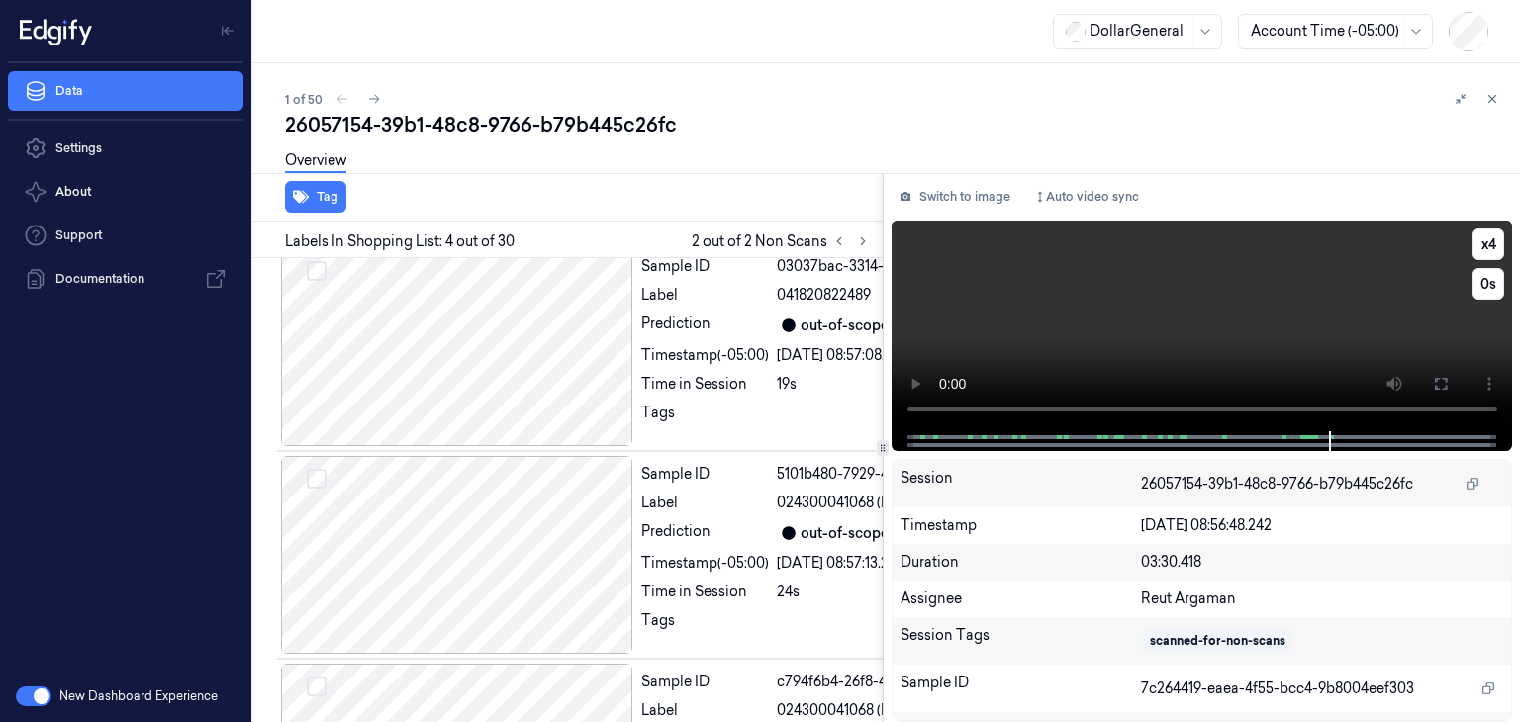
click at [1067, 330] on video at bounding box center [1203, 326] width 622 height 211
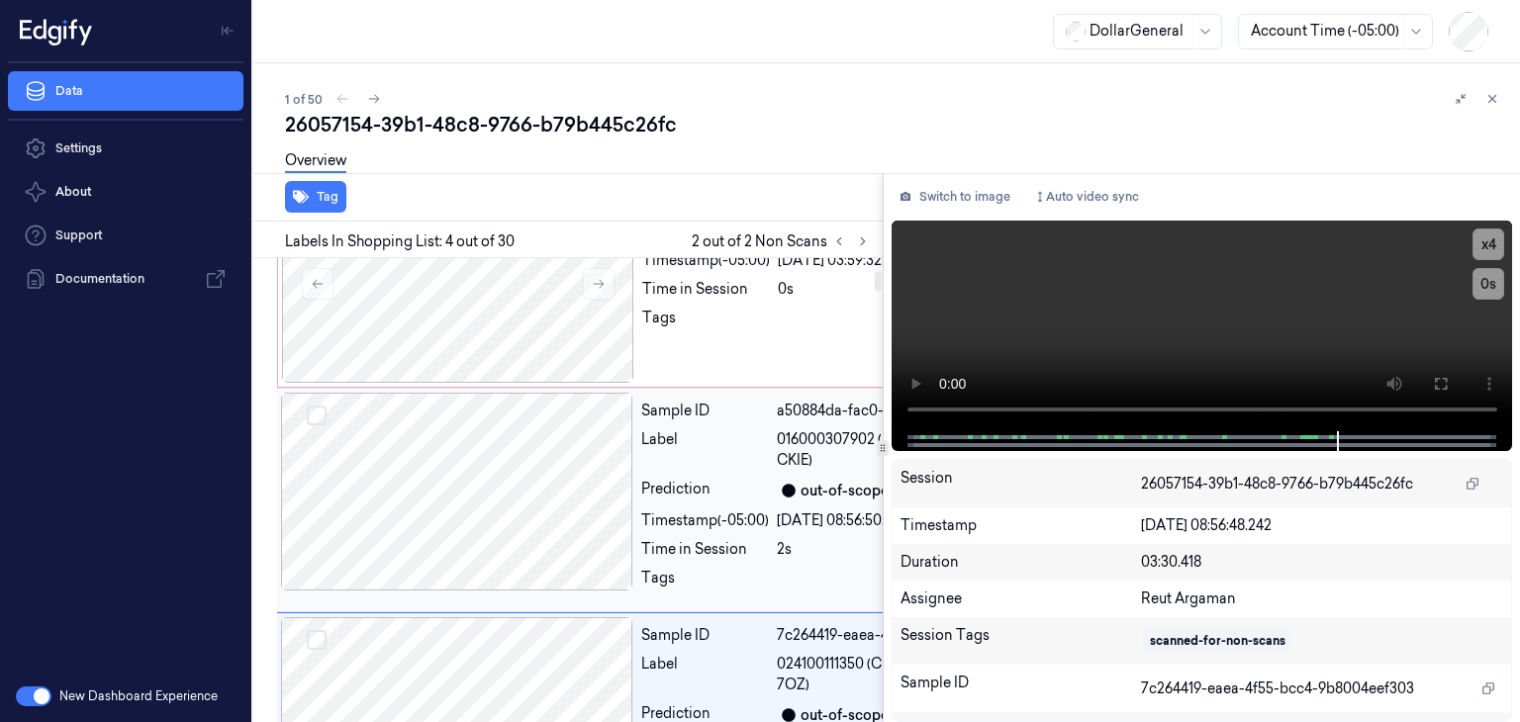
scroll to position [0, 0]
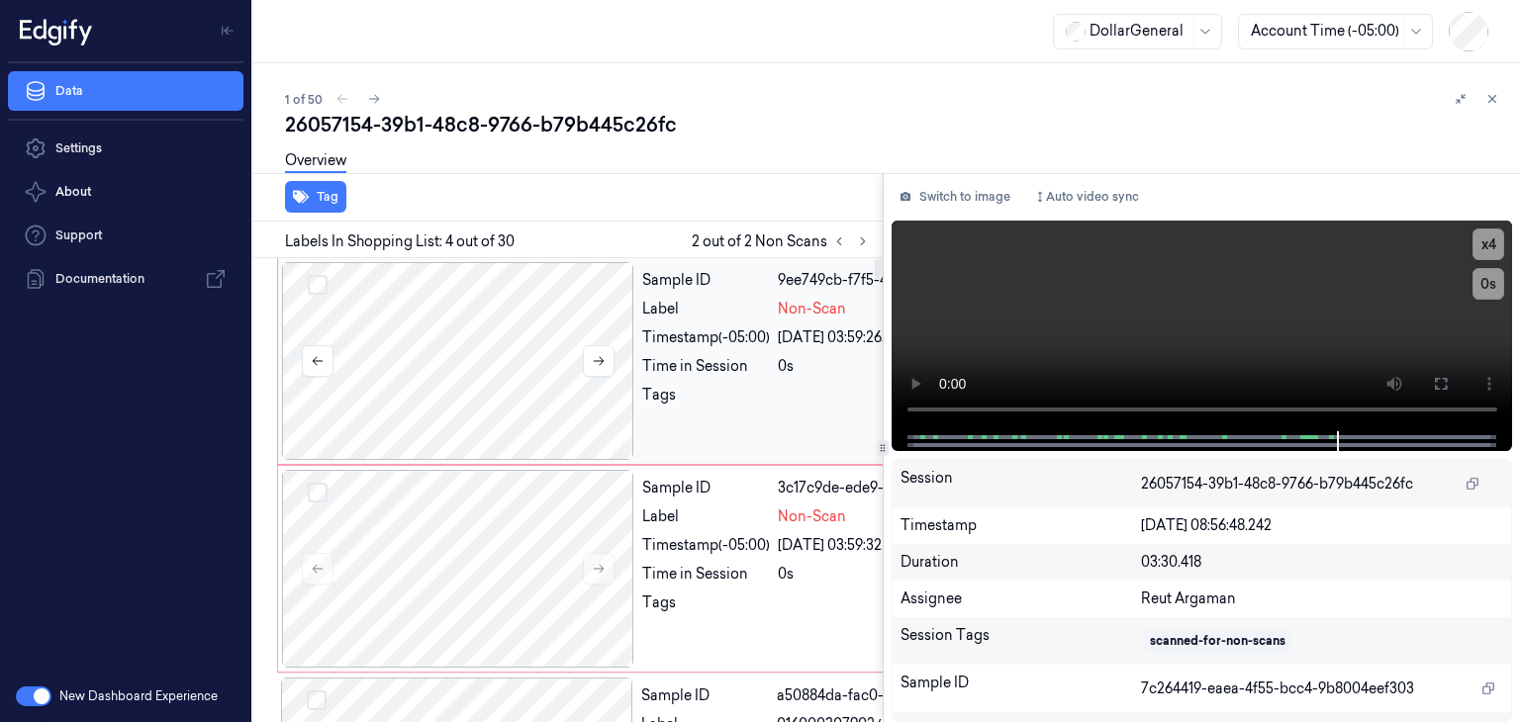
click at [475, 368] on div at bounding box center [458, 361] width 352 height 198
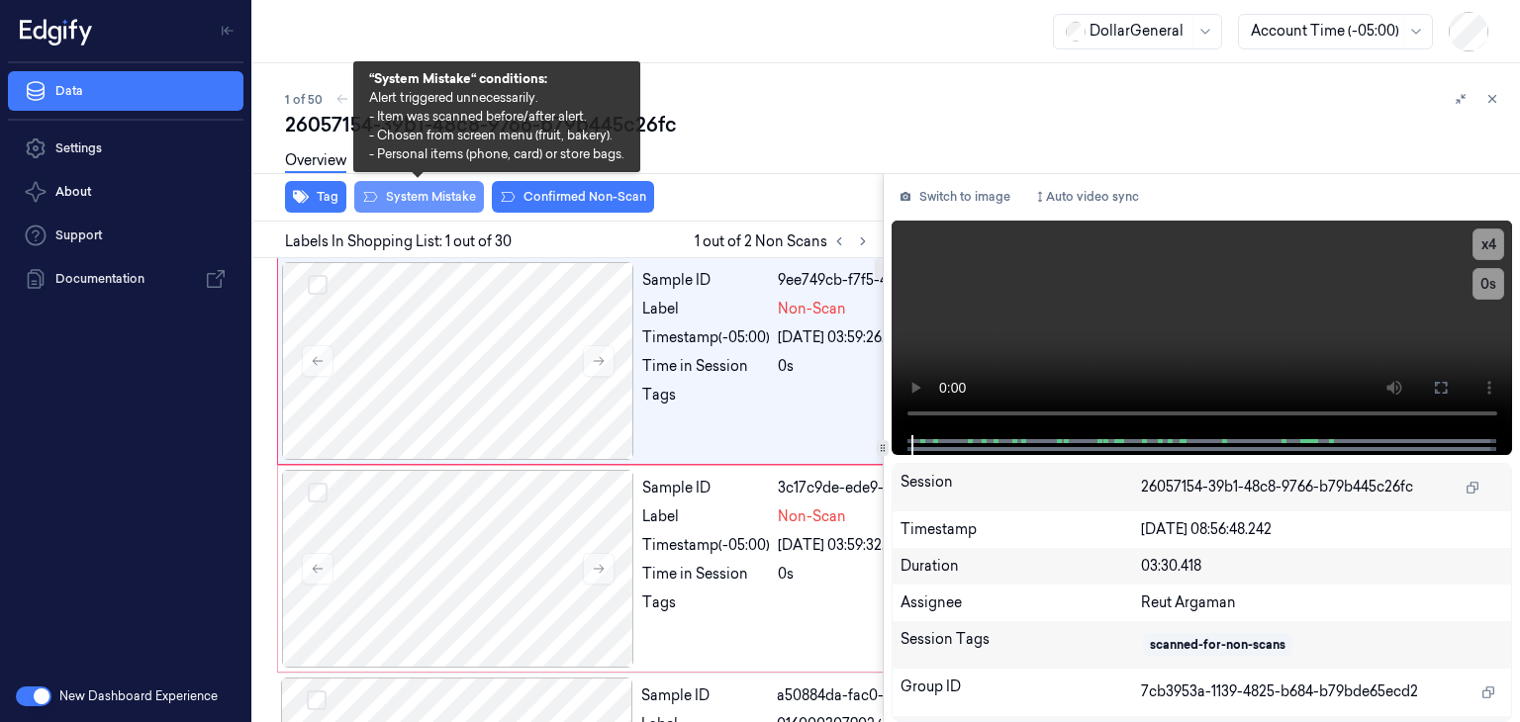
click at [430, 203] on button "System Mistake" at bounding box center [419, 197] width 130 height 32
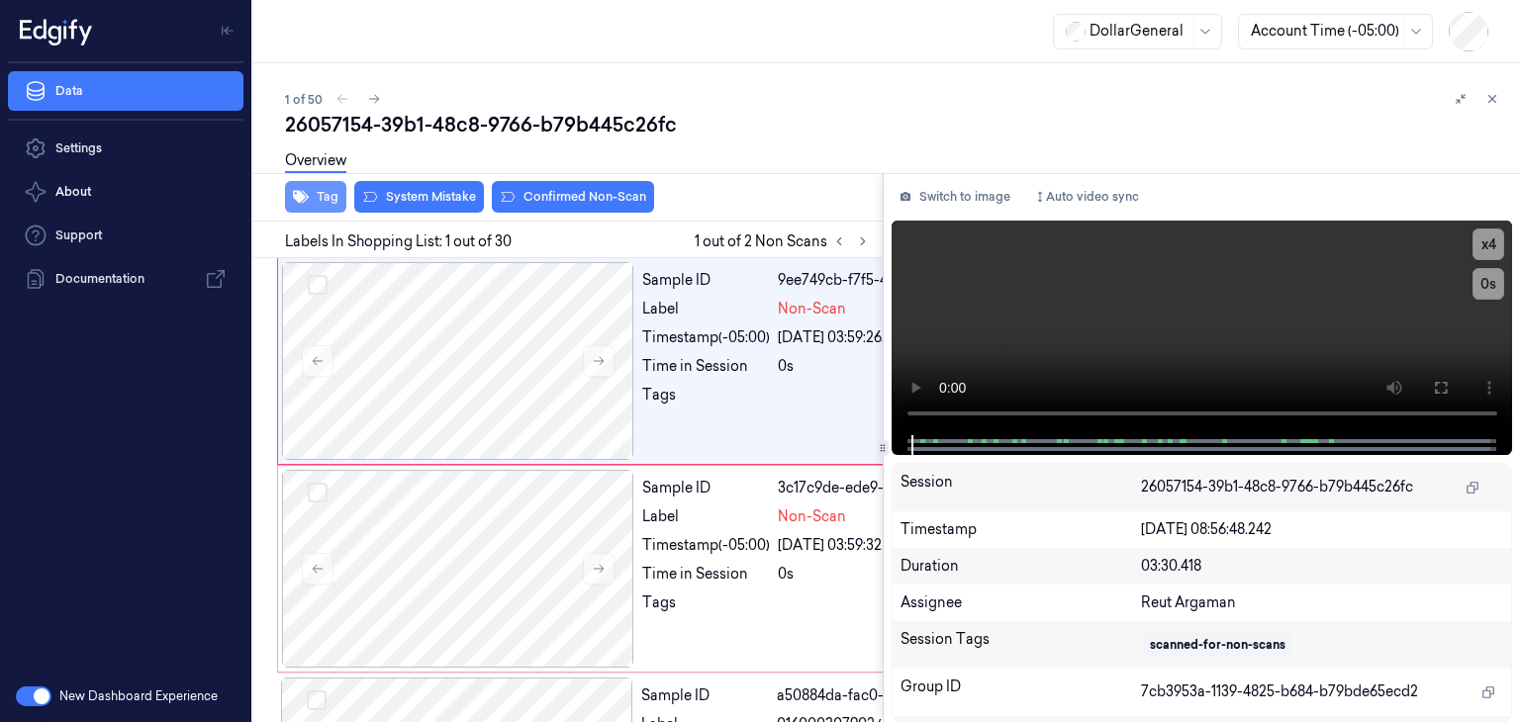
click at [326, 196] on button "Tag" at bounding box center [315, 197] width 61 height 32
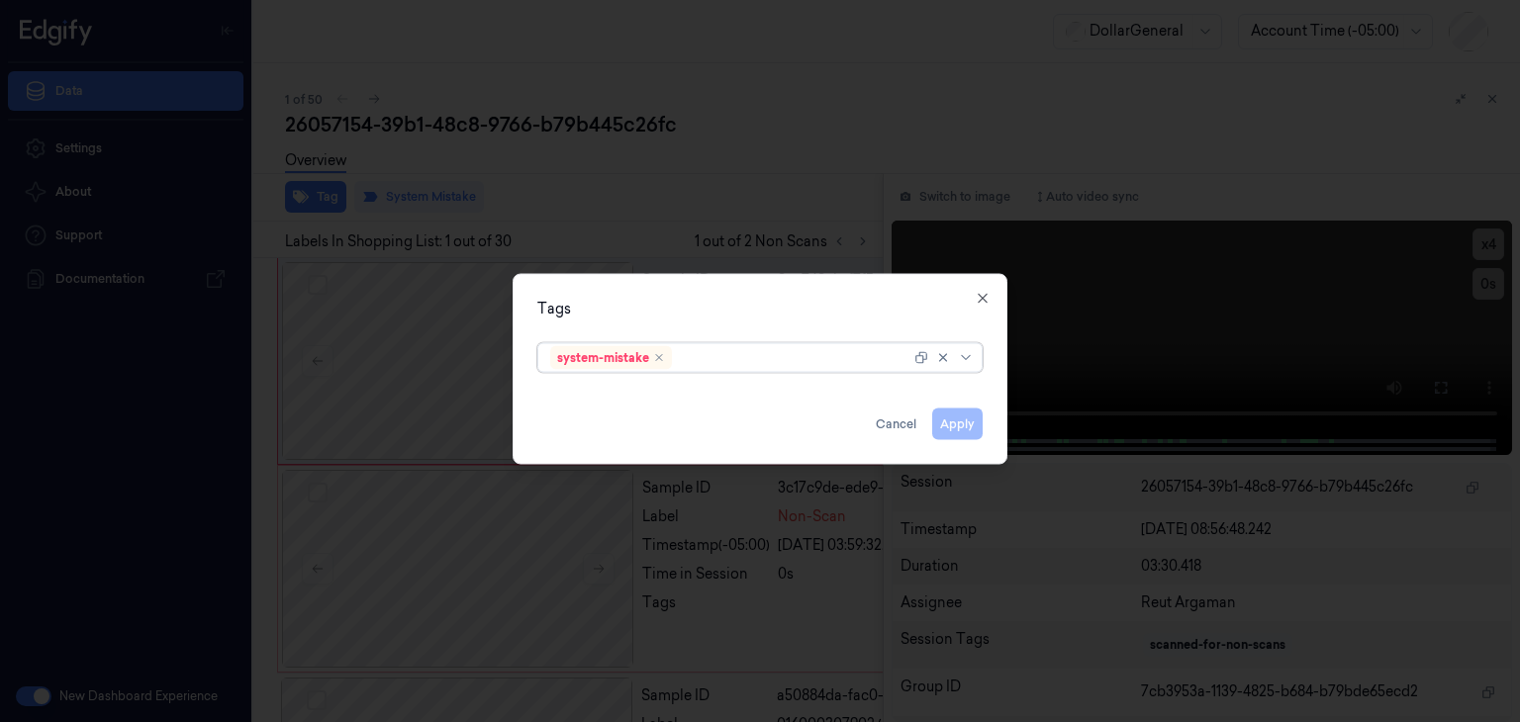
click at [974, 360] on div at bounding box center [968, 358] width 20 height 16
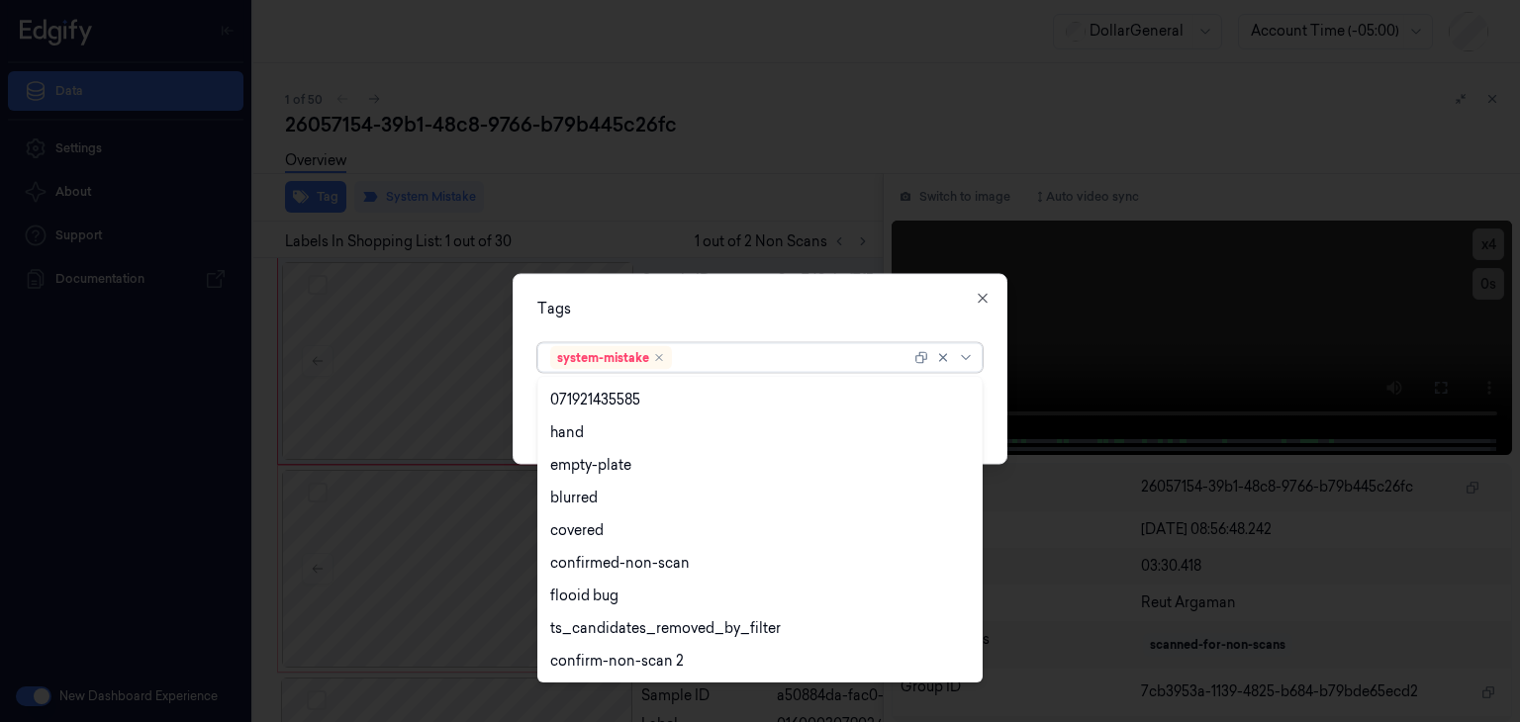
scroll to position [487, 0]
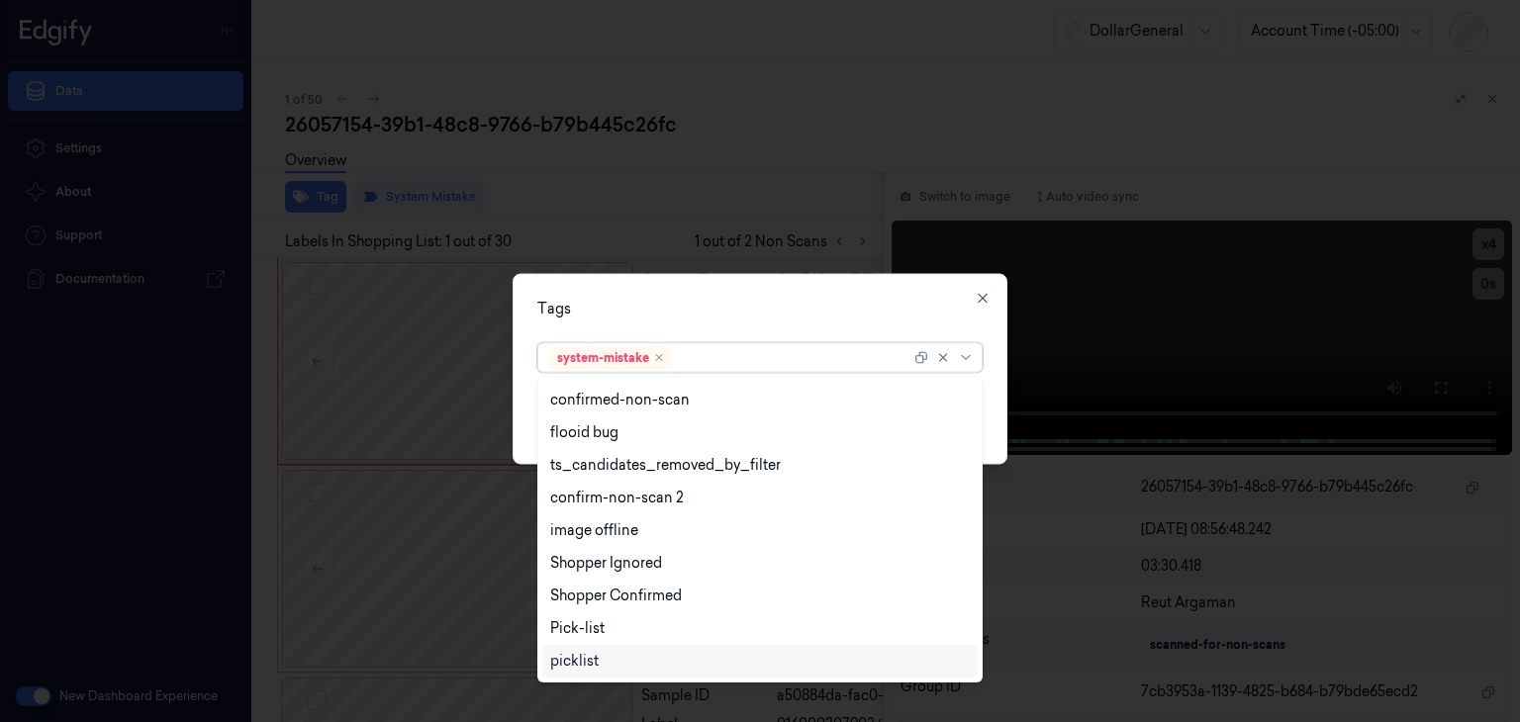
click at [591, 659] on div "picklist" at bounding box center [574, 661] width 48 height 21
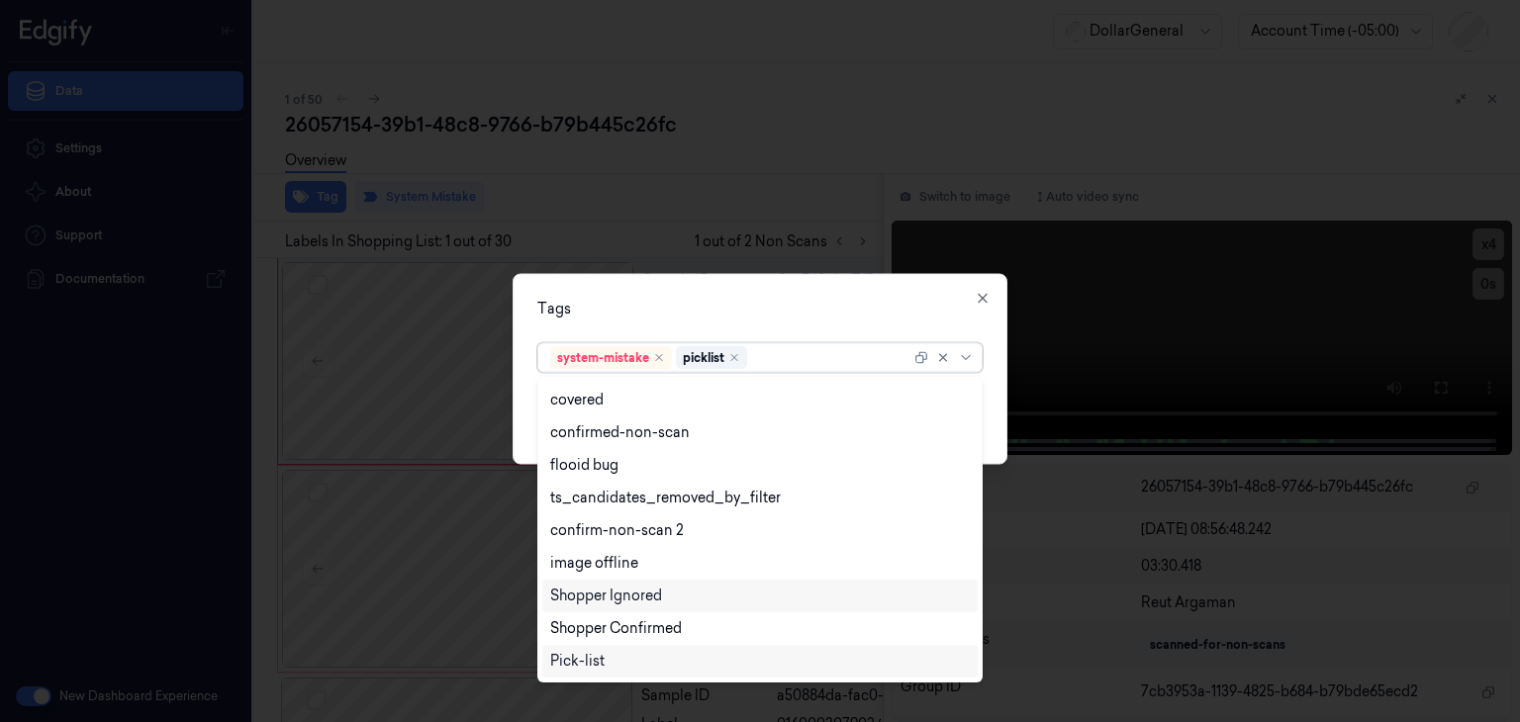
scroll to position [454, 0]
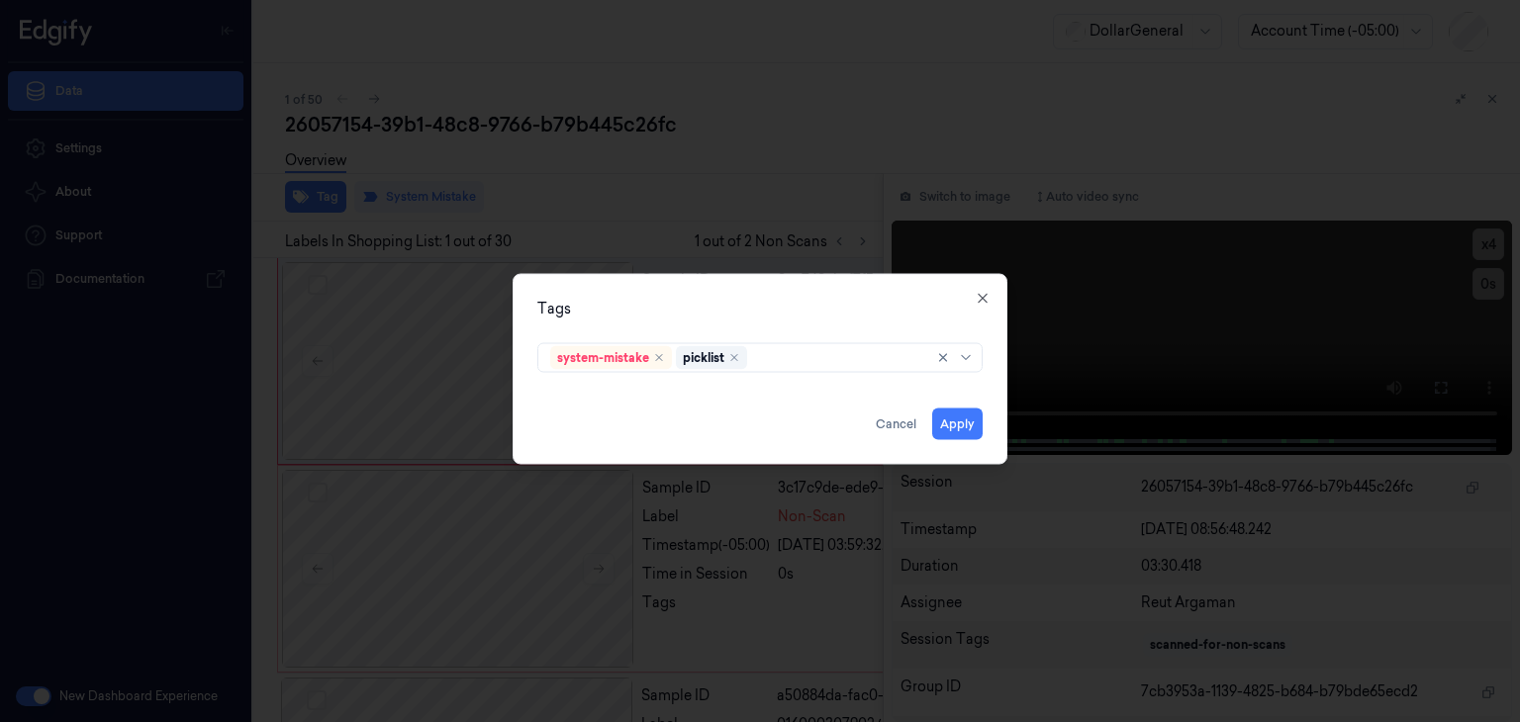
click at [998, 439] on div "Tags system-mistake picklist Apply Cancel Close" at bounding box center [760, 369] width 495 height 191
click at [948, 431] on button "Apply" at bounding box center [957, 425] width 50 height 32
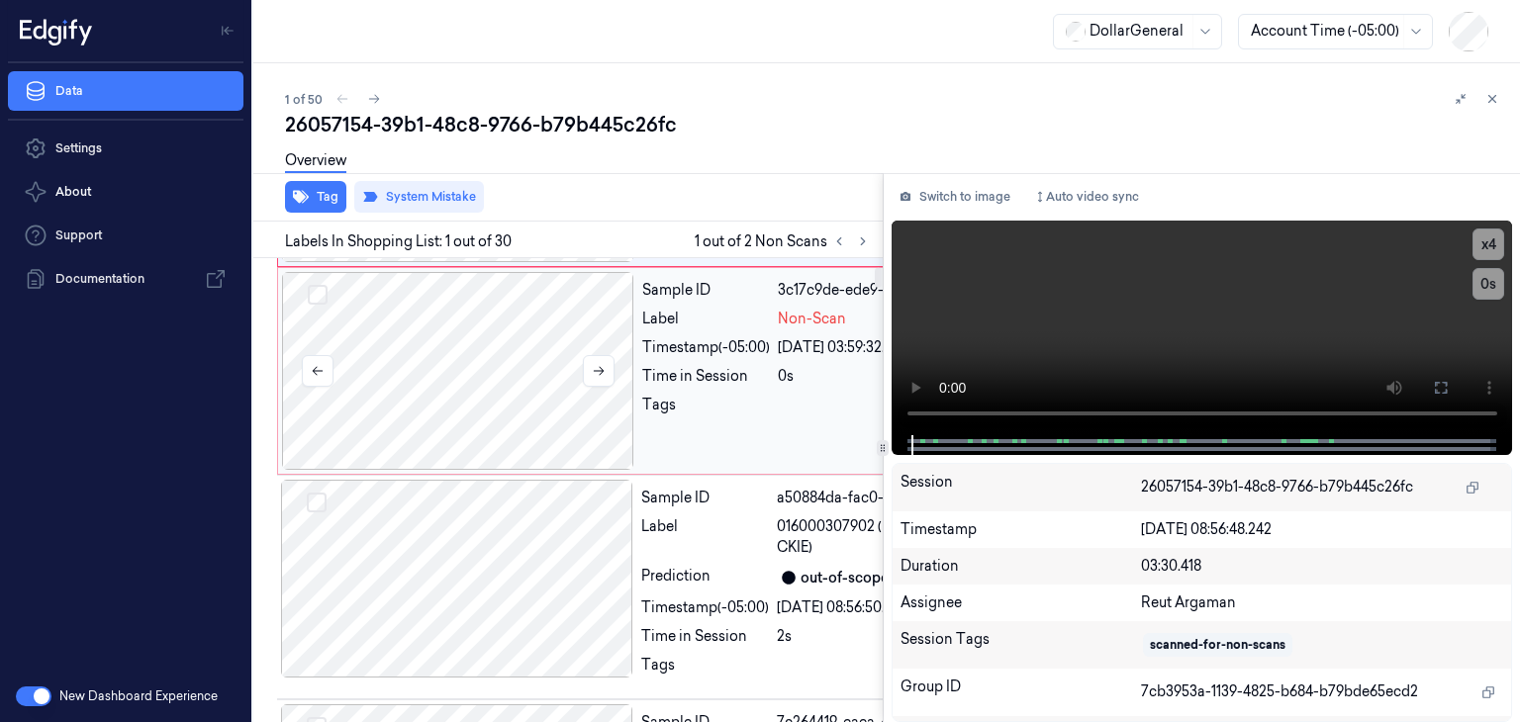
click at [439, 470] on div at bounding box center [458, 371] width 352 height 198
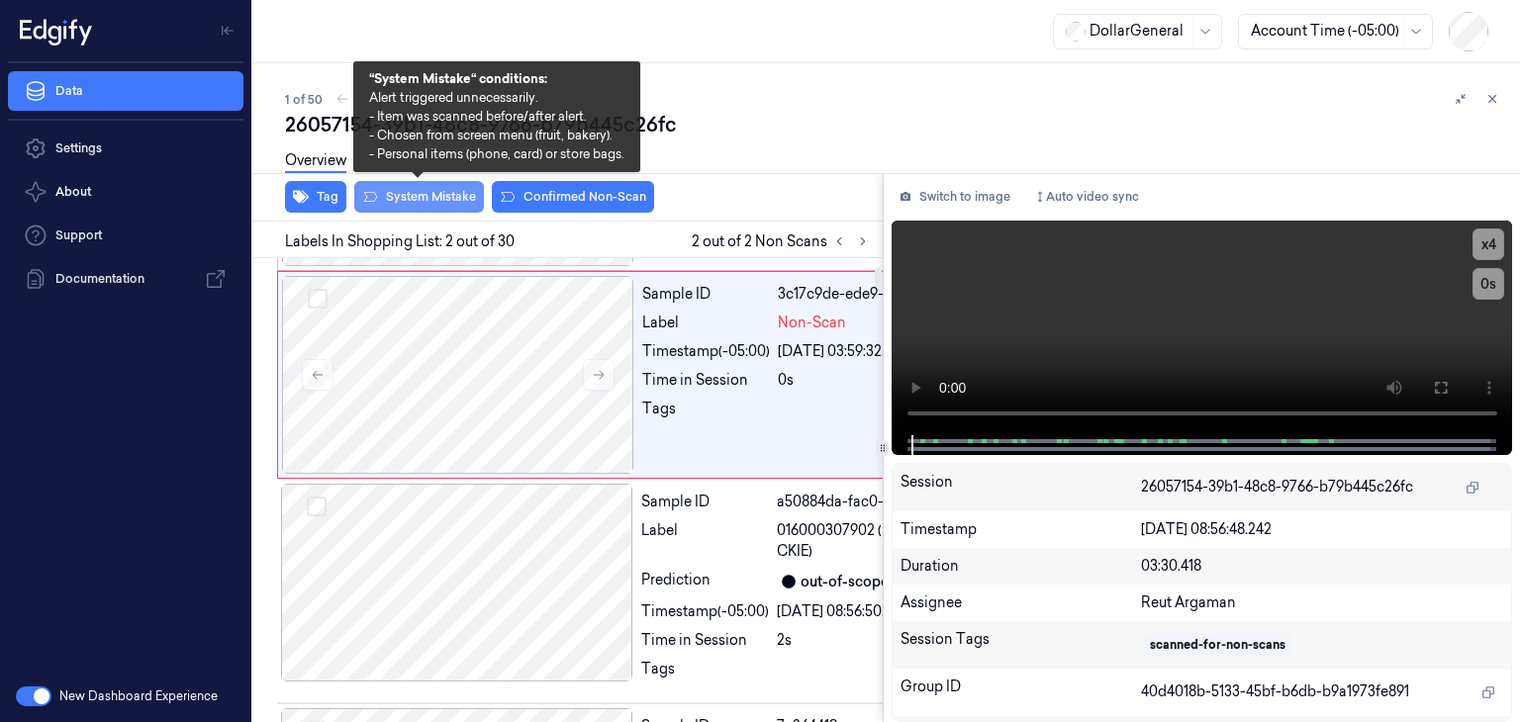
click at [416, 191] on button "System Mistake" at bounding box center [419, 197] width 130 height 32
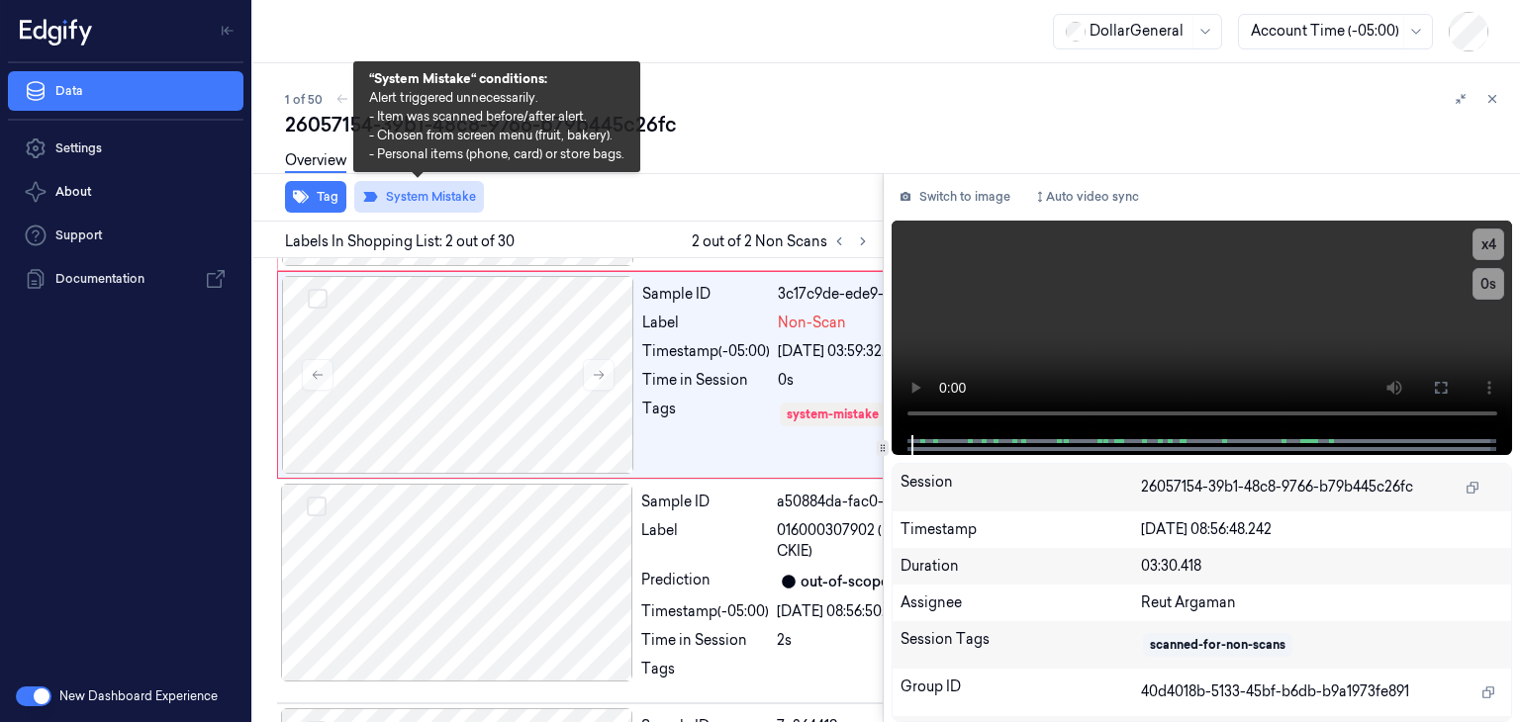
scroll to position [215, 0]
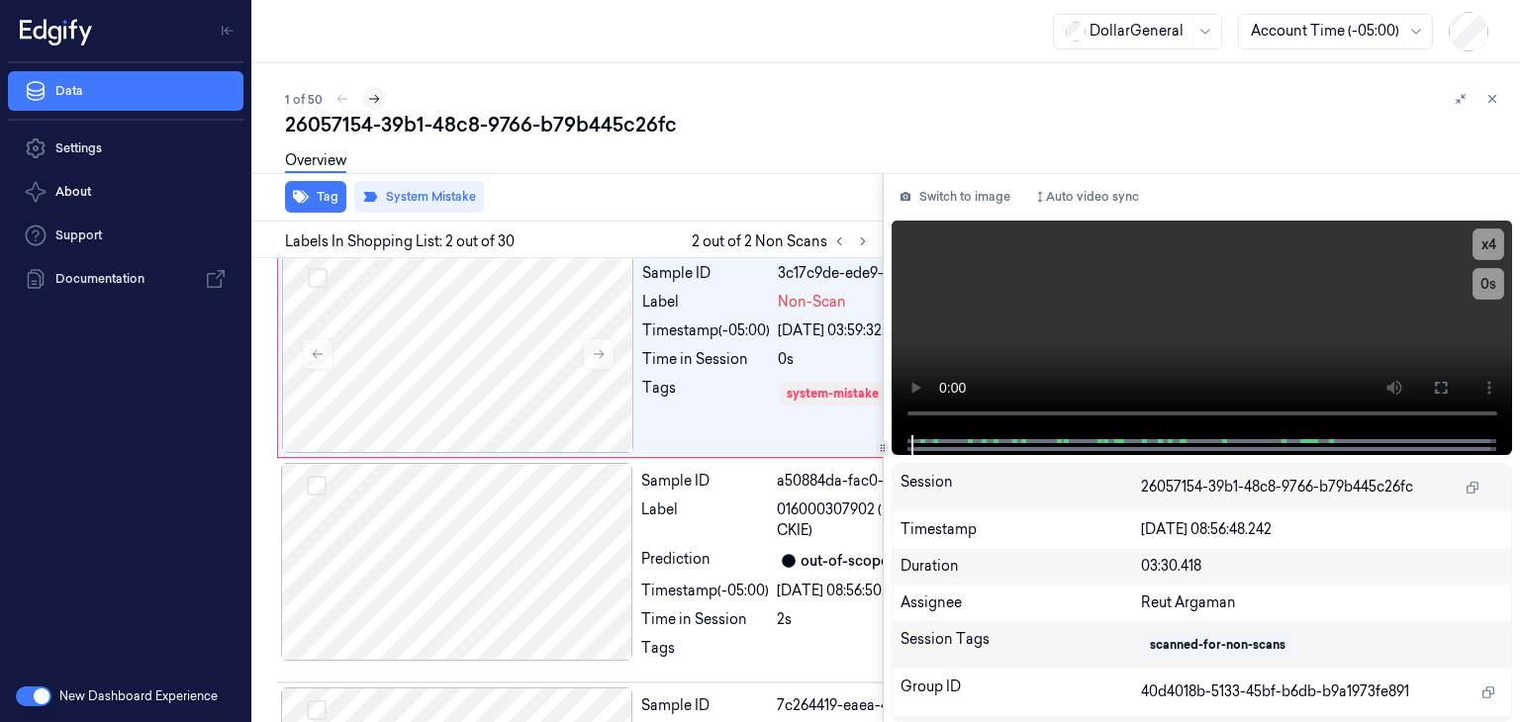
click at [375, 104] on icon at bounding box center [374, 99] width 14 height 14
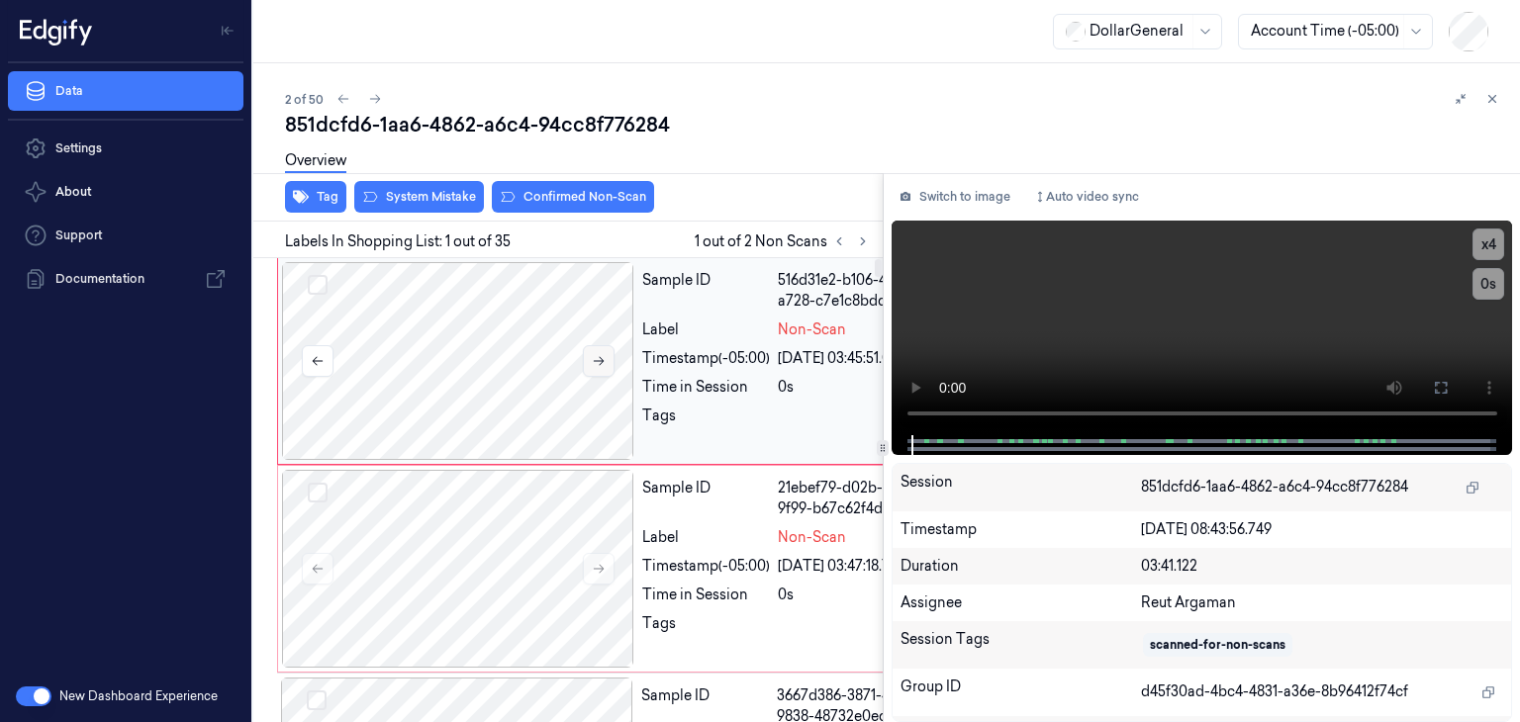
click at [594, 356] on icon at bounding box center [599, 361] width 14 height 14
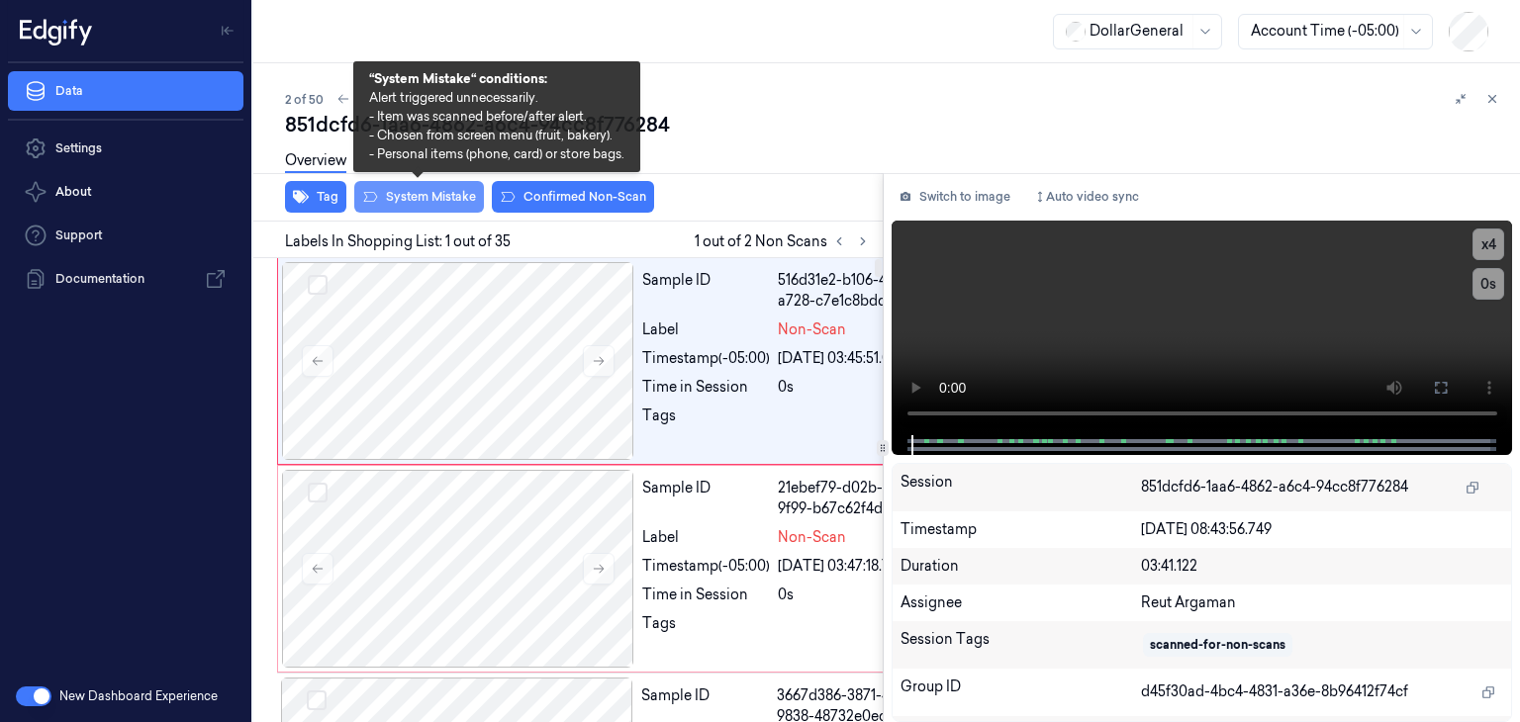
click at [424, 205] on button "System Mistake" at bounding box center [419, 197] width 130 height 32
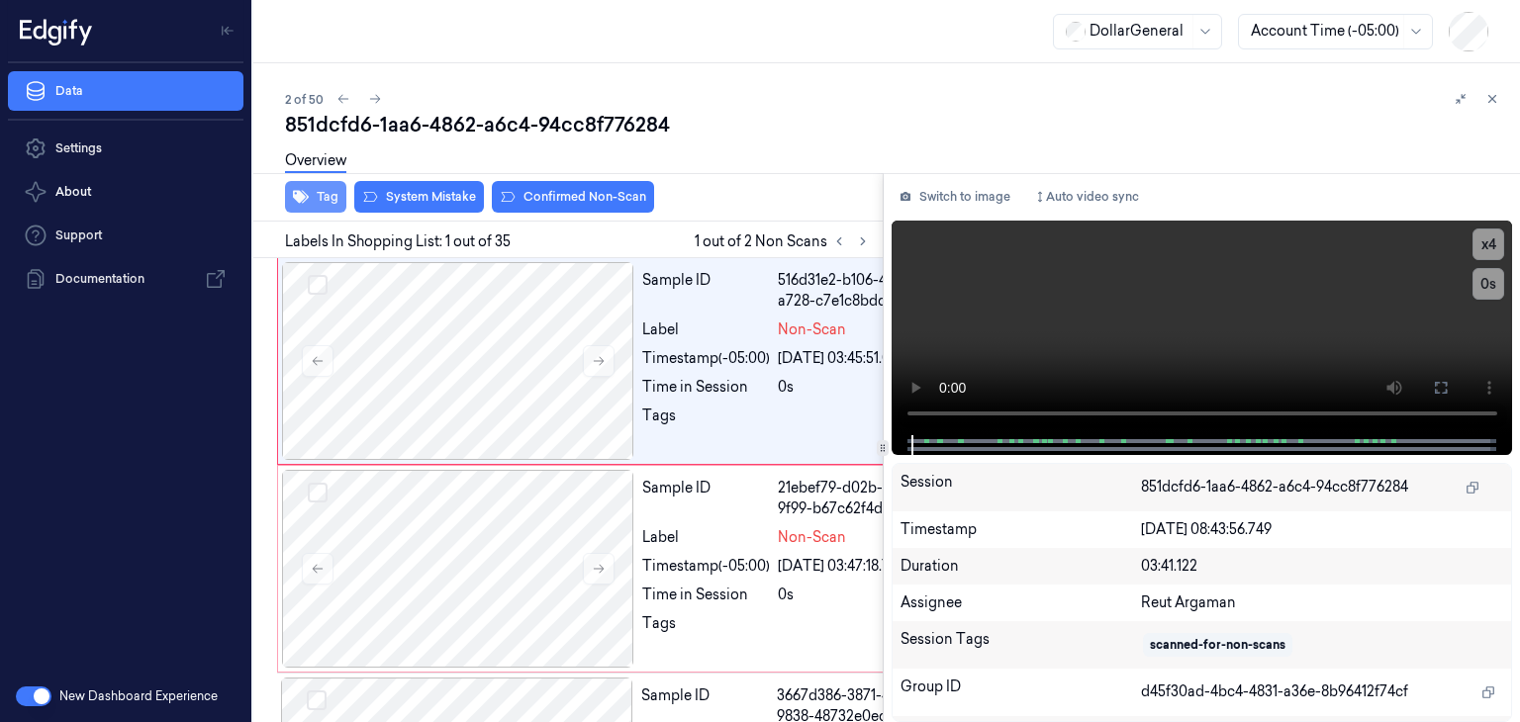
click at [330, 204] on button "Tag" at bounding box center [315, 197] width 61 height 32
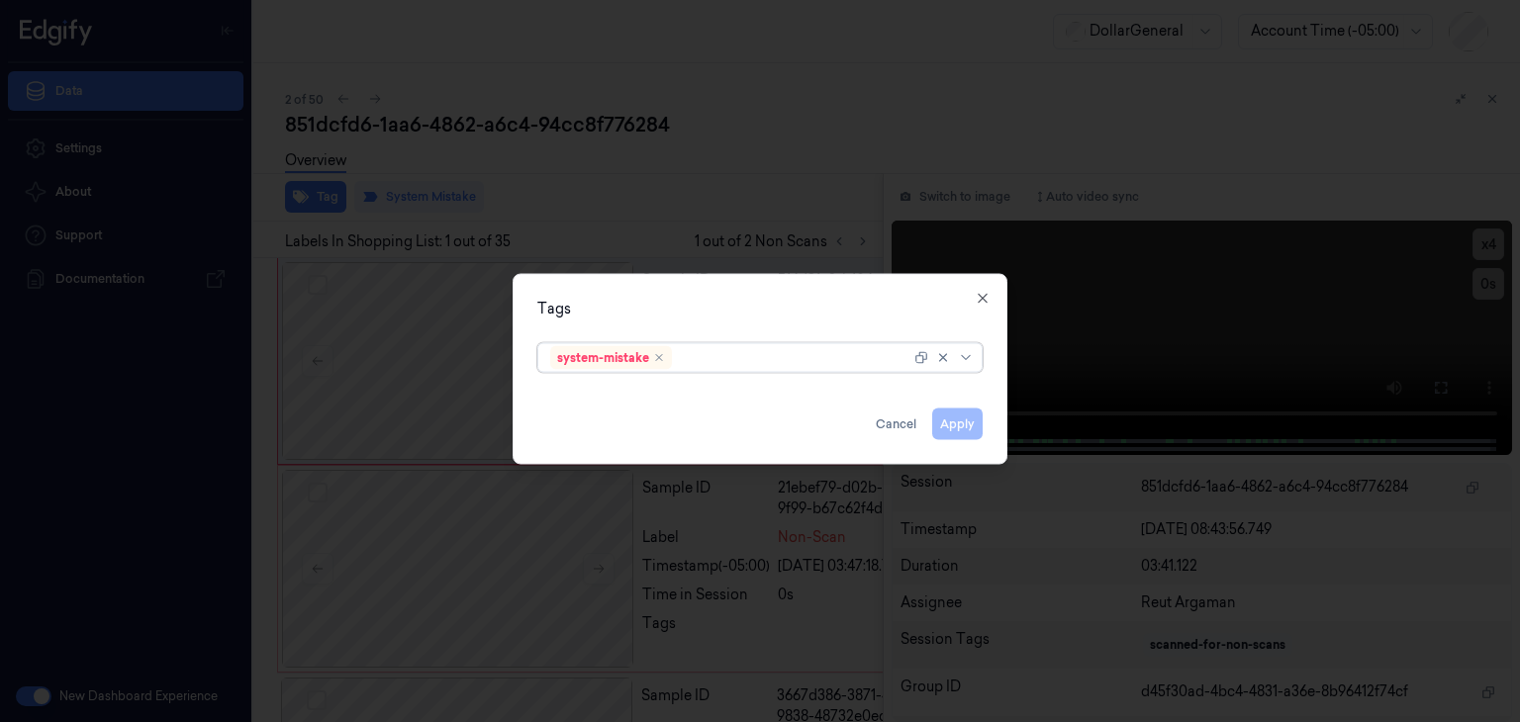
click at [976, 358] on div at bounding box center [968, 358] width 20 height 16
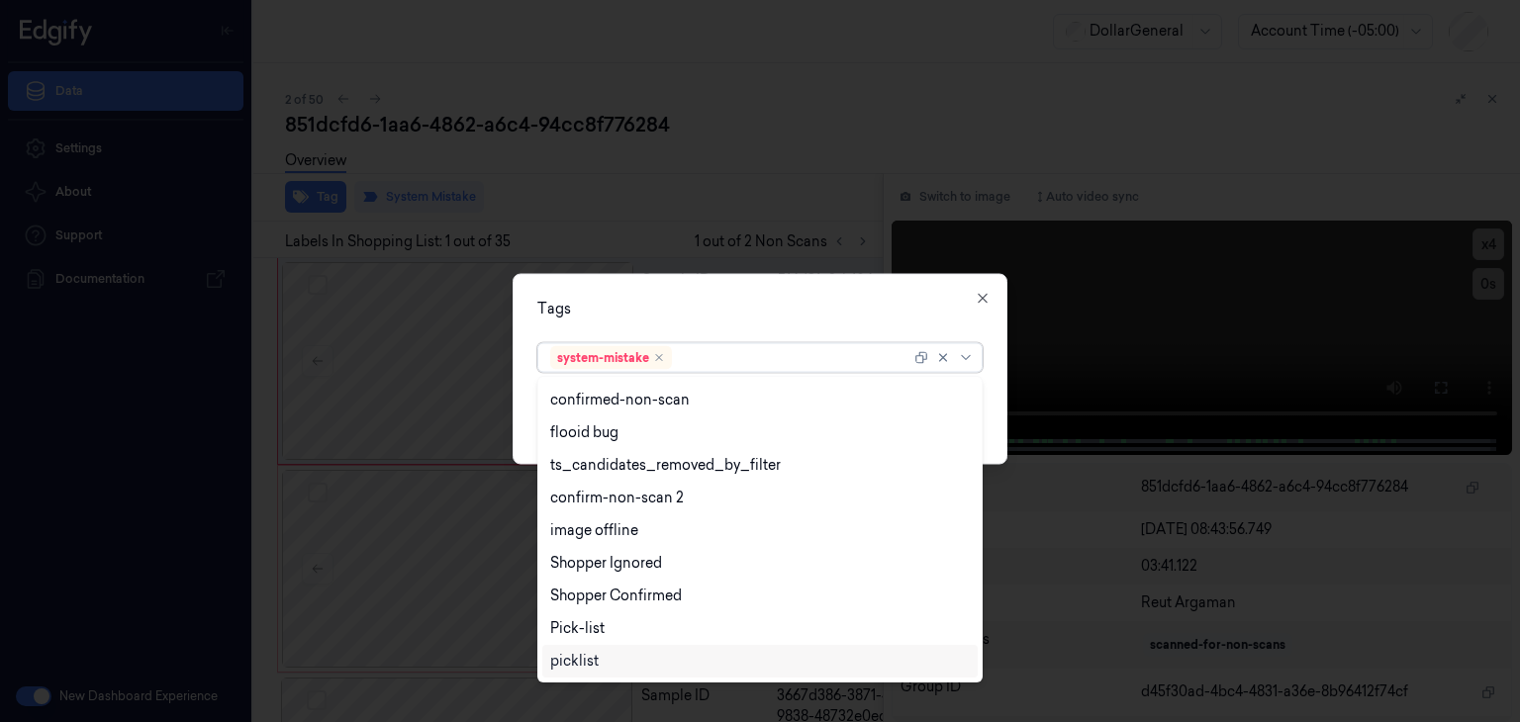
click at [711, 662] on div "picklist" at bounding box center [760, 661] width 420 height 21
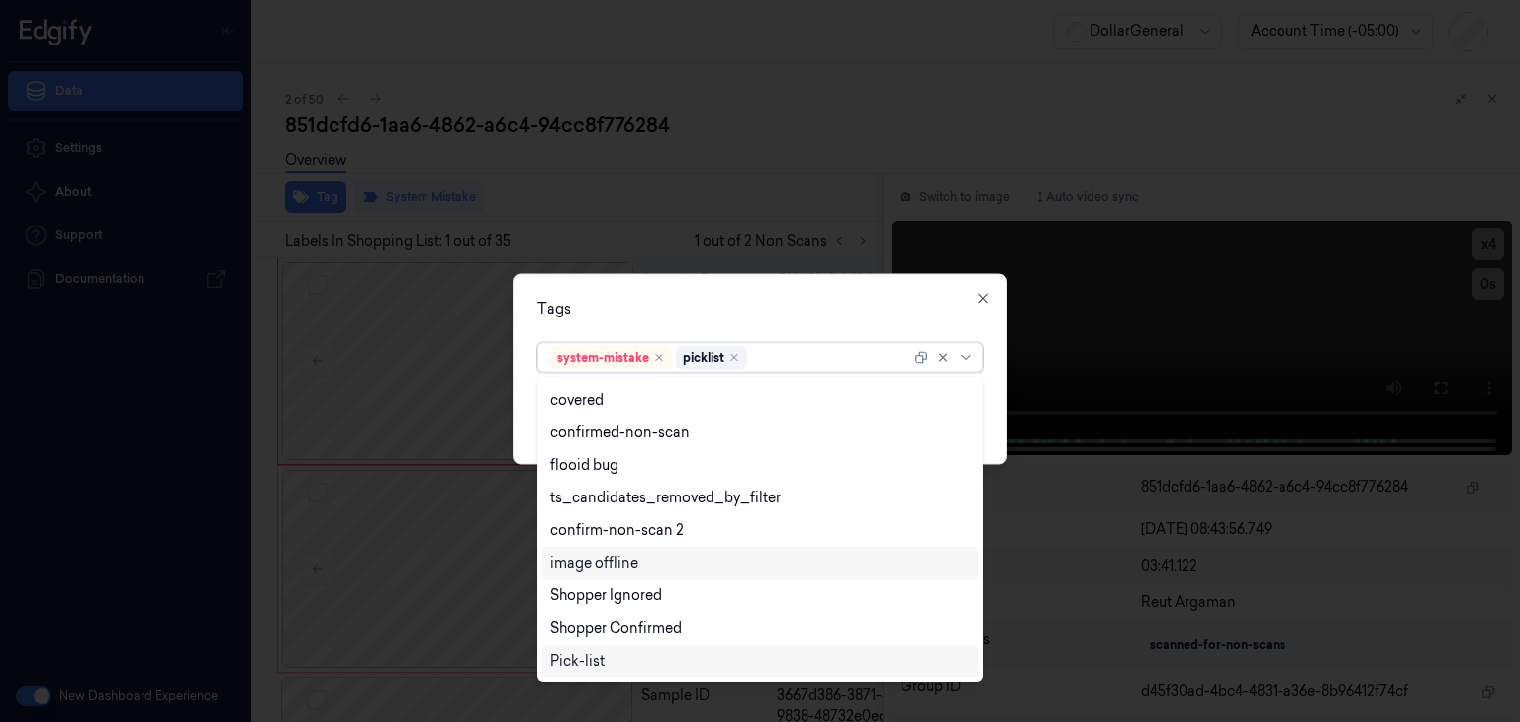
scroll to position [454, 0]
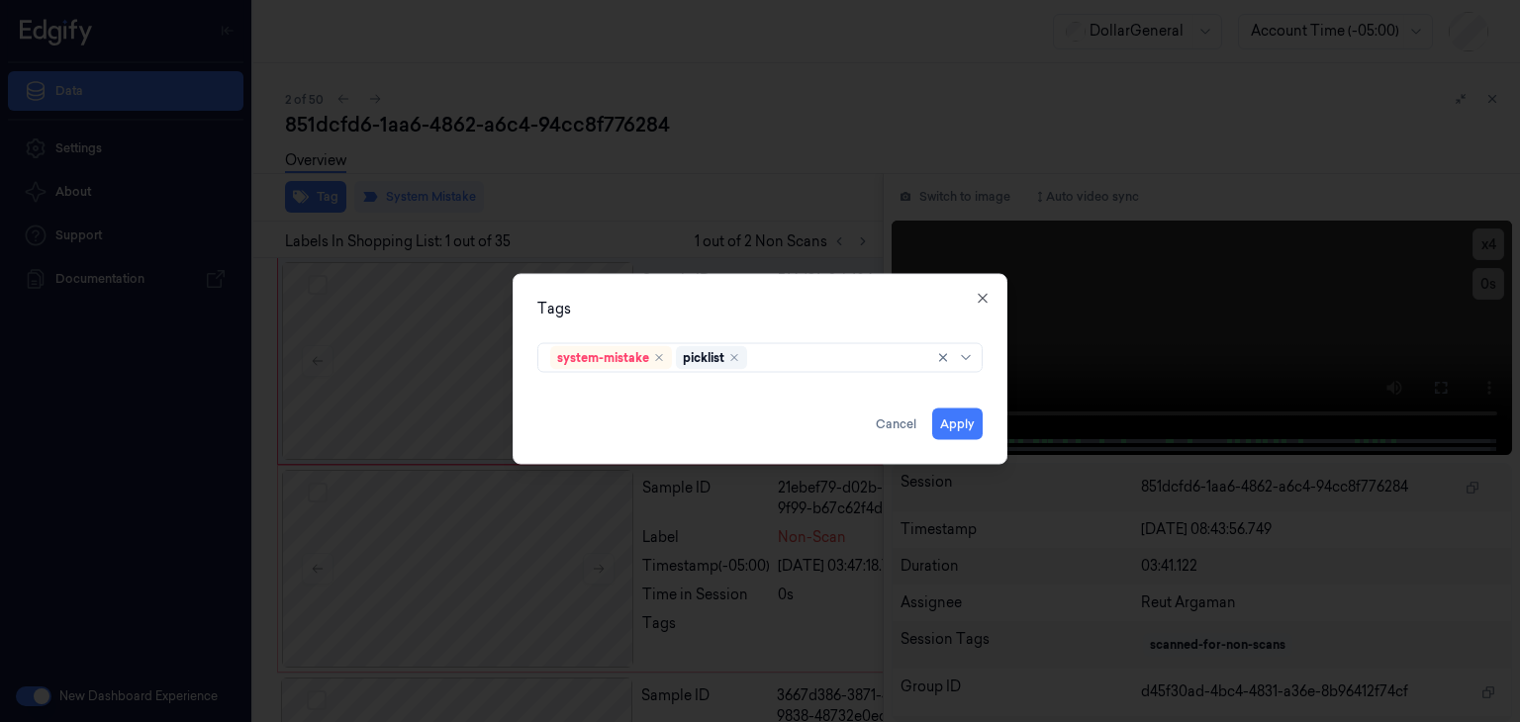
click at [995, 397] on div "Tags system-mistake picklist Apply Cancel Close" at bounding box center [760, 369] width 495 height 191
click at [961, 422] on button "Apply" at bounding box center [957, 425] width 50 height 32
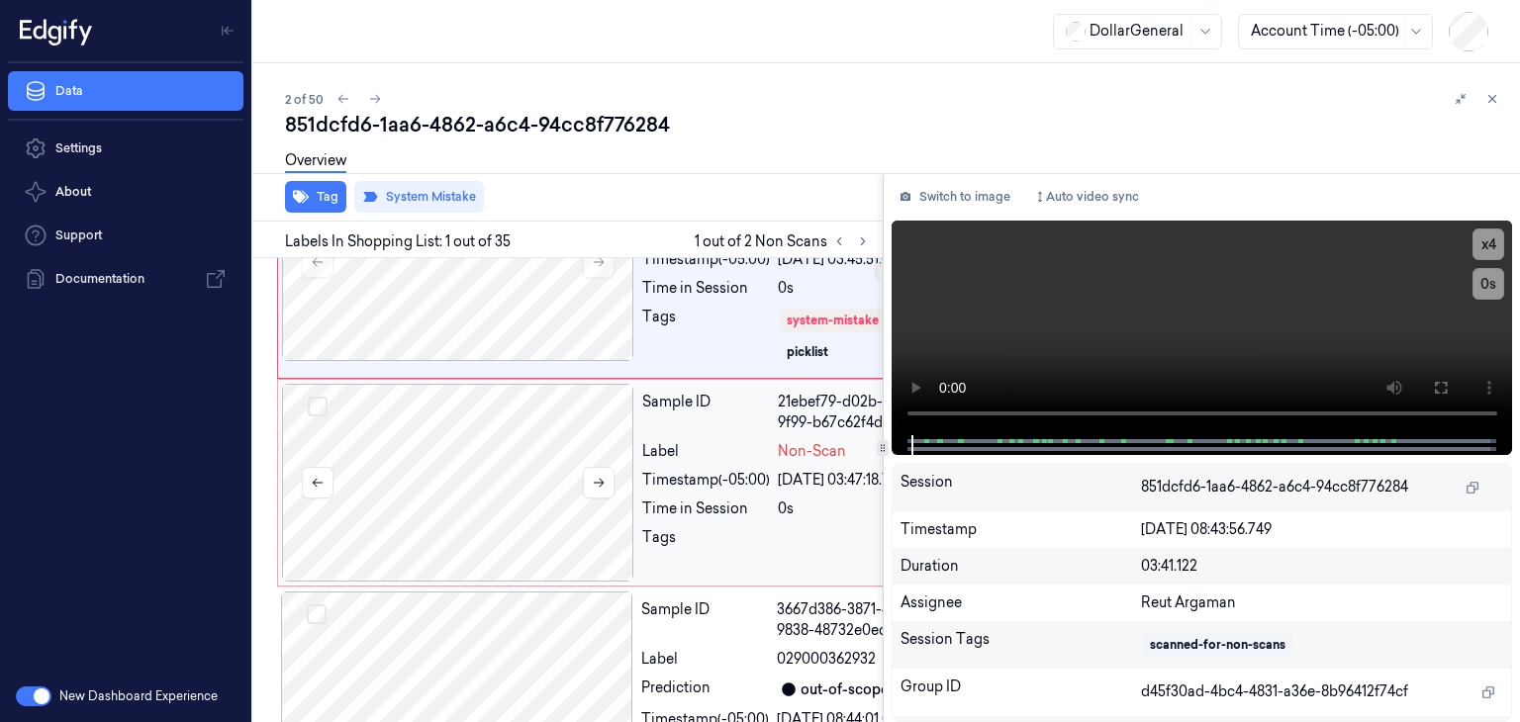
click at [498, 547] on div at bounding box center [458, 483] width 352 height 198
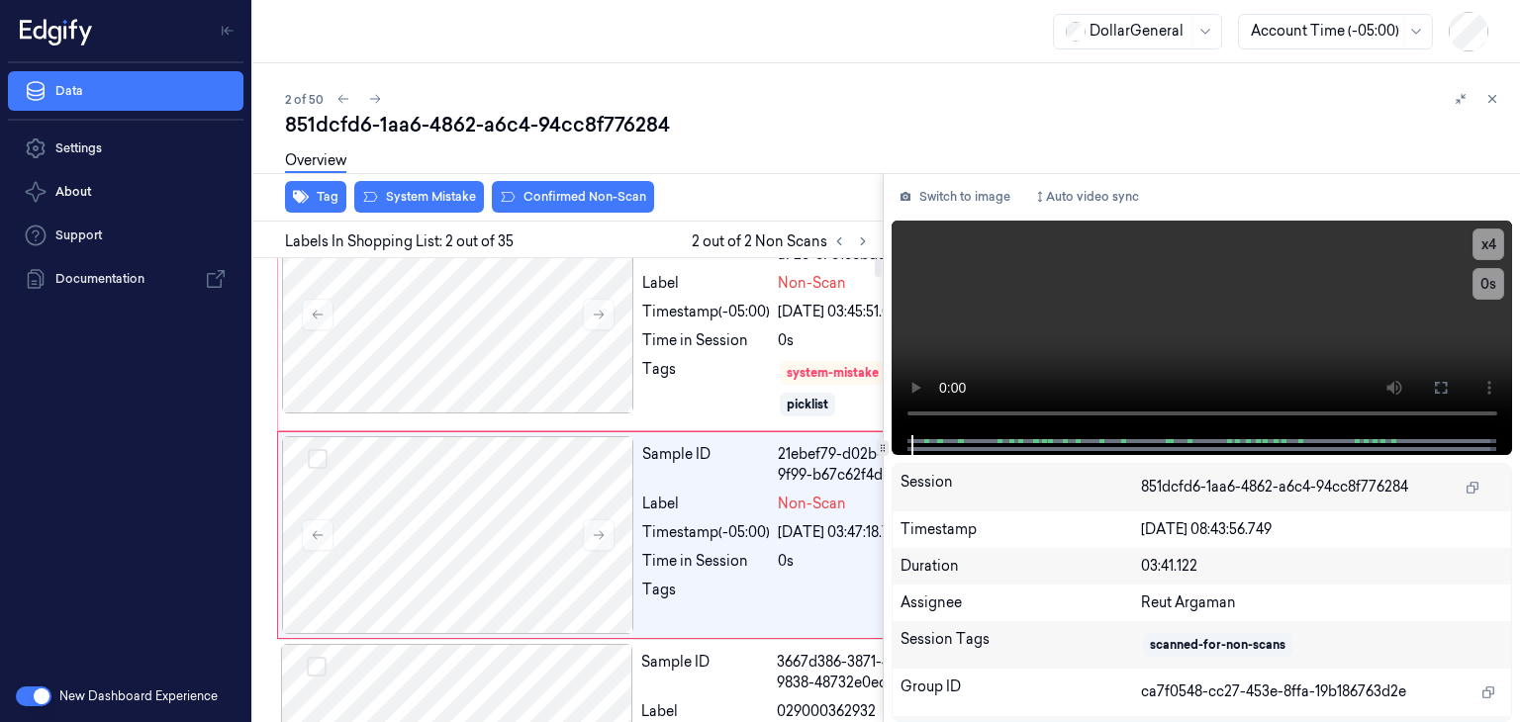
scroll to position [0, 0]
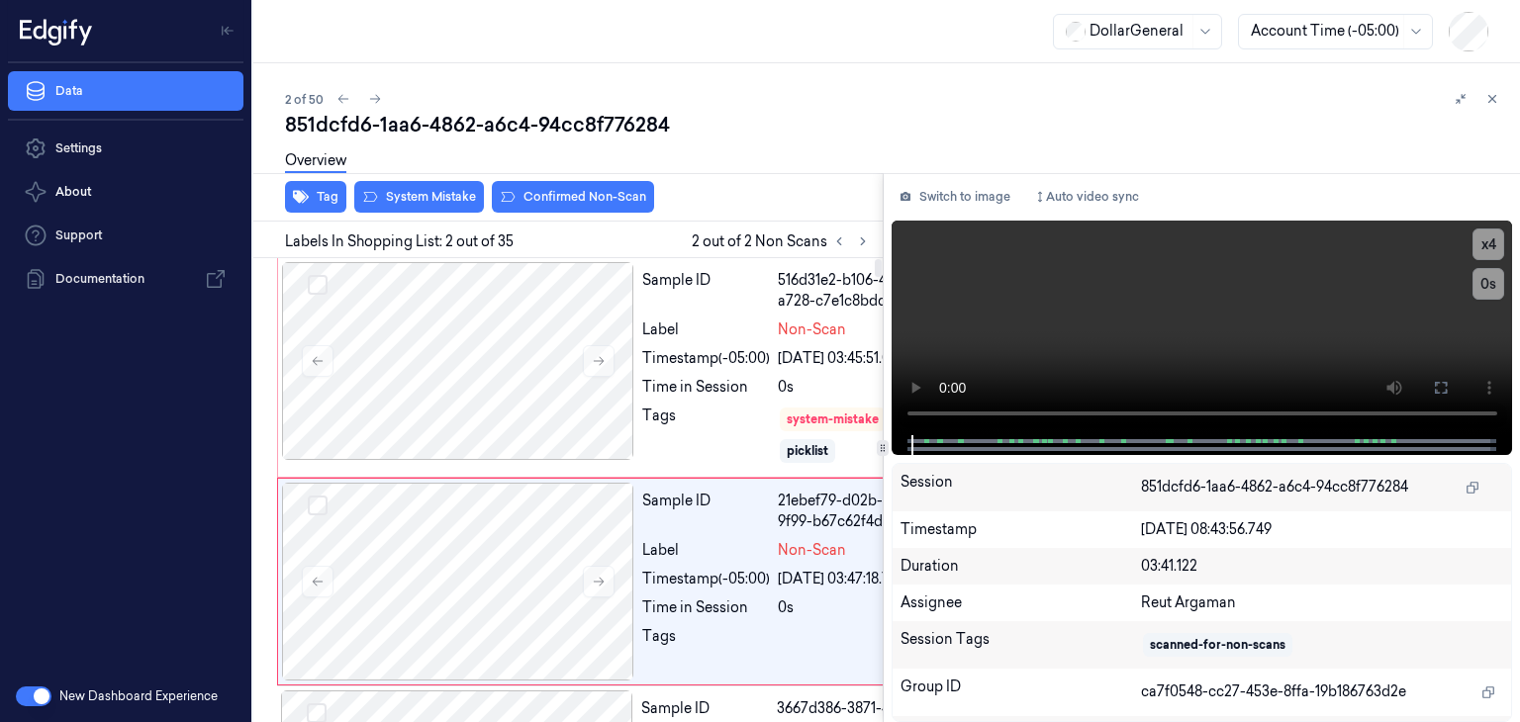
drag, startPoint x: 876, startPoint y: 714, endPoint x: 863, endPoint y: 247, distance: 466.3
click at [875, 259] on div at bounding box center [878, 268] width 7 height 18
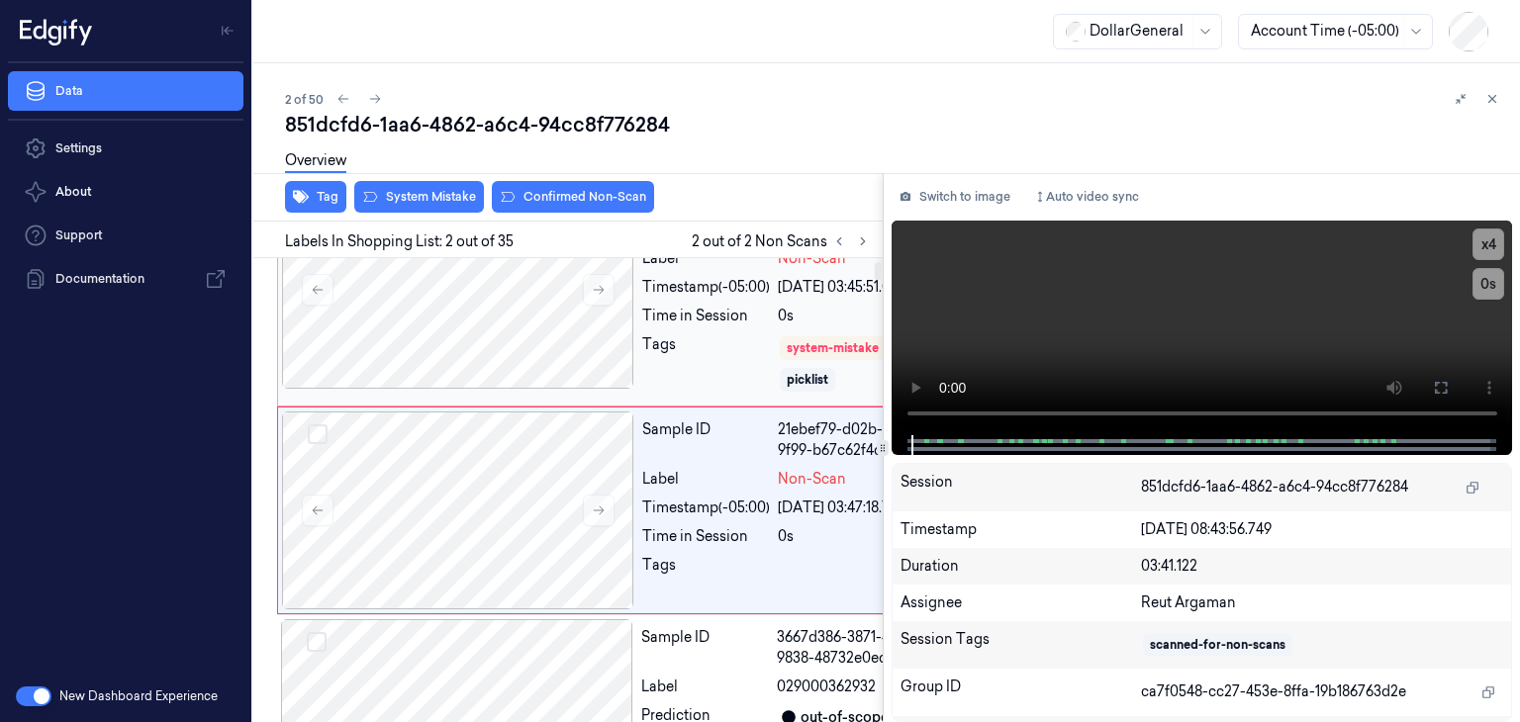
scroll to position [99, 0]
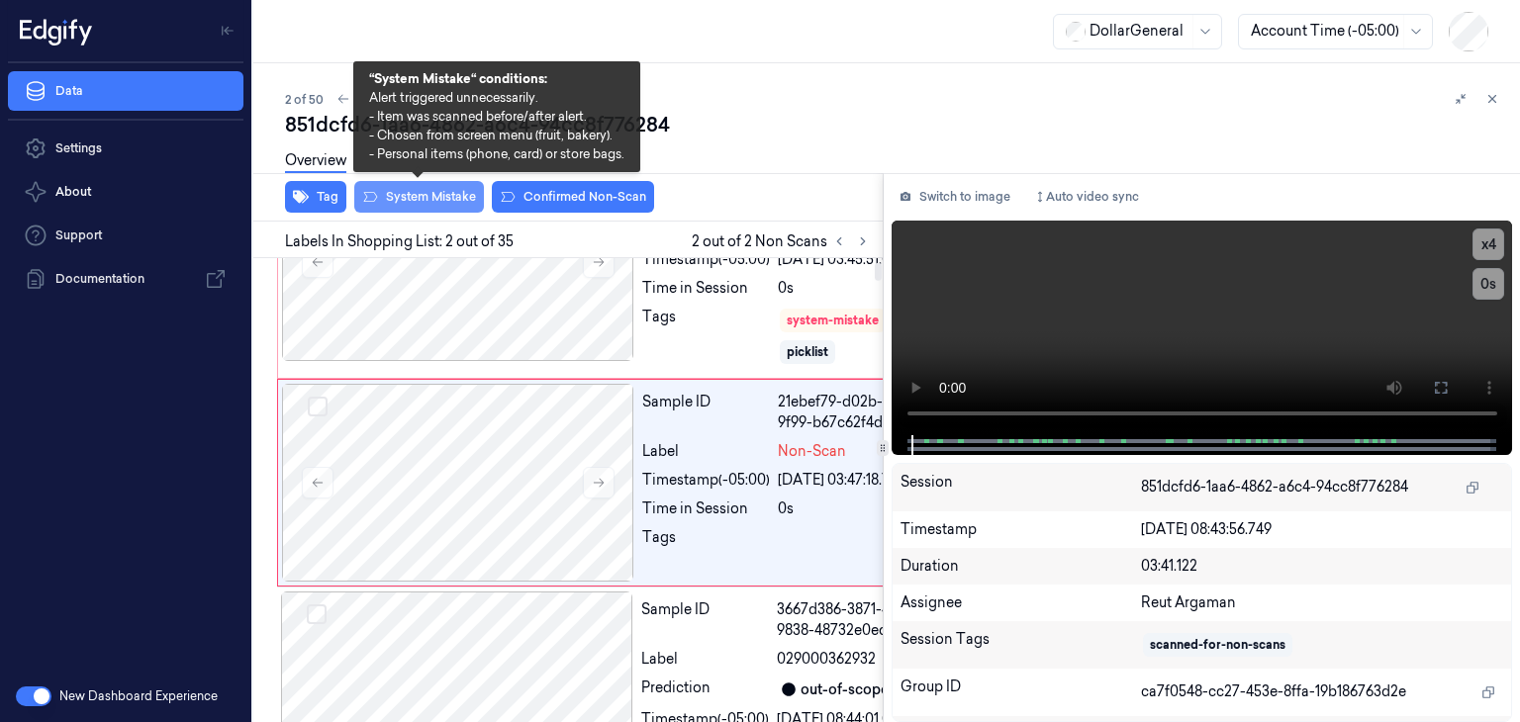
click at [455, 188] on button "System Mistake" at bounding box center [419, 197] width 130 height 32
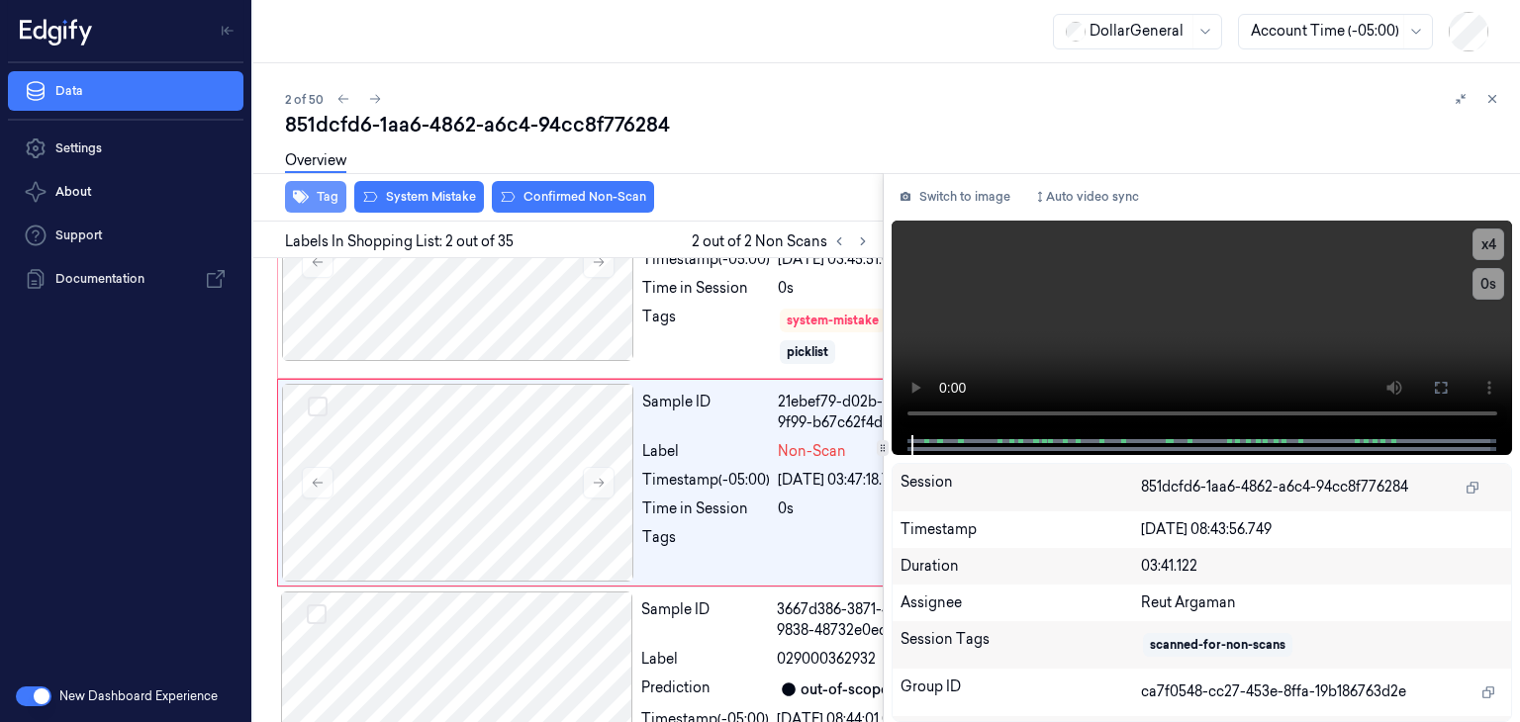
click at [299, 193] on icon "button" at bounding box center [301, 197] width 16 height 13
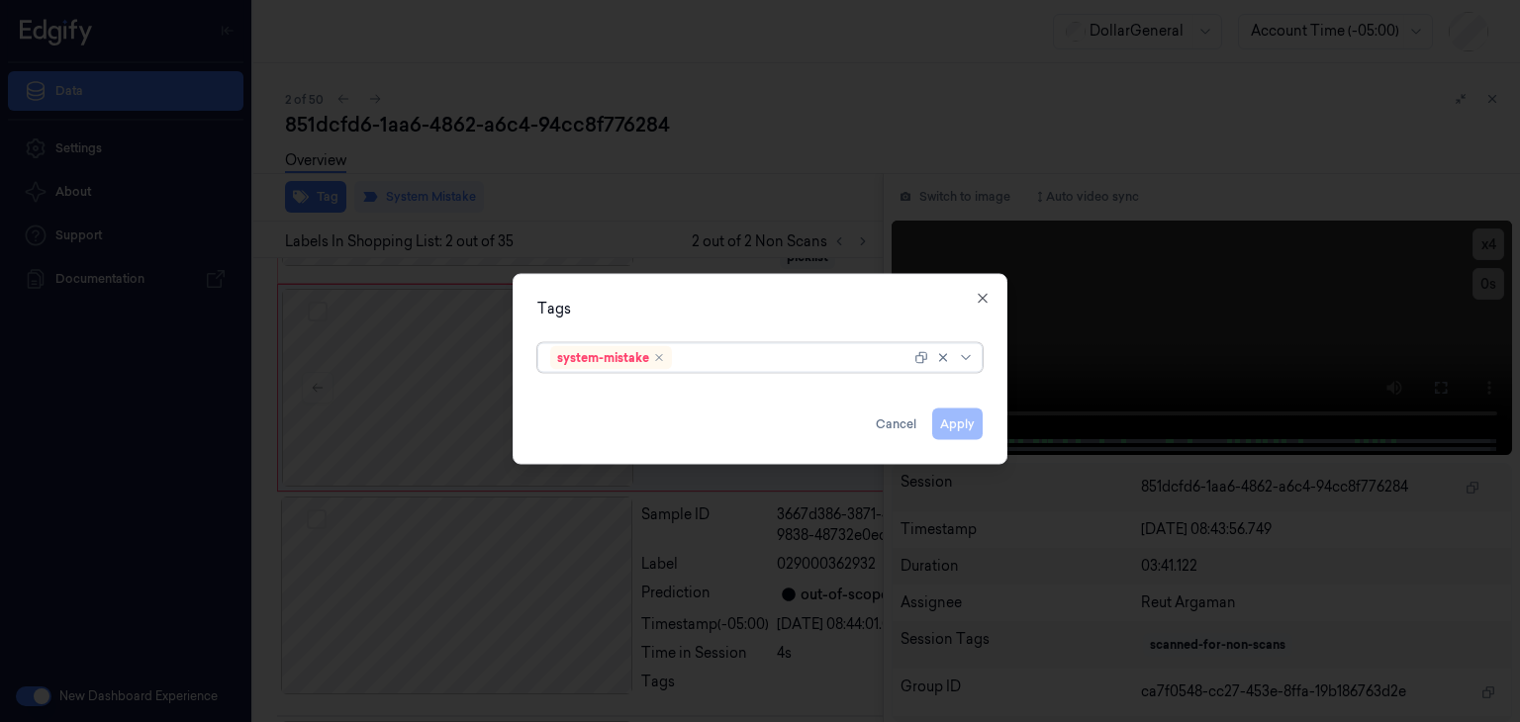
scroll to position [215, 0]
click at [976, 351] on div at bounding box center [968, 358] width 20 height 16
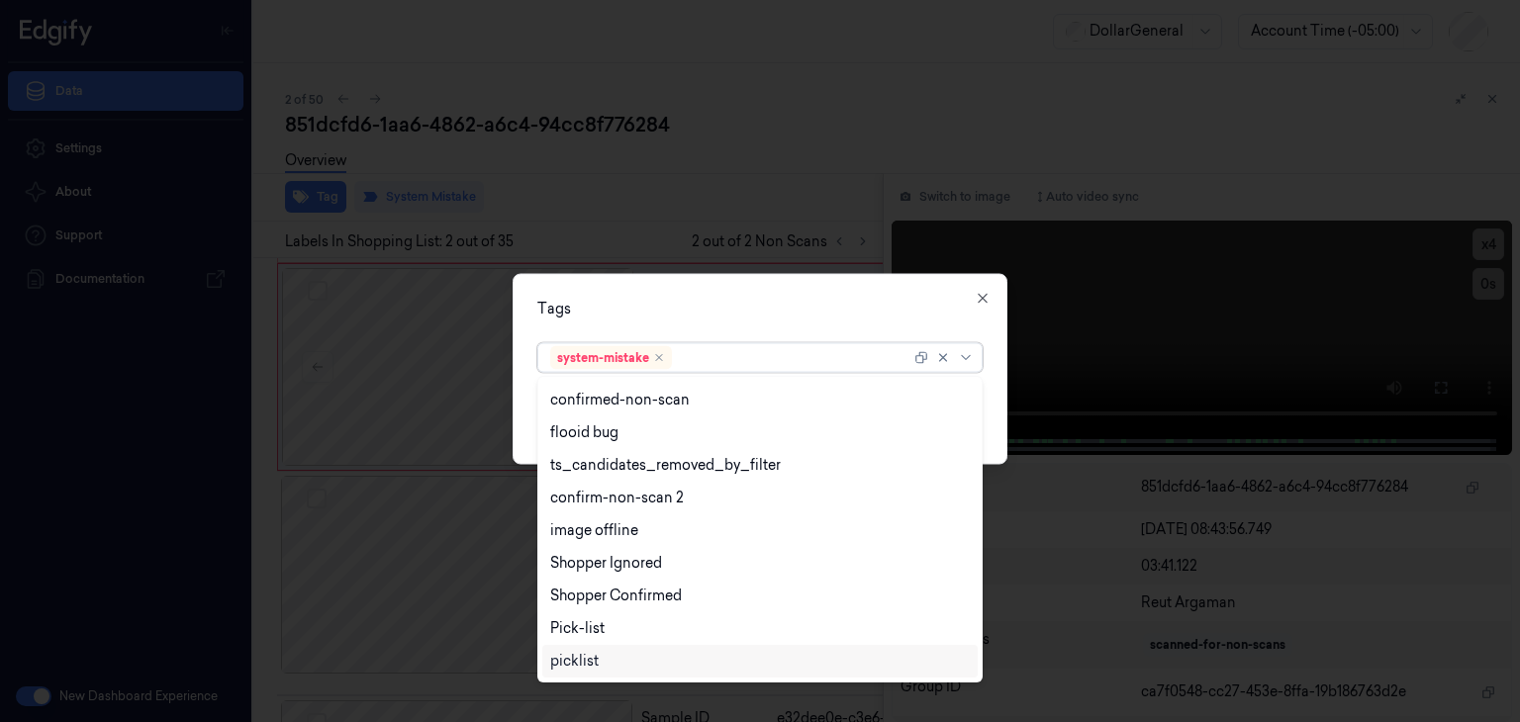
click at [690, 649] on div "picklist" at bounding box center [759, 661] width 435 height 33
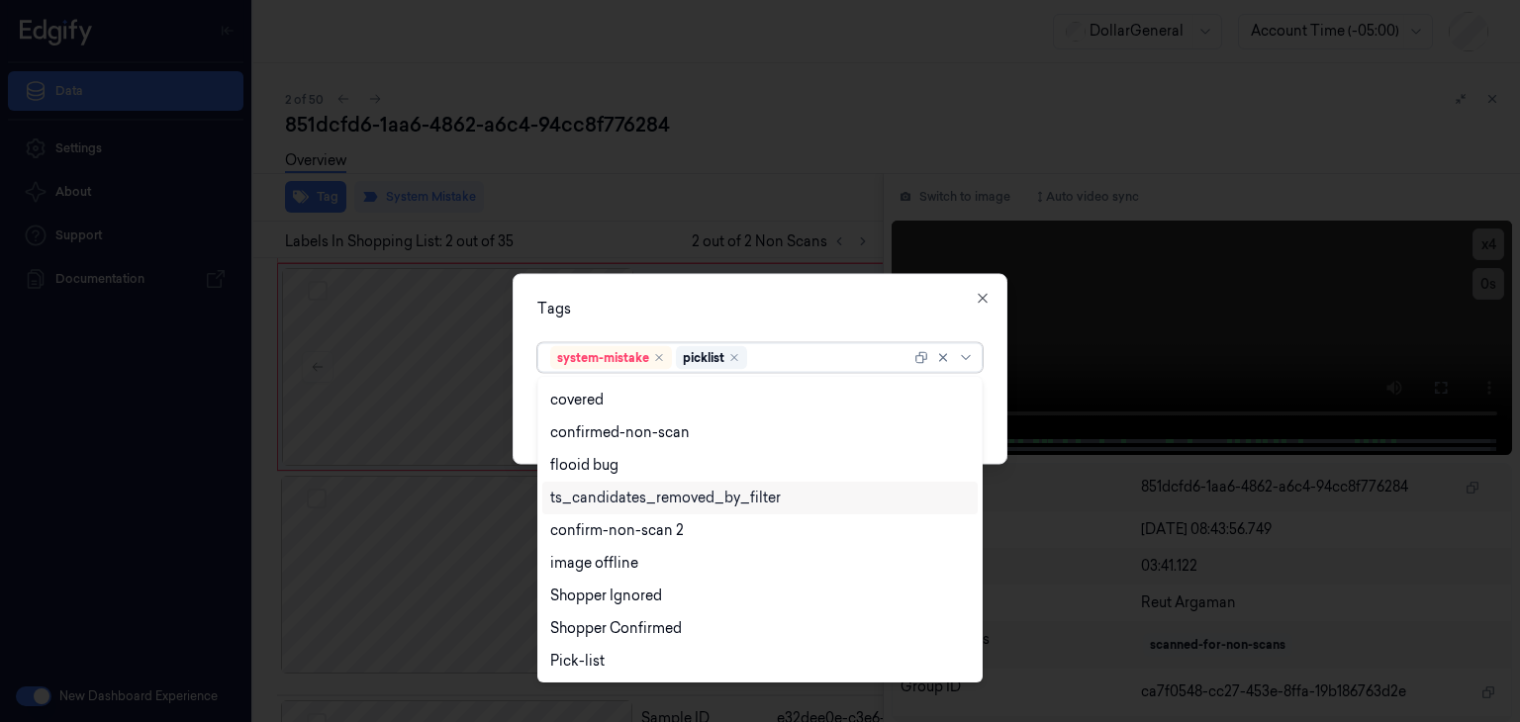
click at [990, 409] on div "Tags option picklist, selected. 23 results available. Use Up and Down to choose…" at bounding box center [760, 369] width 495 height 191
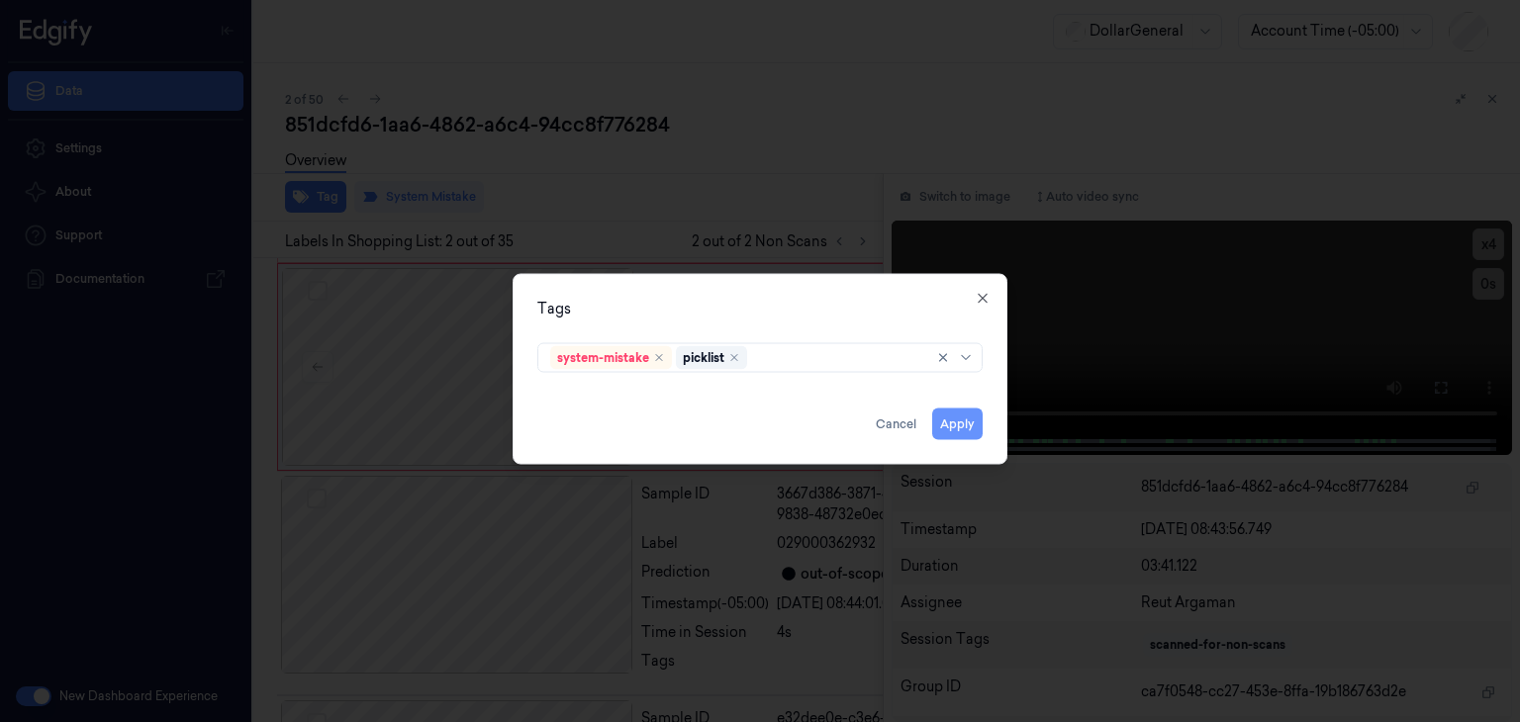
click at [977, 421] on button "Apply" at bounding box center [957, 425] width 50 height 32
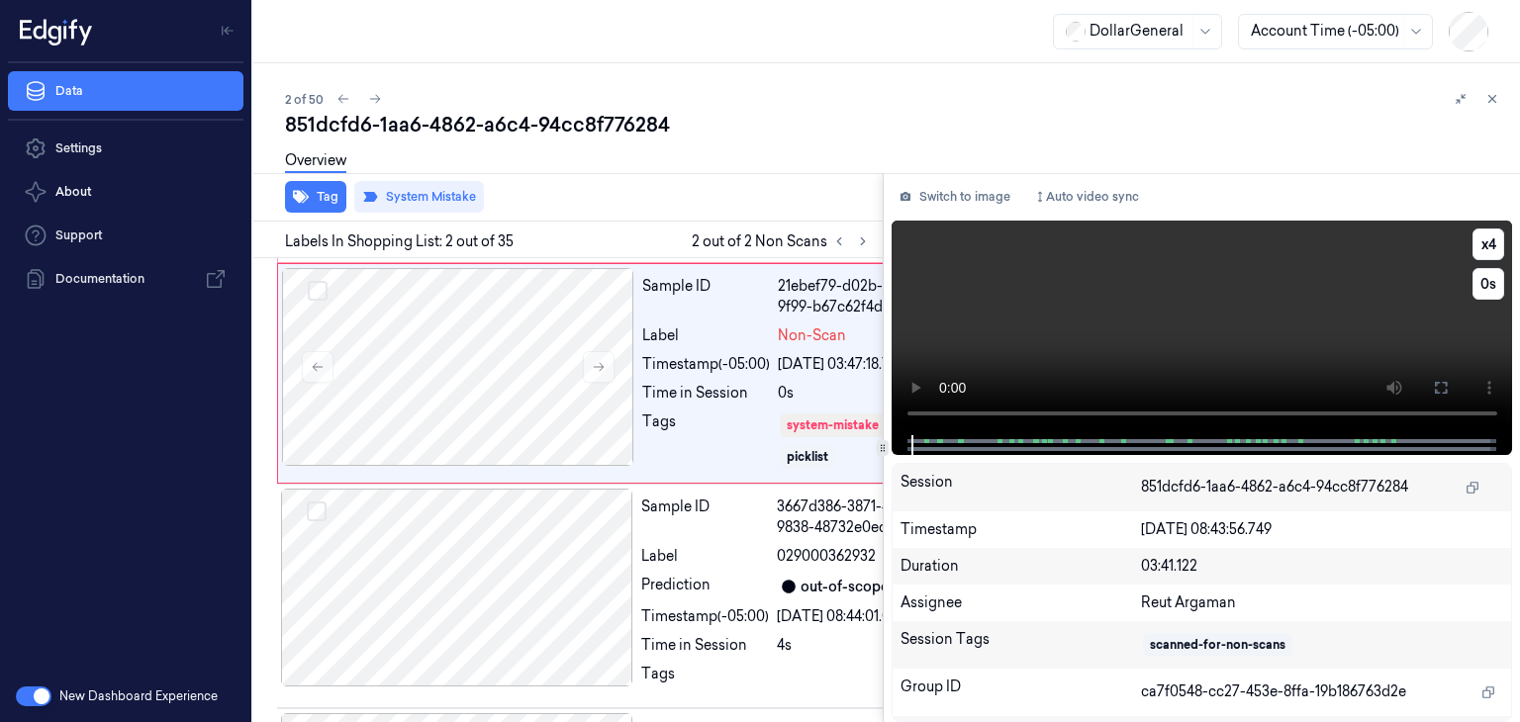
scroll to position [216, 0]
click at [380, 101] on icon at bounding box center [375, 99] width 14 height 14
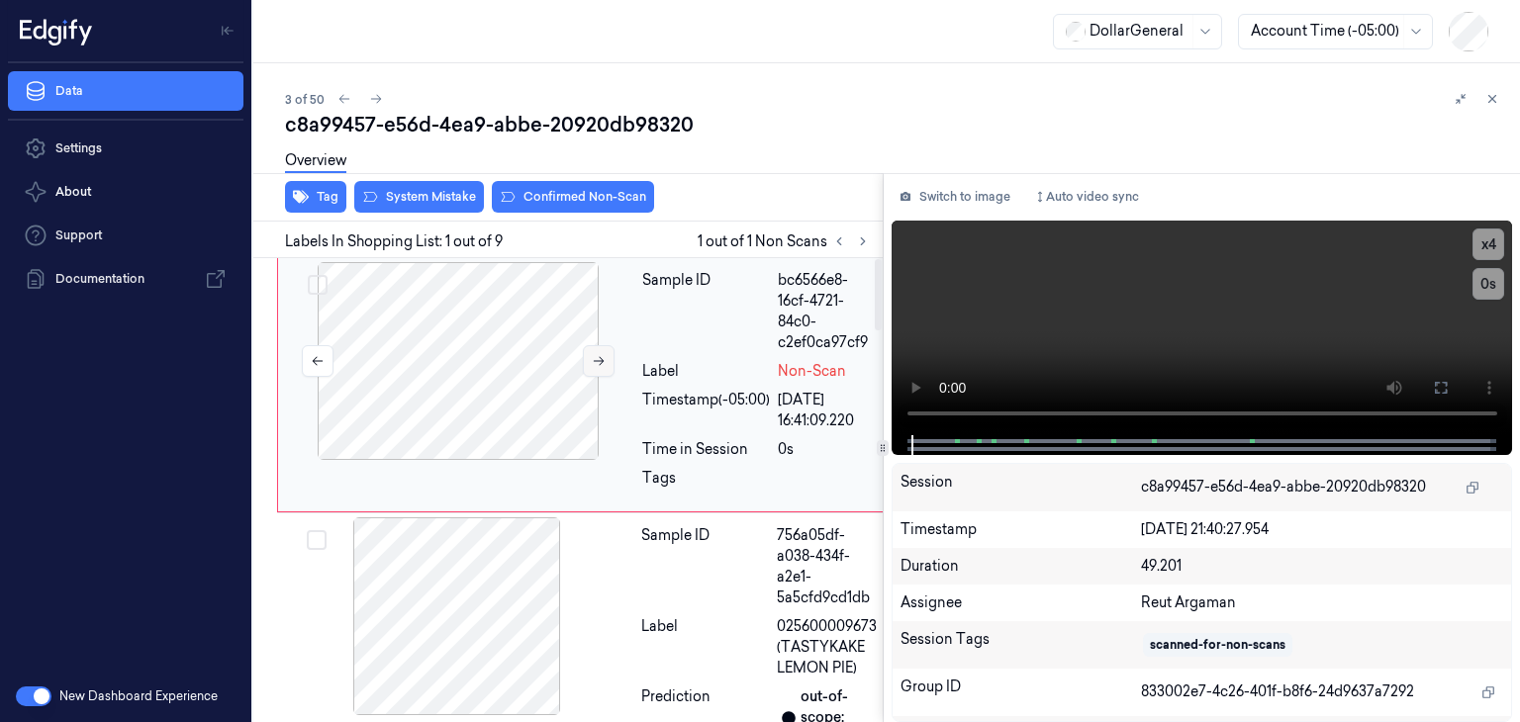
click at [590, 364] on button at bounding box center [599, 361] width 32 height 32
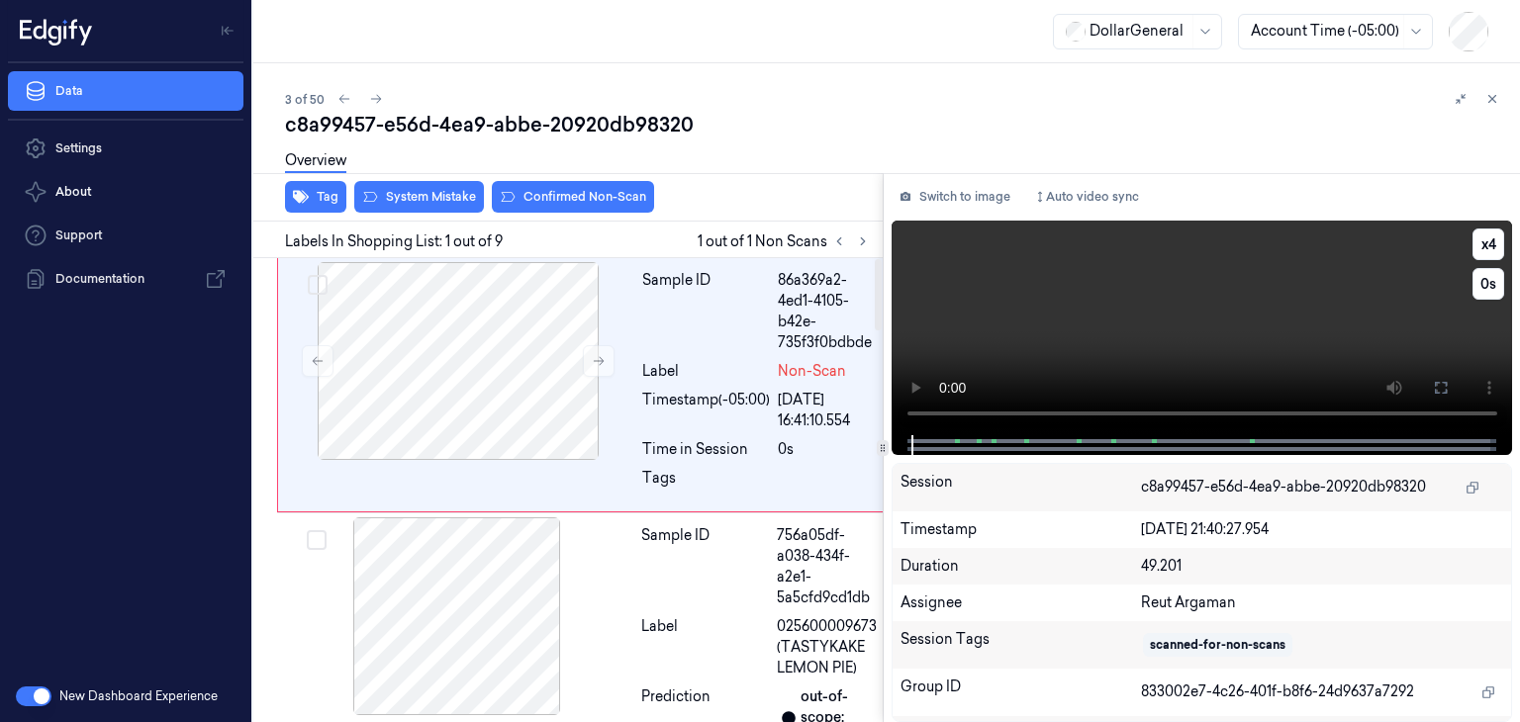
click at [1130, 338] on video at bounding box center [1203, 328] width 622 height 215
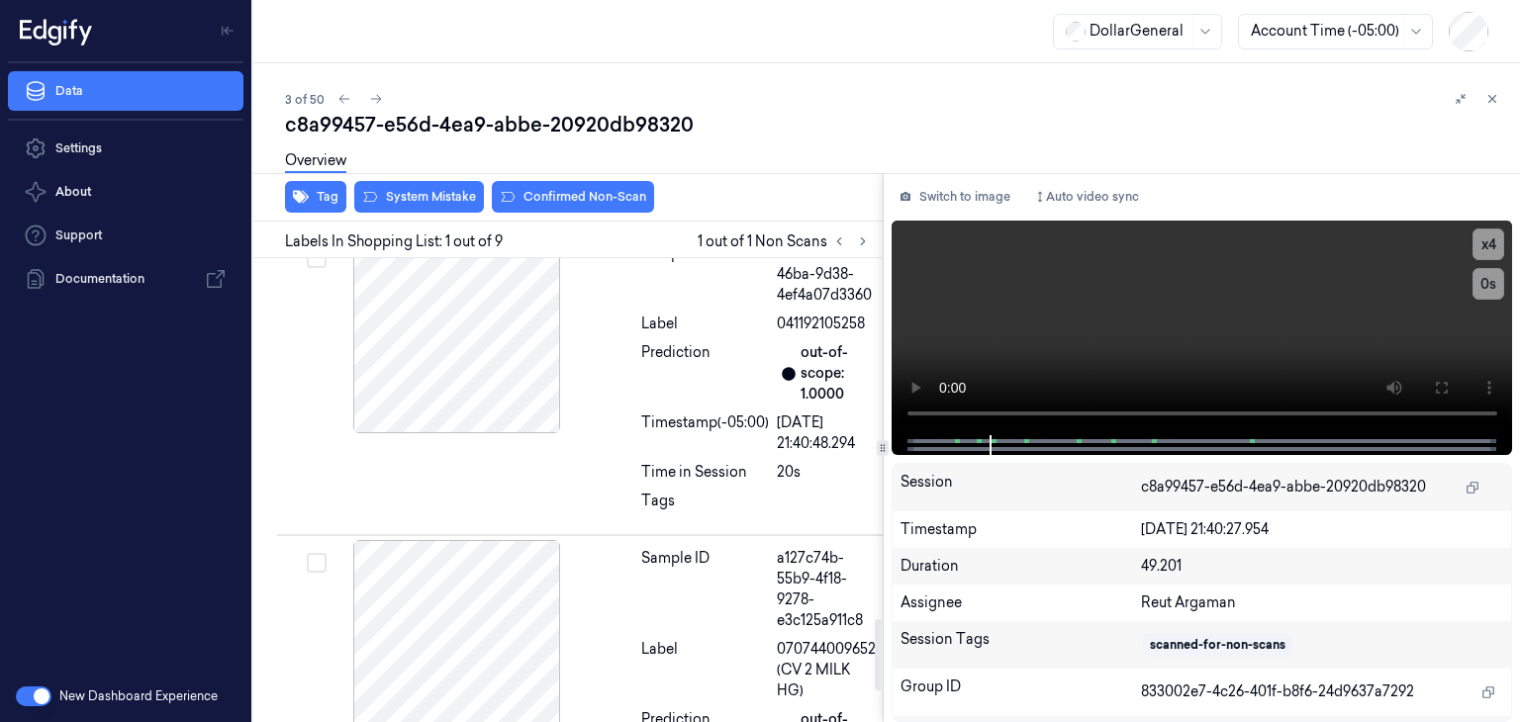
scroll to position [2474, 0]
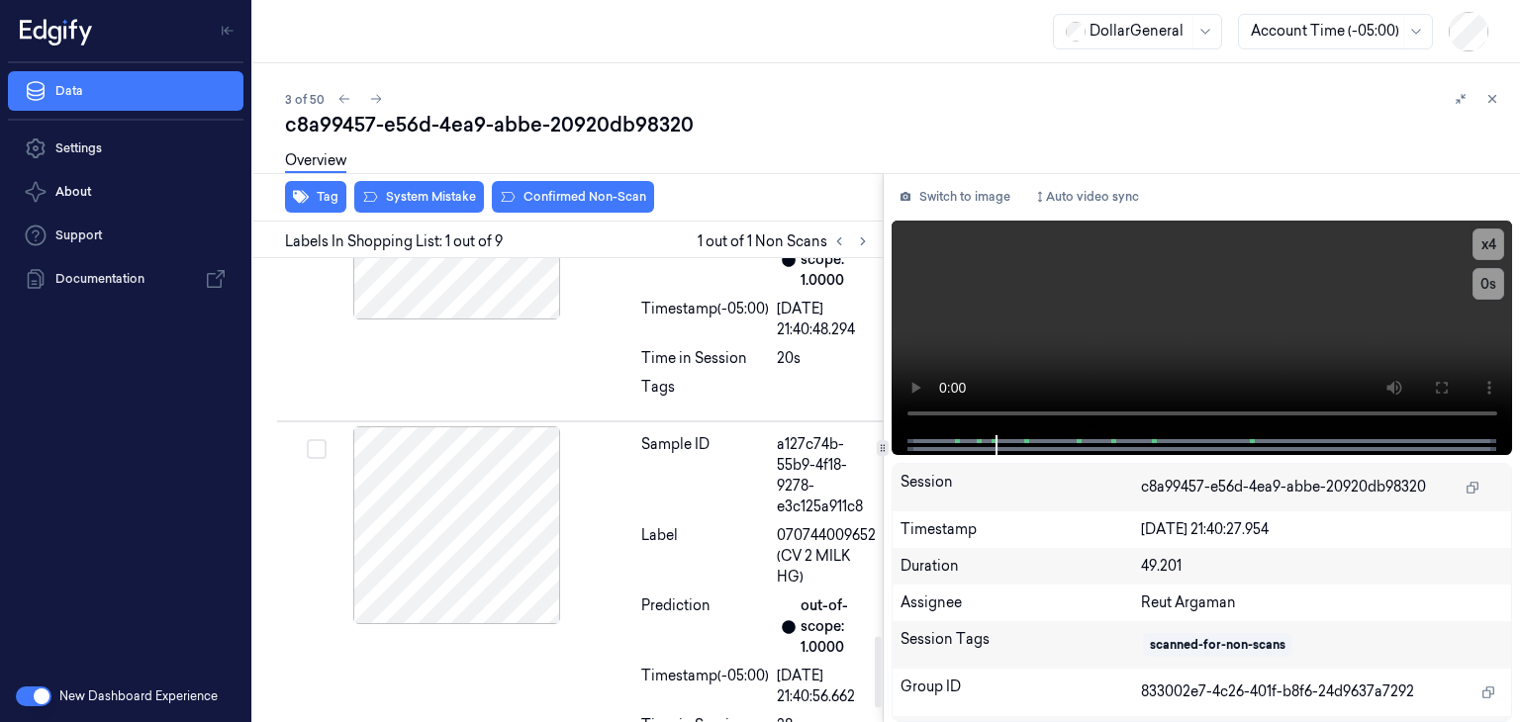
click at [432, 186] on div "Overview" at bounding box center [894, 164] width 1219 height 50
click at [433, 199] on button "System Mistake" at bounding box center [419, 197] width 130 height 32
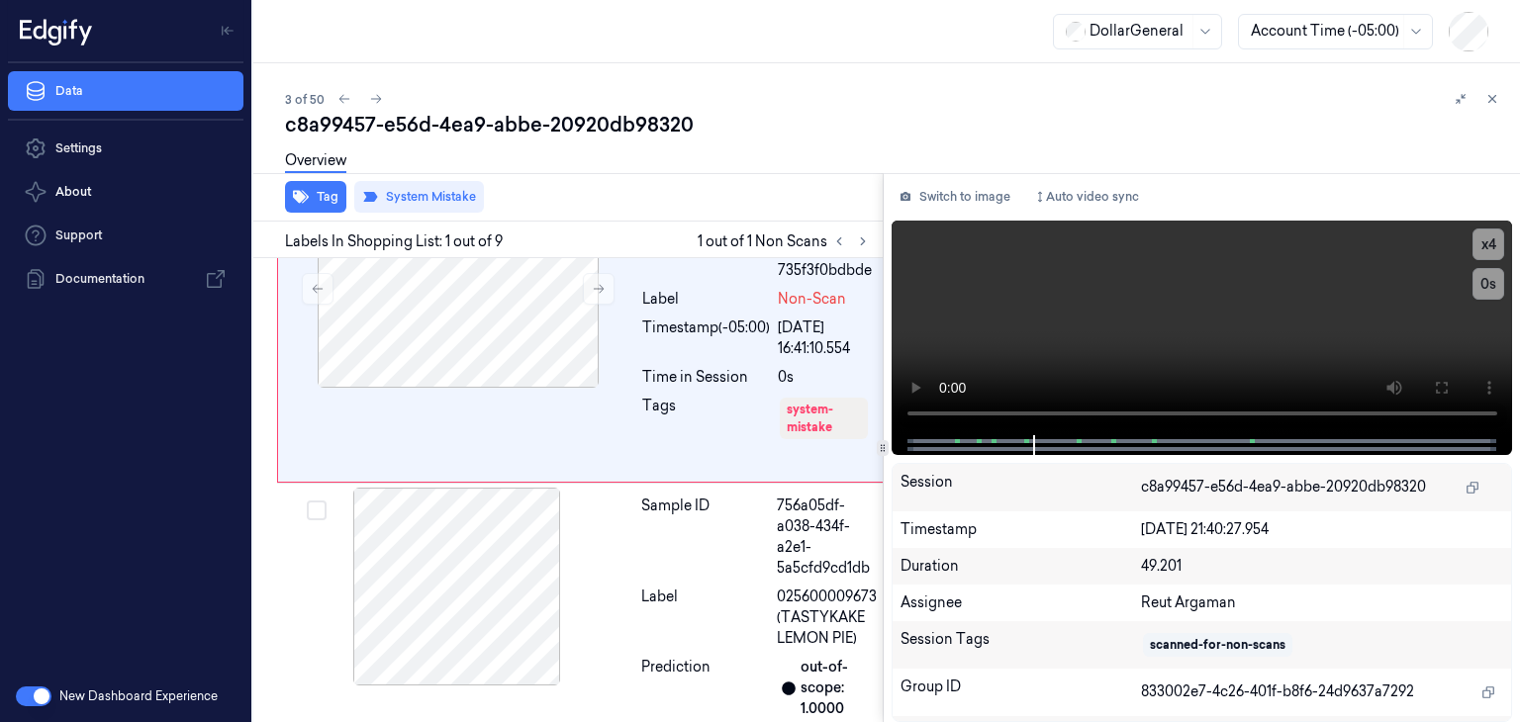
scroll to position [0, 0]
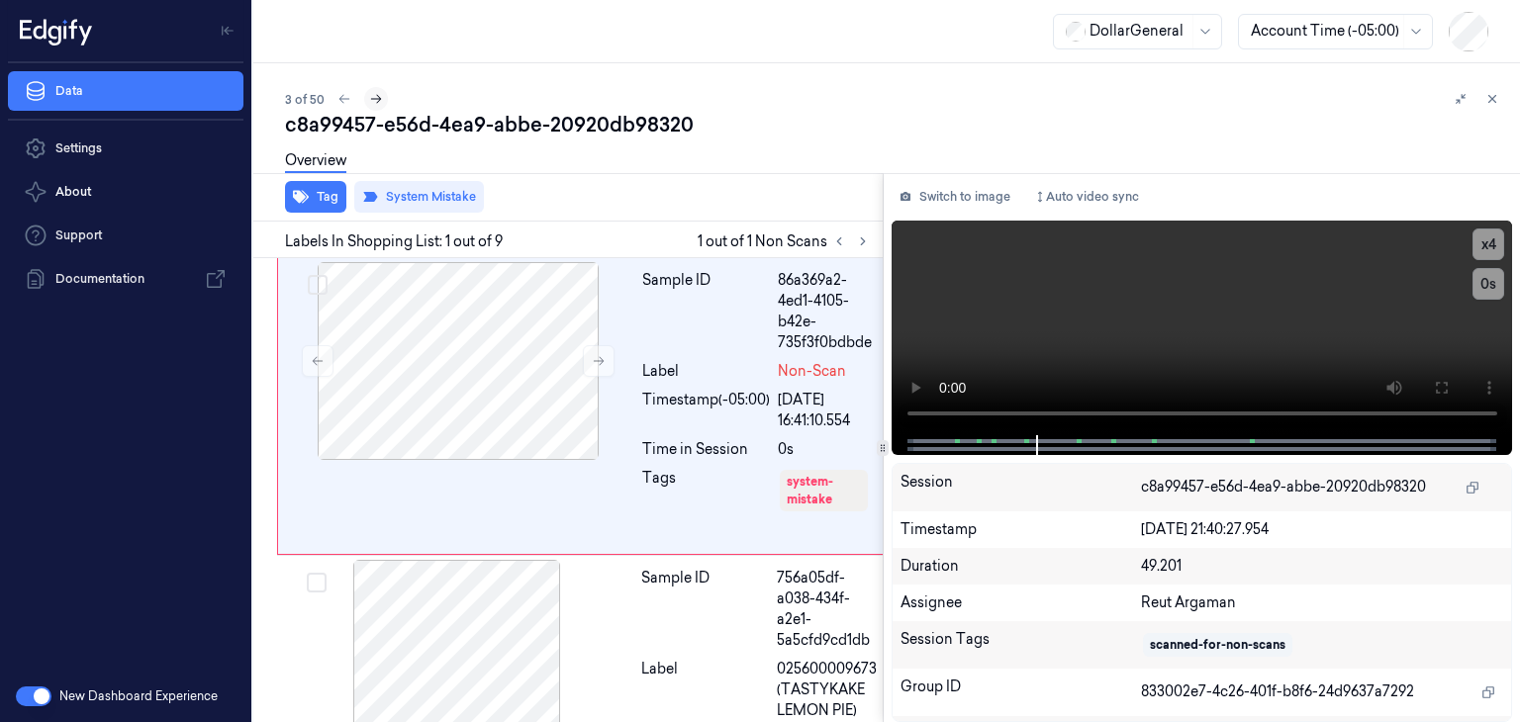
click at [376, 107] on button at bounding box center [376, 99] width 24 height 24
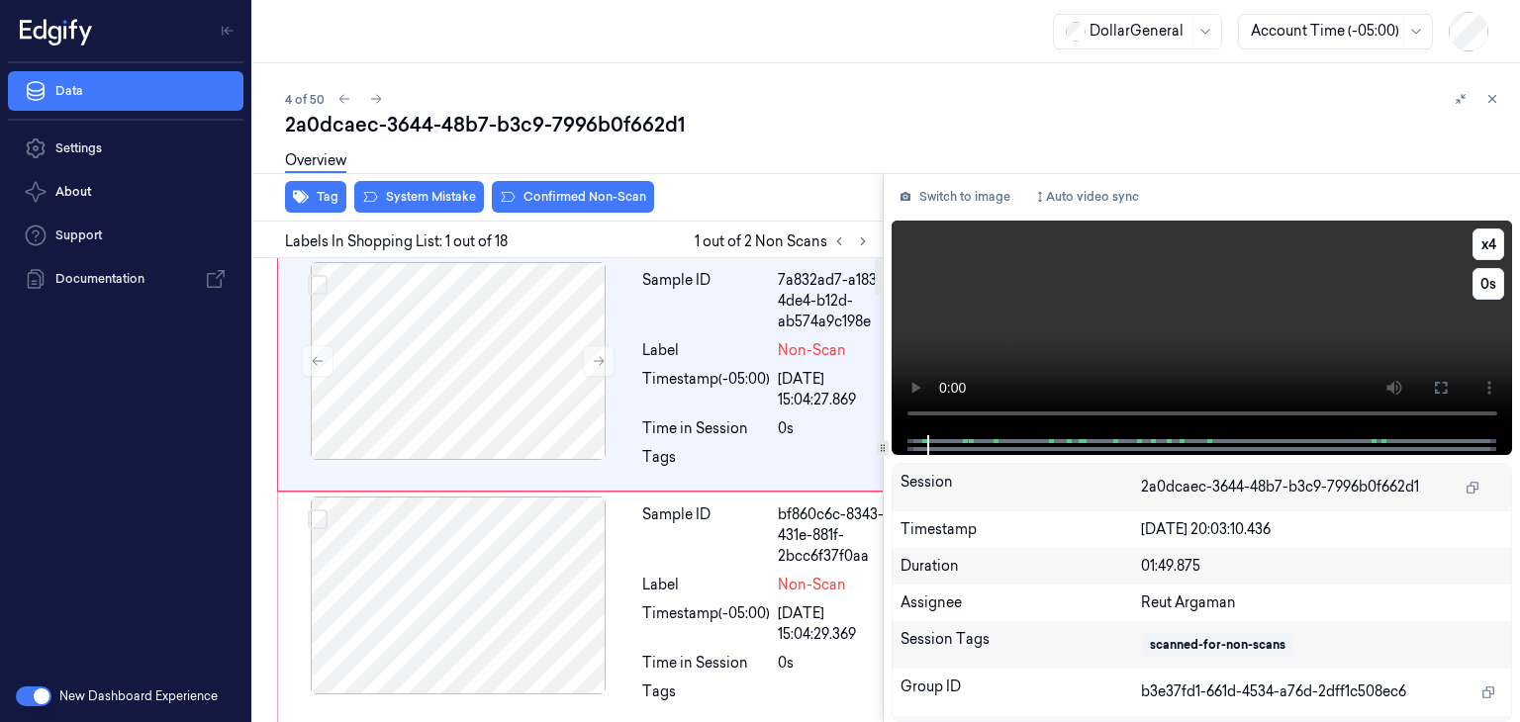
click at [1181, 310] on video at bounding box center [1203, 328] width 622 height 215
click at [586, 361] on button at bounding box center [599, 361] width 32 height 32
click at [1166, 336] on video at bounding box center [1203, 328] width 622 height 215
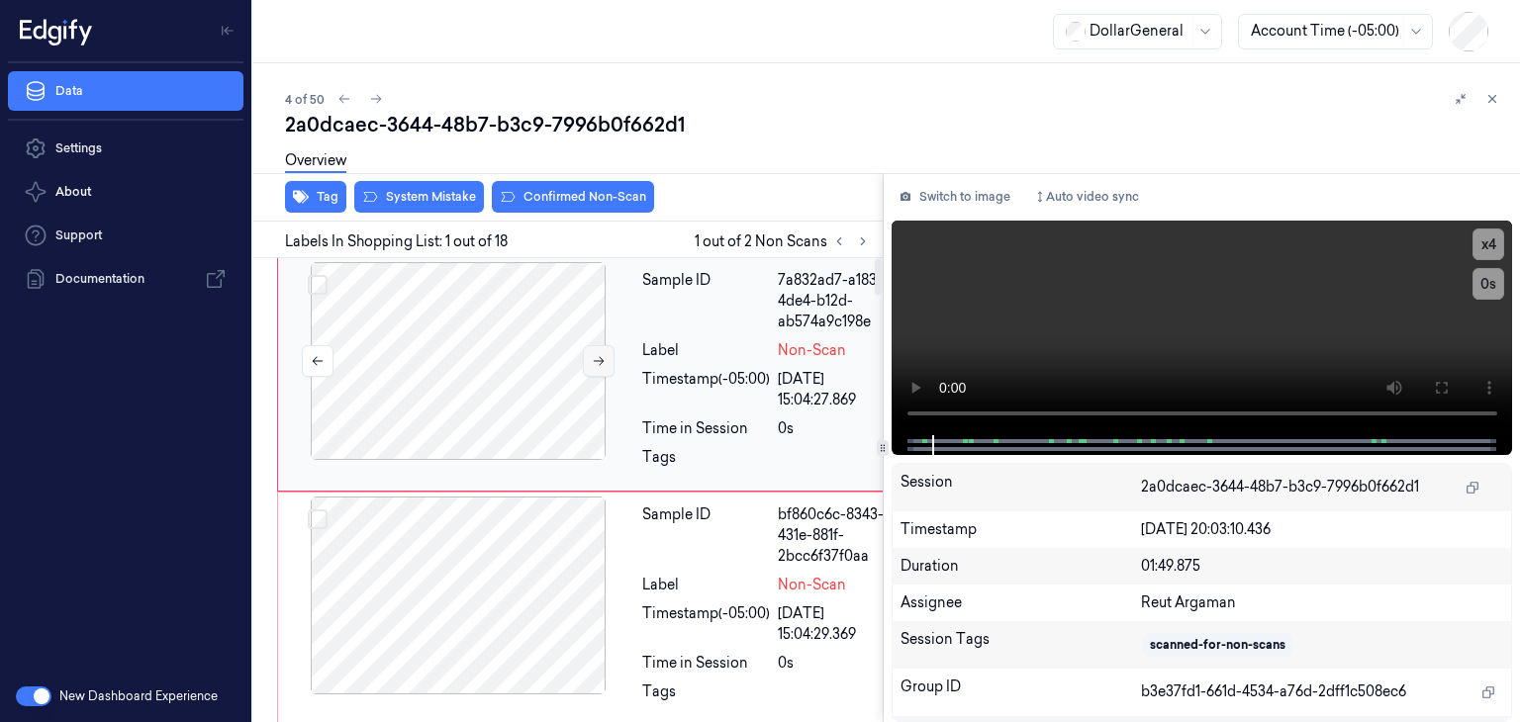
click at [587, 370] on button at bounding box center [599, 361] width 32 height 32
click at [600, 357] on icon at bounding box center [599, 361] width 14 height 14
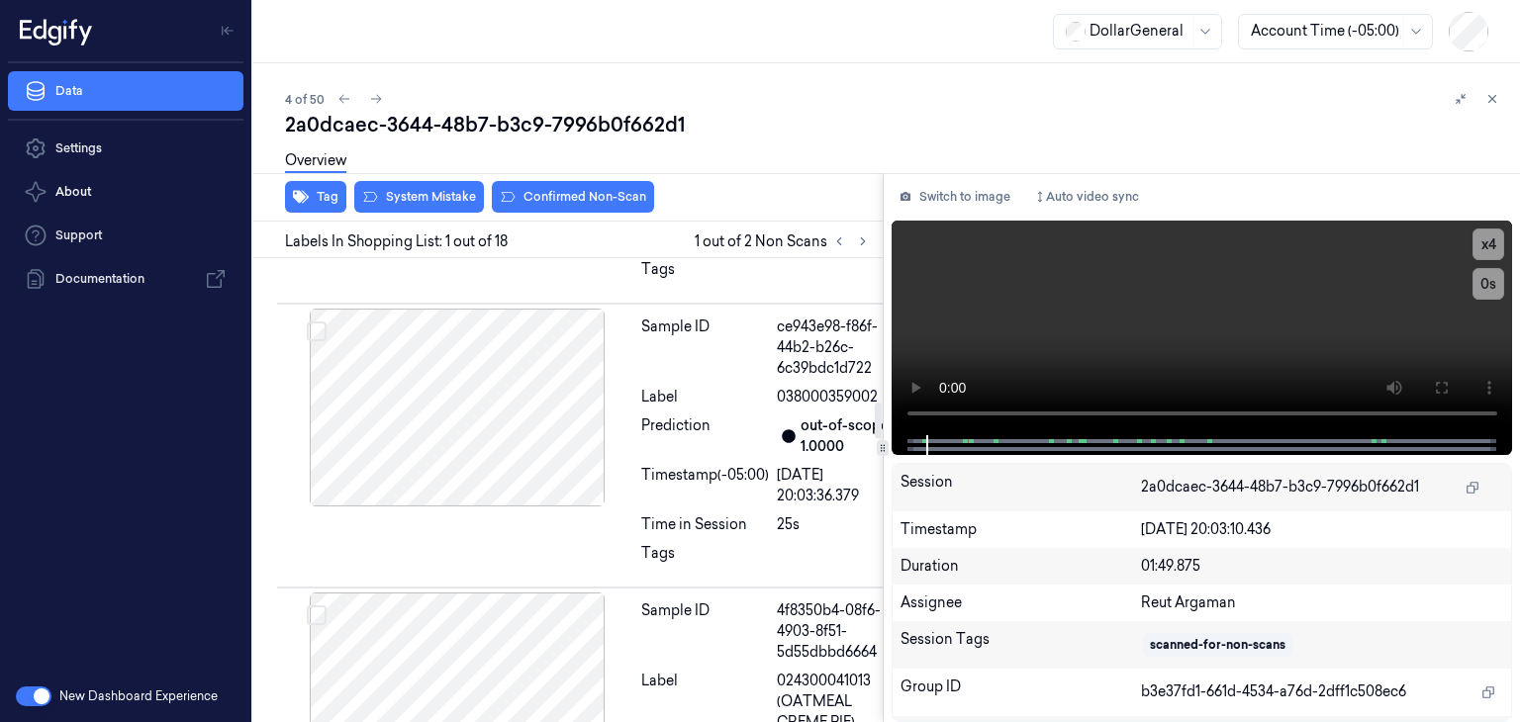
scroll to position [1880, 0]
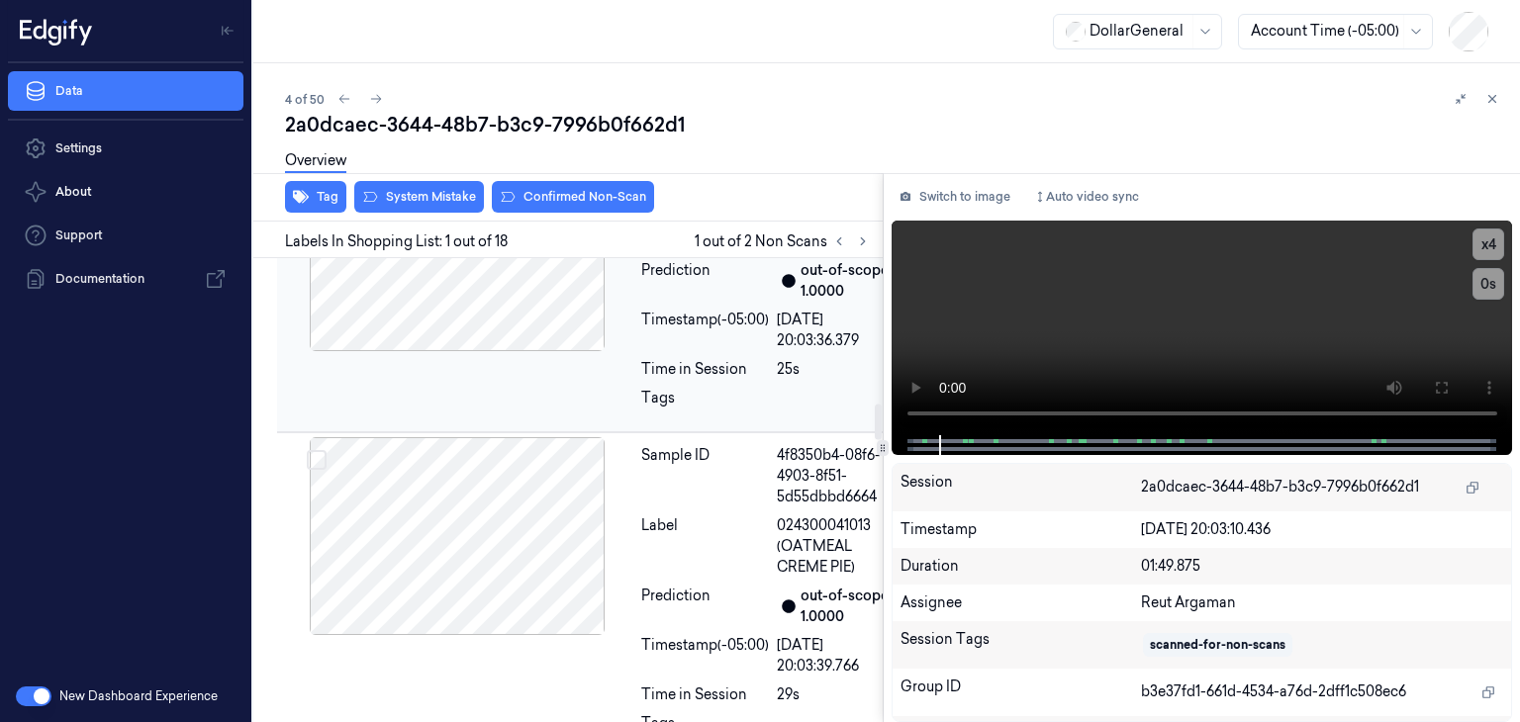
click at [541, 351] on div at bounding box center [457, 252] width 352 height 198
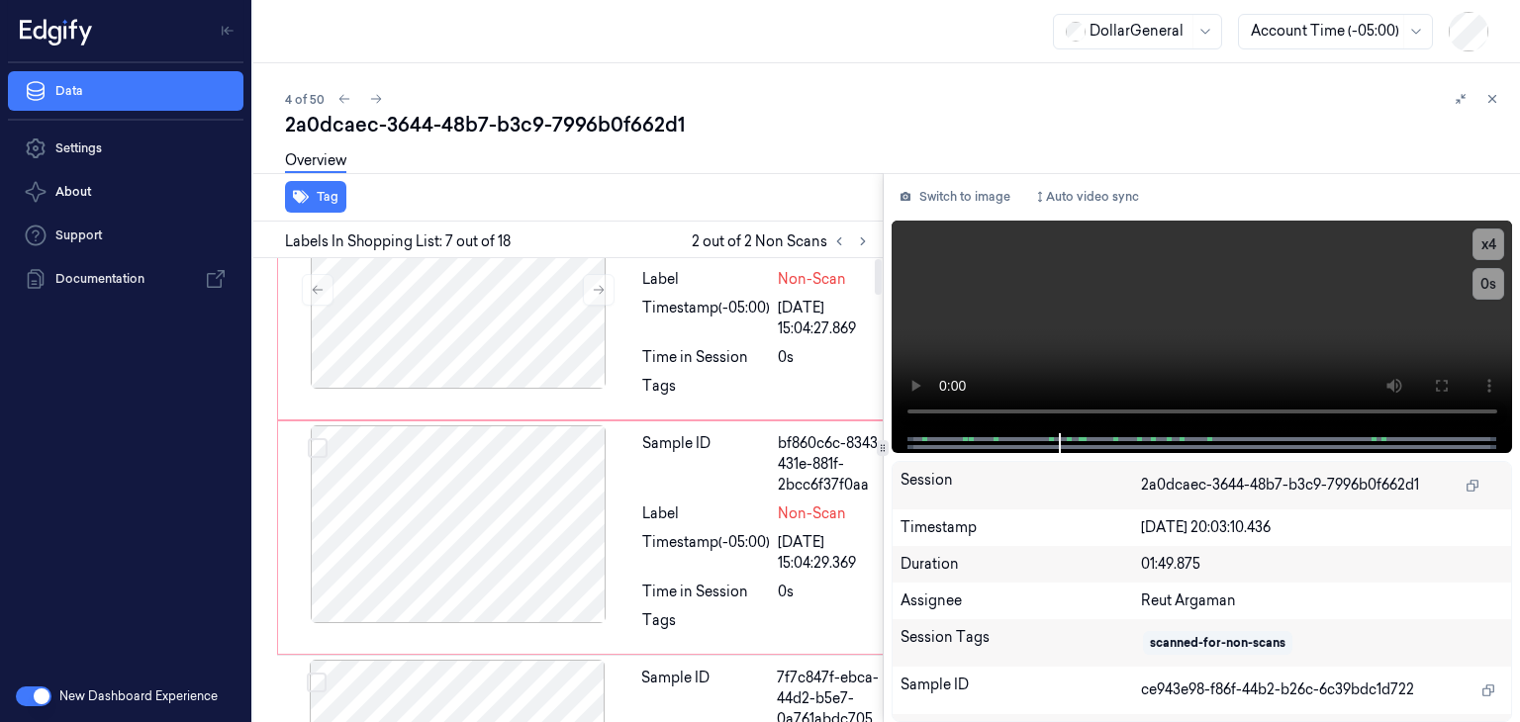
scroll to position [0, 0]
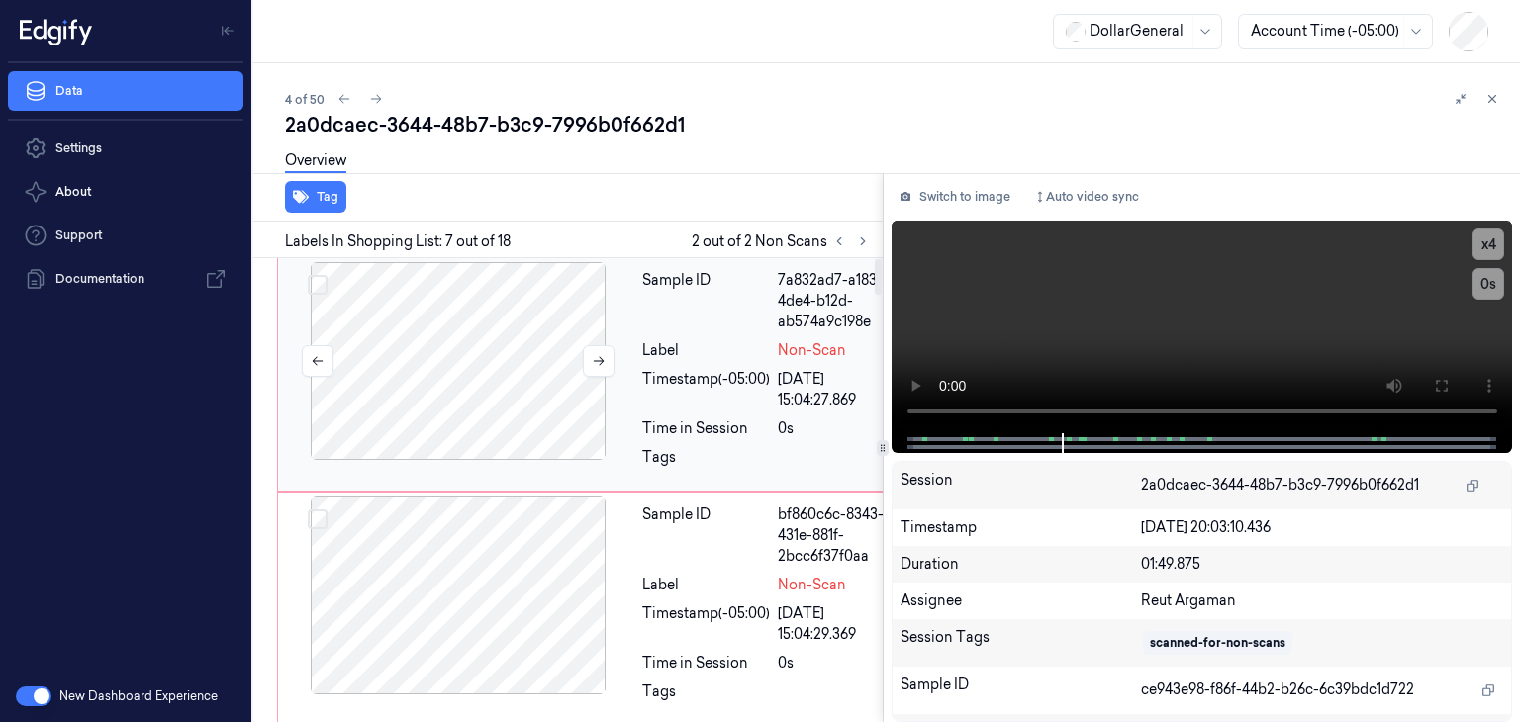
click at [459, 344] on div at bounding box center [458, 361] width 352 height 198
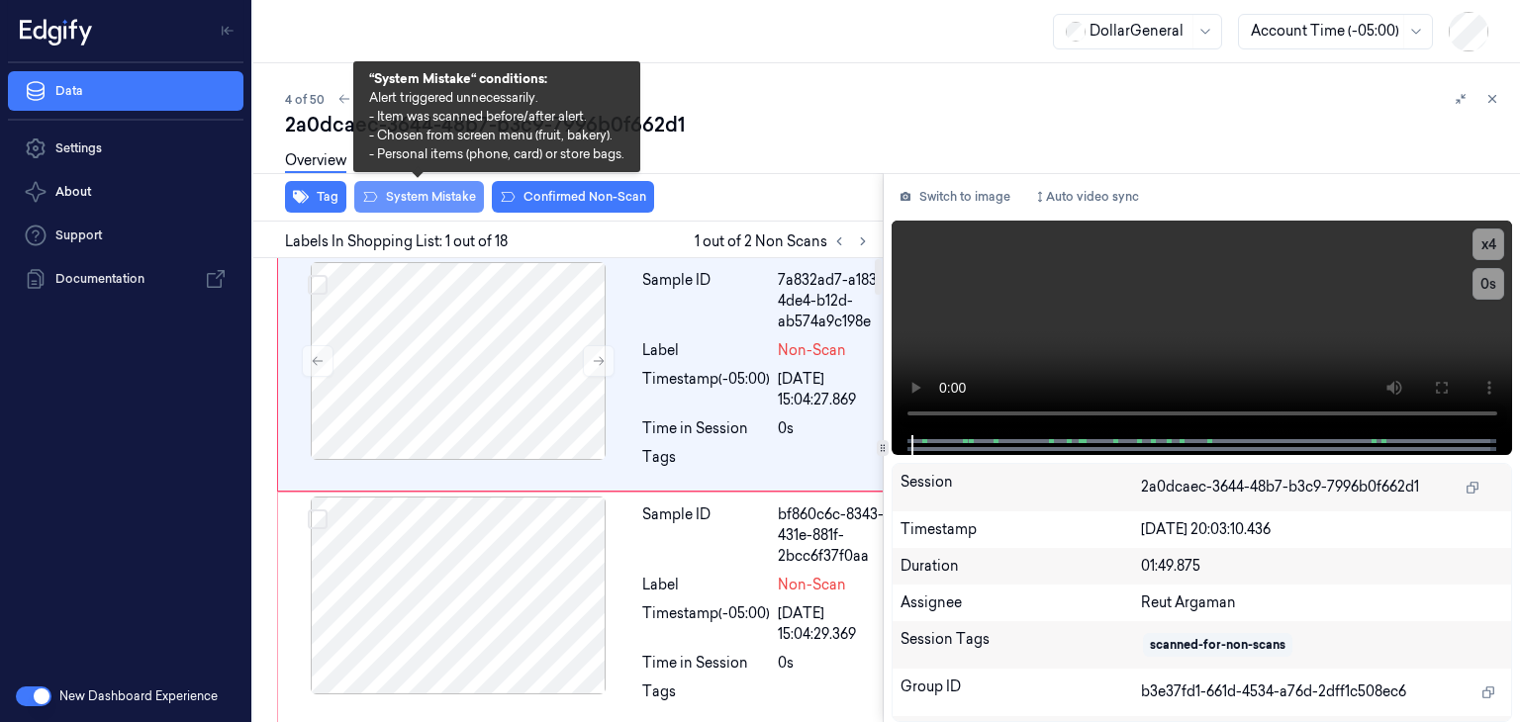
click at [407, 202] on button "System Mistake" at bounding box center [419, 197] width 130 height 32
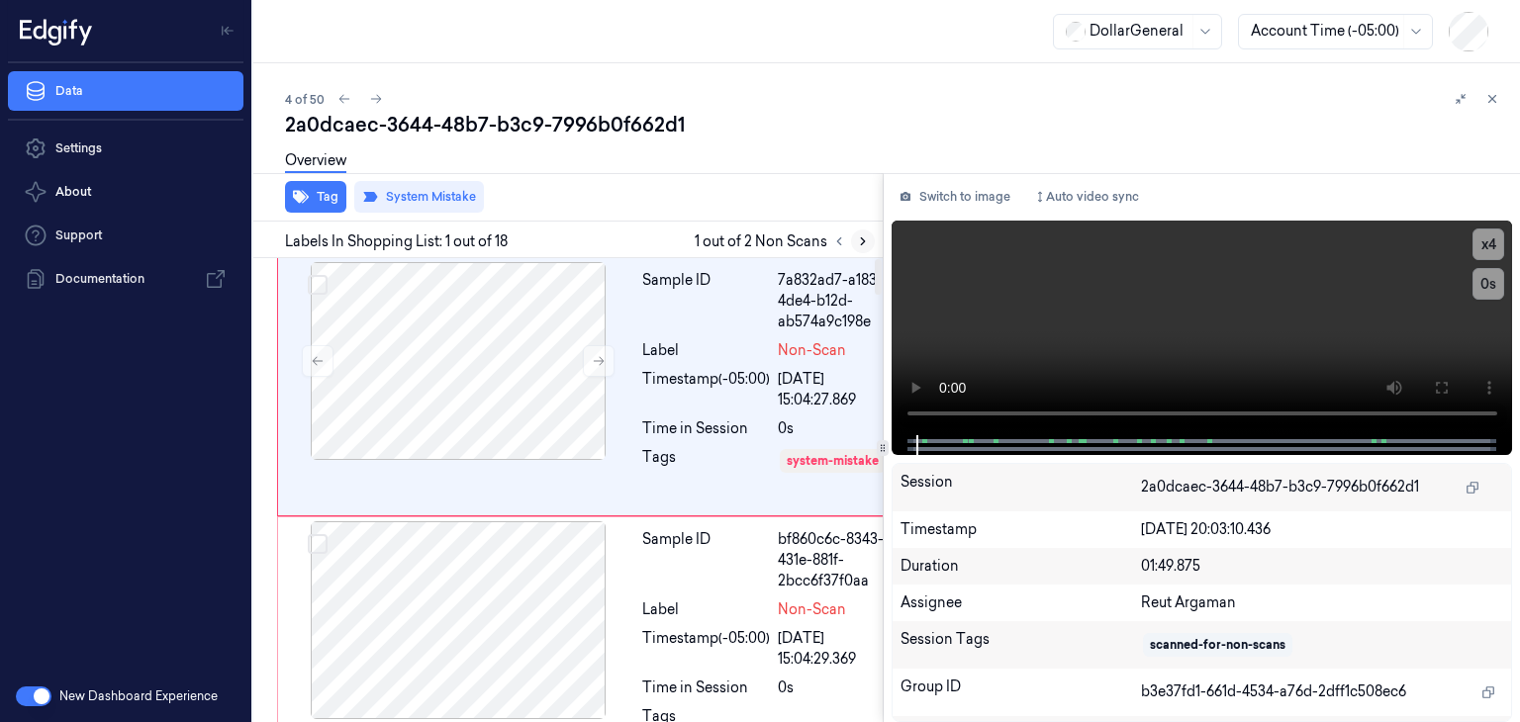
click at [868, 247] on button at bounding box center [863, 242] width 24 height 24
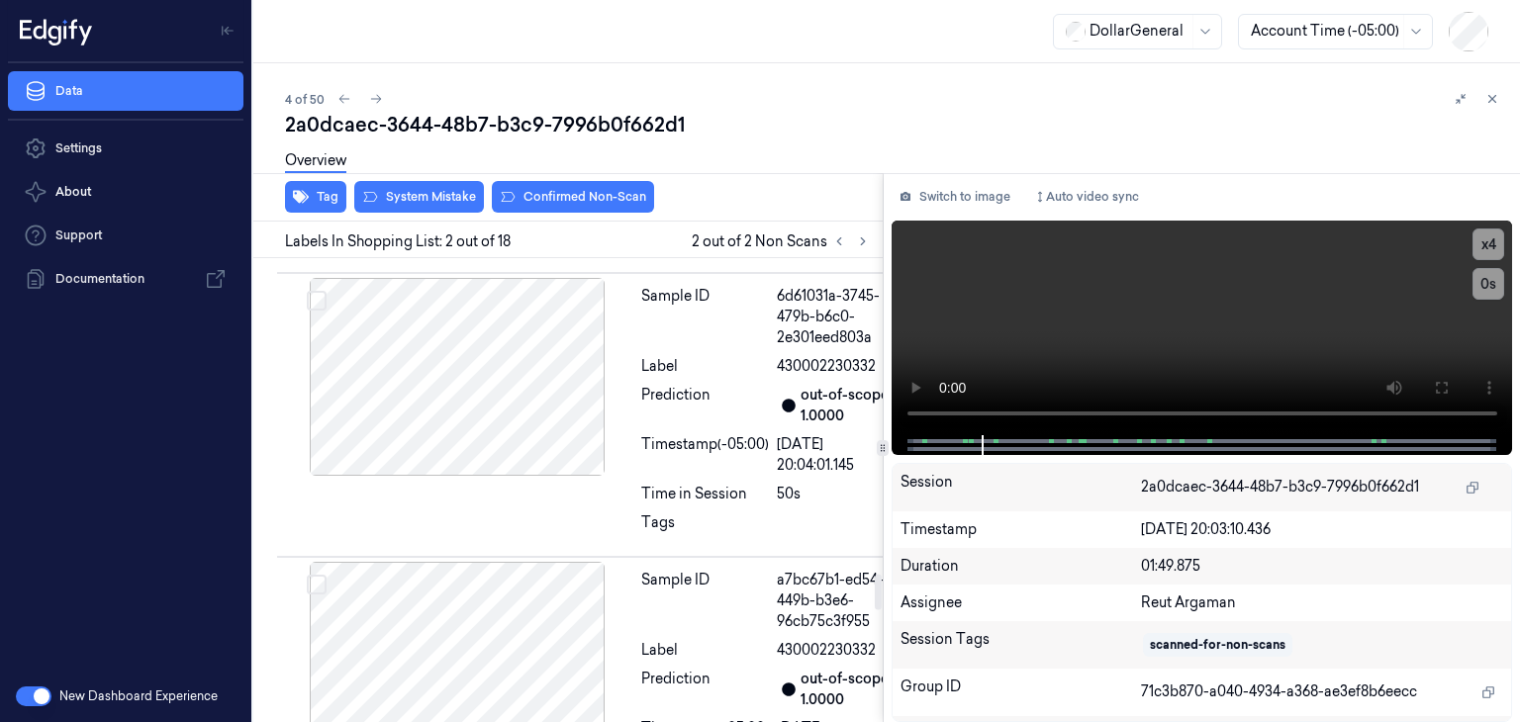
scroll to position [4150, 0]
click at [508, 191] on div at bounding box center [457, 92] width 352 height 198
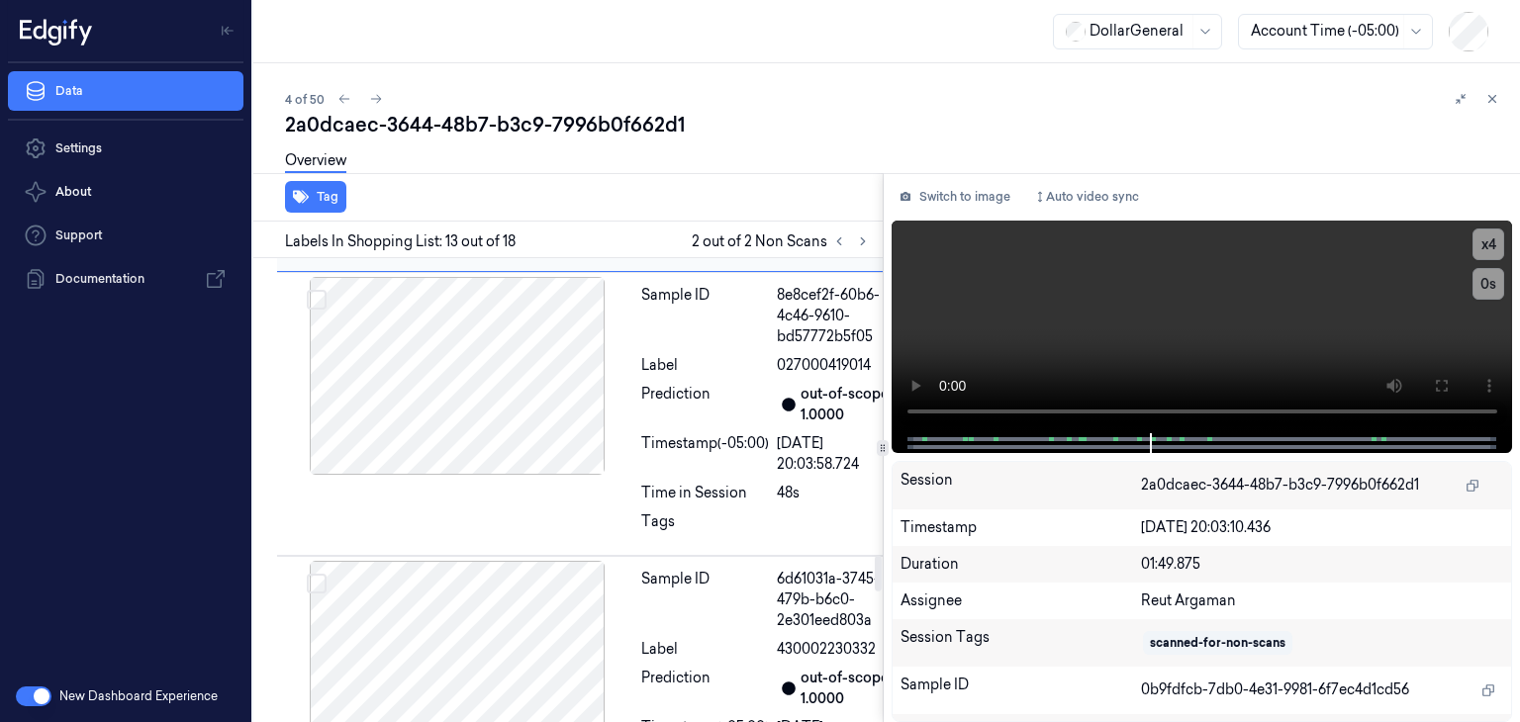
scroll to position [3920, 0]
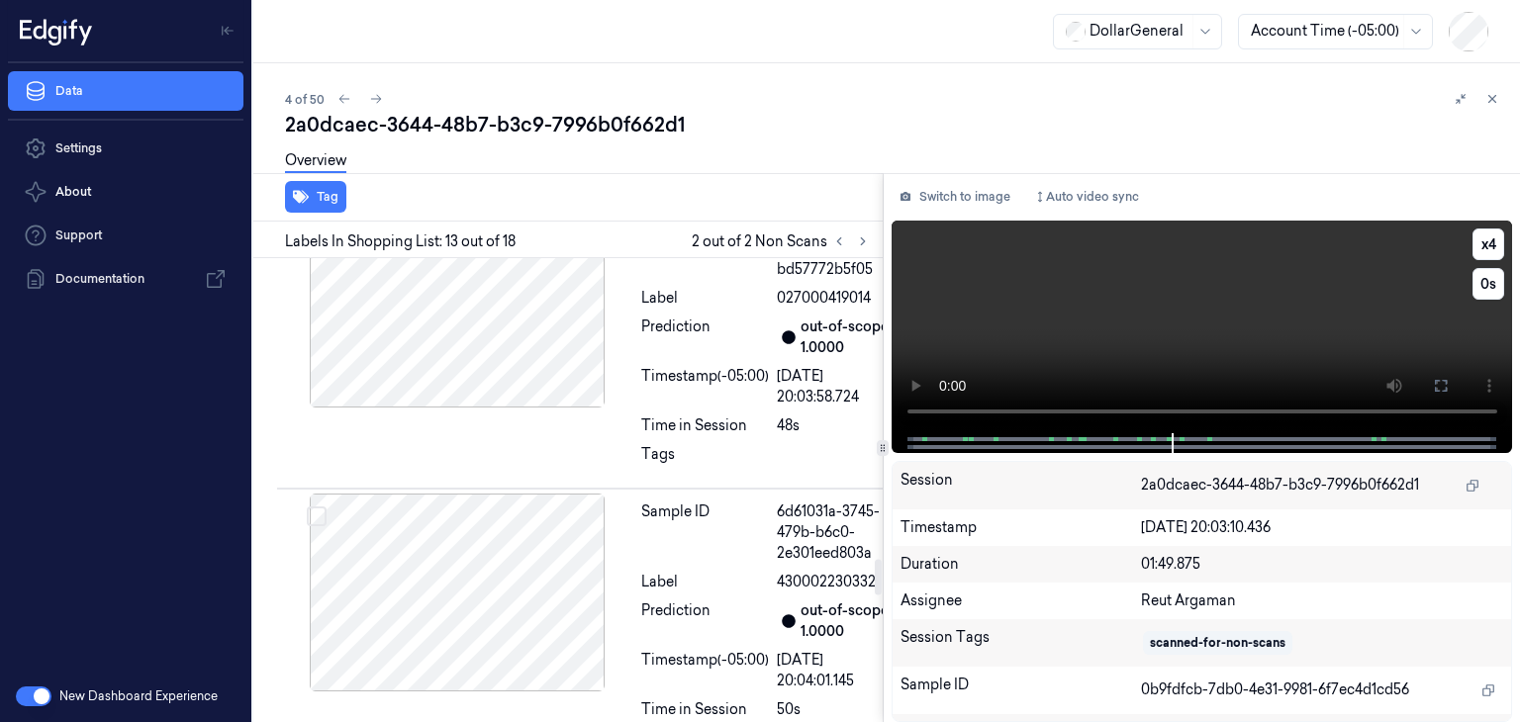
click at [1134, 335] on video at bounding box center [1203, 327] width 622 height 213
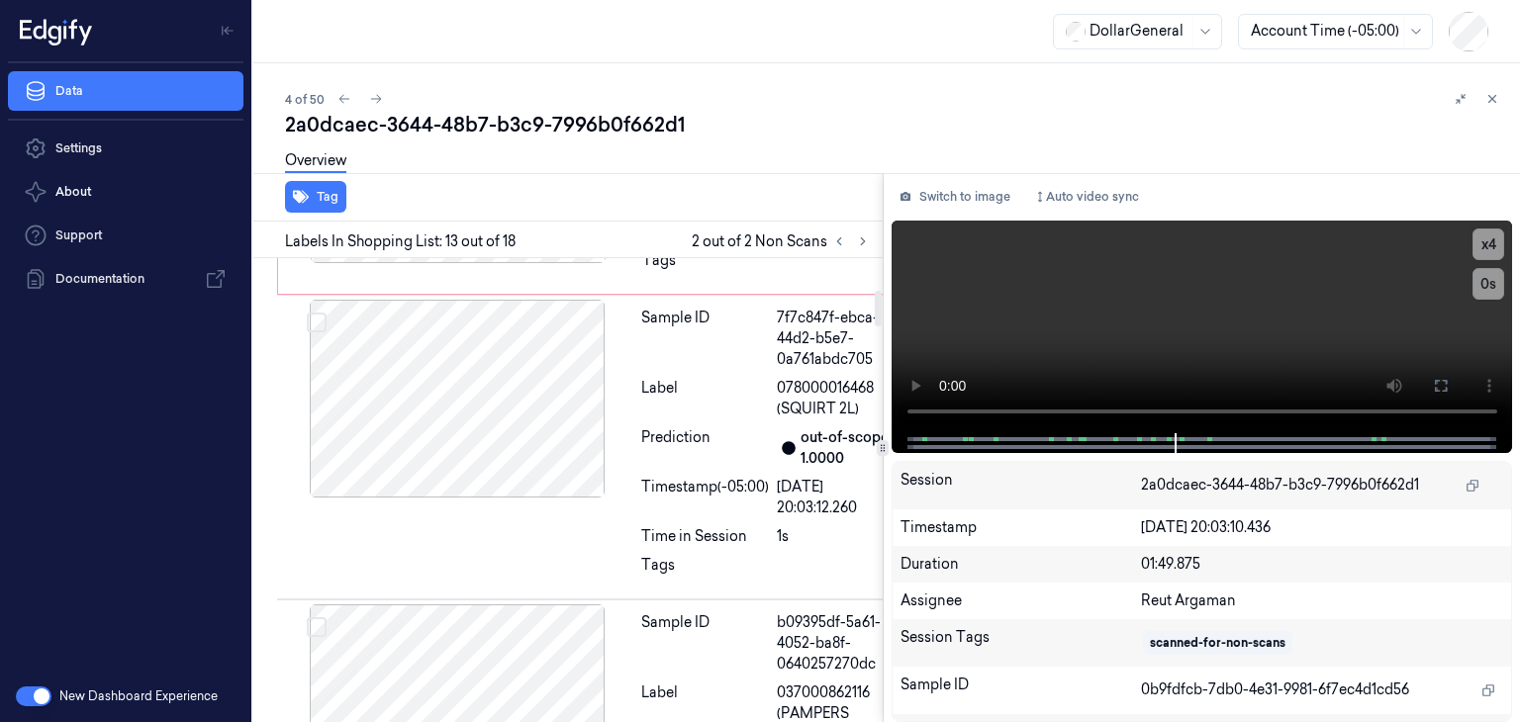
scroll to position [0, 0]
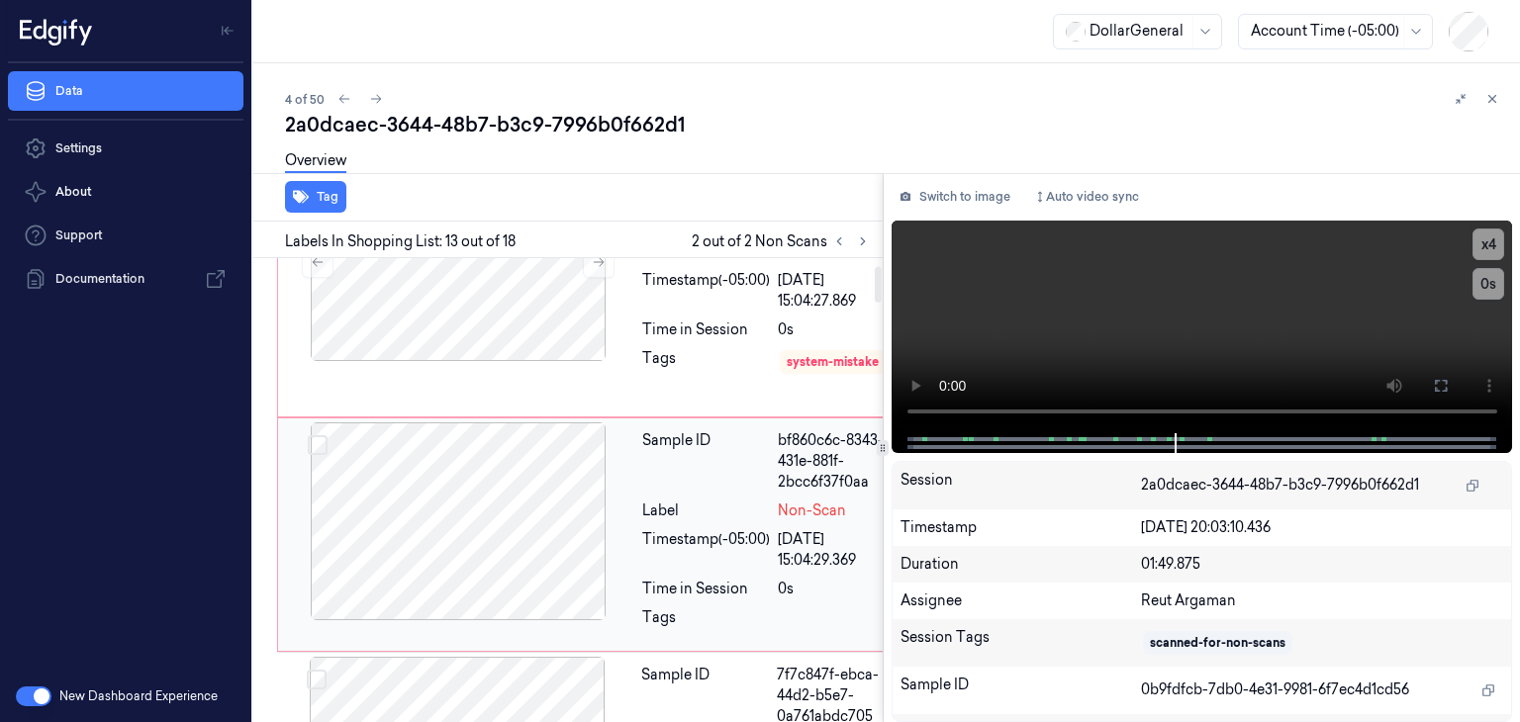
click at [474, 524] on div at bounding box center [458, 522] width 352 height 198
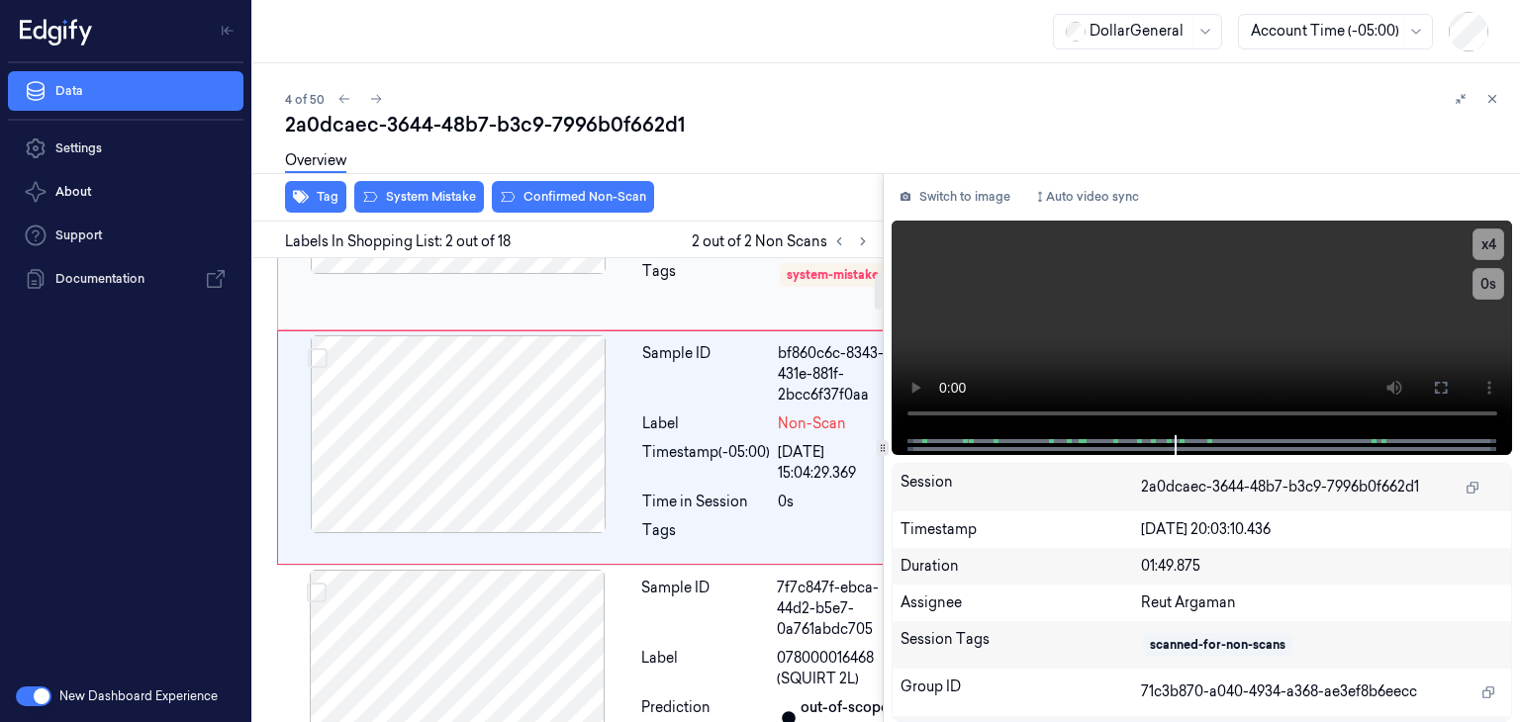
scroll to position [191, 0]
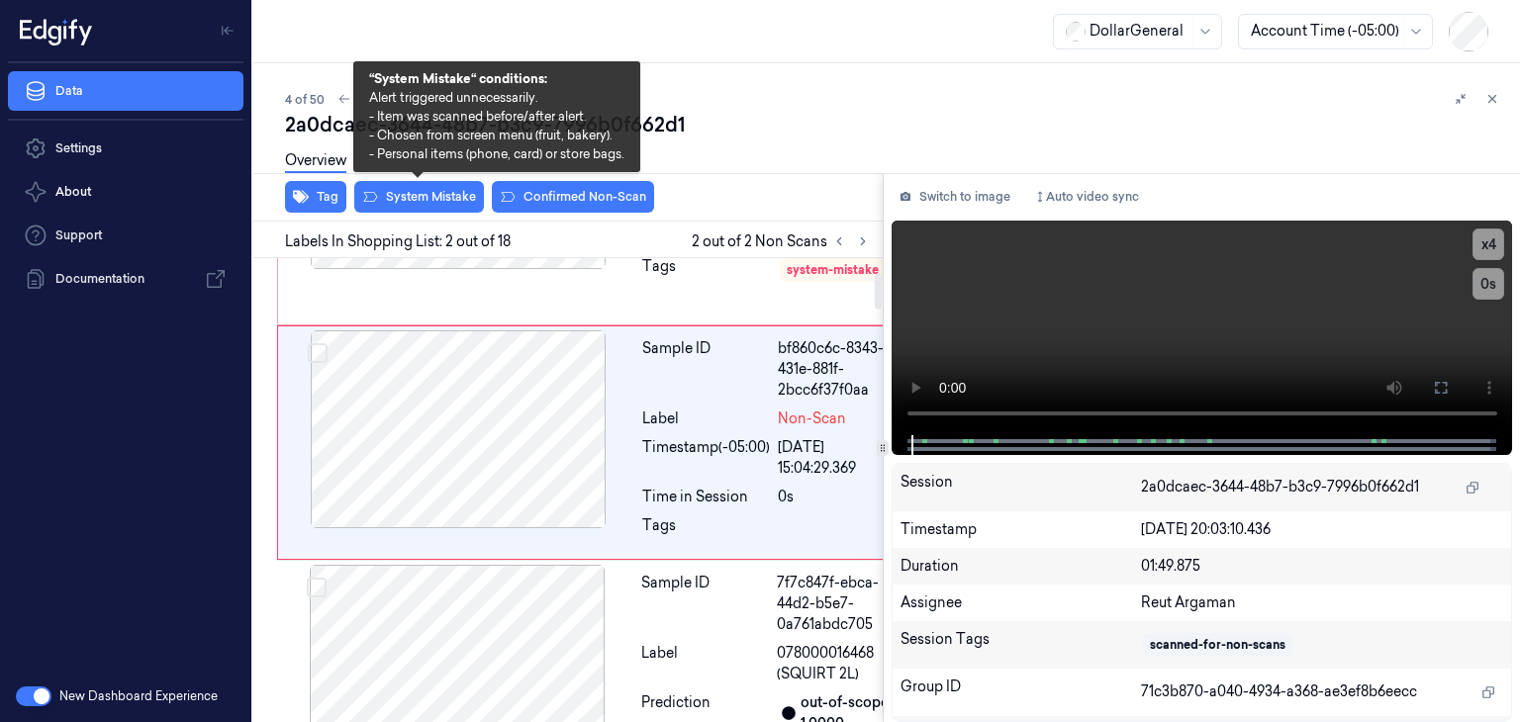
click at [426, 183] on div "Overview" at bounding box center [894, 164] width 1219 height 50
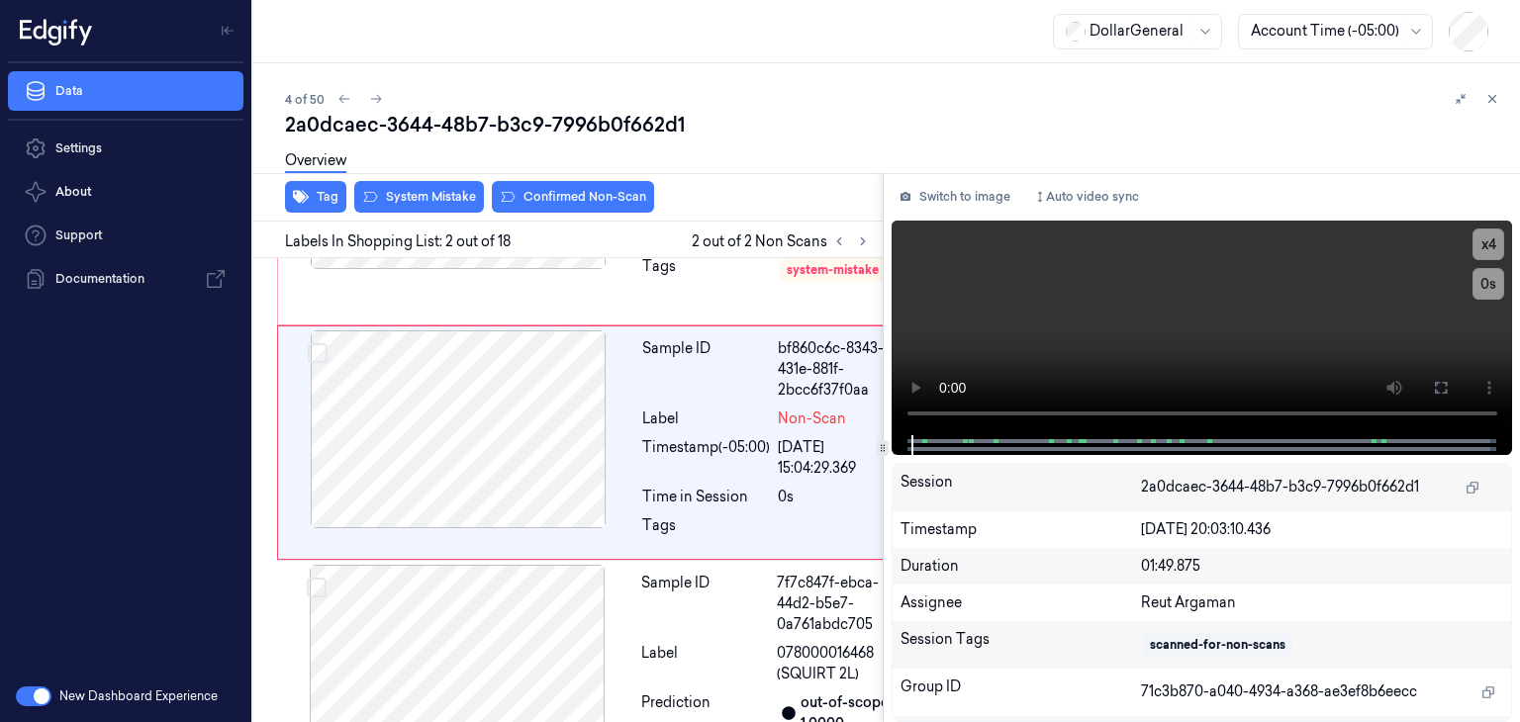
click at [426, 187] on div "Overview" at bounding box center [894, 164] width 1219 height 50
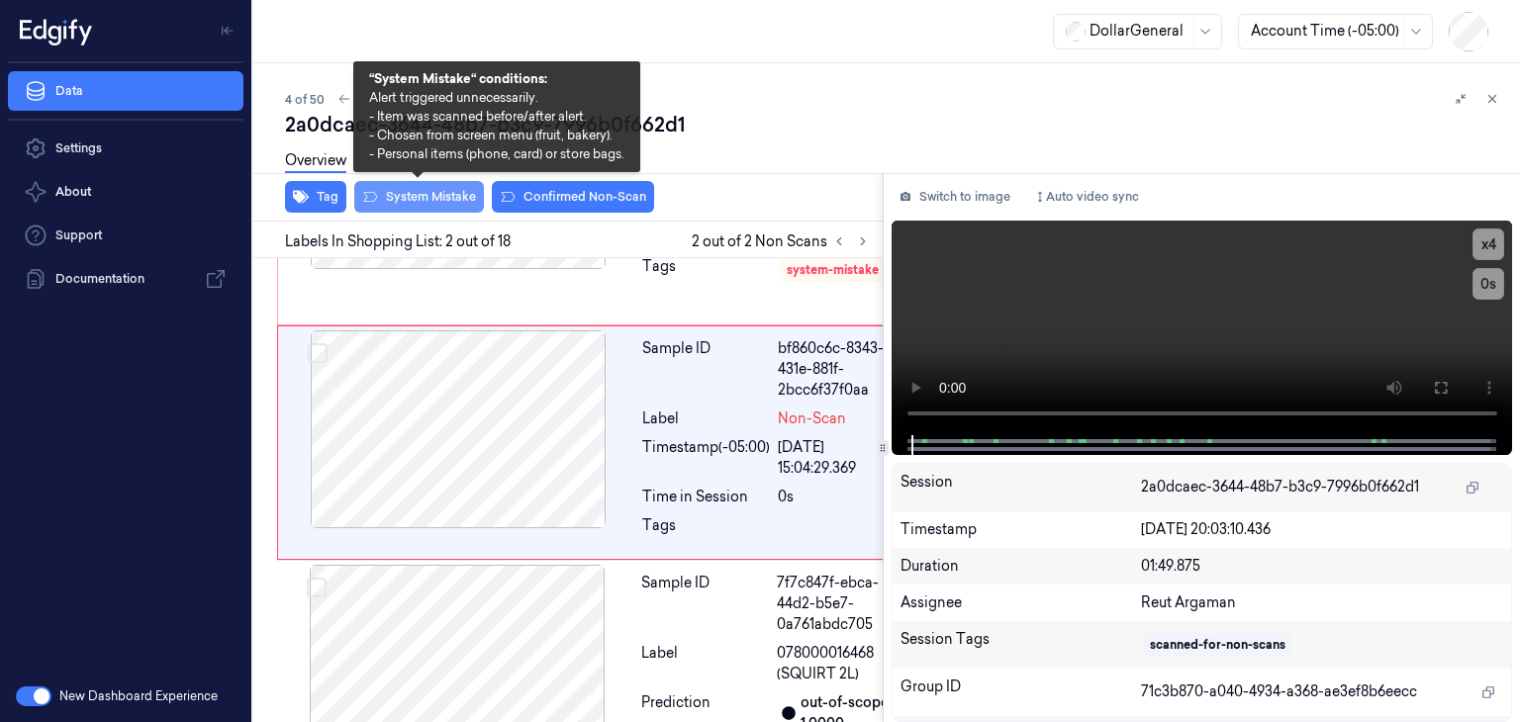
click at [421, 195] on button "System Mistake" at bounding box center [419, 197] width 130 height 32
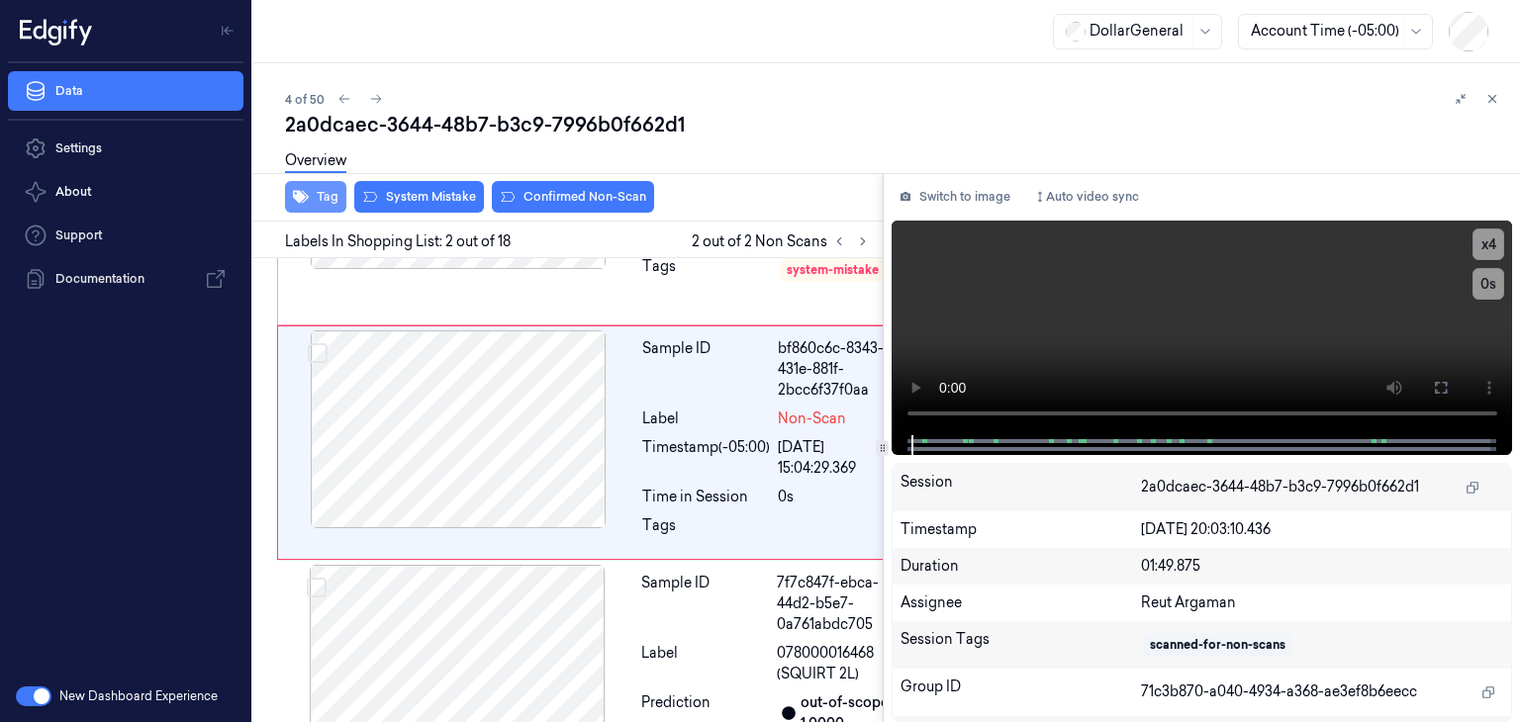
scroll to position [213, 0]
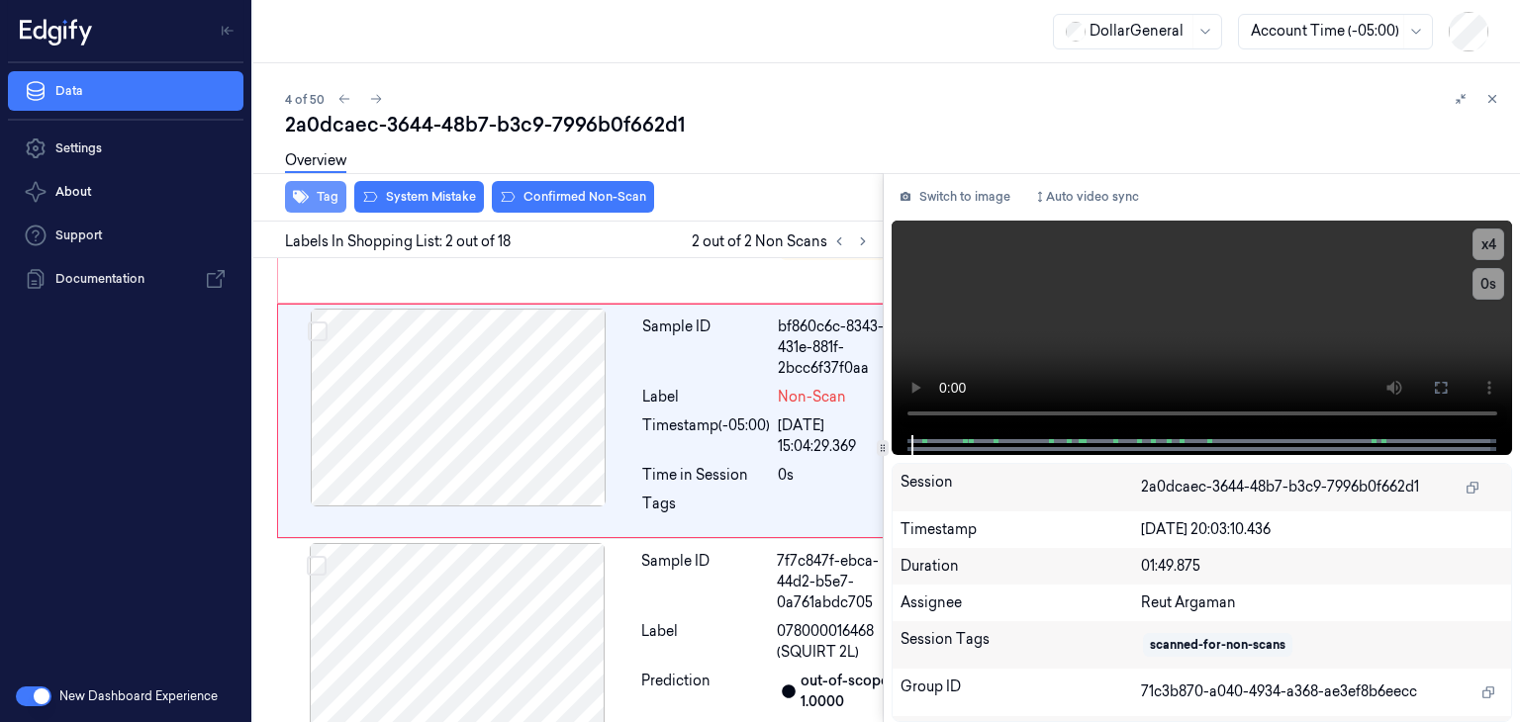
click at [323, 206] on button "Tag" at bounding box center [315, 197] width 61 height 32
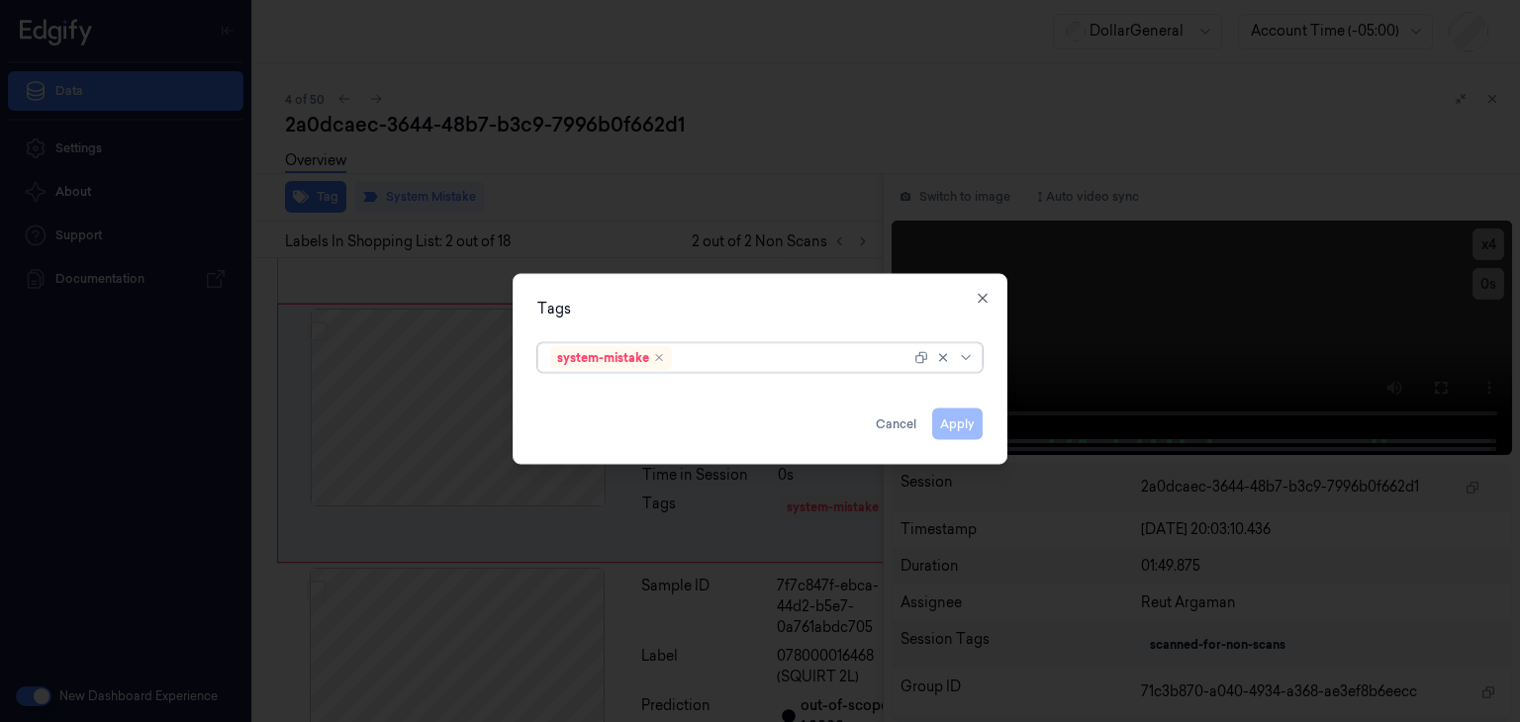
click at [976, 363] on div at bounding box center [968, 358] width 20 height 16
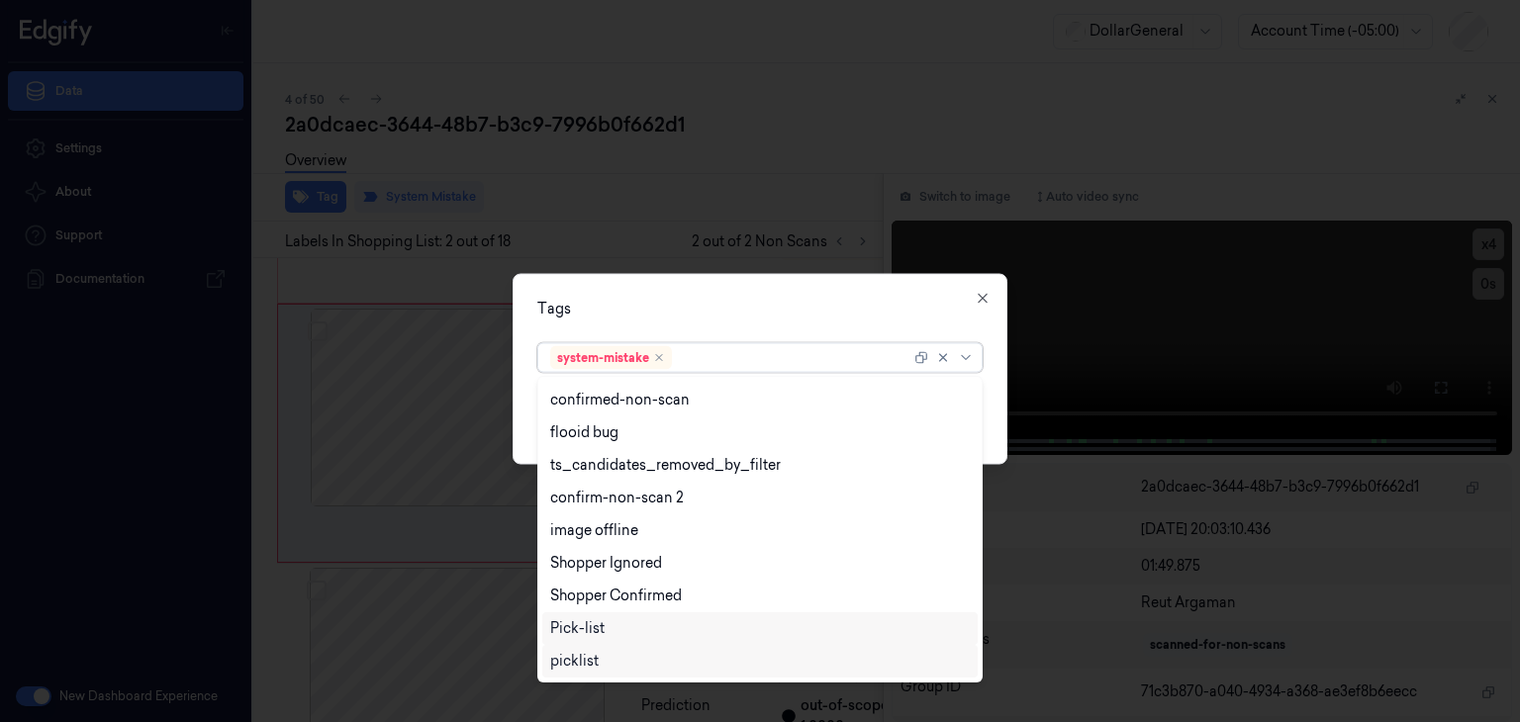
click at [631, 654] on div "picklist" at bounding box center [760, 661] width 420 height 21
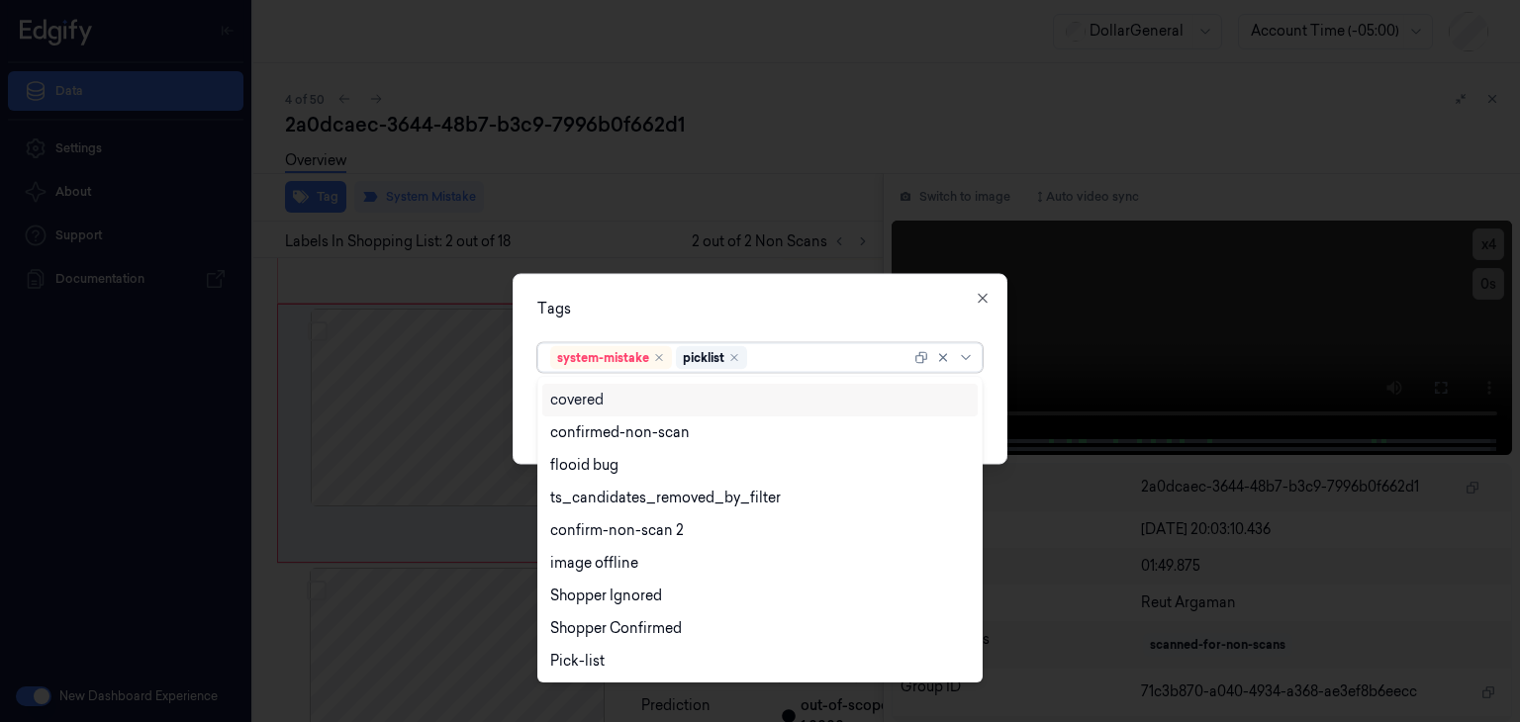
click at [998, 389] on div "Tags option picklist, selected. 23 results available. Use Up and Down to choose…" at bounding box center [760, 369] width 495 height 191
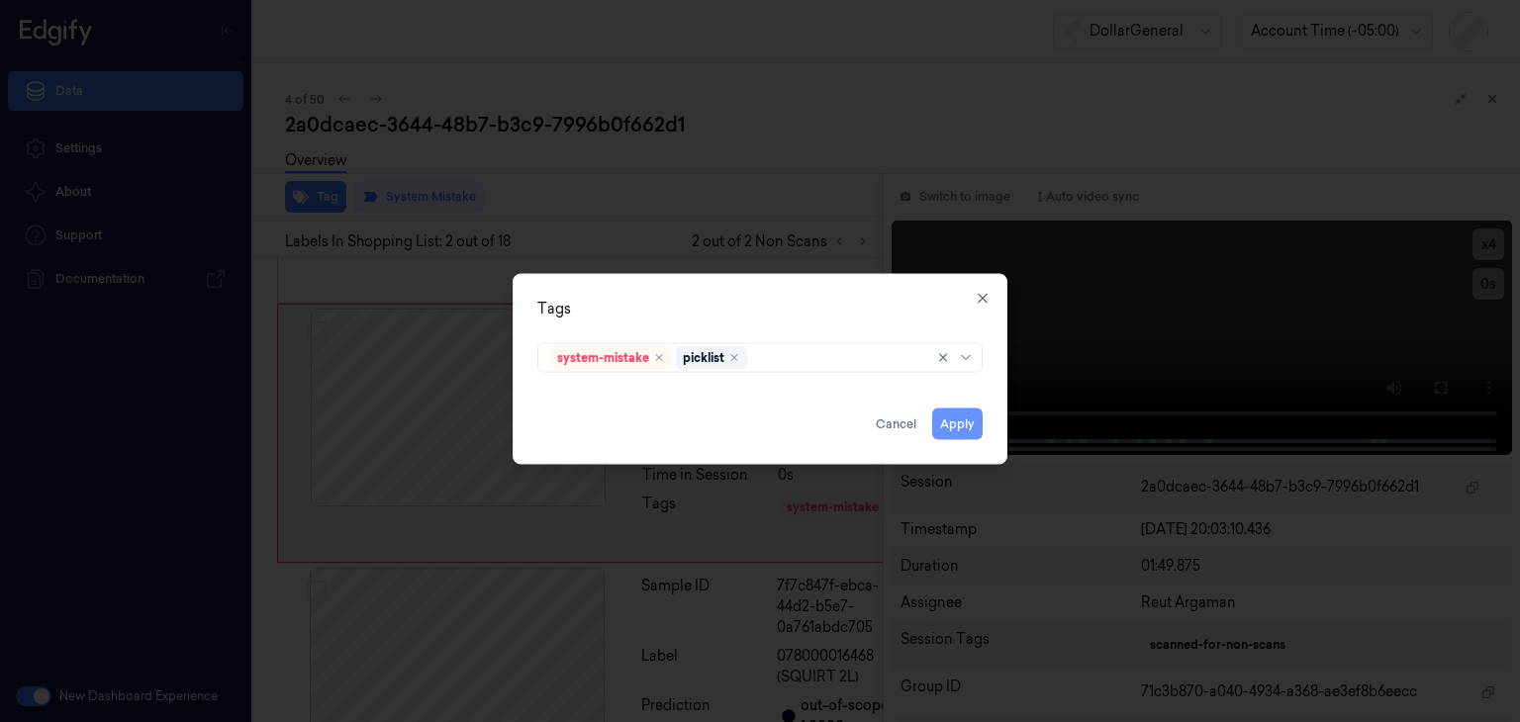
click at [952, 431] on button "Apply" at bounding box center [957, 425] width 50 height 32
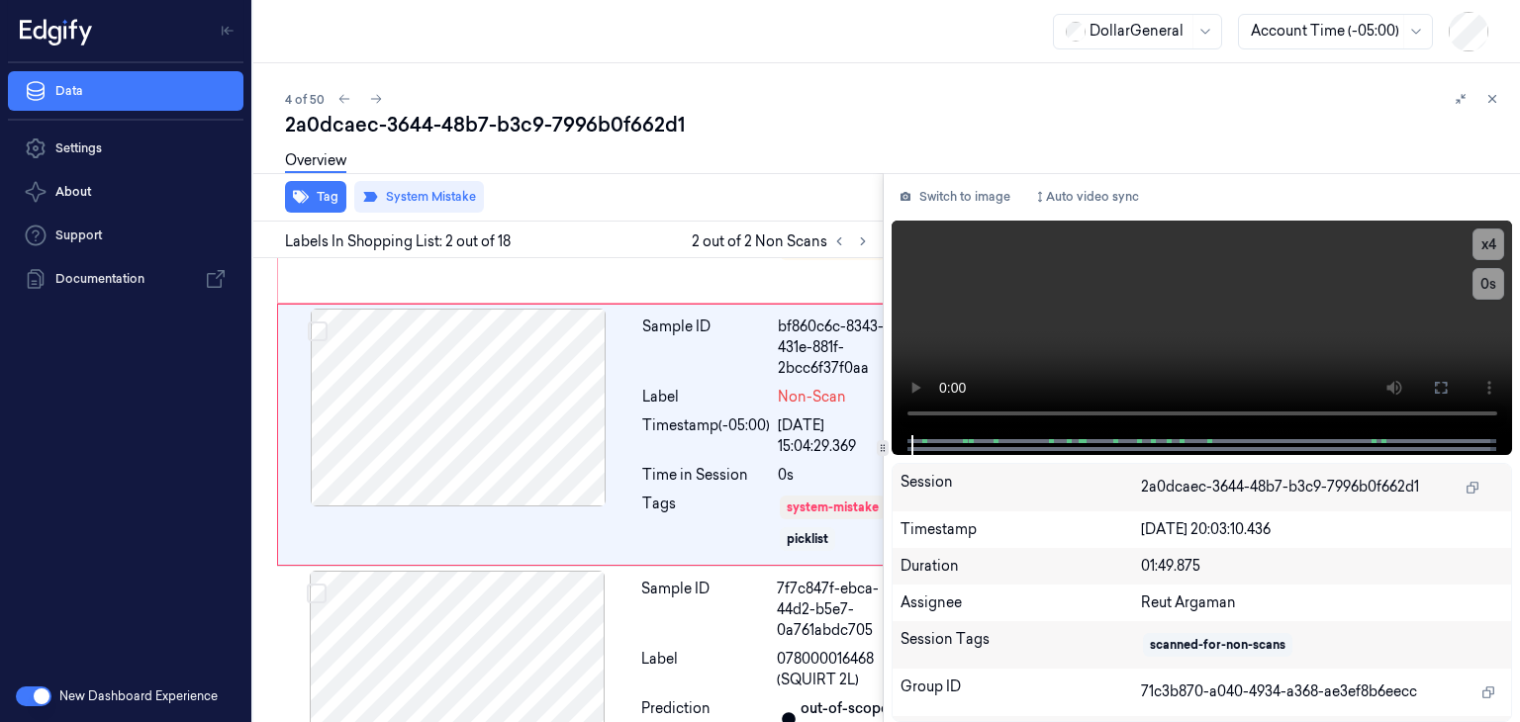
scroll to position [214, 0]
click at [380, 103] on icon at bounding box center [376, 99] width 14 height 14
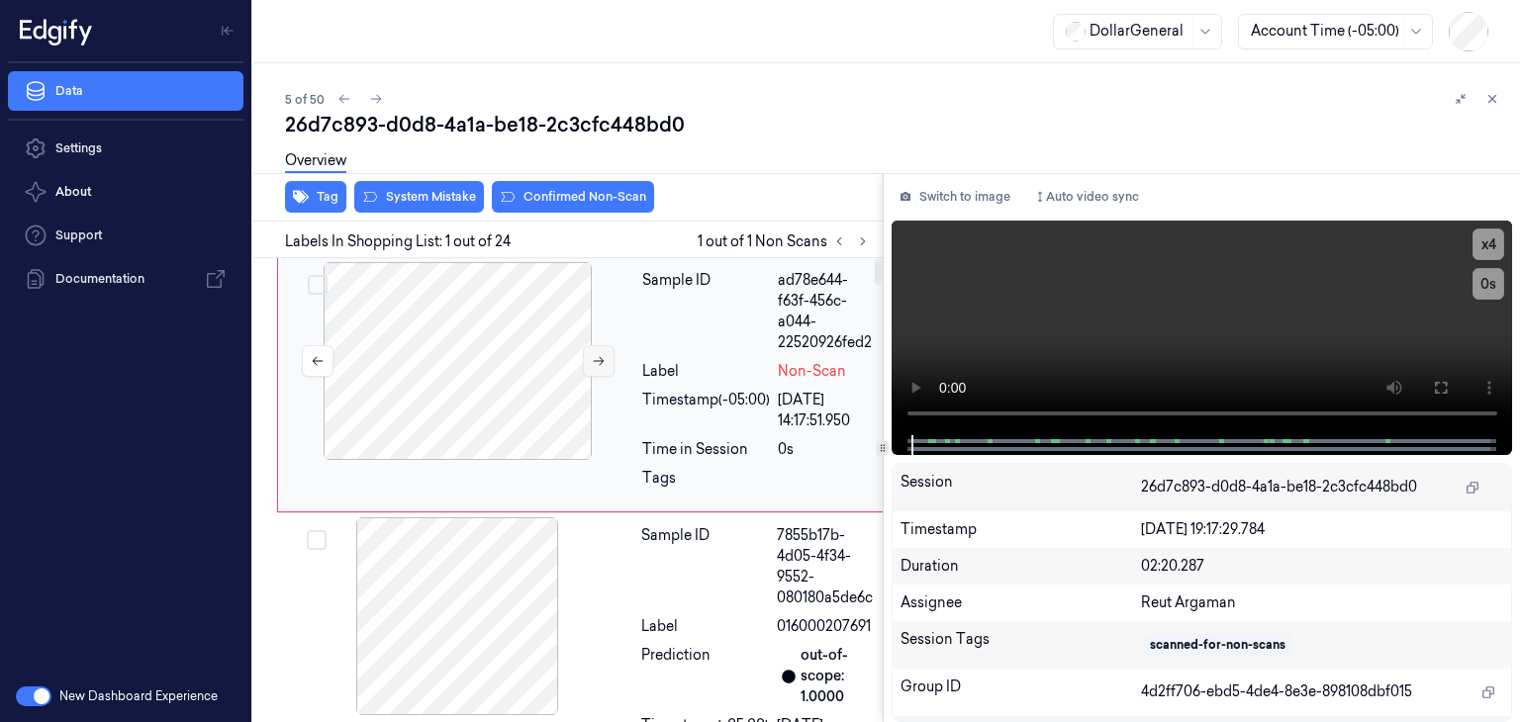
click at [588, 353] on button at bounding box center [599, 361] width 32 height 32
click at [1144, 300] on video at bounding box center [1203, 328] width 622 height 215
click at [437, 199] on button "System Mistake" at bounding box center [419, 197] width 130 height 32
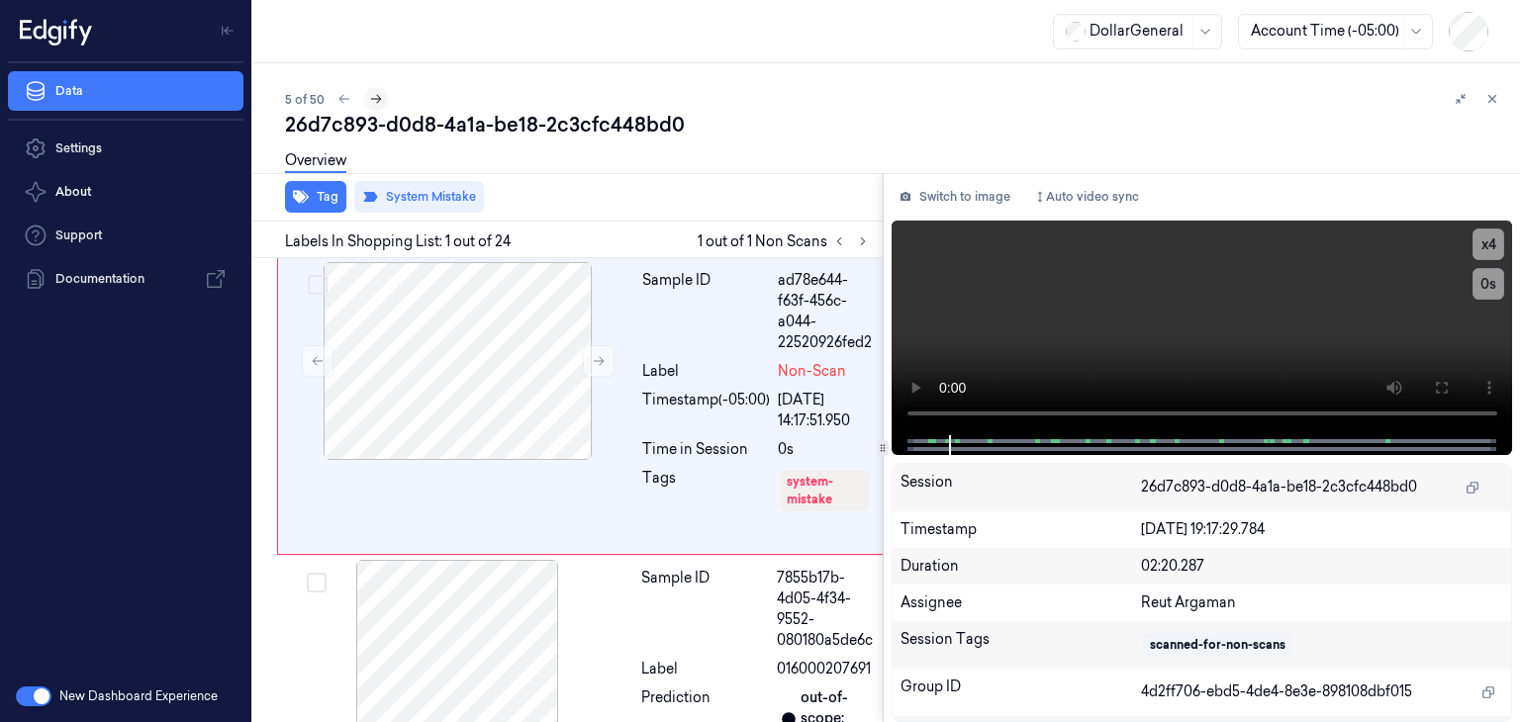
click at [380, 102] on icon at bounding box center [376, 99] width 14 height 14
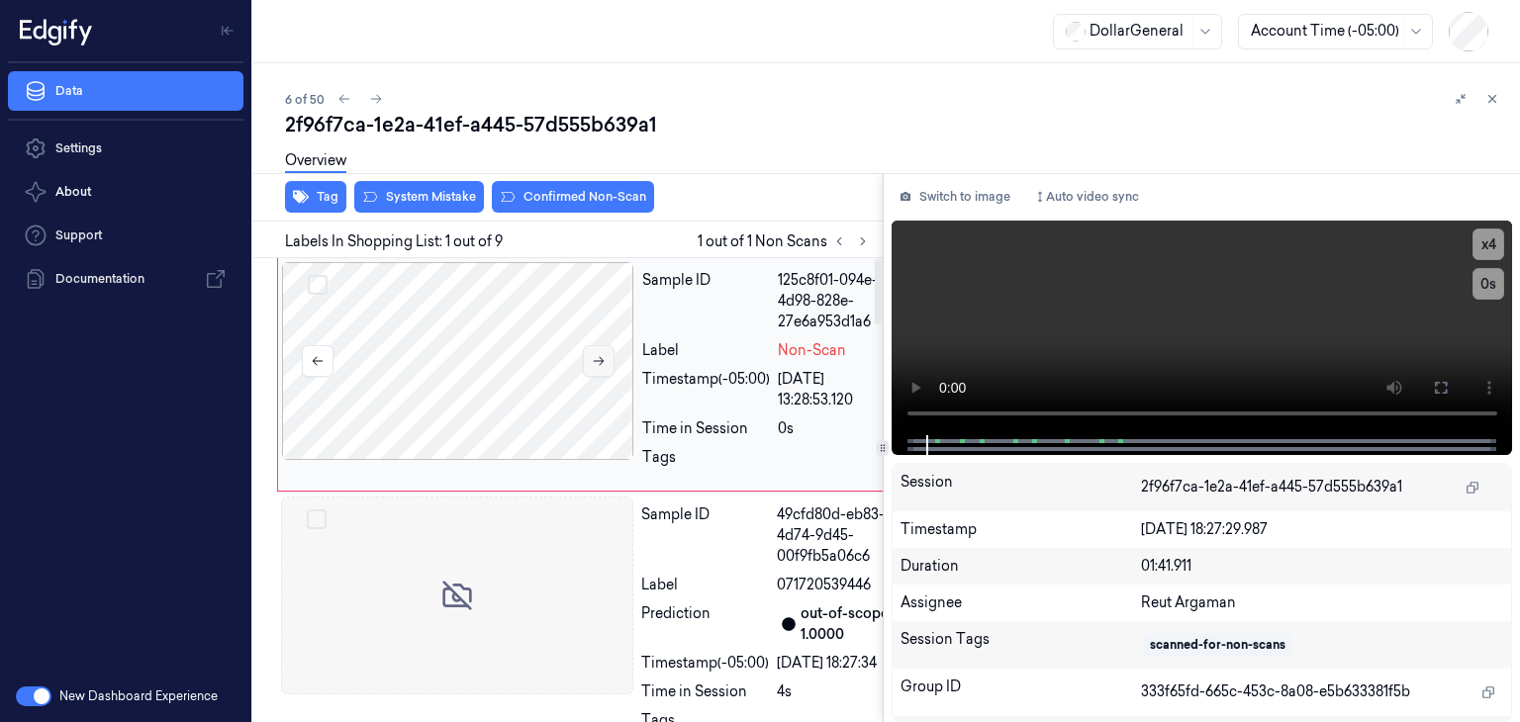
click at [596, 354] on icon at bounding box center [599, 361] width 14 height 14
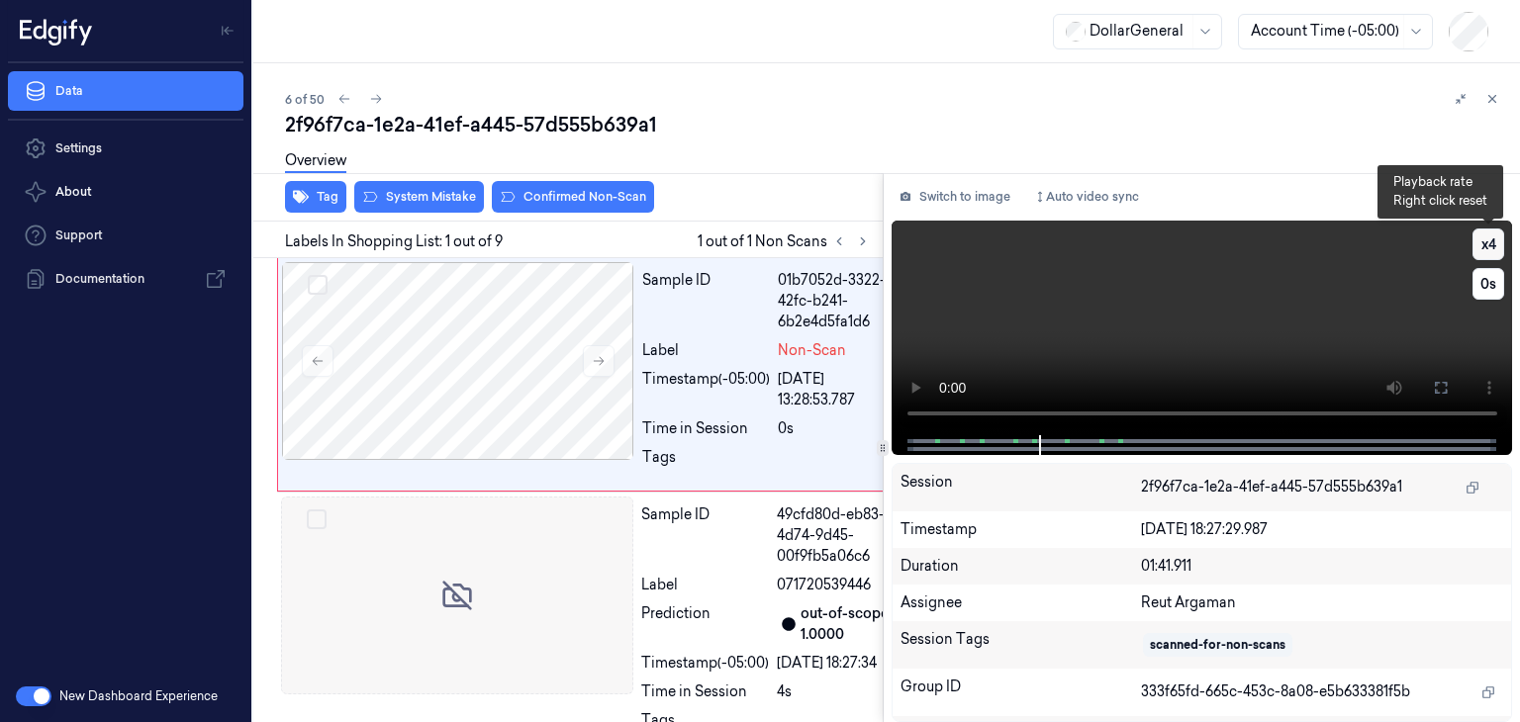
click at [1496, 251] on button "x 4" at bounding box center [1489, 245] width 32 height 32
click at [1496, 251] on button "x 1" at bounding box center [1489, 245] width 32 height 32
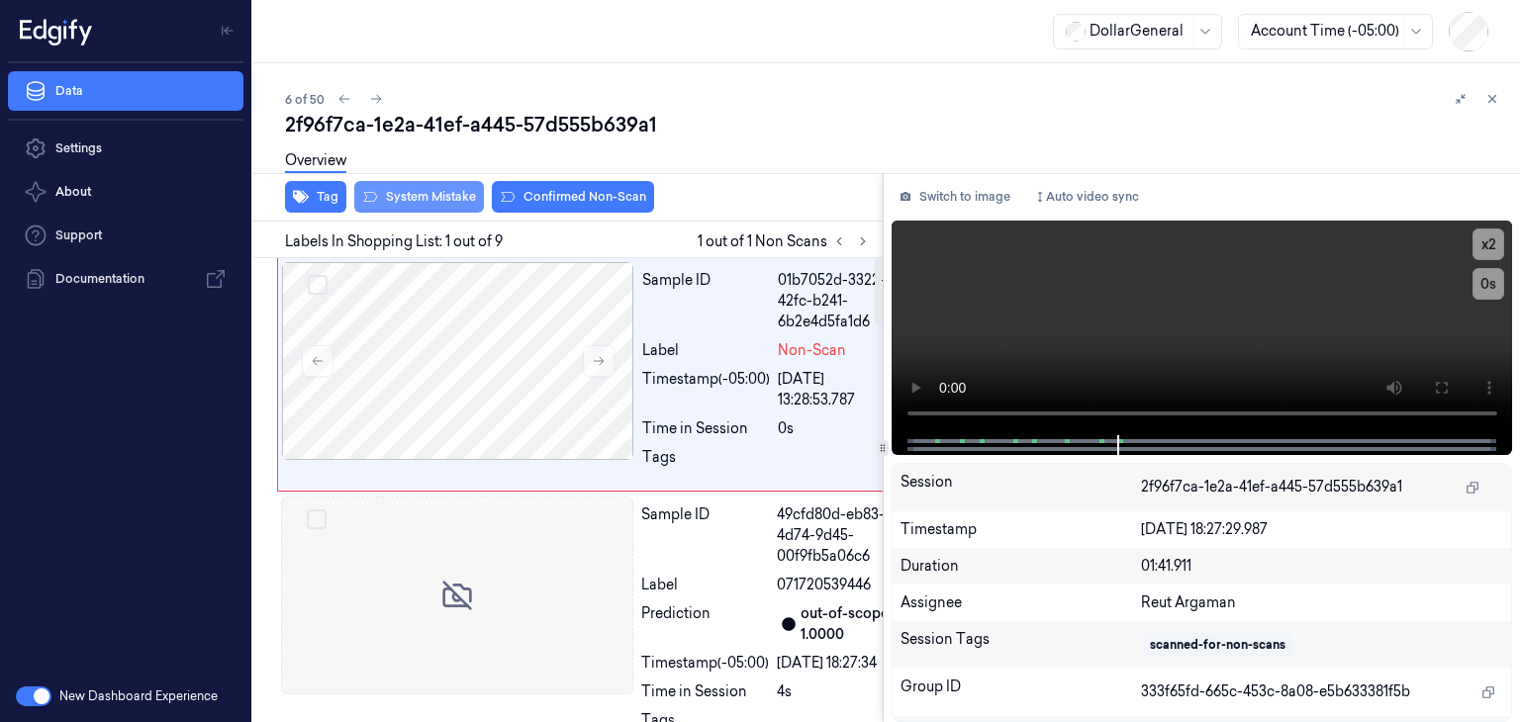
click at [435, 191] on button "System Mistake" at bounding box center [419, 197] width 130 height 32
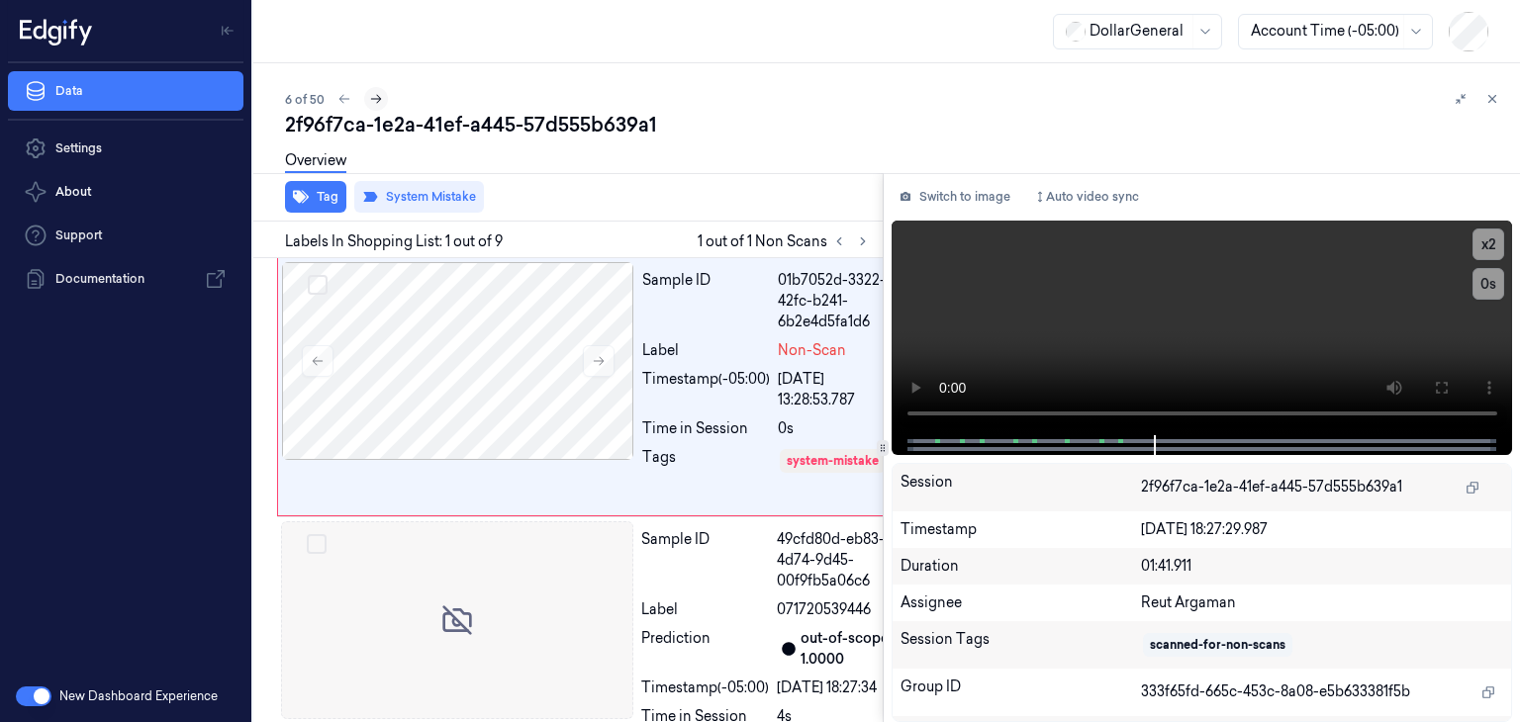
click at [373, 96] on icon at bounding box center [376, 99] width 14 height 14
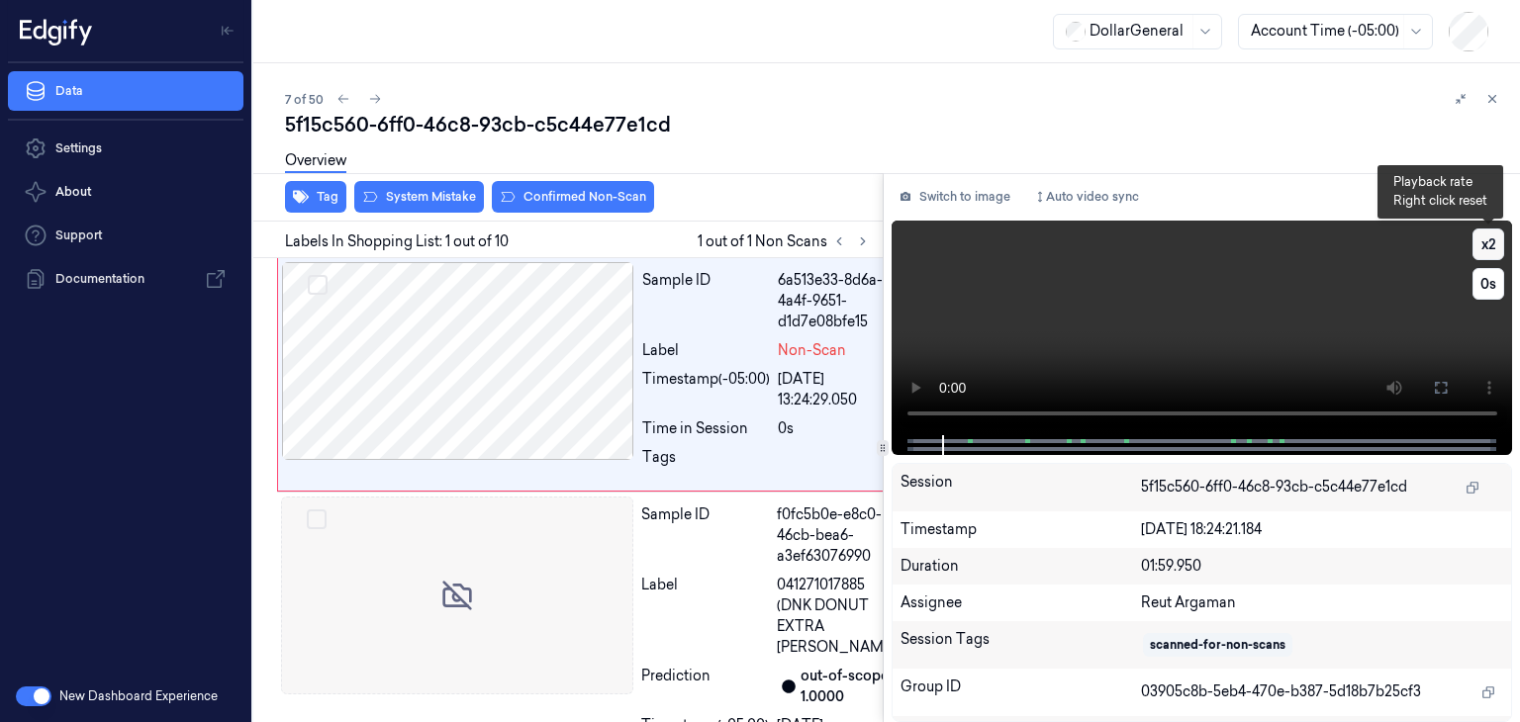
click at [1478, 239] on button "x 2" at bounding box center [1489, 245] width 32 height 32
click at [1165, 299] on video at bounding box center [1203, 328] width 622 height 215
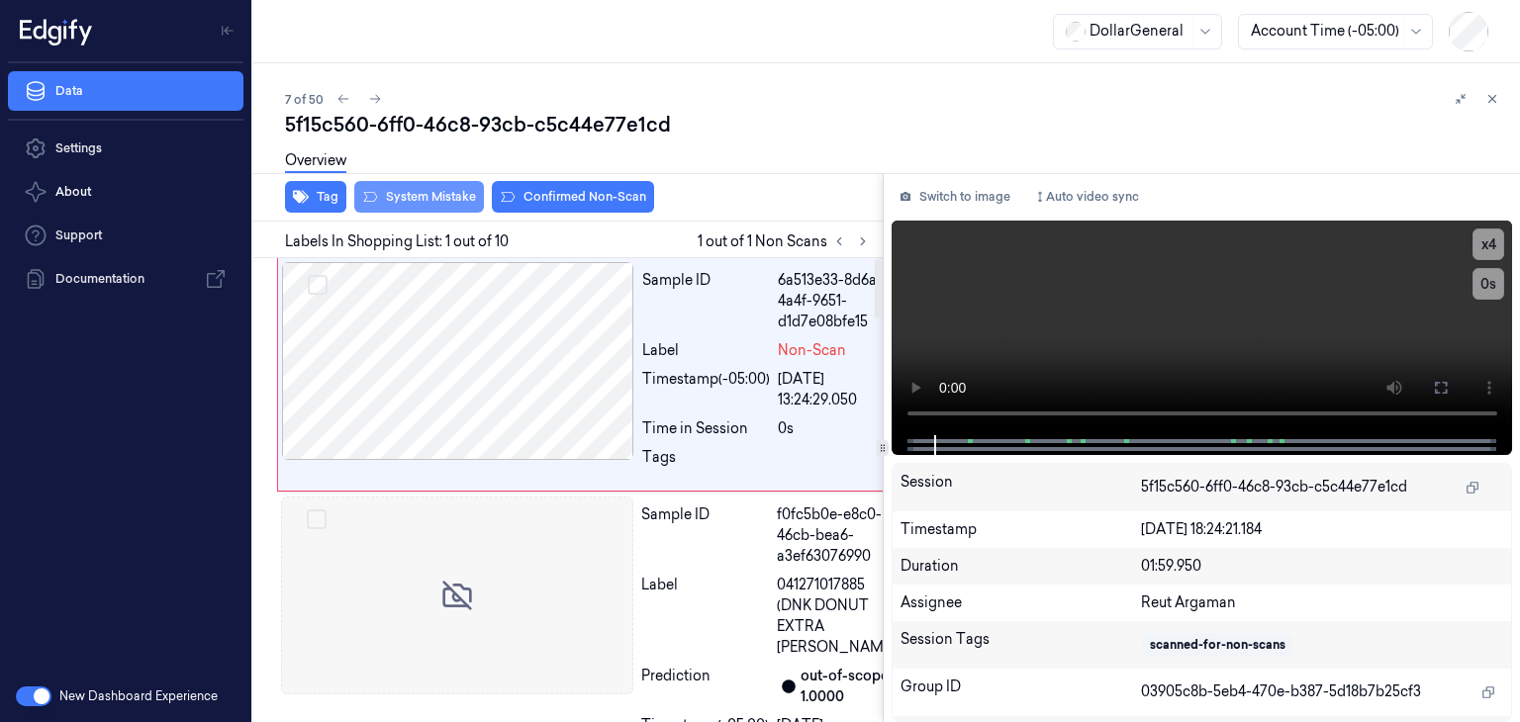
click at [425, 191] on button "System Mistake" at bounding box center [419, 197] width 130 height 32
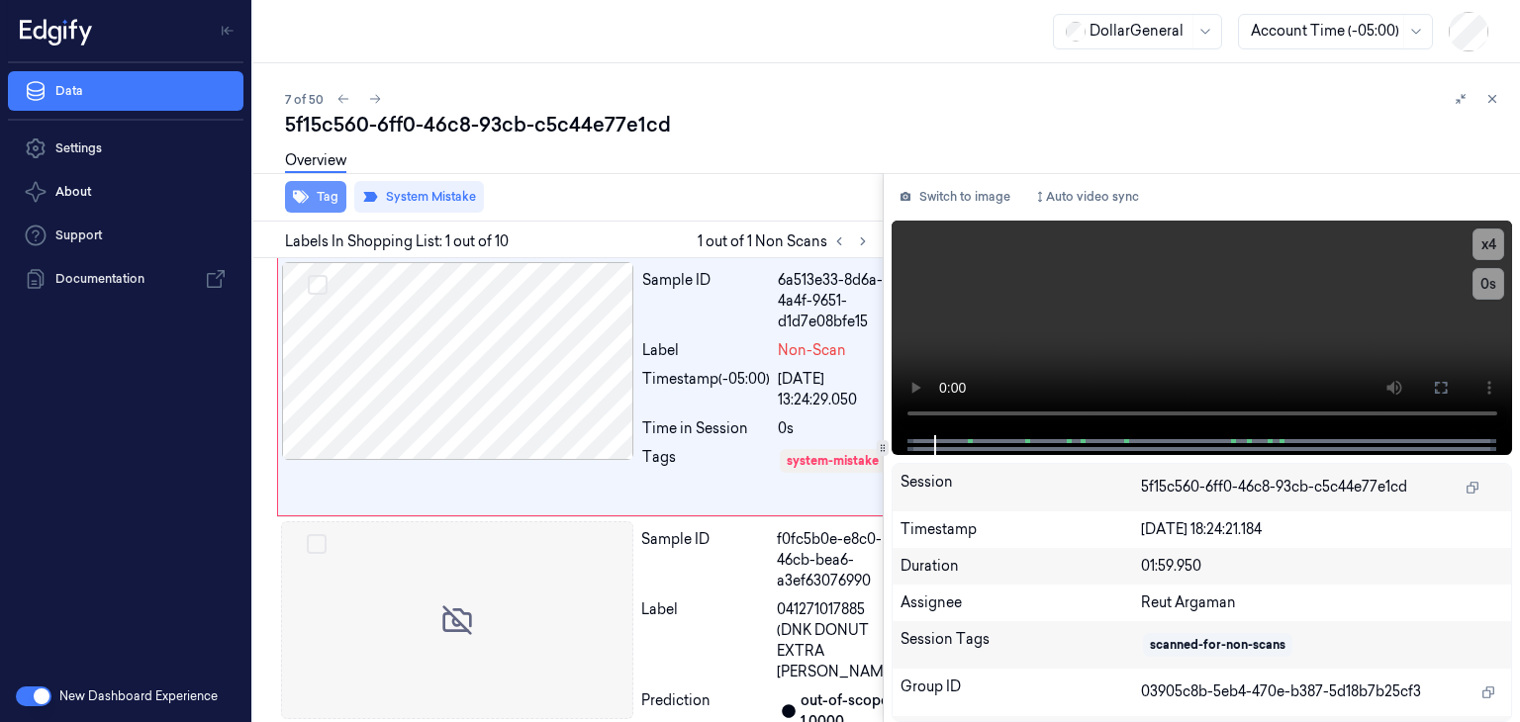
click at [290, 198] on button "Tag" at bounding box center [315, 197] width 61 height 32
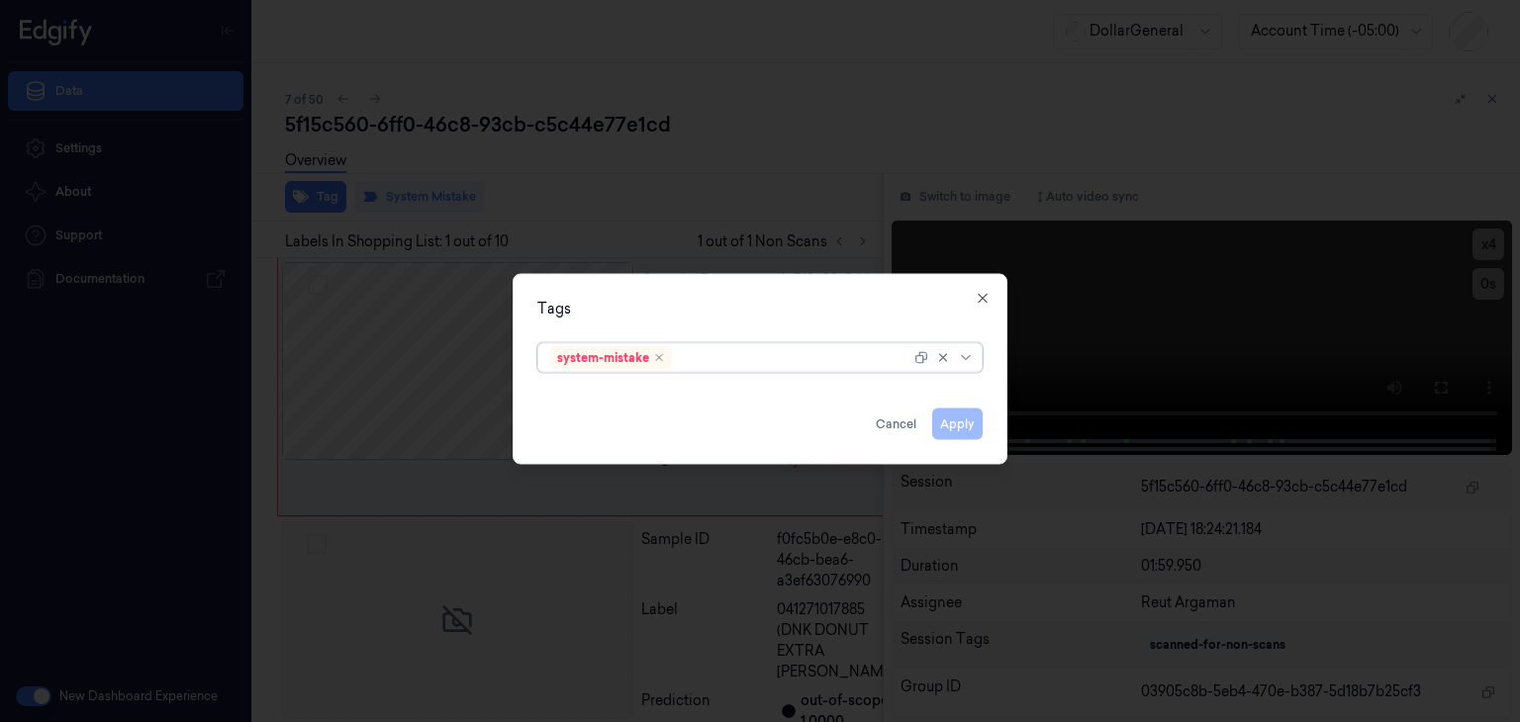
click at [975, 354] on div at bounding box center [968, 358] width 20 height 16
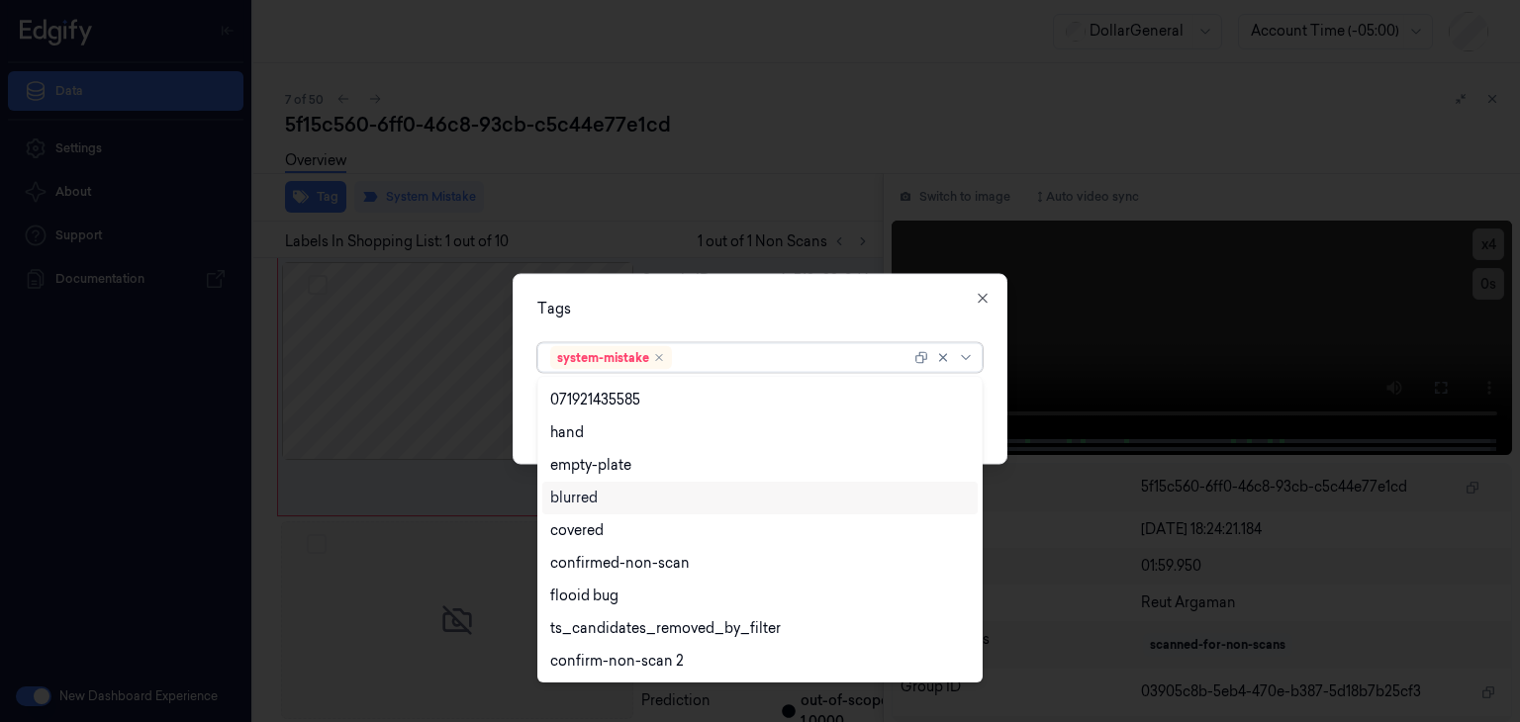
scroll to position [487, 0]
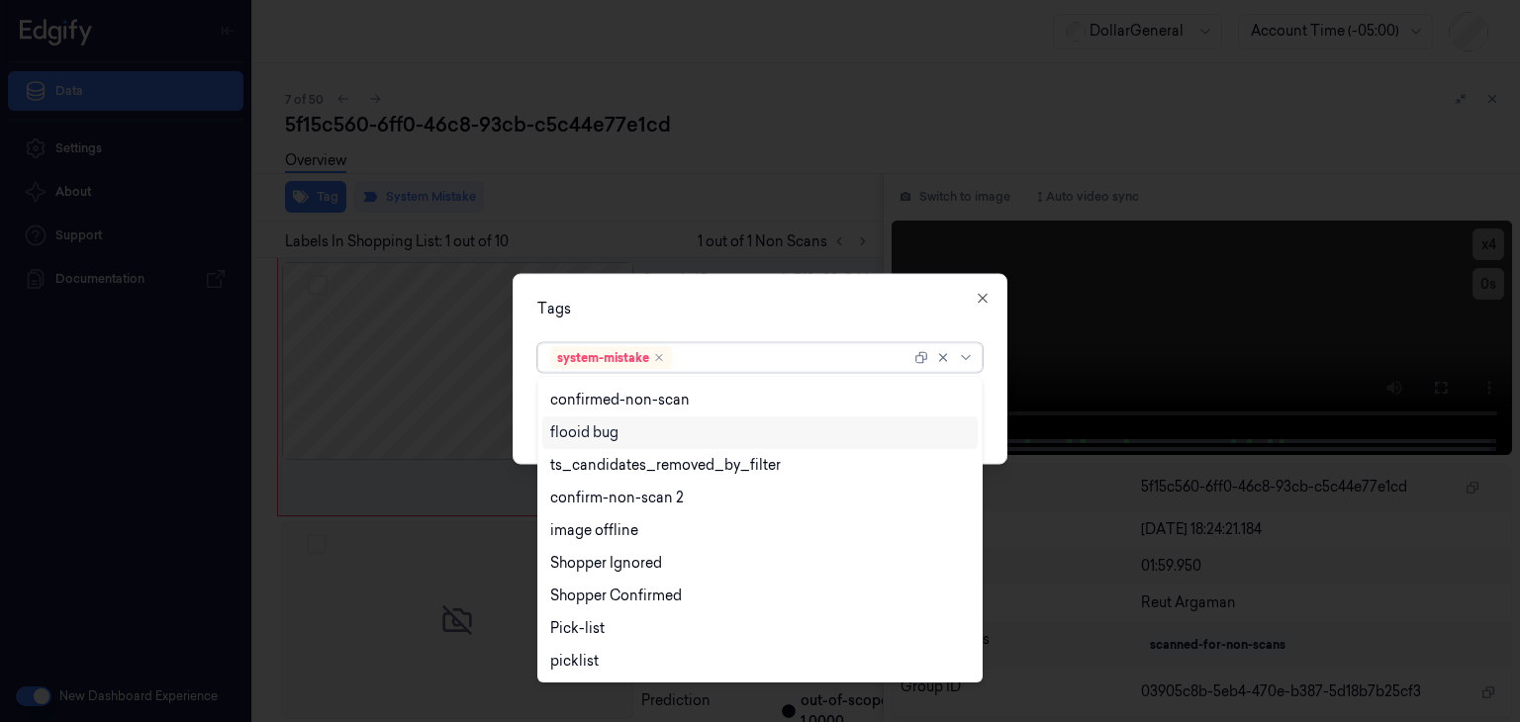
click at [637, 436] on div "flooid bug" at bounding box center [760, 433] width 420 height 21
click at [994, 396] on div "Tags option flooid bug , selected. 23 results available. Use Up and Down to cho…" at bounding box center [760, 369] width 495 height 191
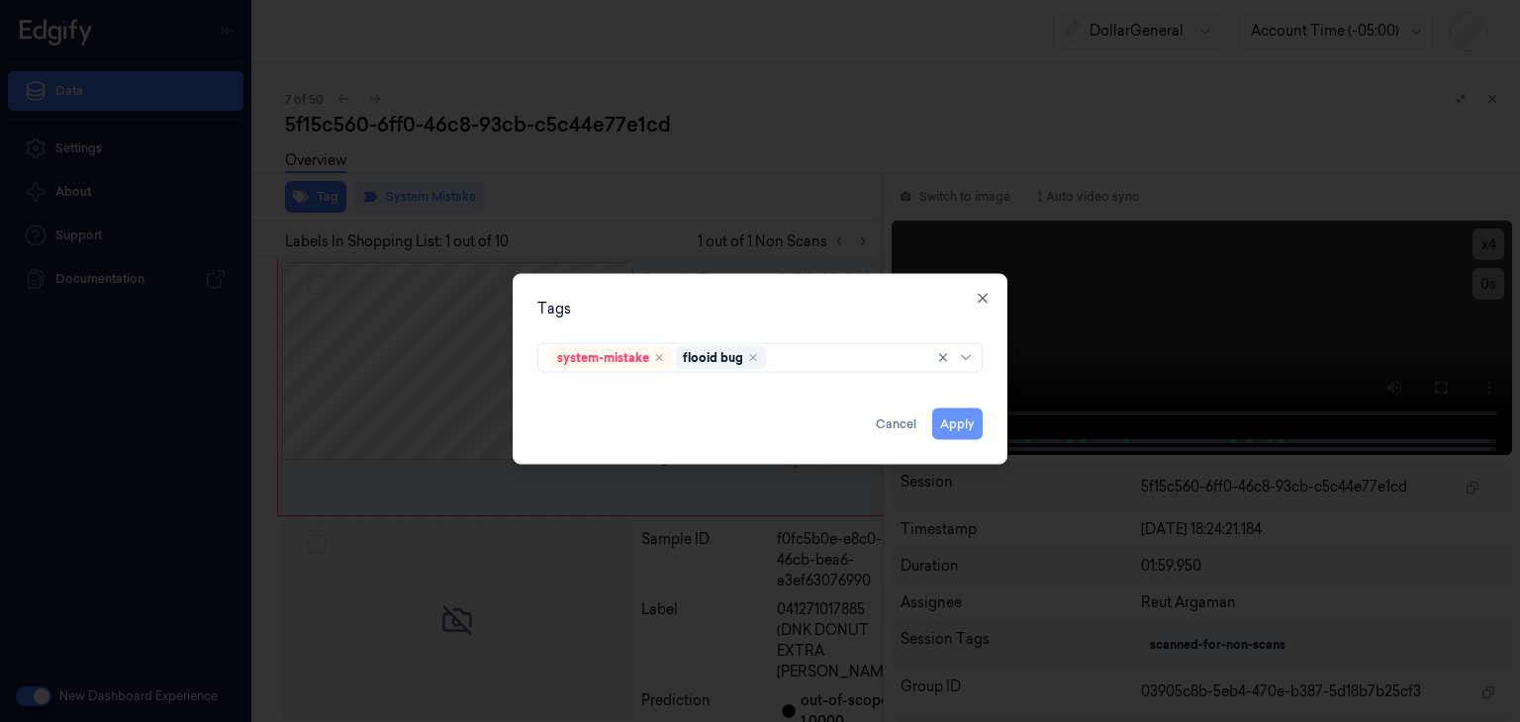
click at [964, 426] on button "Apply" at bounding box center [957, 425] width 50 height 32
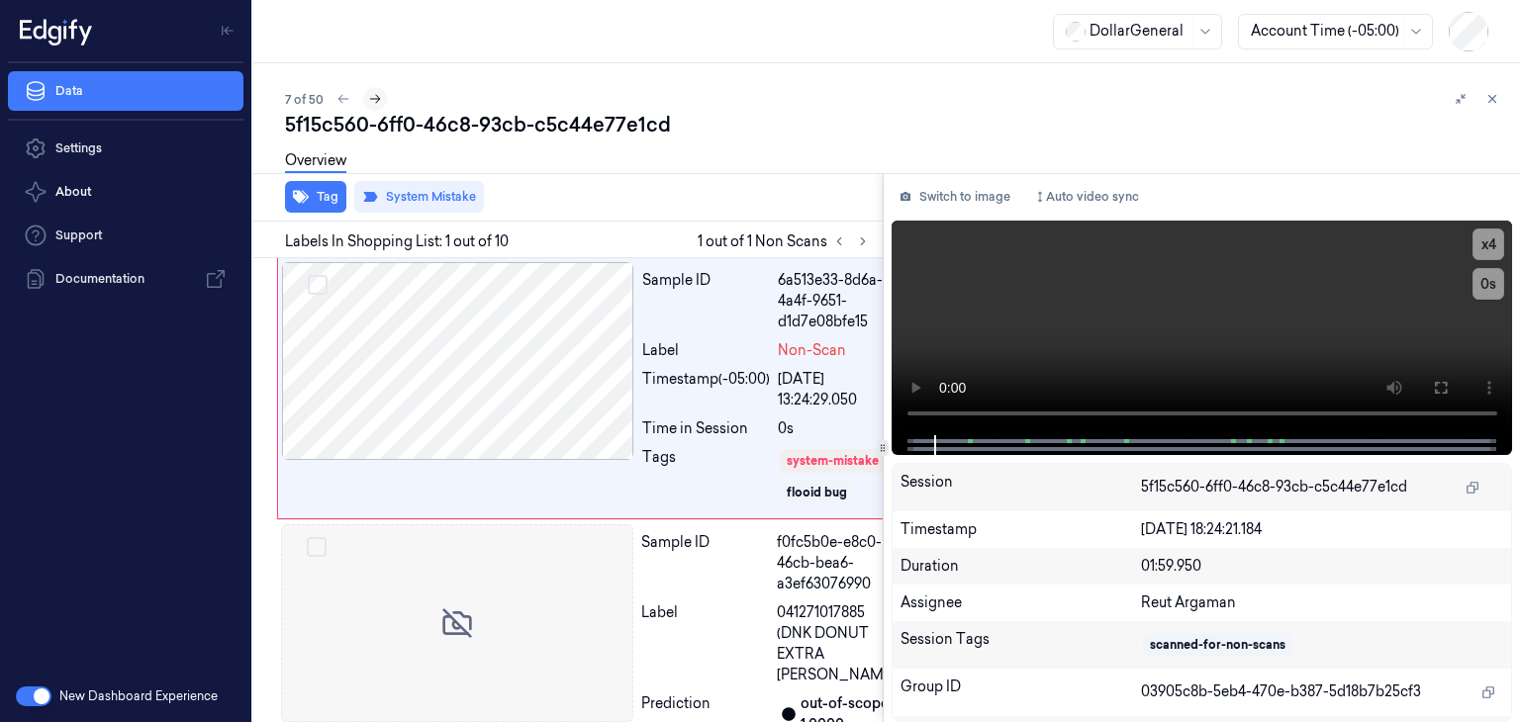
click at [372, 100] on icon at bounding box center [375, 99] width 14 height 14
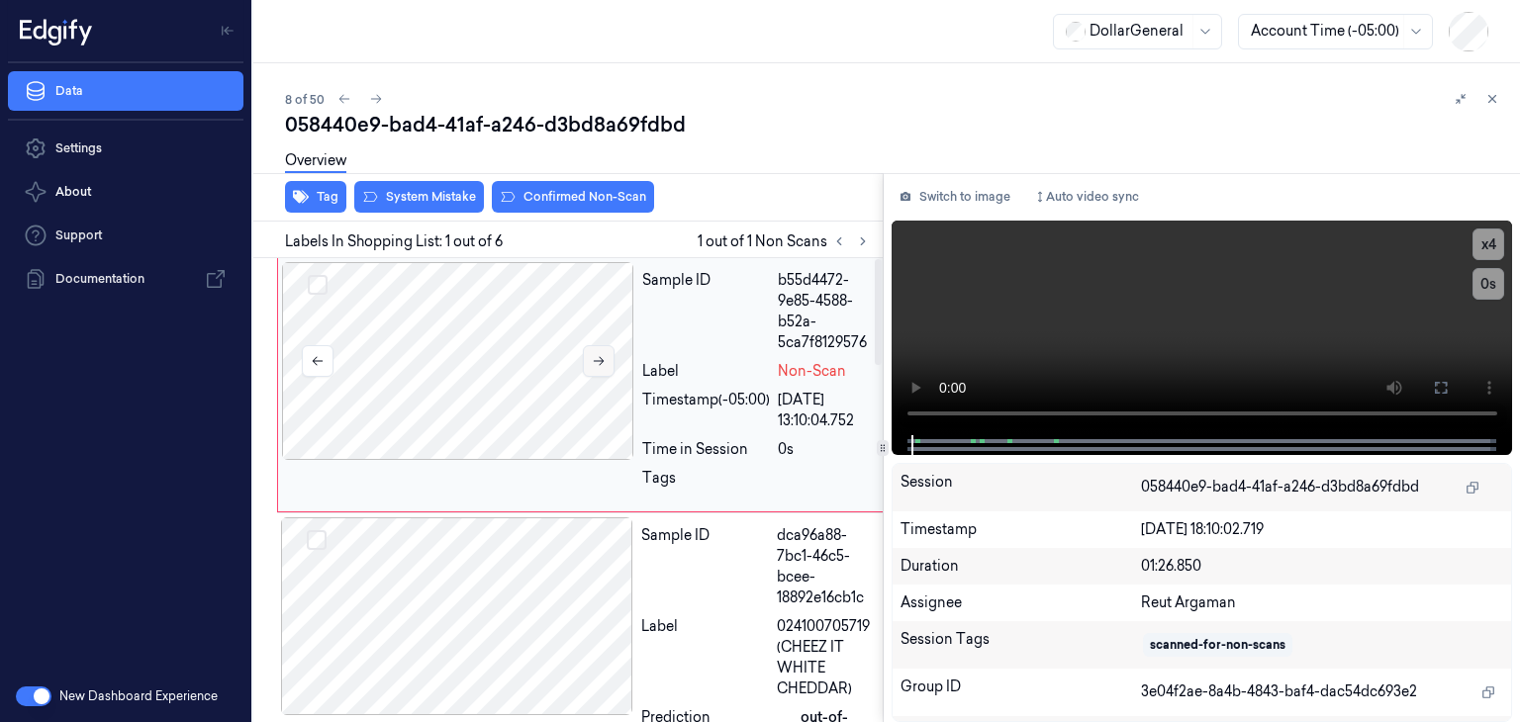
click at [602, 362] on icon at bounding box center [599, 361] width 14 height 14
click at [420, 197] on button "System Mistake" at bounding box center [419, 197] width 130 height 32
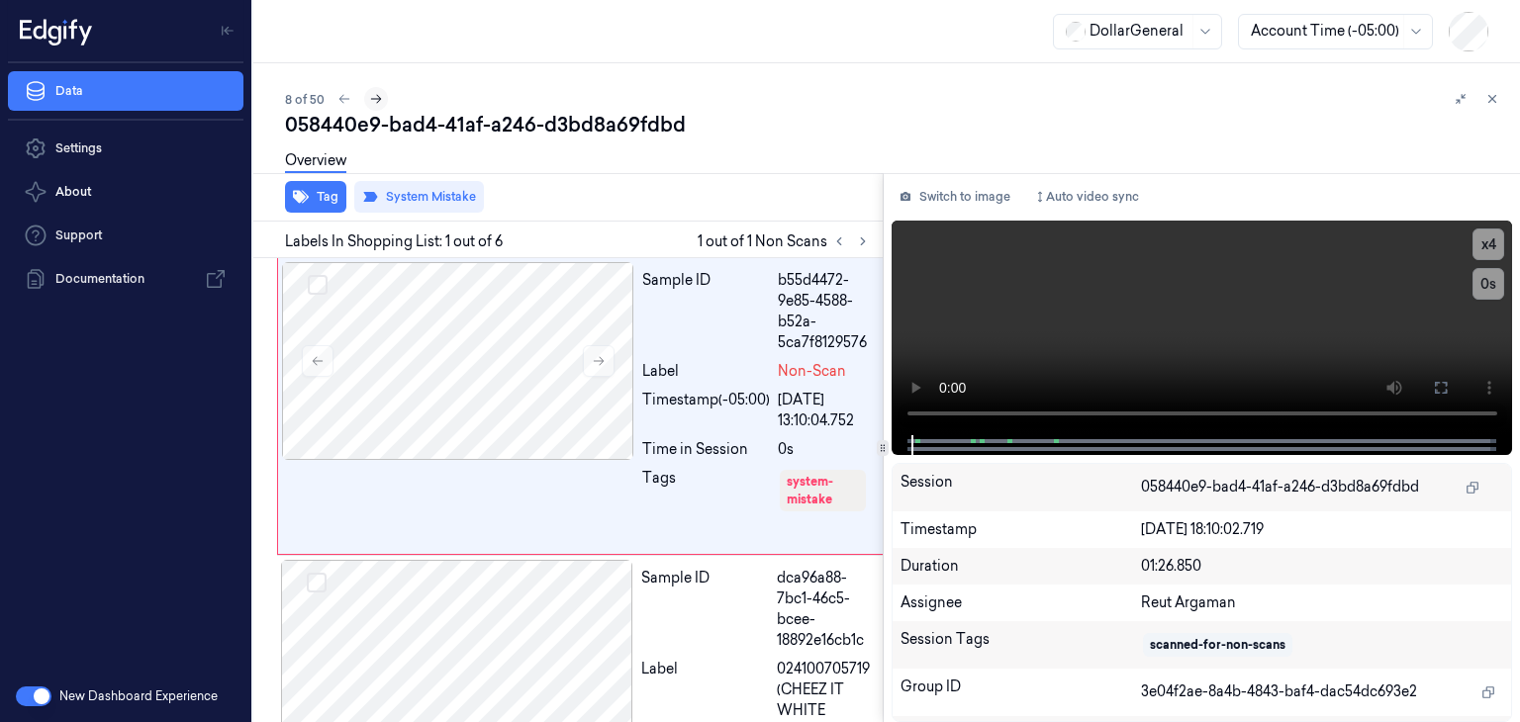
click at [379, 95] on icon at bounding box center [376, 99] width 14 height 14
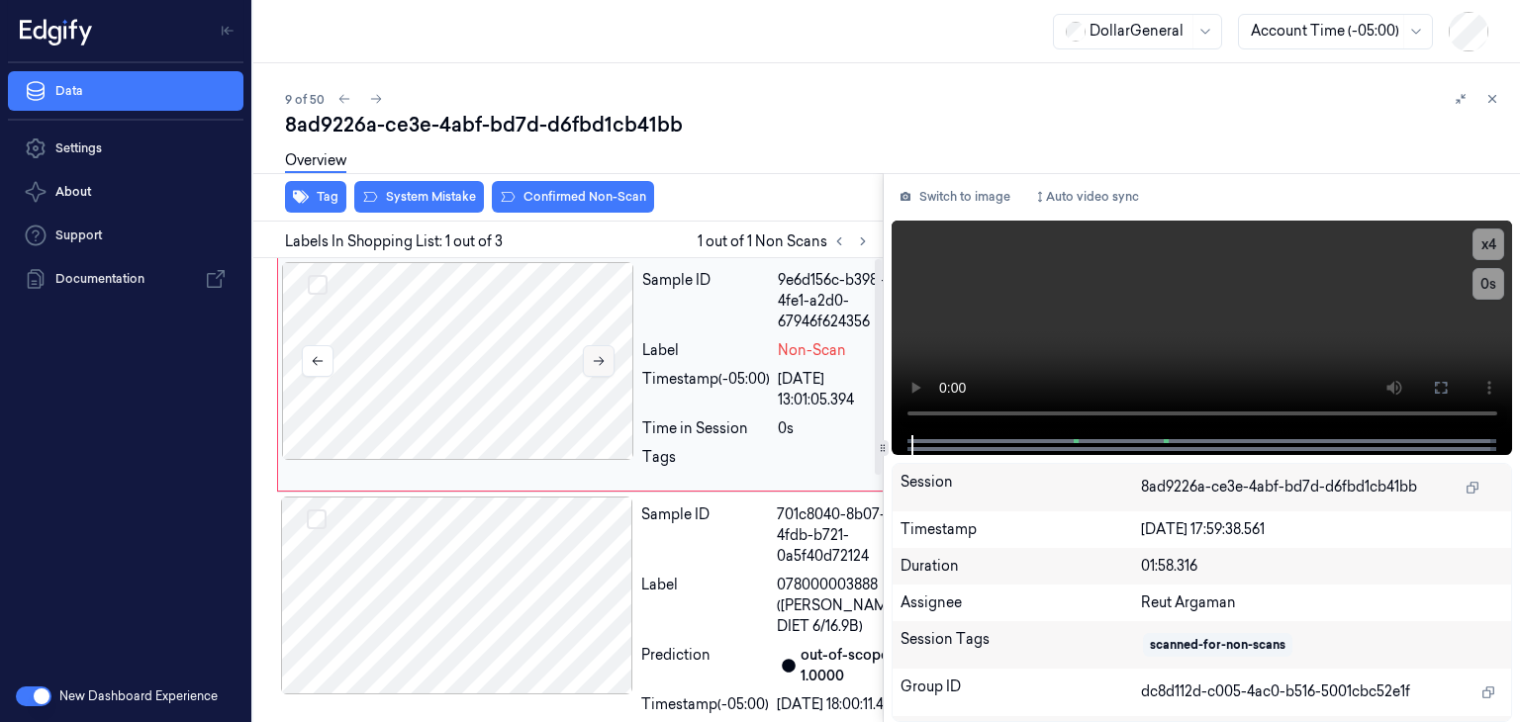
click at [610, 365] on button at bounding box center [599, 361] width 32 height 32
click at [1223, 309] on video at bounding box center [1203, 328] width 622 height 215
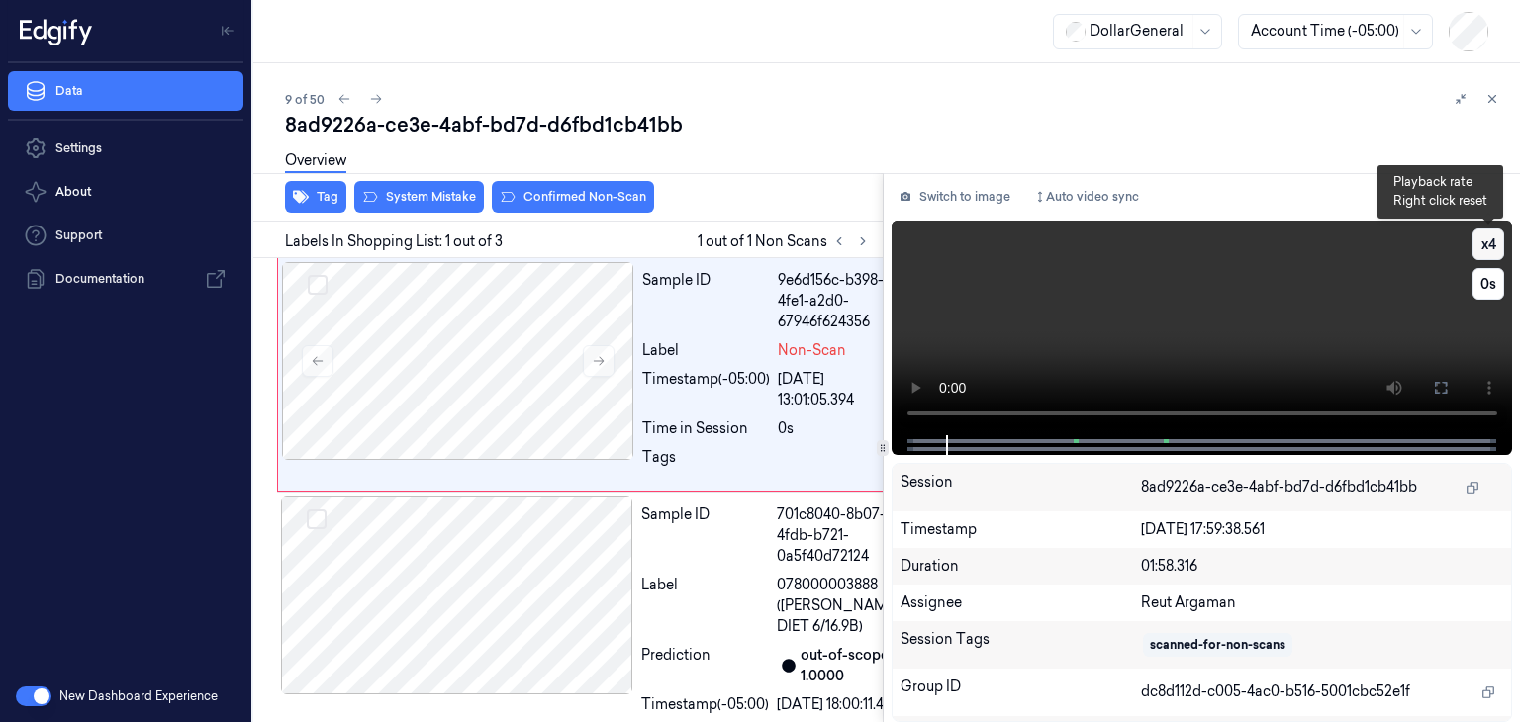
click at [1495, 248] on button "x 4" at bounding box center [1489, 245] width 32 height 32
click at [1495, 248] on button "x 1" at bounding box center [1489, 245] width 32 height 32
click at [1114, 341] on video at bounding box center [1203, 328] width 622 height 215
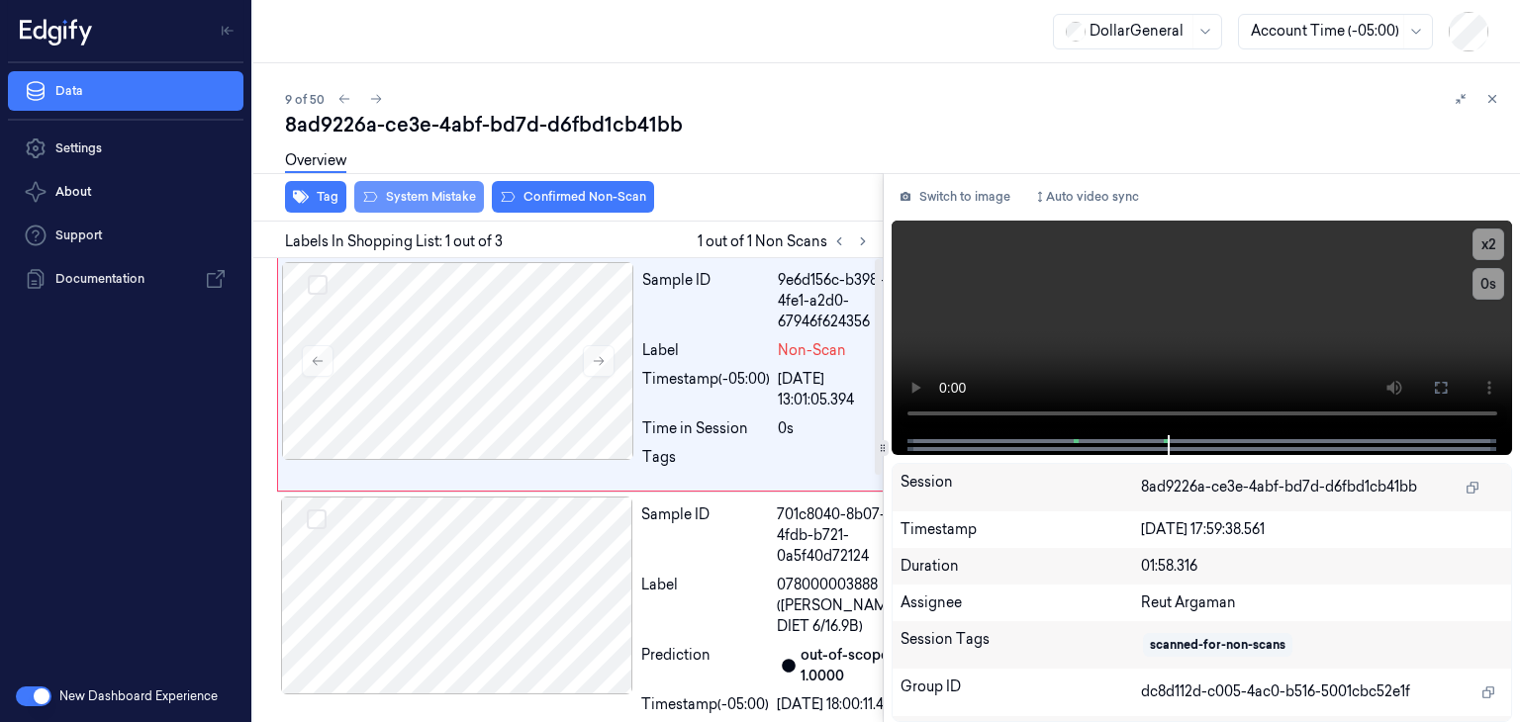
click at [402, 195] on button "System Mistake" at bounding box center [419, 197] width 130 height 32
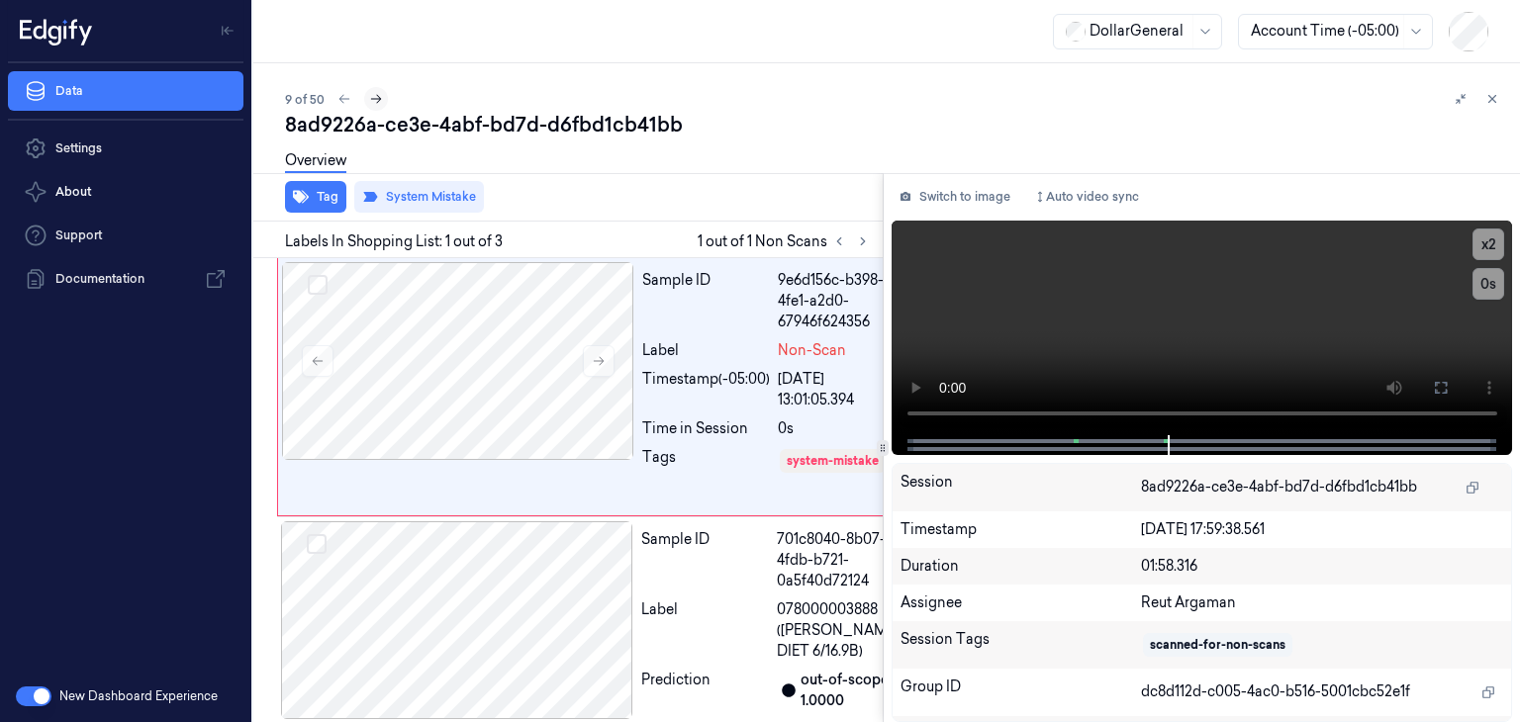
click at [374, 100] on icon at bounding box center [376, 99] width 14 height 14
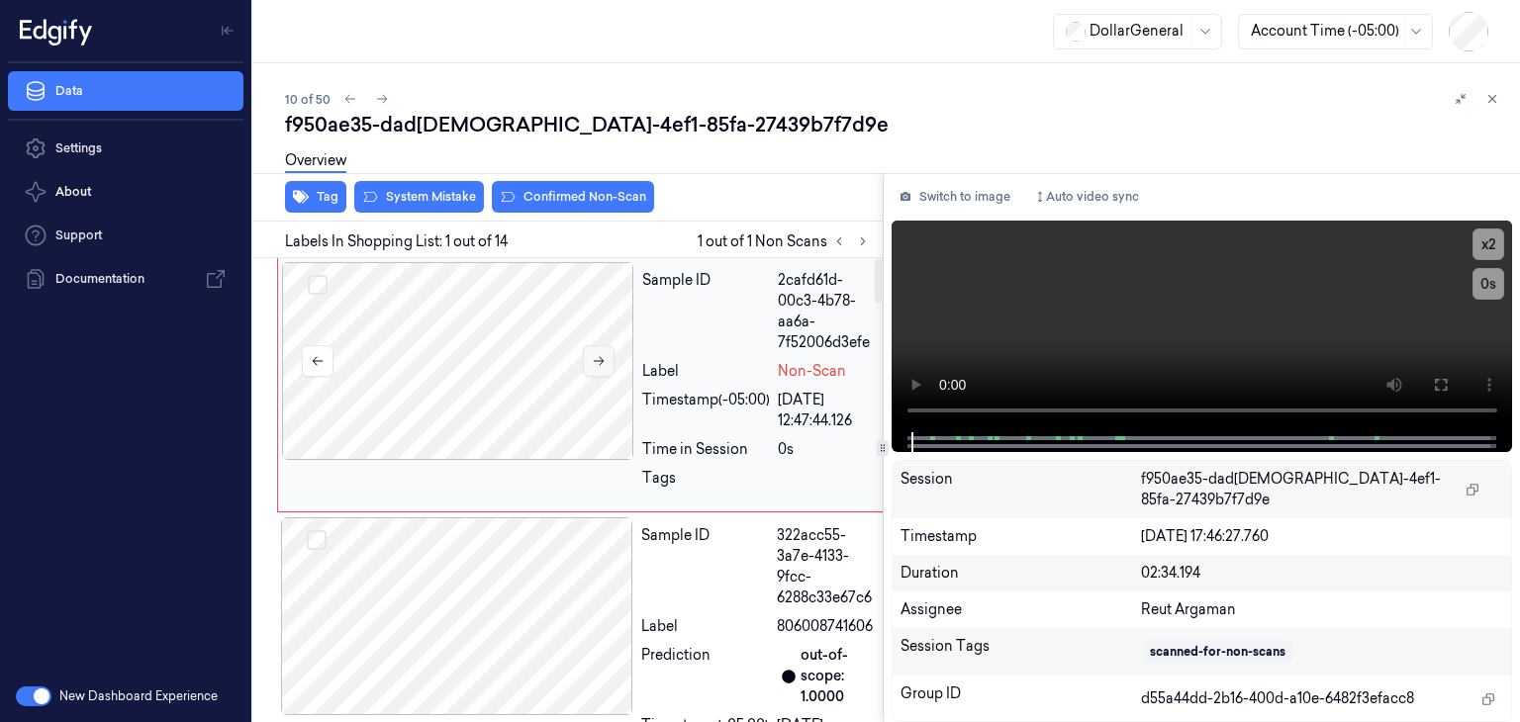
click at [590, 359] on button at bounding box center [599, 361] width 32 height 32
click at [1196, 313] on video at bounding box center [1203, 327] width 622 height 212
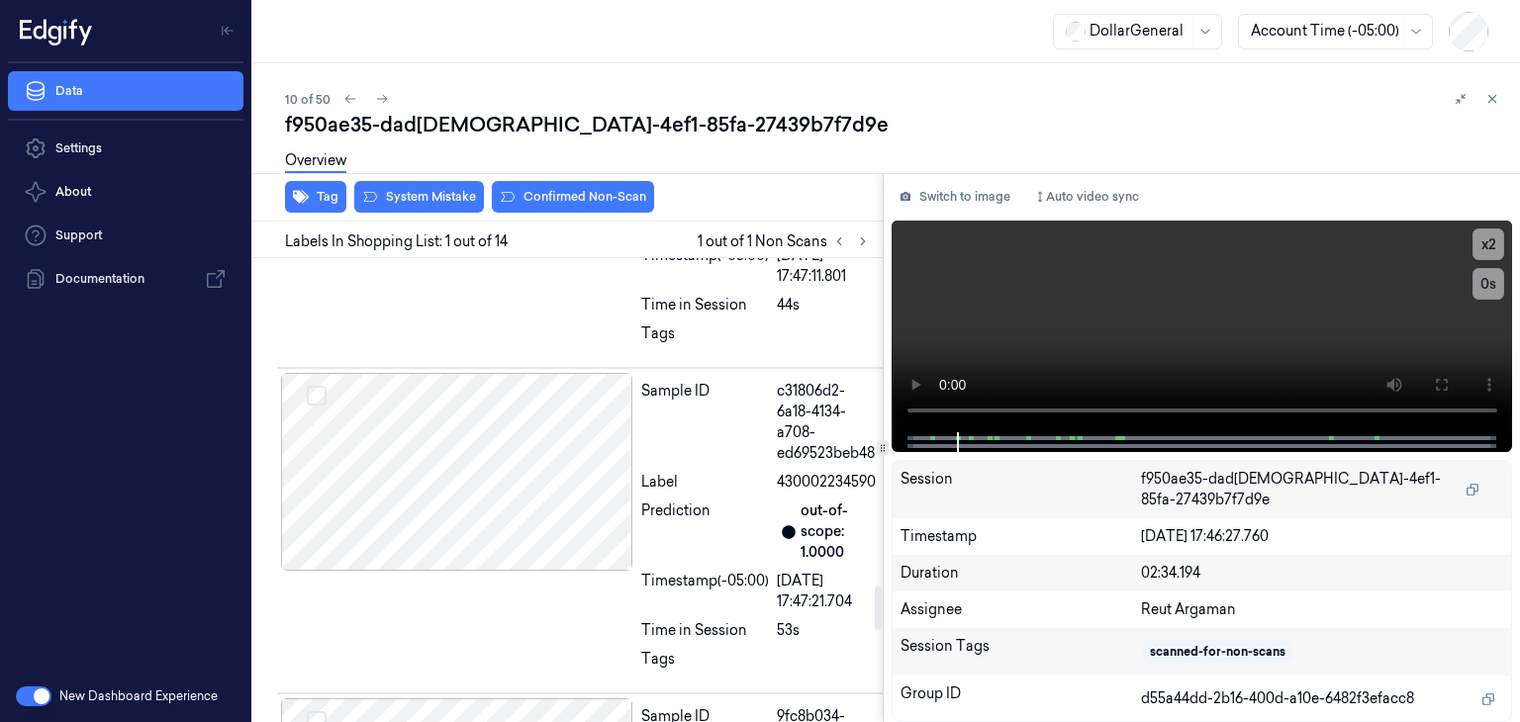
scroll to position [3464, 0]
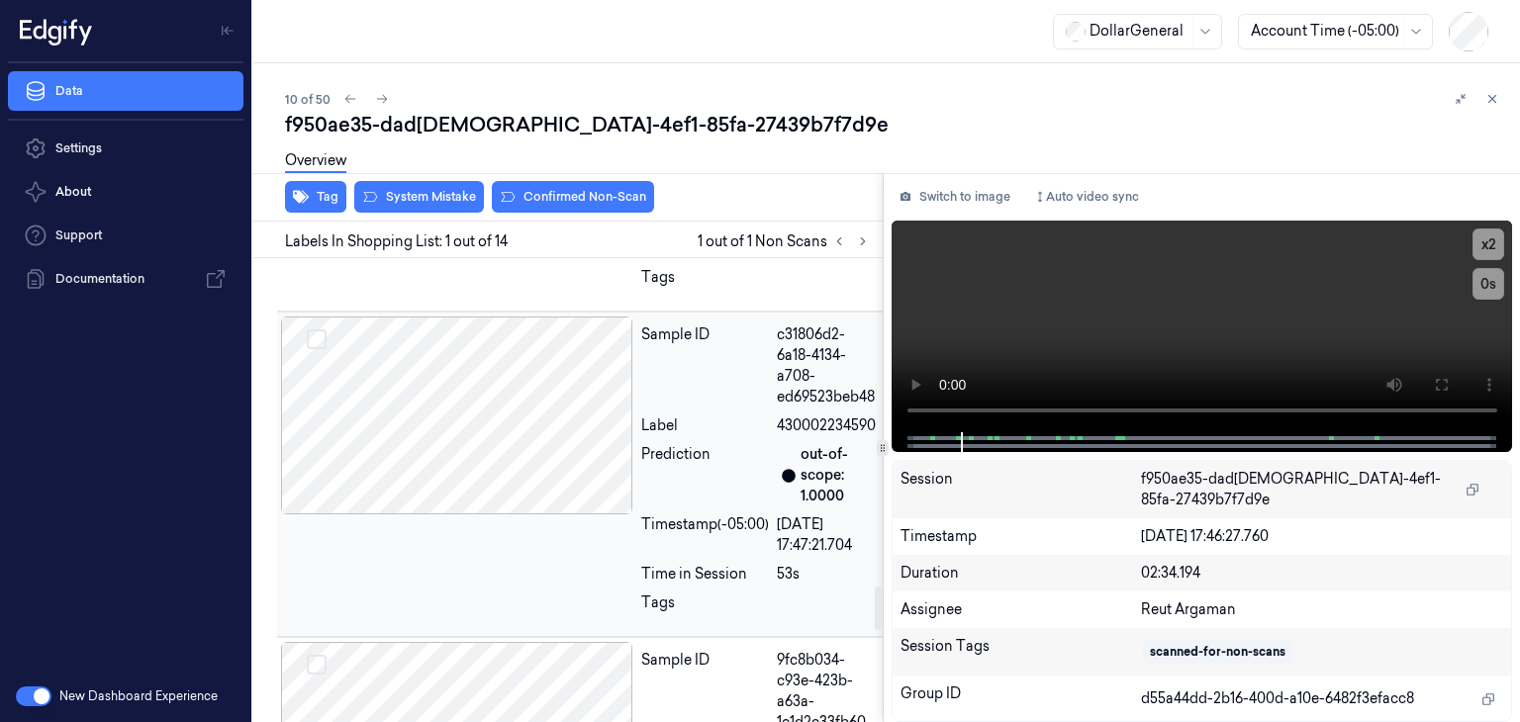
click at [585, 480] on div at bounding box center [457, 416] width 352 height 198
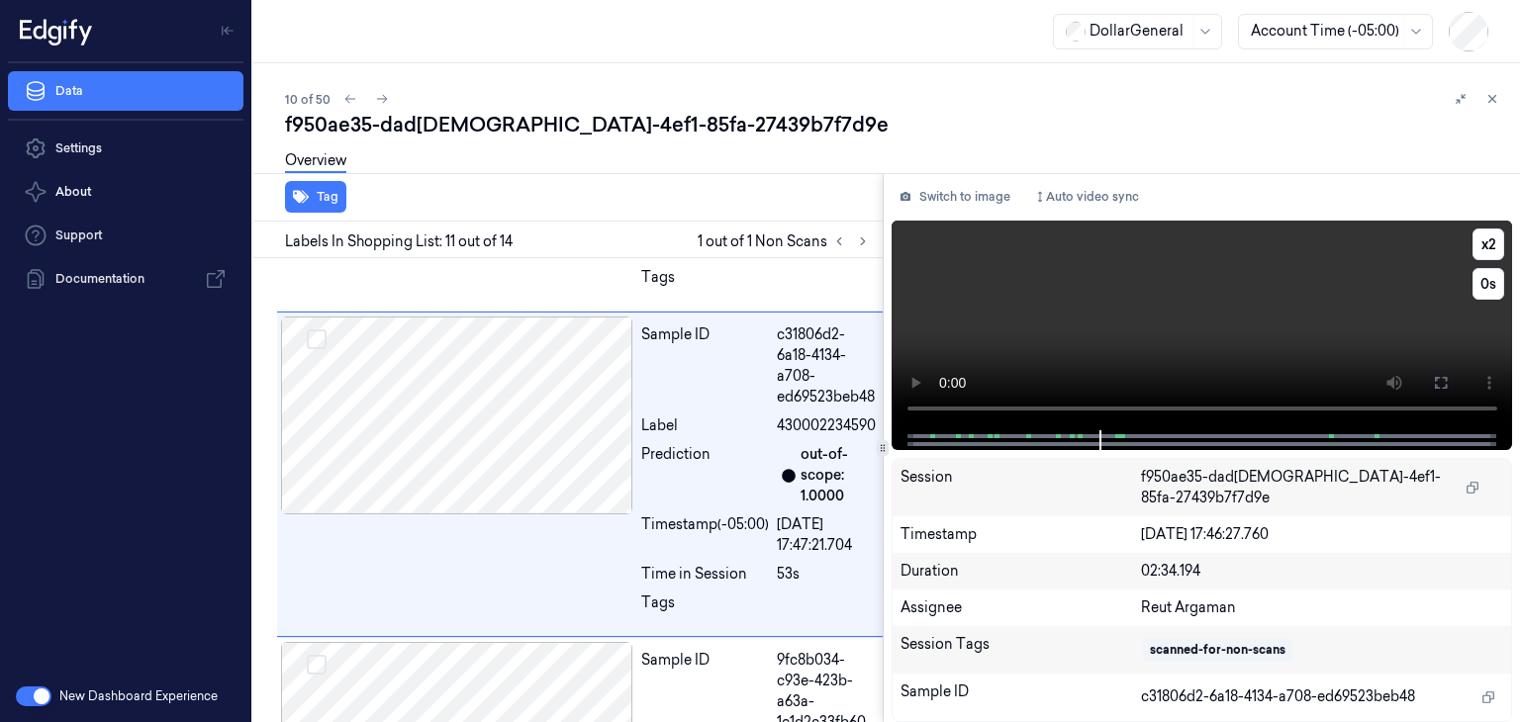
click at [1101, 313] on video at bounding box center [1203, 326] width 622 height 210
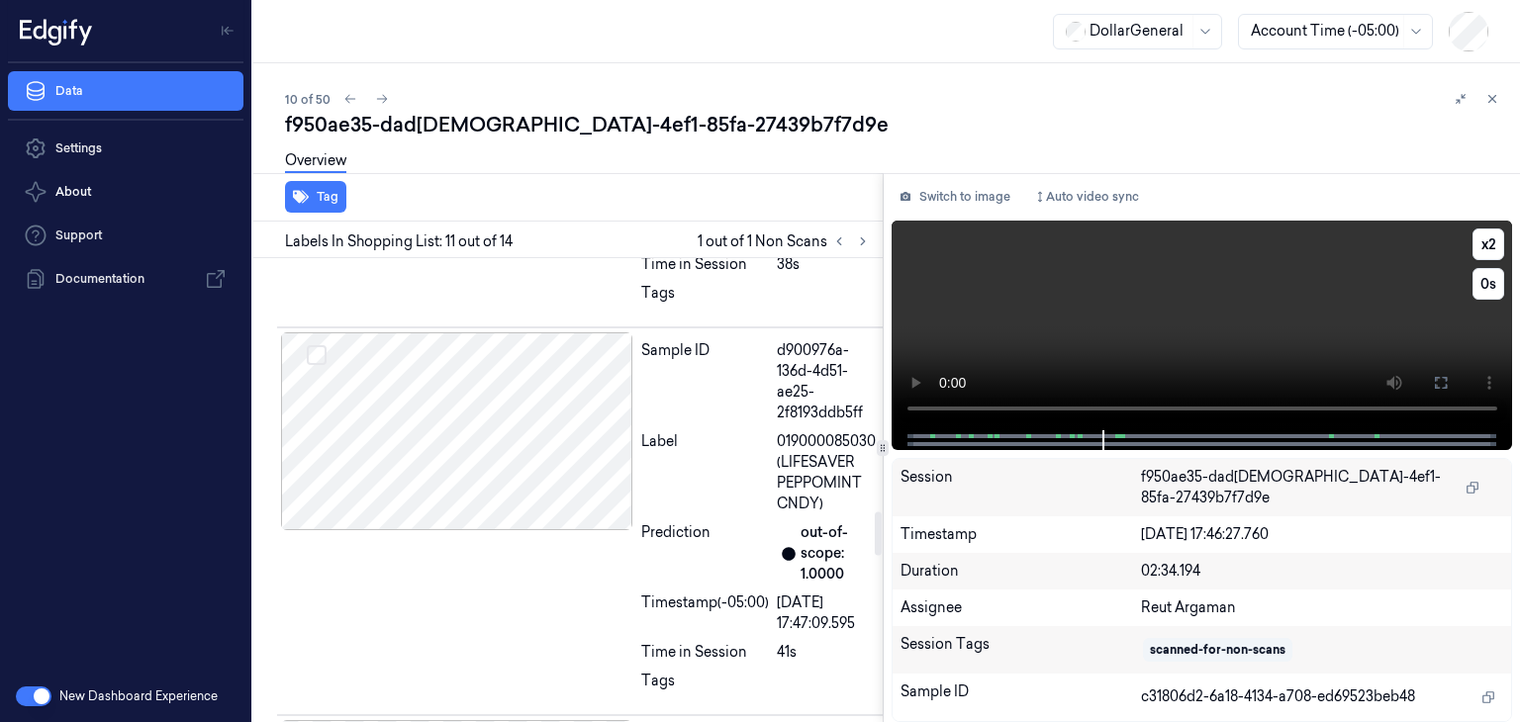
click at [1192, 298] on video at bounding box center [1203, 326] width 622 height 210
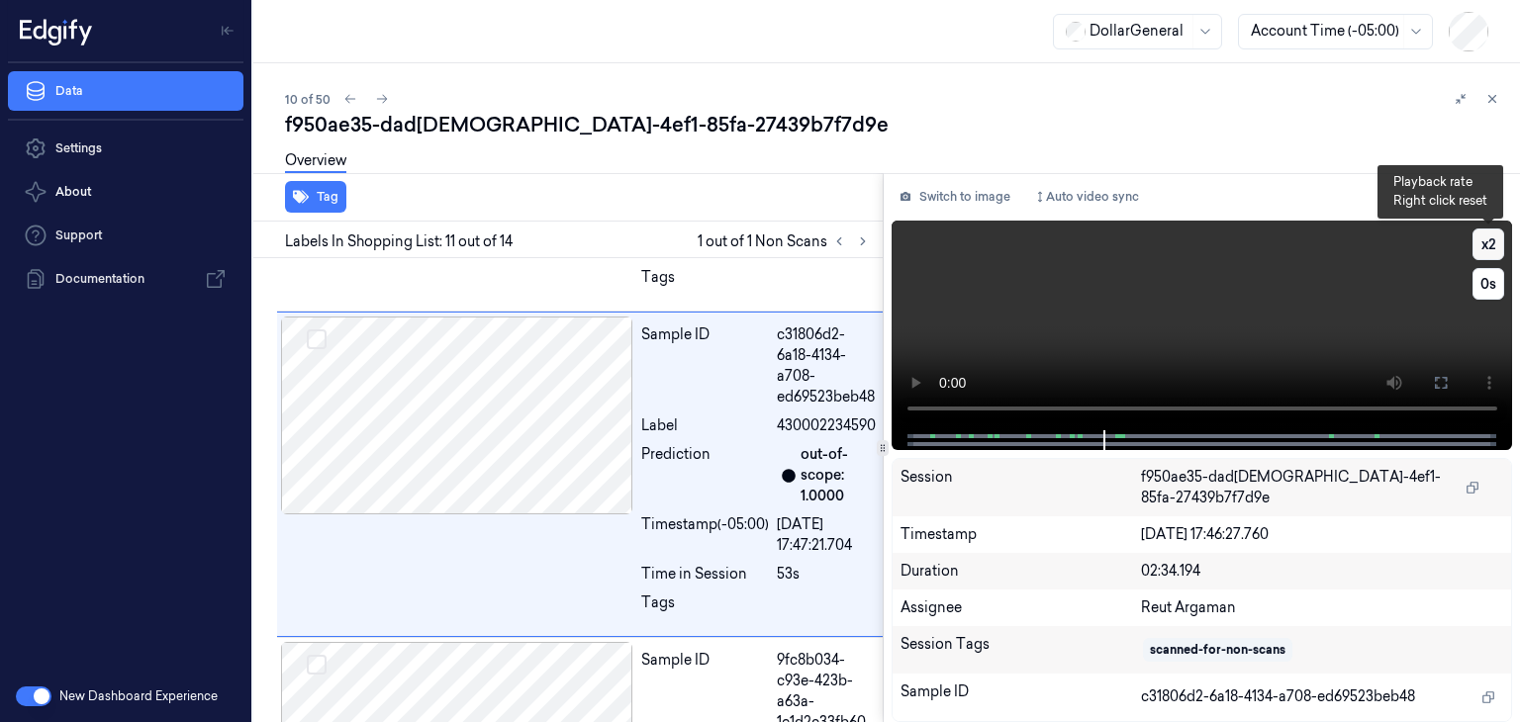
click at [1492, 246] on button "x 2" at bounding box center [1489, 245] width 32 height 32
click at [1092, 329] on video at bounding box center [1203, 326] width 622 height 210
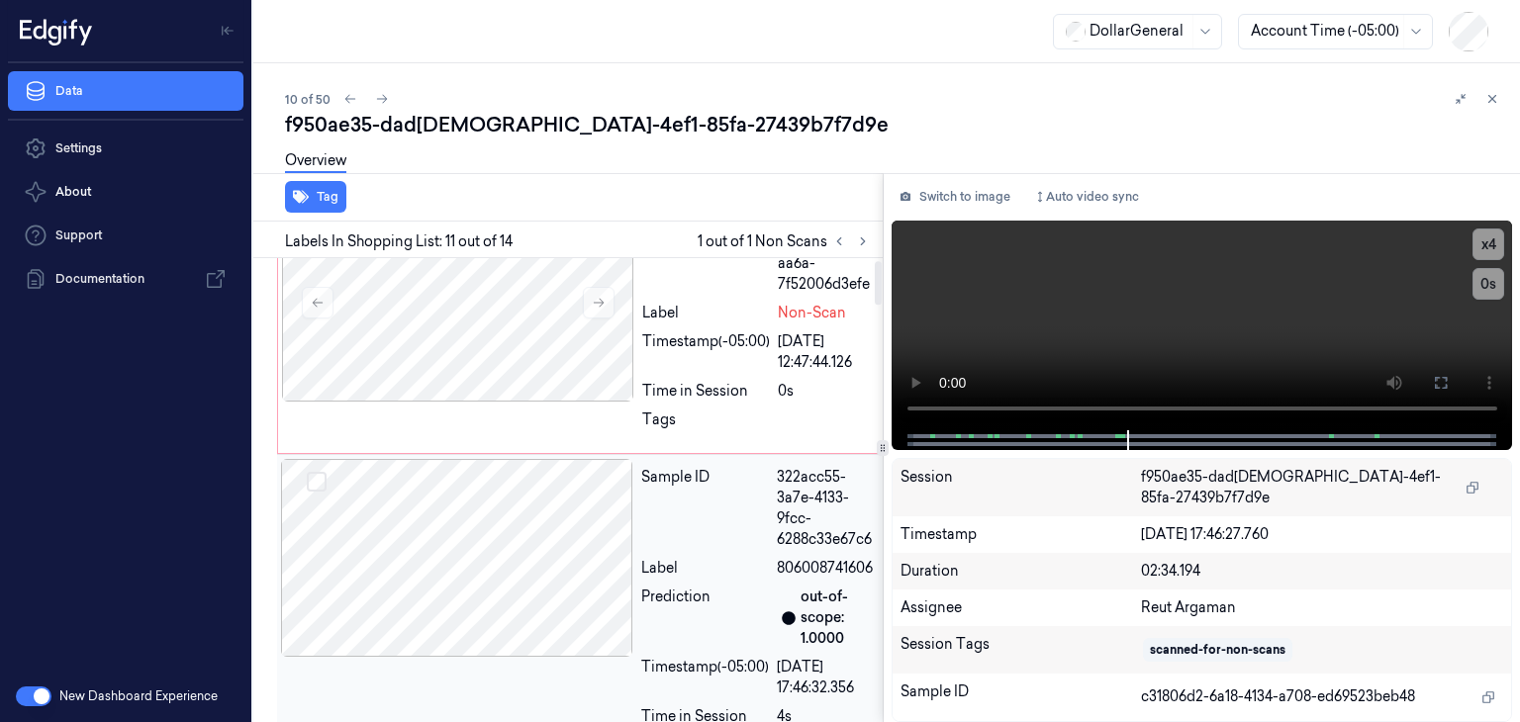
scroll to position [0, 0]
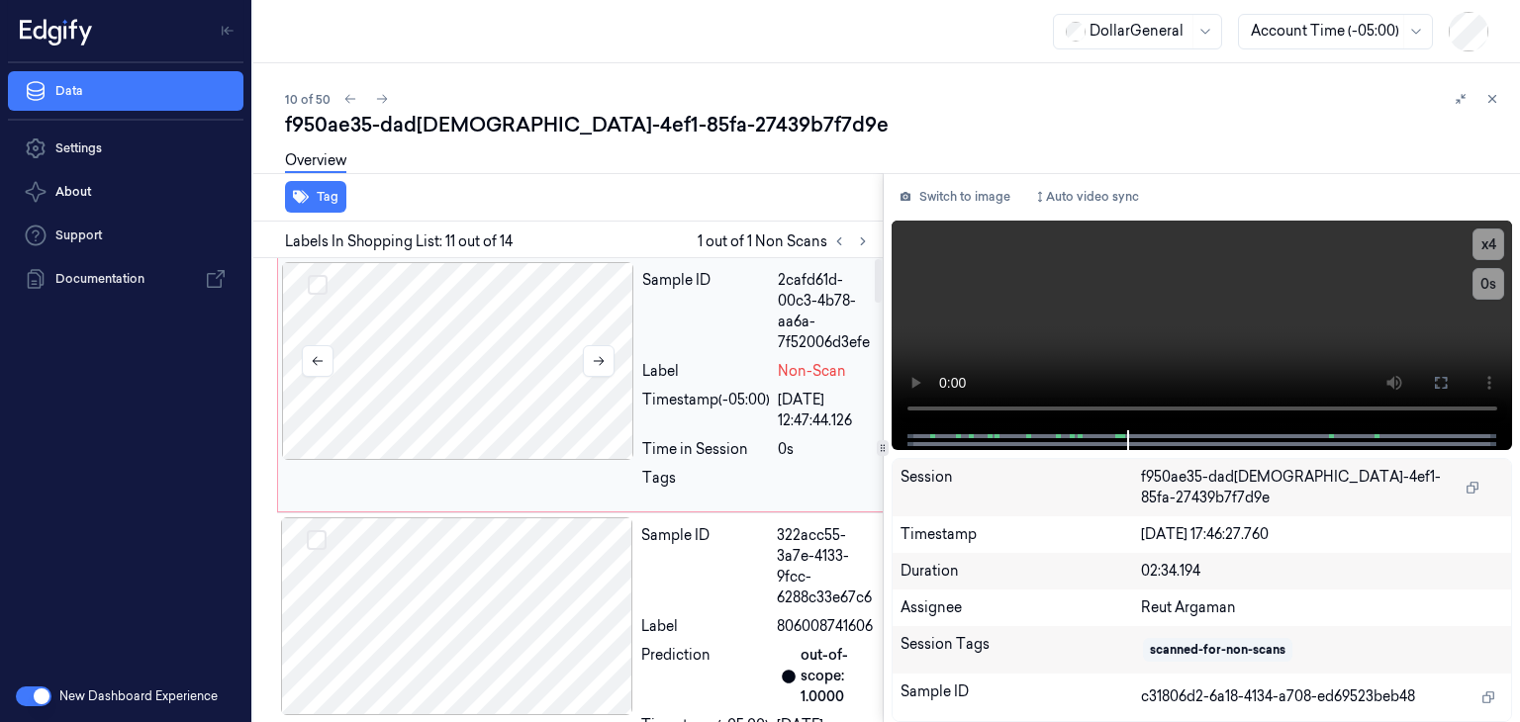
drag, startPoint x: 372, startPoint y: 354, endPoint x: 386, endPoint y: 302, distance: 54.3
click at [372, 353] on div at bounding box center [458, 361] width 352 height 198
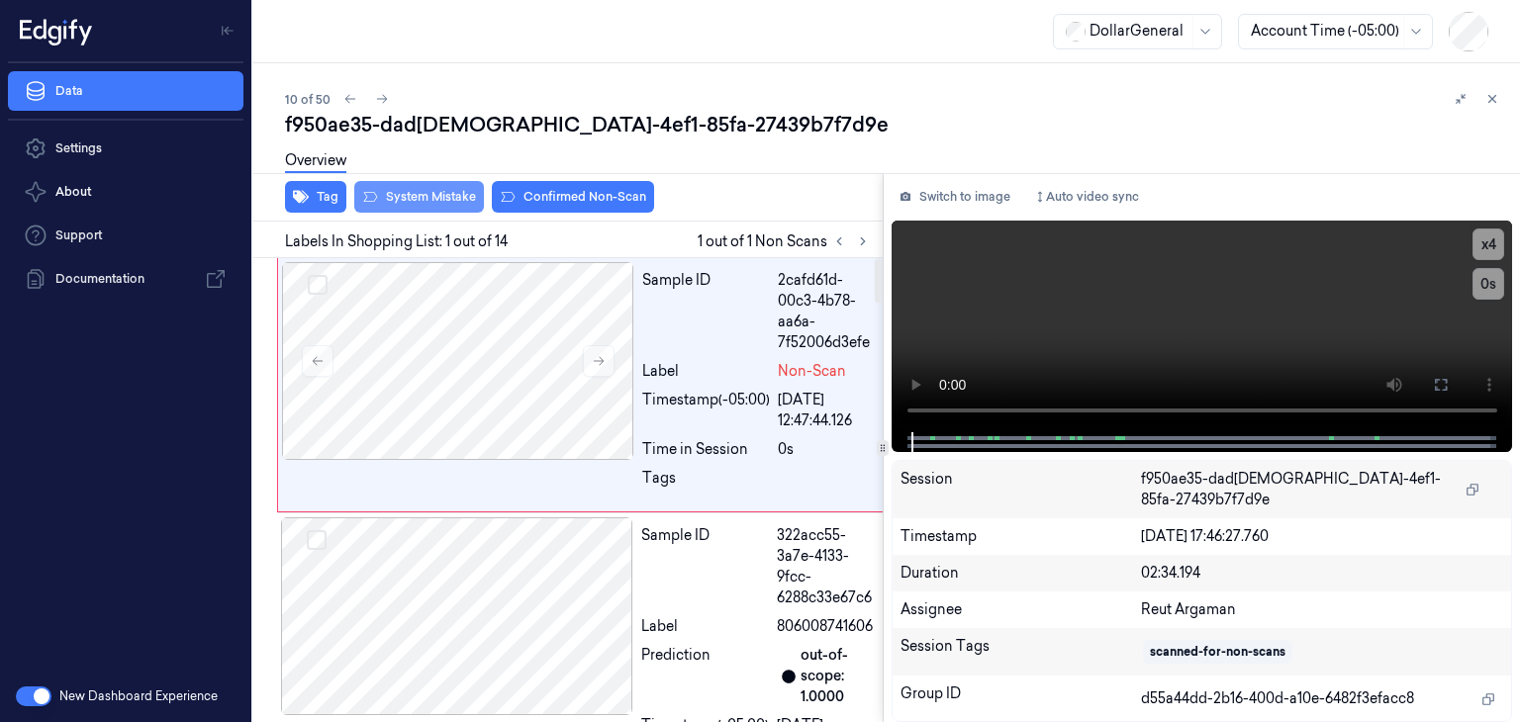
click at [418, 195] on button "System Mistake" at bounding box center [419, 197] width 130 height 32
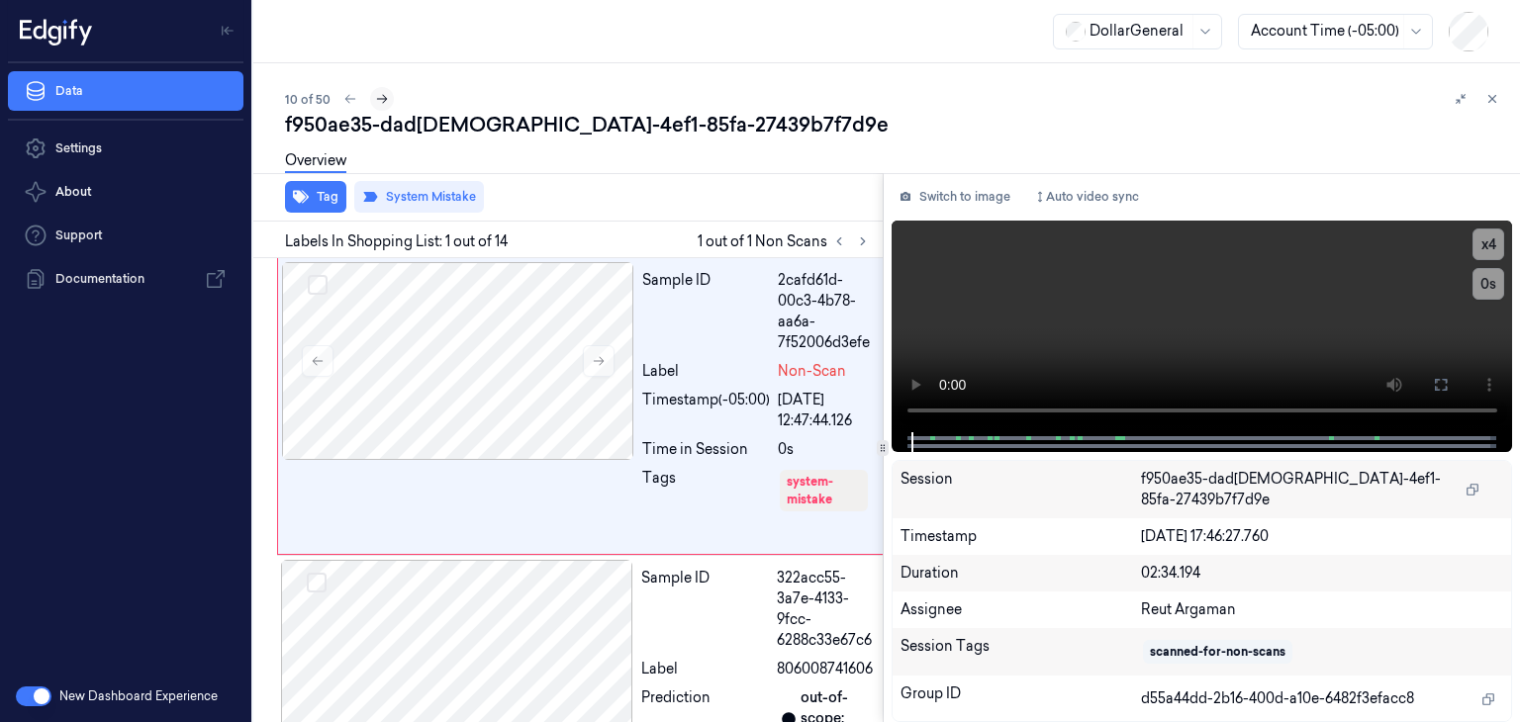
click at [384, 95] on icon at bounding box center [382, 99] width 14 height 14
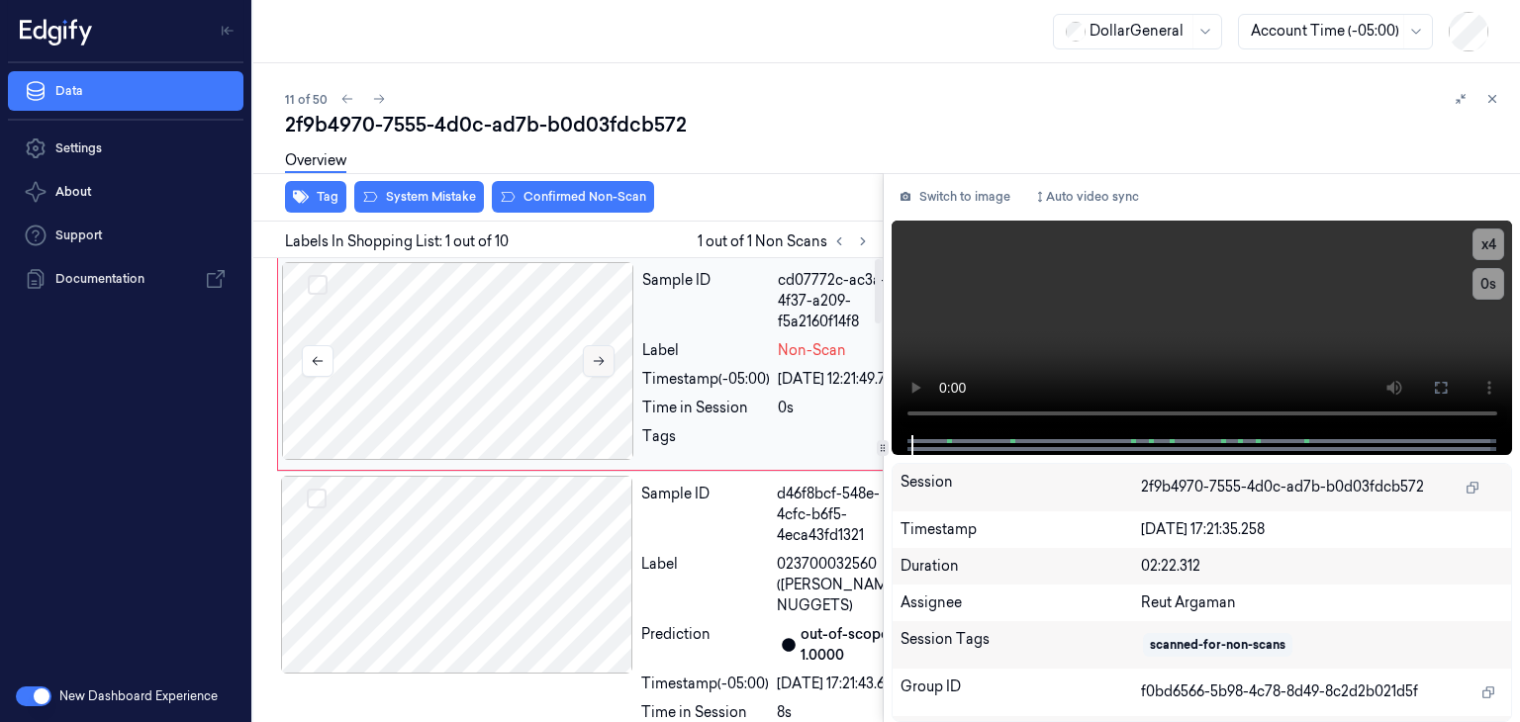
click at [595, 359] on icon at bounding box center [599, 361] width 14 height 14
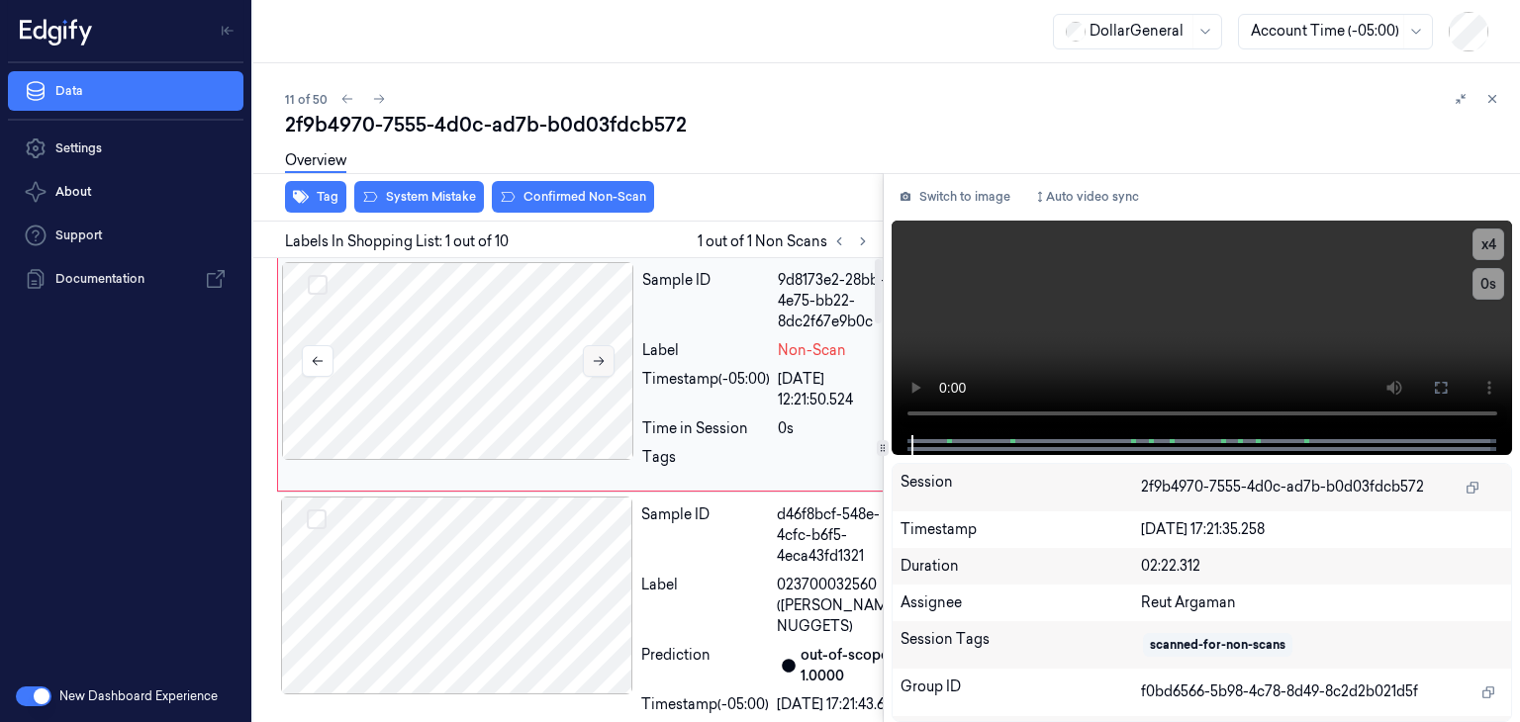
click at [595, 359] on icon at bounding box center [599, 361] width 14 height 14
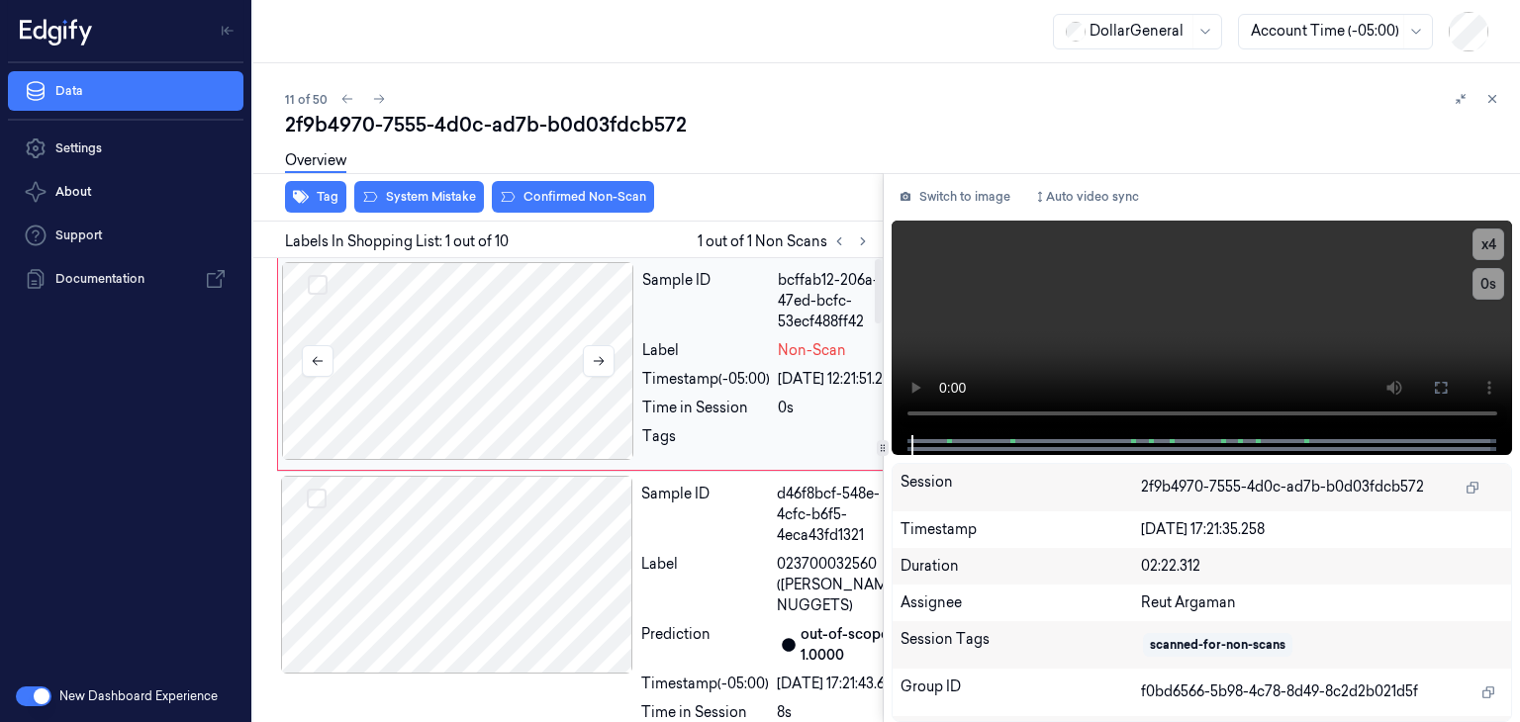
click at [557, 388] on div at bounding box center [458, 361] width 352 height 198
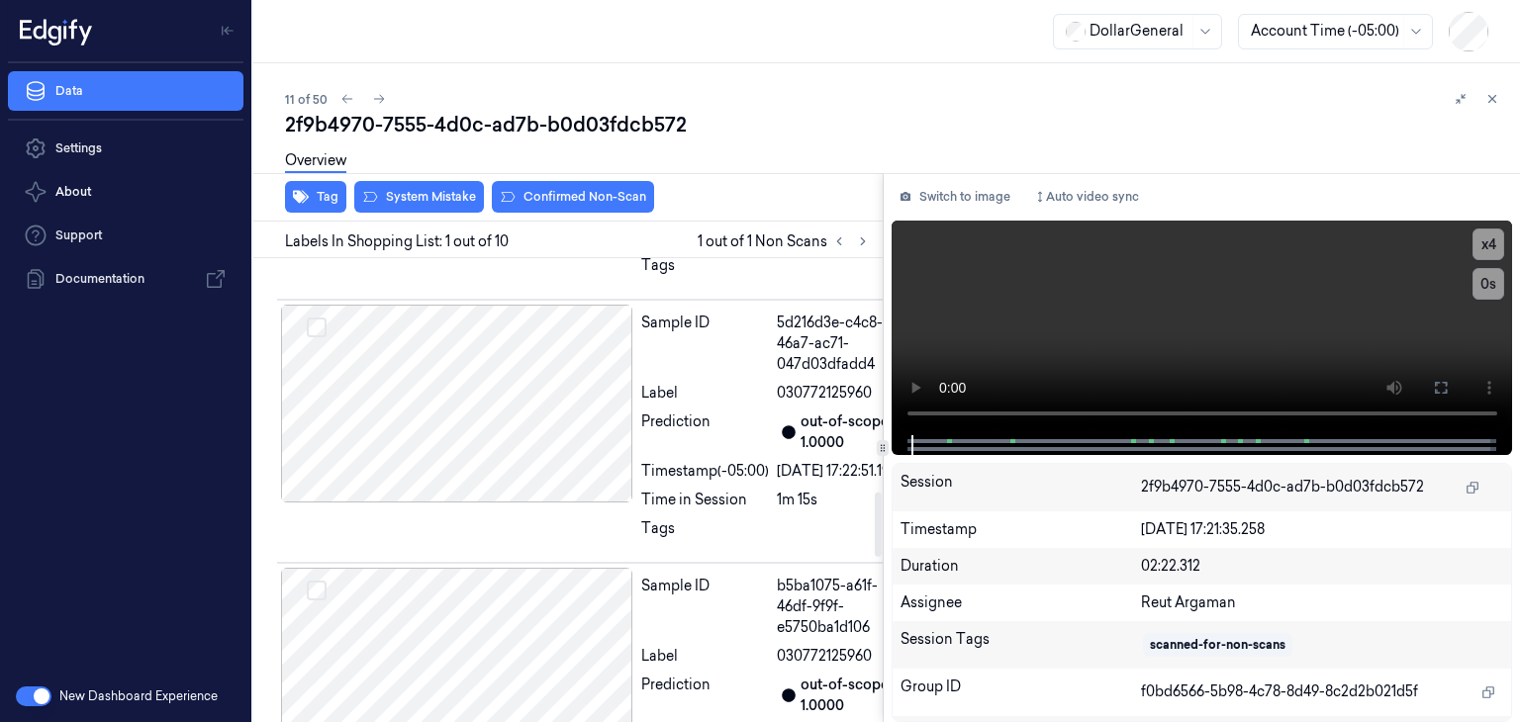
scroll to position [1683, 0]
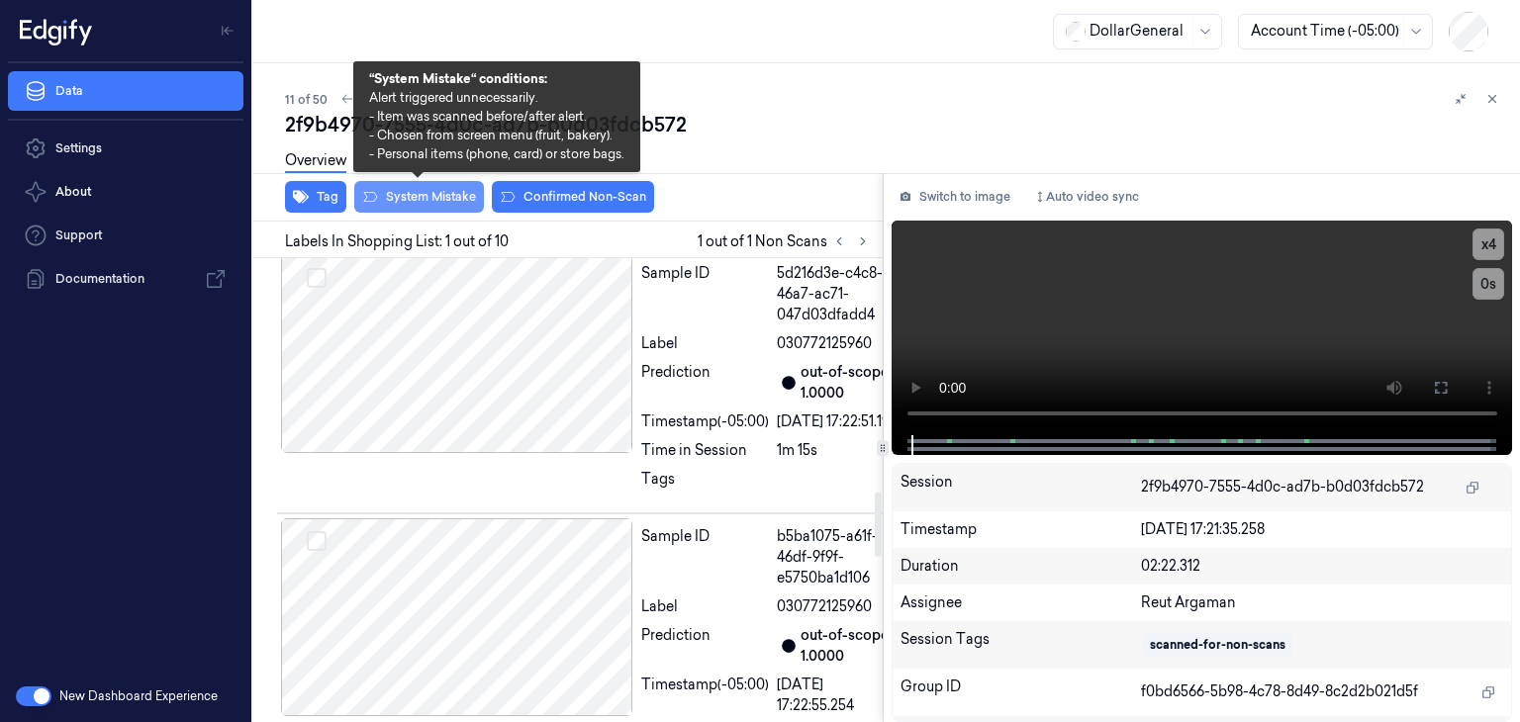
click at [467, 206] on button "System Mistake" at bounding box center [419, 197] width 130 height 32
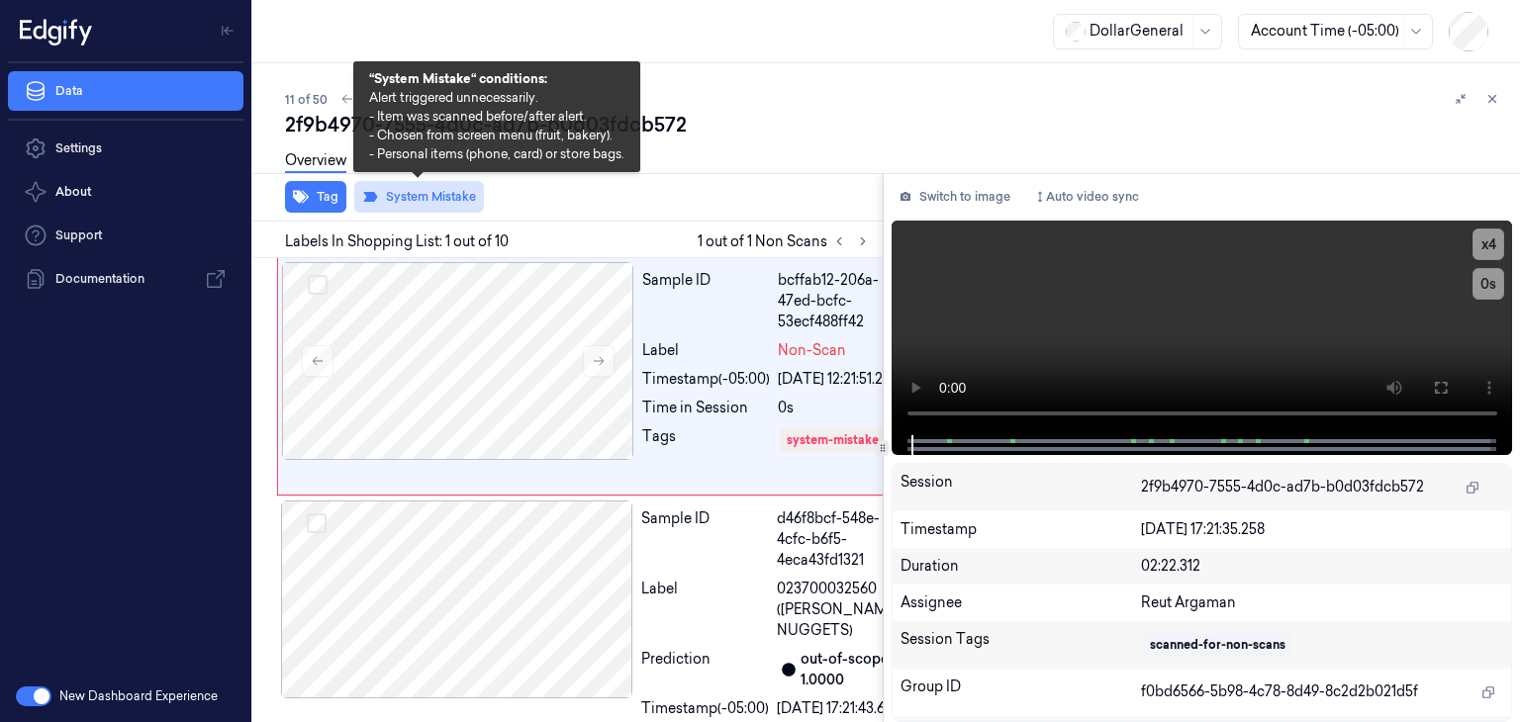
scroll to position [0, 0]
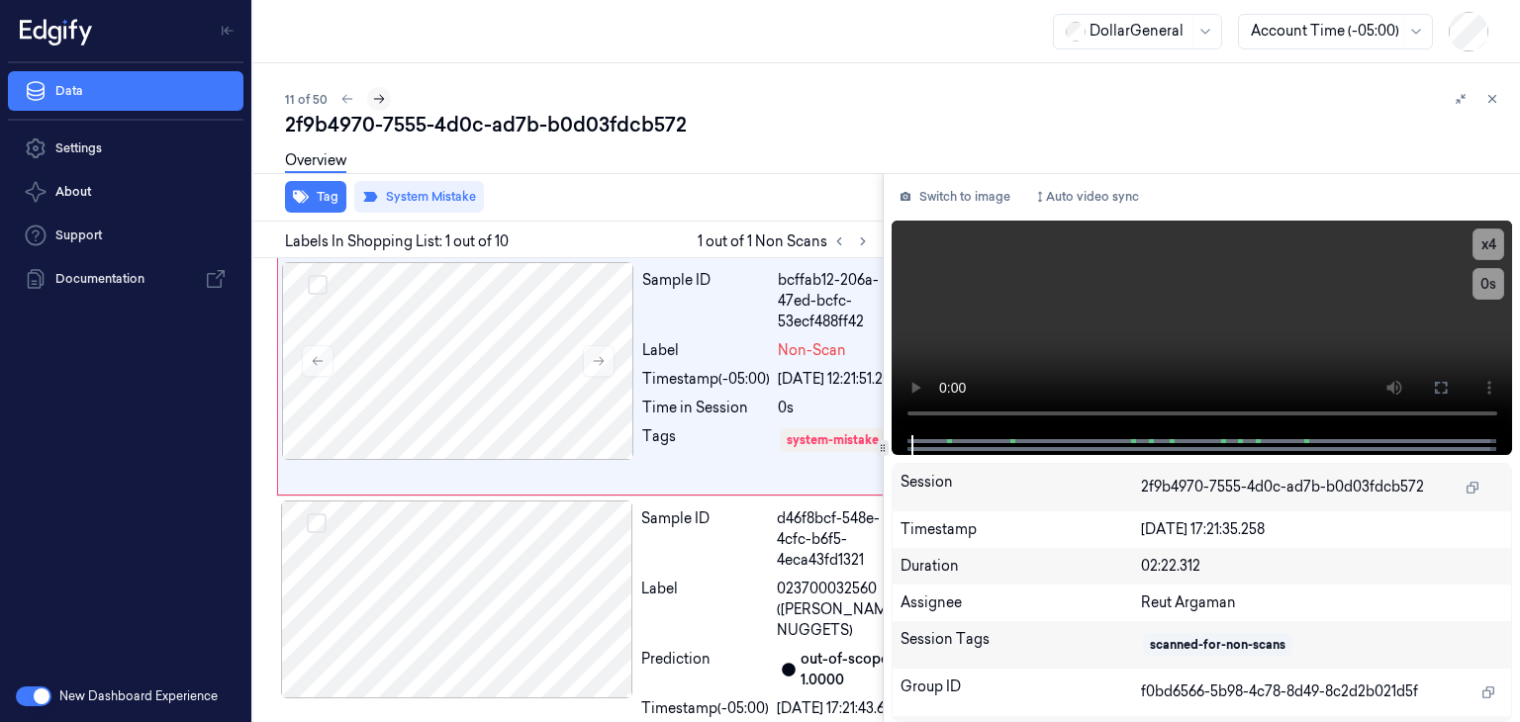
click at [380, 94] on icon at bounding box center [379, 99] width 14 height 14
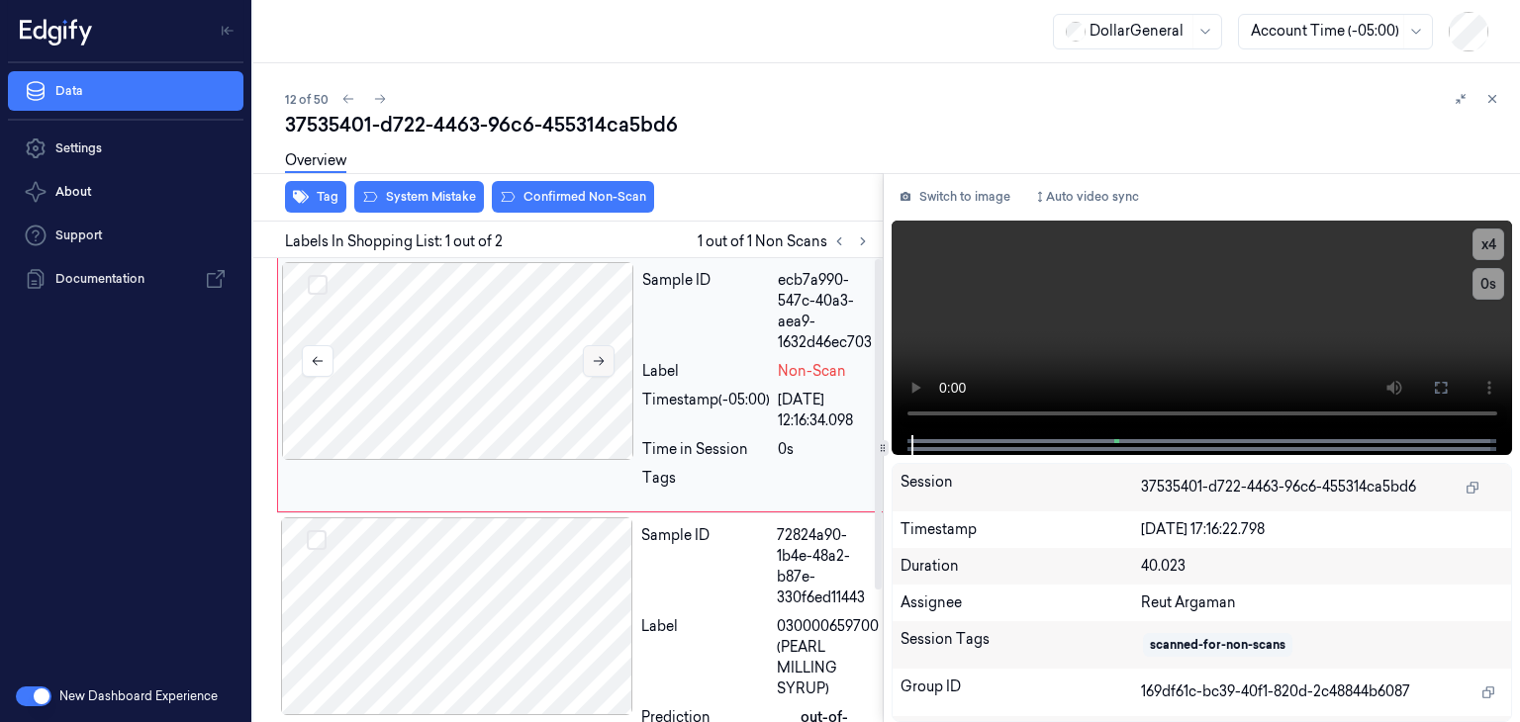
click at [610, 356] on button at bounding box center [599, 361] width 32 height 32
click at [1243, 302] on video at bounding box center [1203, 328] width 622 height 215
click at [1171, 307] on video at bounding box center [1203, 328] width 622 height 215
click at [432, 199] on button "System Mistake" at bounding box center [419, 197] width 130 height 32
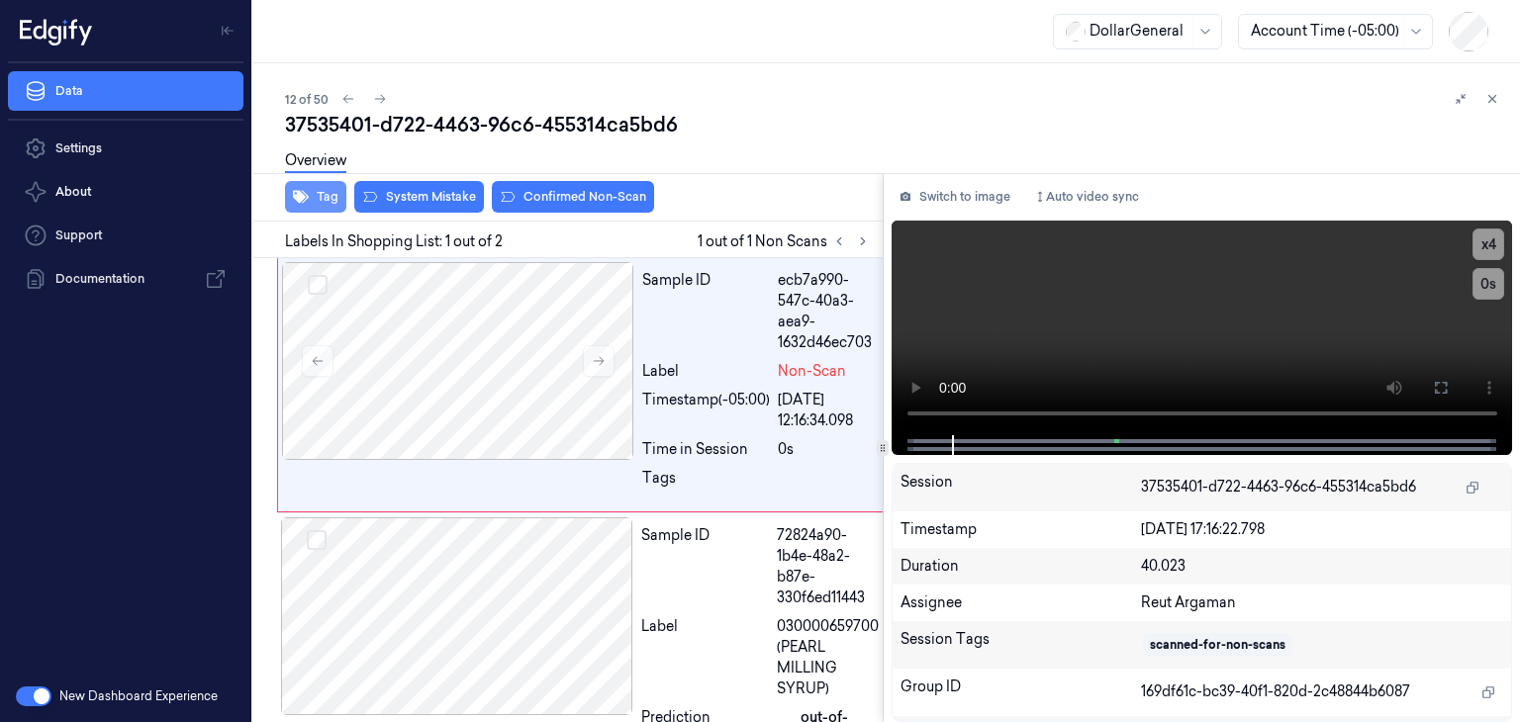
click at [316, 200] on button "Tag" at bounding box center [315, 197] width 61 height 32
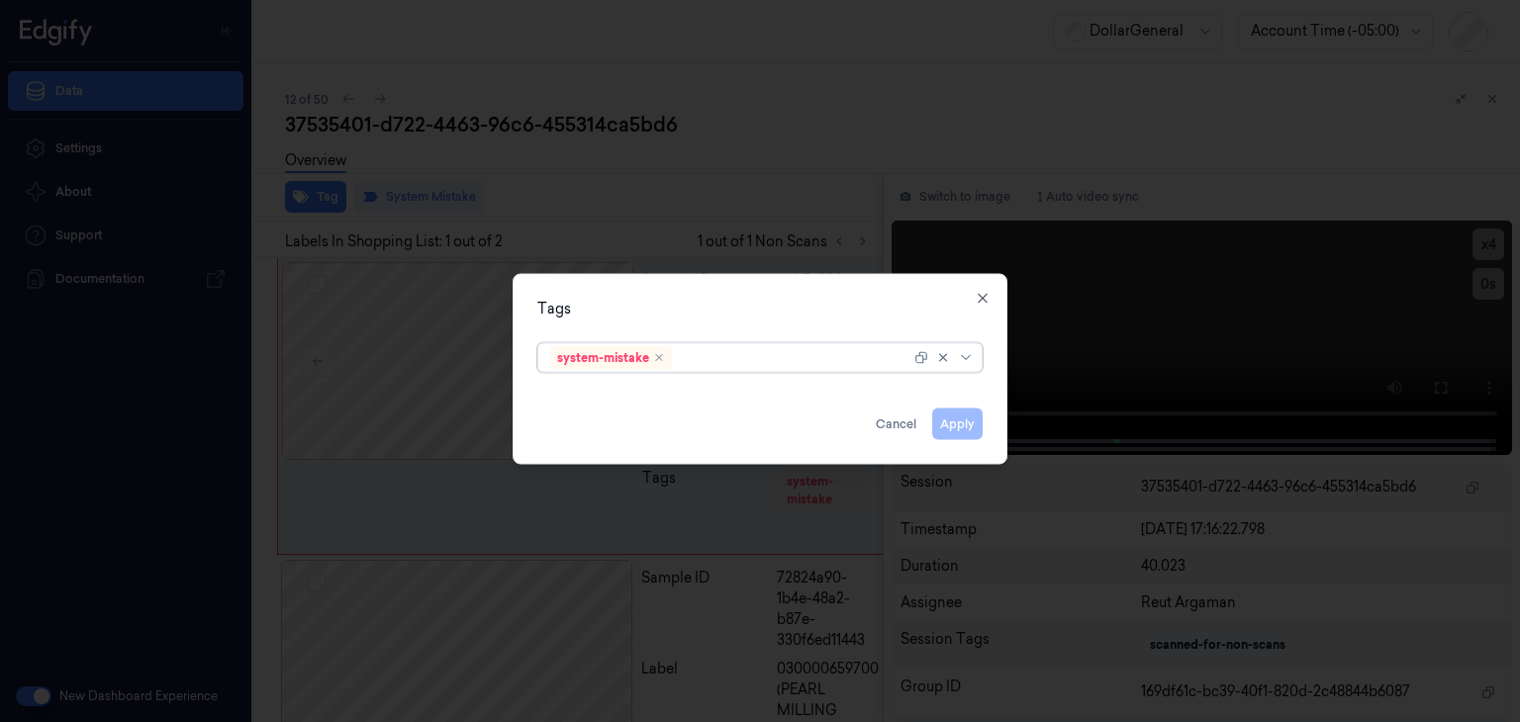
click at [977, 357] on div at bounding box center [968, 358] width 20 height 16
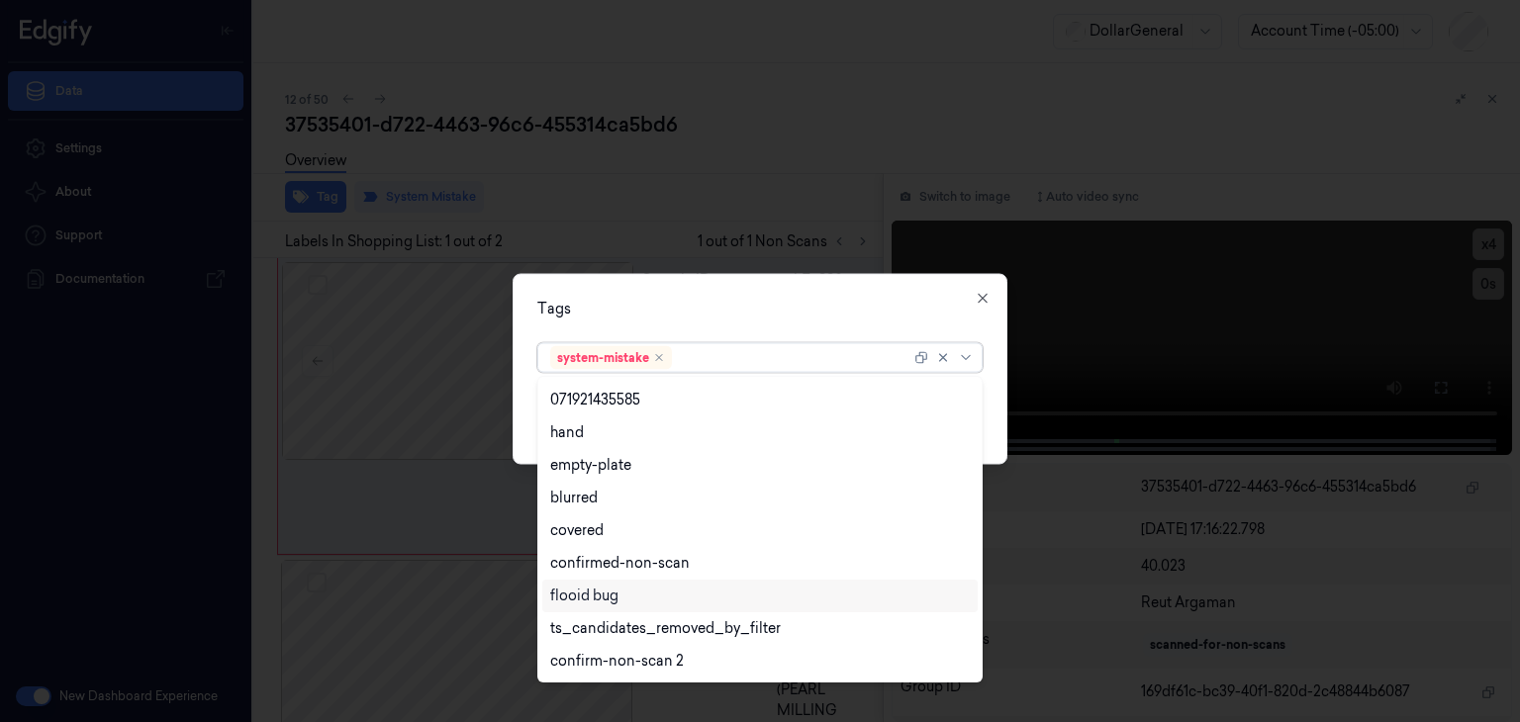
scroll to position [487, 0]
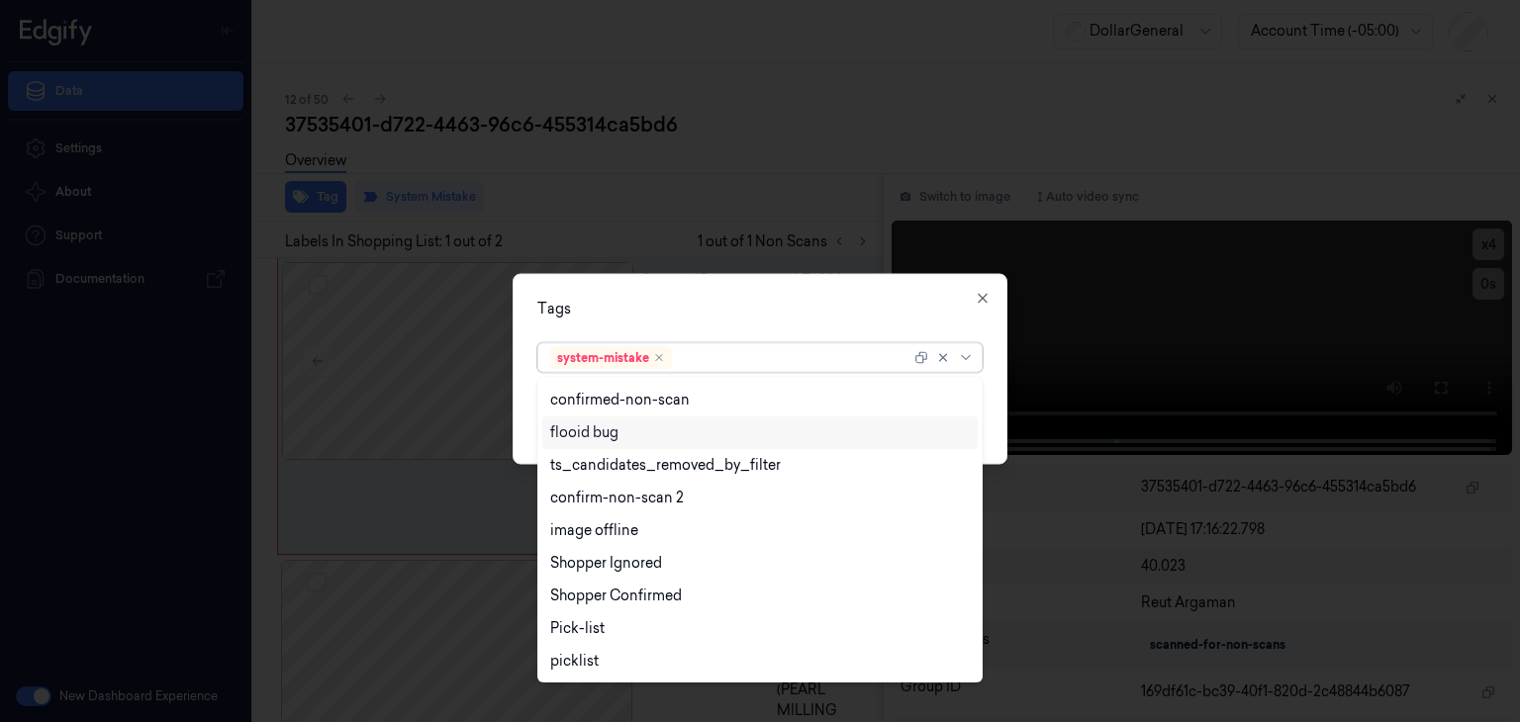
click at [604, 438] on div "flooid bug" at bounding box center [584, 433] width 68 height 21
click at [993, 396] on div "Tags option flooid bug , selected. 23 results available. Use Up and Down to cho…" at bounding box center [760, 369] width 495 height 191
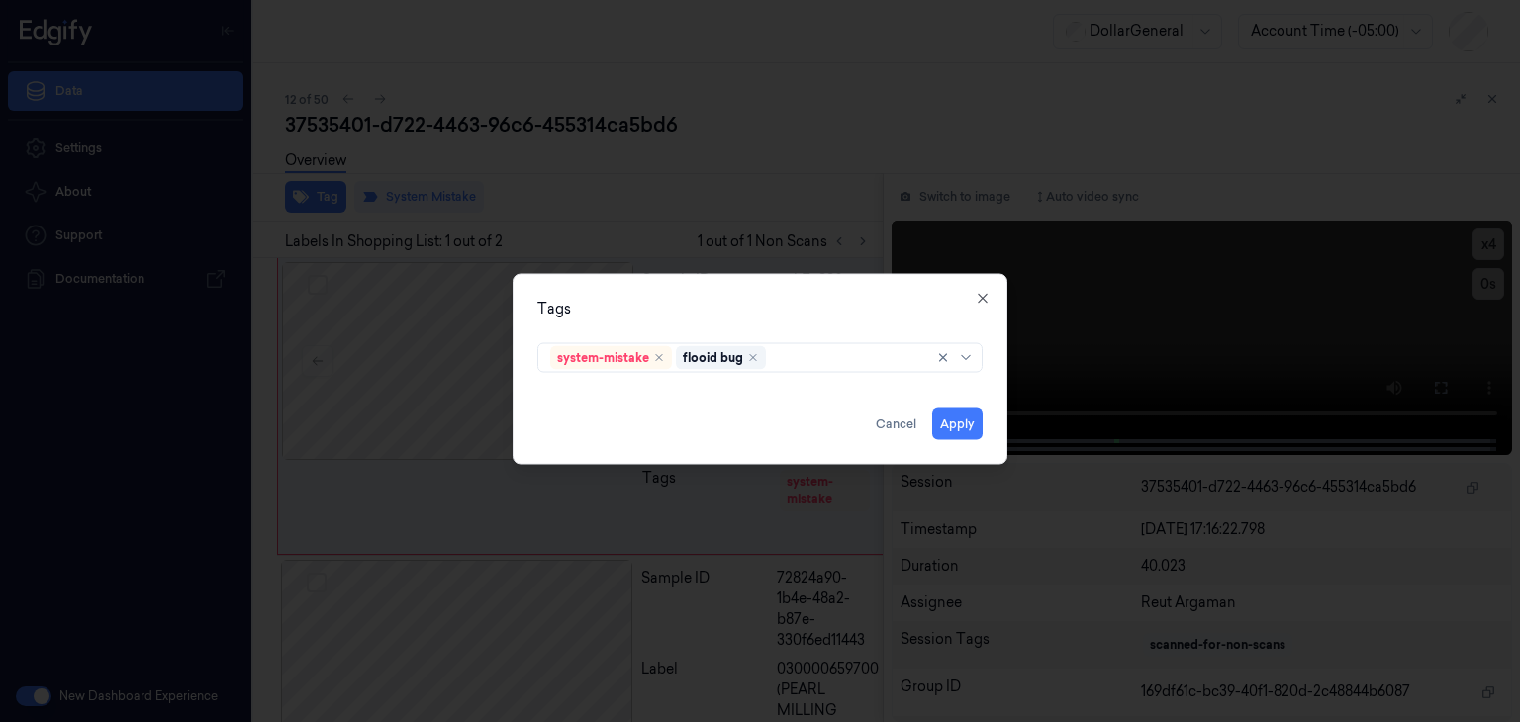
click at [963, 445] on div "Tags system-mistake flooid bug Apply Cancel Close" at bounding box center [760, 369] width 495 height 191
click at [959, 424] on button "Apply" at bounding box center [957, 425] width 50 height 32
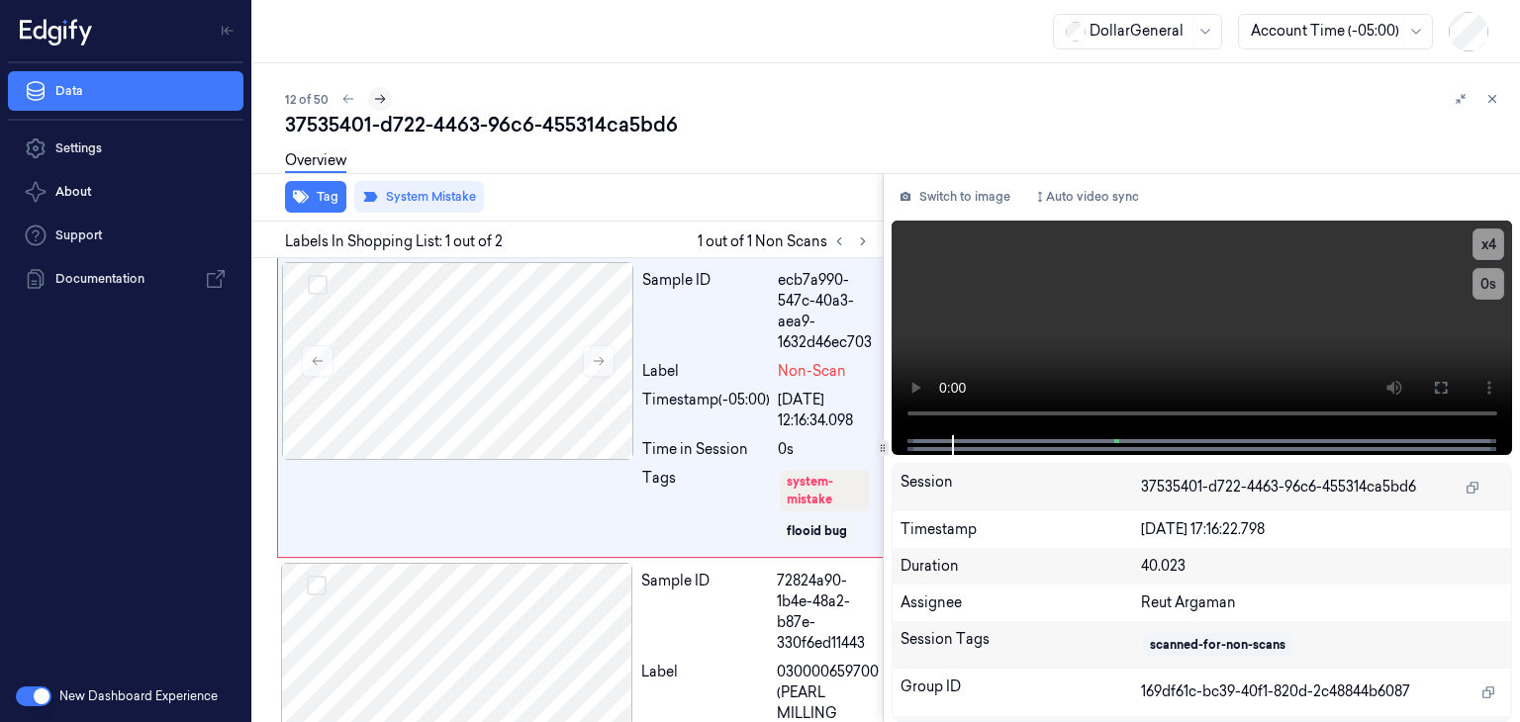
click at [386, 106] on button at bounding box center [380, 99] width 24 height 24
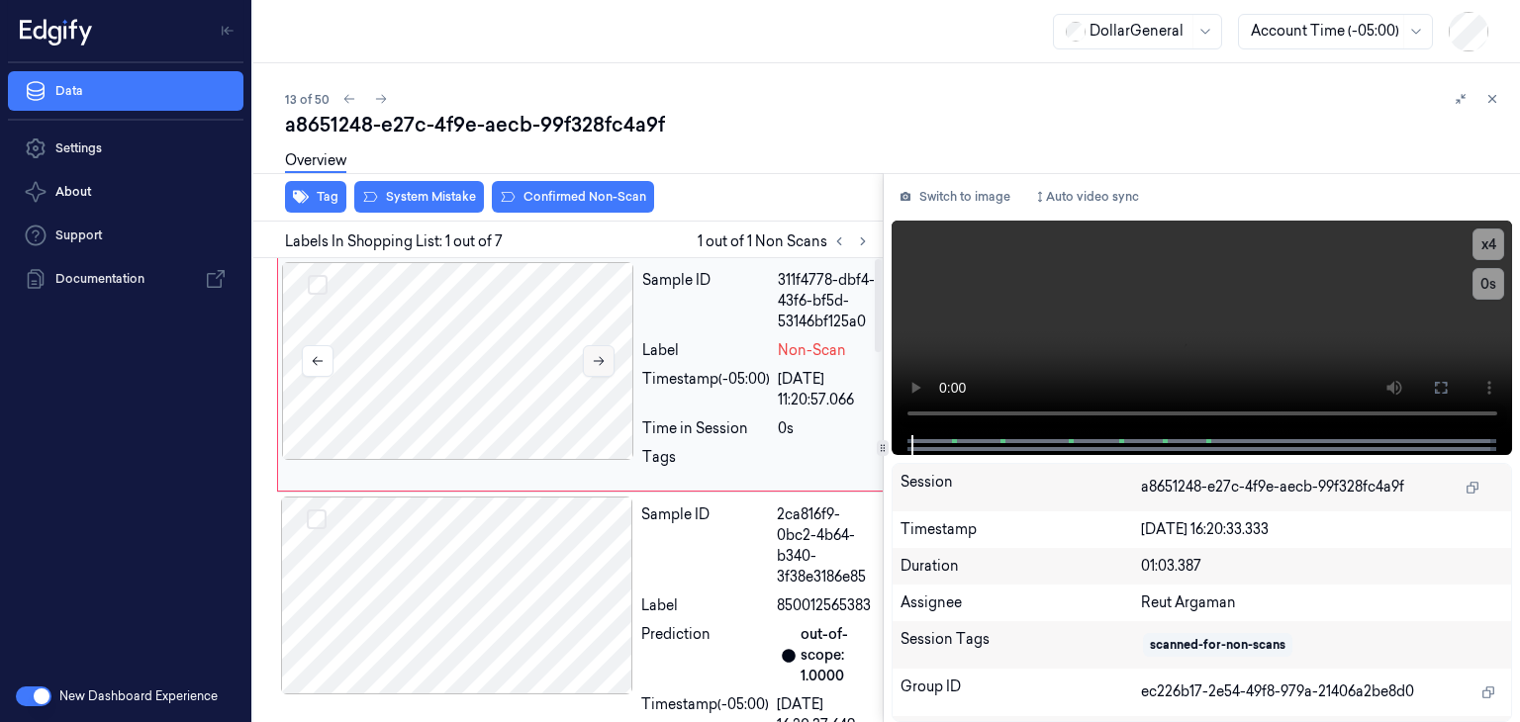
click at [599, 355] on icon at bounding box center [599, 361] width 14 height 14
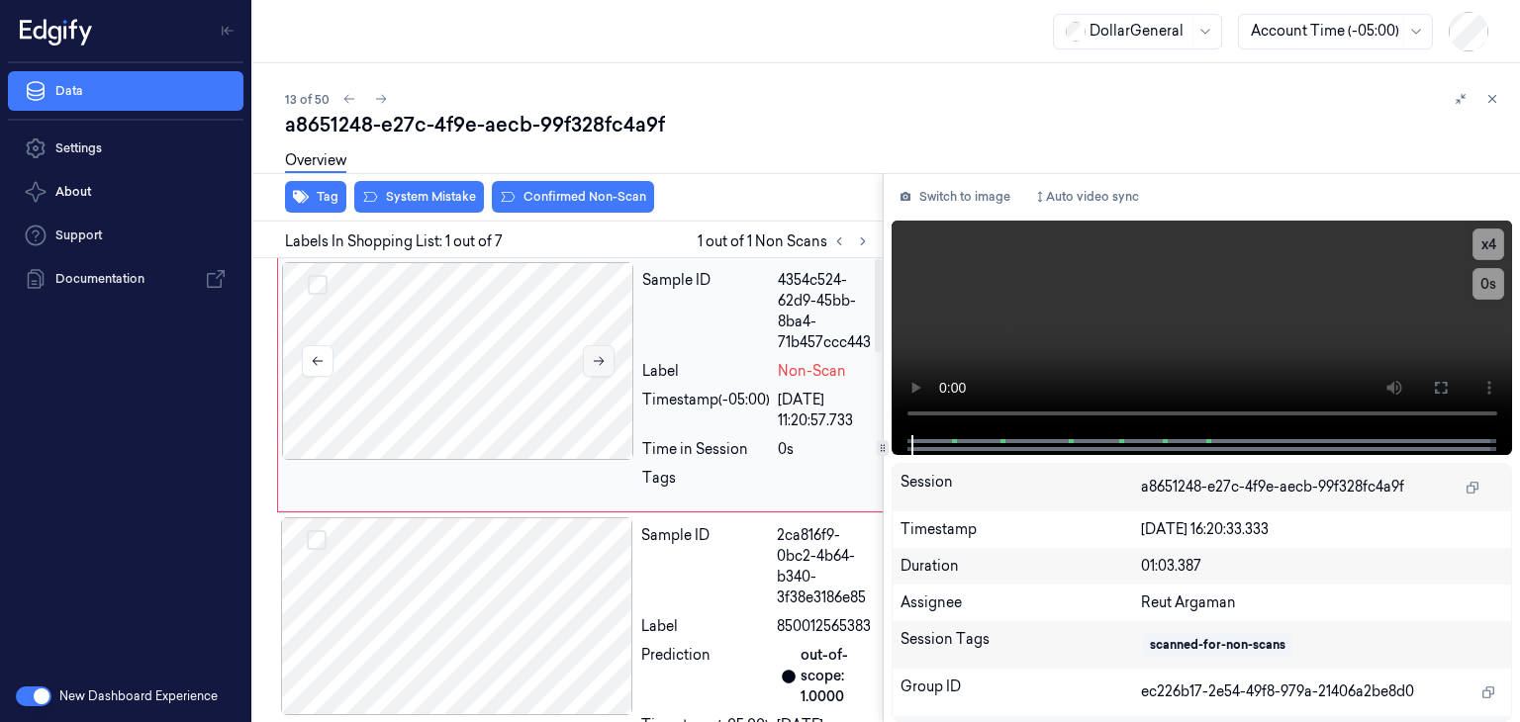
click at [599, 355] on icon at bounding box center [599, 361] width 14 height 14
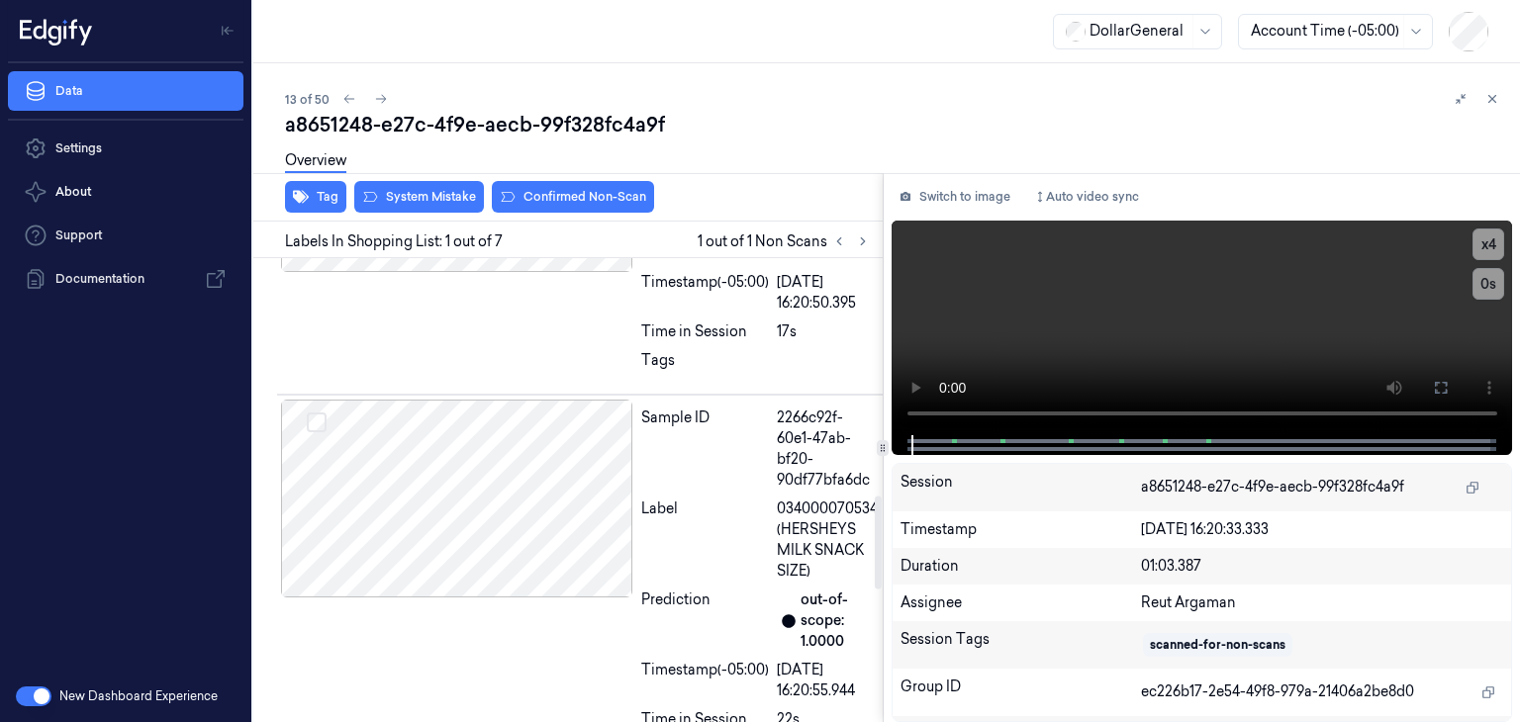
scroll to position [1188, 0]
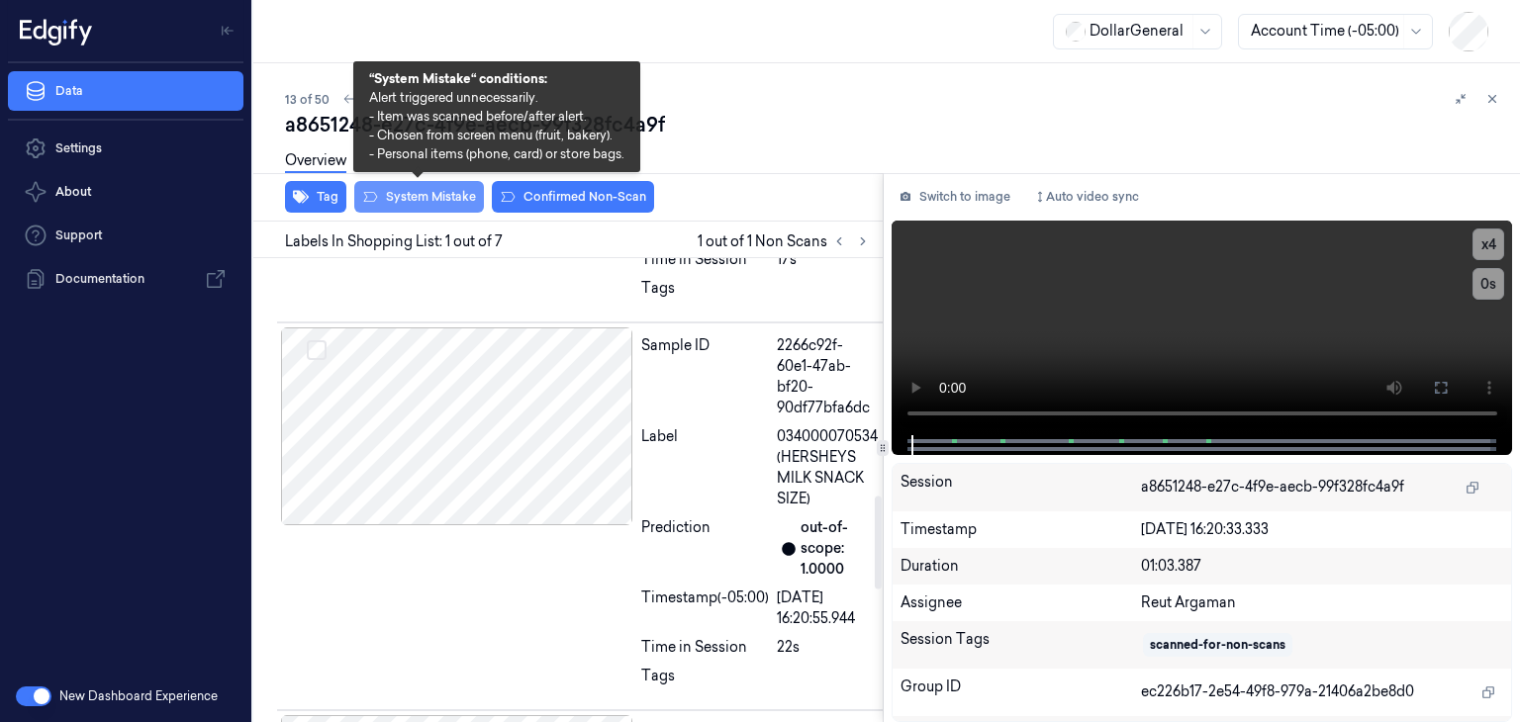
click at [439, 200] on button "System Mistake" at bounding box center [419, 197] width 130 height 32
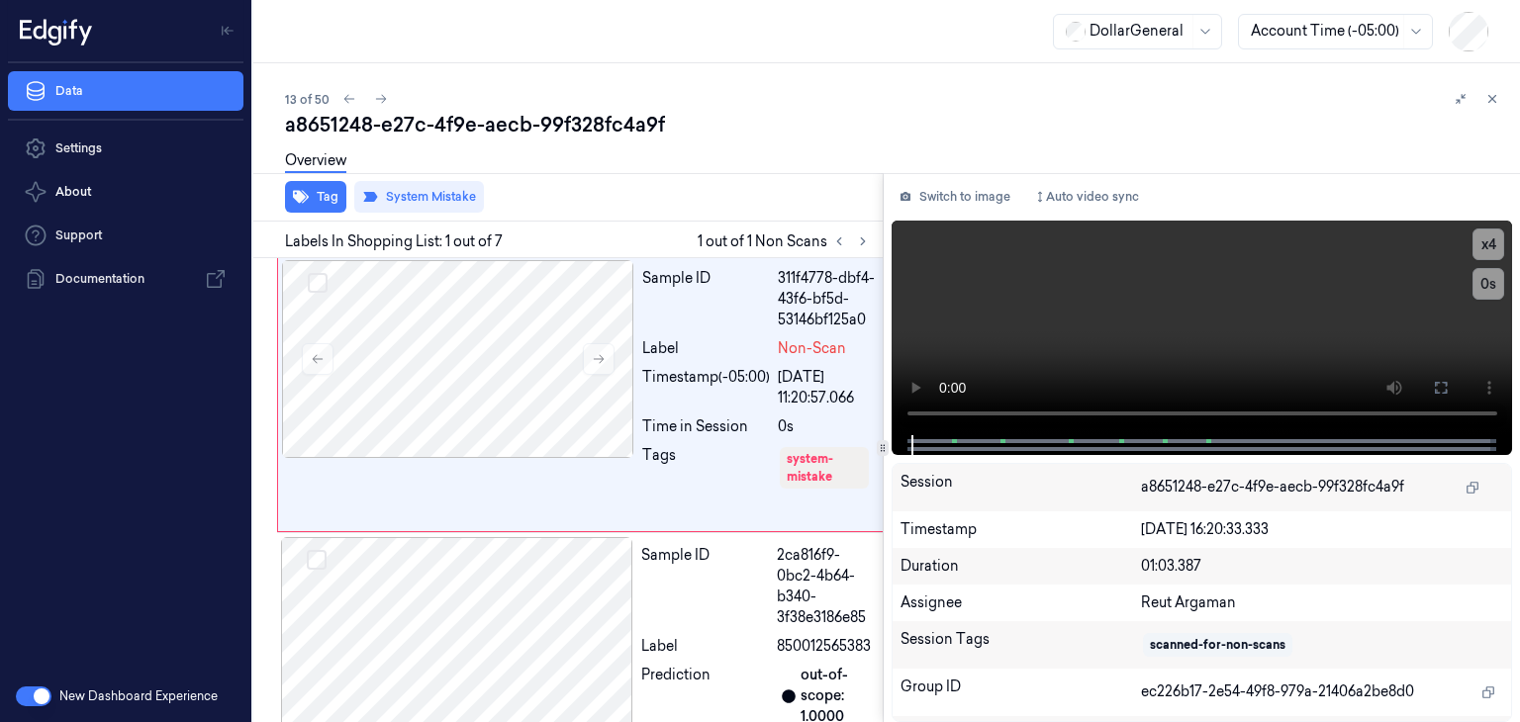
scroll to position [0, 0]
click at [380, 100] on icon at bounding box center [381, 99] width 14 height 14
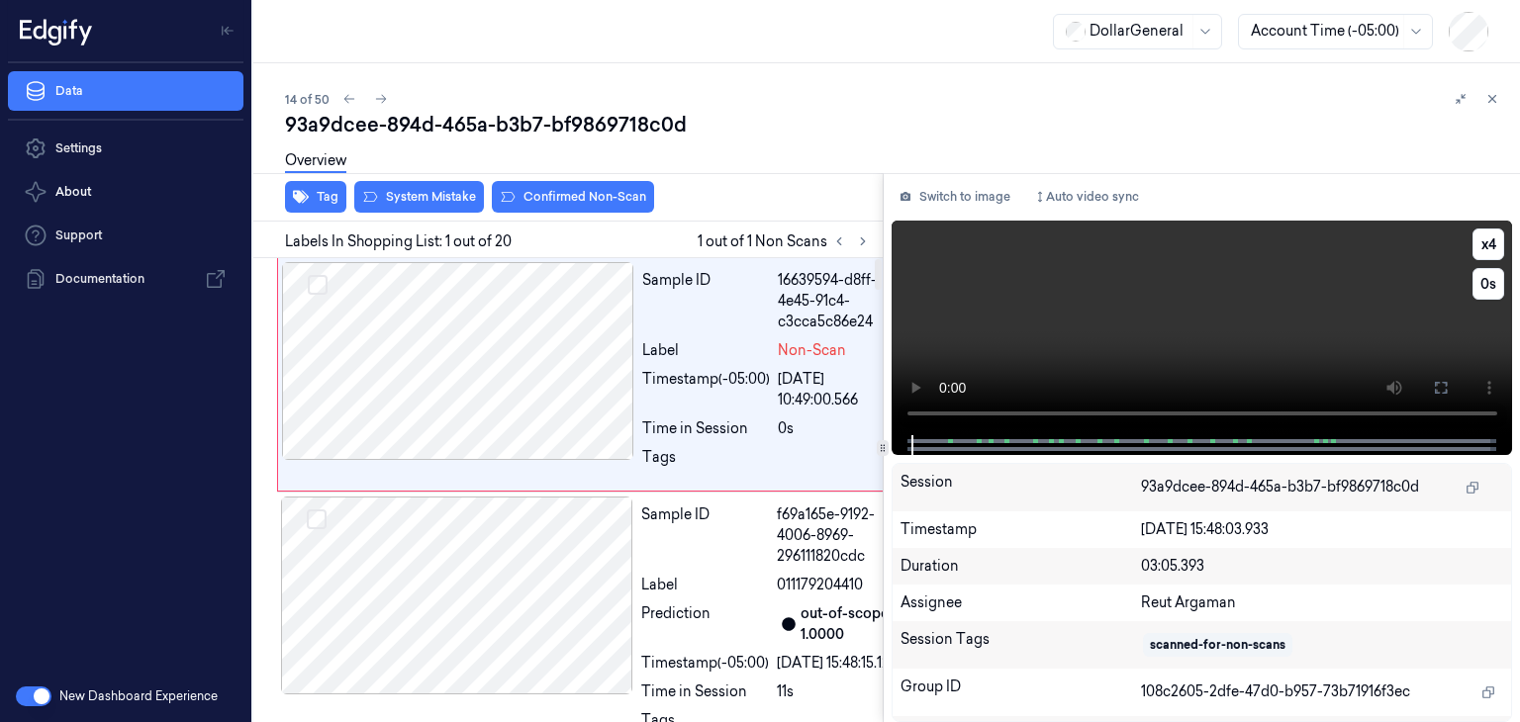
drag, startPoint x: 1088, startPoint y: 299, endPoint x: 1084, endPoint y: 316, distance: 17.3
click at [1089, 299] on video at bounding box center [1203, 328] width 622 height 215
click at [1485, 241] on button "x 4" at bounding box center [1489, 245] width 32 height 32
click at [1485, 241] on button "x 1" at bounding box center [1489, 245] width 32 height 32
click at [1485, 241] on button "x 2" at bounding box center [1489, 245] width 32 height 32
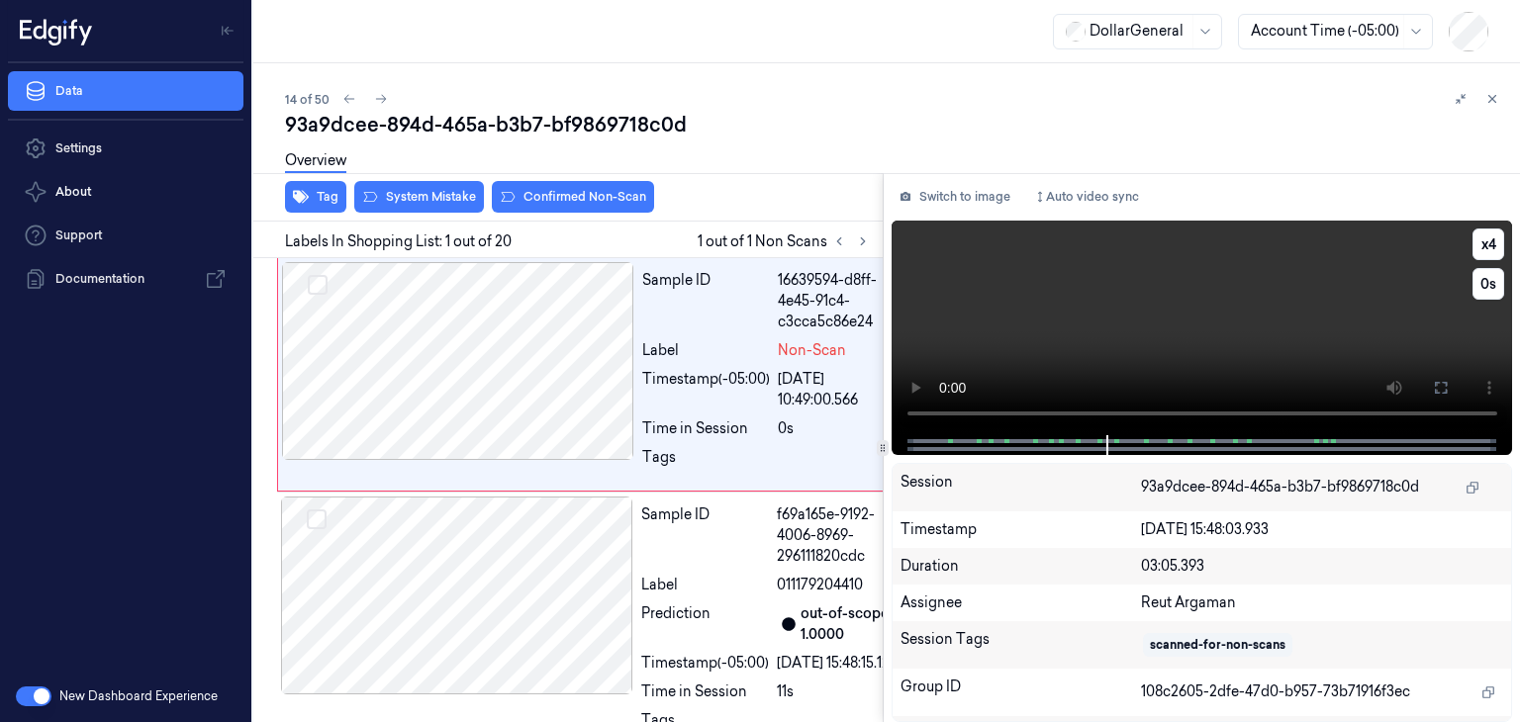
click at [1033, 356] on video at bounding box center [1203, 328] width 622 height 215
click at [444, 213] on div "Tag System Mistake Confirmed Non-Scan" at bounding box center [563, 197] width 637 height 48
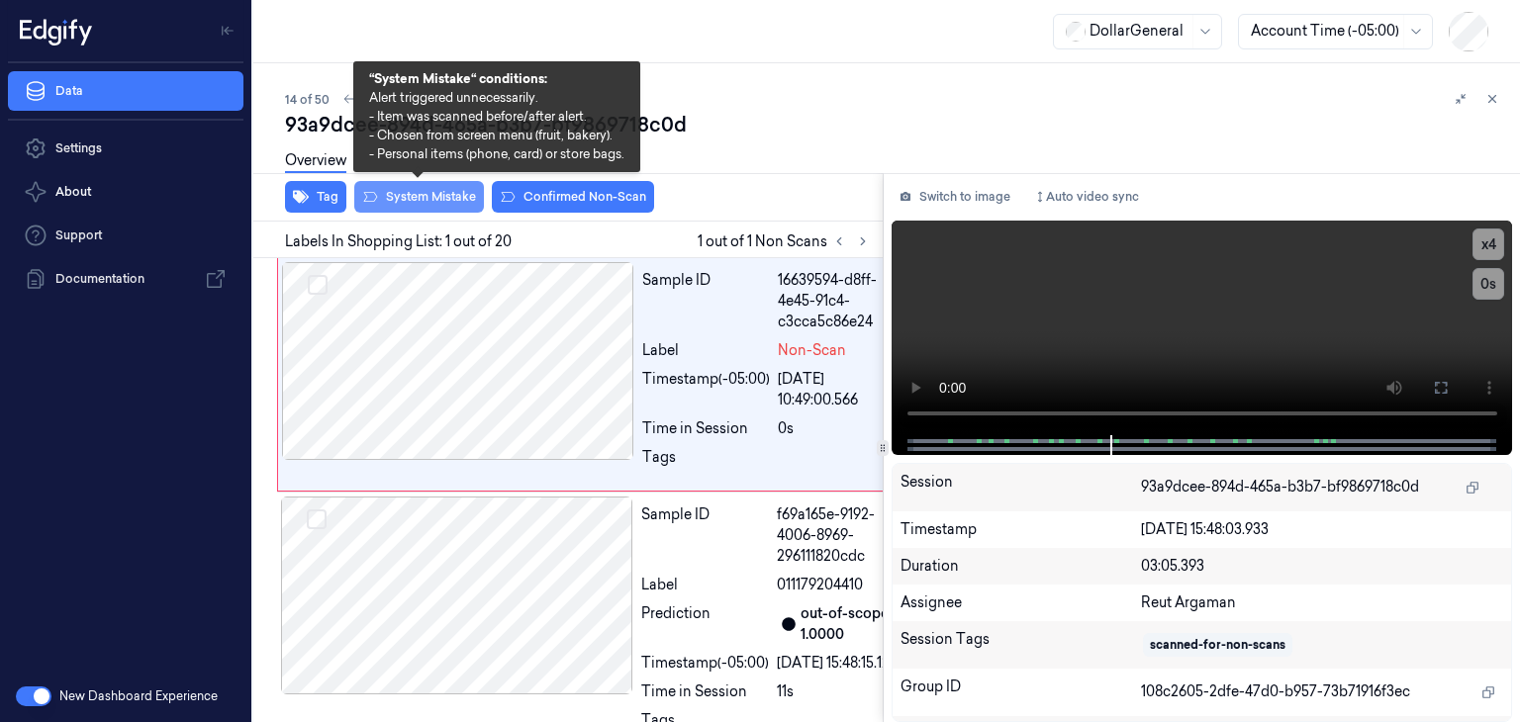
click at [443, 197] on button "System Mistake" at bounding box center [419, 197] width 130 height 32
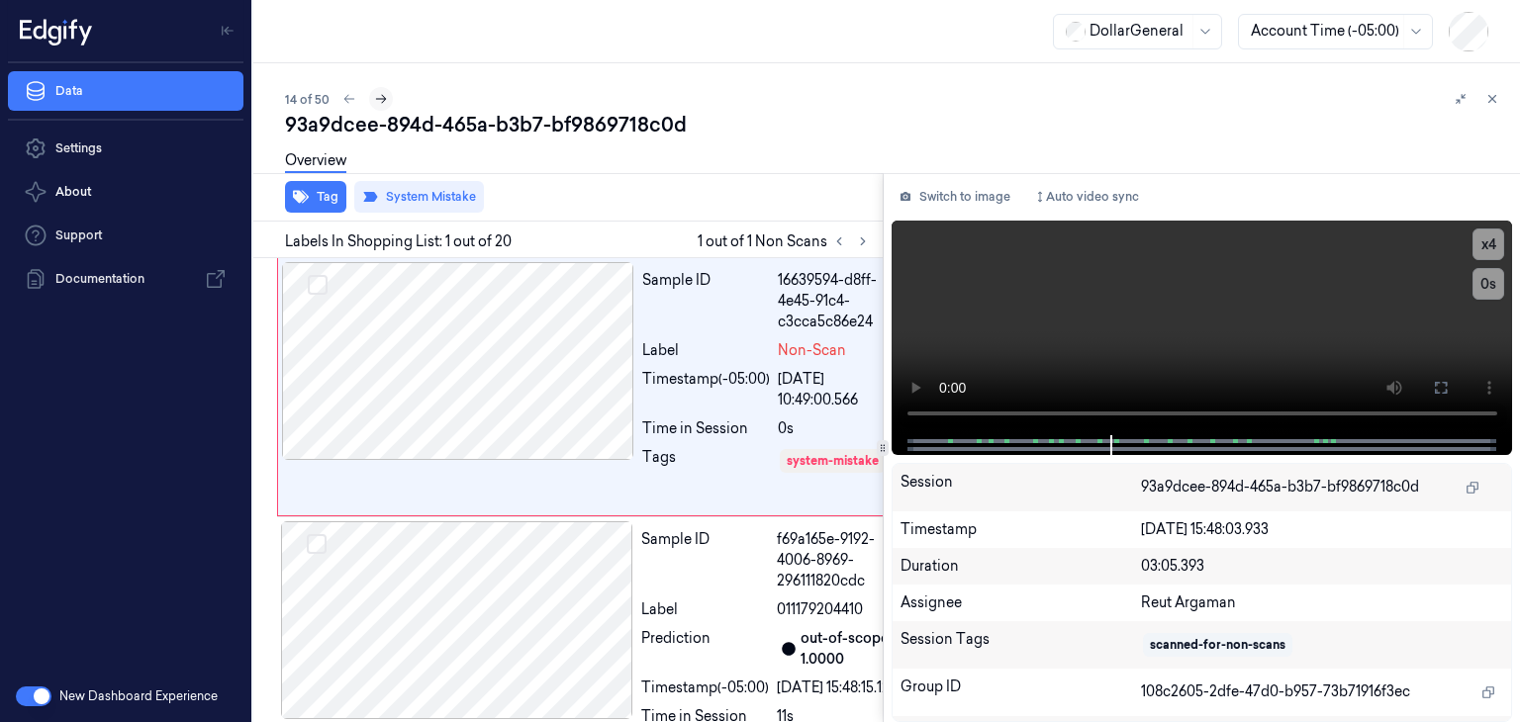
click at [385, 98] on icon at bounding box center [381, 99] width 14 height 14
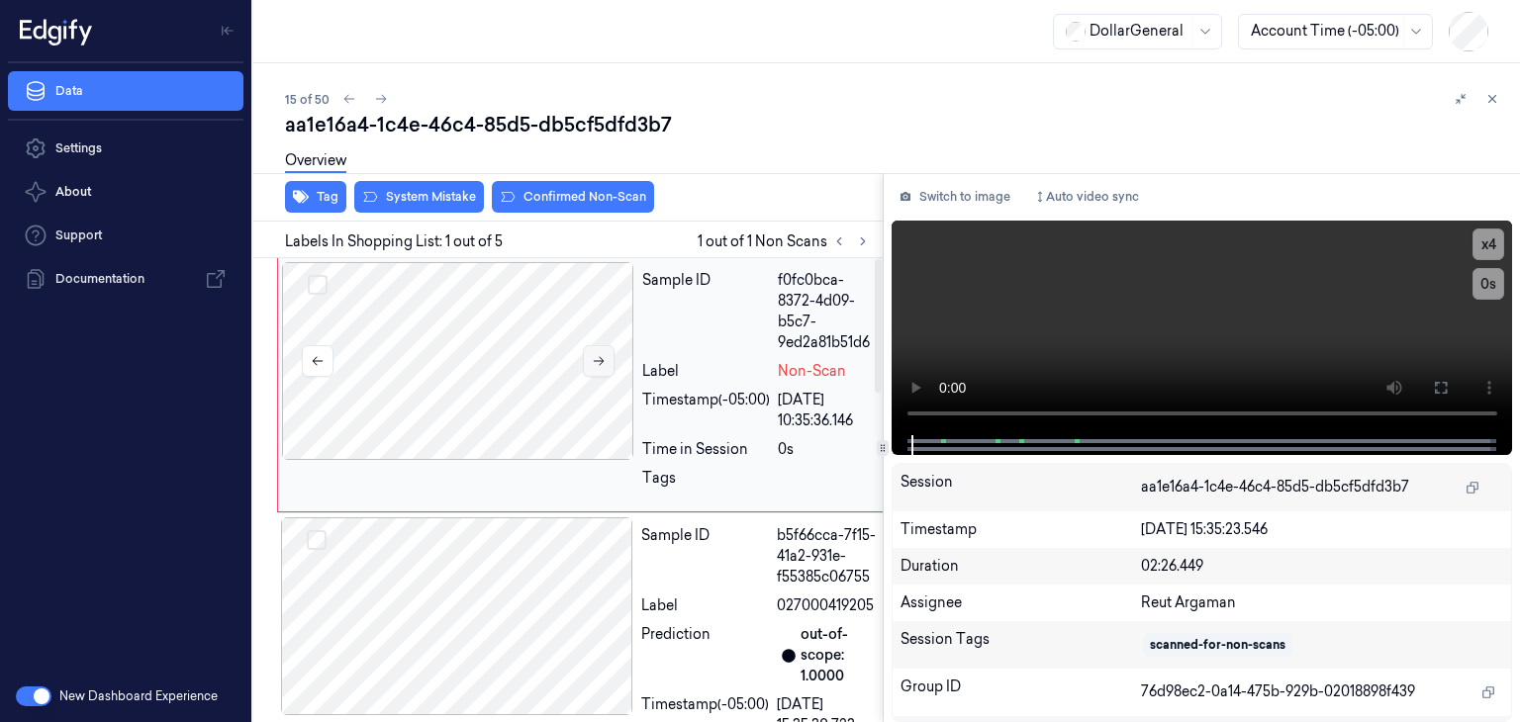
click at [602, 360] on icon at bounding box center [599, 361] width 11 height 9
click at [564, 601] on div at bounding box center [457, 617] width 352 height 198
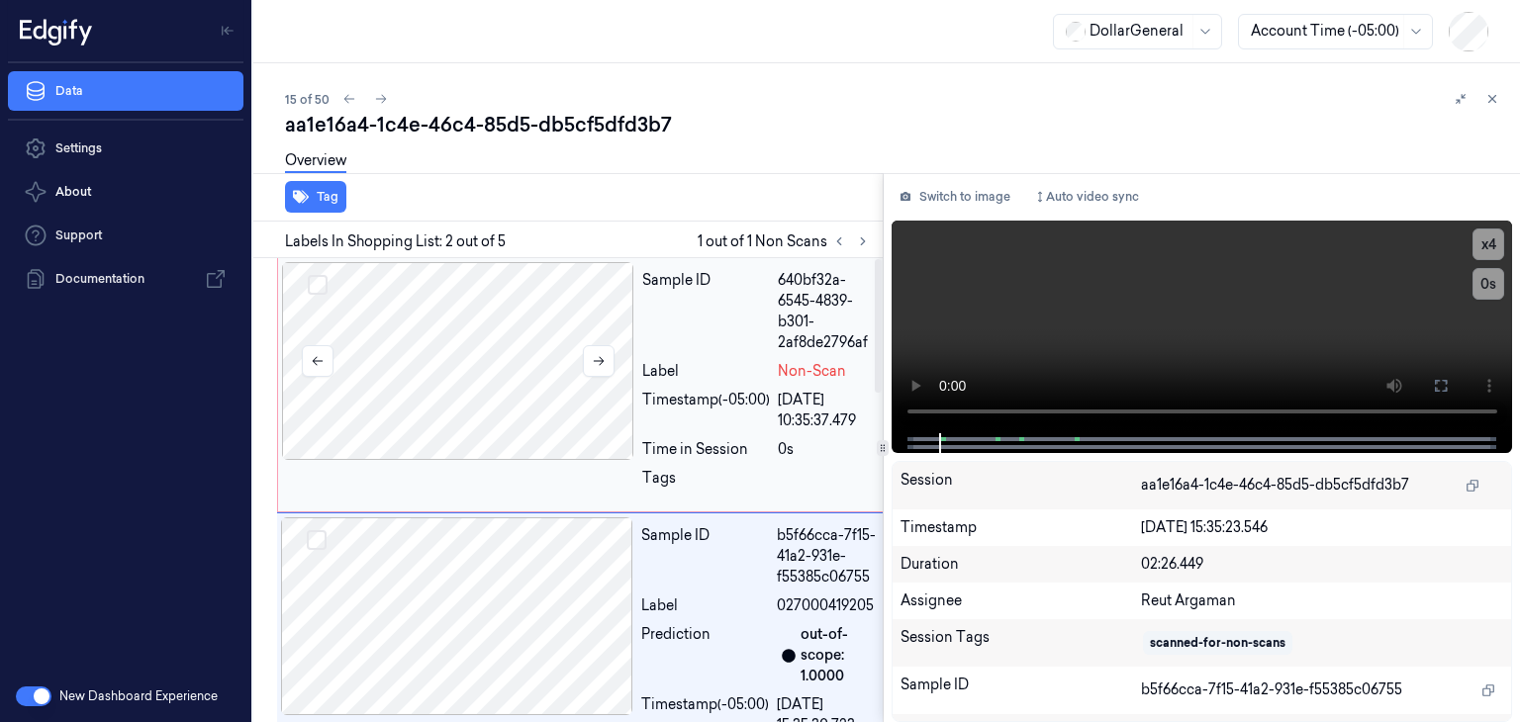
click at [411, 284] on div at bounding box center [458, 361] width 352 height 198
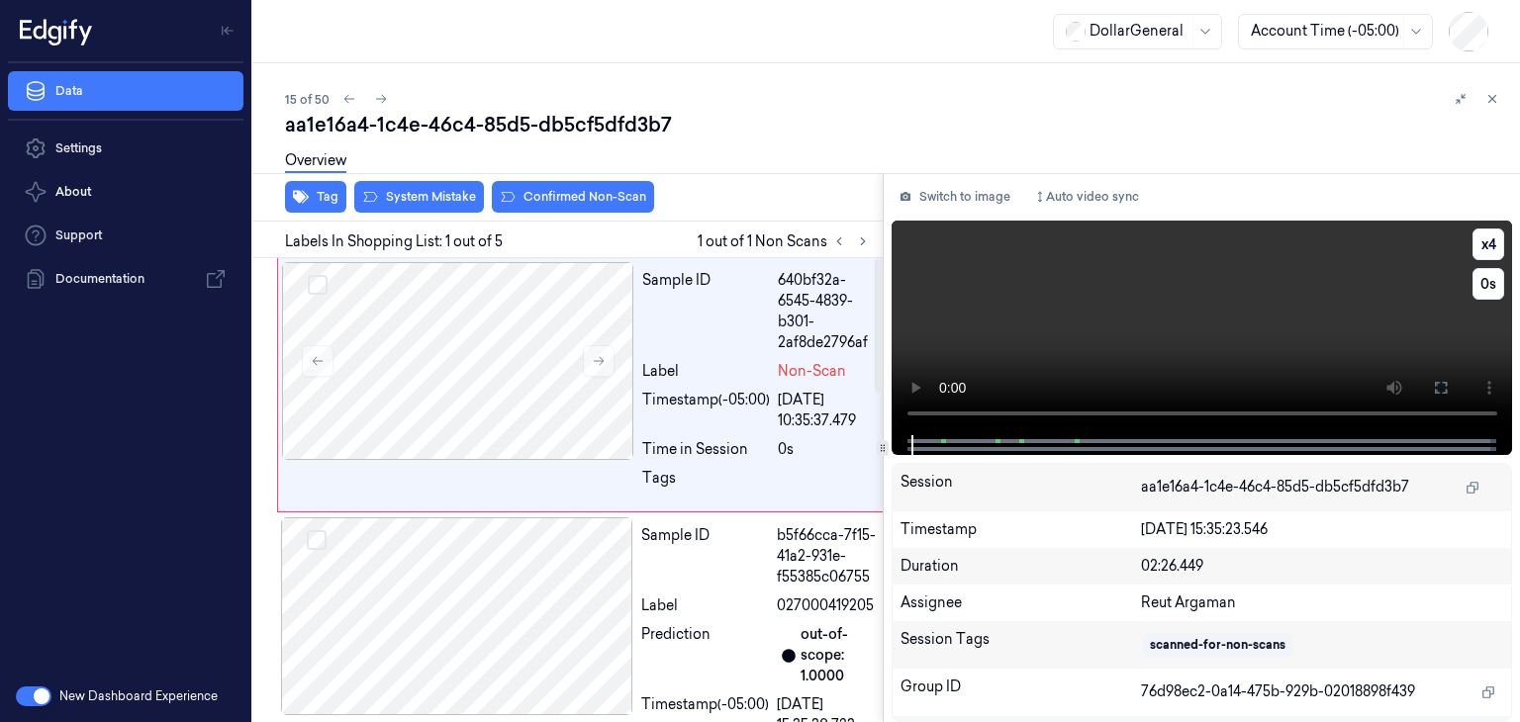
drag, startPoint x: 1041, startPoint y: 348, endPoint x: 1039, endPoint y: 417, distance: 68.3
click at [1041, 349] on video at bounding box center [1203, 328] width 622 height 215
click at [1488, 242] on button "x 4" at bounding box center [1489, 245] width 32 height 32
click at [1488, 242] on button "x 1" at bounding box center [1489, 245] width 32 height 32
click at [1290, 330] on video at bounding box center [1203, 328] width 622 height 215
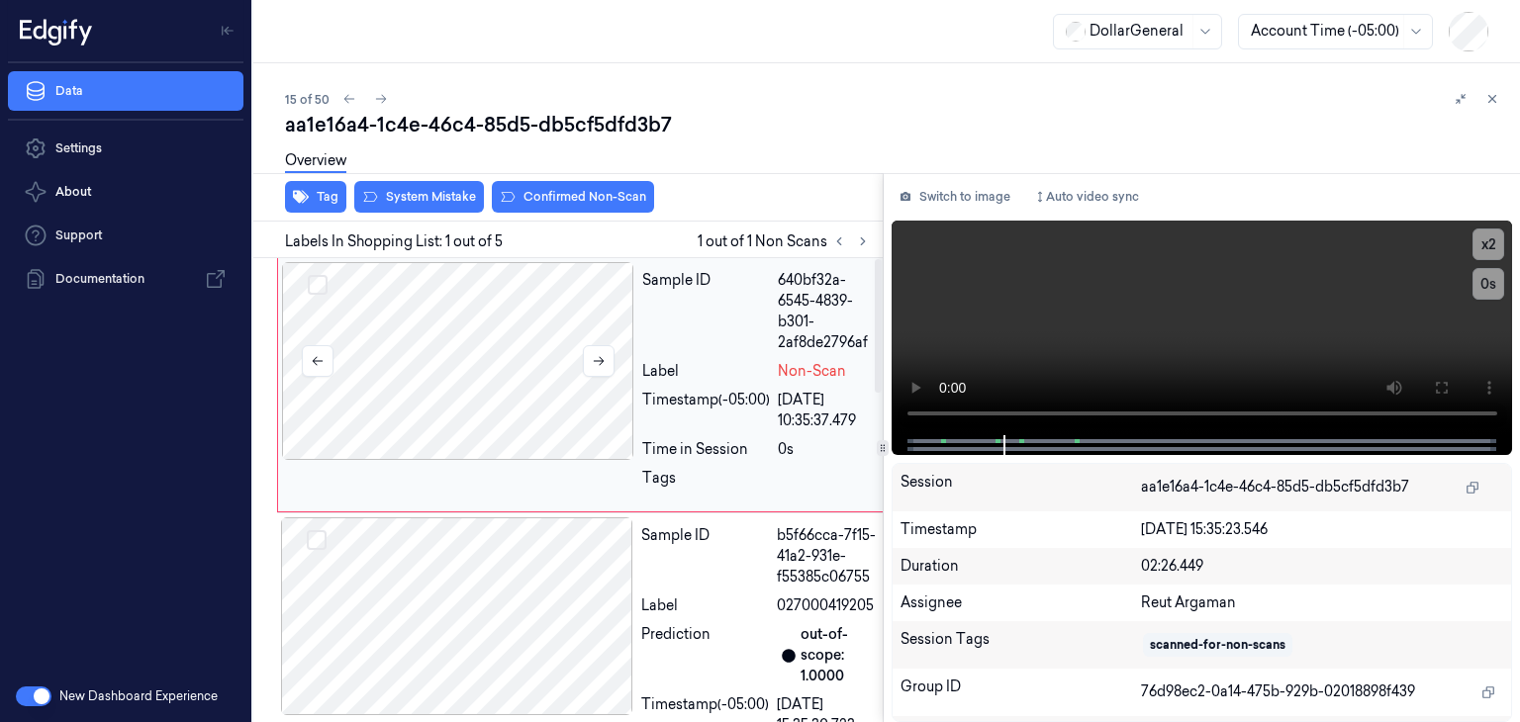
click at [511, 341] on div at bounding box center [458, 361] width 352 height 198
click at [1129, 307] on video at bounding box center [1203, 328] width 622 height 215
click at [1182, 319] on video at bounding box center [1203, 328] width 622 height 215
click at [403, 199] on button "System Mistake" at bounding box center [419, 197] width 130 height 32
click at [314, 199] on button "Tag" at bounding box center [315, 197] width 61 height 32
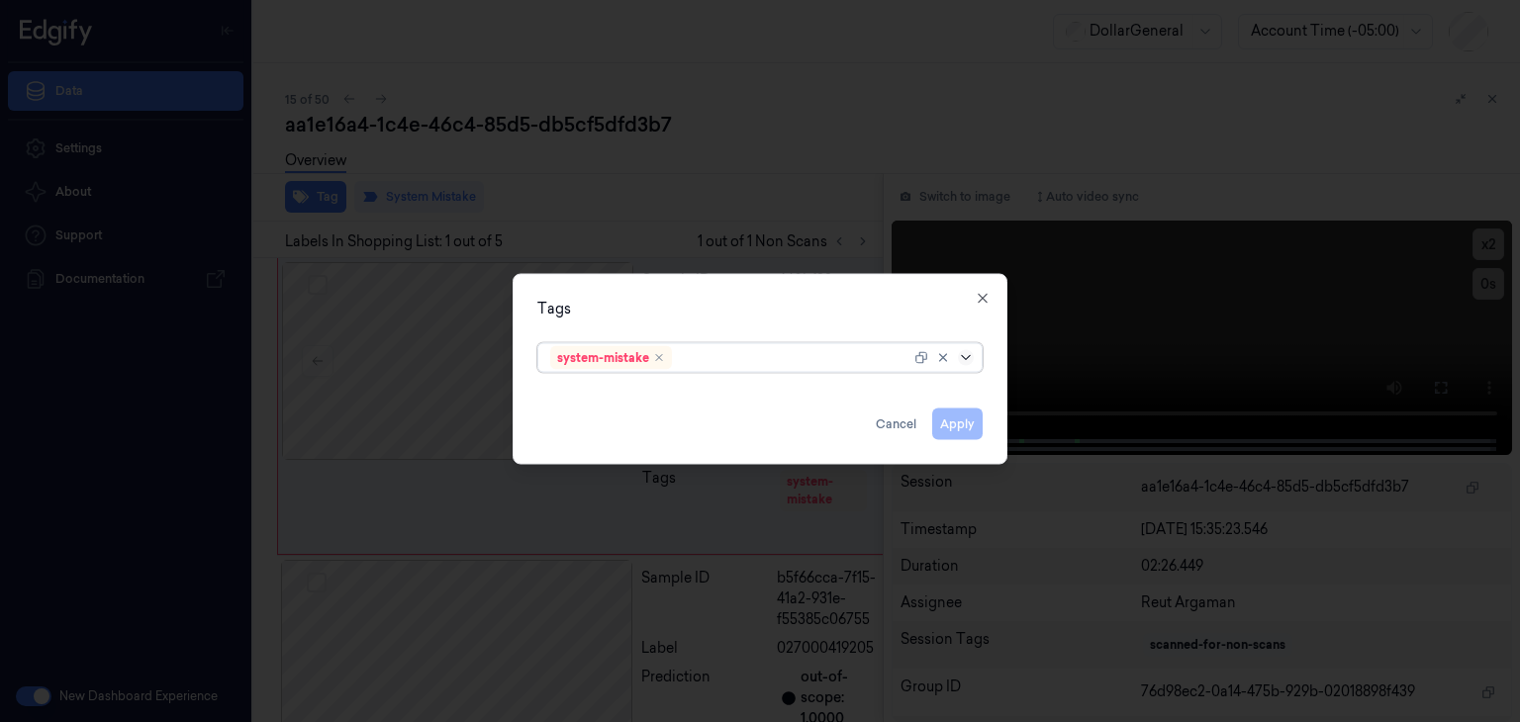
click at [959, 353] on icon at bounding box center [966, 358] width 16 height 16
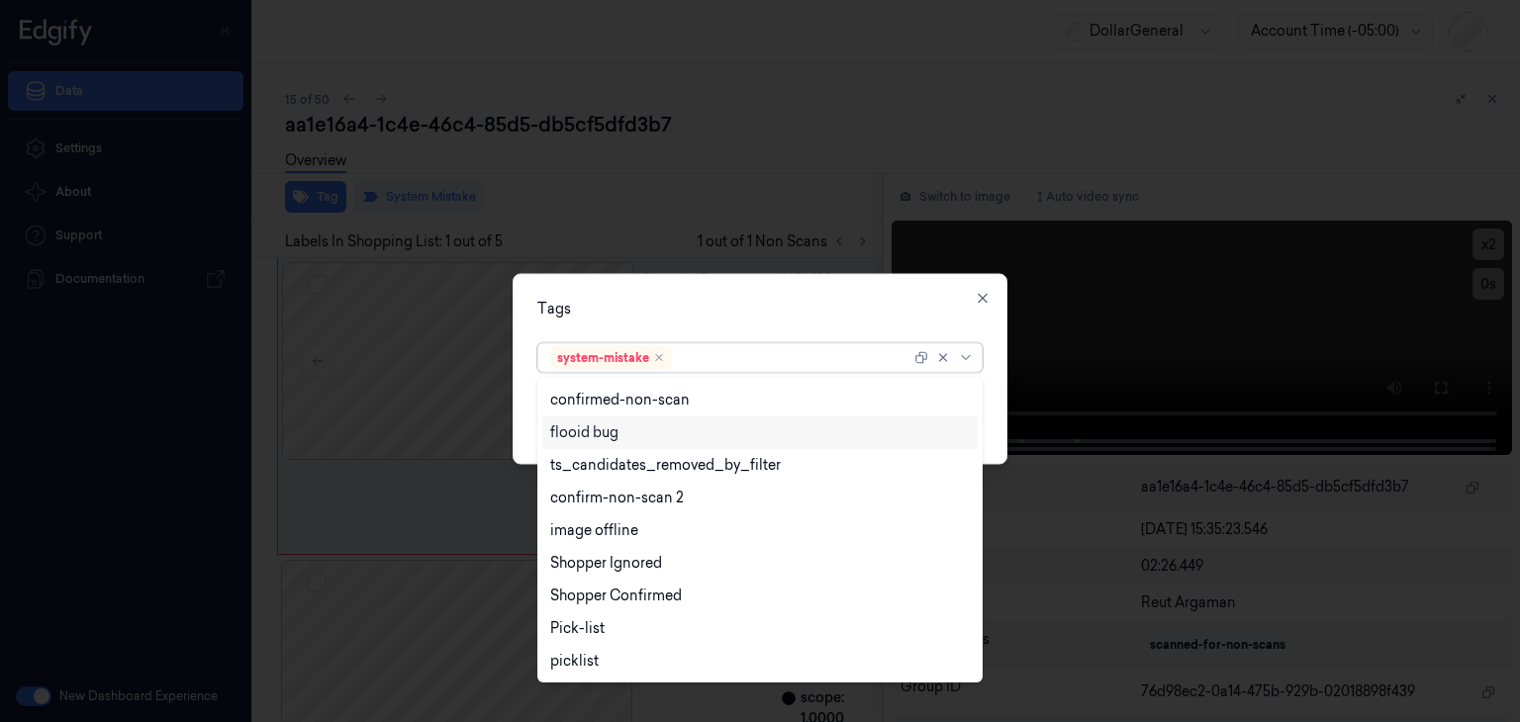
click at [631, 429] on div "flooid bug" at bounding box center [760, 433] width 420 height 21
click at [1000, 383] on div "Tags option flooid bug , selected. 23 results available. Use Up and Down to cho…" at bounding box center [760, 369] width 495 height 191
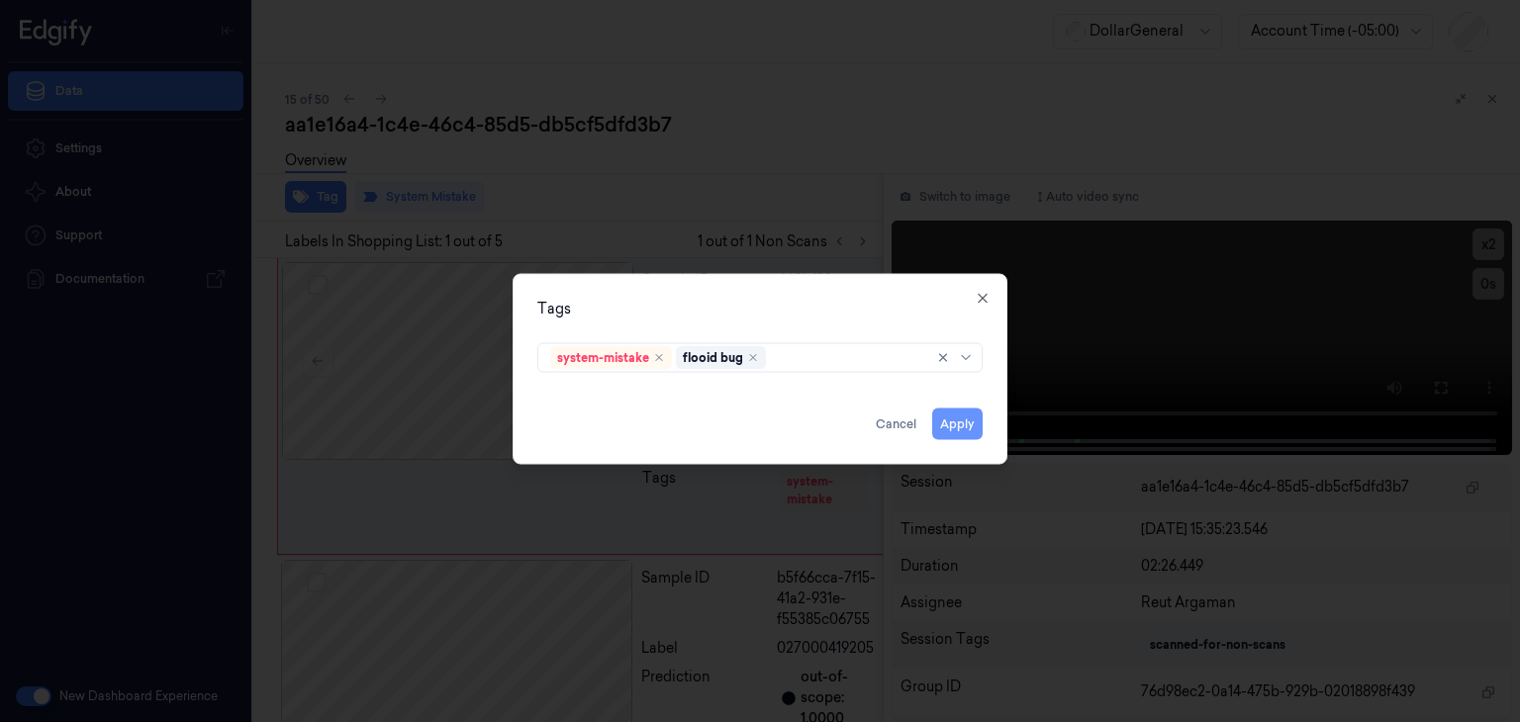
click at [974, 421] on button "Apply" at bounding box center [957, 425] width 50 height 32
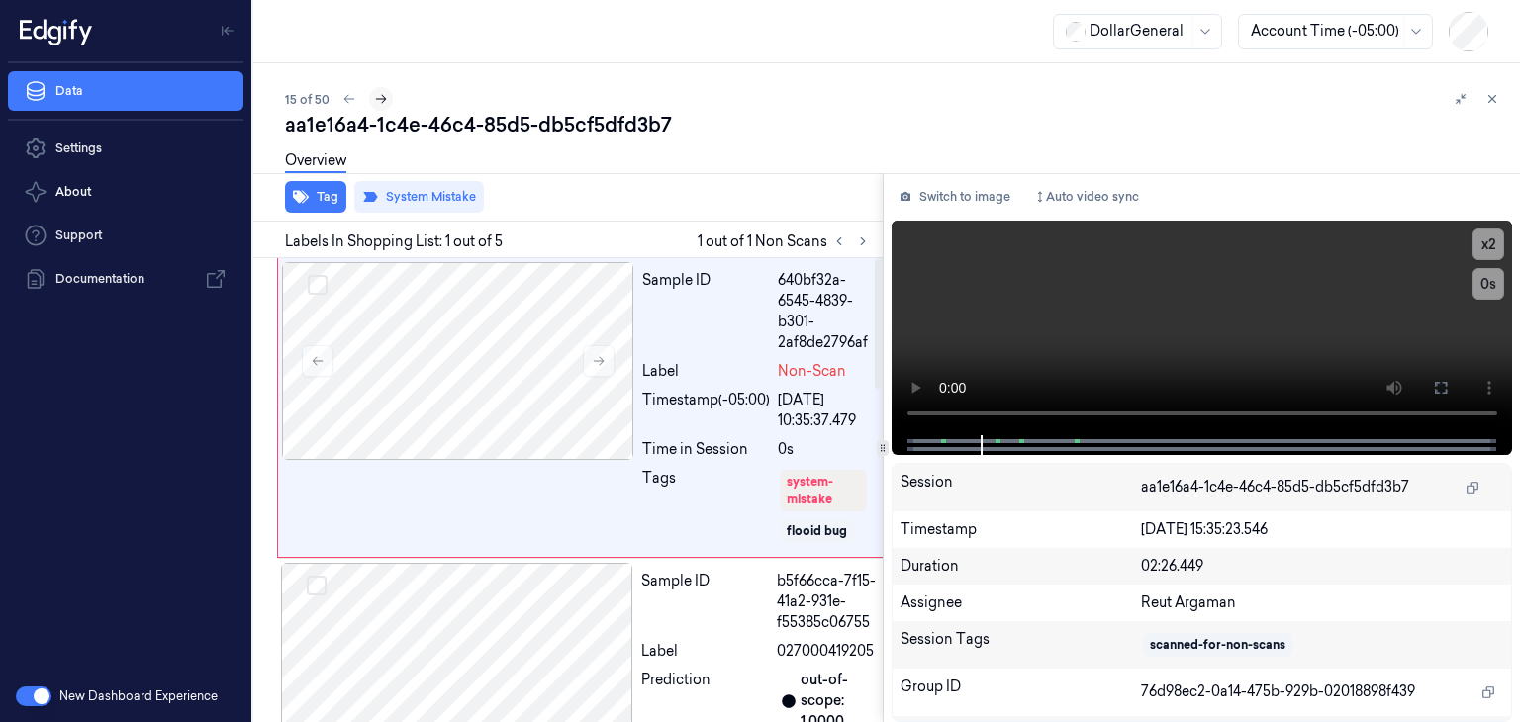
click at [377, 103] on icon at bounding box center [381, 99] width 14 height 14
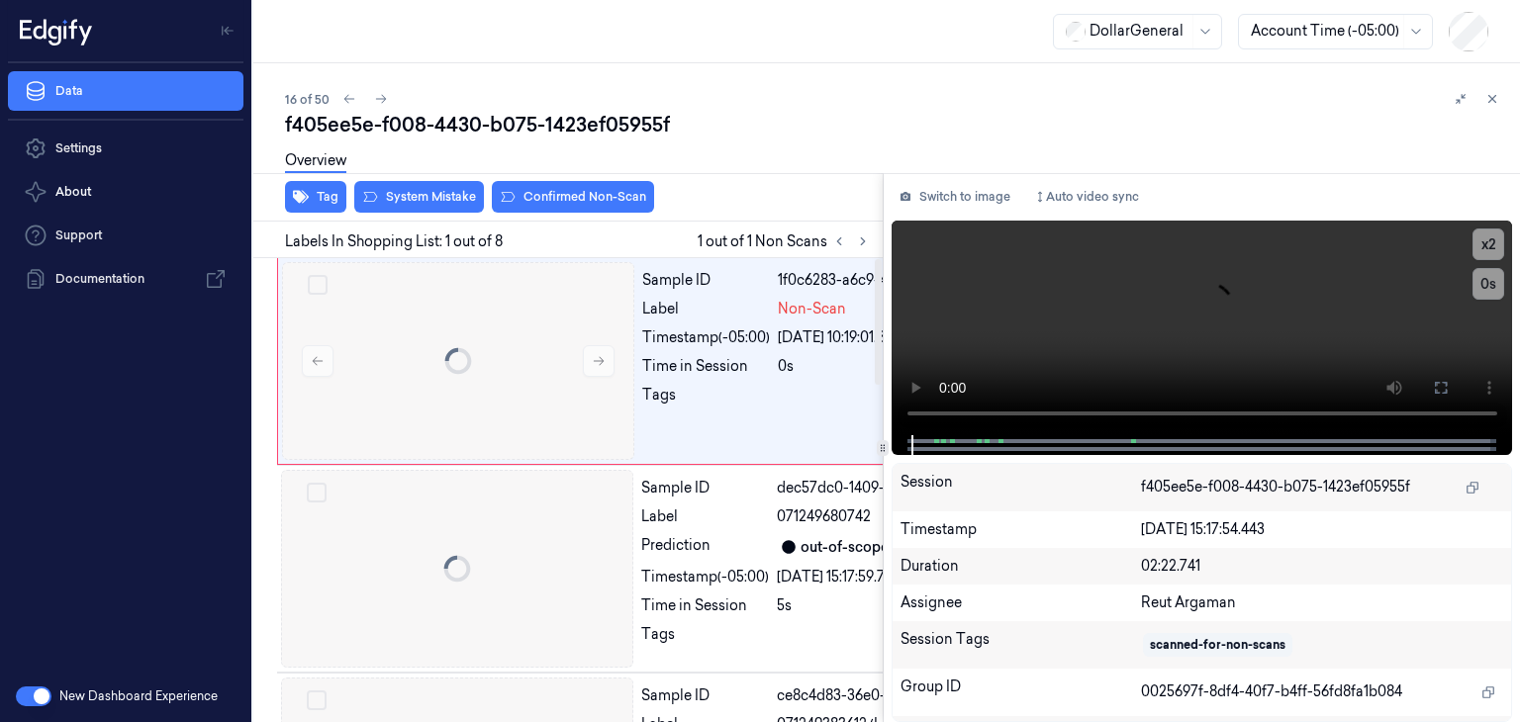
scroll to position [0, 32]
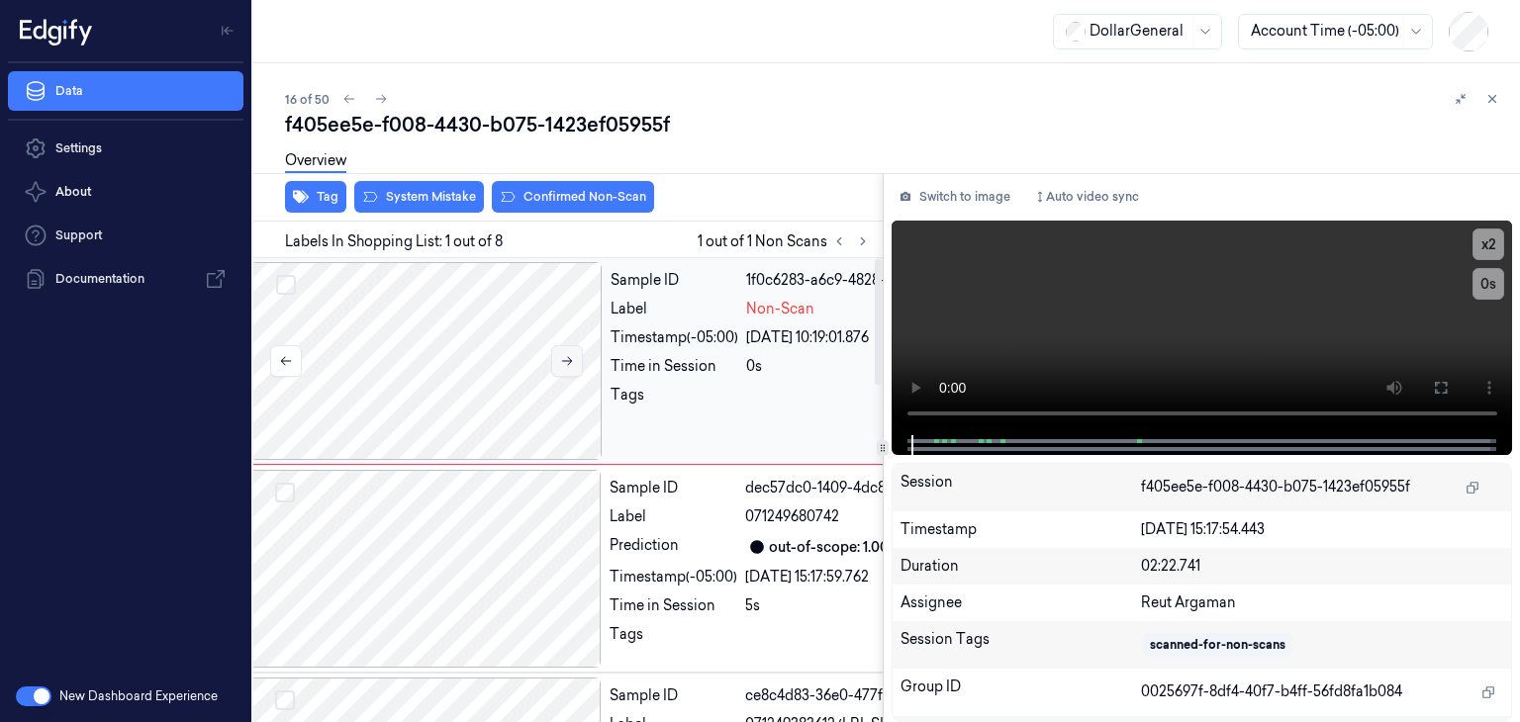
click at [581, 359] on button at bounding box center [567, 361] width 32 height 32
click at [1089, 327] on video at bounding box center [1203, 328] width 622 height 215
click at [406, 197] on button "System Mistake" at bounding box center [419, 197] width 130 height 32
click at [333, 195] on button "Tag" at bounding box center [315, 197] width 61 height 32
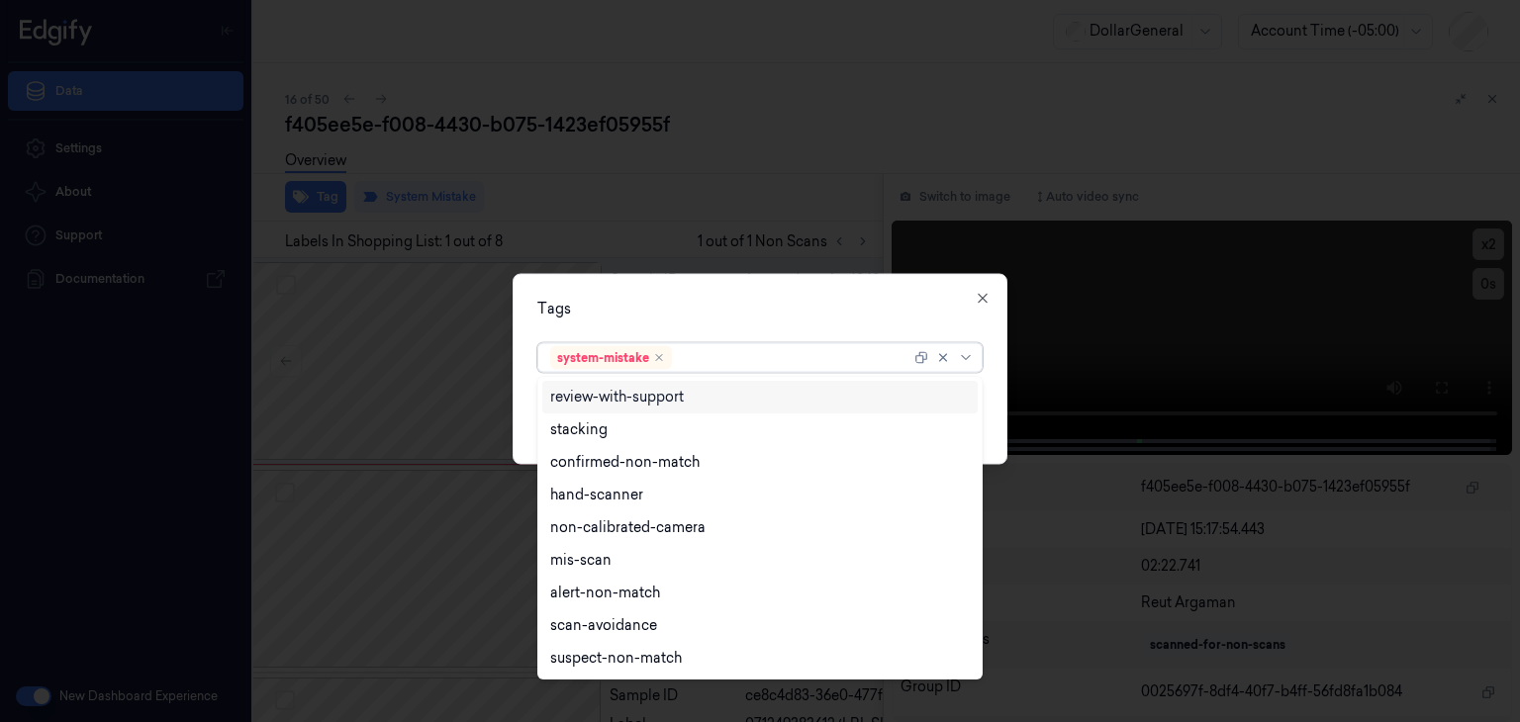
click at [970, 368] on div at bounding box center [945, 358] width 63 height 28
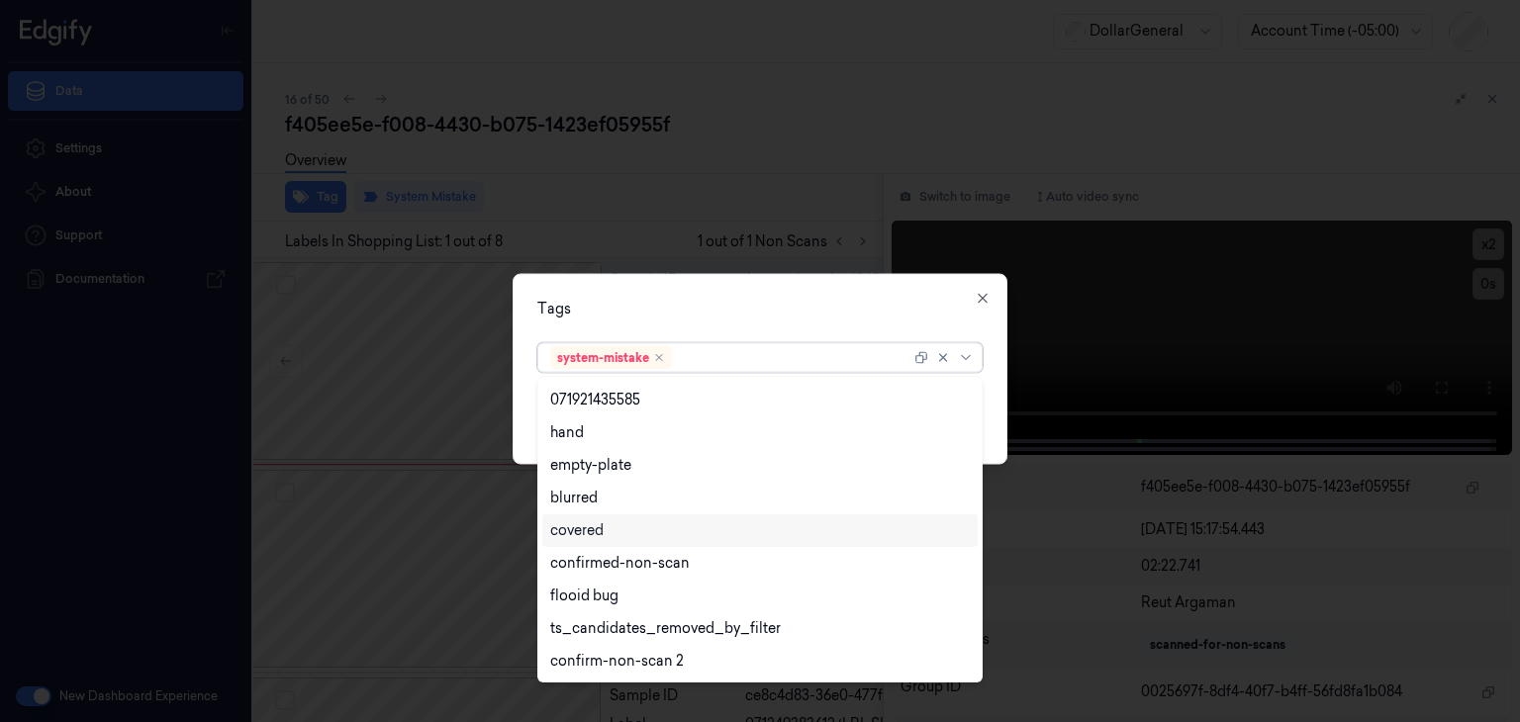
scroll to position [487, 0]
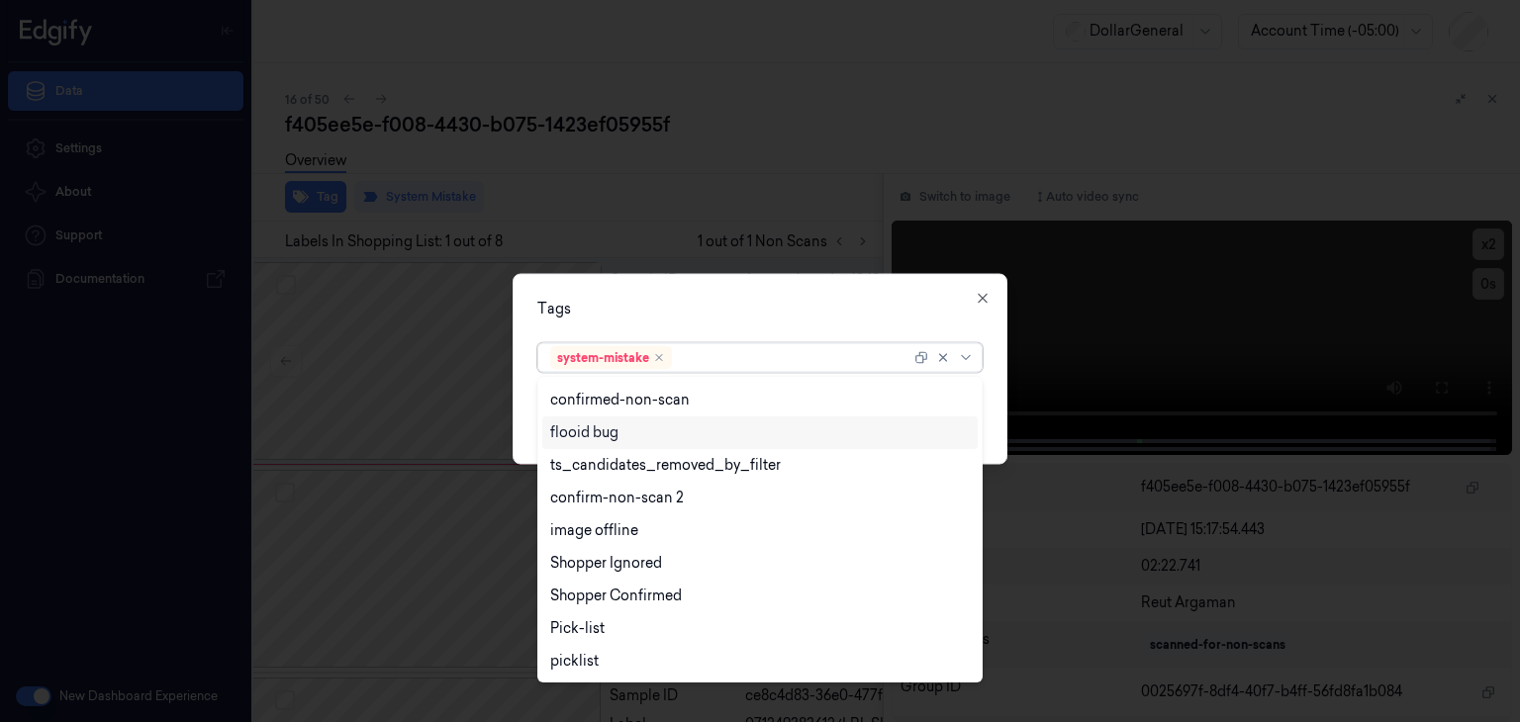
click at [634, 428] on div "flooid bug" at bounding box center [760, 433] width 420 height 21
click at [998, 421] on div "Tags option flooid bug , selected. 23 results available. Use Up and Down to cho…" at bounding box center [760, 369] width 495 height 191
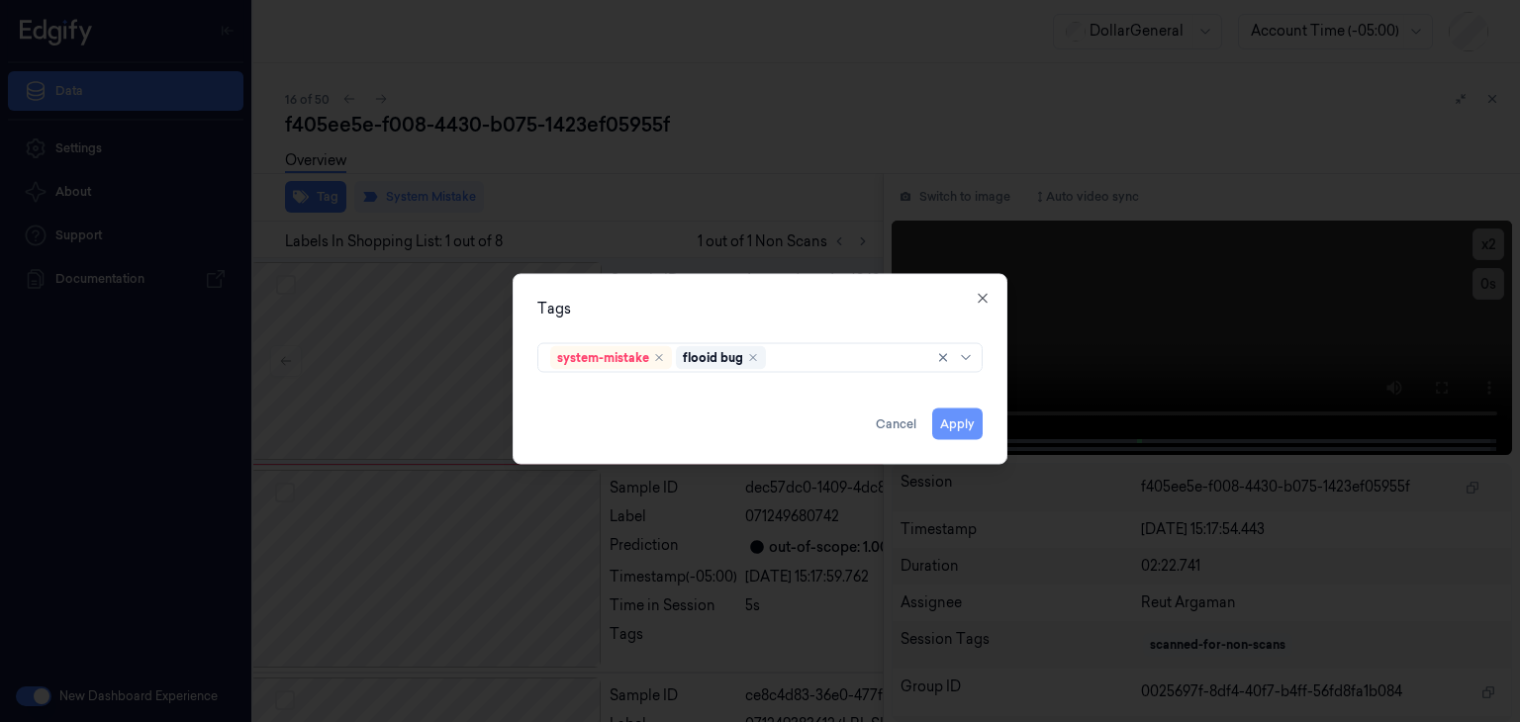
click at [952, 418] on button "Apply" at bounding box center [957, 425] width 50 height 32
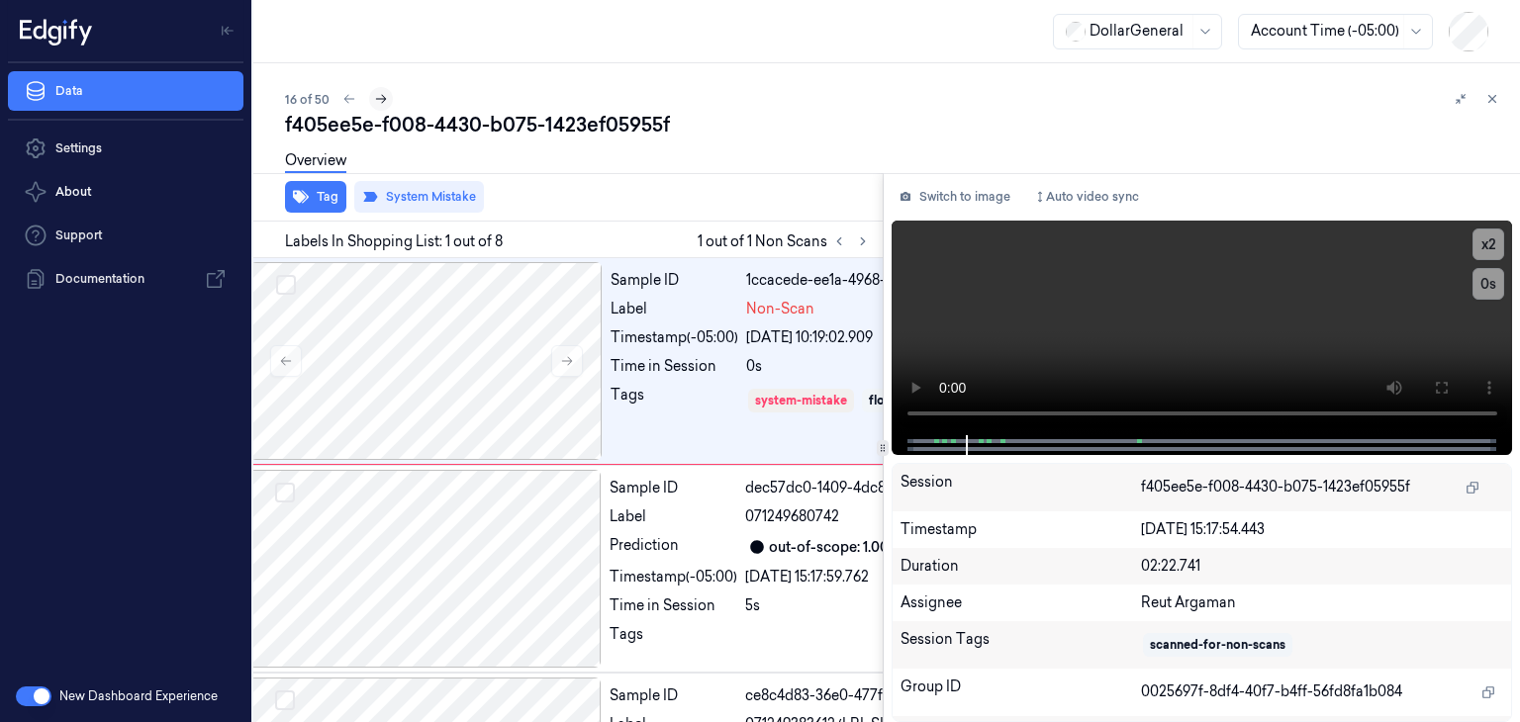
click at [374, 97] on icon at bounding box center [381, 99] width 14 height 14
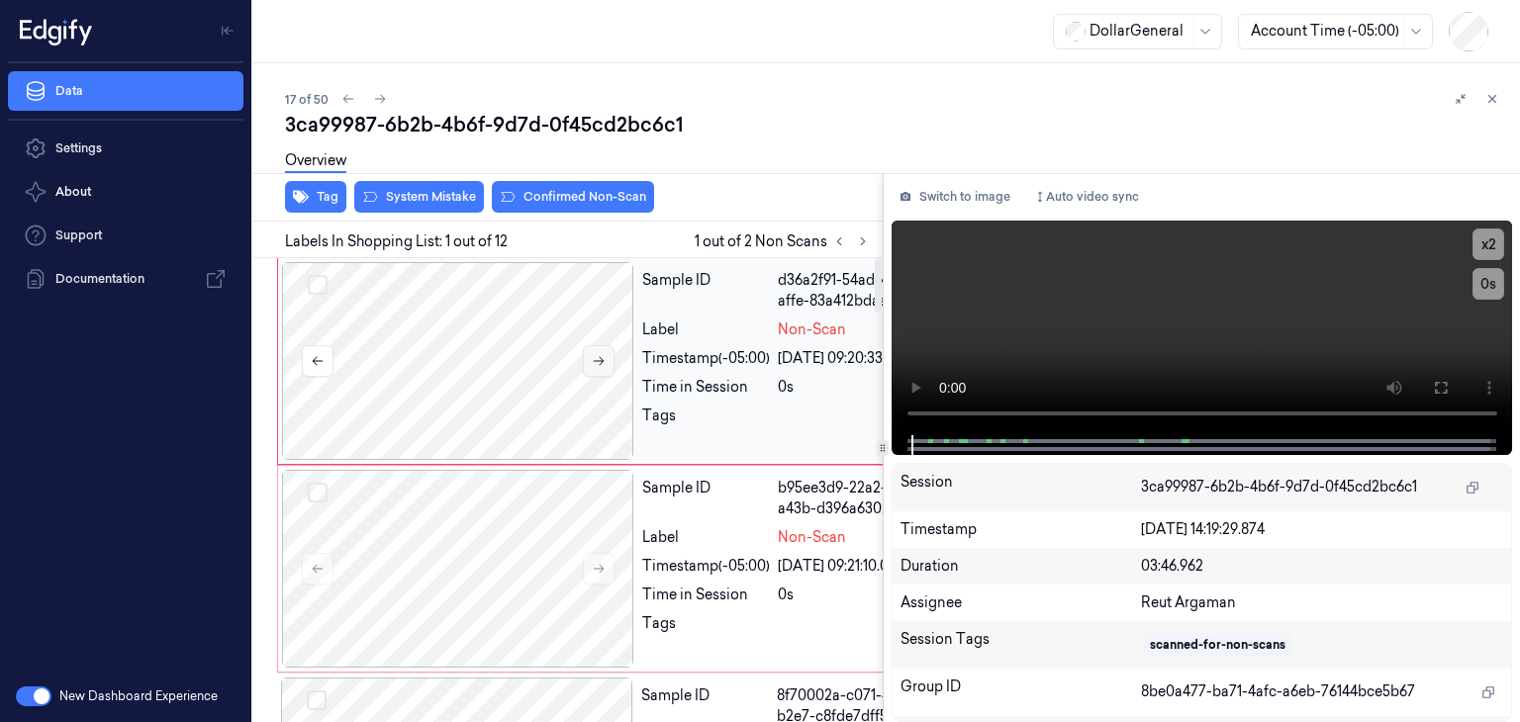
click at [610, 360] on button at bounding box center [599, 361] width 32 height 32
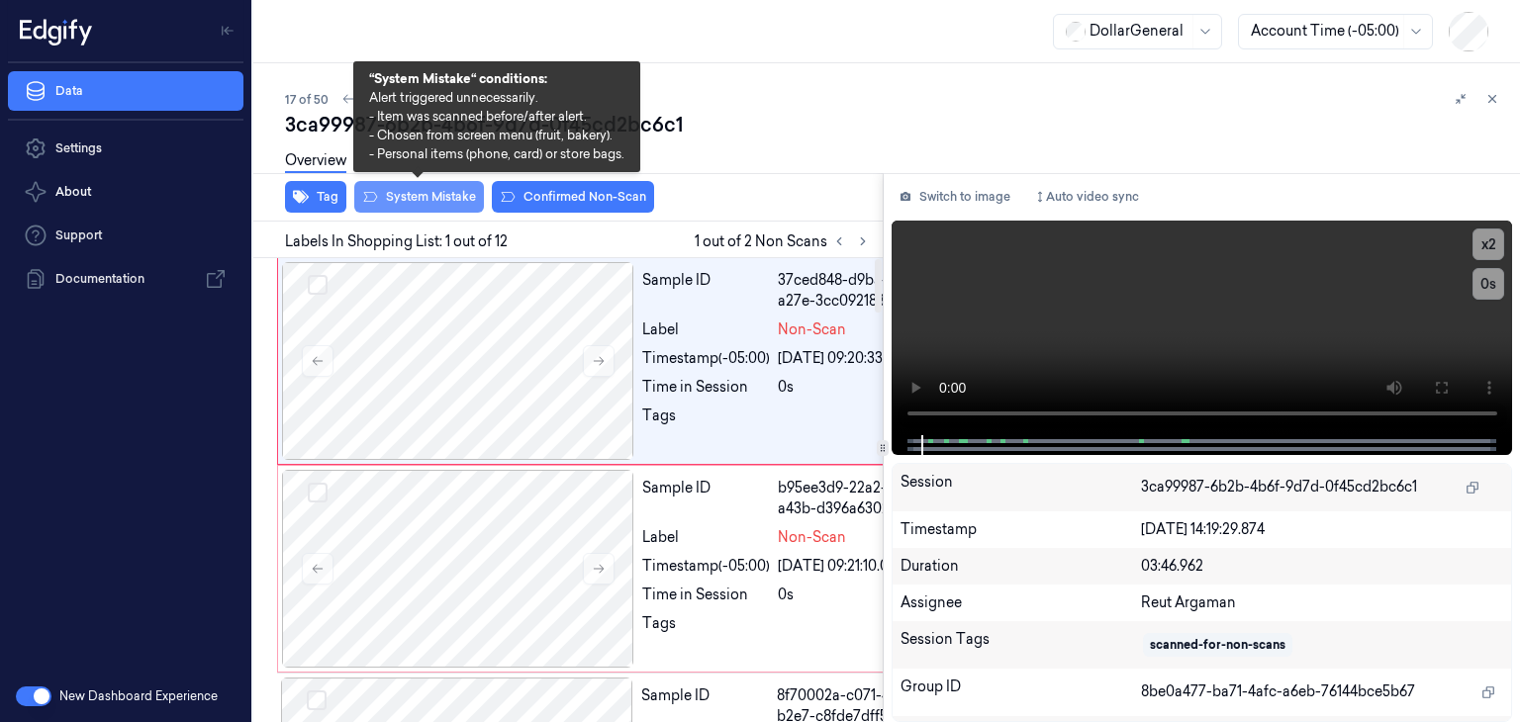
click at [467, 192] on button "System Mistake" at bounding box center [419, 197] width 130 height 32
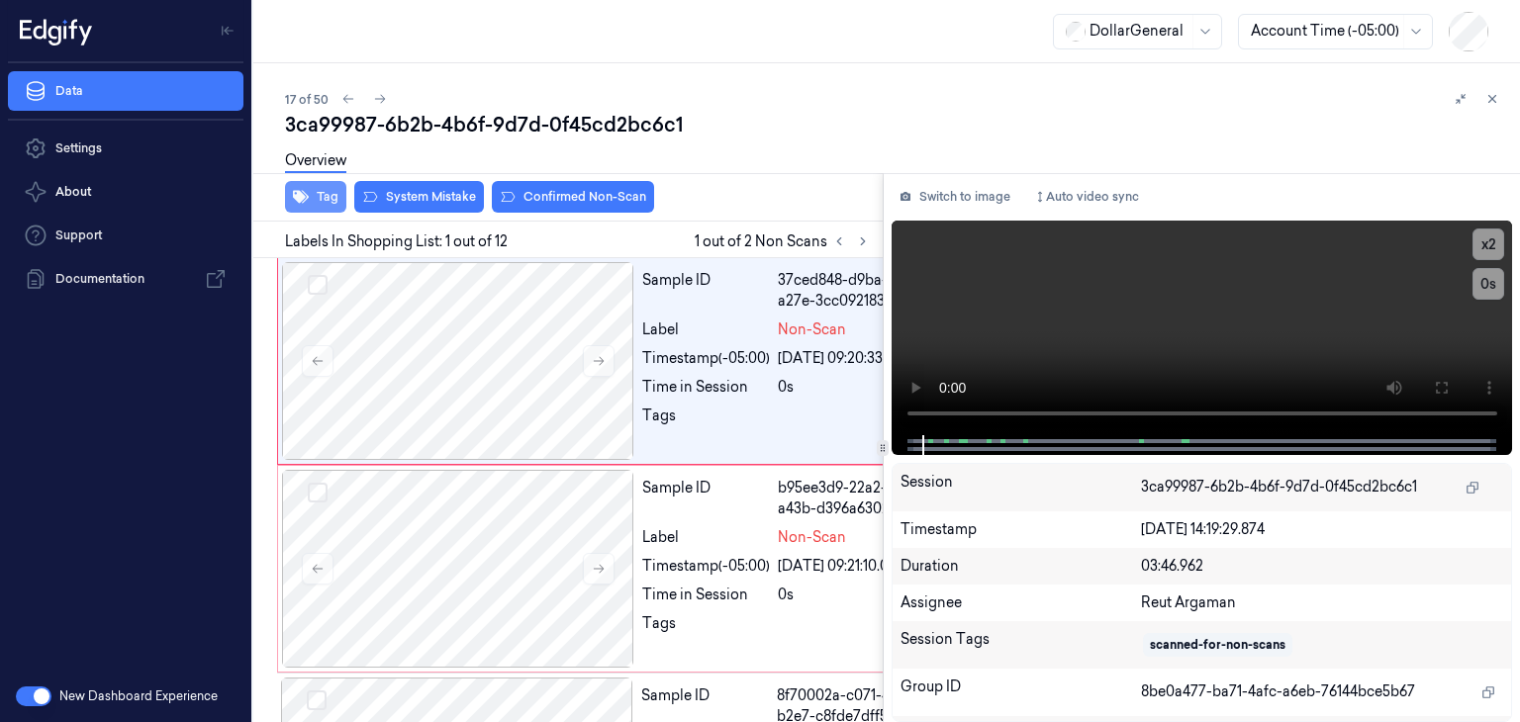
click at [293, 190] on icon "button" at bounding box center [301, 197] width 16 height 16
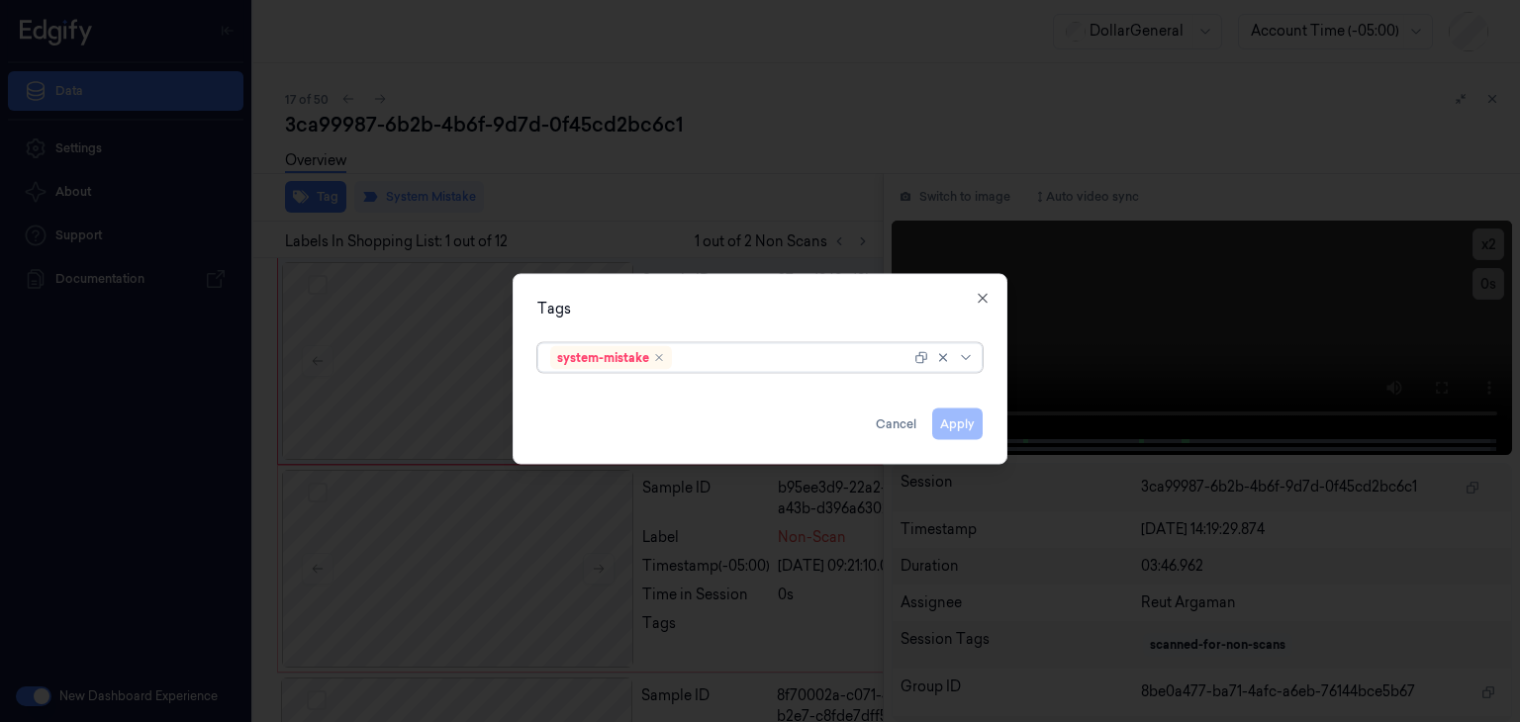
click at [965, 358] on icon at bounding box center [965, 357] width 9 height 5
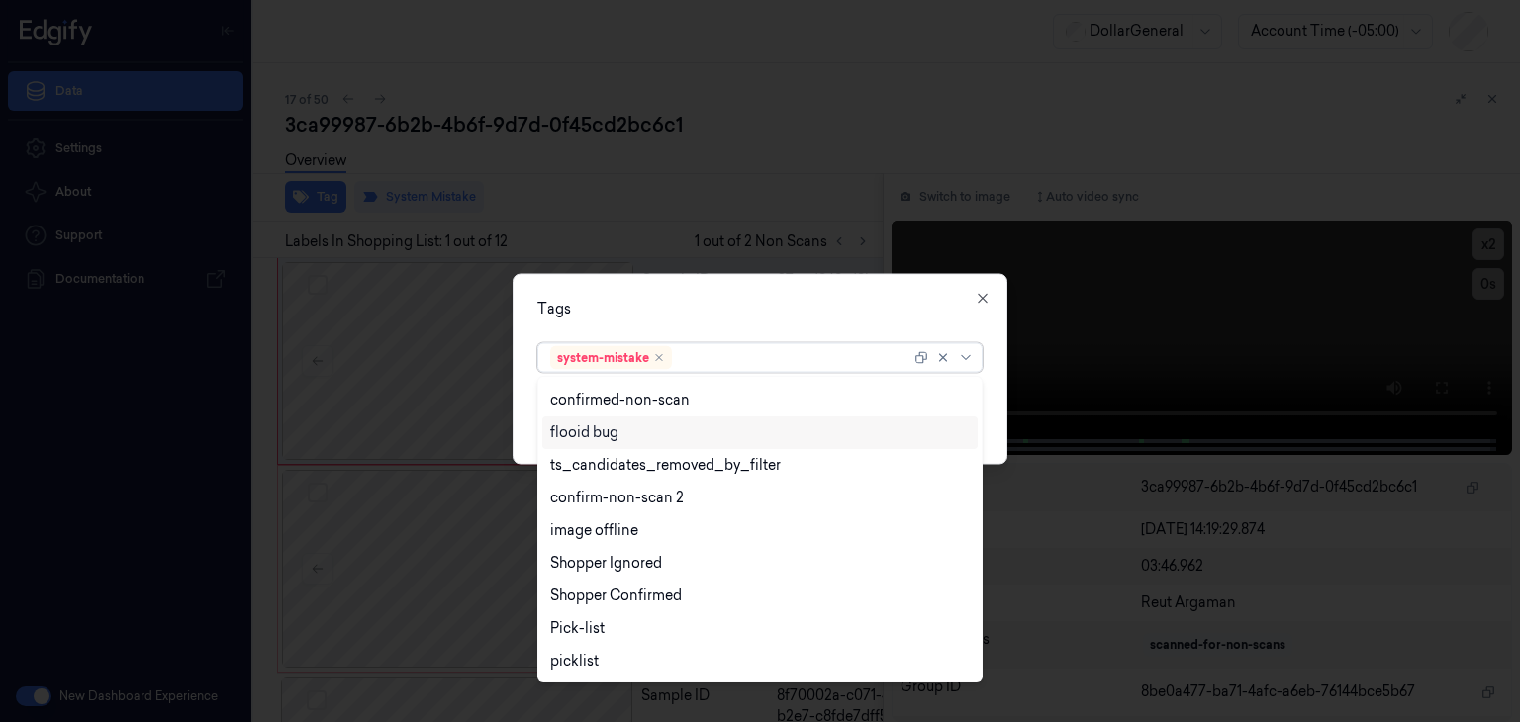
click at [640, 433] on div "flooid bug" at bounding box center [760, 433] width 420 height 21
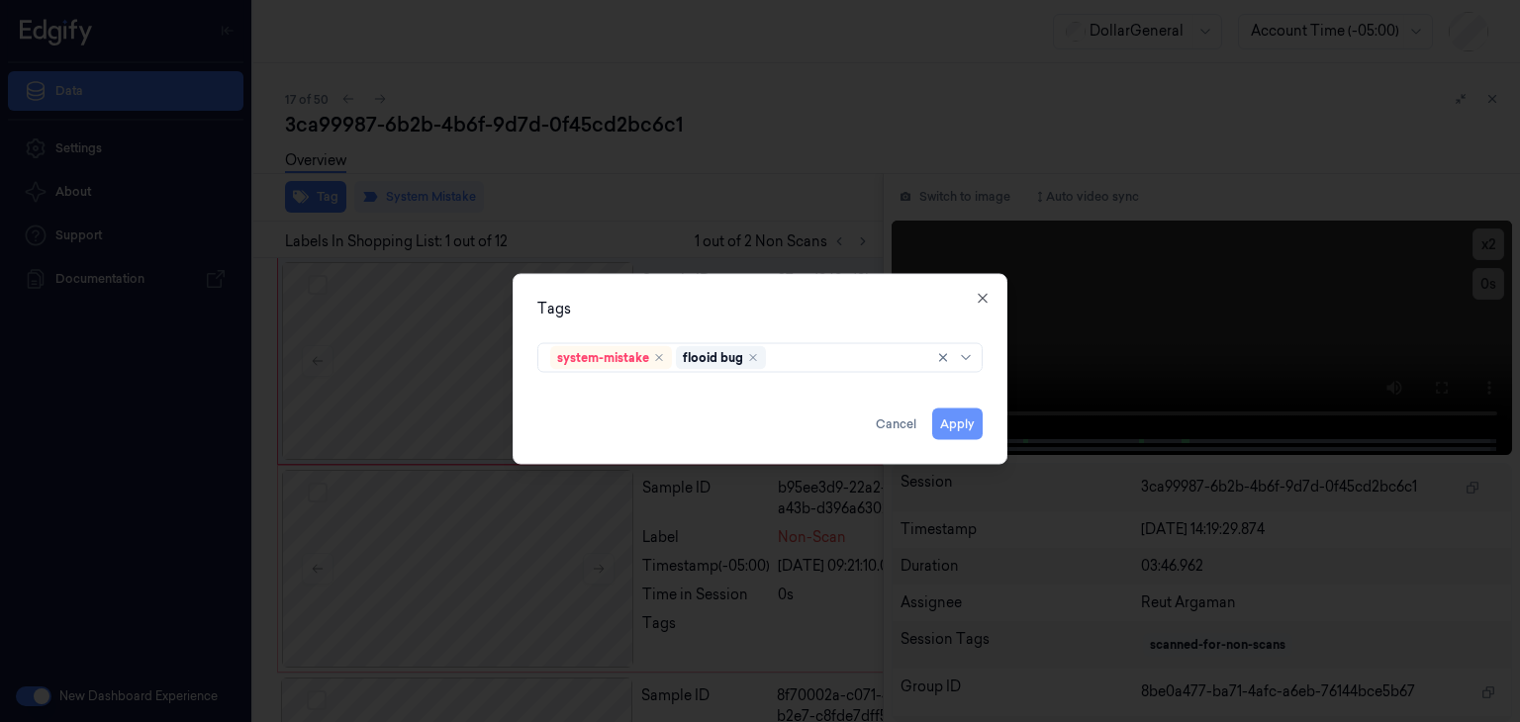
drag, startPoint x: 985, startPoint y: 395, endPoint x: 980, endPoint y: 415, distance: 20.4
click at [986, 395] on div "Tags system-mistake flooid bug Apply Cancel Close" at bounding box center [760, 369] width 495 height 191
click at [977, 426] on button "Apply" at bounding box center [957, 425] width 50 height 32
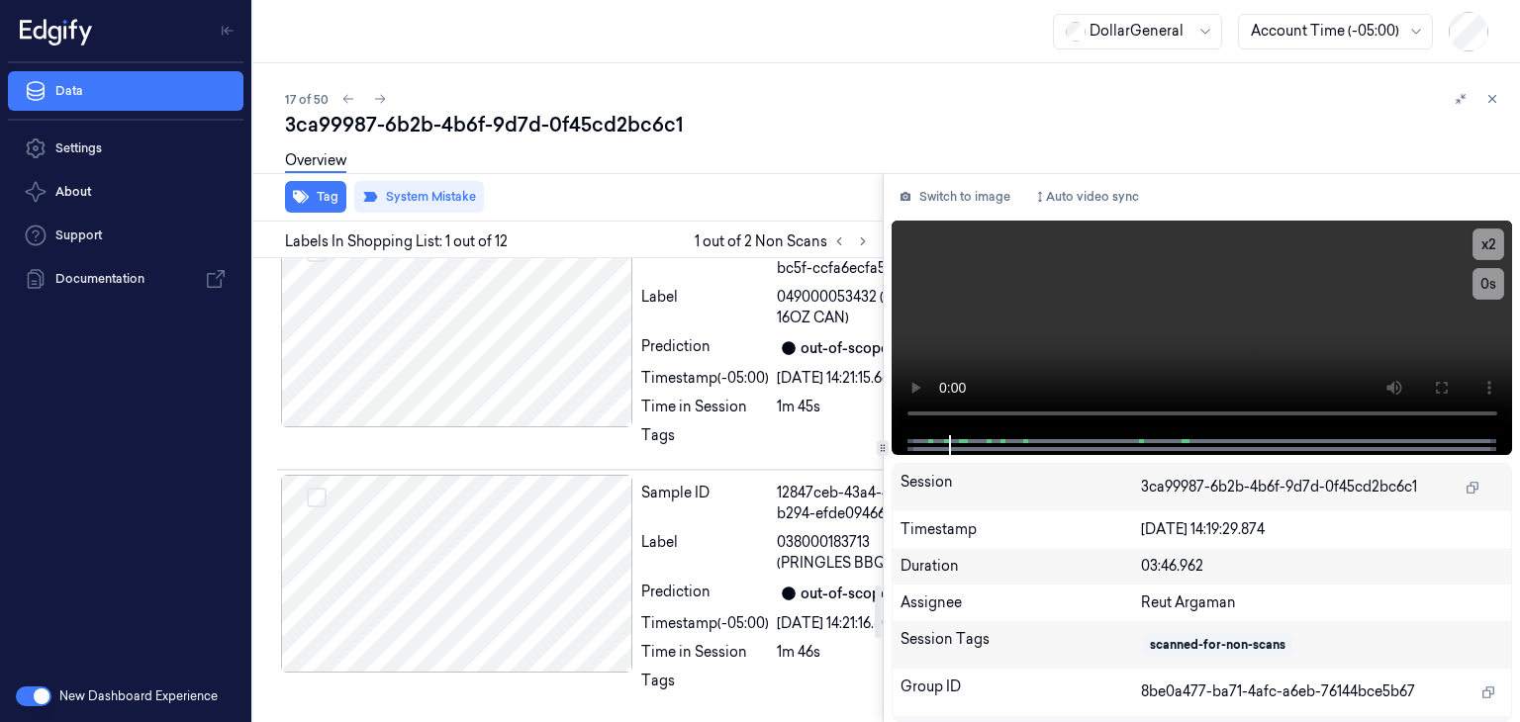
click at [491, 161] on div at bounding box center [457, 62] width 352 height 198
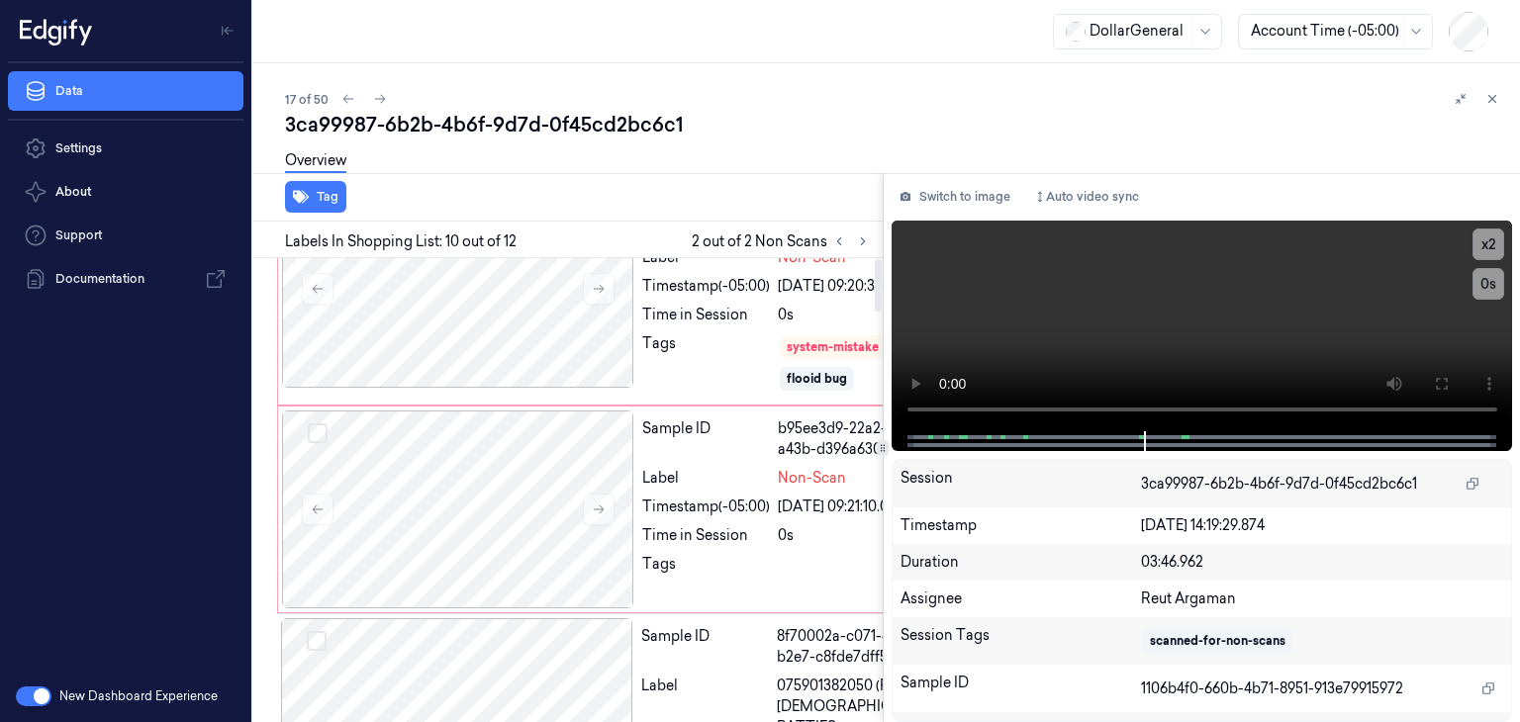
scroll to position [0, 0]
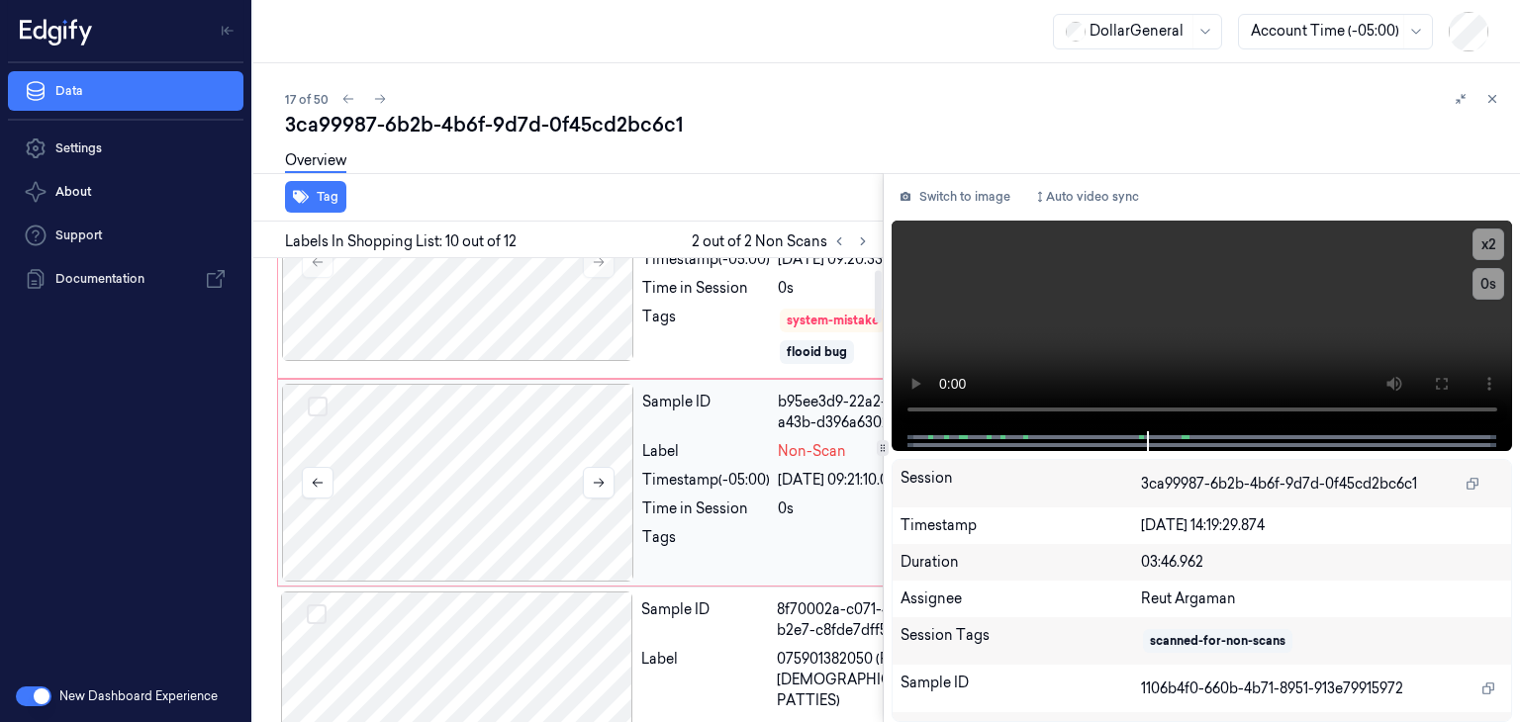
click at [486, 524] on div at bounding box center [458, 483] width 352 height 198
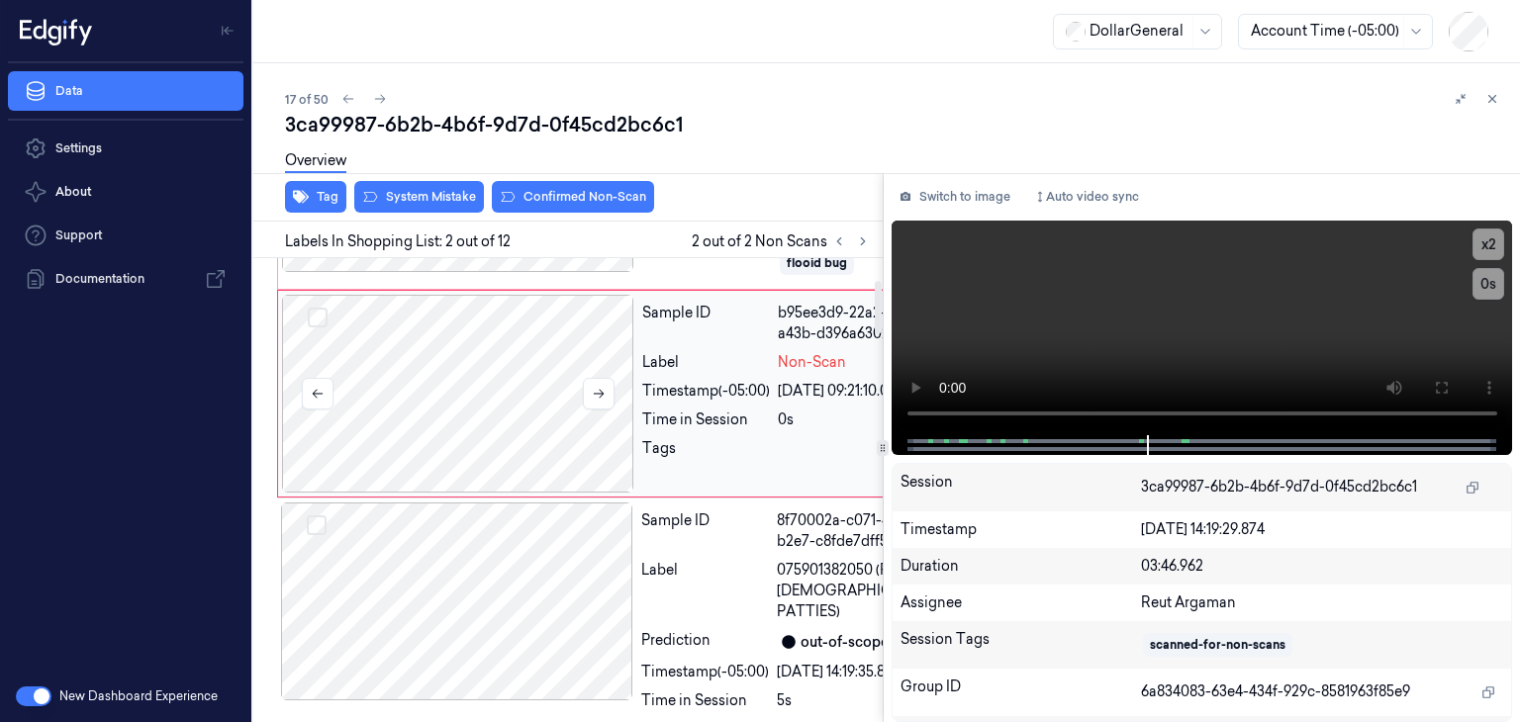
scroll to position [194, 0]
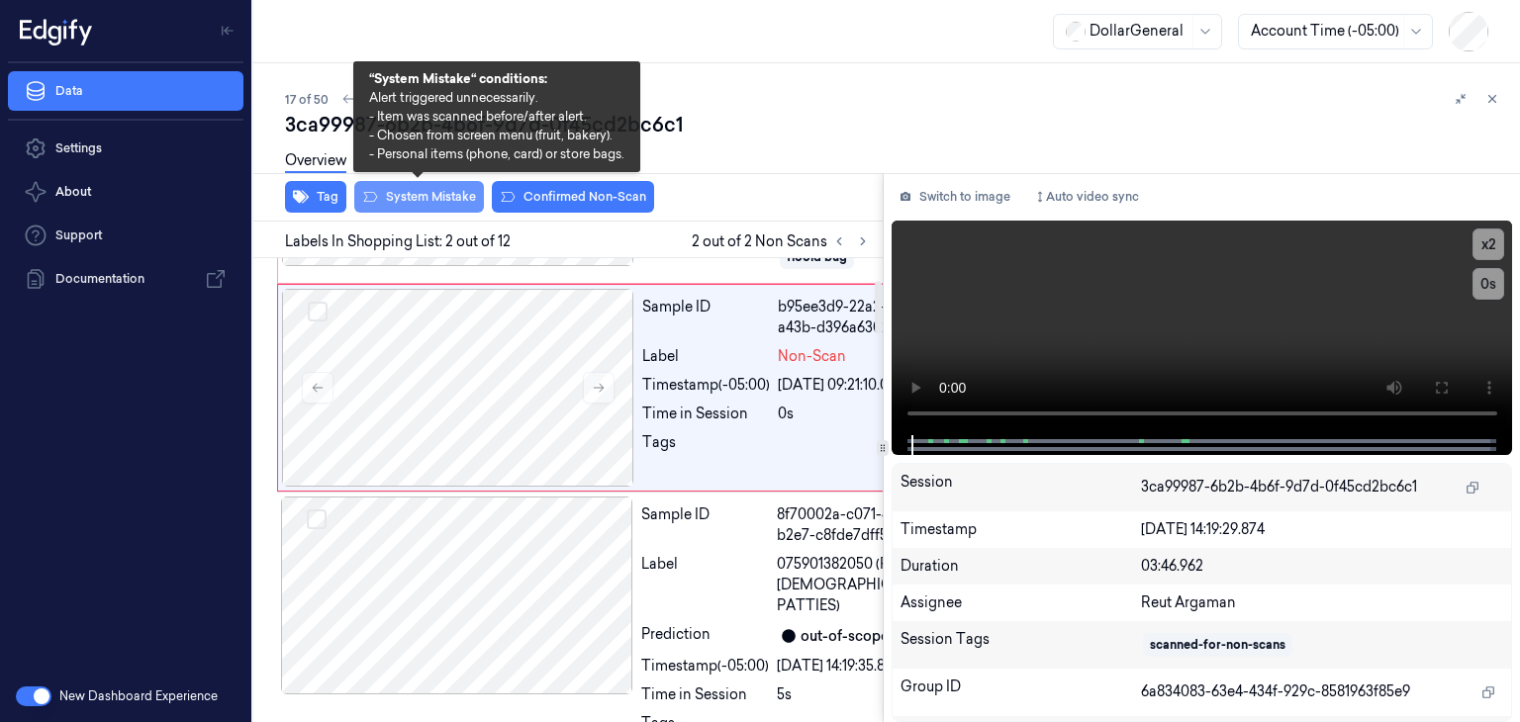
click at [456, 196] on button "System Mistake" at bounding box center [419, 197] width 130 height 32
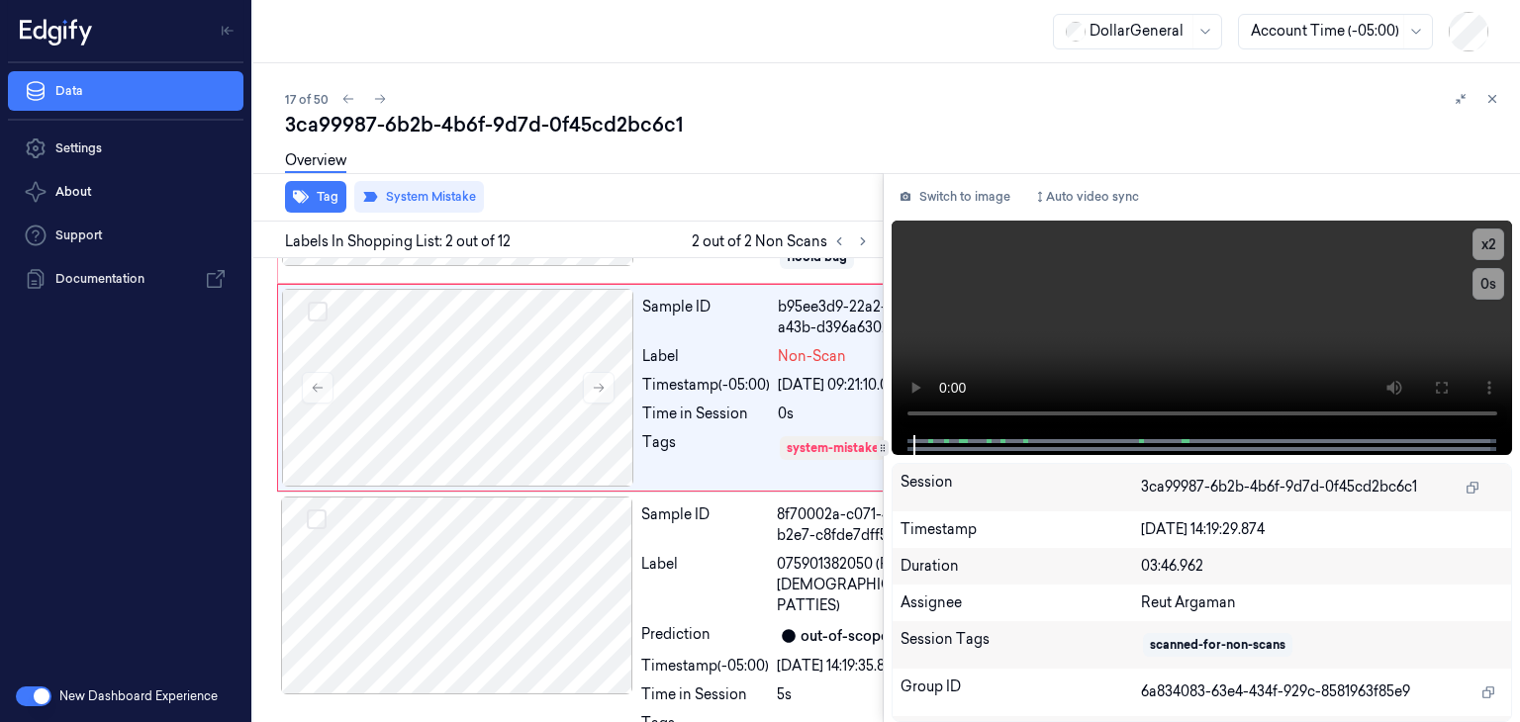
scroll to position [215, 0]
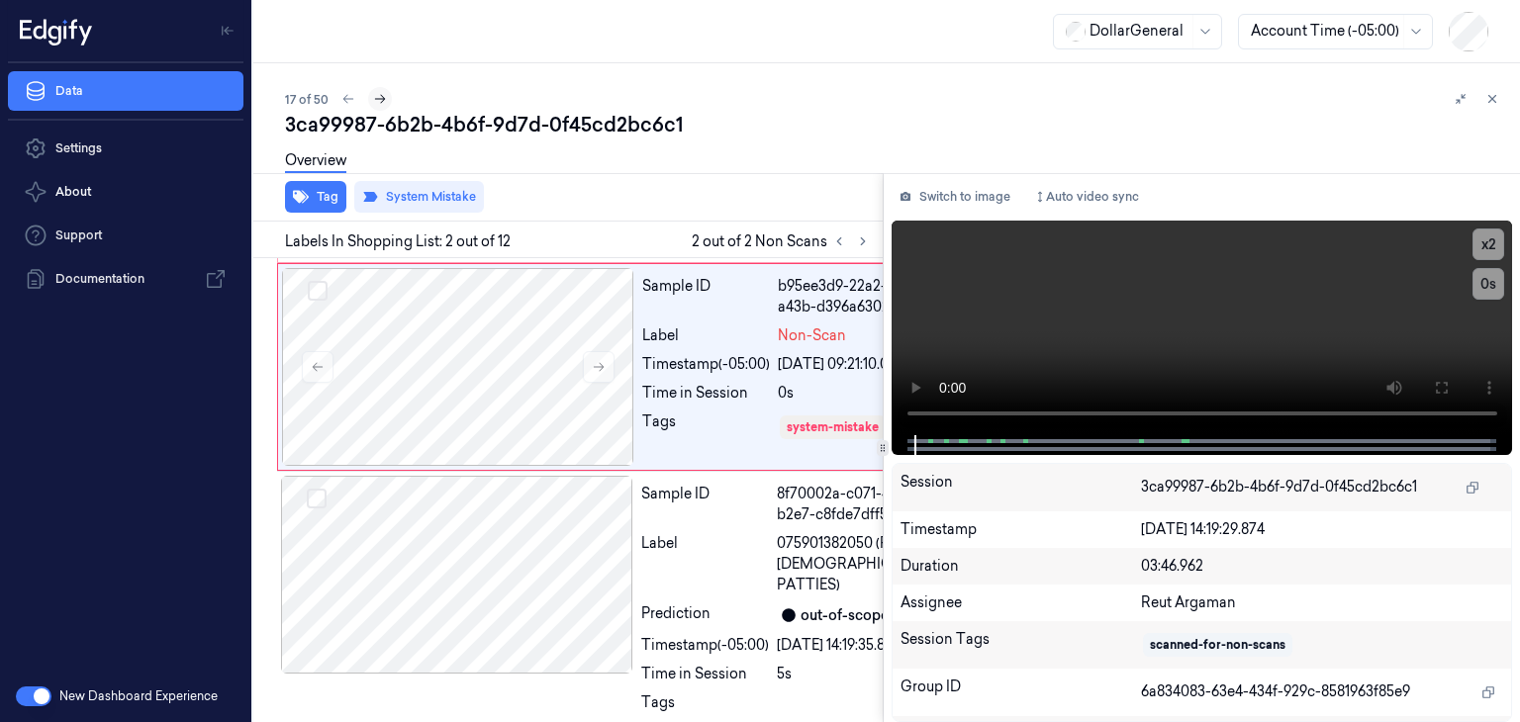
click at [386, 100] on button at bounding box center [380, 99] width 24 height 24
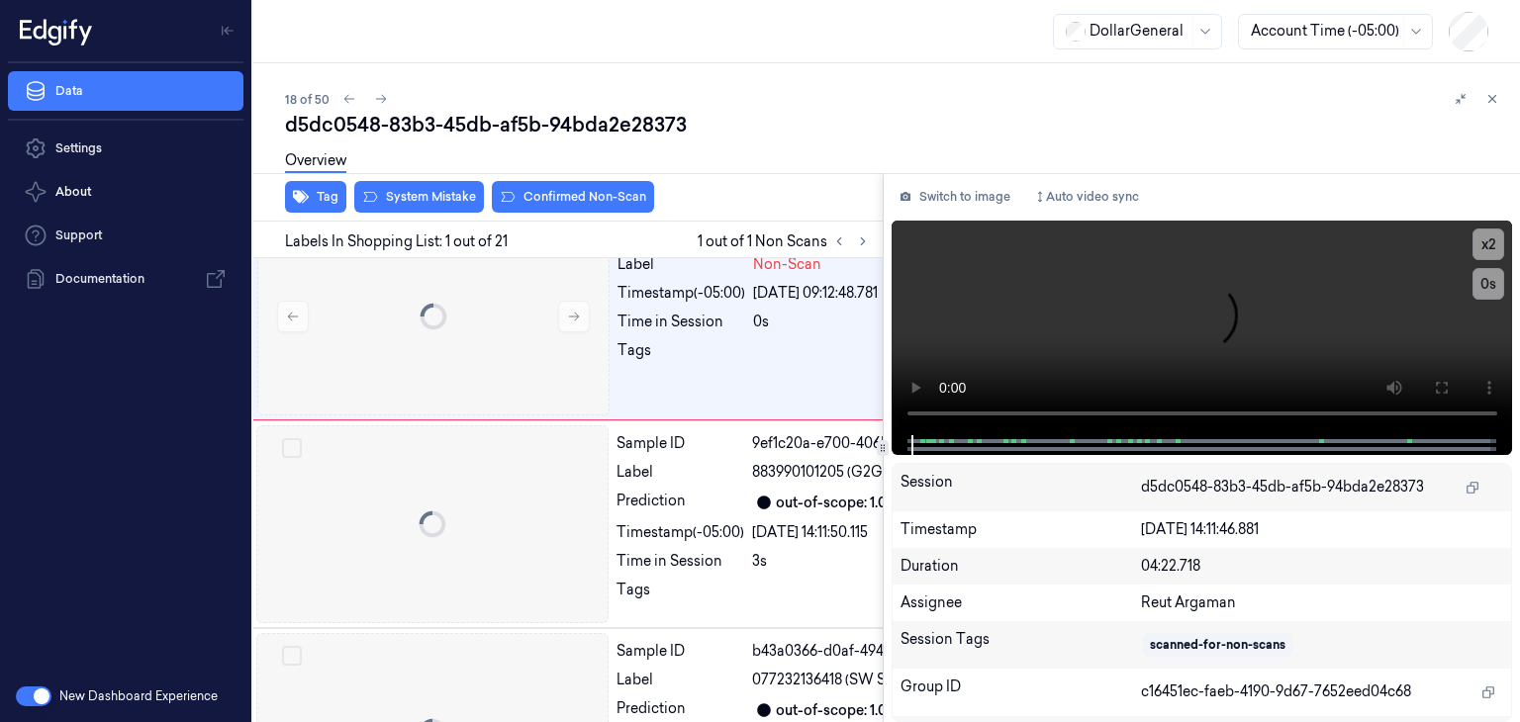
scroll to position [0, 32]
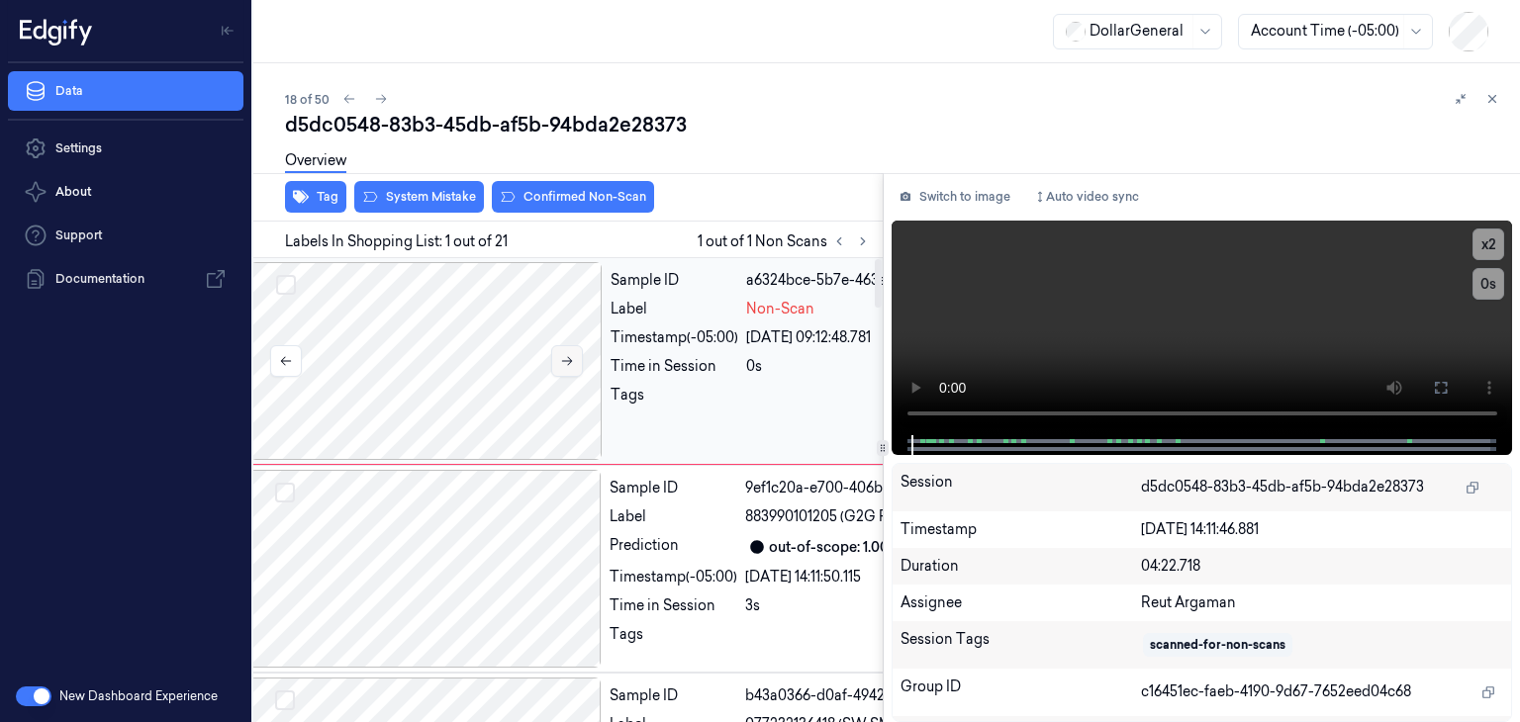
click at [576, 369] on button at bounding box center [567, 361] width 32 height 32
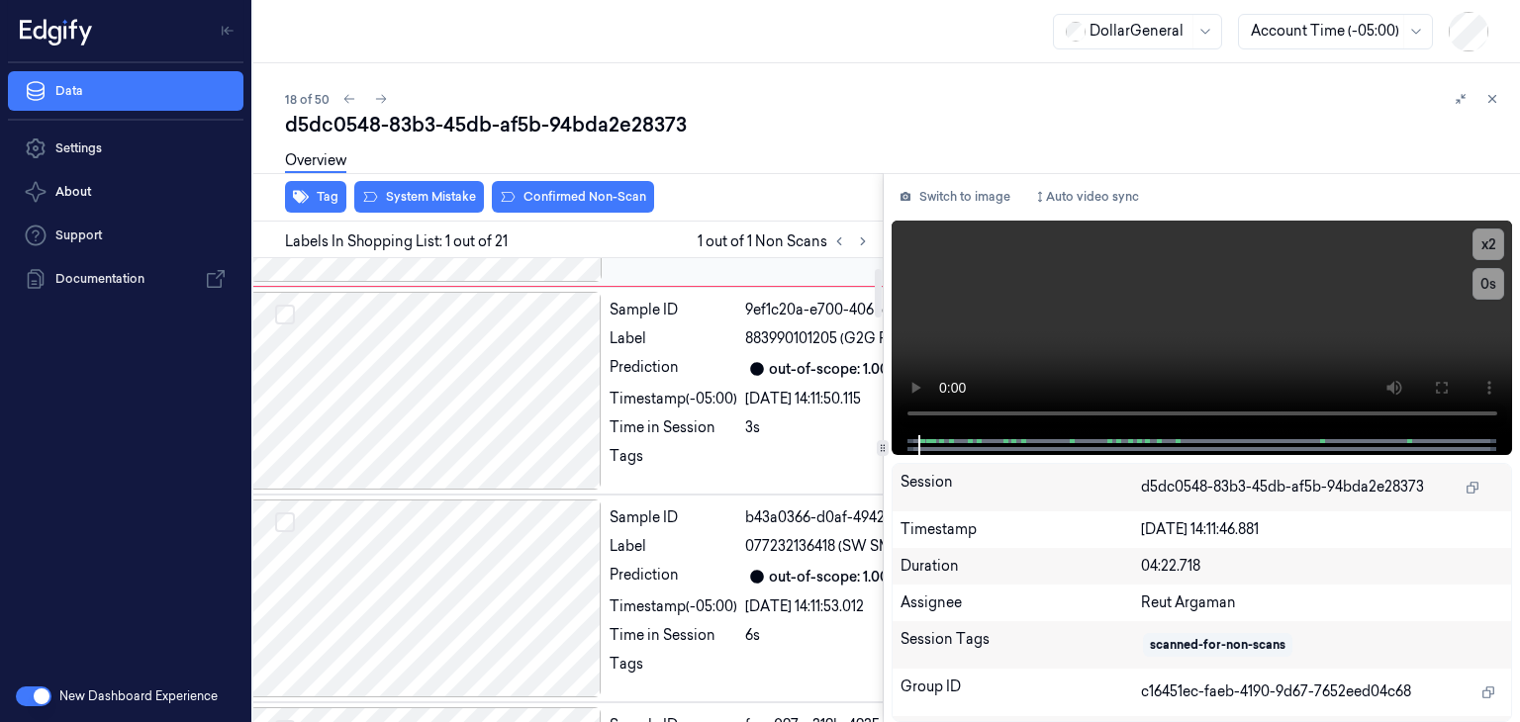
scroll to position [297, 32]
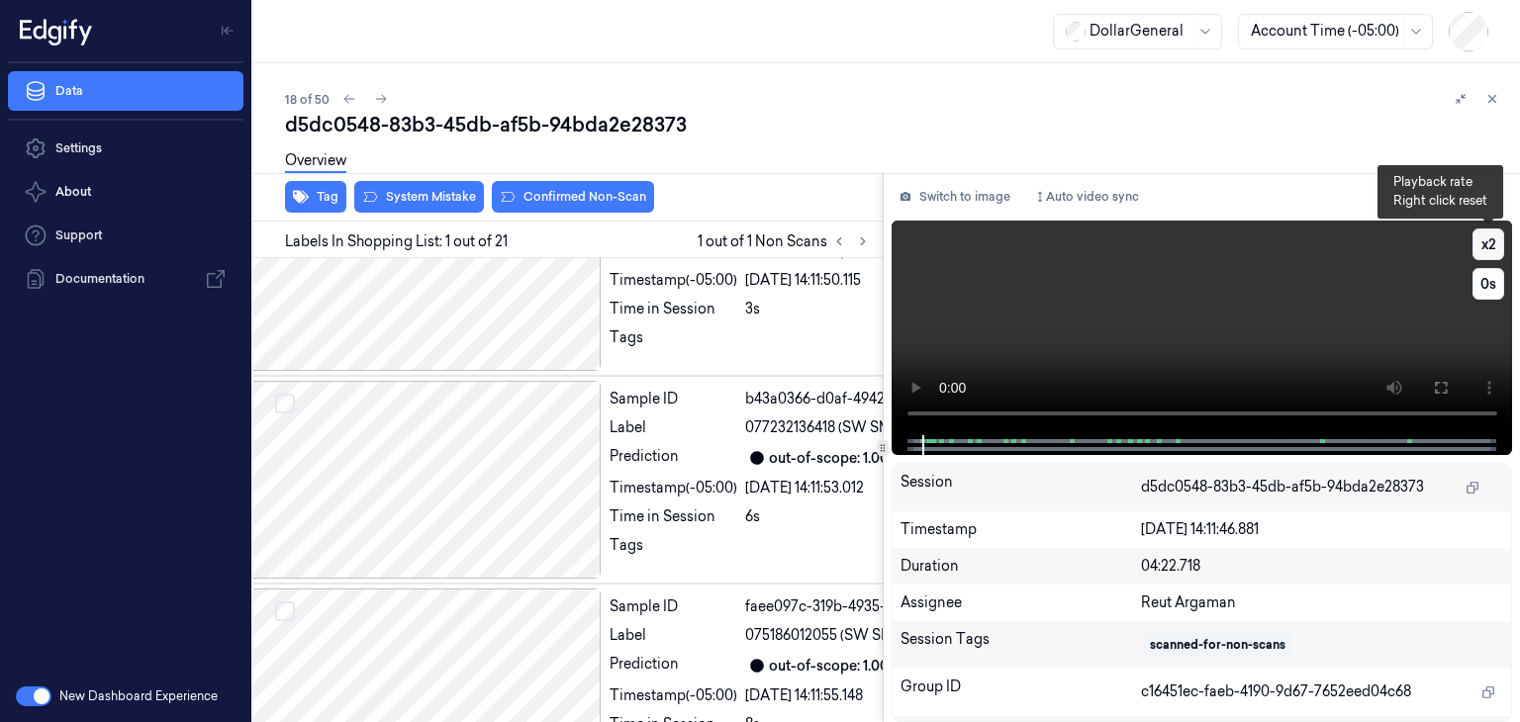
click at [1480, 253] on button "x 2" at bounding box center [1489, 245] width 32 height 32
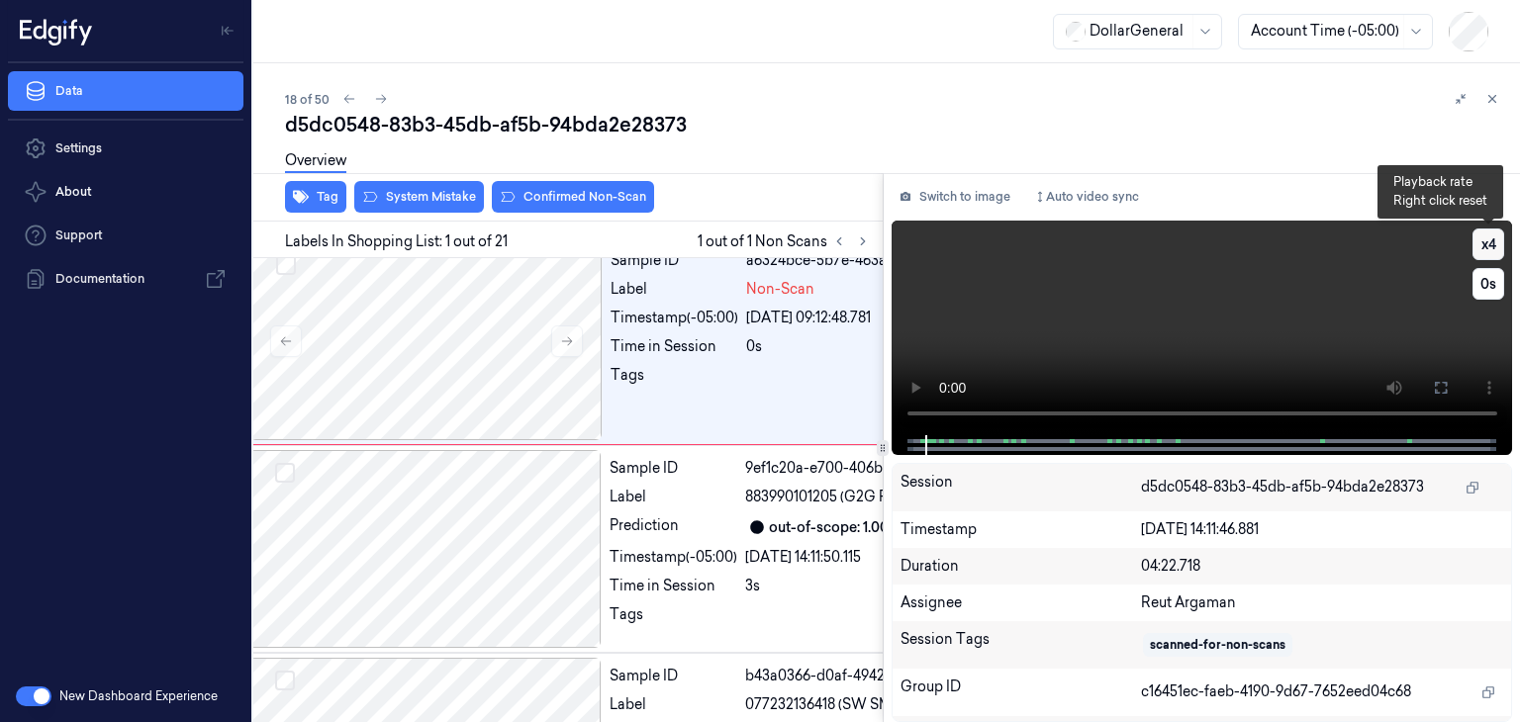
scroll to position [0, 32]
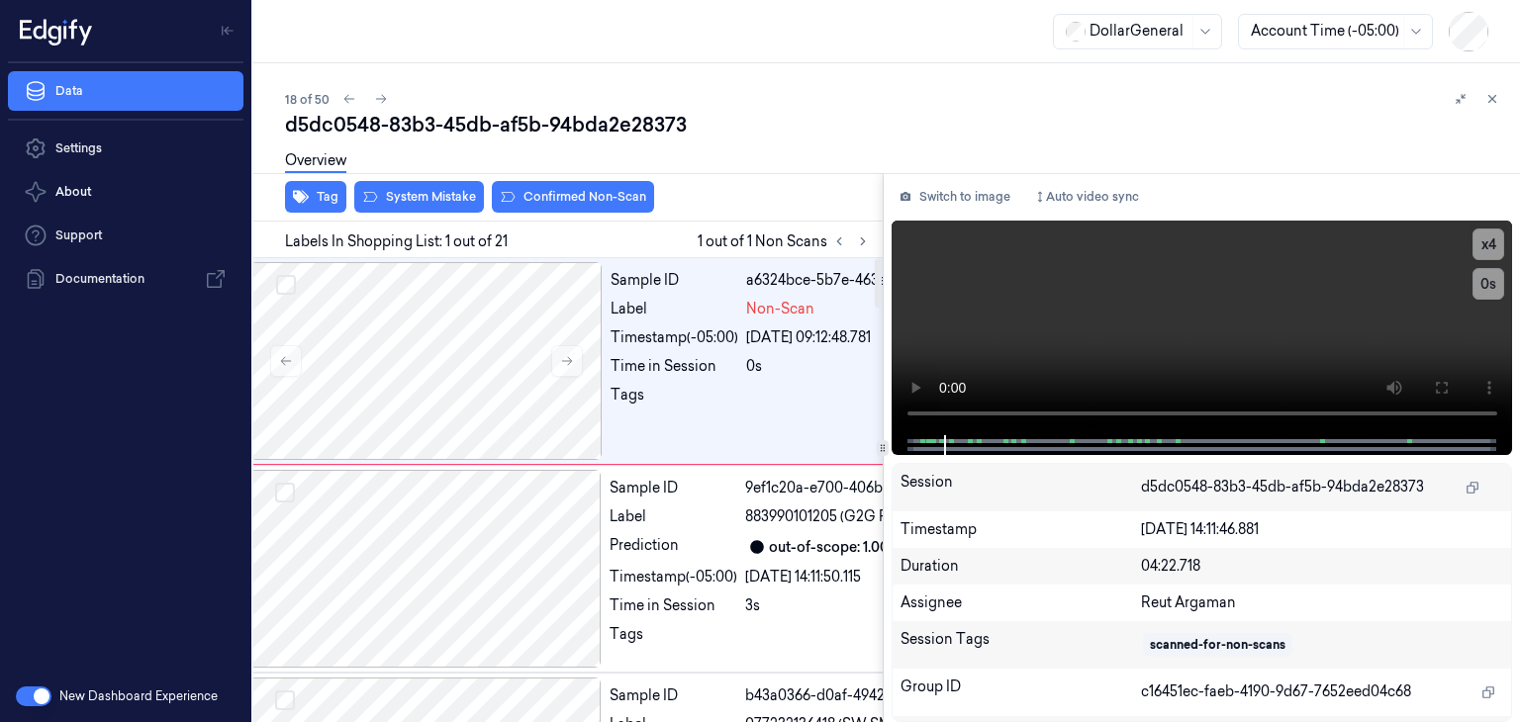
click at [433, 184] on div "Overview" at bounding box center [894, 164] width 1219 height 50
click at [414, 220] on div "Tag System Mistake Confirmed Non-Scan" at bounding box center [563, 197] width 637 height 48
click at [408, 199] on button "System Mistake" at bounding box center [419, 197] width 130 height 32
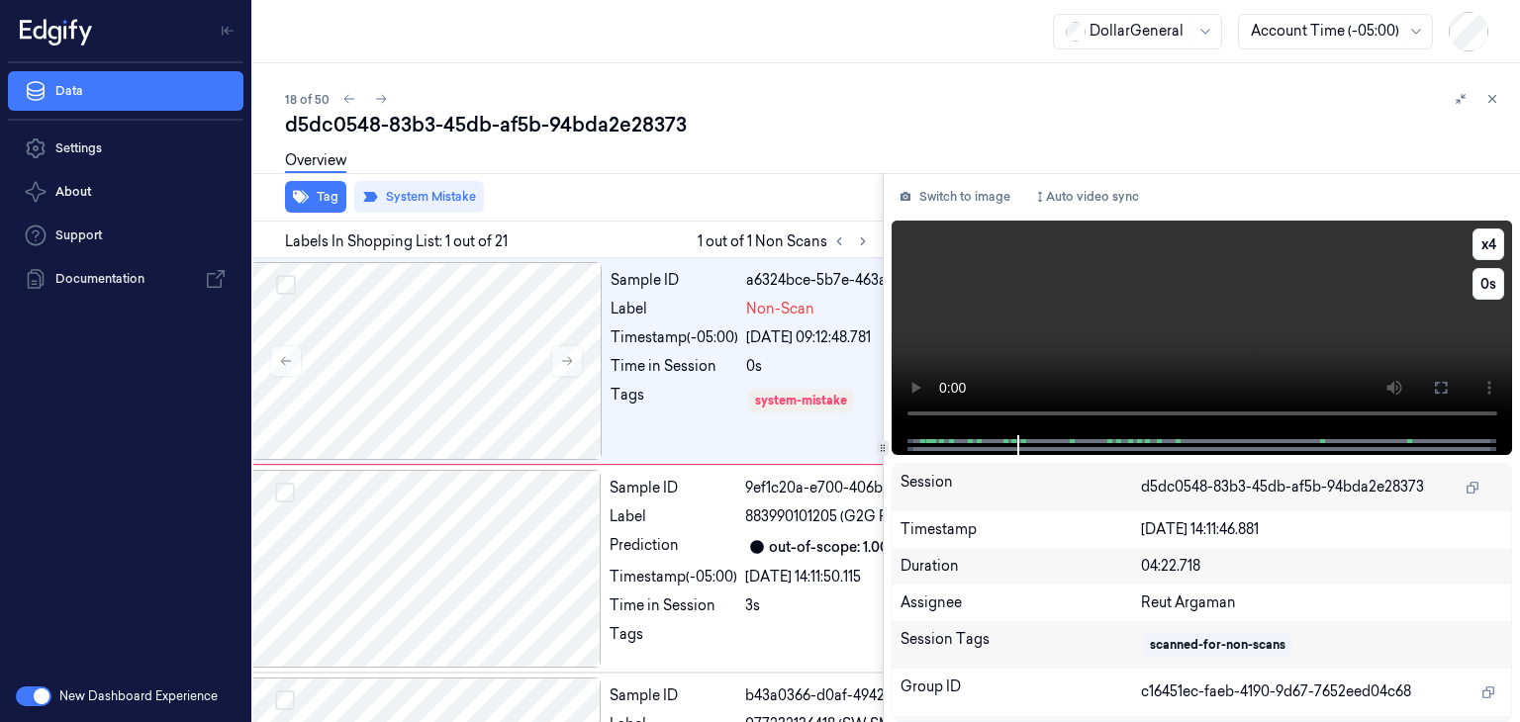
click at [1277, 320] on video at bounding box center [1203, 328] width 622 height 215
click at [381, 106] on button at bounding box center [381, 99] width 24 height 24
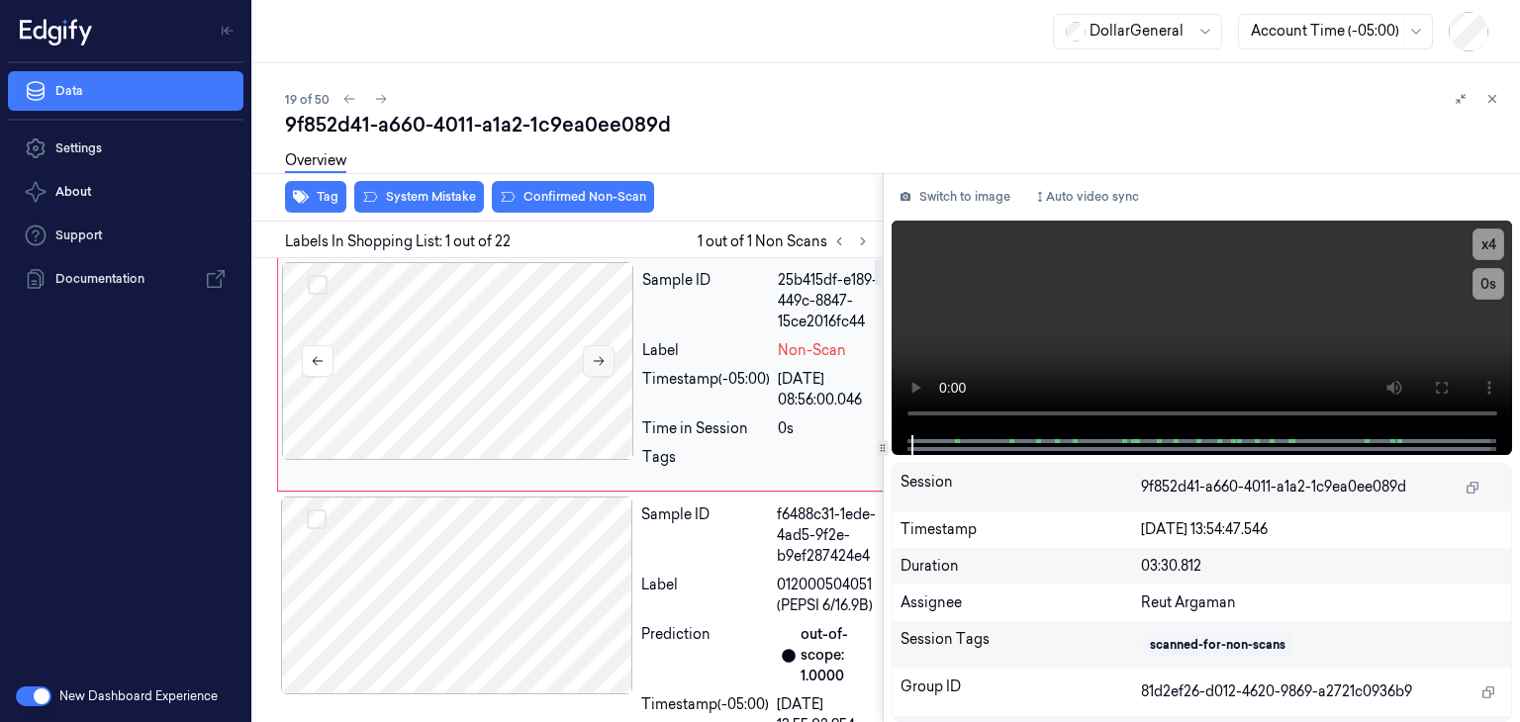
click at [589, 361] on button at bounding box center [599, 361] width 32 height 32
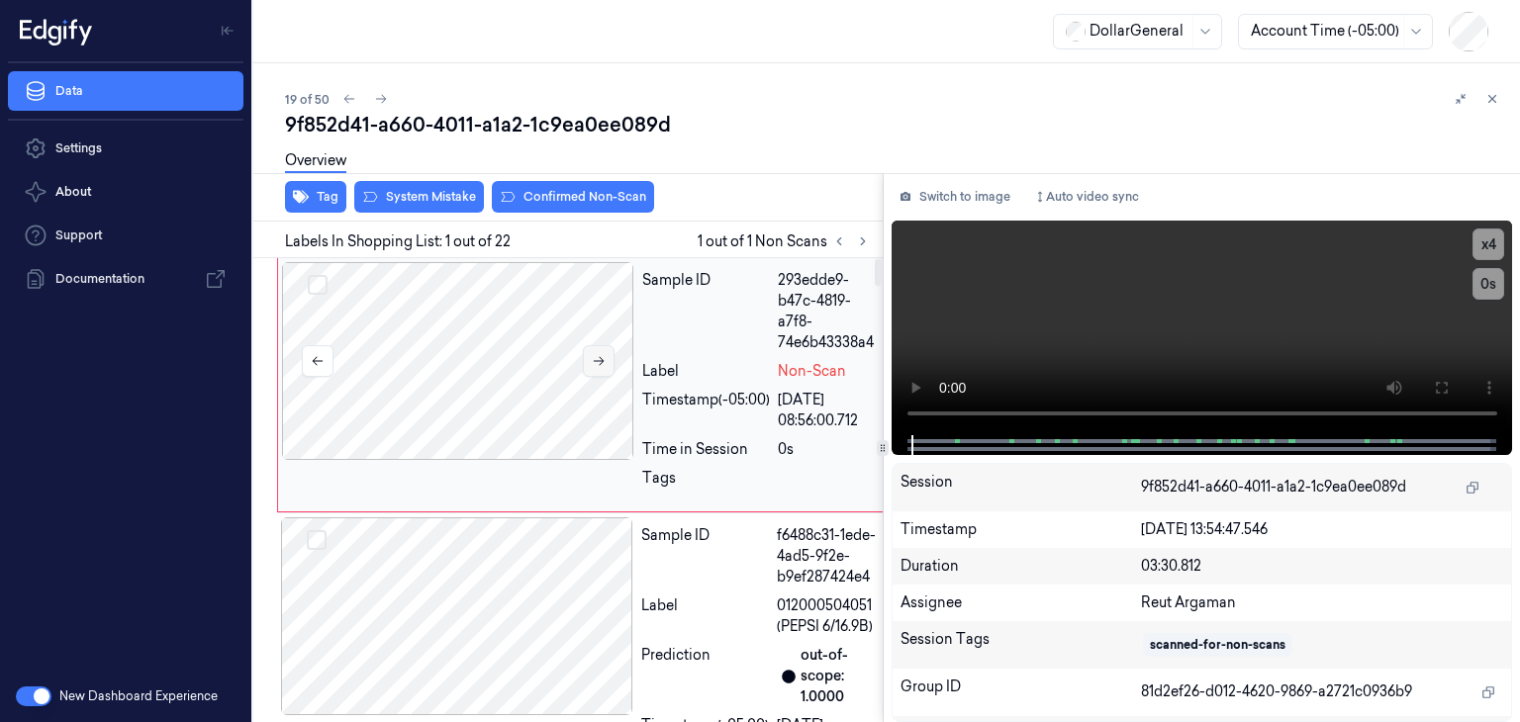
click at [589, 361] on button at bounding box center [599, 361] width 32 height 32
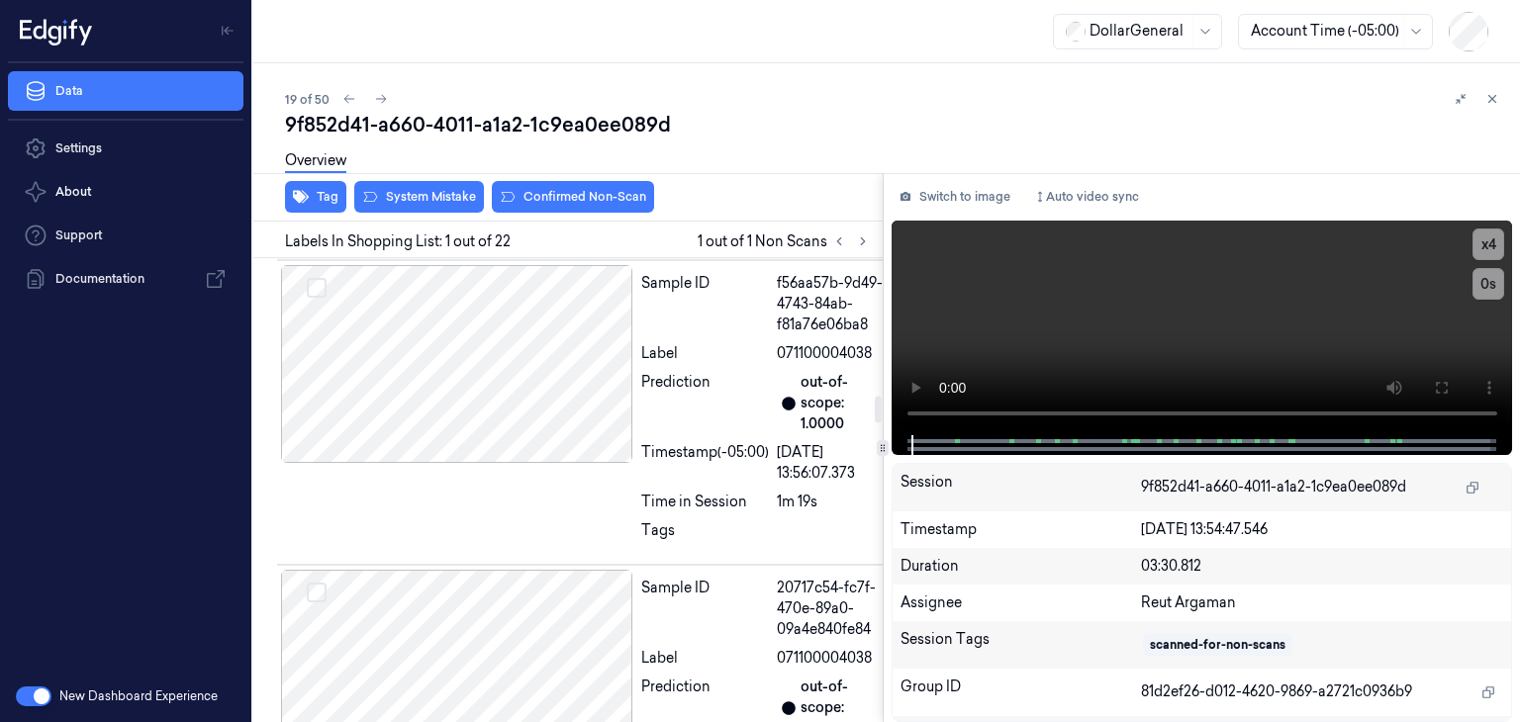
scroll to position [2375, 0]
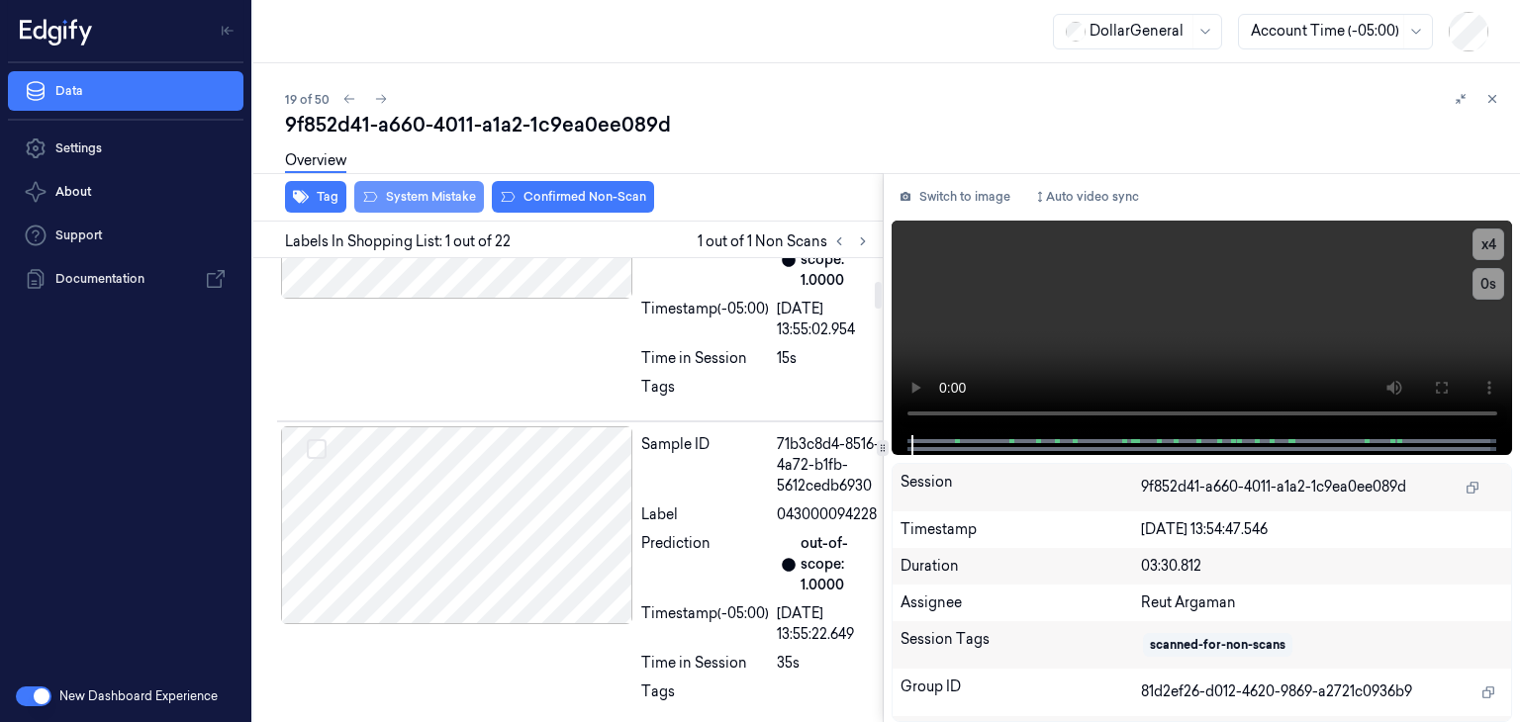
click at [416, 194] on button "System Mistake" at bounding box center [419, 197] width 130 height 32
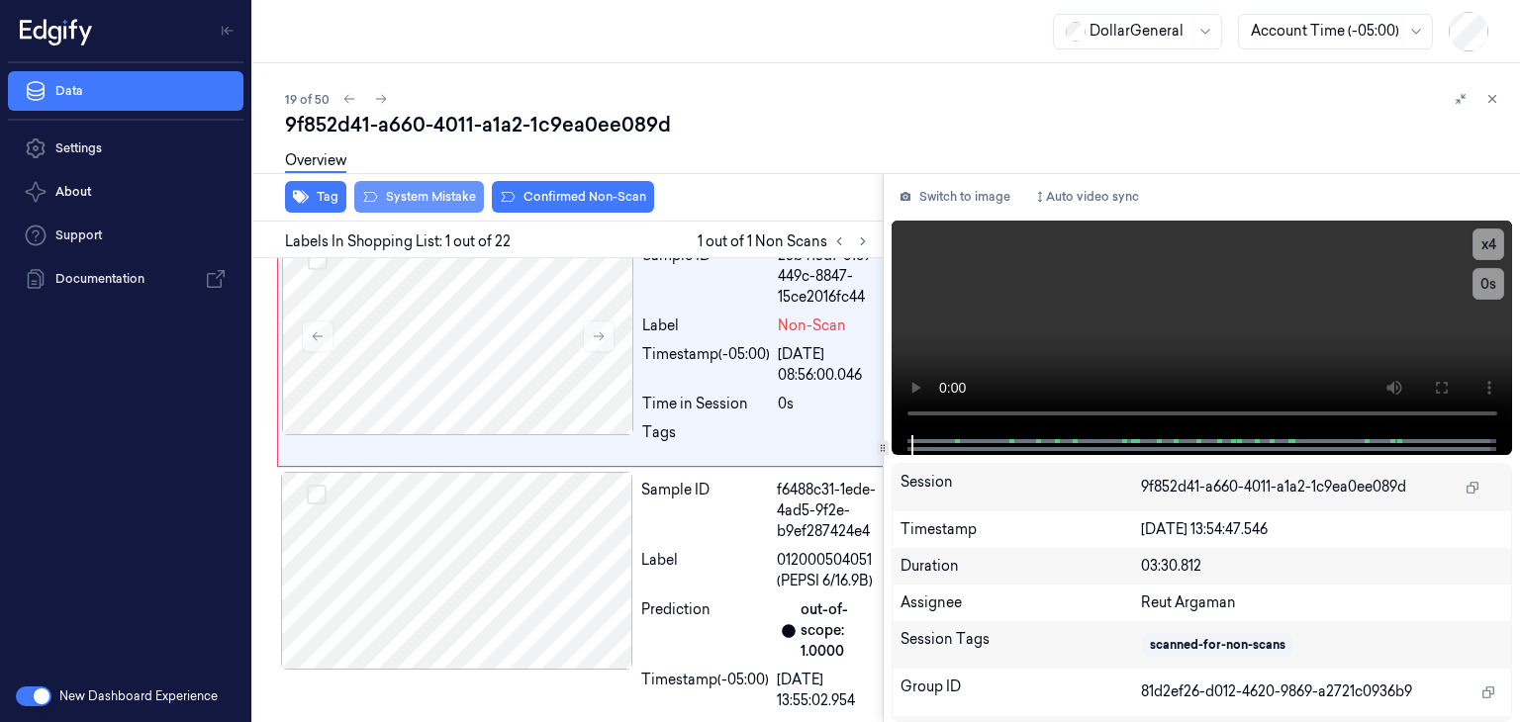
scroll to position [0, 0]
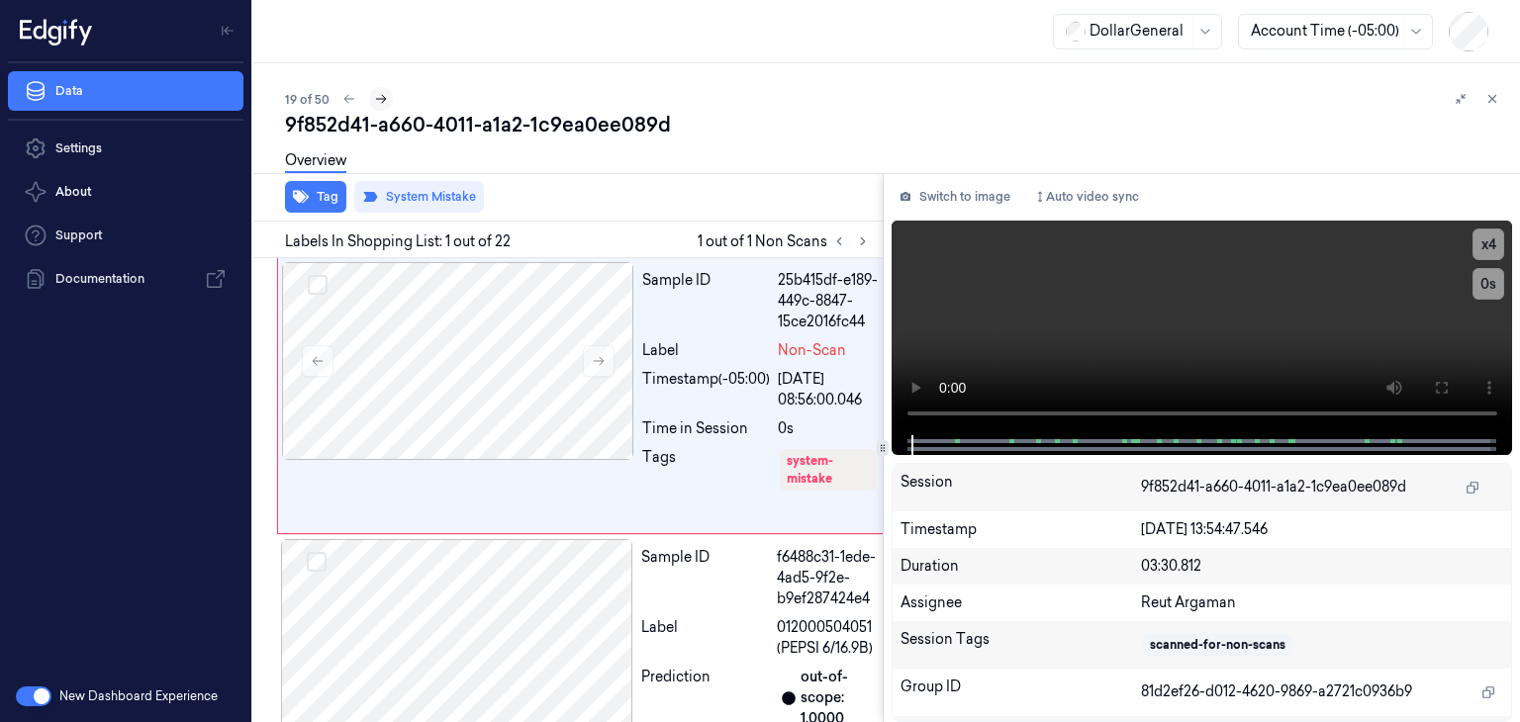
click at [383, 102] on icon at bounding box center [381, 99] width 14 height 14
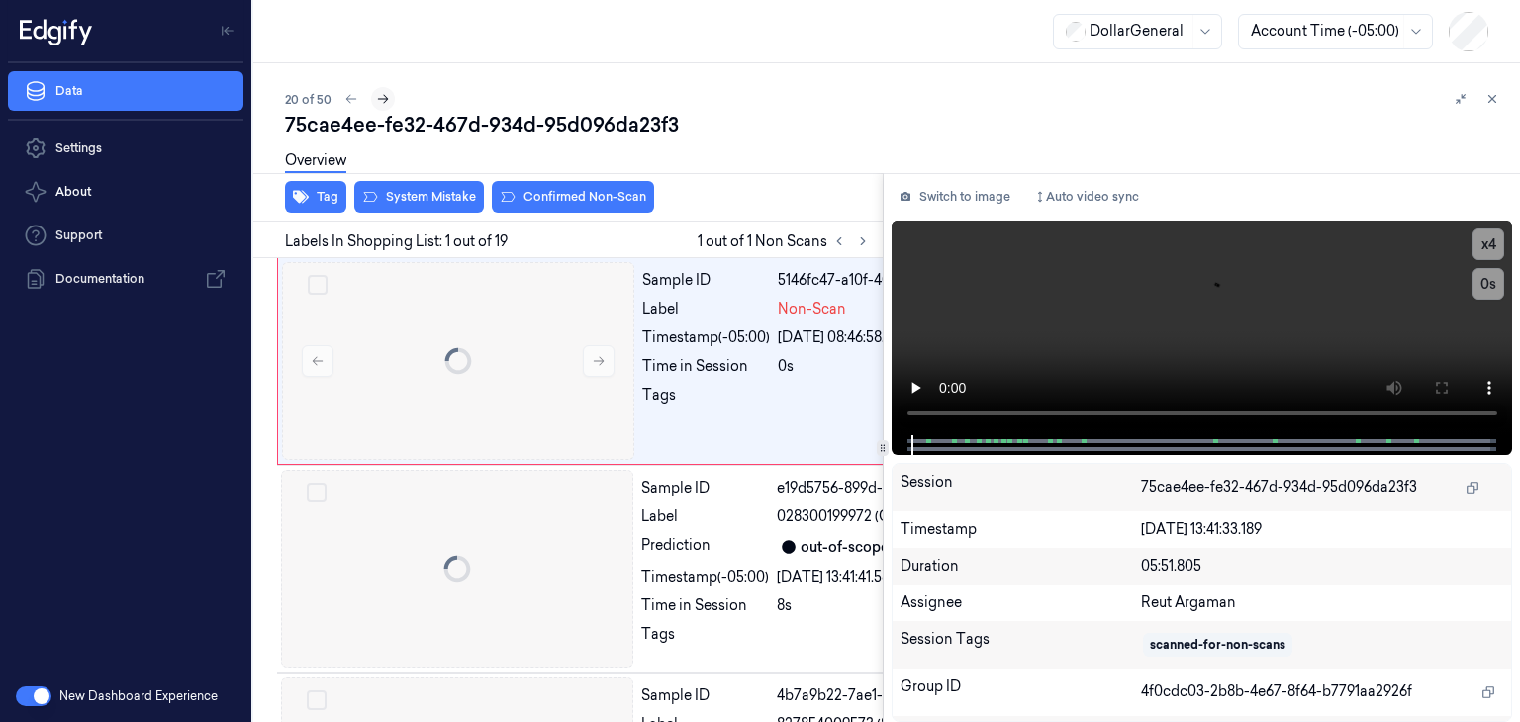
scroll to position [0, 32]
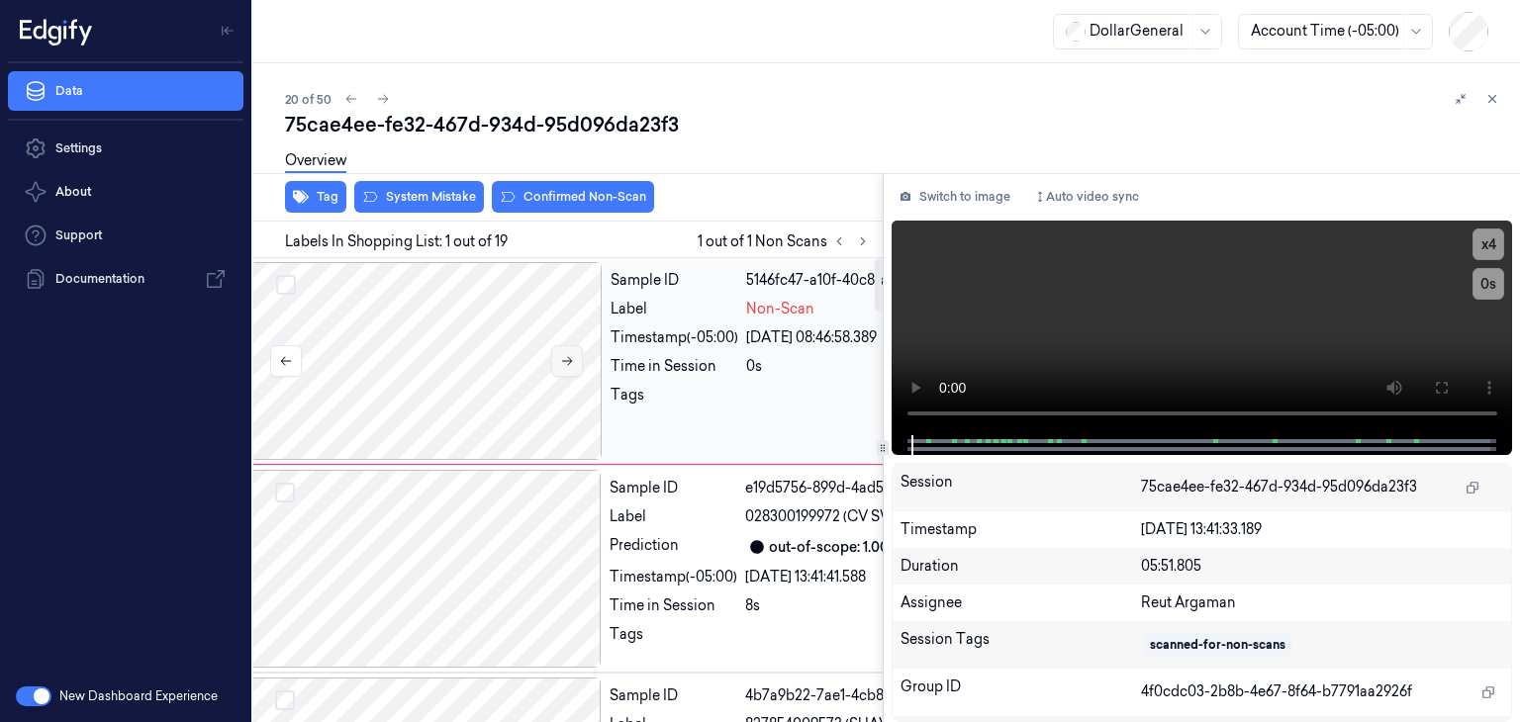
click at [558, 365] on button at bounding box center [567, 361] width 32 height 32
click at [430, 206] on button "System Mistake" at bounding box center [419, 197] width 130 height 32
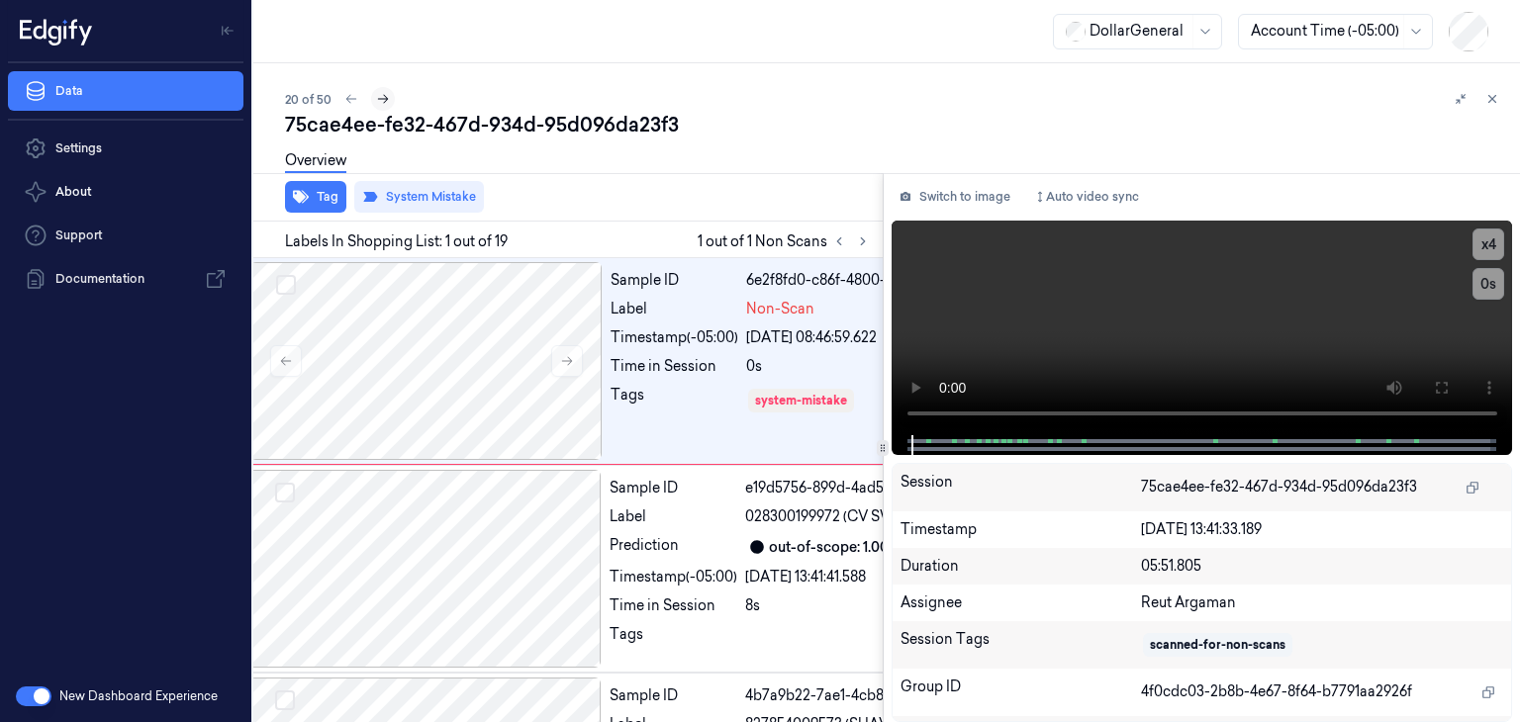
click at [376, 104] on icon at bounding box center [383, 99] width 14 height 14
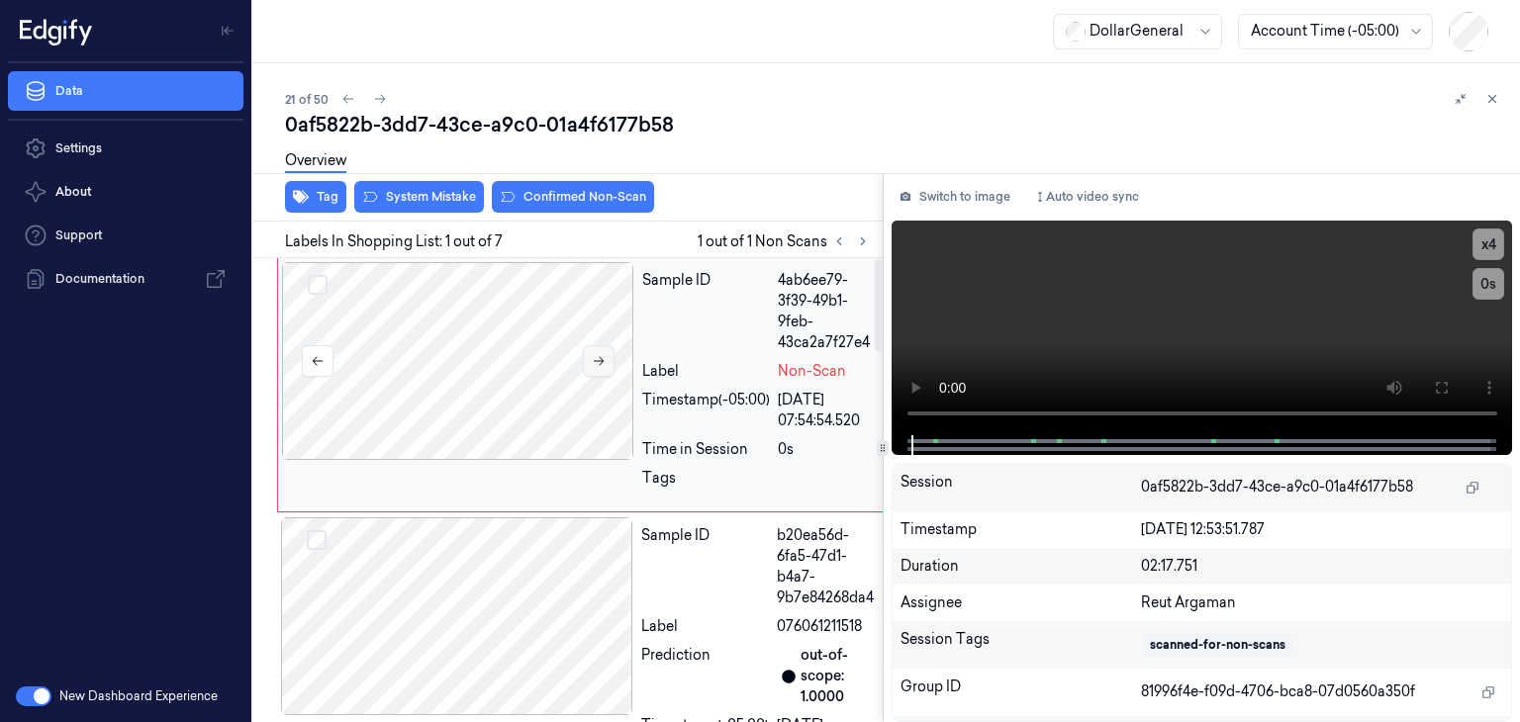
click at [588, 363] on button at bounding box center [599, 361] width 32 height 32
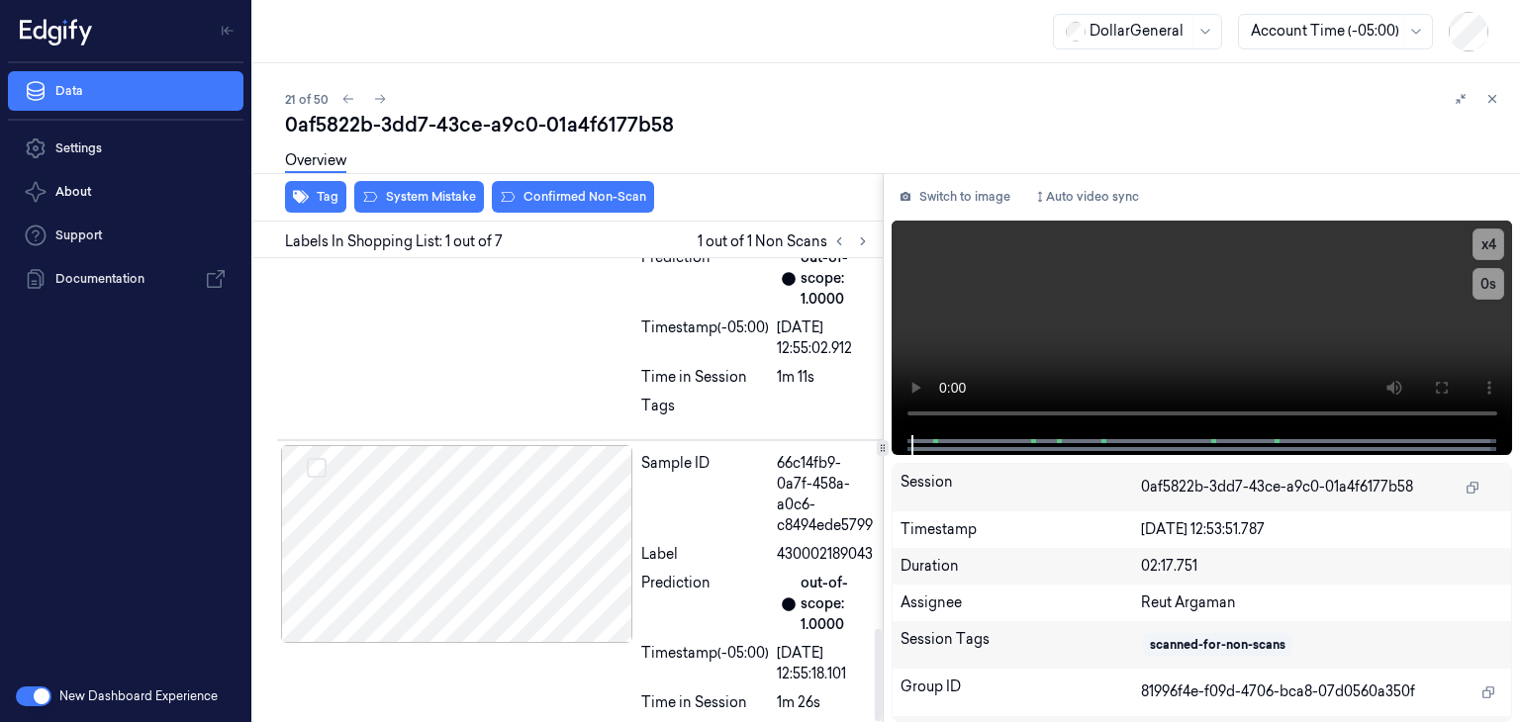
scroll to position [1873, 0]
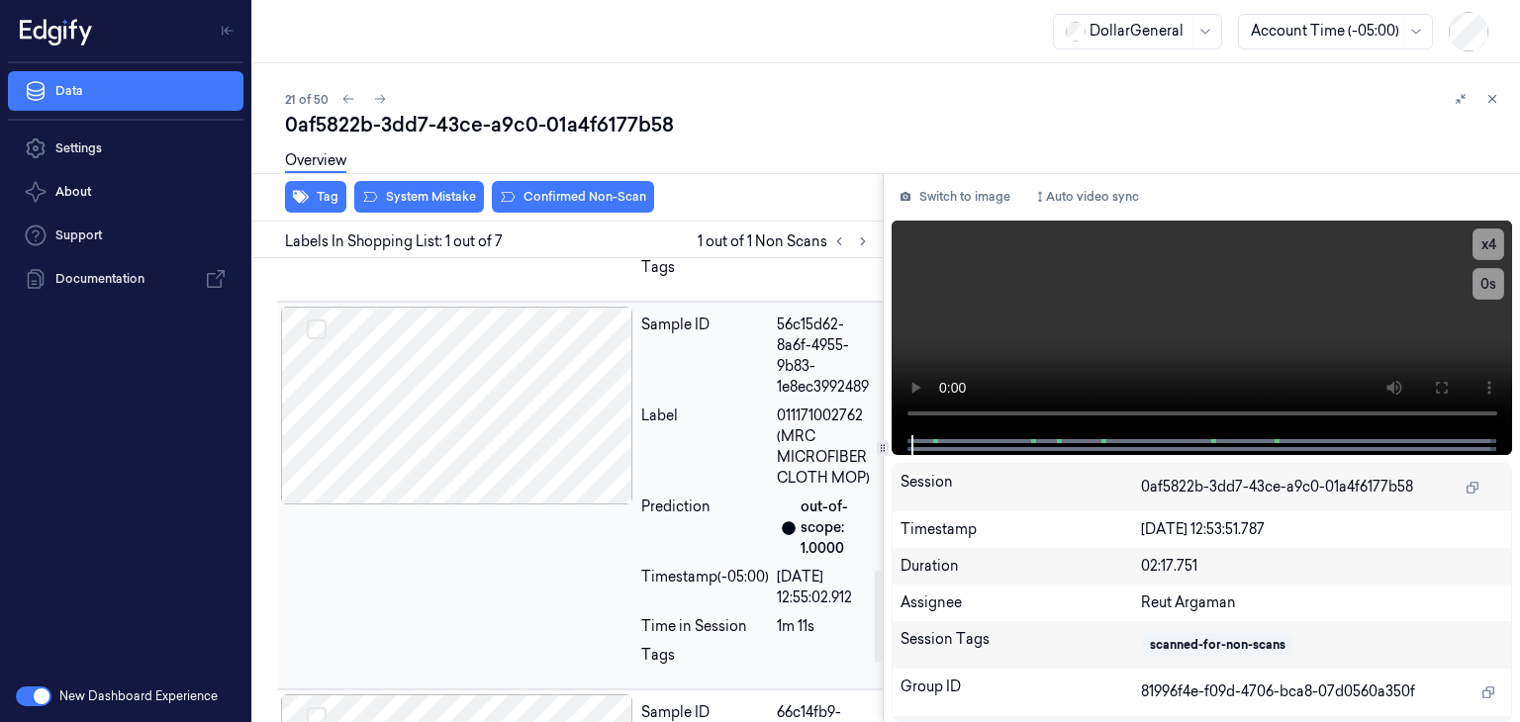
click at [549, 393] on div at bounding box center [457, 406] width 352 height 198
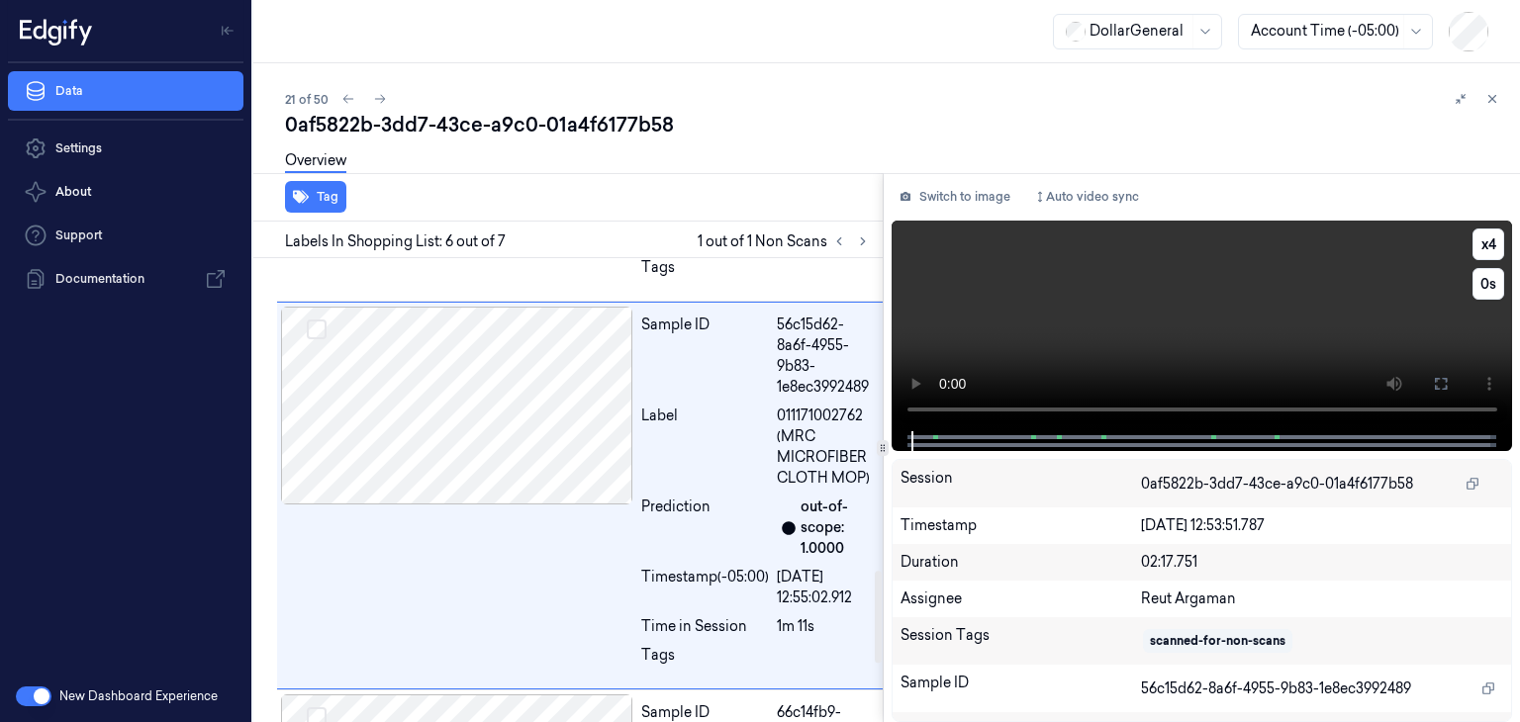
scroll to position [1579, 0]
click at [802, 118] on div "0af5822b-3dd7-43ce-a9c0-01a4f6177b58" at bounding box center [894, 125] width 1219 height 28
click at [1482, 245] on button "x 4" at bounding box center [1489, 245] width 32 height 32
click at [1482, 245] on button "x 1" at bounding box center [1489, 245] width 32 height 32
click at [1481, 240] on button "x 2" at bounding box center [1489, 245] width 32 height 32
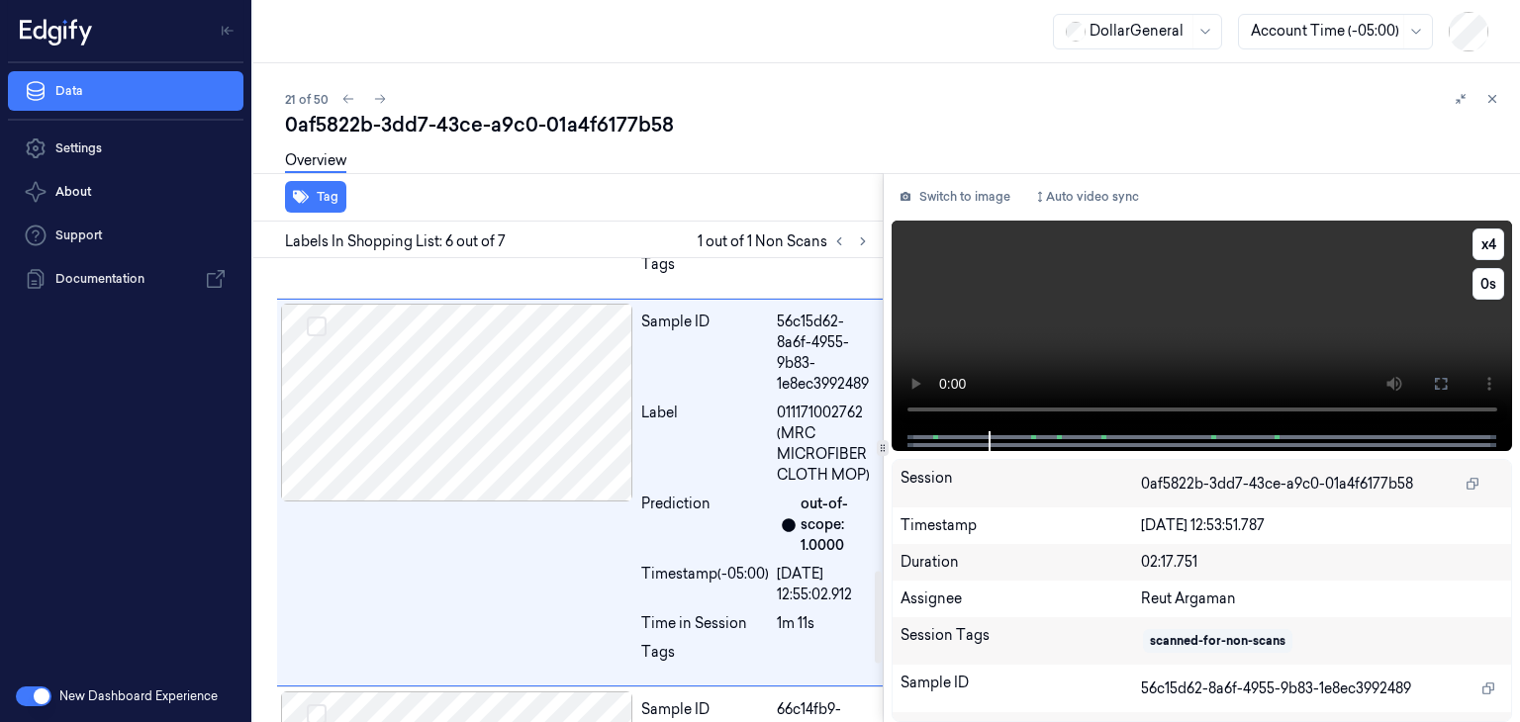
click at [1052, 278] on video at bounding box center [1203, 326] width 622 height 211
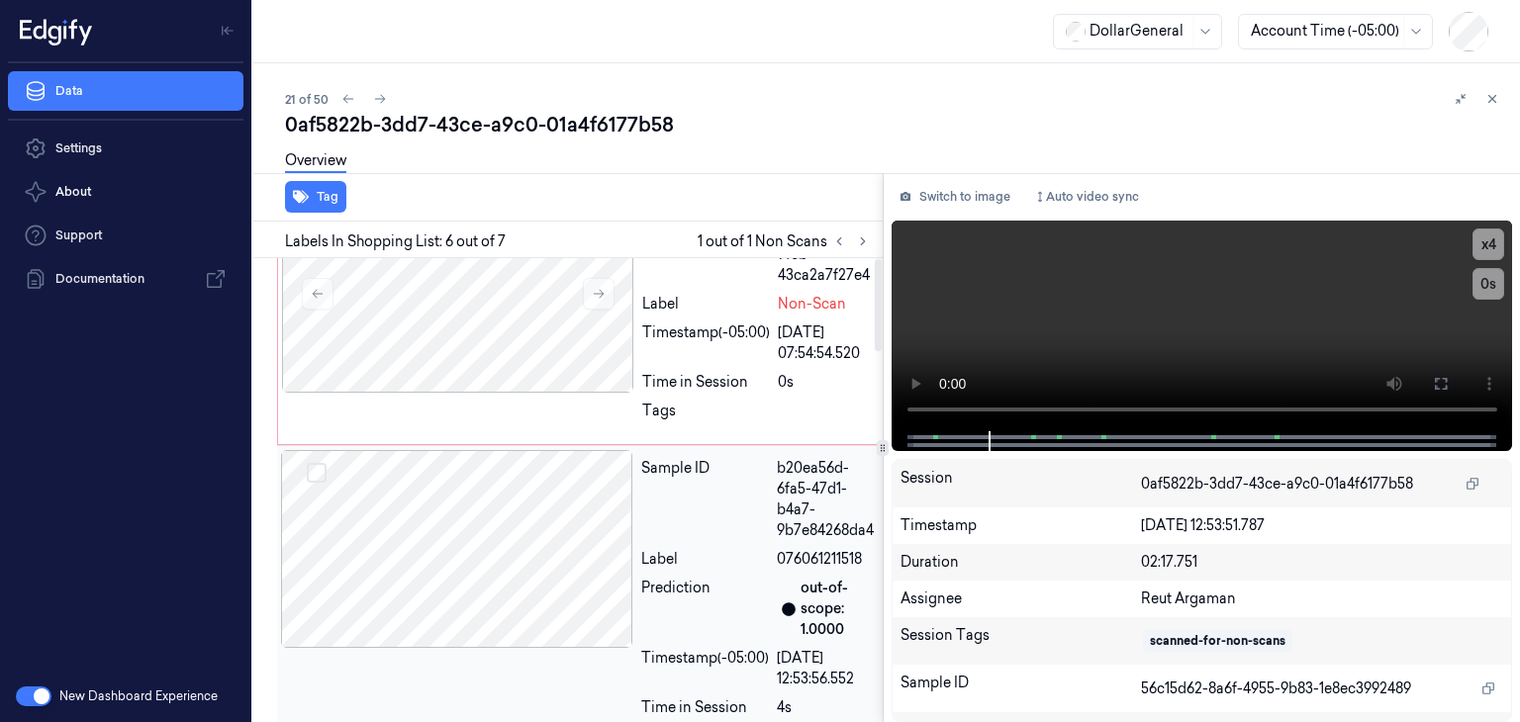
scroll to position [0, 0]
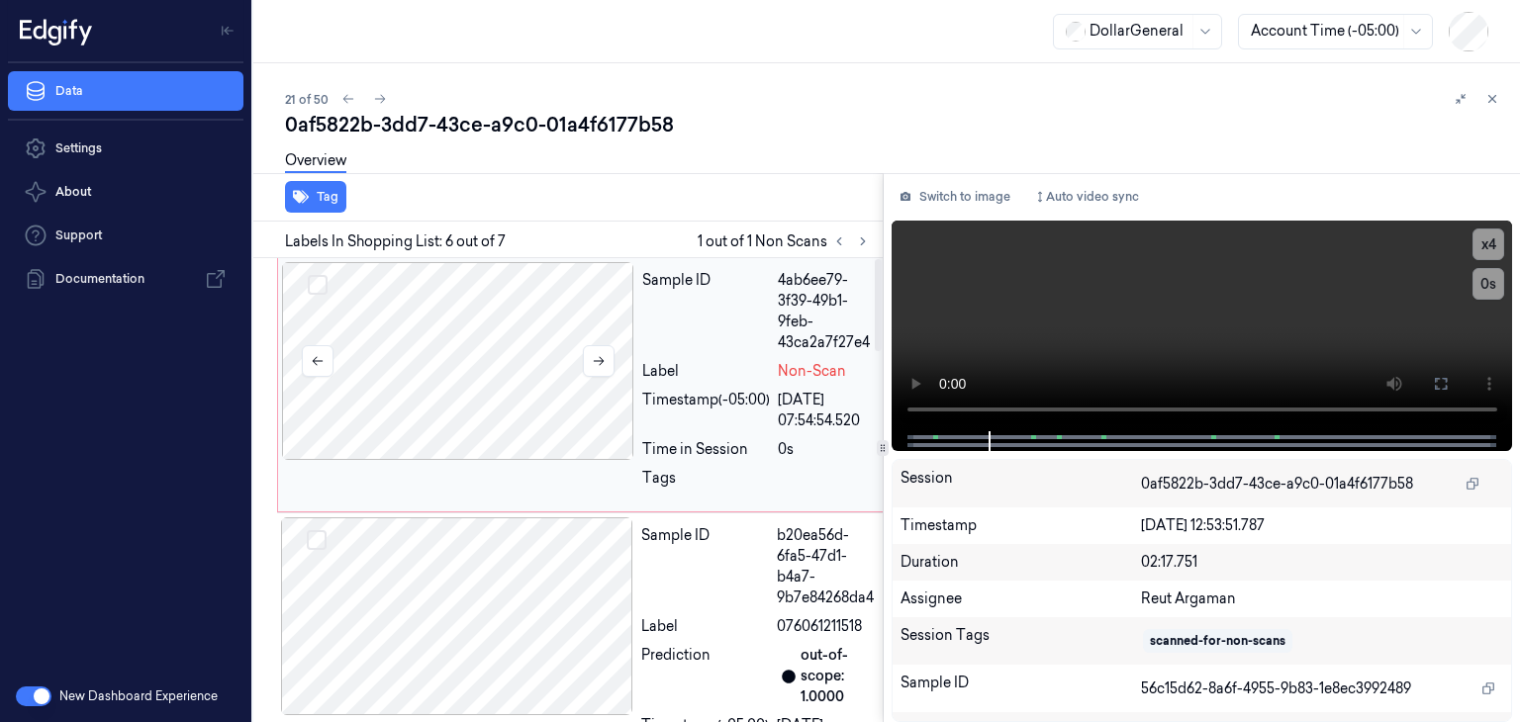
click at [479, 365] on div at bounding box center [458, 361] width 352 height 198
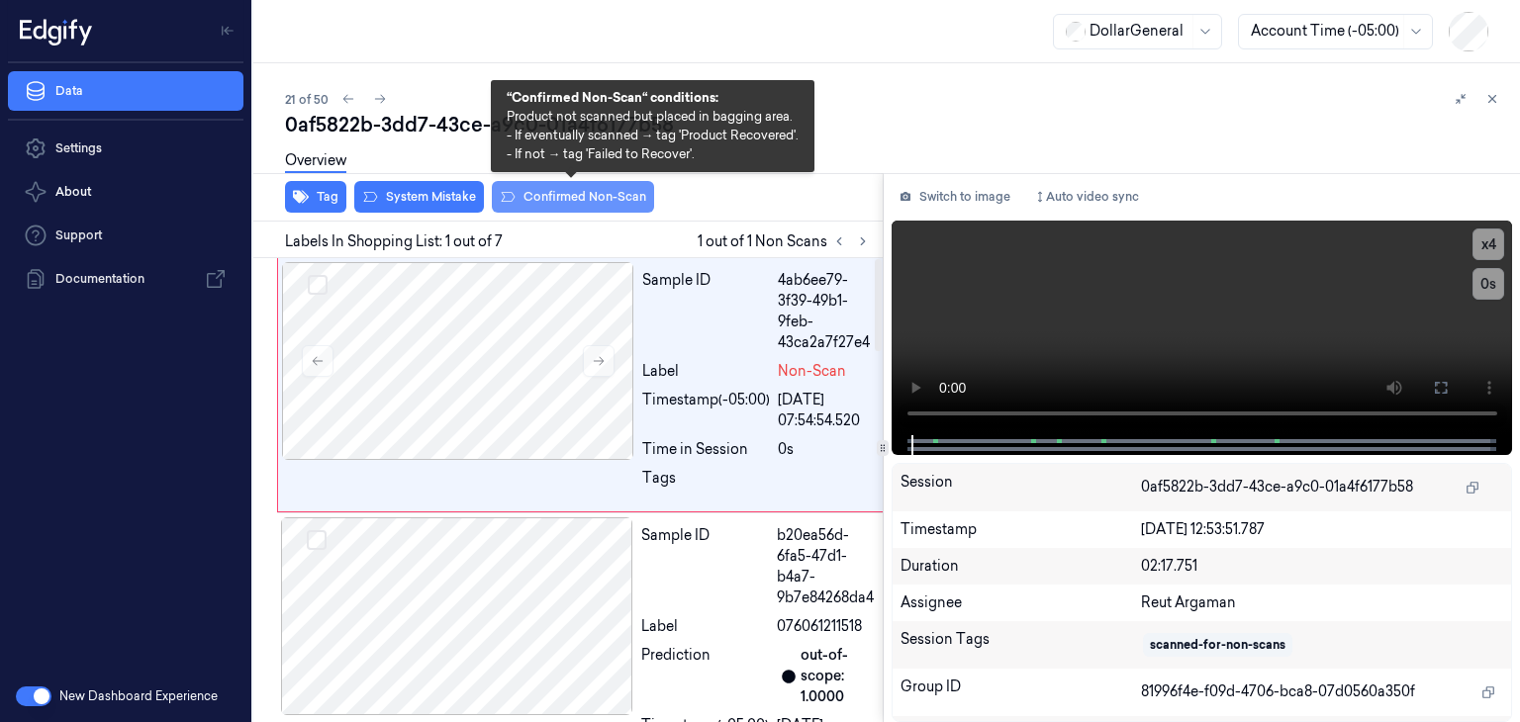
click at [552, 203] on button "Confirmed Non-Scan" at bounding box center [573, 197] width 162 height 32
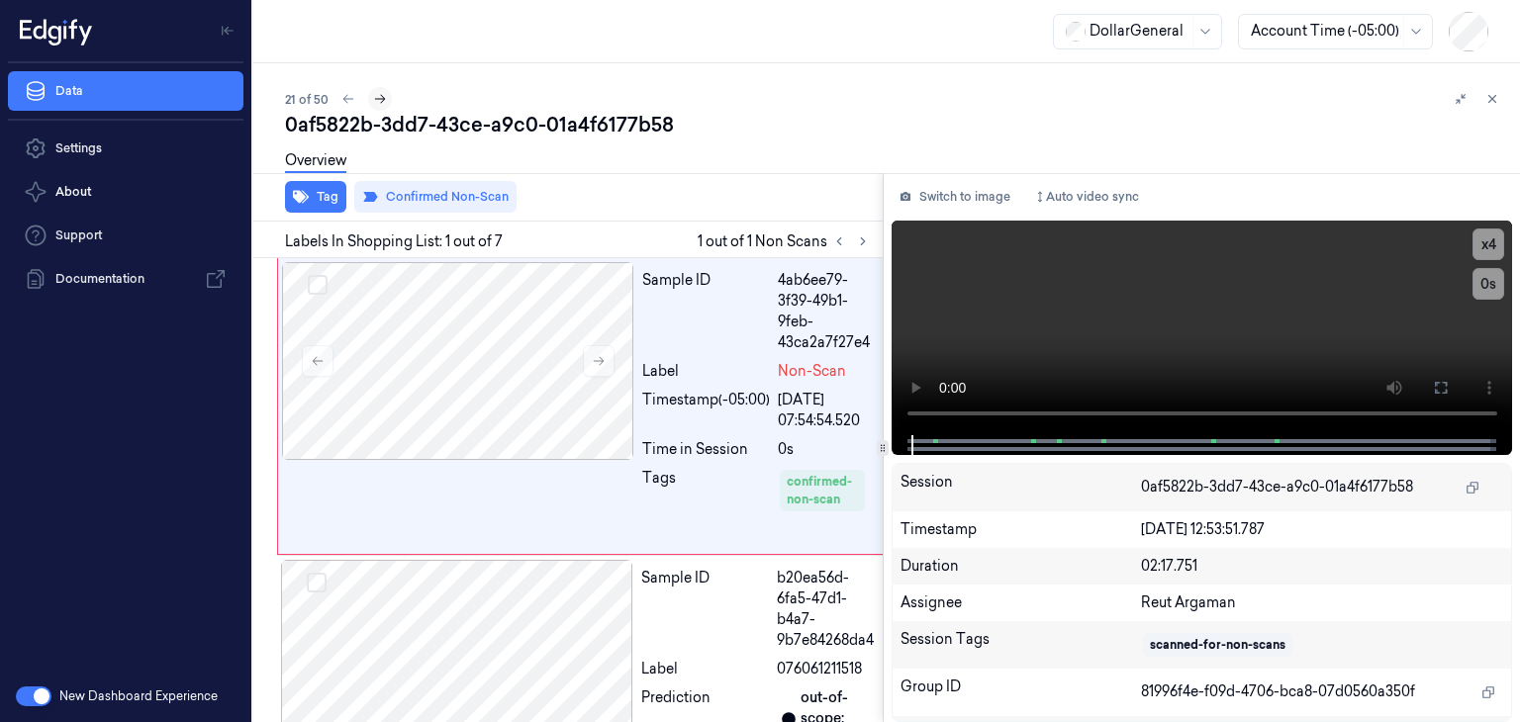
click at [382, 96] on icon at bounding box center [380, 99] width 14 height 14
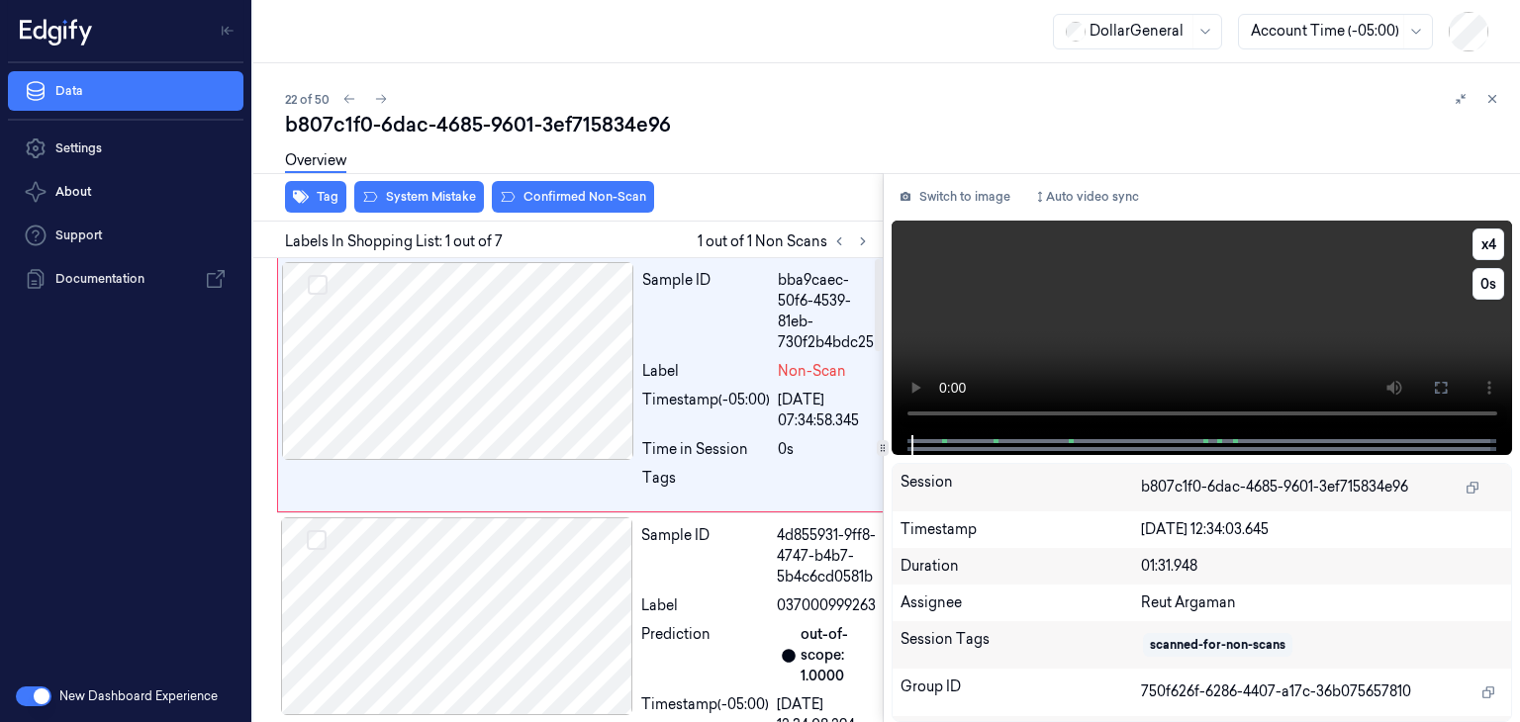
click at [1201, 337] on video at bounding box center [1203, 328] width 622 height 215
click at [522, 331] on div at bounding box center [458, 361] width 352 height 198
click at [1495, 244] on button "x 4" at bounding box center [1489, 245] width 32 height 32
click at [1495, 244] on button "x 1" at bounding box center [1489, 245] width 32 height 32
click at [1302, 276] on video at bounding box center [1203, 328] width 622 height 215
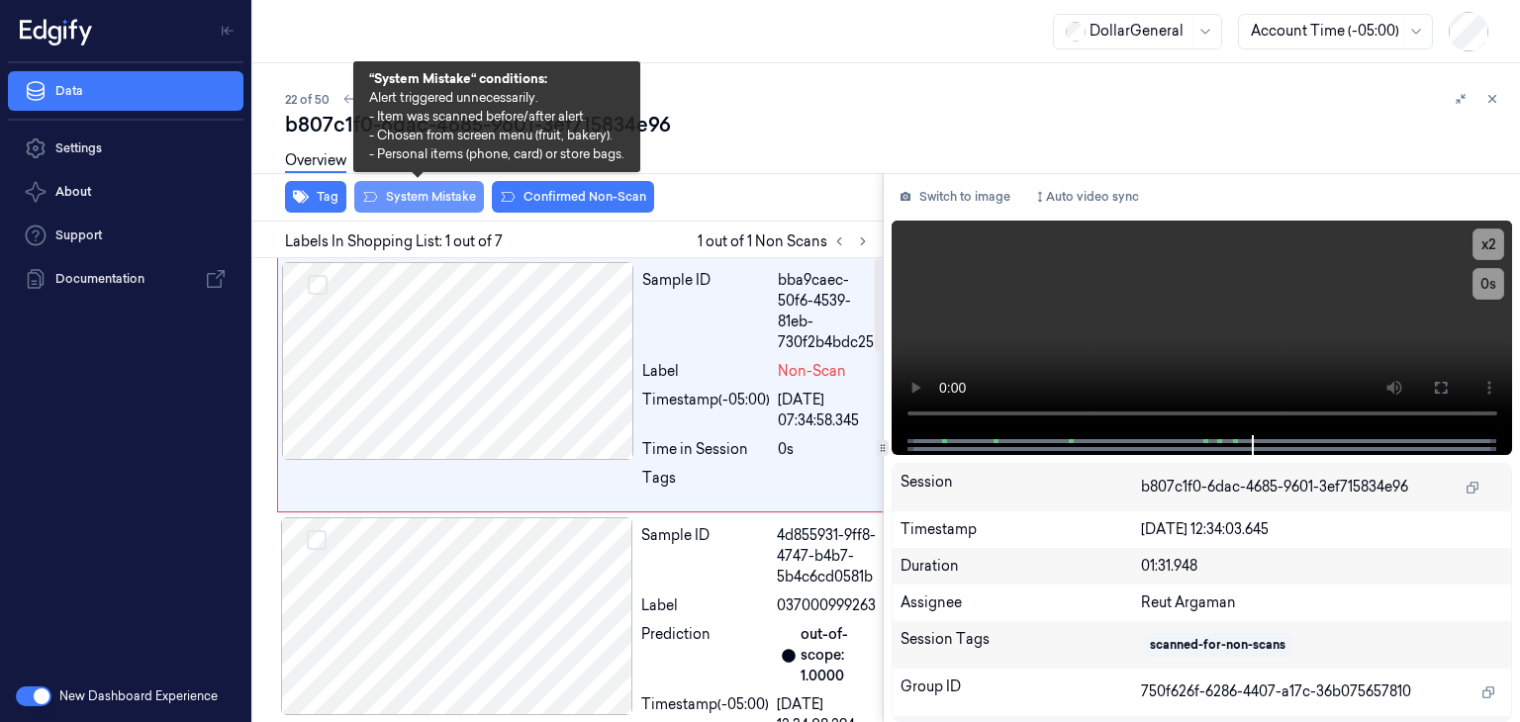
click at [411, 190] on button "System Mistake" at bounding box center [419, 197] width 130 height 32
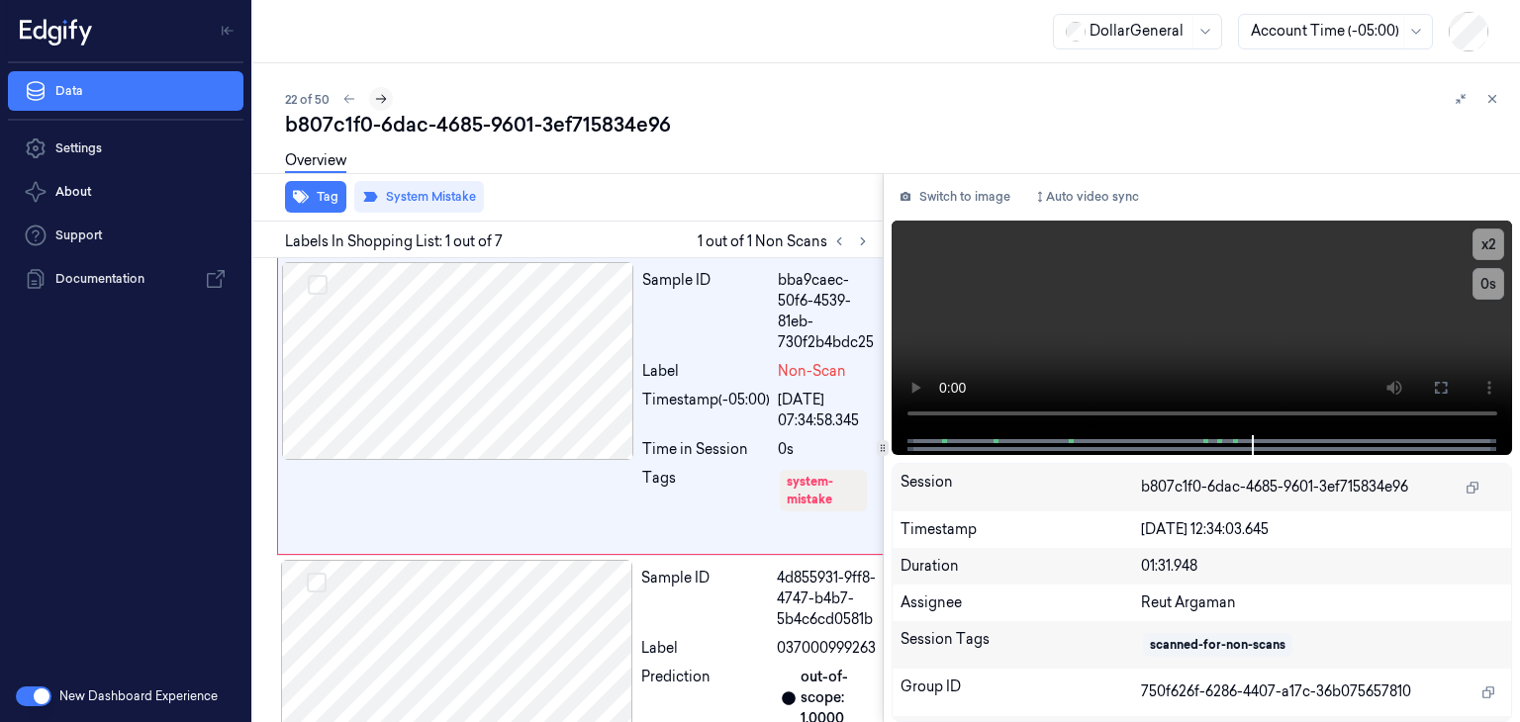
click at [388, 104] on button at bounding box center [381, 99] width 24 height 24
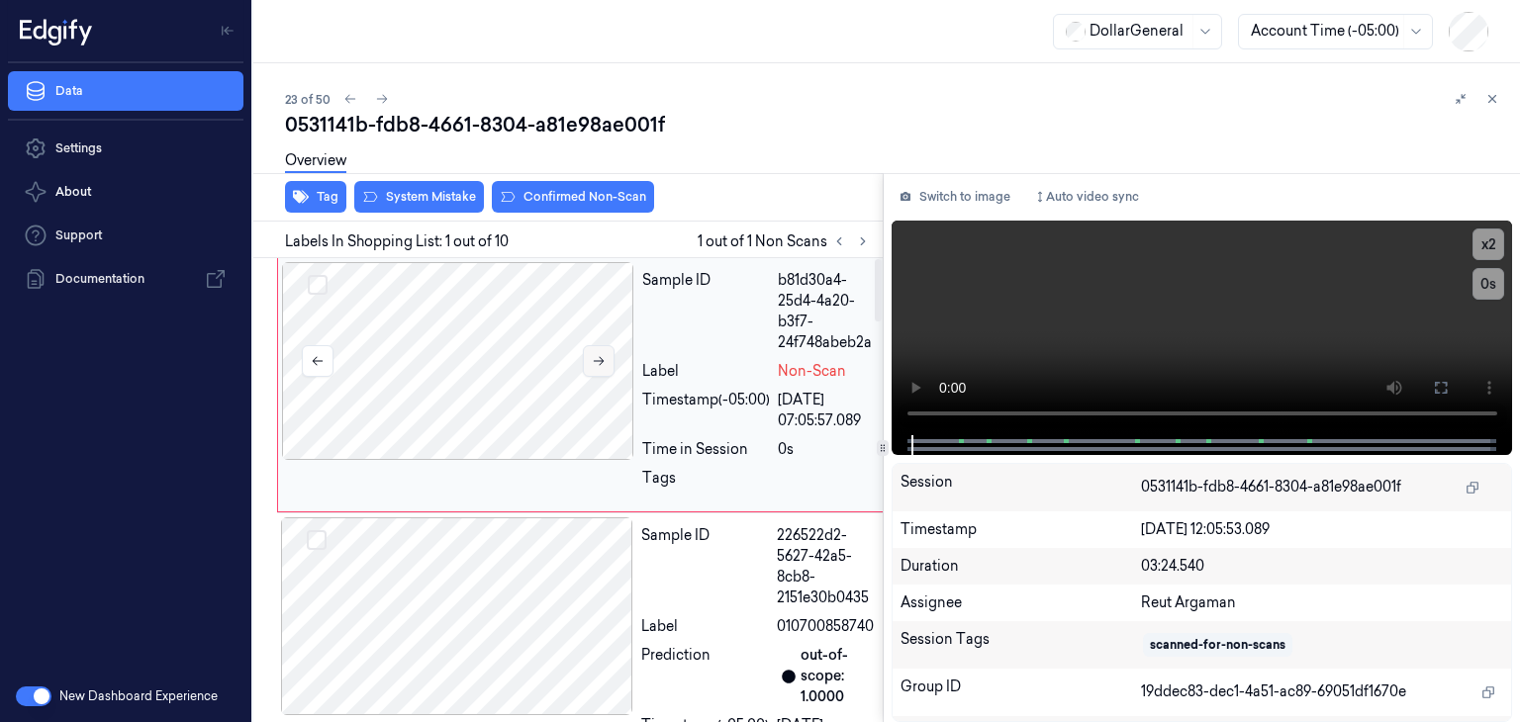
click at [594, 358] on icon at bounding box center [599, 361] width 14 height 14
click at [1036, 318] on video at bounding box center [1203, 328] width 622 height 215
click at [1492, 249] on button "x 2" at bounding box center [1489, 245] width 32 height 32
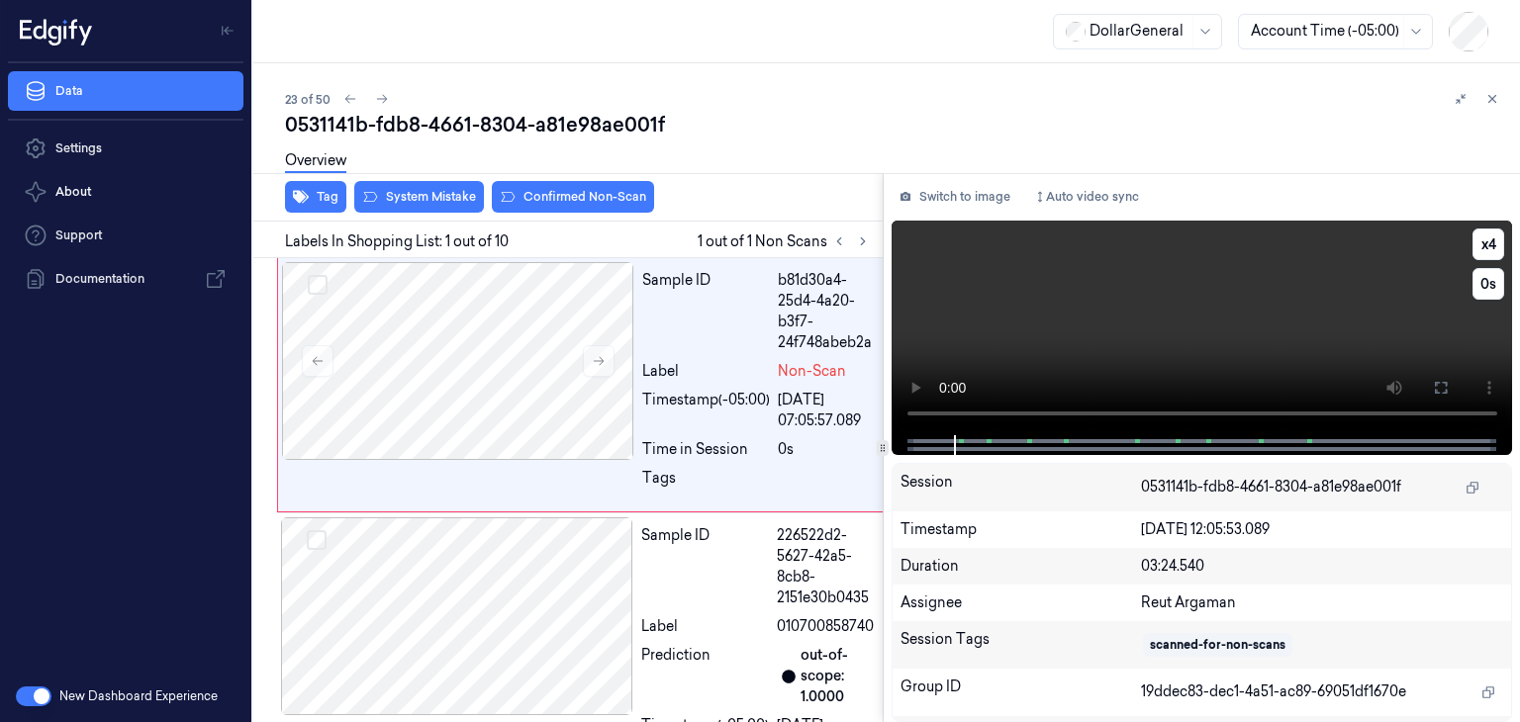
click at [1283, 330] on video at bounding box center [1203, 328] width 622 height 215
click at [405, 182] on div "Overview" at bounding box center [894, 164] width 1219 height 50
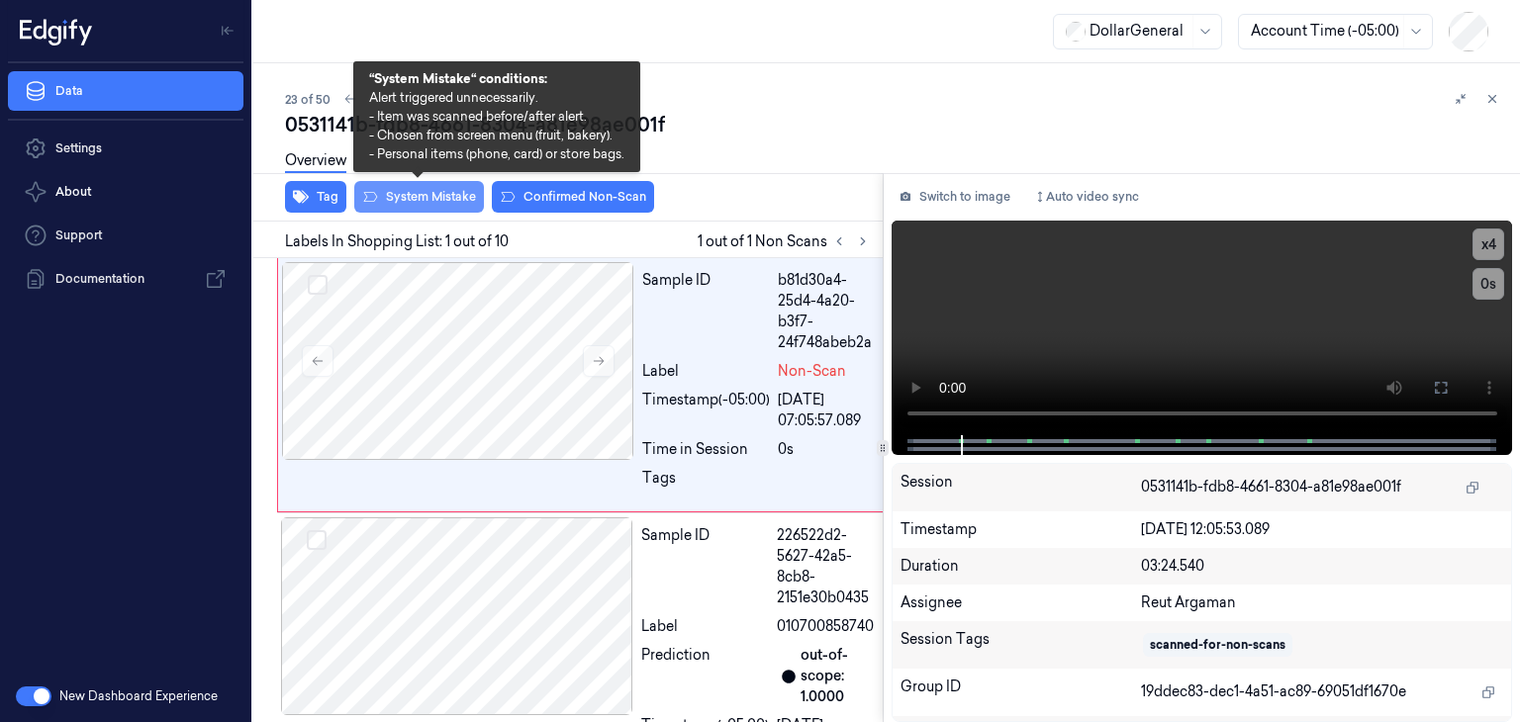
click at [368, 189] on icon at bounding box center [370, 197] width 16 height 16
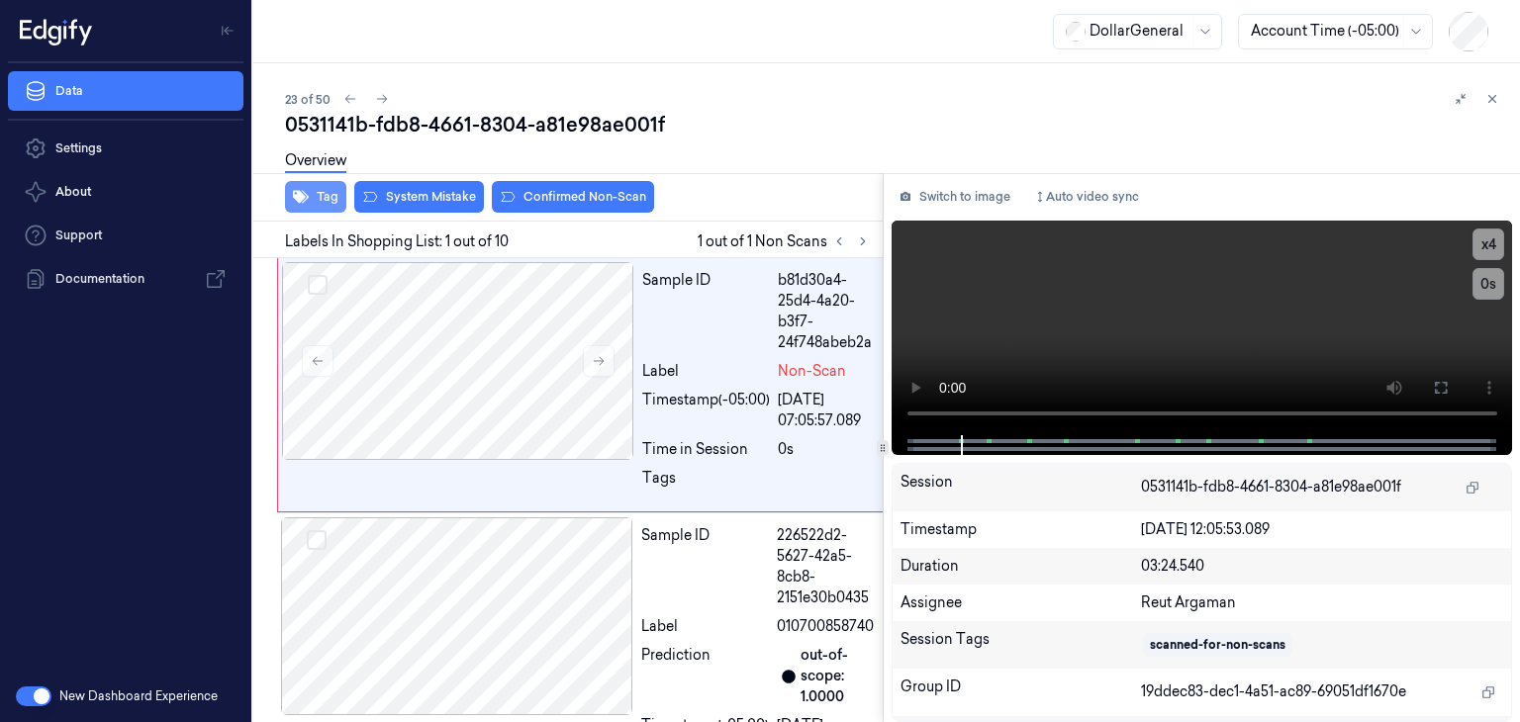
click at [331, 192] on button "Tag" at bounding box center [315, 197] width 61 height 32
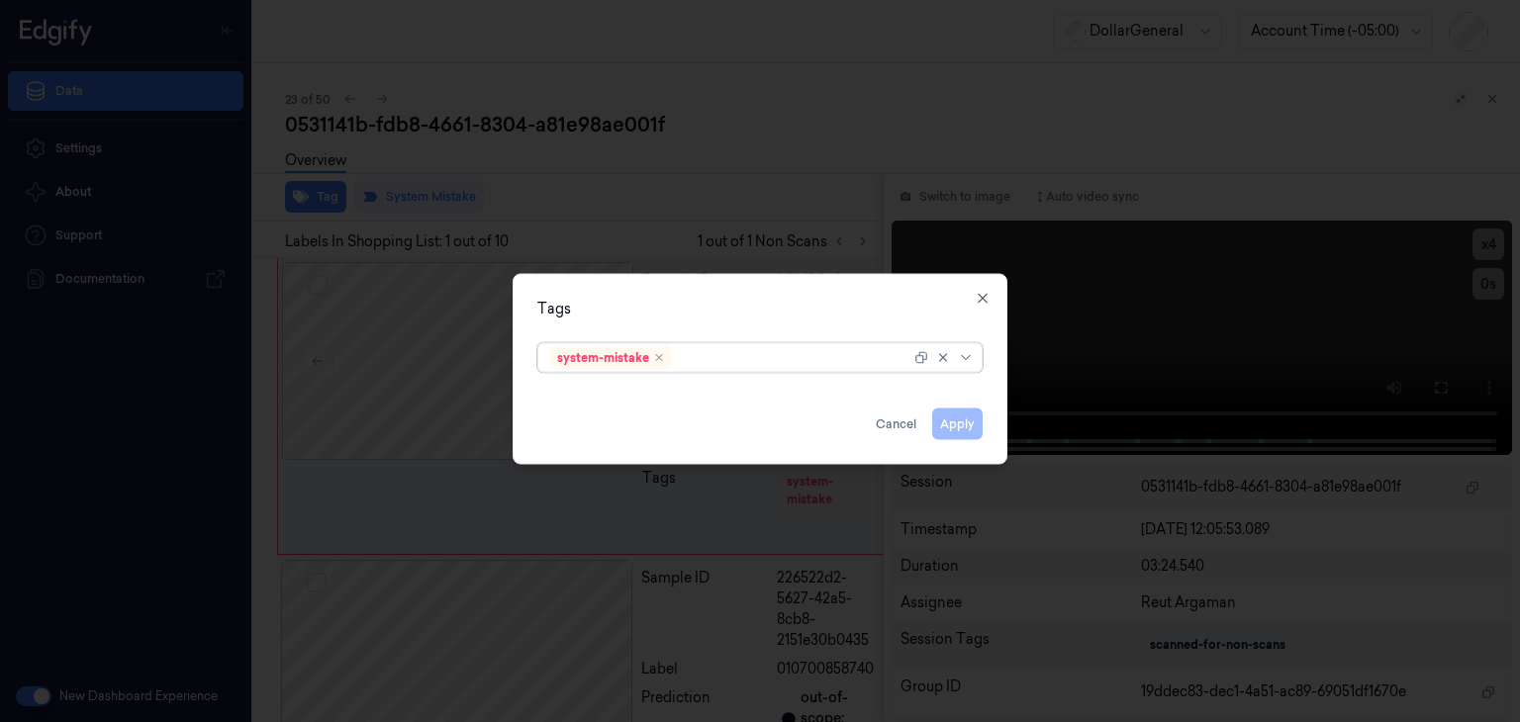
click at [971, 369] on div at bounding box center [945, 358] width 63 height 28
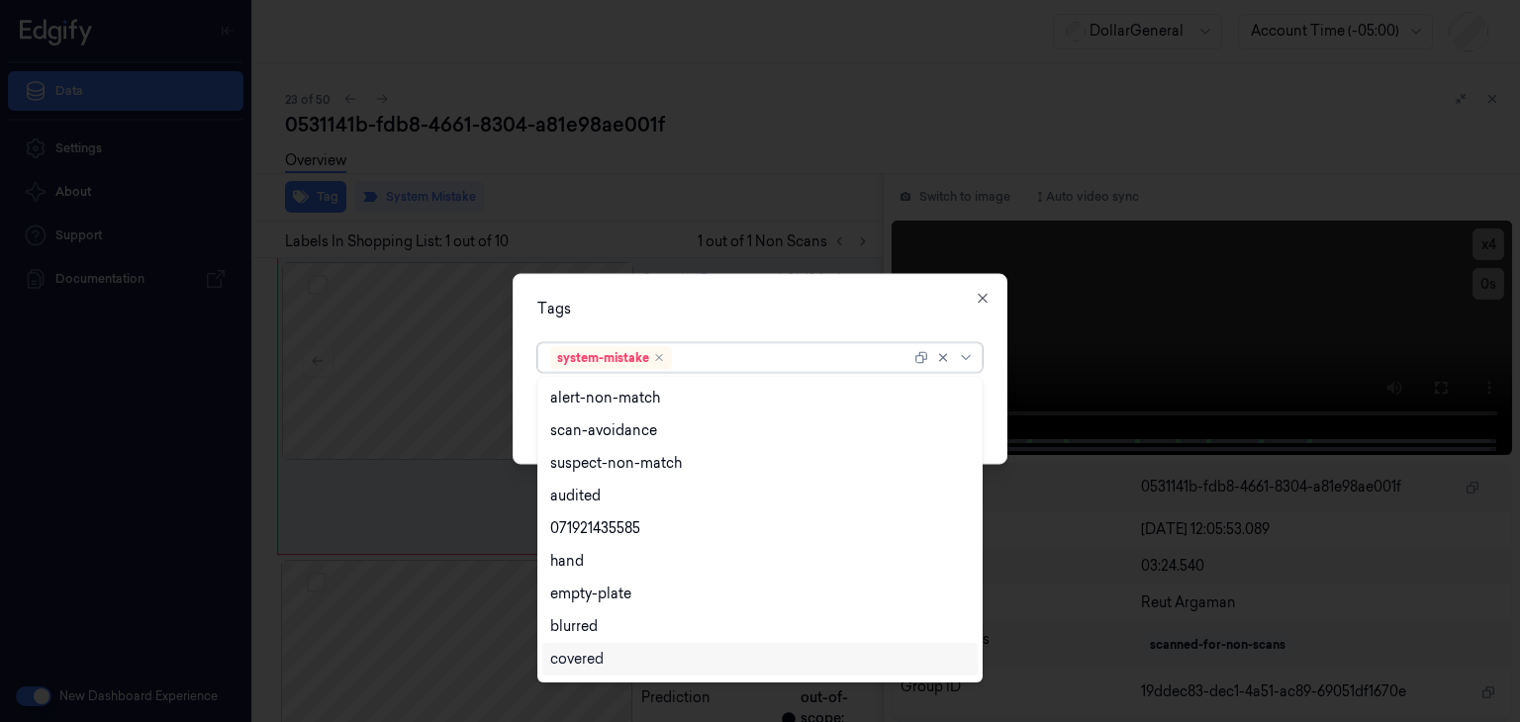
scroll to position [324, 0]
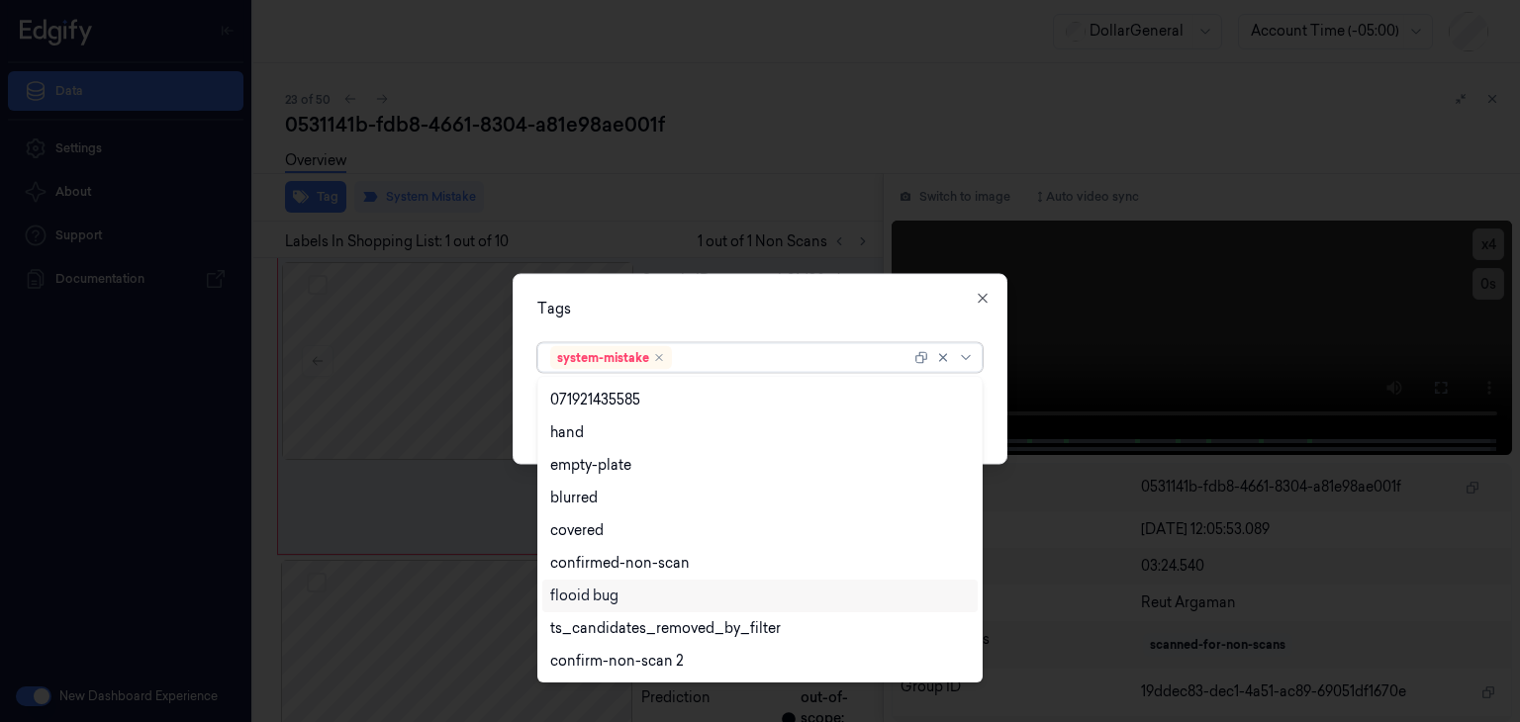
click at [618, 594] on div "flooid bug" at bounding box center [584, 596] width 68 height 21
click at [1006, 417] on div "Tags option flooid bug , selected. 23 results available. Use Up and Down to cho…" at bounding box center [760, 369] width 495 height 191
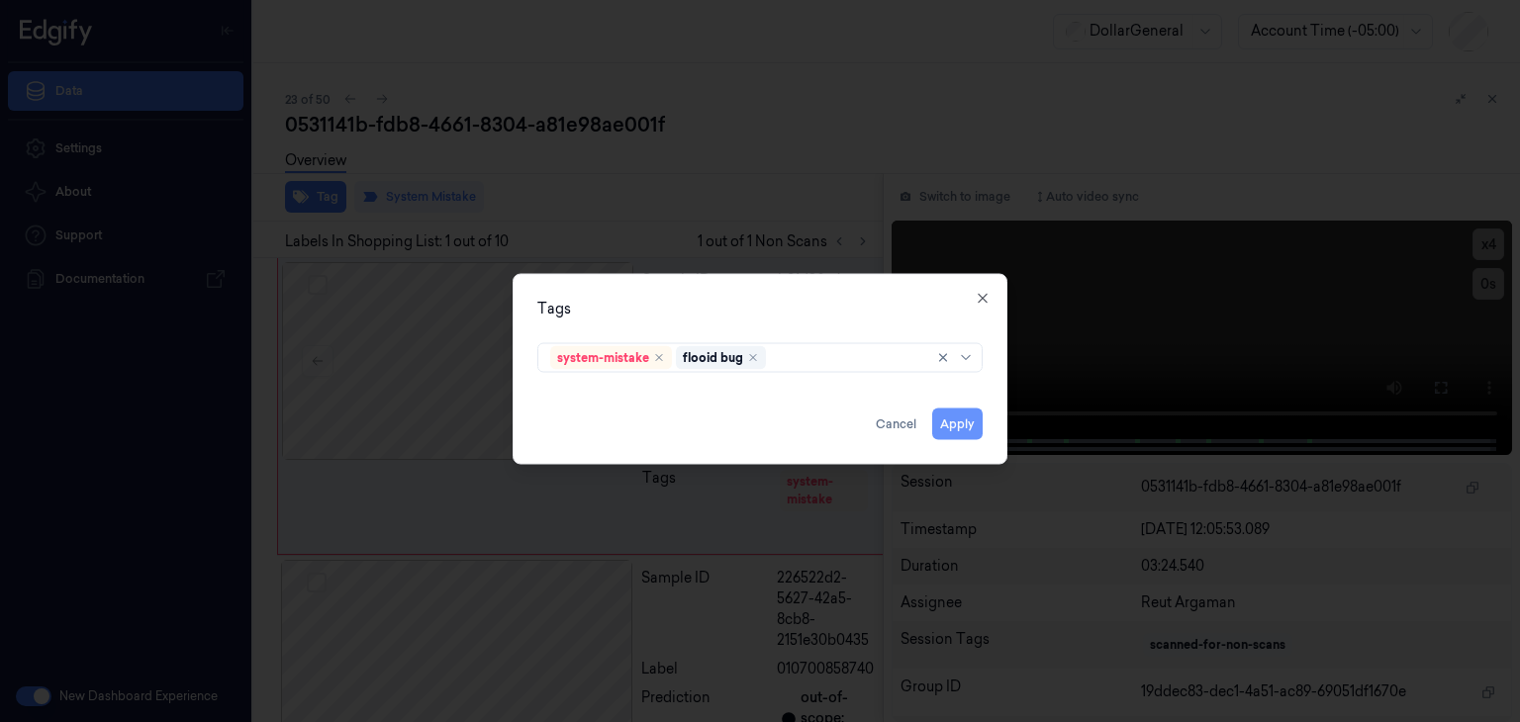
click at [975, 429] on button "Apply" at bounding box center [957, 425] width 50 height 32
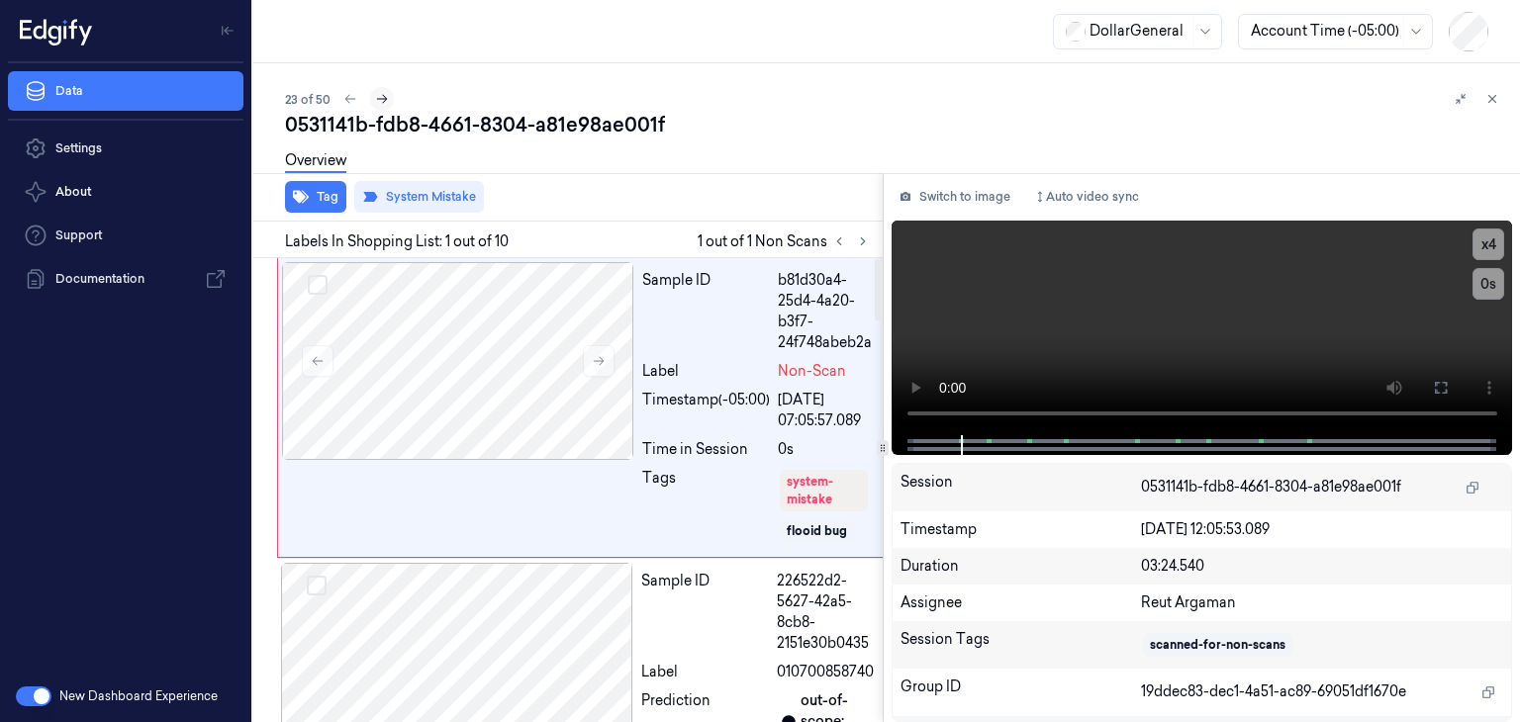
click at [388, 102] on button at bounding box center [382, 99] width 24 height 24
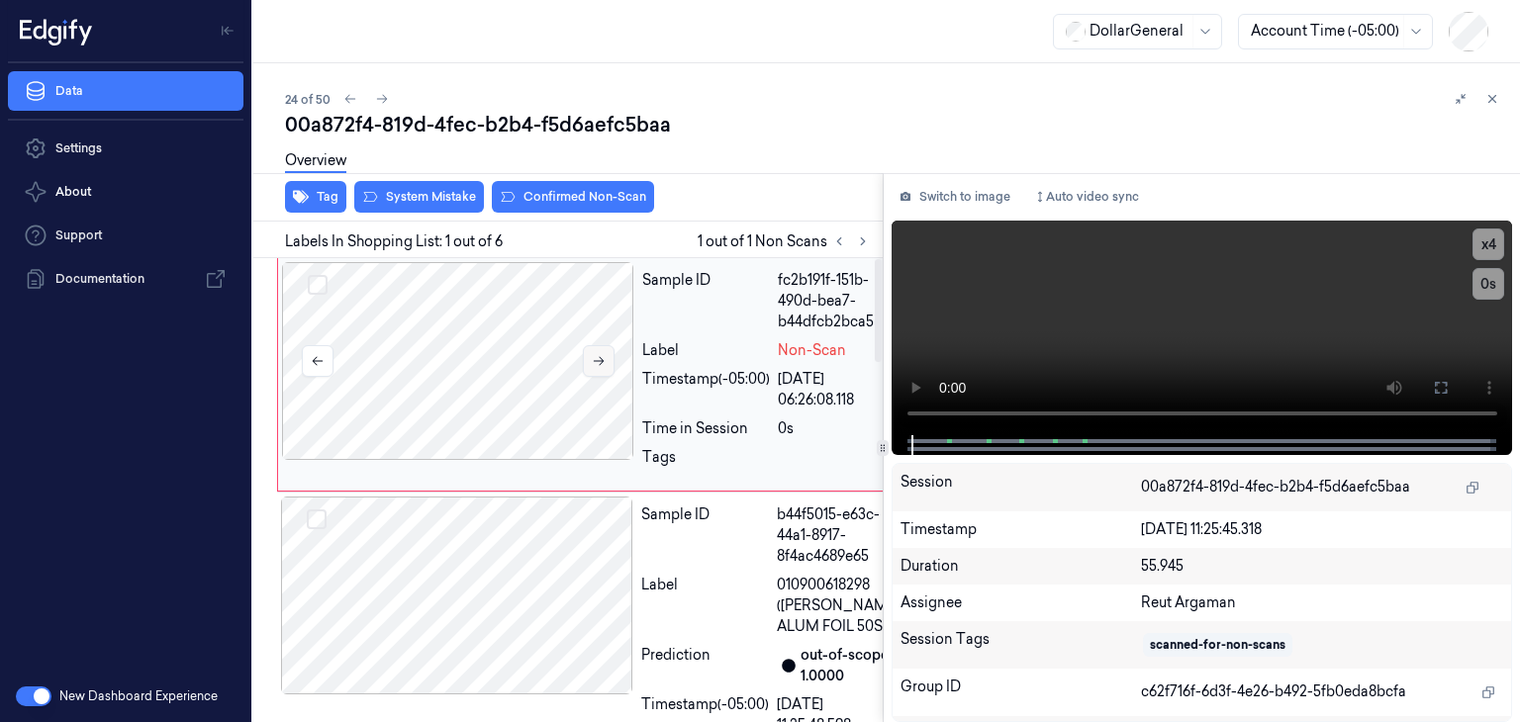
click at [586, 365] on button at bounding box center [599, 361] width 32 height 32
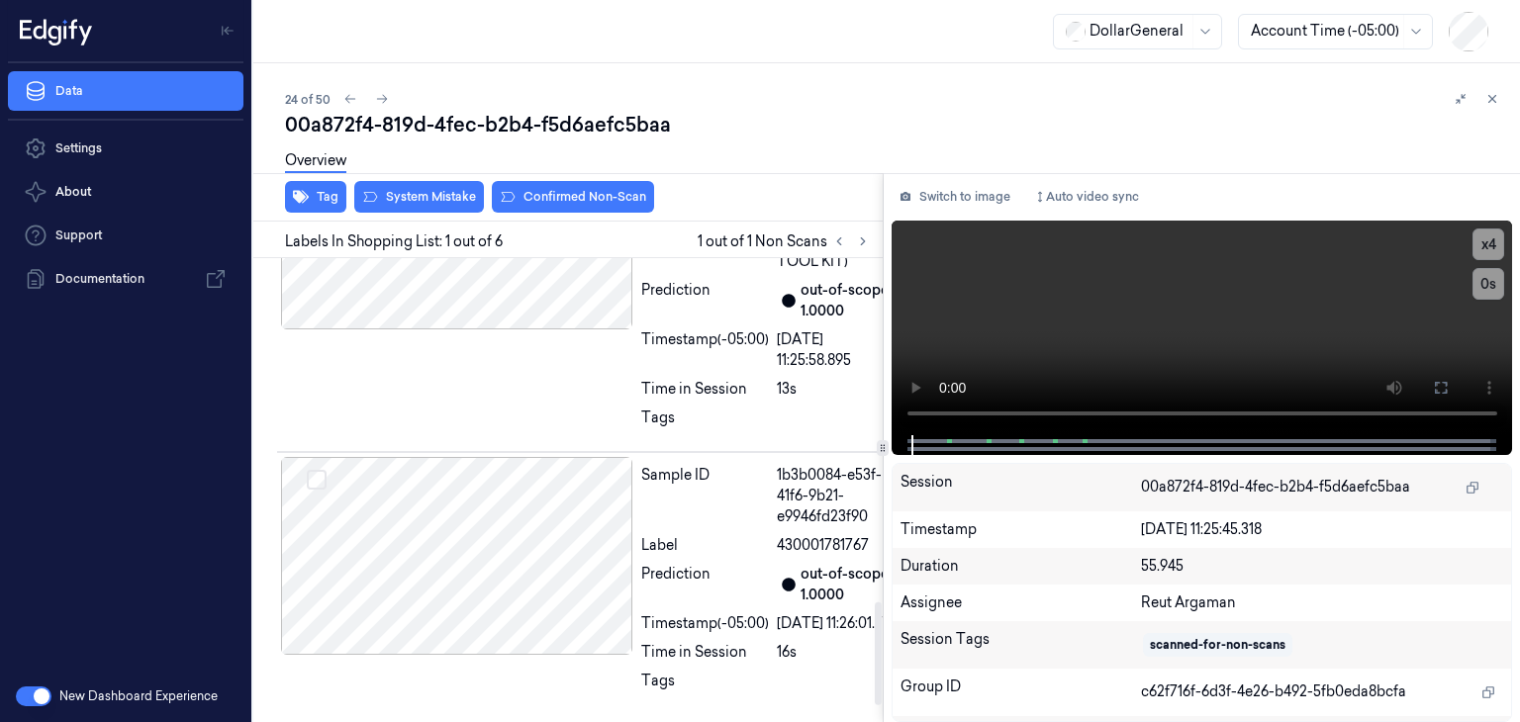
scroll to position [1584, 0]
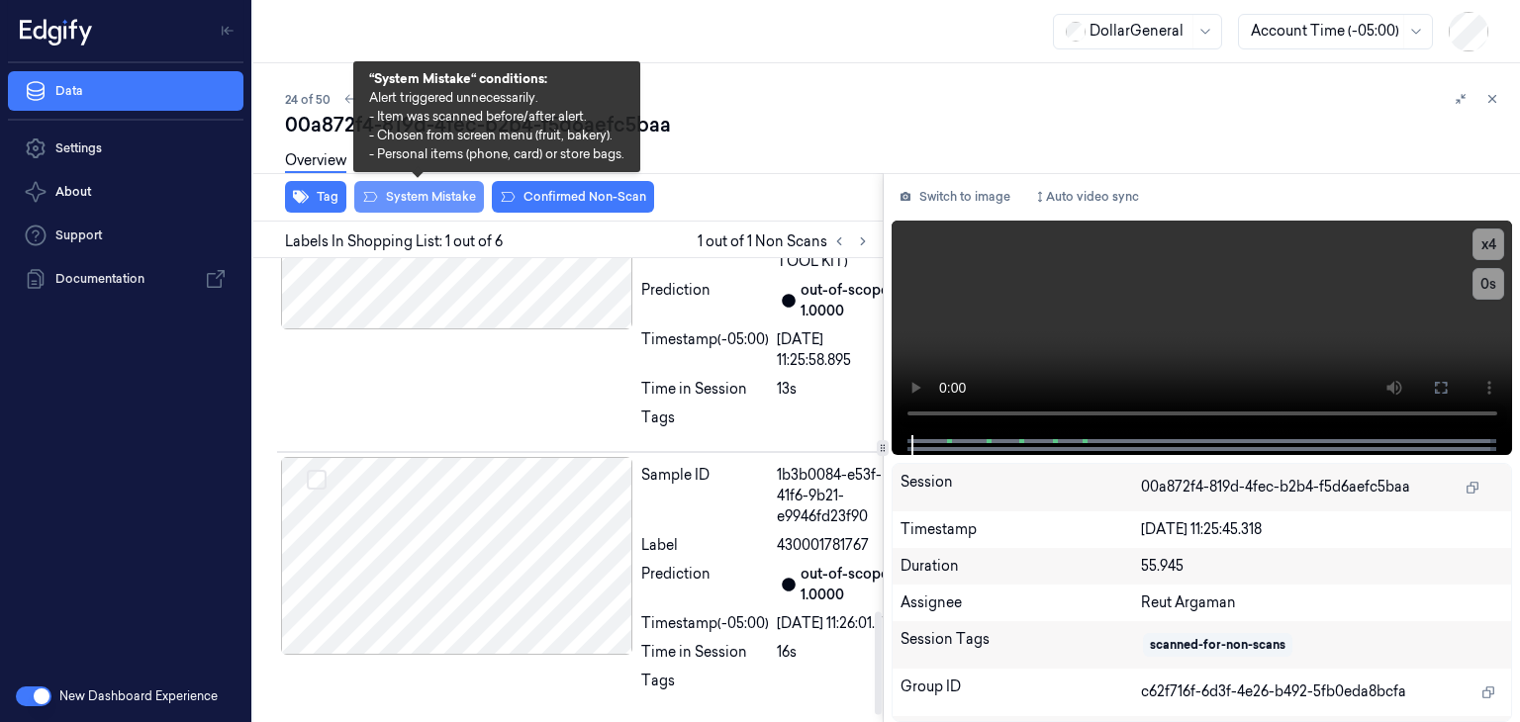
click at [445, 189] on button "System Mistake" at bounding box center [419, 197] width 130 height 32
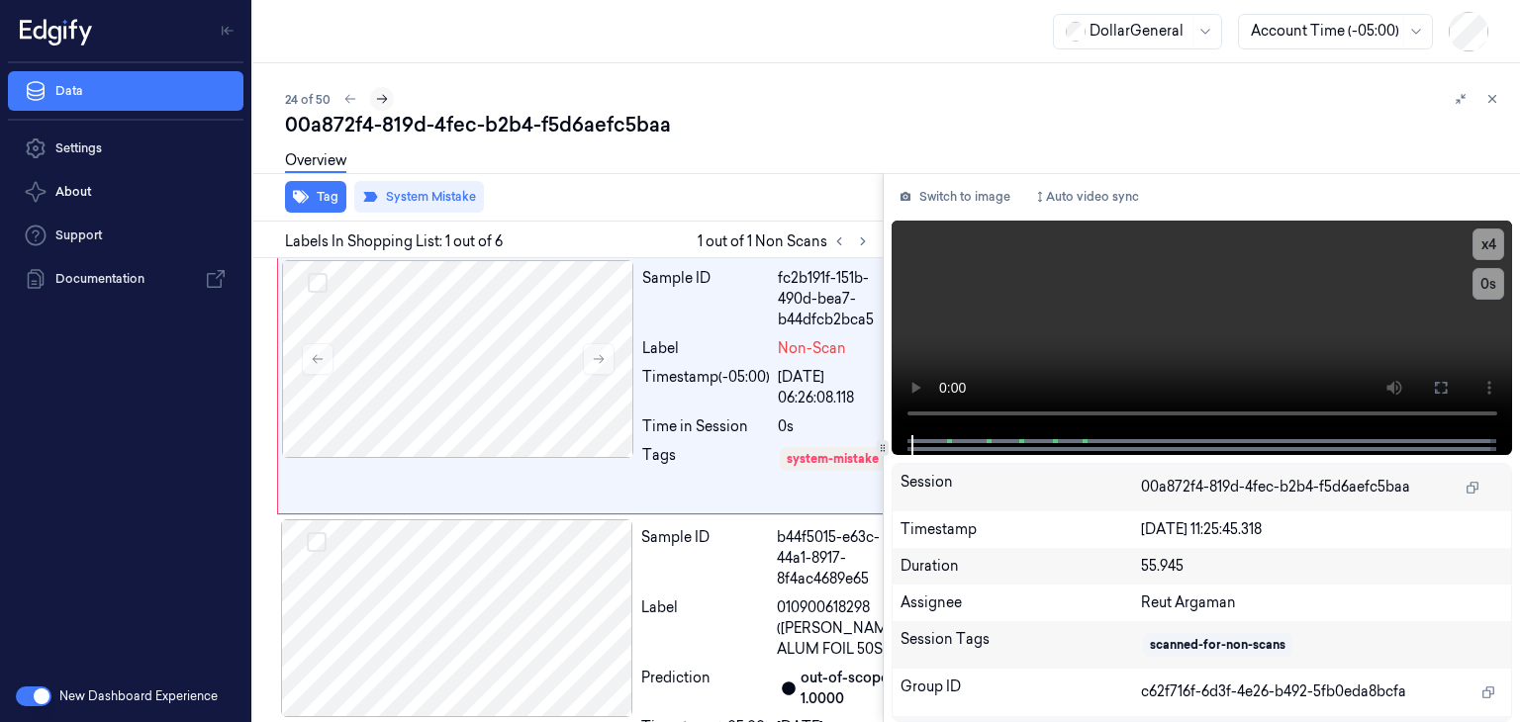
scroll to position [0, 0]
click at [384, 98] on icon at bounding box center [382, 99] width 14 height 14
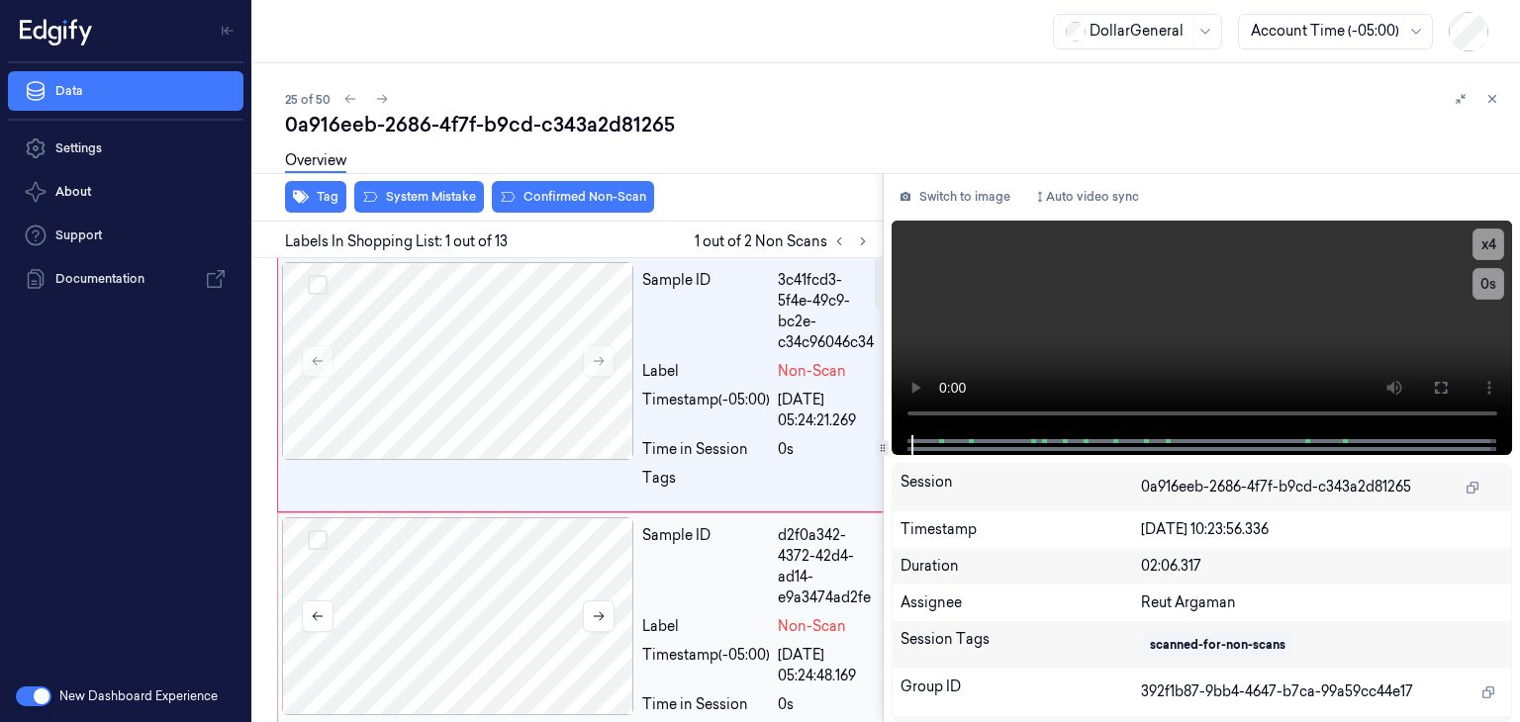
click at [456, 587] on div at bounding box center [458, 617] width 352 height 198
click at [490, 392] on div at bounding box center [458, 361] width 352 height 198
click at [564, 361] on div at bounding box center [458, 361] width 352 height 198
click at [604, 361] on icon at bounding box center [599, 361] width 14 height 14
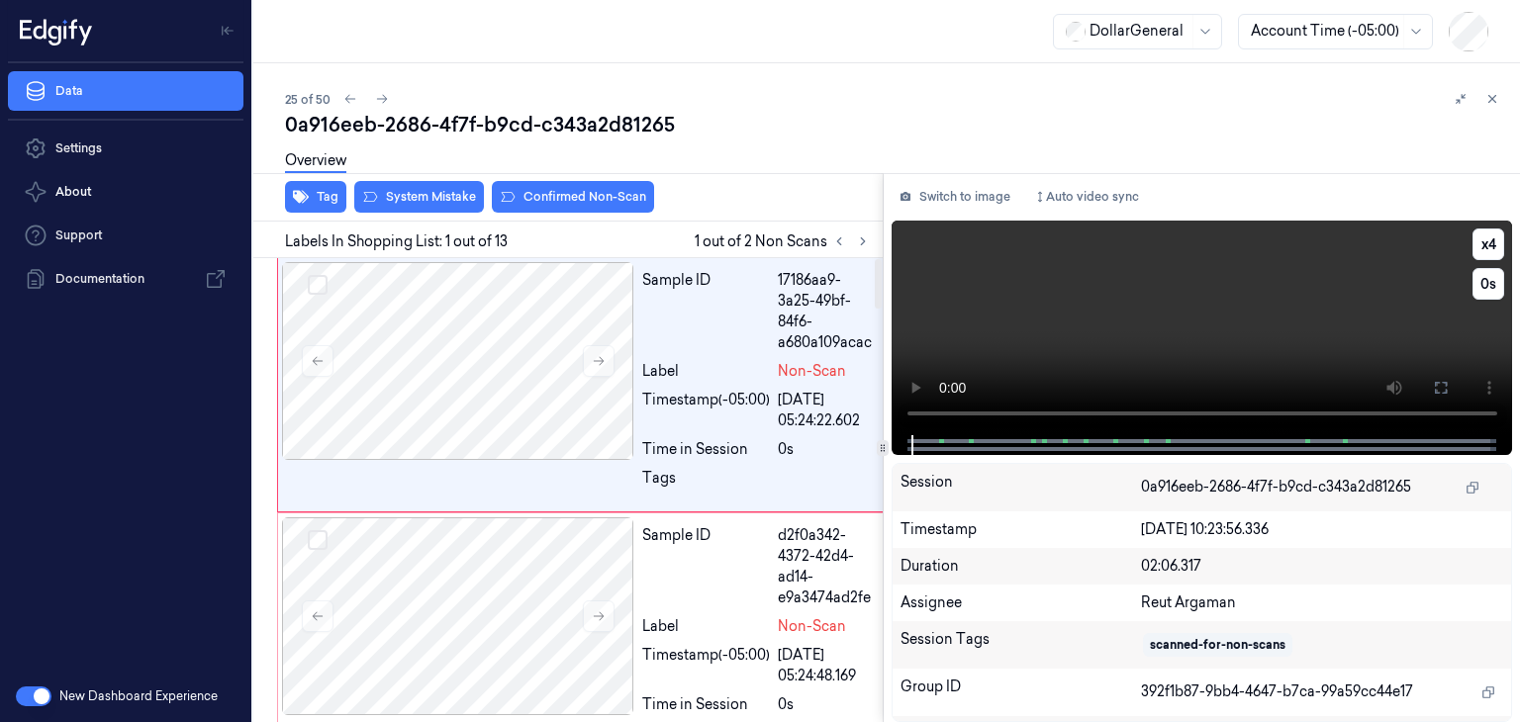
click at [1057, 295] on video at bounding box center [1203, 328] width 622 height 215
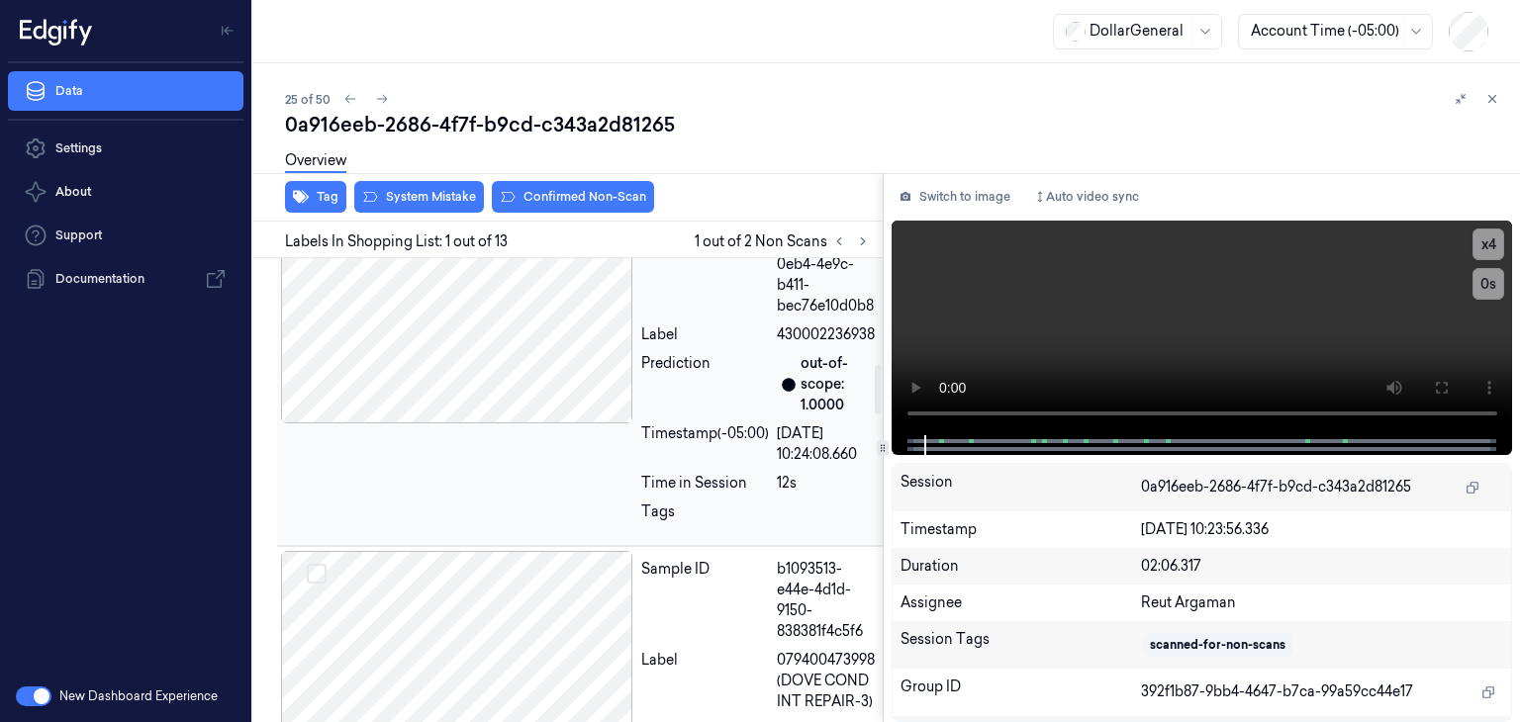
scroll to position [990, 0]
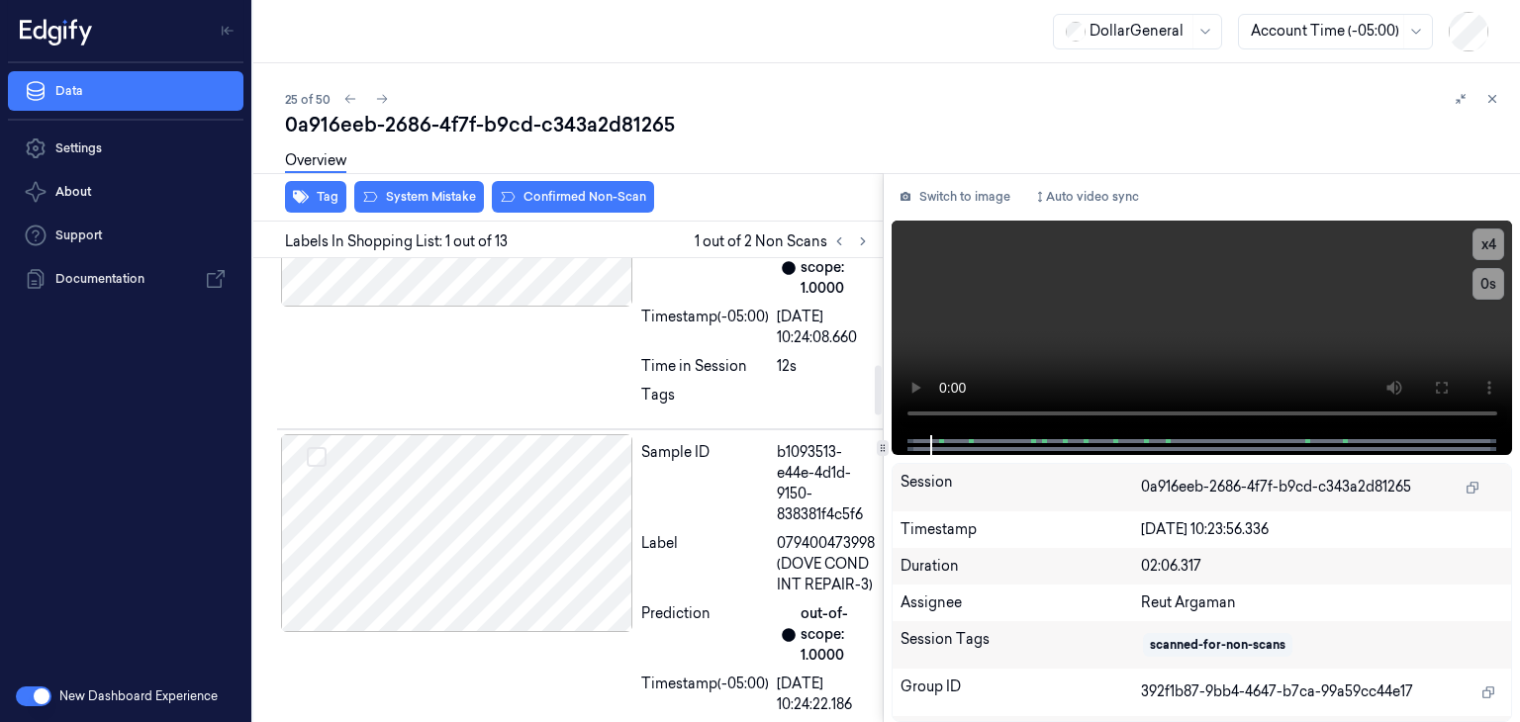
click at [470, 175] on div "Overview" at bounding box center [894, 164] width 1219 height 50
click at [459, 194] on button "System Mistake" at bounding box center [419, 197] width 130 height 32
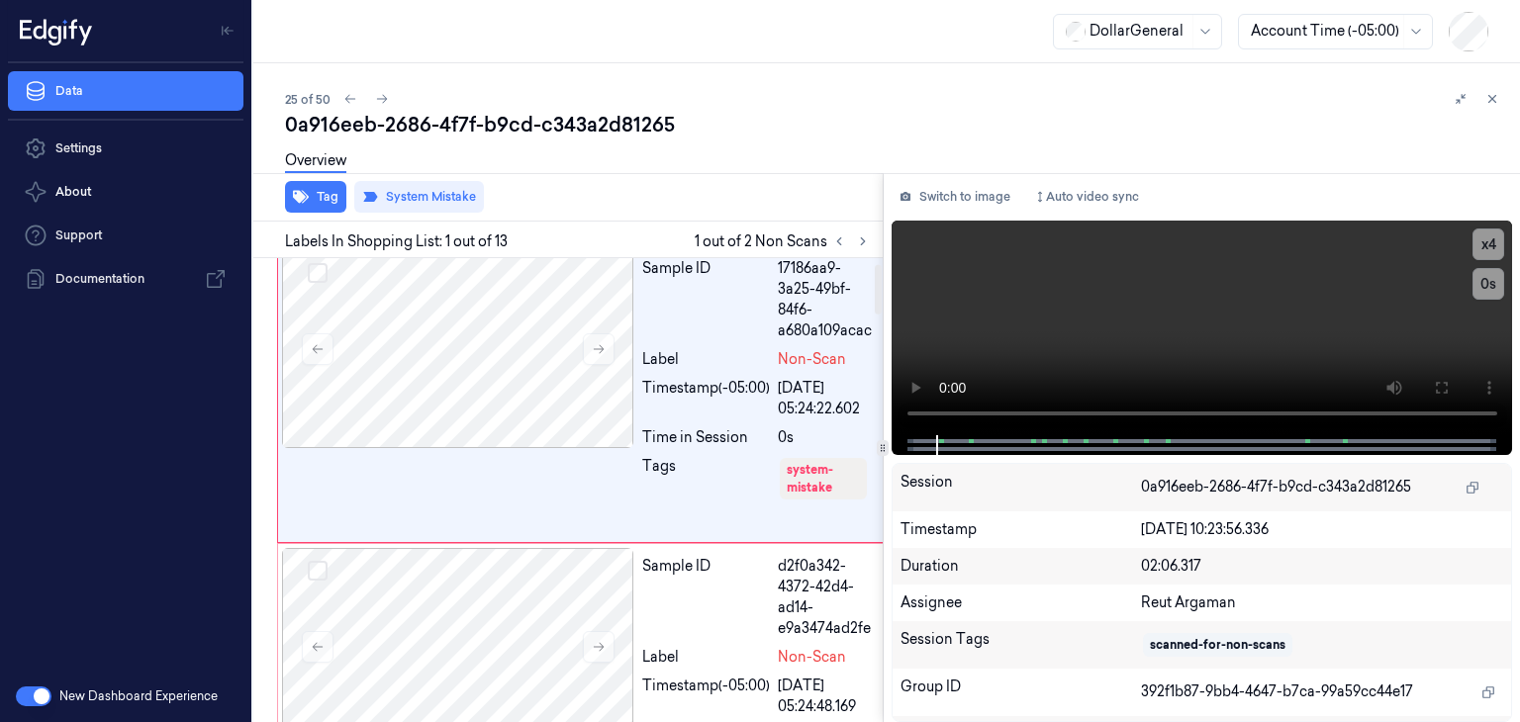
scroll to position [0, 0]
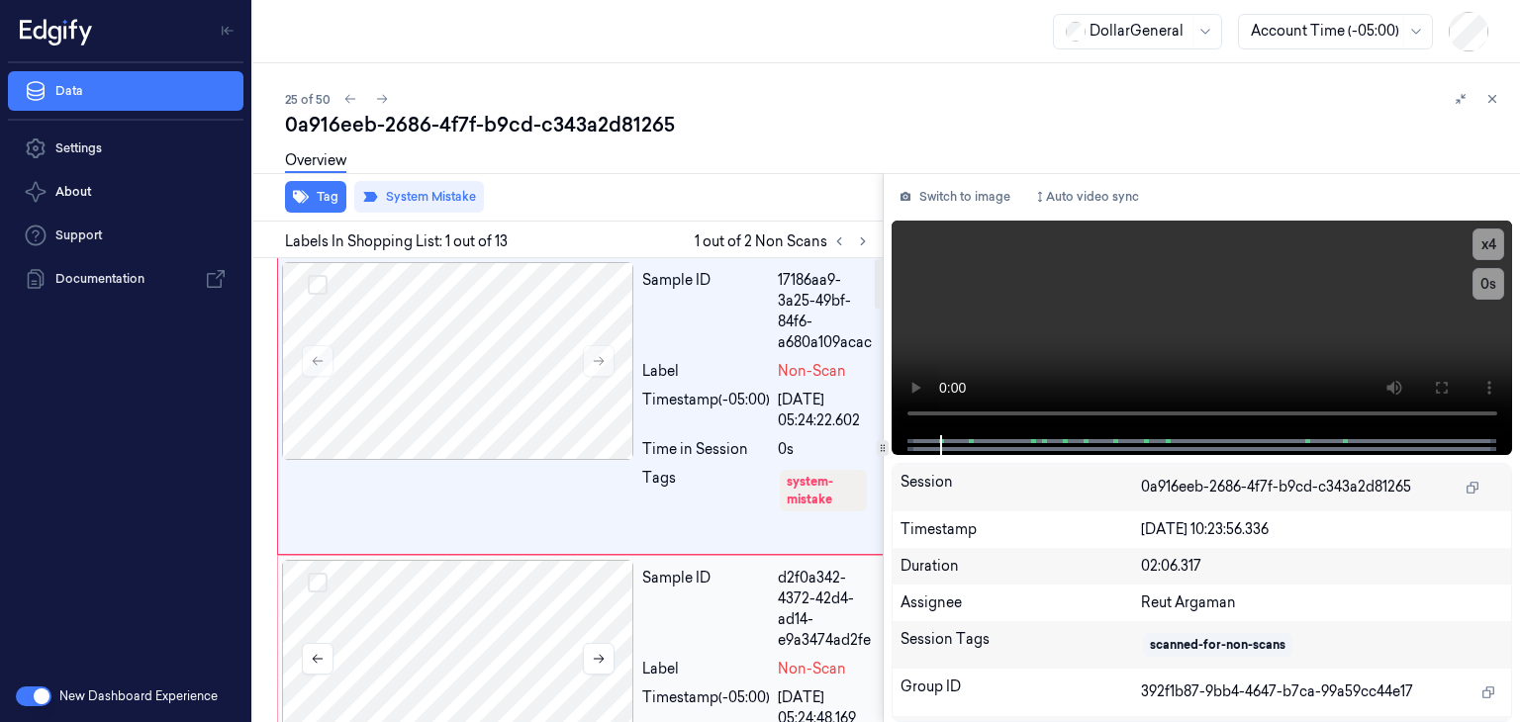
click at [465, 654] on div at bounding box center [458, 659] width 352 height 198
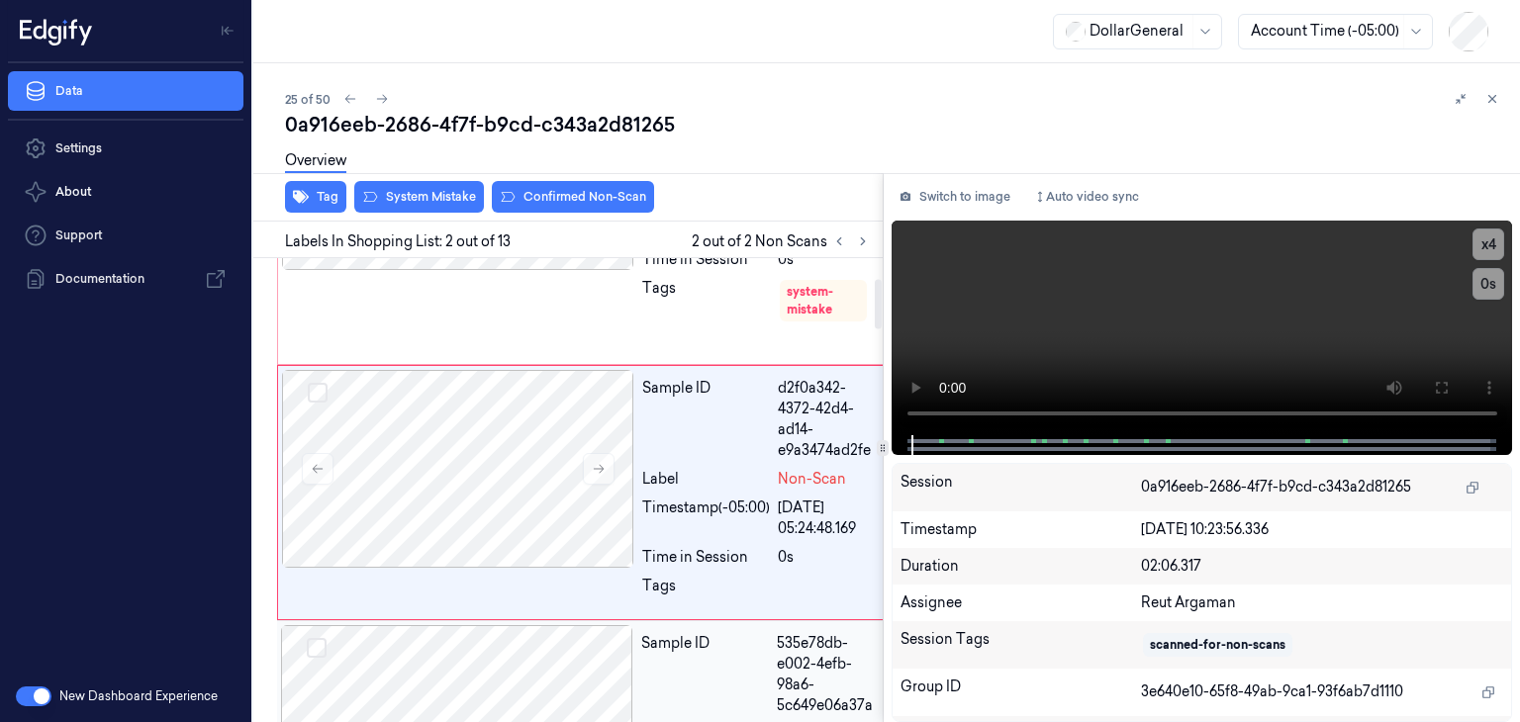
scroll to position [191, 0]
click at [428, 178] on div "Overview" at bounding box center [894, 164] width 1219 height 50
click at [428, 198] on button "System Mistake" at bounding box center [419, 197] width 130 height 32
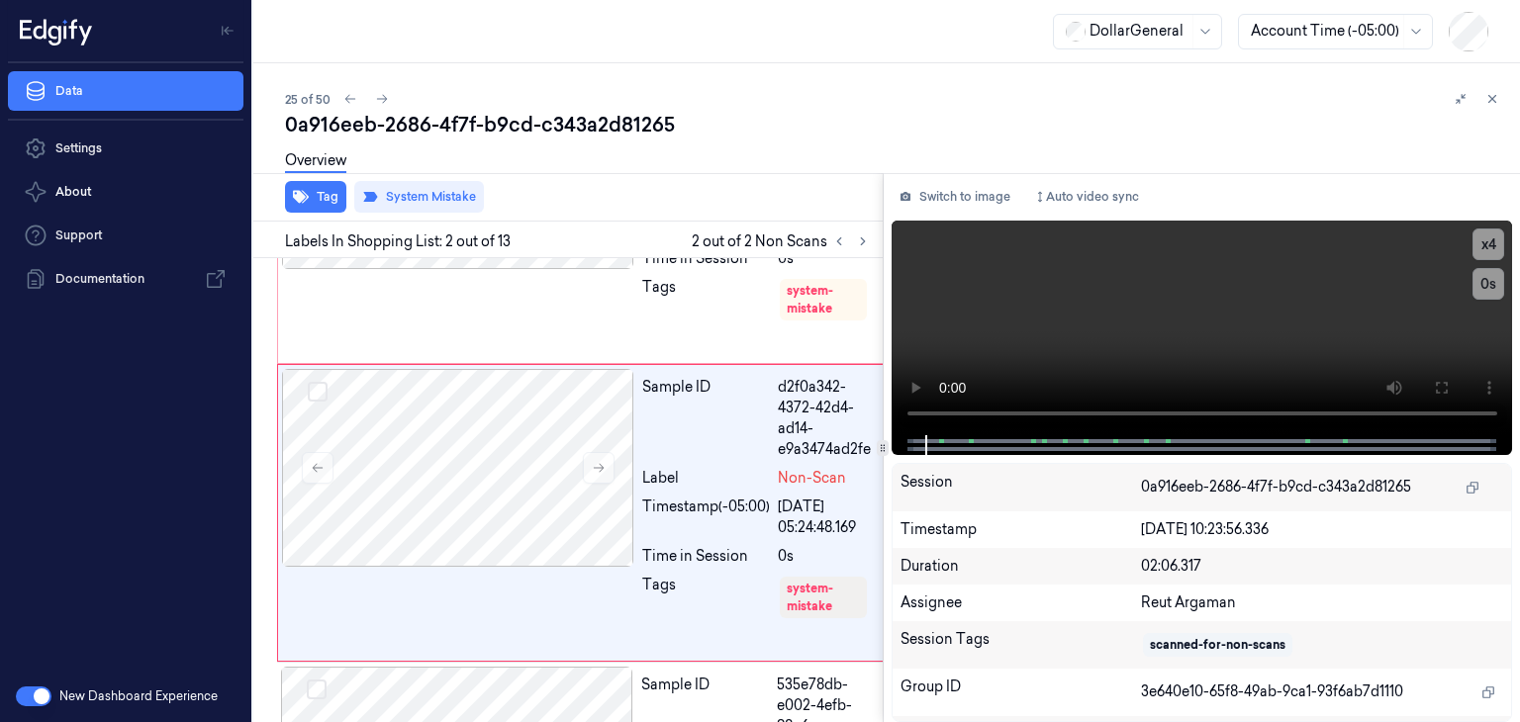
scroll to position [213, 0]
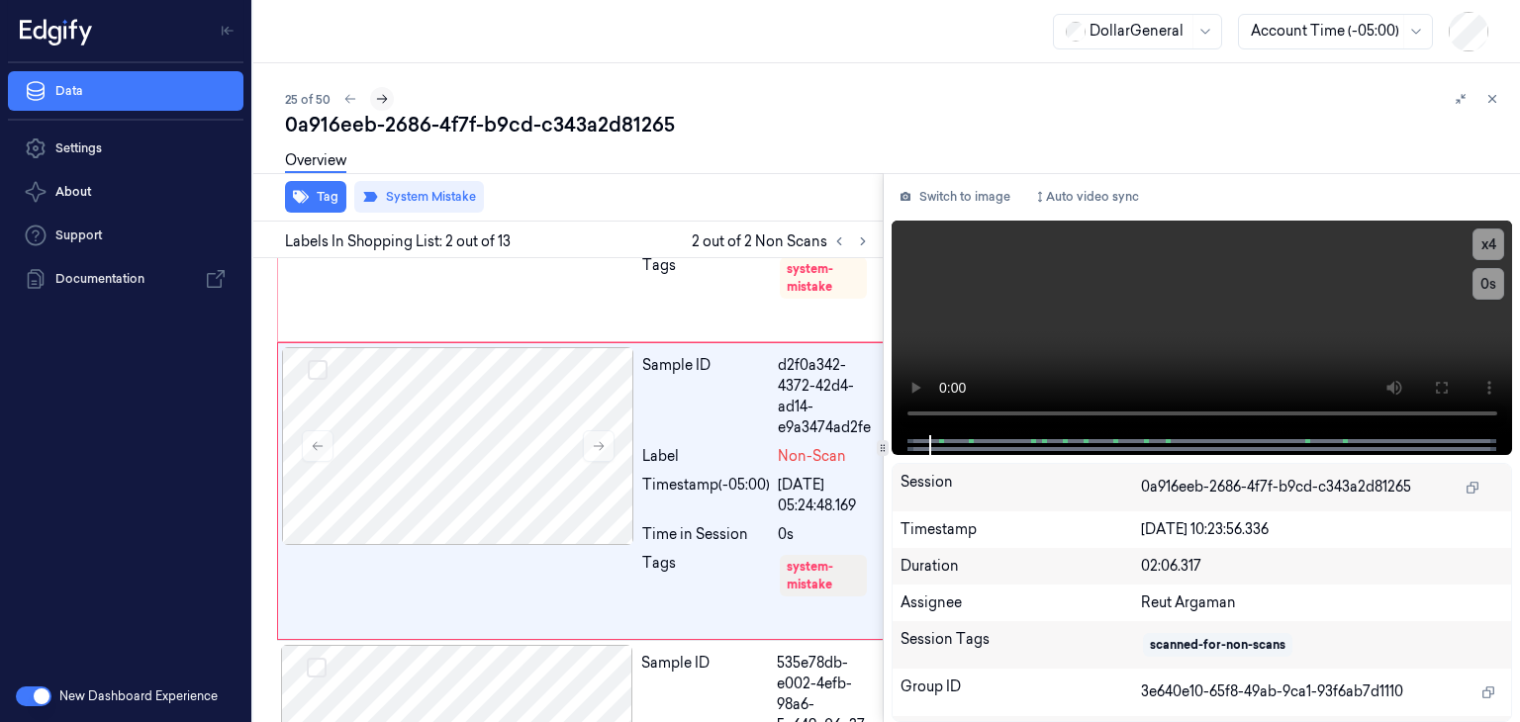
click at [372, 96] on button at bounding box center [382, 99] width 24 height 24
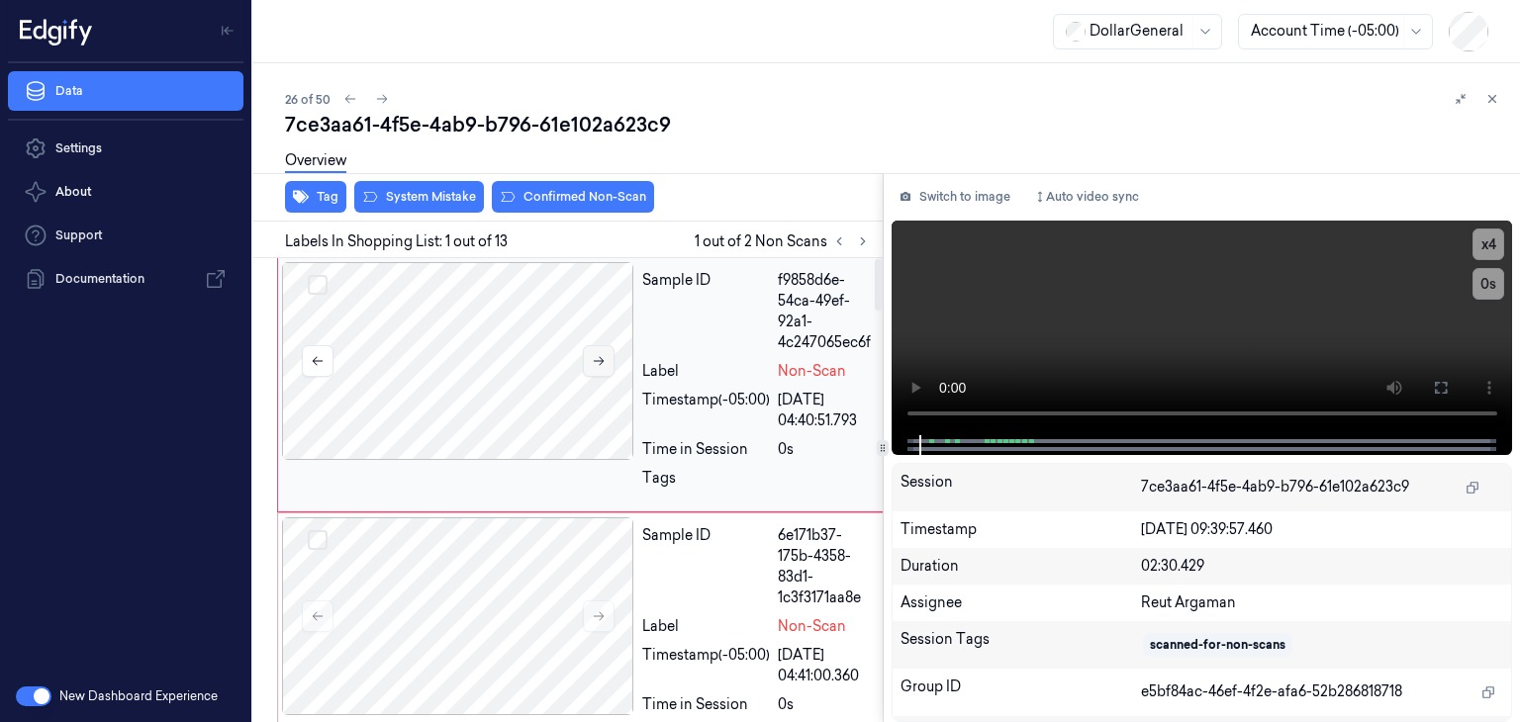
click at [596, 365] on icon at bounding box center [599, 361] width 14 height 14
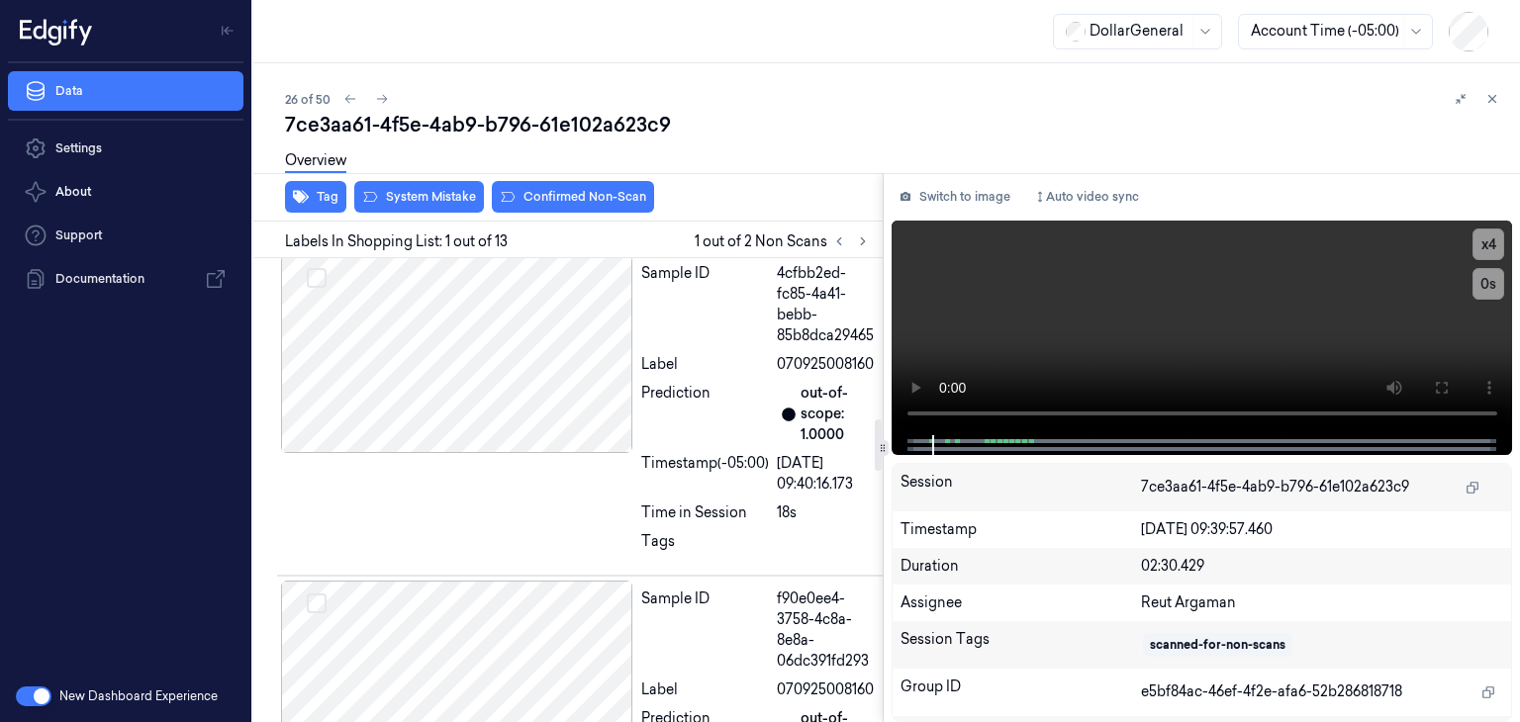
scroll to position [1584, 0]
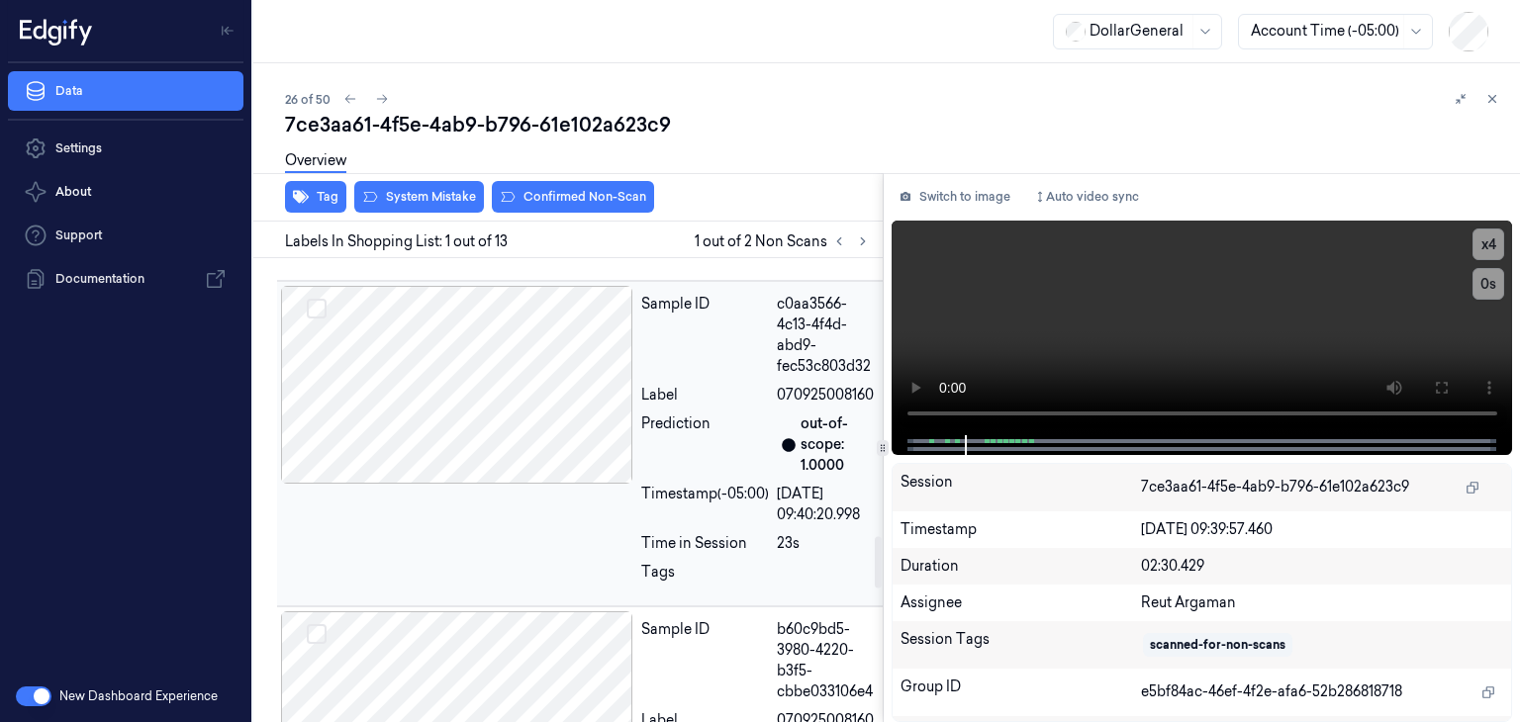
click at [516, 408] on div at bounding box center [457, 385] width 352 height 198
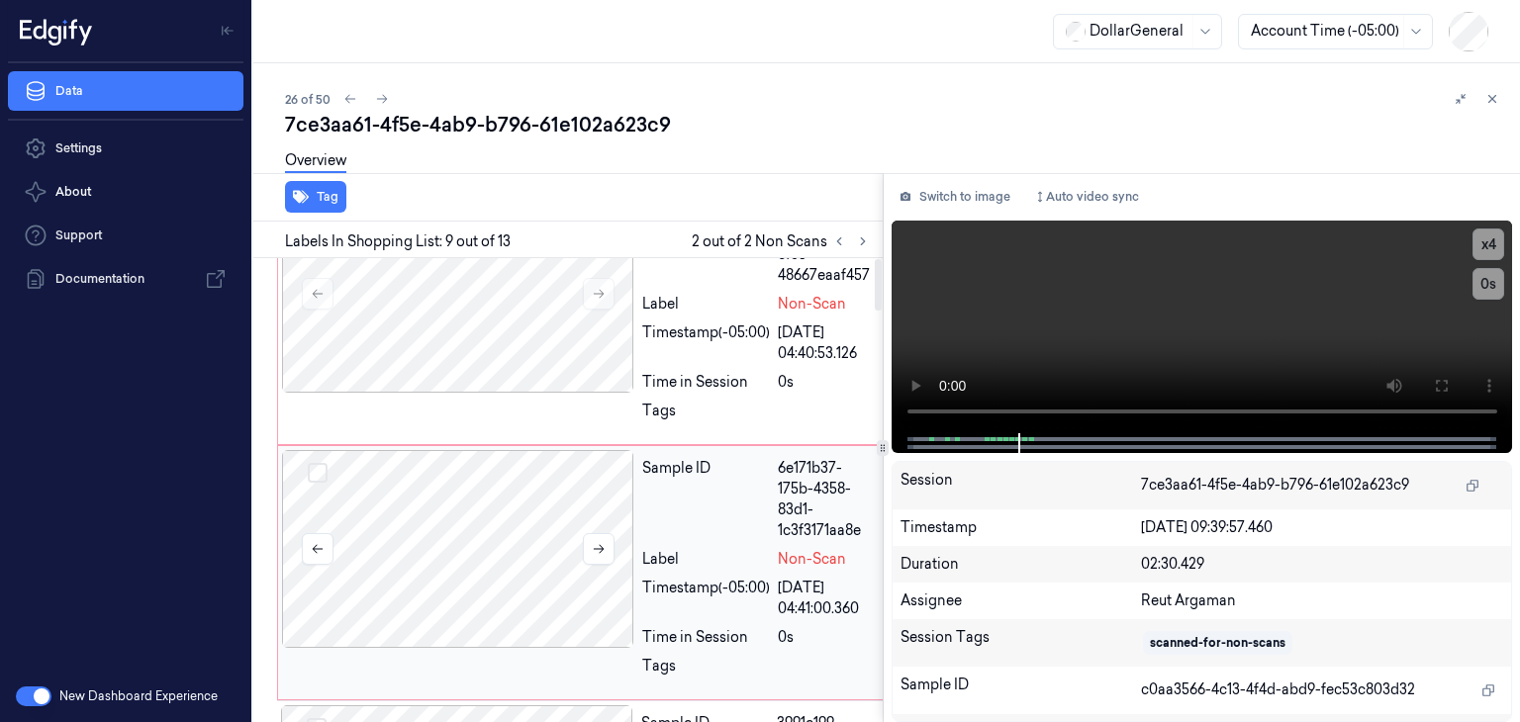
scroll to position [0, 0]
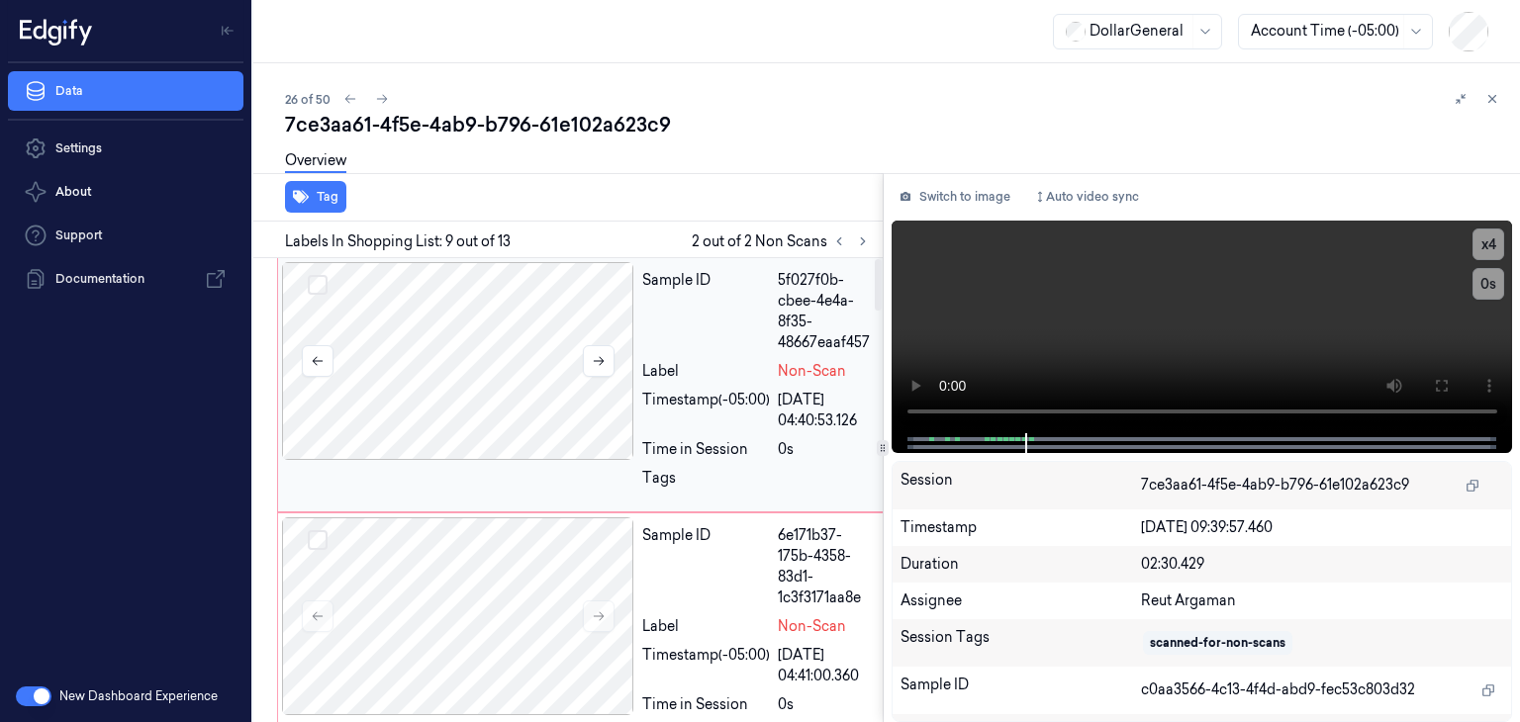
click at [494, 357] on div at bounding box center [458, 361] width 352 height 198
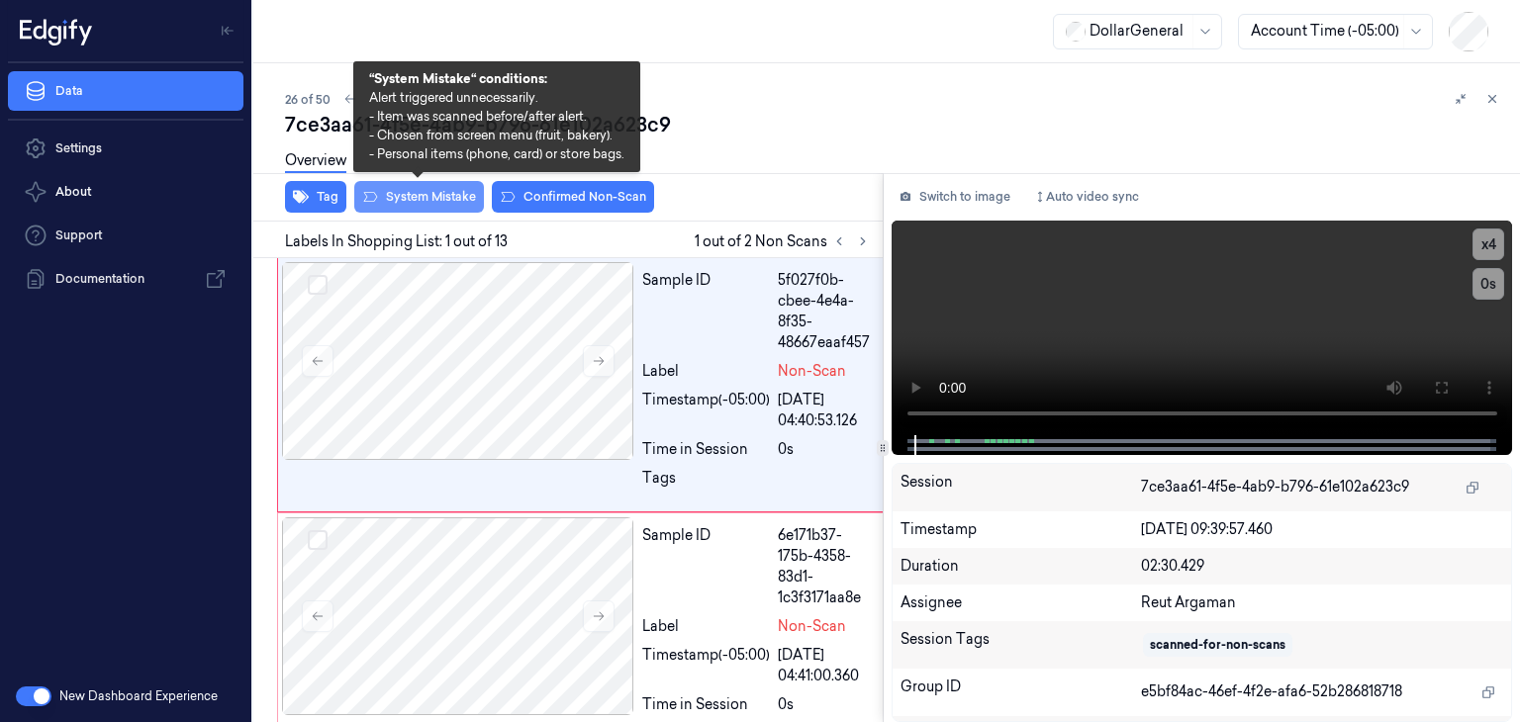
click at [409, 191] on button "System Mistake" at bounding box center [419, 197] width 130 height 32
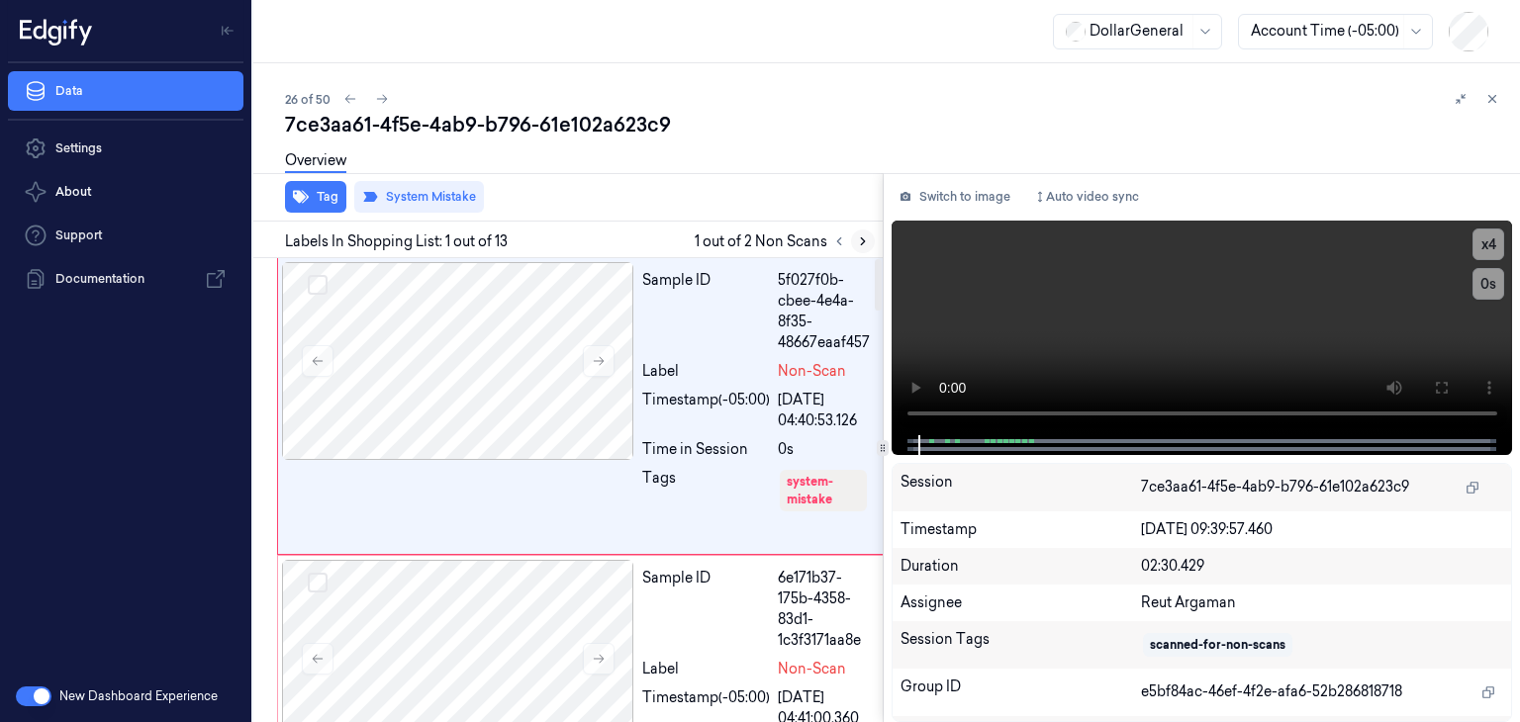
click at [867, 245] on icon at bounding box center [863, 242] width 14 height 14
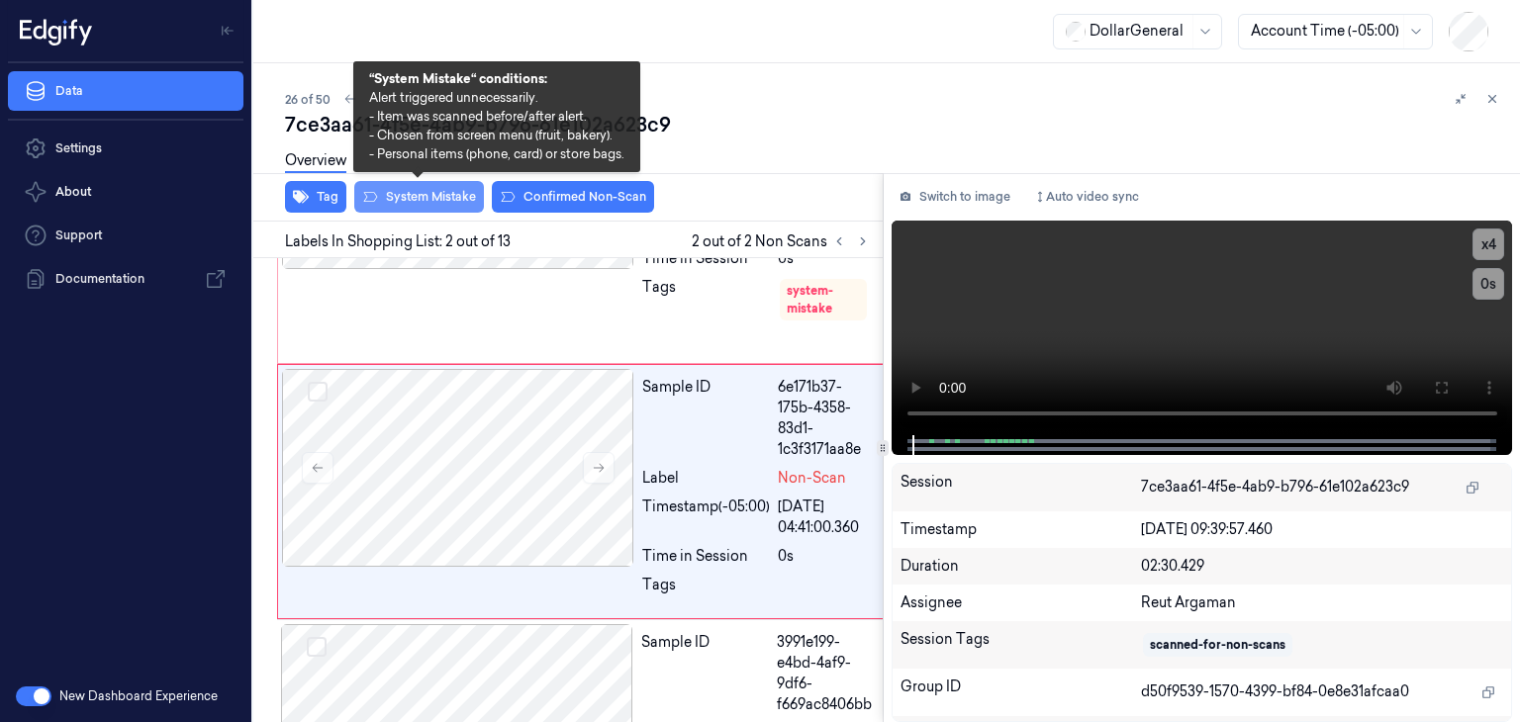
click at [422, 200] on button "System Mistake" at bounding box center [419, 197] width 130 height 32
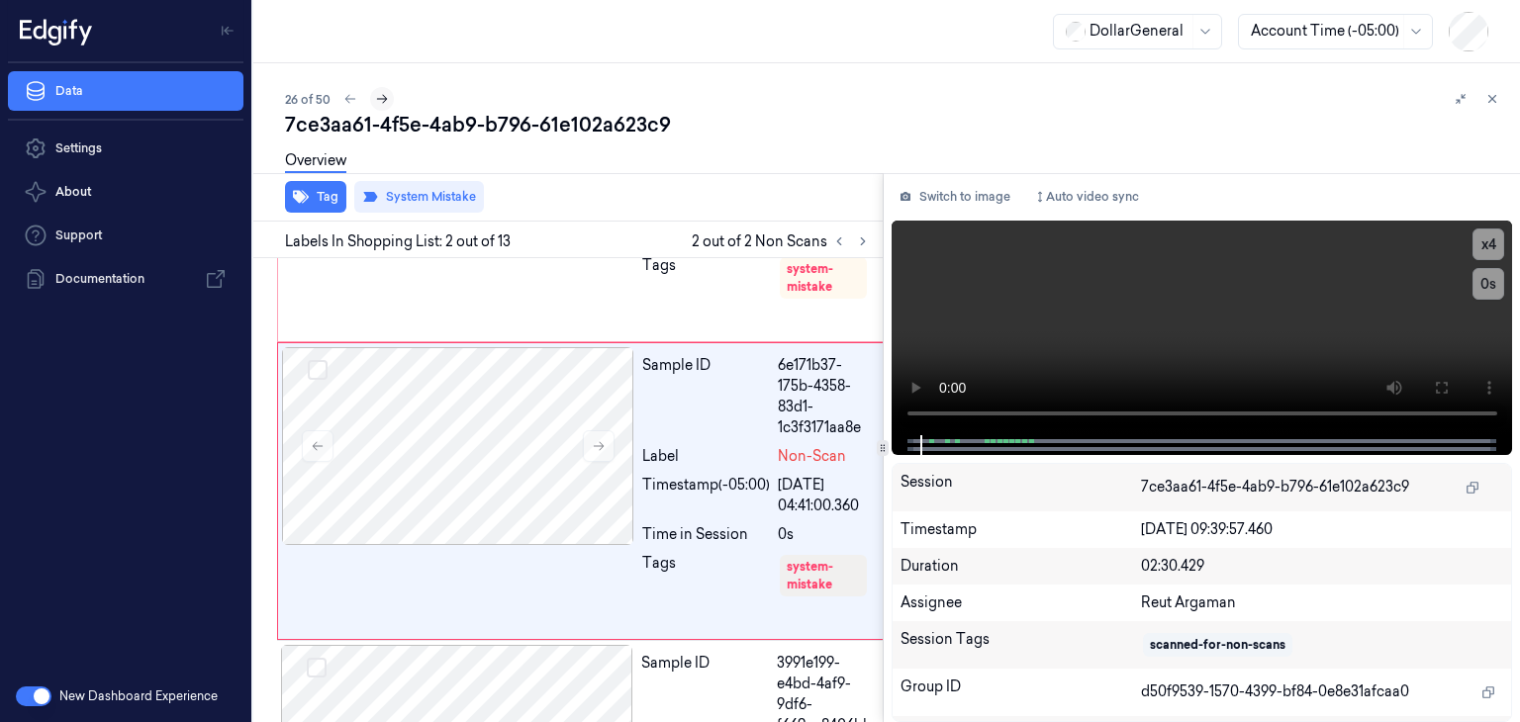
click at [384, 99] on icon at bounding box center [382, 99] width 11 height 9
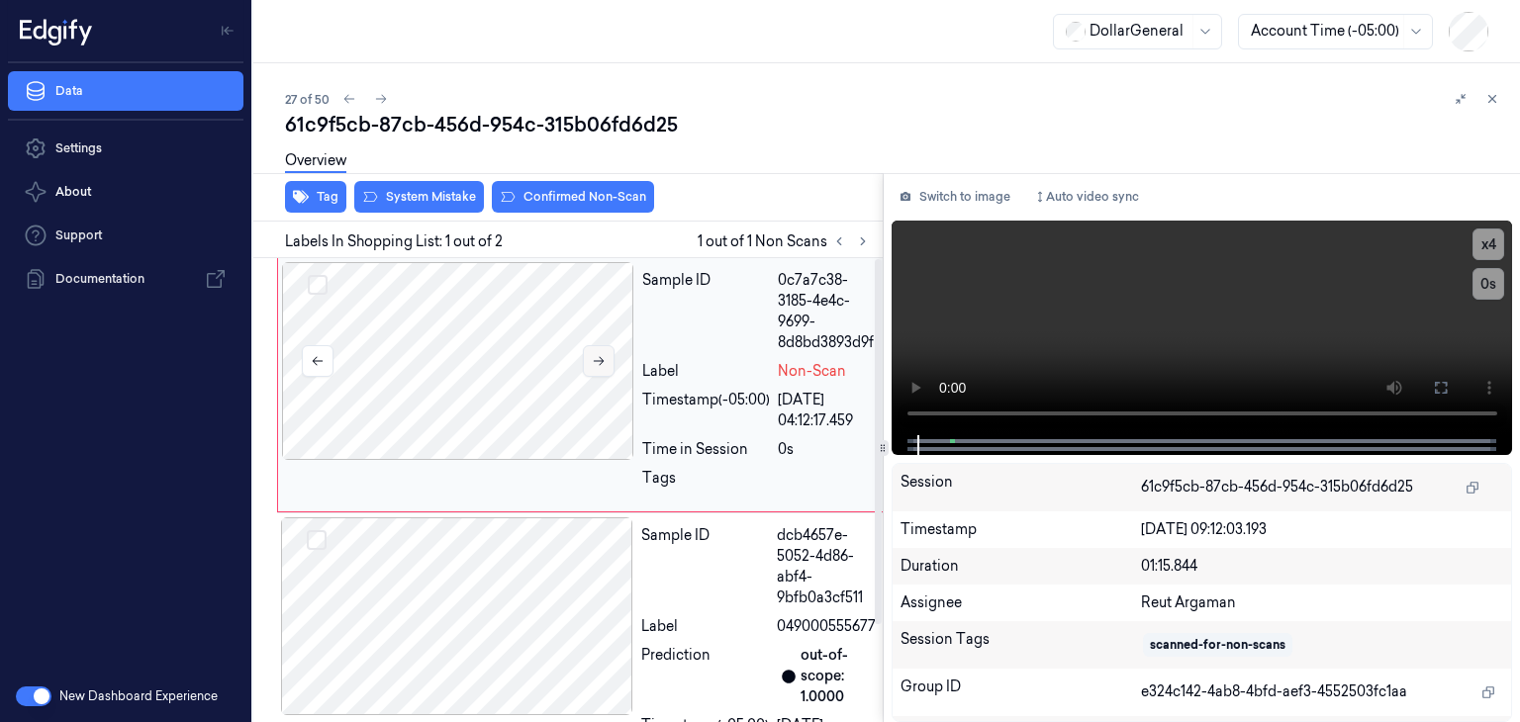
click at [607, 362] on button at bounding box center [599, 361] width 32 height 32
click at [593, 356] on icon at bounding box center [599, 361] width 14 height 14
click at [365, 395] on div at bounding box center [458, 361] width 352 height 198
click at [996, 300] on video at bounding box center [1203, 328] width 622 height 215
click at [433, 199] on button "System Mistake" at bounding box center [419, 197] width 130 height 32
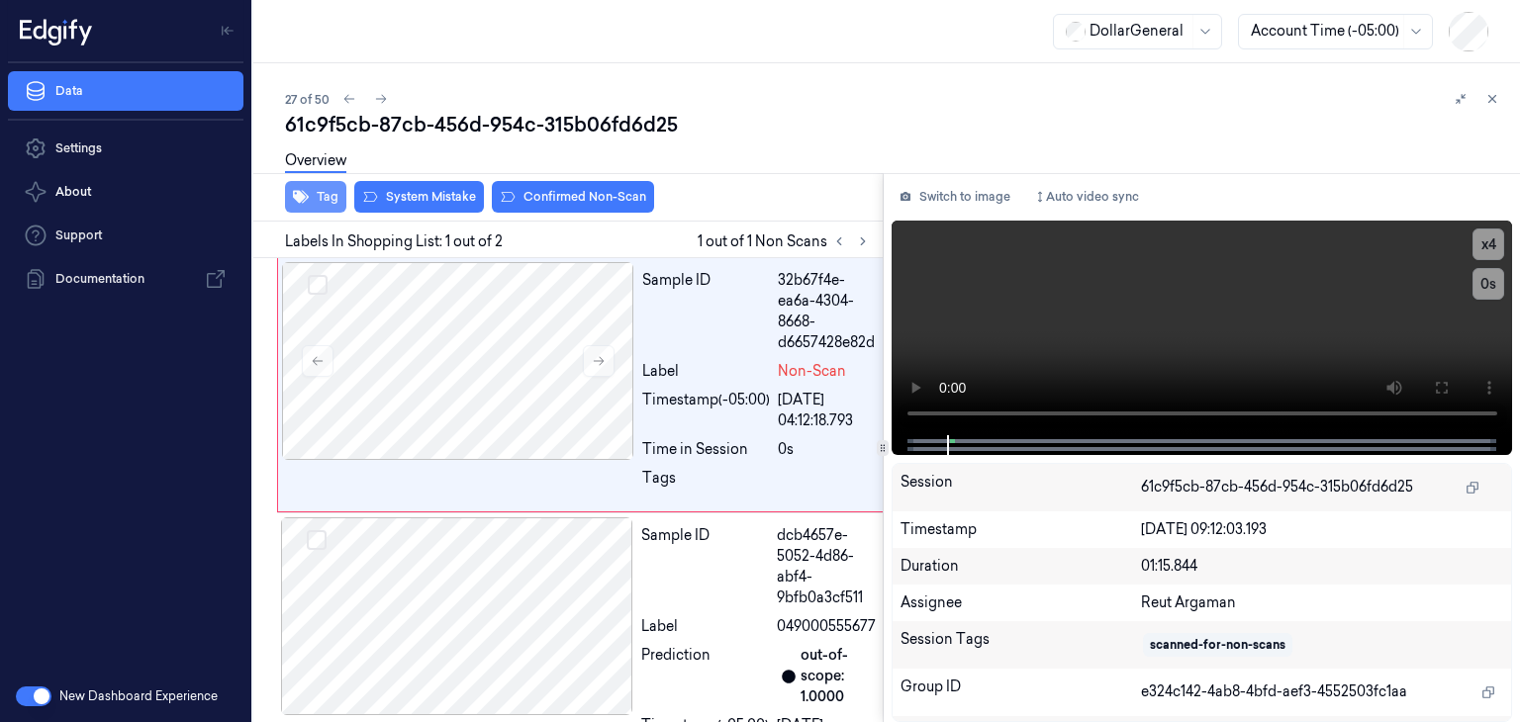
click at [317, 207] on button "Tag" at bounding box center [315, 197] width 61 height 32
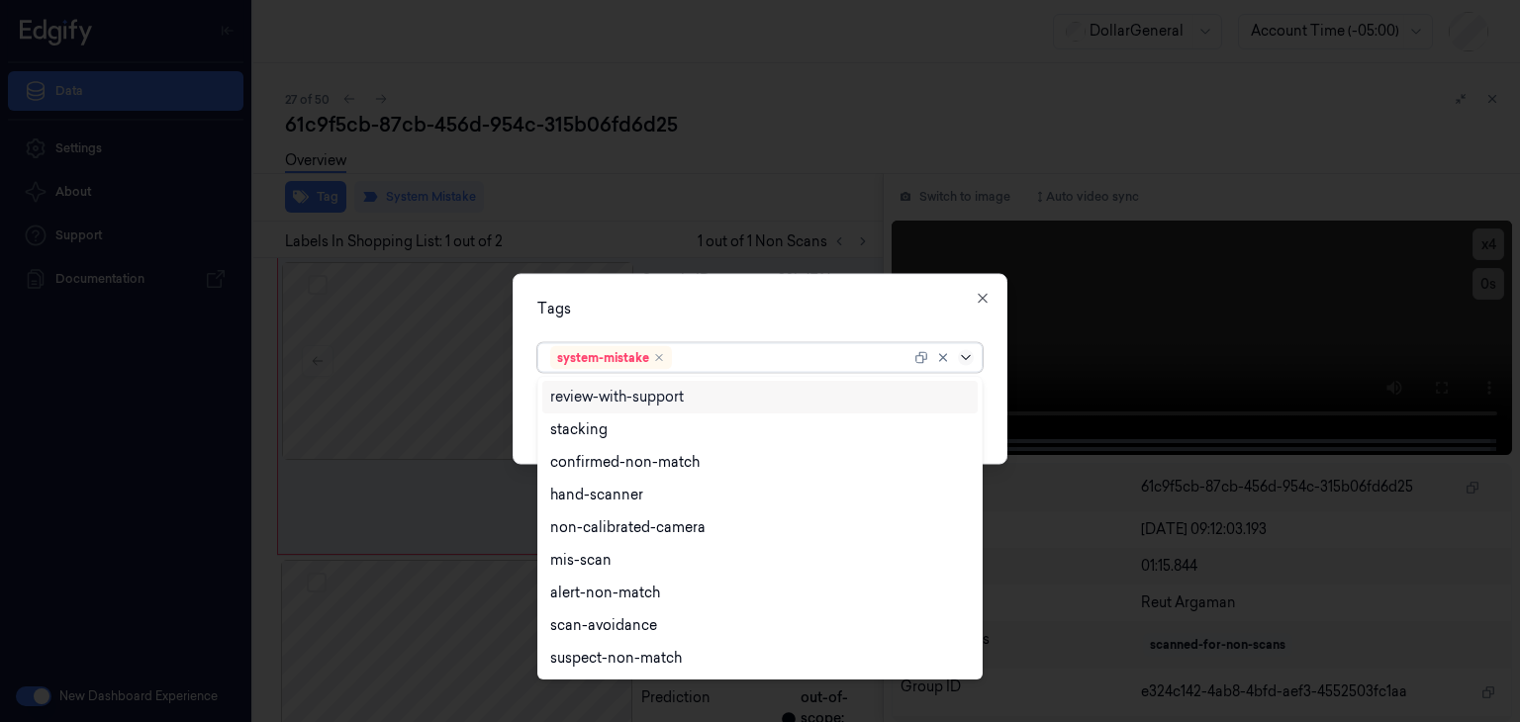
click at [964, 361] on icon at bounding box center [966, 358] width 16 height 16
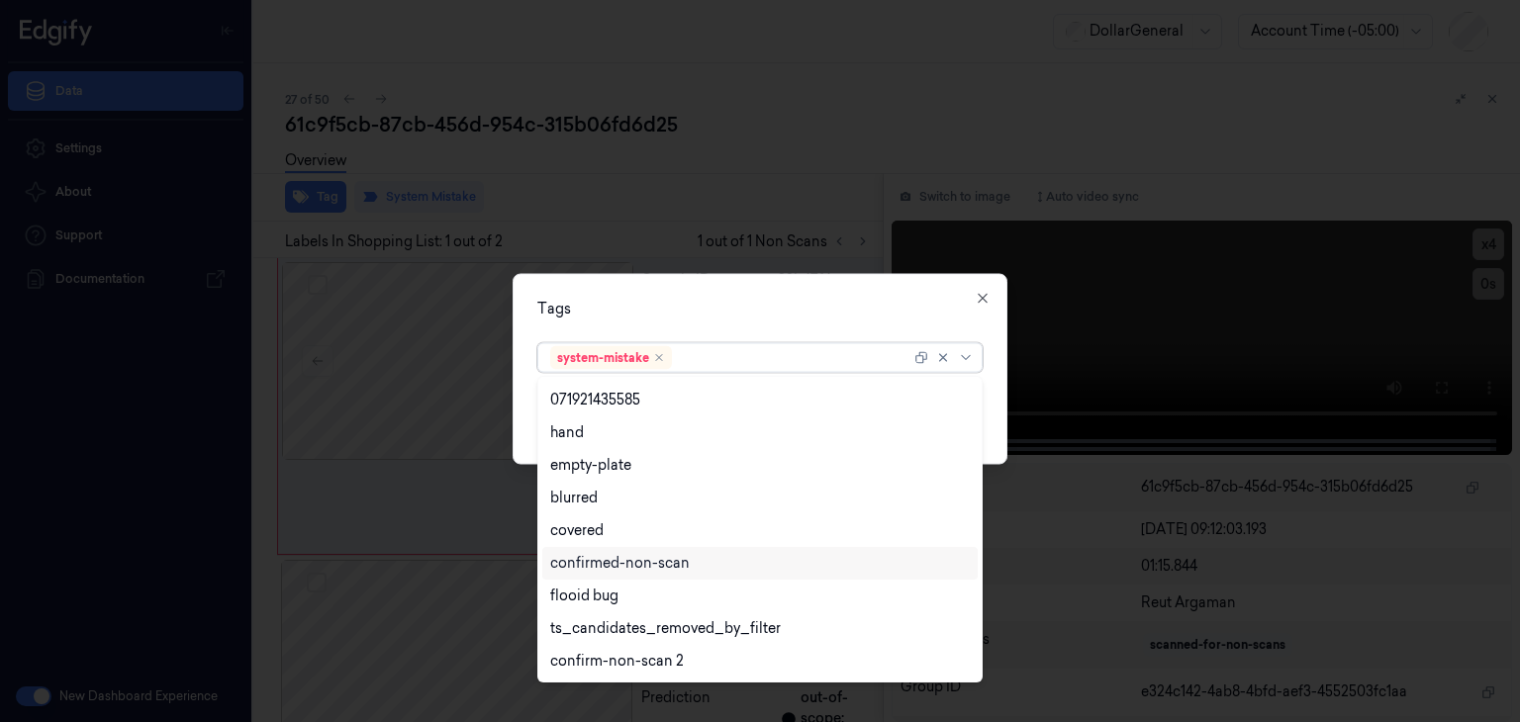
scroll to position [487, 0]
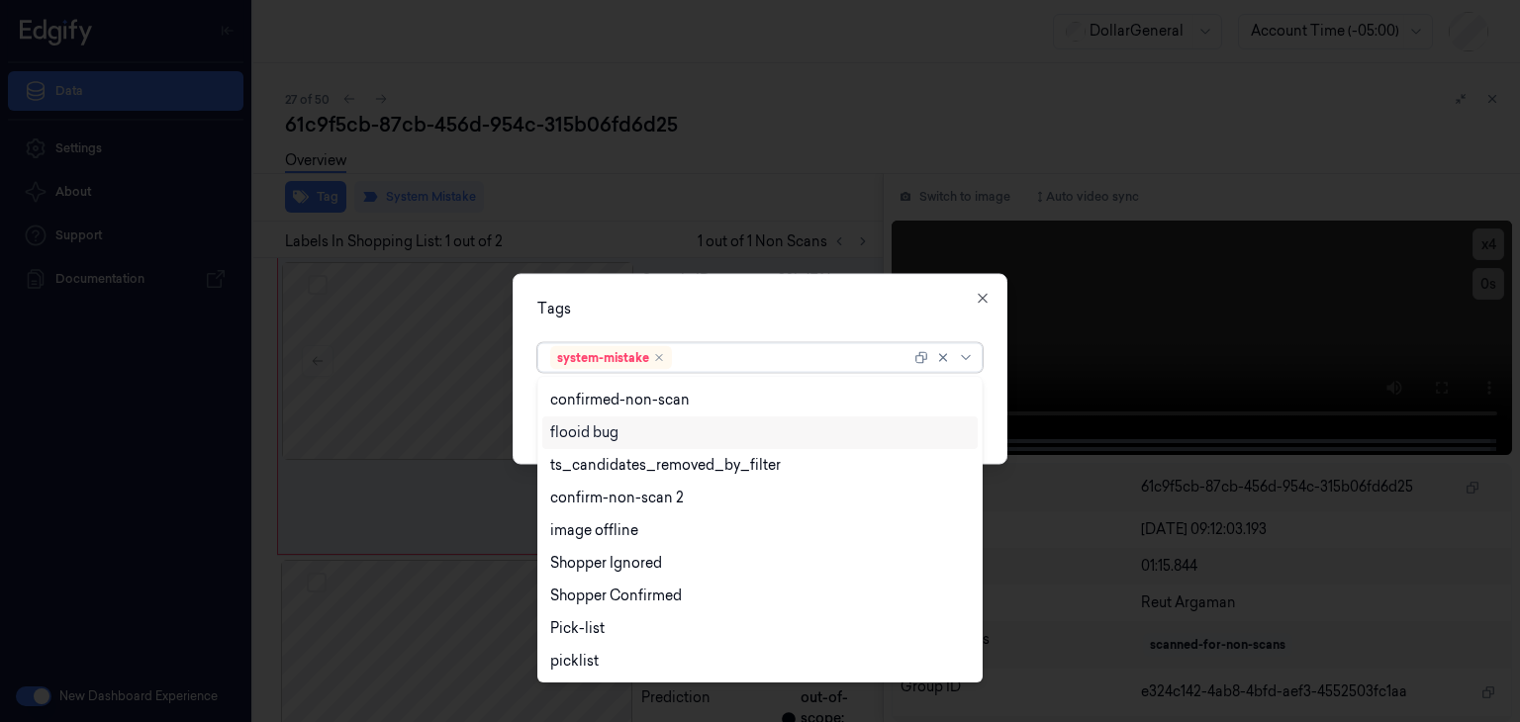
click at [637, 433] on div "flooid bug" at bounding box center [760, 433] width 420 height 21
click at [994, 403] on div "Tags option flooid bug , selected. 23 results available. Use Up and Down to cho…" at bounding box center [760, 369] width 495 height 191
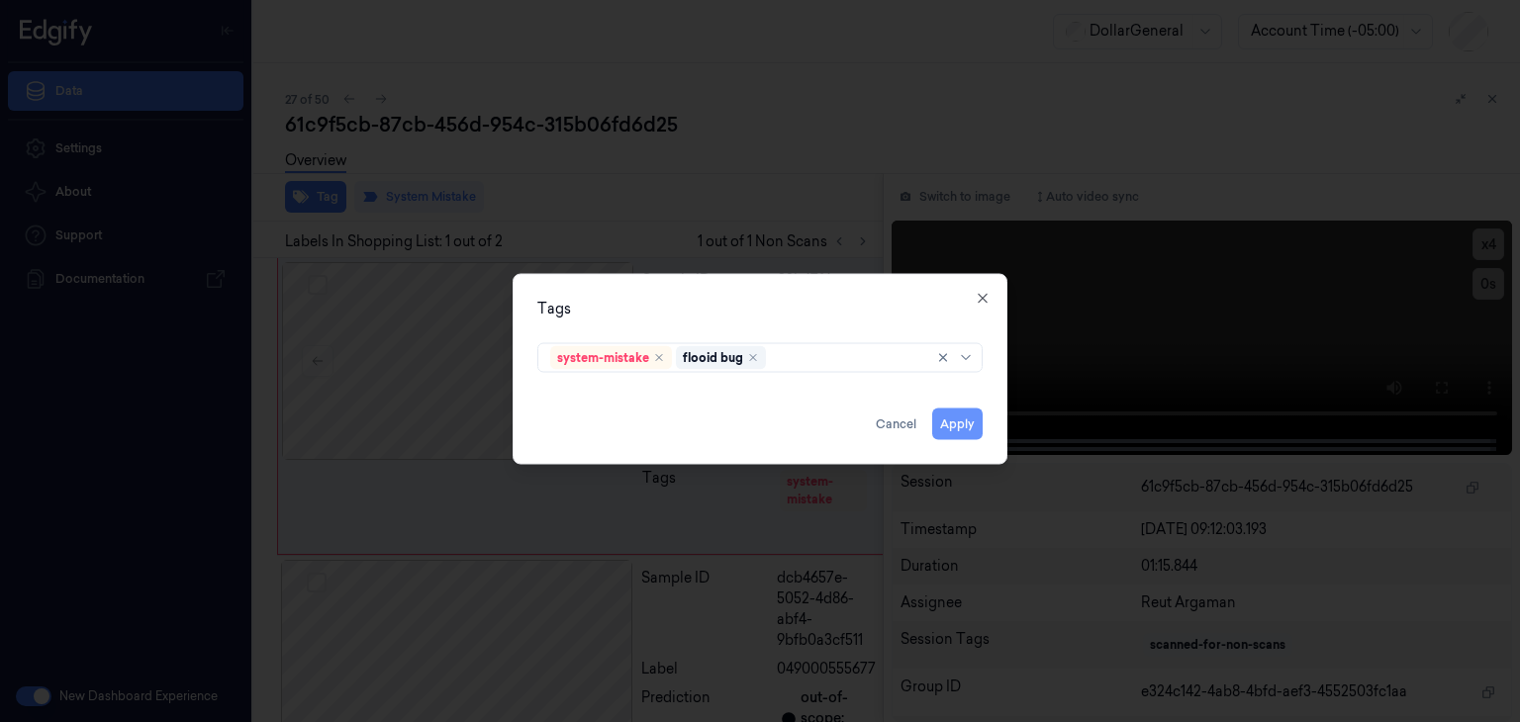
click at [962, 427] on button "Apply" at bounding box center [957, 425] width 50 height 32
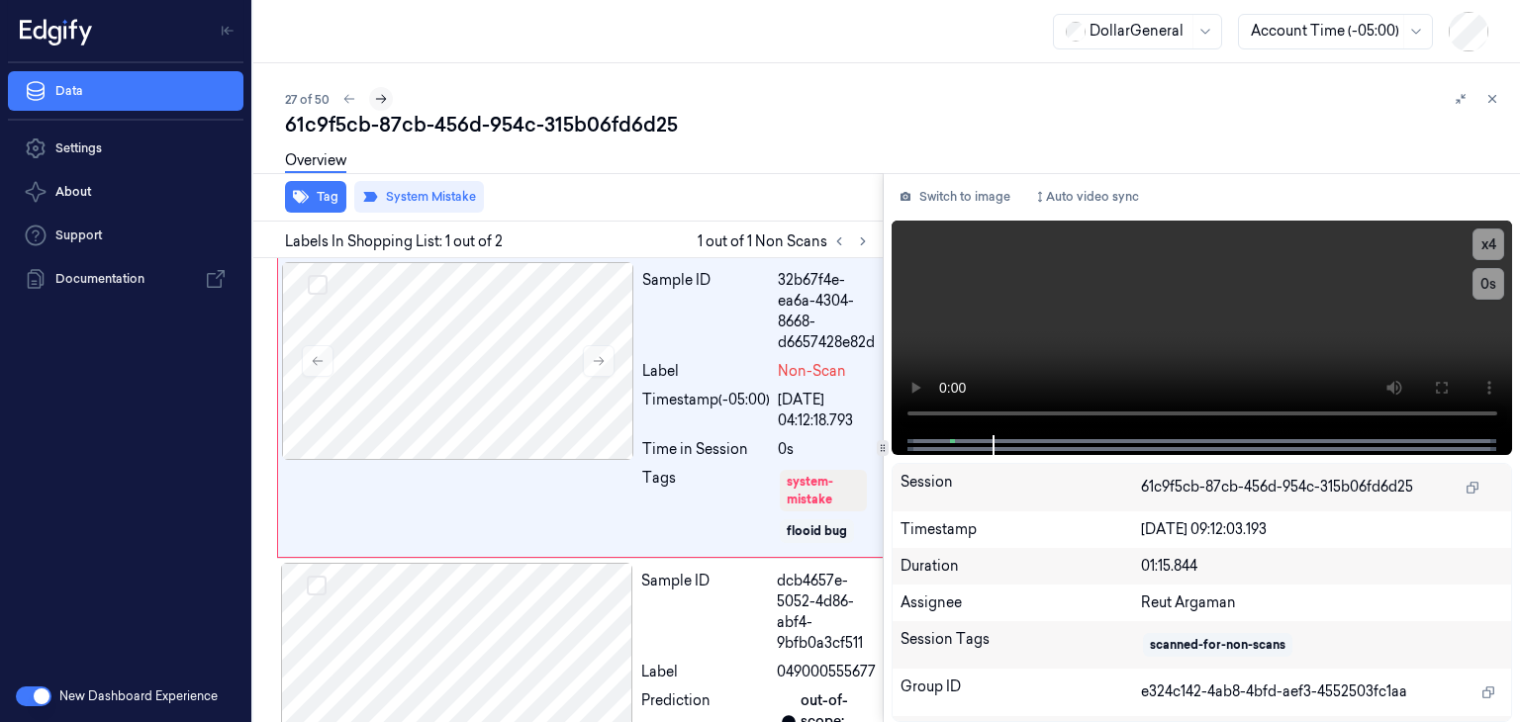
click at [384, 106] on button at bounding box center [381, 99] width 24 height 24
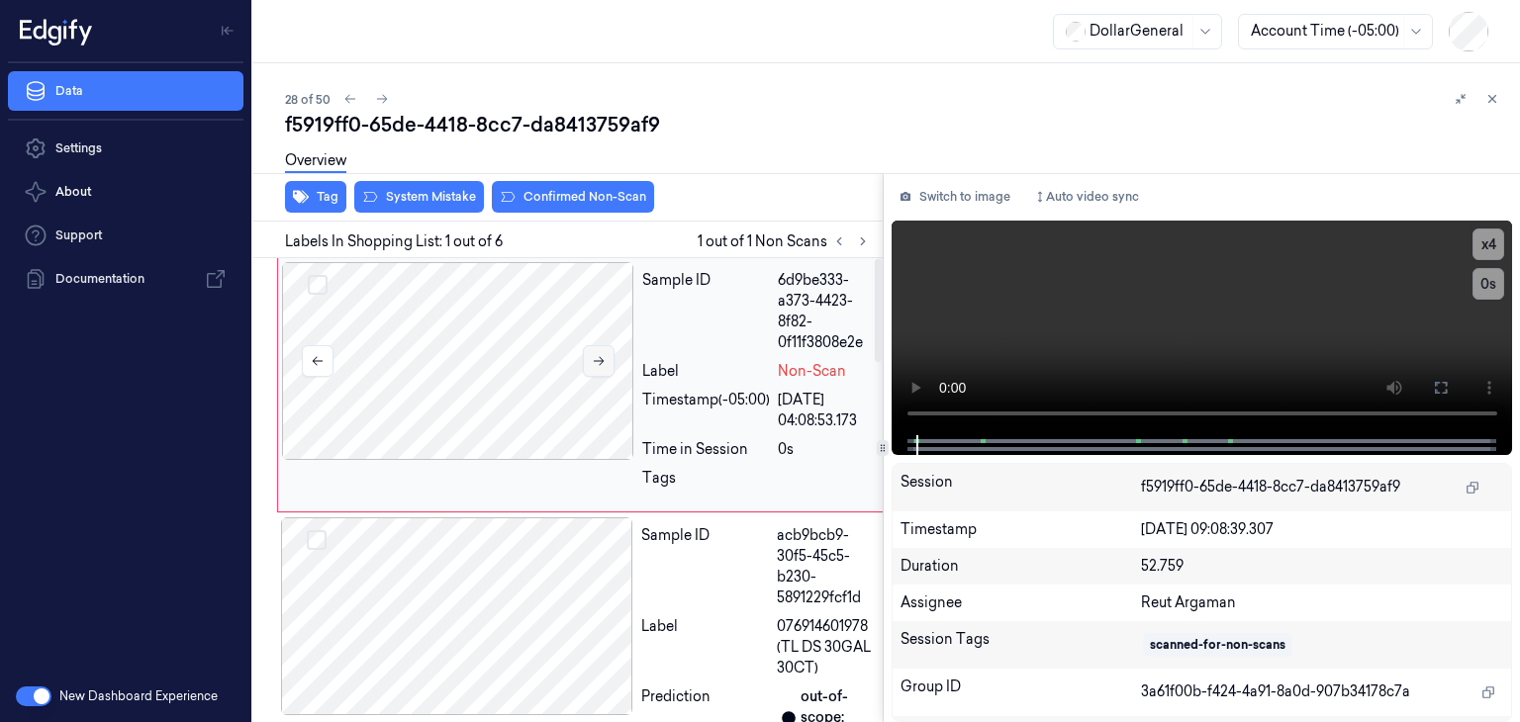
click at [589, 365] on button at bounding box center [599, 361] width 32 height 32
click at [1109, 298] on video at bounding box center [1203, 328] width 622 height 215
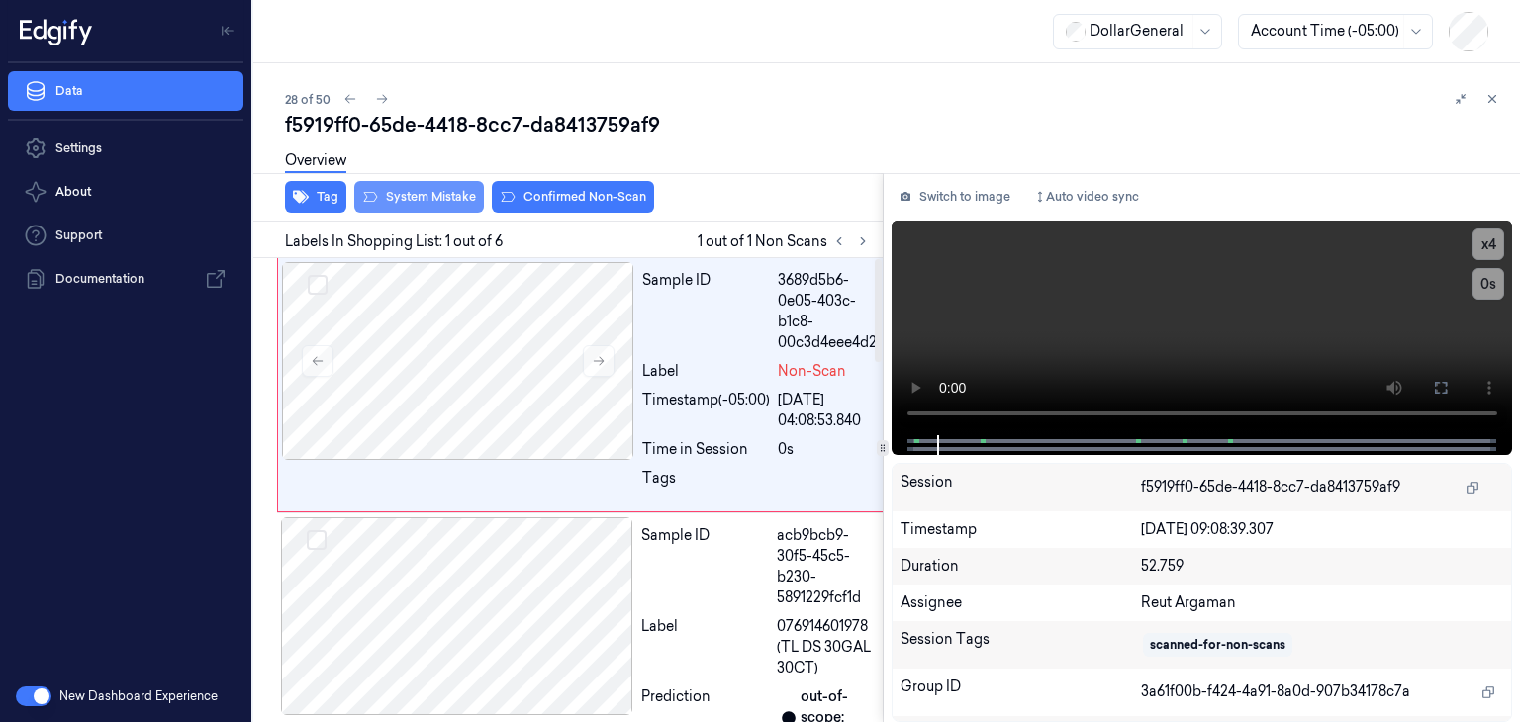
click at [427, 191] on button "System Mistake" at bounding box center [419, 197] width 130 height 32
click at [313, 191] on button "Tag" at bounding box center [315, 197] width 61 height 32
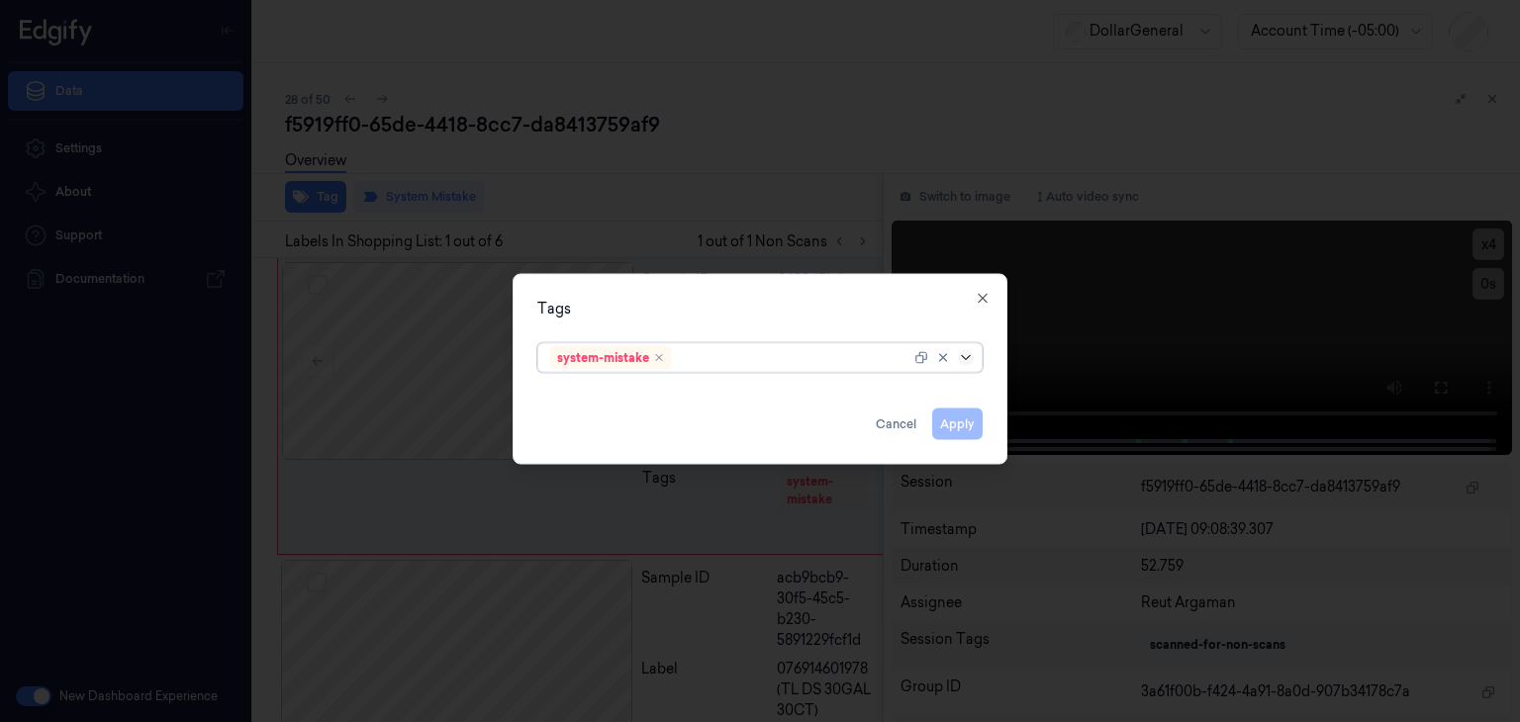
click at [971, 361] on icon at bounding box center [966, 358] width 16 height 16
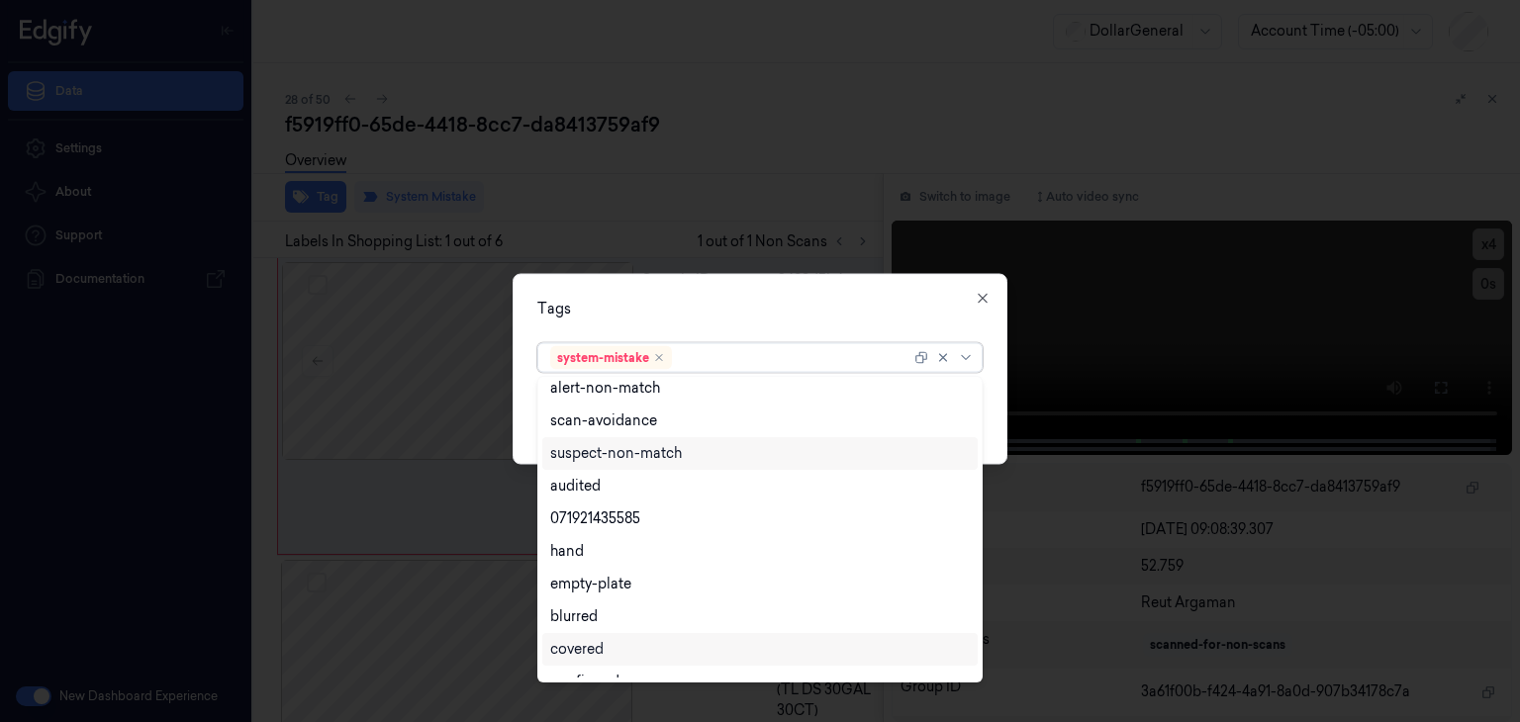
scroll to position [324, 0]
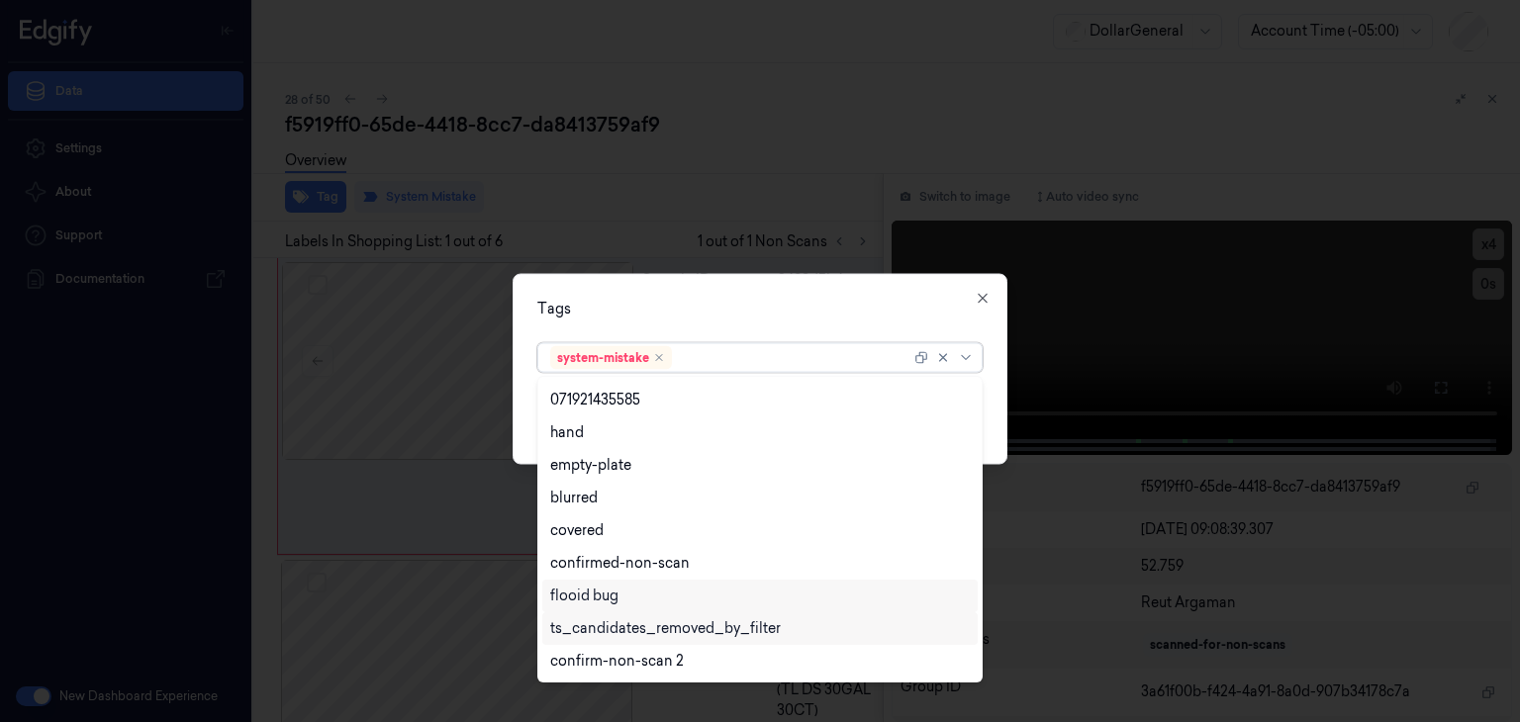
drag, startPoint x: 626, startPoint y: 609, endPoint x: 637, endPoint y: 610, distance: 10.9
click at [626, 610] on div "flooid bug" at bounding box center [759, 596] width 435 height 33
click at [996, 409] on div "Tags option flooid bug , selected. 23 results available. Use Up and Down to cho…" at bounding box center [760, 369] width 495 height 191
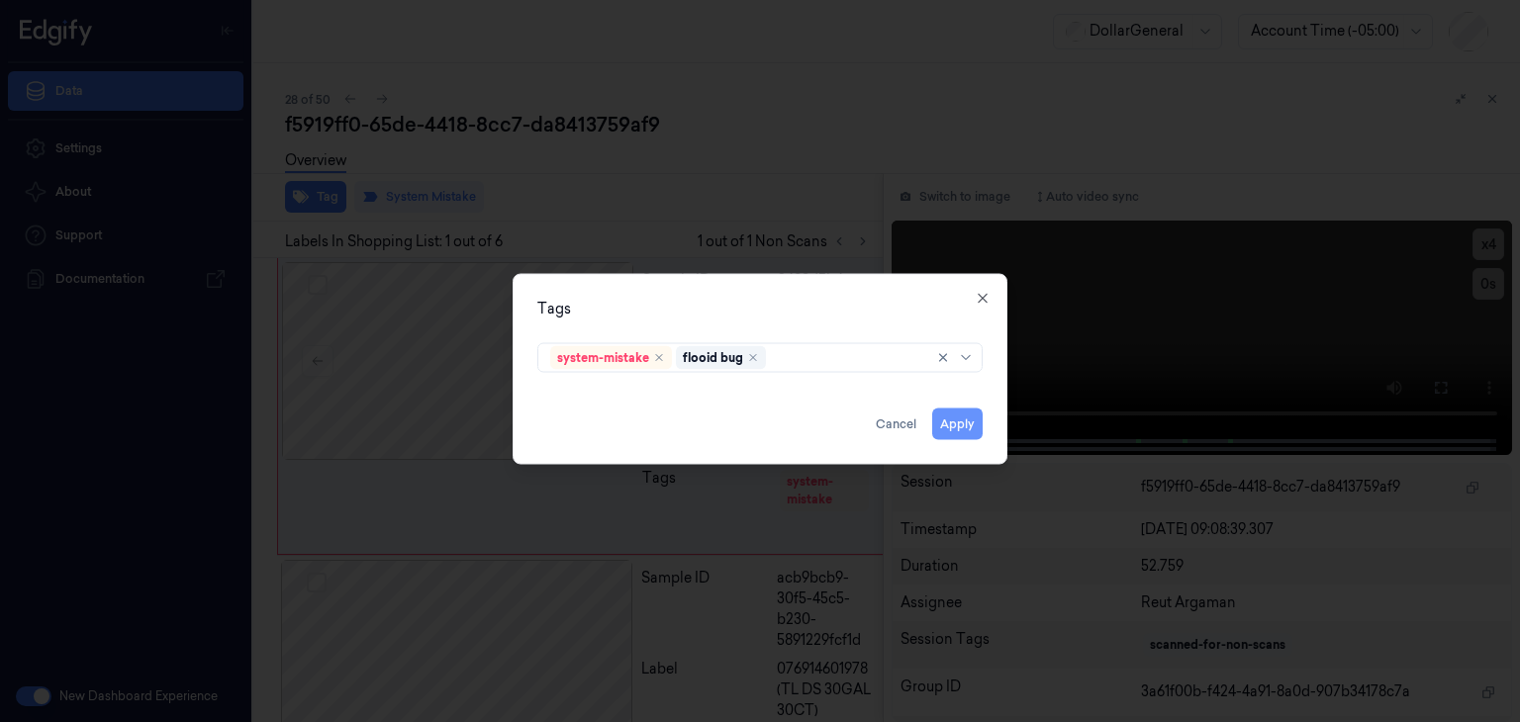
click at [971, 426] on button "Apply" at bounding box center [957, 425] width 50 height 32
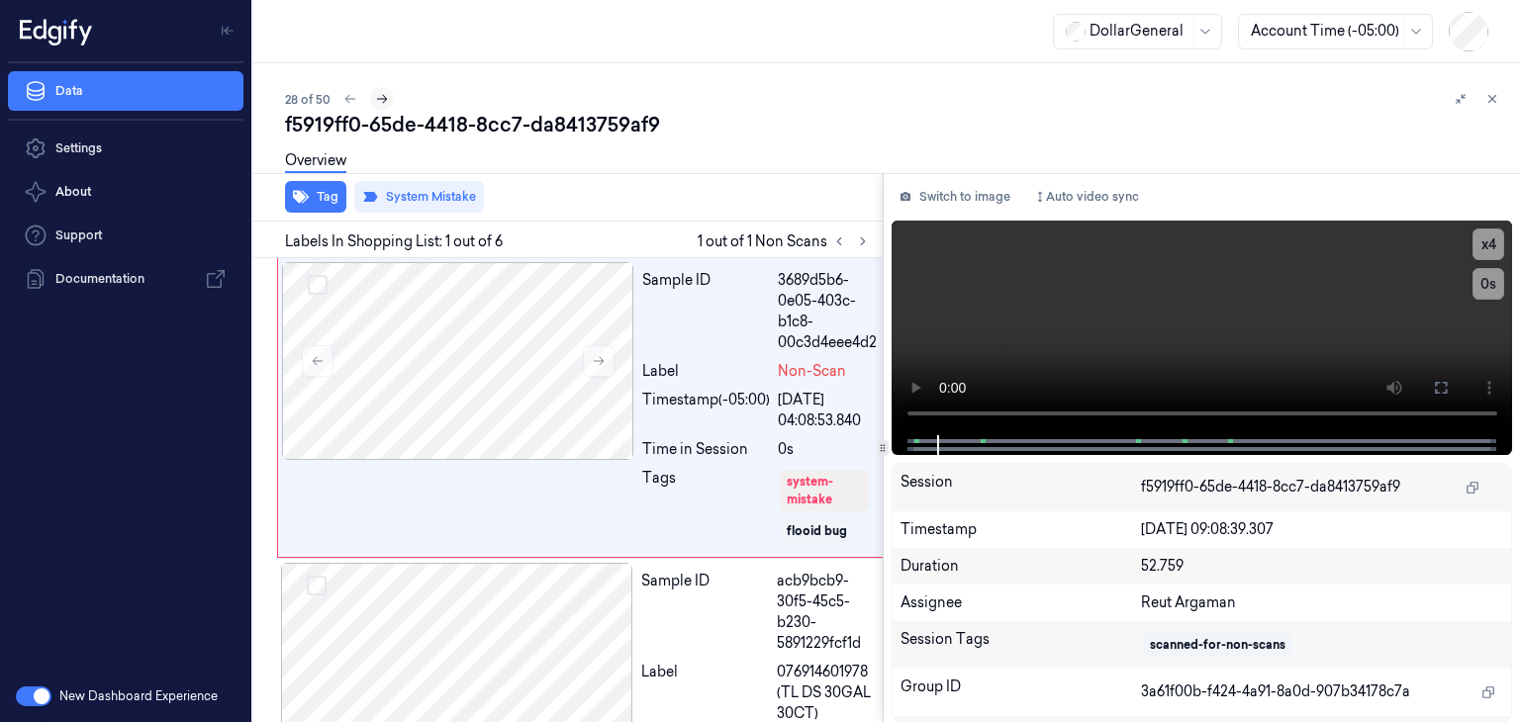
click at [382, 102] on icon at bounding box center [382, 99] width 11 height 9
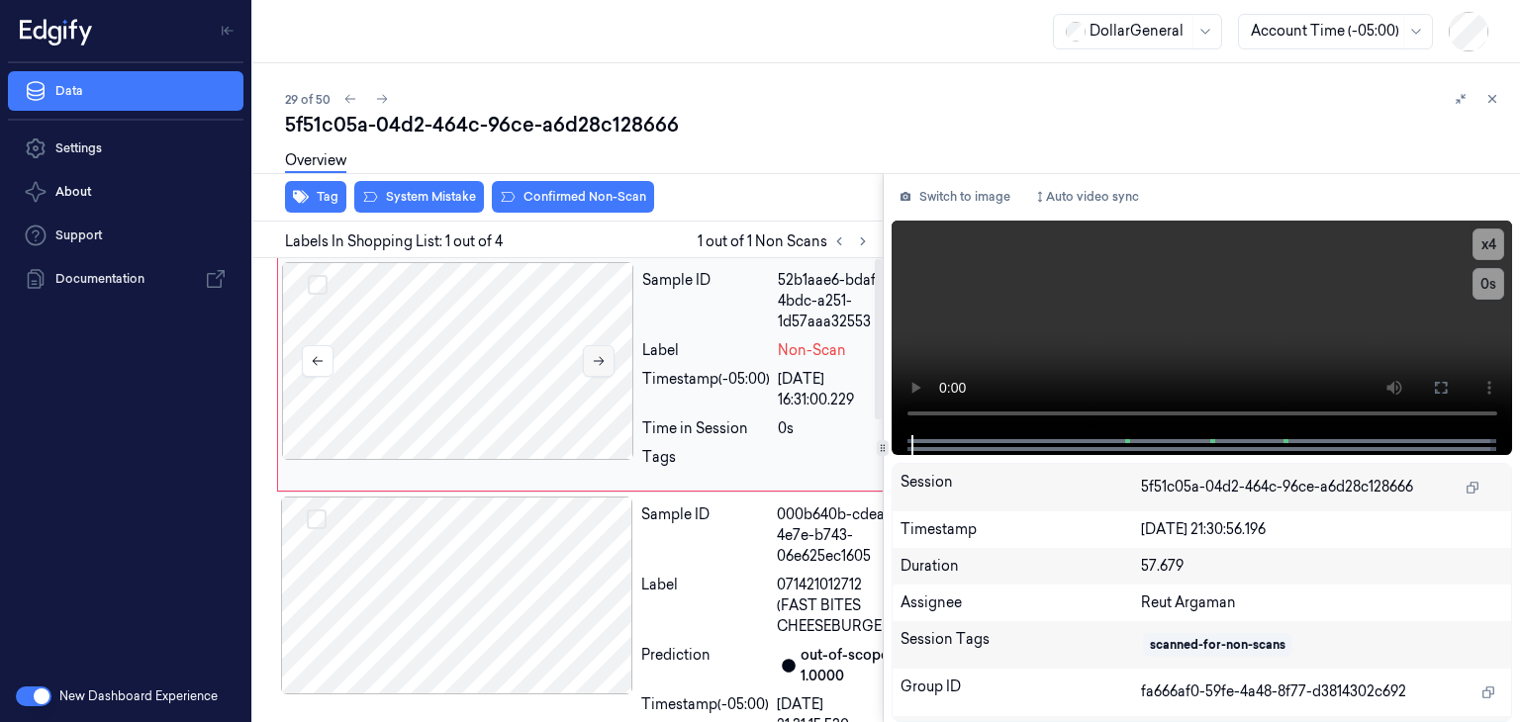
click at [598, 356] on icon at bounding box center [599, 361] width 14 height 14
click at [1172, 328] on video at bounding box center [1203, 328] width 622 height 215
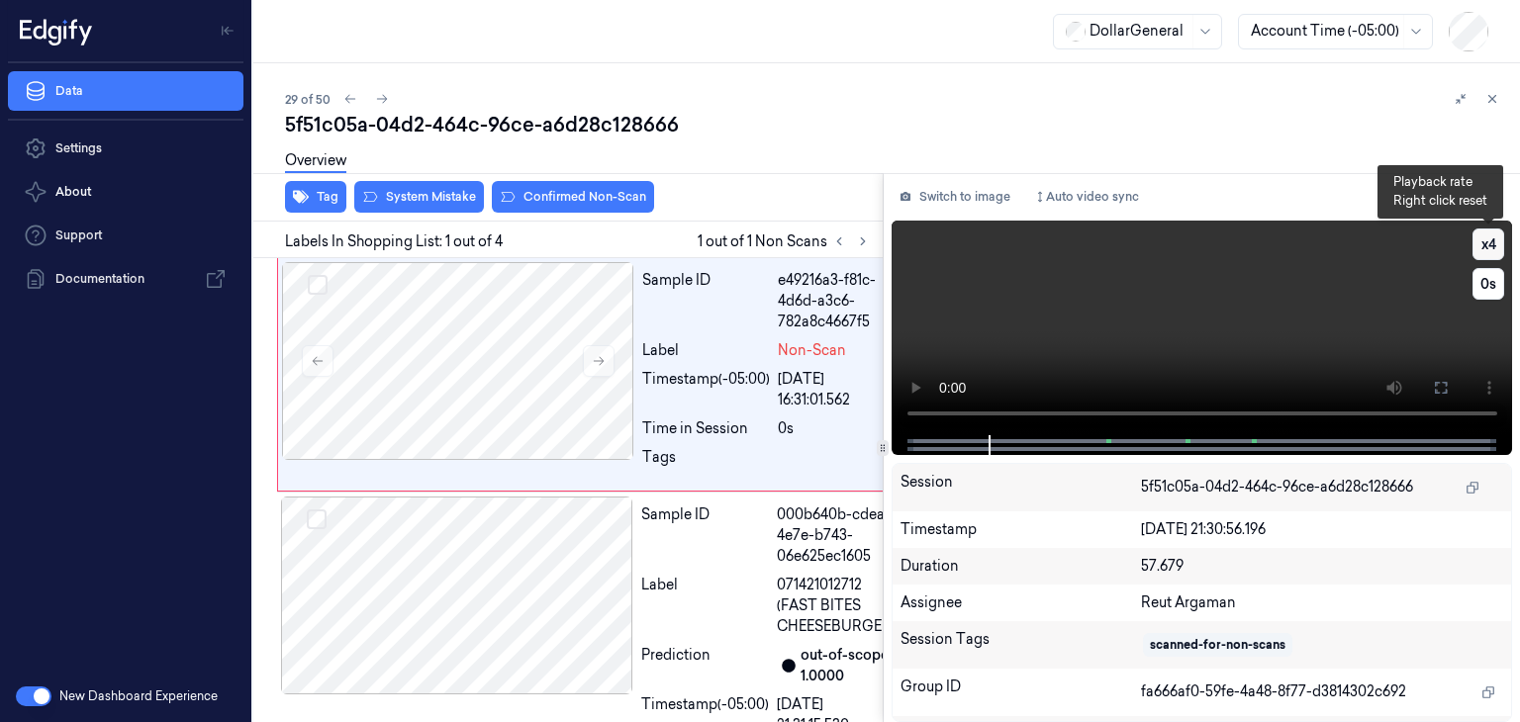
click at [1496, 246] on button "x 4" at bounding box center [1489, 245] width 32 height 32
click at [1492, 250] on button "x 1" at bounding box center [1489, 245] width 32 height 32
click at [1492, 250] on button "x 2" at bounding box center [1489, 245] width 32 height 32
click at [1235, 339] on video at bounding box center [1203, 328] width 622 height 215
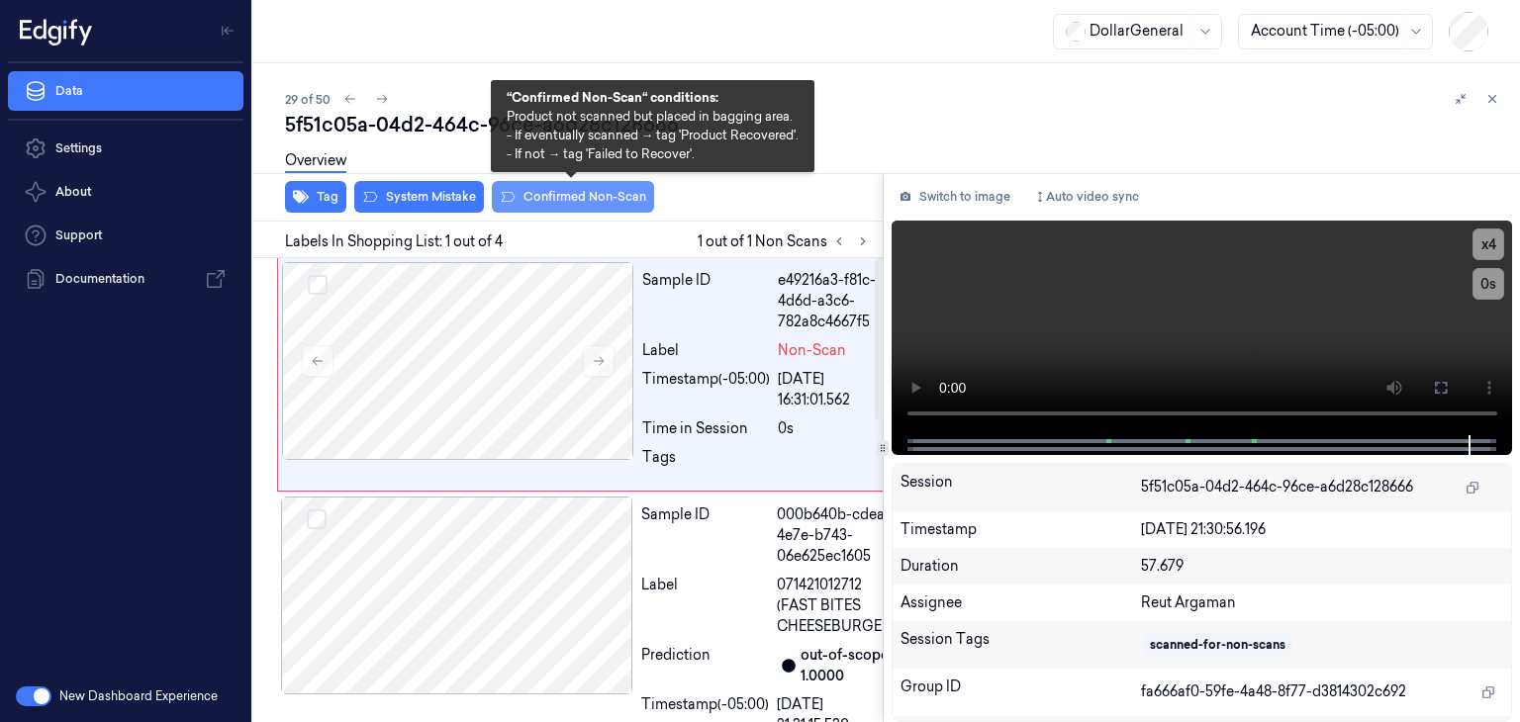
click at [598, 198] on button "Confirmed Non-Scan" at bounding box center [573, 197] width 162 height 32
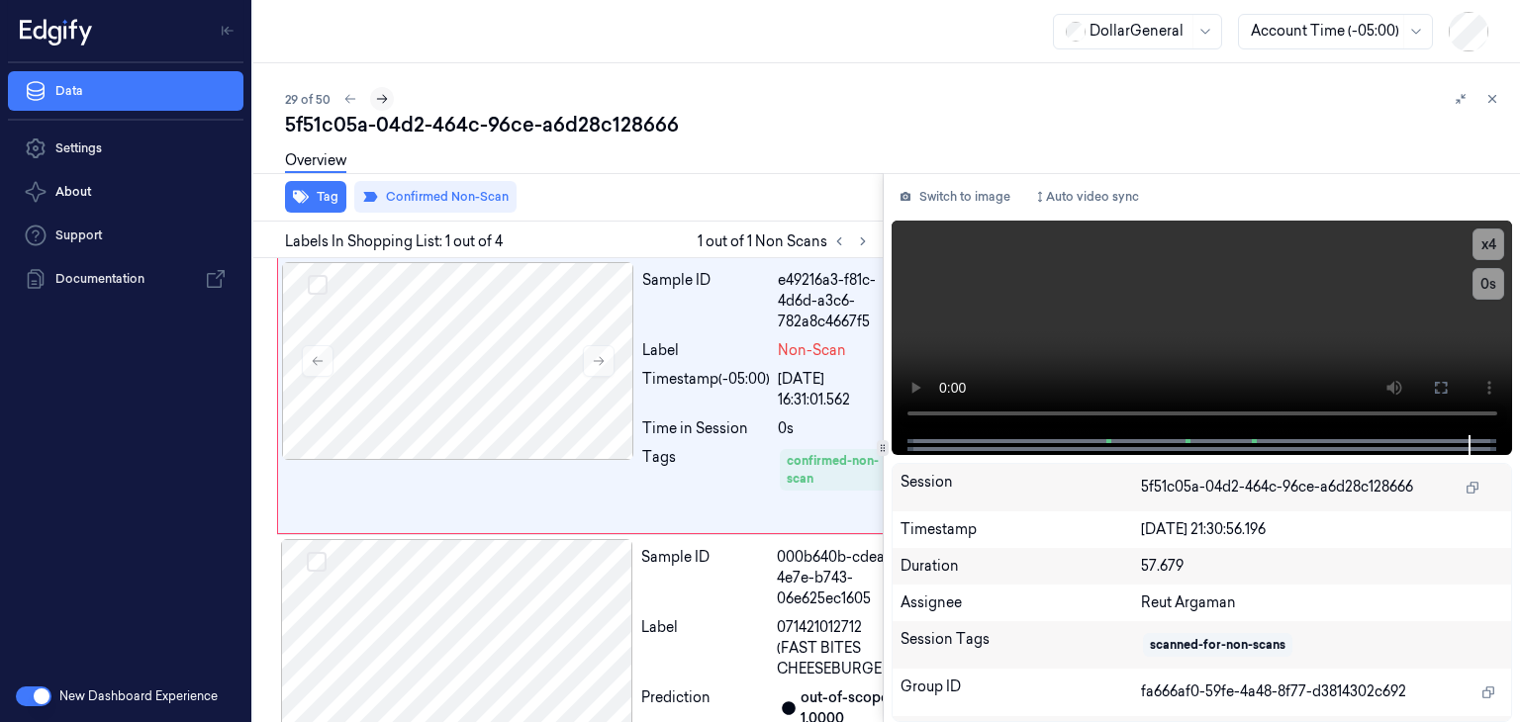
click at [385, 103] on icon at bounding box center [382, 99] width 14 height 14
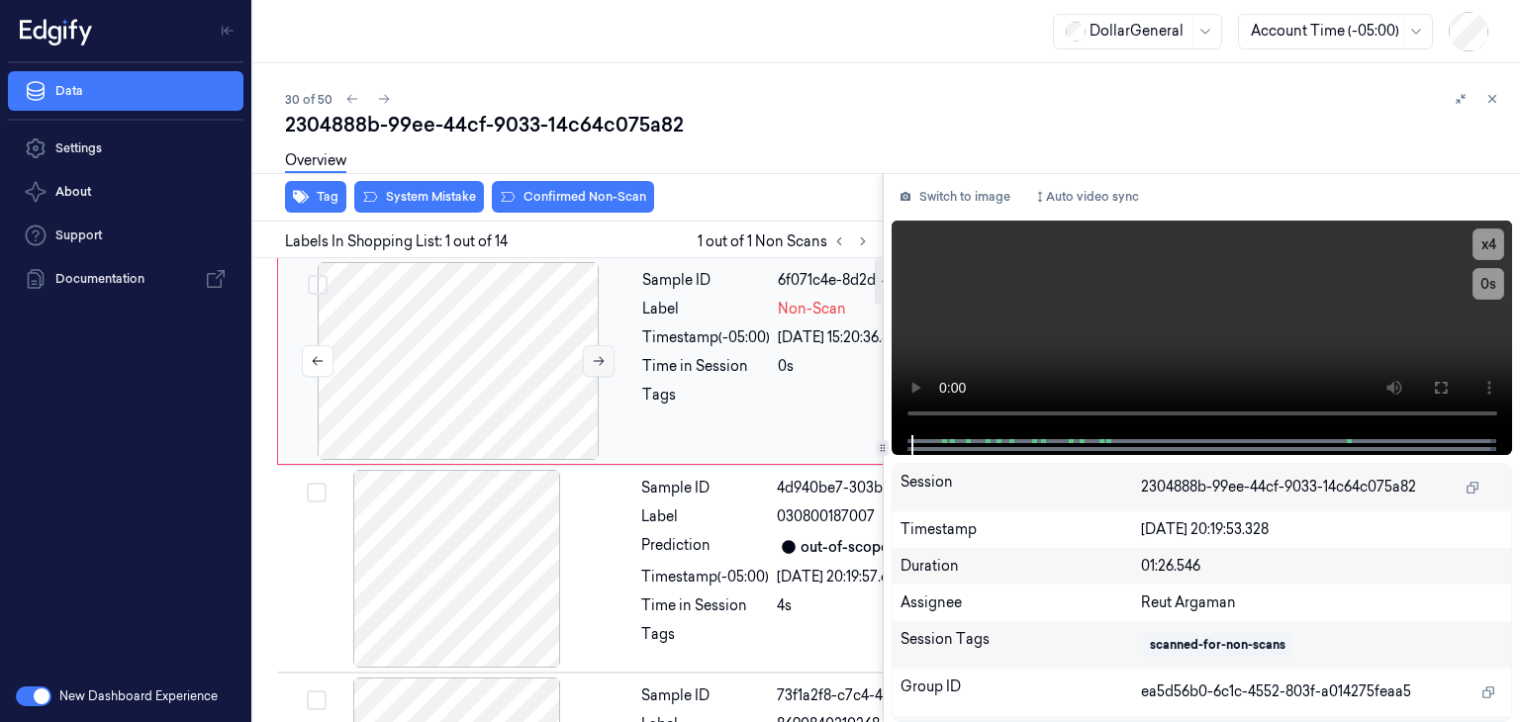
click at [587, 358] on button at bounding box center [599, 361] width 32 height 32
click at [1052, 337] on video at bounding box center [1203, 328] width 622 height 215
click at [599, 357] on icon at bounding box center [599, 361] width 14 height 14
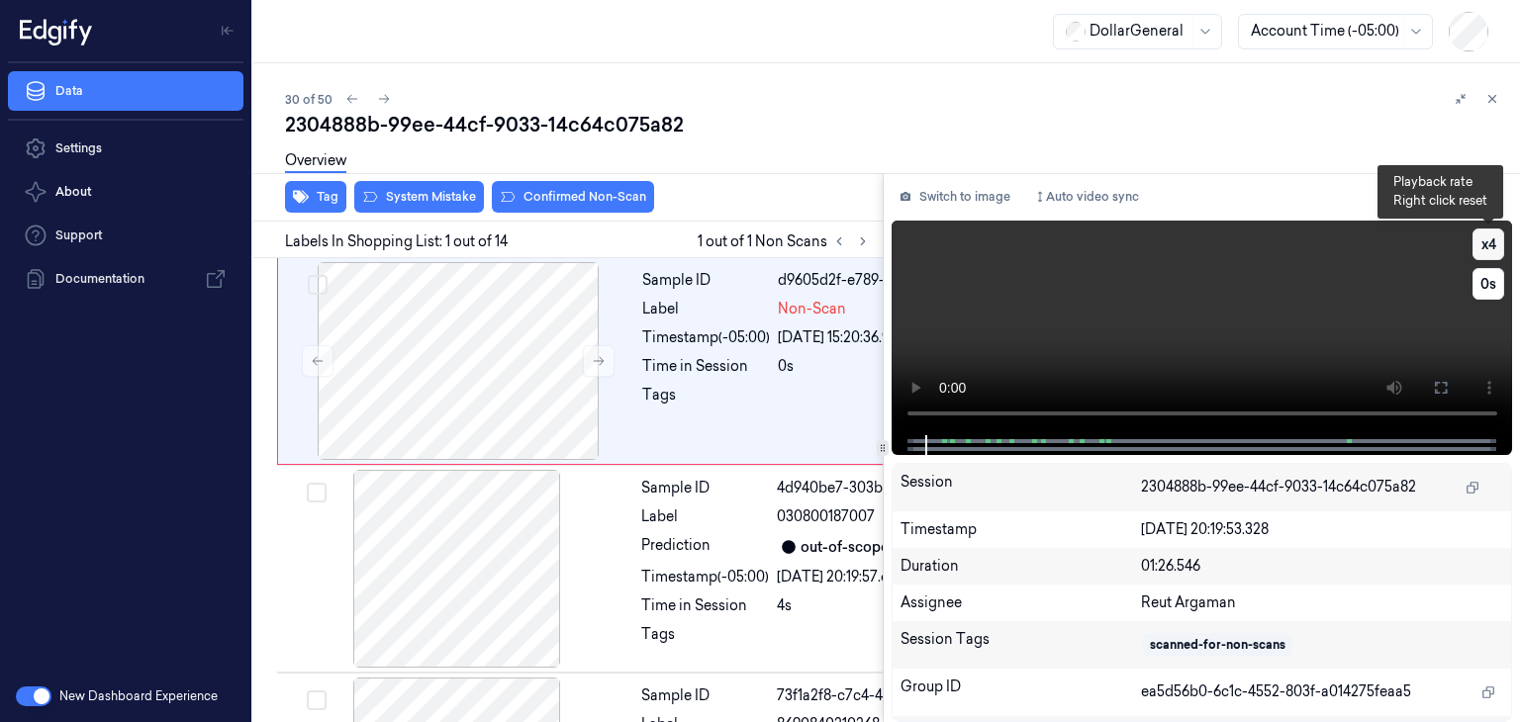
click at [1491, 250] on button "x 4" at bounding box center [1489, 245] width 32 height 32
click at [1491, 250] on button "x 1" at bounding box center [1489, 245] width 32 height 32
click at [1491, 250] on button "x 2" at bounding box center [1489, 245] width 32 height 32
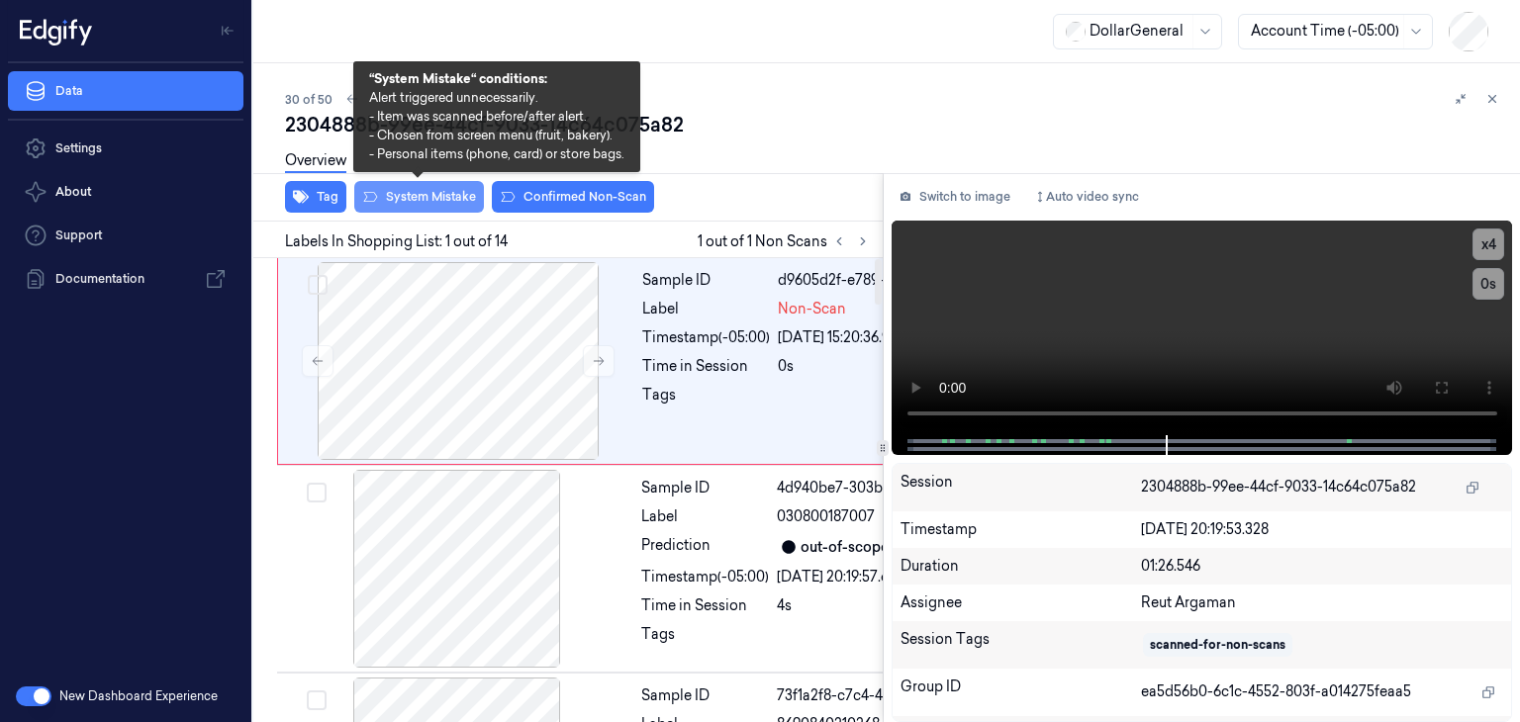
click at [387, 193] on button "System Mistake" at bounding box center [419, 197] width 130 height 32
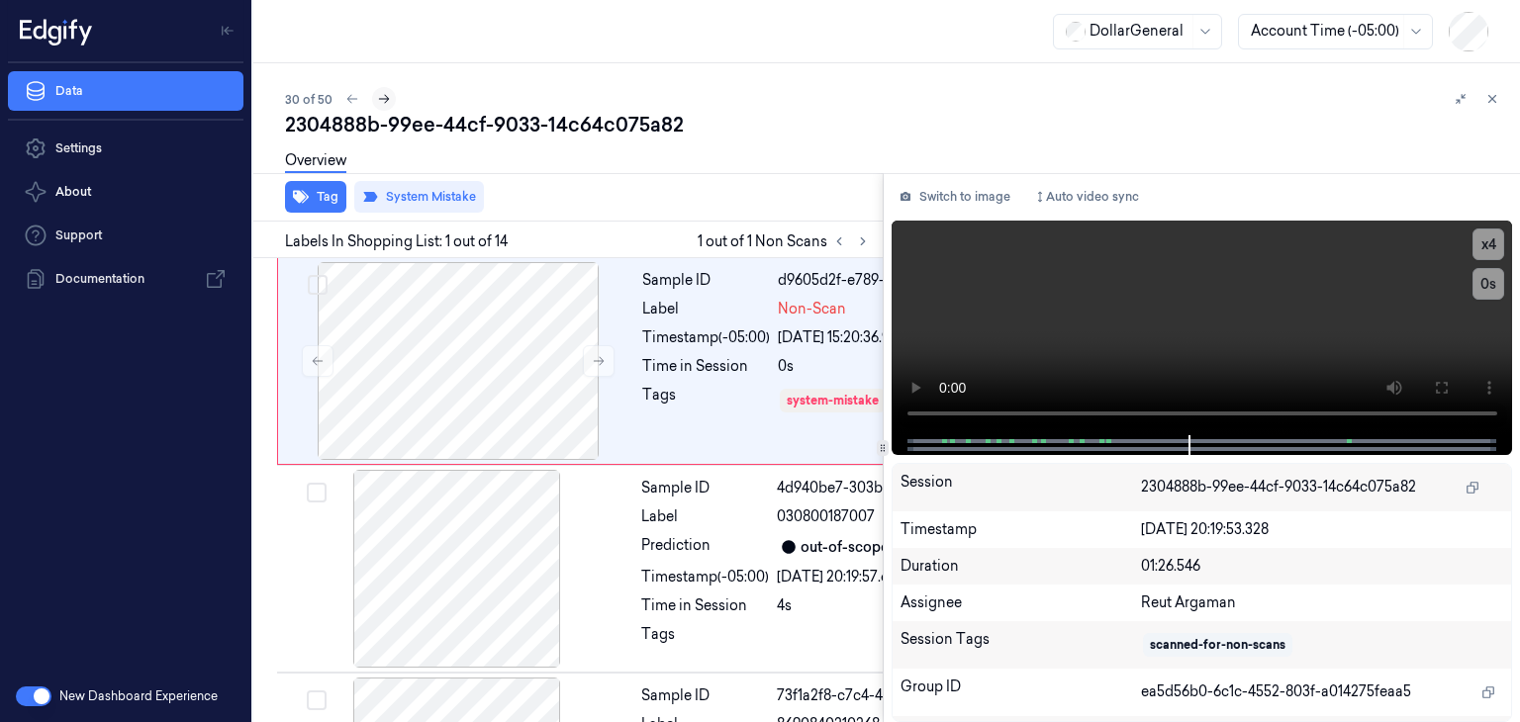
click at [388, 95] on icon at bounding box center [384, 99] width 14 height 14
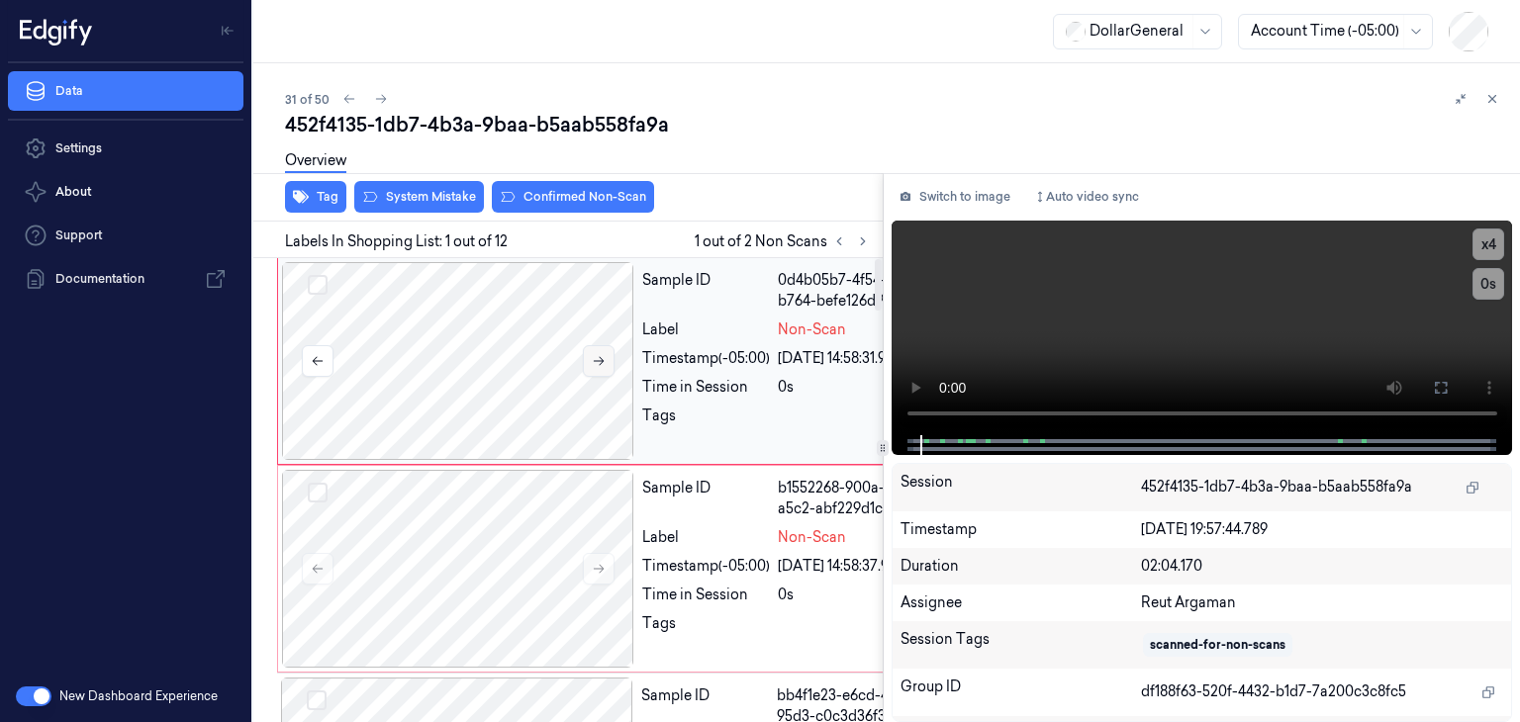
click at [601, 352] on button at bounding box center [599, 361] width 32 height 32
click at [592, 355] on icon at bounding box center [599, 361] width 14 height 14
click at [447, 198] on button "System Mistake" at bounding box center [419, 197] width 130 height 32
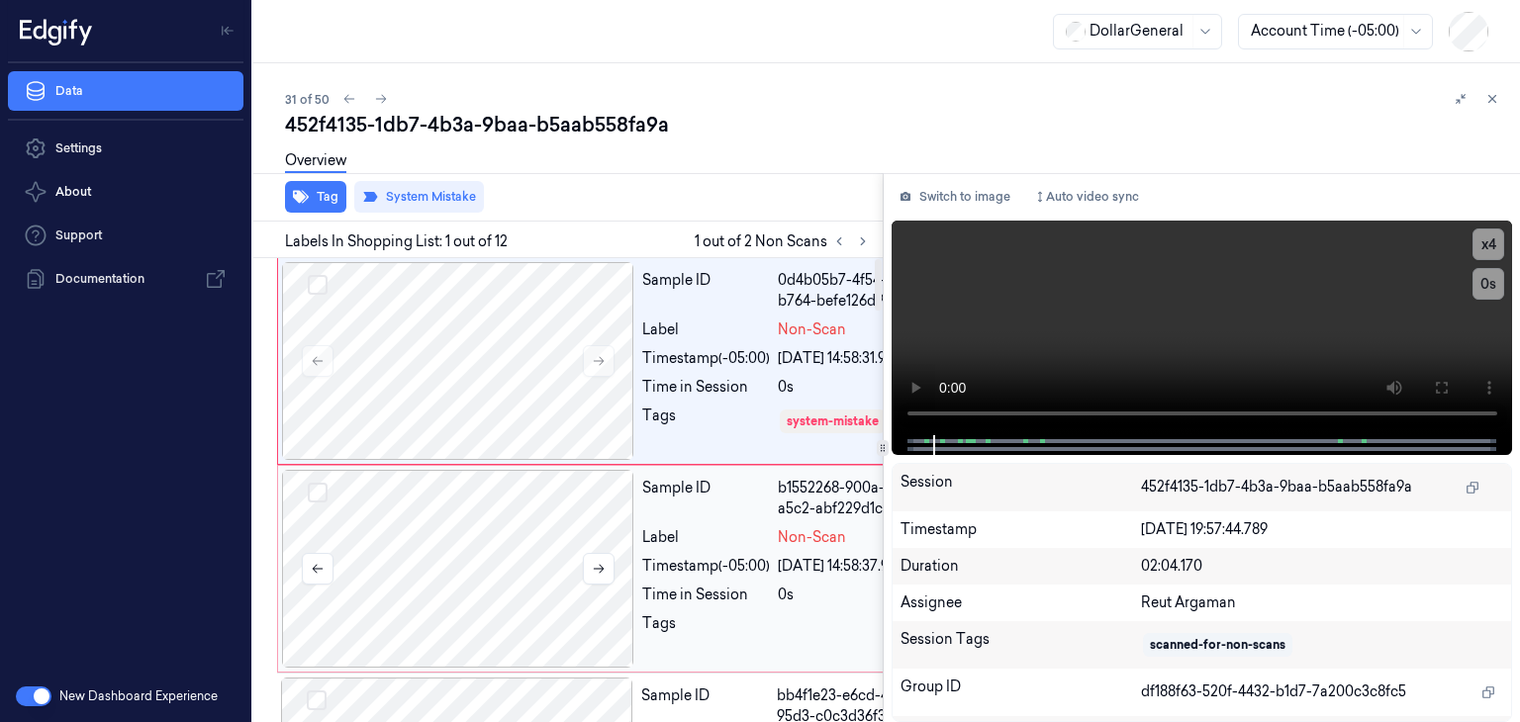
click at [511, 605] on div at bounding box center [458, 569] width 352 height 198
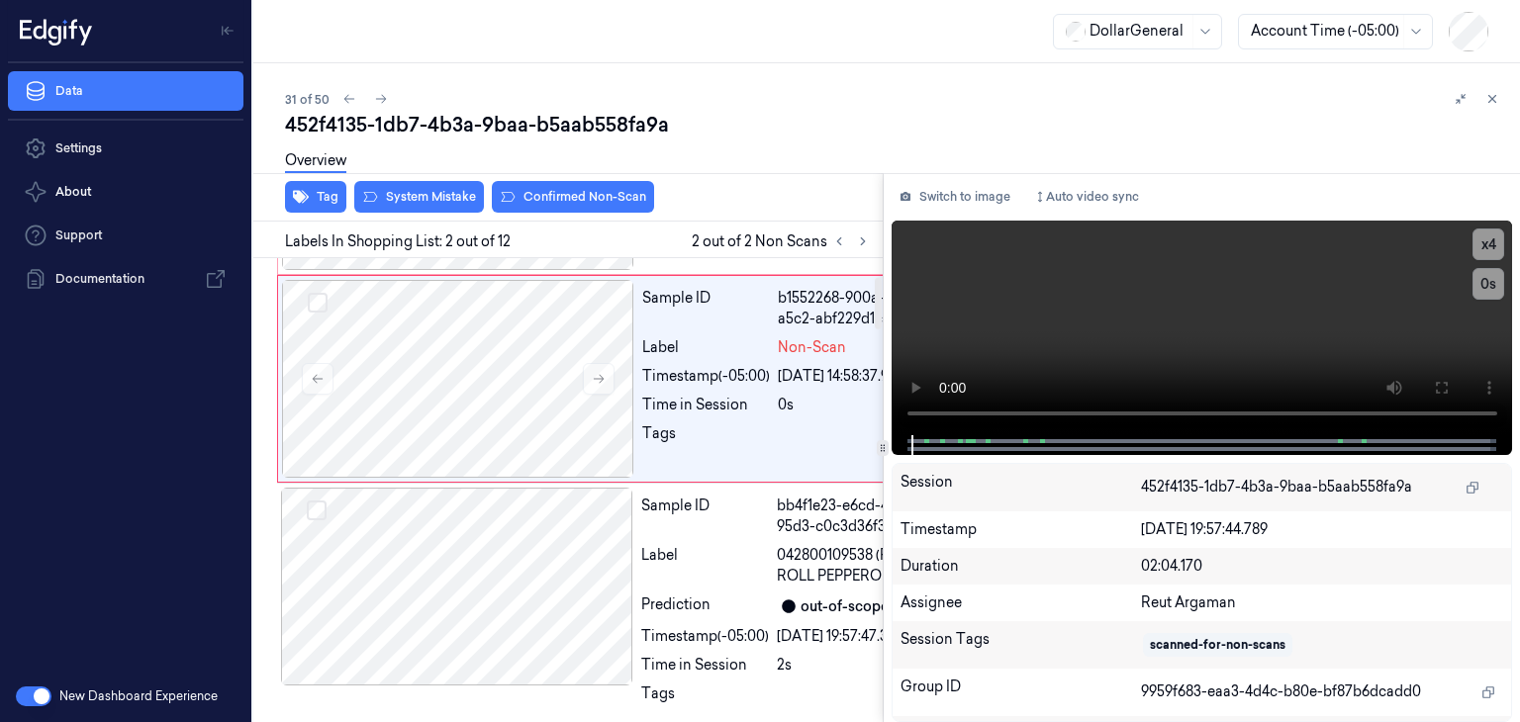
scroll to position [191, 0]
click at [416, 187] on div "Overview" at bounding box center [894, 164] width 1219 height 50
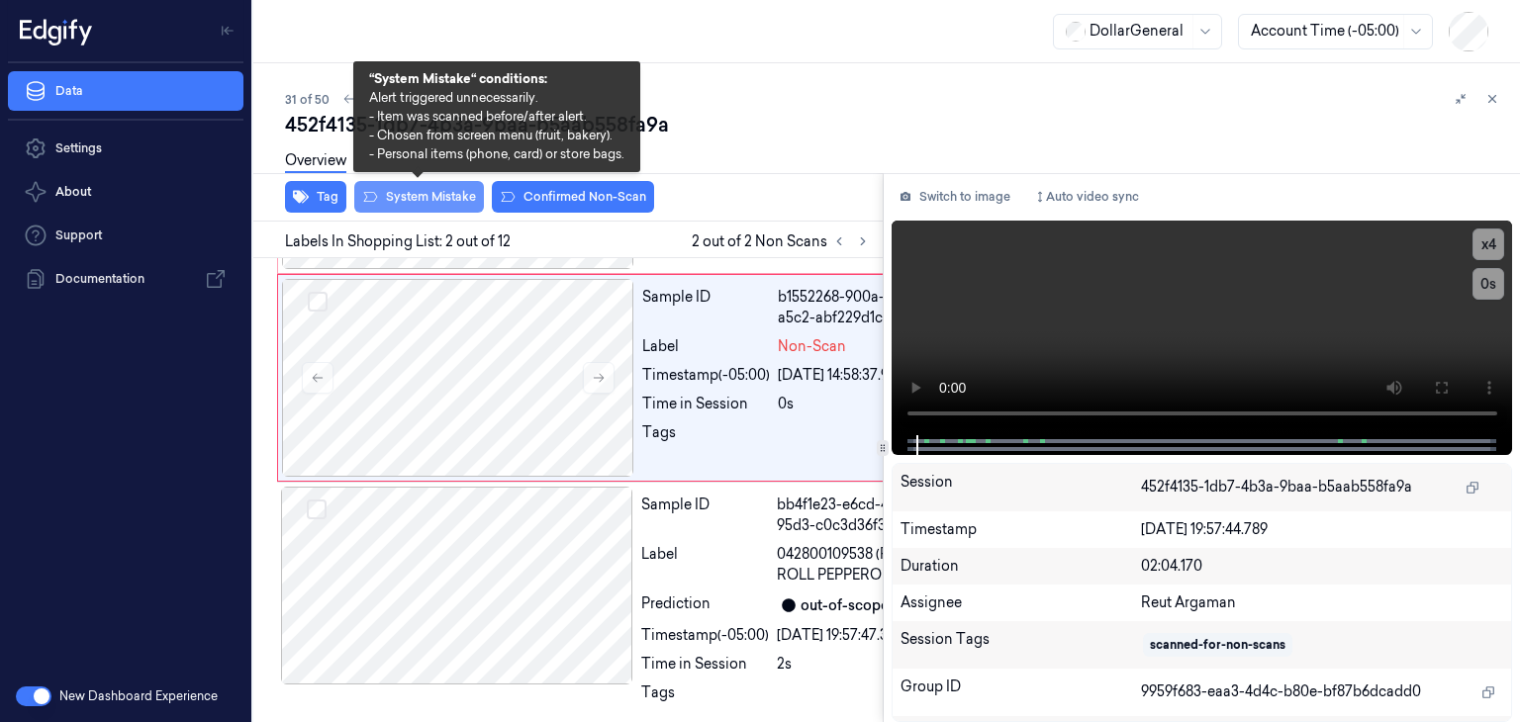
click at [416, 197] on button "System Mistake" at bounding box center [419, 197] width 130 height 32
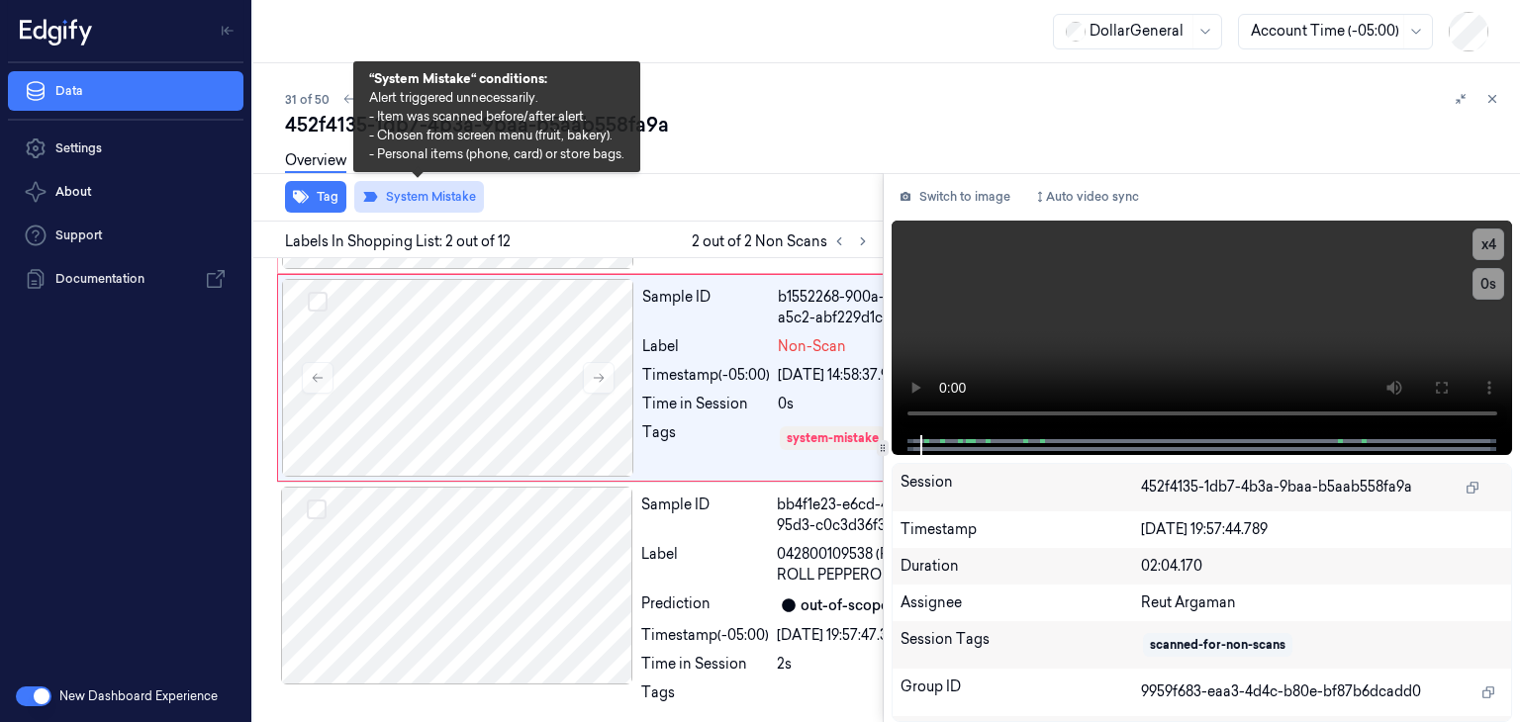
scroll to position [213, 0]
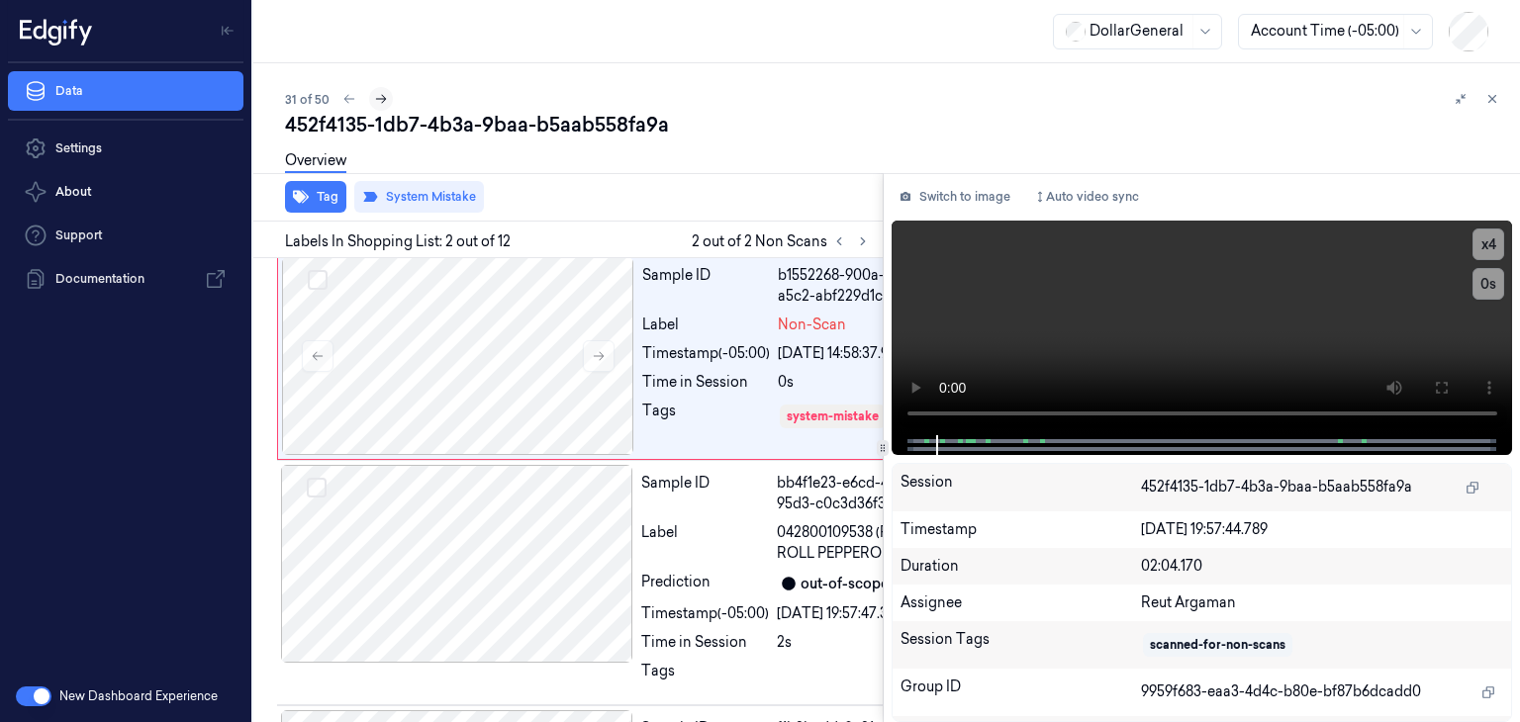
click at [388, 103] on button at bounding box center [381, 99] width 24 height 24
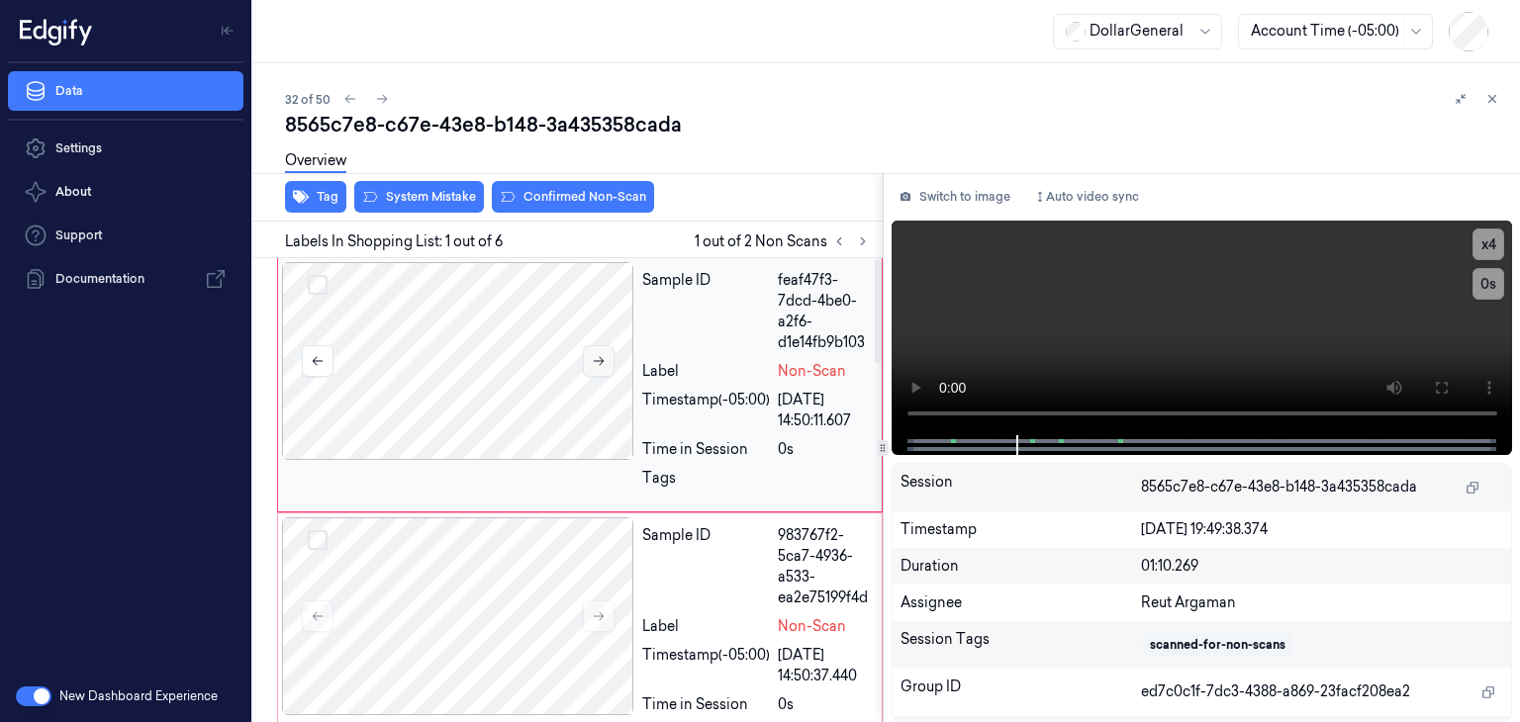
click at [594, 358] on button at bounding box center [599, 361] width 32 height 32
click at [594, 358] on icon at bounding box center [599, 361] width 14 height 14
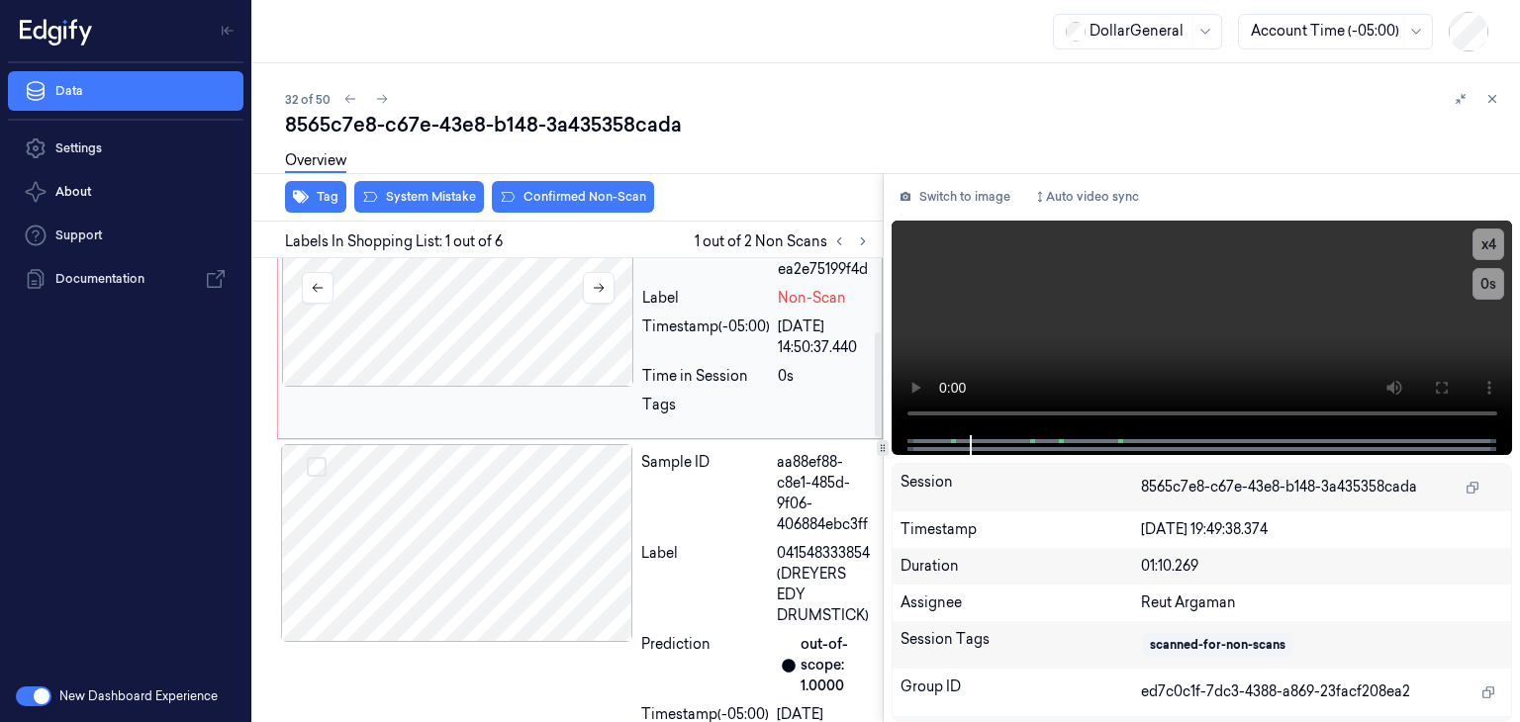
scroll to position [396, 0]
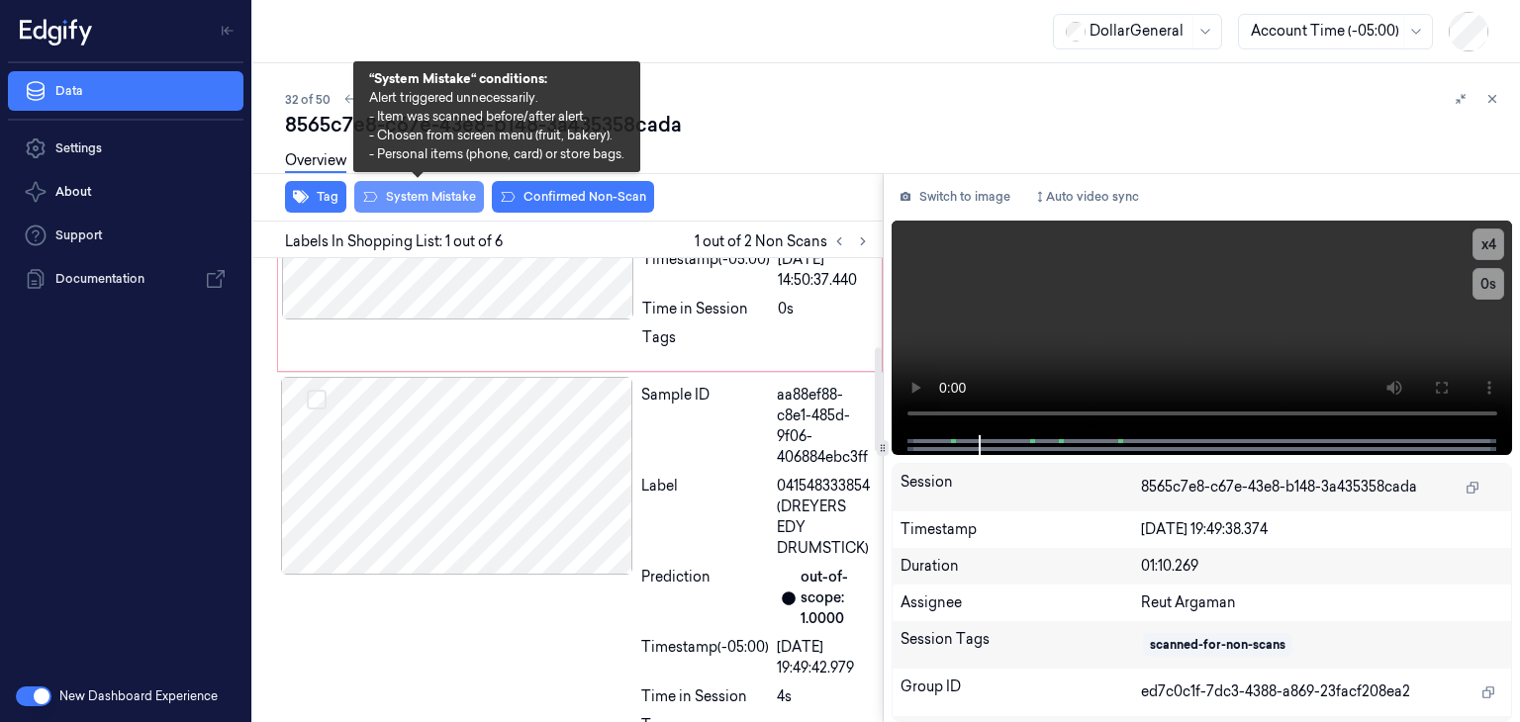
click at [427, 198] on button "System Mistake" at bounding box center [419, 197] width 130 height 32
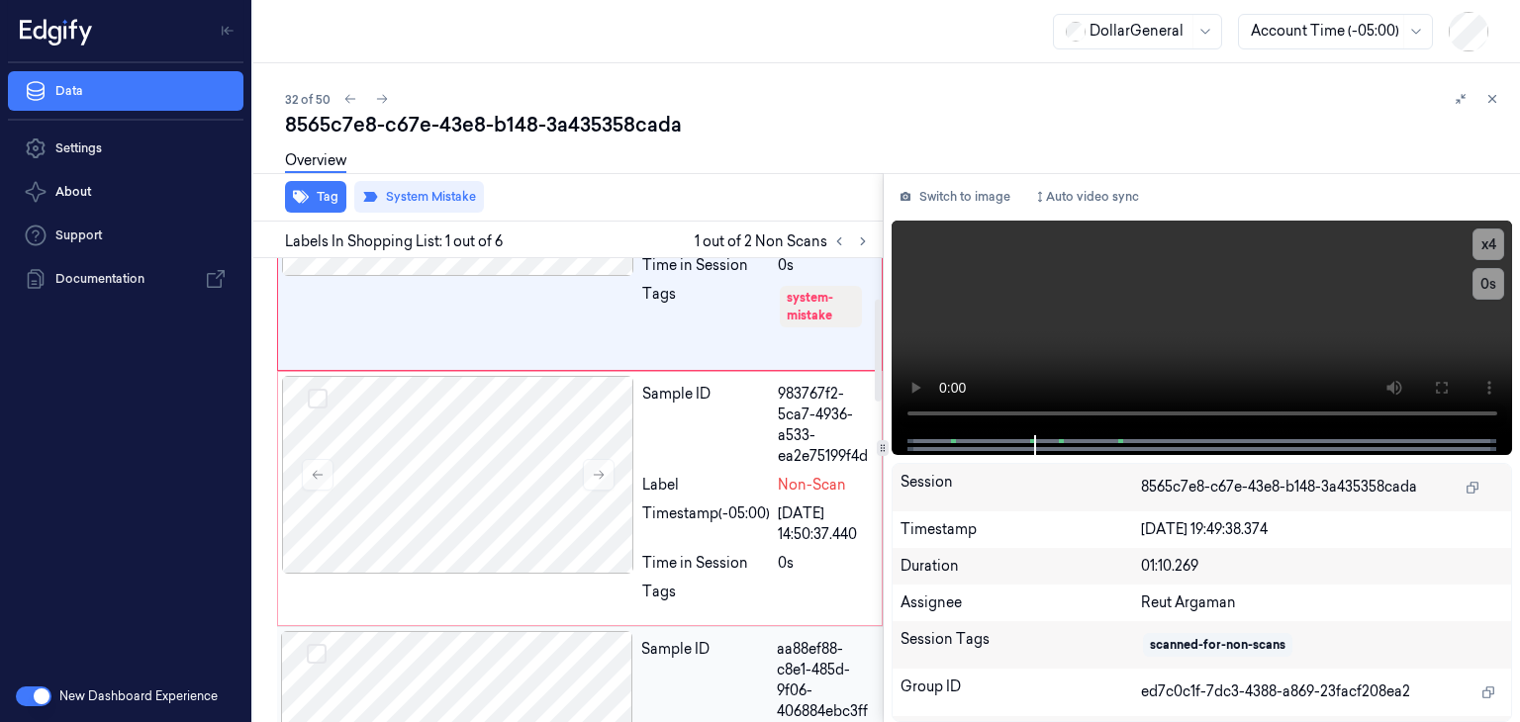
scroll to position [0, 0]
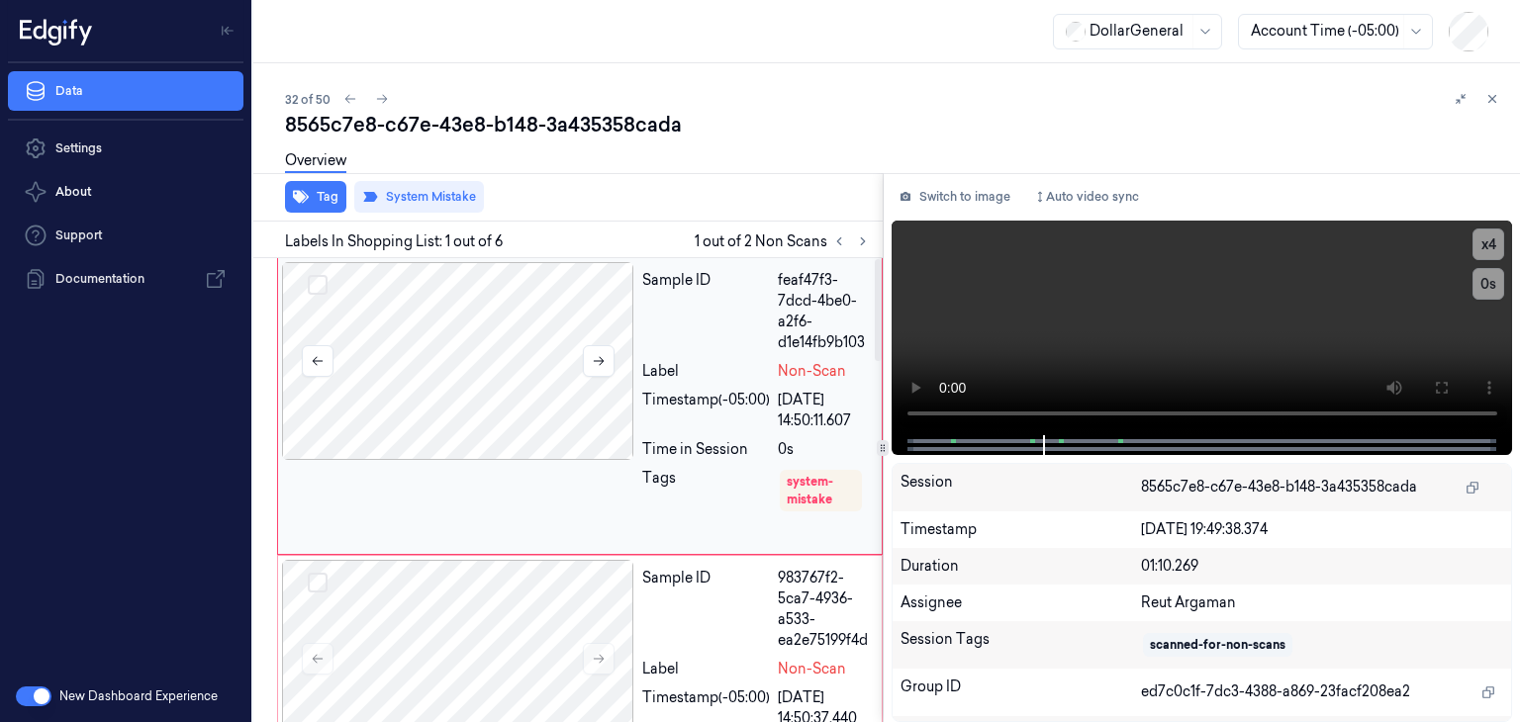
click at [511, 404] on div at bounding box center [458, 361] width 352 height 198
click at [498, 581] on div at bounding box center [458, 659] width 352 height 198
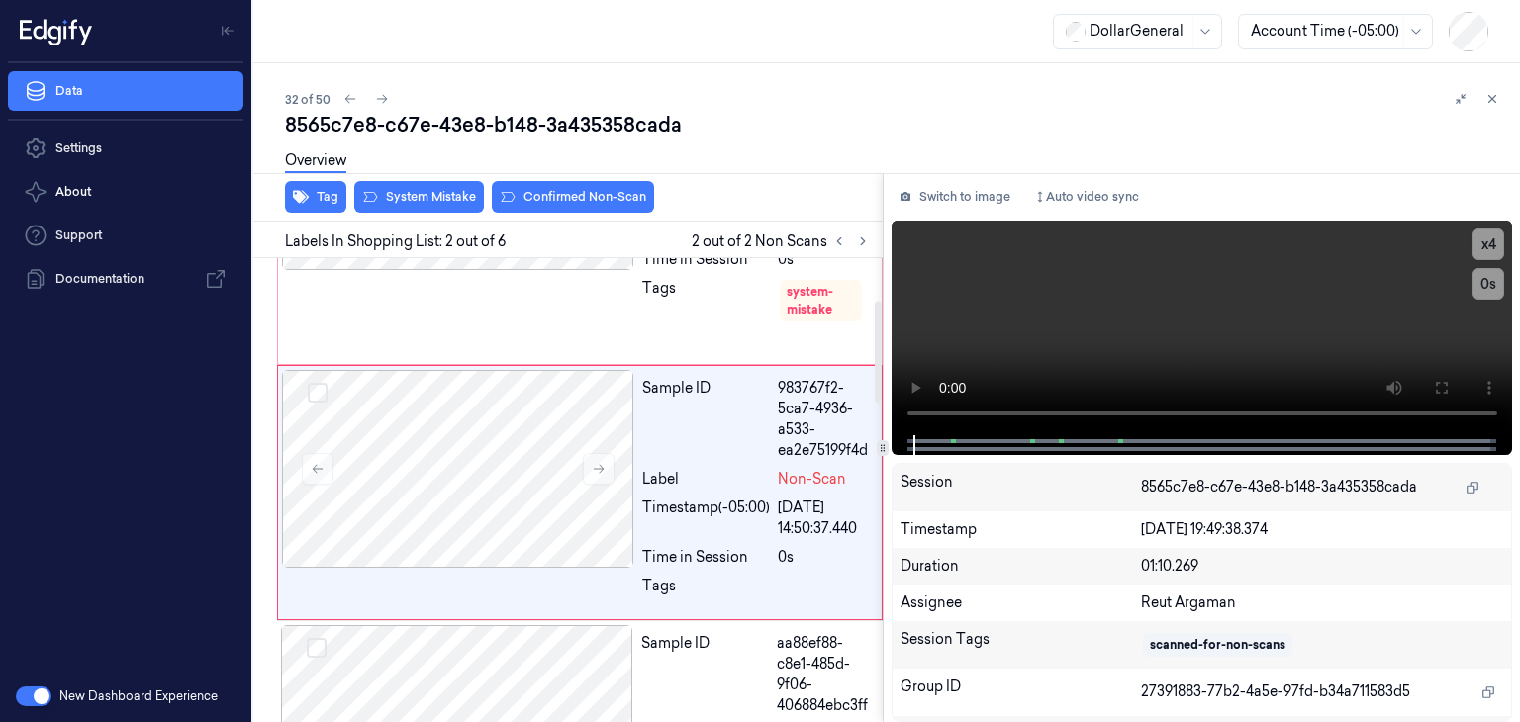
scroll to position [191, 0]
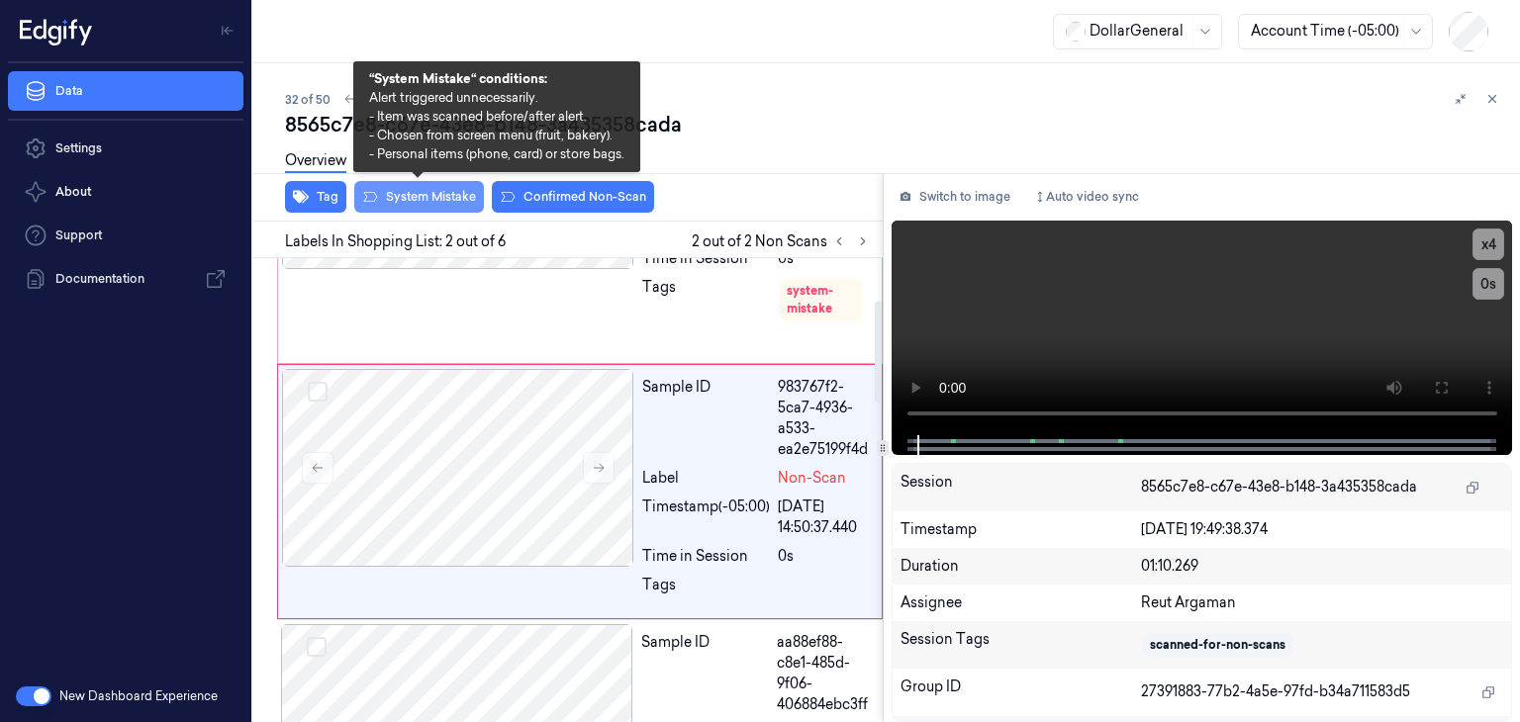
click at [444, 190] on button "System Mistake" at bounding box center [419, 197] width 130 height 32
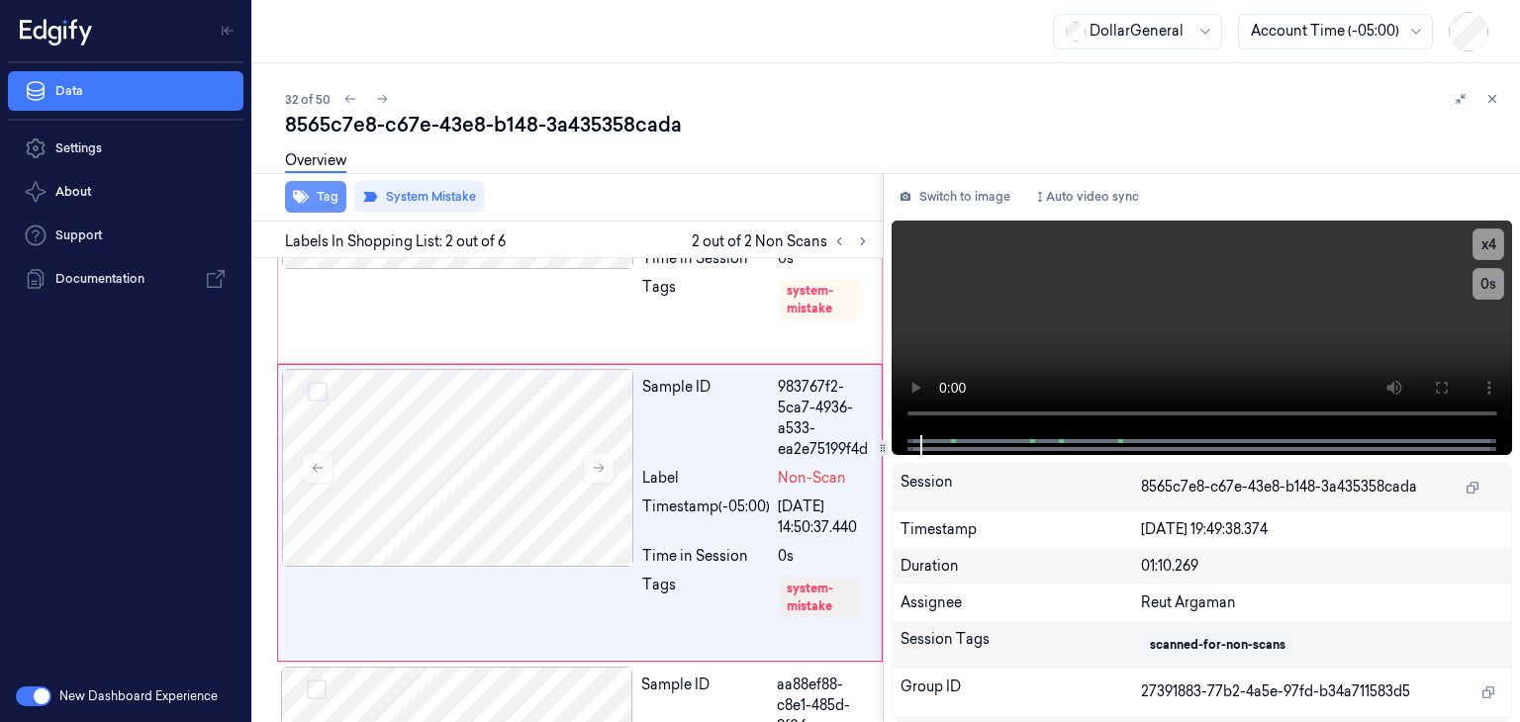
scroll to position [213, 0]
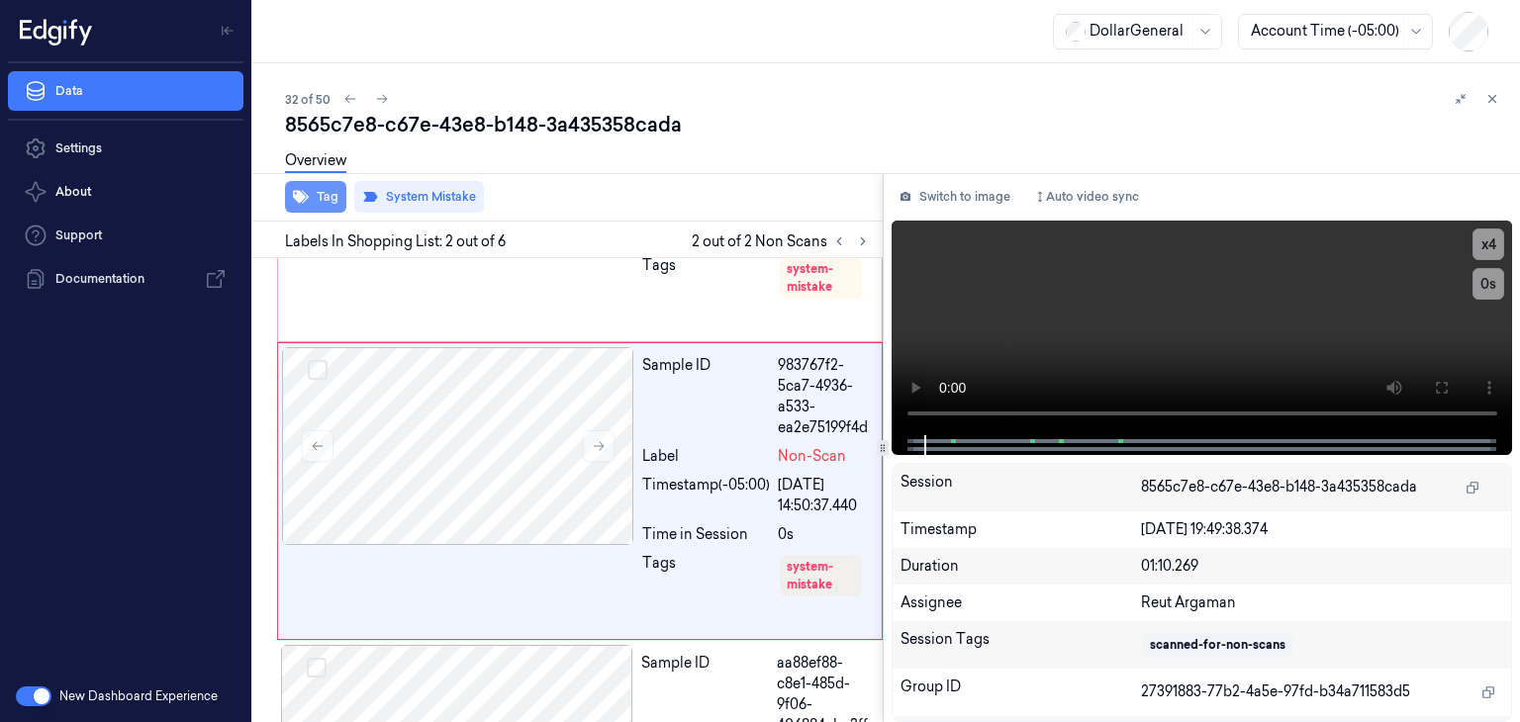
click at [322, 189] on button "Tag" at bounding box center [315, 197] width 61 height 32
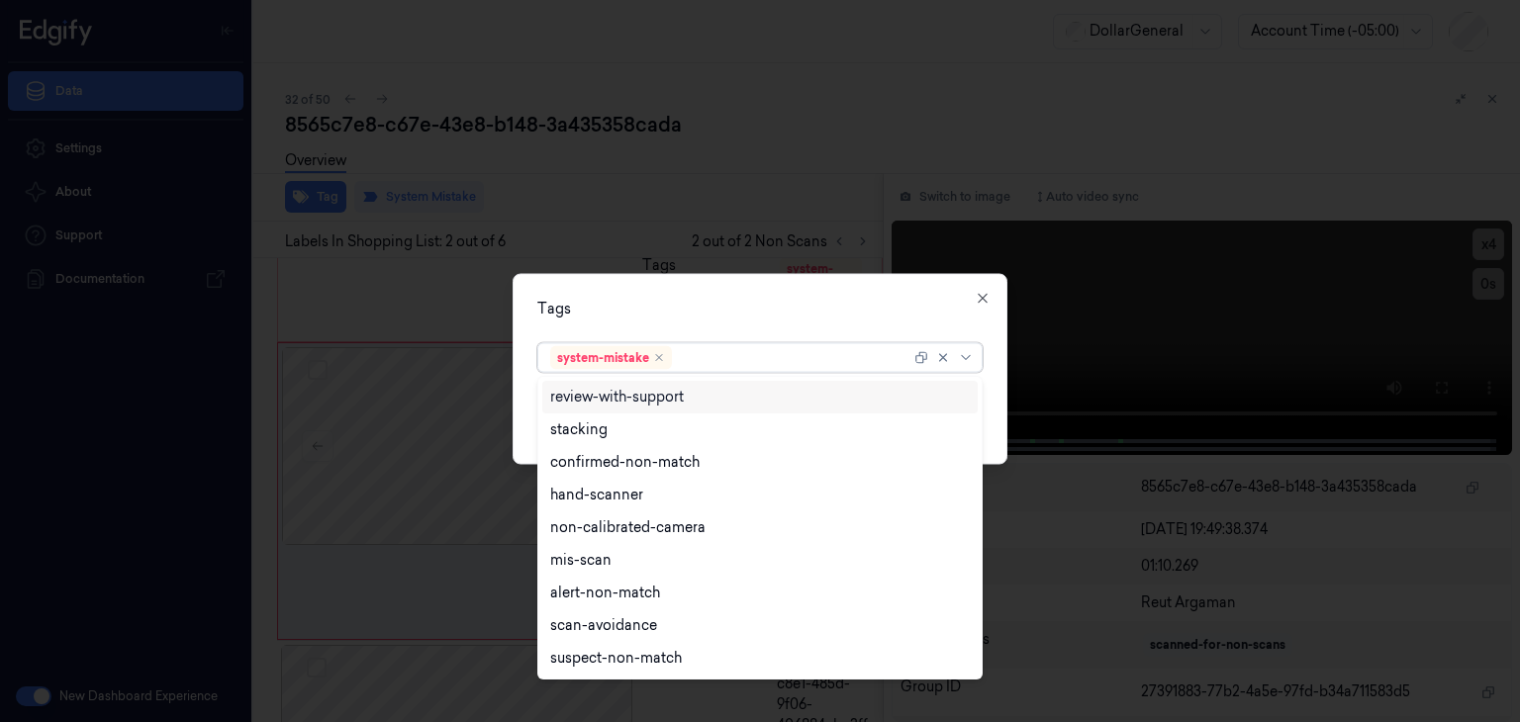
click at [969, 369] on div at bounding box center [945, 358] width 63 height 28
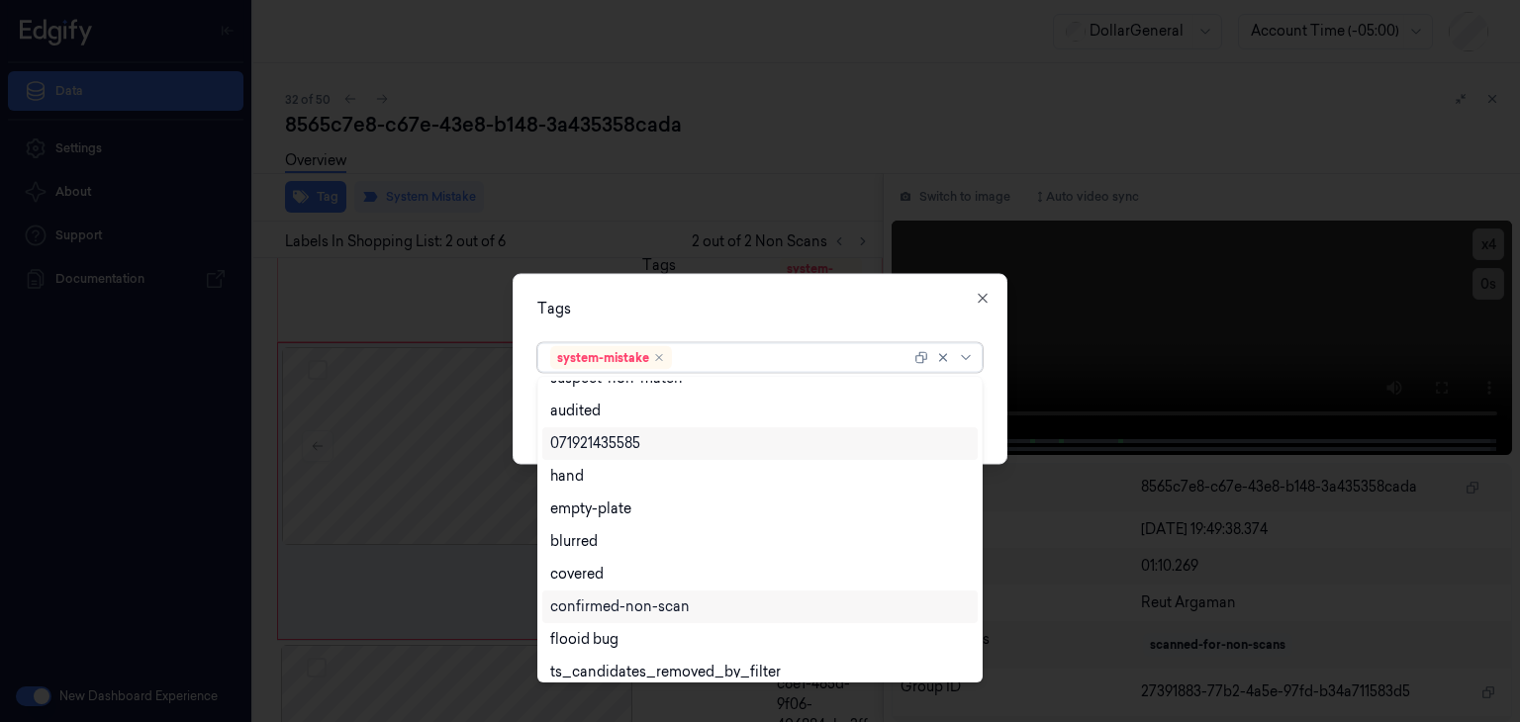
scroll to position [324, 0]
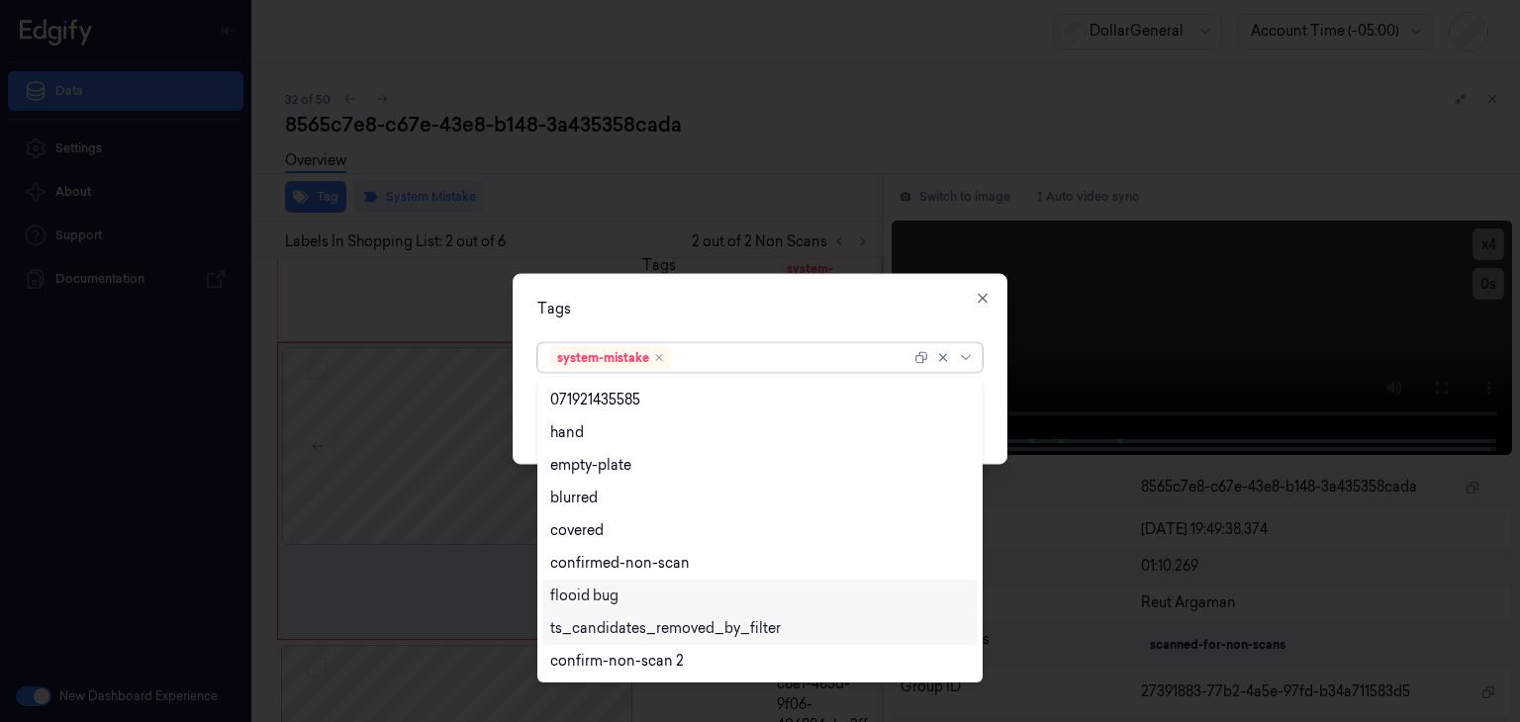
click at [621, 601] on div "flooid bug" at bounding box center [760, 596] width 420 height 21
click at [1002, 424] on div "Tags option flooid bug , selected. 23 results available. Use Up and Down to cho…" at bounding box center [760, 369] width 495 height 191
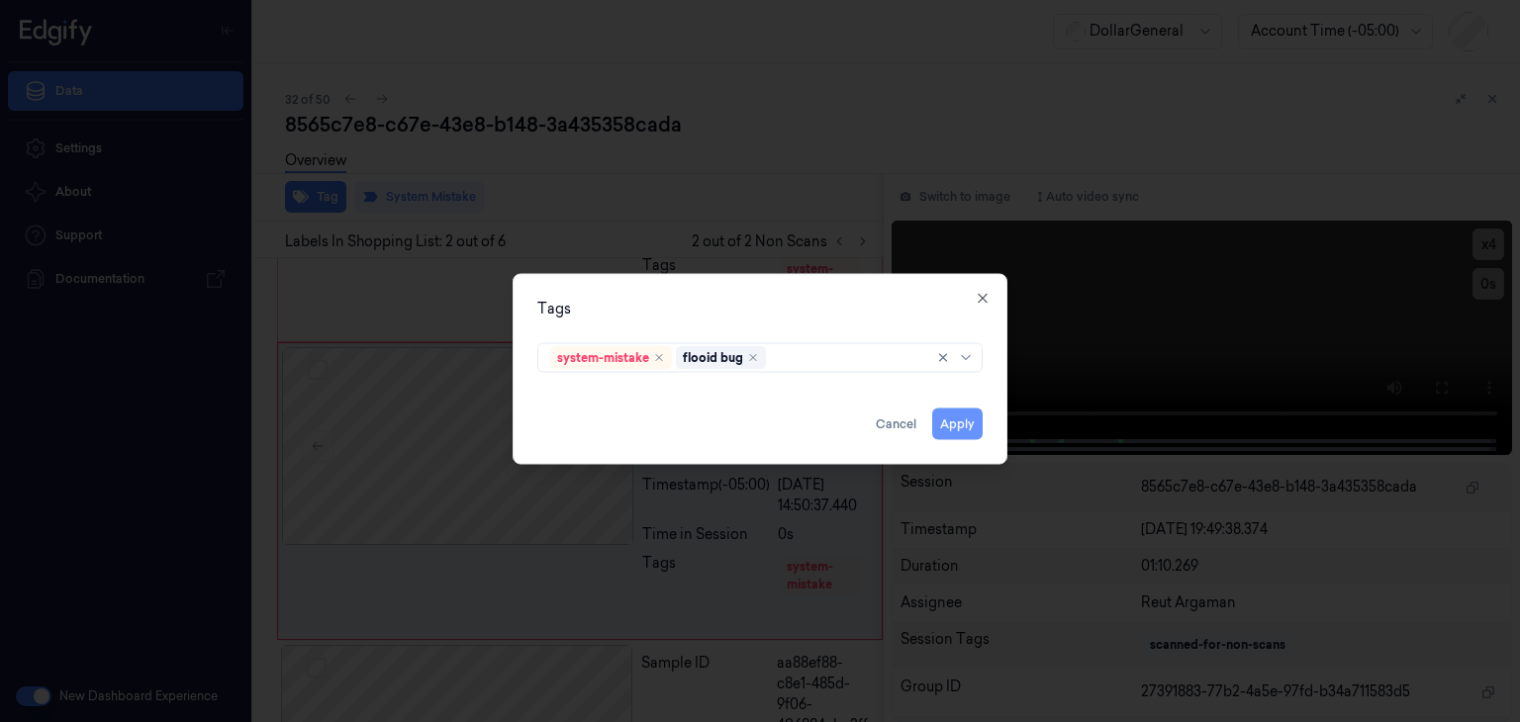
click at [945, 437] on button "Apply" at bounding box center [957, 425] width 50 height 32
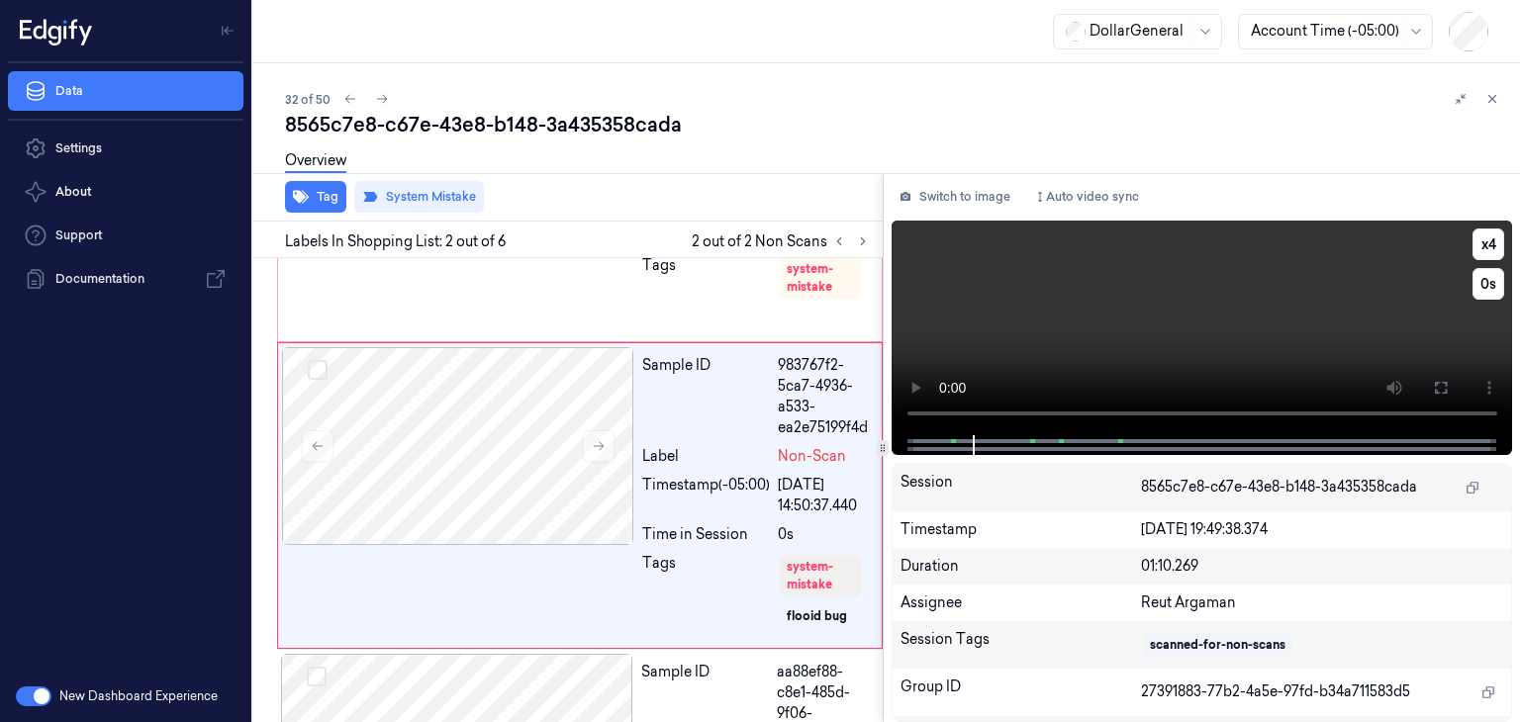
scroll to position [217, 0]
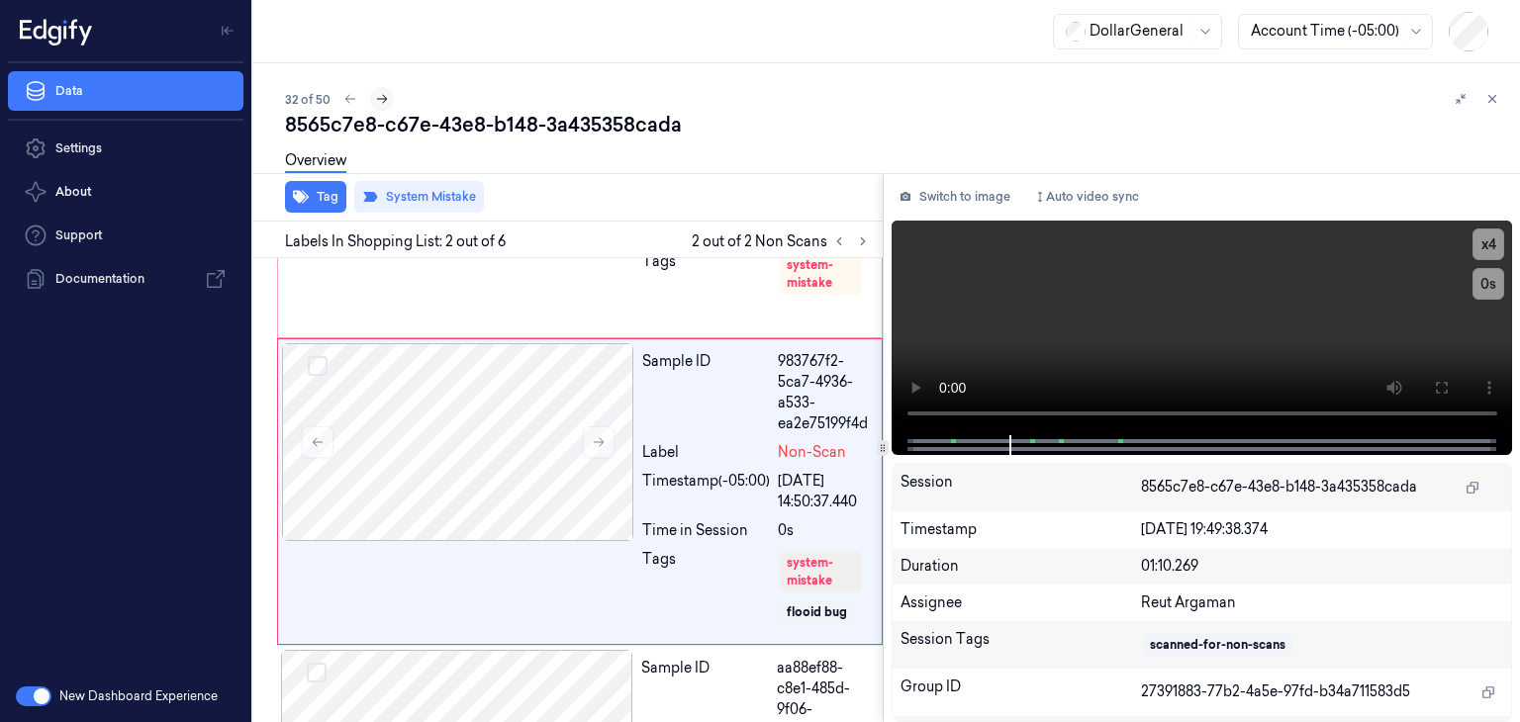
click at [375, 104] on icon at bounding box center [382, 99] width 14 height 14
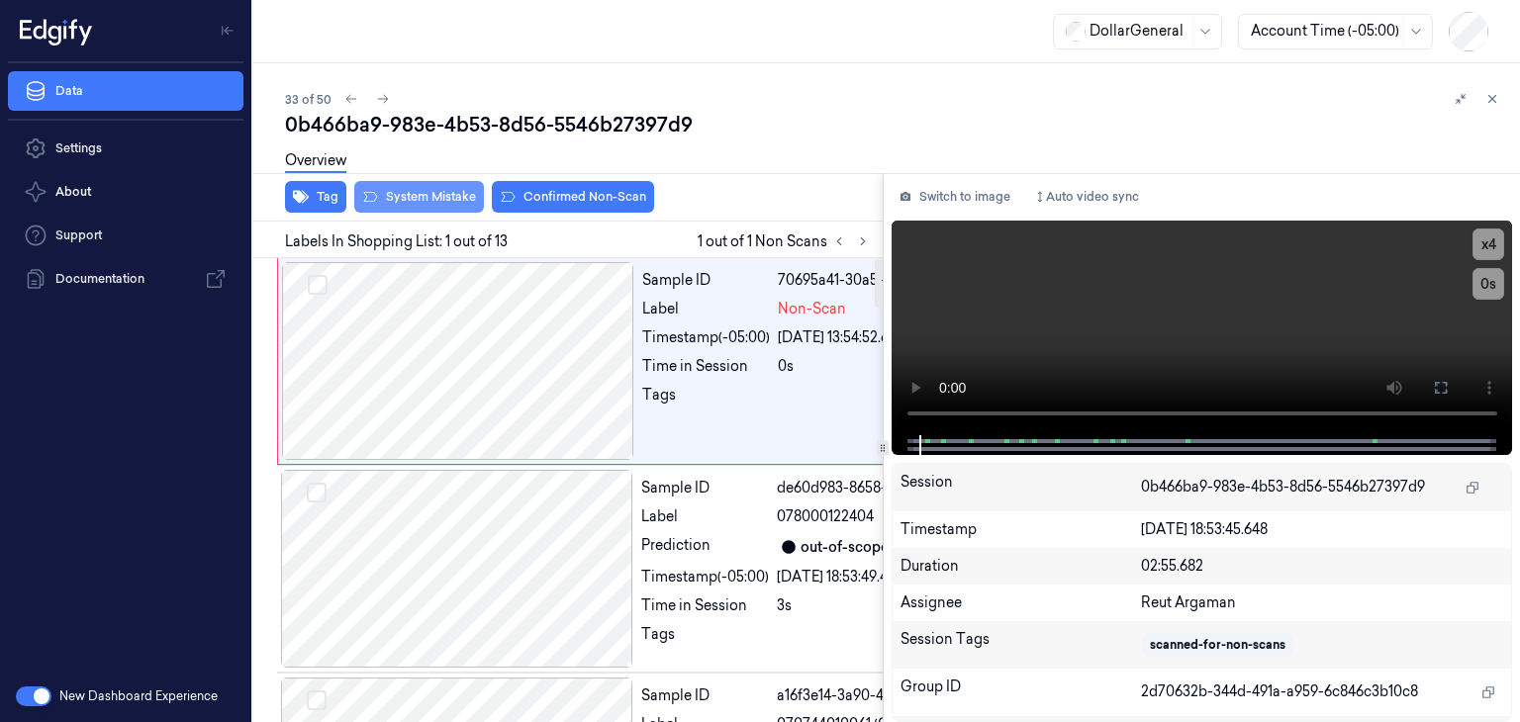
click at [435, 195] on button "System Mistake" at bounding box center [419, 197] width 130 height 32
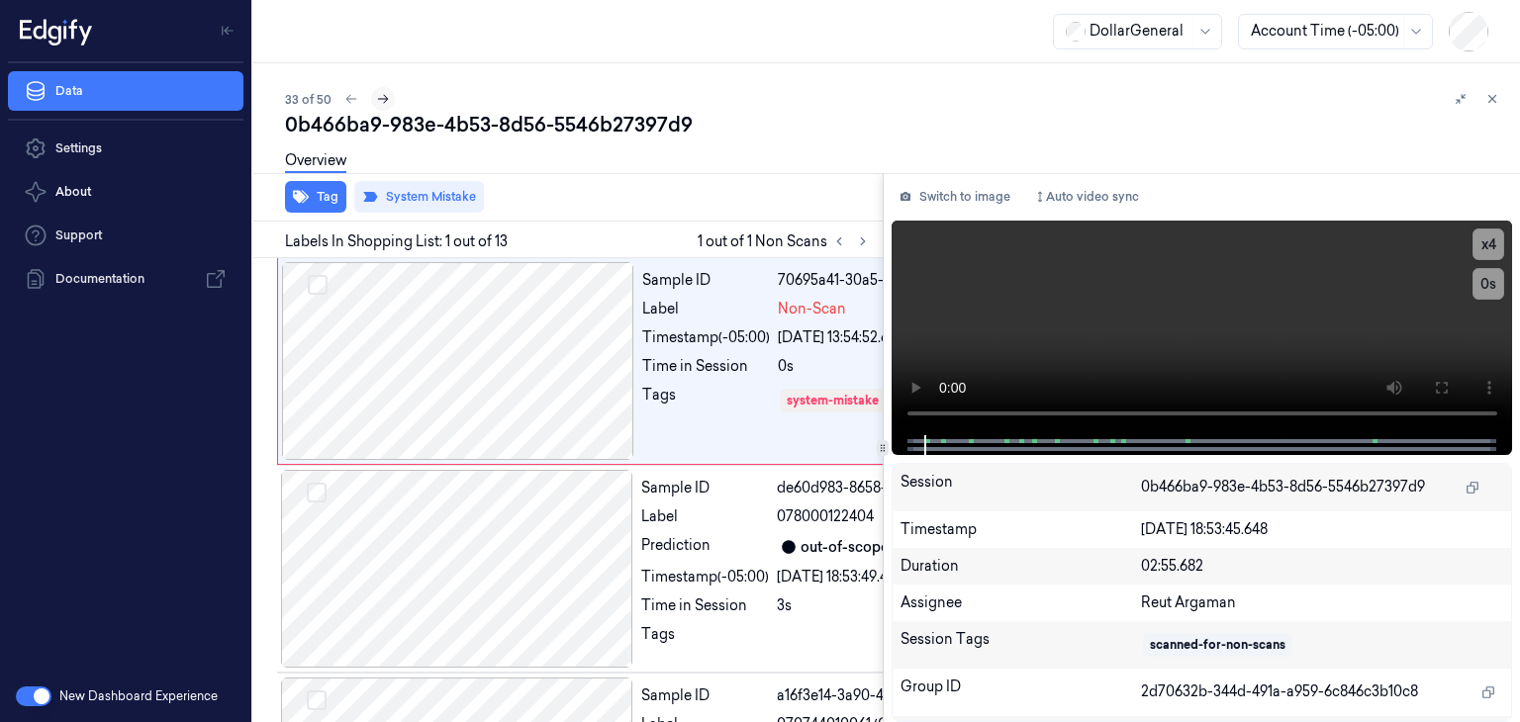
click at [381, 96] on icon at bounding box center [383, 99] width 14 height 14
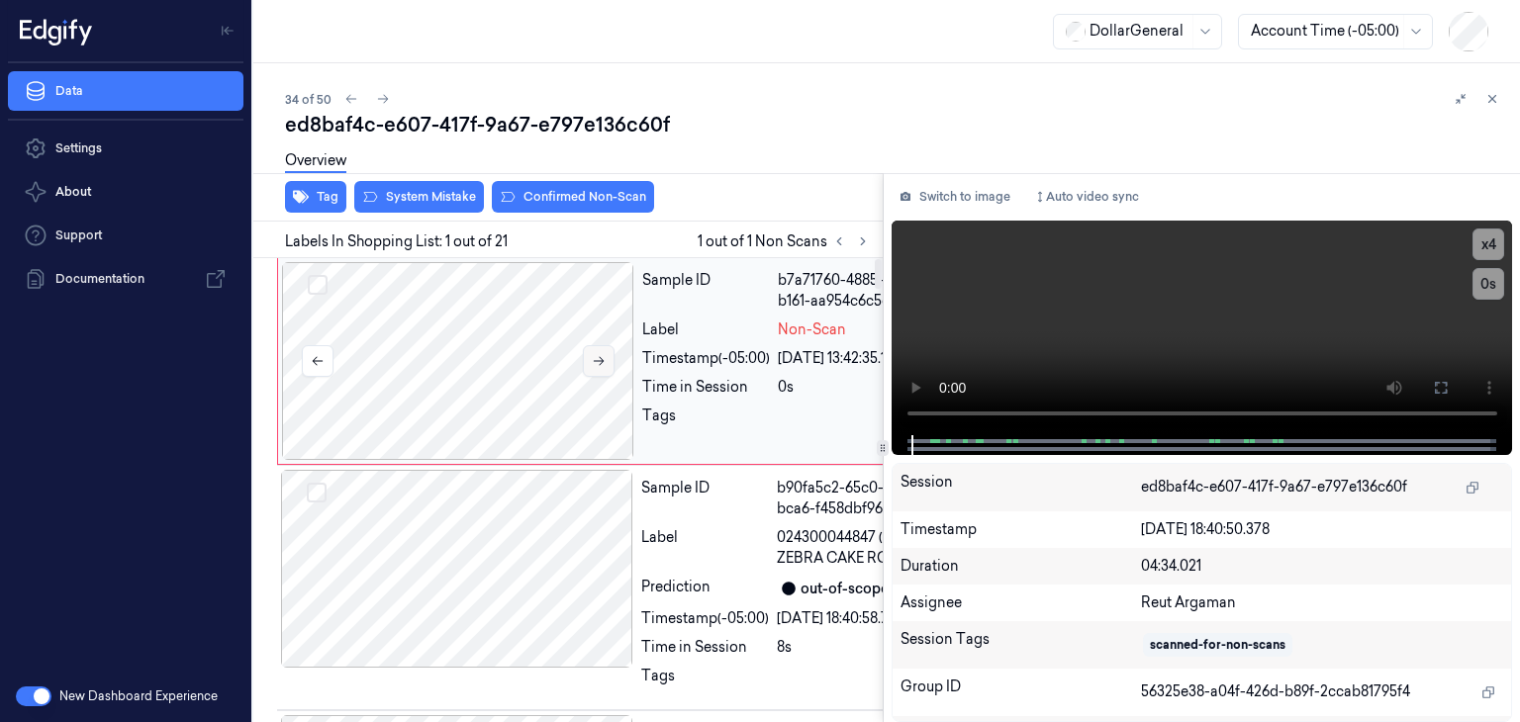
click at [604, 366] on icon at bounding box center [599, 361] width 14 height 14
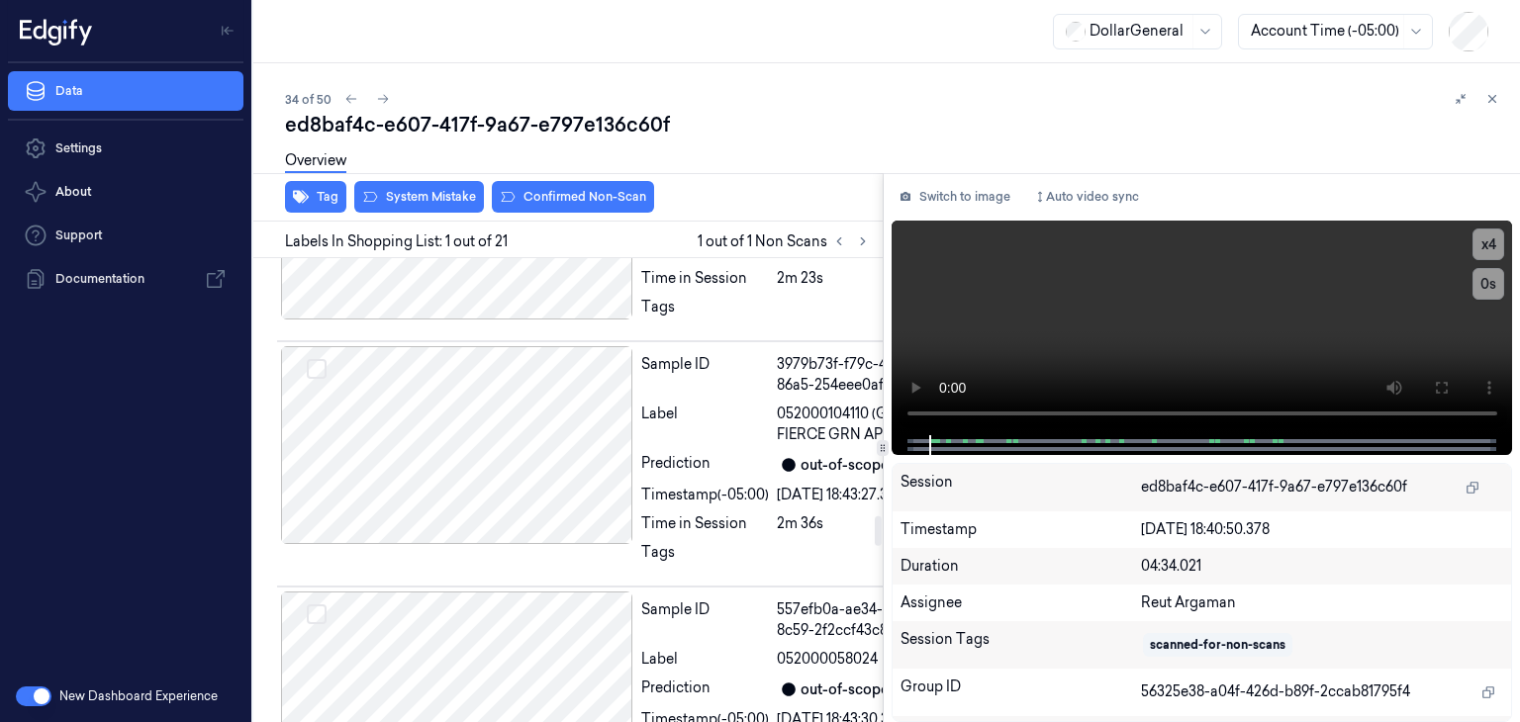
scroll to position [4058, 0]
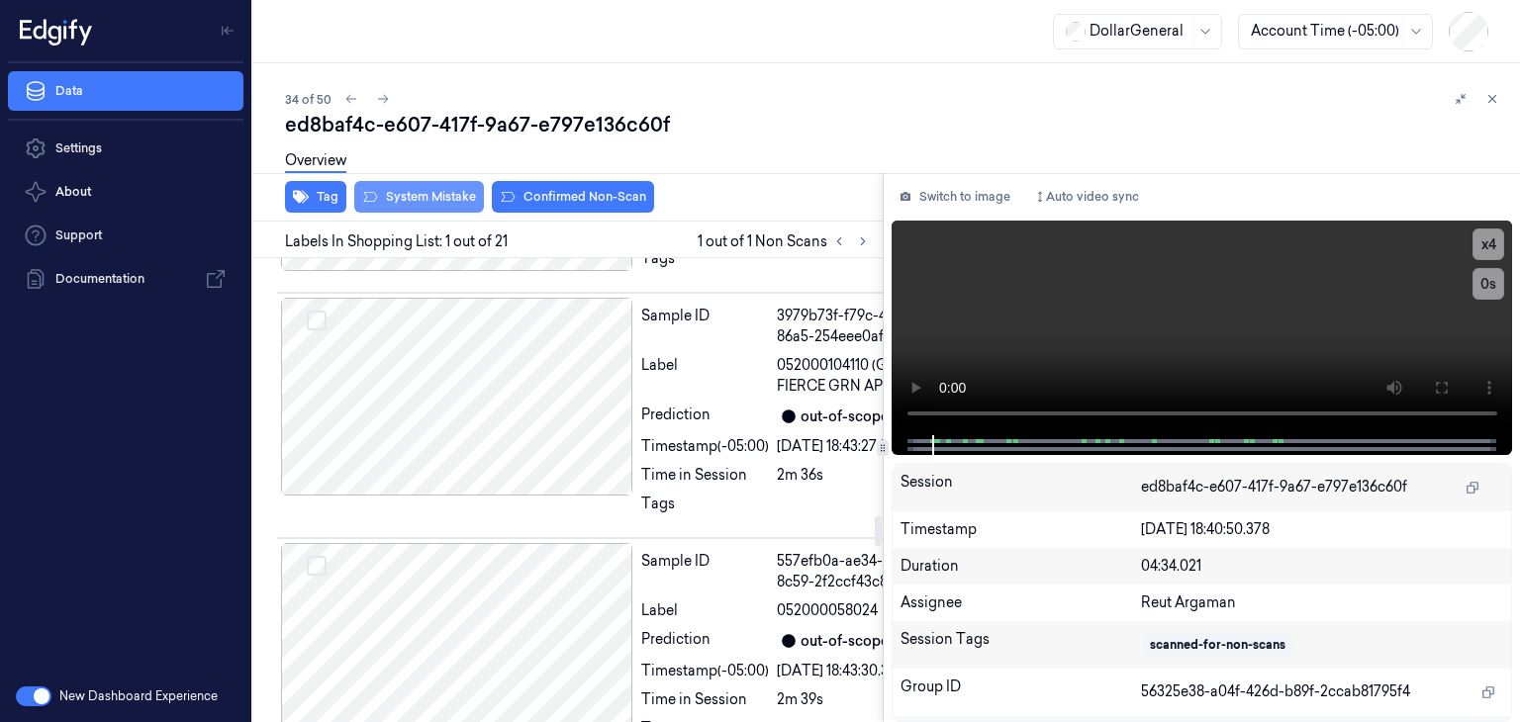
click at [443, 194] on button "System Mistake" at bounding box center [419, 197] width 130 height 32
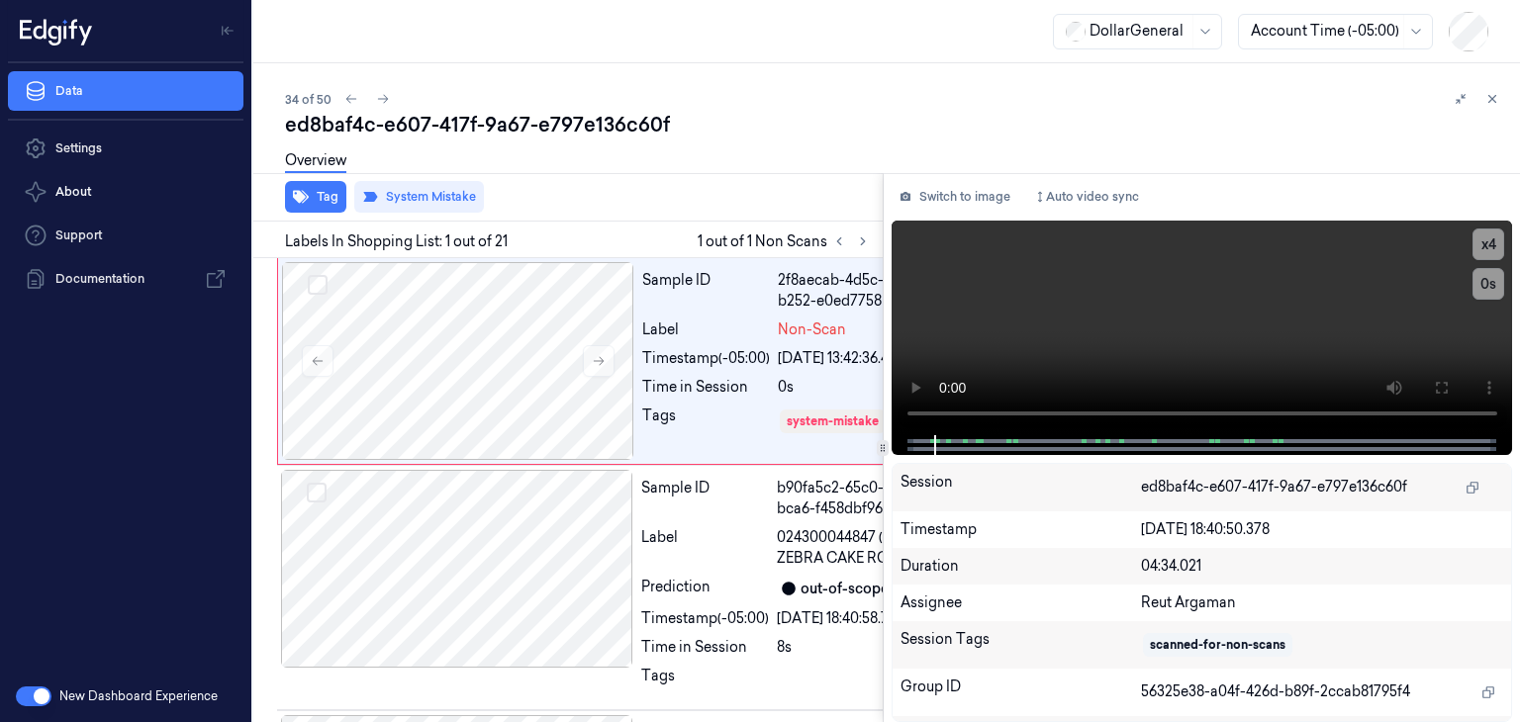
scroll to position [0, 0]
click at [376, 96] on icon at bounding box center [383, 99] width 14 height 14
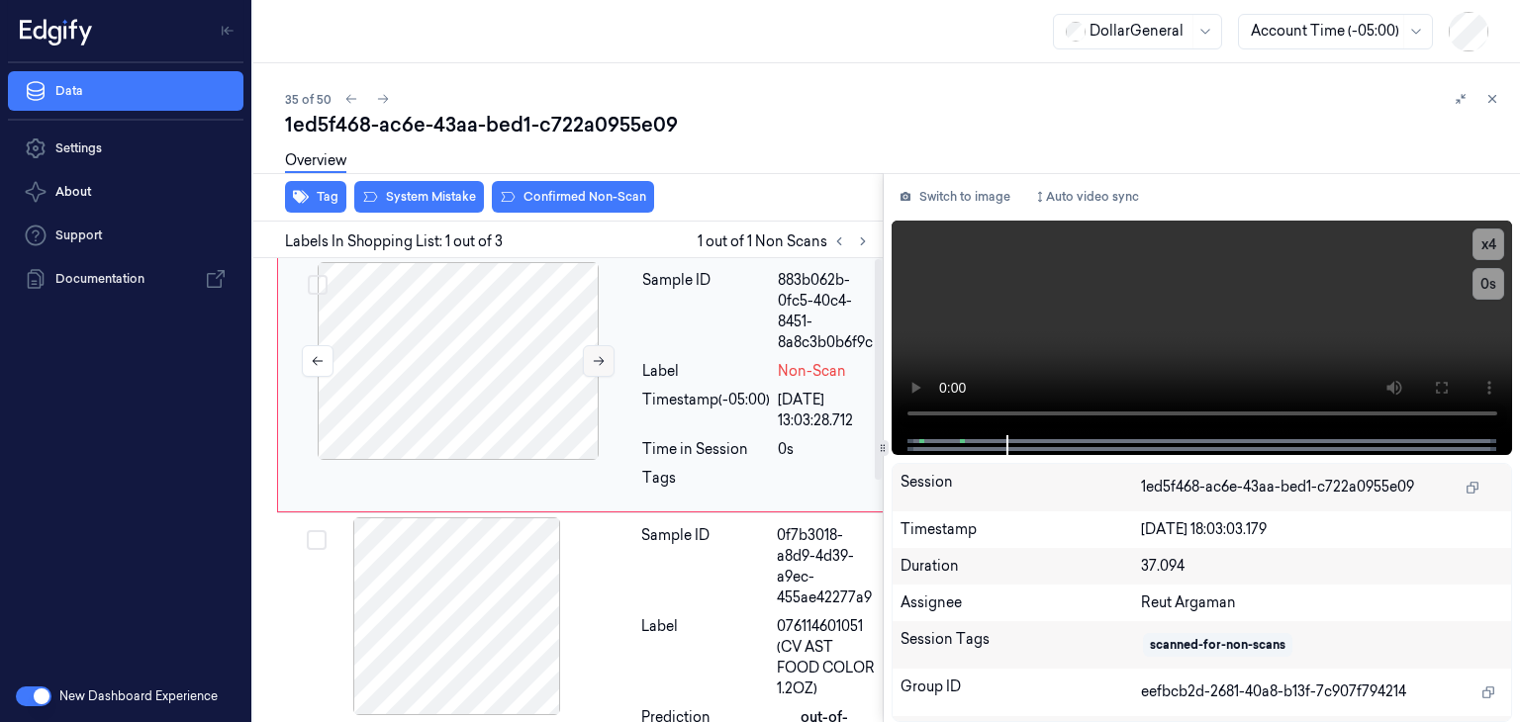
click at [583, 351] on button at bounding box center [599, 361] width 32 height 32
click at [433, 199] on button "System Mistake" at bounding box center [419, 197] width 130 height 32
click at [313, 199] on button "Tag" at bounding box center [315, 197] width 61 height 32
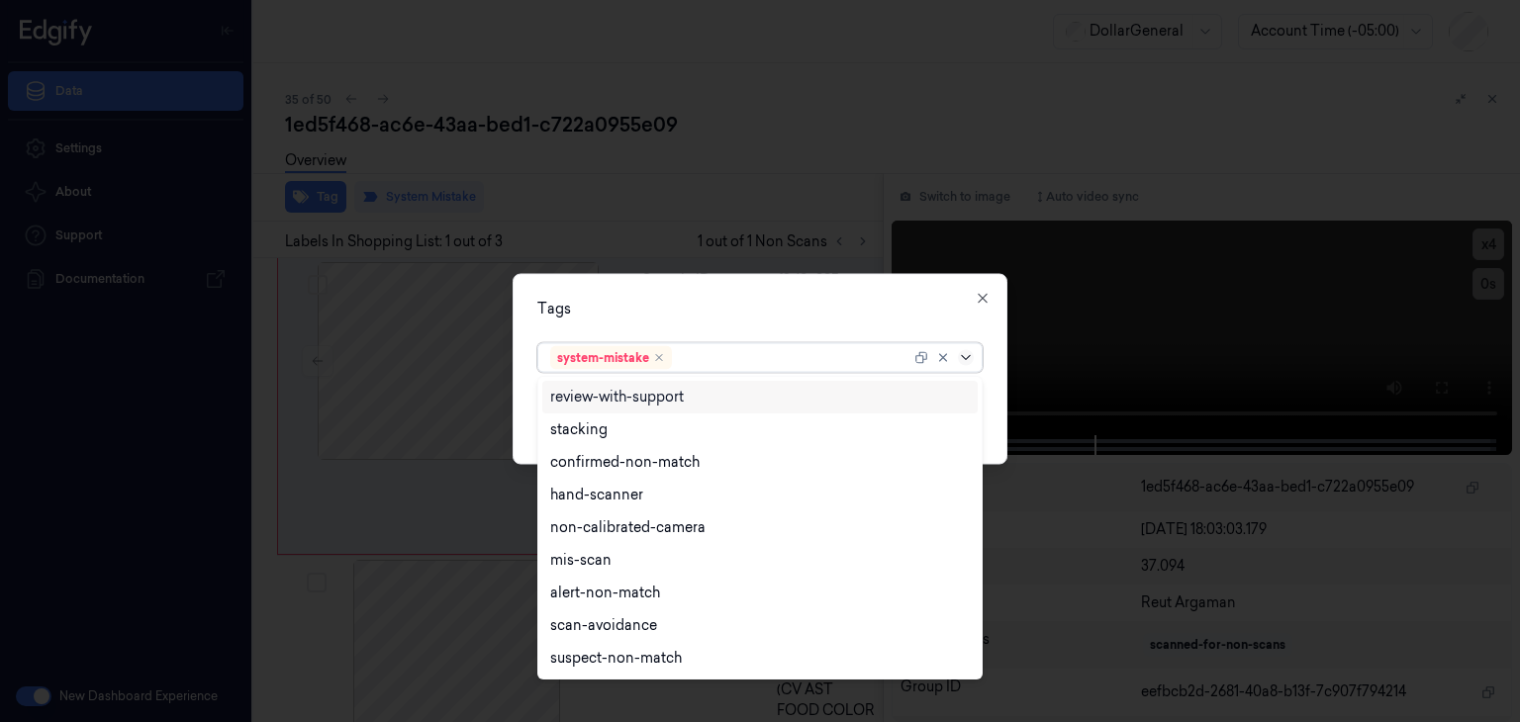
click at [968, 360] on icon at bounding box center [966, 358] width 16 height 16
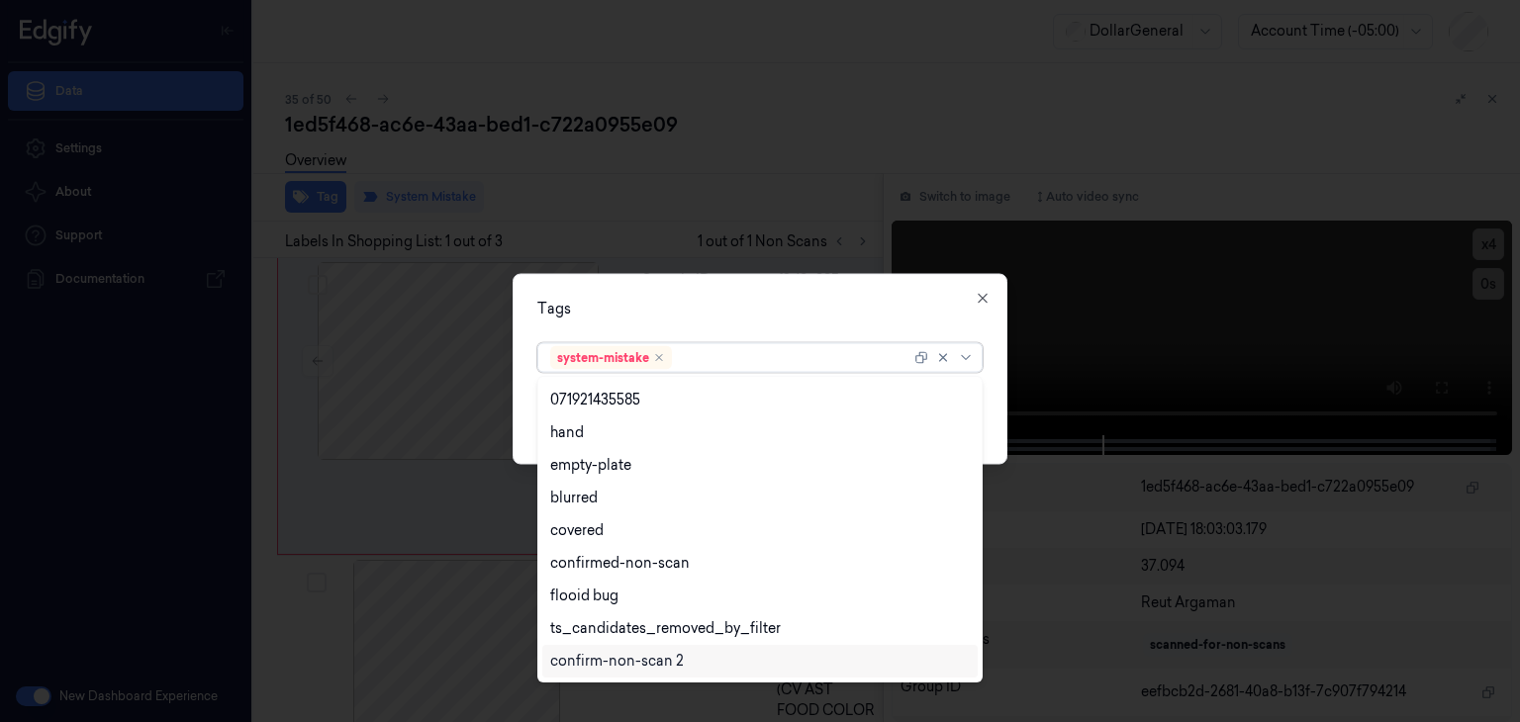
scroll to position [487, 0]
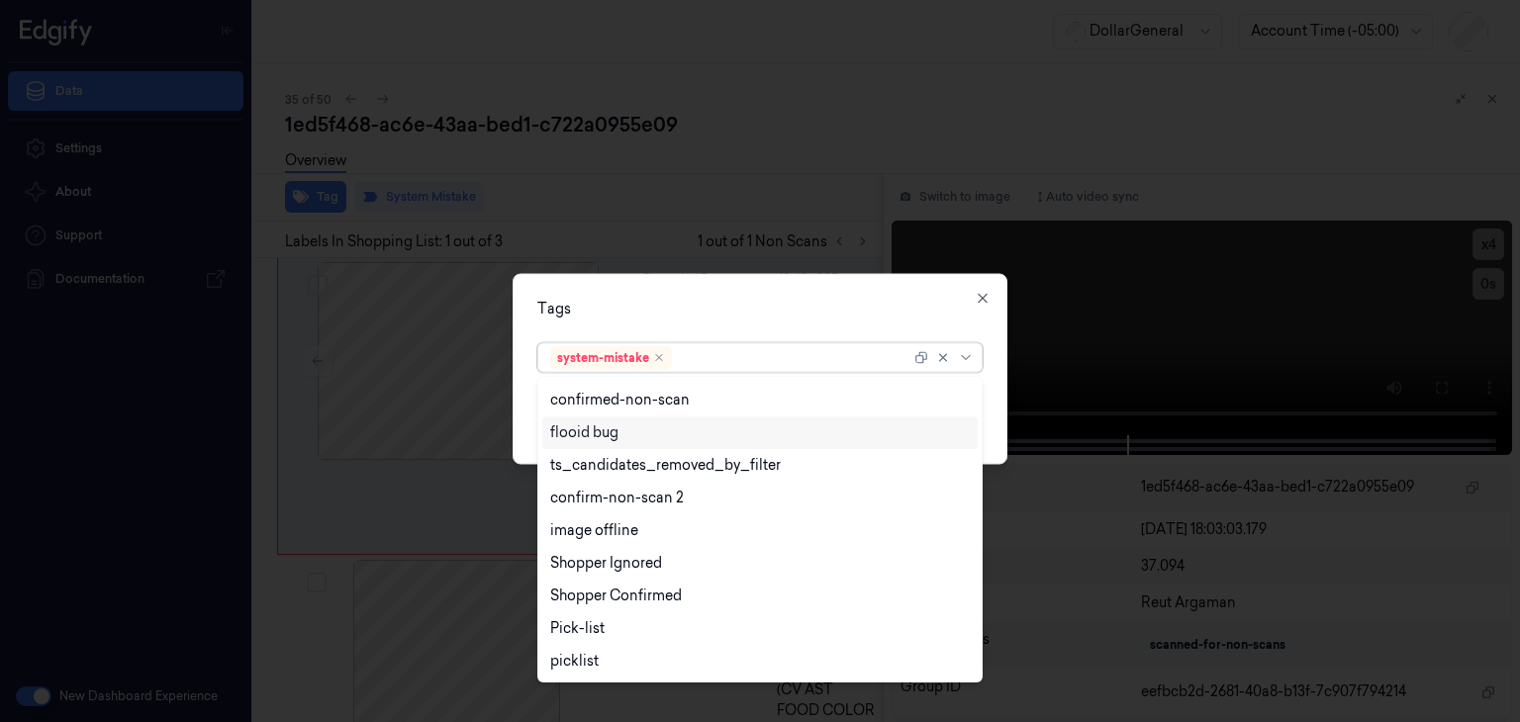
click at [653, 440] on div "flooid bug" at bounding box center [760, 433] width 420 height 21
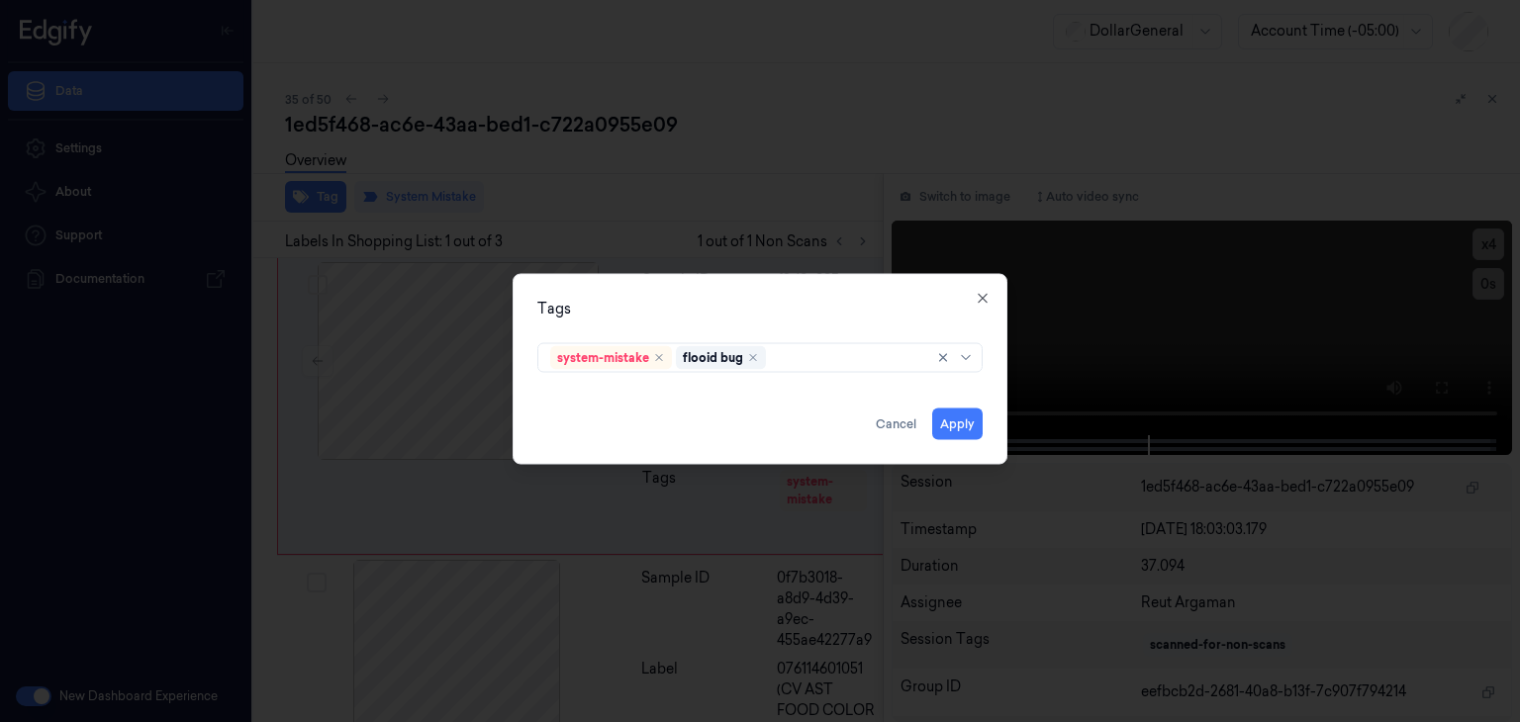
click at [993, 416] on div "Tags system-mistake flooid bug Apply Cancel Close" at bounding box center [760, 369] width 495 height 191
click at [975, 423] on button "Apply" at bounding box center [957, 425] width 50 height 32
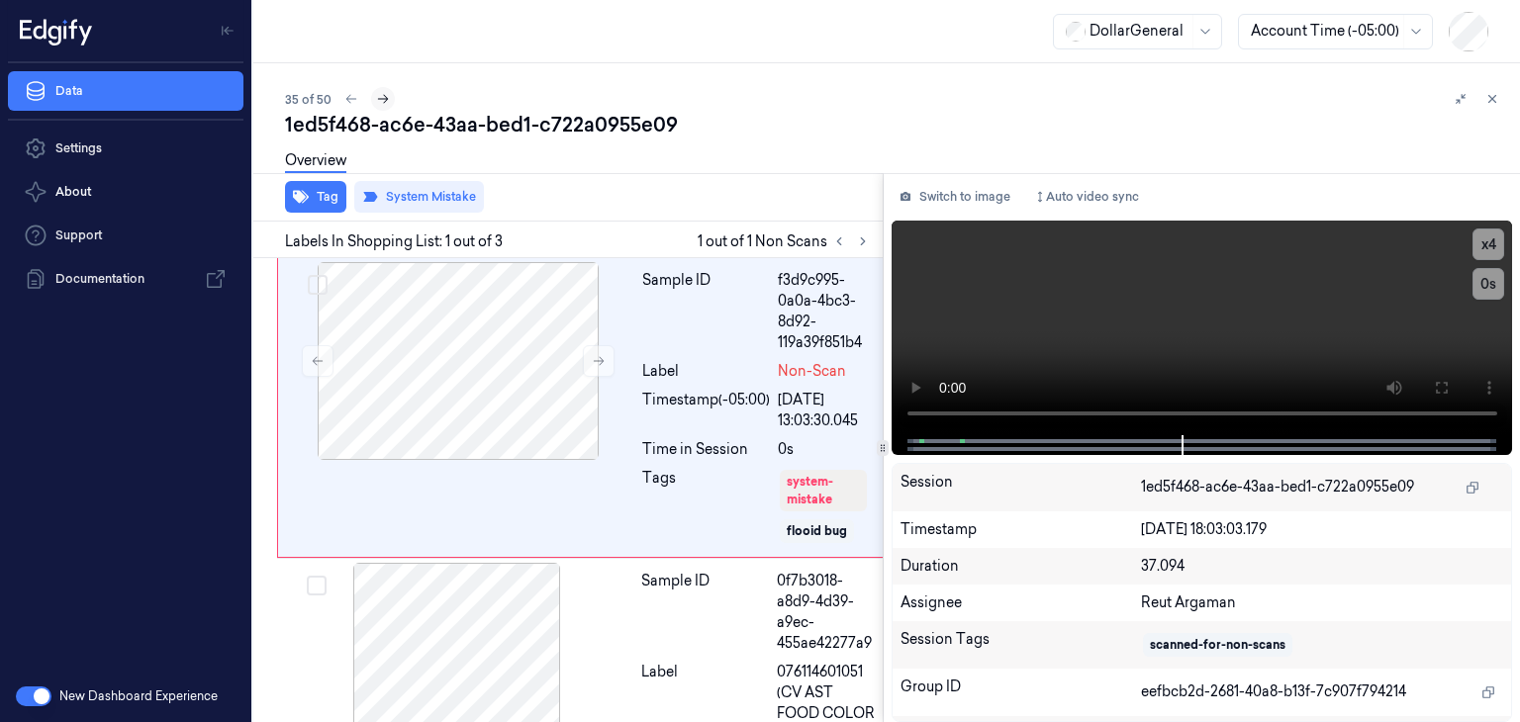
click at [388, 96] on button at bounding box center [383, 99] width 24 height 24
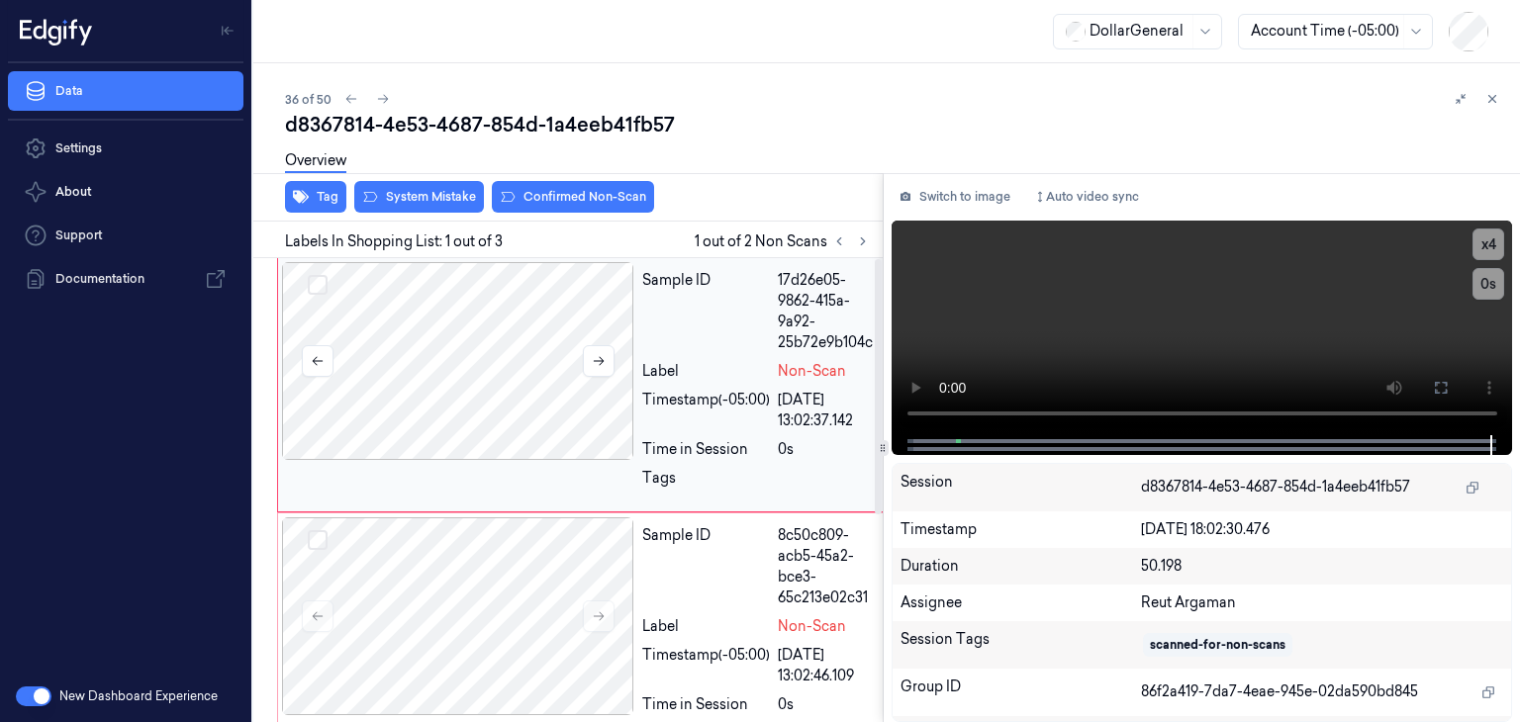
click at [516, 347] on div at bounding box center [458, 361] width 352 height 198
click at [600, 368] on button at bounding box center [599, 361] width 32 height 32
click at [1117, 334] on video at bounding box center [1203, 328] width 622 height 215
click at [405, 193] on button "System Mistake" at bounding box center [419, 197] width 130 height 32
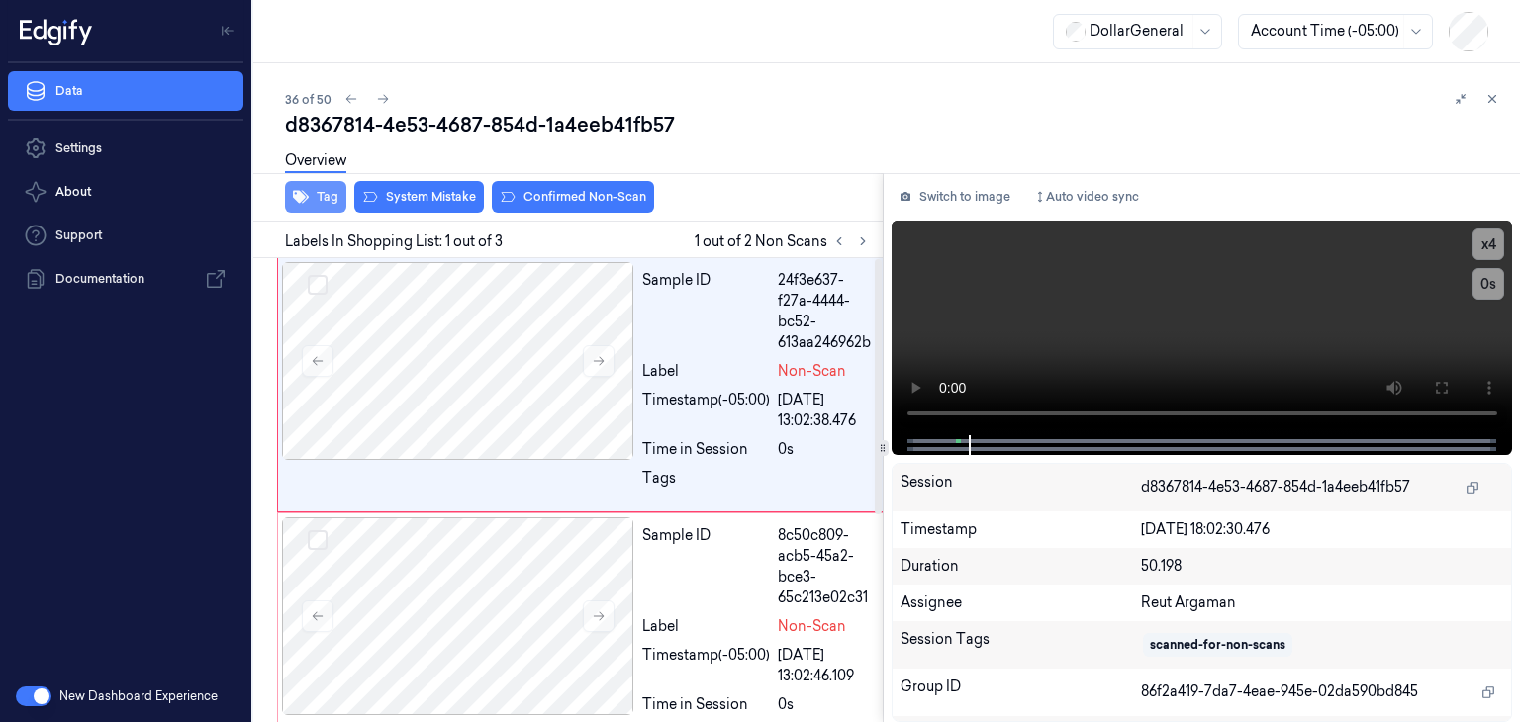
click at [309, 199] on button "Tag" at bounding box center [315, 197] width 61 height 32
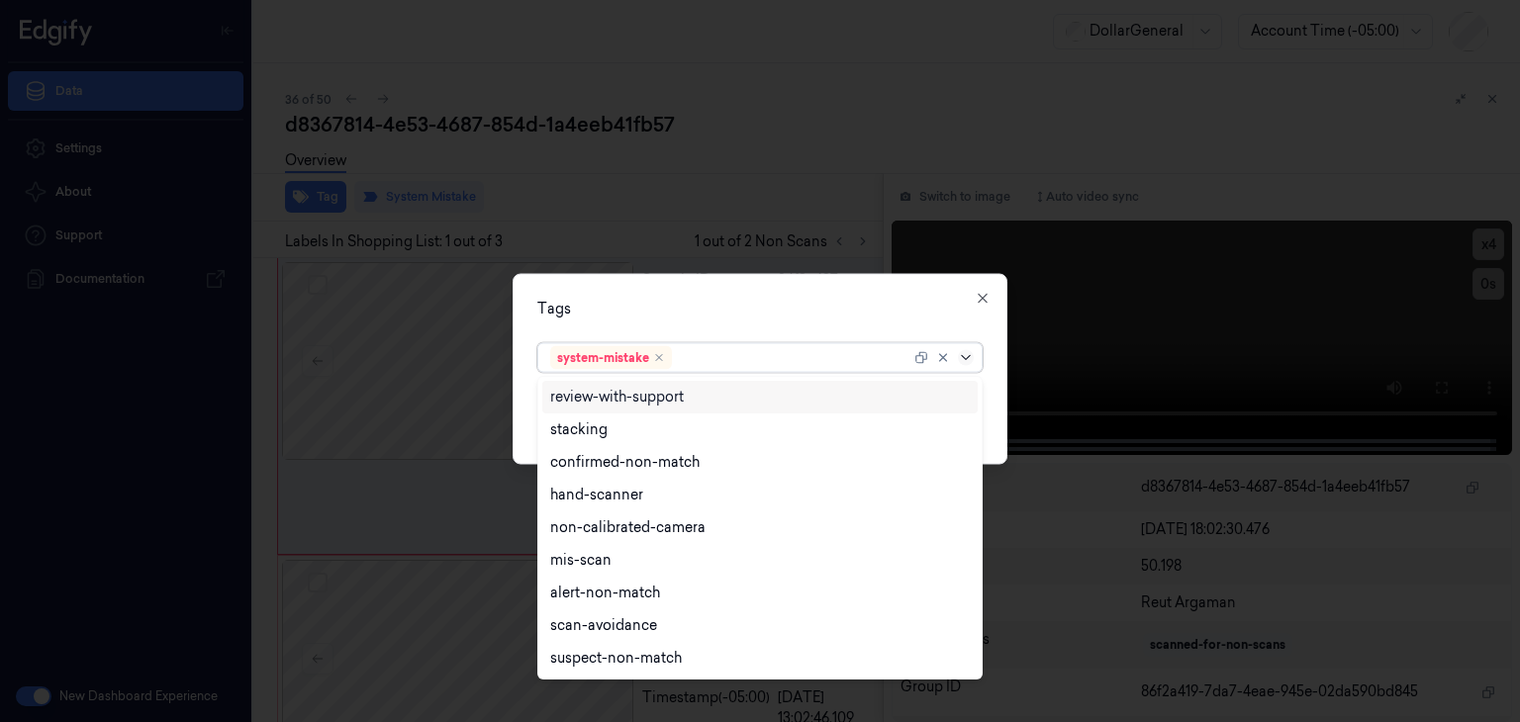
click at [966, 363] on icon at bounding box center [966, 358] width 16 height 16
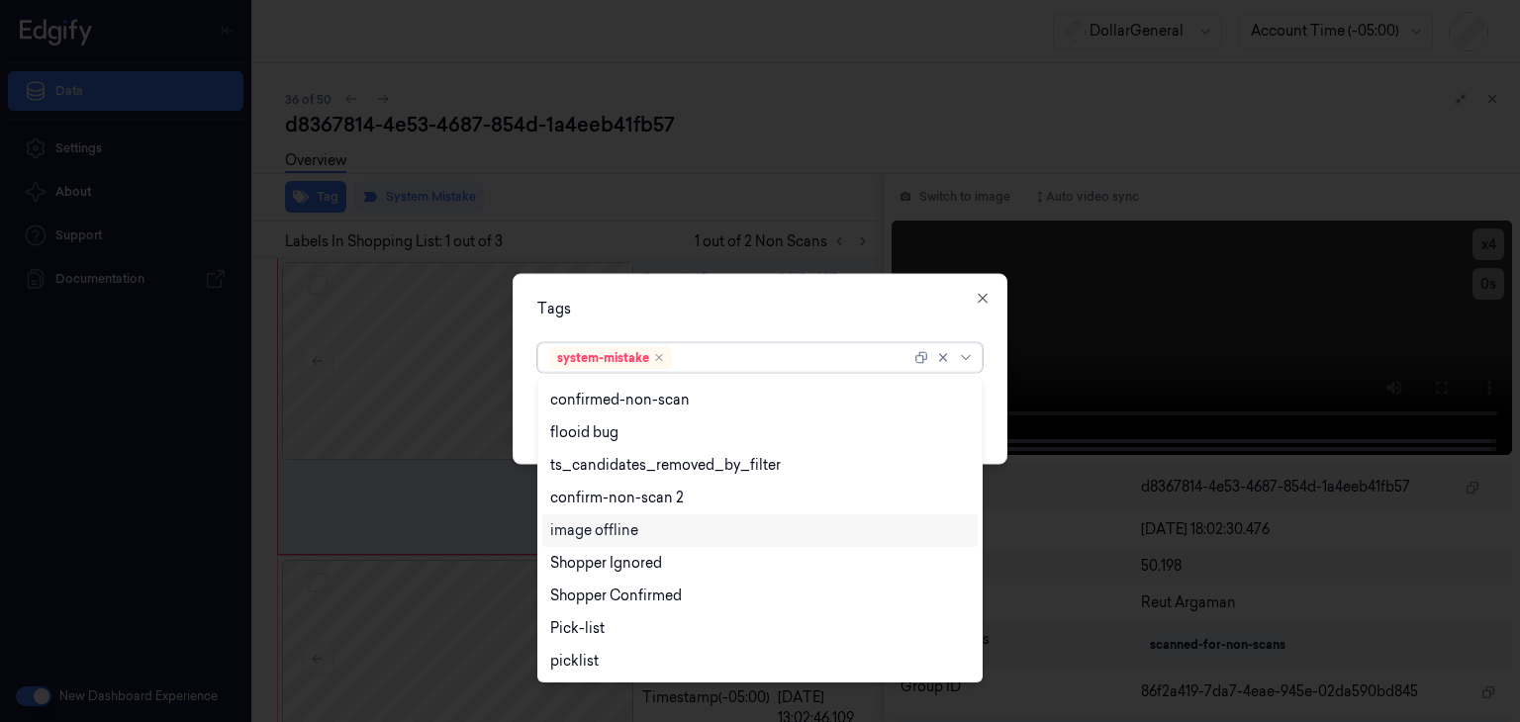
click at [675, 542] on div "image offline" at bounding box center [759, 531] width 435 height 33
click at [768, 359] on icon "Remove ,image offline" at bounding box center [769, 358] width 12 height 12
click at [661, 438] on div "flooid bug" at bounding box center [760, 433] width 420 height 21
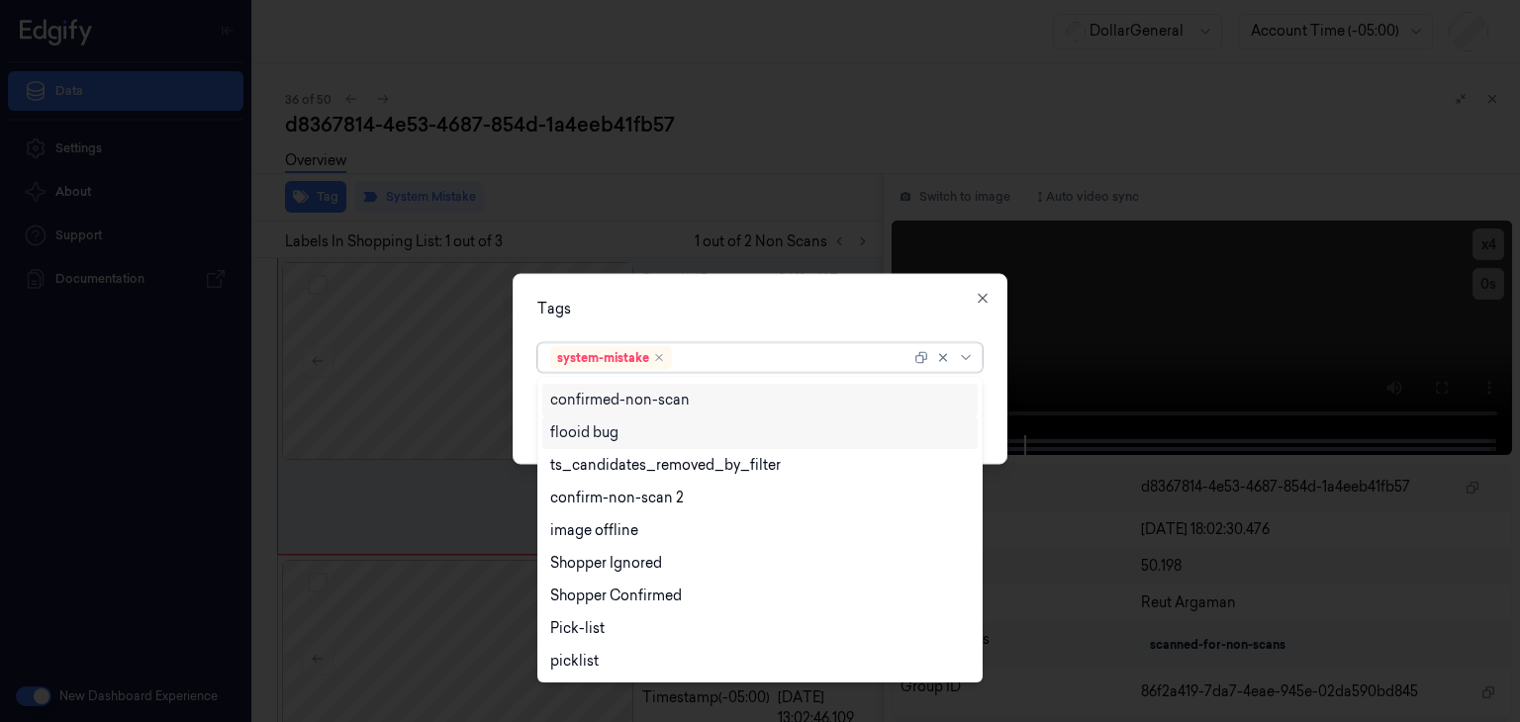
scroll to position [454, 0]
click at [997, 418] on div "Tags option flooid bug , selected. 23 results available. Use Up and Down to cho…" at bounding box center [760, 369] width 495 height 191
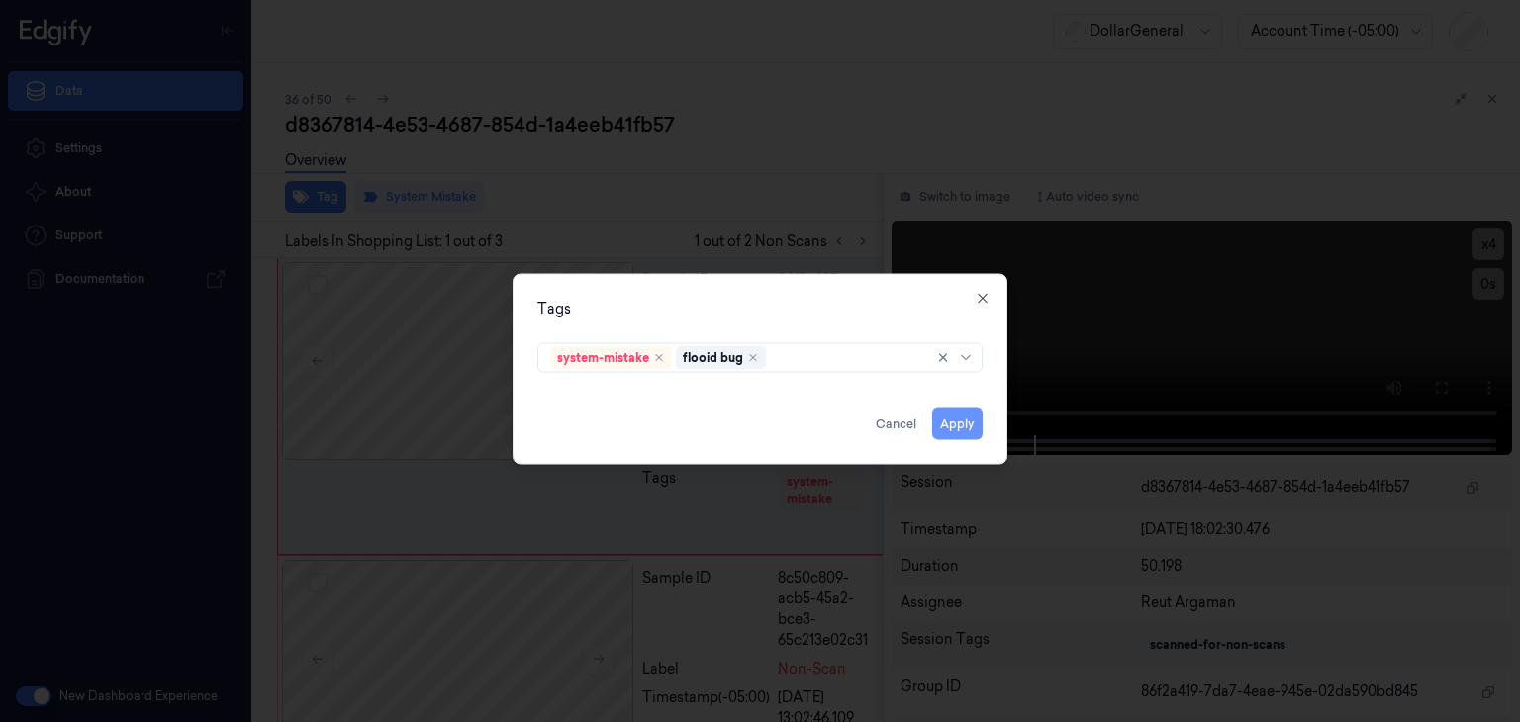
click at [971, 429] on button "Apply" at bounding box center [957, 425] width 50 height 32
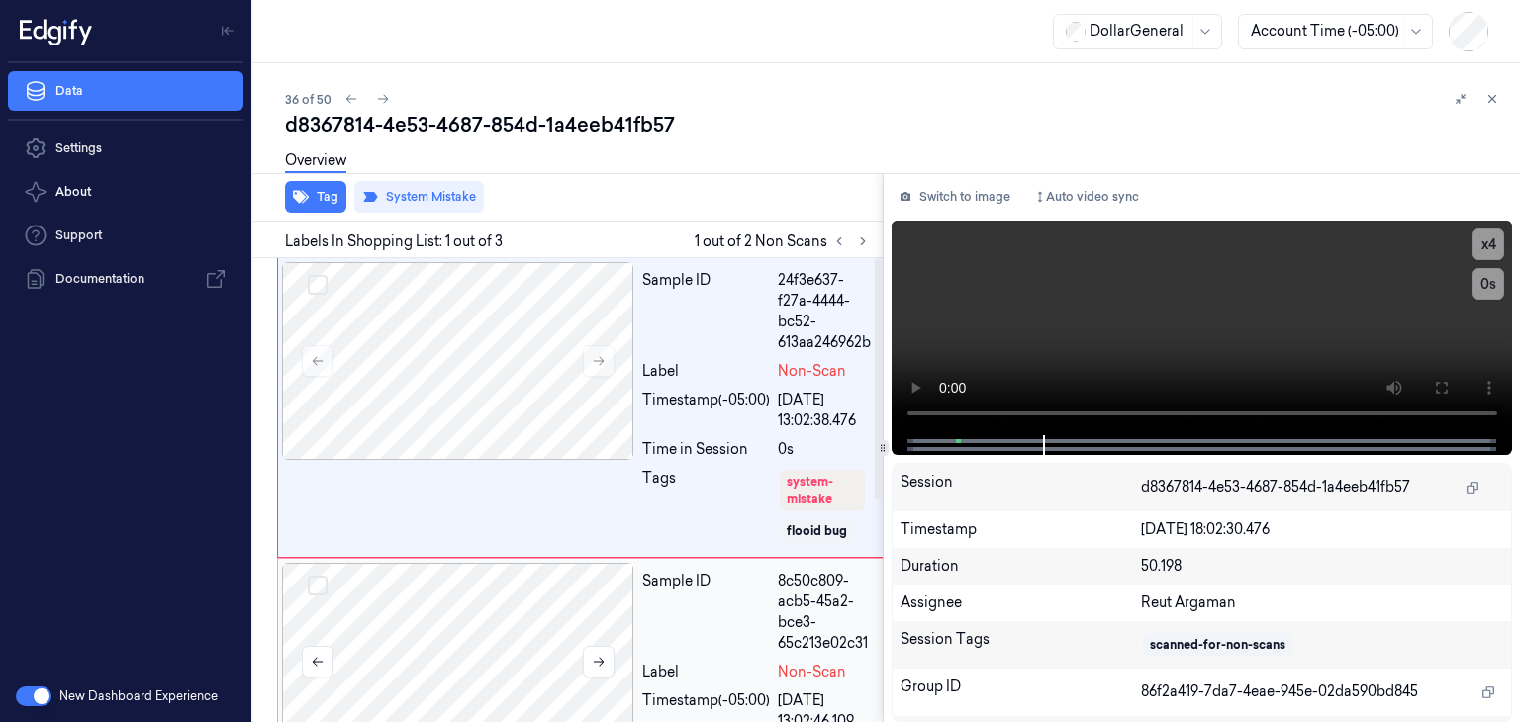
click at [574, 612] on div at bounding box center [458, 662] width 352 height 198
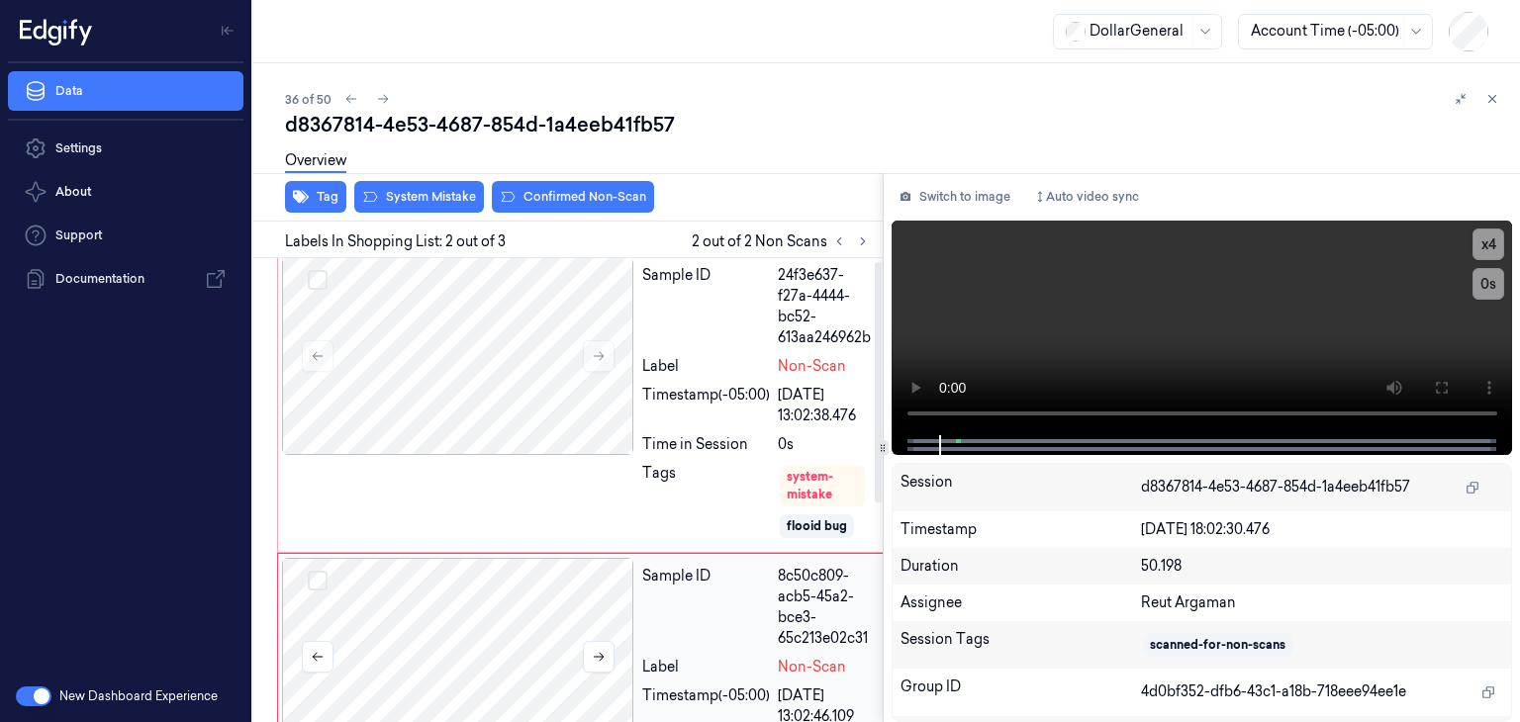
scroll to position [0, 0]
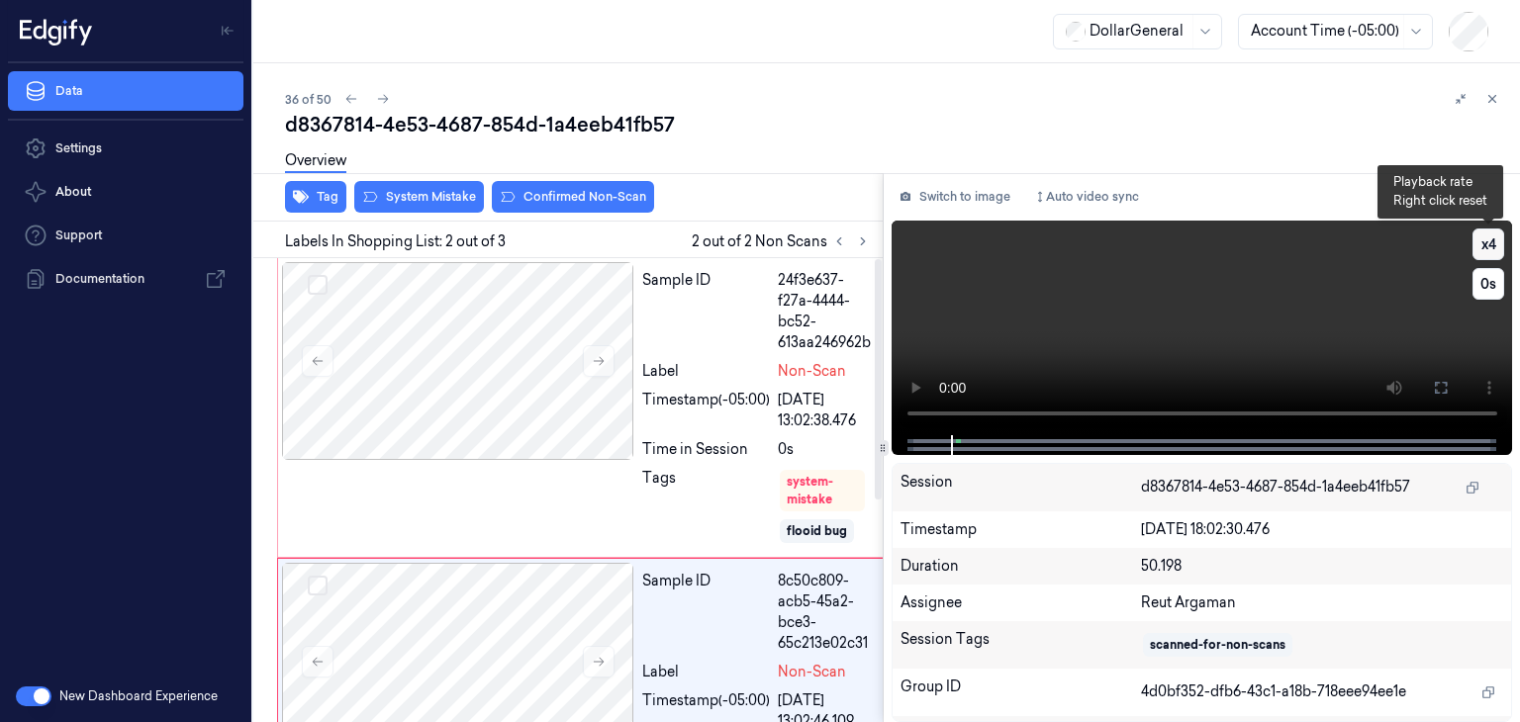
click at [1483, 249] on button "x 4" at bounding box center [1489, 245] width 32 height 32
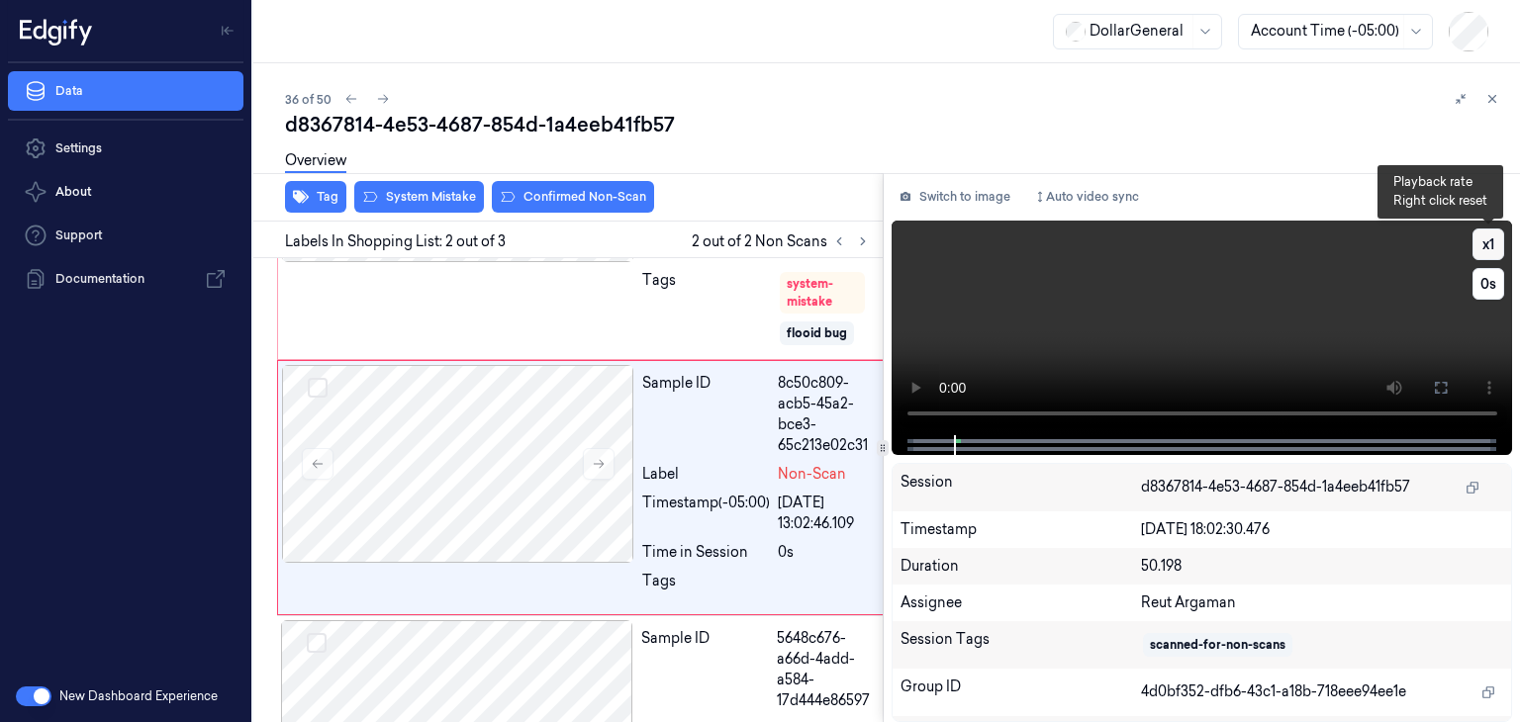
click at [1483, 249] on button "x 1" at bounding box center [1489, 245] width 32 height 32
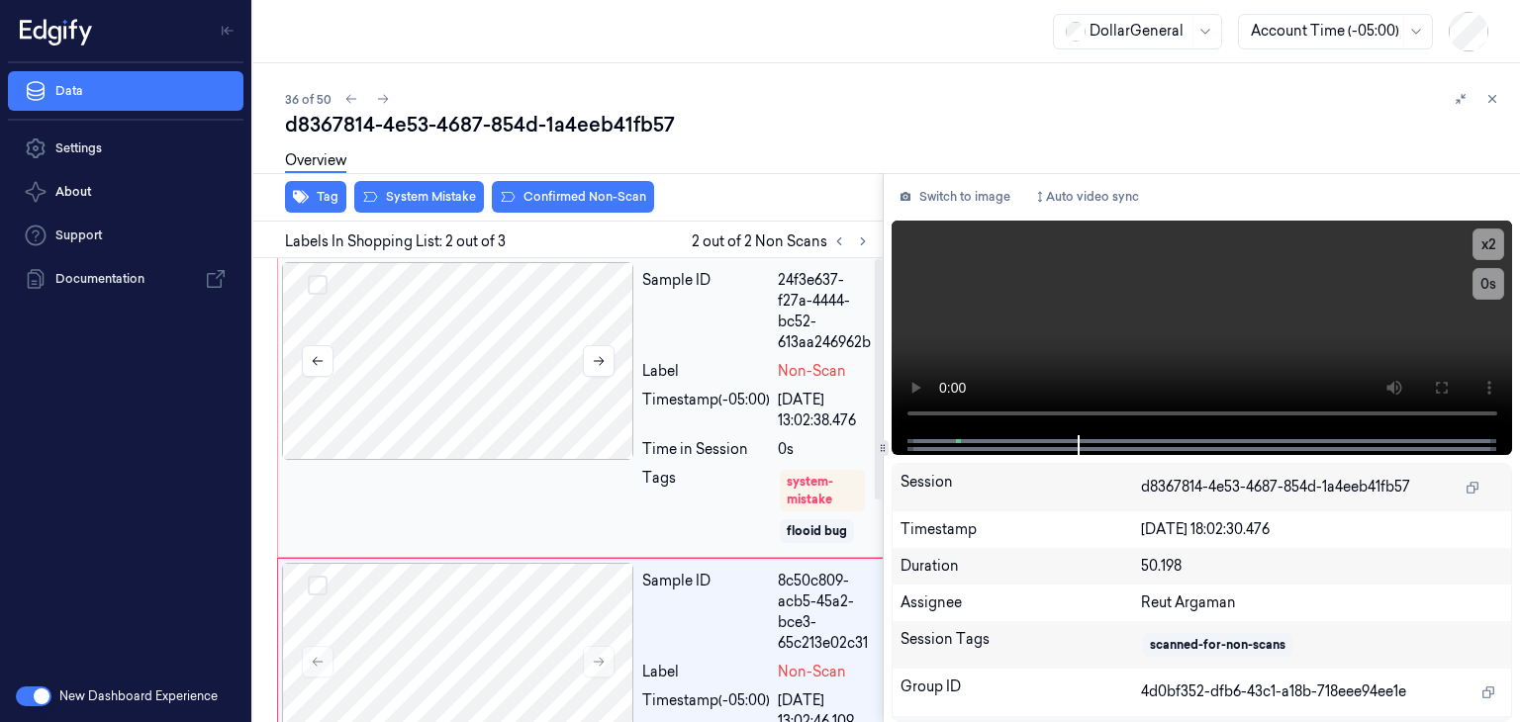
click at [508, 392] on div at bounding box center [458, 361] width 352 height 198
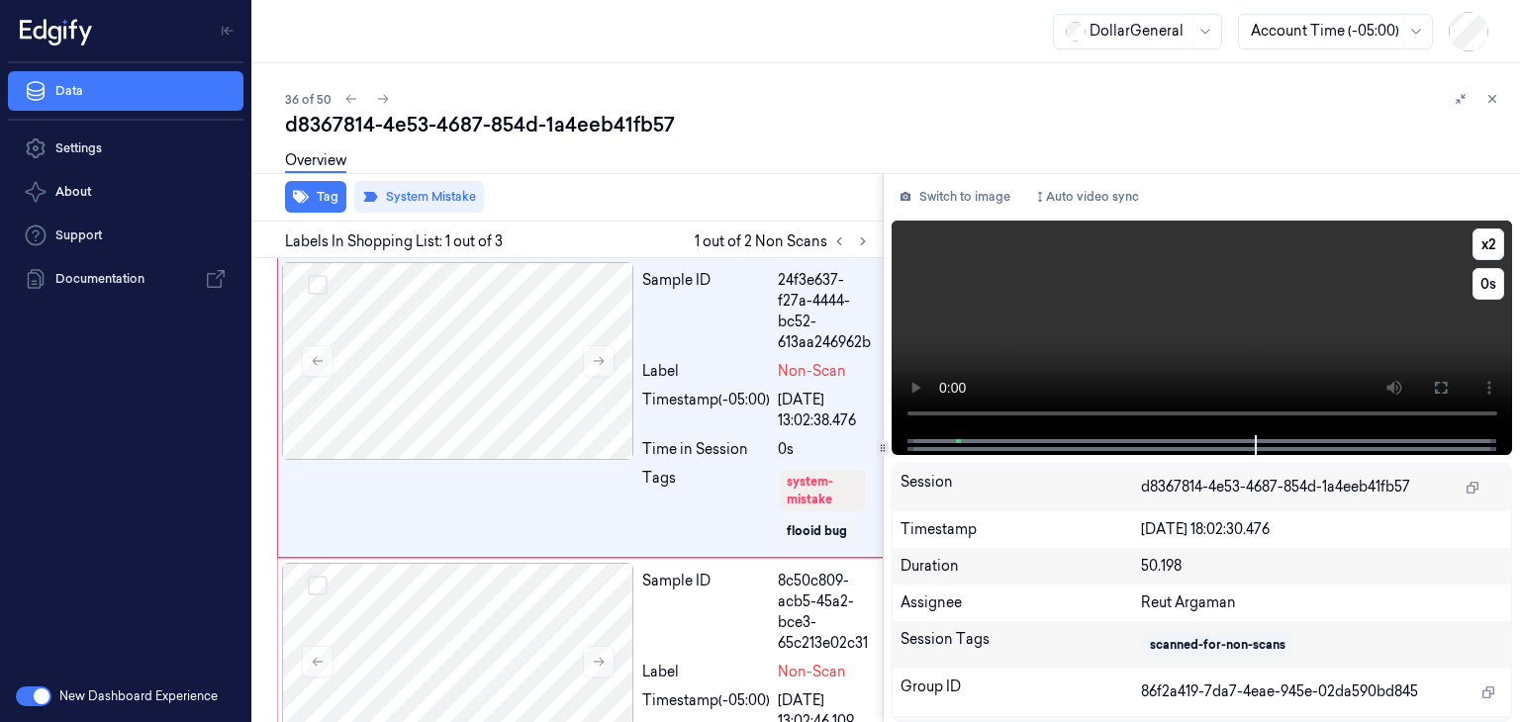
click at [1141, 328] on video at bounding box center [1203, 328] width 622 height 215
click at [481, 357] on div at bounding box center [458, 361] width 352 height 198
click at [427, 193] on button "System Mistake" at bounding box center [419, 197] width 130 height 32
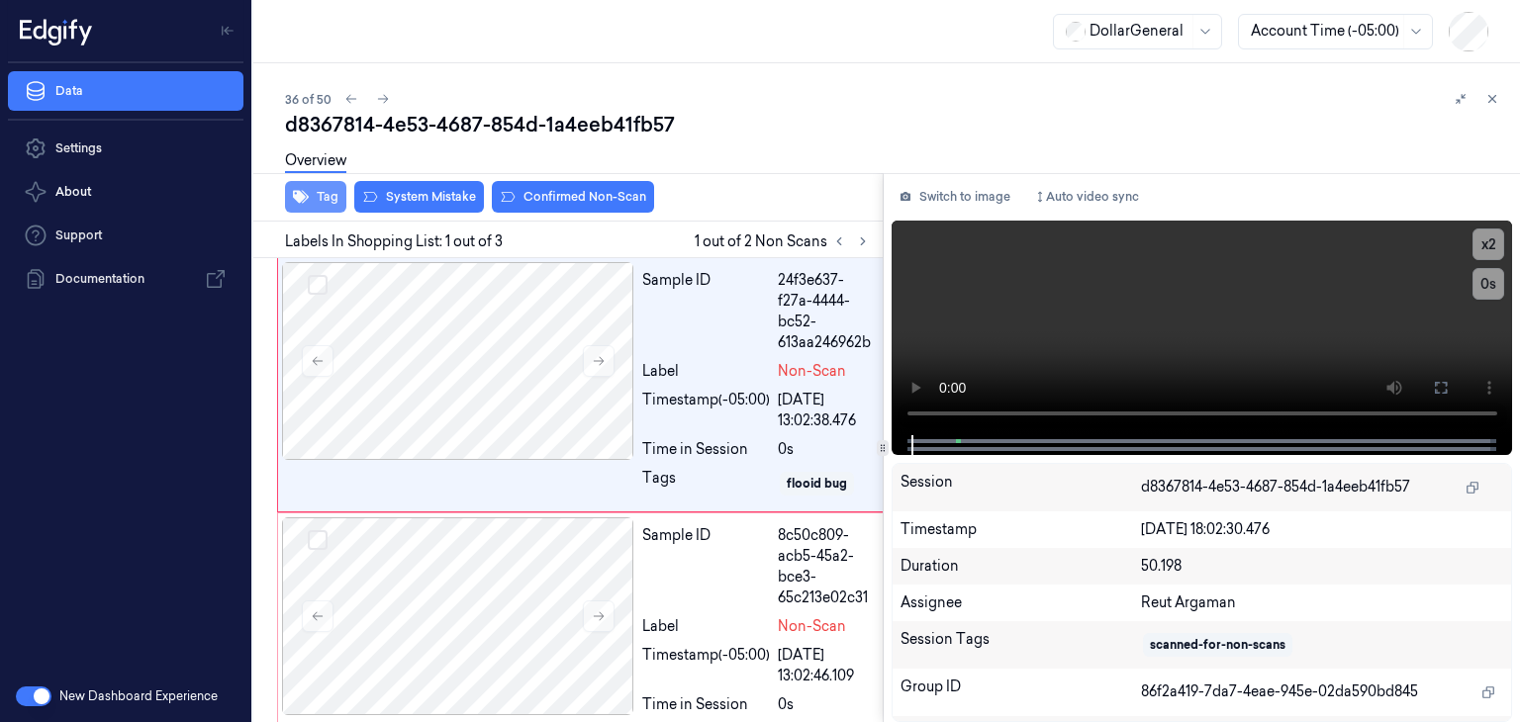
click at [331, 203] on button "Tag" at bounding box center [315, 197] width 61 height 32
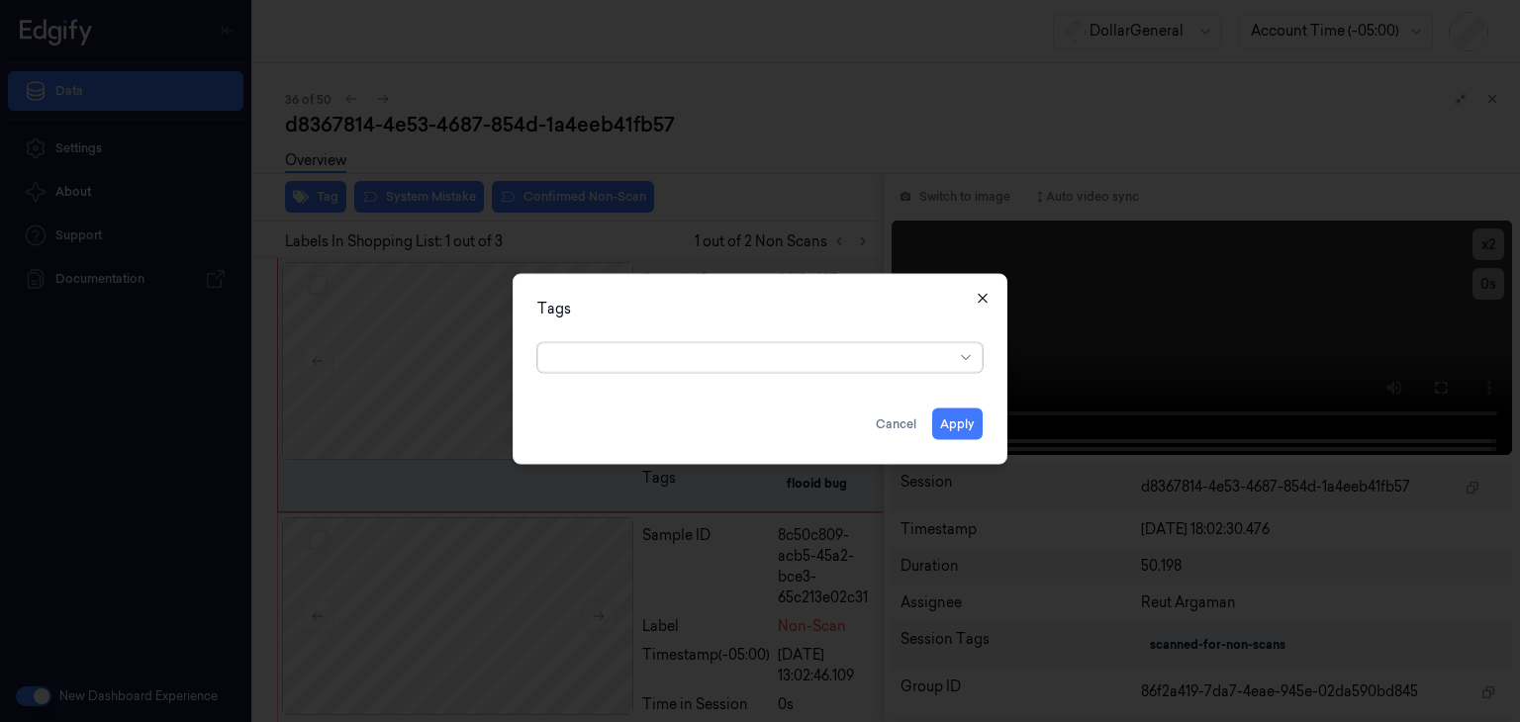
click at [989, 302] on icon "button" at bounding box center [983, 299] width 16 height 16
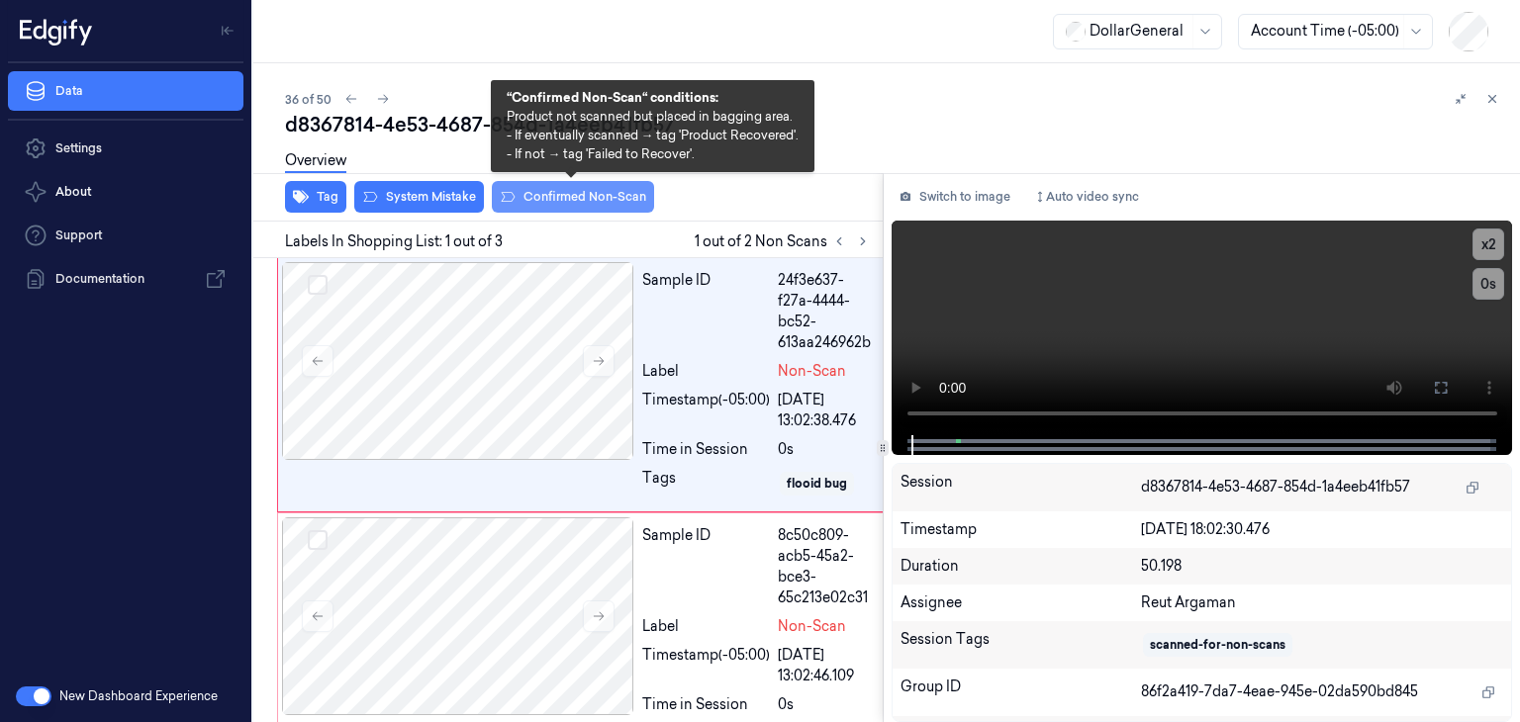
click at [592, 198] on button "Confirmed Non-Scan" at bounding box center [573, 197] width 162 height 32
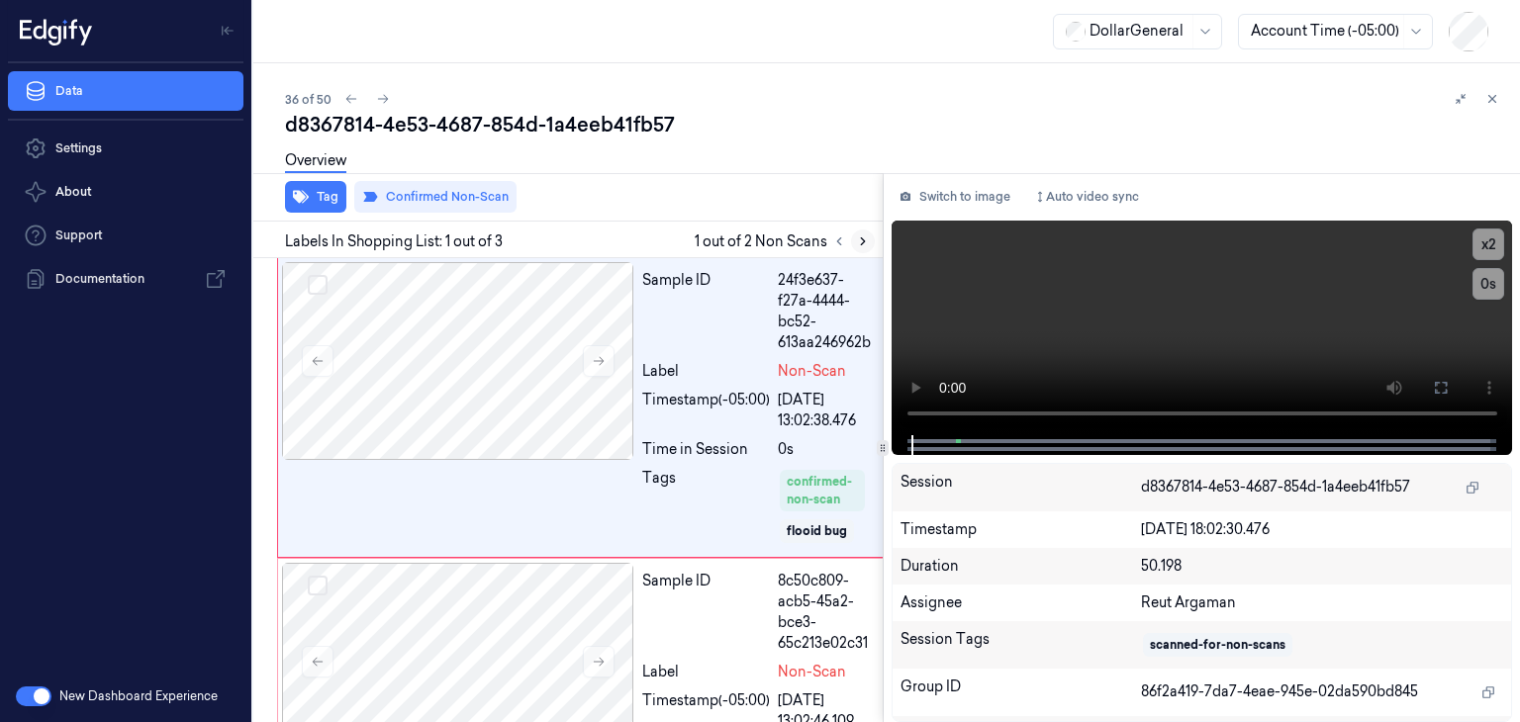
click at [863, 242] on icon at bounding box center [863, 242] width 14 height 14
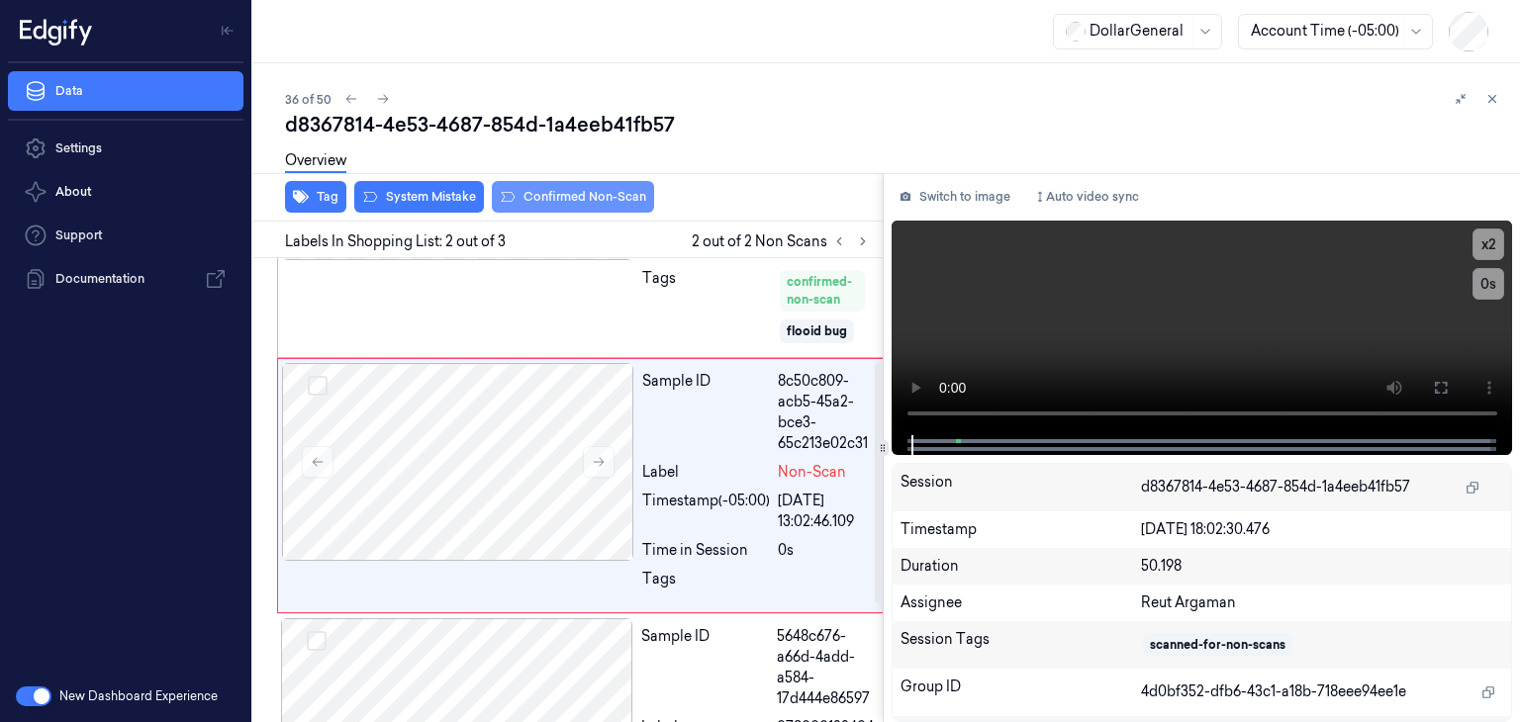
scroll to position [201, 0]
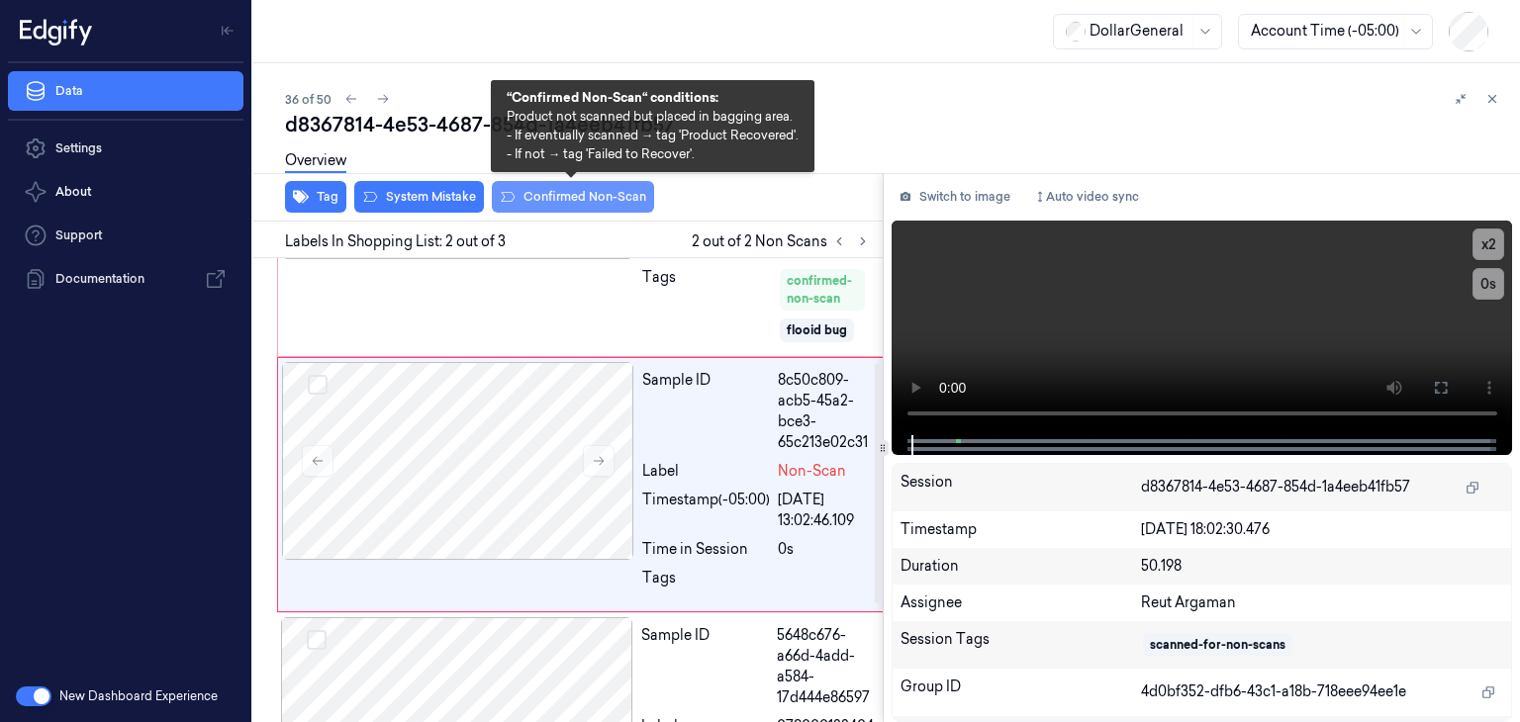
click at [629, 201] on button "Confirmed Non-Scan" at bounding box center [573, 197] width 162 height 32
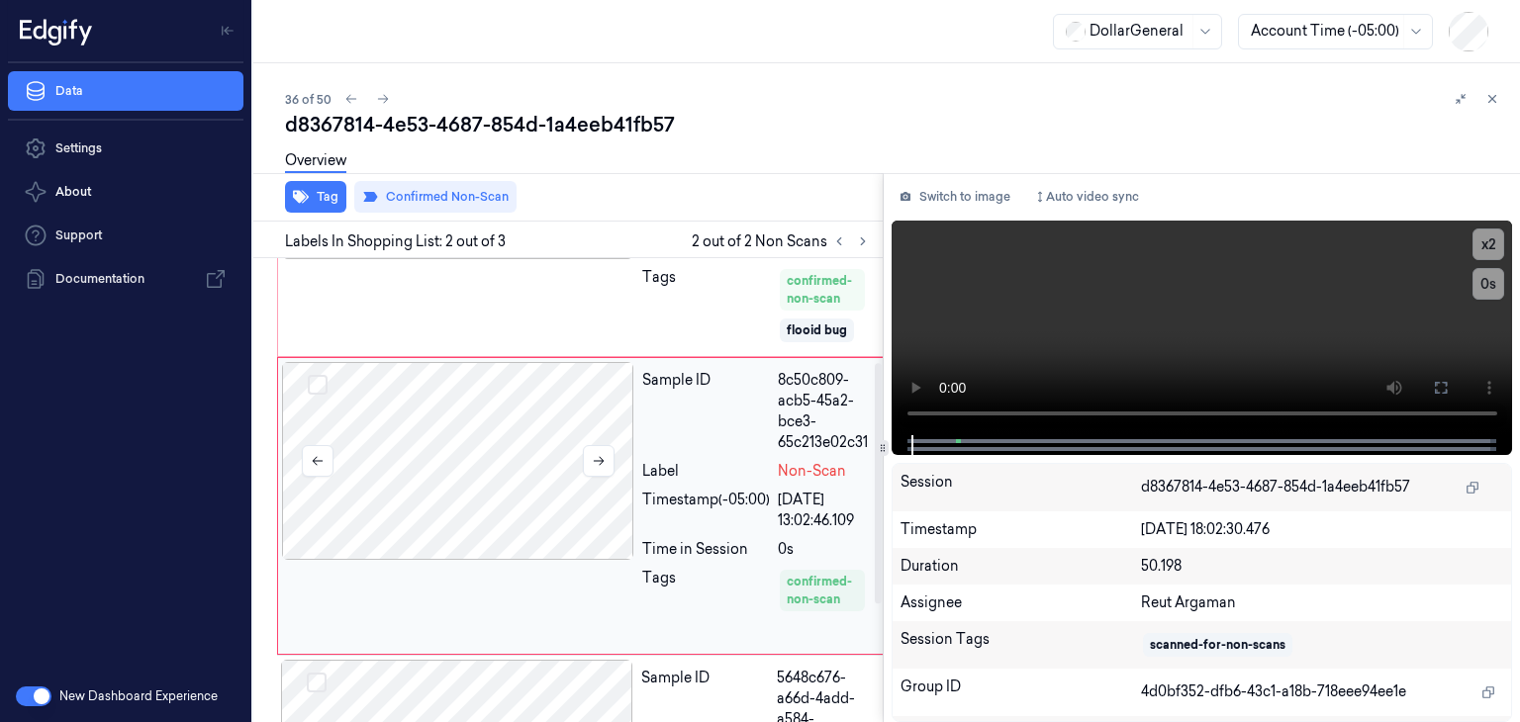
scroll to position [222, 0]
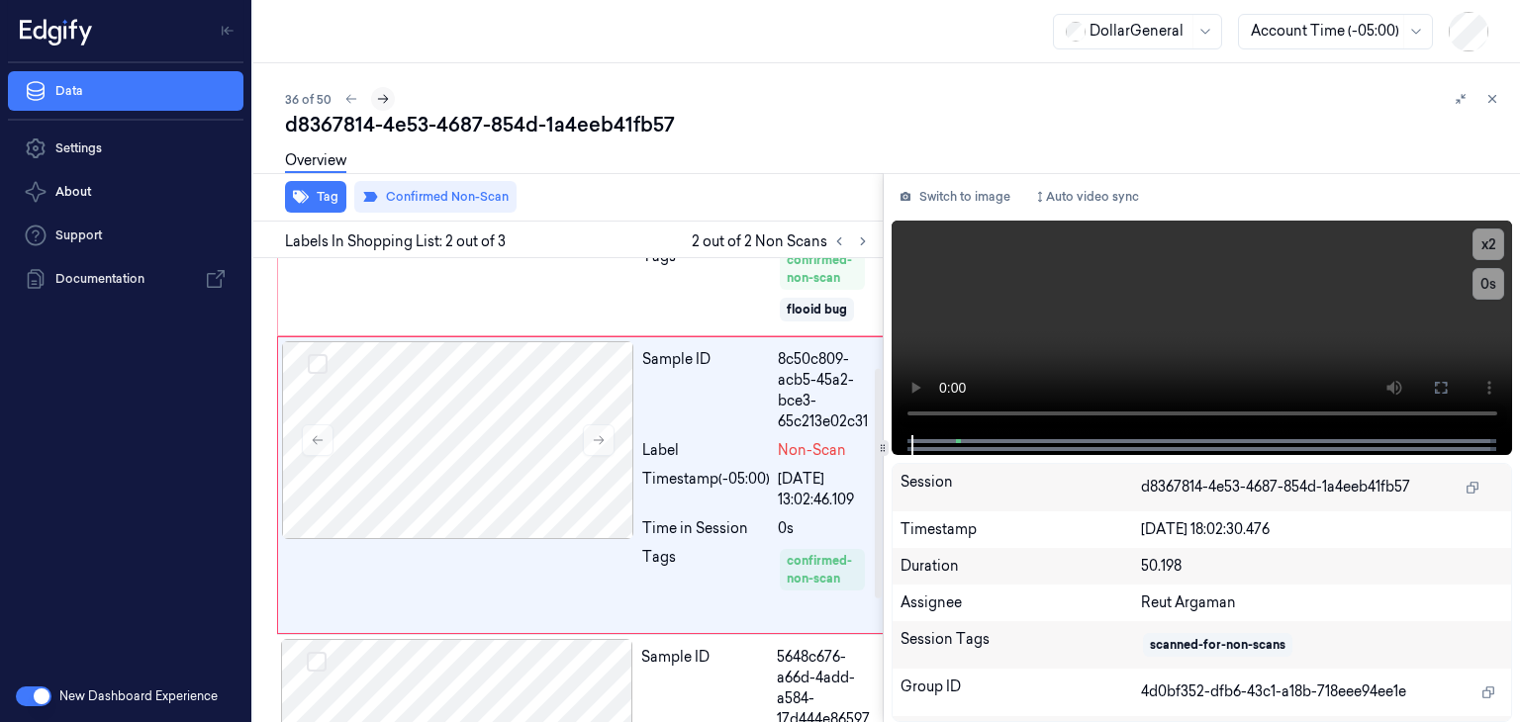
click at [385, 96] on icon at bounding box center [383, 99] width 14 height 14
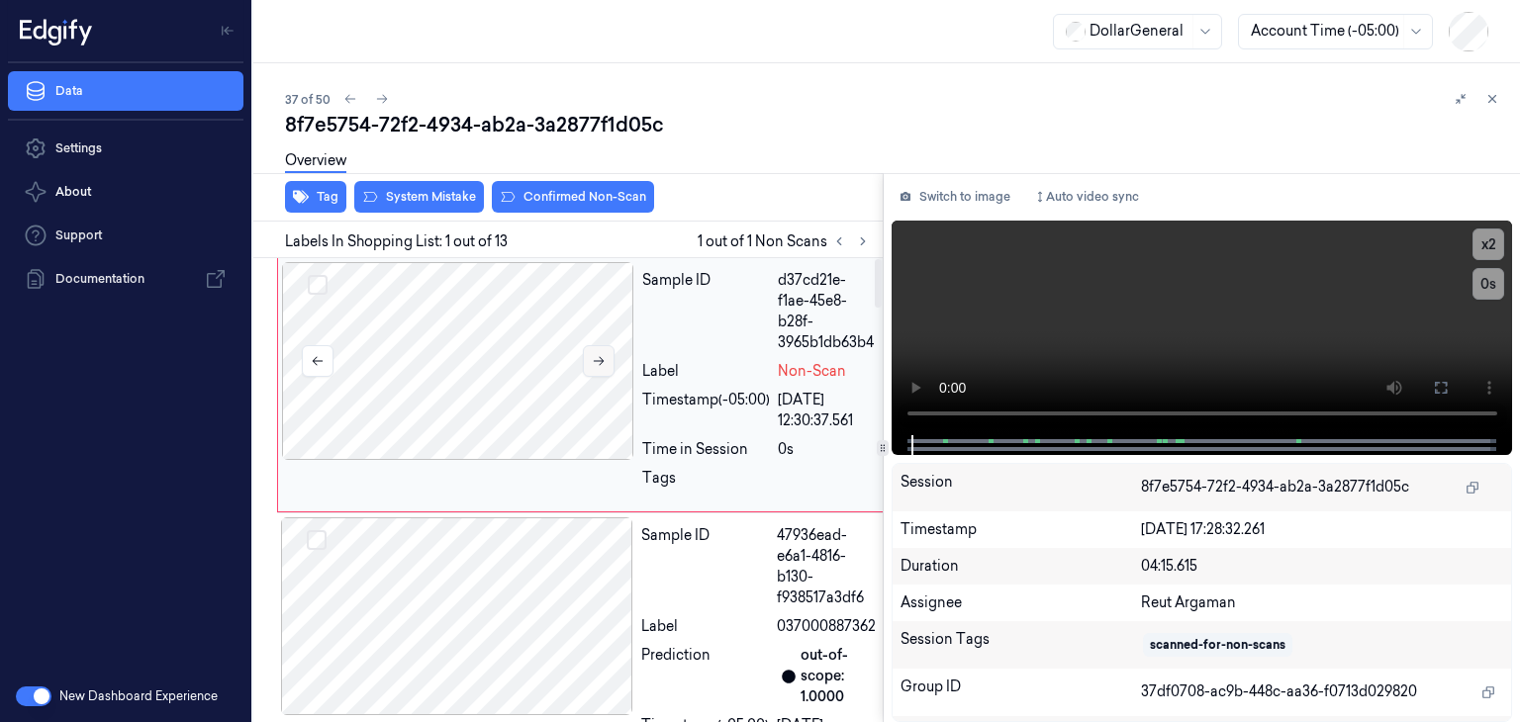
click at [597, 365] on icon at bounding box center [599, 361] width 14 height 14
click at [1109, 314] on video at bounding box center [1203, 328] width 622 height 215
click at [1484, 242] on button "x 2" at bounding box center [1489, 245] width 32 height 32
click at [392, 196] on button "System Mistake" at bounding box center [419, 197] width 130 height 32
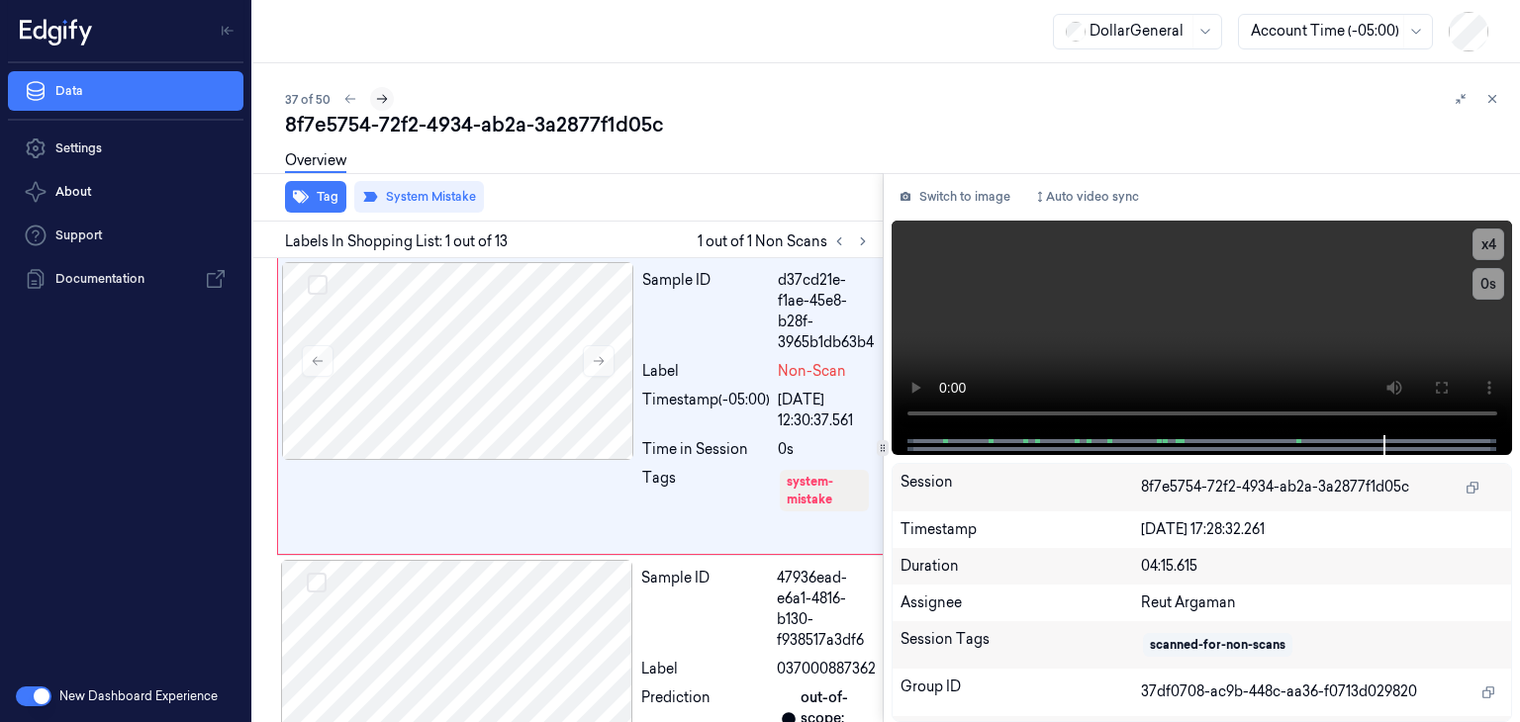
click at [381, 99] on icon at bounding box center [382, 99] width 11 height 9
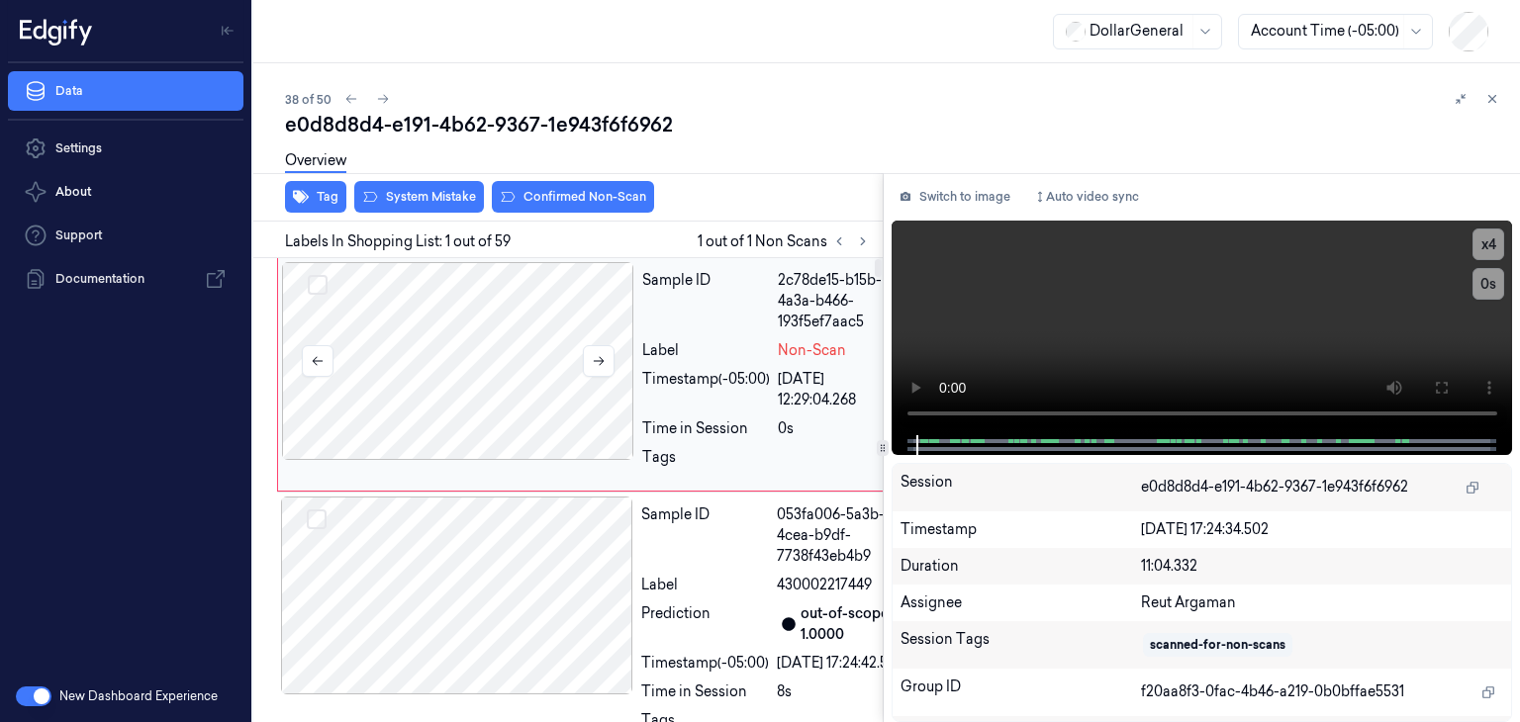
click at [487, 340] on div at bounding box center [458, 361] width 352 height 198
click at [589, 361] on button at bounding box center [599, 361] width 32 height 32
click at [1481, 242] on button "x 4" at bounding box center [1489, 245] width 32 height 32
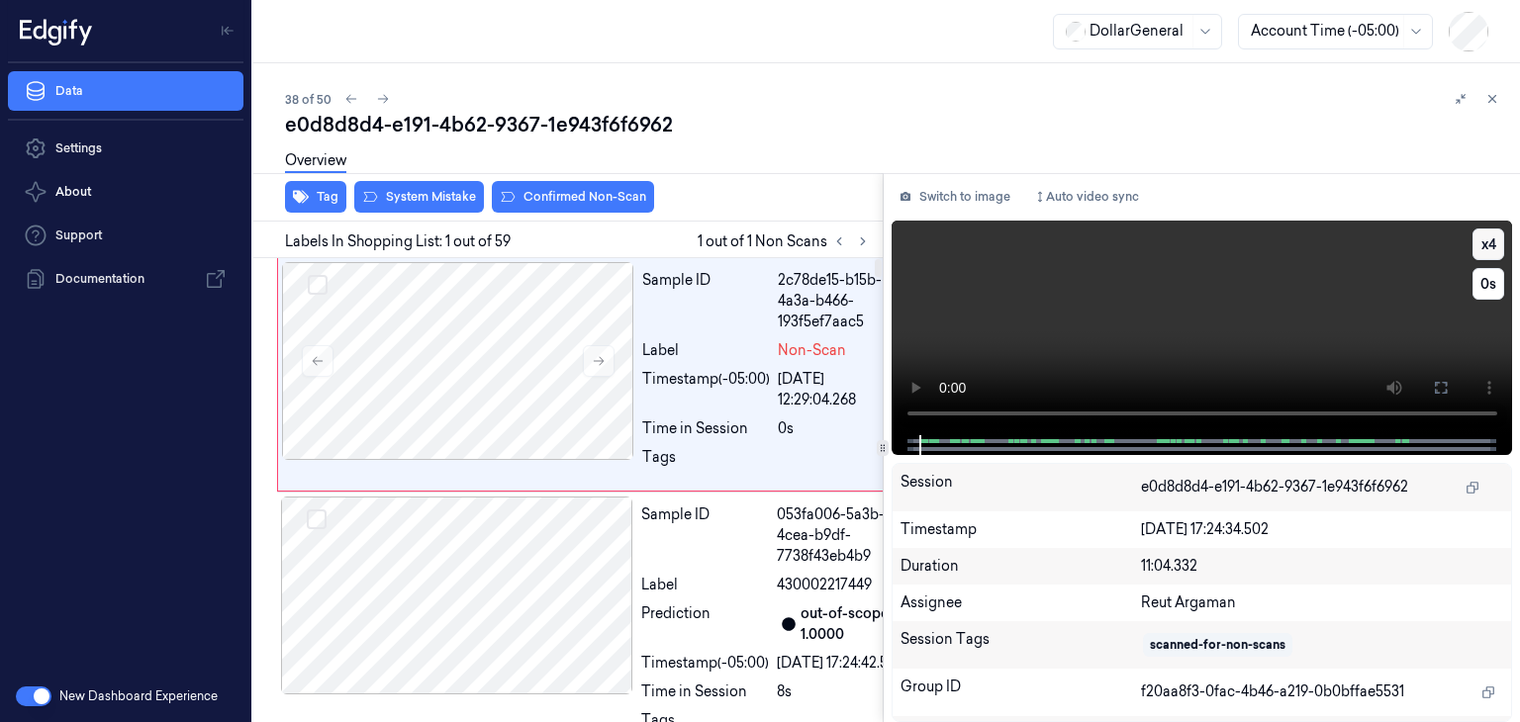
click at [1481, 242] on button "x 4" at bounding box center [1489, 245] width 32 height 32
click at [1481, 242] on button "x 2" at bounding box center [1489, 245] width 32 height 32
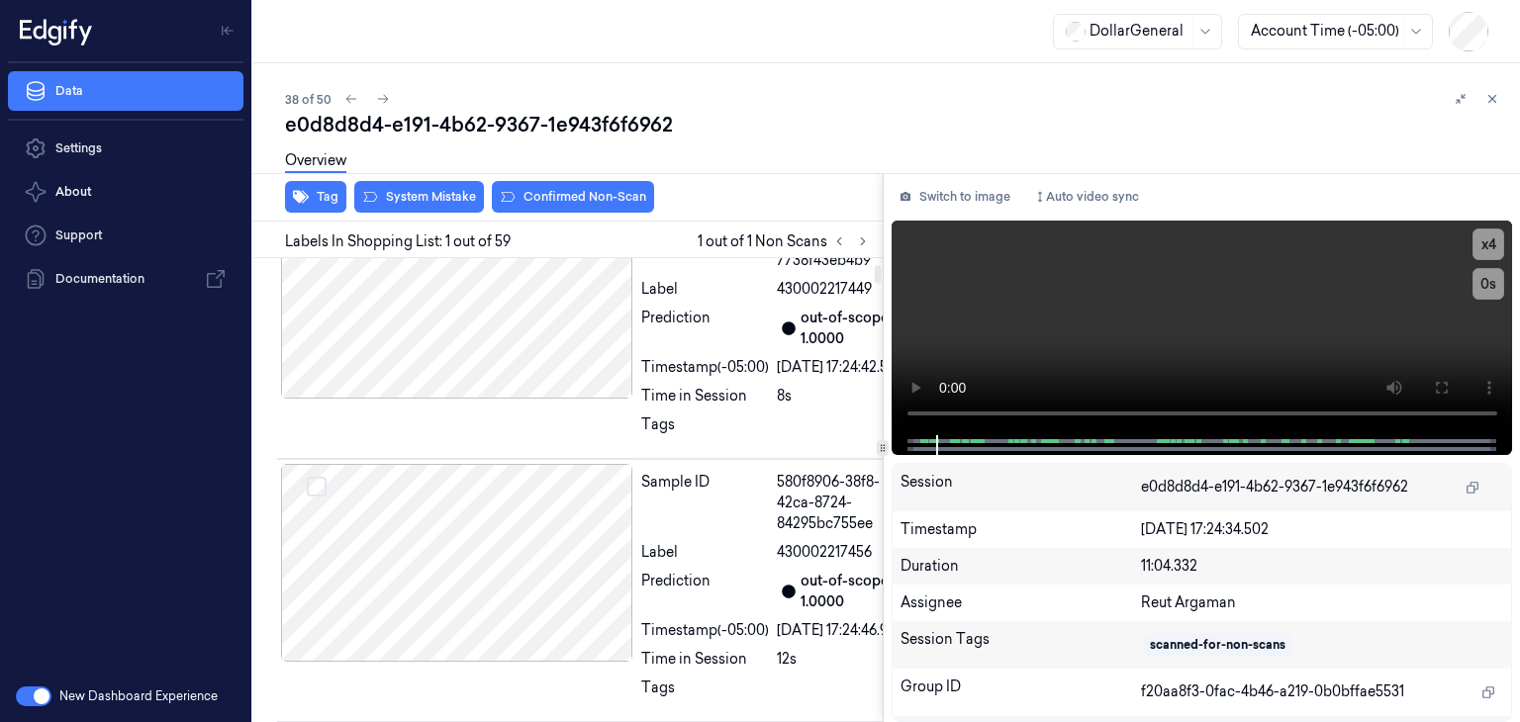
scroll to position [297, 0]
click at [478, 339] on div at bounding box center [457, 299] width 352 height 198
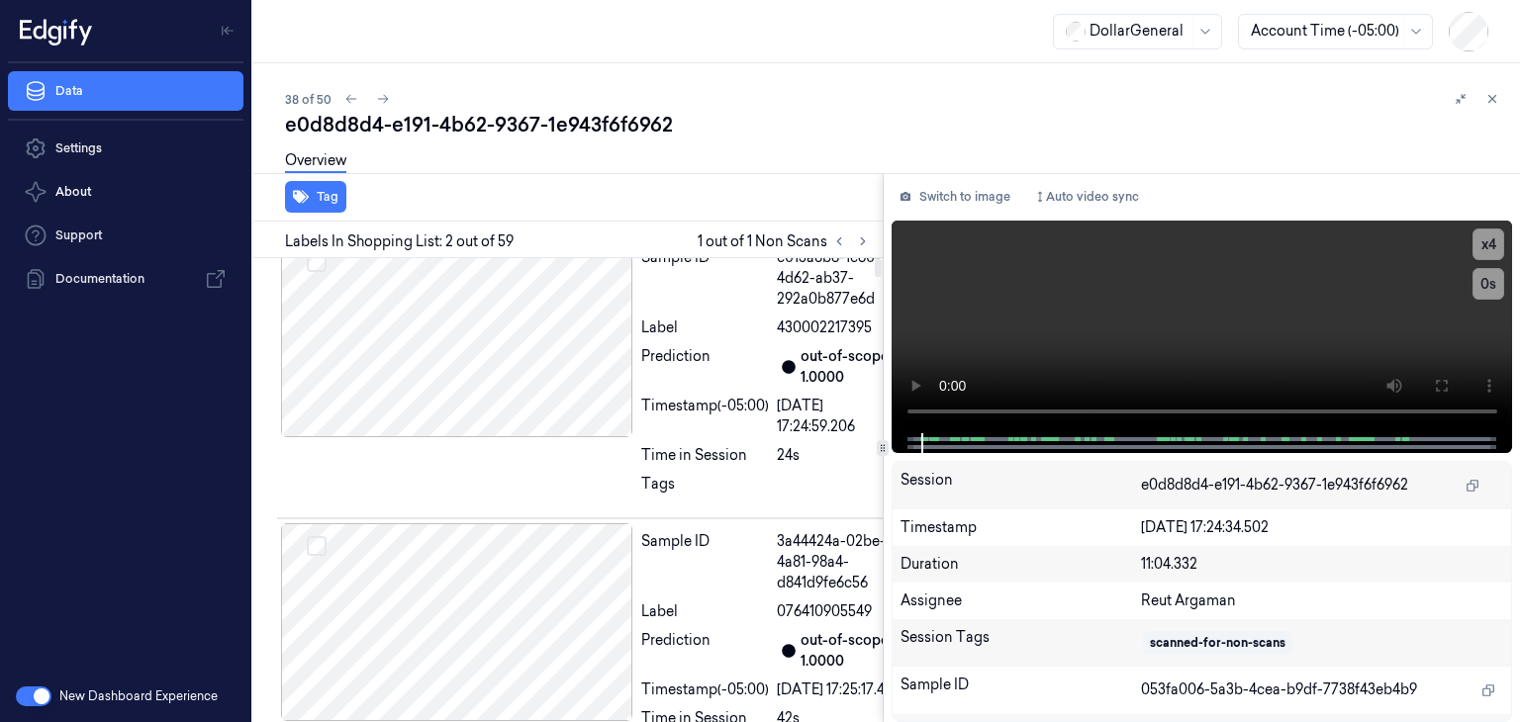
scroll to position [0, 0]
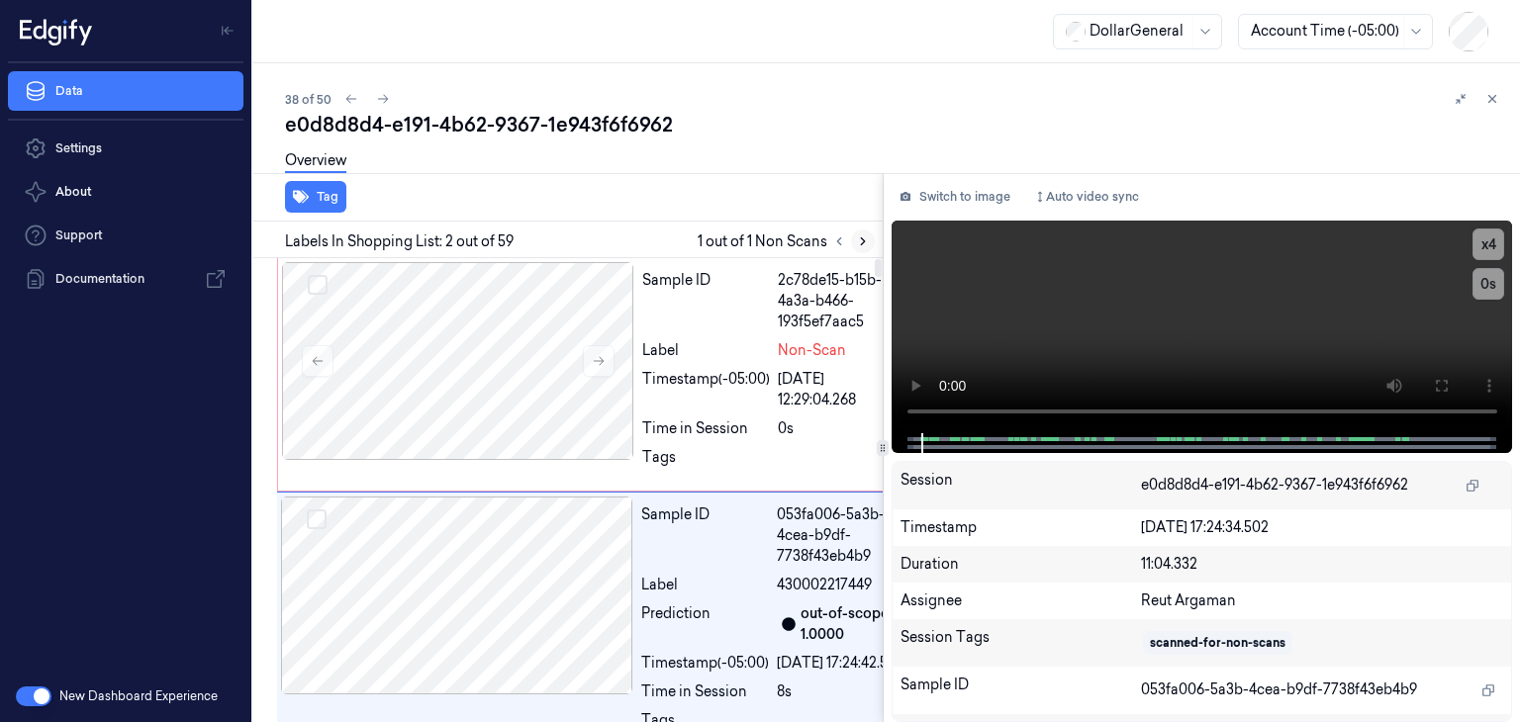
drag, startPoint x: 877, startPoint y: 516, endPoint x: 861, endPoint y: 242, distance: 273.6
click at [875, 259] on div at bounding box center [878, 268] width 7 height 18
click at [433, 324] on div at bounding box center [458, 361] width 352 height 198
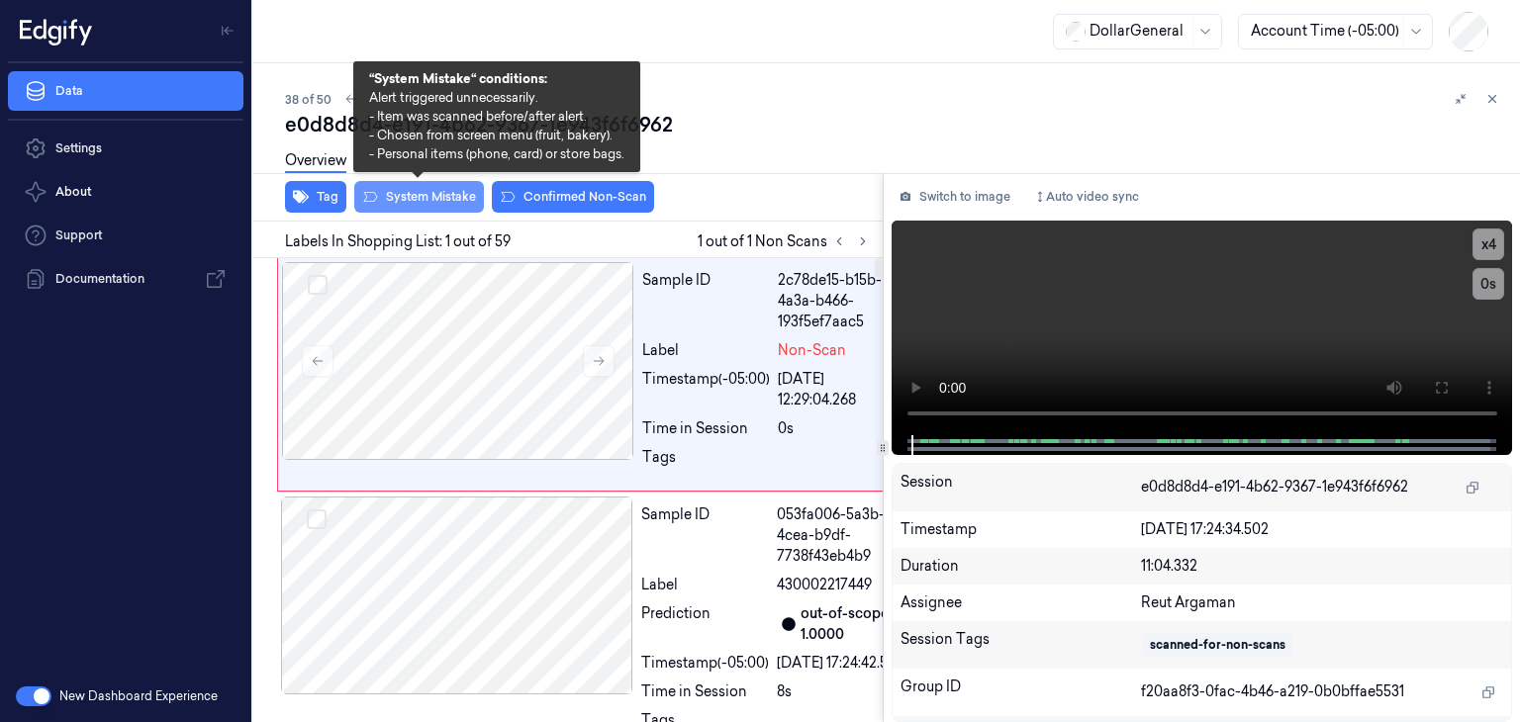
click at [393, 196] on button "System Mistake" at bounding box center [419, 197] width 130 height 32
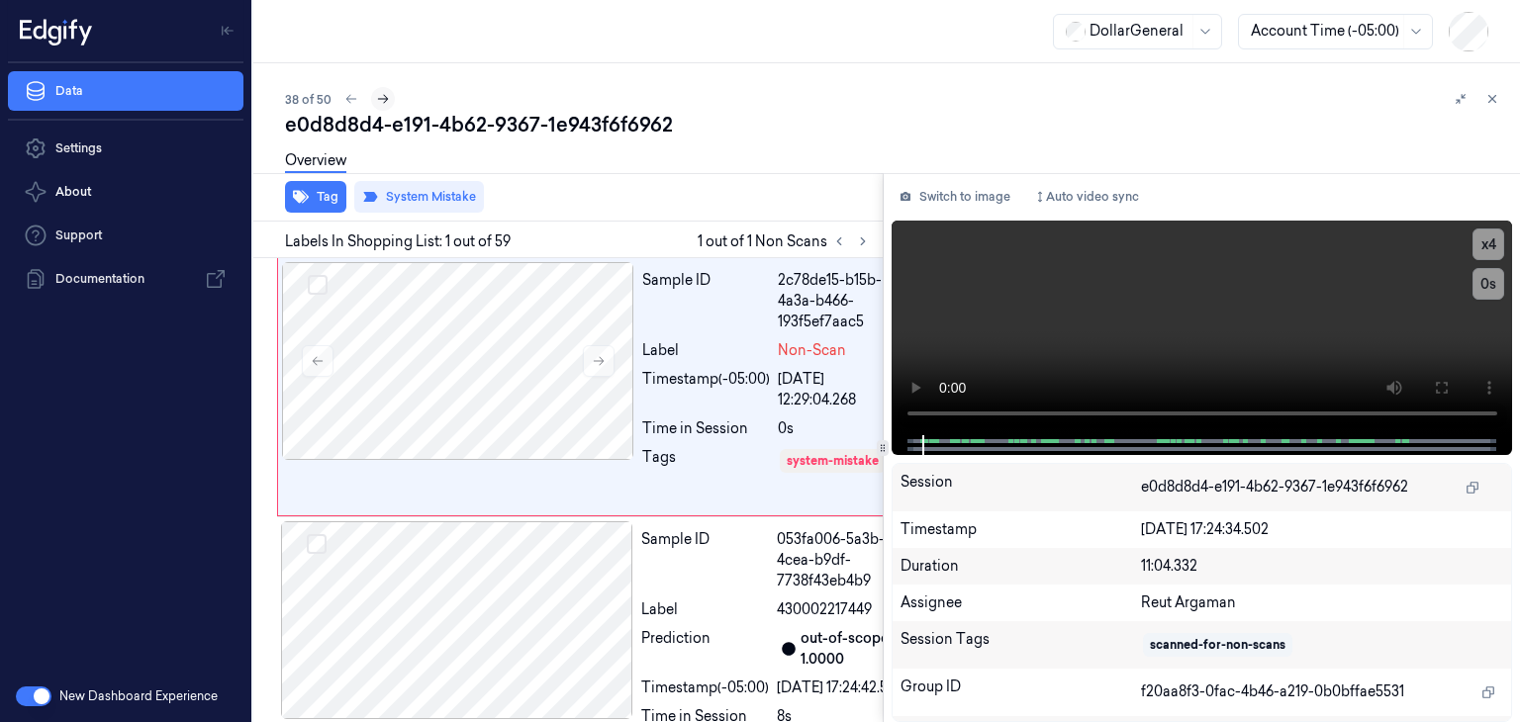
click at [376, 96] on icon at bounding box center [383, 99] width 14 height 14
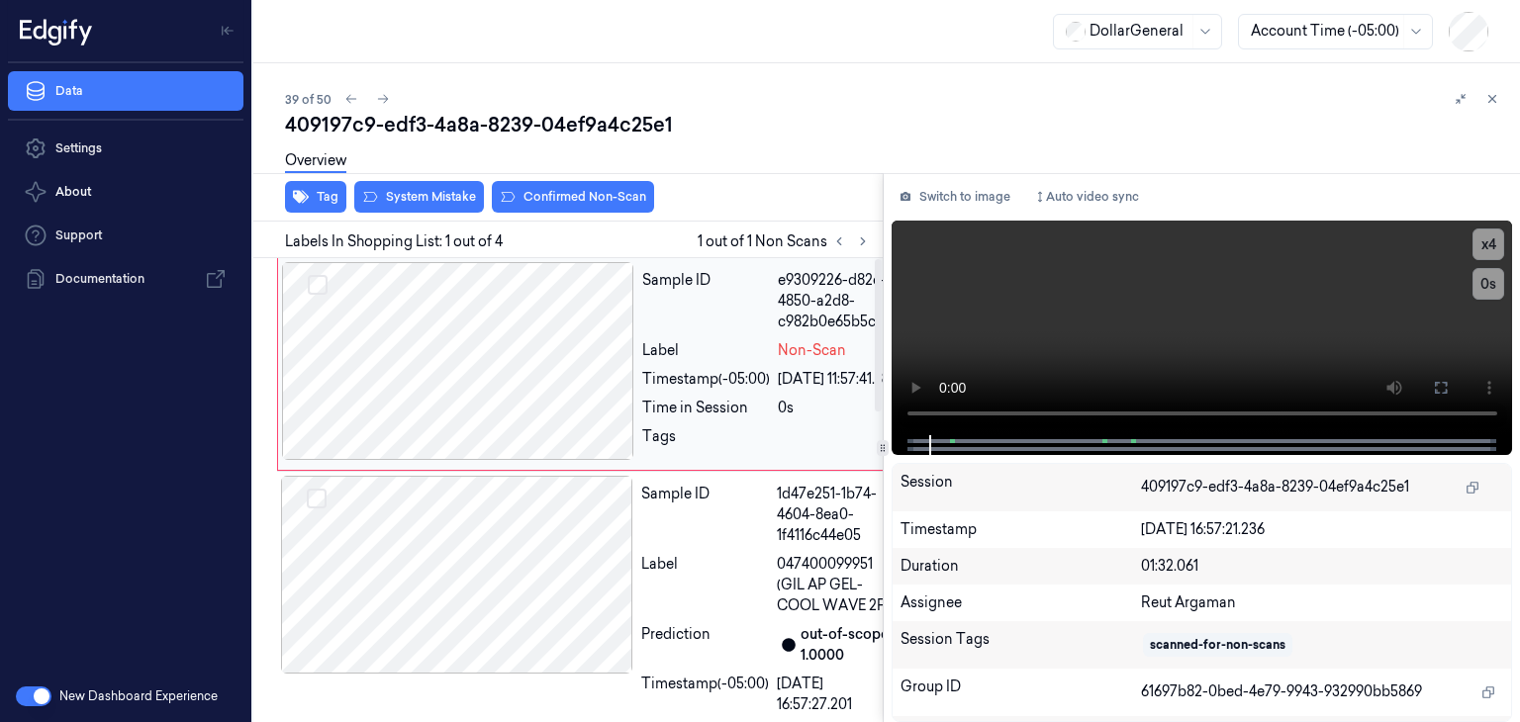
click at [575, 397] on div at bounding box center [458, 361] width 352 height 198
click at [542, 361] on div at bounding box center [458, 361] width 352 height 198
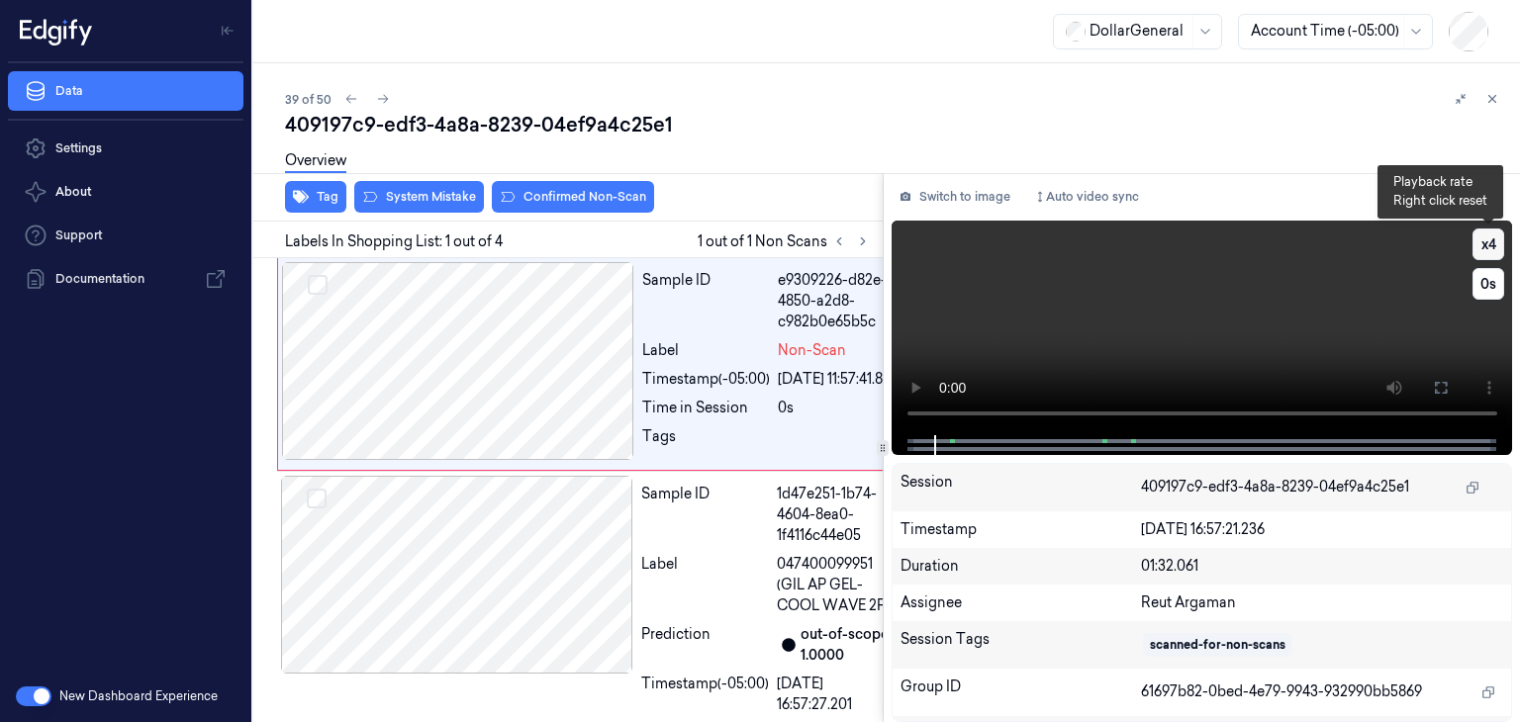
click at [1479, 250] on button "x 4" at bounding box center [1489, 245] width 32 height 32
click at [1479, 250] on button "x 1" at bounding box center [1489, 245] width 32 height 32
click at [1479, 250] on button "x 2" at bounding box center [1489, 245] width 32 height 32
click at [1274, 328] on video at bounding box center [1203, 328] width 622 height 215
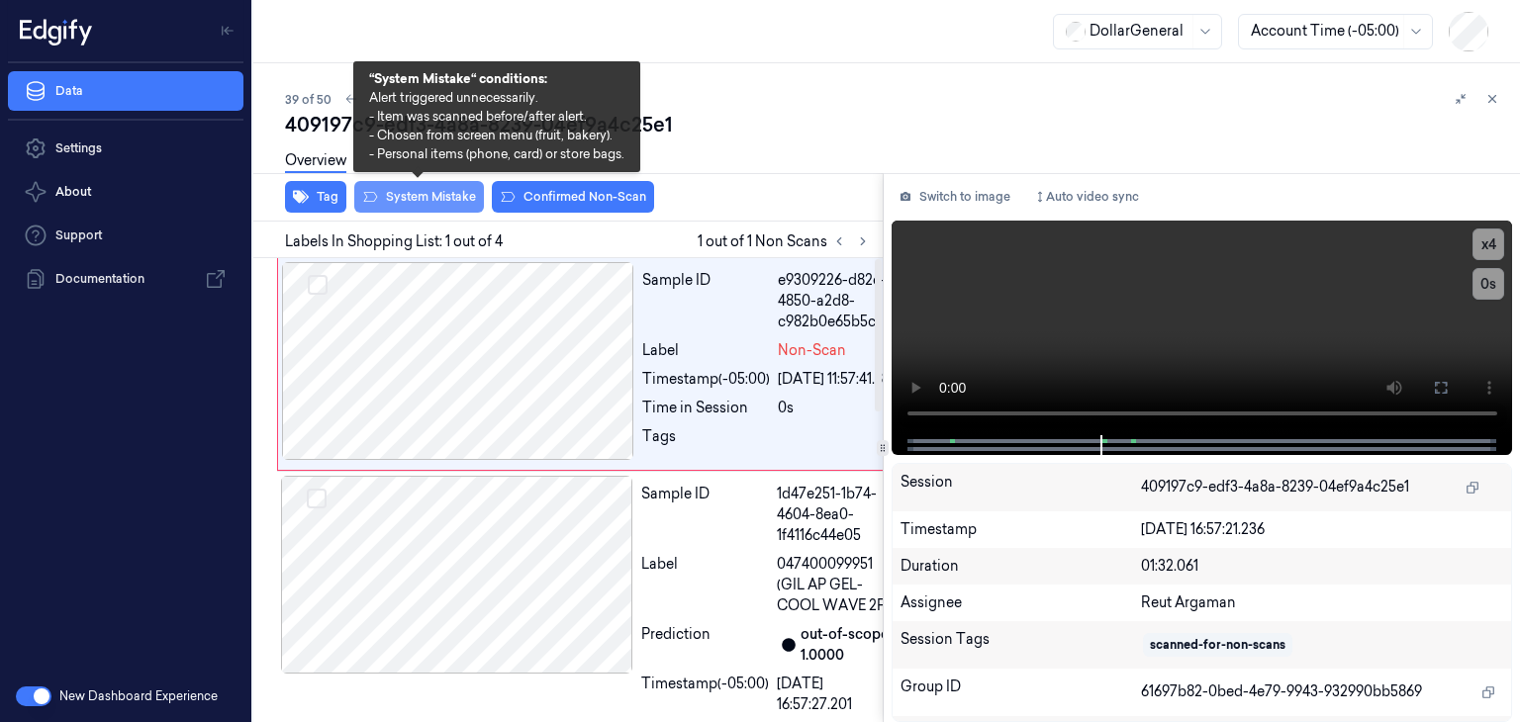
click at [417, 203] on button "System Mistake" at bounding box center [419, 197] width 130 height 32
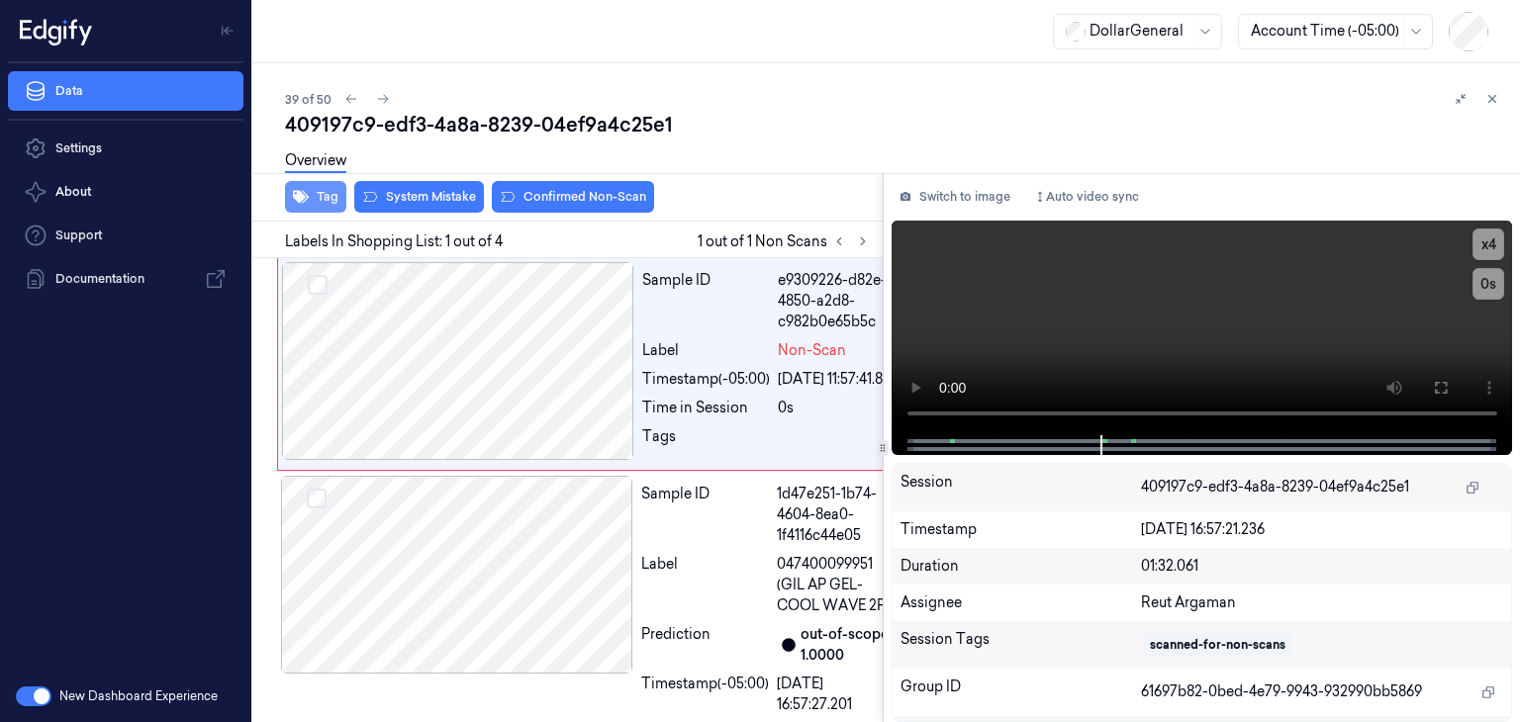
click at [330, 200] on button "Tag" at bounding box center [315, 197] width 61 height 32
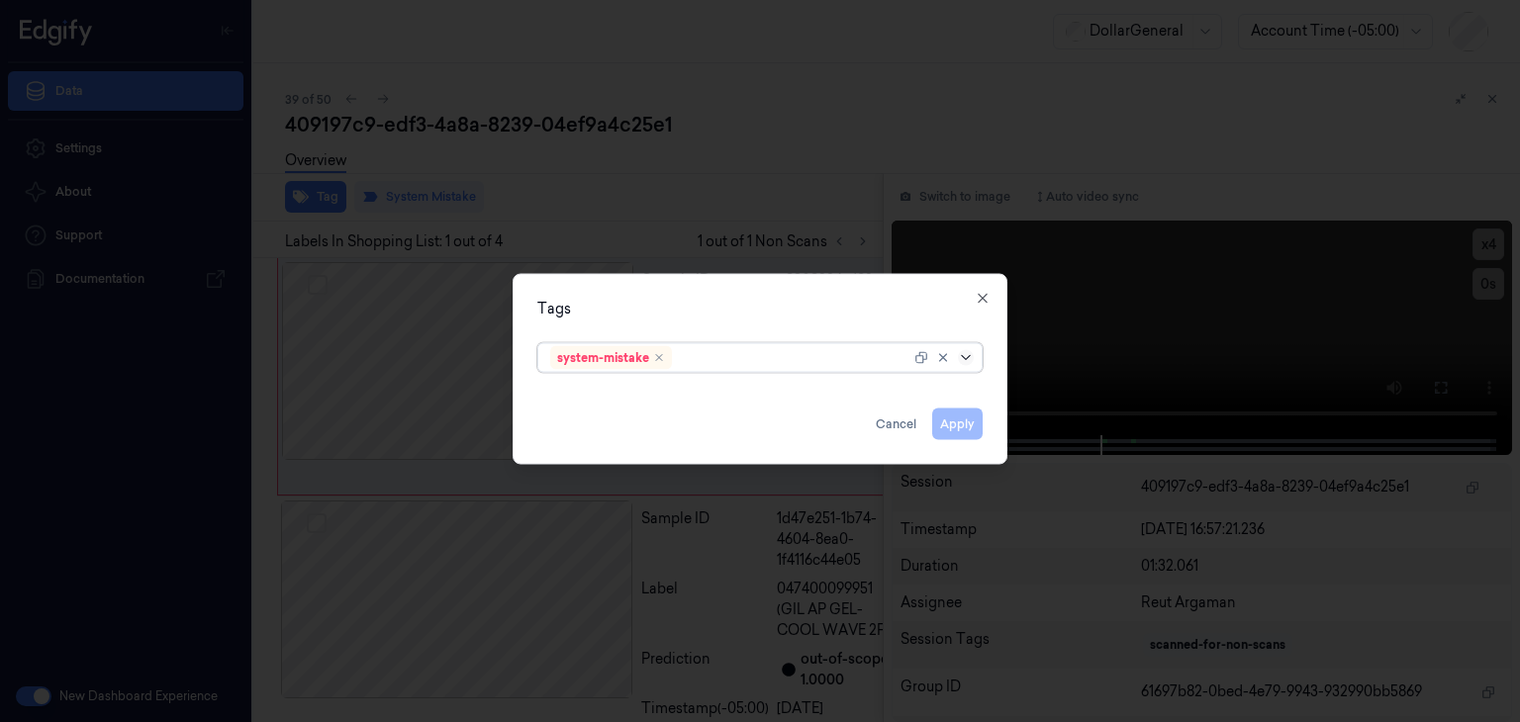
click at [960, 357] on icon at bounding box center [966, 358] width 16 height 16
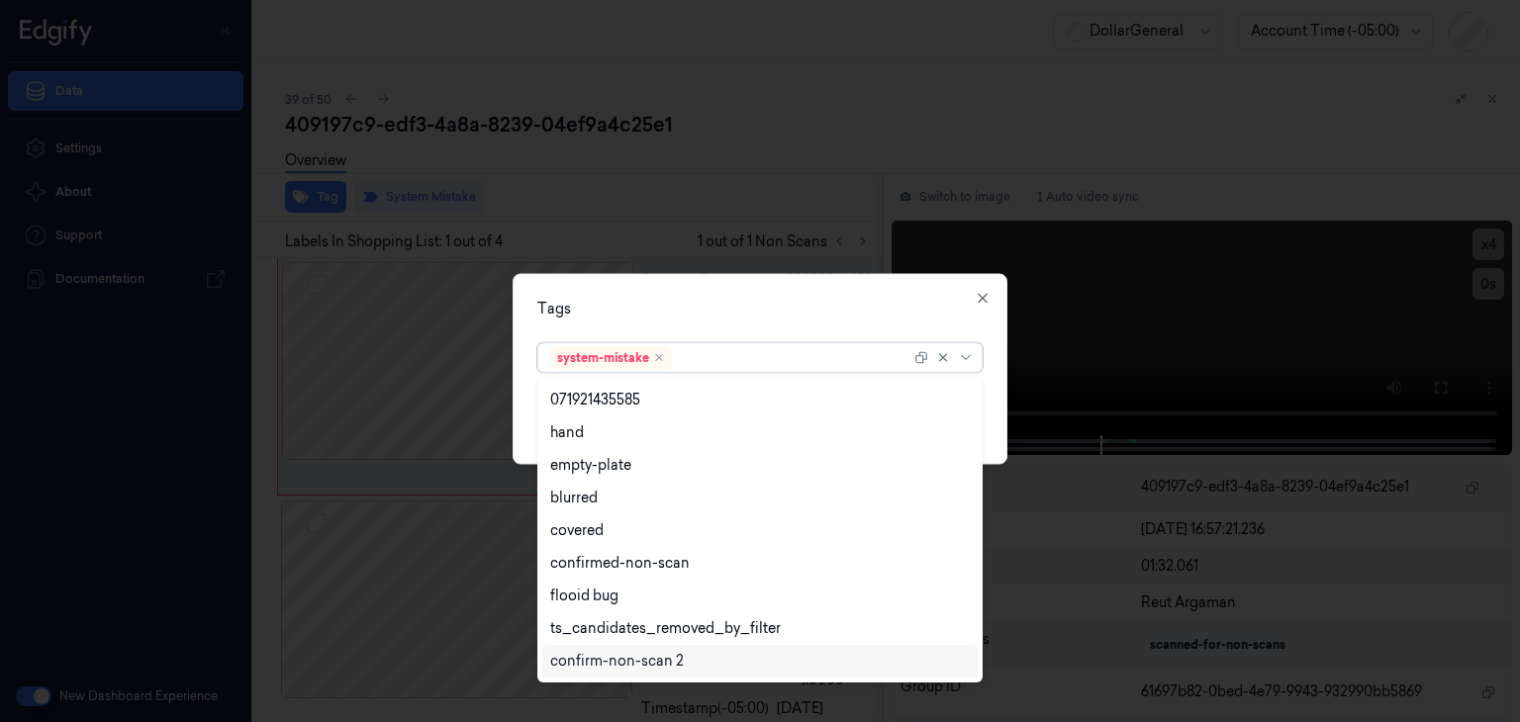
scroll to position [487, 0]
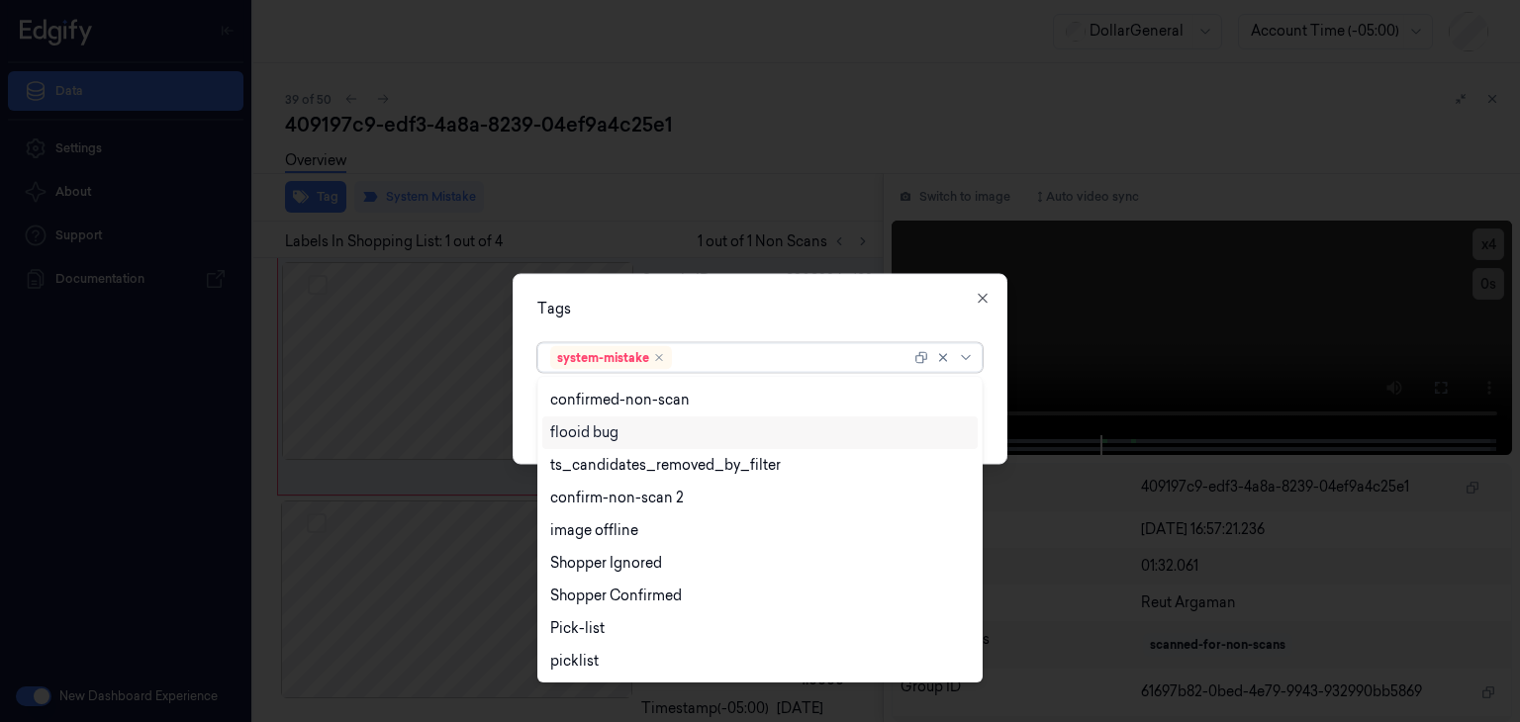
click at [637, 430] on div "flooid bug" at bounding box center [760, 433] width 420 height 21
click at [995, 416] on div "Tags option flooid bug , selected. 23 results available. Use Up and Down to cho…" at bounding box center [760, 369] width 495 height 191
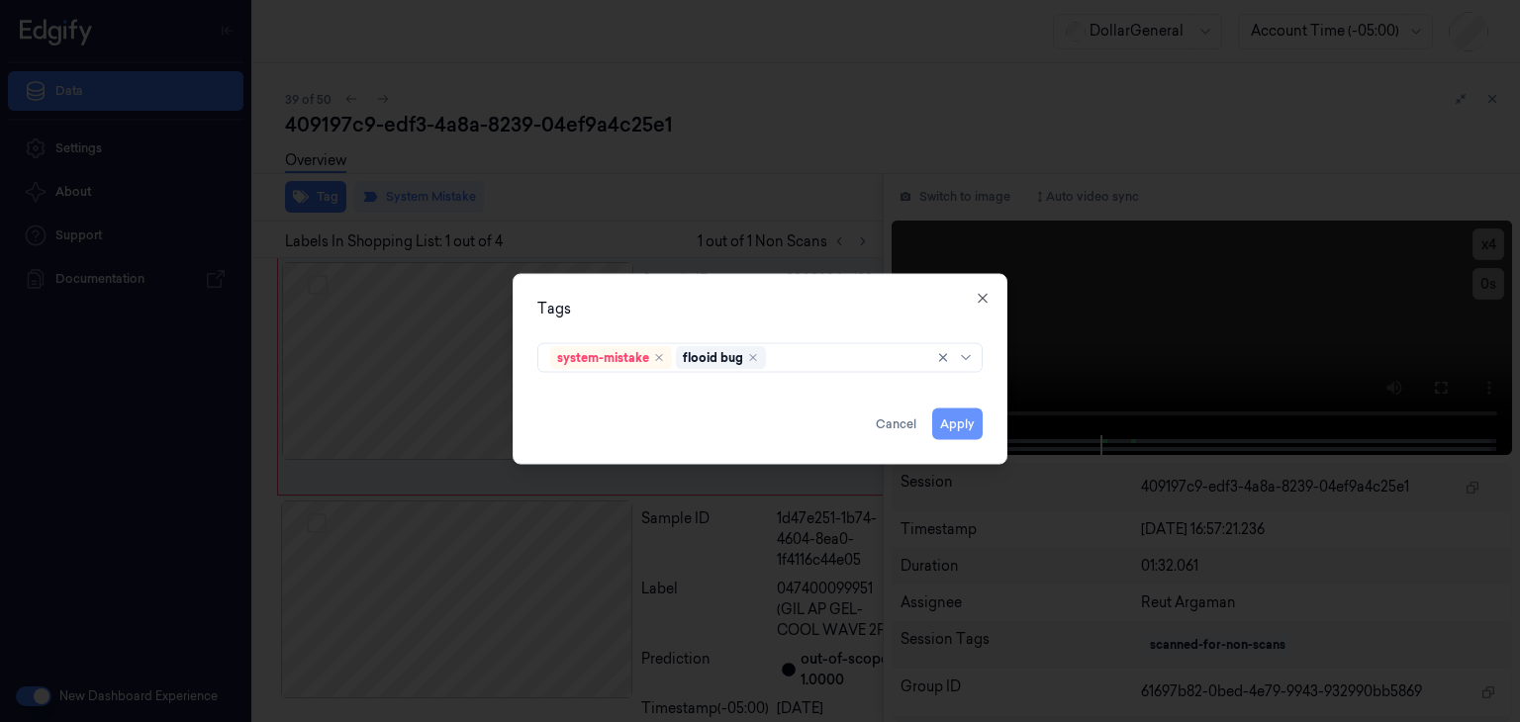
click at [972, 435] on button "Apply" at bounding box center [957, 425] width 50 height 32
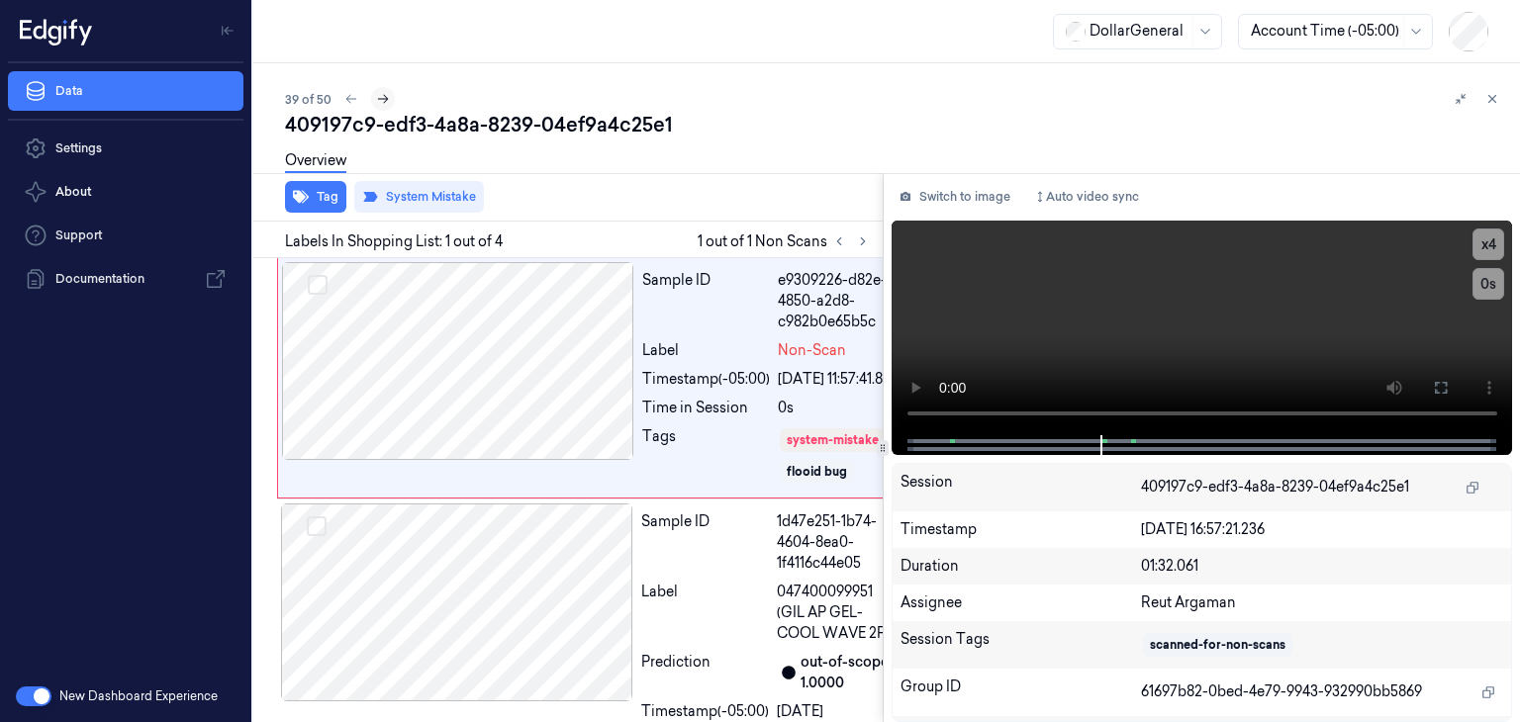
click at [376, 94] on icon at bounding box center [383, 99] width 14 height 14
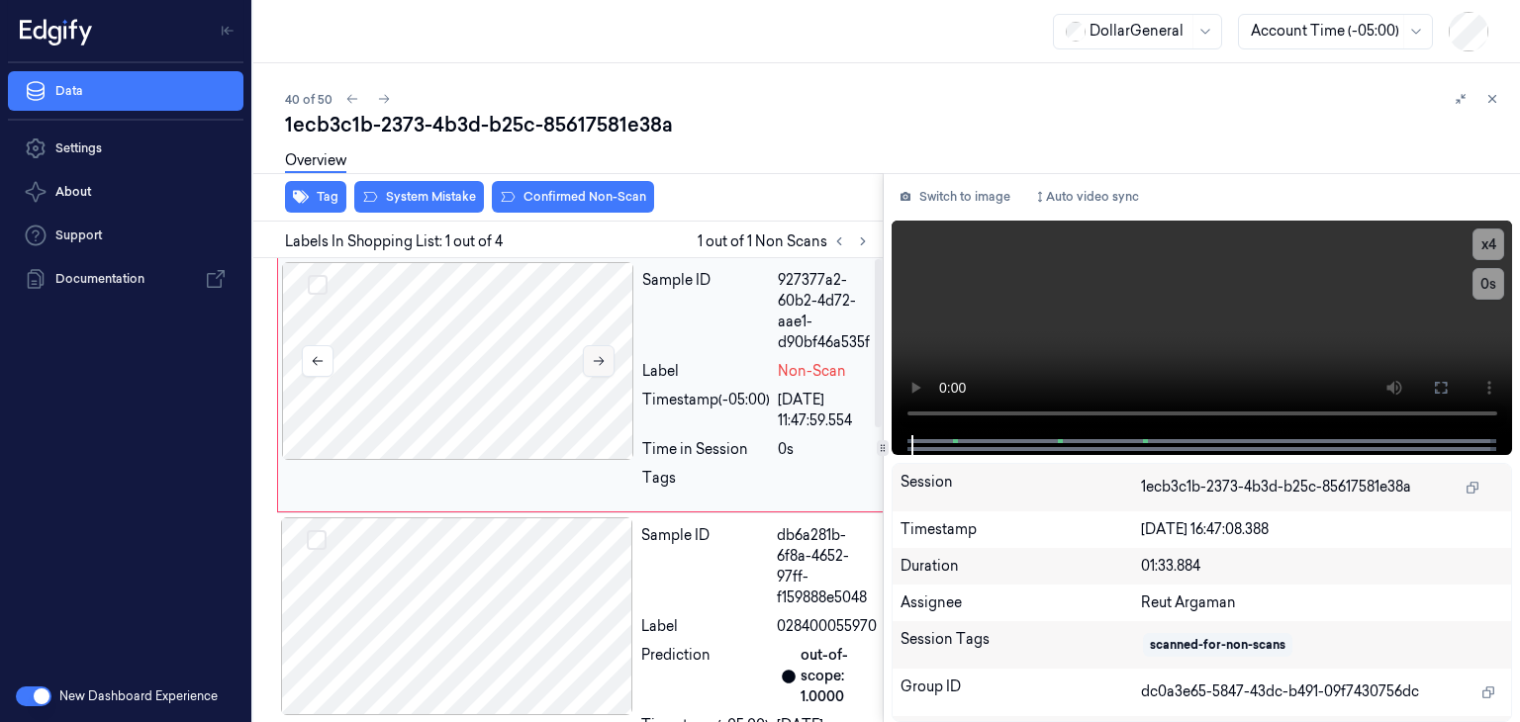
click at [598, 359] on icon at bounding box center [599, 361] width 14 height 14
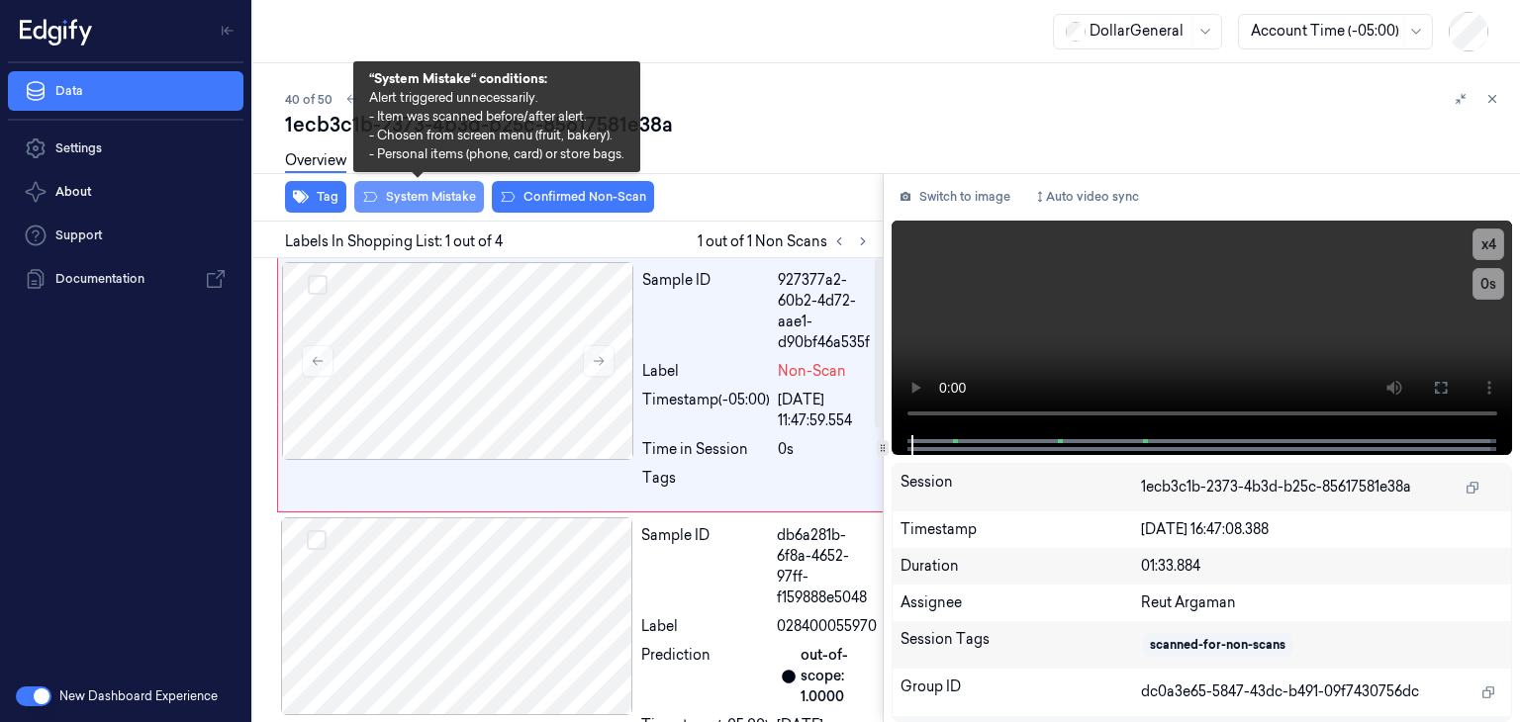
click at [448, 198] on button "System Mistake" at bounding box center [419, 197] width 130 height 32
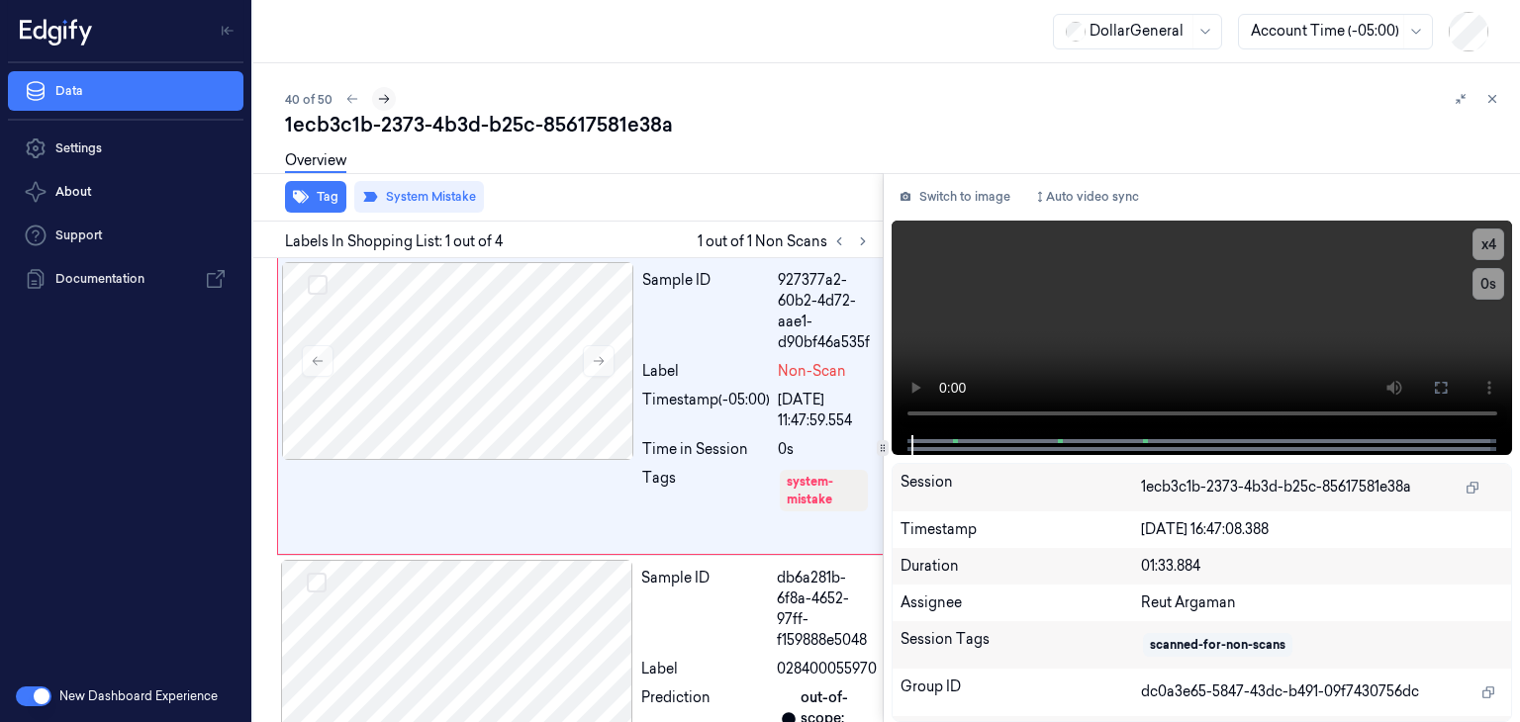
click at [381, 96] on icon at bounding box center [384, 99] width 14 height 14
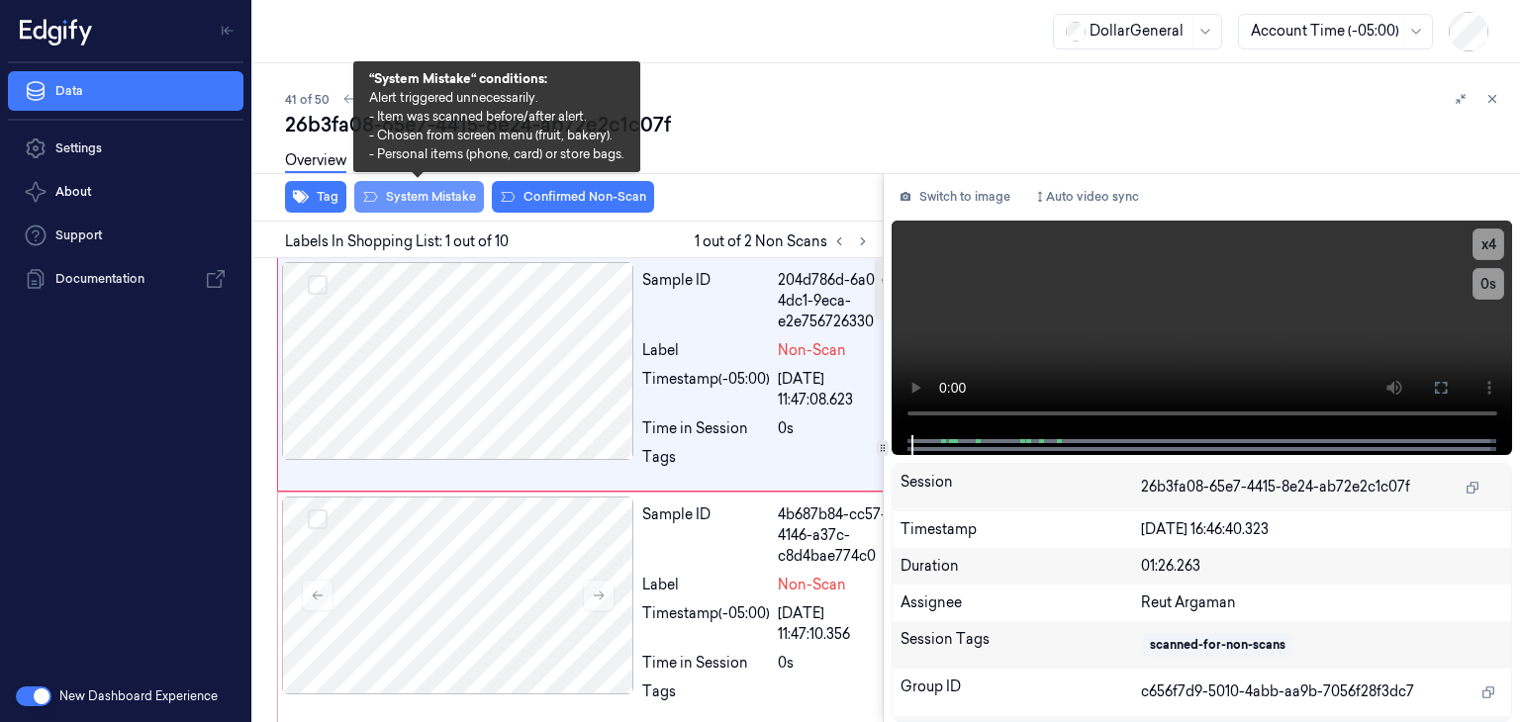
click at [423, 191] on button "System Mistake" at bounding box center [419, 197] width 130 height 32
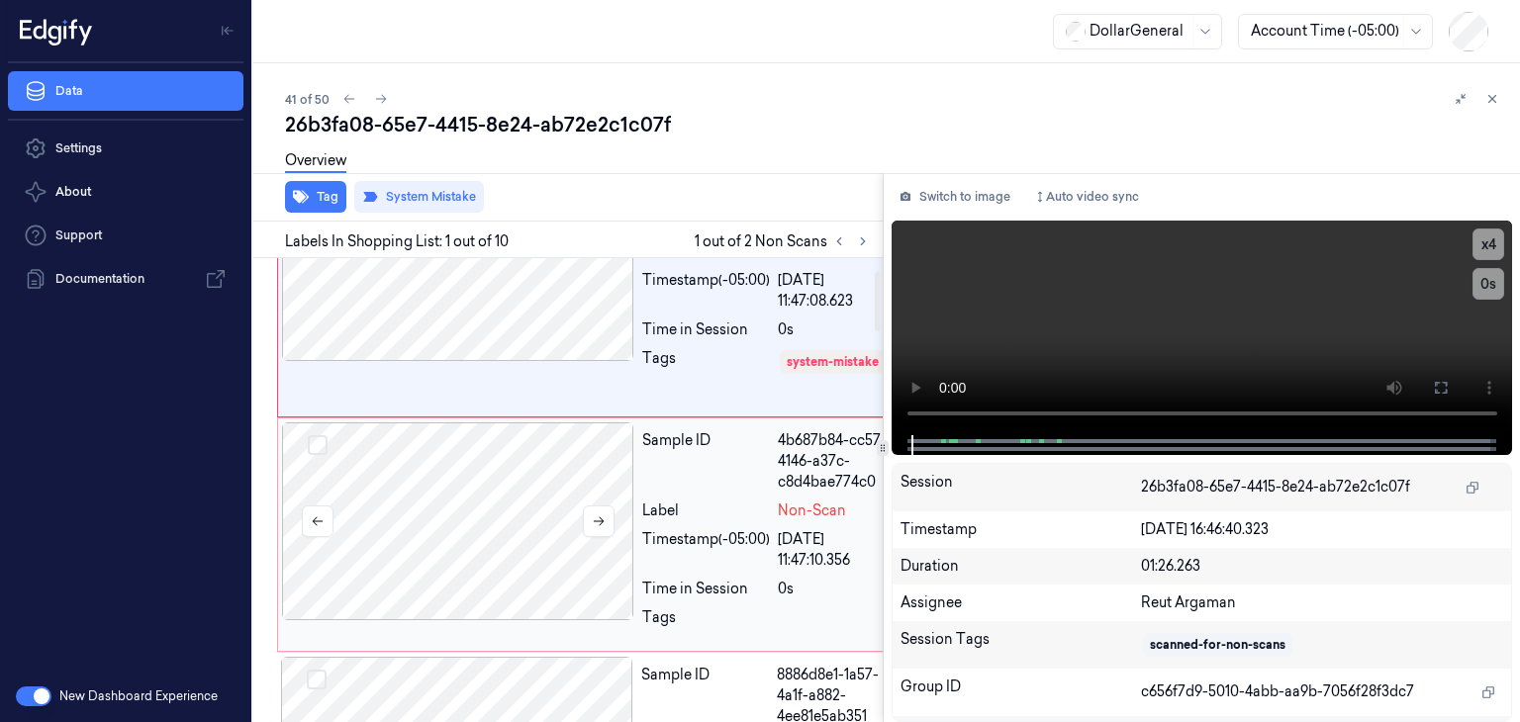
click at [559, 527] on div at bounding box center [458, 522] width 352 height 198
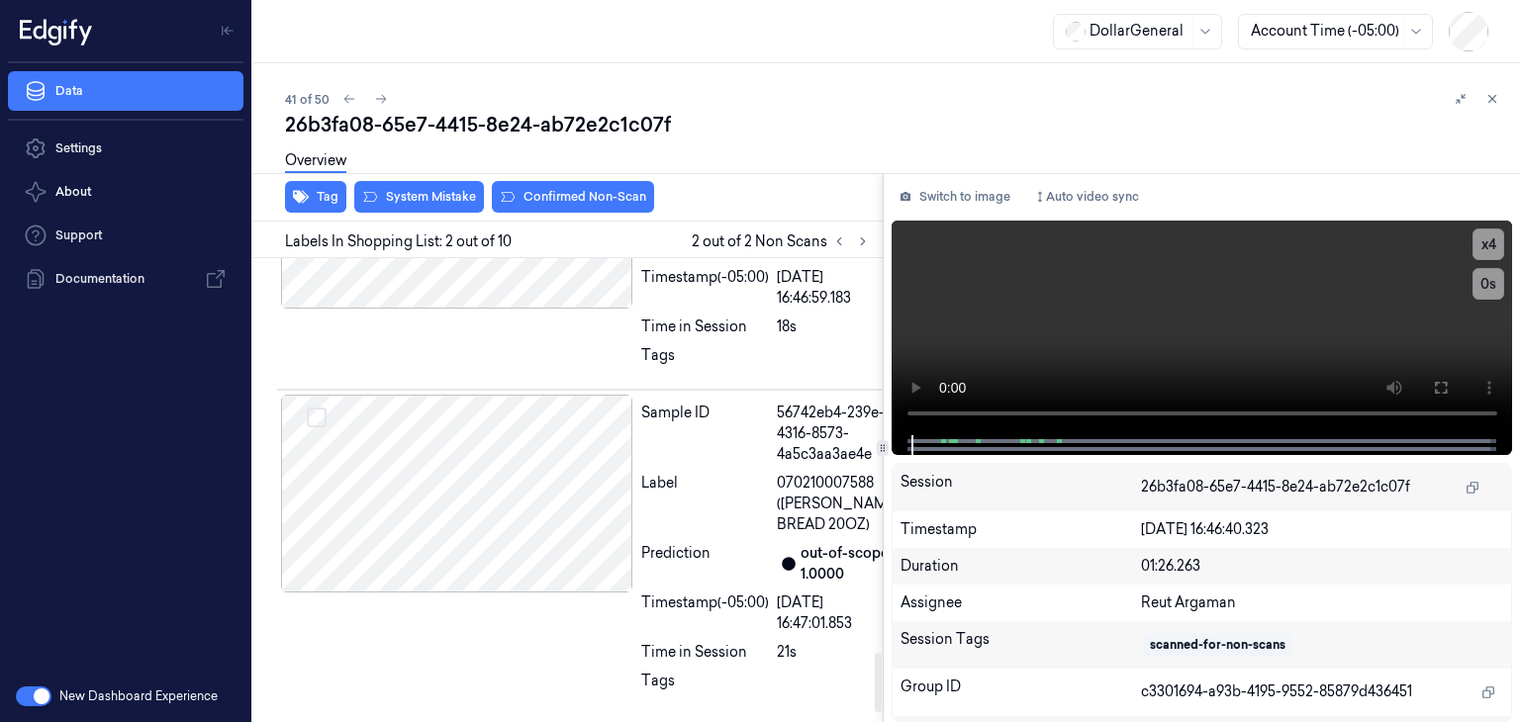
scroll to position [3131, 0]
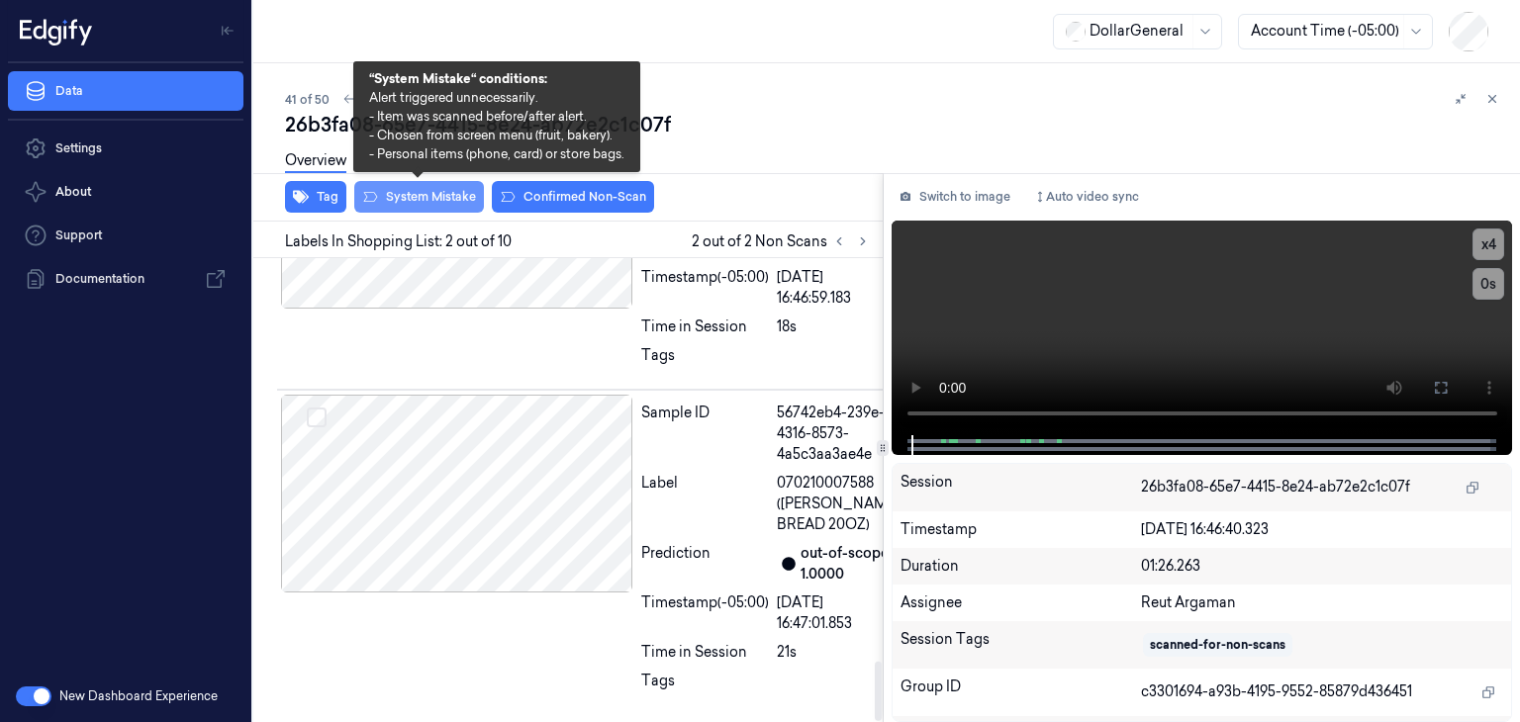
click at [452, 189] on button "System Mistake" at bounding box center [419, 197] width 130 height 32
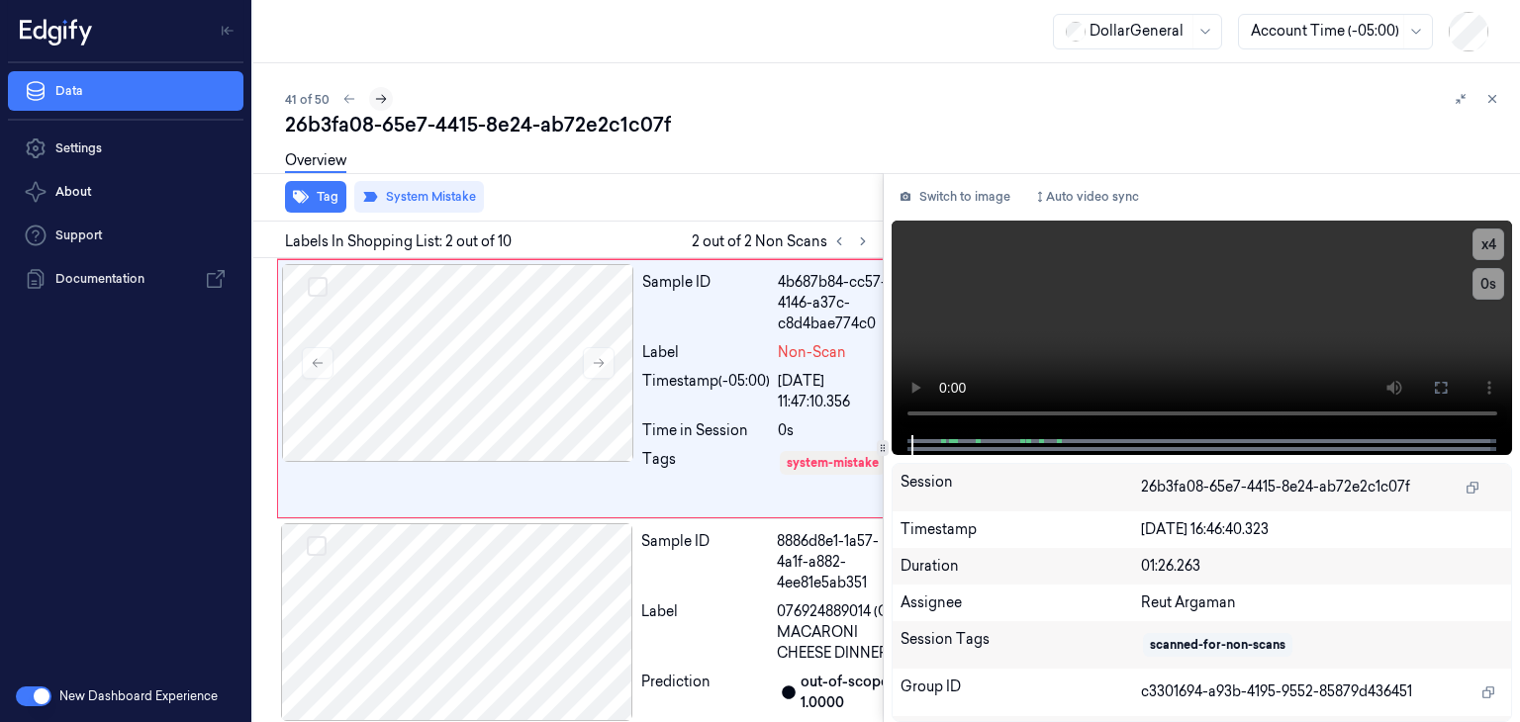
click at [384, 100] on icon at bounding box center [381, 99] width 14 height 14
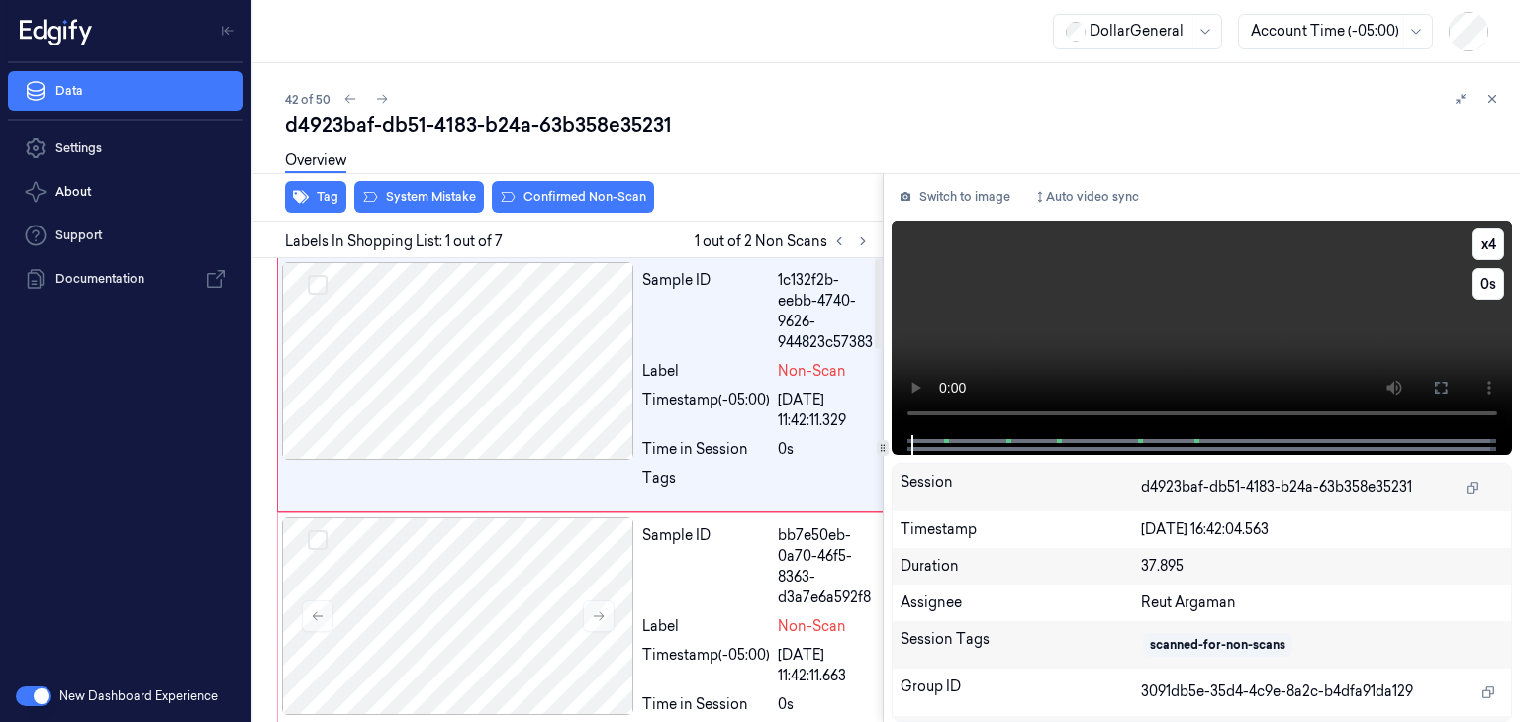
click at [1168, 332] on video at bounding box center [1203, 328] width 622 height 215
click at [1110, 351] on video at bounding box center [1203, 328] width 622 height 215
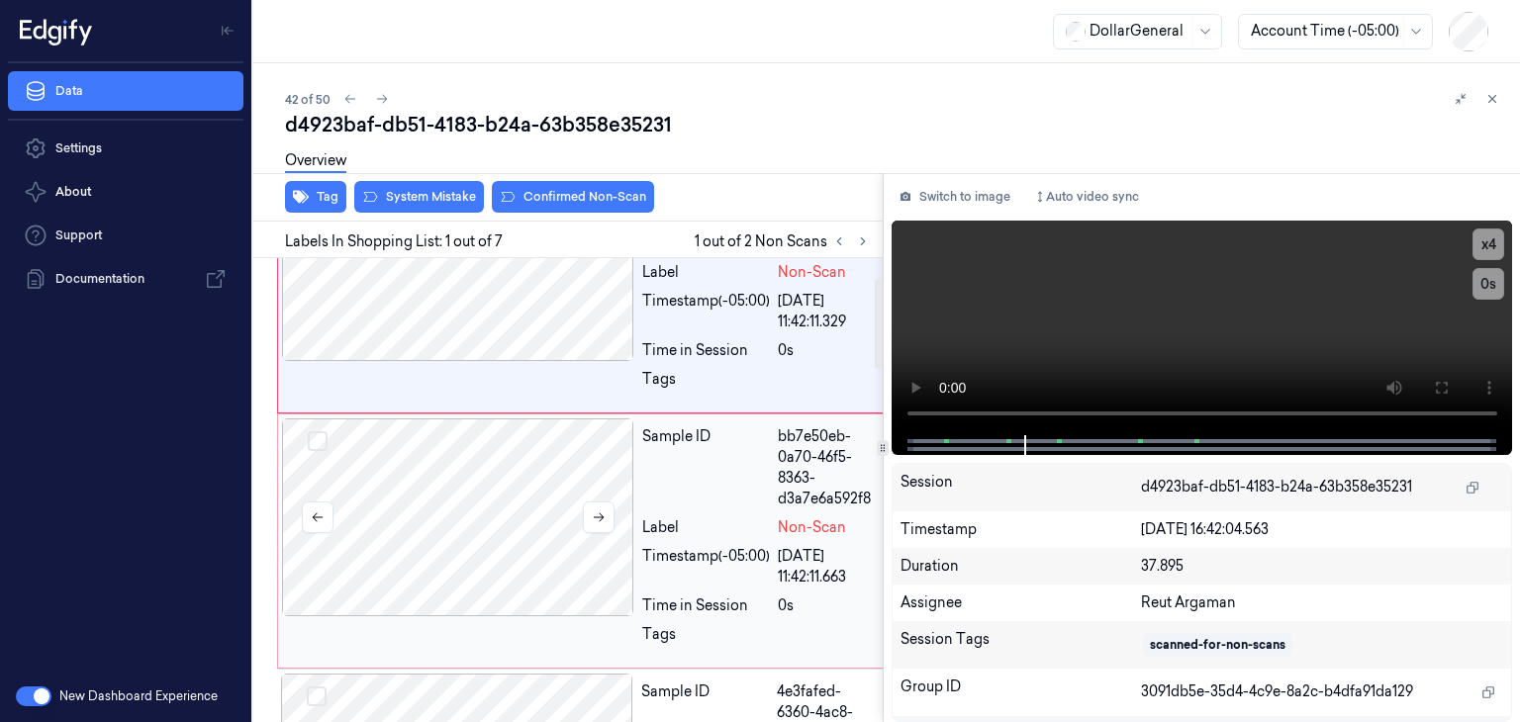
click at [529, 480] on div at bounding box center [458, 518] width 352 height 198
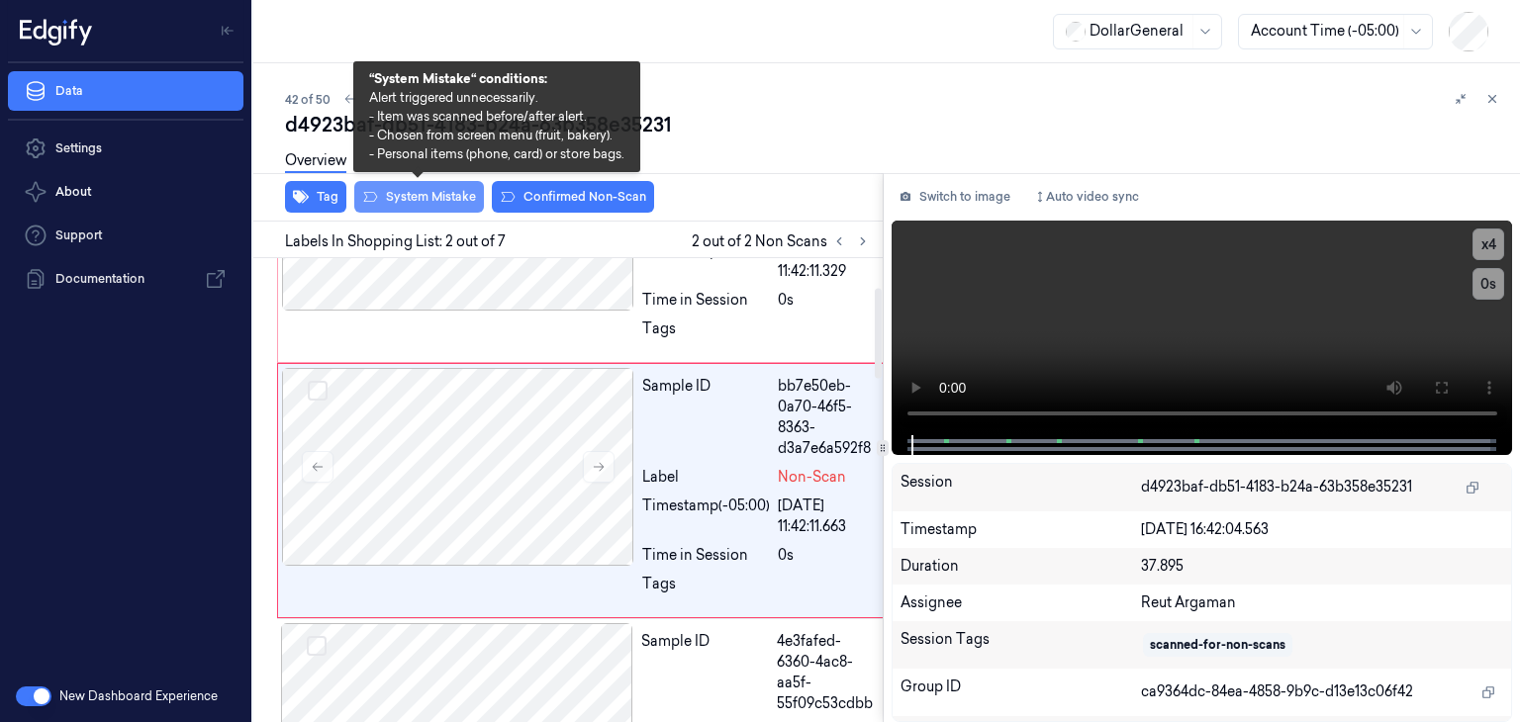
click at [431, 198] on button "System Mistake" at bounding box center [419, 197] width 130 height 32
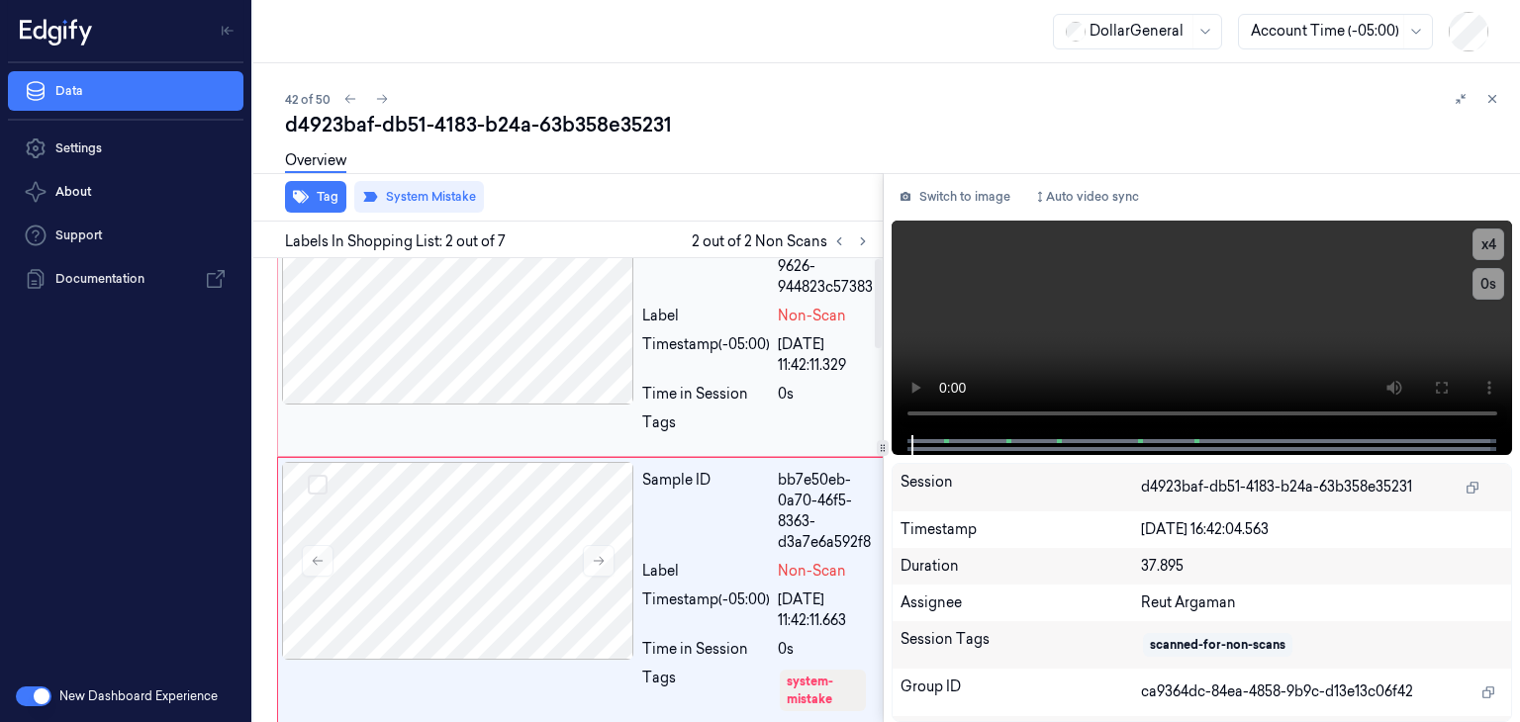
scroll to position [0, 0]
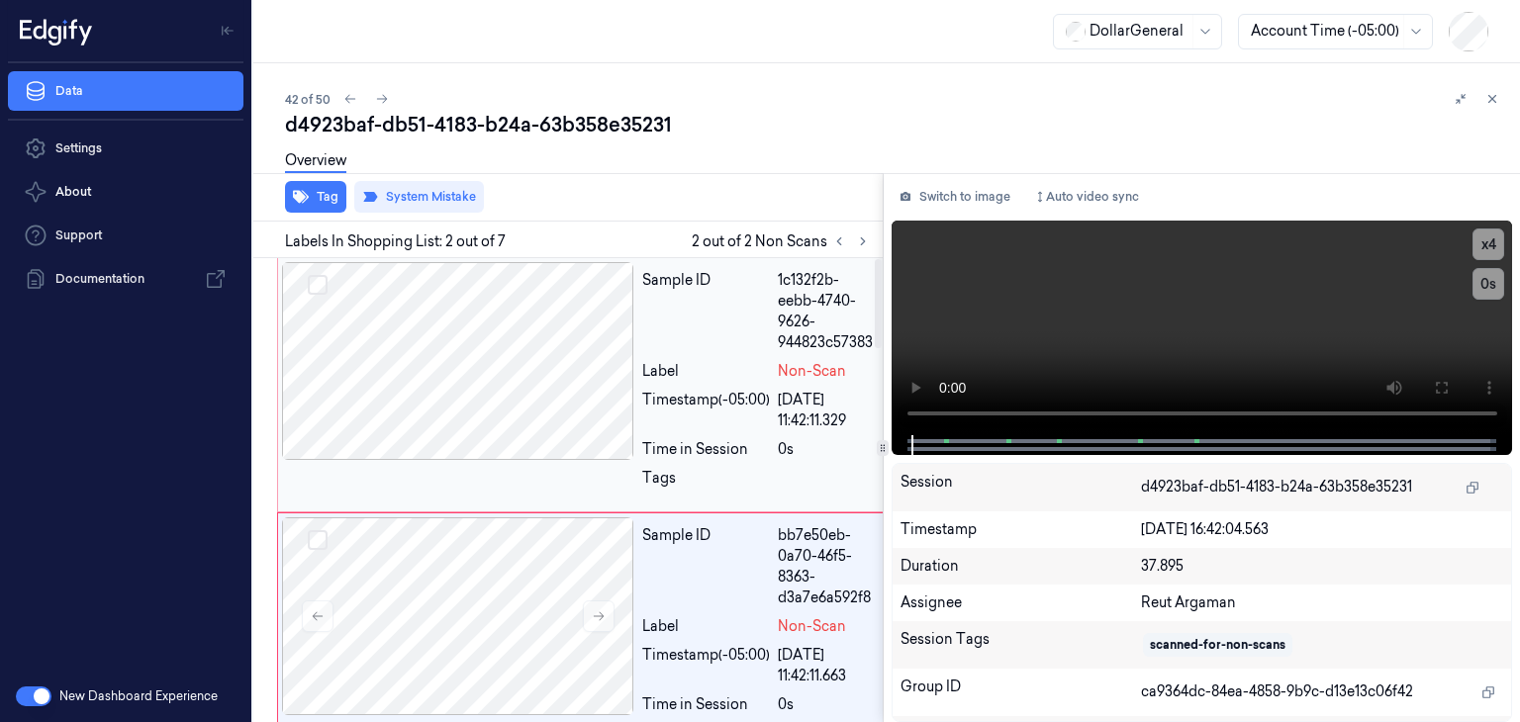
click at [479, 372] on div at bounding box center [458, 361] width 352 height 198
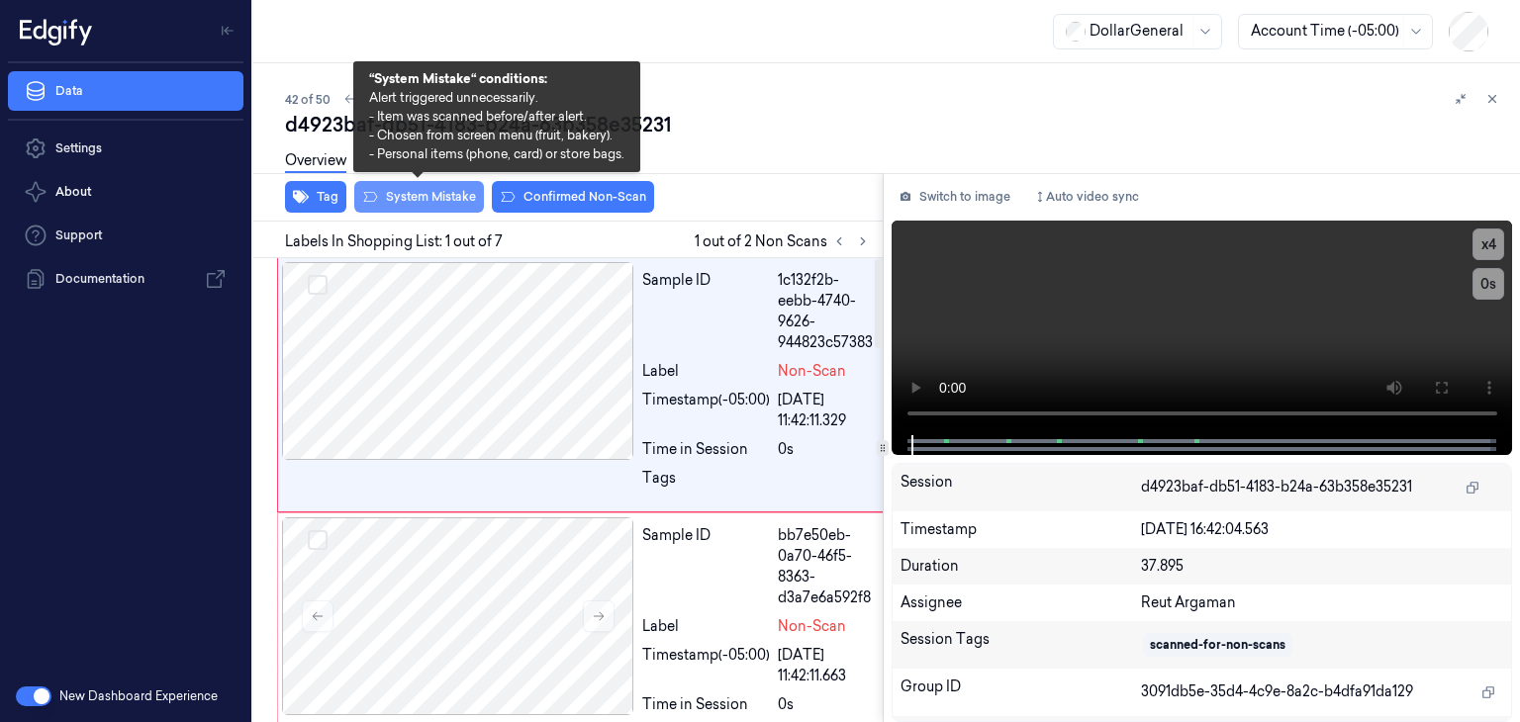
click at [452, 193] on button "System Mistake" at bounding box center [419, 197] width 130 height 32
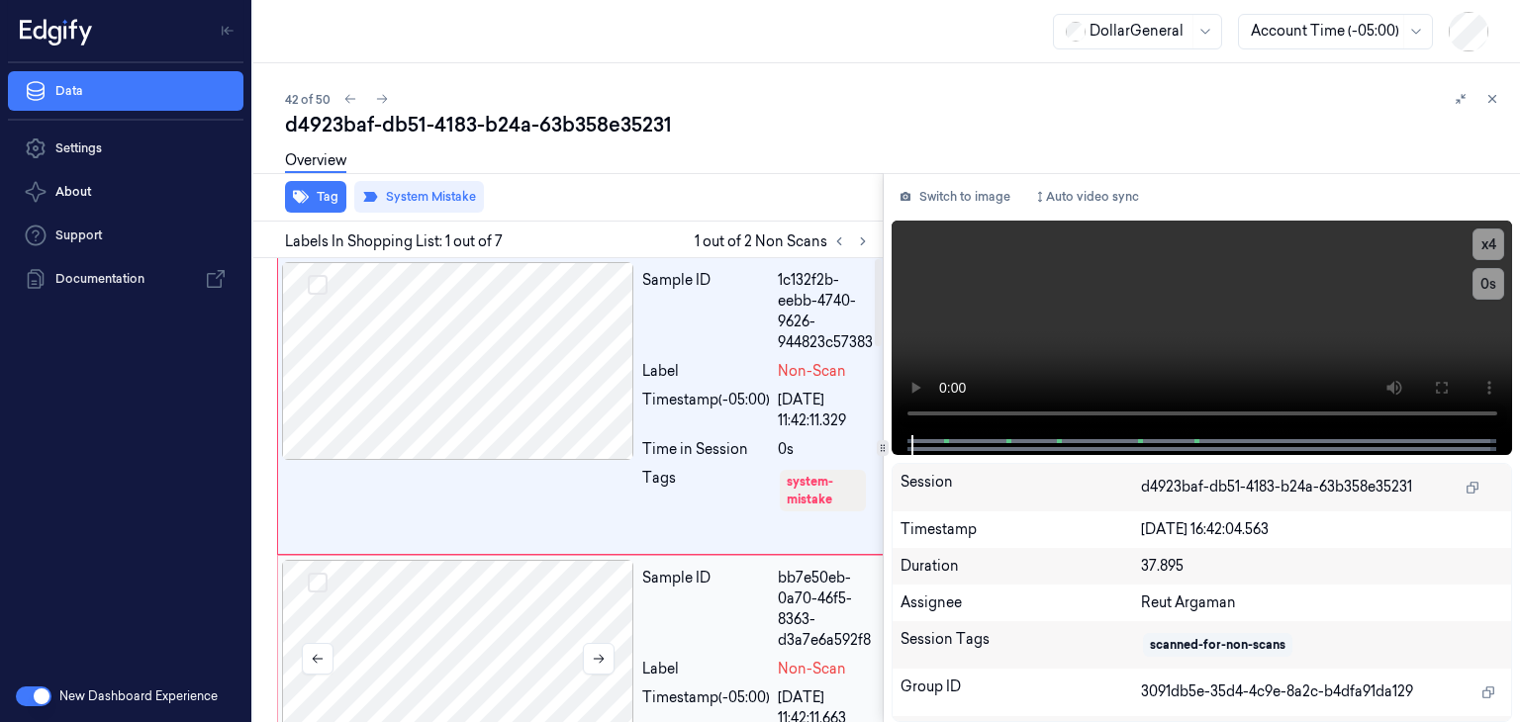
click at [482, 591] on div at bounding box center [458, 659] width 352 height 198
click at [448, 352] on div at bounding box center [458, 361] width 352 height 198
click at [384, 100] on icon at bounding box center [382, 99] width 11 height 9
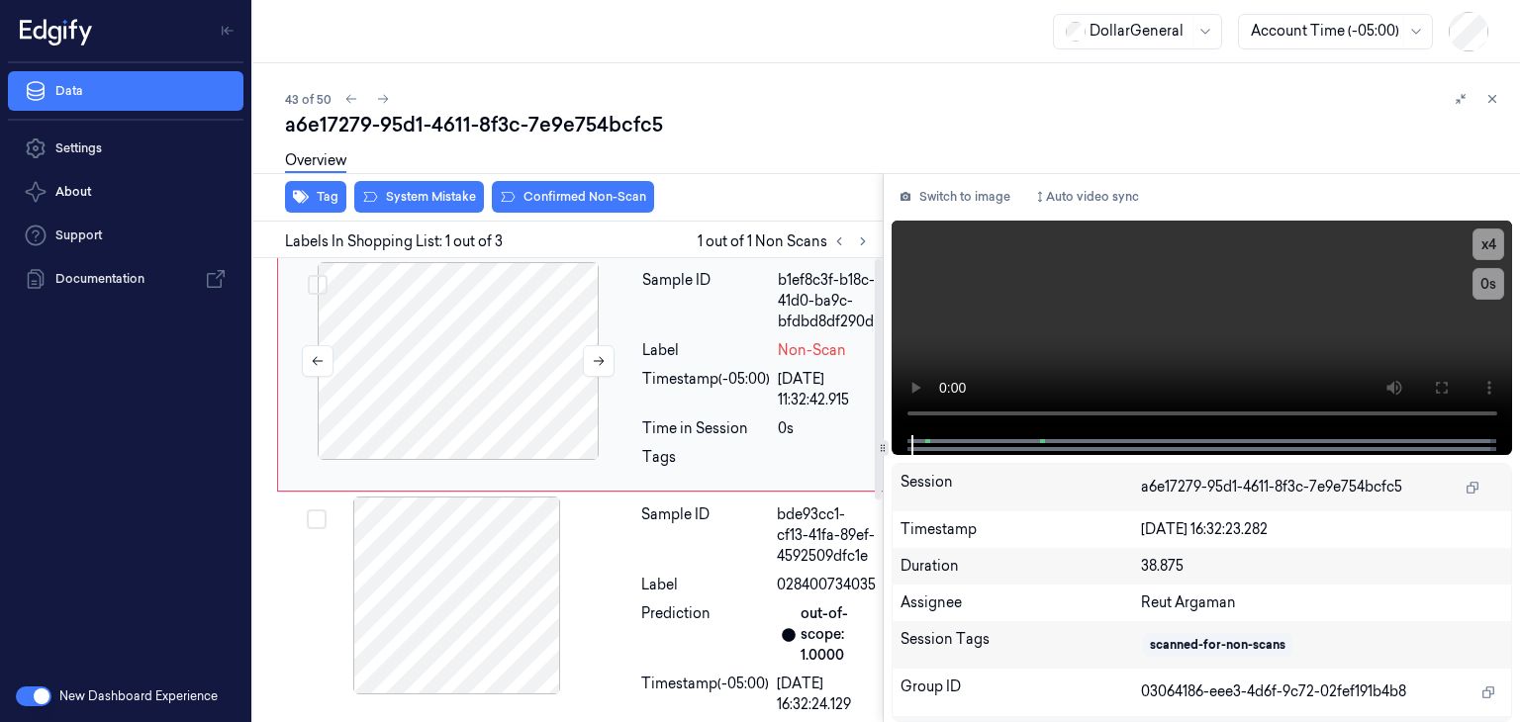
click at [577, 363] on div at bounding box center [458, 361] width 352 height 198
click at [585, 364] on button at bounding box center [599, 361] width 32 height 32
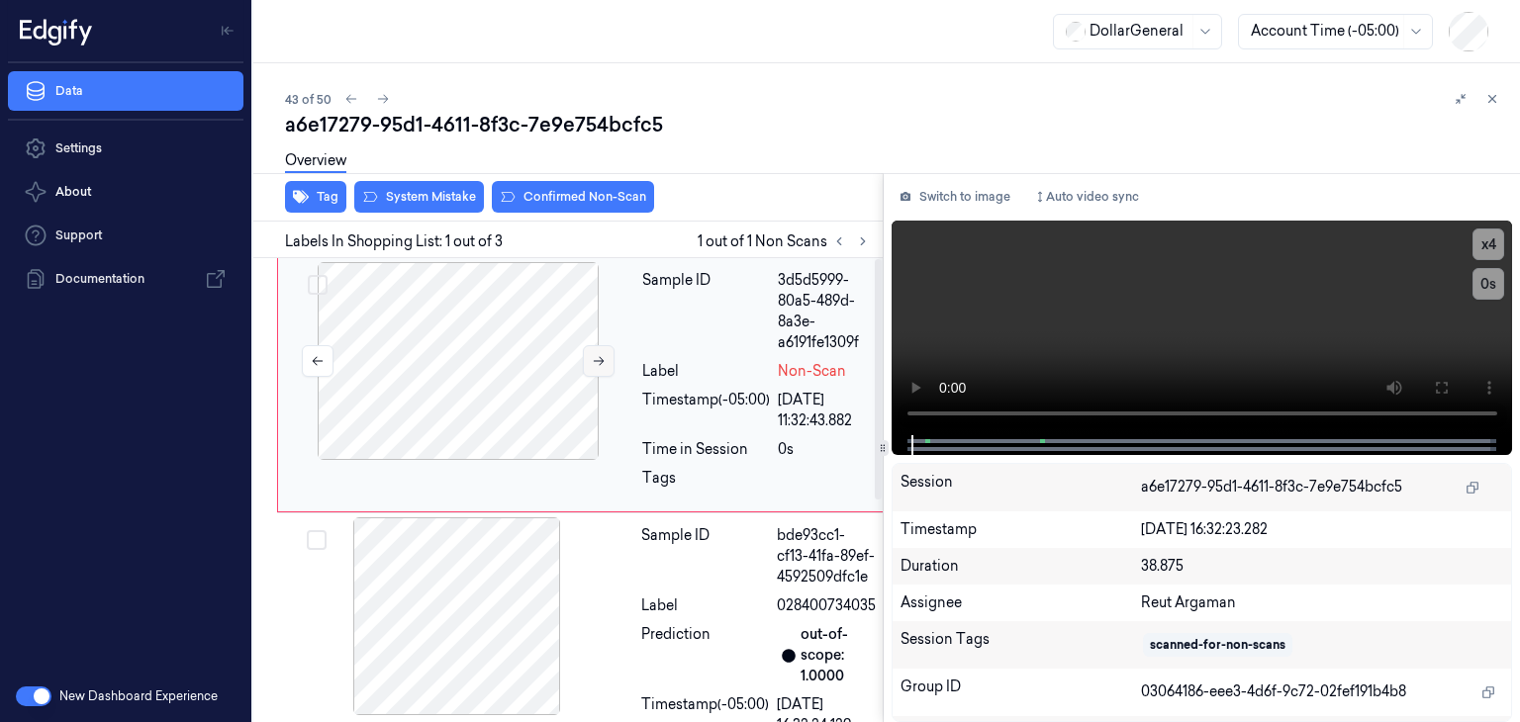
click at [585, 364] on button at bounding box center [599, 361] width 32 height 32
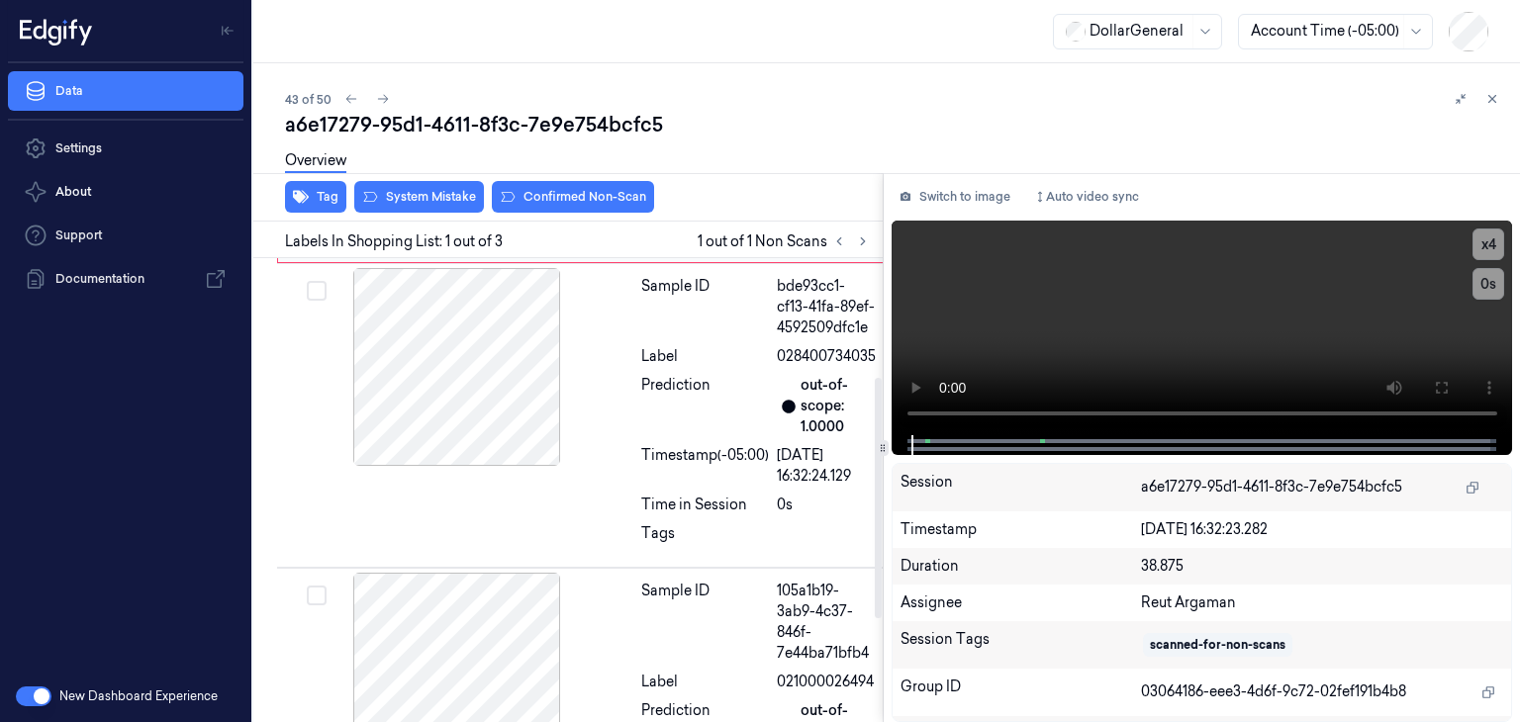
scroll to position [396, 0]
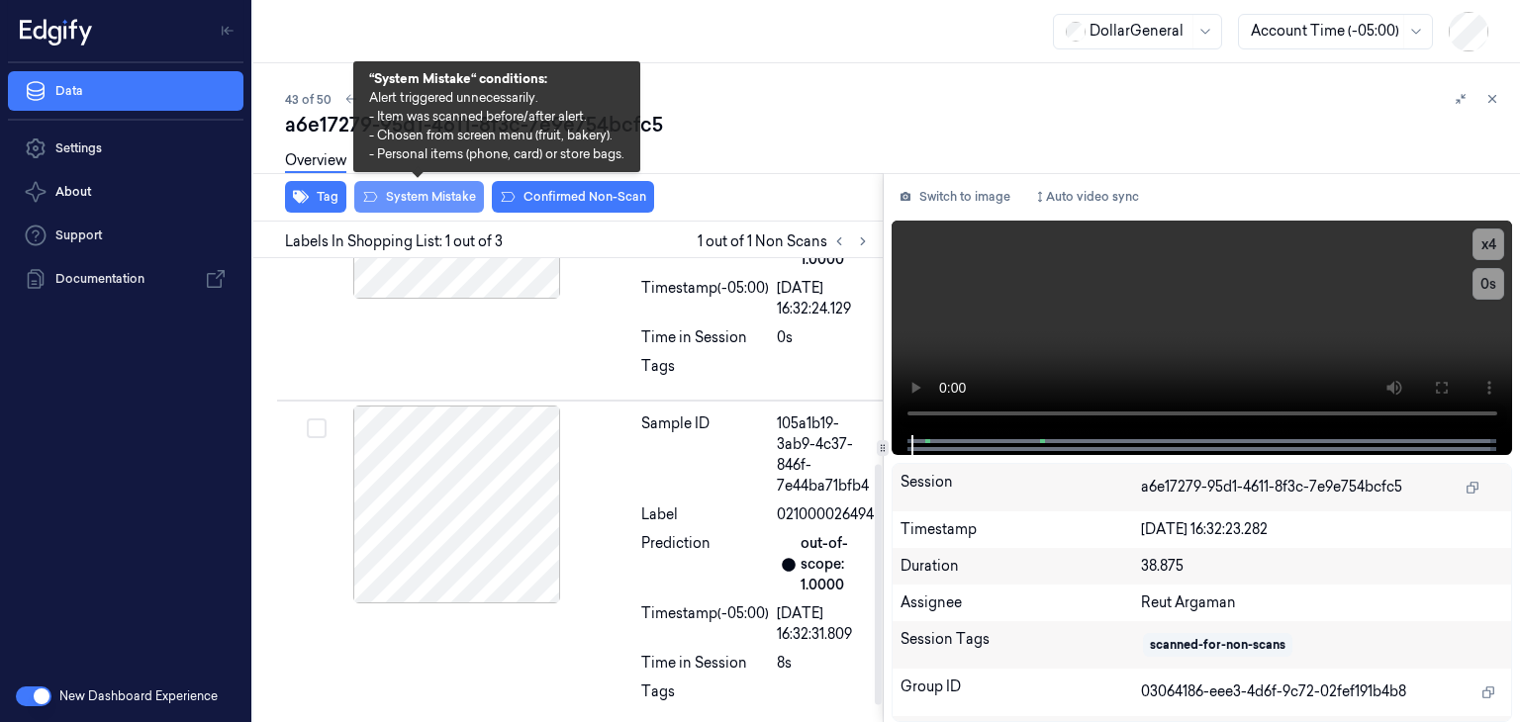
click at [455, 199] on button "System Mistake" at bounding box center [419, 197] width 130 height 32
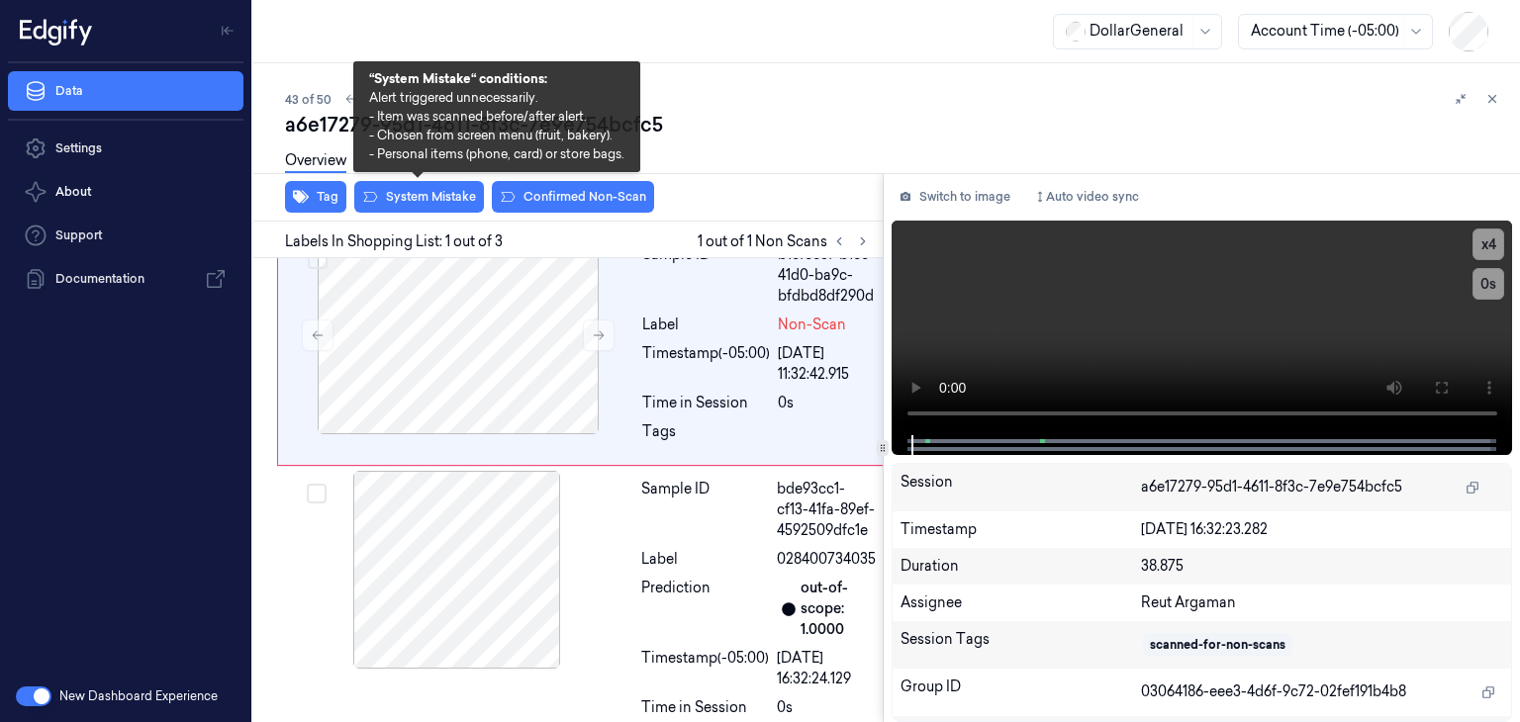
scroll to position [0, 0]
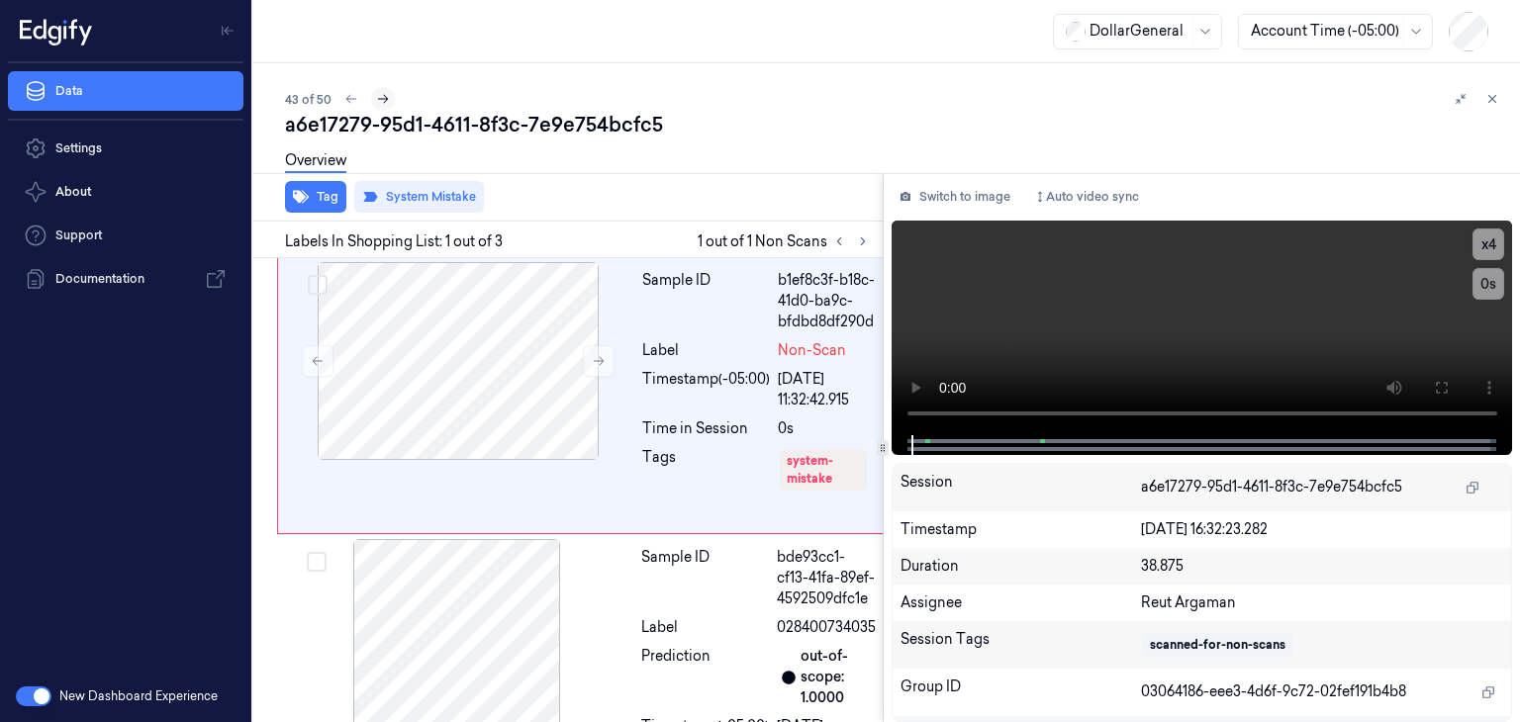
click at [384, 96] on icon at bounding box center [383, 99] width 11 height 9
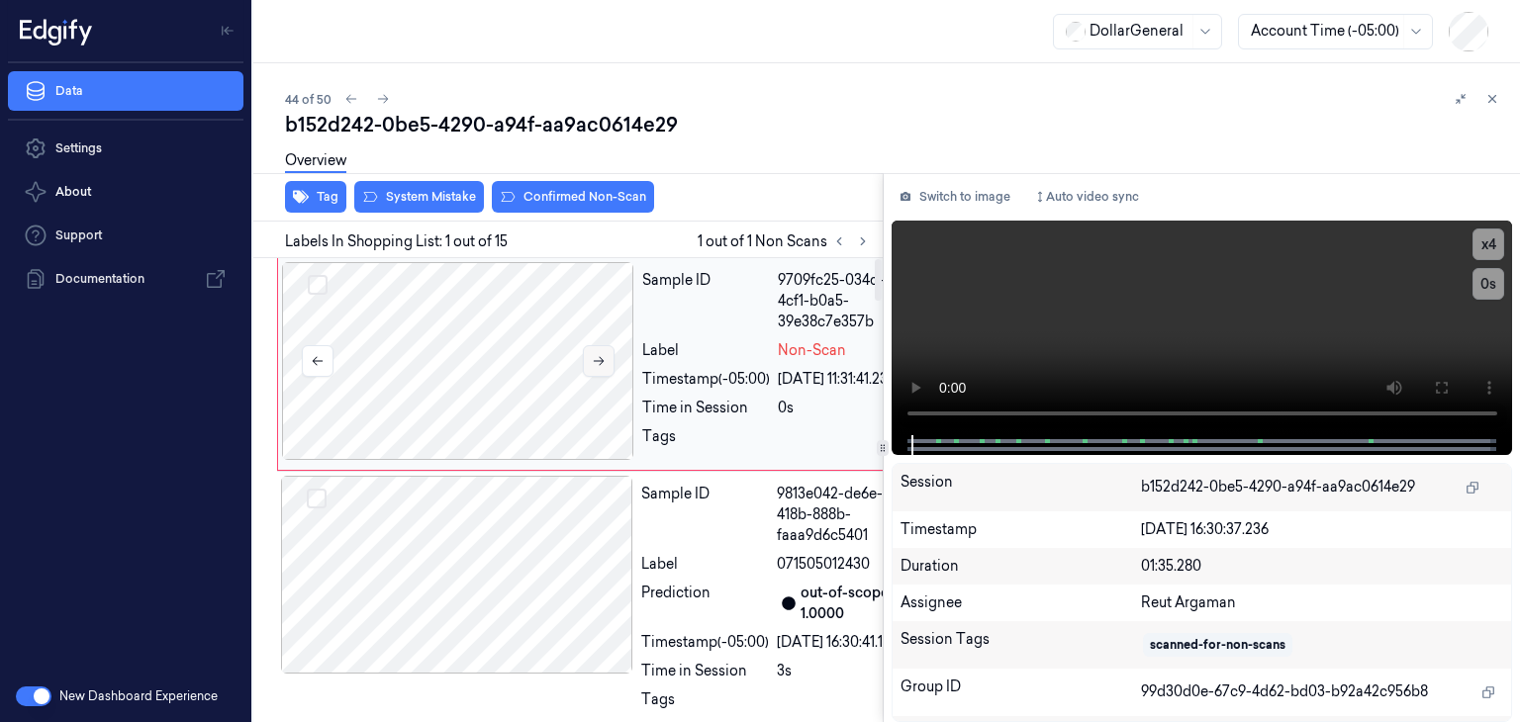
click at [590, 352] on button at bounding box center [599, 361] width 32 height 32
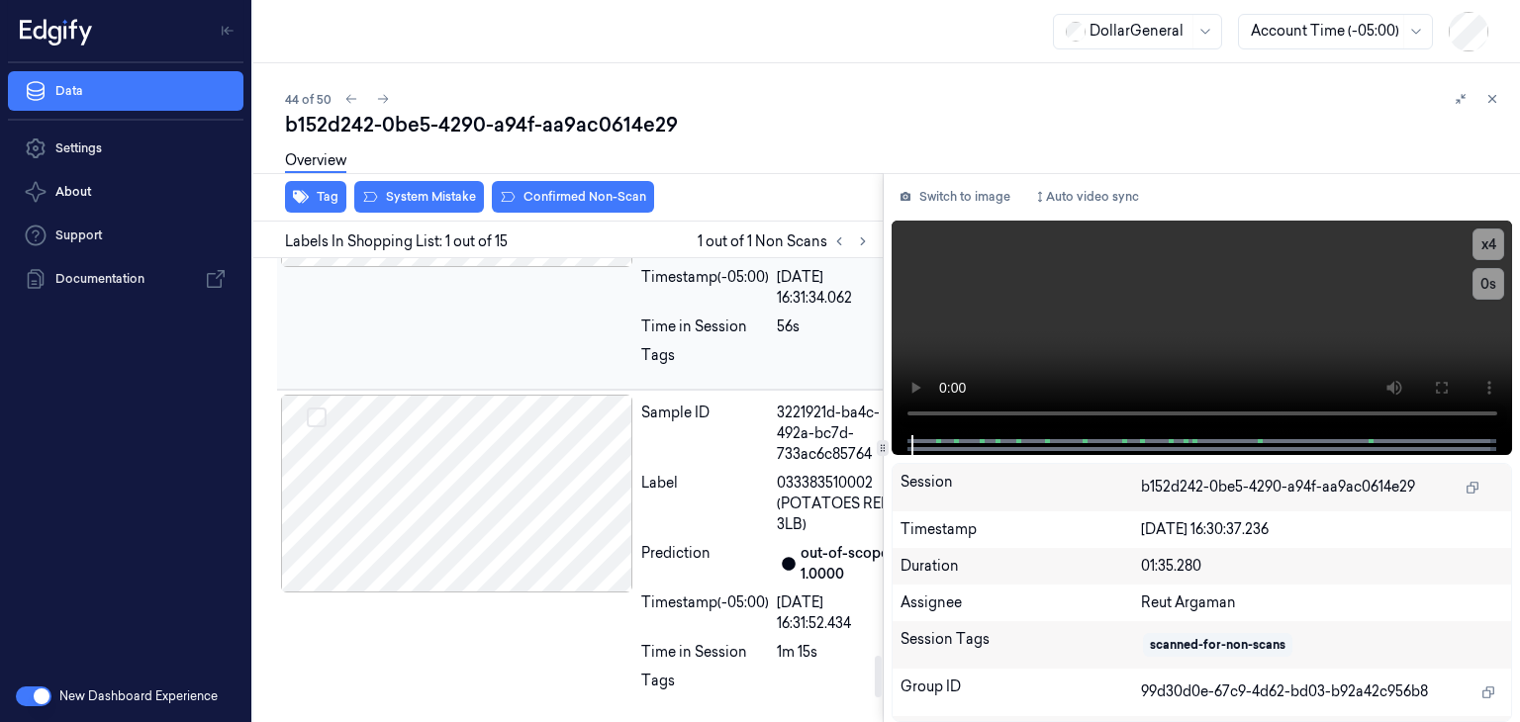
click at [536, 267] on div at bounding box center [457, 168] width 352 height 198
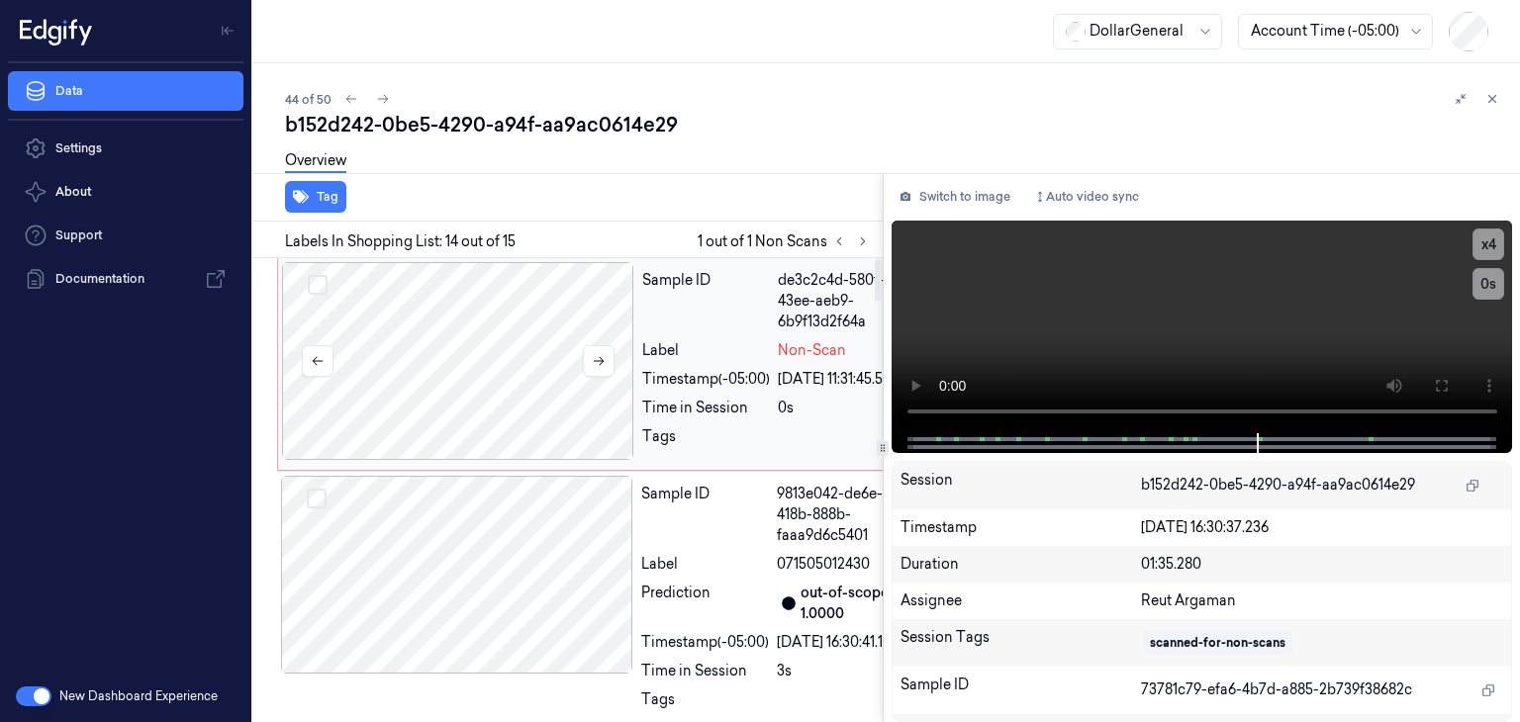
click at [471, 374] on div at bounding box center [458, 361] width 352 height 198
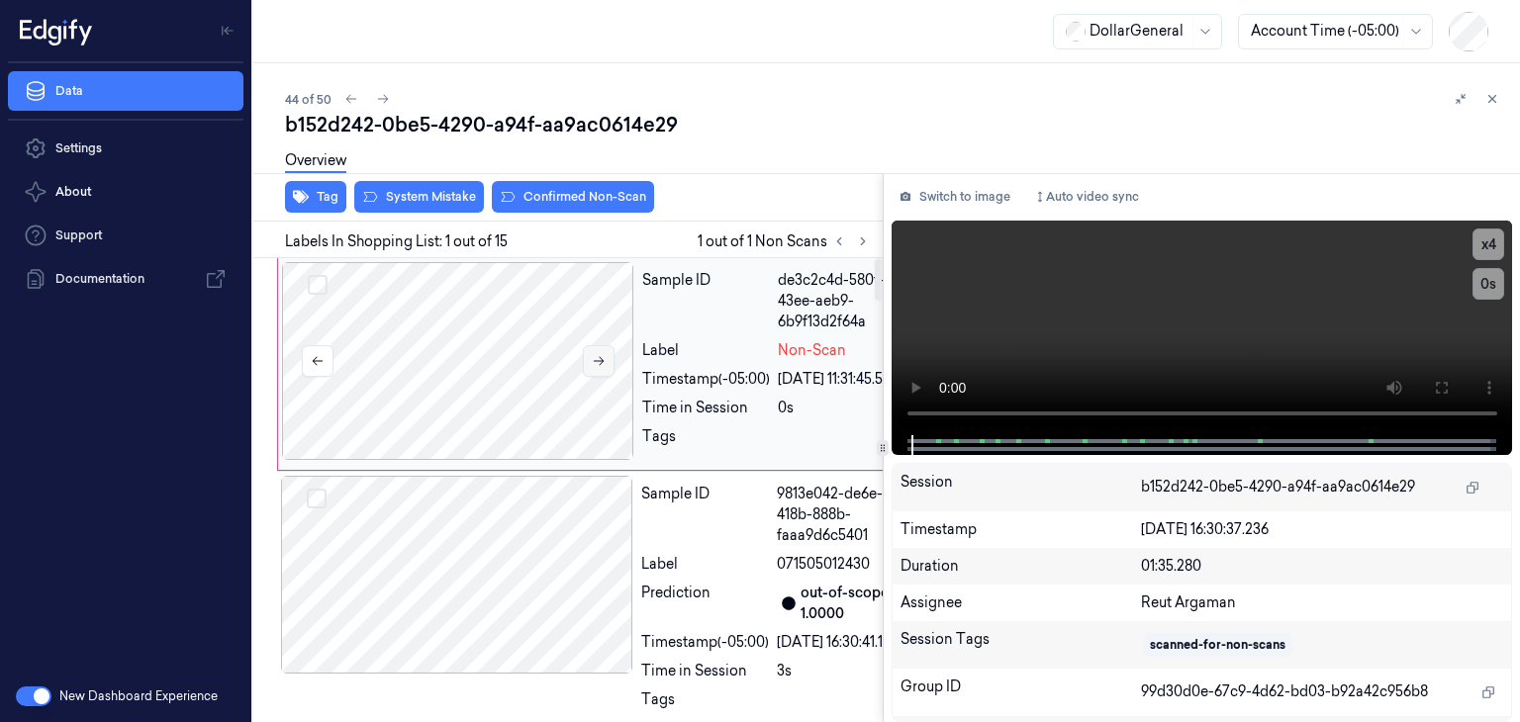
click at [606, 365] on button at bounding box center [599, 361] width 32 height 32
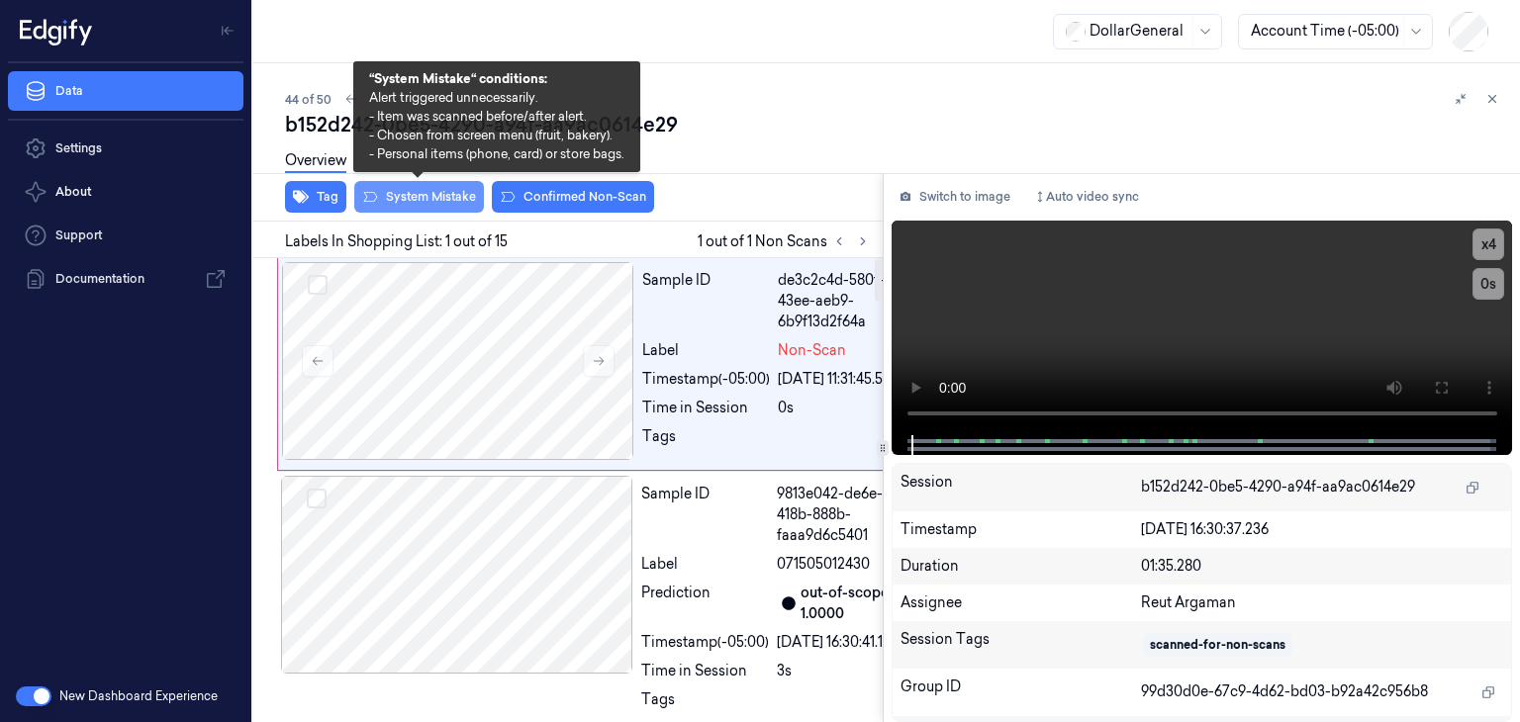
click at [386, 203] on button "System Mistake" at bounding box center [419, 197] width 130 height 32
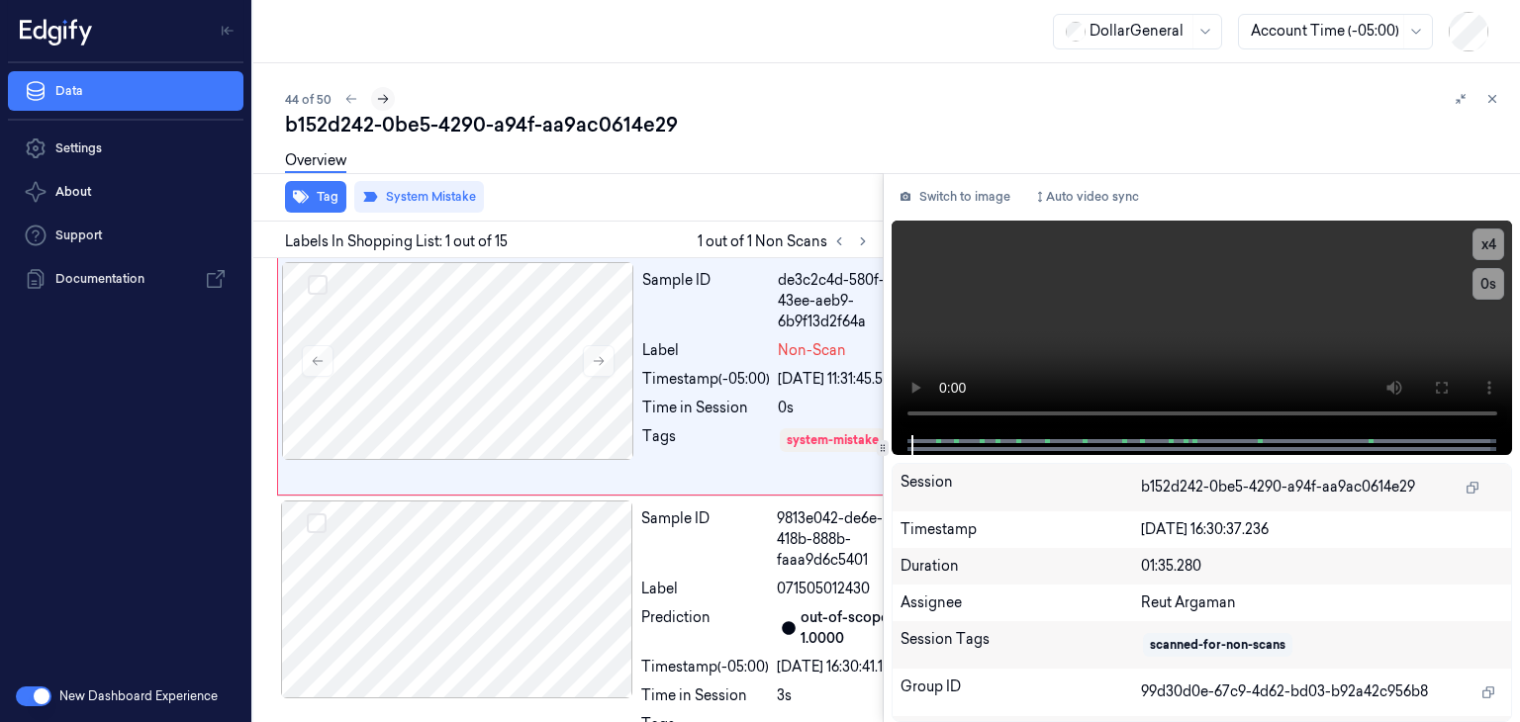
click at [387, 96] on icon at bounding box center [383, 99] width 14 height 14
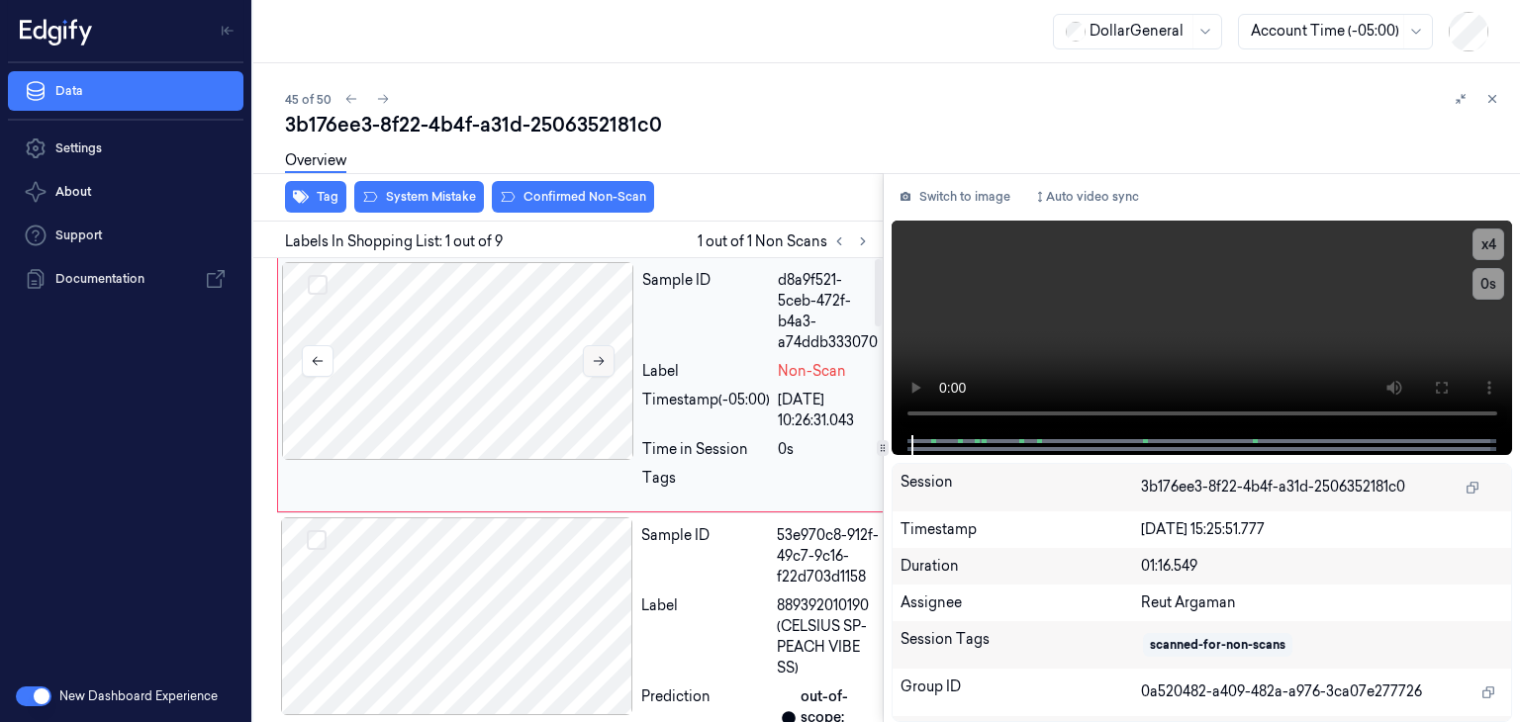
click at [598, 362] on icon at bounding box center [599, 361] width 14 height 14
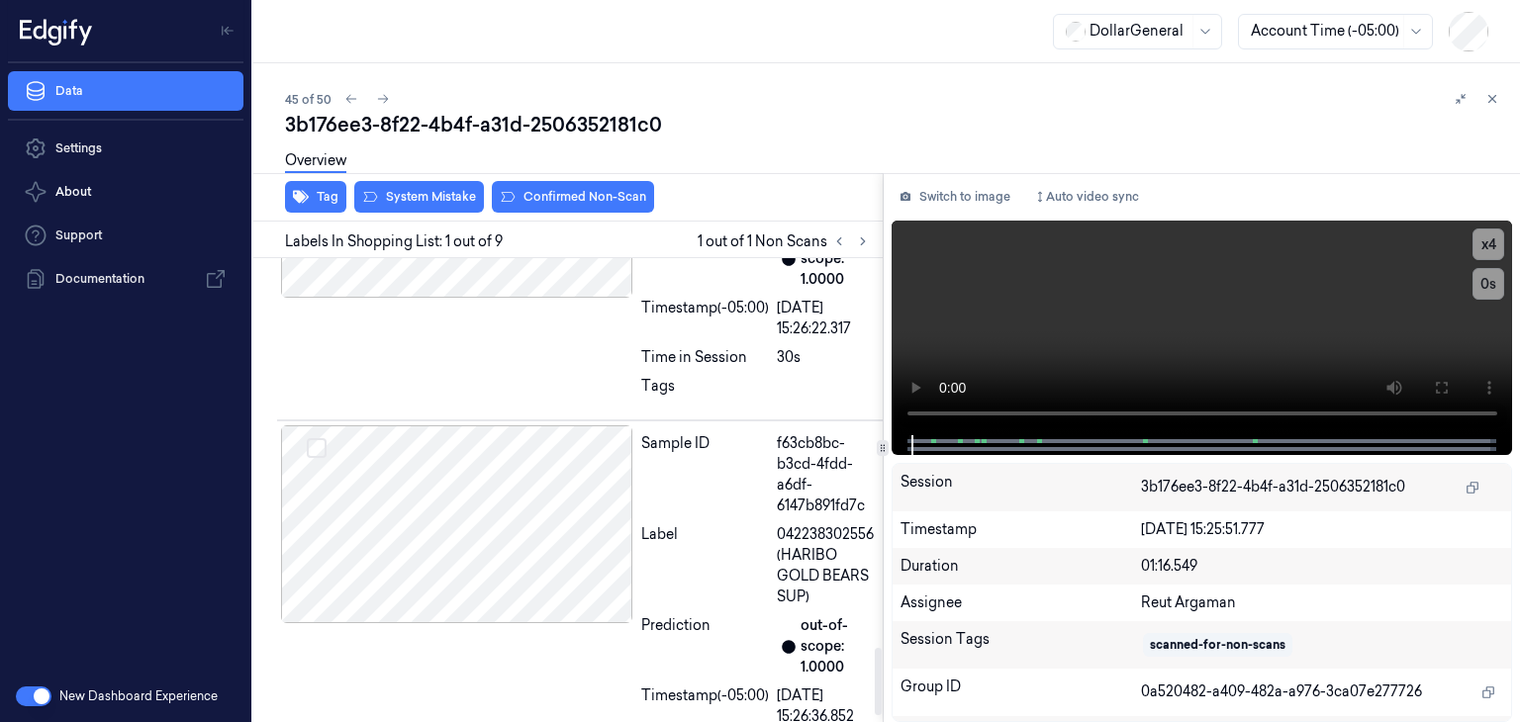
scroll to position [2672, 0]
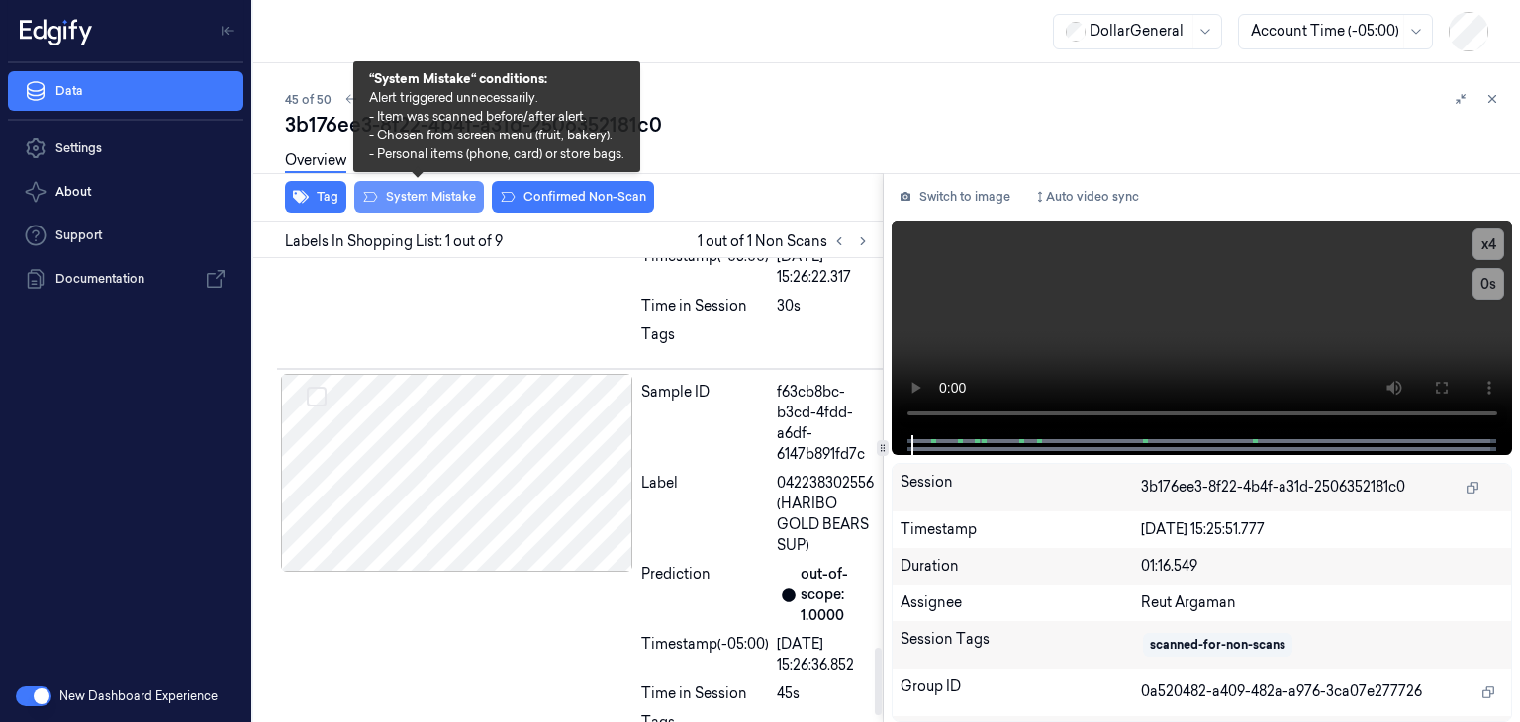
click at [414, 191] on button "System Mistake" at bounding box center [419, 197] width 130 height 32
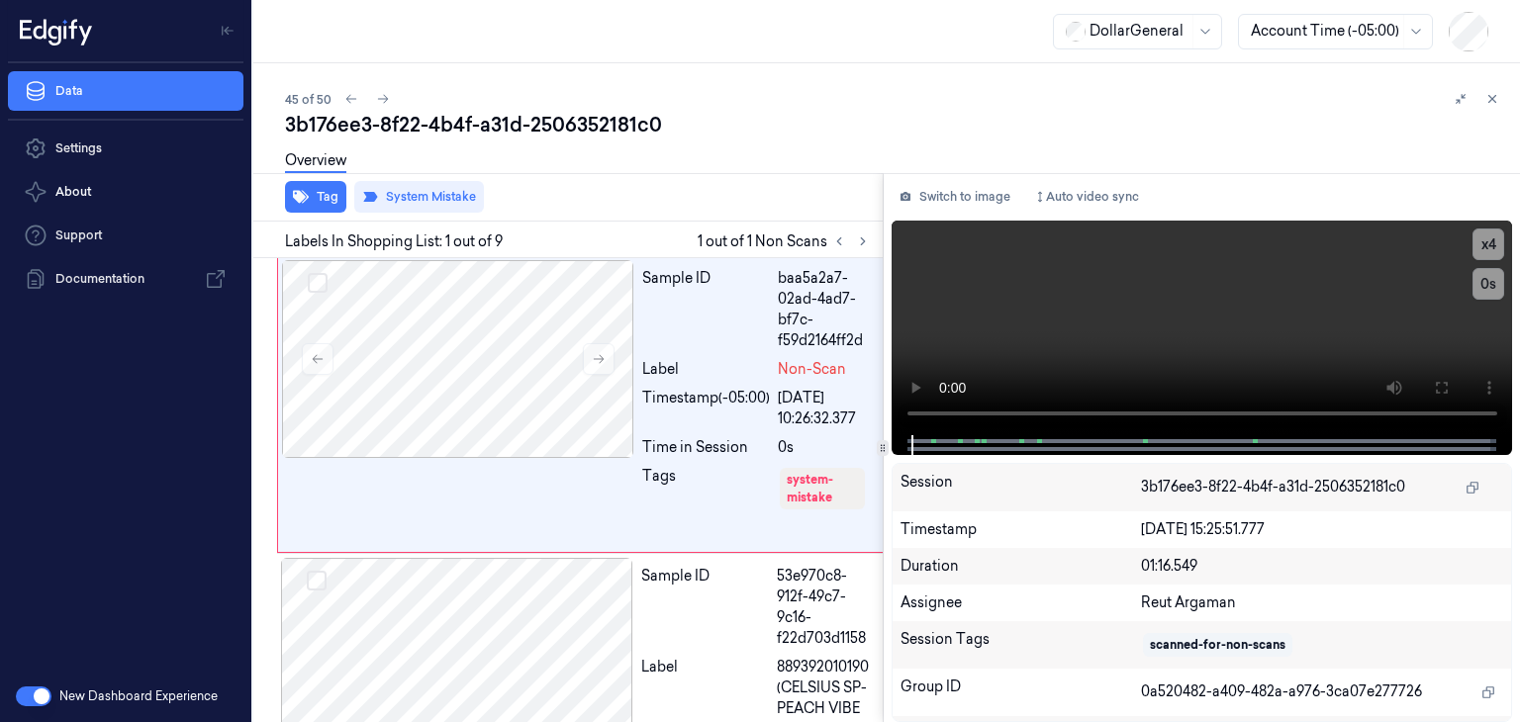
scroll to position [0, 0]
click at [389, 103] on button at bounding box center [383, 99] width 24 height 24
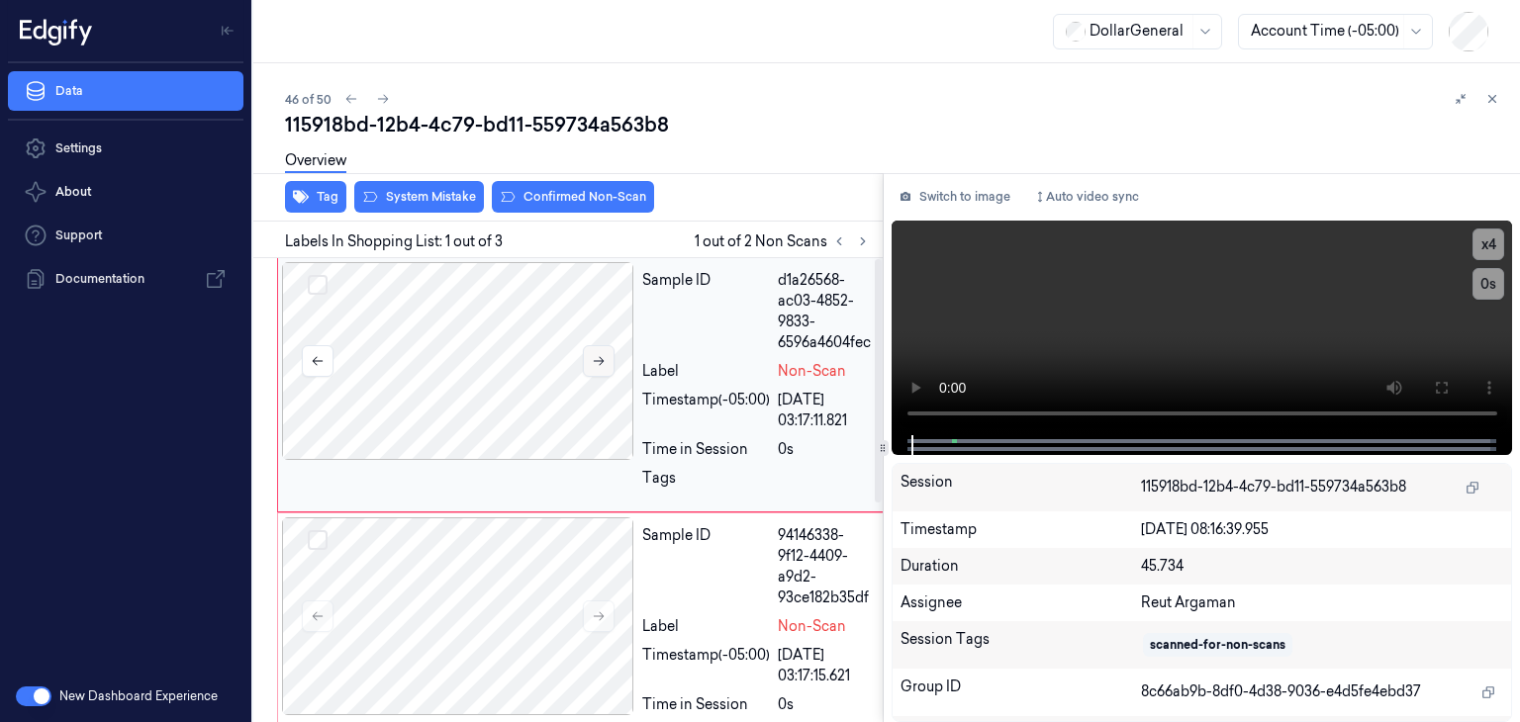
click at [599, 360] on icon at bounding box center [599, 361] width 11 height 9
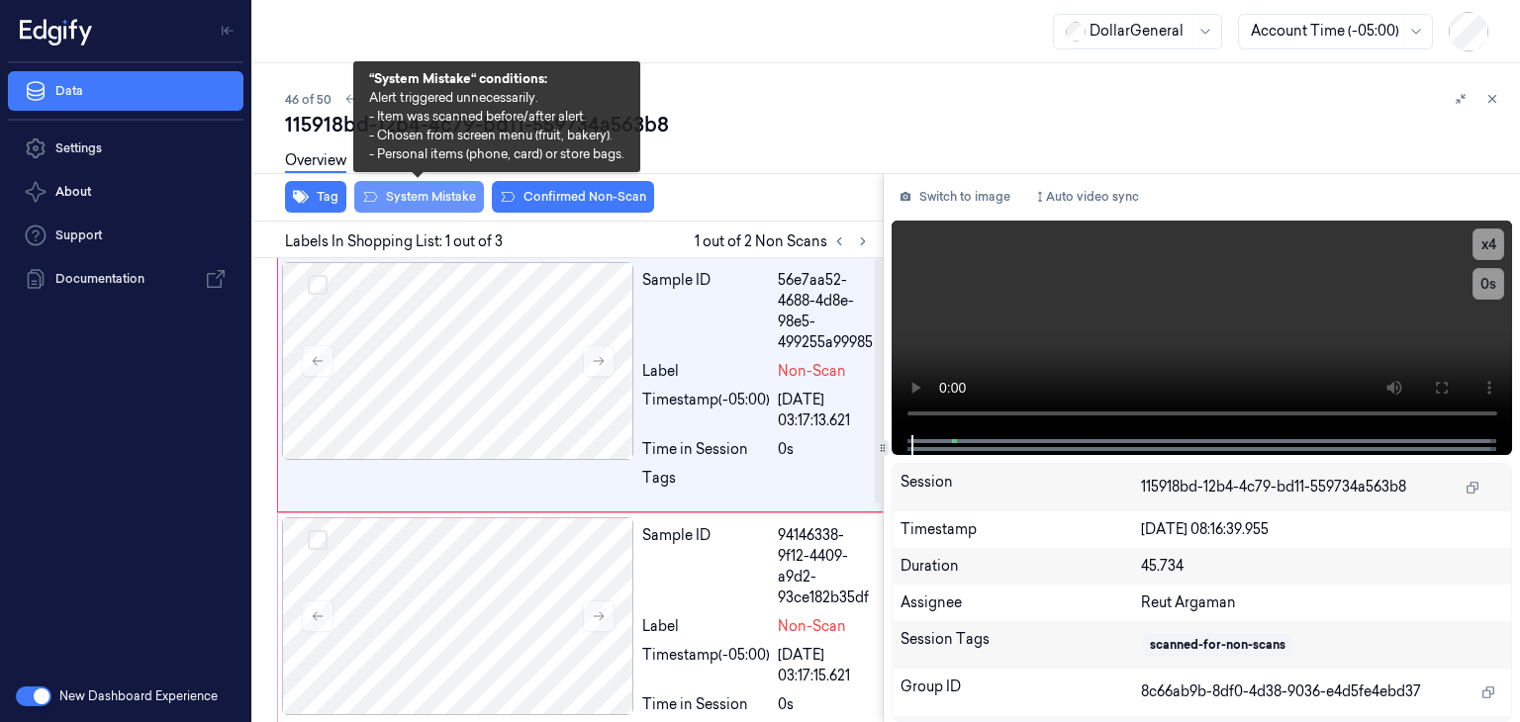
click at [431, 203] on button "System Mistake" at bounding box center [419, 197] width 130 height 32
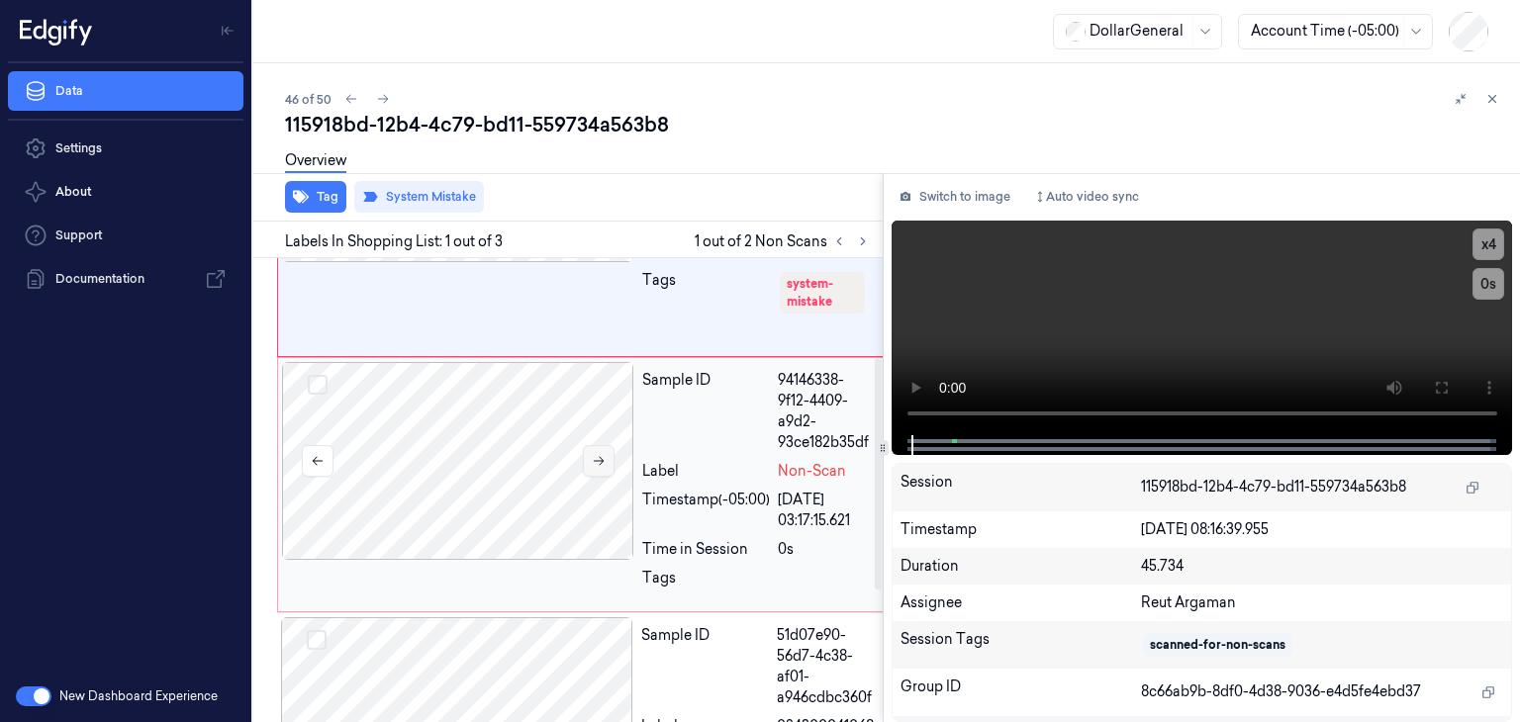
click at [594, 456] on icon at bounding box center [599, 461] width 14 height 14
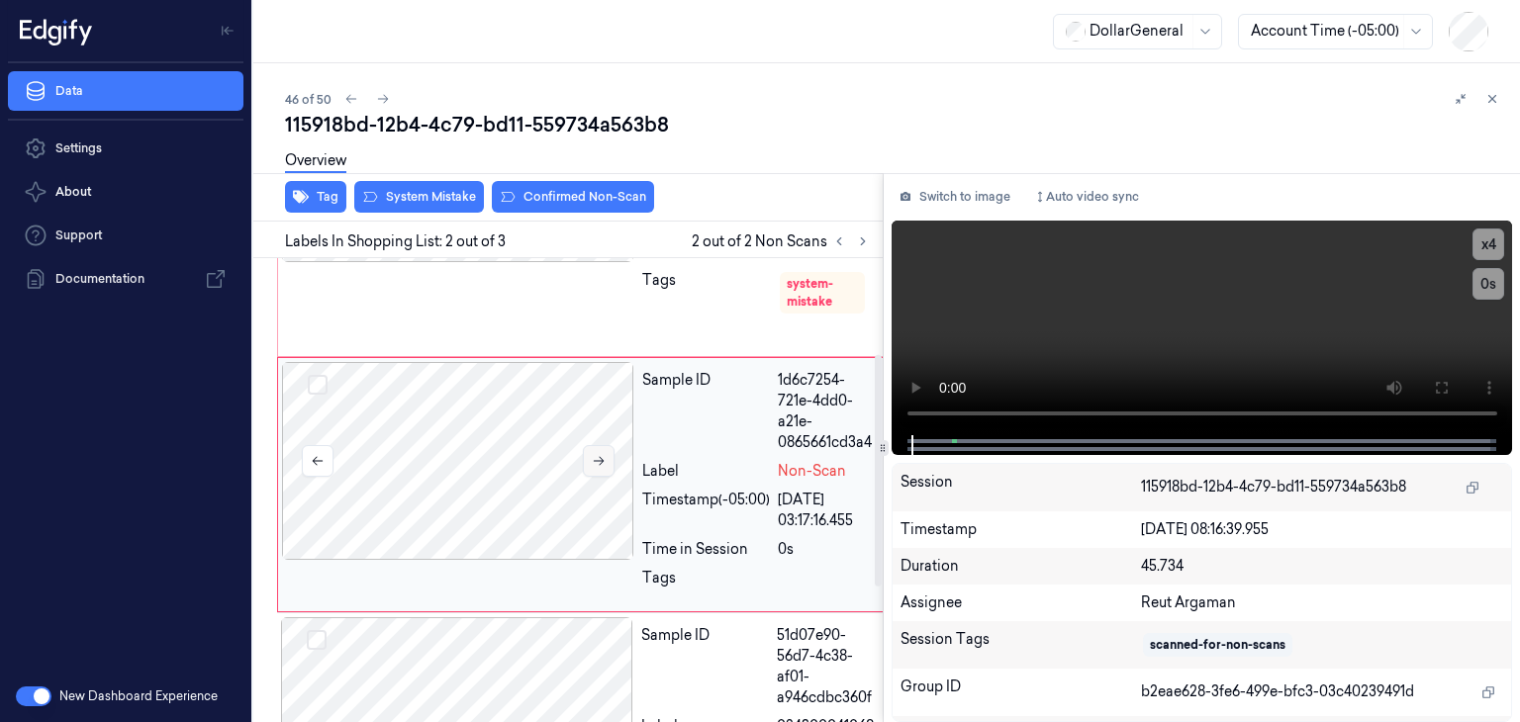
scroll to position [191, 0]
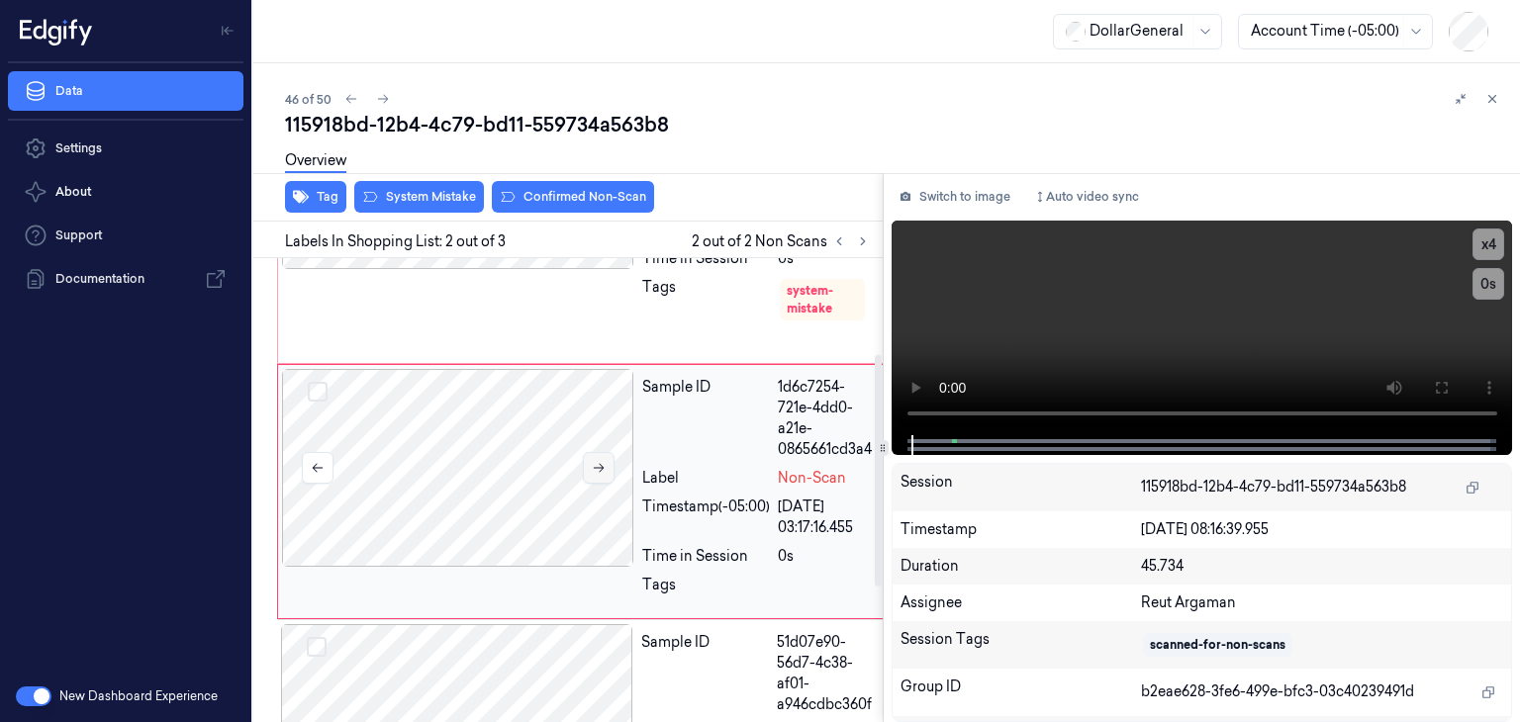
click at [594, 456] on button at bounding box center [599, 468] width 32 height 32
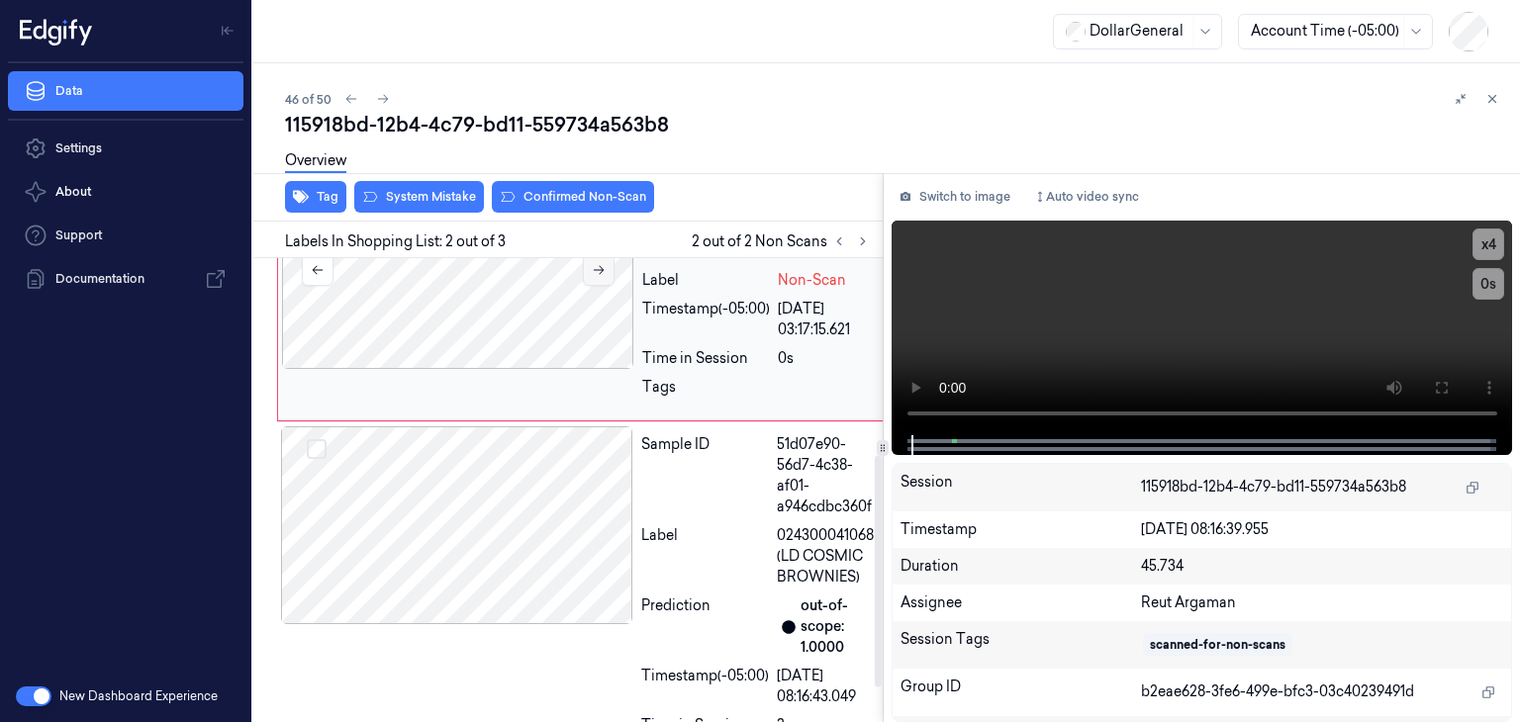
scroll to position [460, 0]
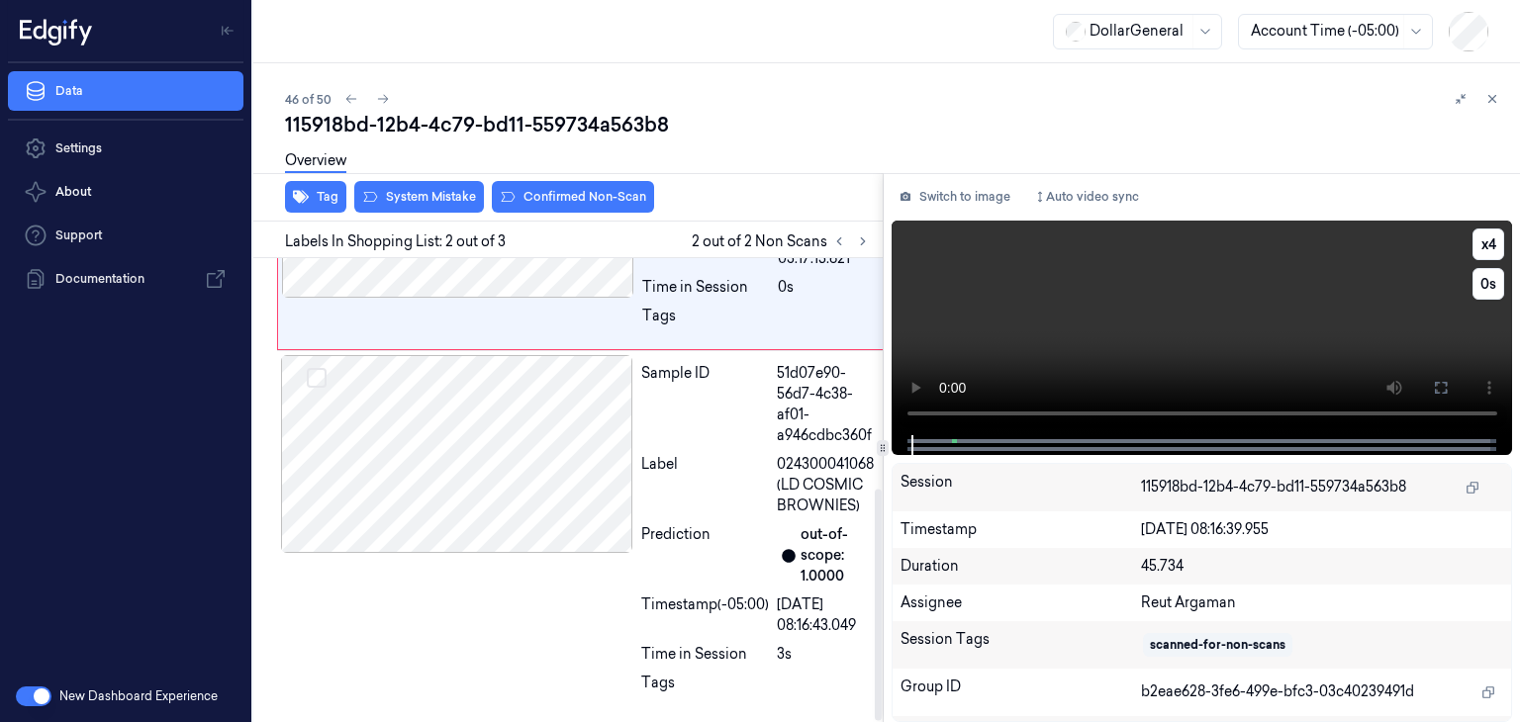
click at [1014, 305] on video at bounding box center [1203, 328] width 622 height 215
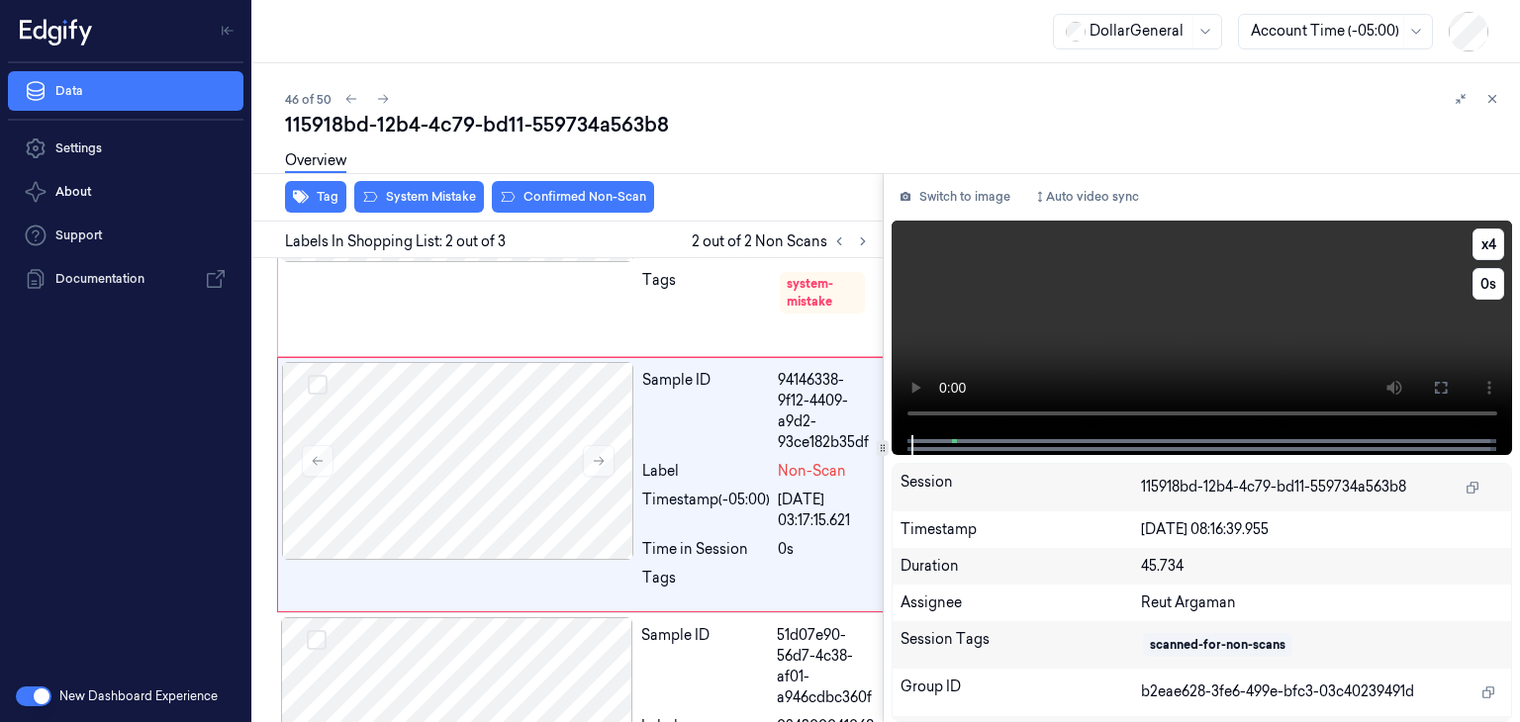
scroll to position [191, 0]
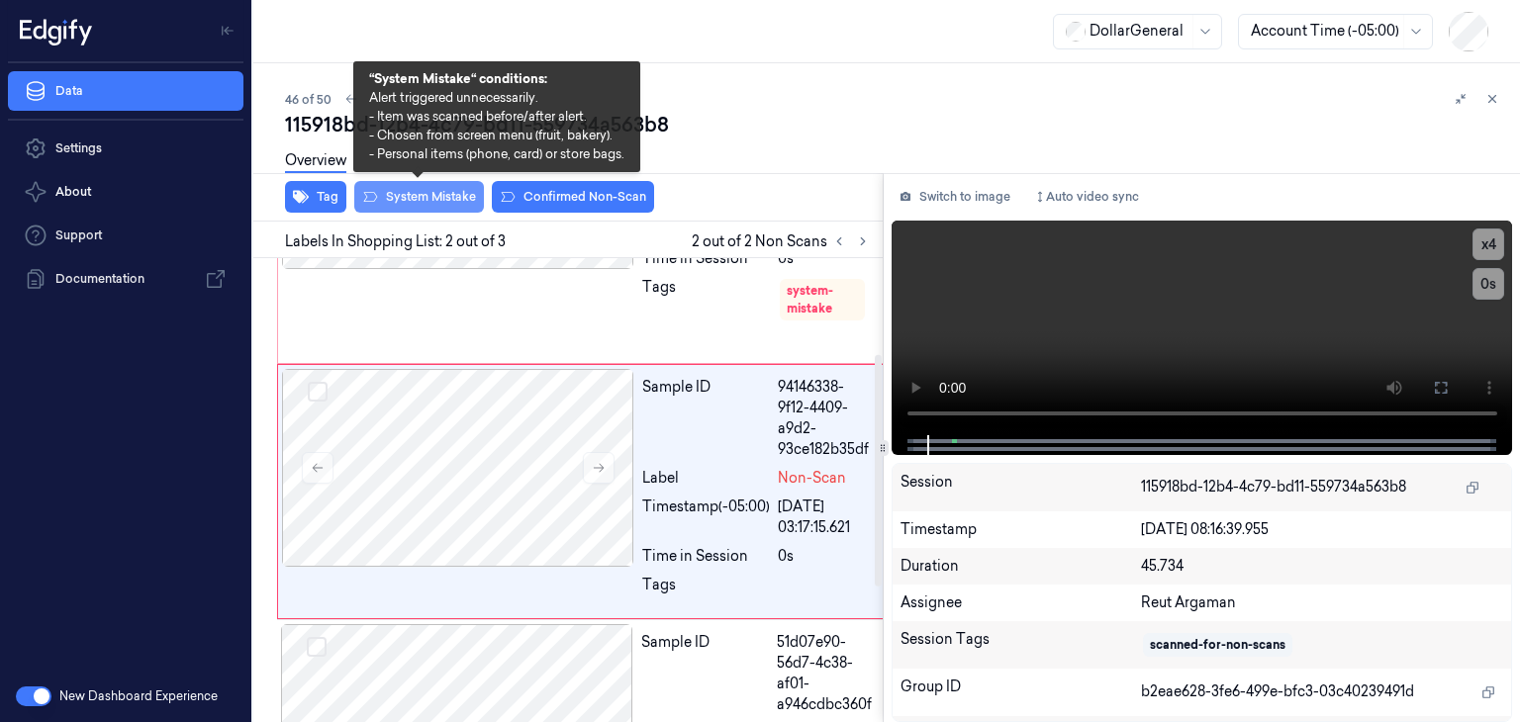
click at [456, 206] on button "System Mistake" at bounding box center [419, 197] width 130 height 32
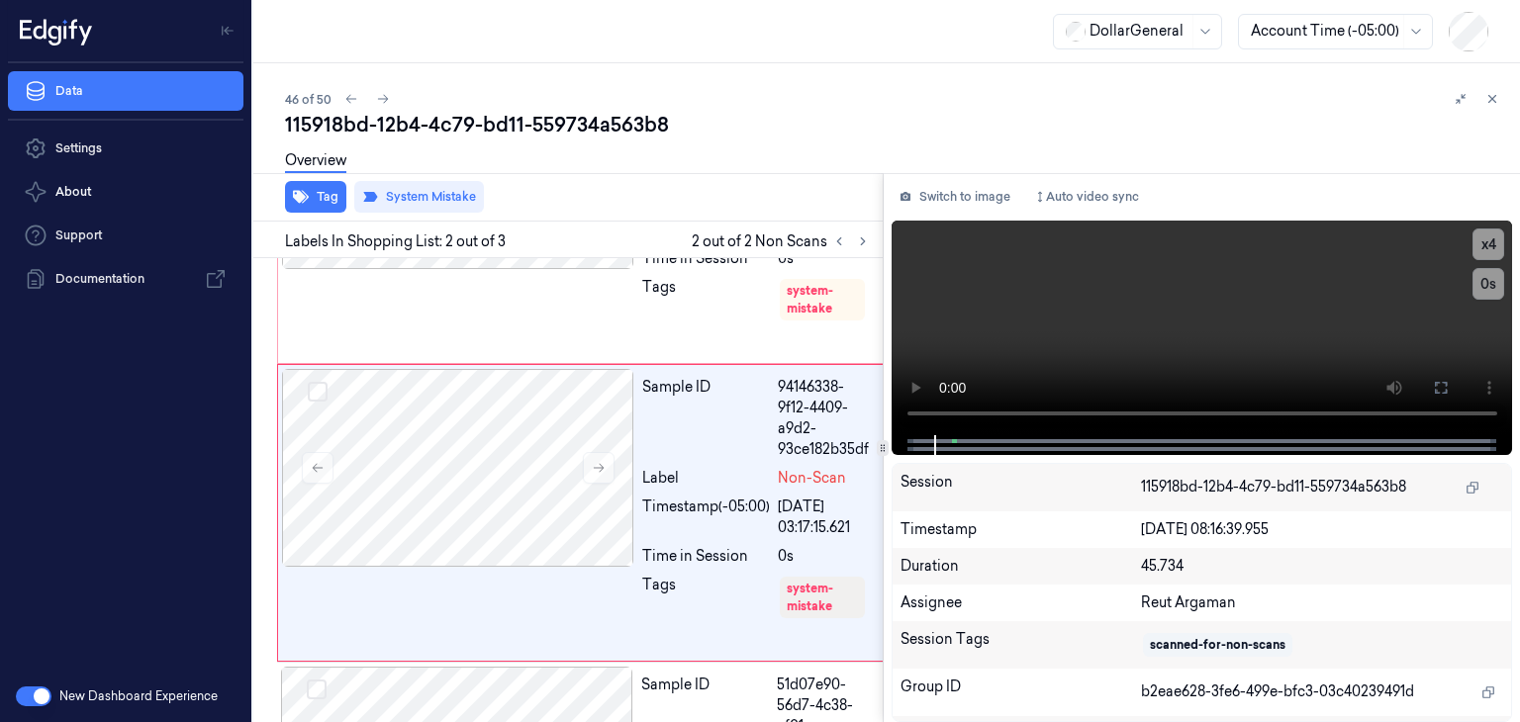
scroll to position [213, 0]
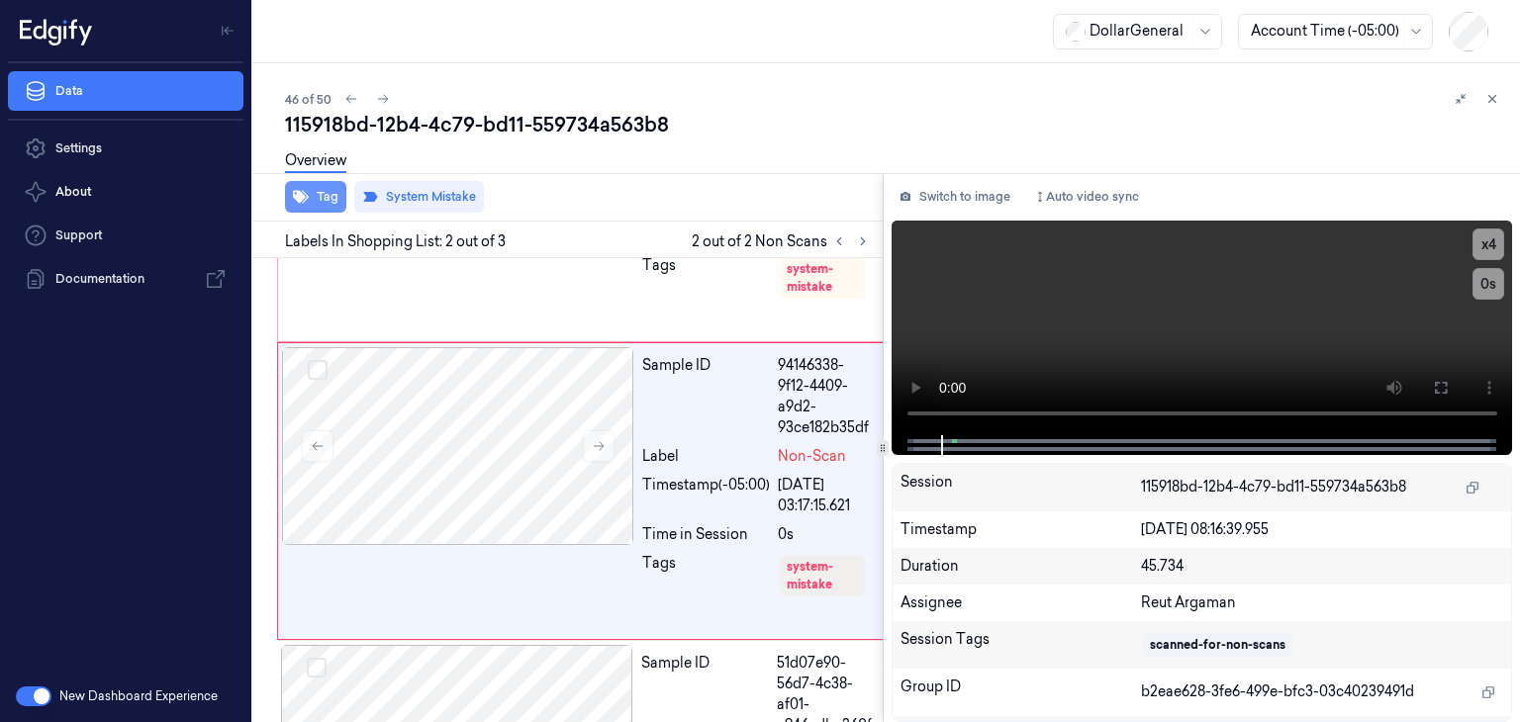
click at [299, 203] on icon "button" at bounding box center [301, 197] width 16 height 16
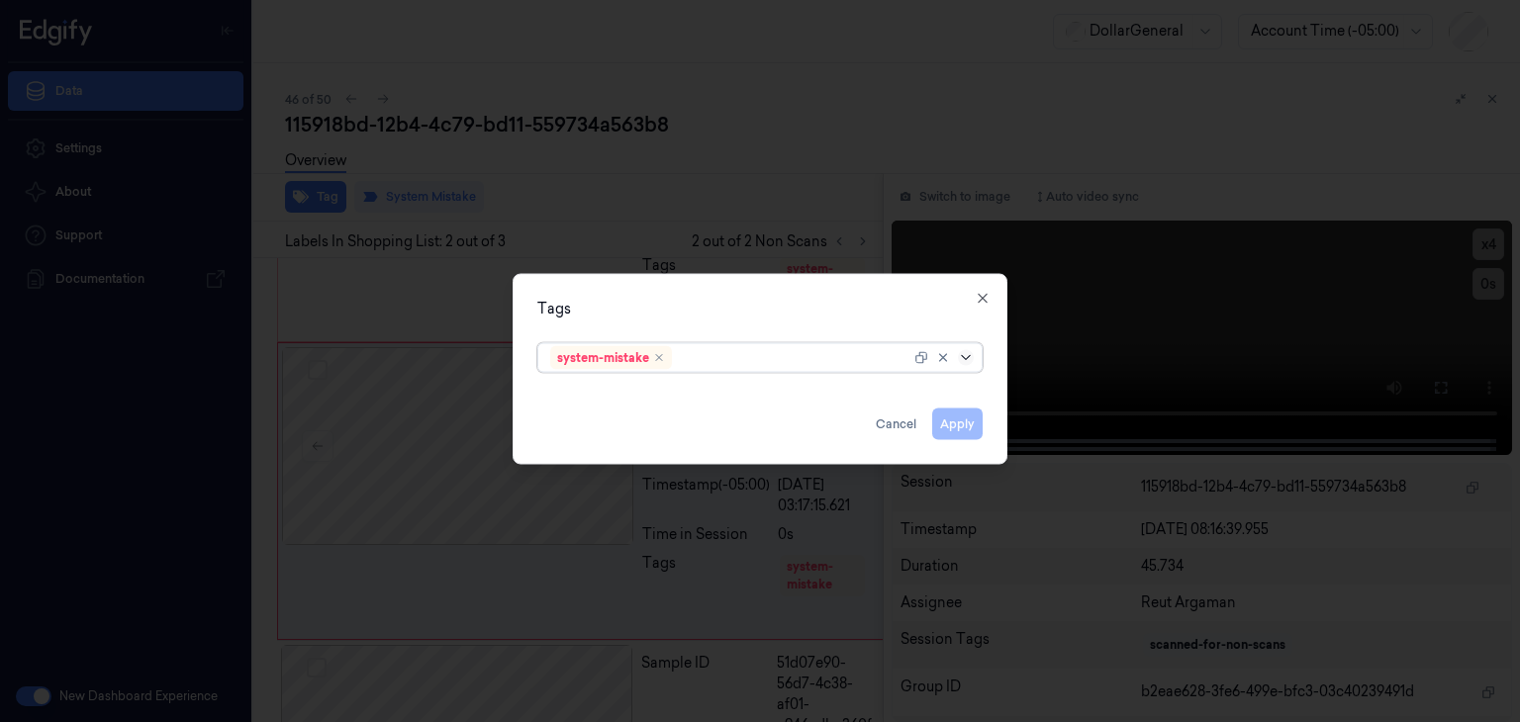
click at [968, 353] on icon at bounding box center [966, 358] width 16 height 16
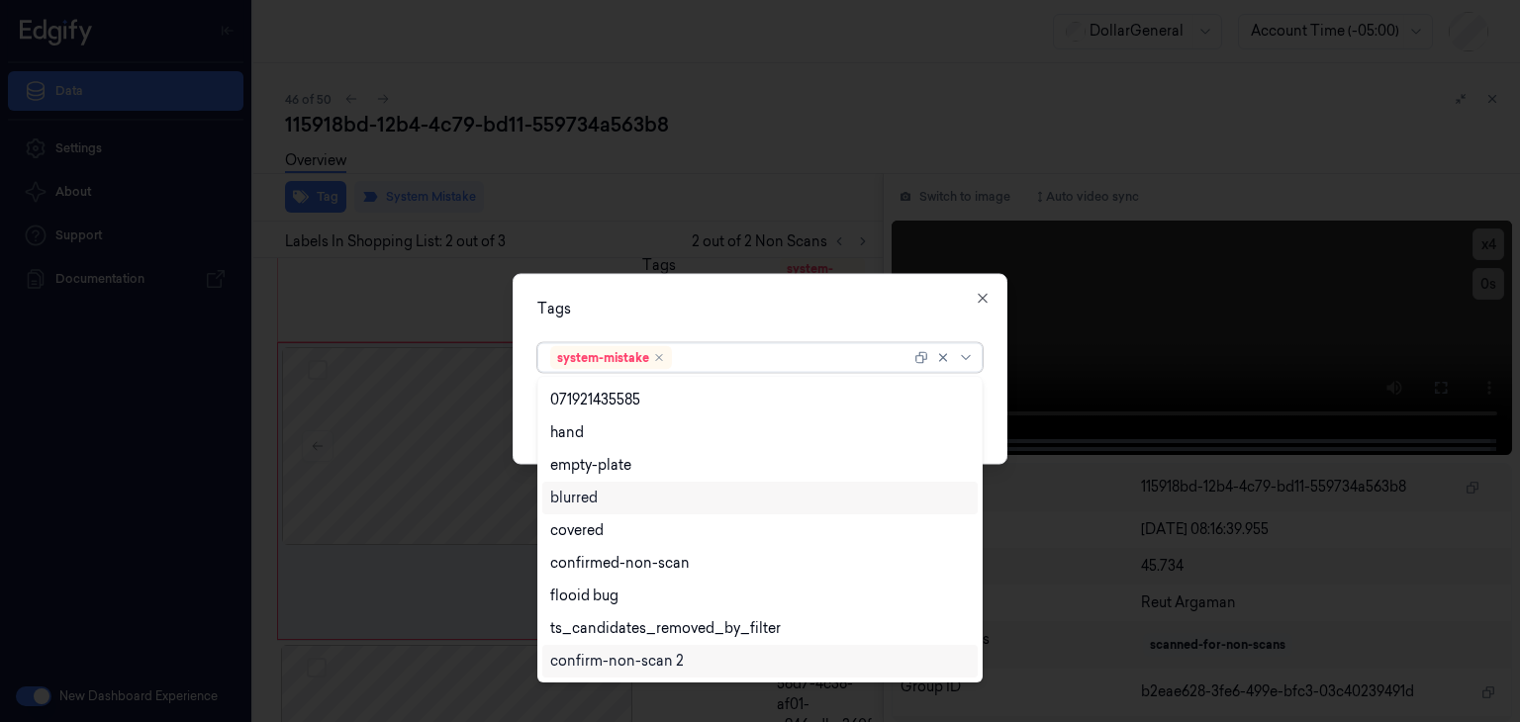
scroll to position [487, 0]
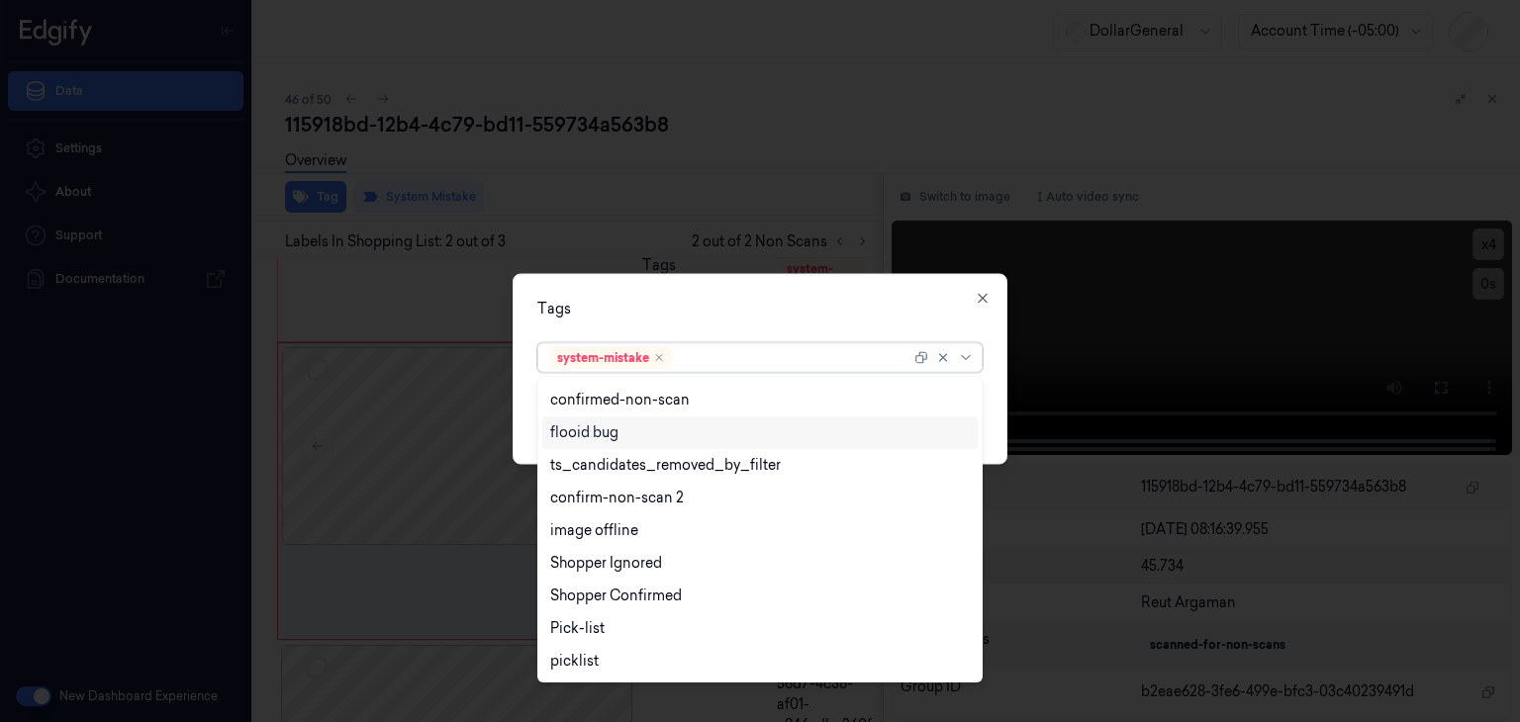
click at [627, 433] on div "flooid bug" at bounding box center [760, 433] width 420 height 21
click at [994, 398] on div "Tags option flooid bug , selected. 23 results available. Use Up and Down to cho…" at bounding box center [760, 369] width 495 height 191
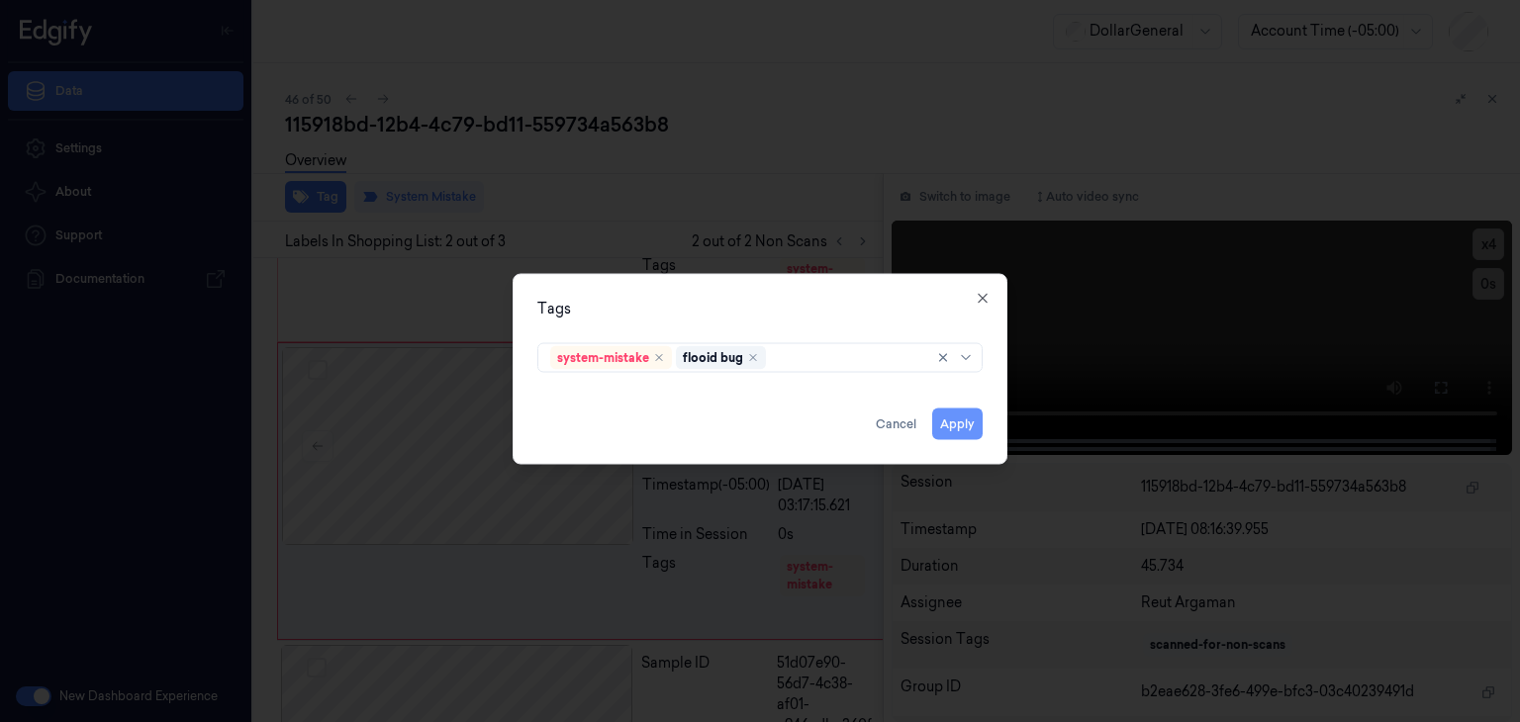
click at [971, 420] on button "Apply" at bounding box center [957, 425] width 50 height 32
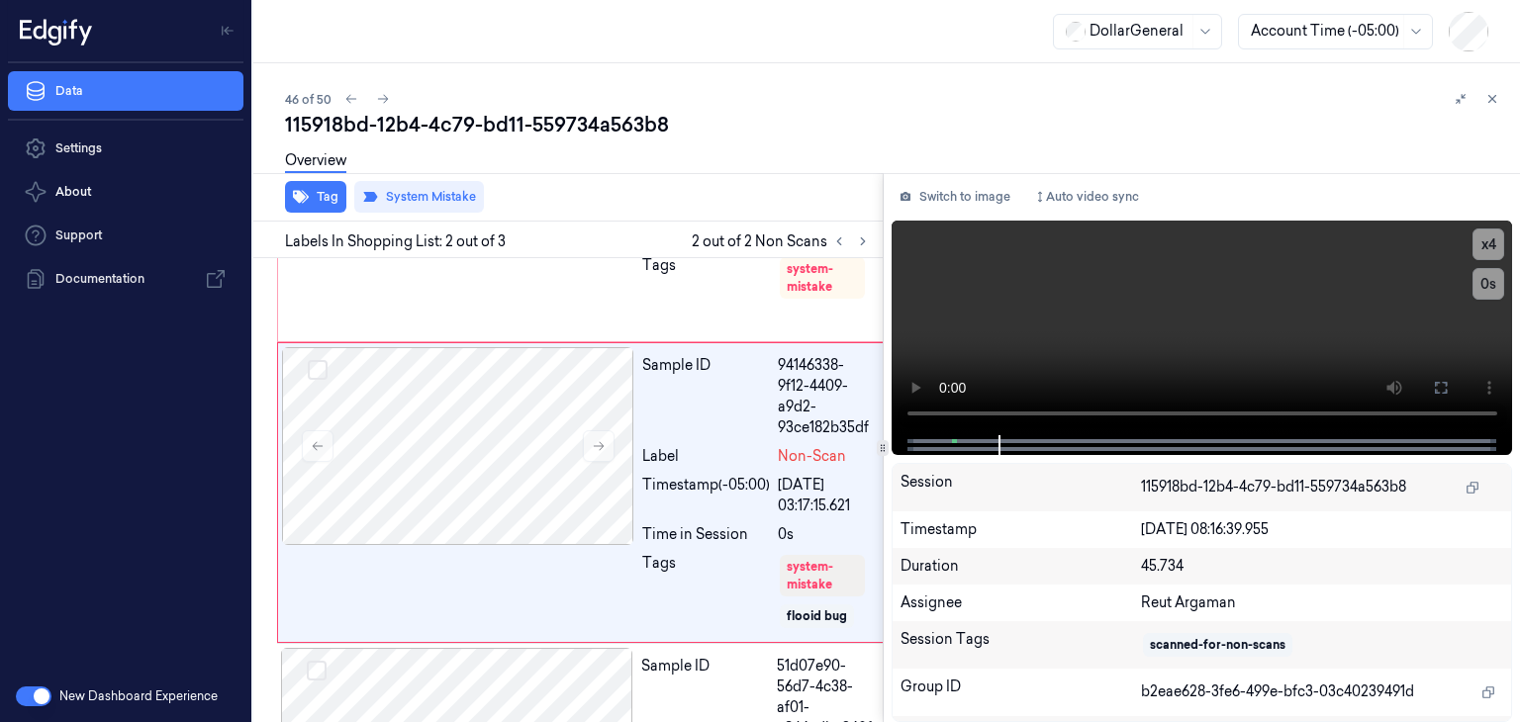
scroll to position [217, 0]
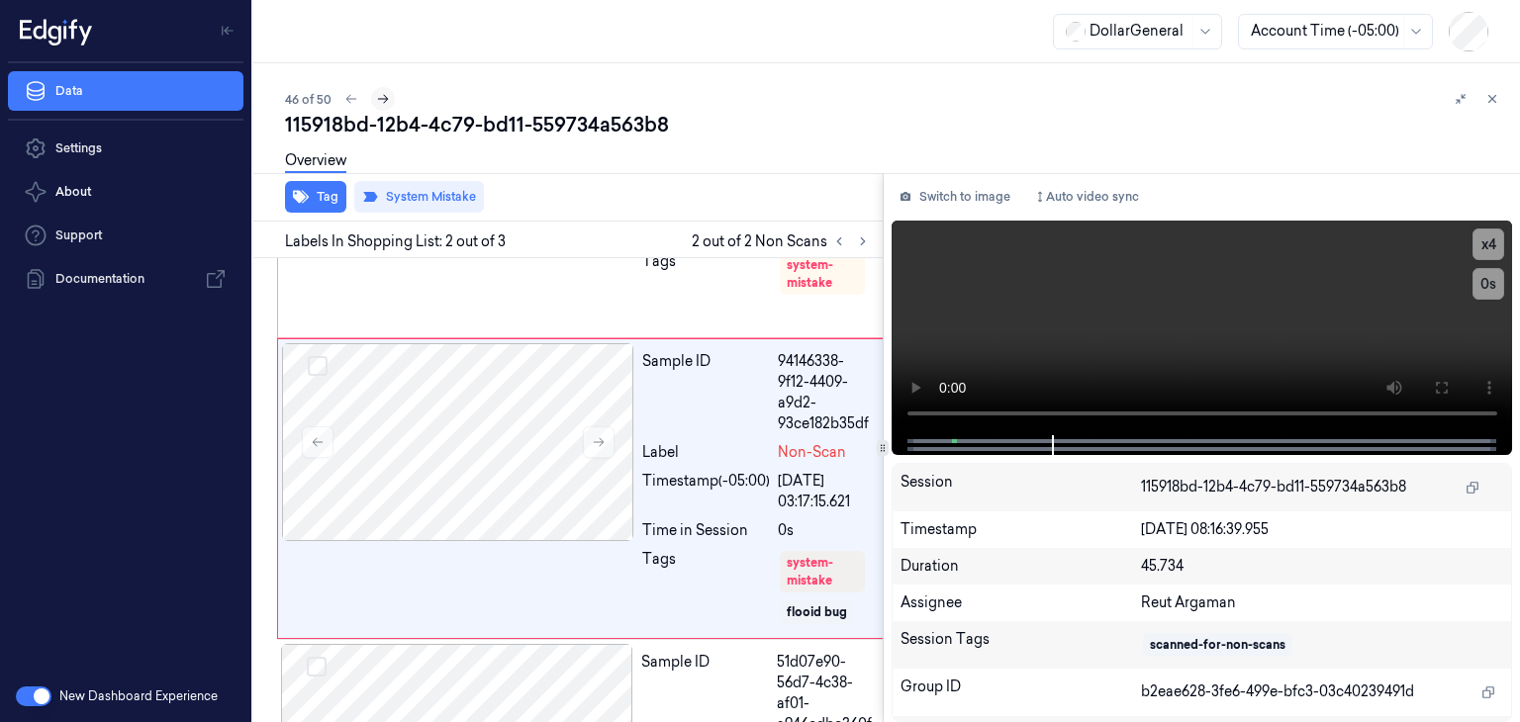
click at [383, 94] on icon at bounding box center [383, 99] width 14 height 14
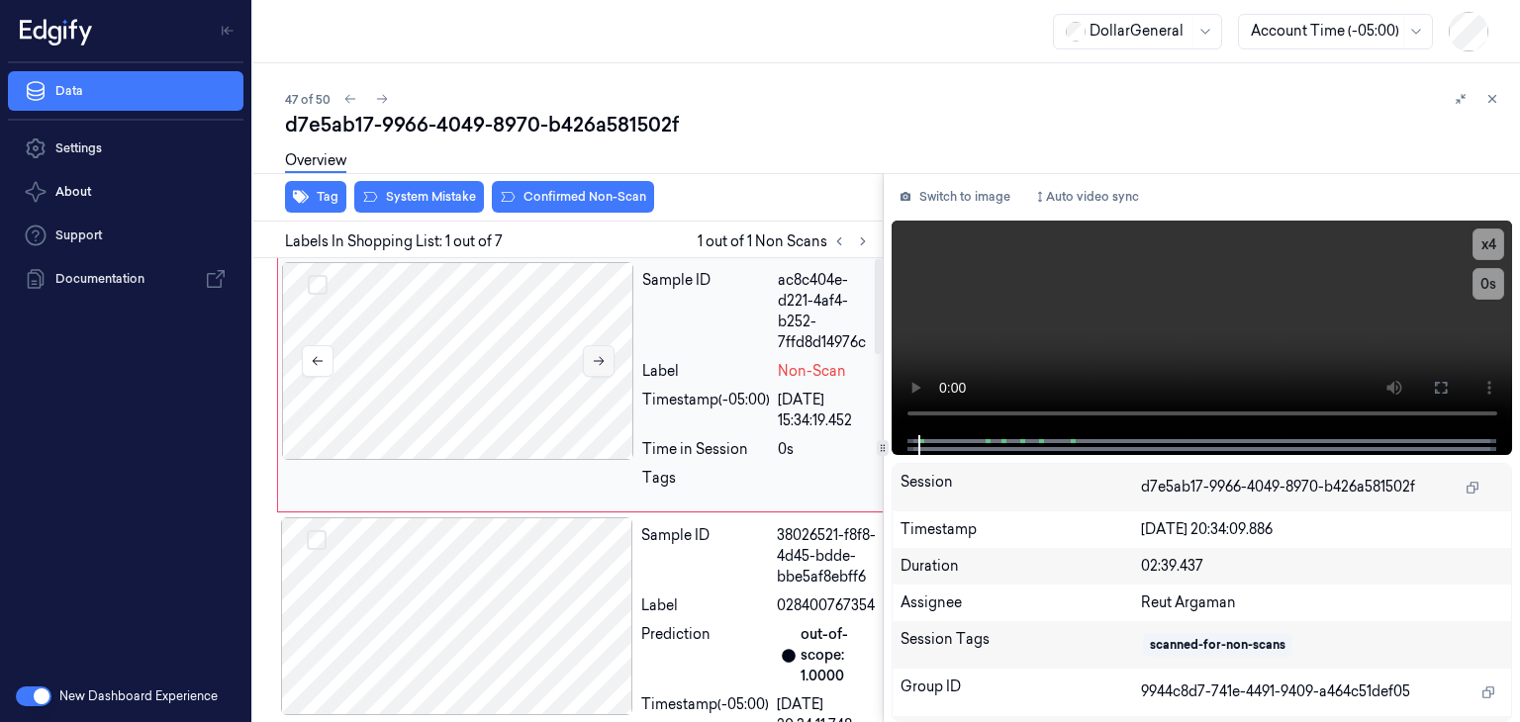
click at [602, 354] on icon at bounding box center [599, 361] width 14 height 14
click at [602, 355] on icon at bounding box center [599, 361] width 14 height 14
click at [439, 199] on button "System Mistake" at bounding box center [419, 197] width 130 height 32
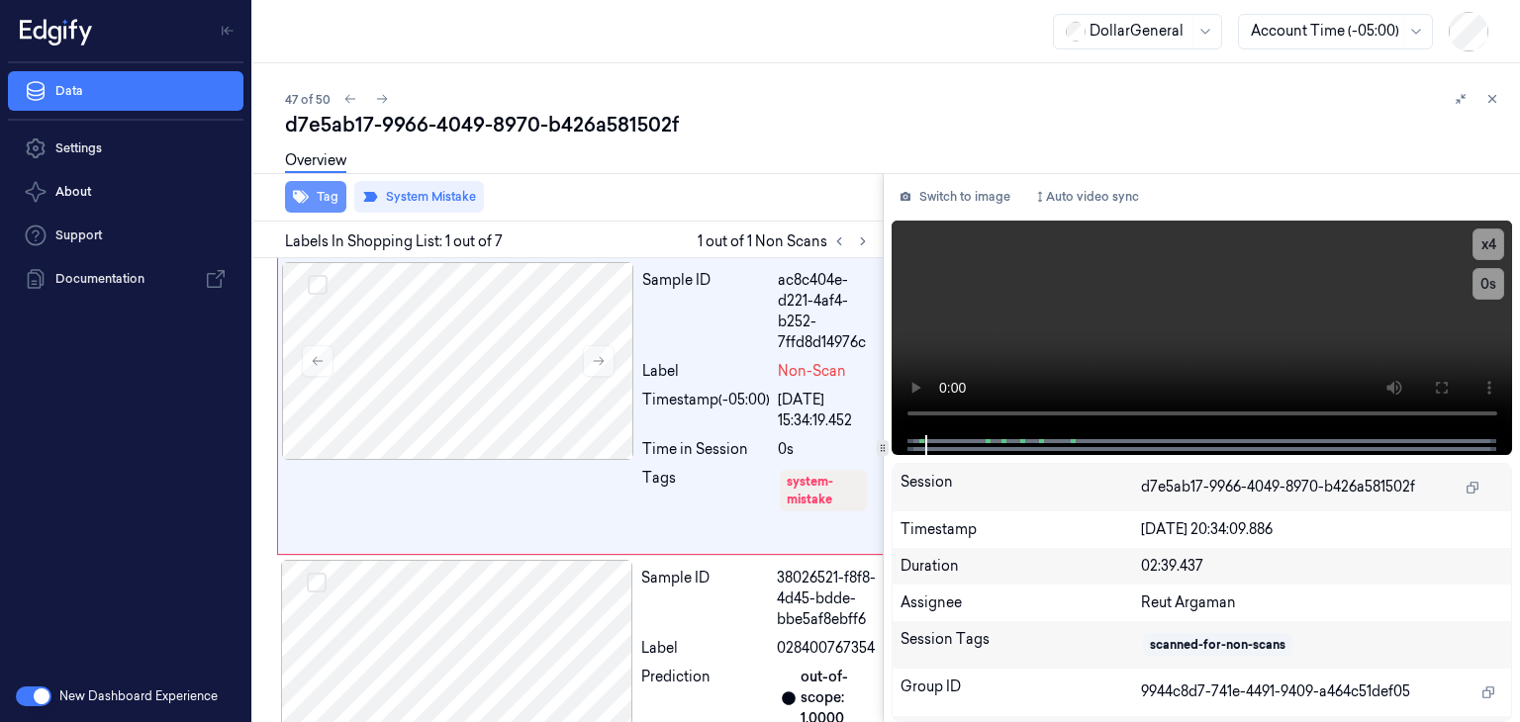
click at [313, 204] on button "Tag" at bounding box center [315, 197] width 61 height 32
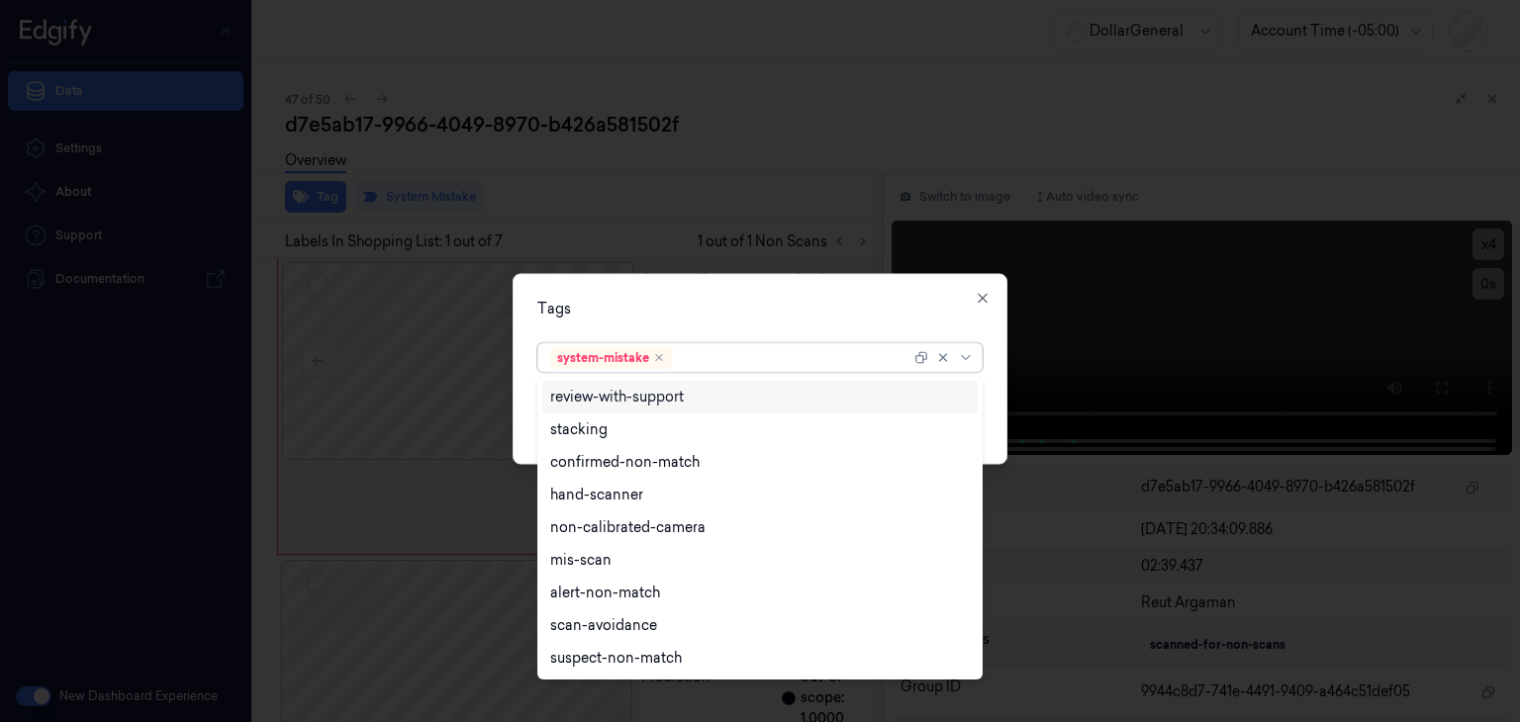
click at [970, 346] on div at bounding box center [945, 358] width 63 height 28
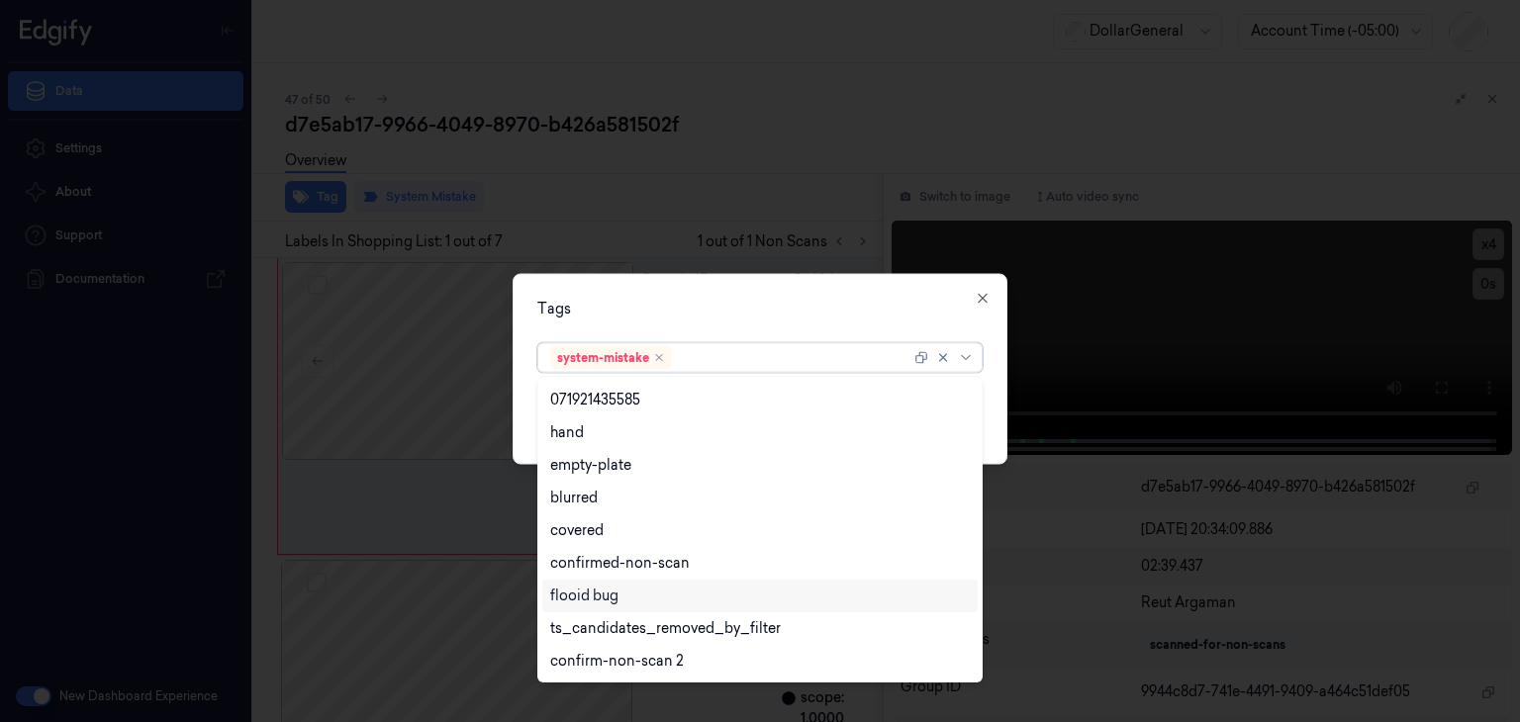
scroll to position [487, 0]
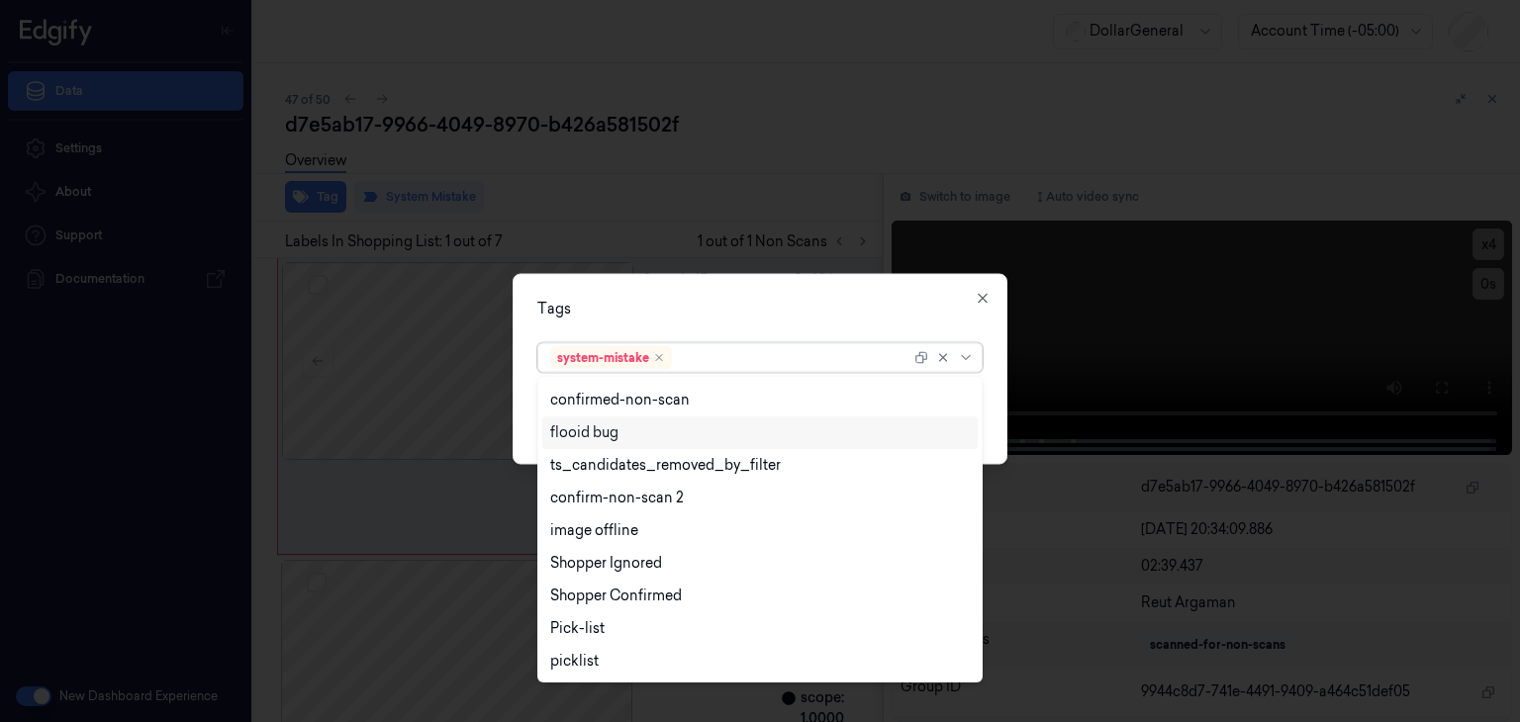
click at [611, 430] on div "flooid bug" at bounding box center [584, 433] width 68 height 21
click at [997, 393] on div "Tags option flooid bug , selected. 23 results available. Use Up and Down to cho…" at bounding box center [760, 369] width 495 height 191
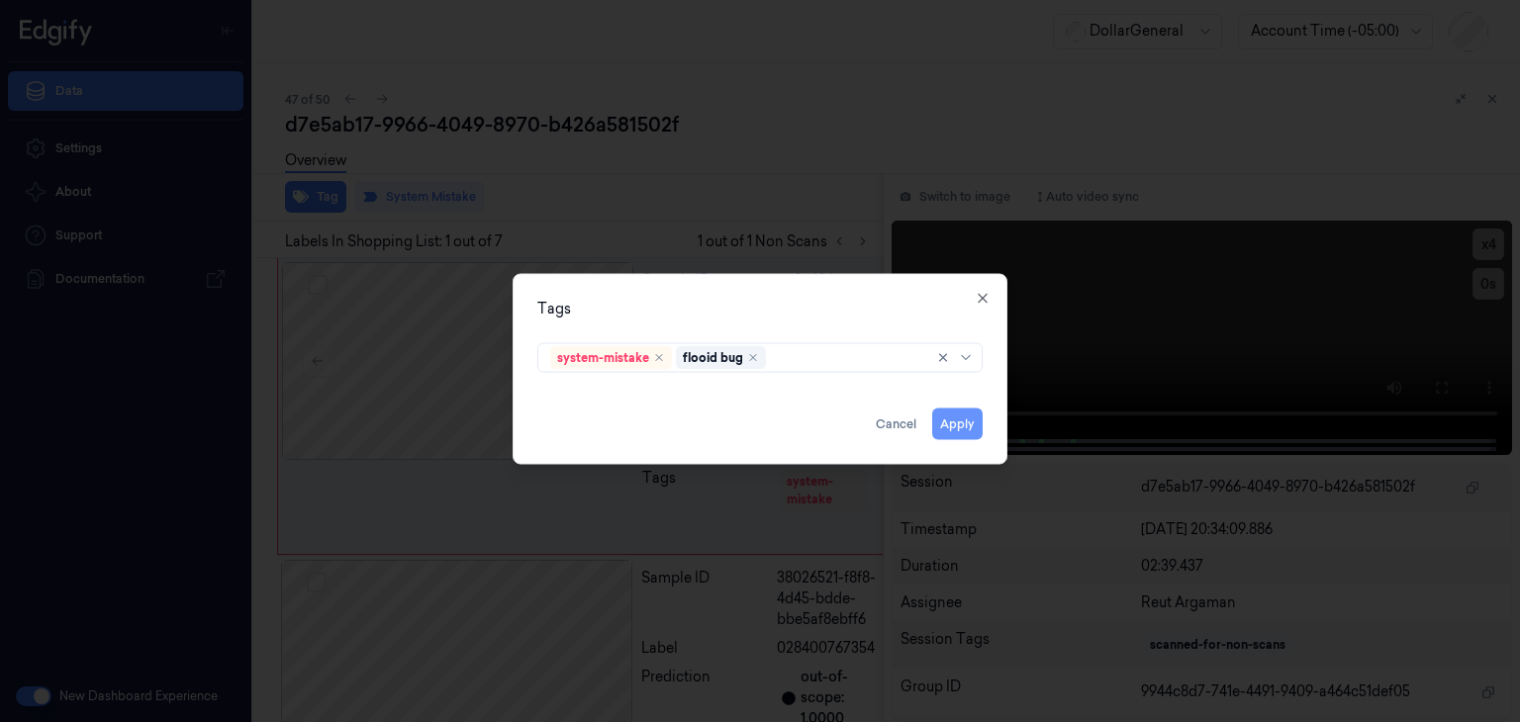
click at [971, 435] on button "Apply" at bounding box center [957, 425] width 50 height 32
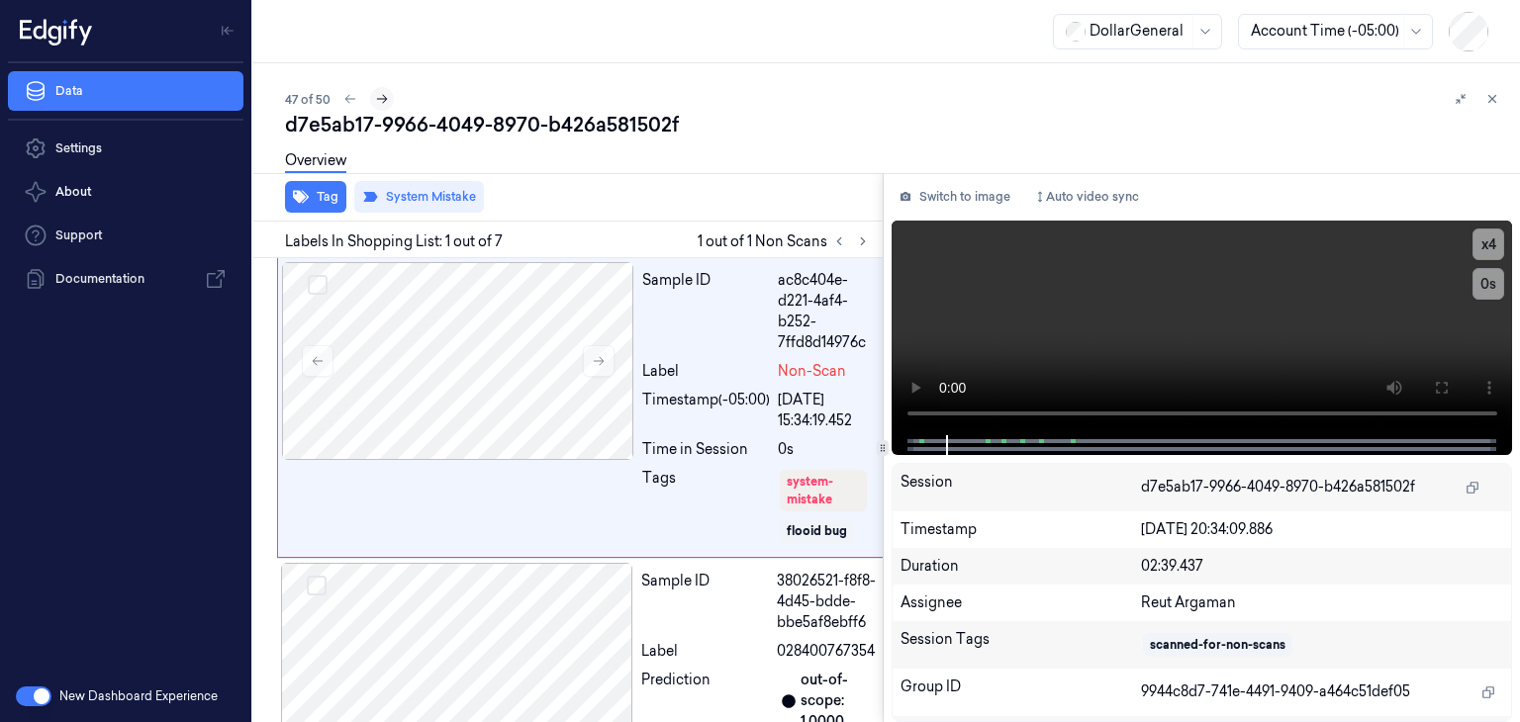
click at [375, 99] on icon at bounding box center [382, 99] width 14 height 14
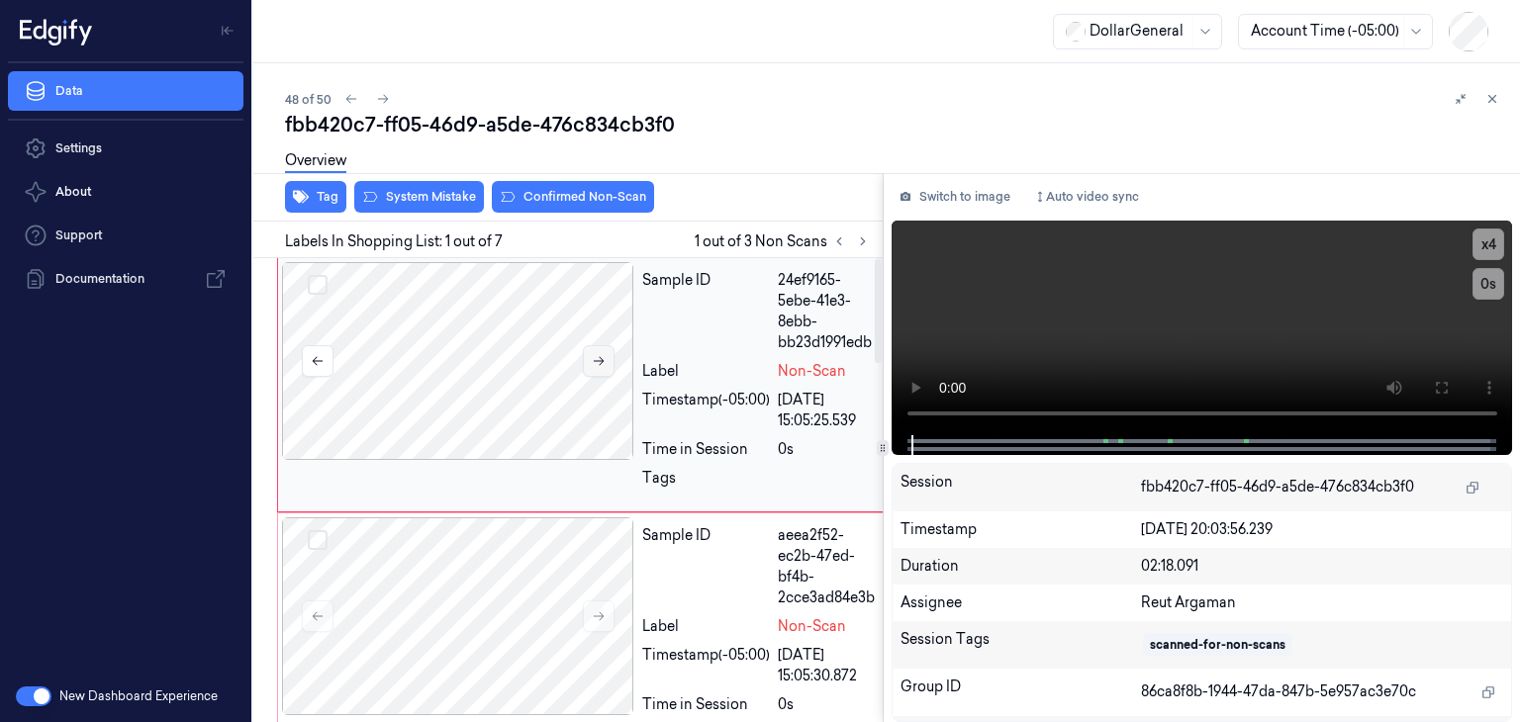
click at [605, 366] on icon at bounding box center [599, 361] width 14 height 14
click at [612, 365] on button at bounding box center [599, 361] width 32 height 32
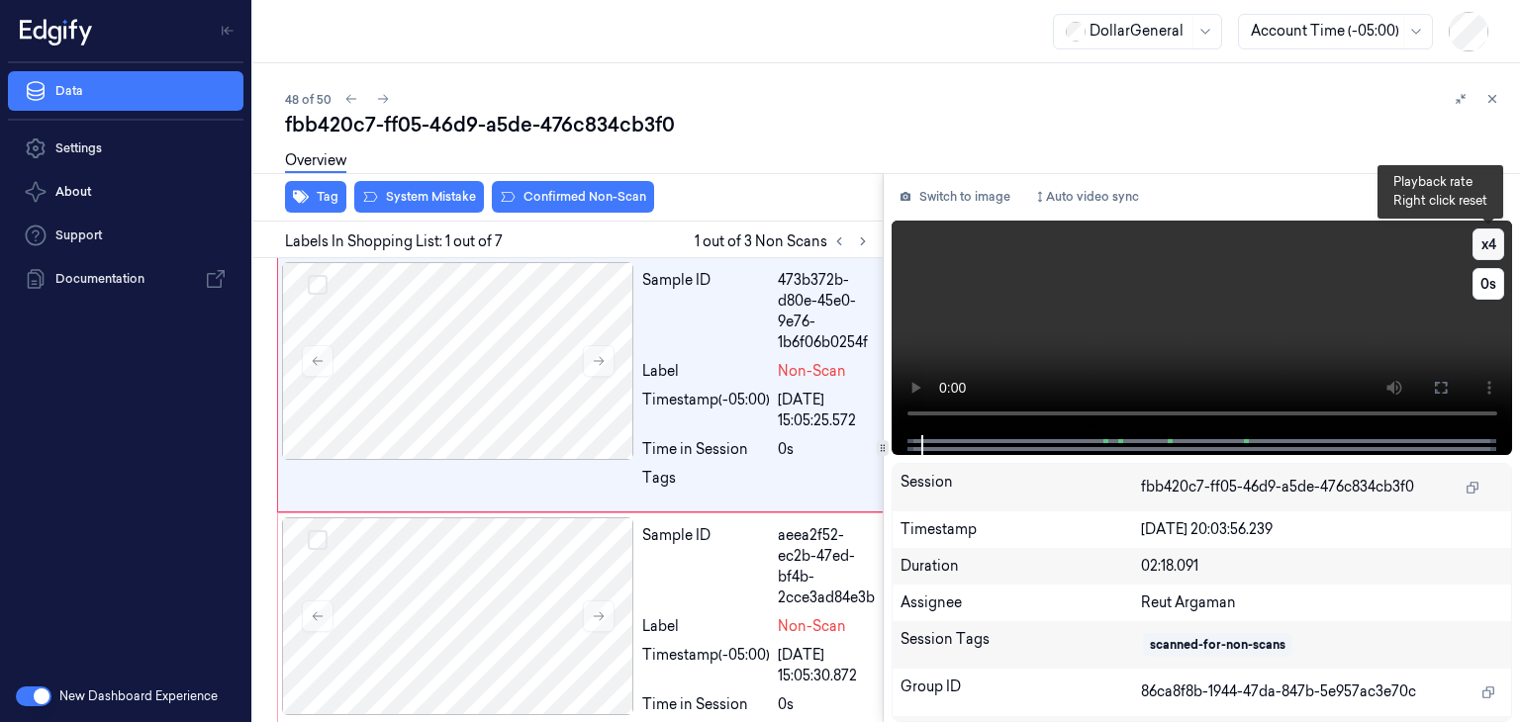
click at [1481, 239] on button "x 4" at bounding box center [1489, 245] width 32 height 32
click at [1481, 239] on button "x 1" at bounding box center [1489, 245] width 32 height 32
click at [1481, 239] on button "x 2" at bounding box center [1489, 245] width 32 height 32
click at [1227, 330] on video at bounding box center [1203, 328] width 622 height 215
click at [1487, 251] on button "x 4" at bounding box center [1489, 245] width 32 height 32
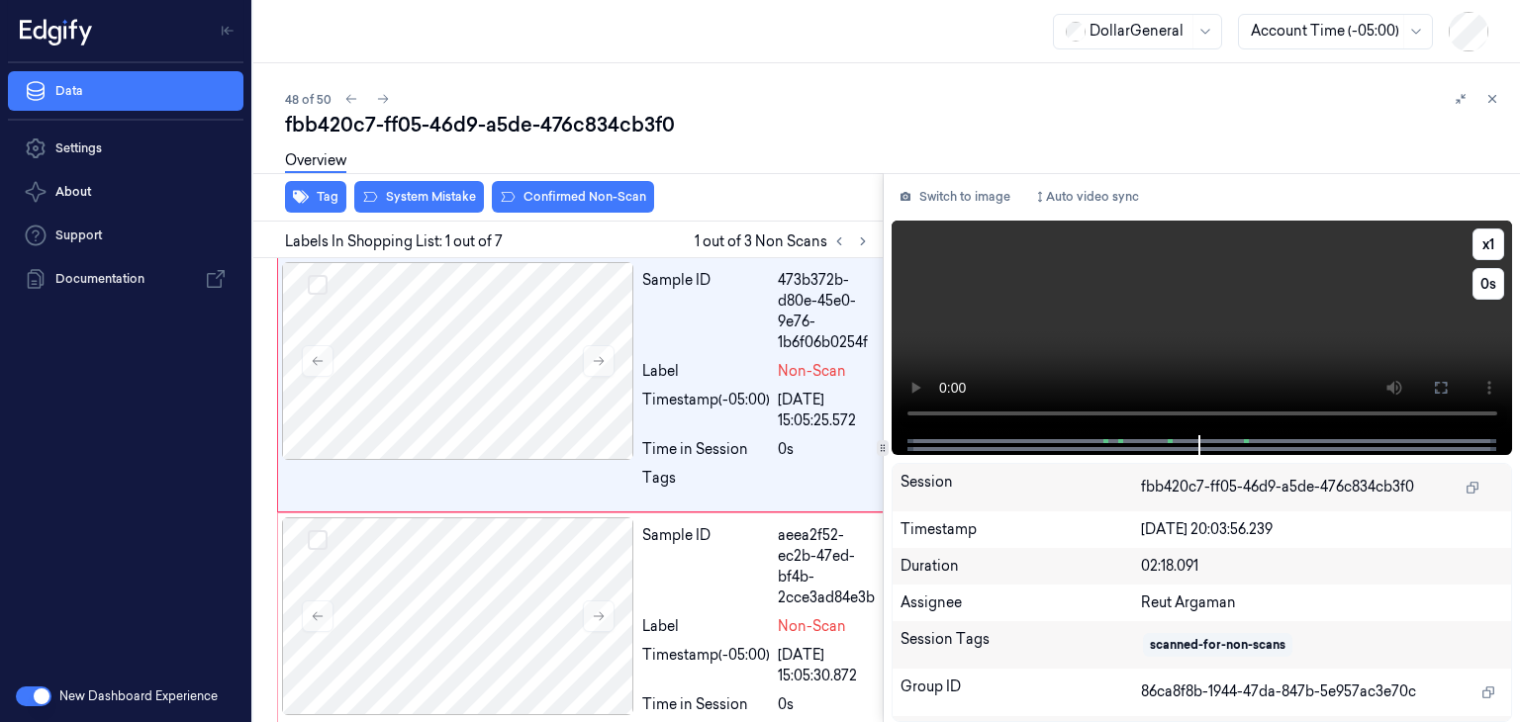
click at [1180, 318] on video at bounding box center [1203, 328] width 622 height 215
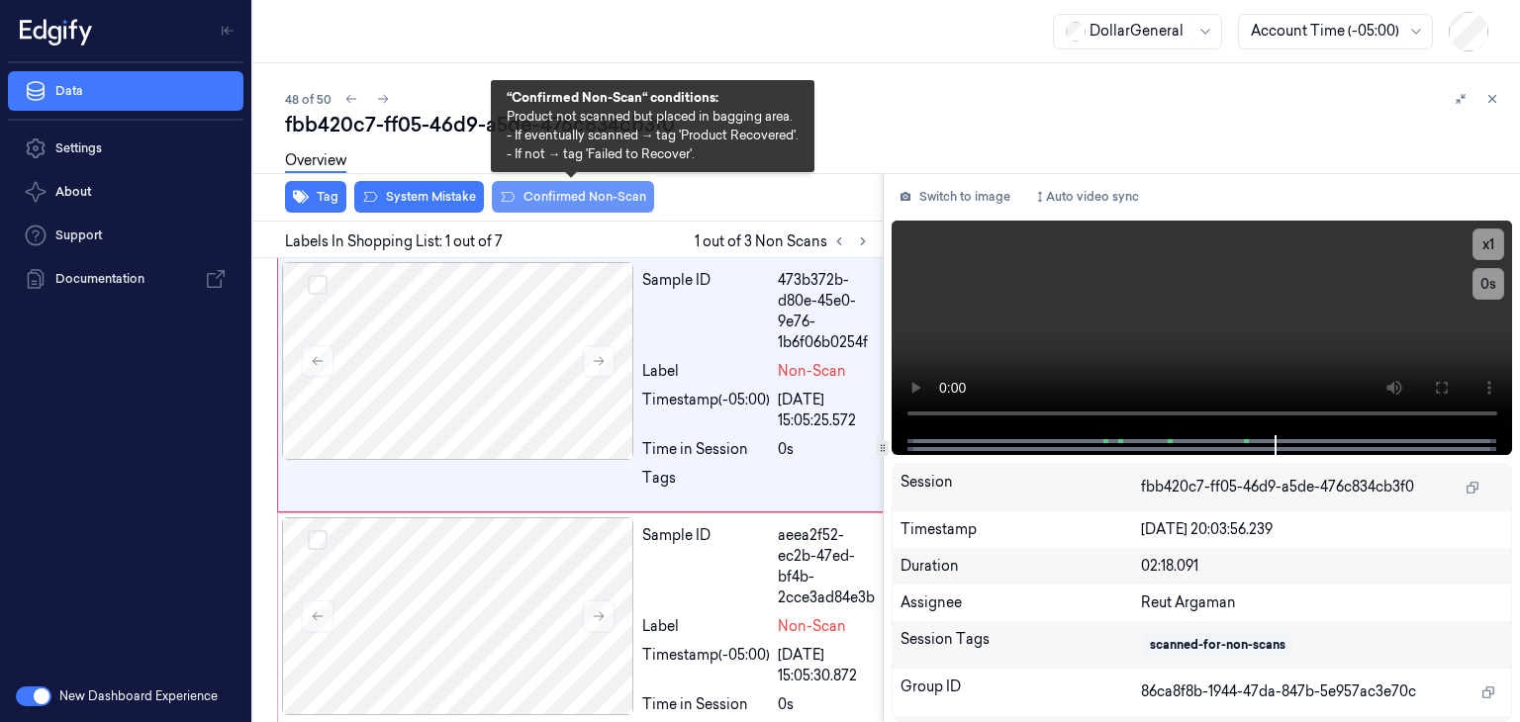
click at [587, 191] on button "Confirmed Non-Scan" at bounding box center [573, 197] width 162 height 32
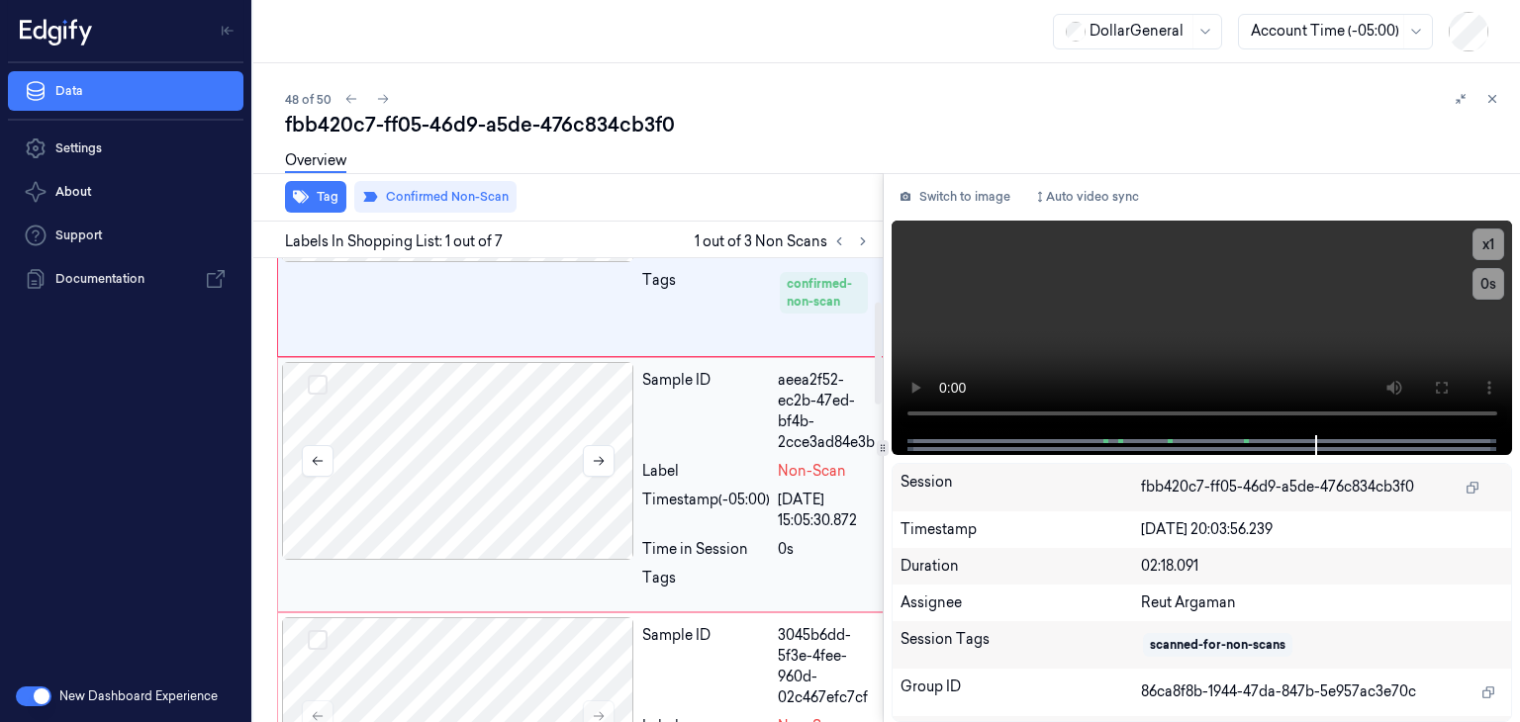
click at [538, 429] on div at bounding box center [458, 461] width 352 height 198
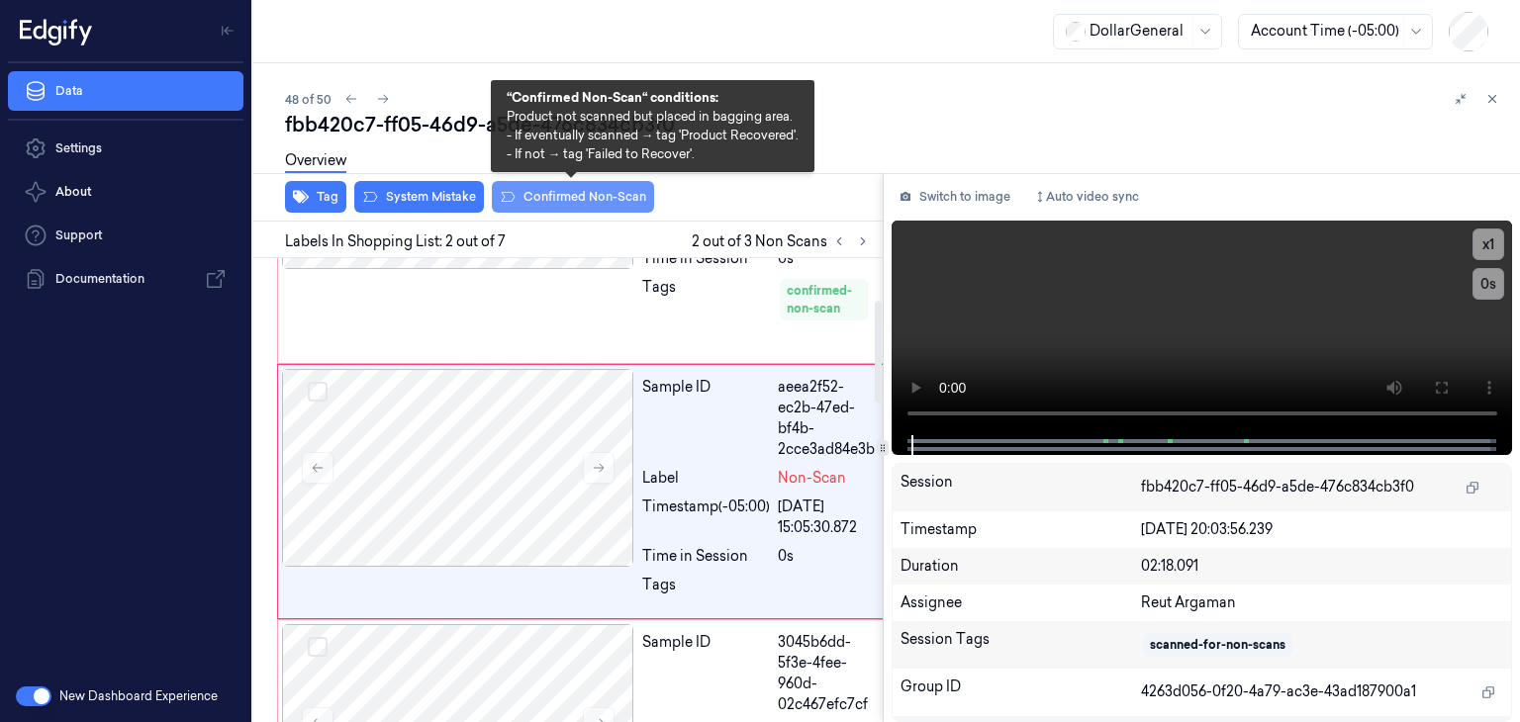
click at [555, 207] on button "Confirmed Non-Scan" at bounding box center [573, 197] width 162 height 32
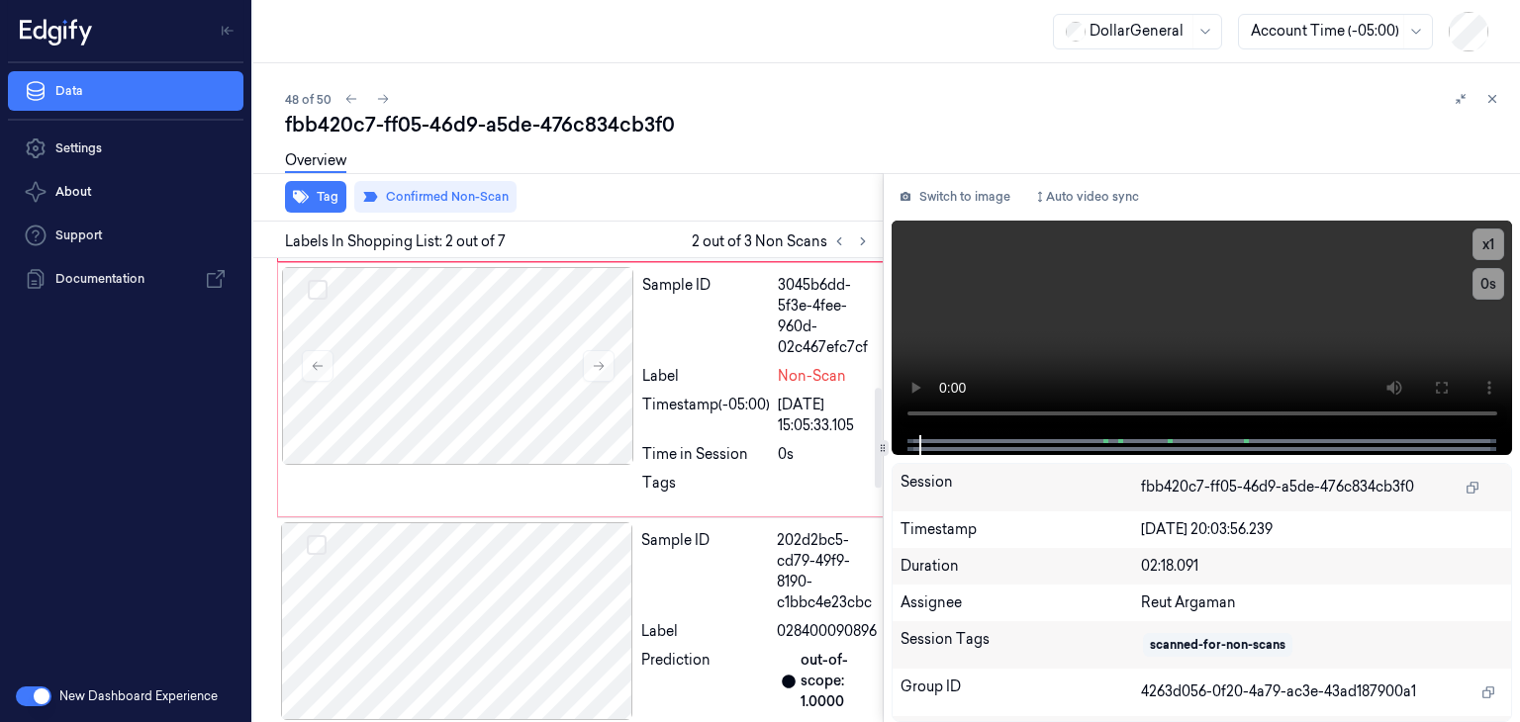
scroll to position [609, 0]
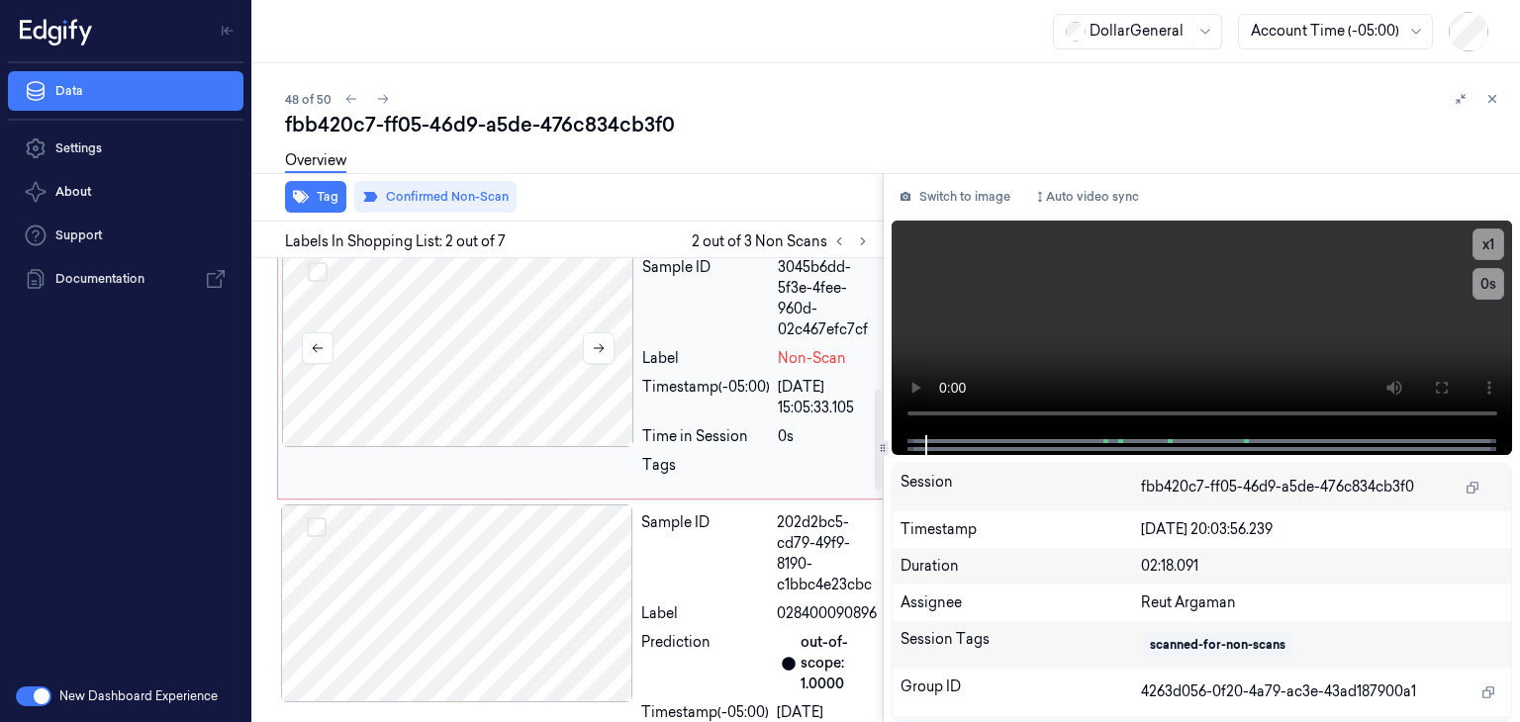
click at [547, 381] on div at bounding box center [458, 348] width 352 height 198
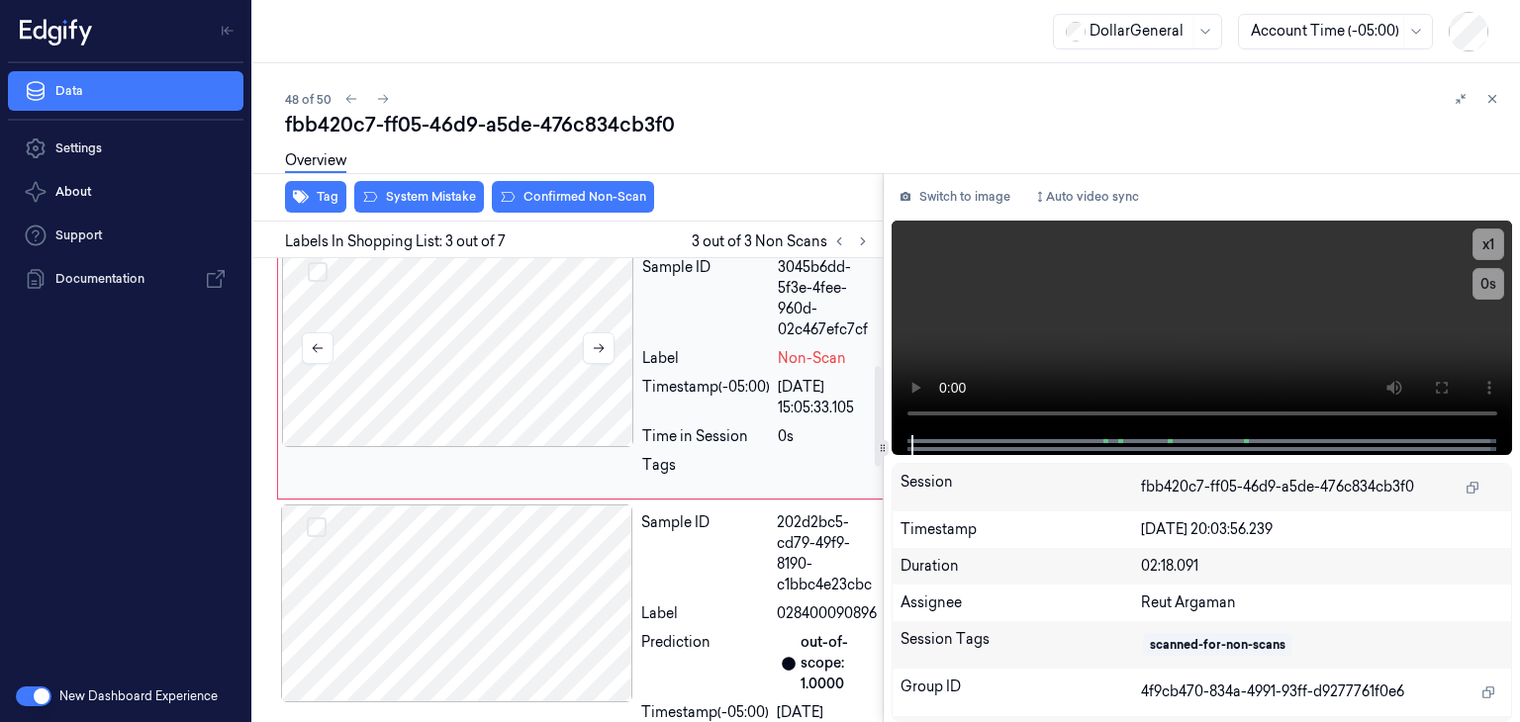
scroll to position [488, 0]
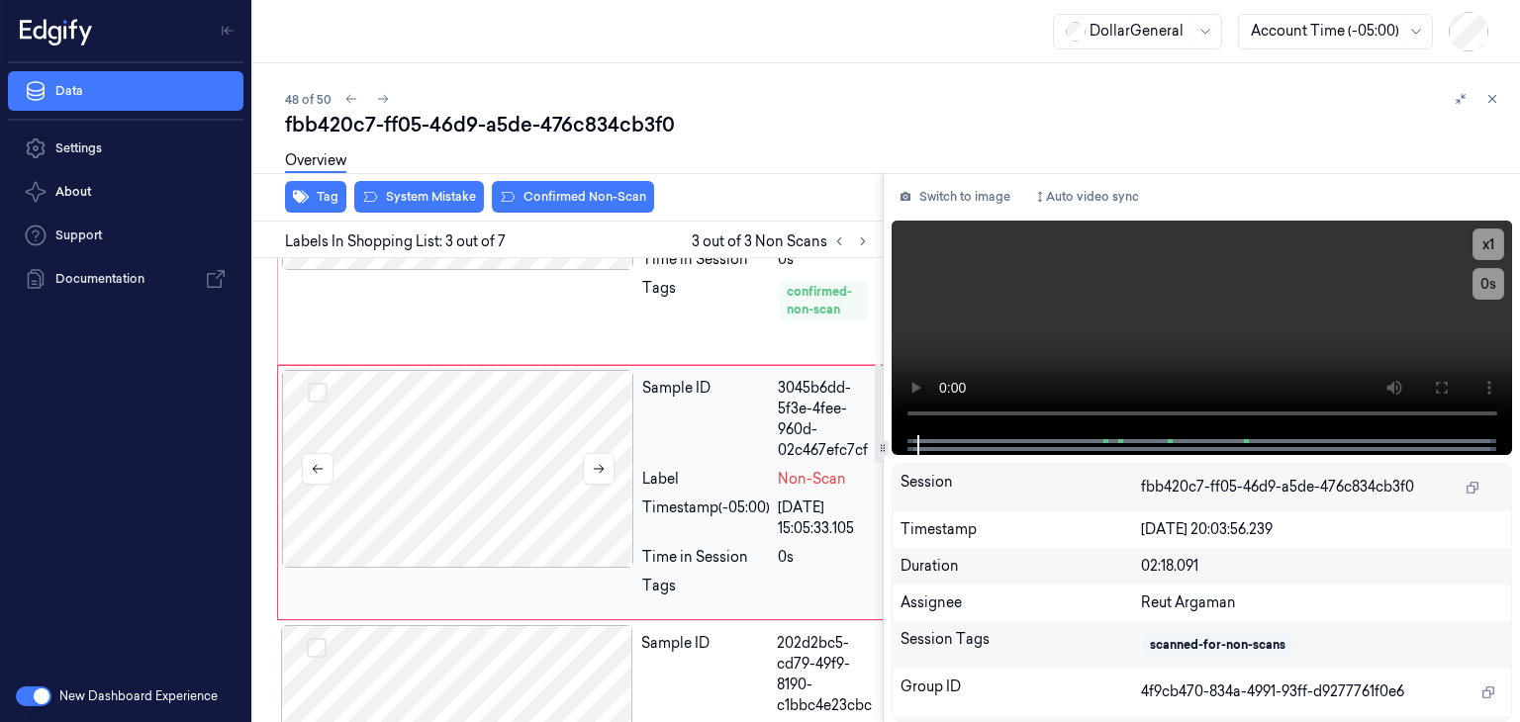
click at [544, 462] on div at bounding box center [458, 469] width 352 height 198
click at [600, 472] on icon at bounding box center [599, 469] width 14 height 14
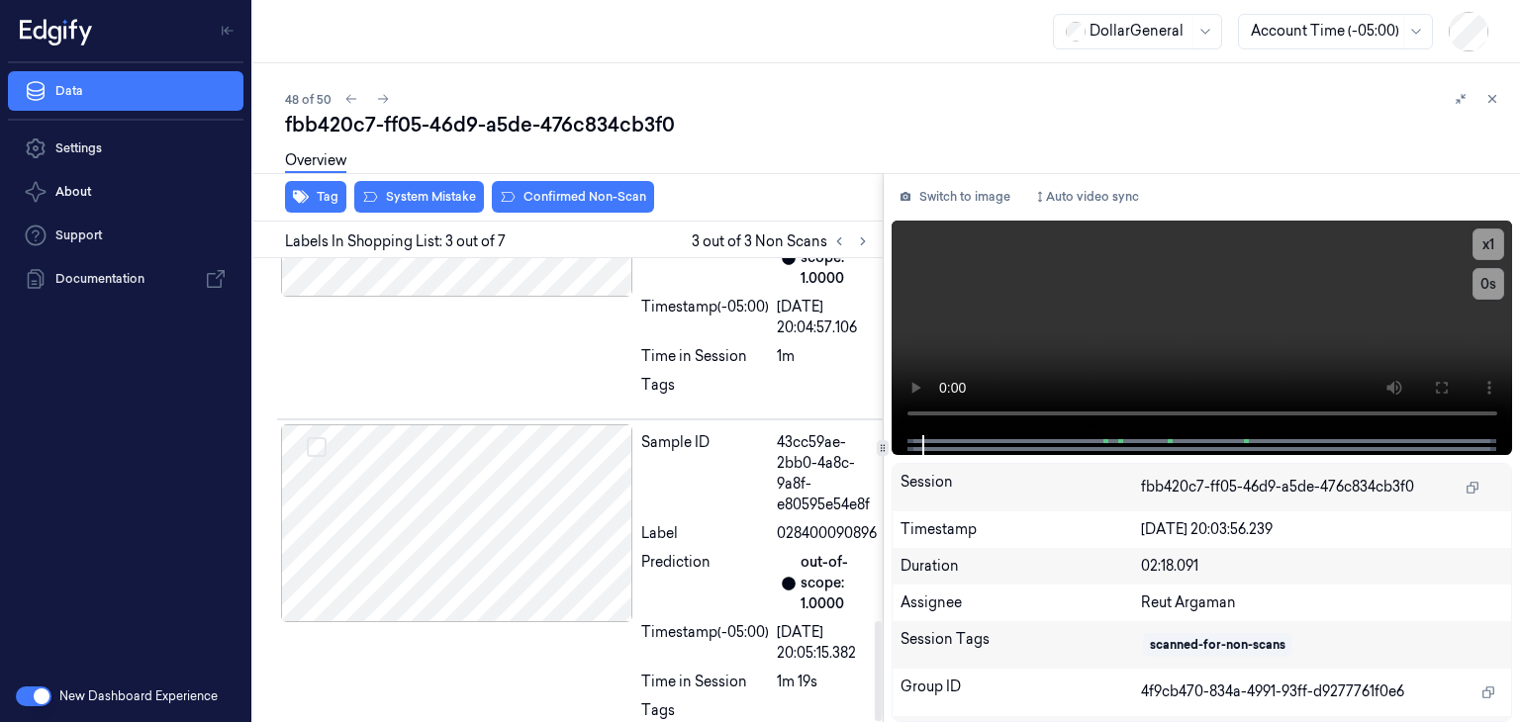
scroll to position [1691, 0]
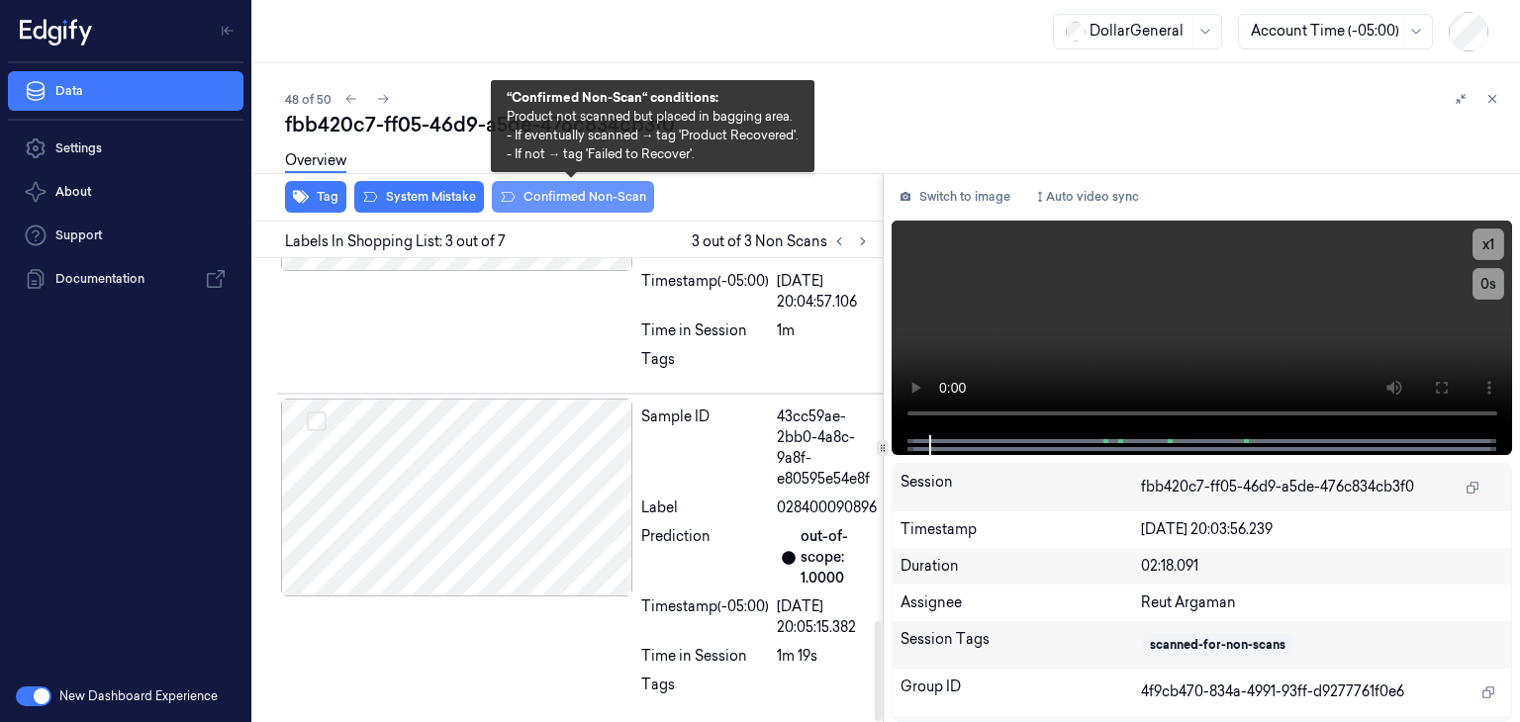
click at [589, 203] on button "Confirmed Non-Scan" at bounding box center [573, 197] width 162 height 32
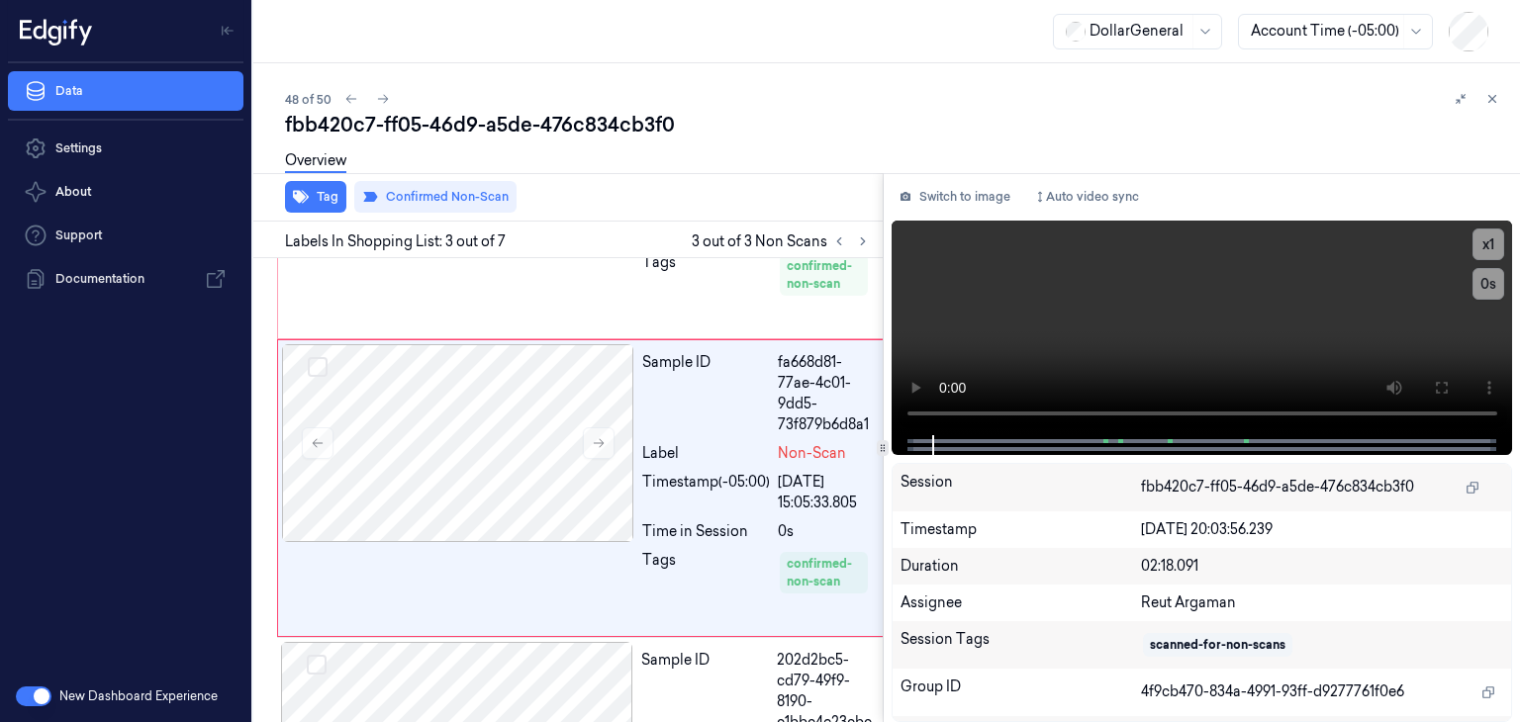
scroll to position [510, 0]
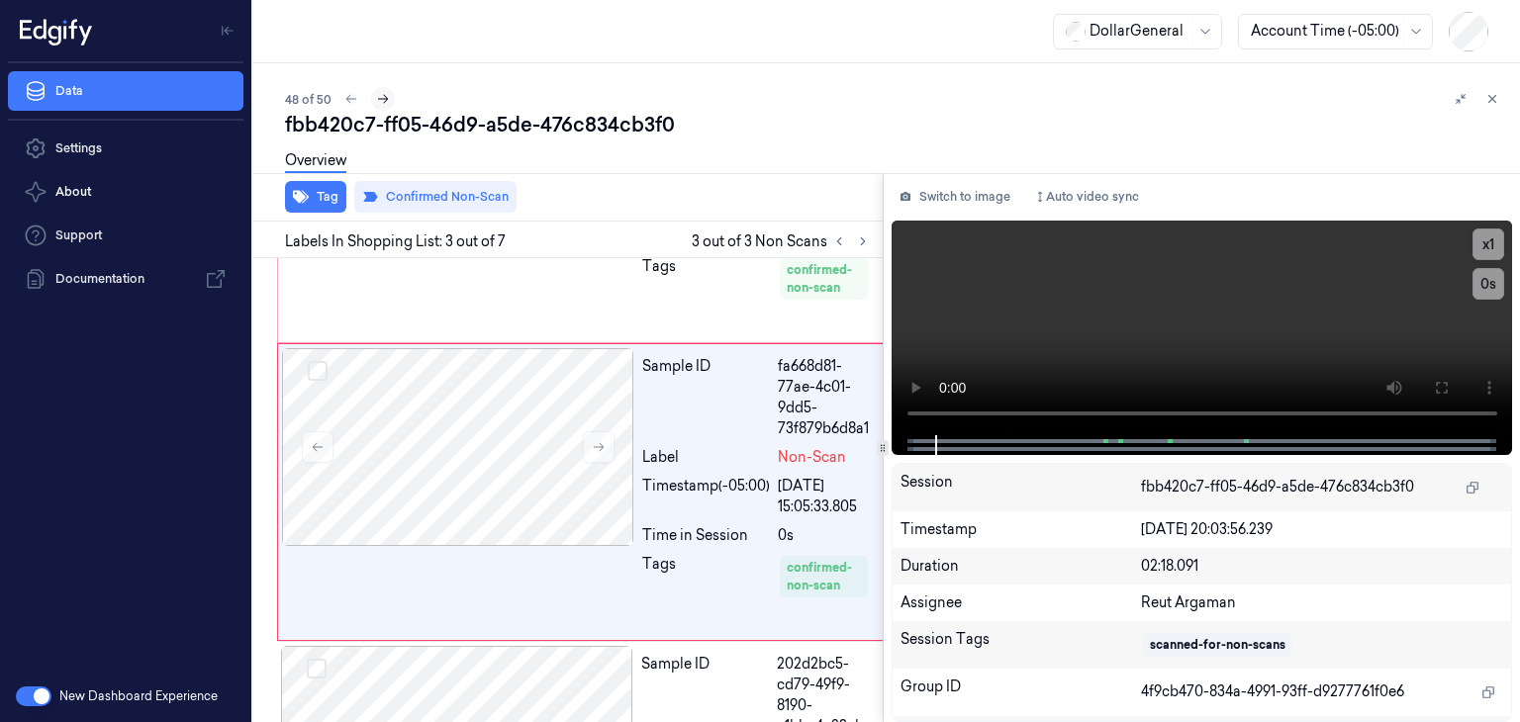
click at [392, 104] on button at bounding box center [383, 99] width 24 height 24
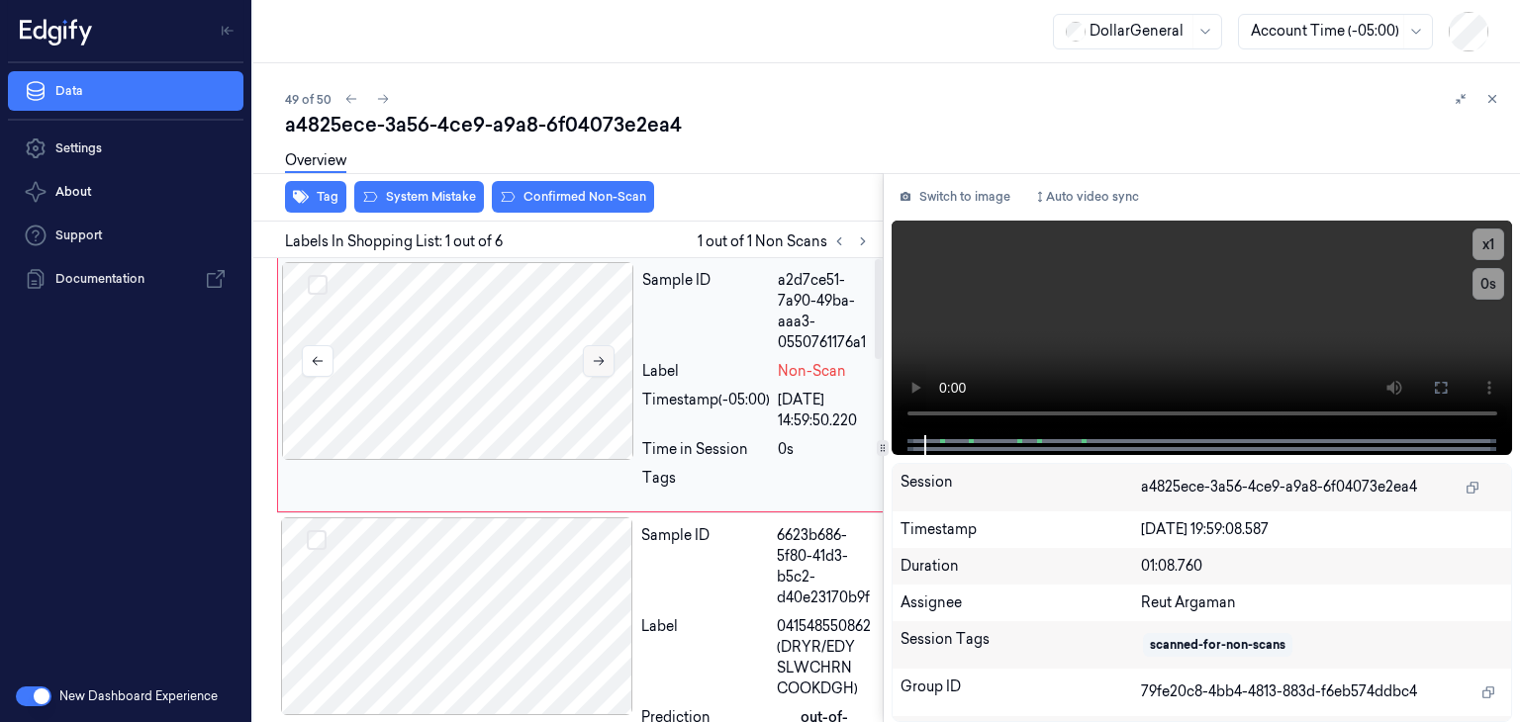
click at [594, 361] on icon at bounding box center [599, 361] width 14 height 14
click at [426, 197] on button "System Mistake" at bounding box center [419, 197] width 130 height 32
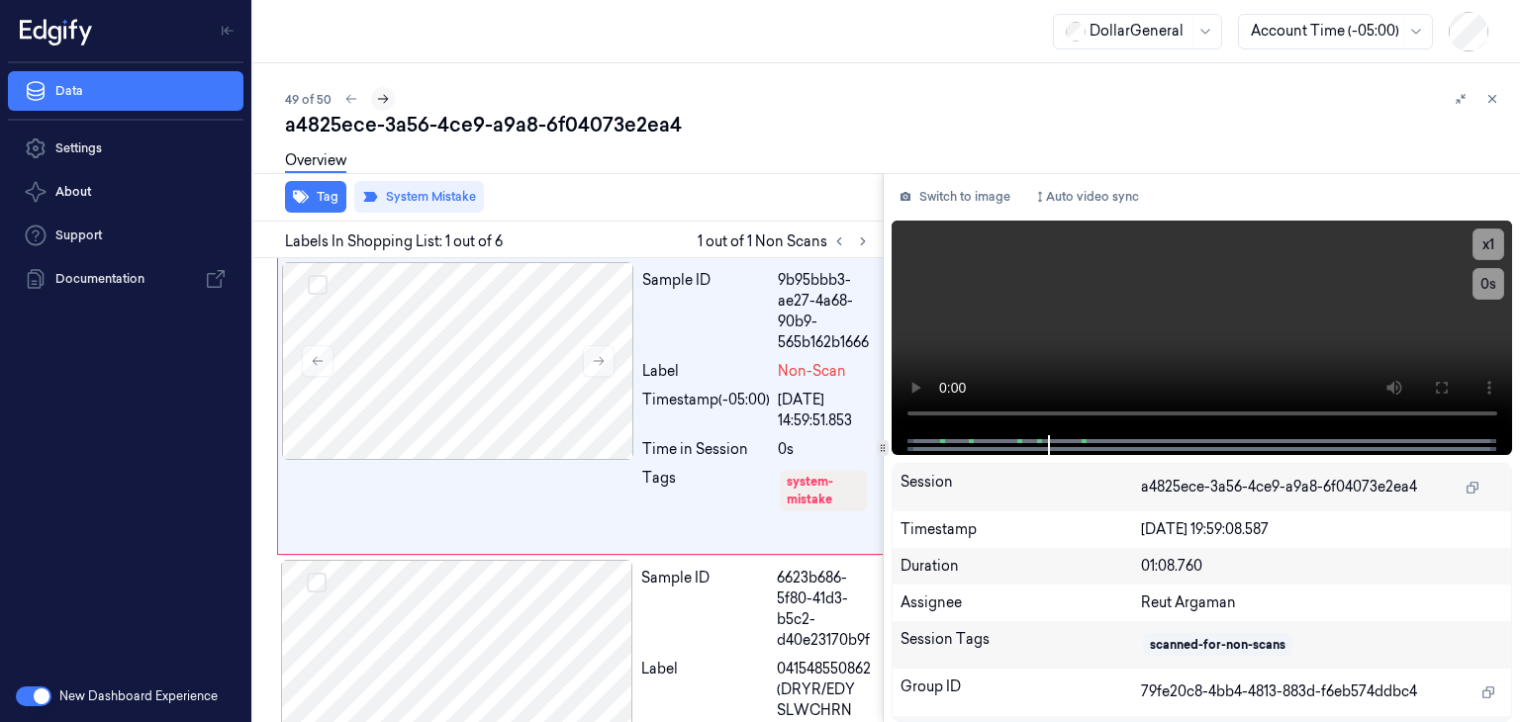
click at [382, 97] on icon at bounding box center [383, 99] width 14 height 14
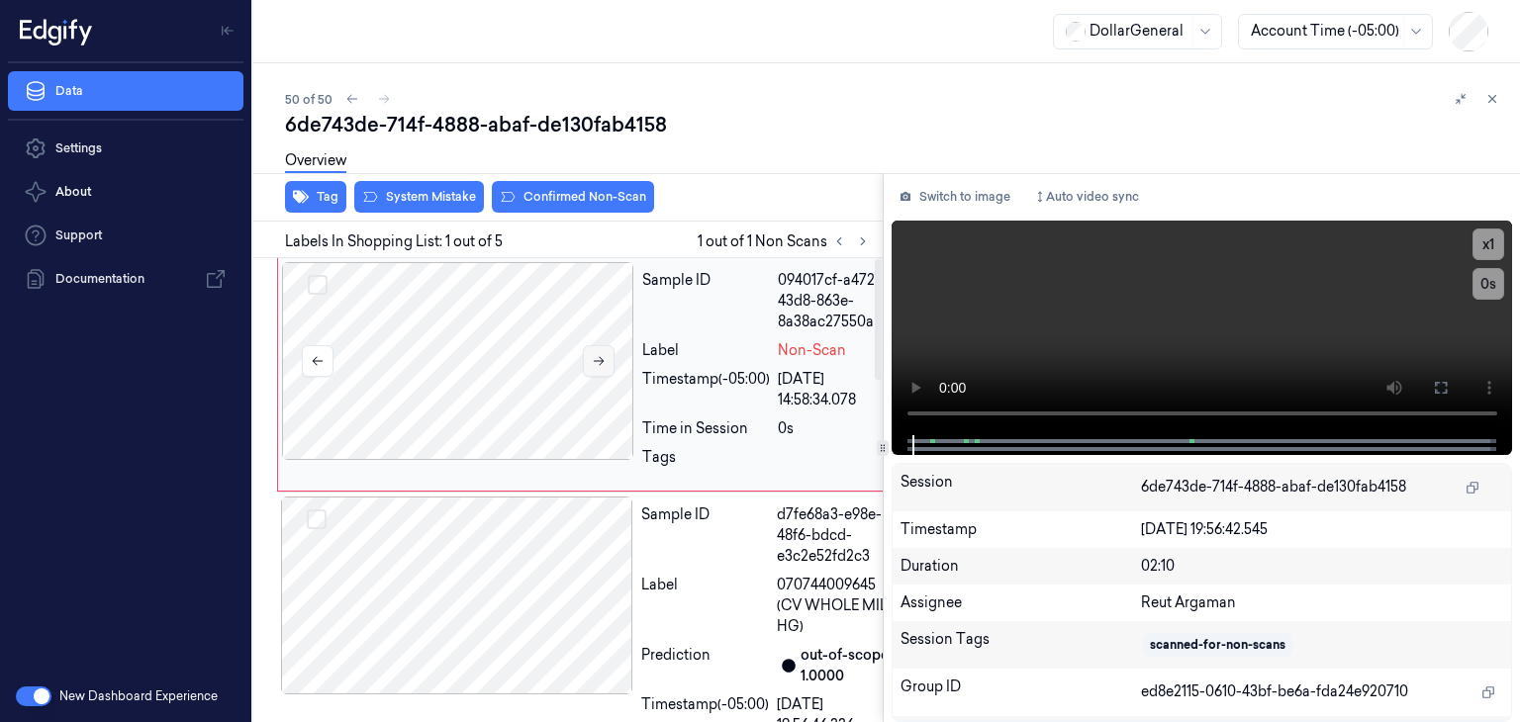
click at [595, 365] on icon at bounding box center [599, 361] width 14 height 14
click at [594, 365] on icon at bounding box center [599, 361] width 14 height 14
click at [1484, 244] on button "x 1" at bounding box center [1489, 245] width 32 height 32
click at [433, 189] on button "System Mistake" at bounding box center [419, 197] width 130 height 32
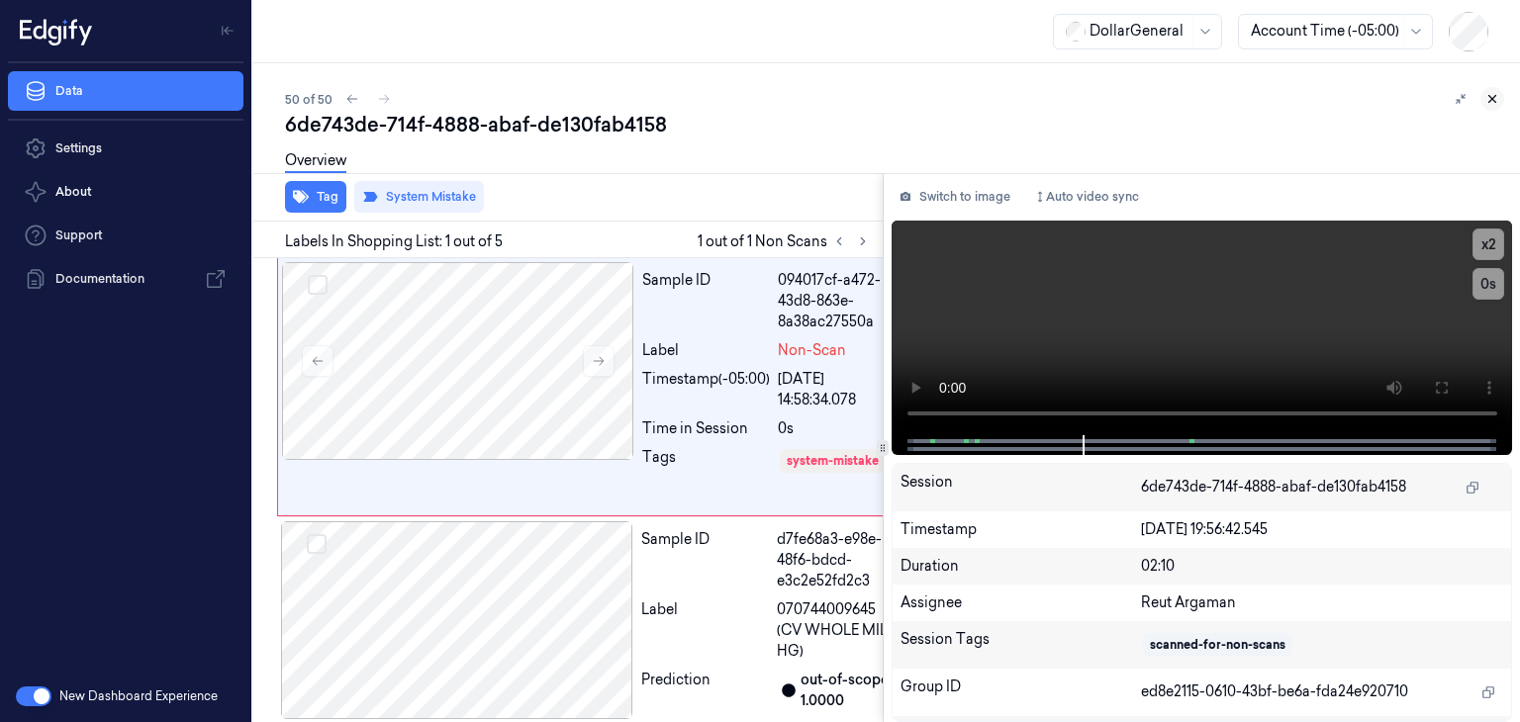
click at [1495, 99] on icon at bounding box center [1493, 99] width 14 height 14
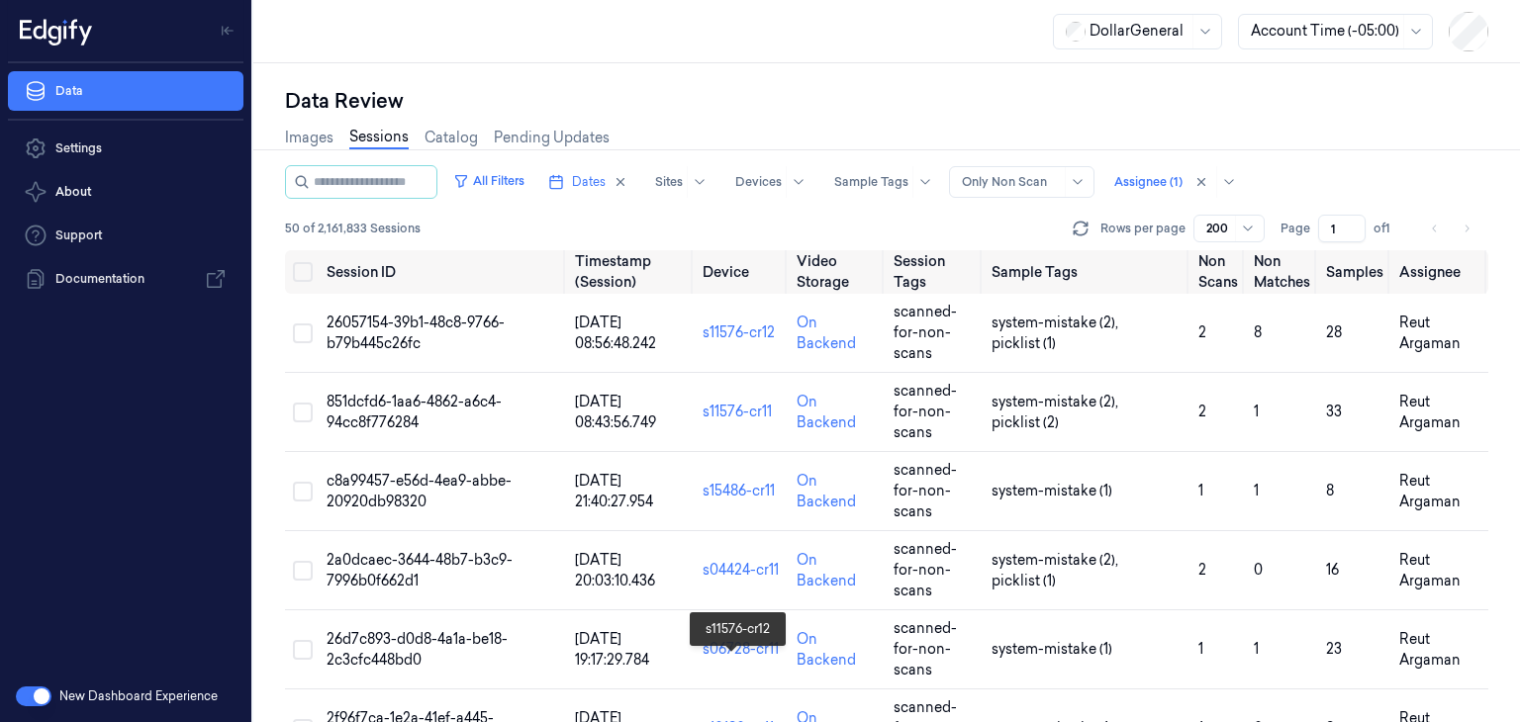
scroll to position [3535, 0]
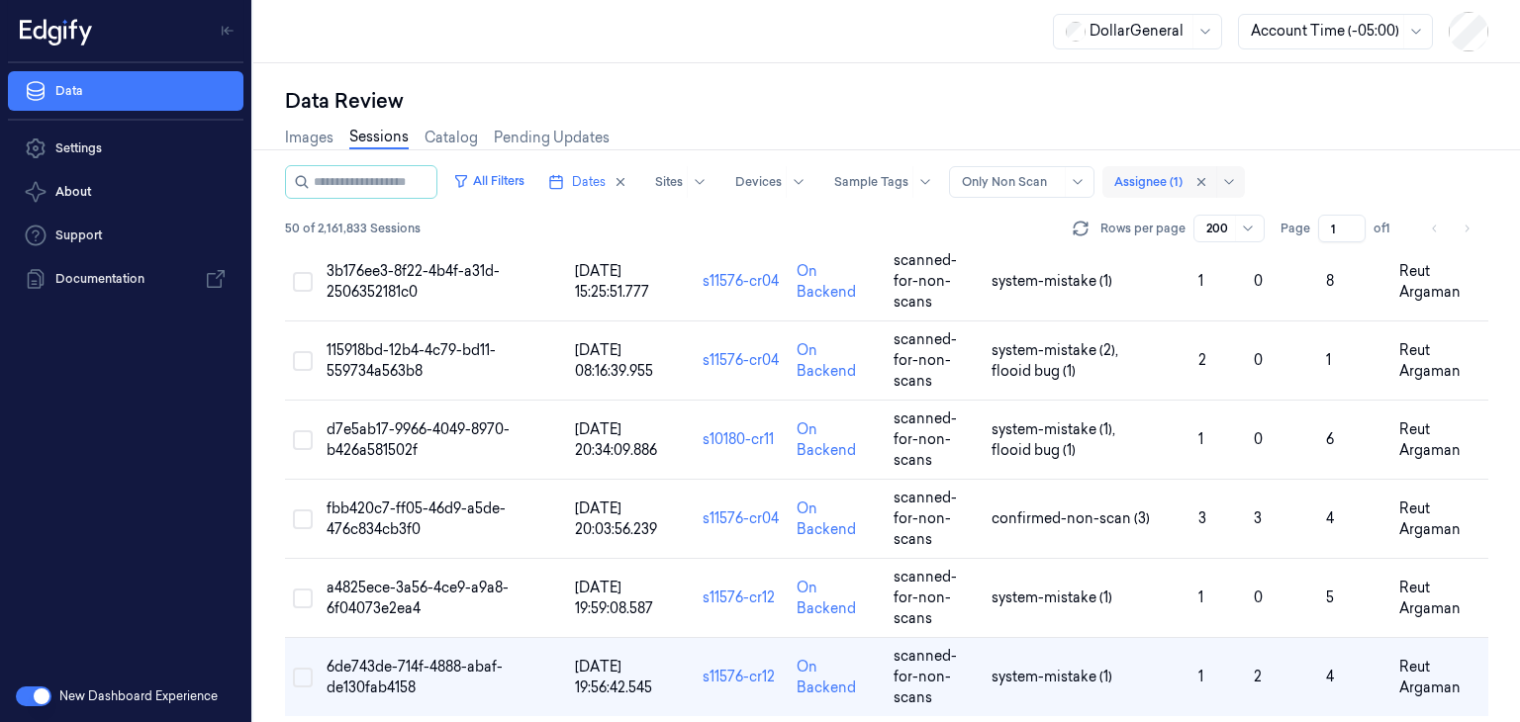
click at [1176, 186] on div at bounding box center [1148, 182] width 68 height 18
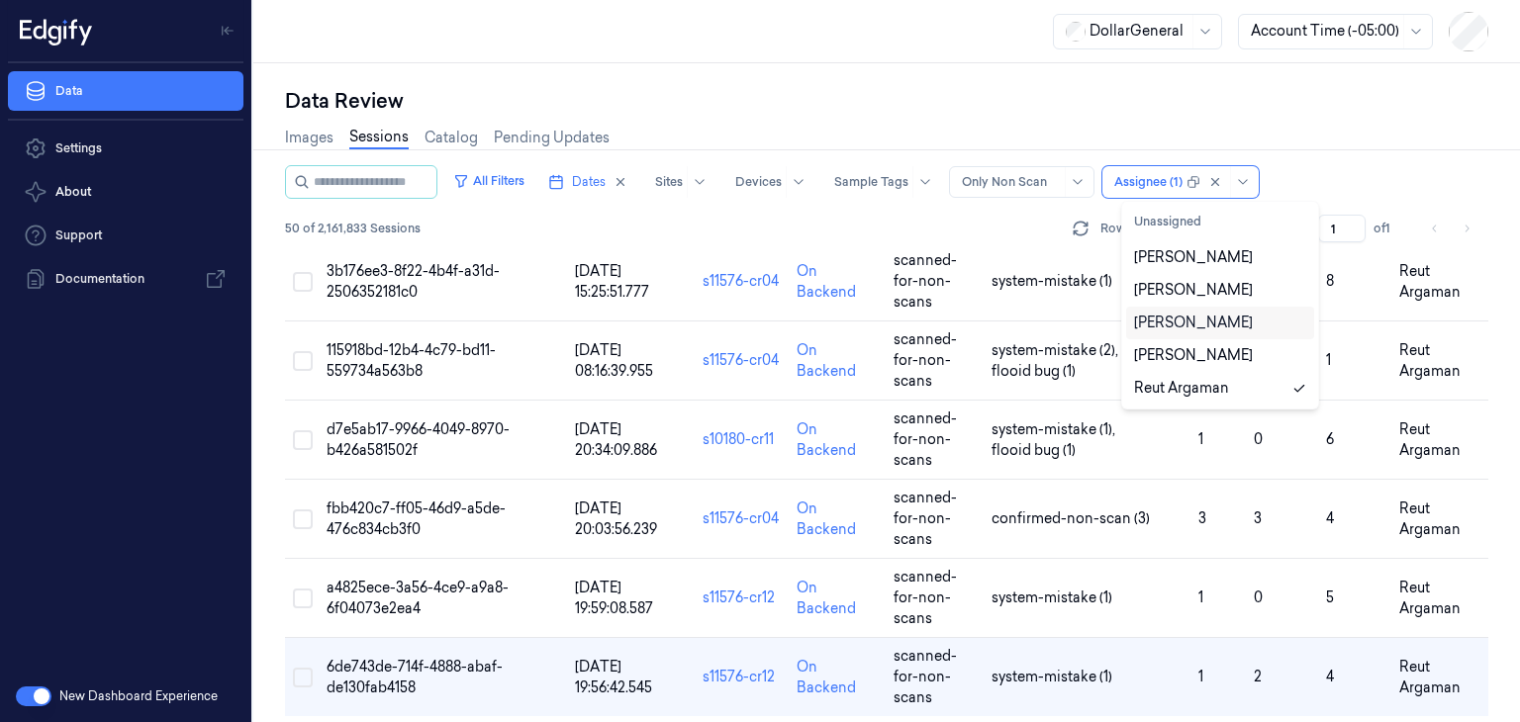
click at [1265, 326] on div "[PERSON_NAME]" at bounding box center [1220, 323] width 172 height 21
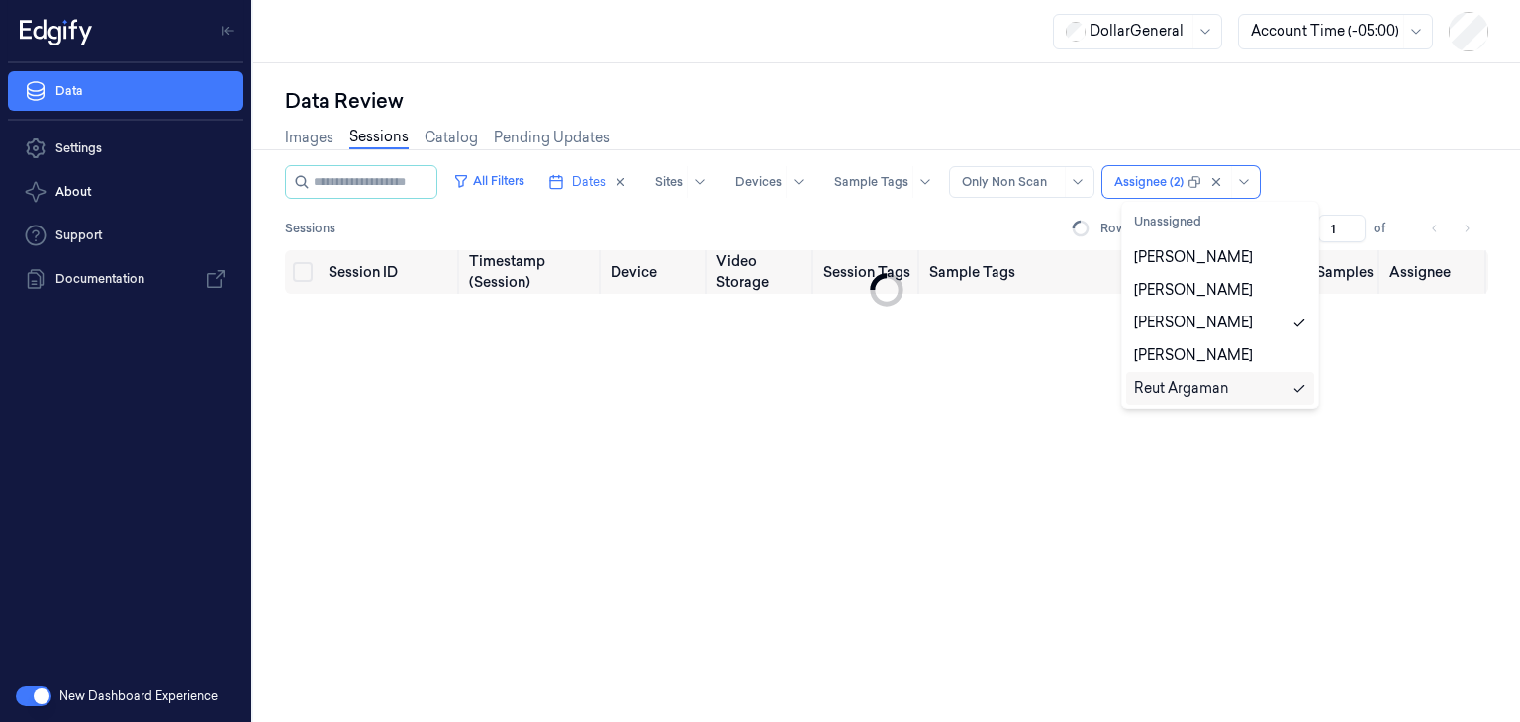
click at [1277, 389] on div "Reut Argaman" at bounding box center [1220, 388] width 172 height 21
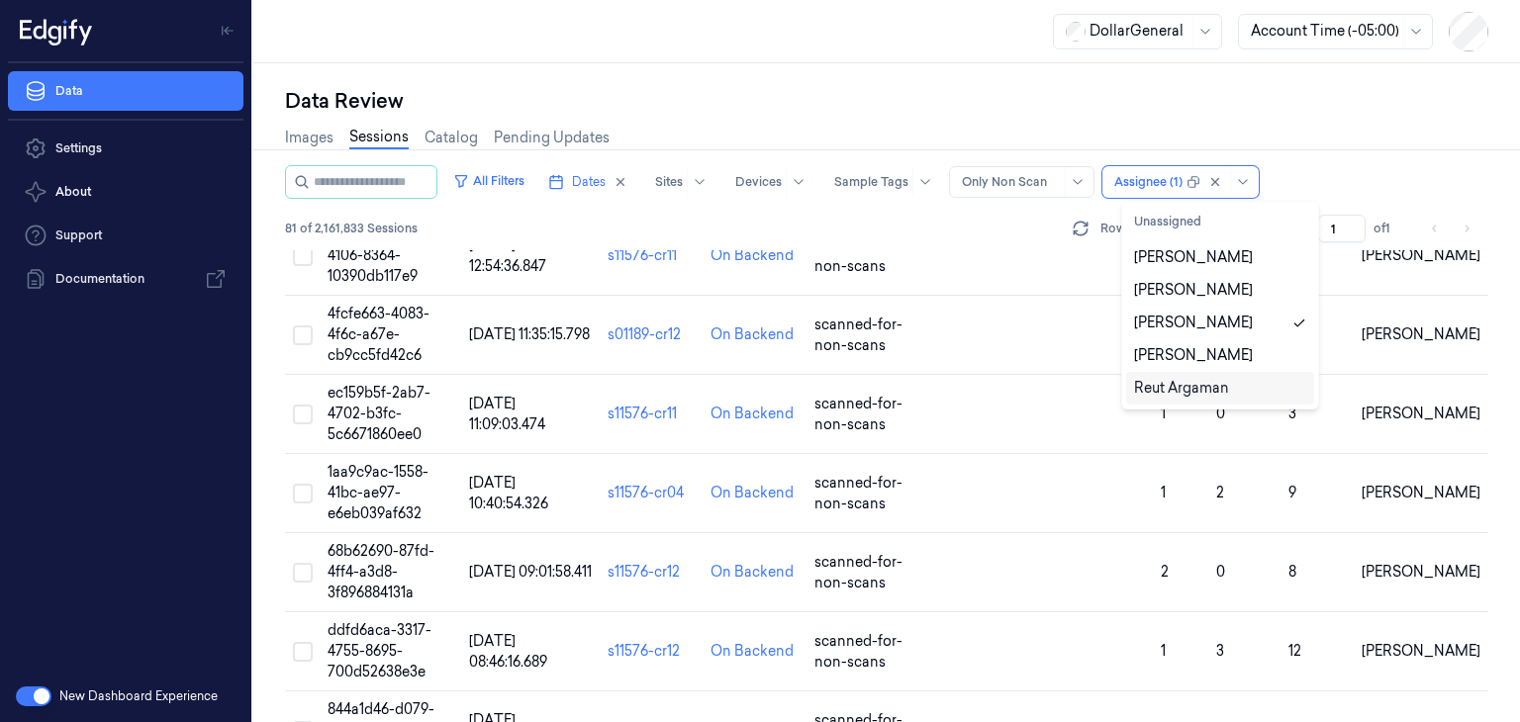
scroll to position [5983, 0]
